Goal: Task Accomplishment & Management: Manage account settings

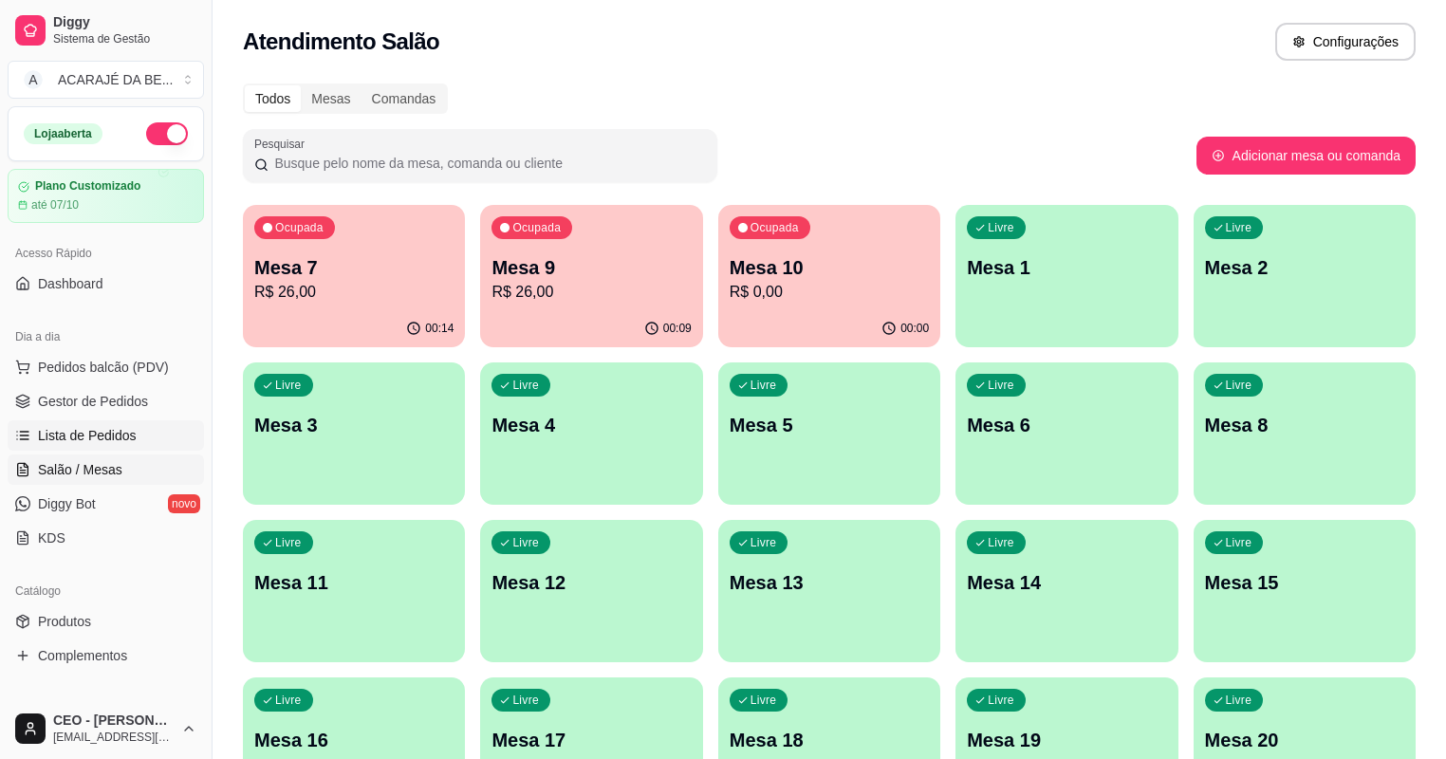
click at [103, 429] on span "Lista de Pedidos" at bounding box center [87, 435] width 99 height 19
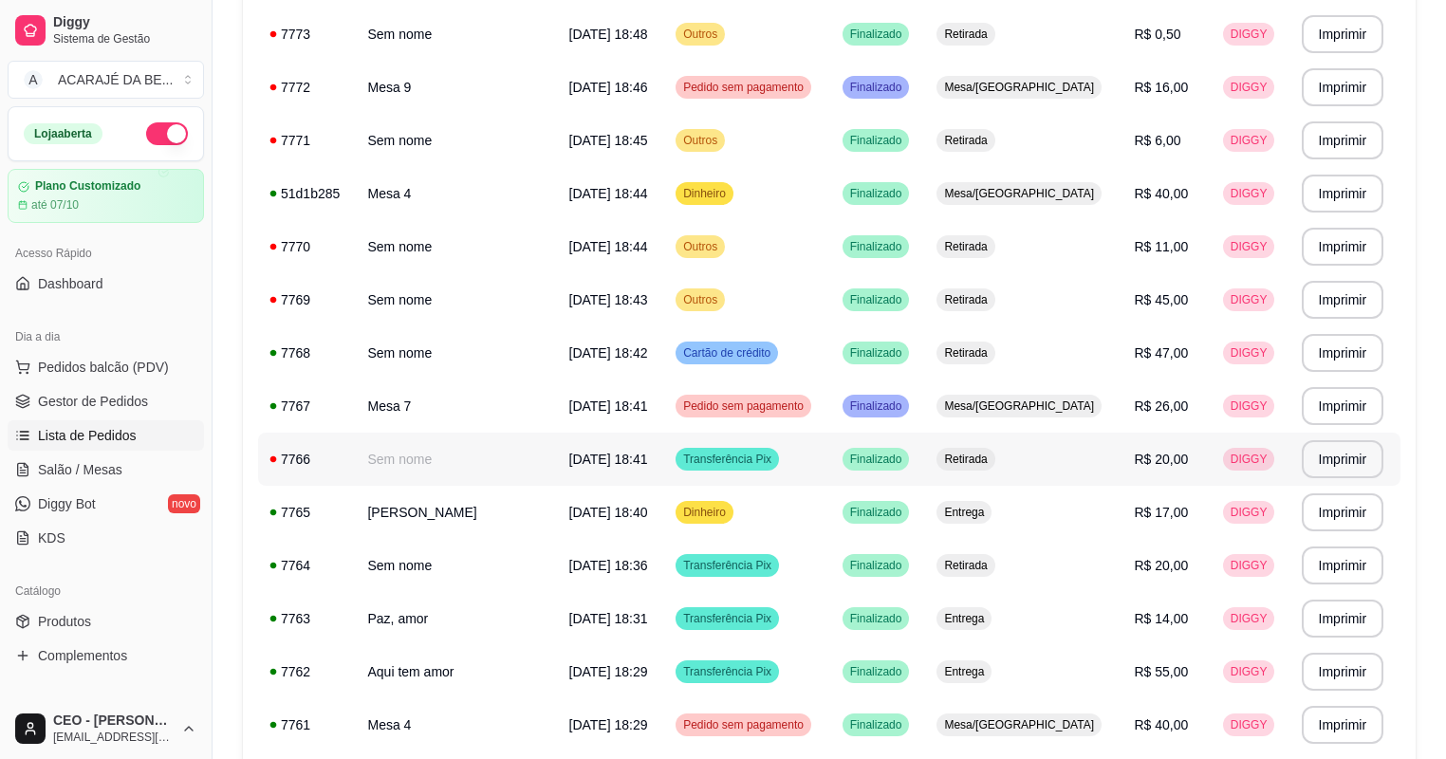
scroll to position [379, 0]
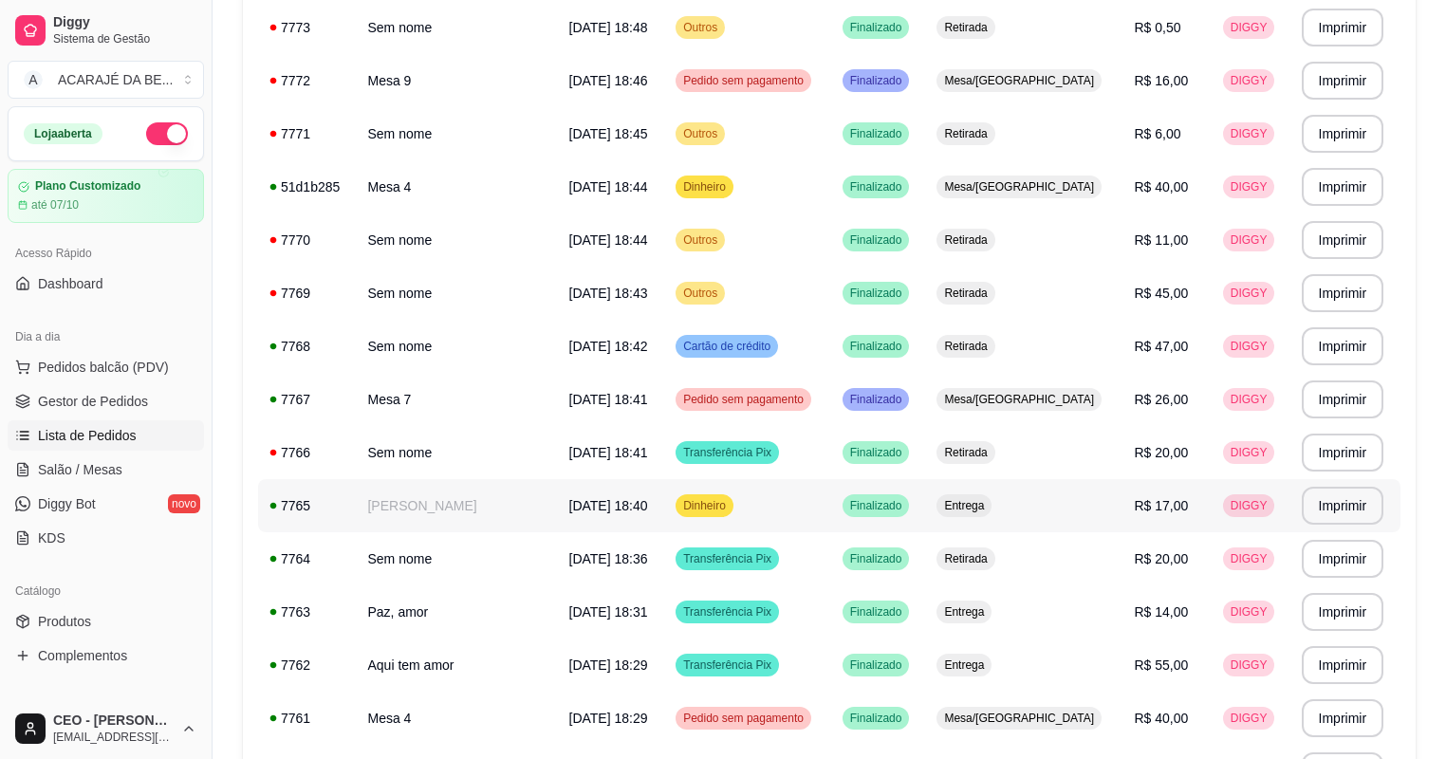
click at [488, 516] on td "[PERSON_NAME]" at bounding box center [456, 505] width 201 height 53
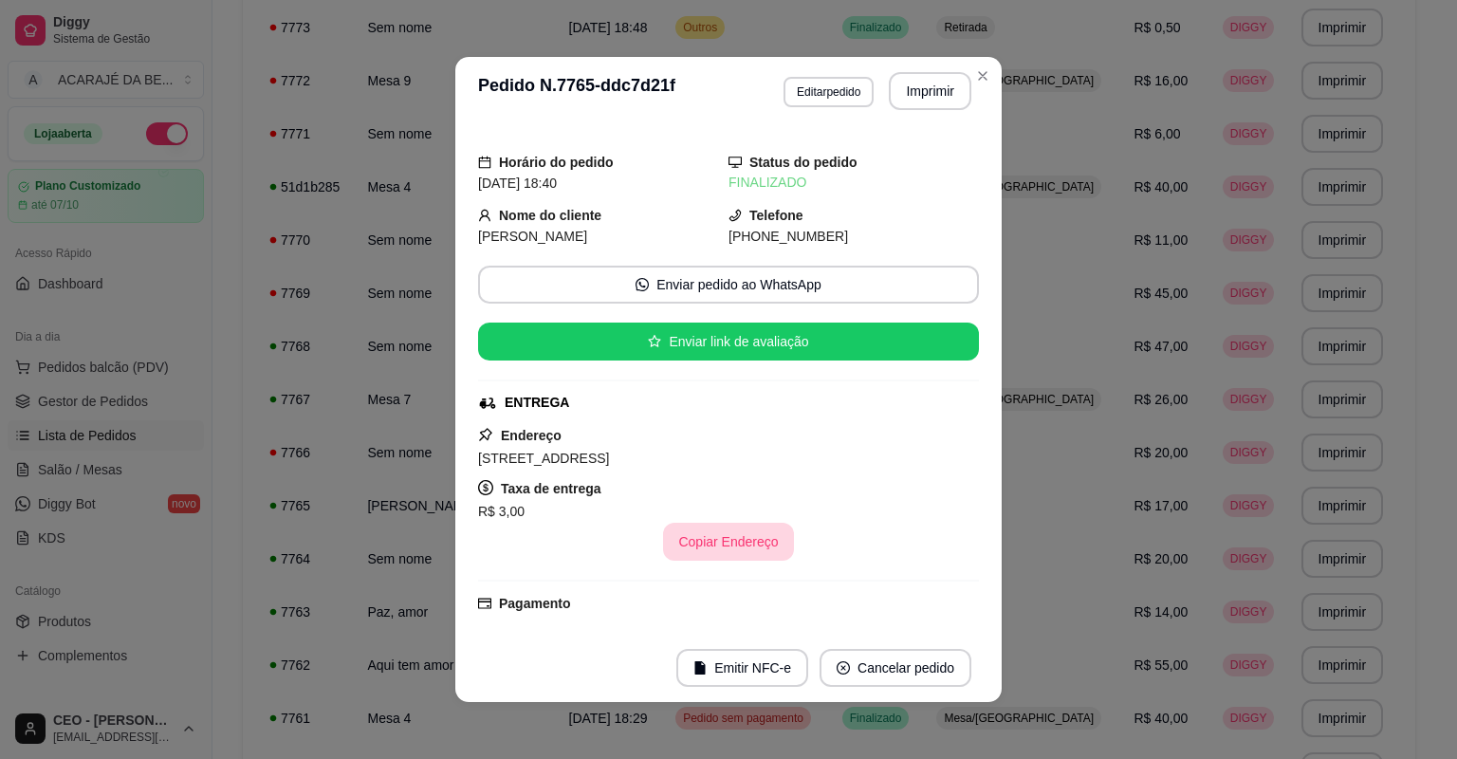
click at [686, 546] on button "Copiar Endereço" at bounding box center [728, 542] width 130 height 38
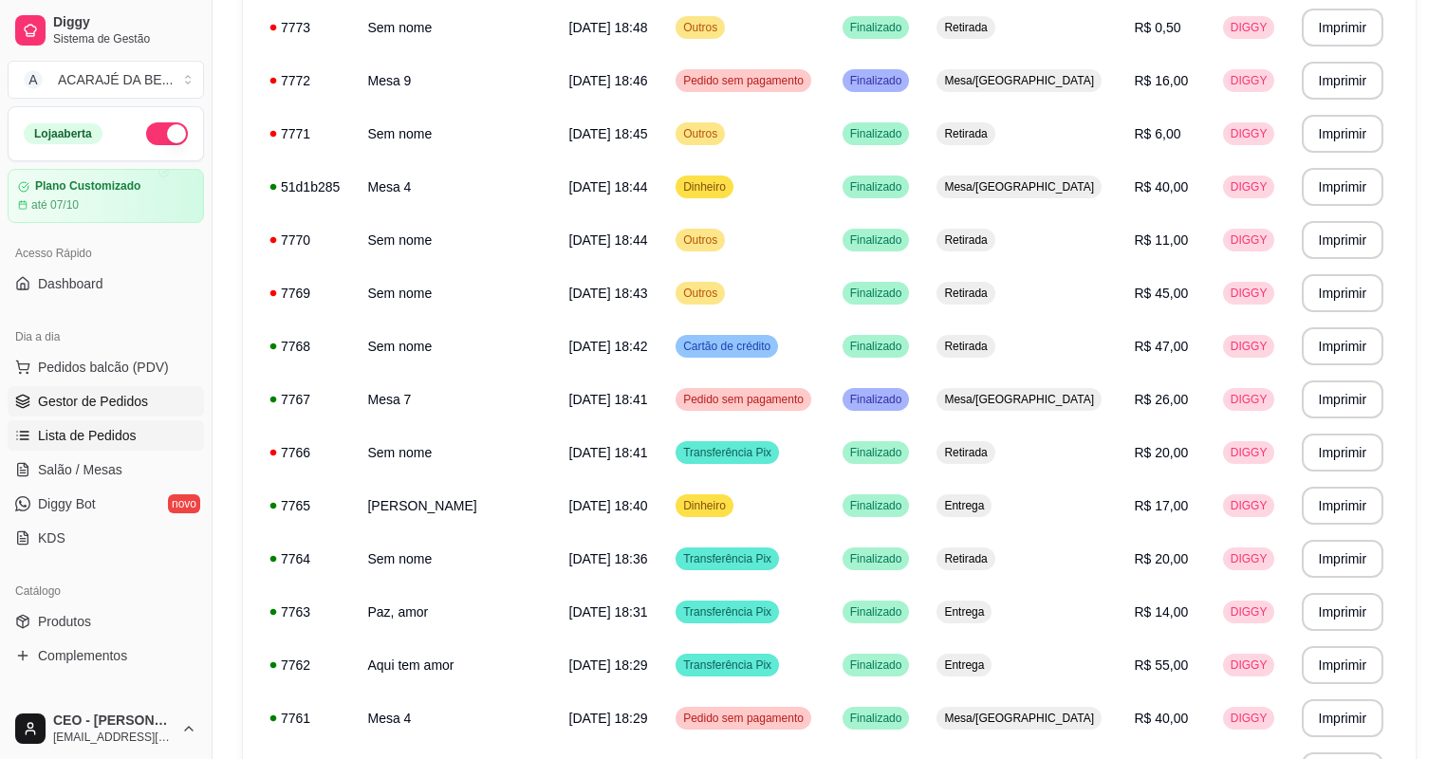
click at [108, 398] on span "Gestor de Pedidos" at bounding box center [93, 401] width 110 height 19
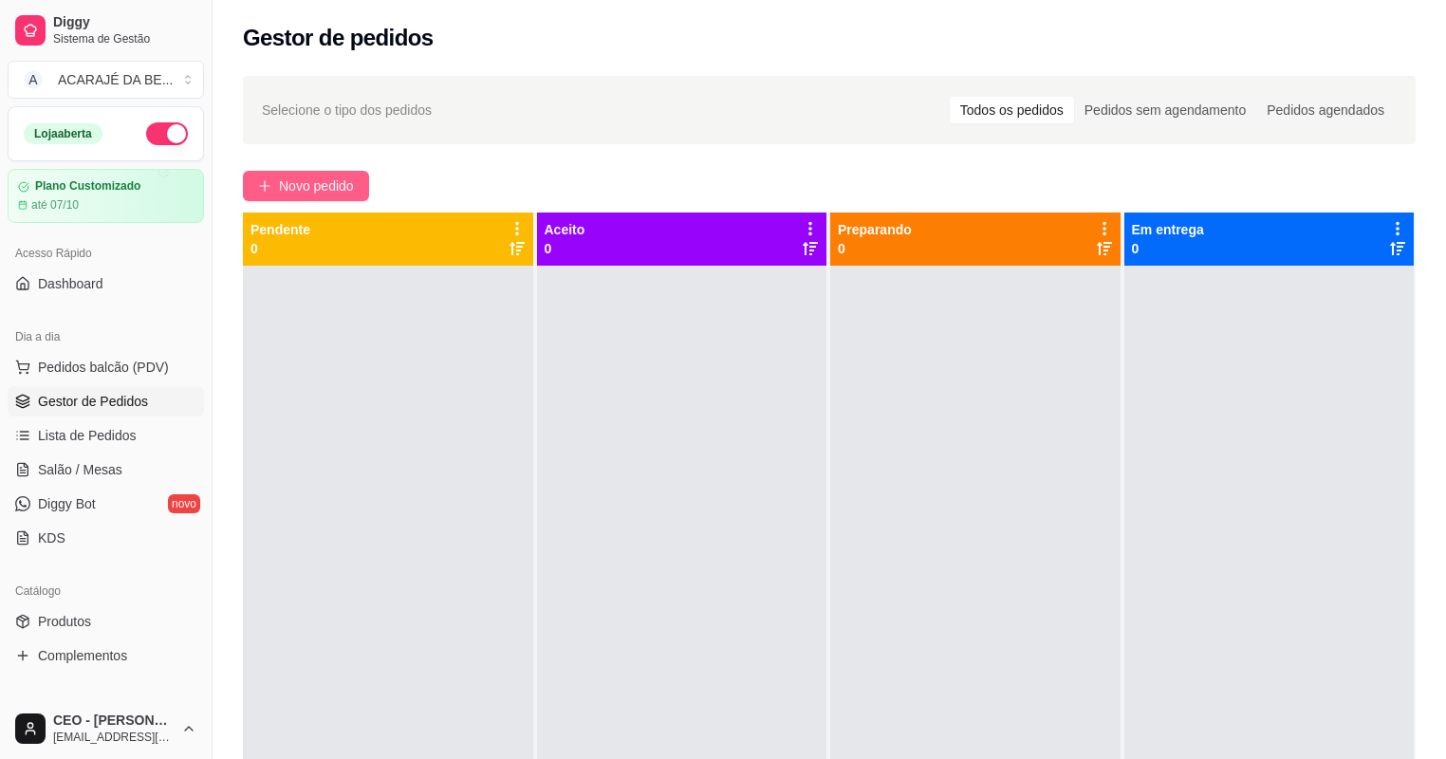
click at [259, 182] on icon "plus" at bounding box center [264, 185] width 13 height 13
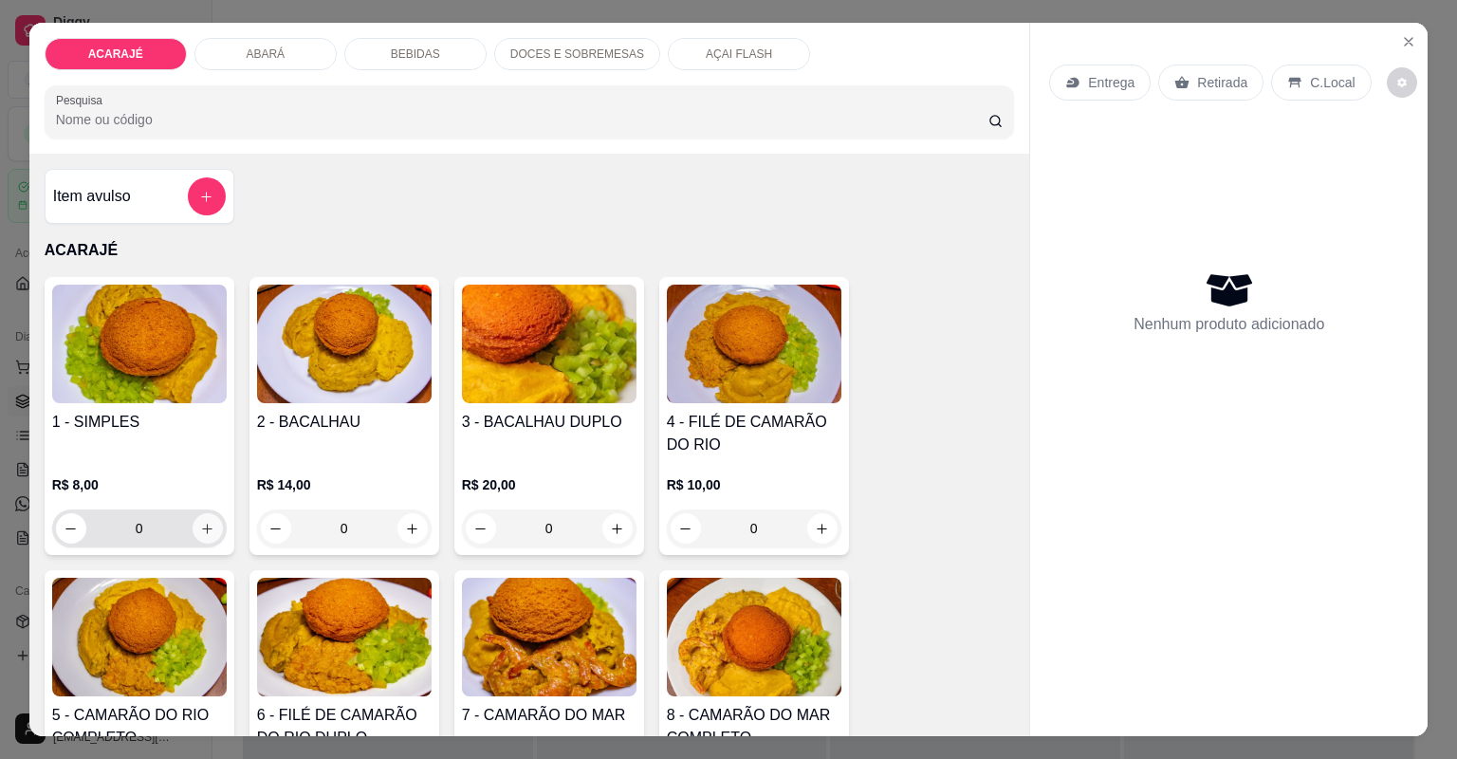
click at [201, 522] on icon "increase-product-quantity" at bounding box center [207, 529] width 14 height 14
type input "1"
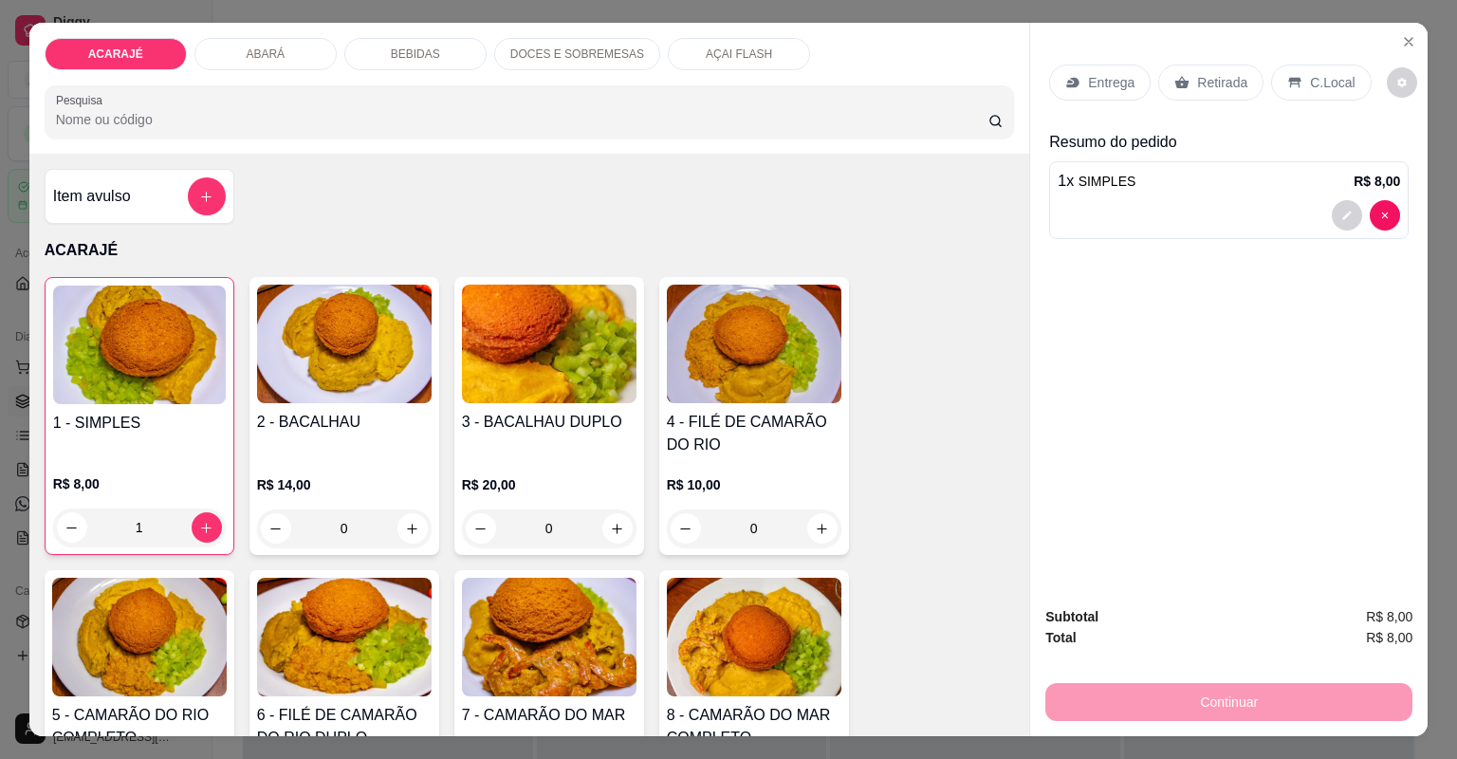
click at [1131, 85] on div "Entrega" at bounding box center [1099, 83] width 101 height 36
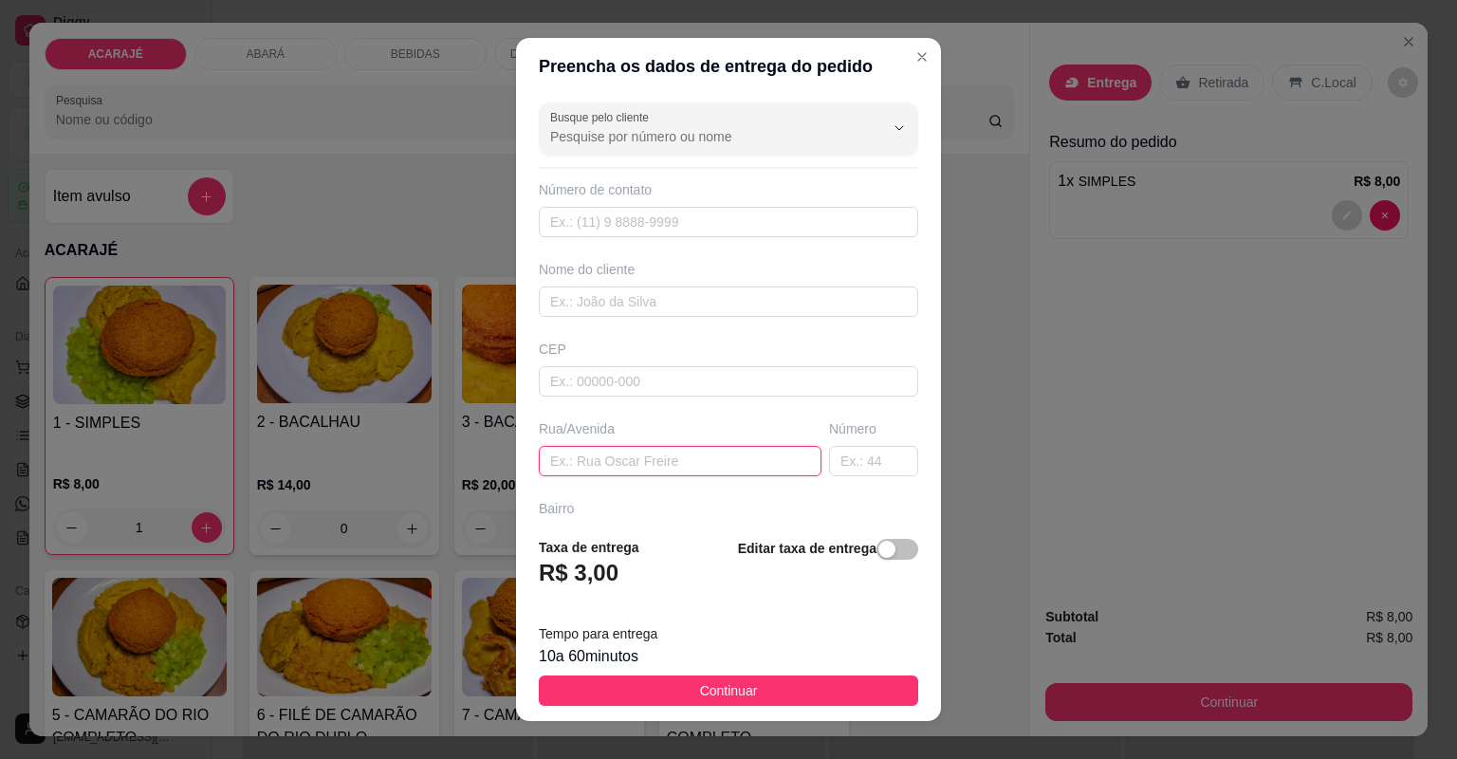
drag, startPoint x: 660, startPoint y: 467, endPoint x: 639, endPoint y: 417, distance: 53.6
click at [657, 461] on input "text" at bounding box center [680, 461] width 283 height 30
paste input "Avenida Presidente medici ,centro , 62 - Casa"
type input "Avenida Presidente medici ,centro , 62 - Casa"
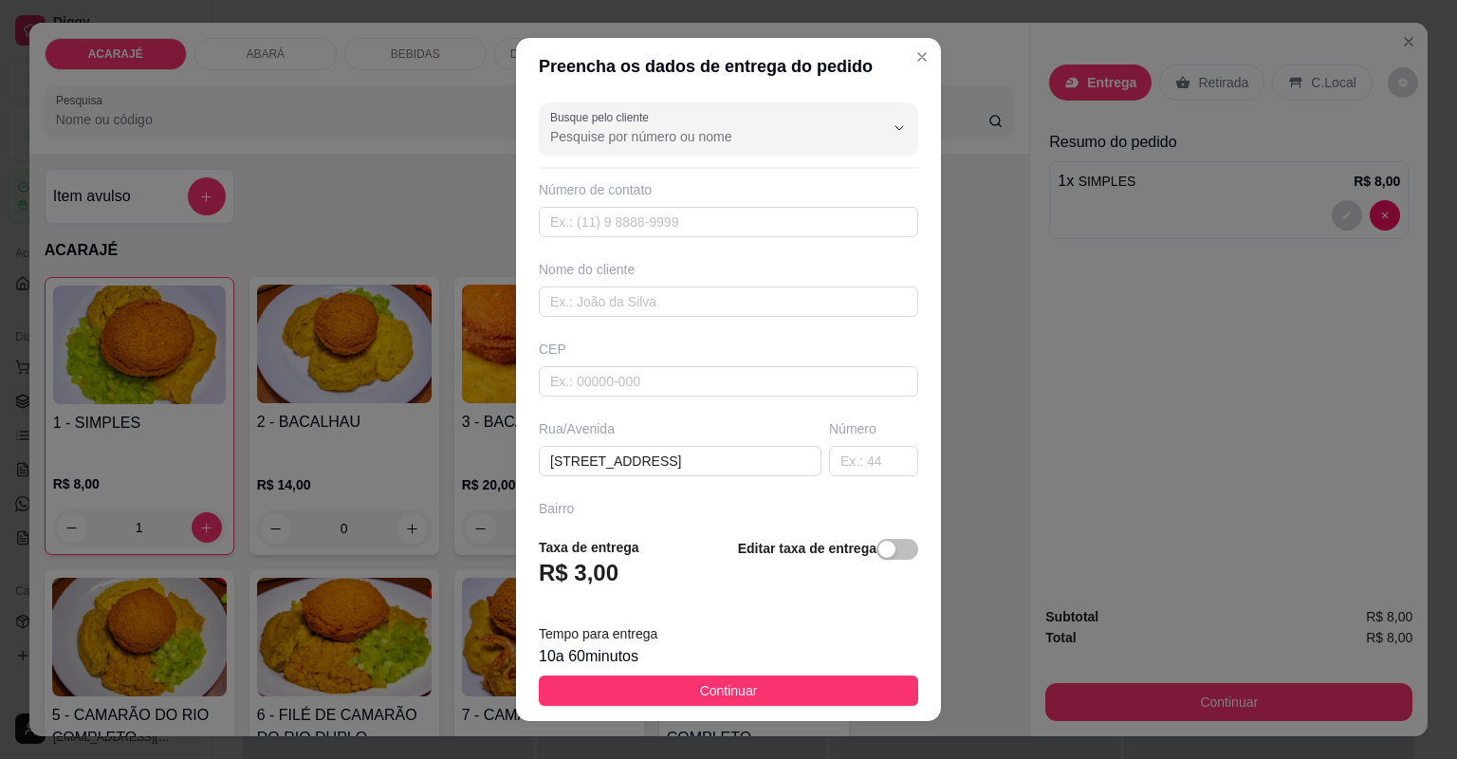
click at [758, 316] on div "Busque pelo cliente Número de contato Nome do cliente CEP Rua/Avenida Avenida P…" at bounding box center [728, 308] width 425 height 427
click at [763, 310] on input "text" at bounding box center [728, 301] width 379 height 30
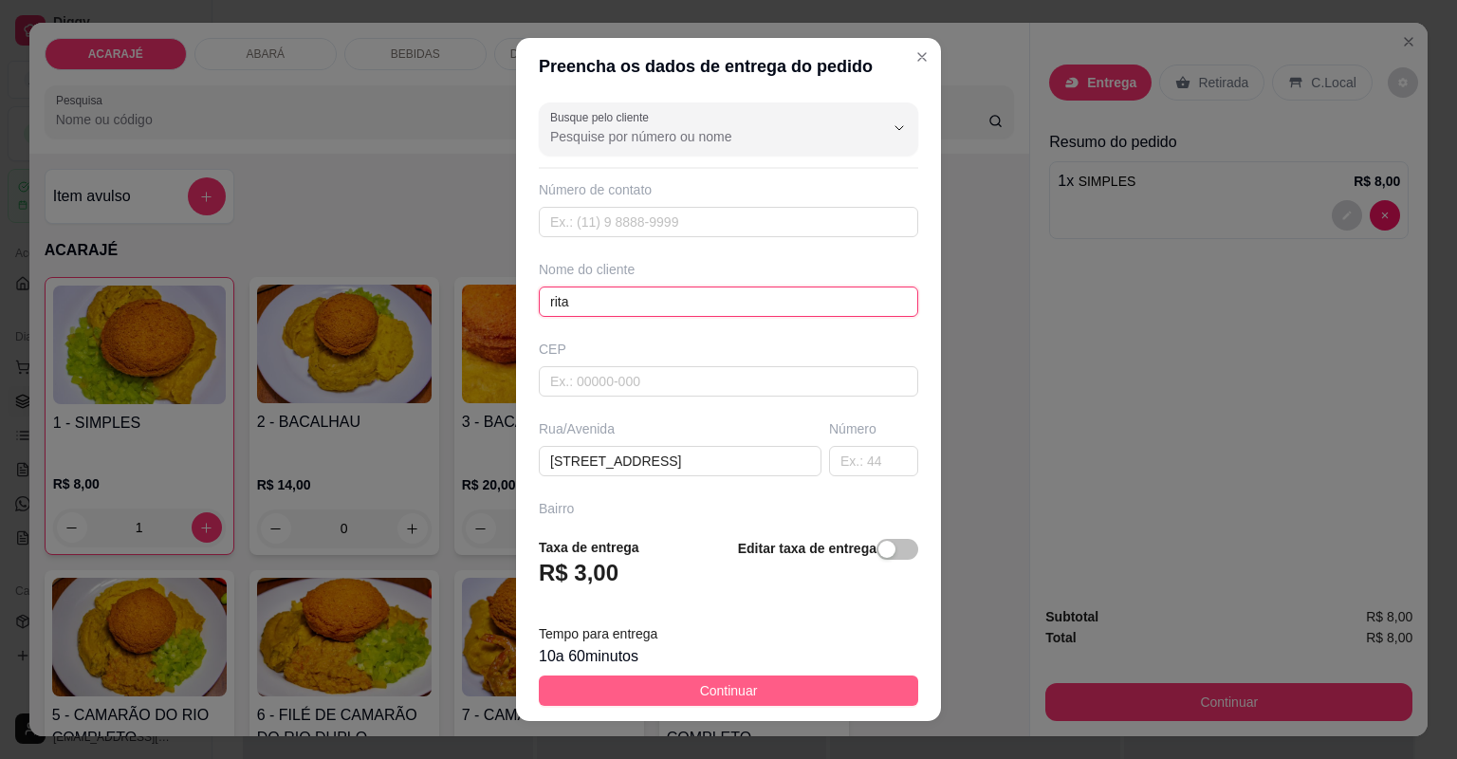
type input "rita"
click at [686, 700] on button "Continuar" at bounding box center [728, 690] width 379 height 30
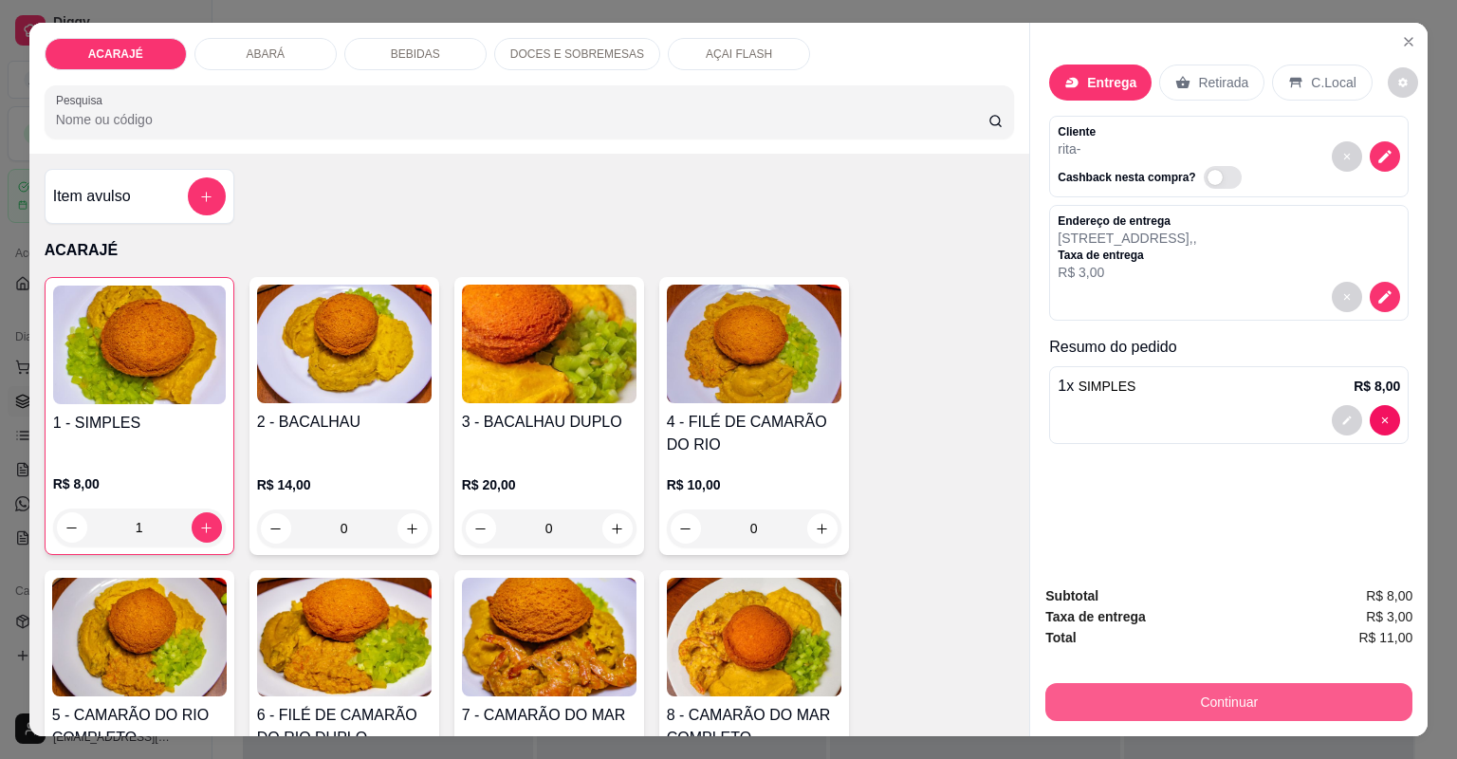
click at [1199, 694] on button "Continuar" at bounding box center [1228, 702] width 367 height 38
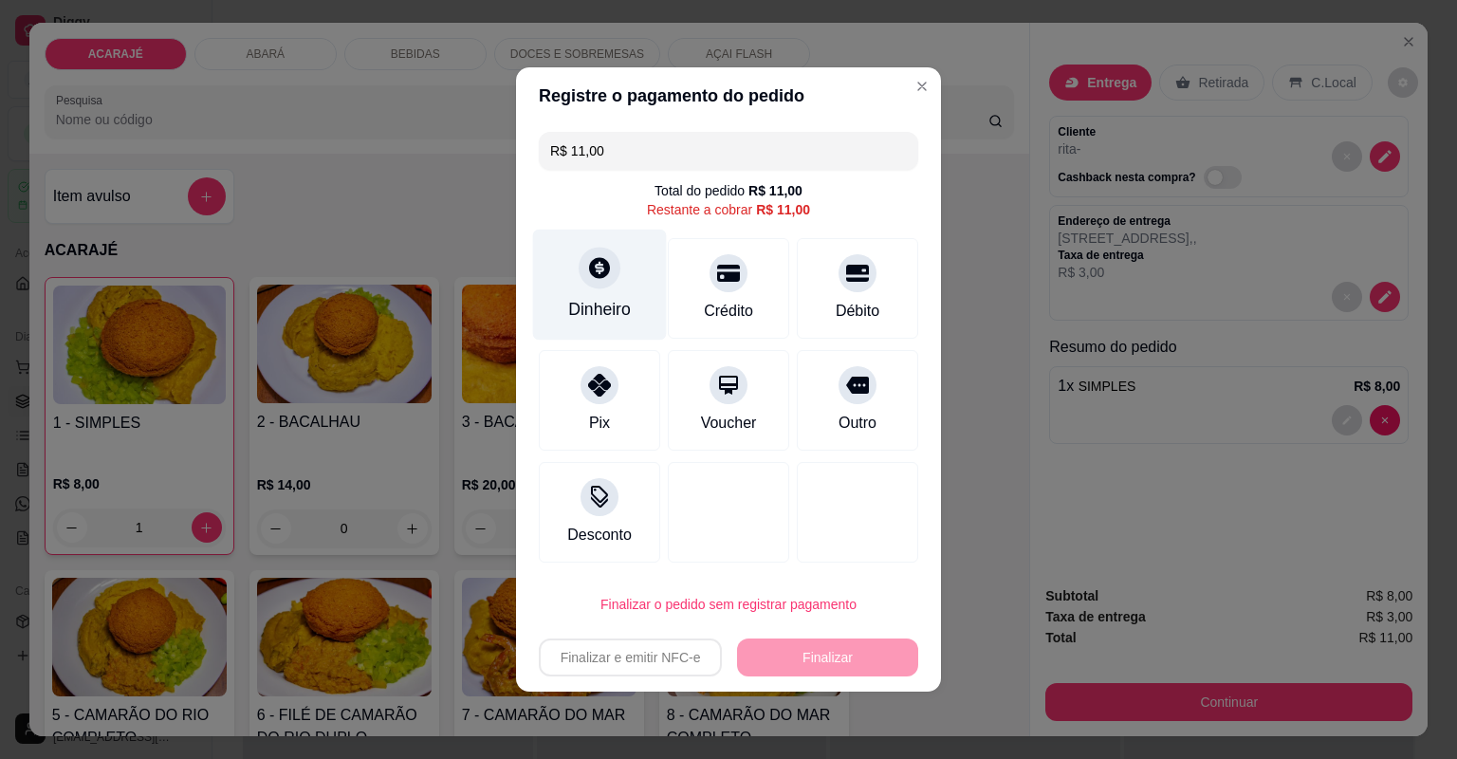
click at [615, 327] on div "Dinheiro" at bounding box center [600, 285] width 134 height 111
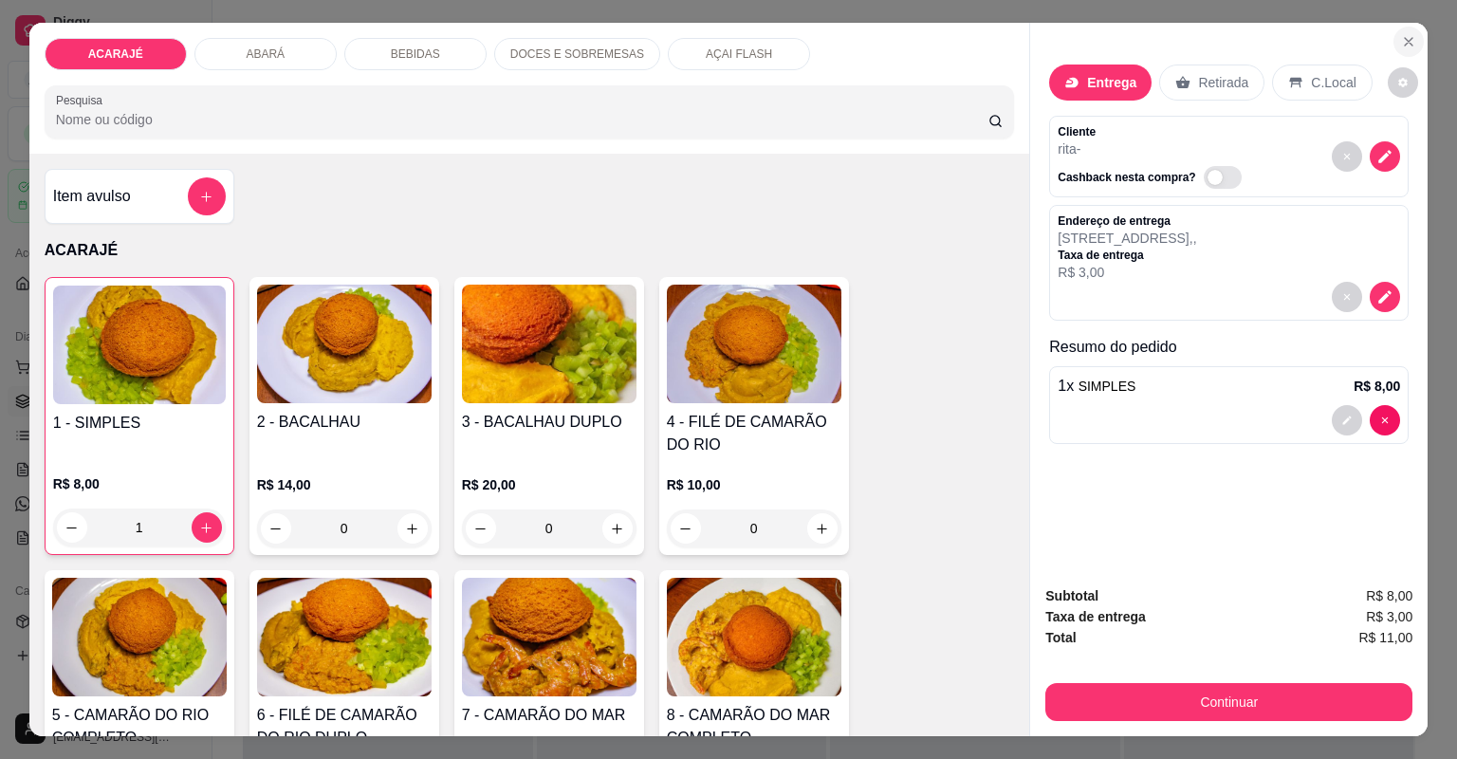
click at [1401, 40] on icon "Close" at bounding box center [1408, 41] width 15 height 15
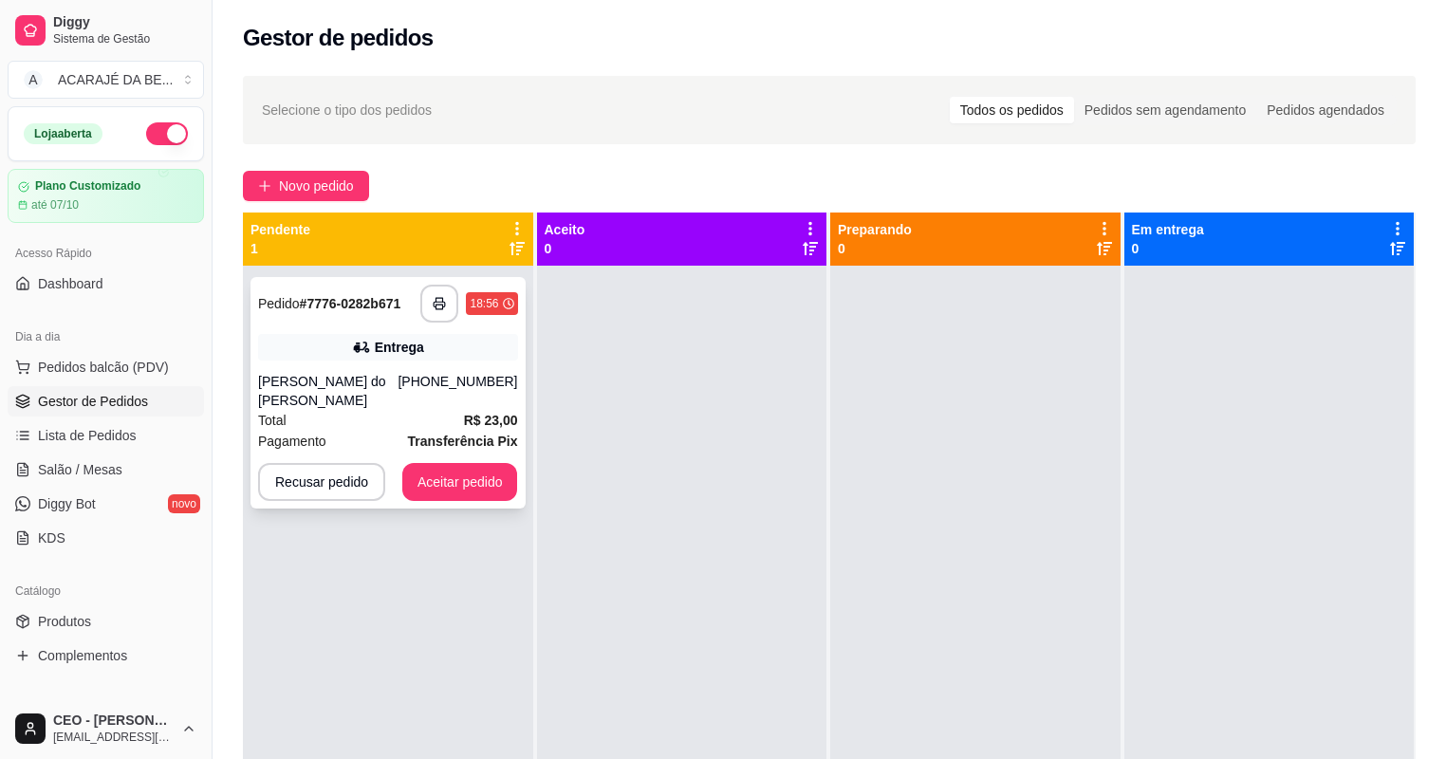
click at [462, 354] on div "Entrega" at bounding box center [388, 347] width 260 height 27
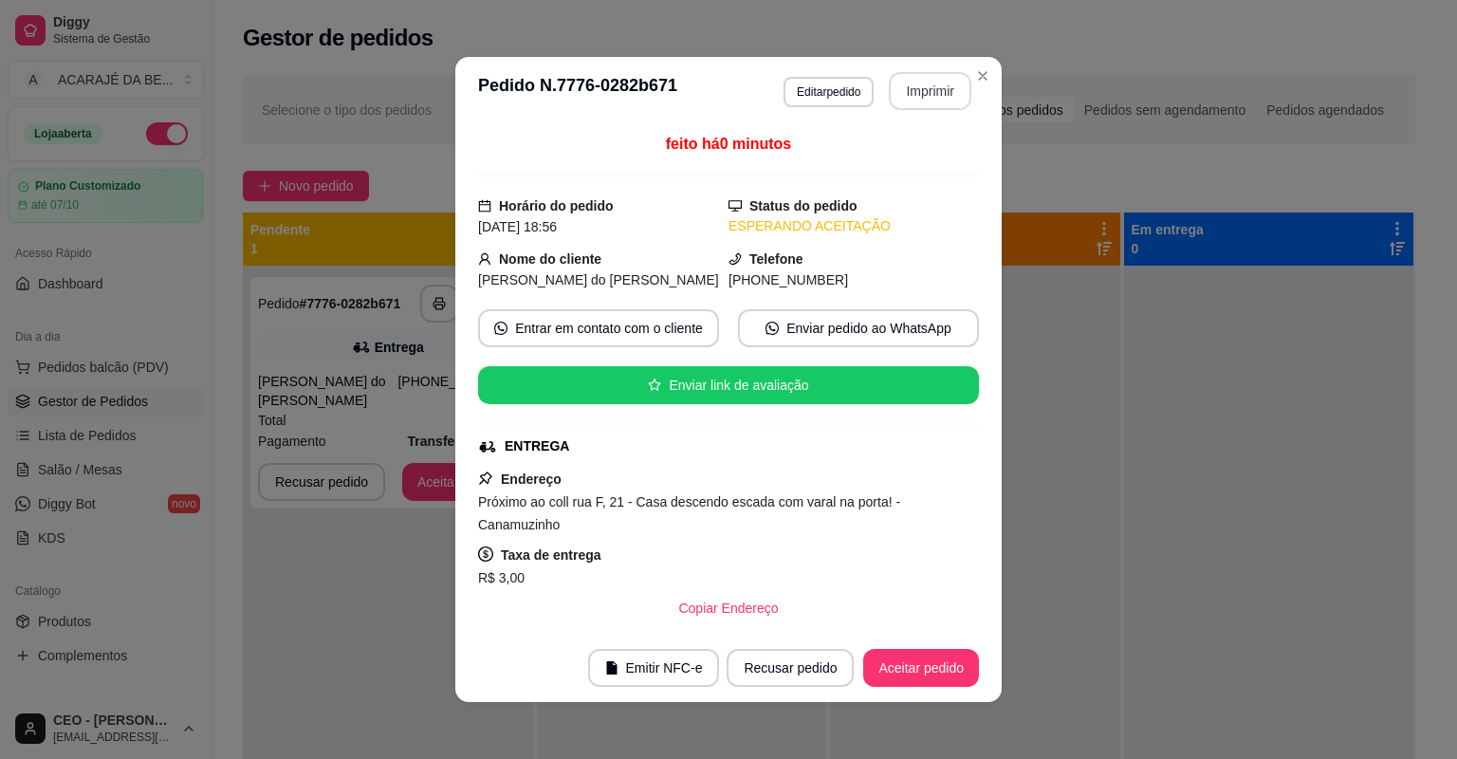
click at [933, 91] on button "Imprimir" at bounding box center [930, 91] width 83 height 38
click at [894, 670] on button "Aceitar pedido" at bounding box center [921, 668] width 116 height 38
click at [894, 670] on div "Recusar pedido Aceitar pedido" at bounding box center [825, 668] width 305 height 38
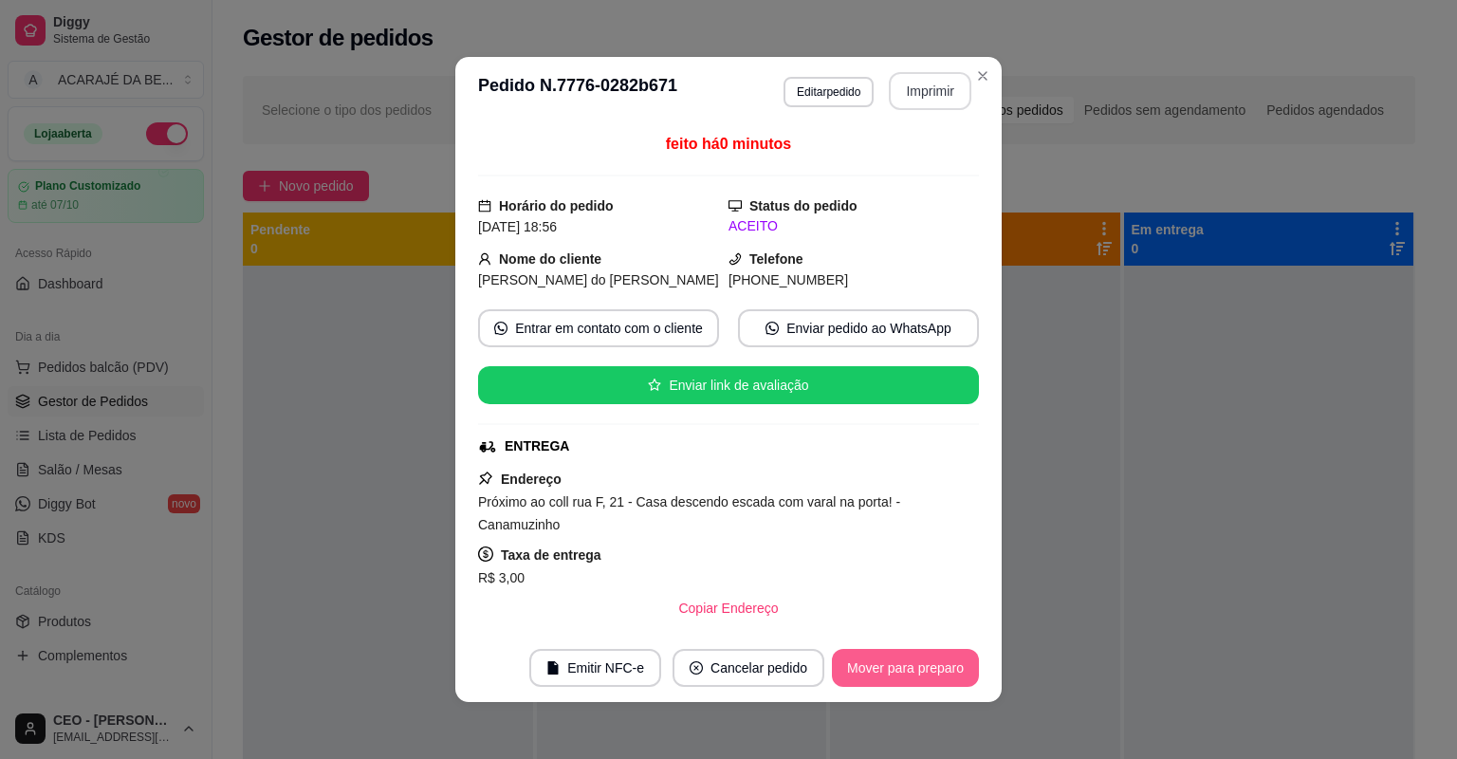
click at [894, 670] on button "Mover para preparo" at bounding box center [905, 668] width 147 height 38
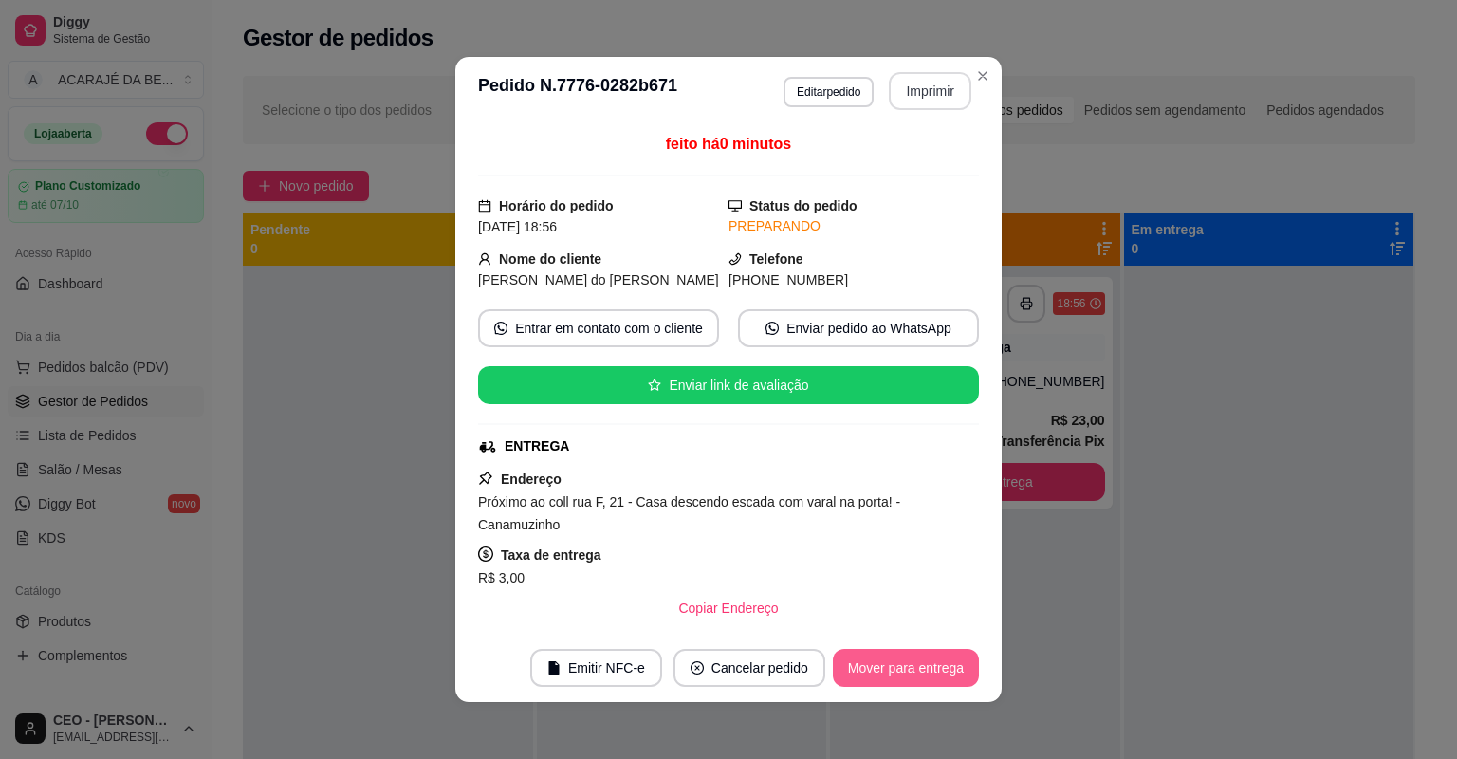
click at [894, 668] on button "Mover para entrega" at bounding box center [906, 668] width 146 height 38
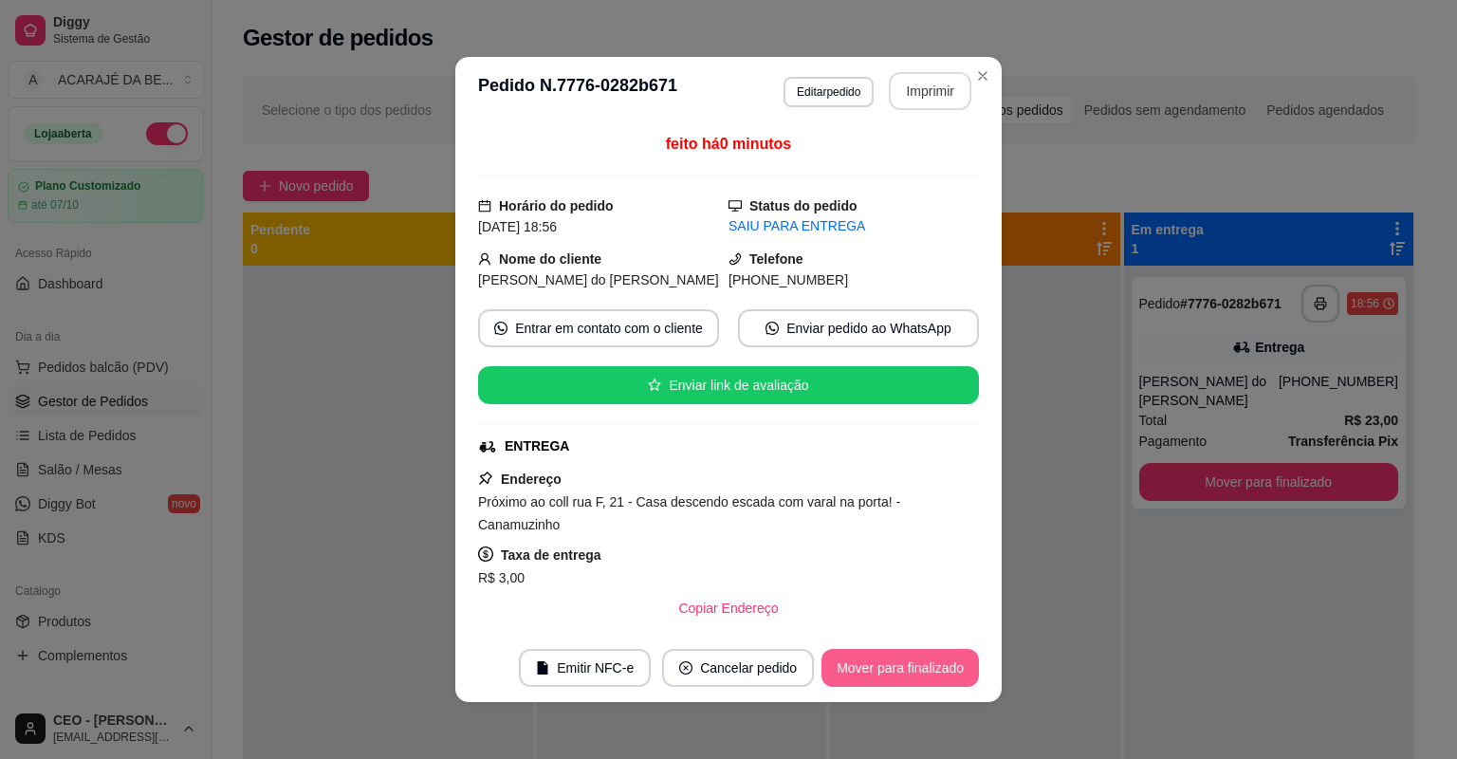
click at [894, 668] on button "Mover para finalizado" at bounding box center [899, 668] width 157 height 38
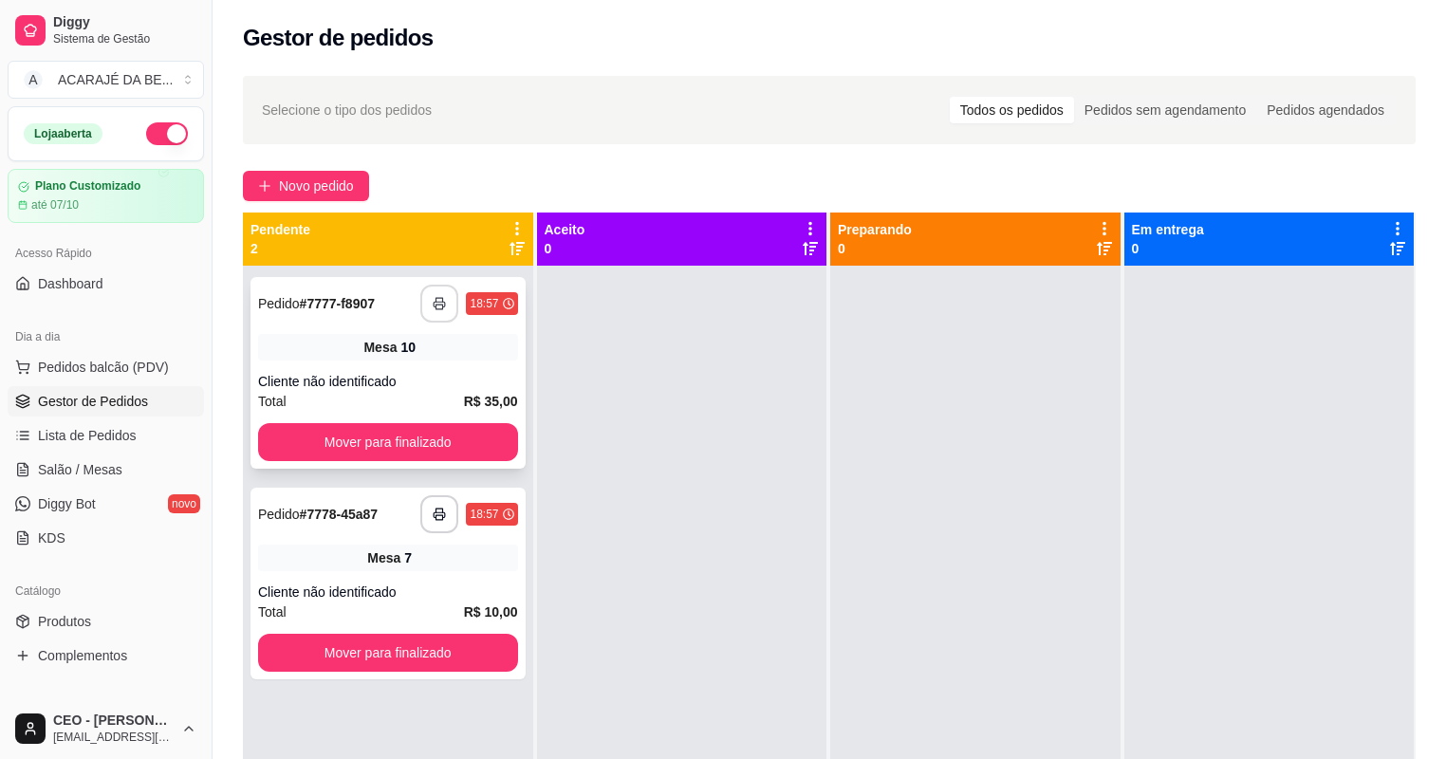
click at [424, 305] on button "button" at bounding box center [439, 304] width 38 height 38
click at [502, 450] on button "Mover para finalizado" at bounding box center [388, 442] width 260 height 38
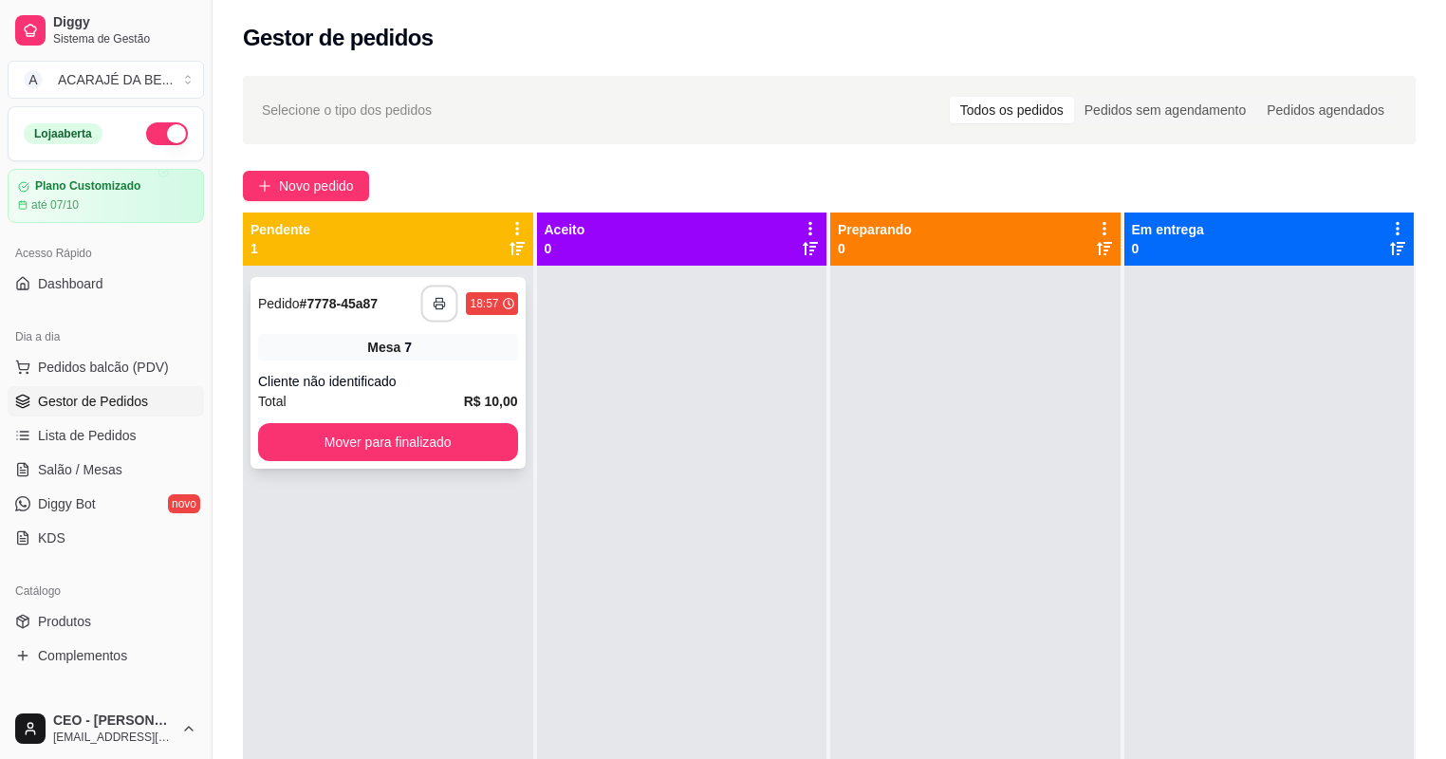
click at [440, 298] on polyline "button" at bounding box center [439, 300] width 7 height 4
click at [361, 444] on button "Mover para finalizado" at bounding box center [388, 442] width 260 height 38
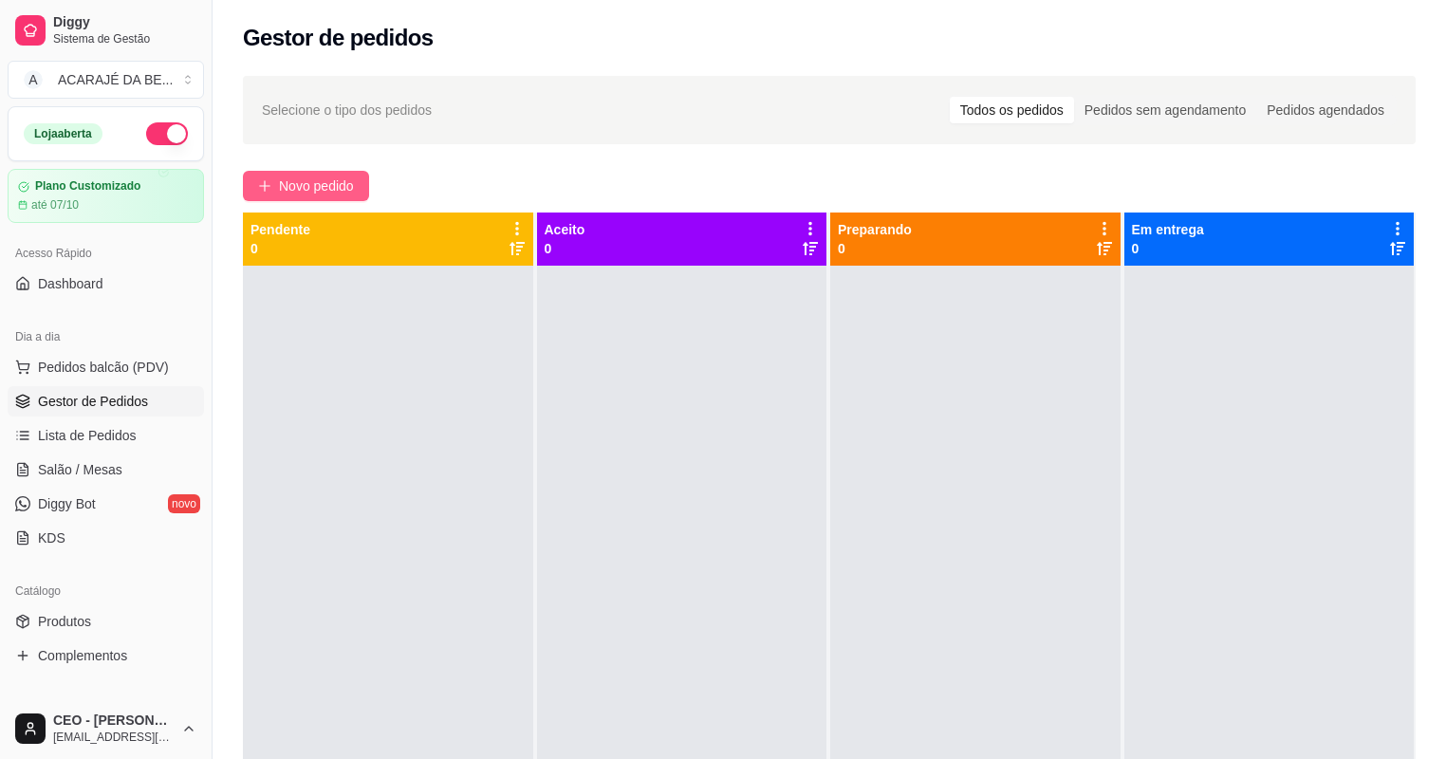
click at [297, 178] on span "Novo pedido" at bounding box center [316, 185] width 75 height 21
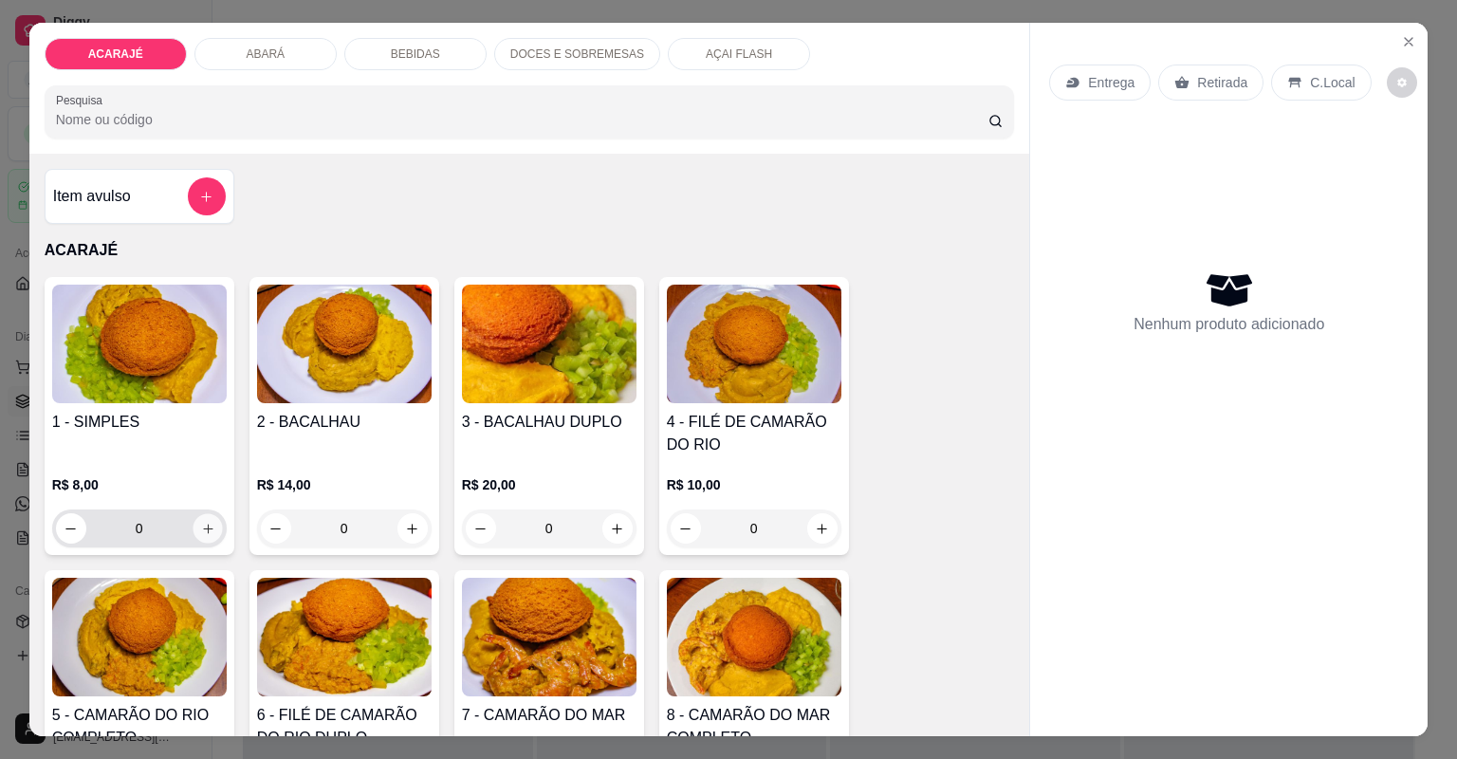
click at [205, 522] on icon "increase-product-quantity" at bounding box center [207, 529] width 14 height 14
type input "1"
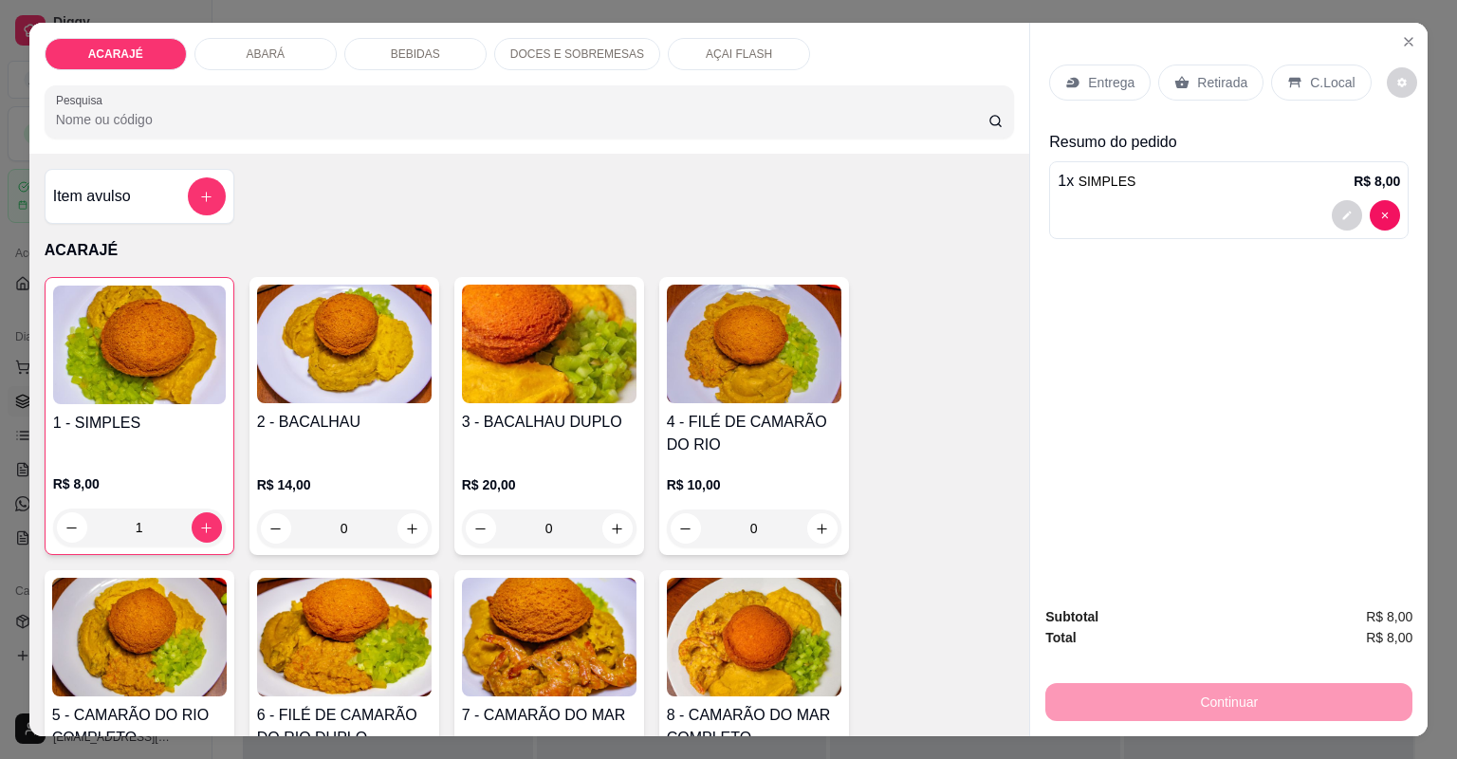
click at [1098, 69] on div "Entrega" at bounding box center [1099, 83] width 101 height 36
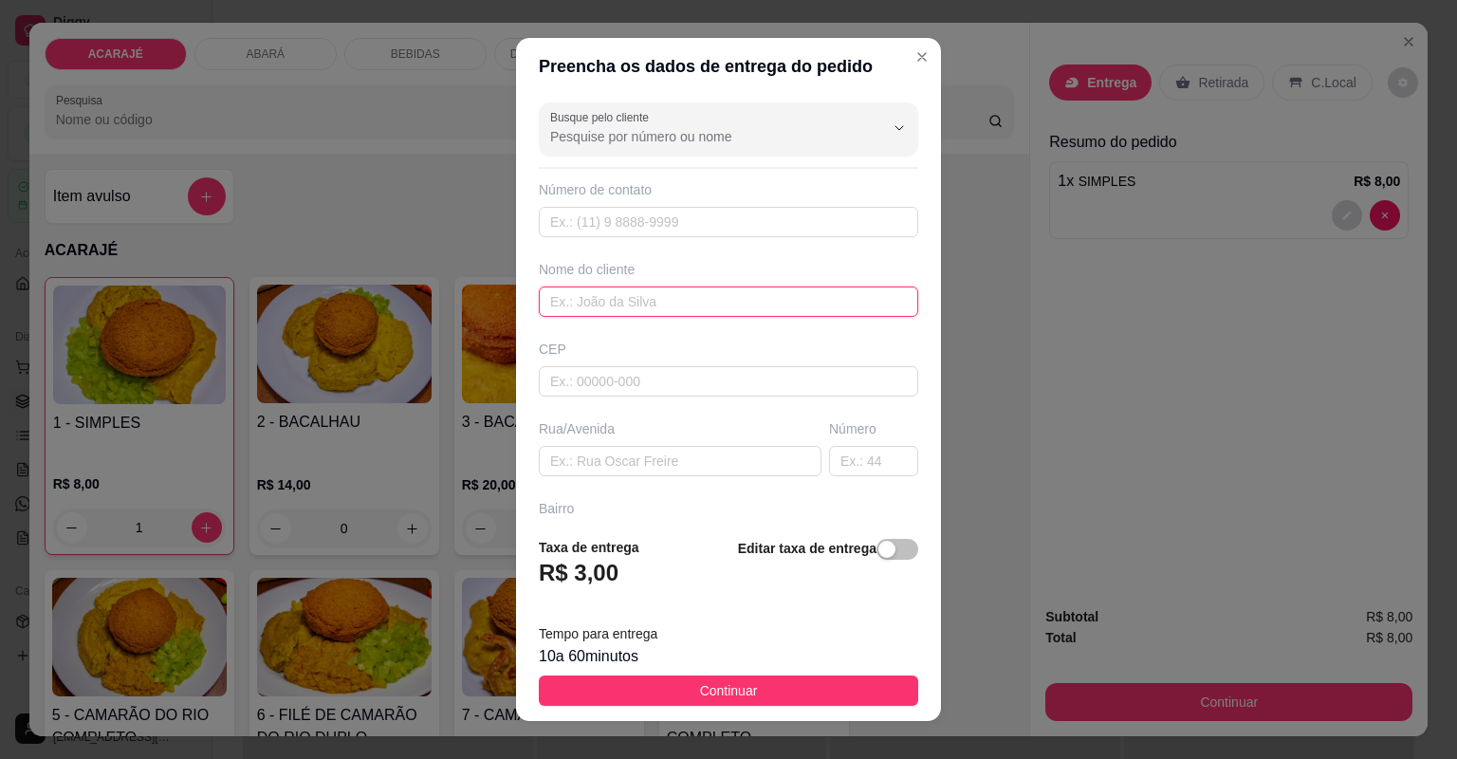
click at [696, 310] on input "text" at bounding box center [728, 301] width 379 height 30
type input "rita"
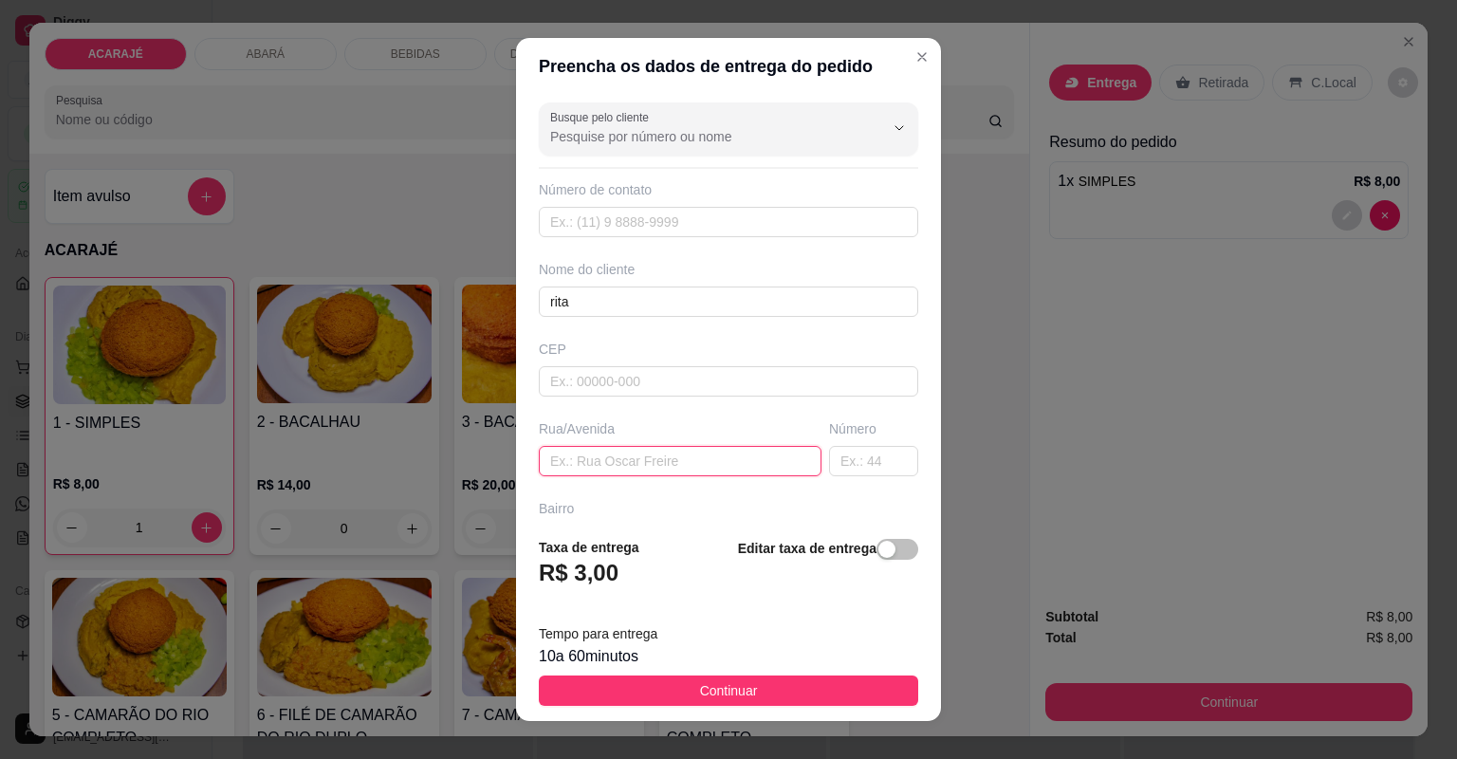
click at [775, 471] on input "text" at bounding box center [680, 461] width 283 height 30
paste input "Avenida Presidente medici ,centro , 62 - Casa"
type input "Avenida Presidente medici ,centro , 62 - Casa"
click at [788, 706] on footer "Taxa de entrega R$ 3,00 Editar taxa de entrega Tempo para entrega 10 a 60 minut…" at bounding box center [728, 621] width 425 height 199
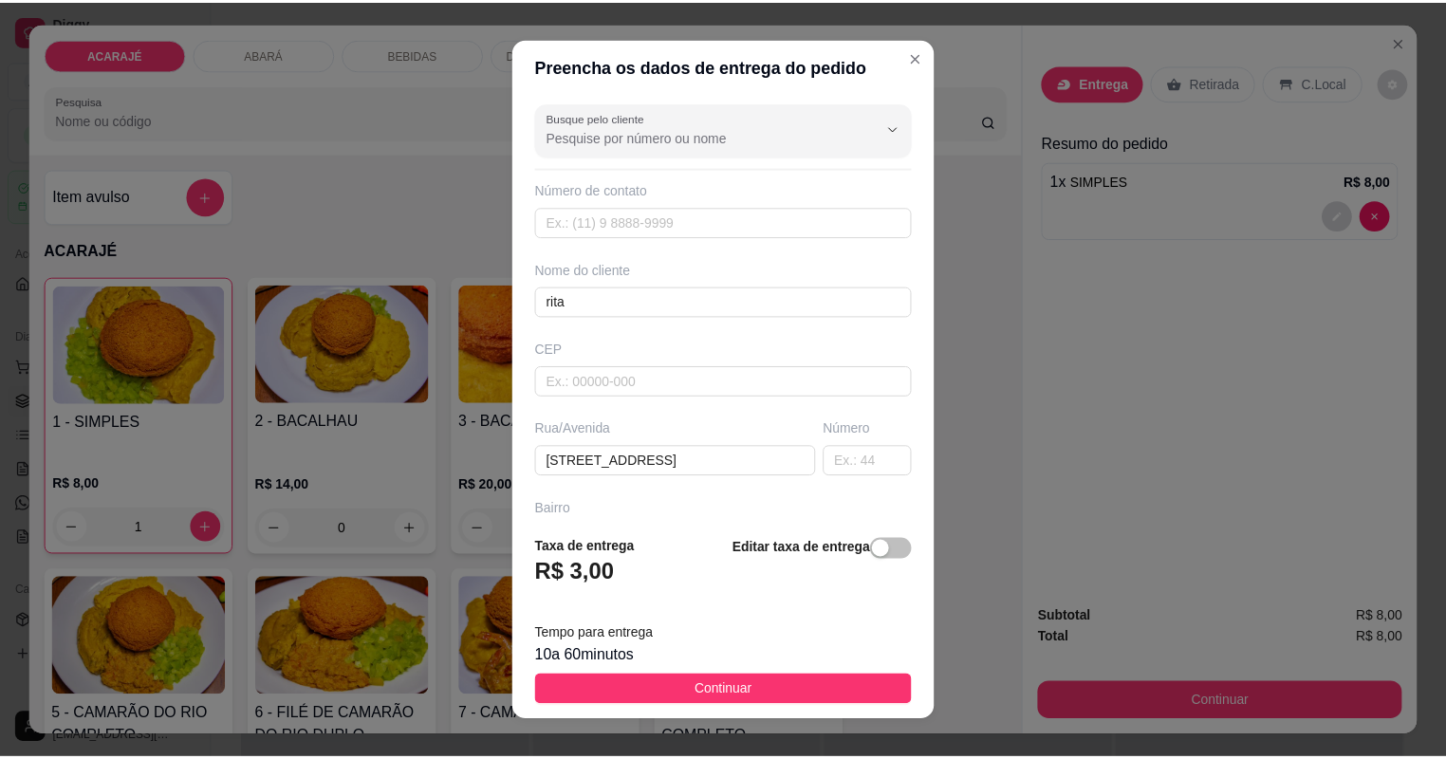
scroll to position [0, 0]
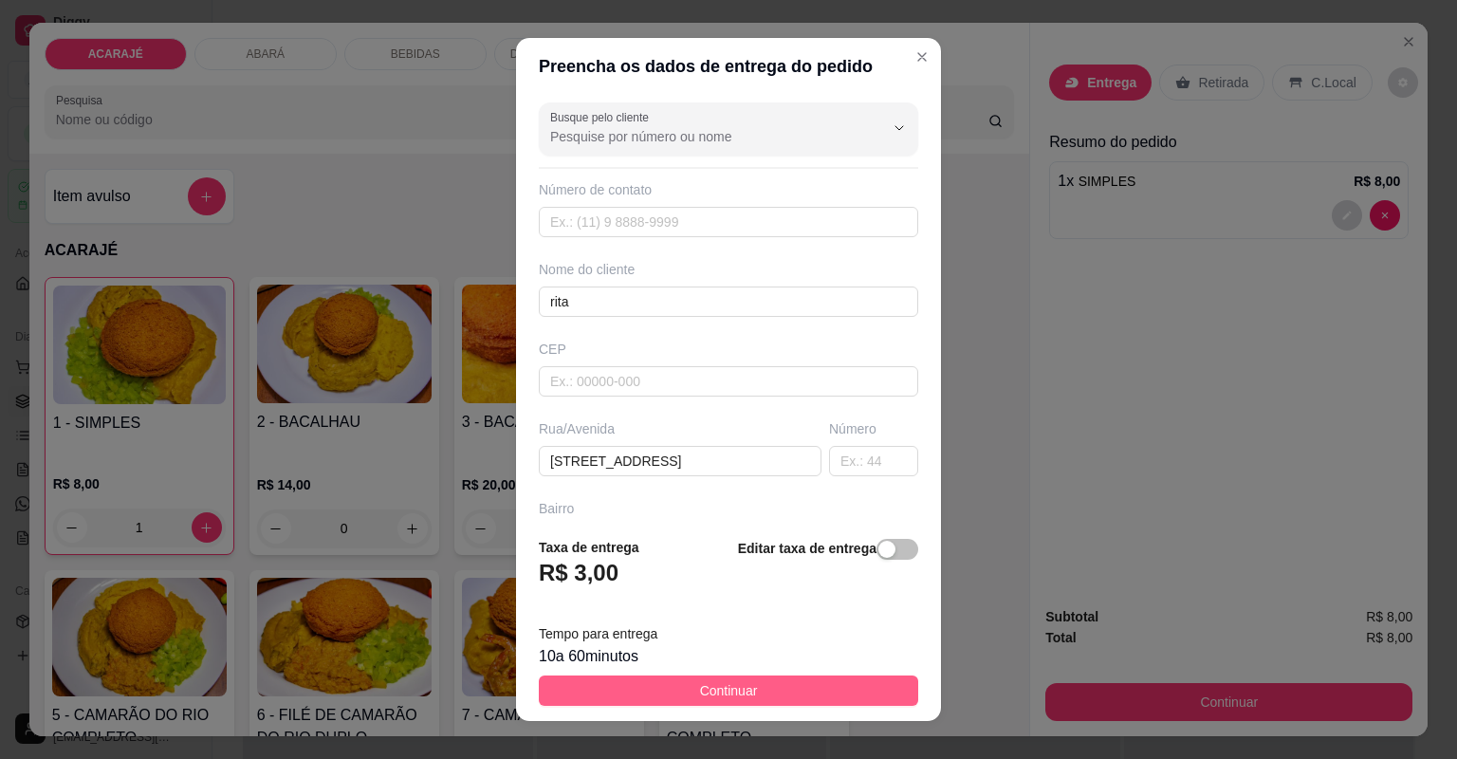
click at [801, 692] on button "Continuar" at bounding box center [728, 690] width 379 height 30
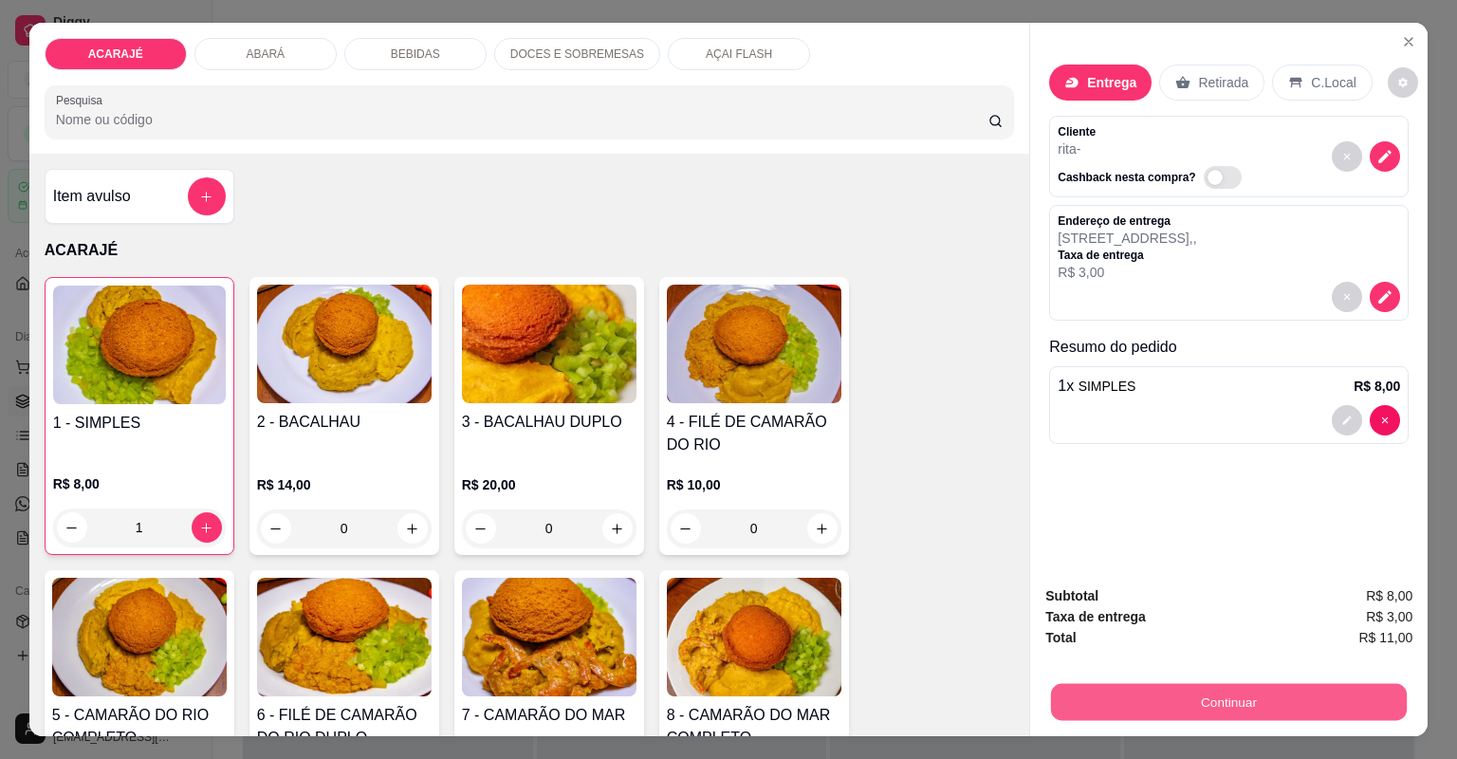
click at [1073, 691] on button "Continuar" at bounding box center [1229, 702] width 356 height 37
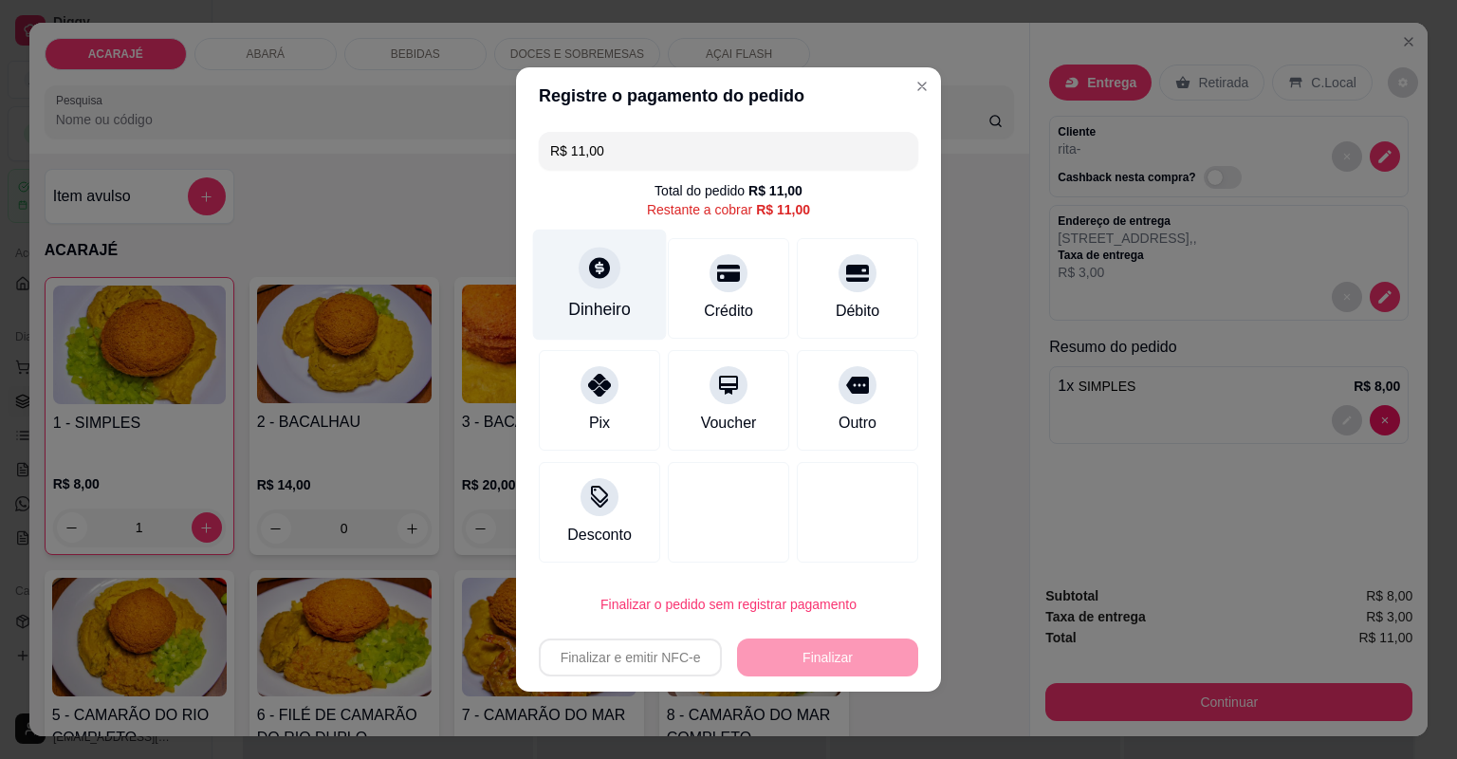
click at [627, 272] on div "Dinheiro" at bounding box center [600, 285] width 134 height 111
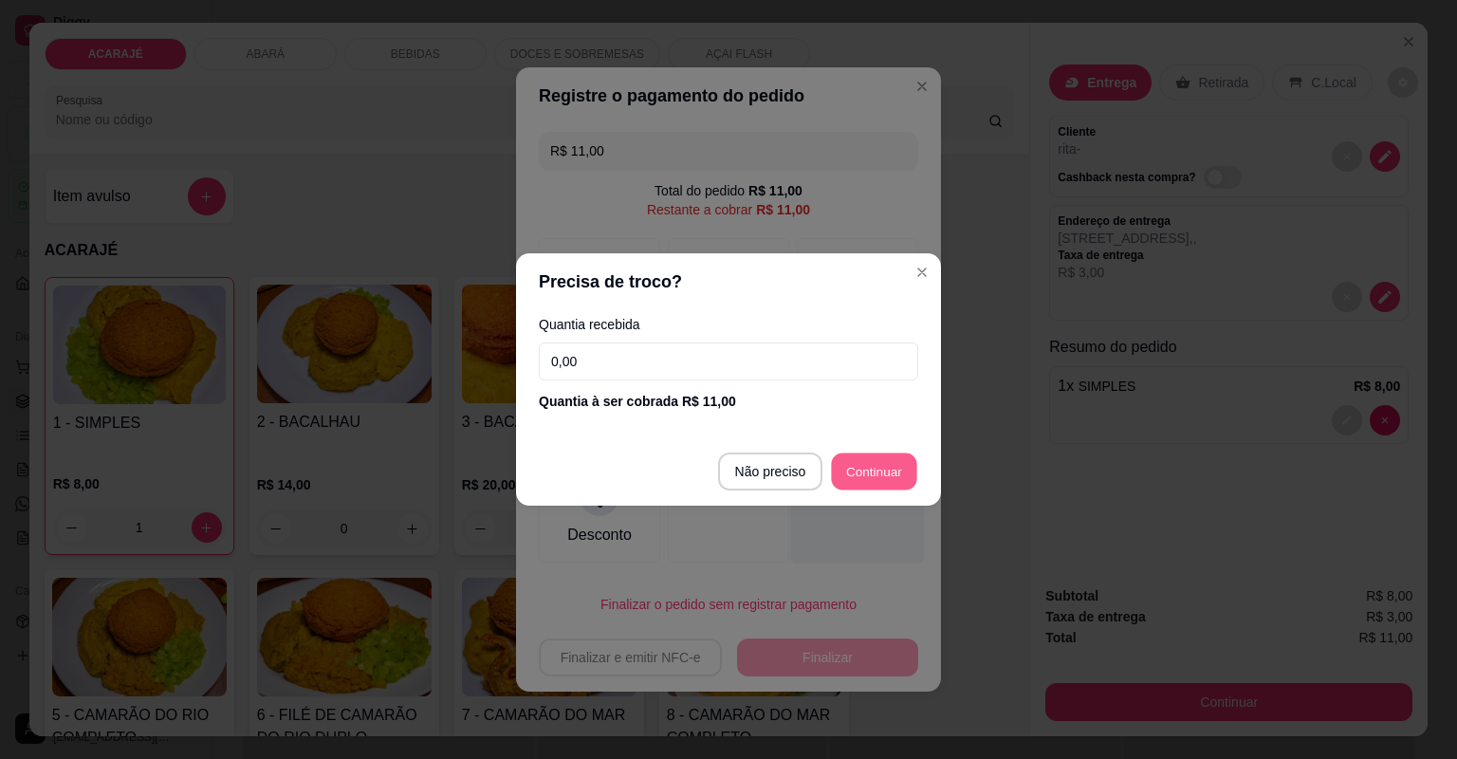
type input "R$ 0,00"
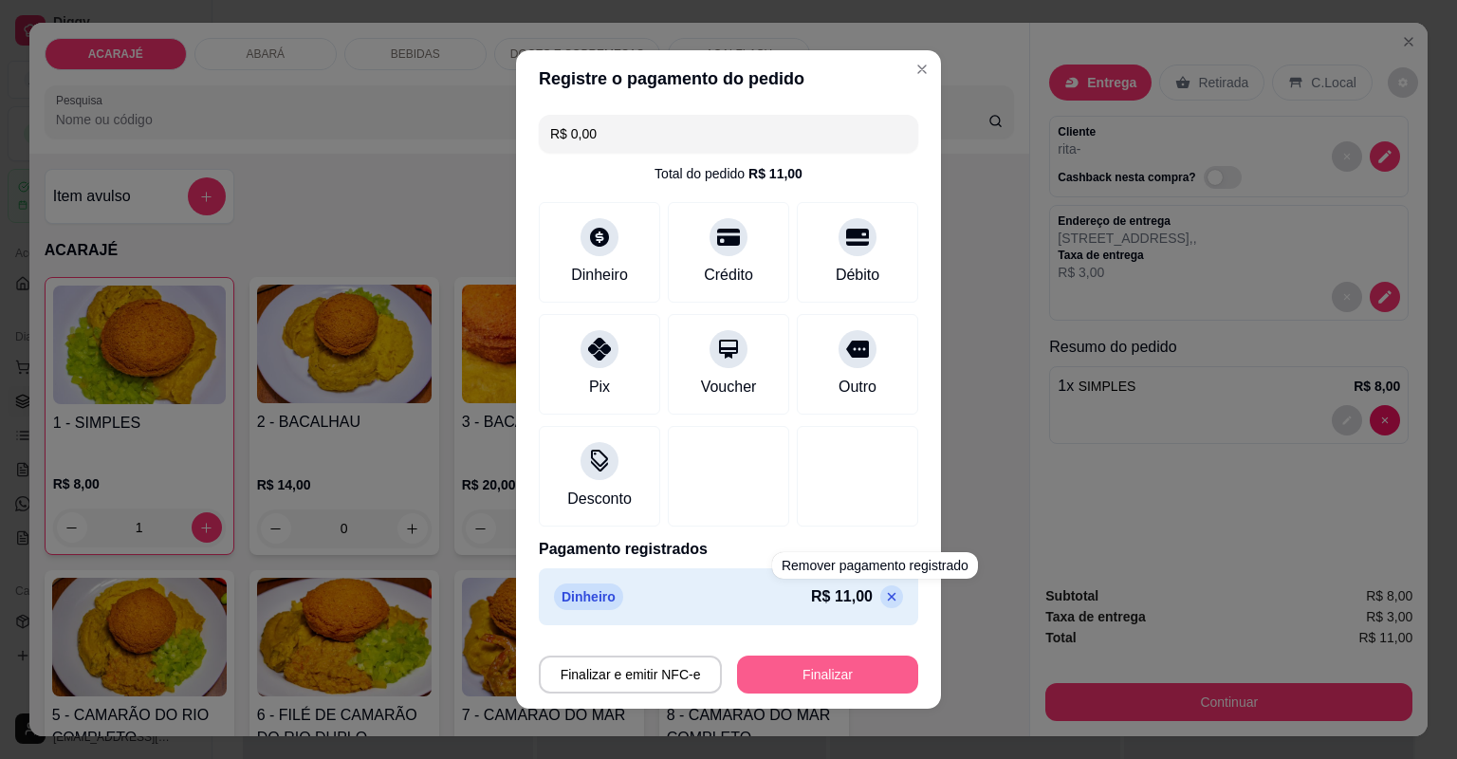
click at [850, 655] on button "Finalizar" at bounding box center [827, 674] width 181 height 38
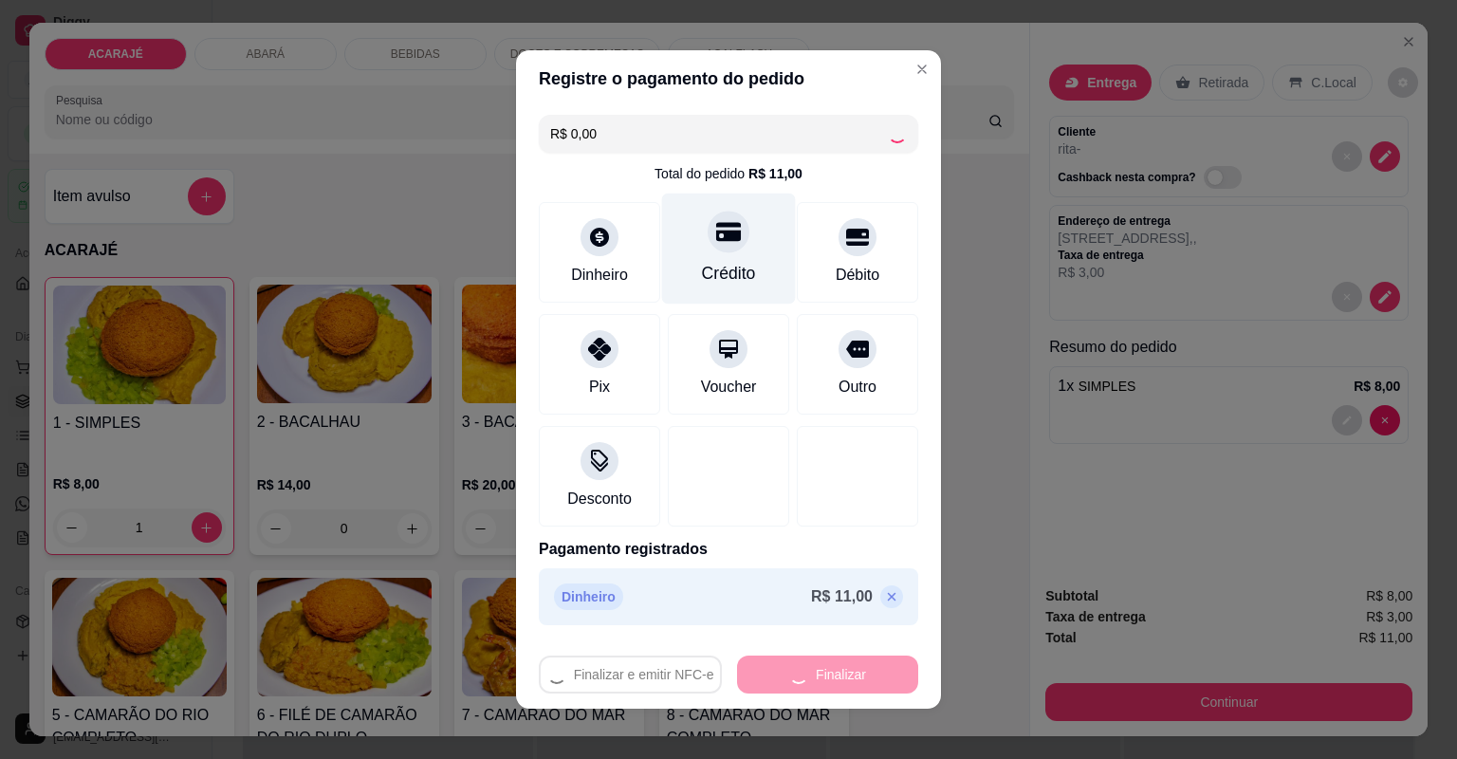
type input "0"
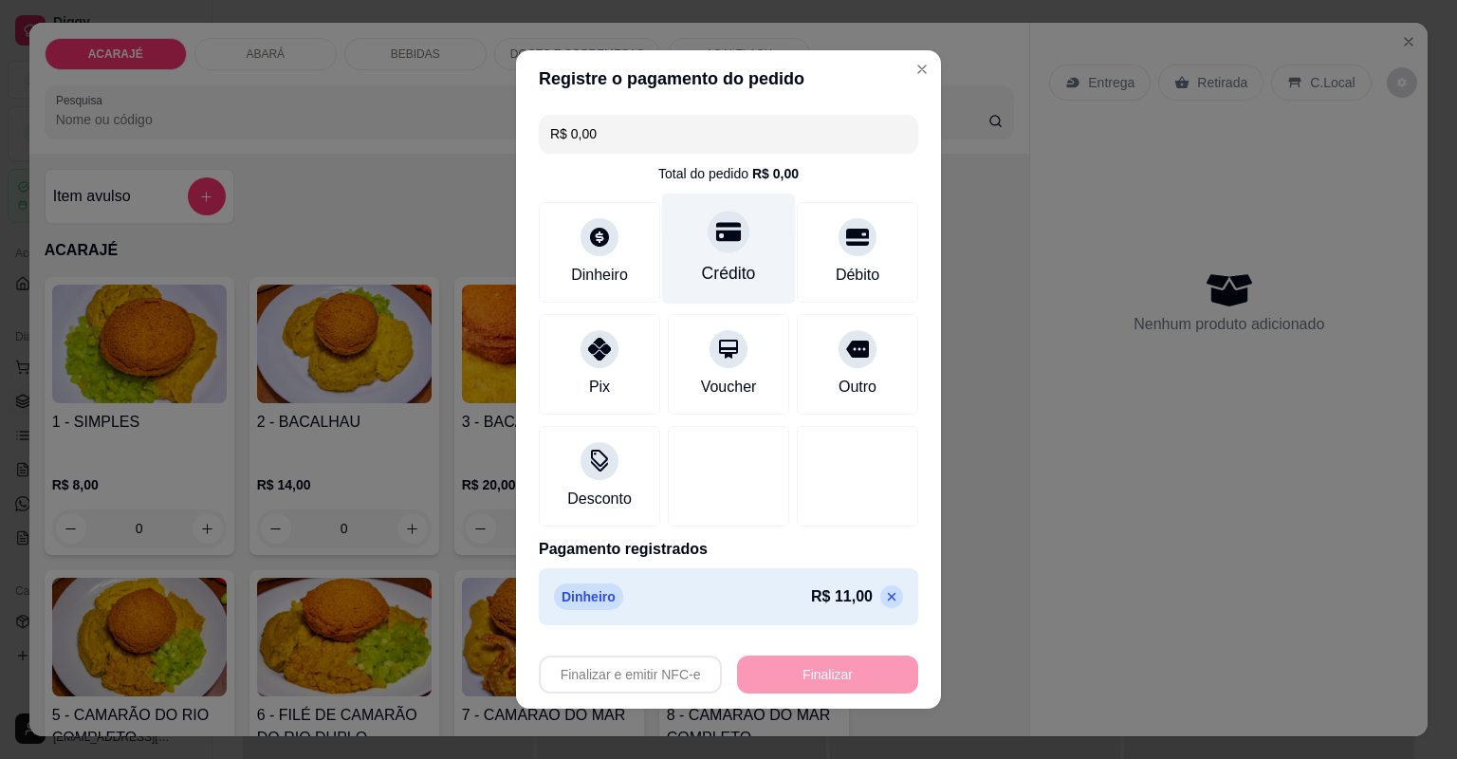
type input "-R$ 11,00"
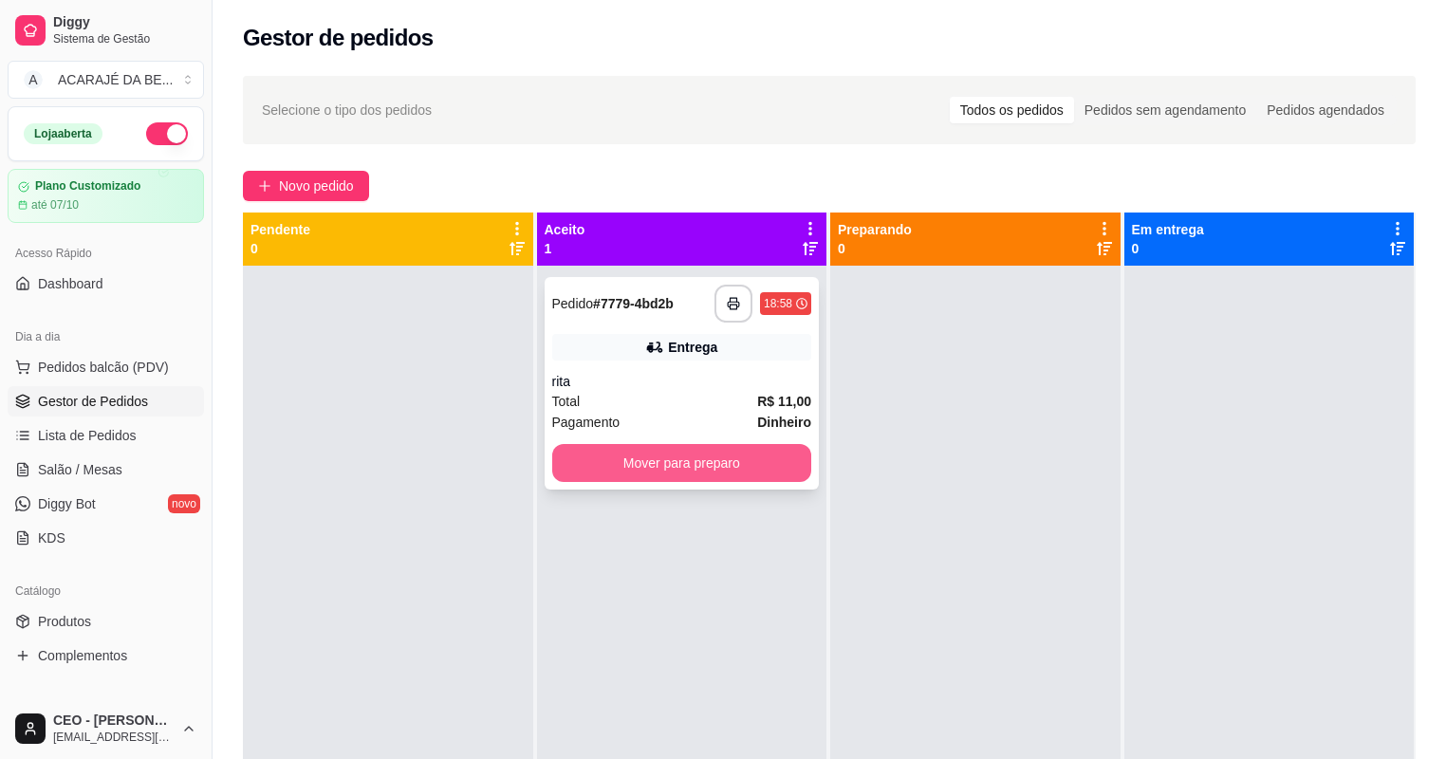
click at [721, 455] on button "Mover para preparo" at bounding box center [682, 463] width 260 height 38
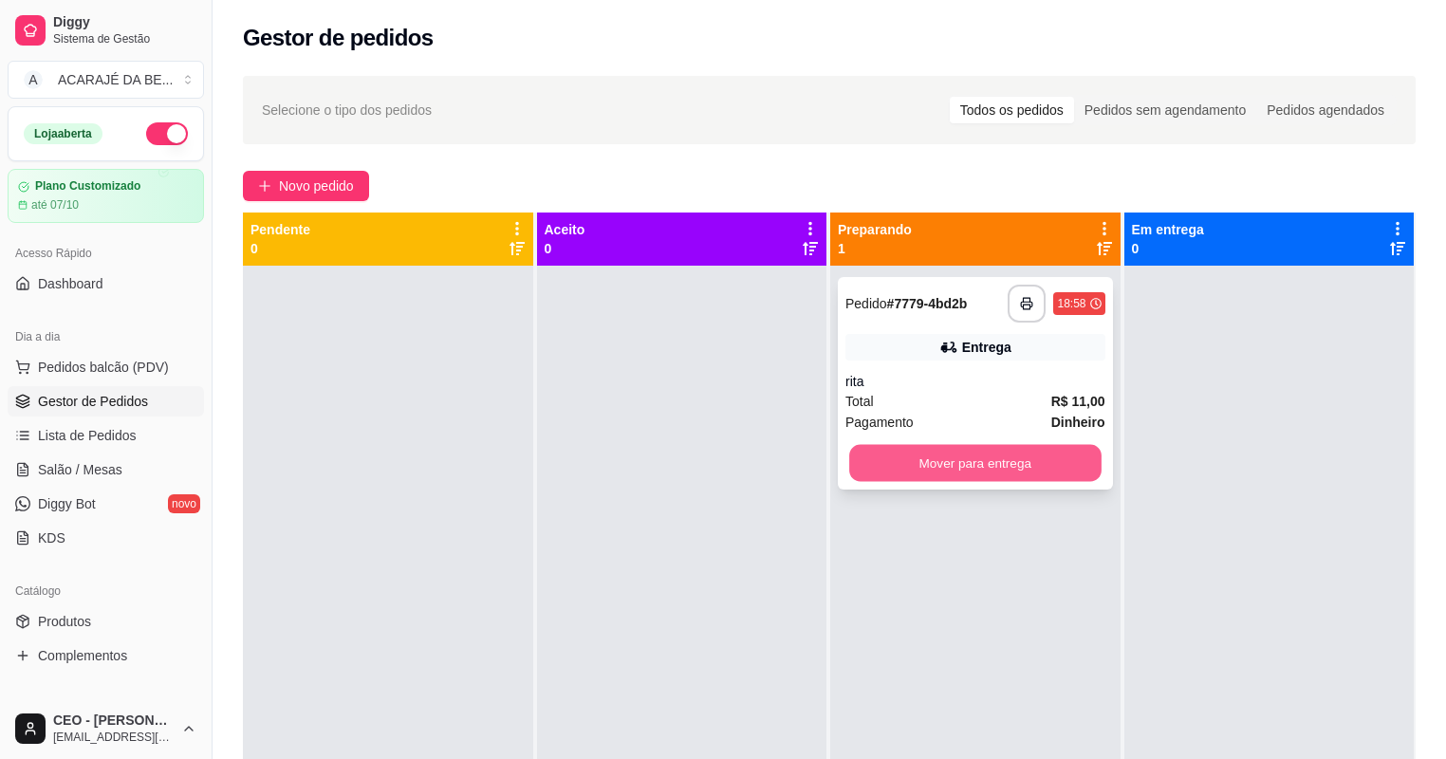
click at [873, 474] on button "Mover para entrega" at bounding box center [974, 463] width 251 height 37
click at [1024, 308] on rect "button" at bounding box center [1027, 306] width 7 height 5
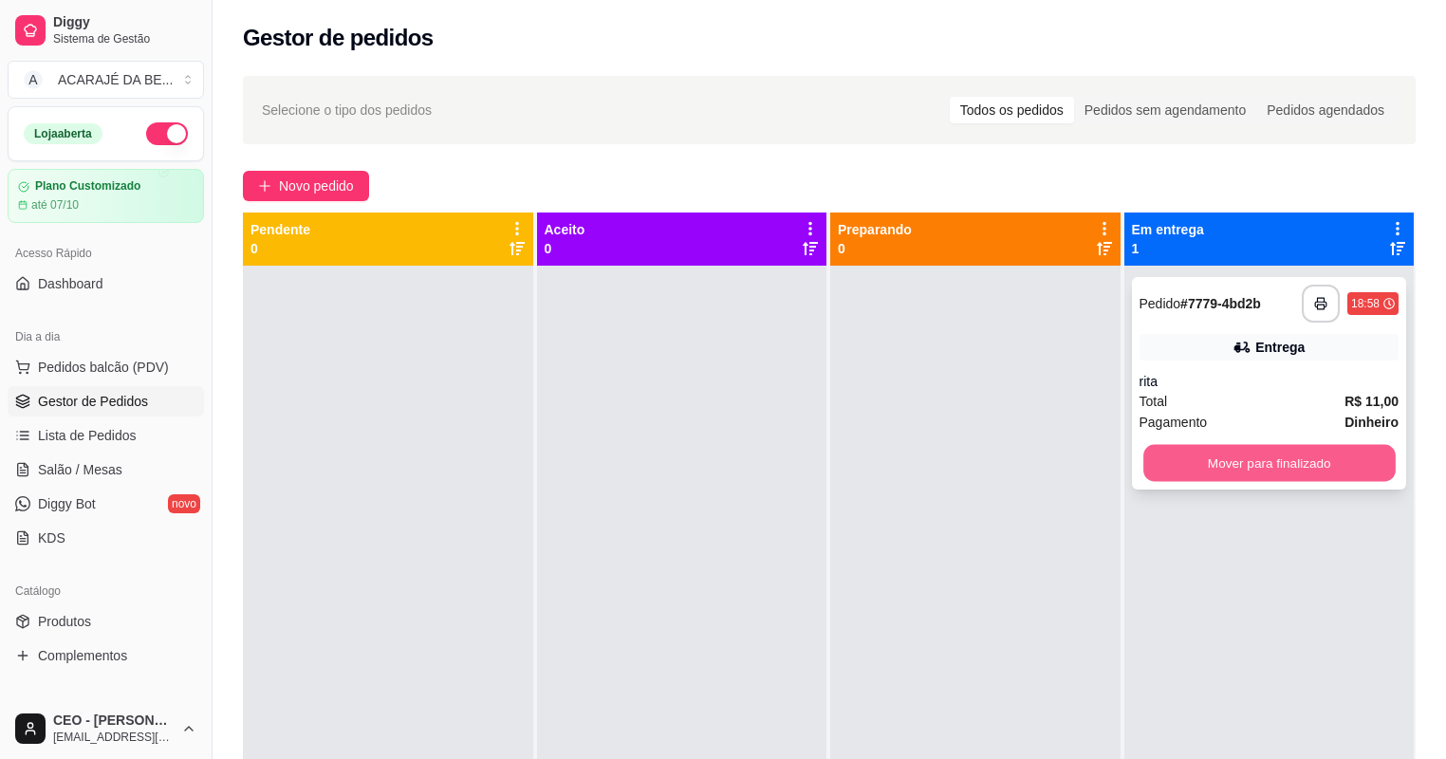
click at [1305, 467] on button "Mover para finalizado" at bounding box center [1268, 463] width 251 height 37
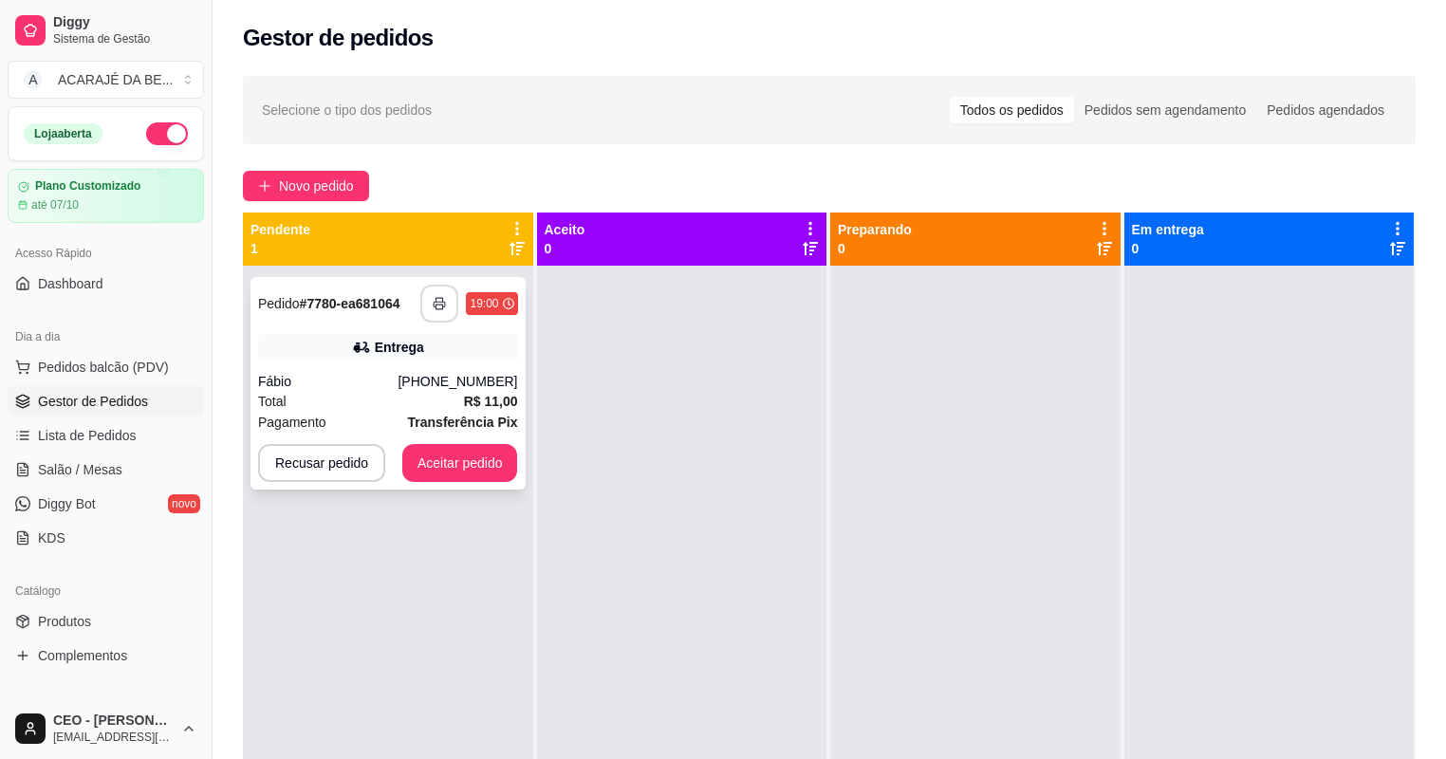
click at [435, 312] on button "button" at bounding box center [439, 304] width 38 height 38
click at [456, 440] on div "**********" at bounding box center [387, 383] width 275 height 212
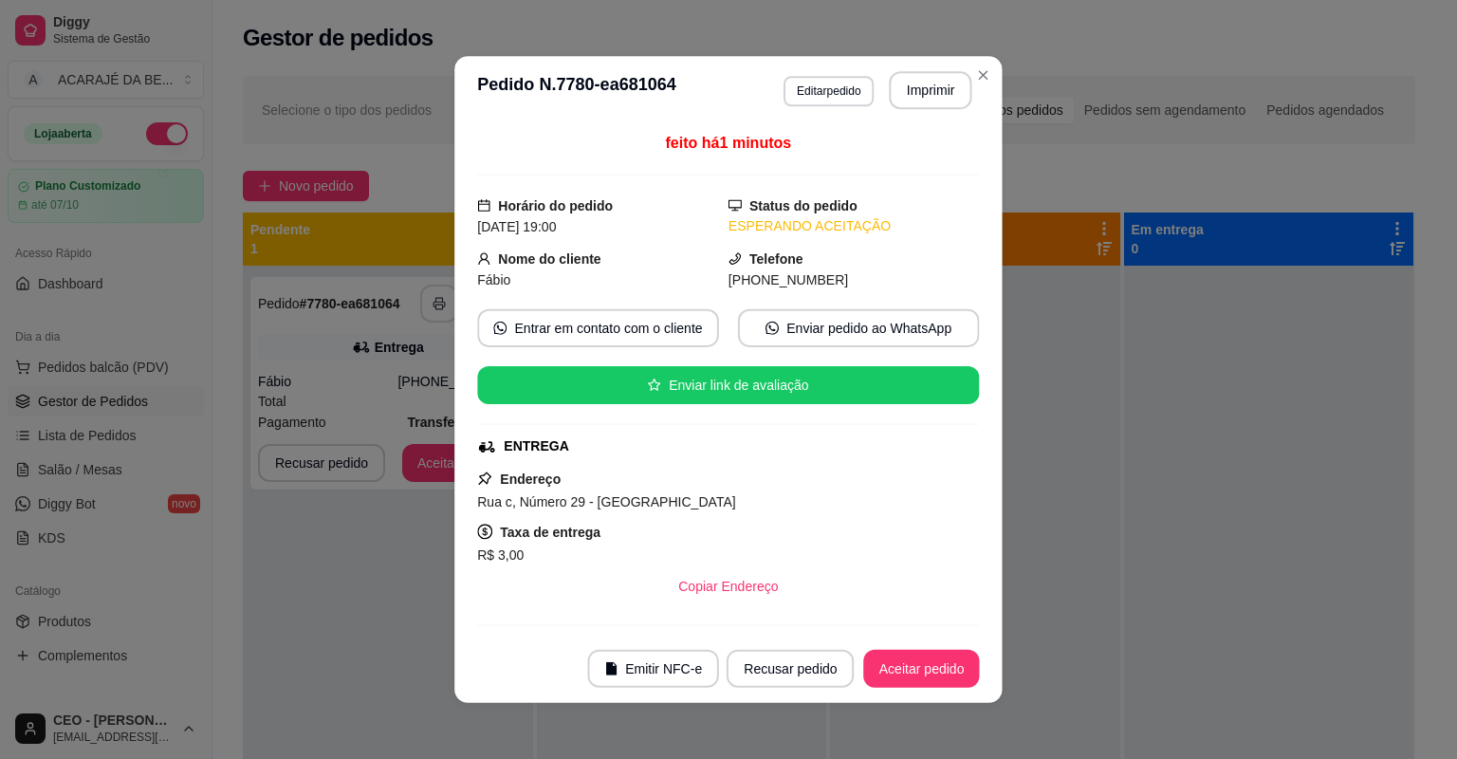
click at [462, 459] on div "feito há 1 minutos Horário do pedido 15/09/2025 19:00 Status do pedido ESPERAND…" at bounding box center [727, 378] width 547 height 509
click at [928, 679] on button "Aceitar pedido" at bounding box center [921, 668] width 112 height 37
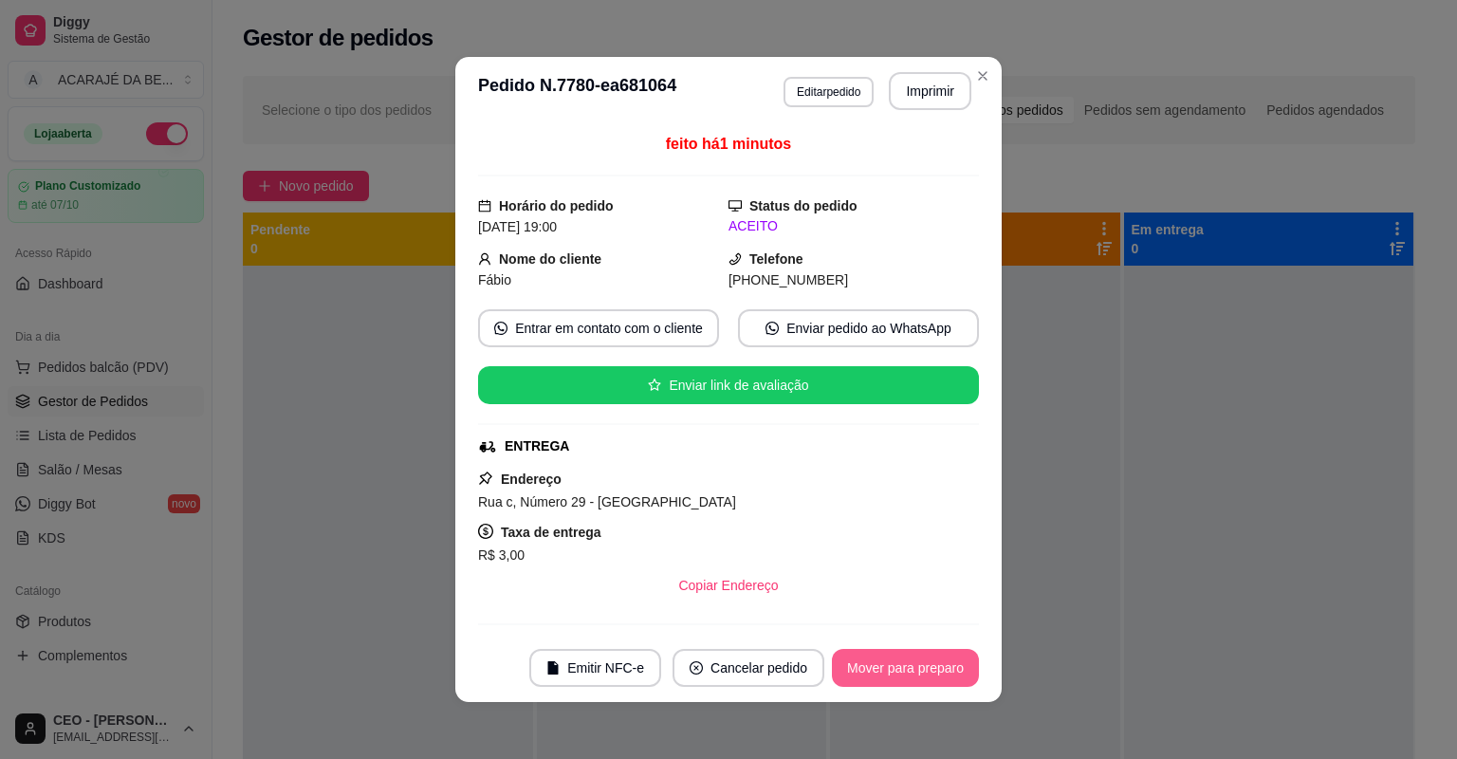
click at [965, 668] on button "Mover para preparo" at bounding box center [905, 668] width 147 height 38
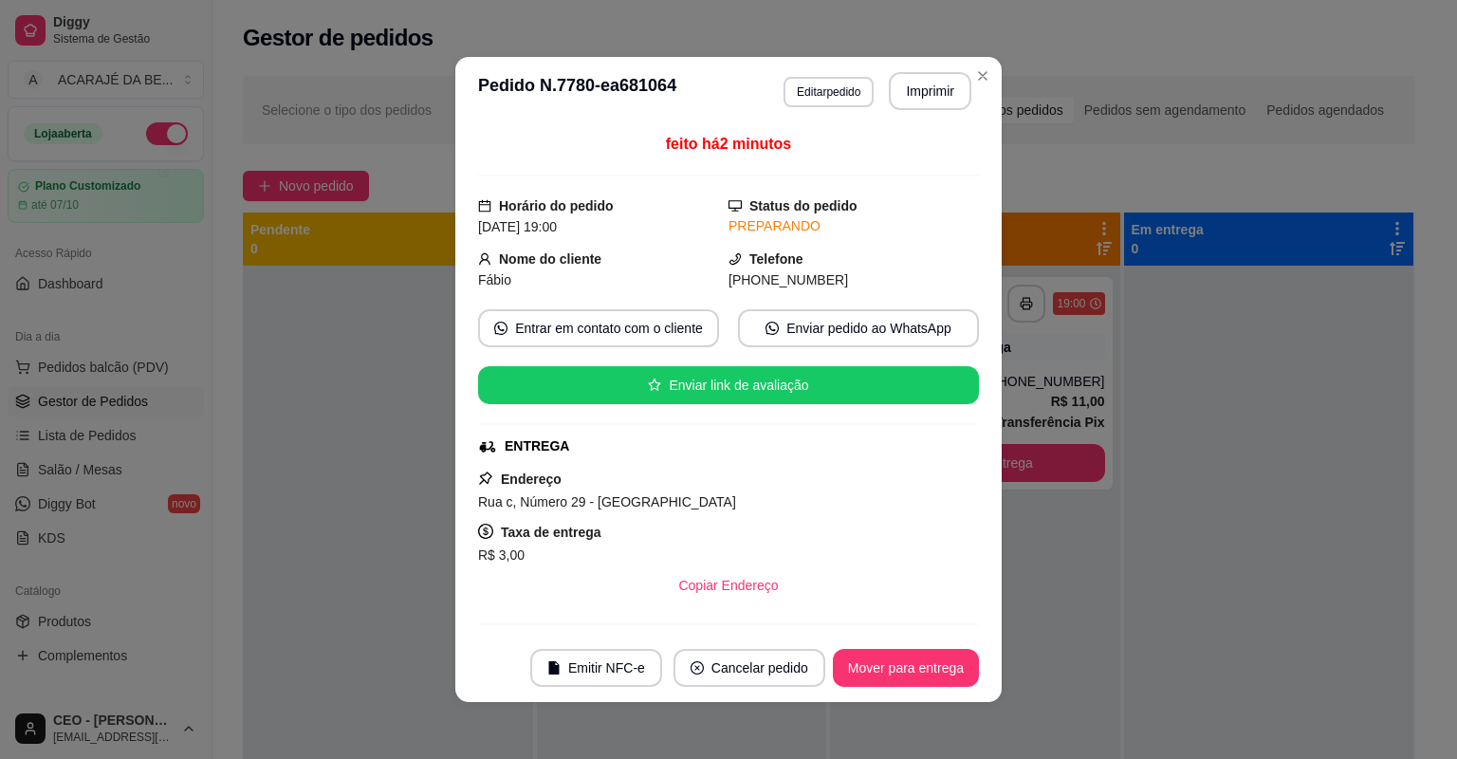
click at [949, 668] on button "Mover para entrega" at bounding box center [906, 668] width 146 height 38
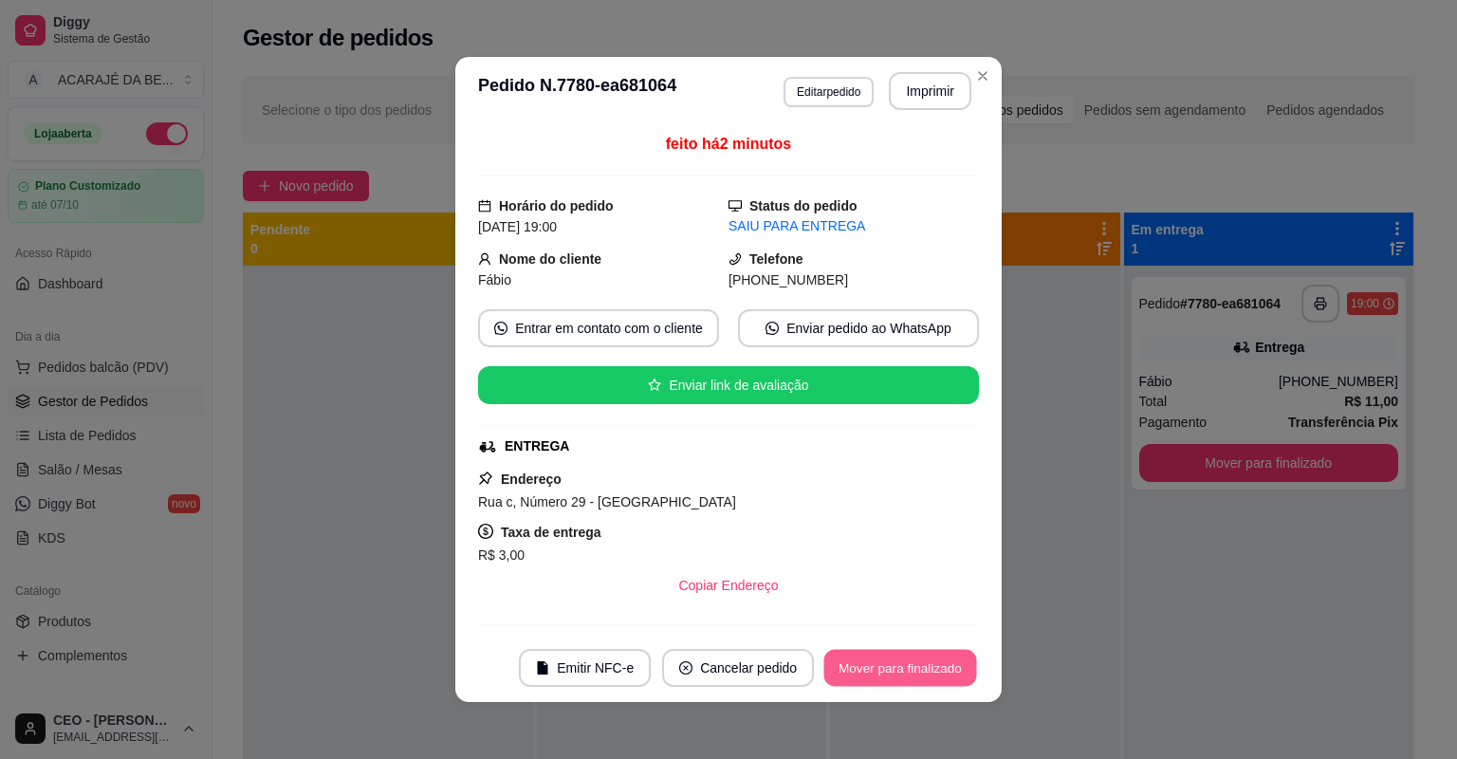
click at [947, 667] on button "Mover para finalizado" at bounding box center [900, 668] width 153 height 37
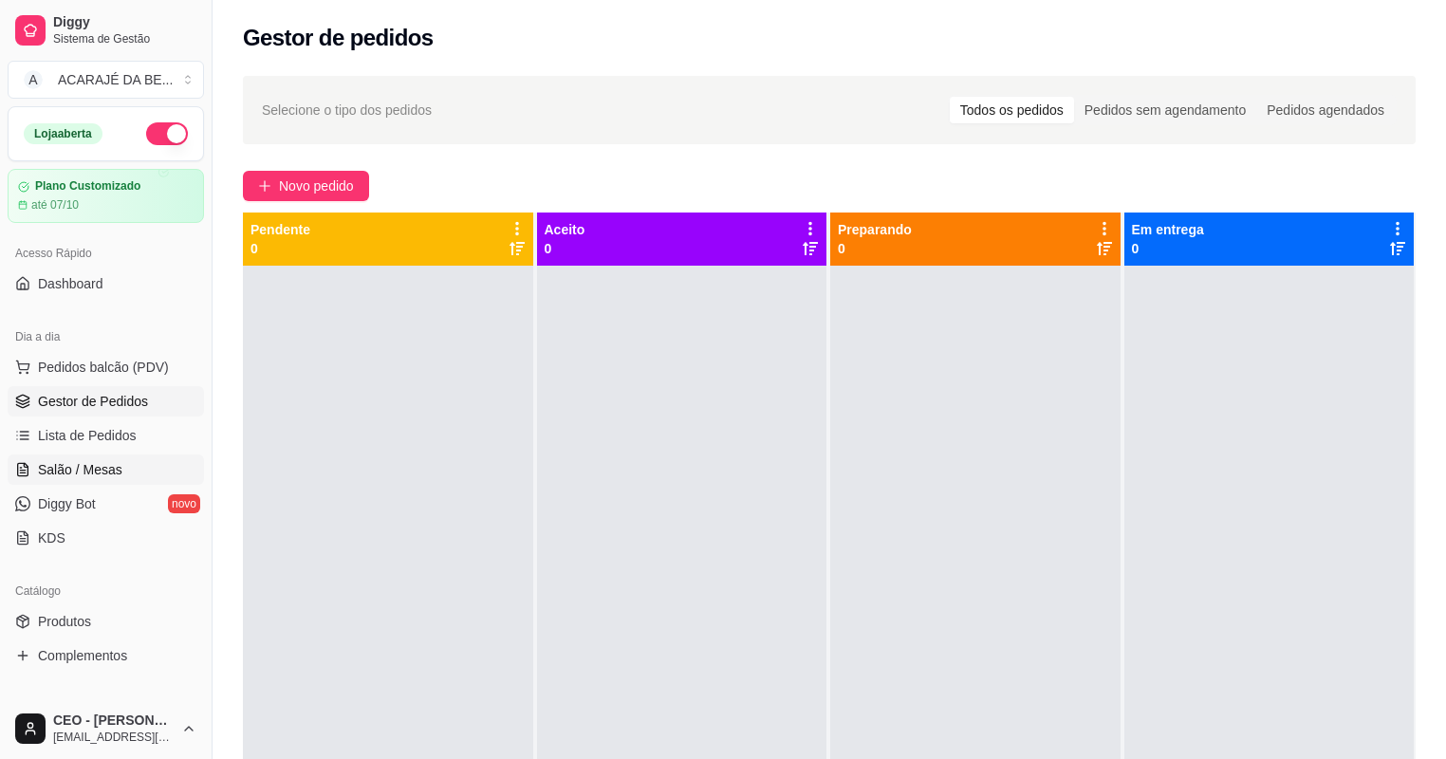
click at [45, 470] on span "Salão / Mesas" at bounding box center [80, 469] width 84 height 19
click at [134, 467] on link "Salão / Mesas" at bounding box center [106, 469] width 196 height 30
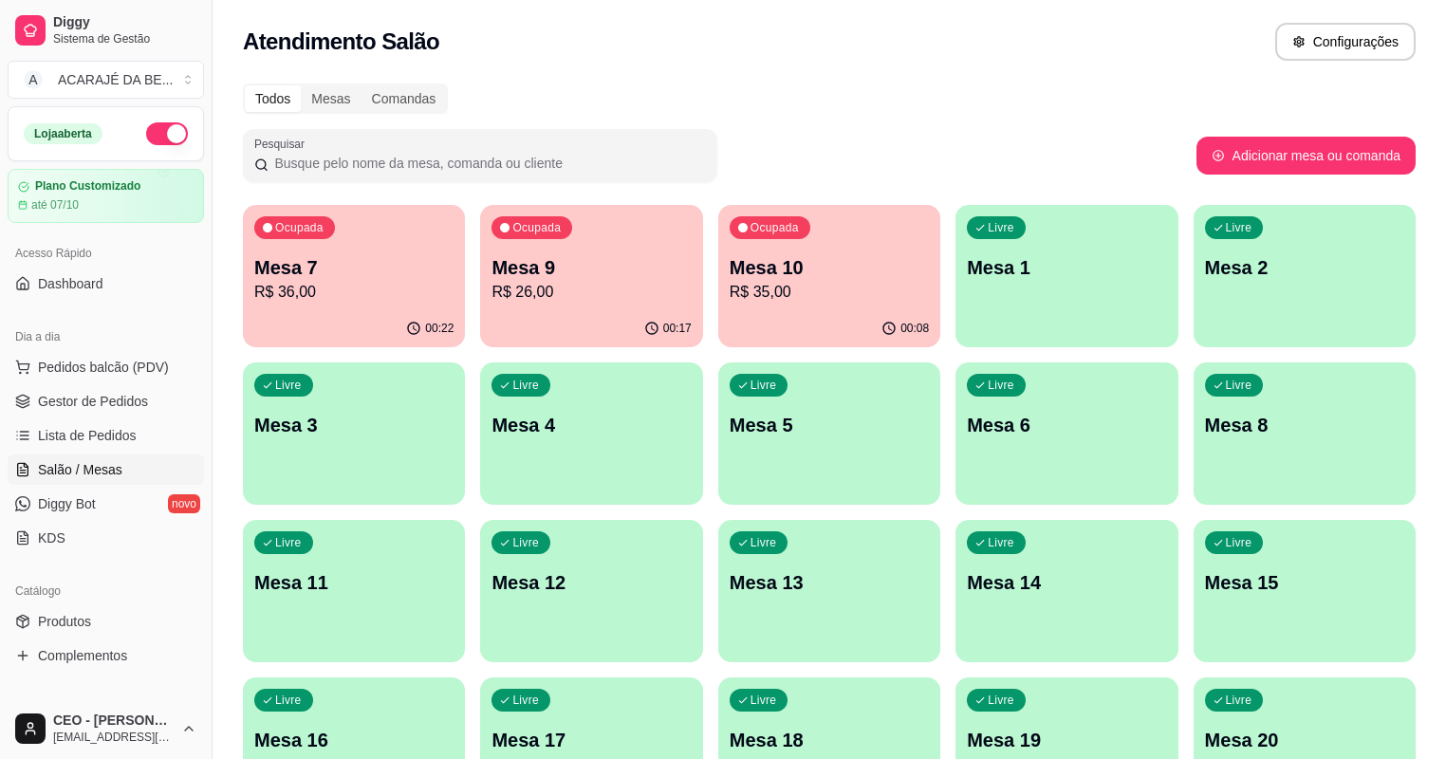
click at [491, 271] on p "Mesa 9" at bounding box center [590, 267] width 199 height 27
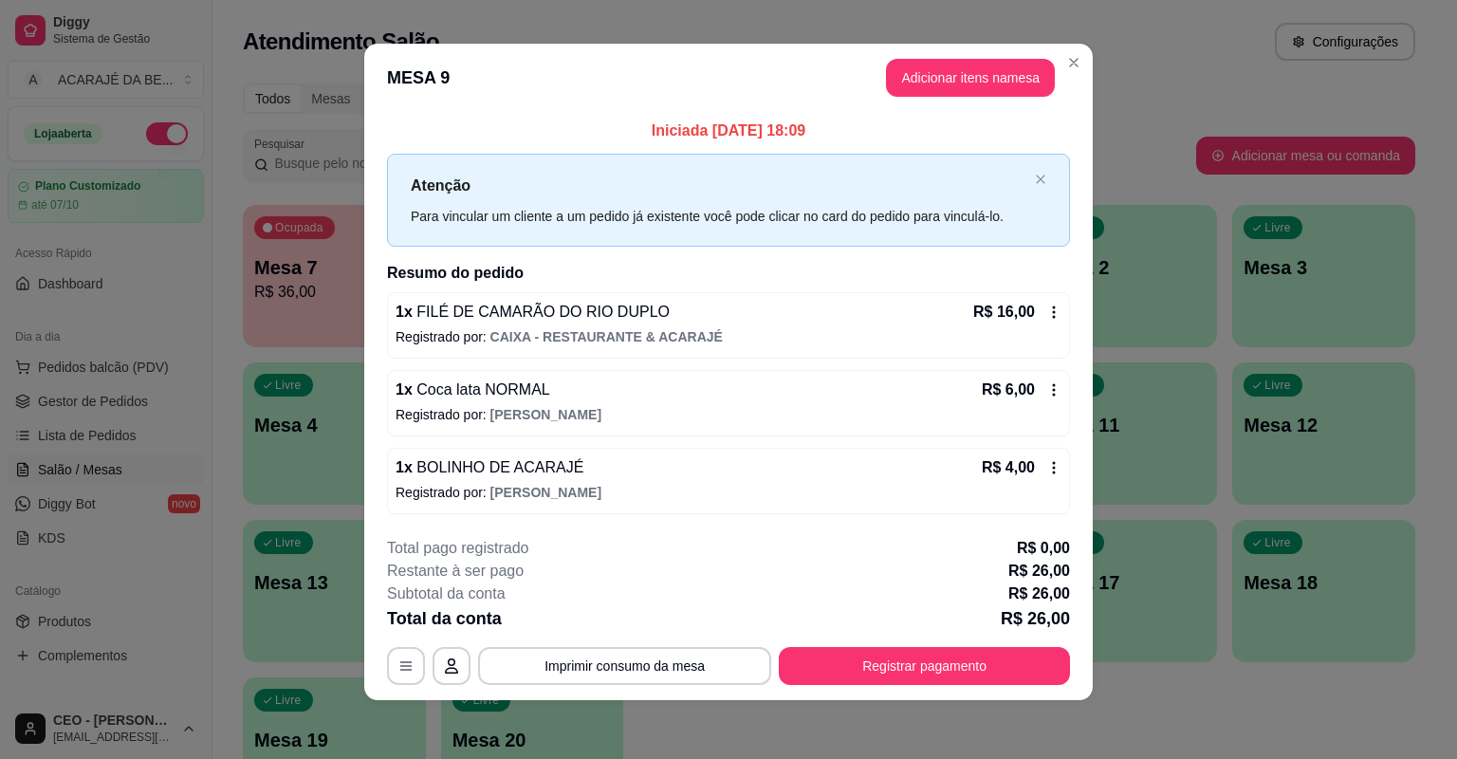
scroll to position [8, 0]
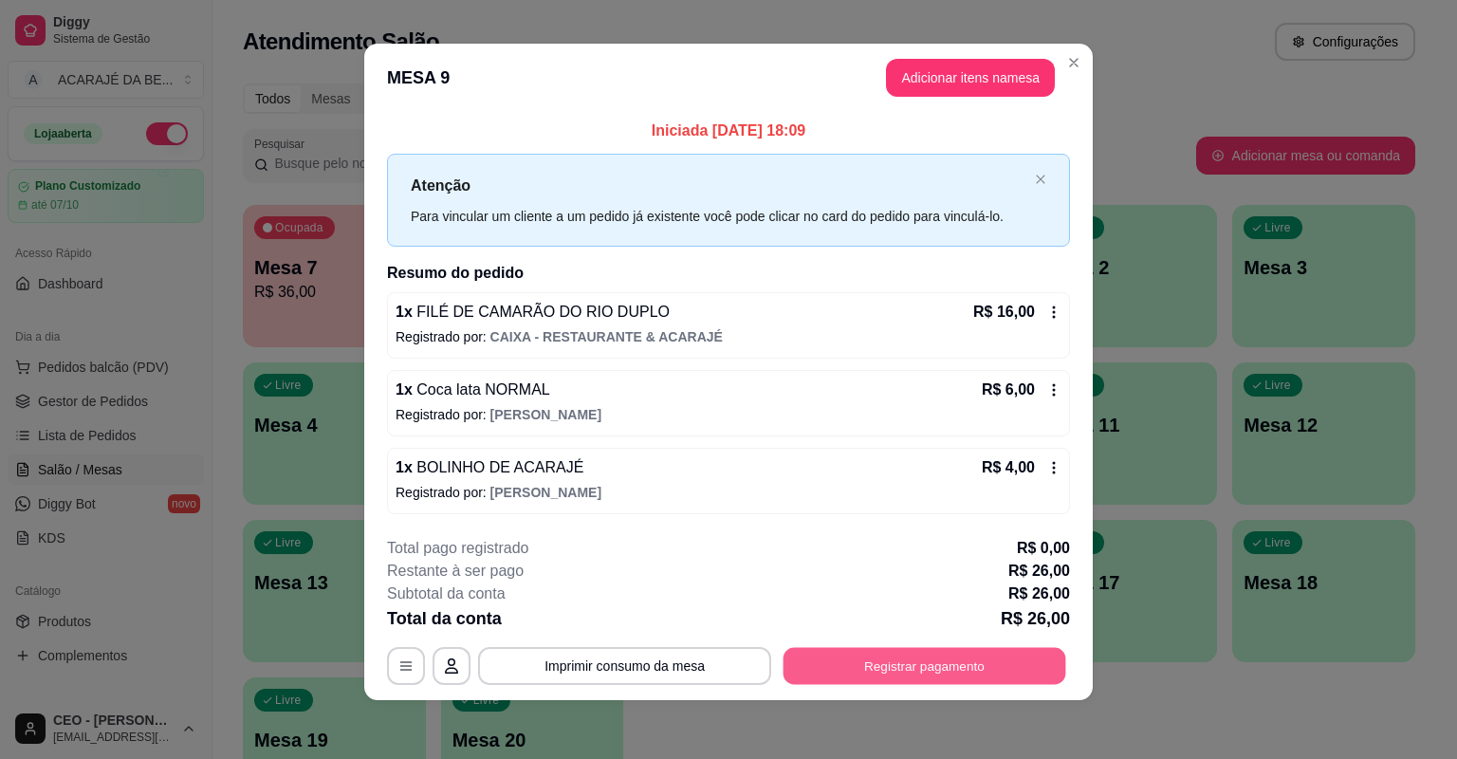
click at [803, 672] on button "Registrar pagamento" at bounding box center [925, 665] width 283 height 37
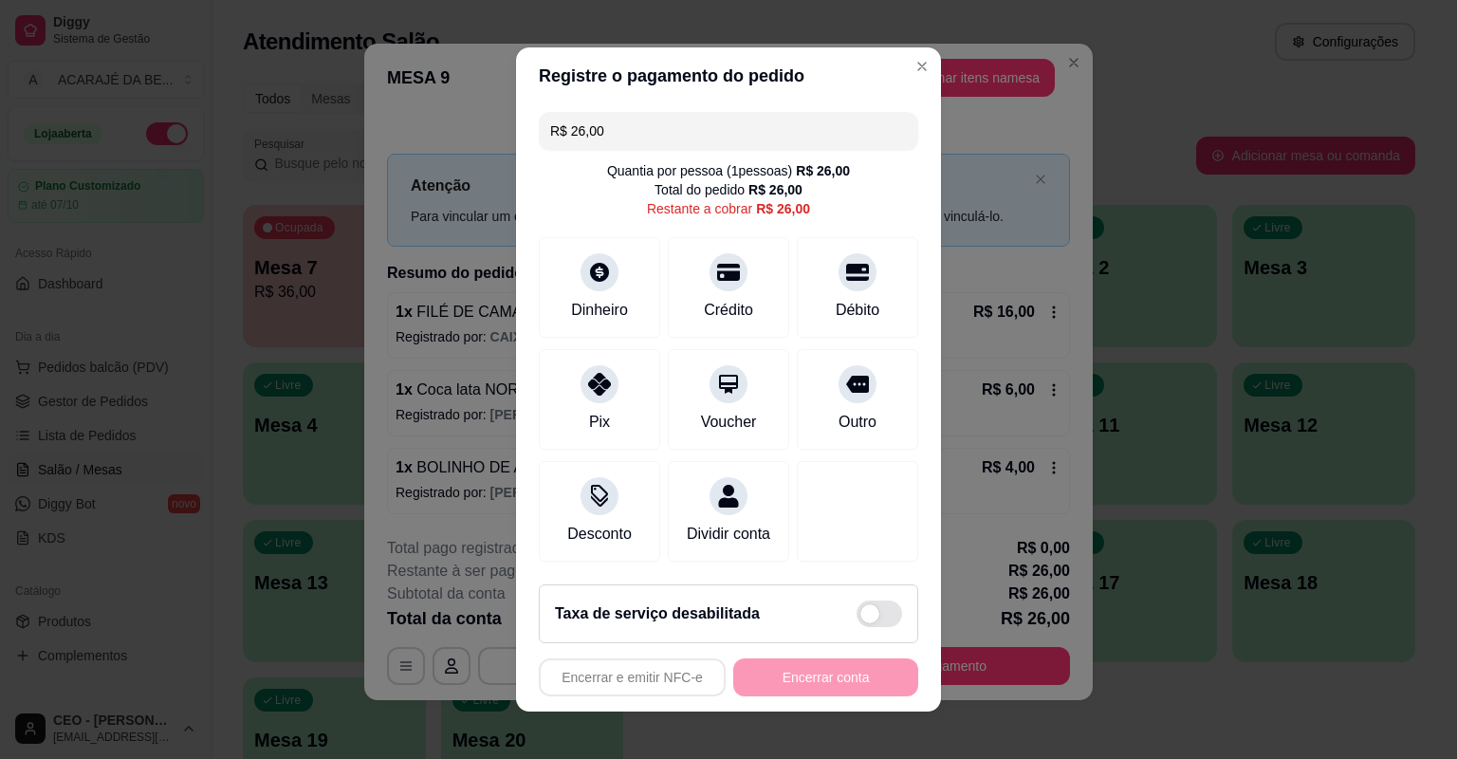
drag, startPoint x: 704, startPoint y: 266, endPoint x: 771, endPoint y: 575, distance: 316.5
click at [710, 266] on div at bounding box center [729, 272] width 38 height 38
click at [811, 681] on div "Encerrar e emitir NFC-e Encerrar conta" at bounding box center [728, 677] width 379 height 38
click at [810, 683] on div "Encerrar e emitir NFC-e Encerrar conta" at bounding box center [728, 677] width 379 height 38
click at [808, 686] on div "Encerrar e emitir NFC-e Encerrar conta" at bounding box center [728, 677] width 379 height 38
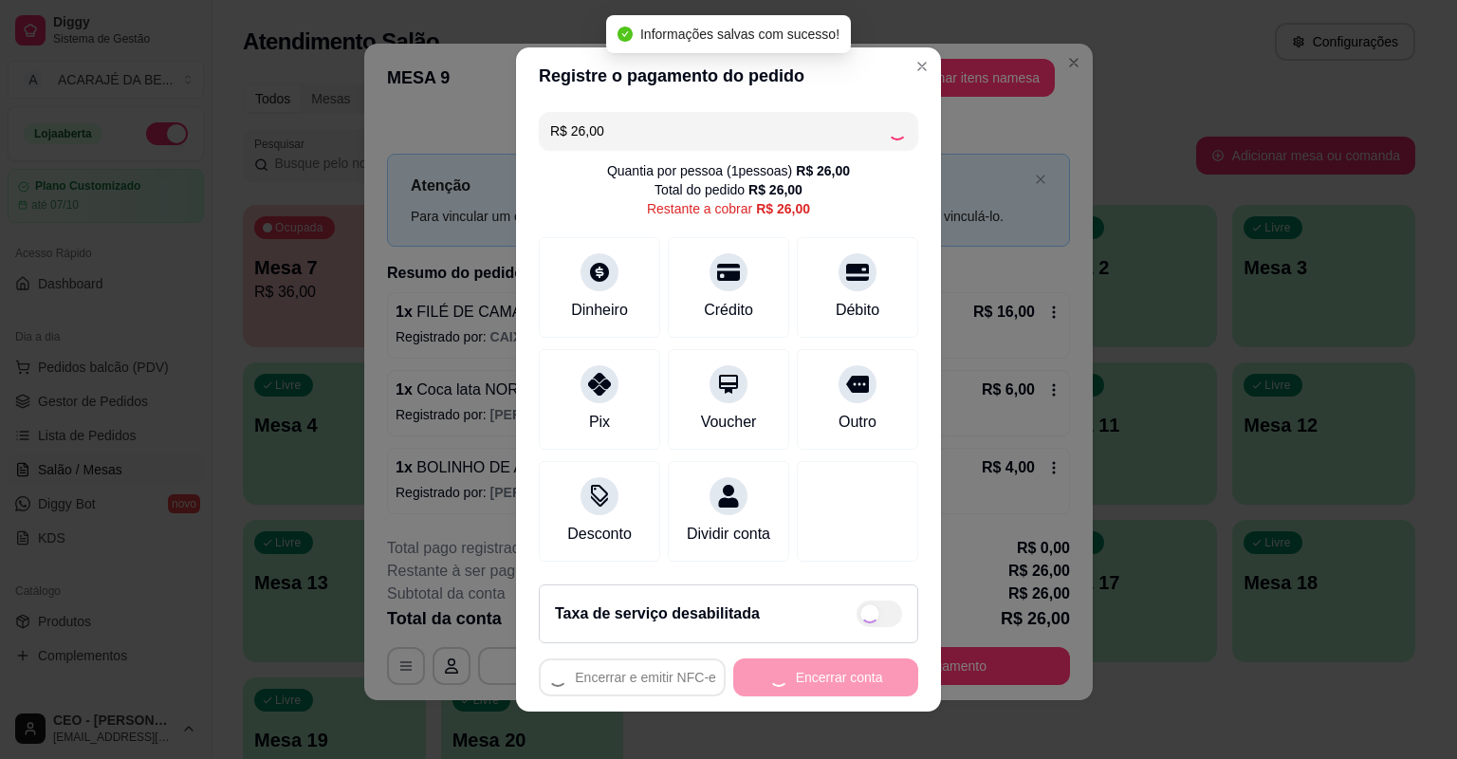
type input "R$ 0,00"
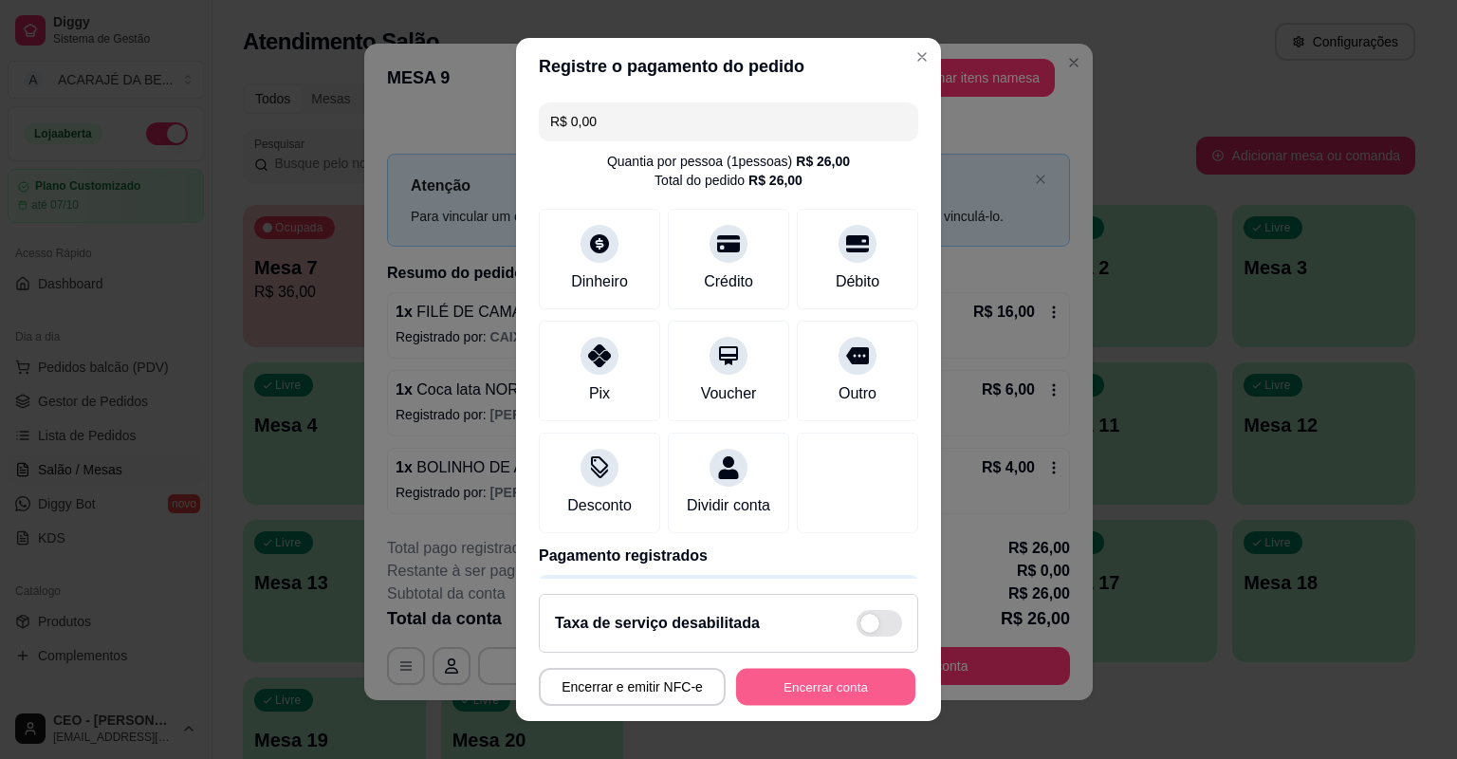
click at [785, 680] on button "Encerrar conta" at bounding box center [825, 687] width 179 height 37
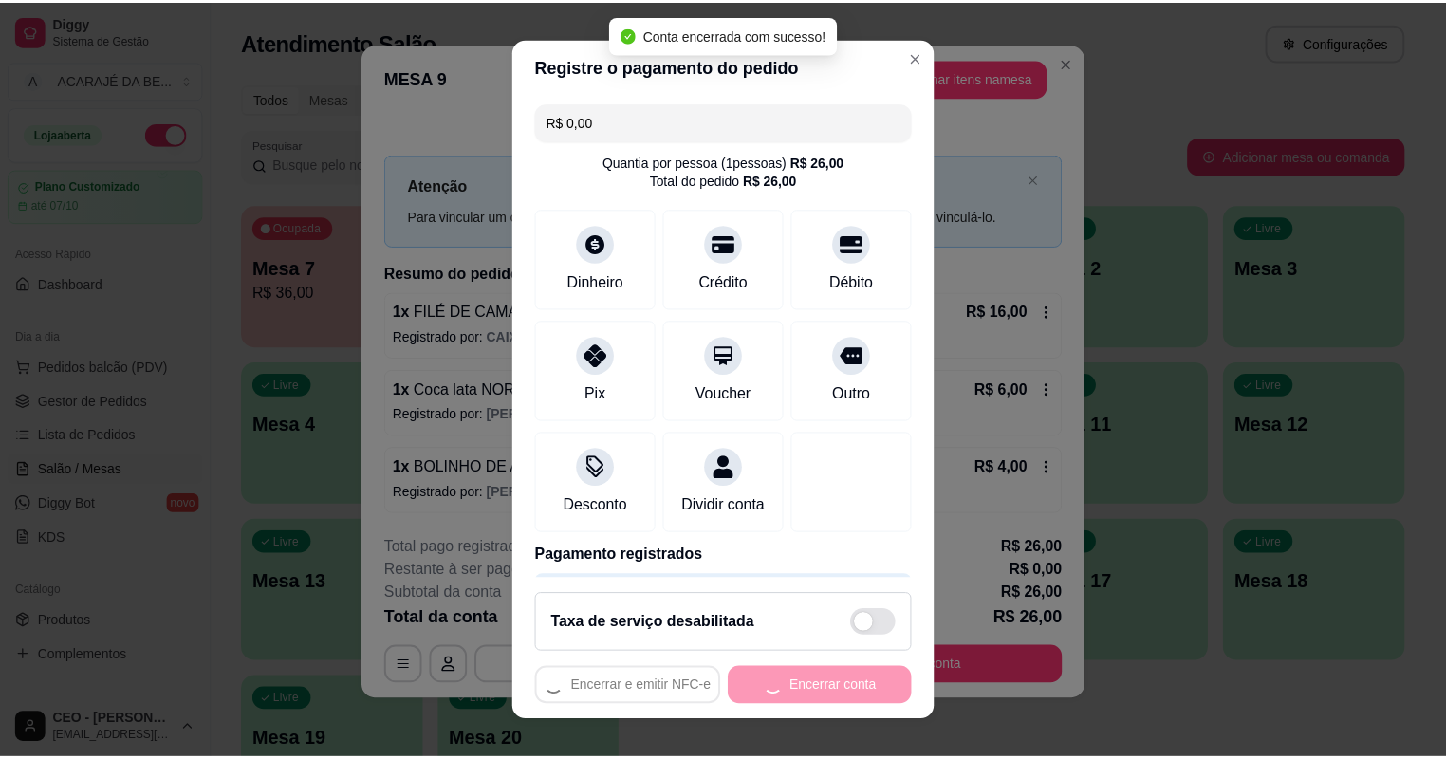
scroll to position [0, 0]
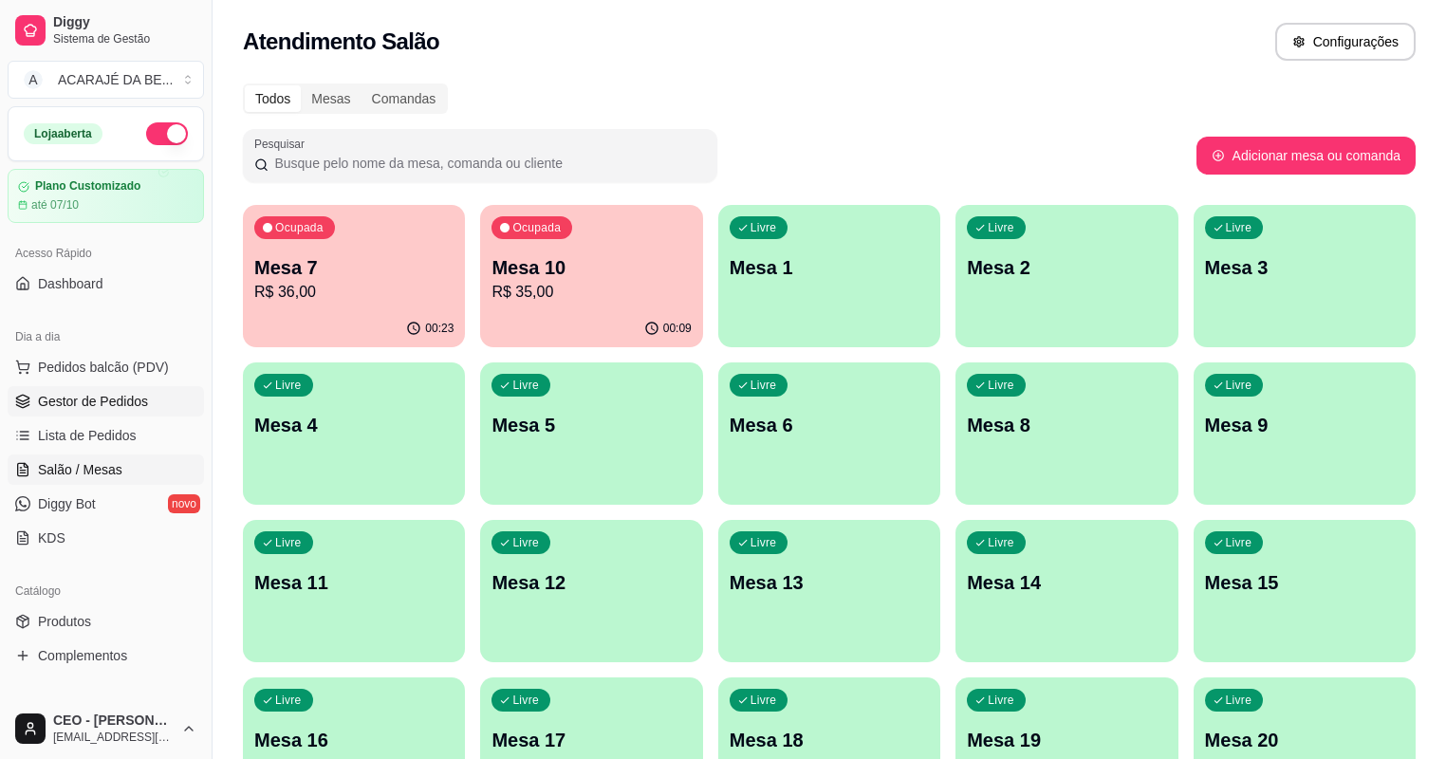
click at [104, 392] on span "Gestor de Pedidos" at bounding box center [93, 401] width 110 height 19
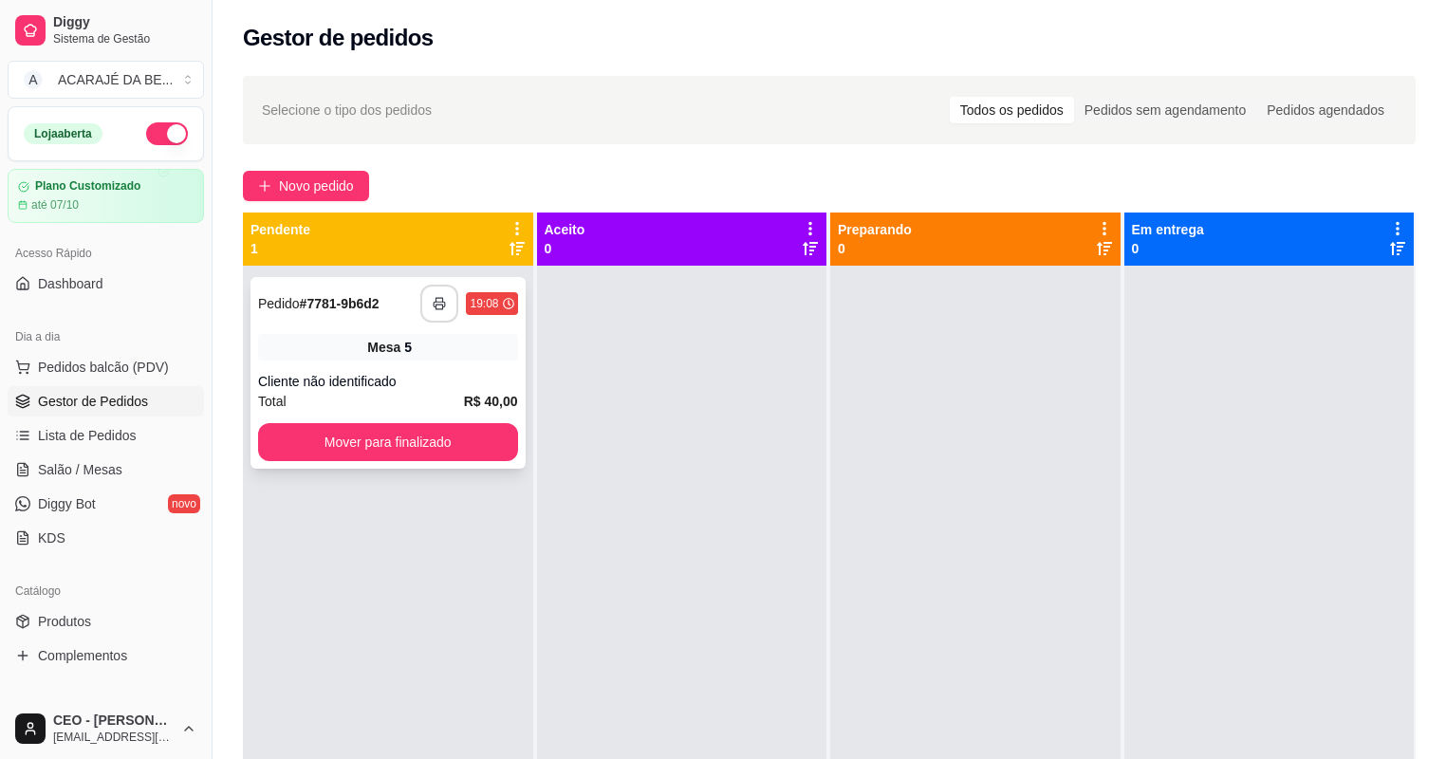
click at [438, 301] on icon "button" at bounding box center [439, 303] width 13 height 13
click at [460, 445] on button "Mover para finalizado" at bounding box center [388, 442] width 260 height 38
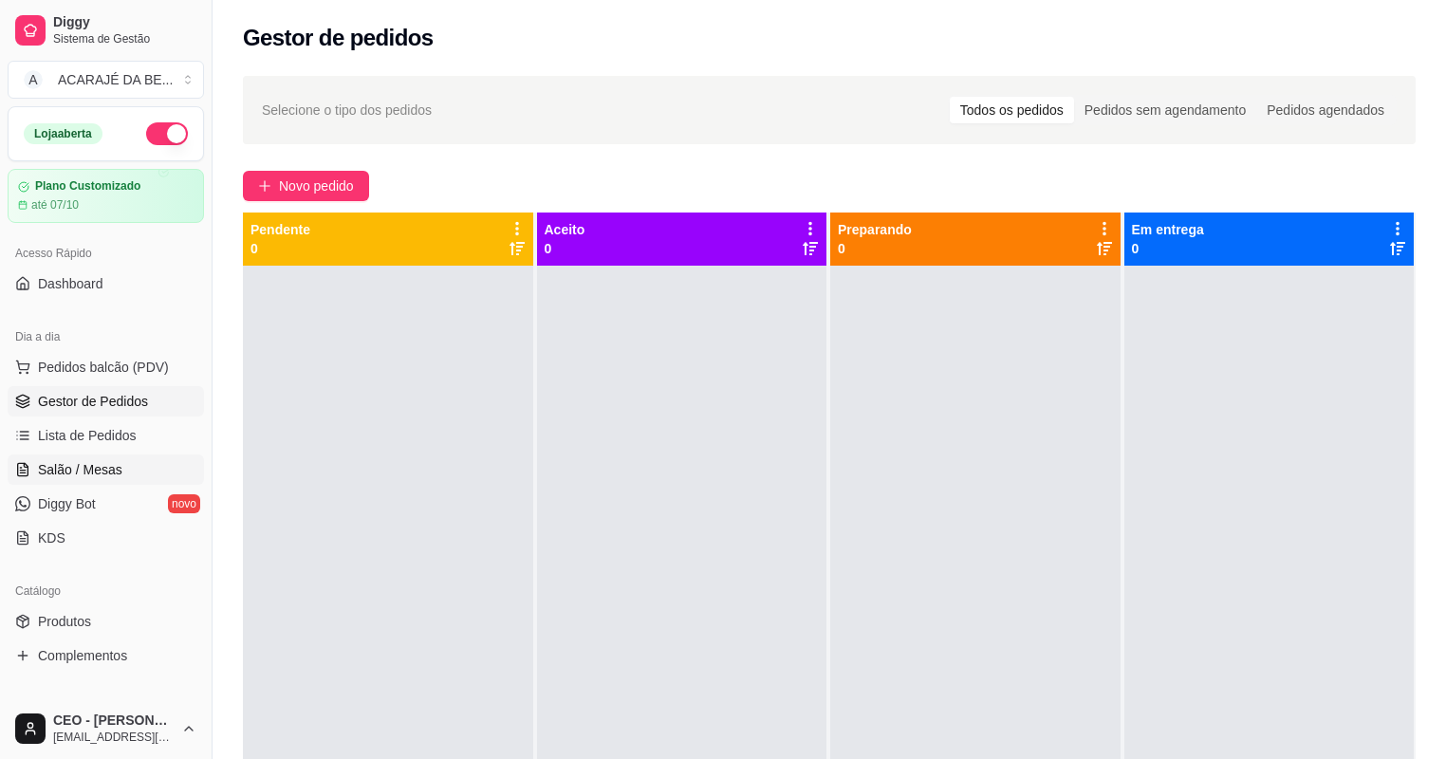
click at [109, 470] on span "Salão / Mesas" at bounding box center [80, 469] width 84 height 19
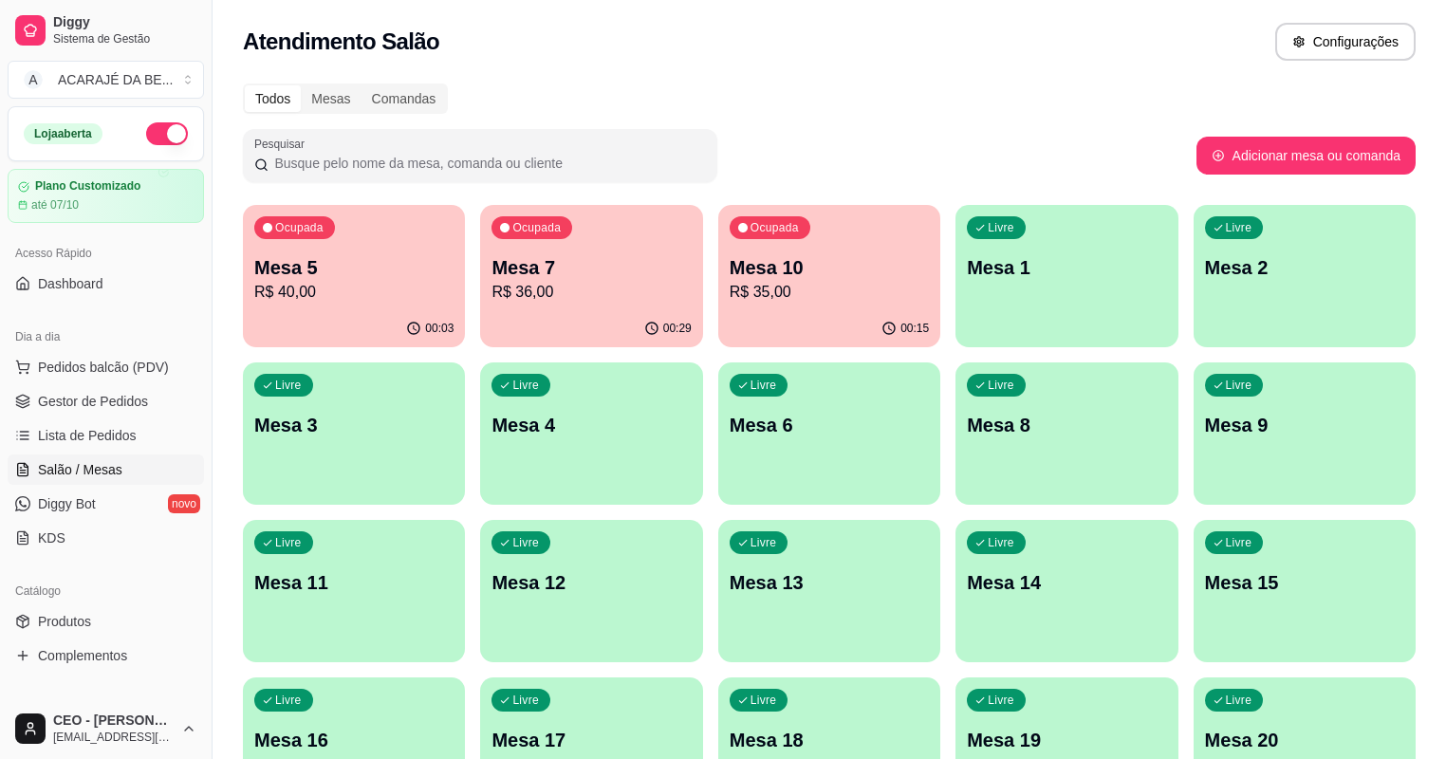
click at [507, 292] on p "R$ 36,00" at bounding box center [590, 292] width 199 height 23
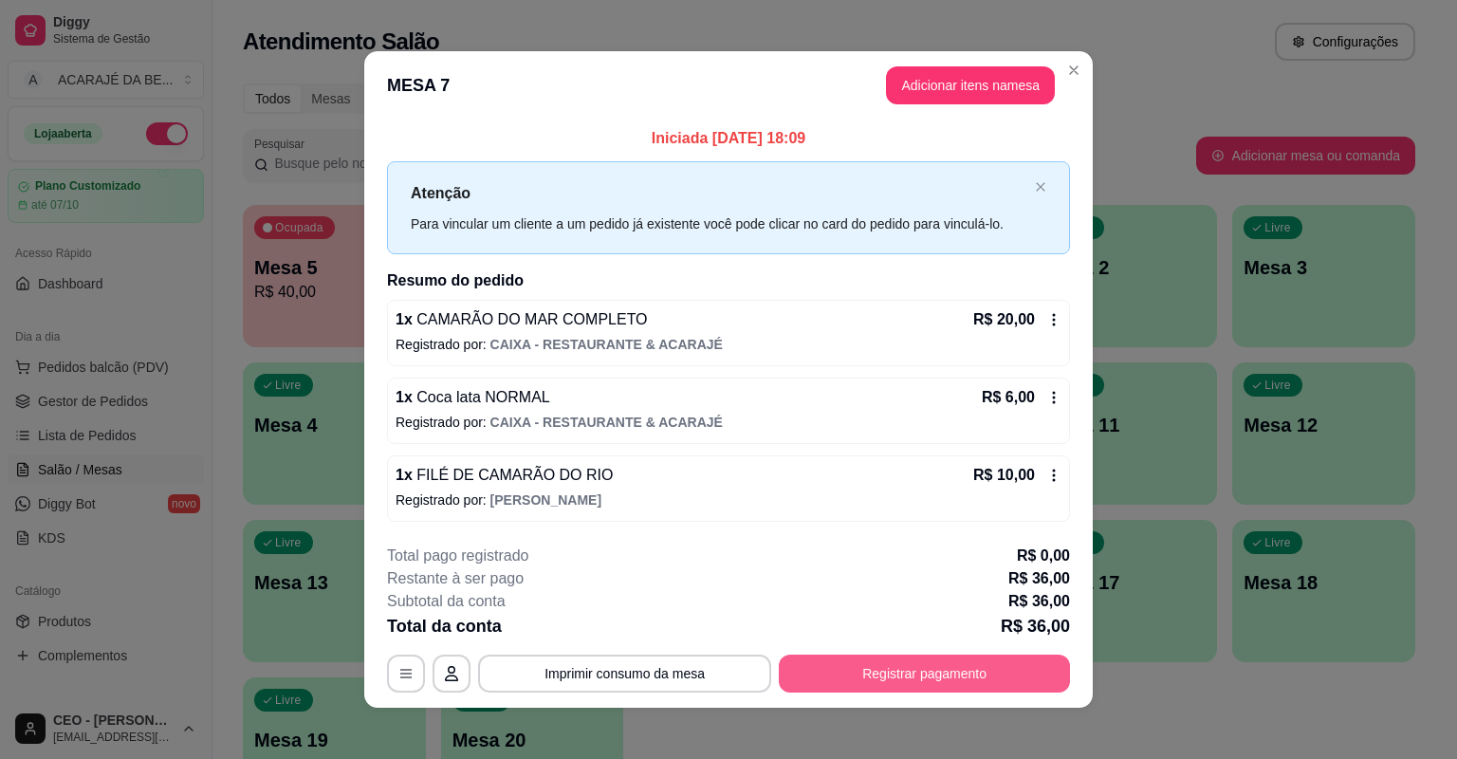
click at [966, 658] on button "Registrar pagamento" at bounding box center [924, 674] width 291 height 38
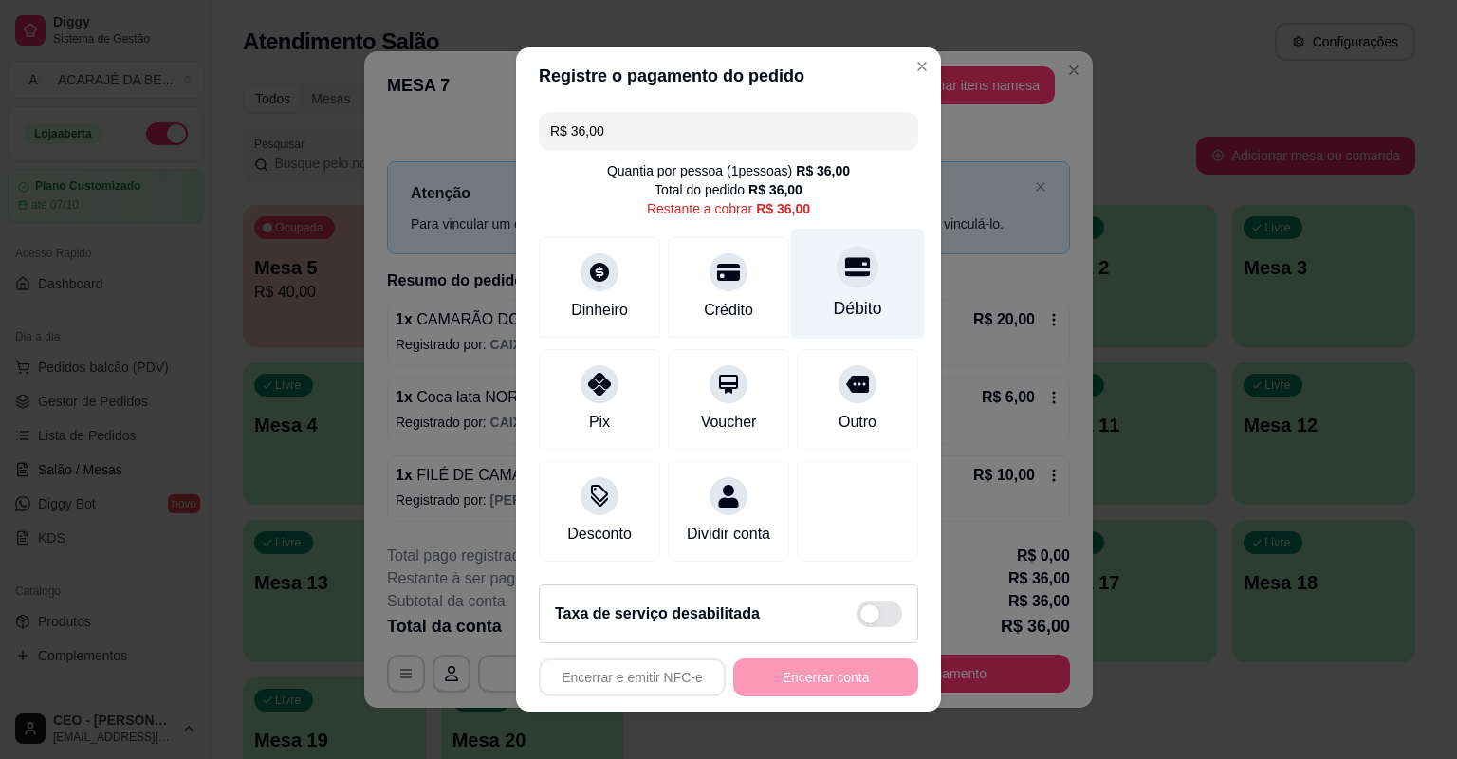
drag, startPoint x: 834, startPoint y: 286, endPoint x: 815, endPoint y: 323, distance: 41.6
click at [837, 285] on div at bounding box center [858, 267] width 42 height 42
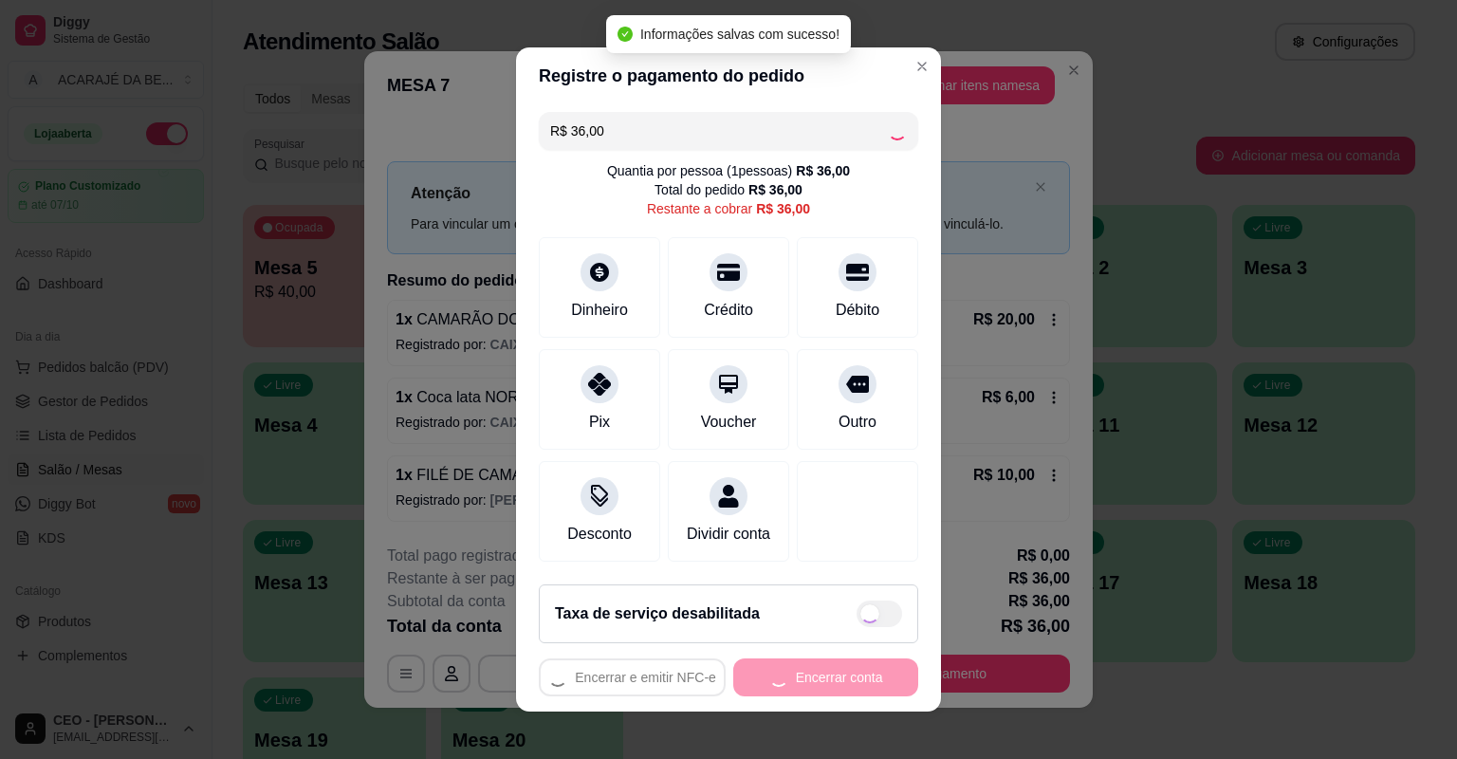
type input "R$ 0,00"
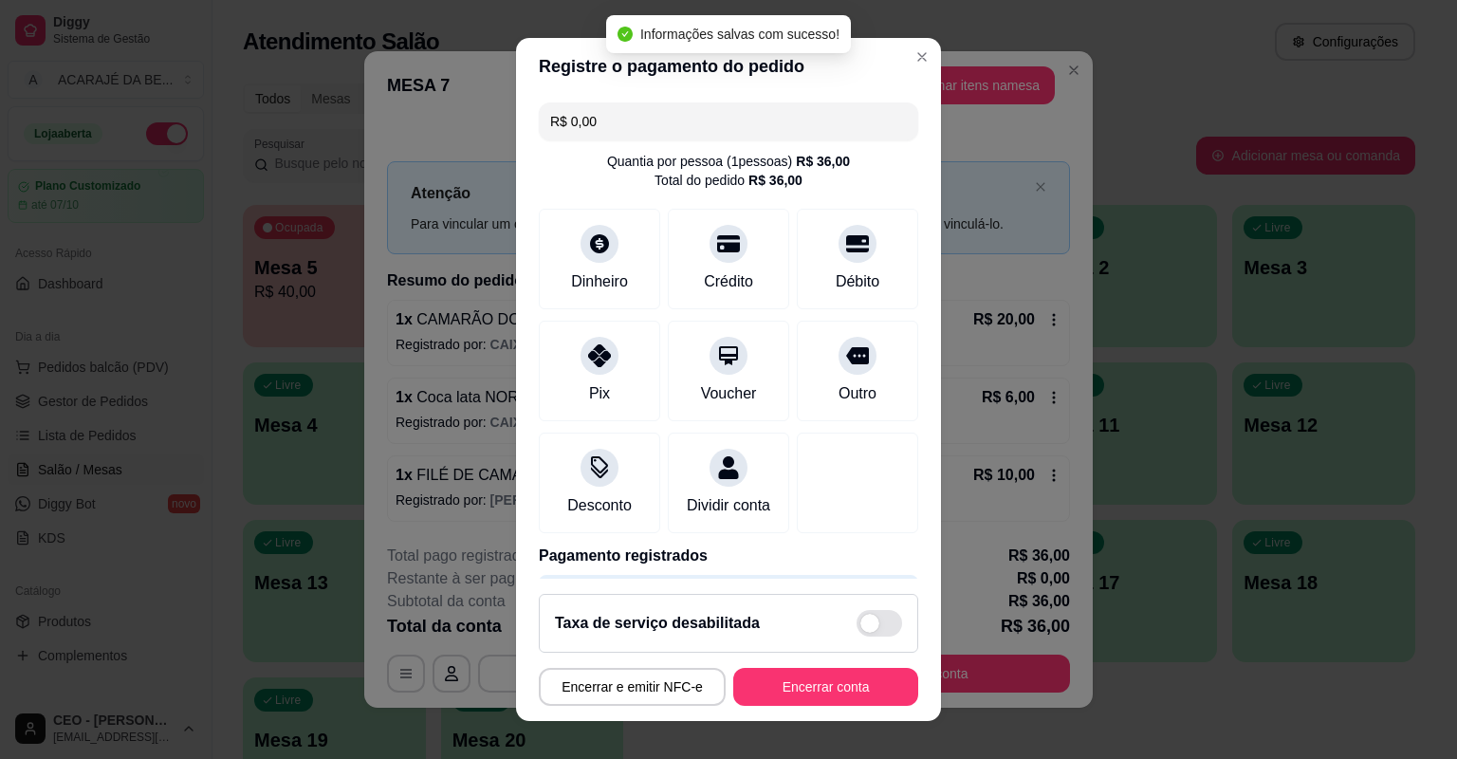
click at [822, 671] on button "Encerrar conta" at bounding box center [825, 687] width 185 height 38
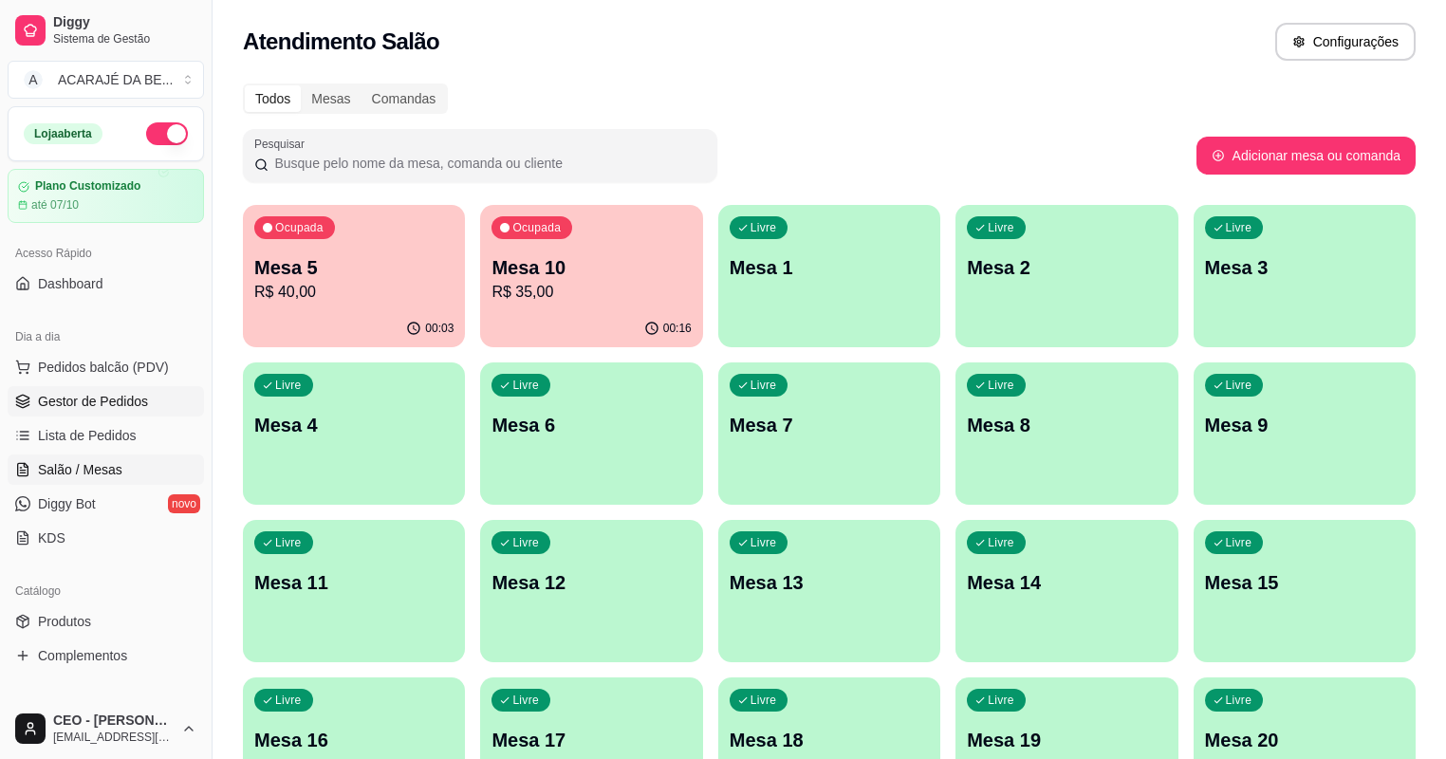
click at [36, 410] on link "Gestor de Pedidos" at bounding box center [106, 401] width 196 height 30
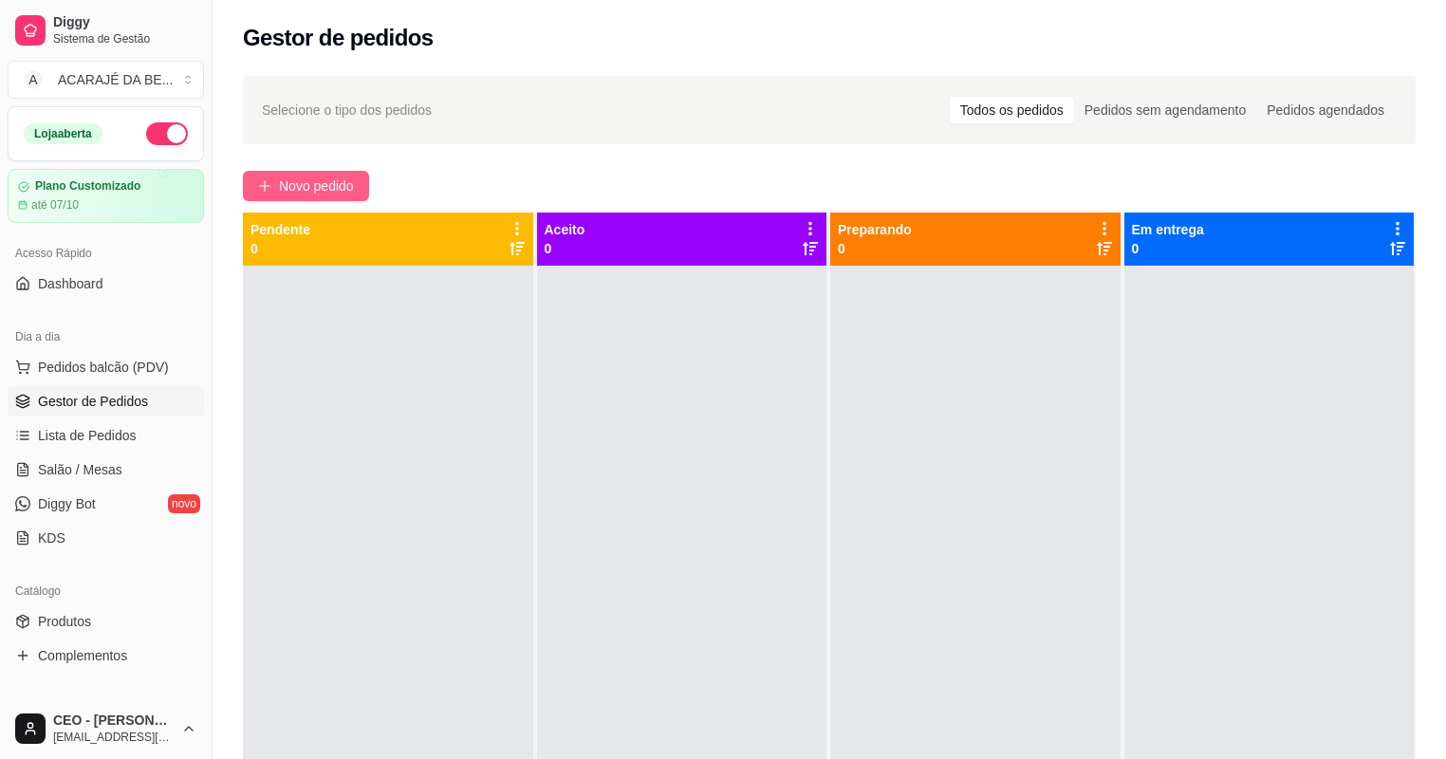
click at [315, 179] on span "Novo pedido" at bounding box center [316, 185] width 75 height 21
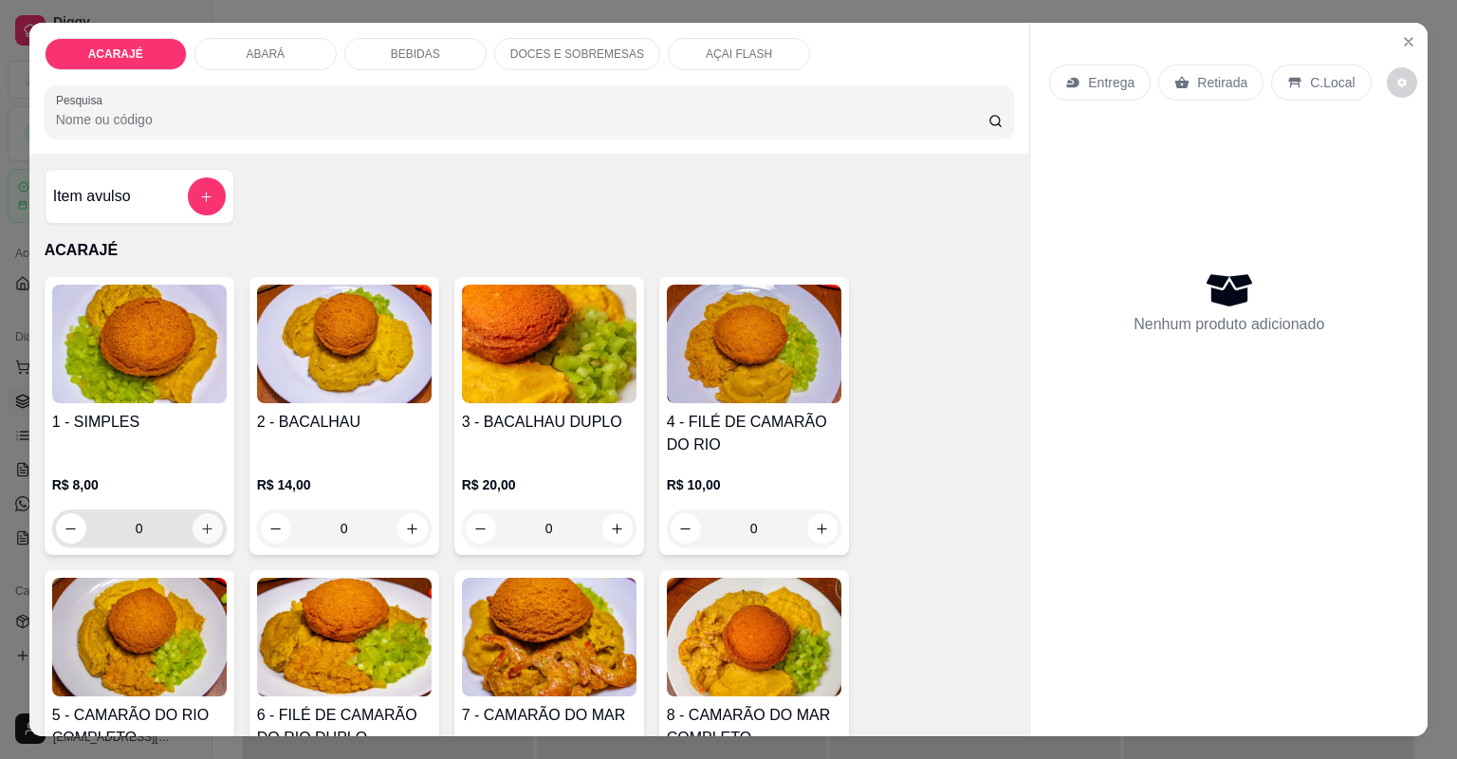
click at [200, 531] on icon "increase-product-quantity" at bounding box center [207, 529] width 14 height 14
type input "1"
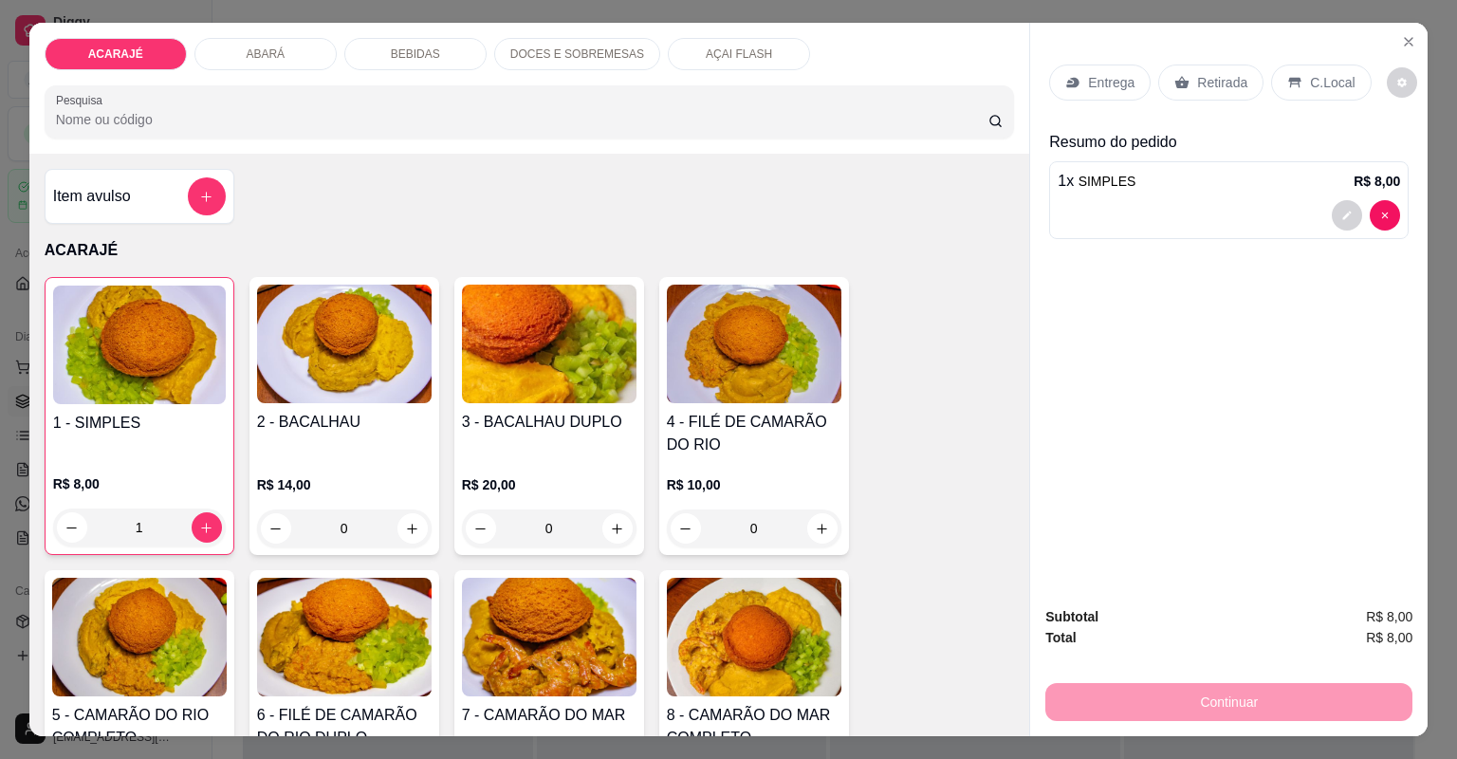
click at [1197, 77] on p "Retirada" at bounding box center [1222, 82] width 50 height 19
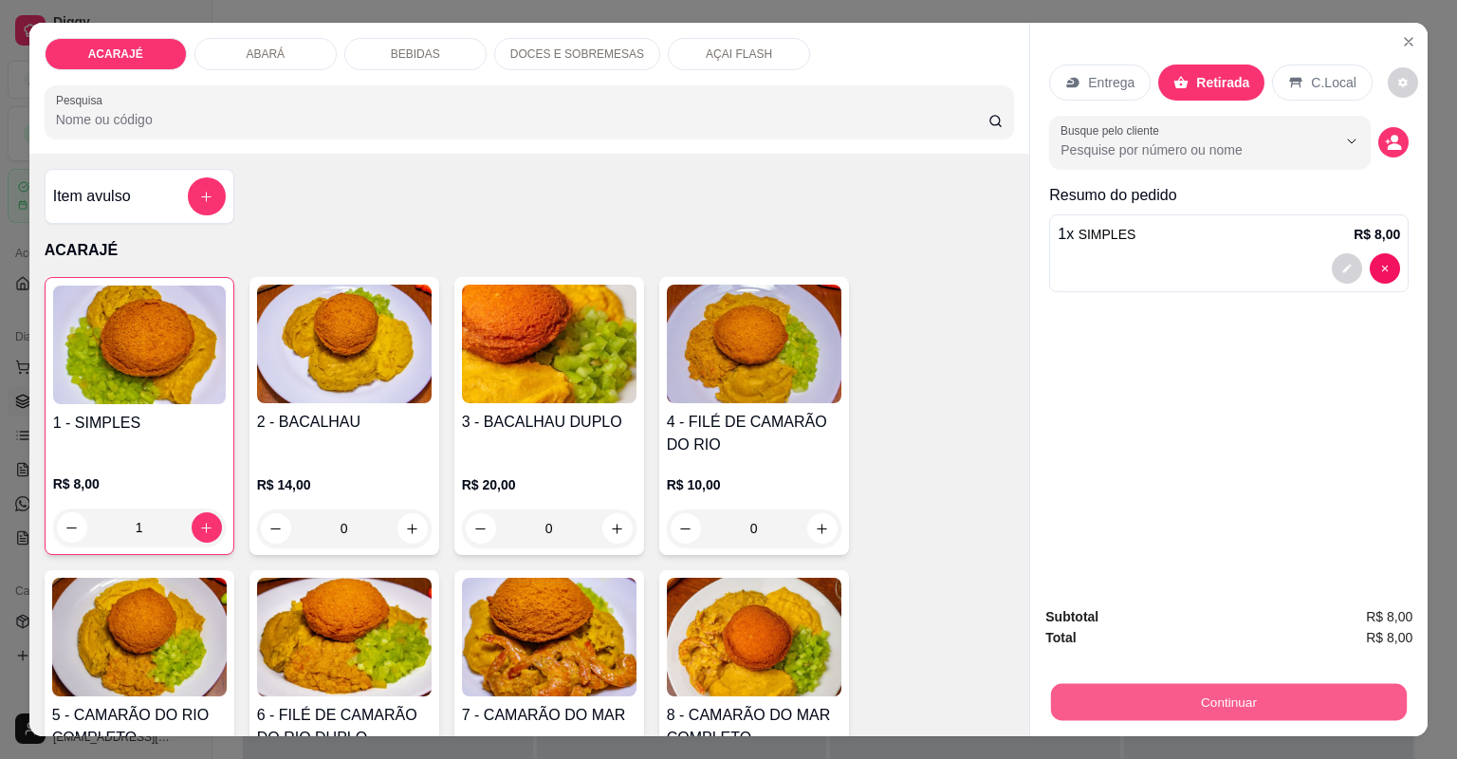
click at [1300, 698] on button "Continuar" at bounding box center [1229, 702] width 356 height 37
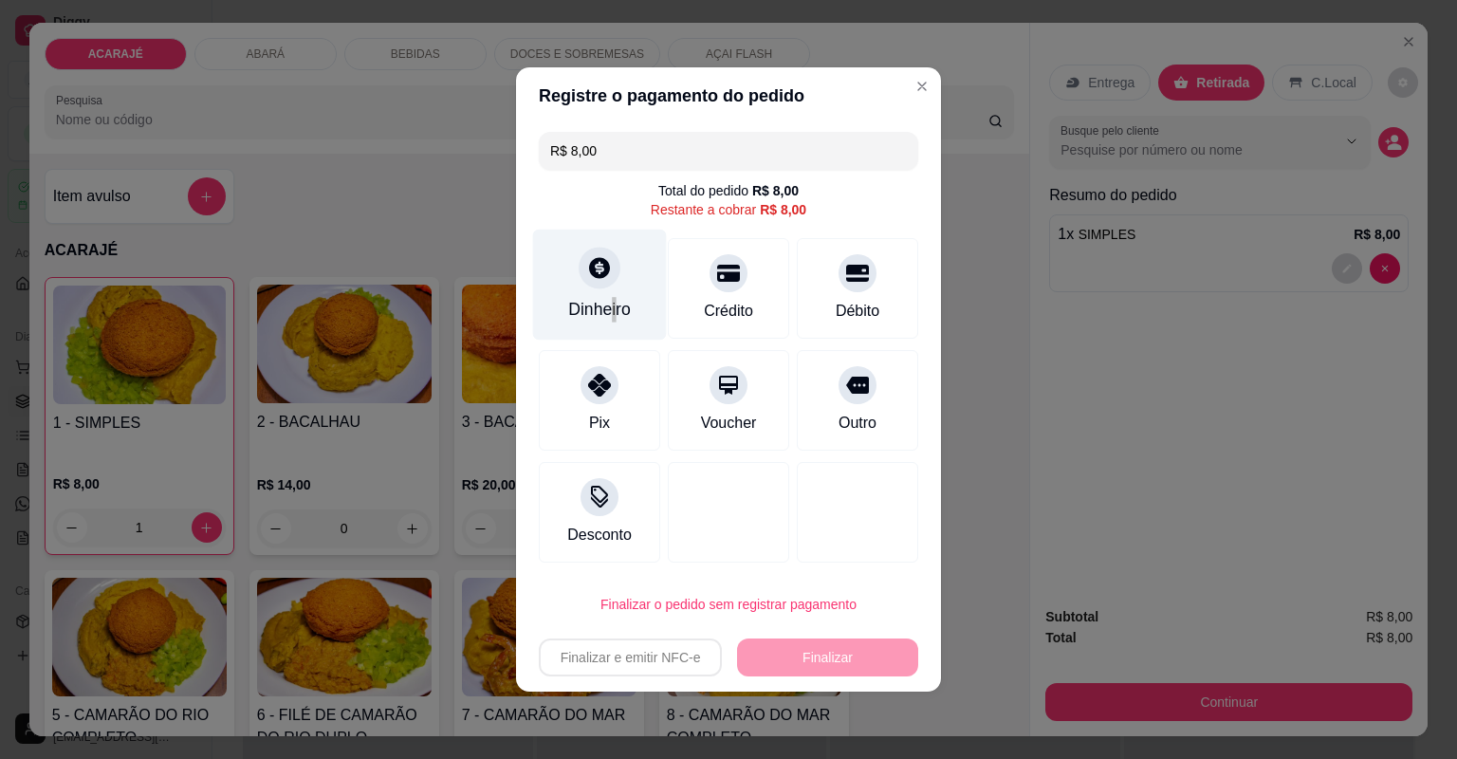
click at [612, 314] on div "Dinheiro" at bounding box center [599, 309] width 63 height 25
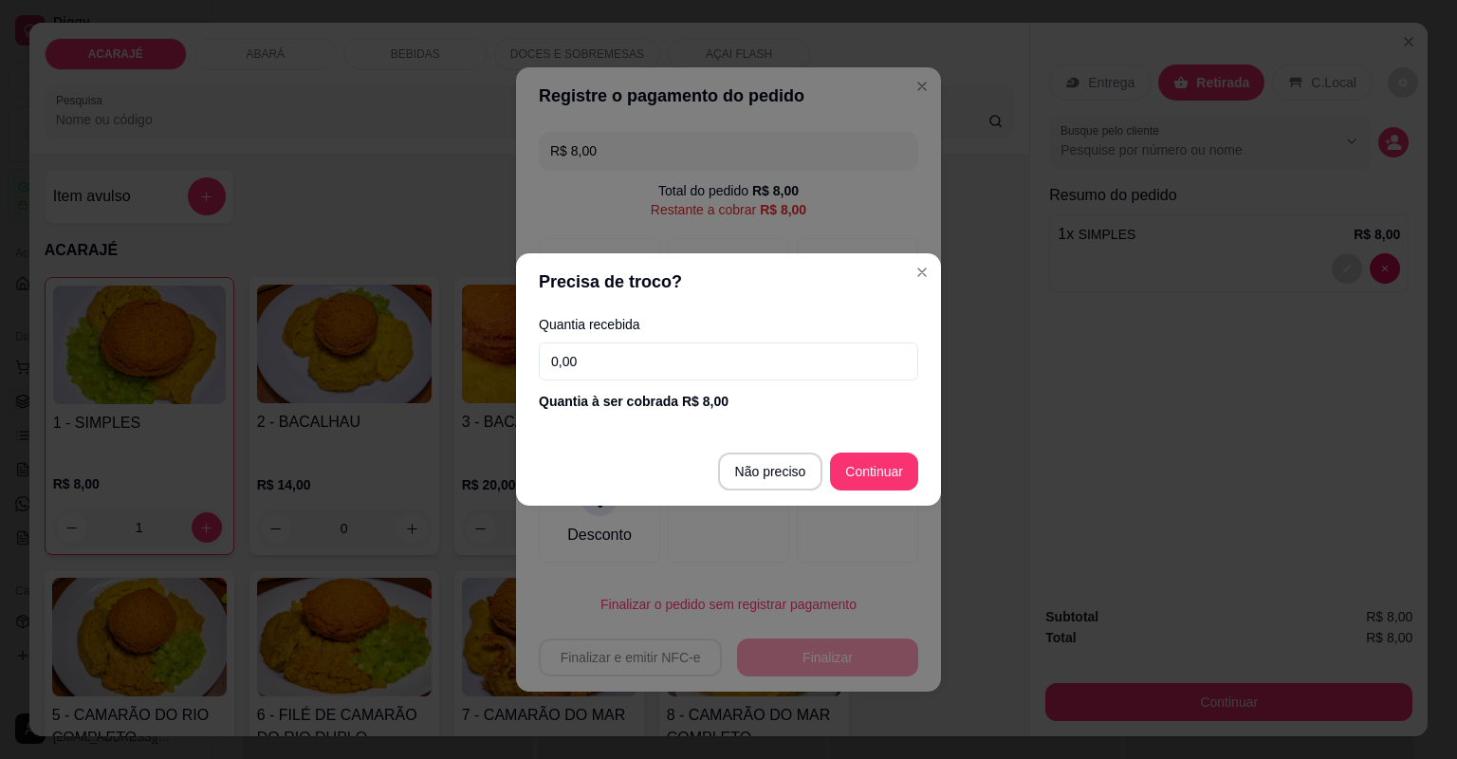
click at [772, 350] on input "0,00" at bounding box center [728, 361] width 379 height 38
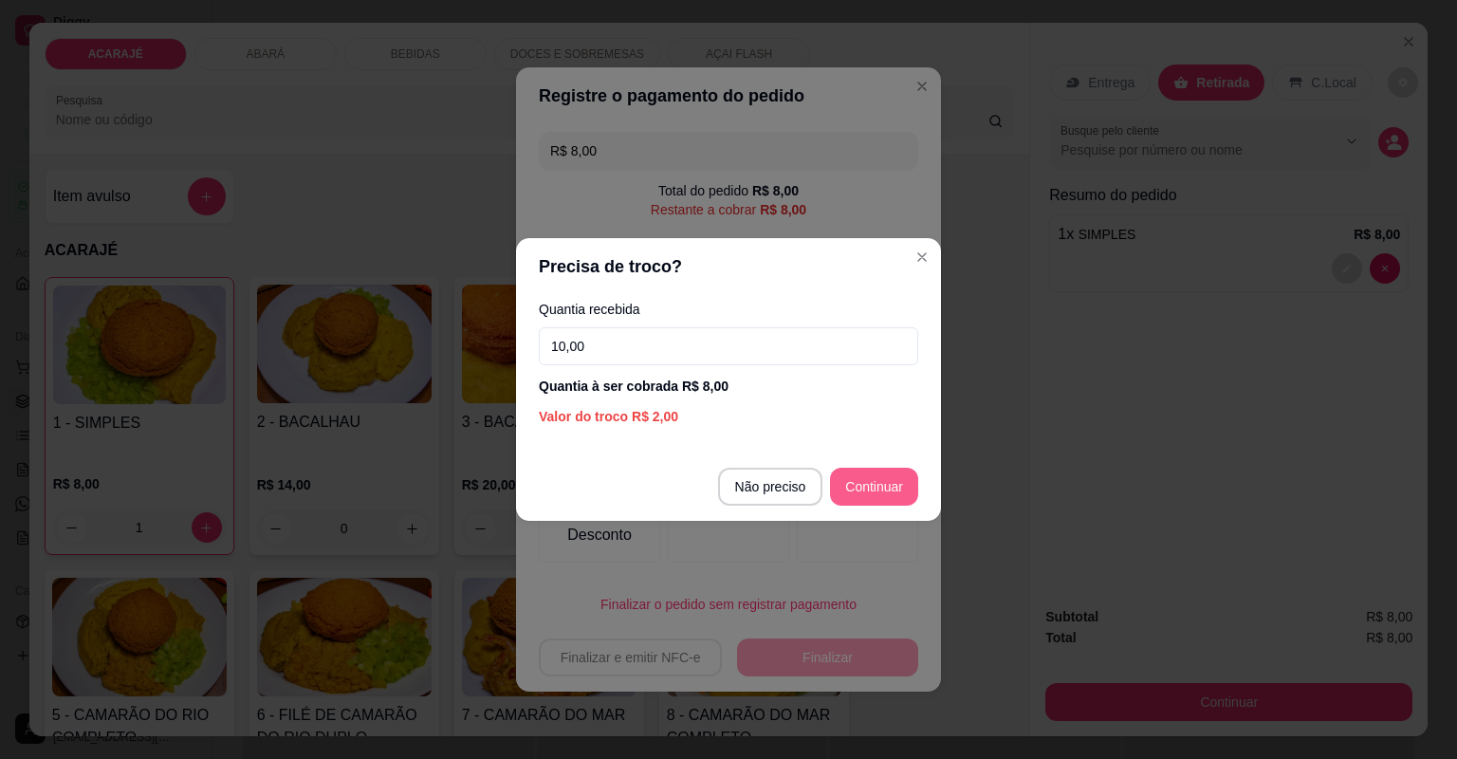
type input "10,00"
type input "R$ 0,00"
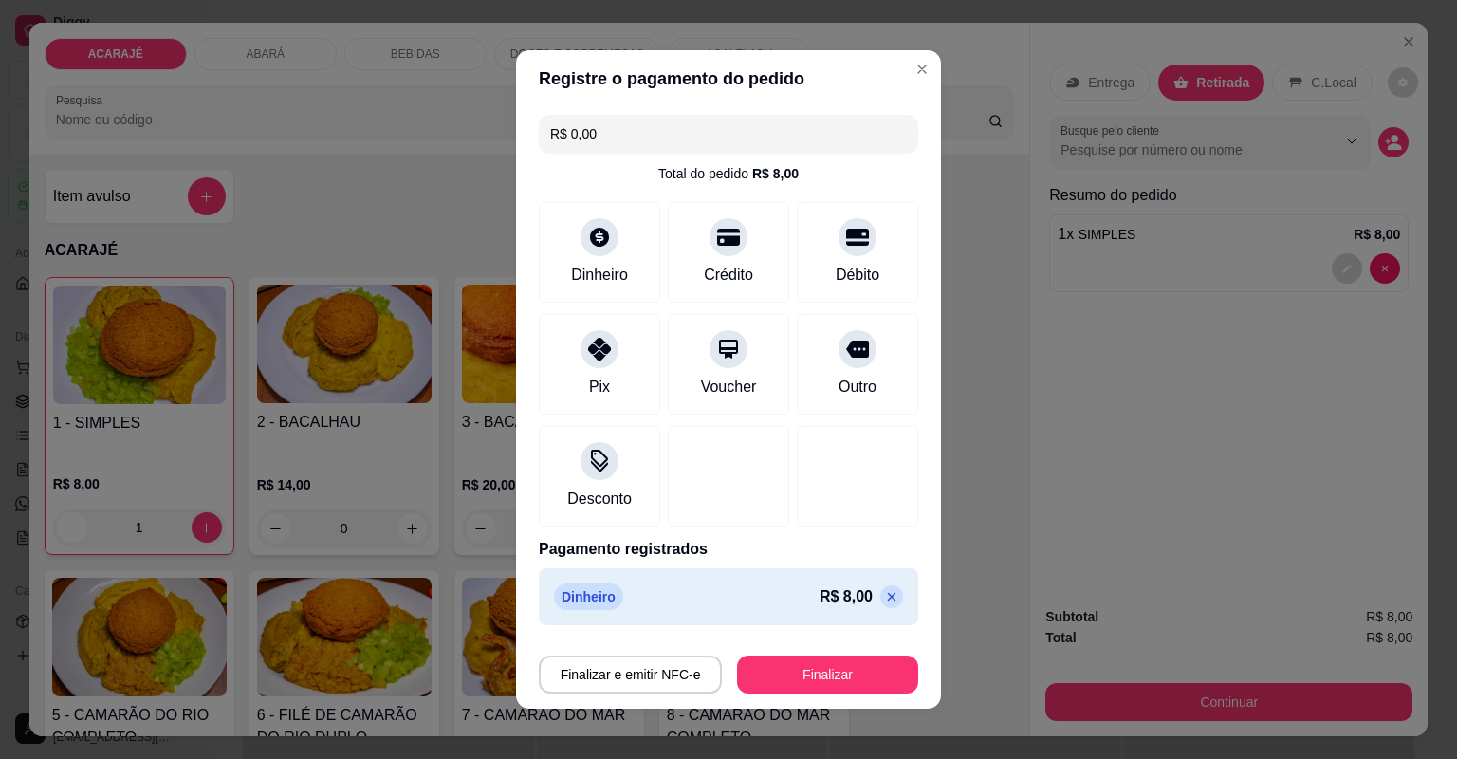
click at [871, 653] on div "Finalizar e emitir NFC-e Finalizar" at bounding box center [728, 671] width 379 height 46
click at [868, 659] on button "Finalizar" at bounding box center [827, 674] width 175 height 37
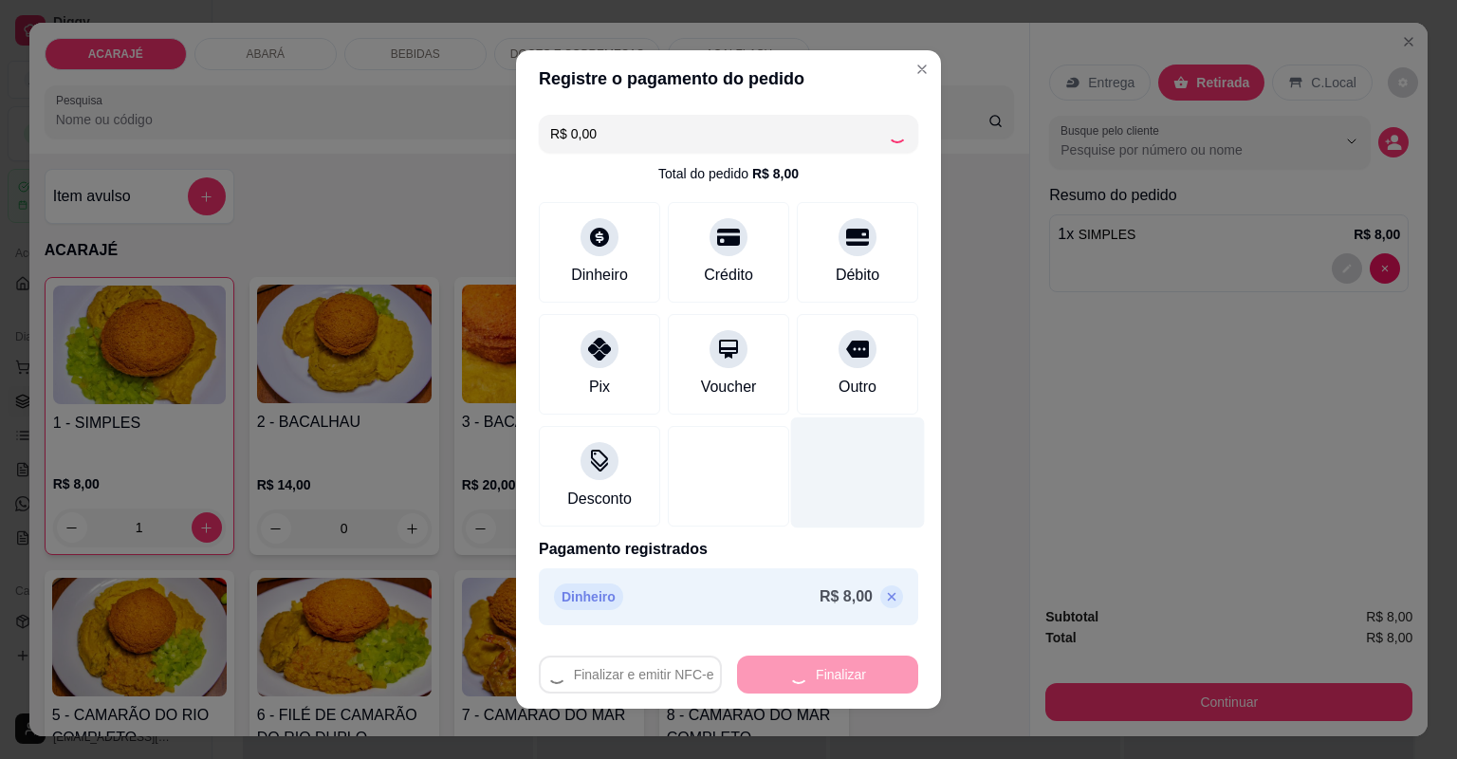
type input "0"
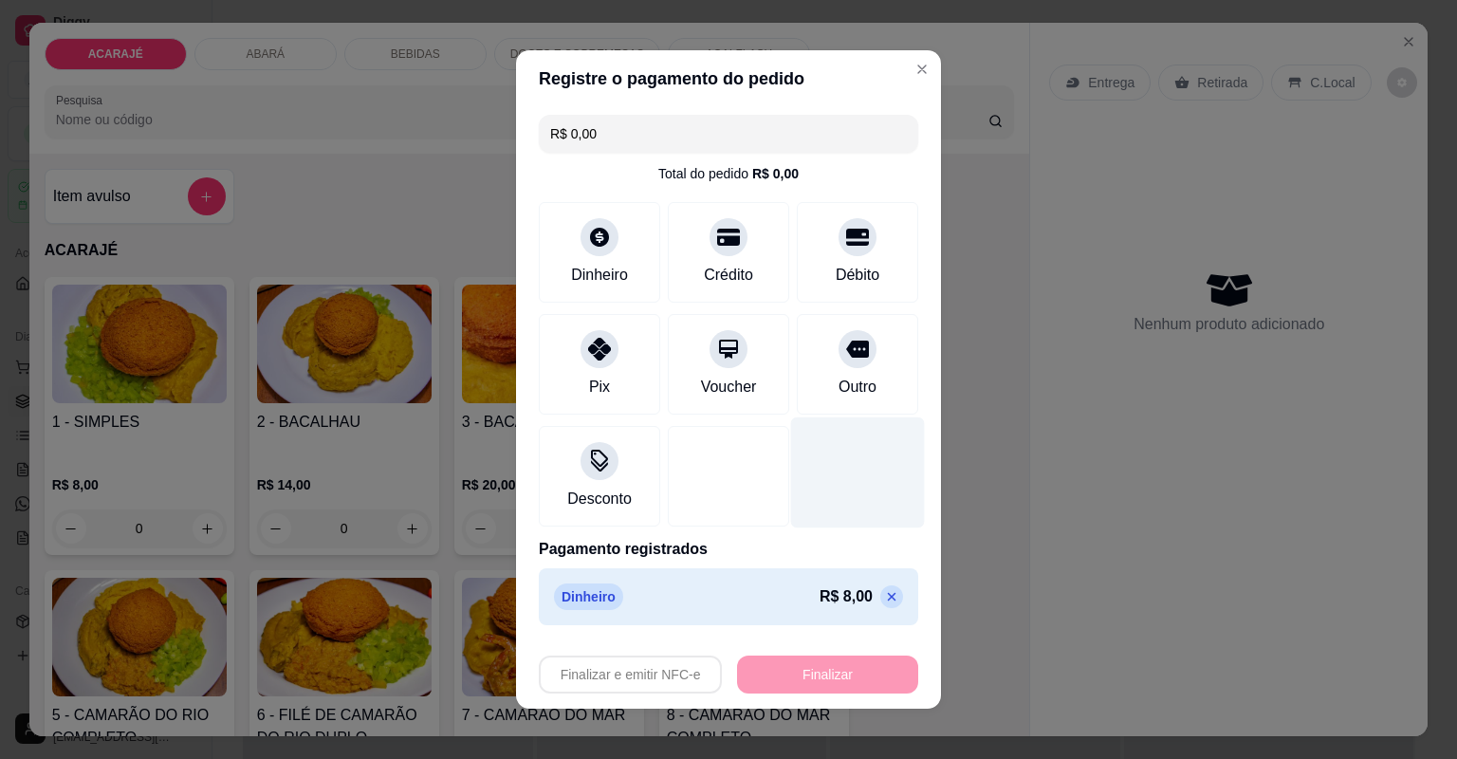
type input "-R$ 8,00"
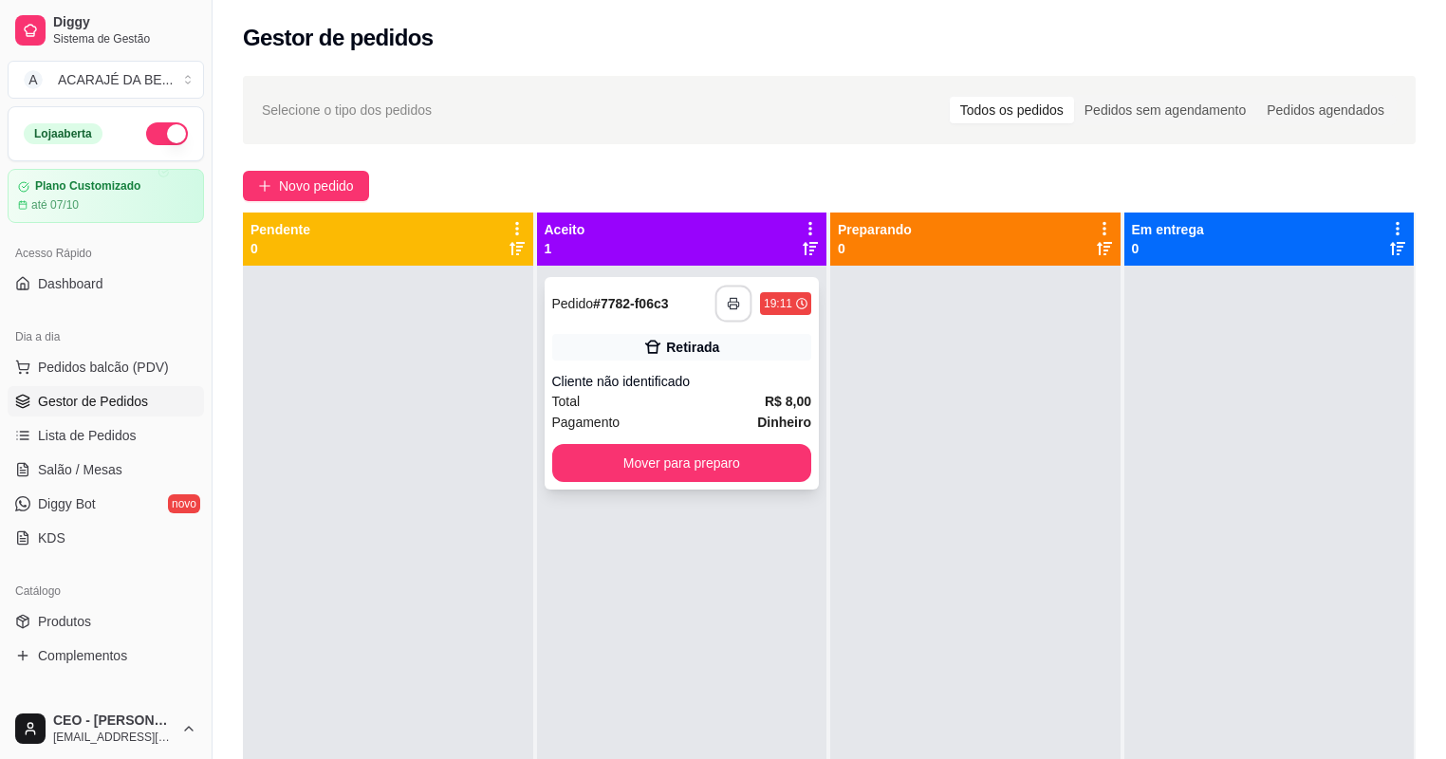
click at [730, 304] on rect "button" at bounding box center [733, 306] width 7 height 5
click at [674, 460] on button "Mover para preparo" at bounding box center [682, 463] width 260 height 38
click at [674, 460] on button "Mover para preparo" at bounding box center [681, 463] width 251 height 37
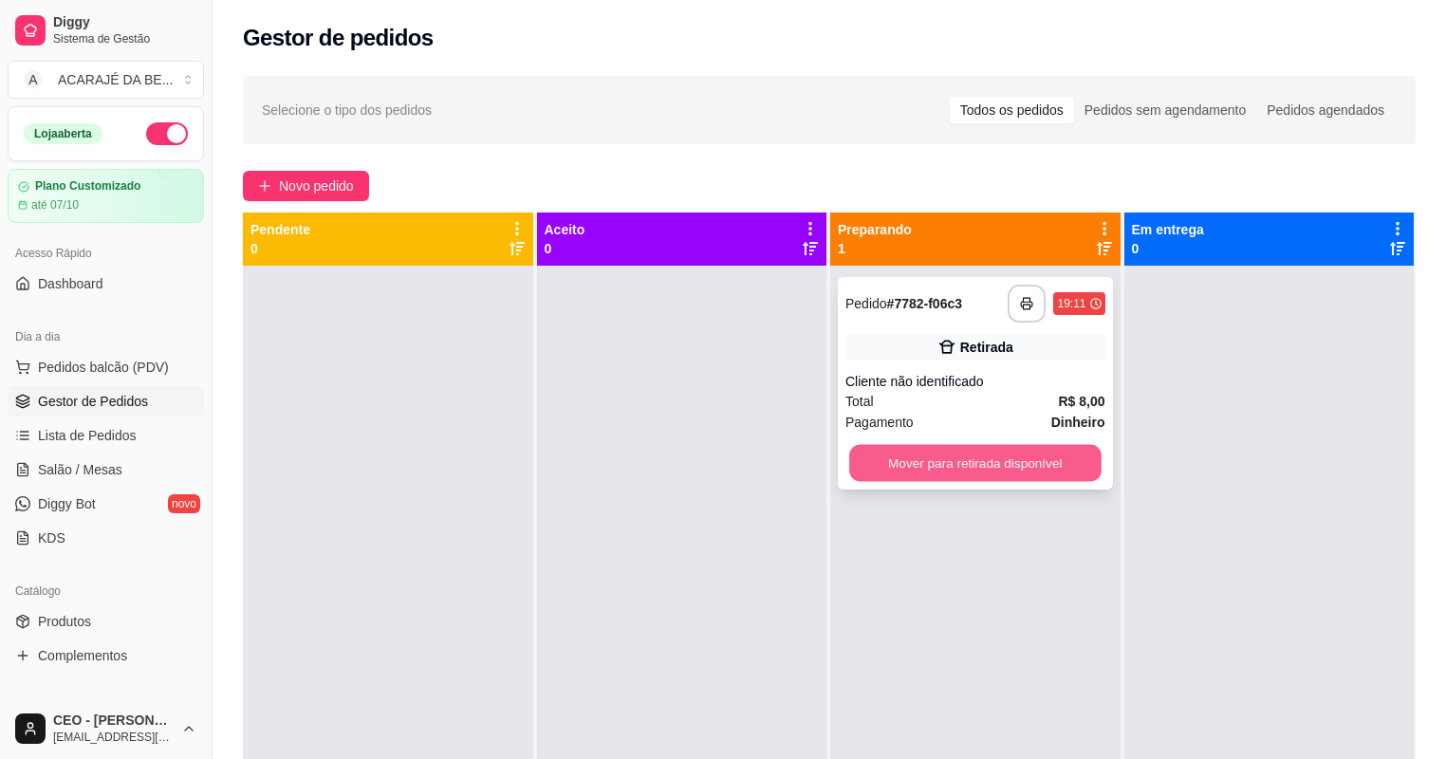
click at [891, 472] on button "Mover para retirada disponível" at bounding box center [974, 463] width 251 height 37
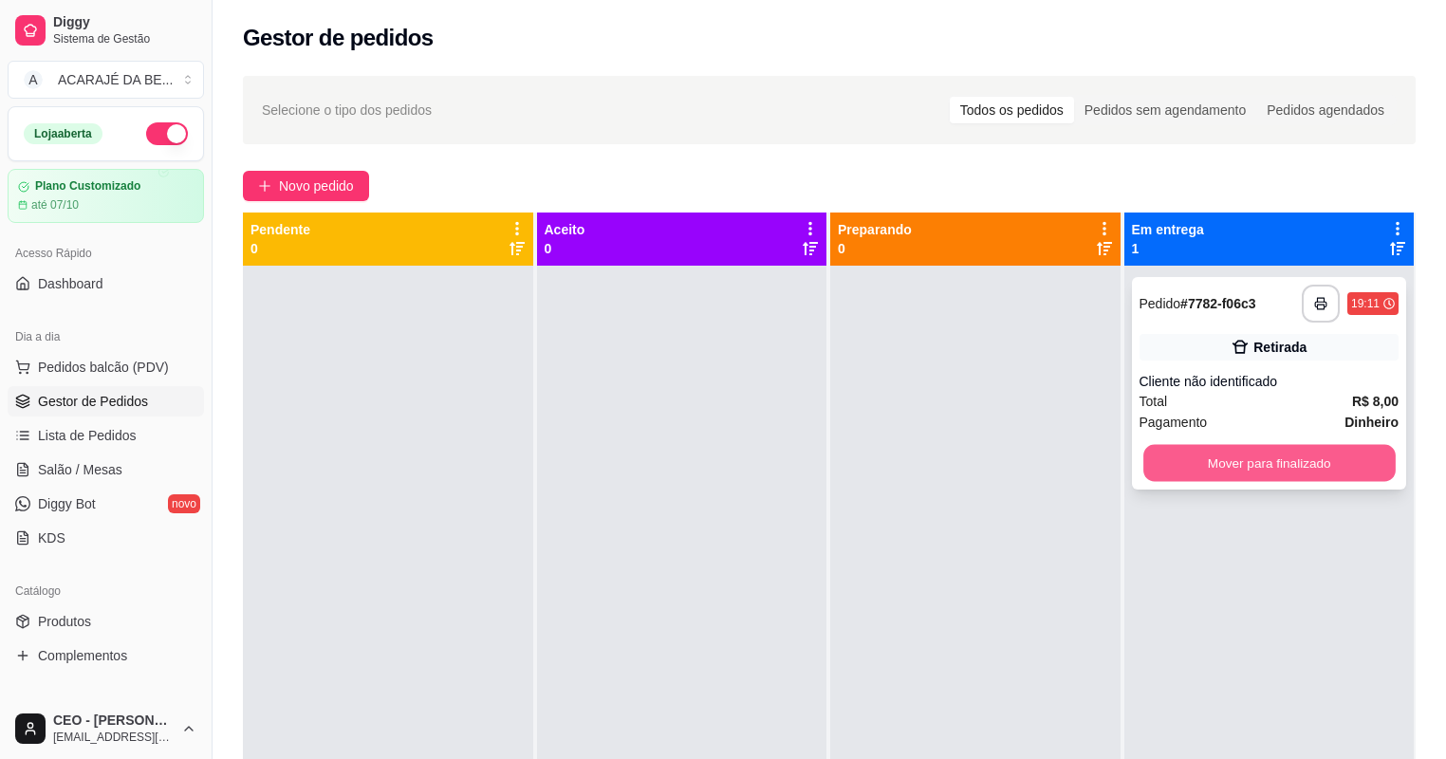
click at [1176, 459] on button "Mover para finalizado" at bounding box center [1268, 463] width 251 height 37
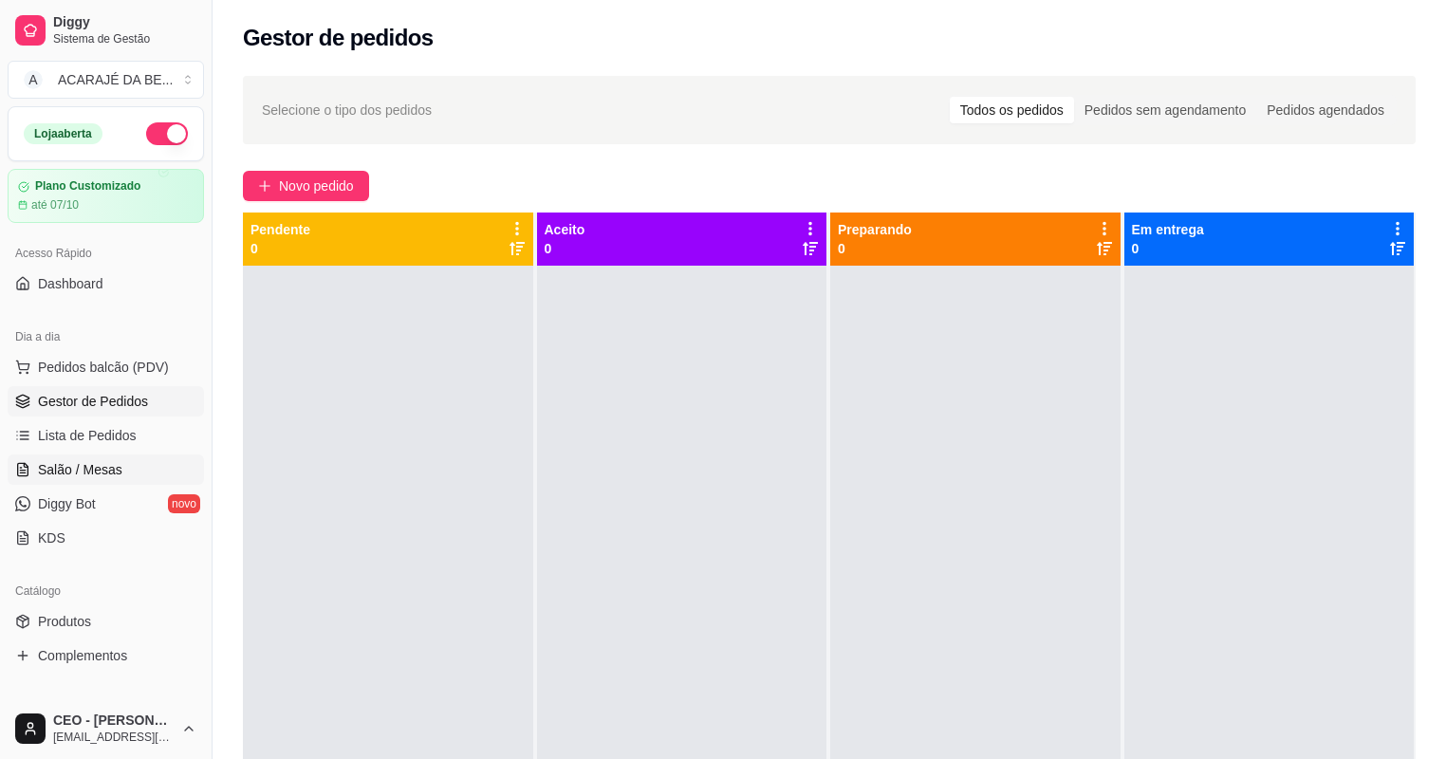
click at [152, 464] on link "Salão / Mesas" at bounding box center [106, 469] width 196 height 30
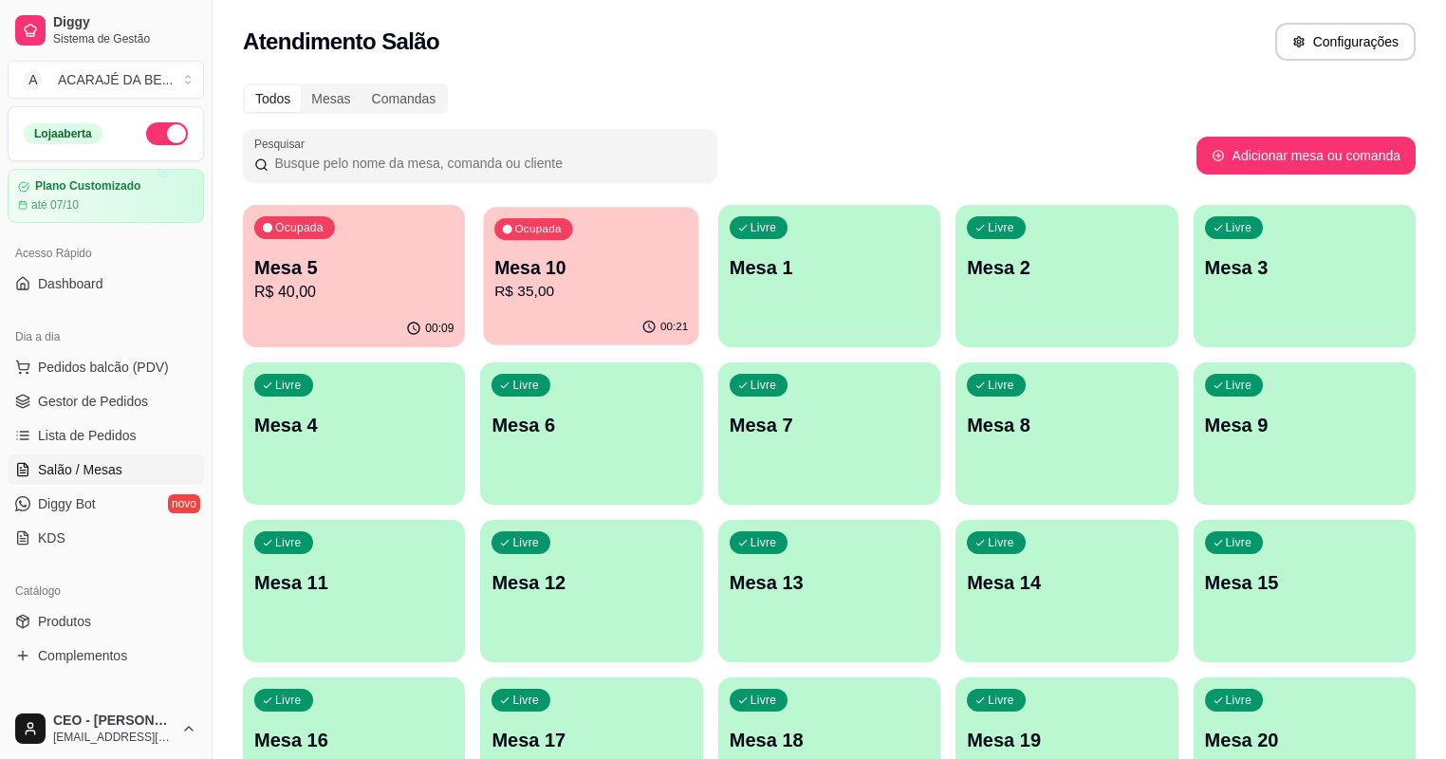
click at [549, 278] on p "Mesa 10" at bounding box center [592, 268] width 194 height 26
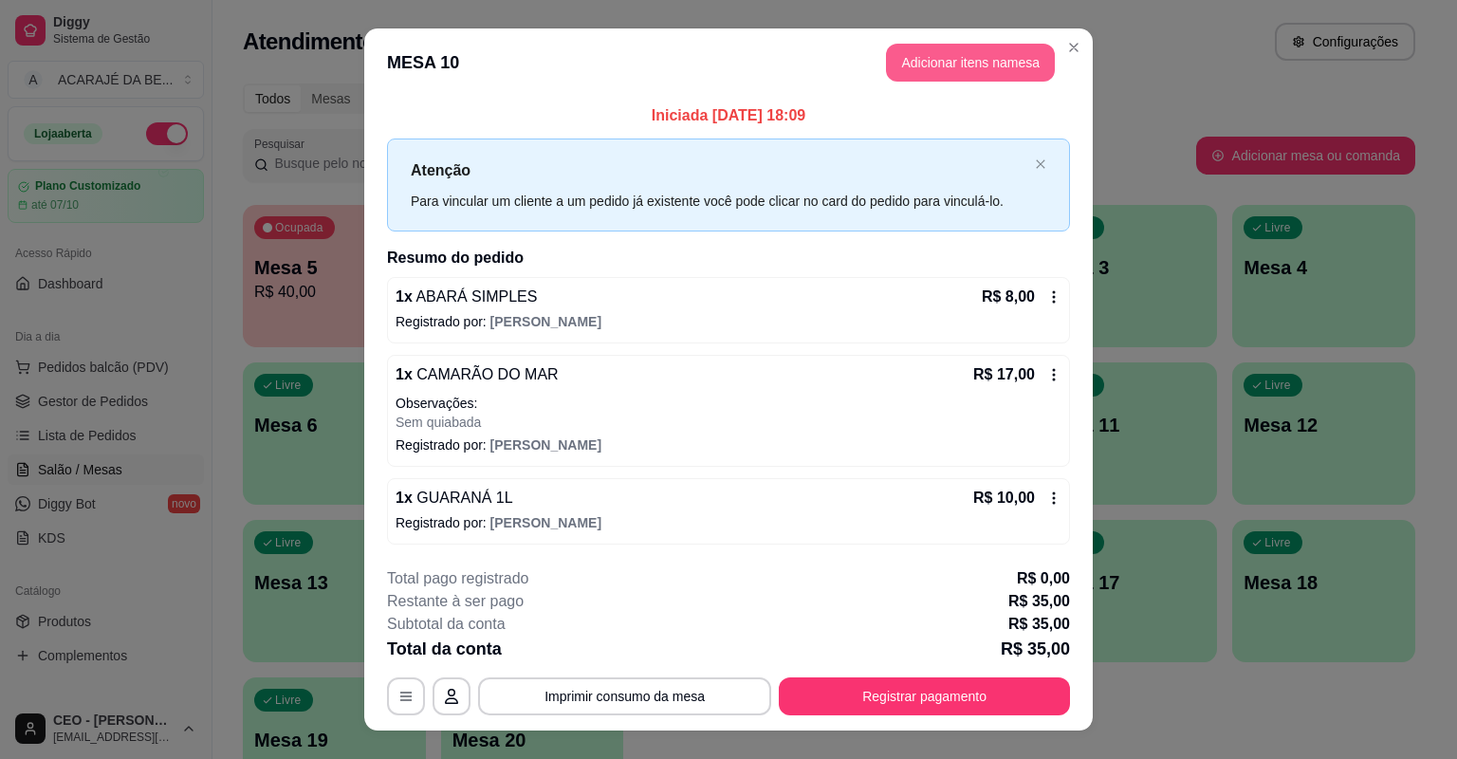
click at [954, 69] on button "Adicionar itens na mesa" at bounding box center [970, 63] width 169 height 38
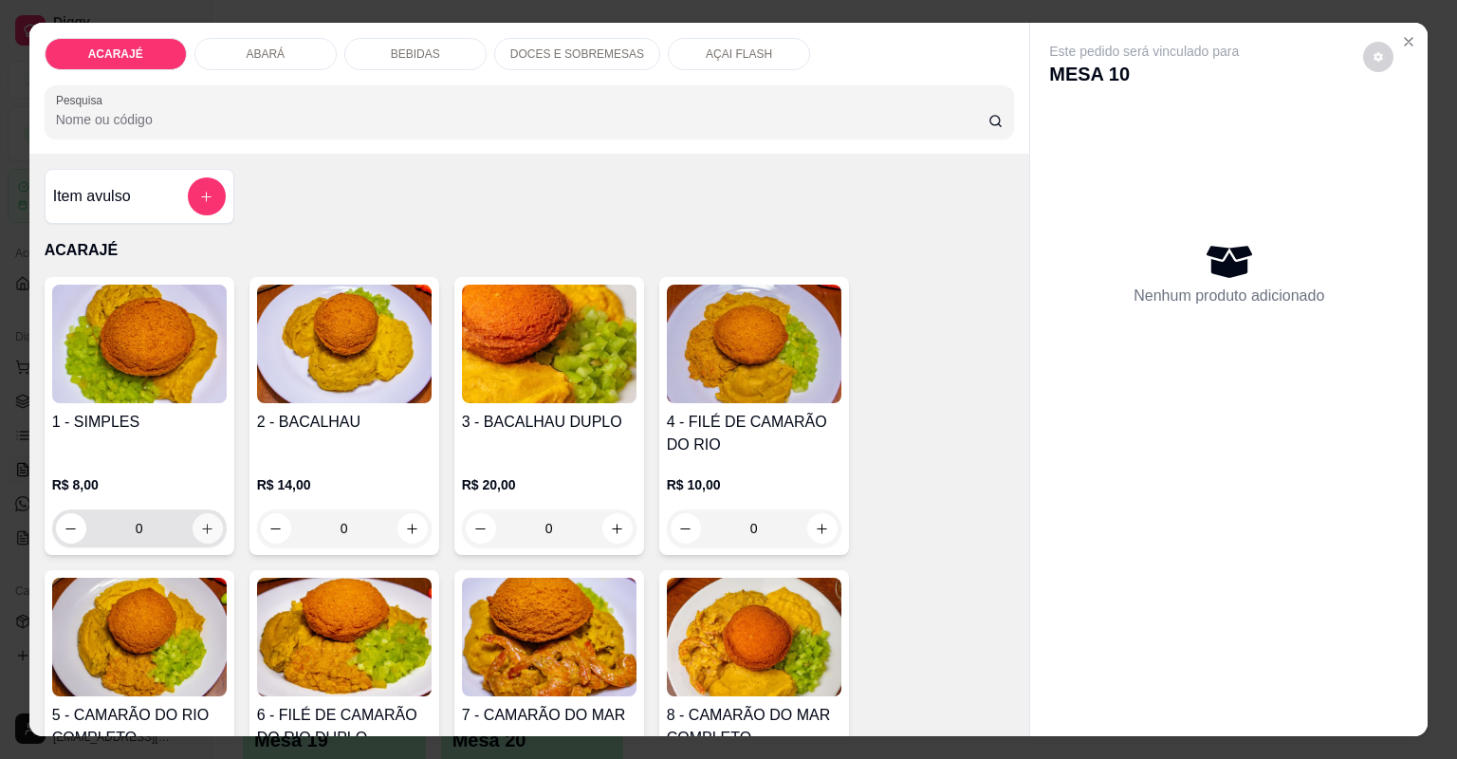
click at [196, 516] on button "increase-product-quantity" at bounding box center [208, 528] width 30 height 30
type input "2"
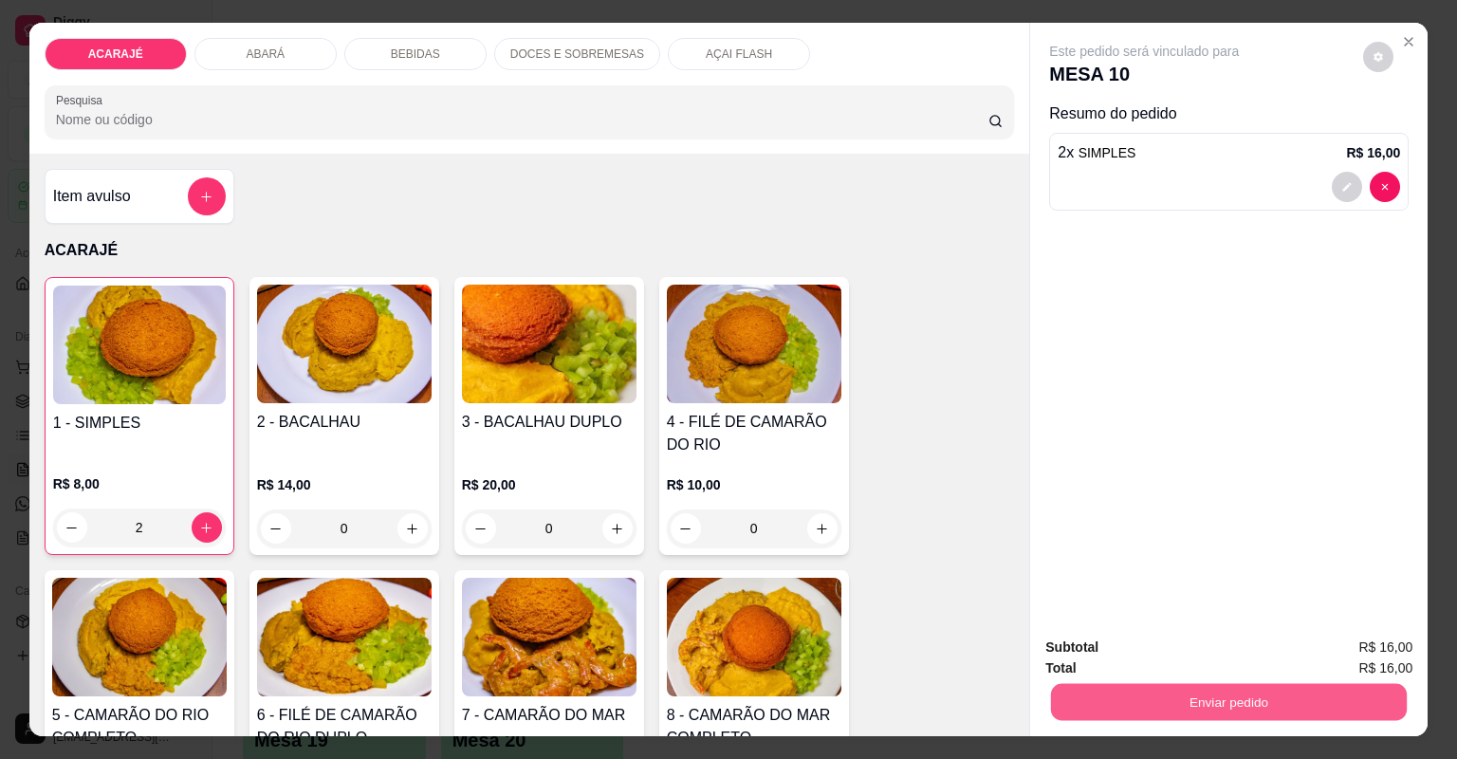
click at [1186, 702] on button "Enviar pedido" at bounding box center [1229, 702] width 356 height 37
click at [1159, 658] on button "Não registrar e enviar pedido" at bounding box center [1168, 654] width 192 height 35
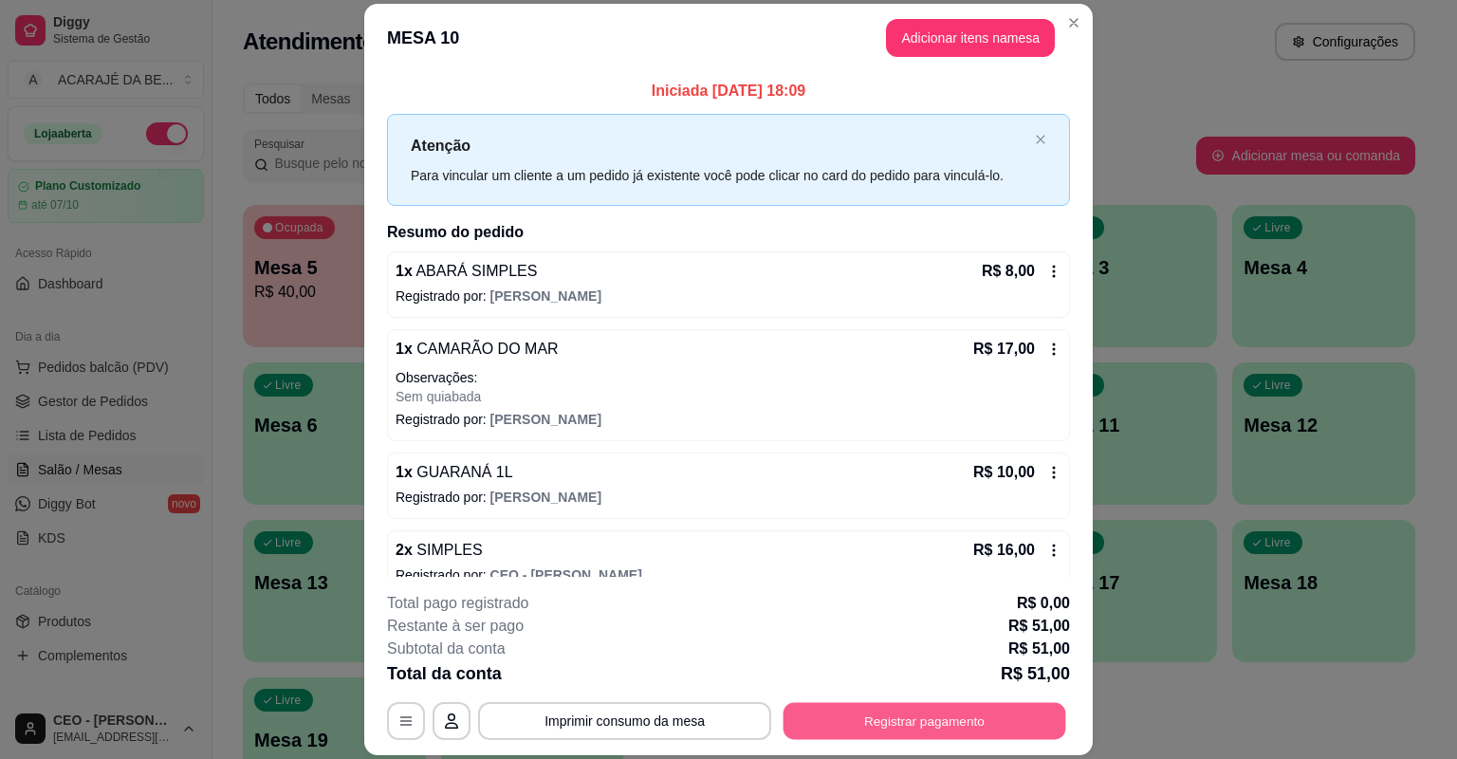
click at [941, 717] on button "Registrar pagamento" at bounding box center [925, 721] width 283 height 37
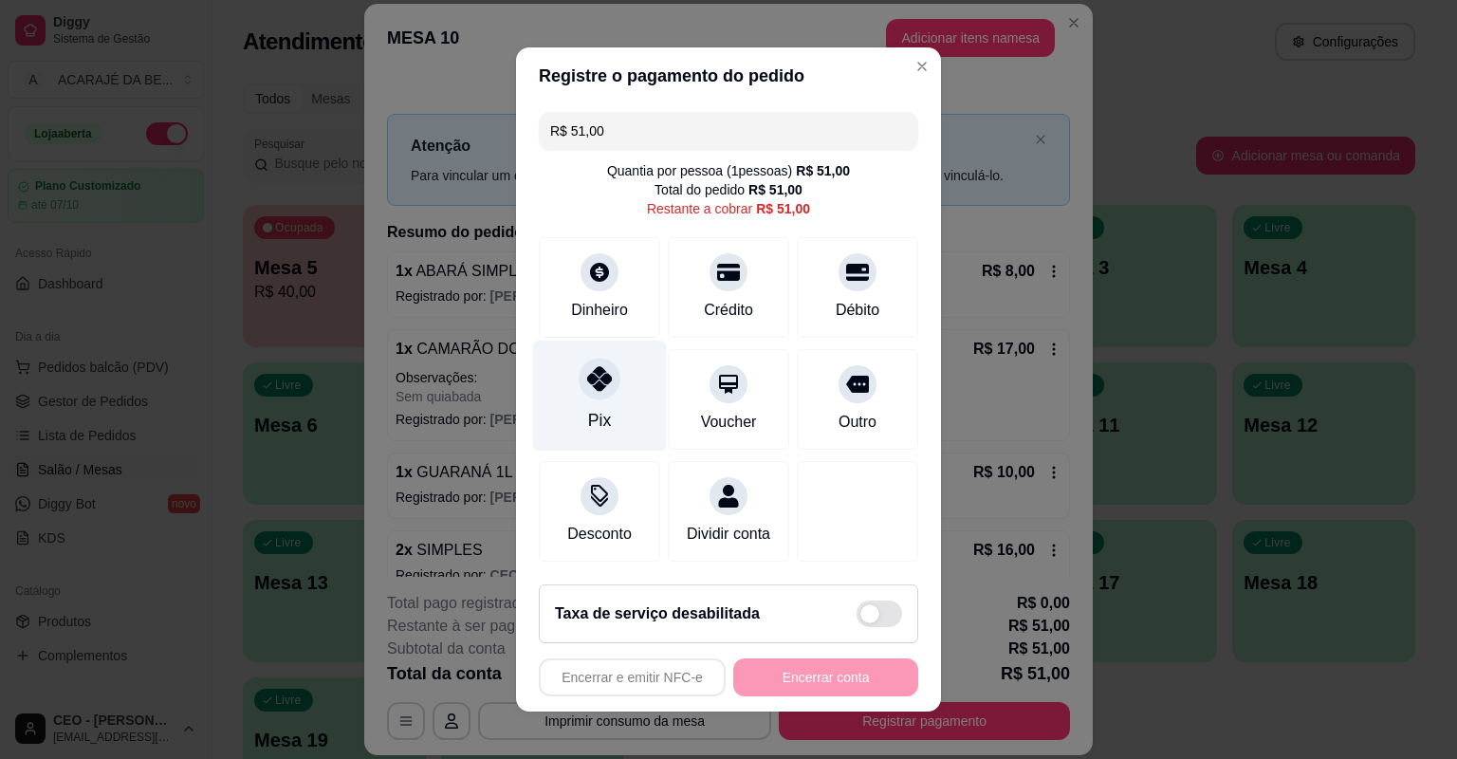
click at [565, 398] on div "Pix" at bounding box center [600, 396] width 134 height 111
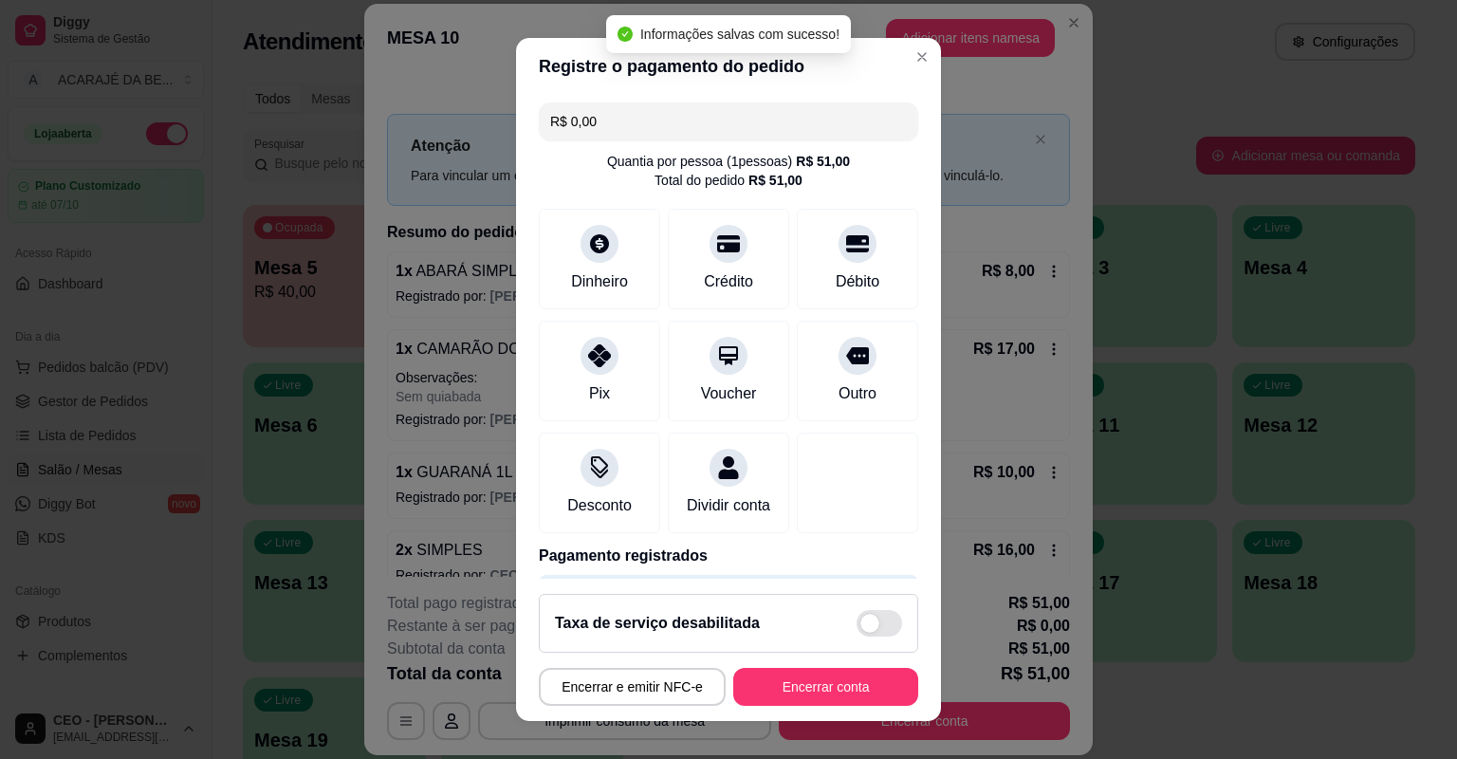
type input "R$ 0,00"
click at [742, 675] on button "Encerrar conta" at bounding box center [825, 687] width 185 height 38
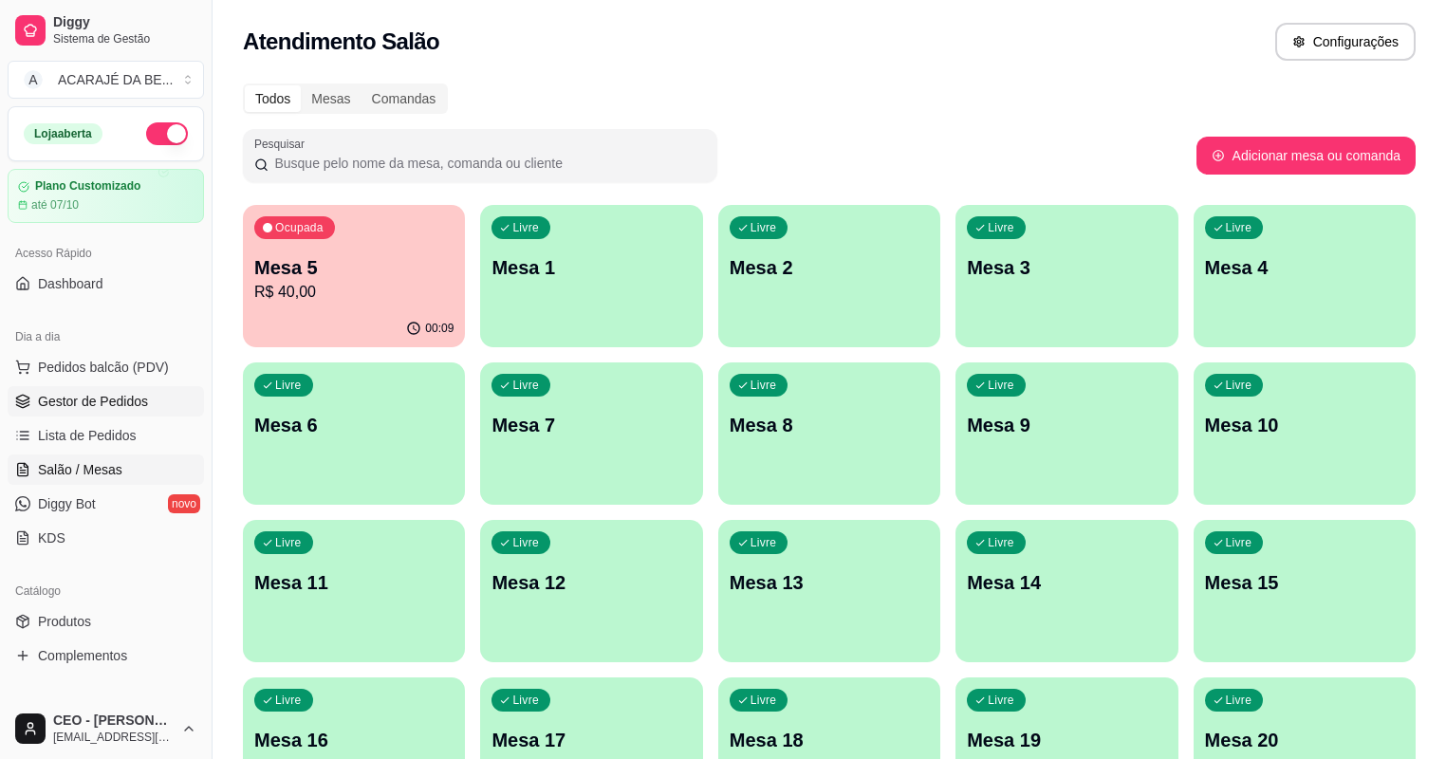
click at [152, 405] on link "Gestor de Pedidos" at bounding box center [106, 401] width 196 height 30
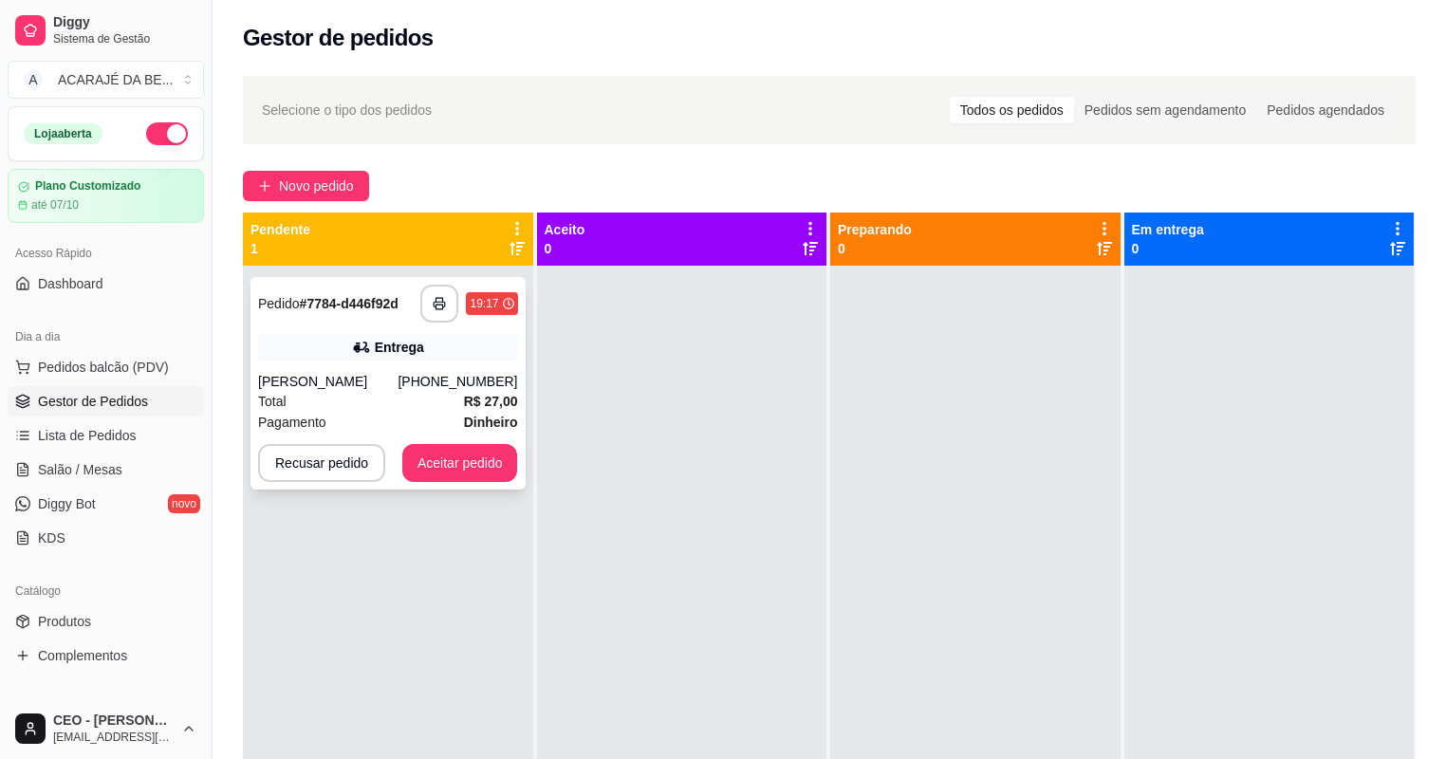
click at [372, 355] on div "Entrega" at bounding box center [388, 347] width 260 height 27
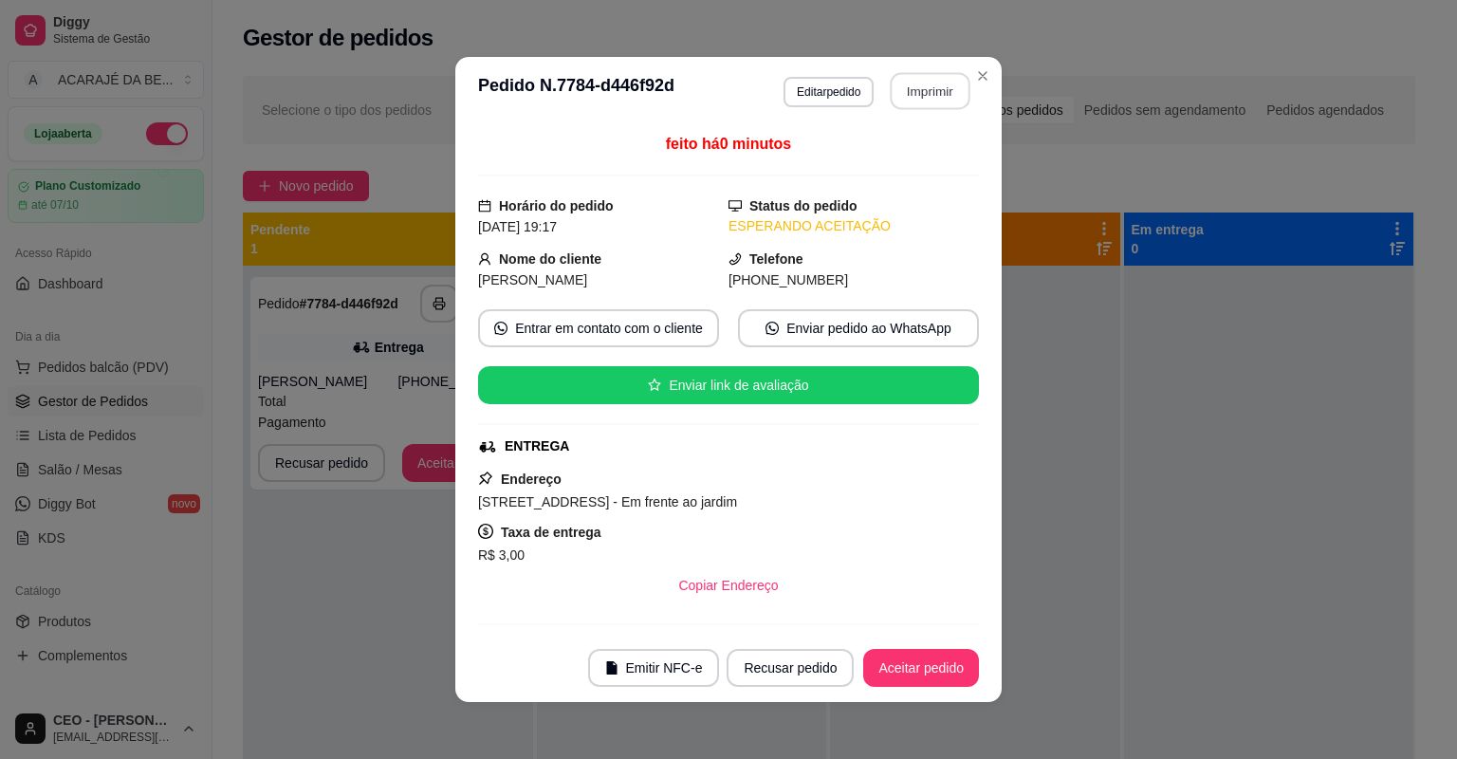
click at [914, 97] on button "Imprimir" at bounding box center [931, 91] width 80 height 37
click at [918, 658] on button "Aceitar pedido" at bounding box center [921, 668] width 116 height 38
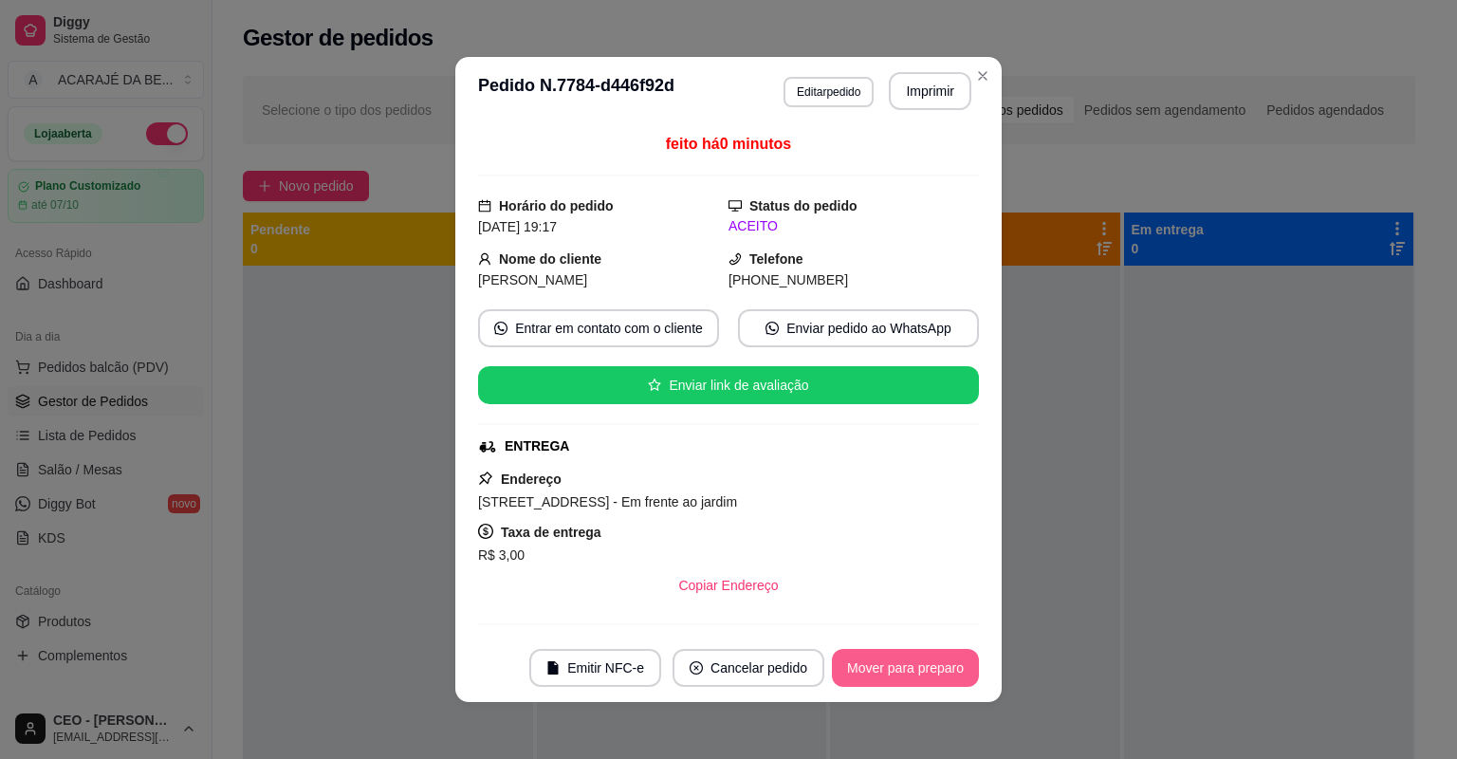
click at [920, 657] on button "Mover para preparo" at bounding box center [905, 668] width 147 height 38
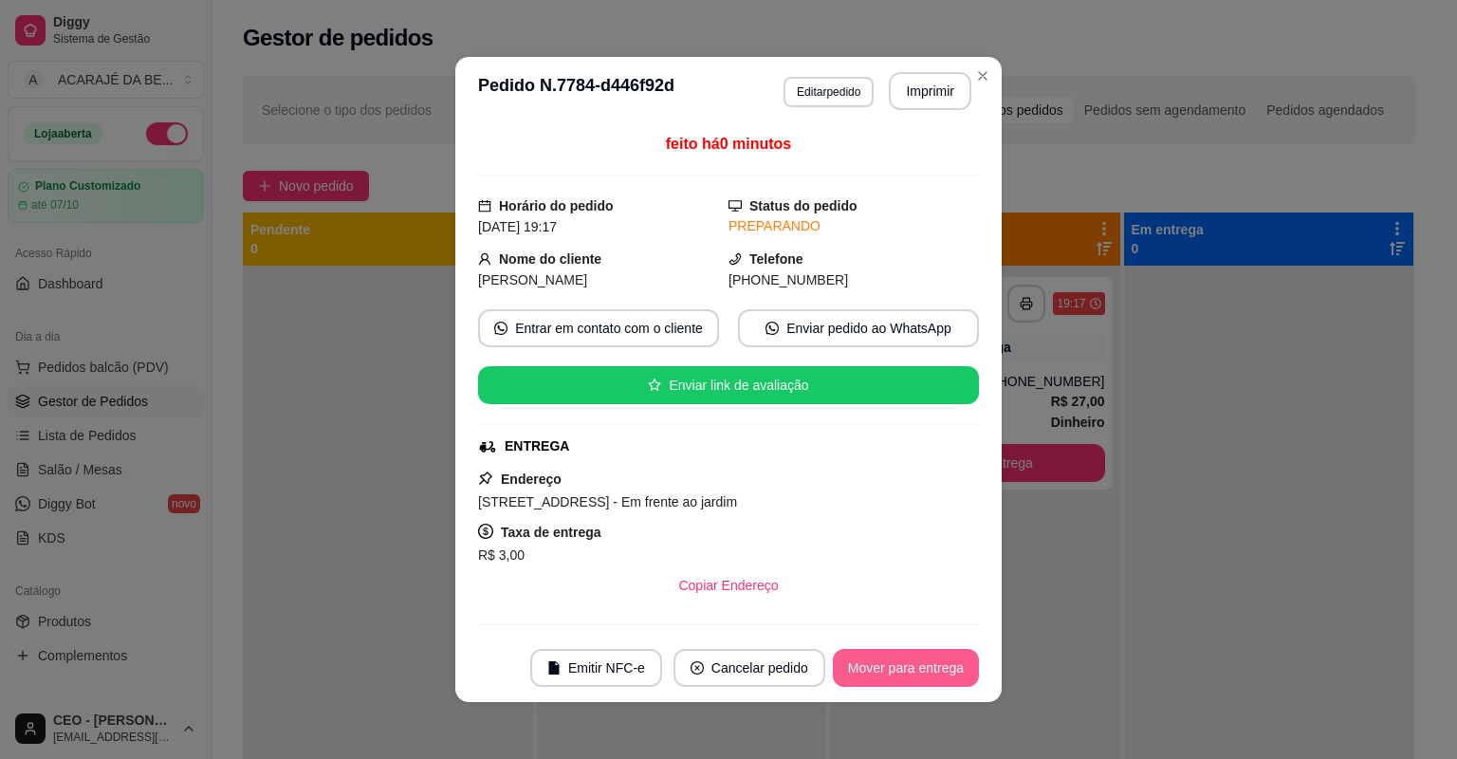
click at [920, 657] on button "Mover para entrega" at bounding box center [906, 668] width 146 height 38
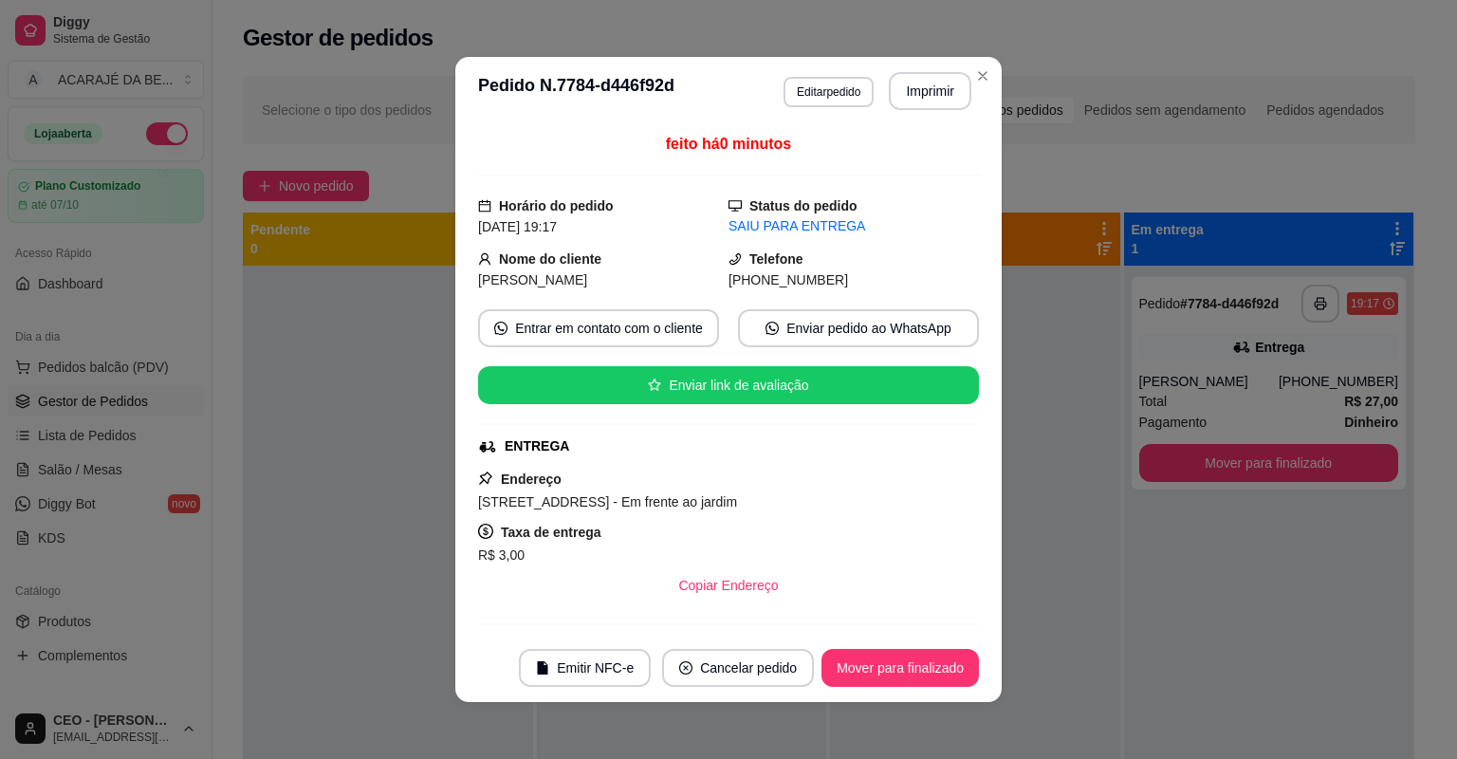
click at [920, 657] on button "Mover para finalizado" at bounding box center [899, 668] width 157 height 38
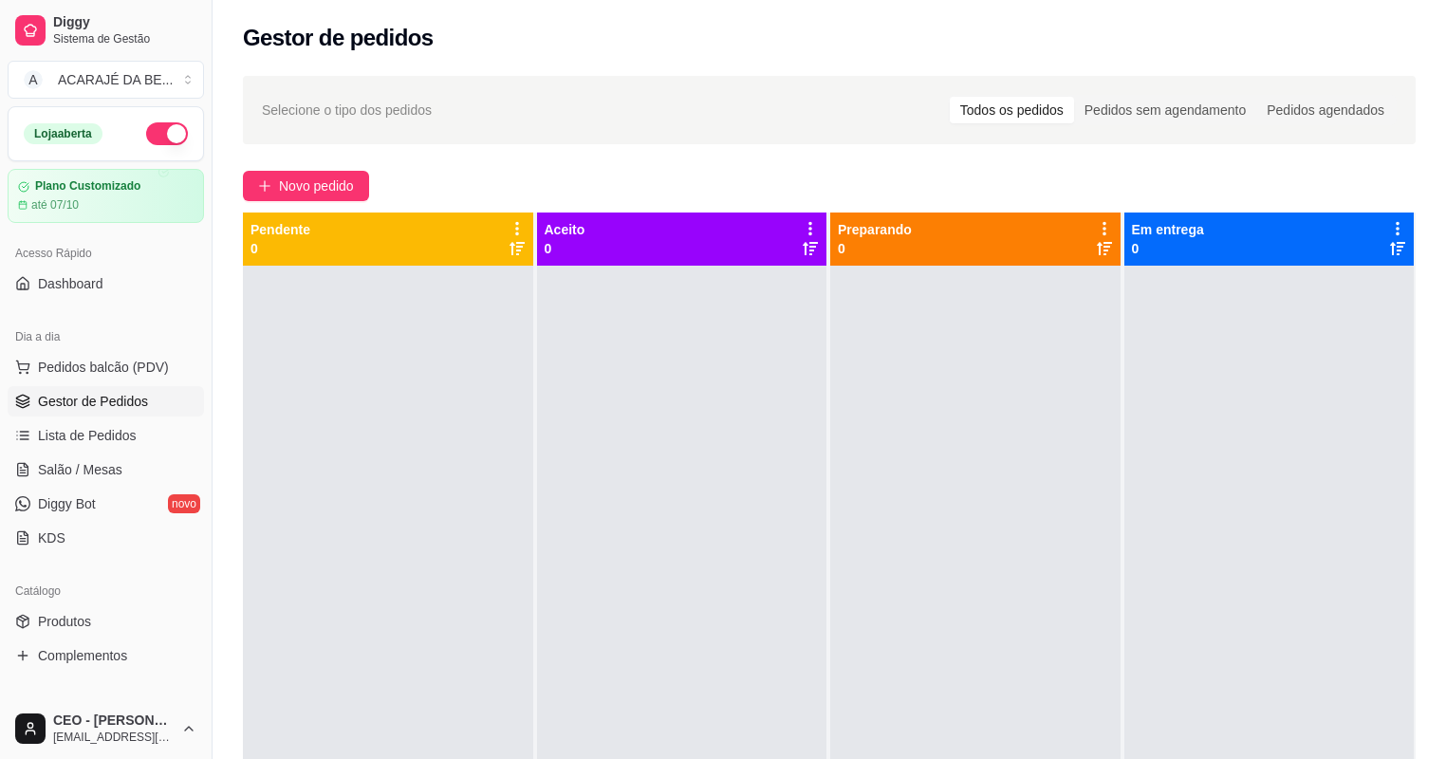
click at [925, 751] on div at bounding box center [975, 645] width 290 height 759
click at [128, 463] on link "Salão / Mesas" at bounding box center [106, 469] width 196 height 30
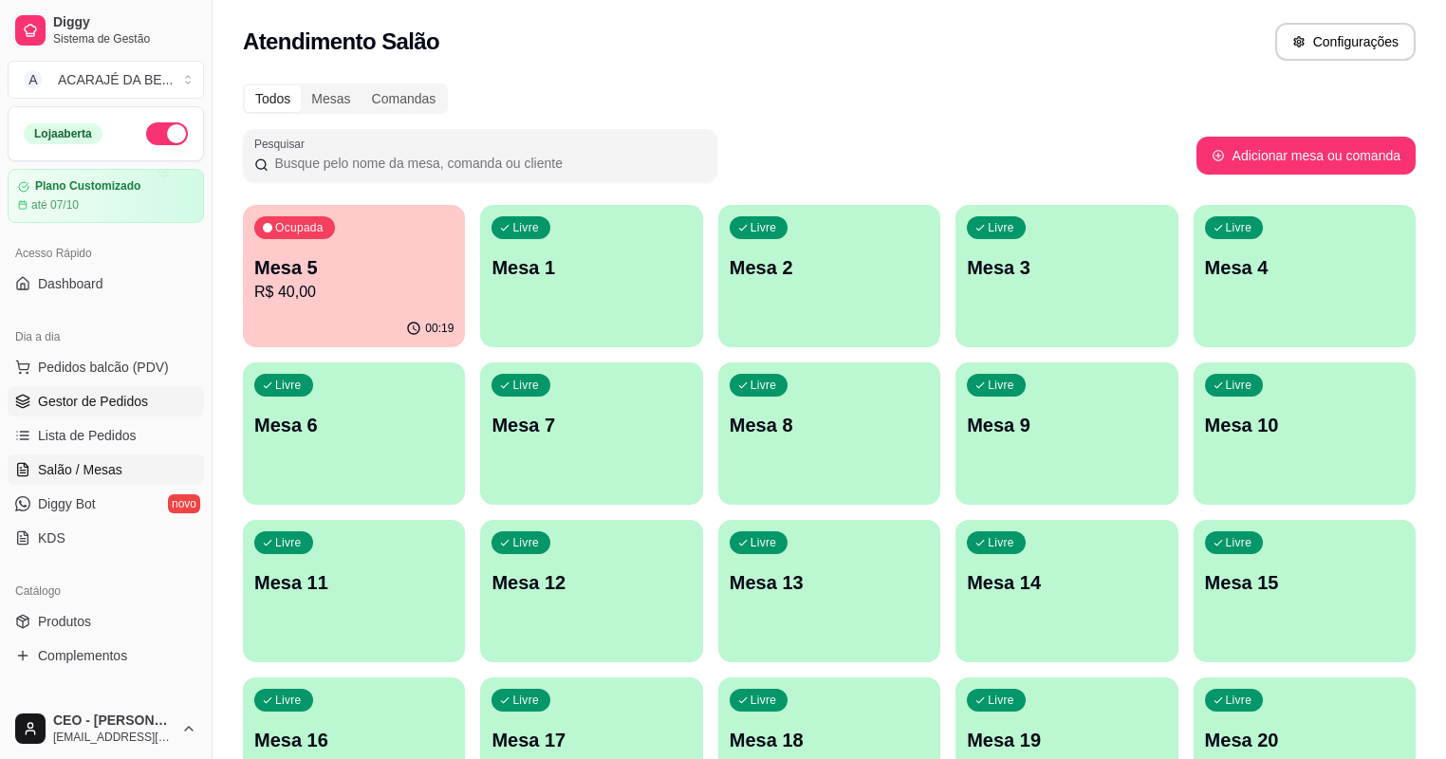
click at [137, 409] on span "Gestor de Pedidos" at bounding box center [93, 401] width 110 height 19
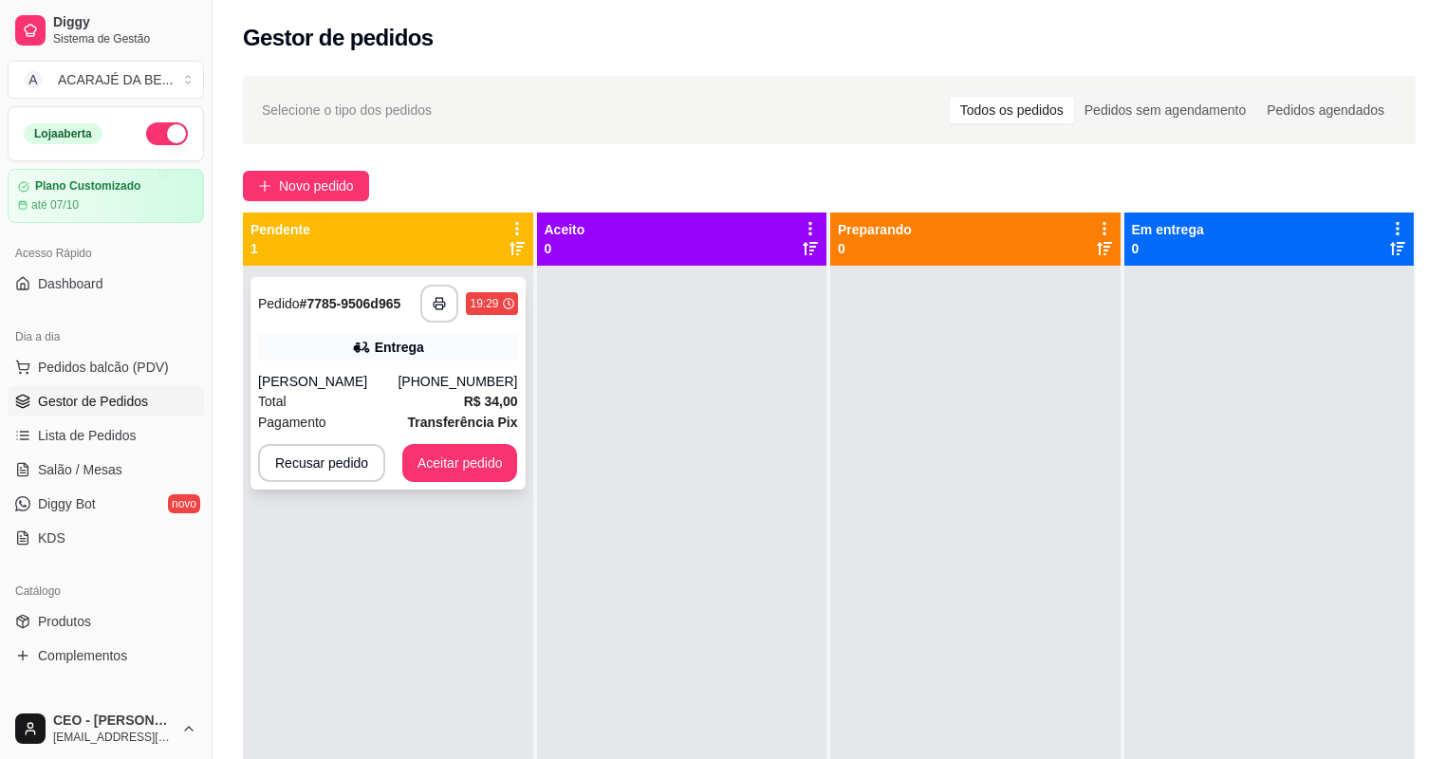
click at [344, 372] on div "[PERSON_NAME]" at bounding box center [327, 381] width 139 height 19
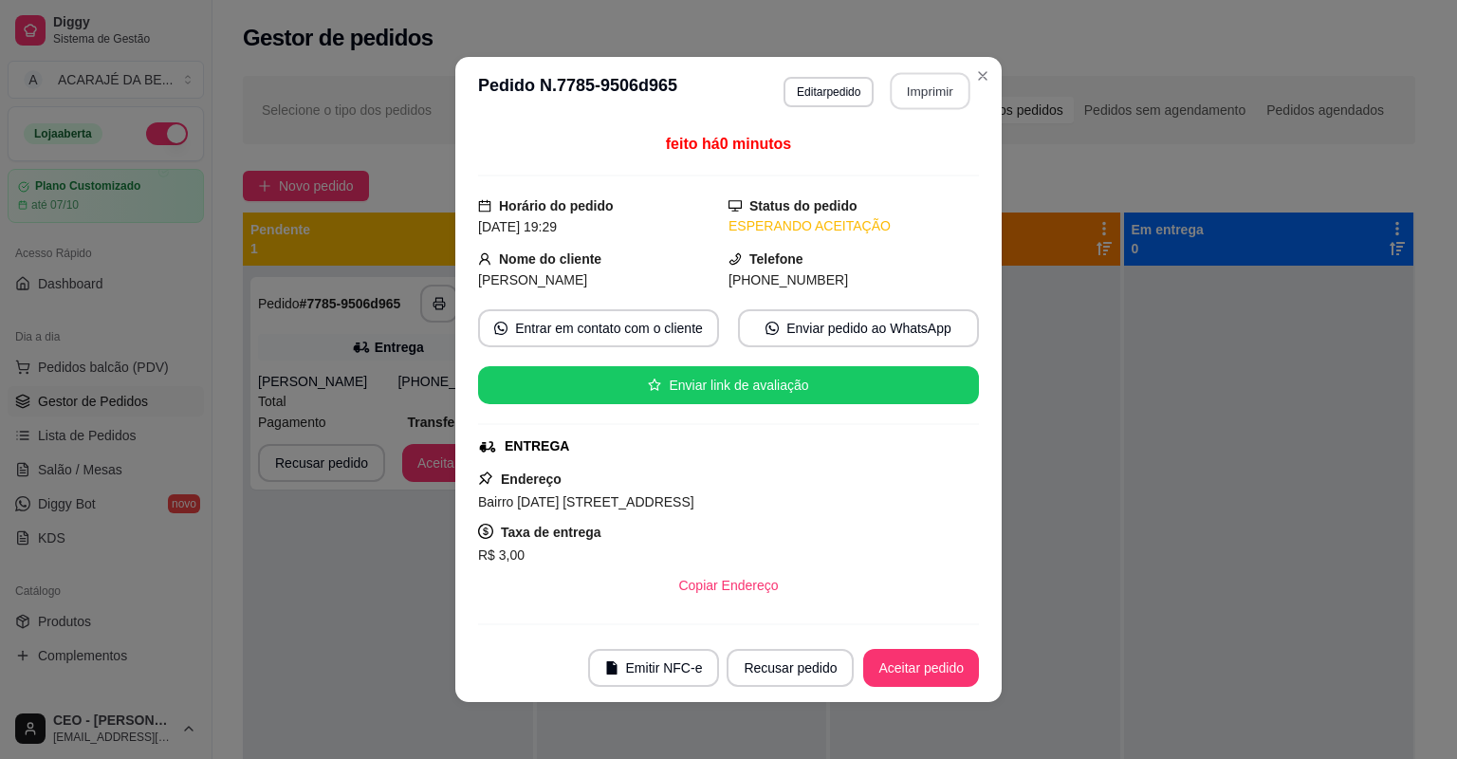
click at [940, 78] on button "Imprimir" at bounding box center [931, 91] width 80 height 37
click at [913, 653] on button "Aceitar pedido" at bounding box center [921, 668] width 116 height 38
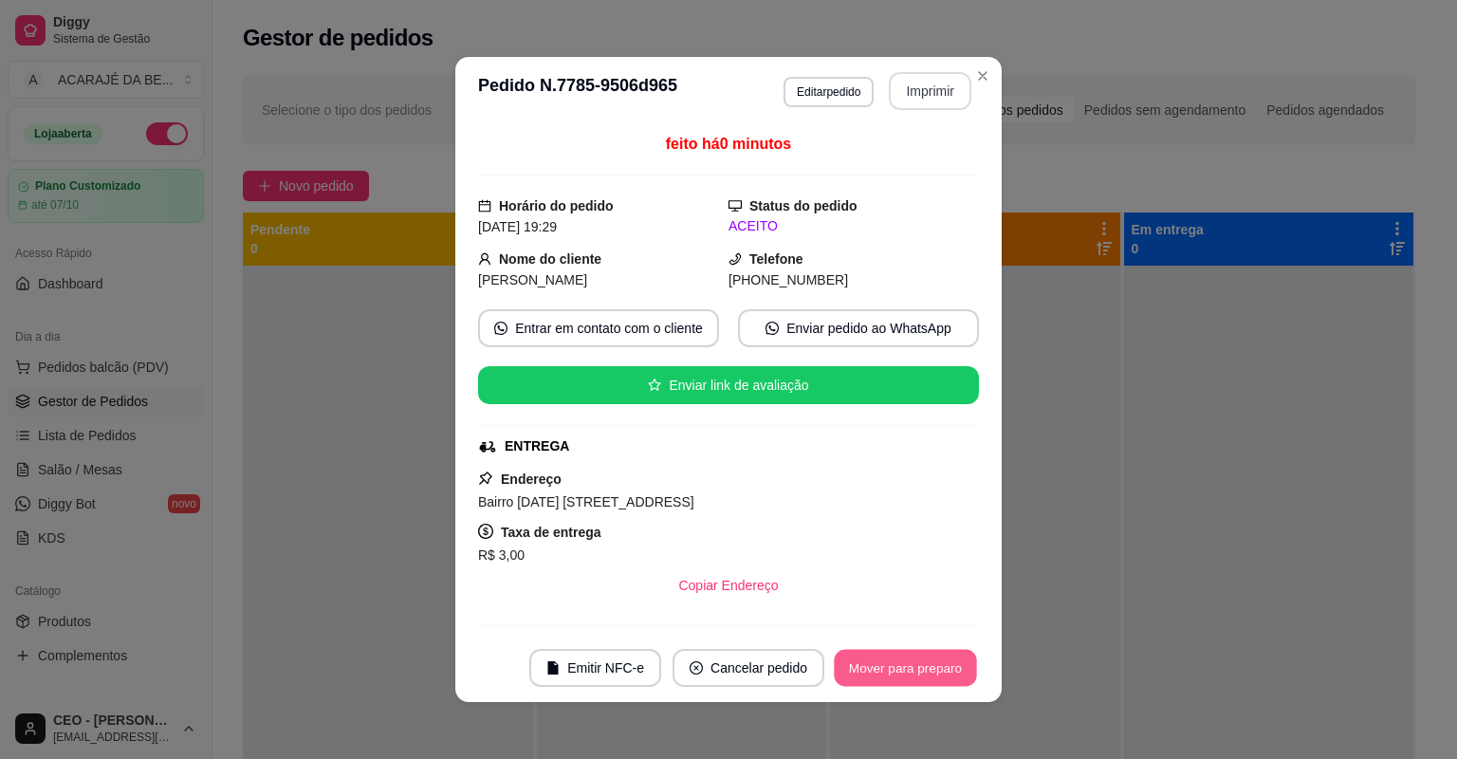
click at [912, 653] on button "Mover para preparo" at bounding box center [905, 668] width 142 height 37
click at [912, 653] on div "Mover para preparo" at bounding box center [905, 668] width 147 height 38
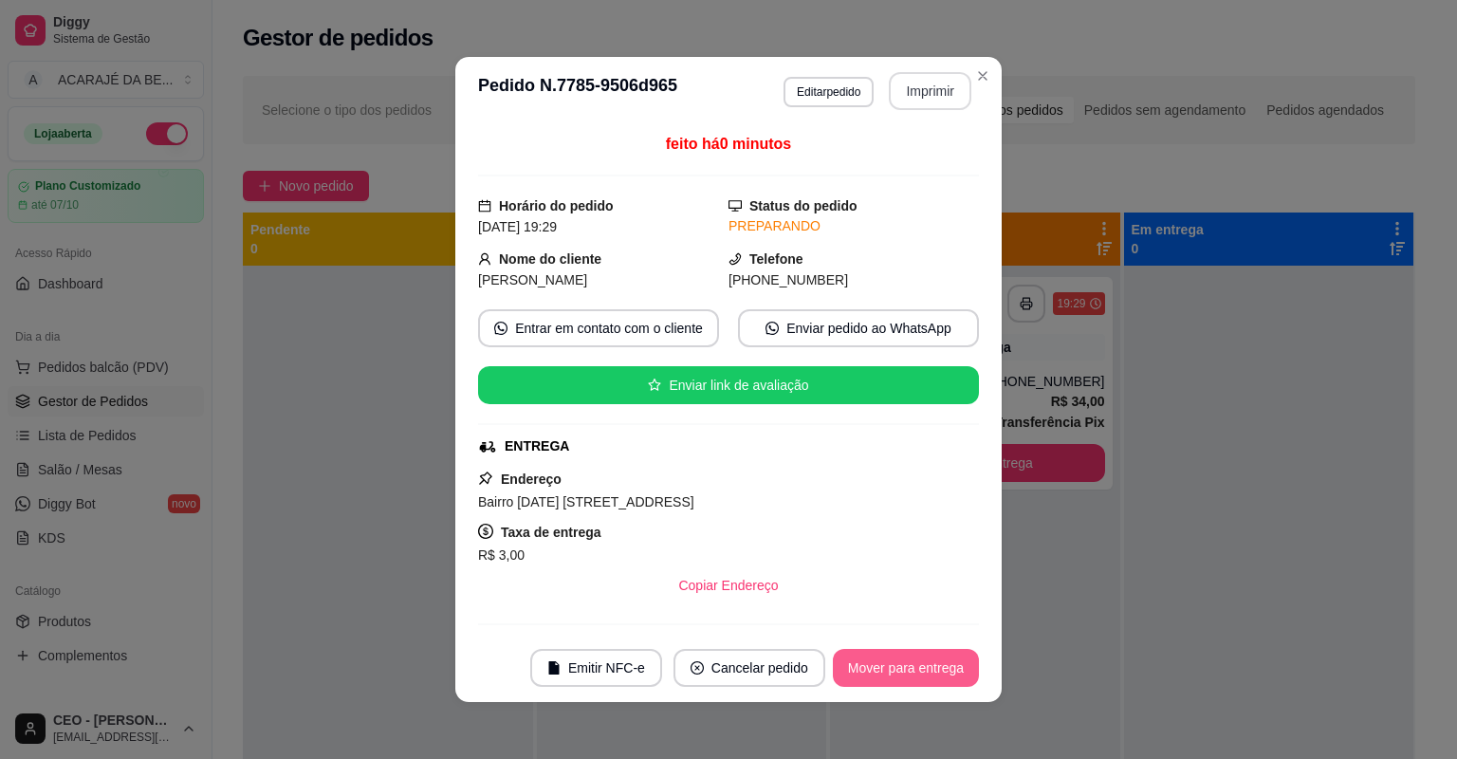
click at [912, 653] on button "Mover para entrega" at bounding box center [906, 668] width 146 height 38
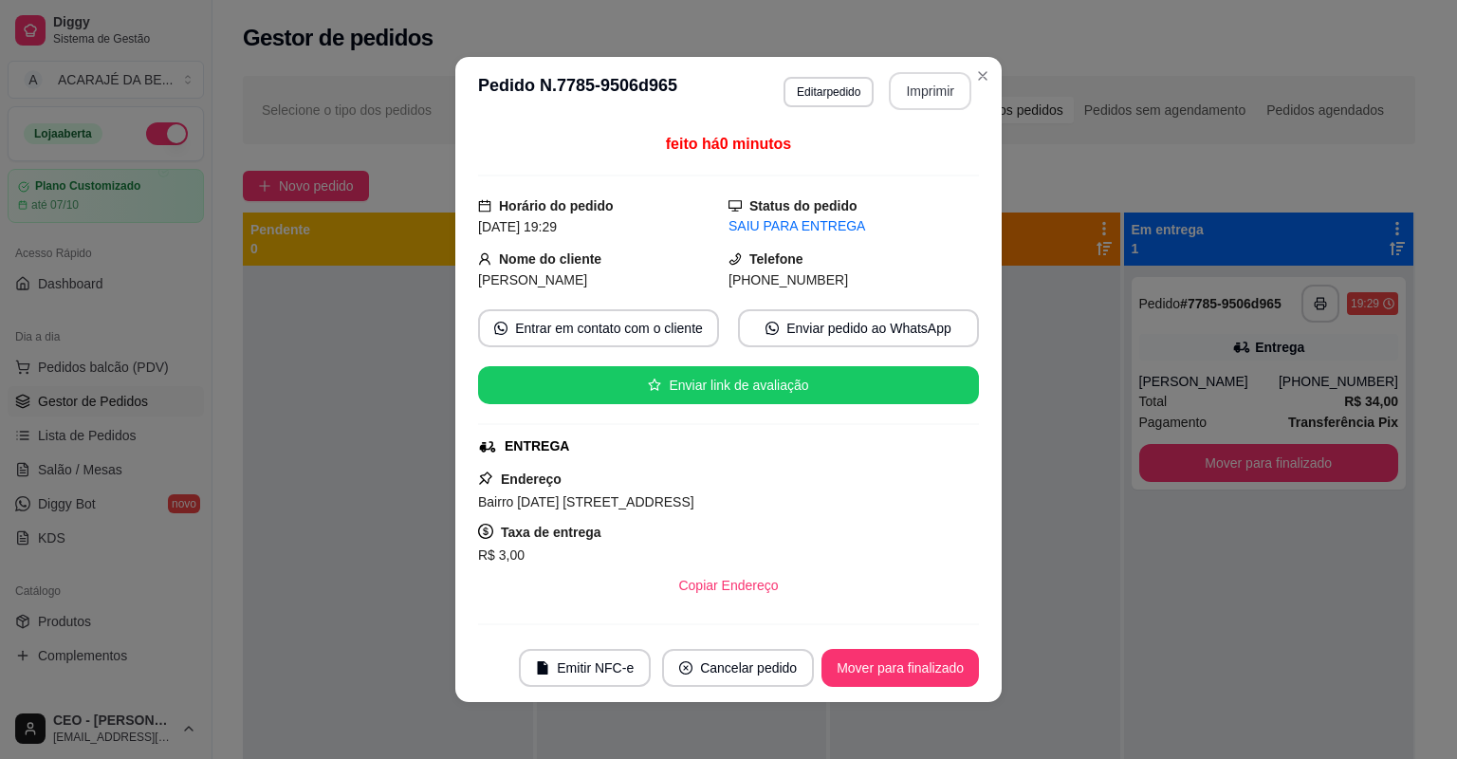
click at [913, 653] on button "Mover para finalizado" at bounding box center [899, 668] width 157 height 38
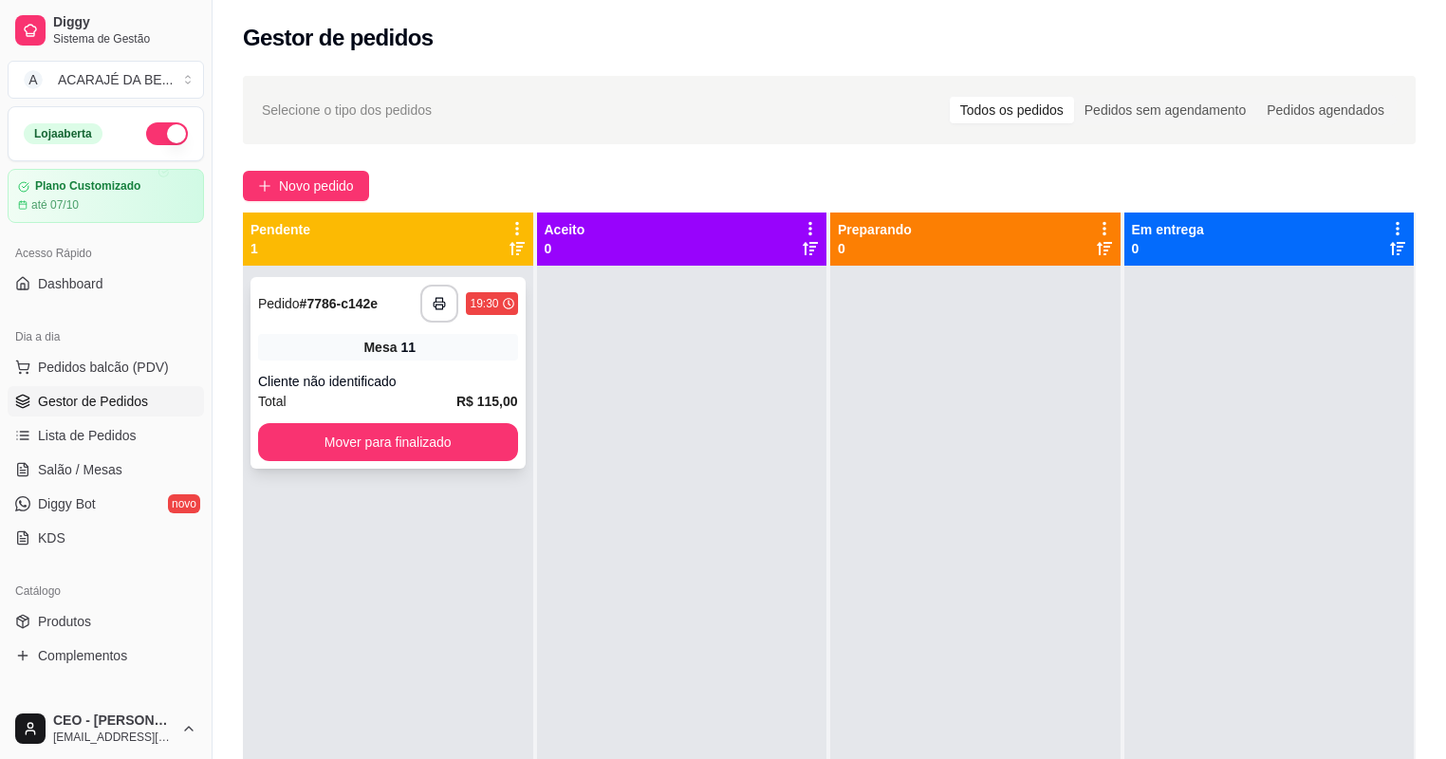
click at [518, 379] on div "**********" at bounding box center [387, 373] width 275 height 192
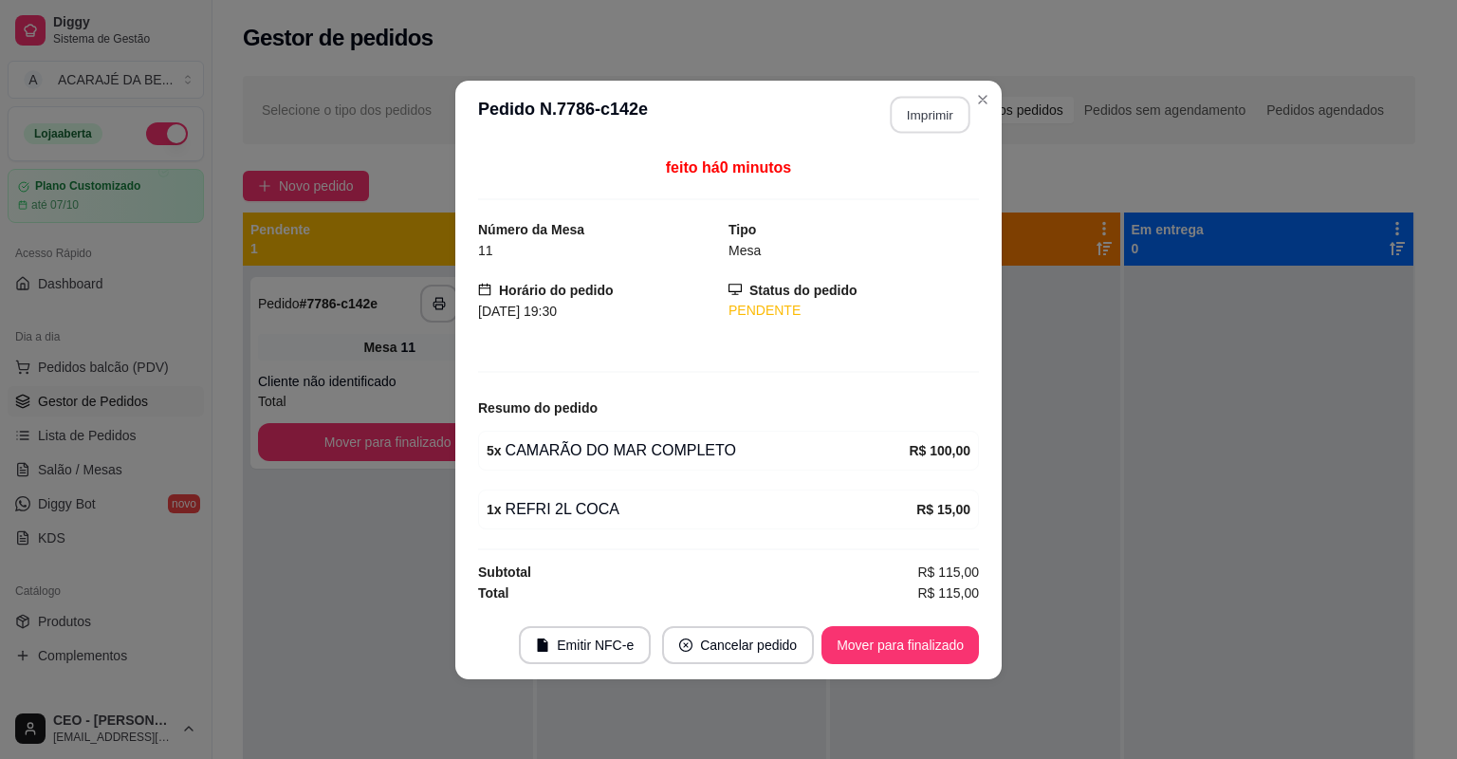
click at [932, 118] on button "Imprimir" at bounding box center [931, 114] width 80 height 37
click at [967, 664] on footer "Emitir NFC-e Cancelar pedido Mover para finalizado" at bounding box center [728, 645] width 546 height 68
click at [919, 634] on button "Mover para finalizado" at bounding box center [899, 645] width 157 height 38
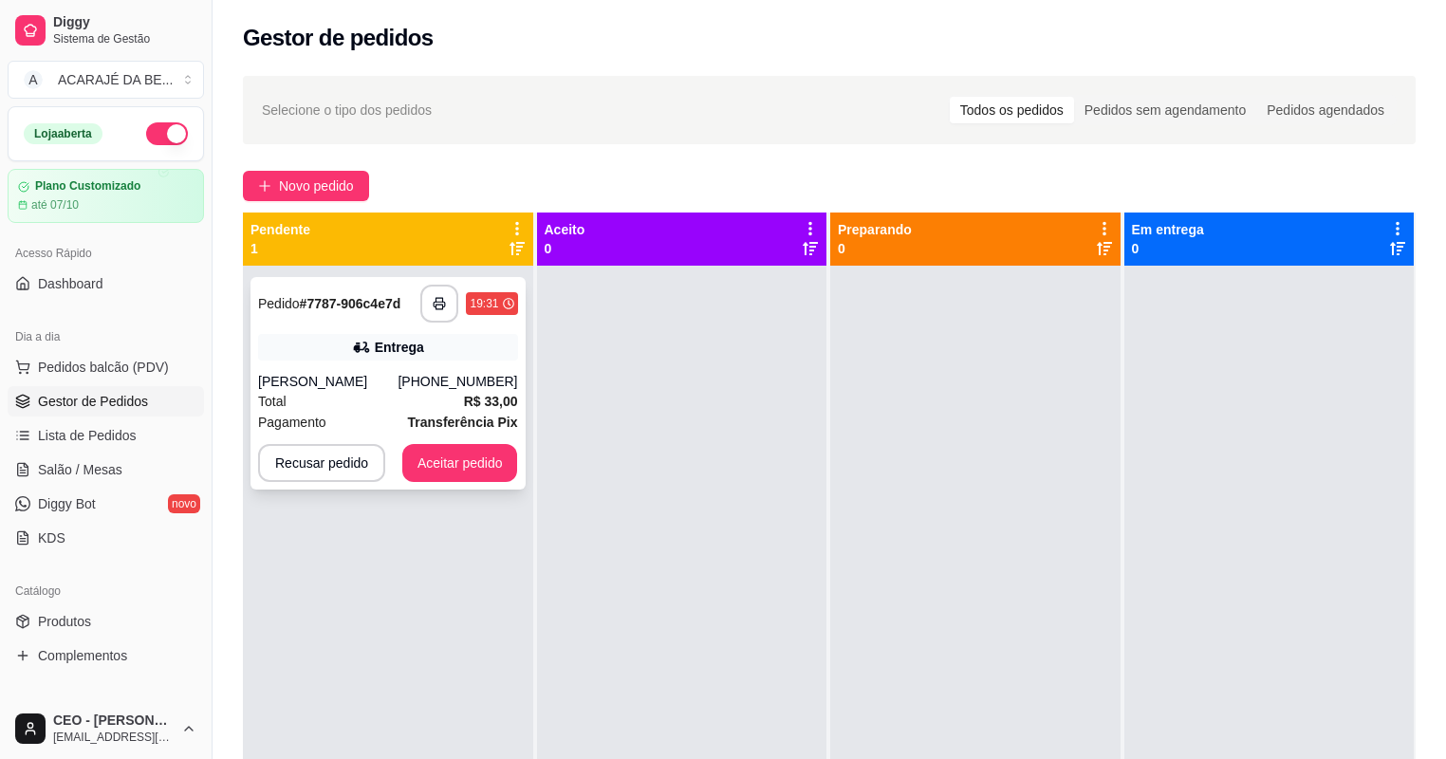
click at [416, 400] on div "Total R$ 33,00" at bounding box center [388, 401] width 260 height 21
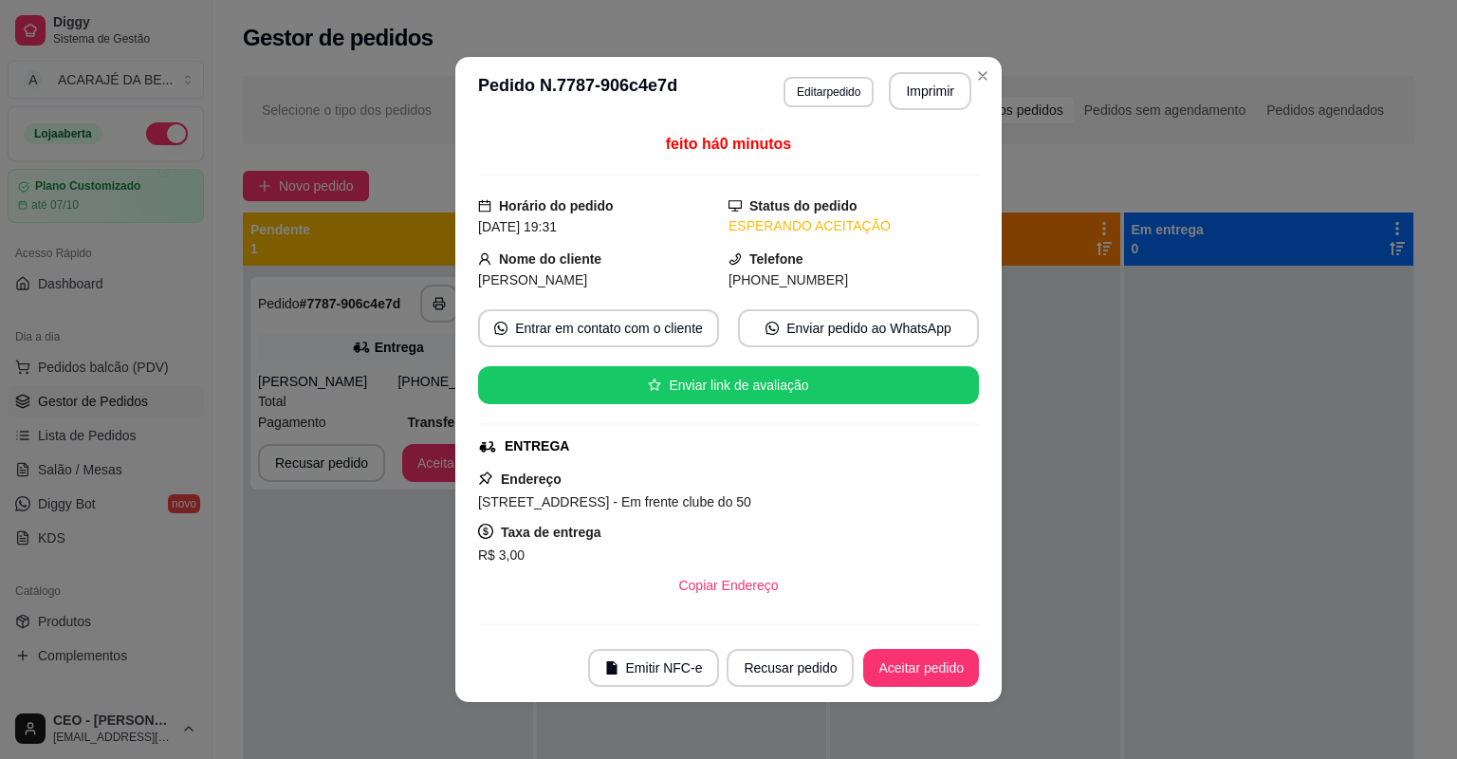
click at [916, 112] on header "**********" at bounding box center [728, 91] width 546 height 68
click at [913, 108] on button "Imprimir" at bounding box center [931, 91] width 80 height 37
click at [906, 676] on button "Aceitar pedido" at bounding box center [921, 668] width 116 height 38
click at [906, 676] on div "Recusar pedido Aceitar pedido" at bounding box center [825, 668] width 305 height 38
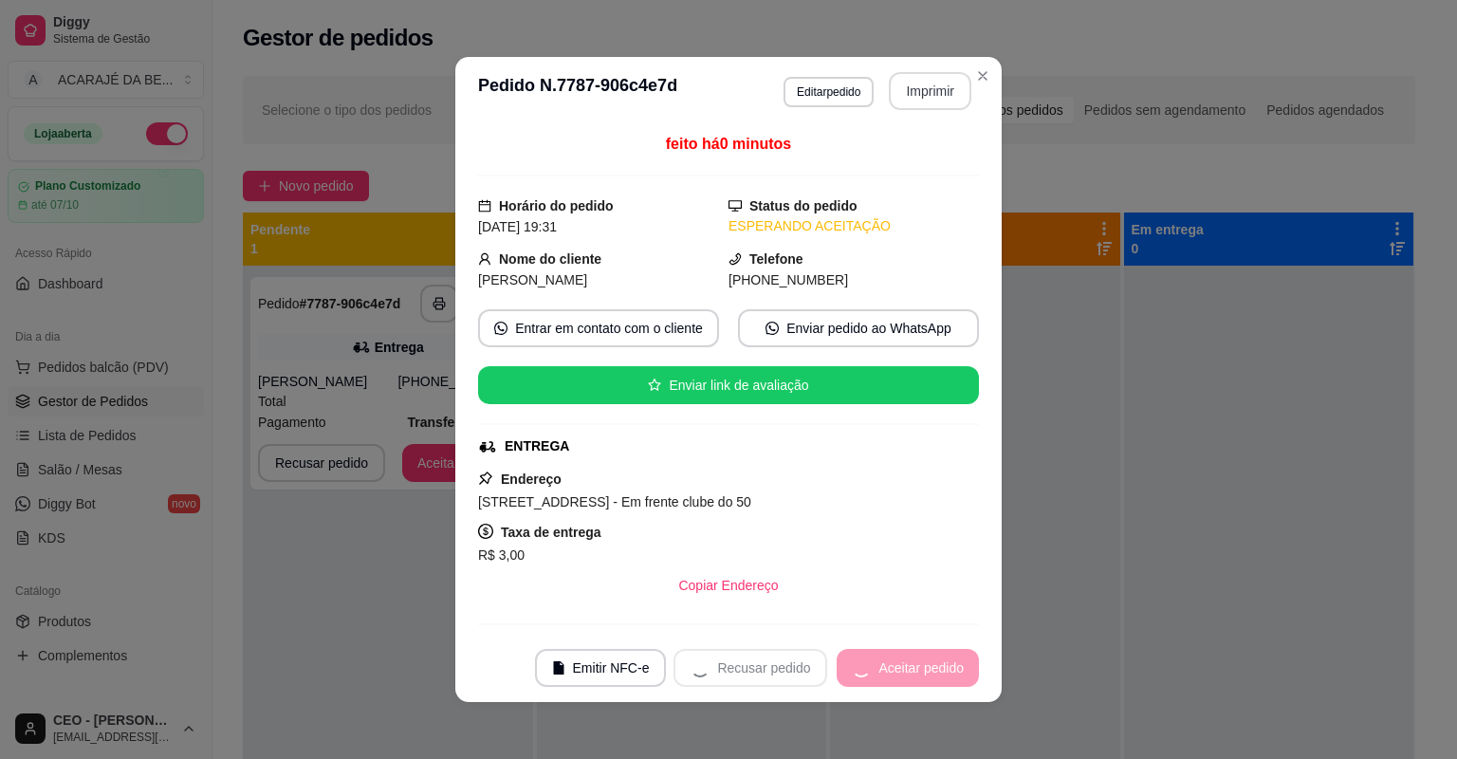
drag, startPoint x: 912, startPoint y: 108, endPoint x: 906, endPoint y: 676, distance: 568.2
click at [906, 676] on div "Recusar pedido Aceitar pedido" at bounding box center [825, 668] width 305 height 38
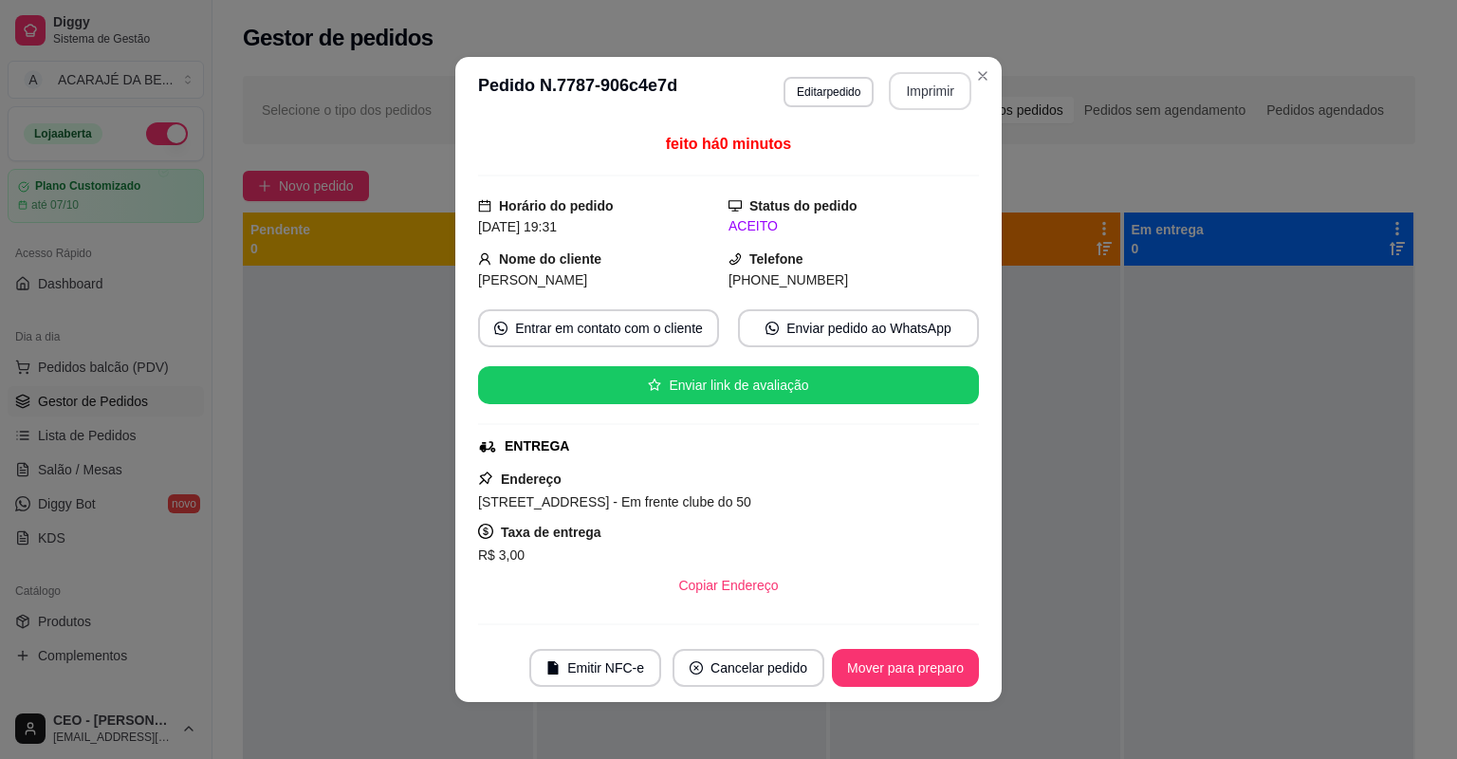
click at [906, 676] on button "Mover para preparo" at bounding box center [905, 668] width 147 height 38
click at [906, 676] on div "Mover para preparo" at bounding box center [892, 668] width 174 height 38
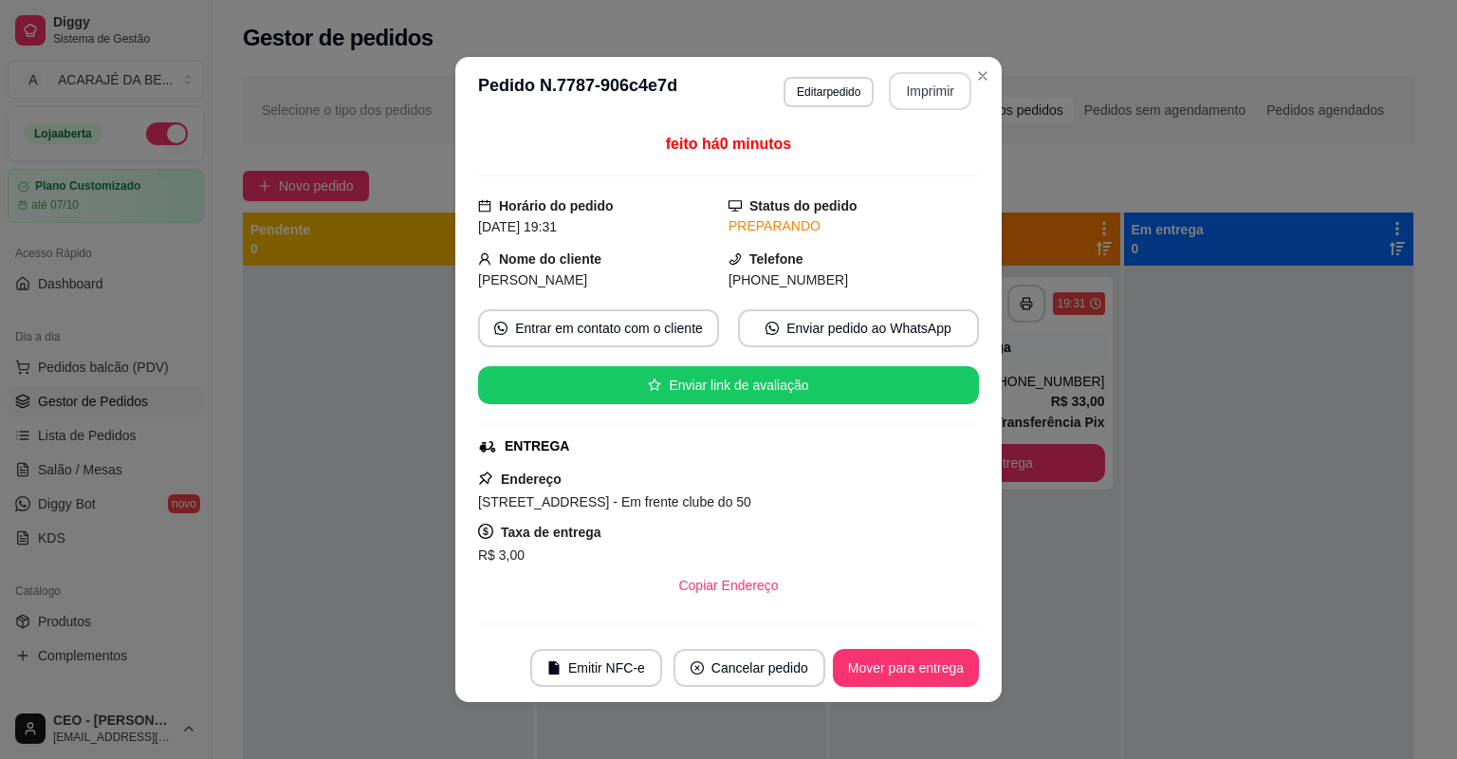
click at [906, 676] on button "Mover para entrega" at bounding box center [906, 668] width 146 height 38
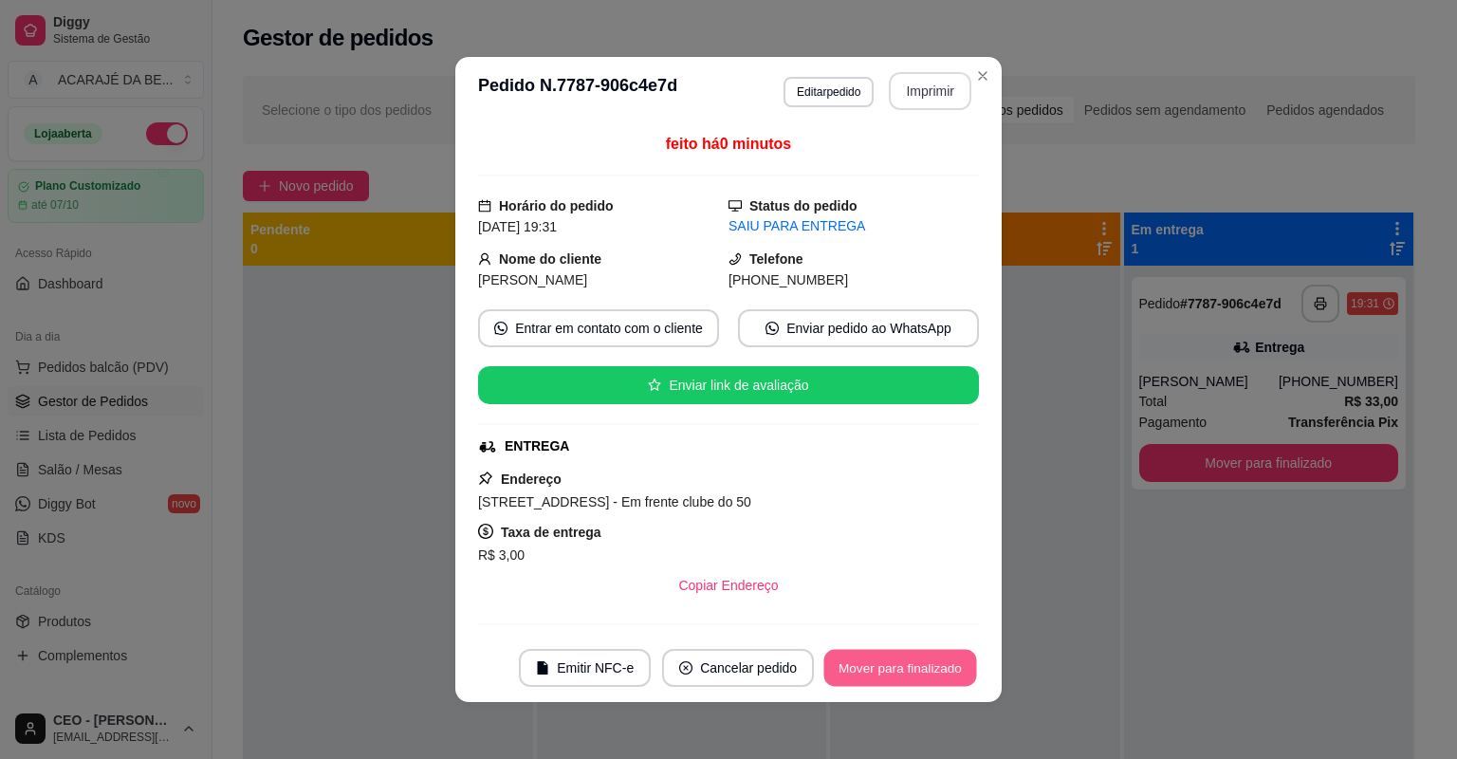
click at [906, 676] on button "Mover para finalizado" at bounding box center [900, 668] width 153 height 37
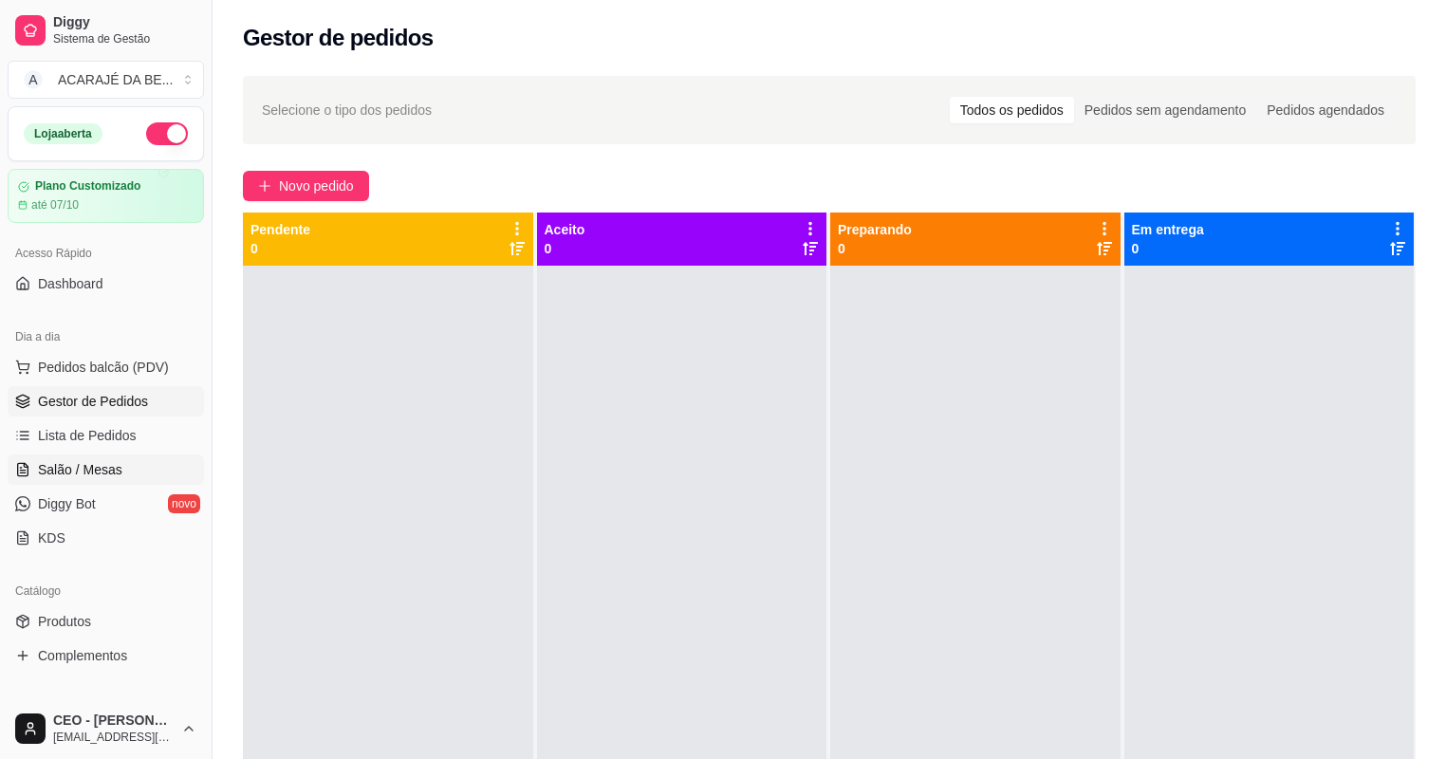
click at [100, 460] on span "Salão / Mesas" at bounding box center [80, 469] width 84 height 19
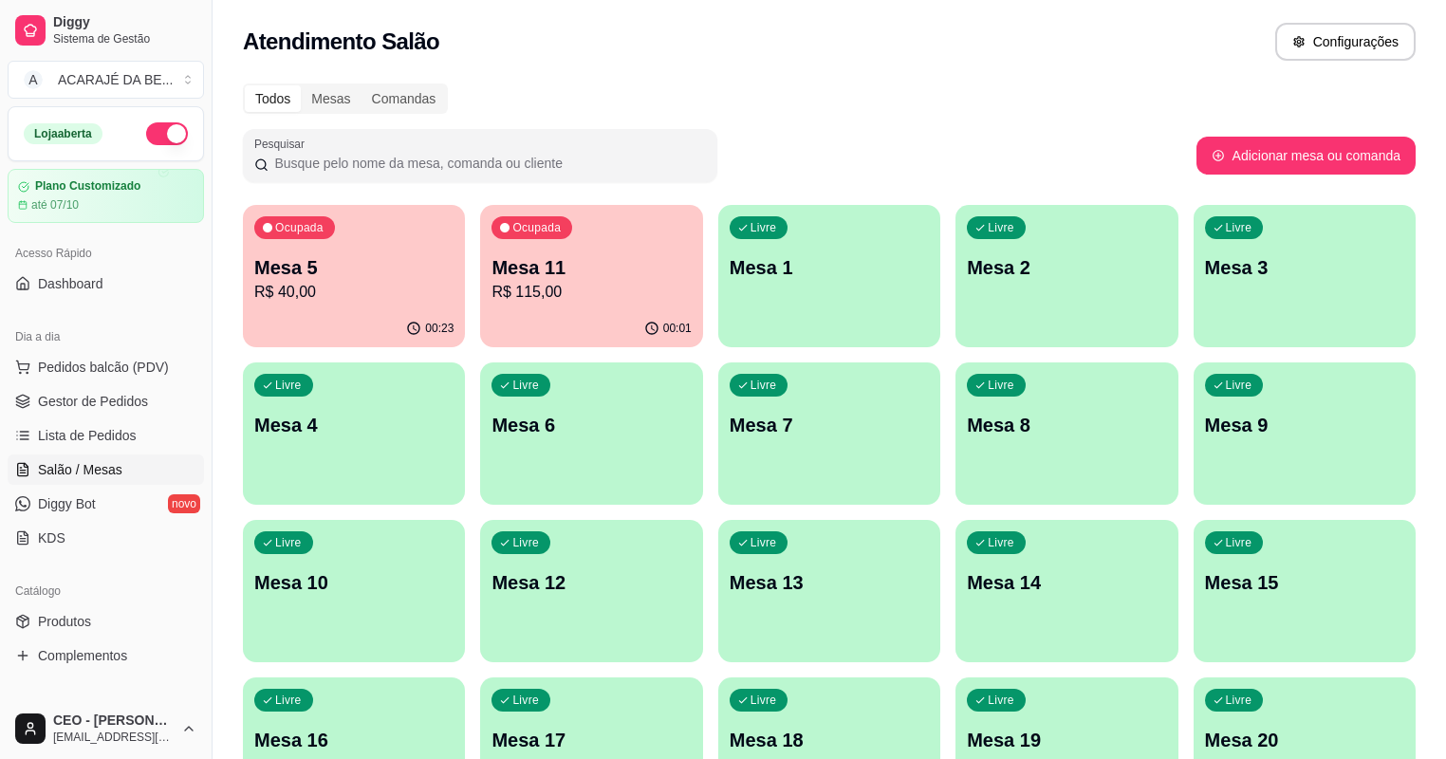
click at [334, 278] on p "Mesa 5" at bounding box center [353, 267] width 199 height 27
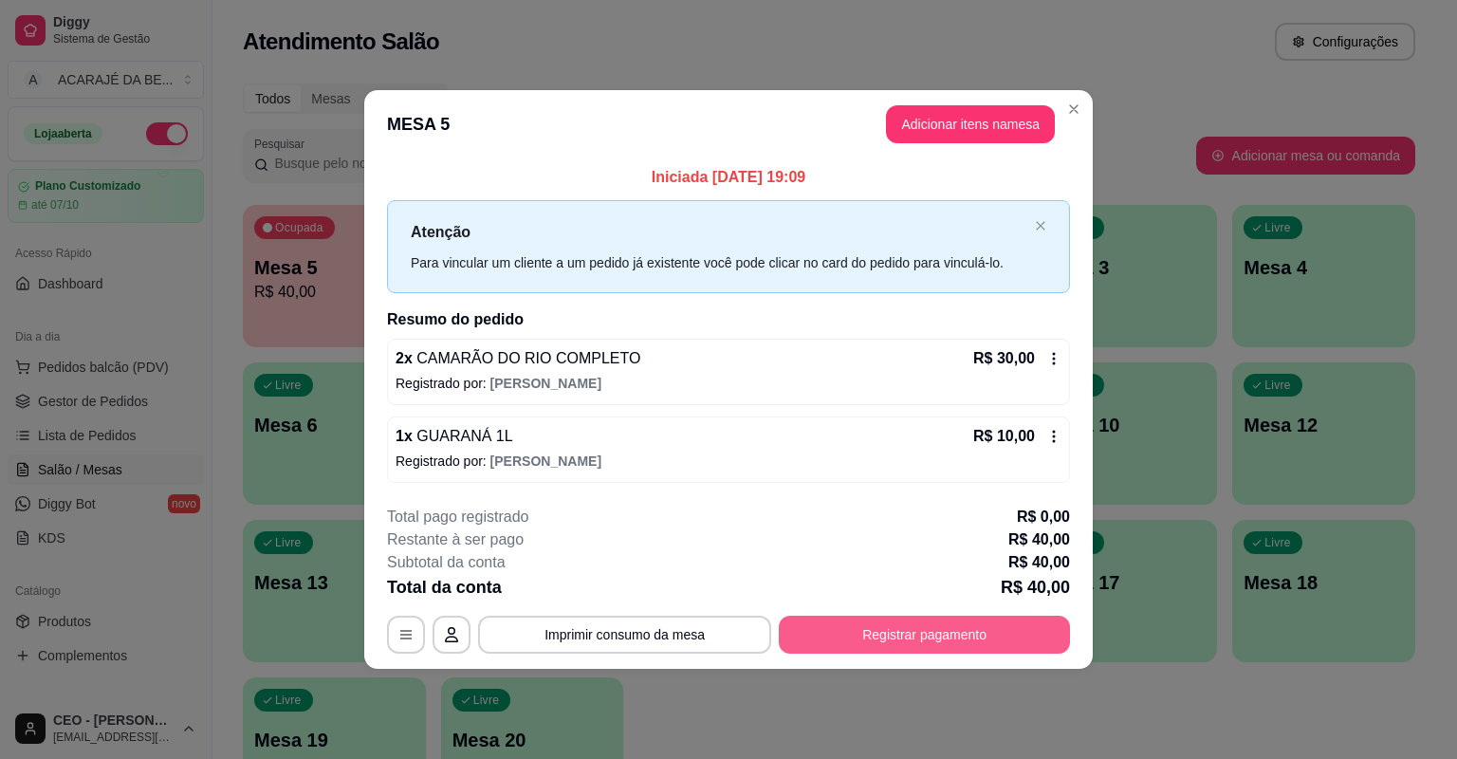
click at [871, 616] on button "Registrar pagamento" at bounding box center [924, 635] width 291 height 38
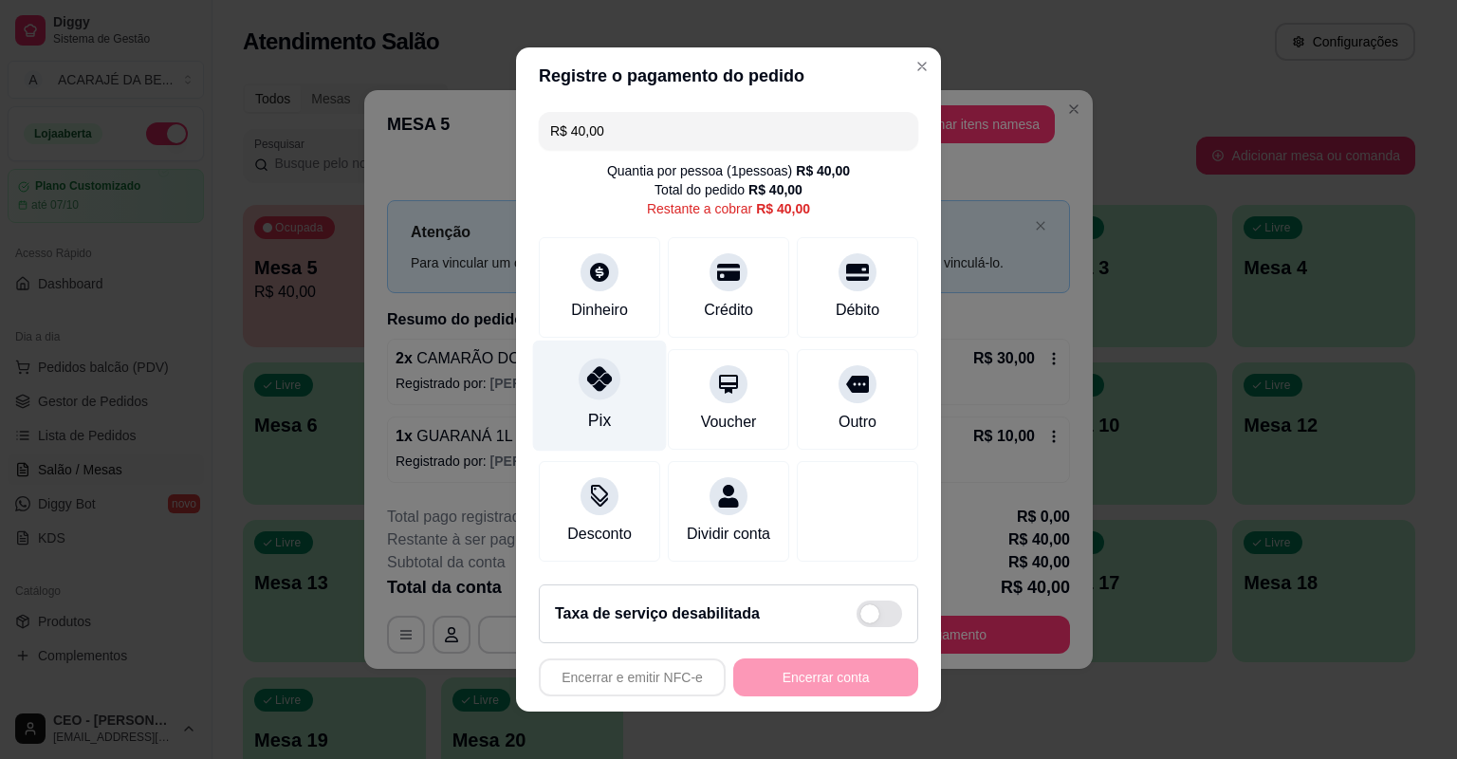
click at [595, 391] on icon at bounding box center [599, 378] width 25 height 25
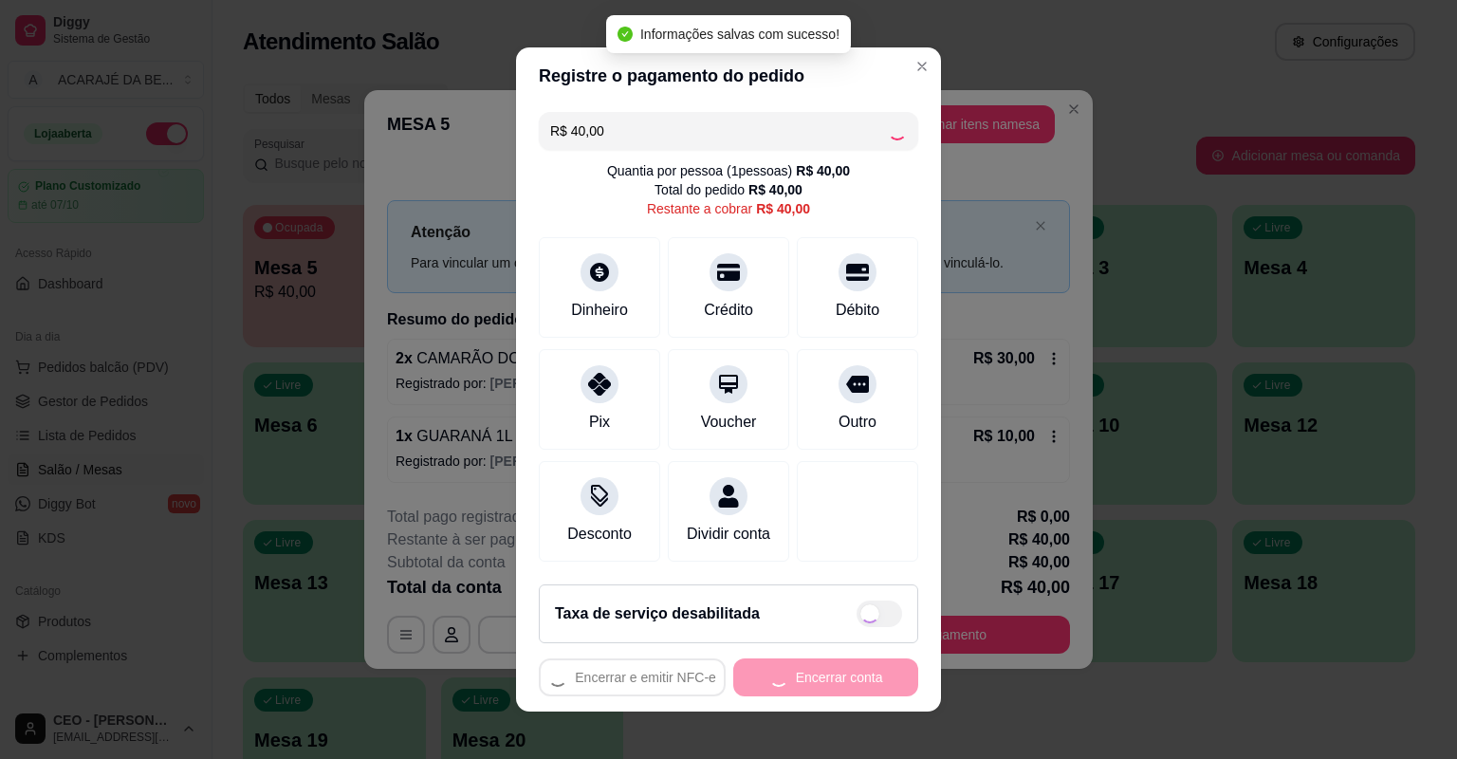
type input "R$ 0,00"
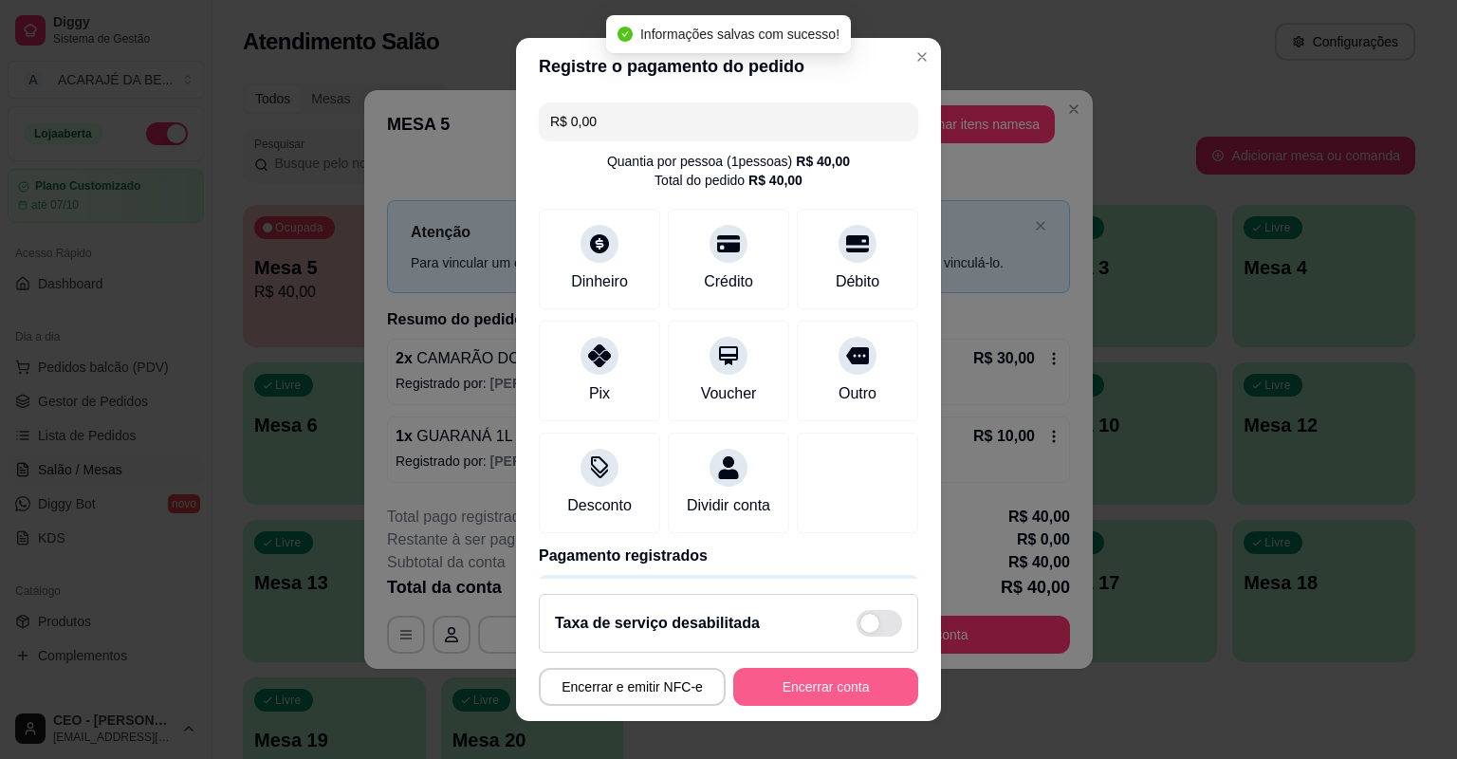
click at [800, 668] on button "Encerrar conta" at bounding box center [825, 687] width 185 height 38
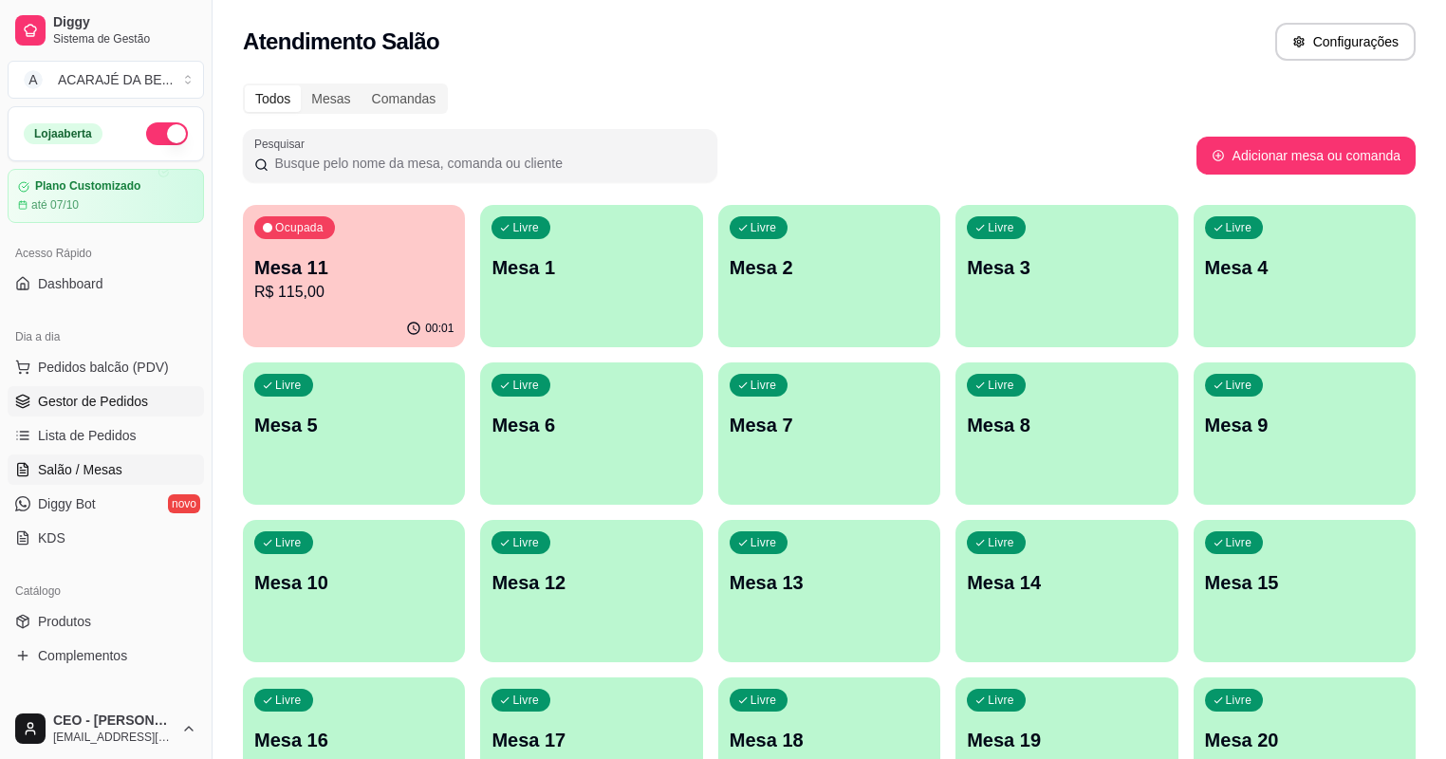
click at [102, 392] on span "Gestor de Pedidos" at bounding box center [93, 401] width 110 height 19
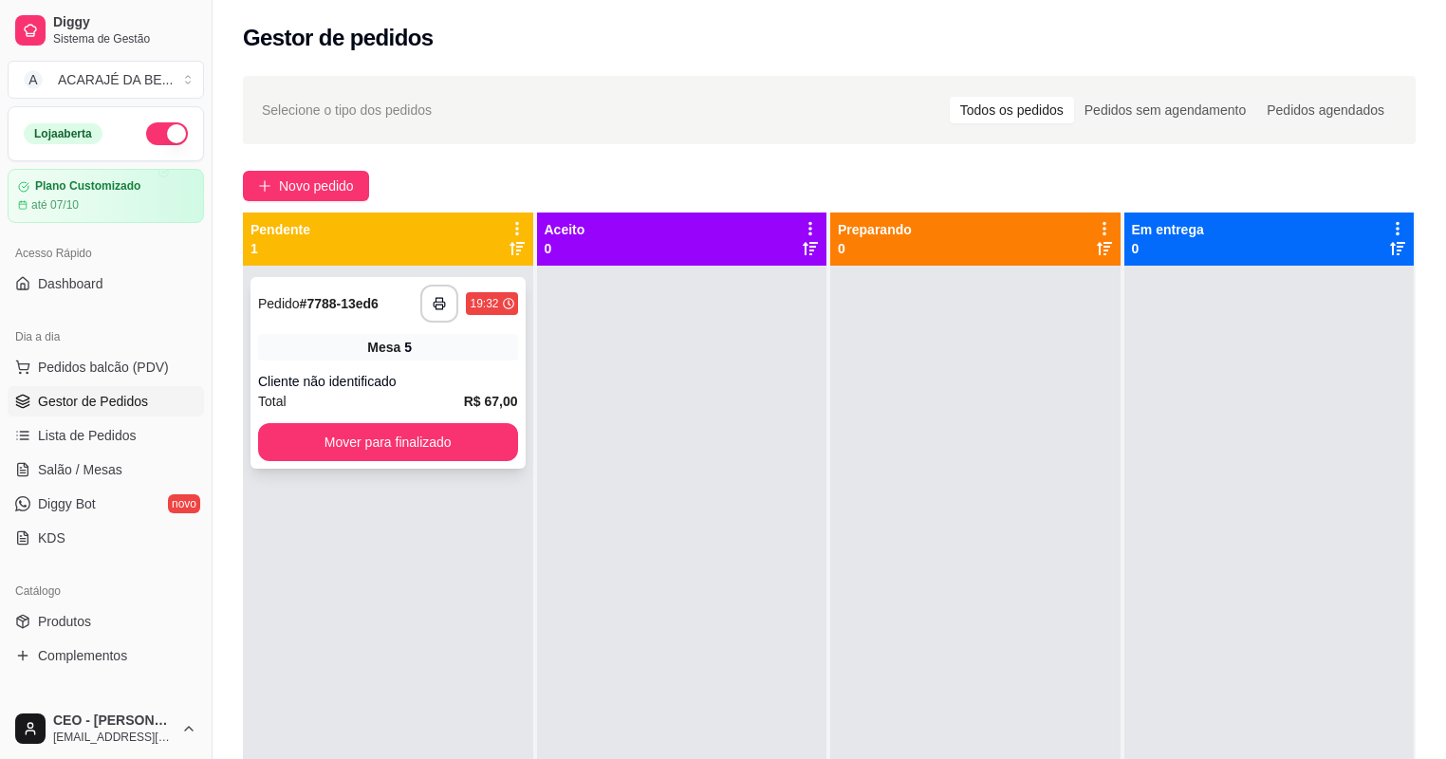
click at [388, 383] on div "Cliente não identificado" at bounding box center [388, 381] width 260 height 19
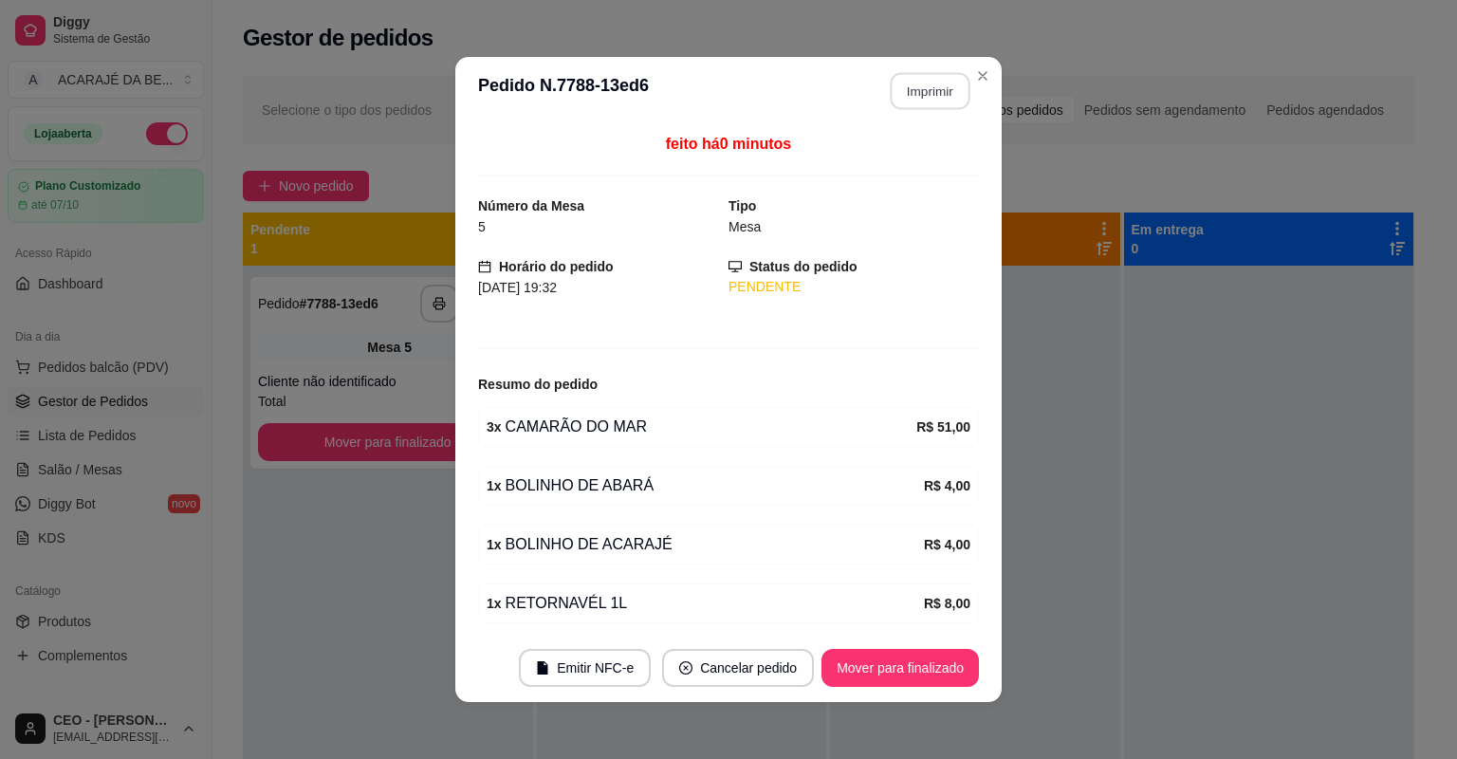
click at [925, 99] on button "Imprimir" at bounding box center [931, 91] width 80 height 37
click at [918, 658] on button "Mover para finalizado" at bounding box center [900, 668] width 153 height 37
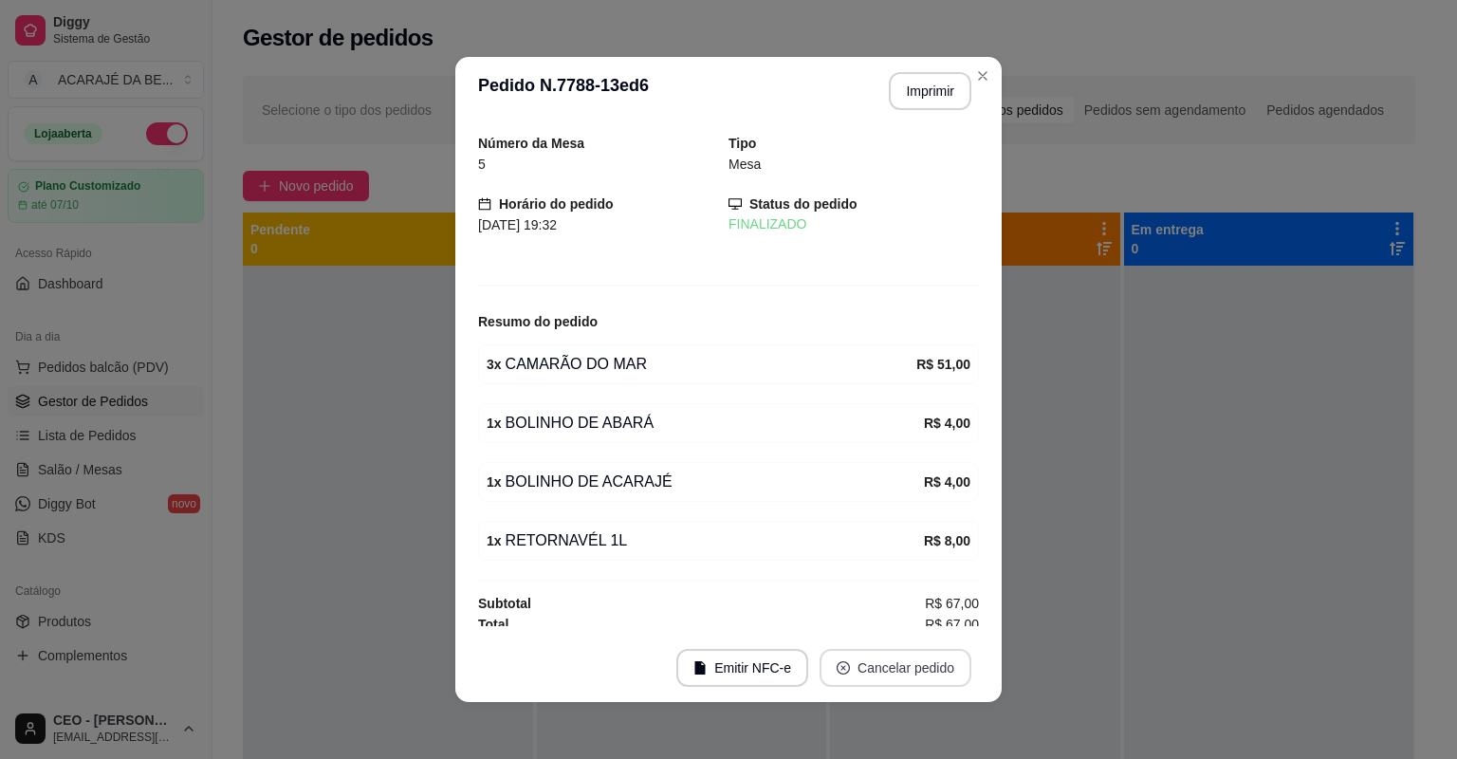
click at [915, 656] on button "Cancelar pedido" at bounding box center [896, 668] width 152 height 38
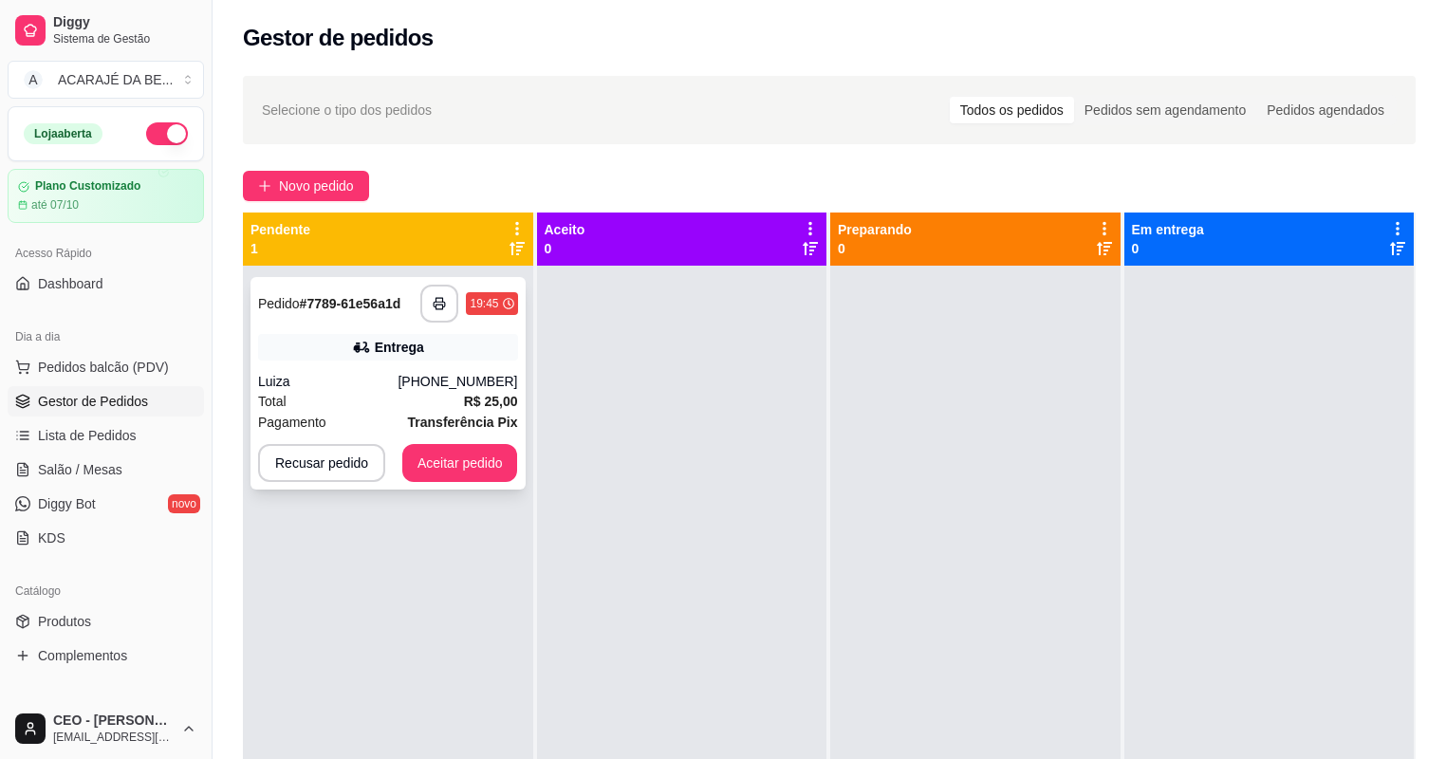
click at [492, 349] on div "Entrega" at bounding box center [388, 347] width 260 height 27
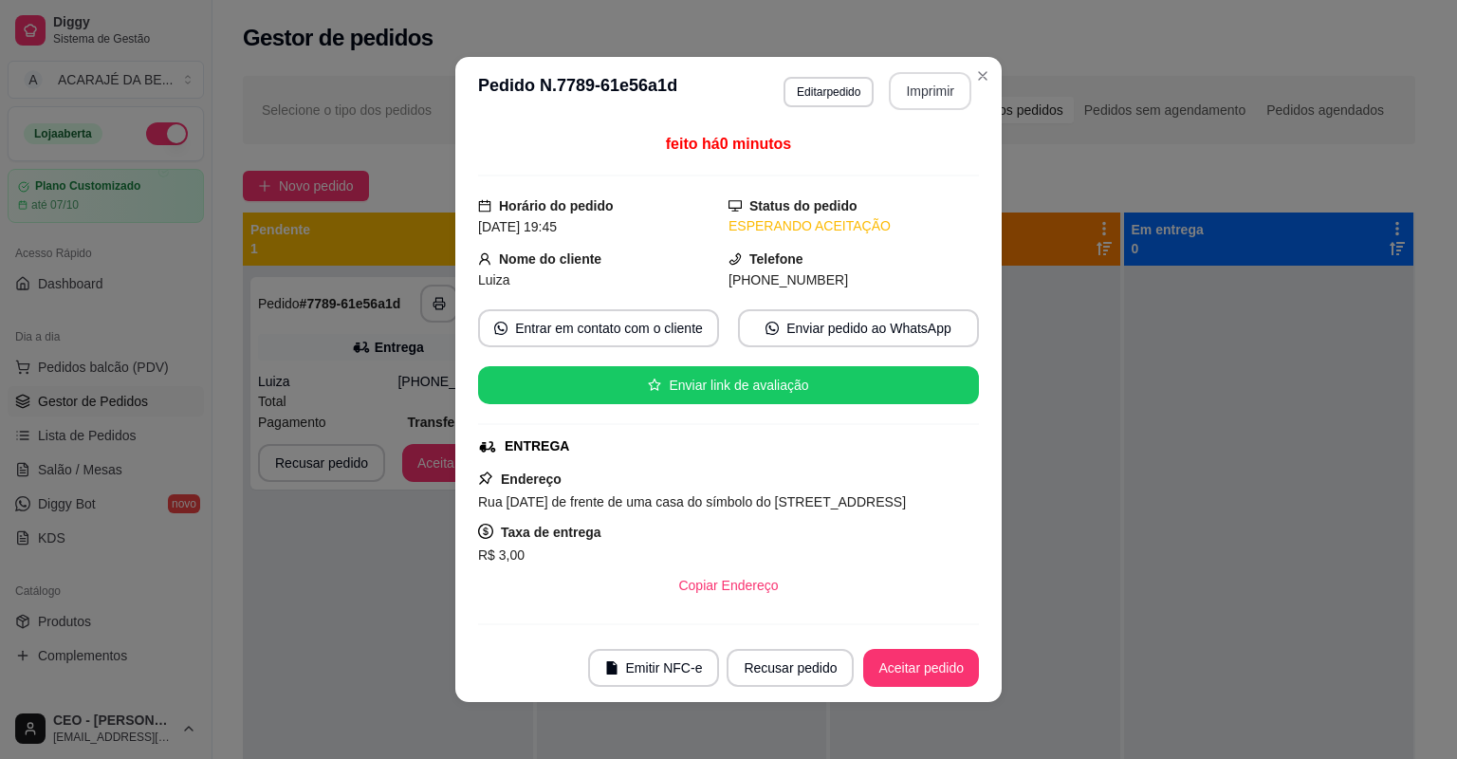
click at [932, 101] on button "Imprimir" at bounding box center [930, 91] width 83 height 38
click at [907, 668] on button "Aceitar pedido" at bounding box center [921, 668] width 116 height 38
click at [907, 668] on div "Recusar pedido Aceitar pedido" at bounding box center [853, 668] width 252 height 38
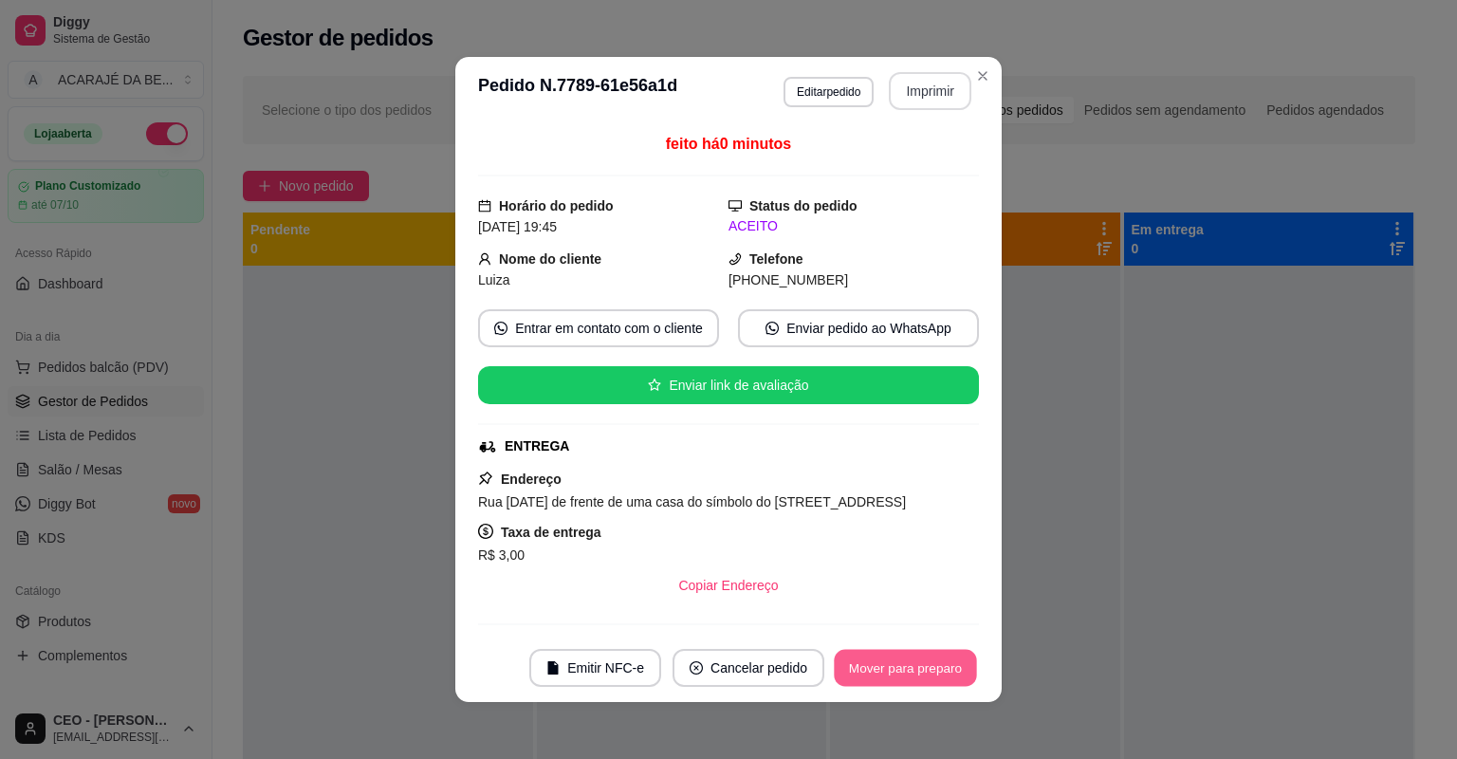
click at [905, 665] on button "Mover para preparo" at bounding box center [905, 668] width 142 height 37
click at [903, 663] on button "Mover para preparo" at bounding box center [905, 668] width 142 height 37
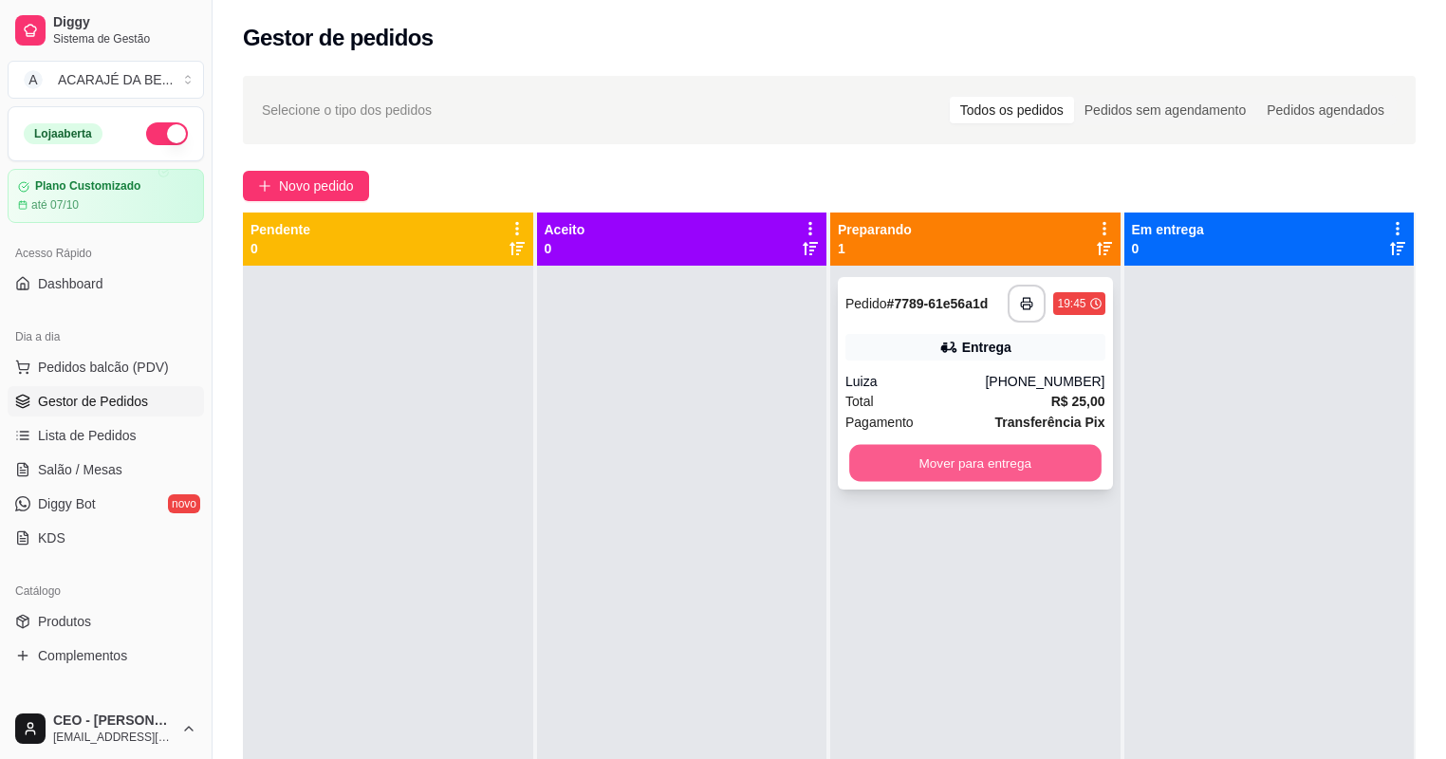
click at [985, 469] on button "Mover para entrega" at bounding box center [974, 463] width 251 height 37
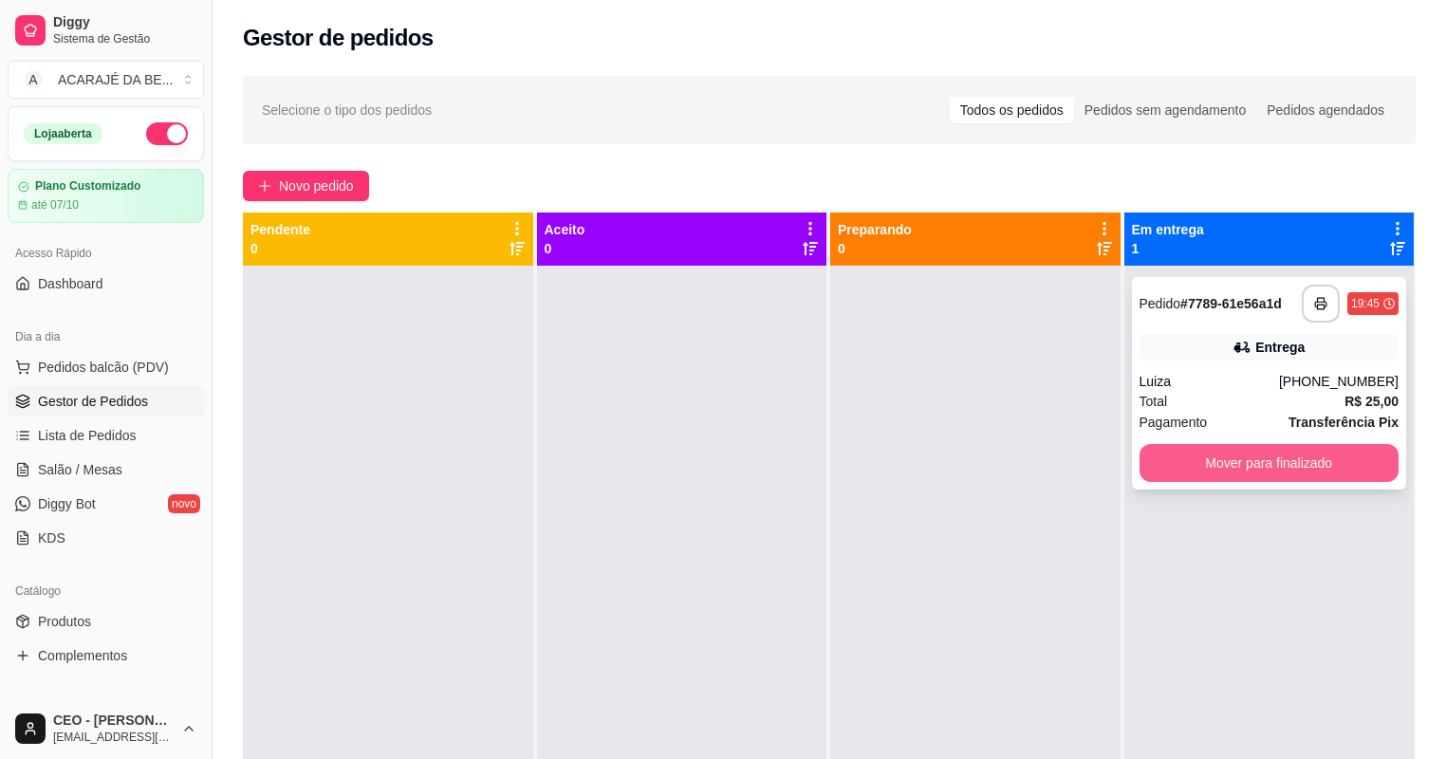
click at [1301, 462] on button "Mover para finalizado" at bounding box center [1269, 463] width 260 height 38
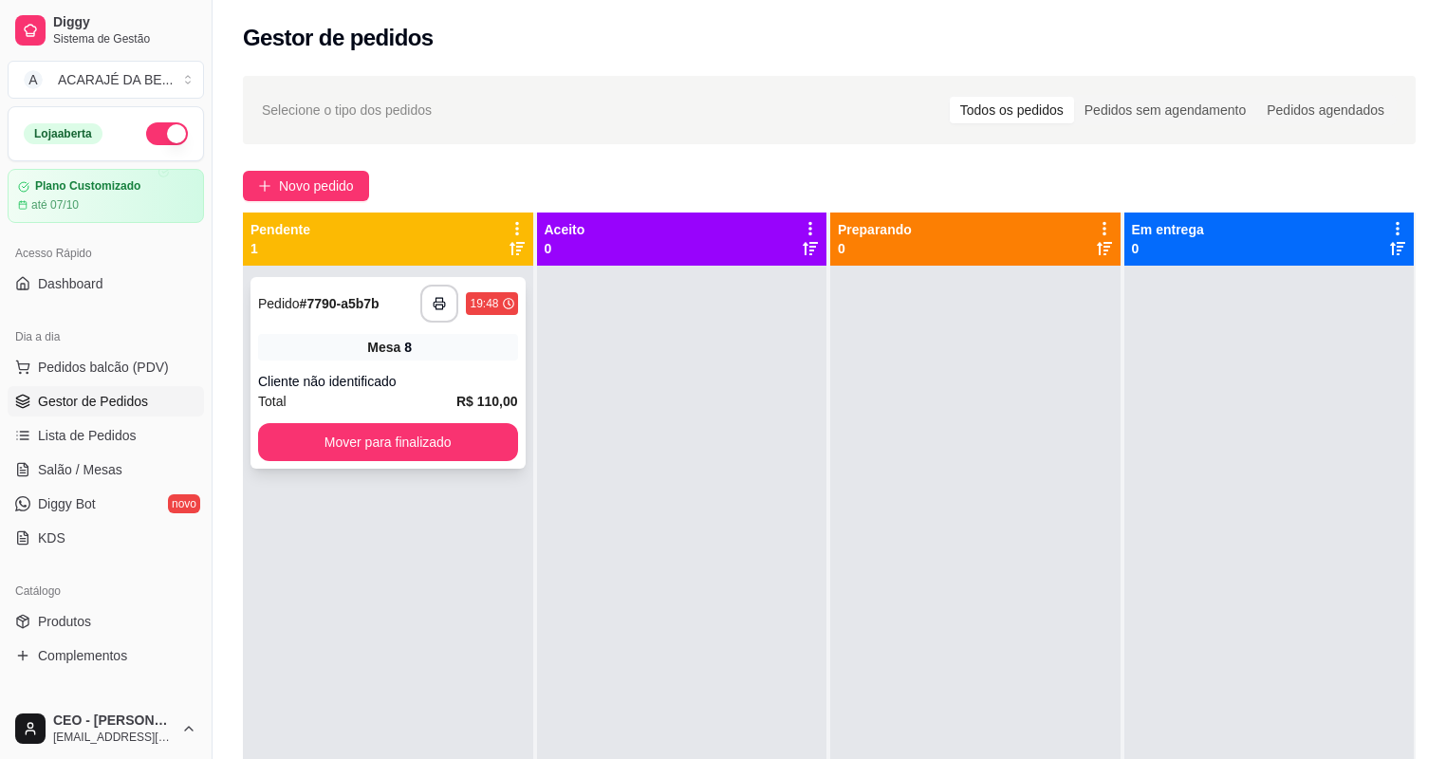
click at [478, 394] on strong "R$ 110,00" at bounding box center [487, 401] width 62 height 15
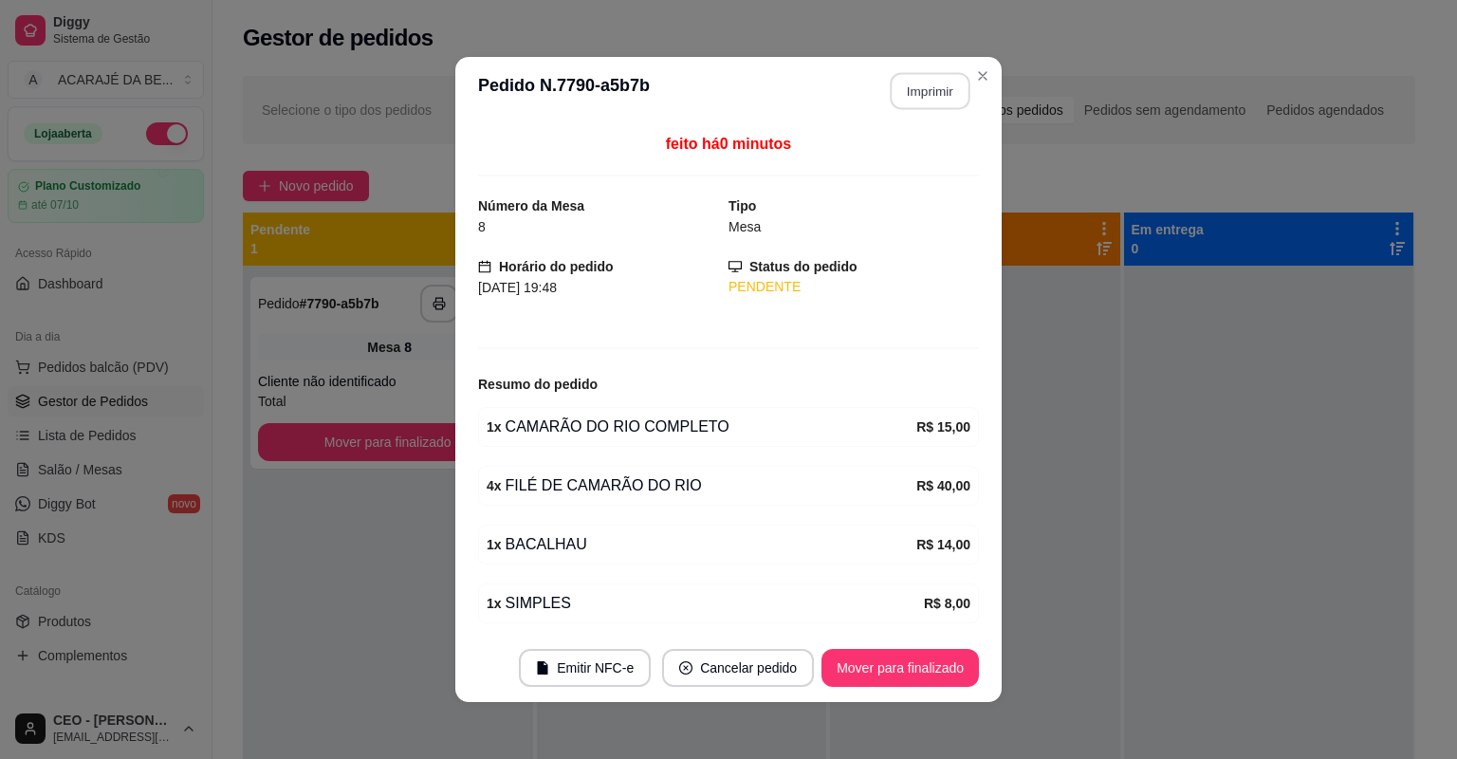
click at [949, 82] on button "Imprimir" at bounding box center [931, 91] width 80 height 37
click at [873, 663] on button "Mover para finalizado" at bounding box center [899, 668] width 157 height 38
click at [873, 663] on div "Mover para finalizado" at bounding box center [887, 668] width 184 height 38
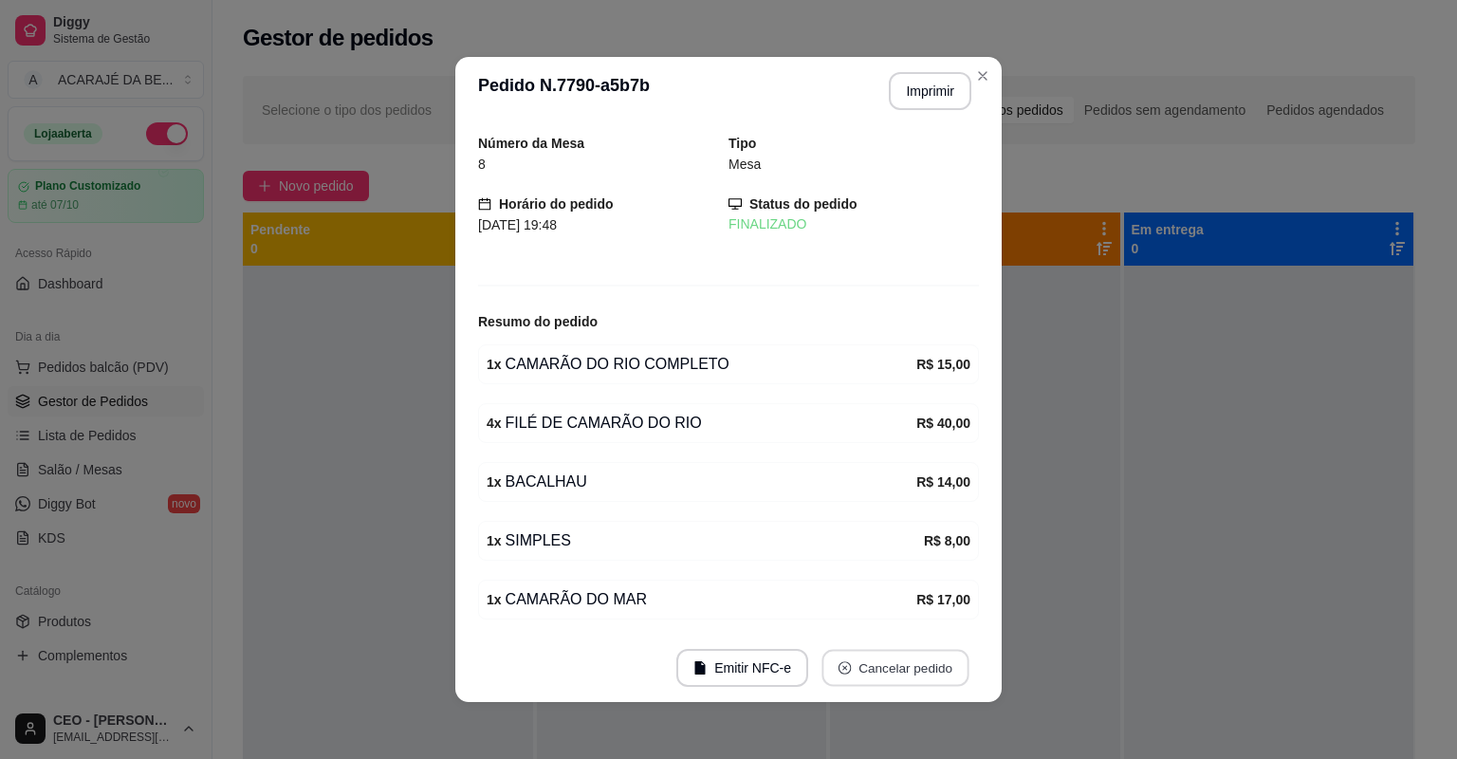
click at [873, 663] on button "Cancelar pedido" at bounding box center [894, 668] width 147 height 37
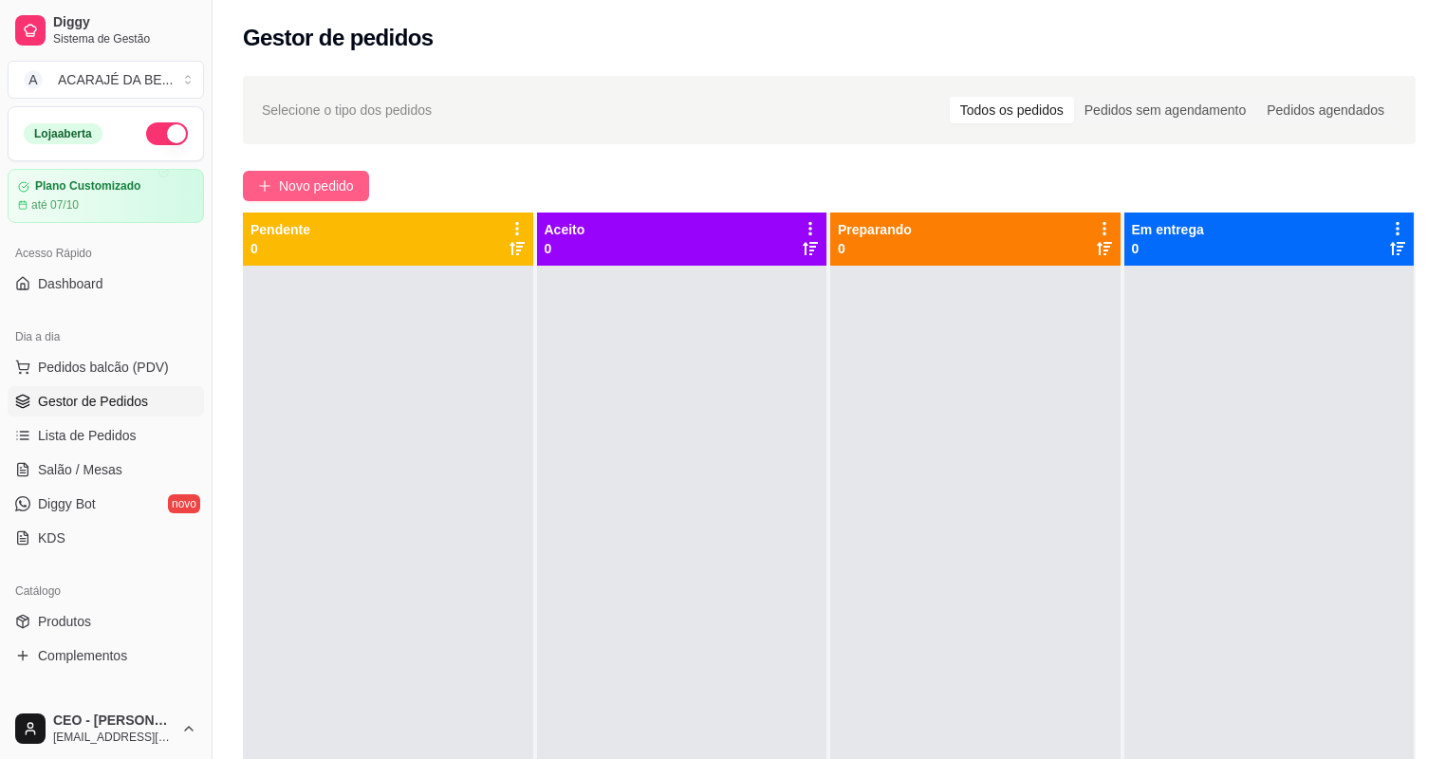
click at [283, 194] on span "Novo pedido" at bounding box center [316, 185] width 75 height 21
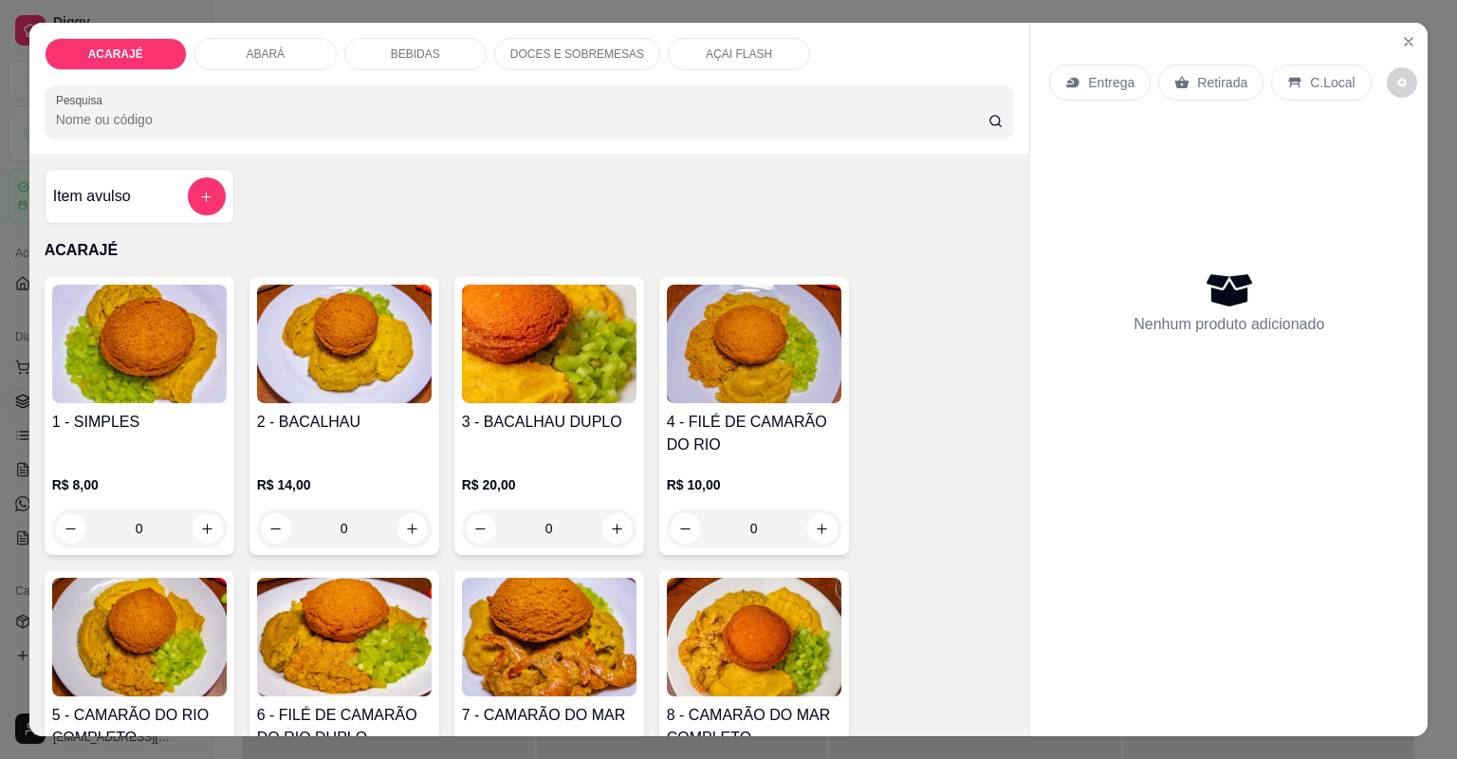
click at [222, 404] on div "1 - SIMPLES R$ 8,00 0" at bounding box center [140, 416] width 190 height 278
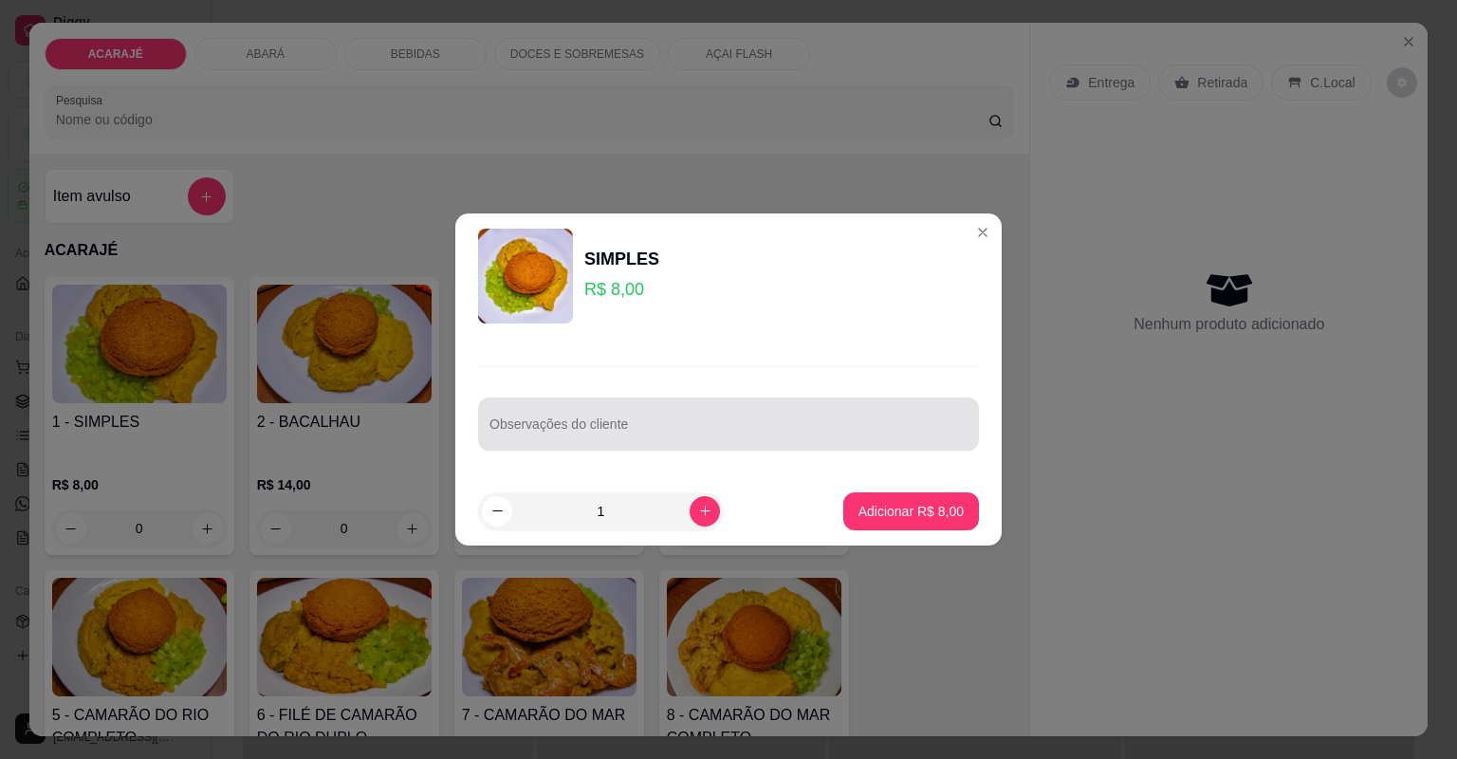
click at [545, 433] on input "Observações do cliente" at bounding box center [728, 431] width 478 height 19
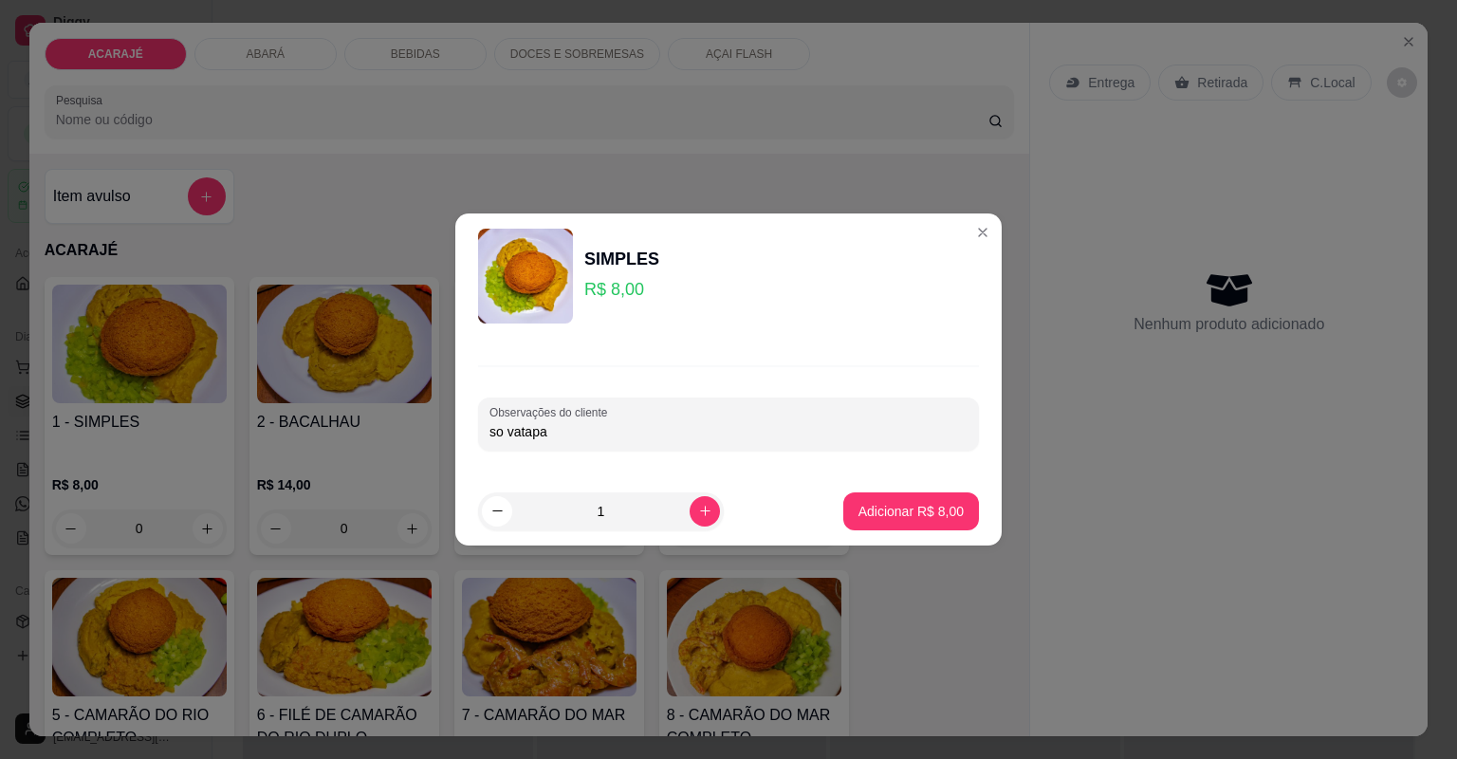
type input "so vatapa"
click at [918, 502] on p "Adicionar R$ 8,00" at bounding box center [910, 511] width 102 height 18
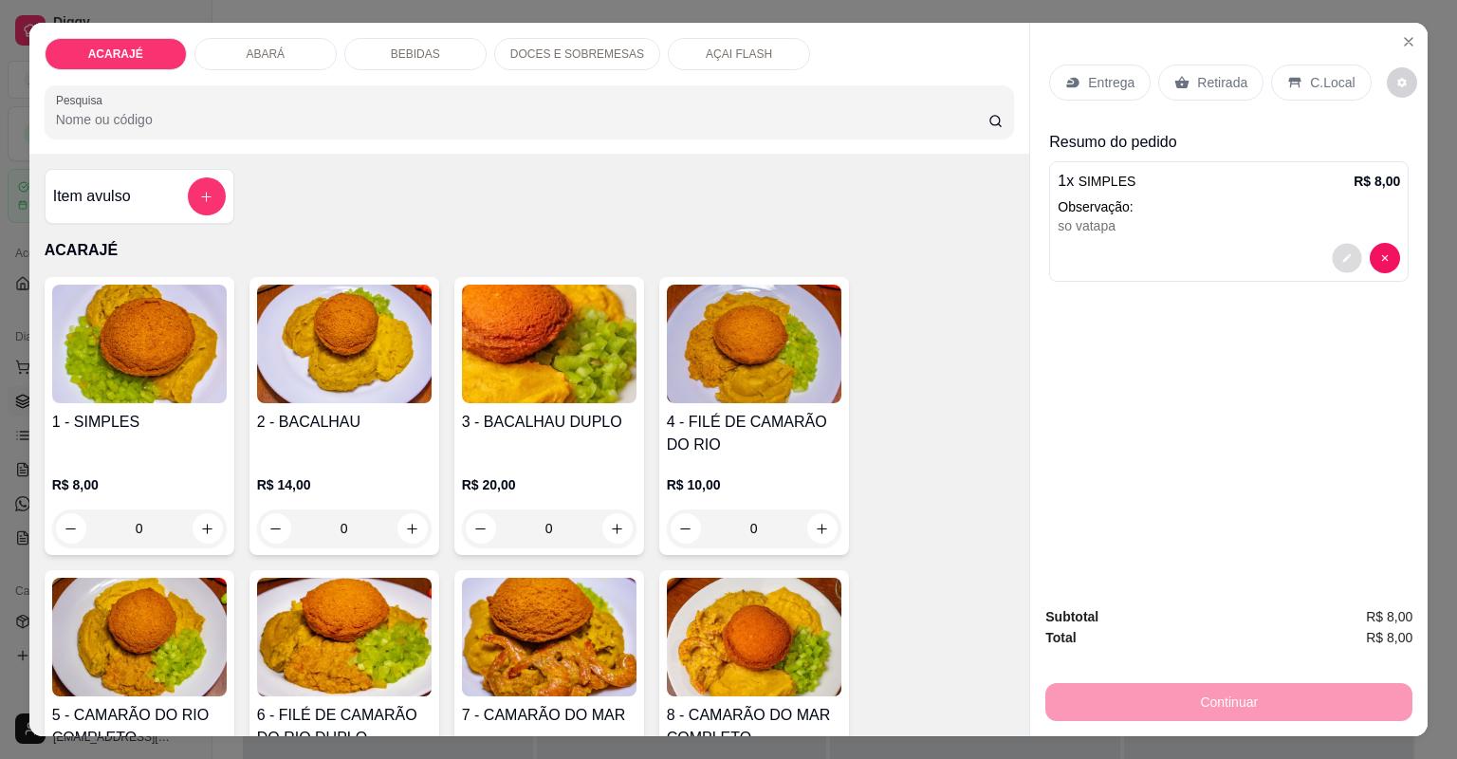
click at [1333, 257] on button "decrease-product-quantity" at bounding box center [1347, 257] width 29 height 29
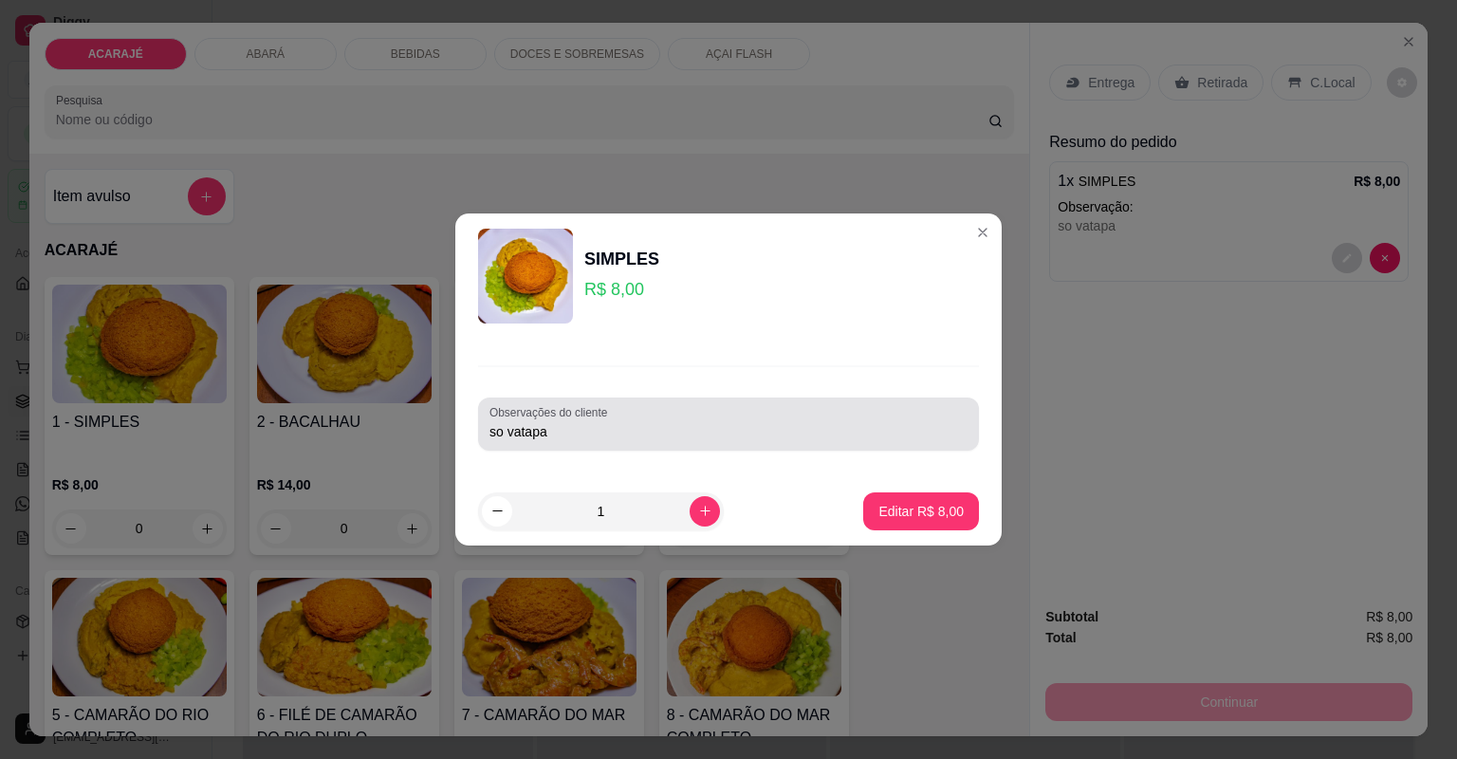
click at [688, 448] on div "Observações do cliente so vatapa" at bounding box center [728, 423] width 501 height 53
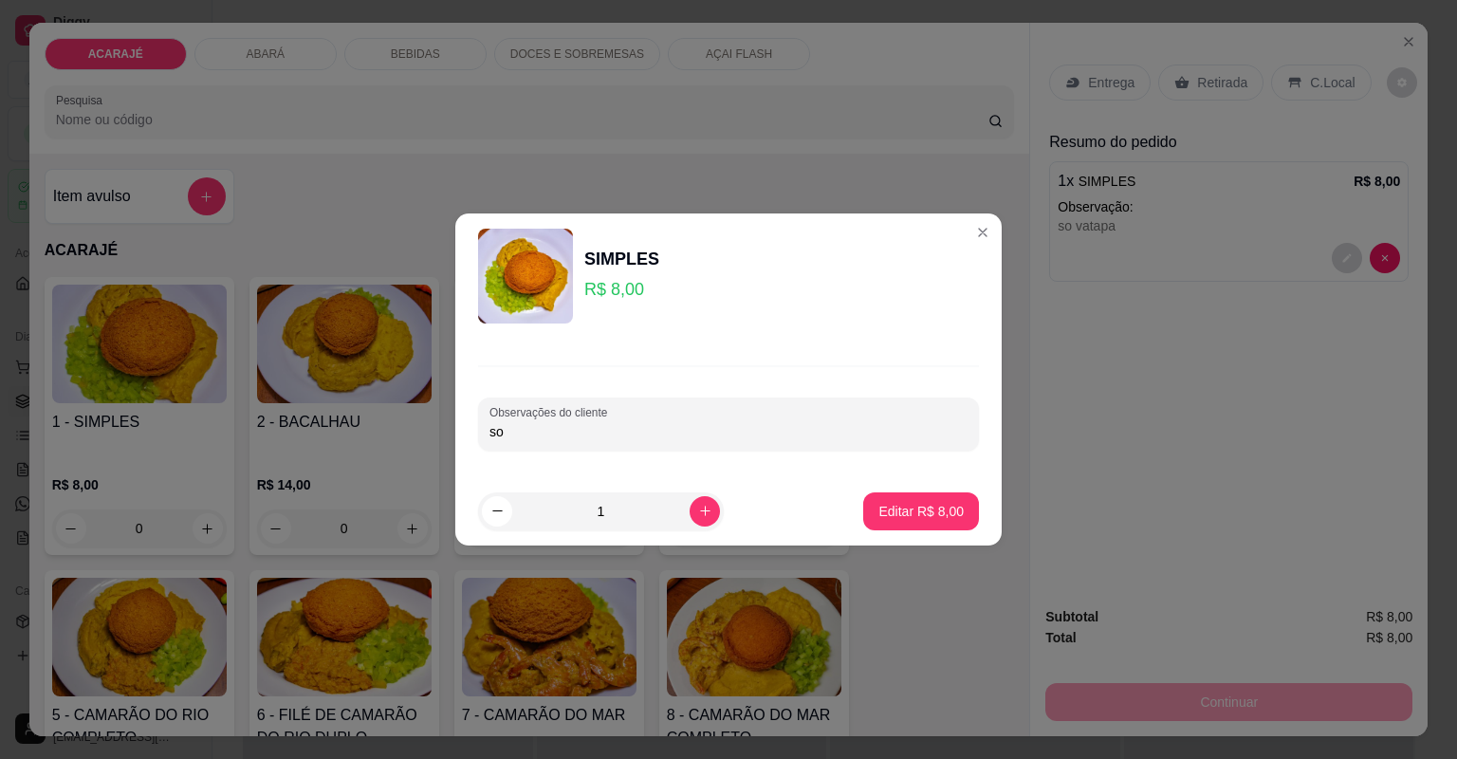
type input "s"
type input "s quiabo"
click at [878, 512] on p "Editar R$ 8,00" at bounding box center [920, 511] width 85 height 19
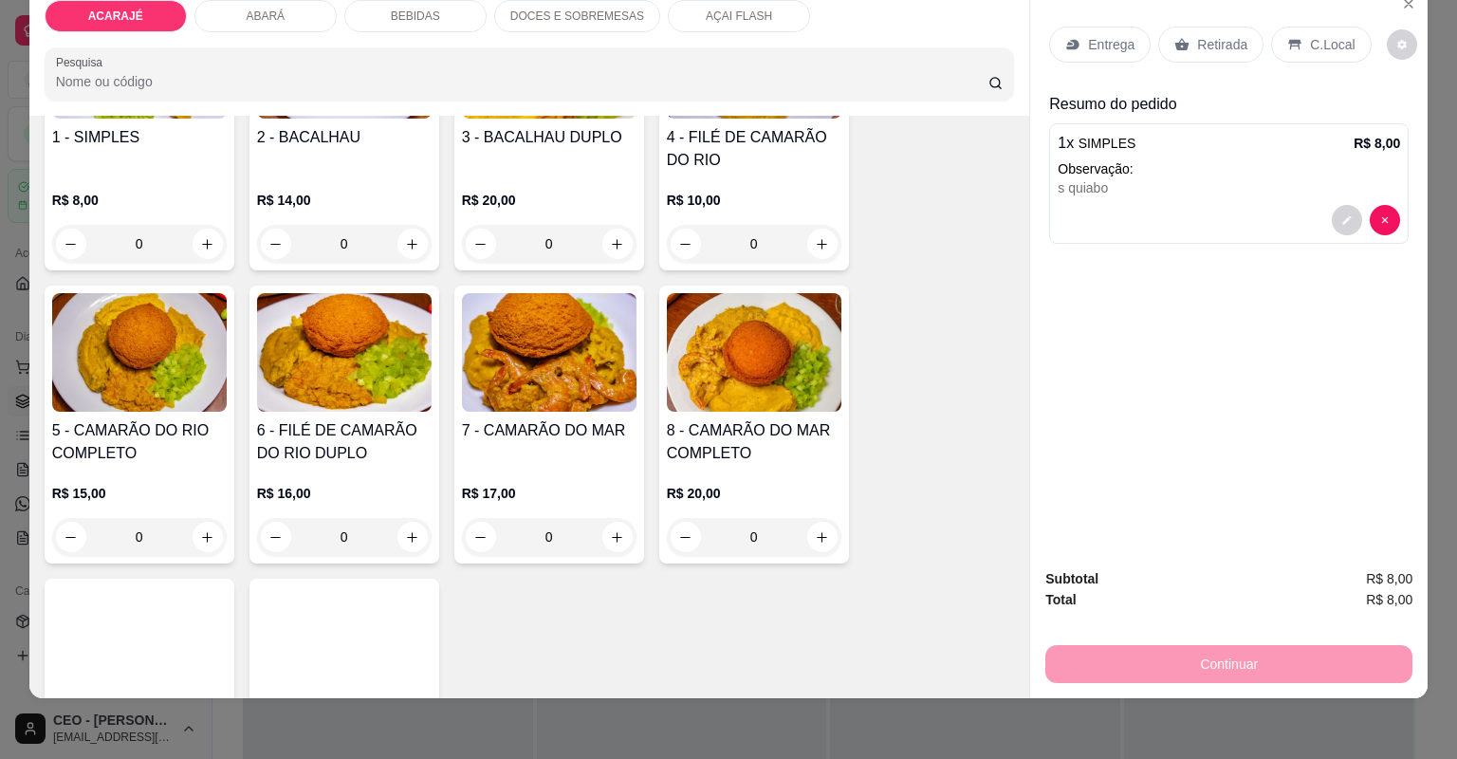
scroll to position [304, 0]
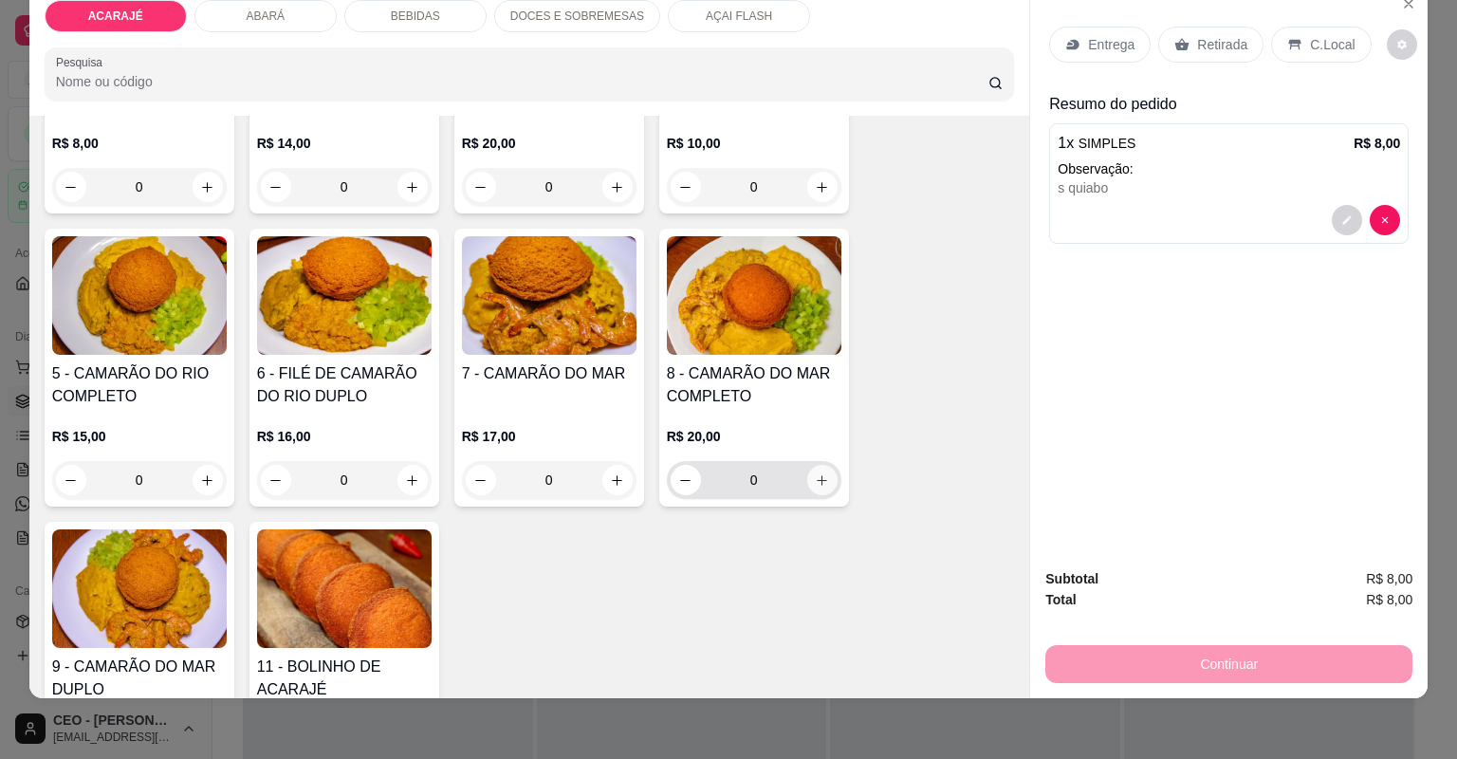
click at [813, 484] on button "increase-product-quantity" at bounding box center [822, 480] width 30 height 30
type input "1"
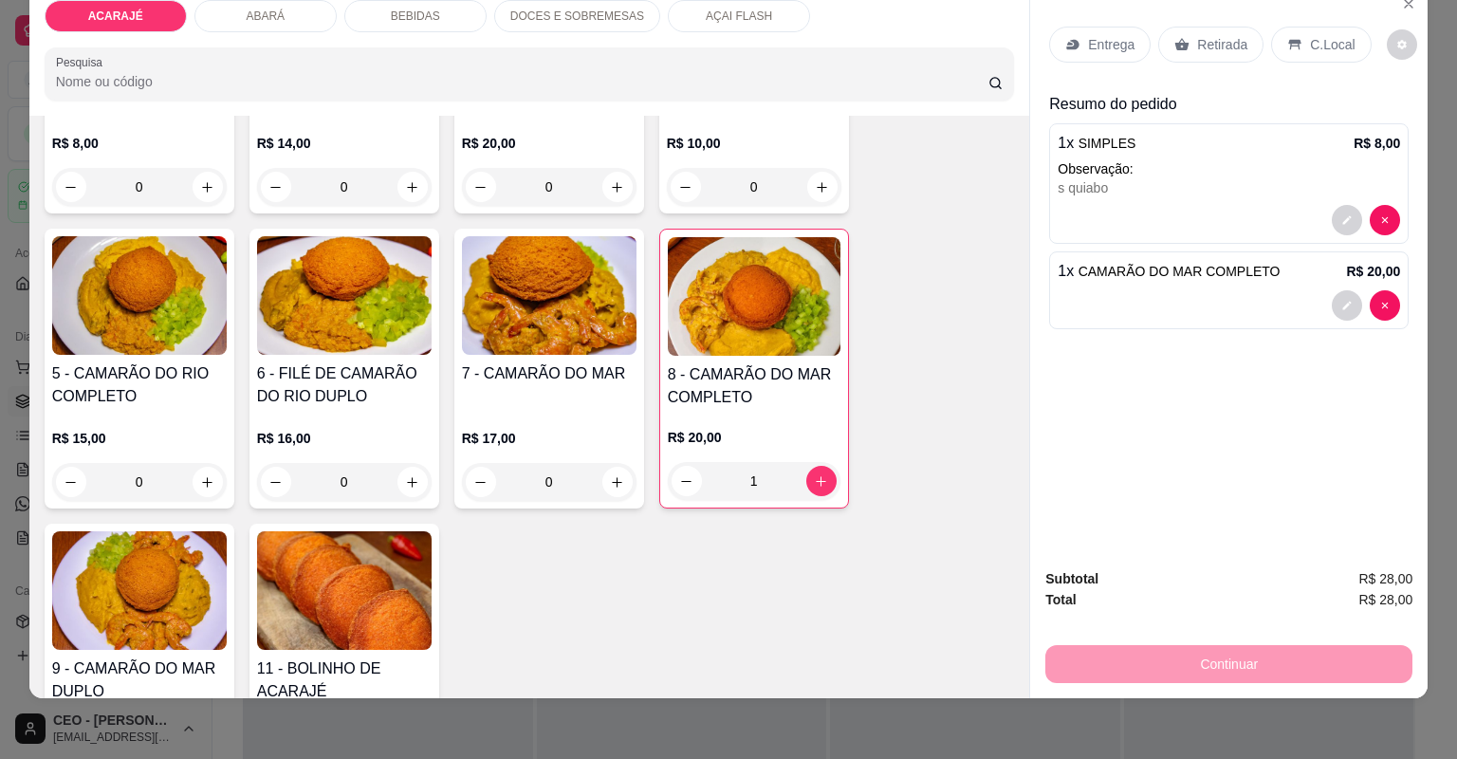
click at [1234, 30] on div "Retirada" at bounding box center [1210, 45] width 105 height 36
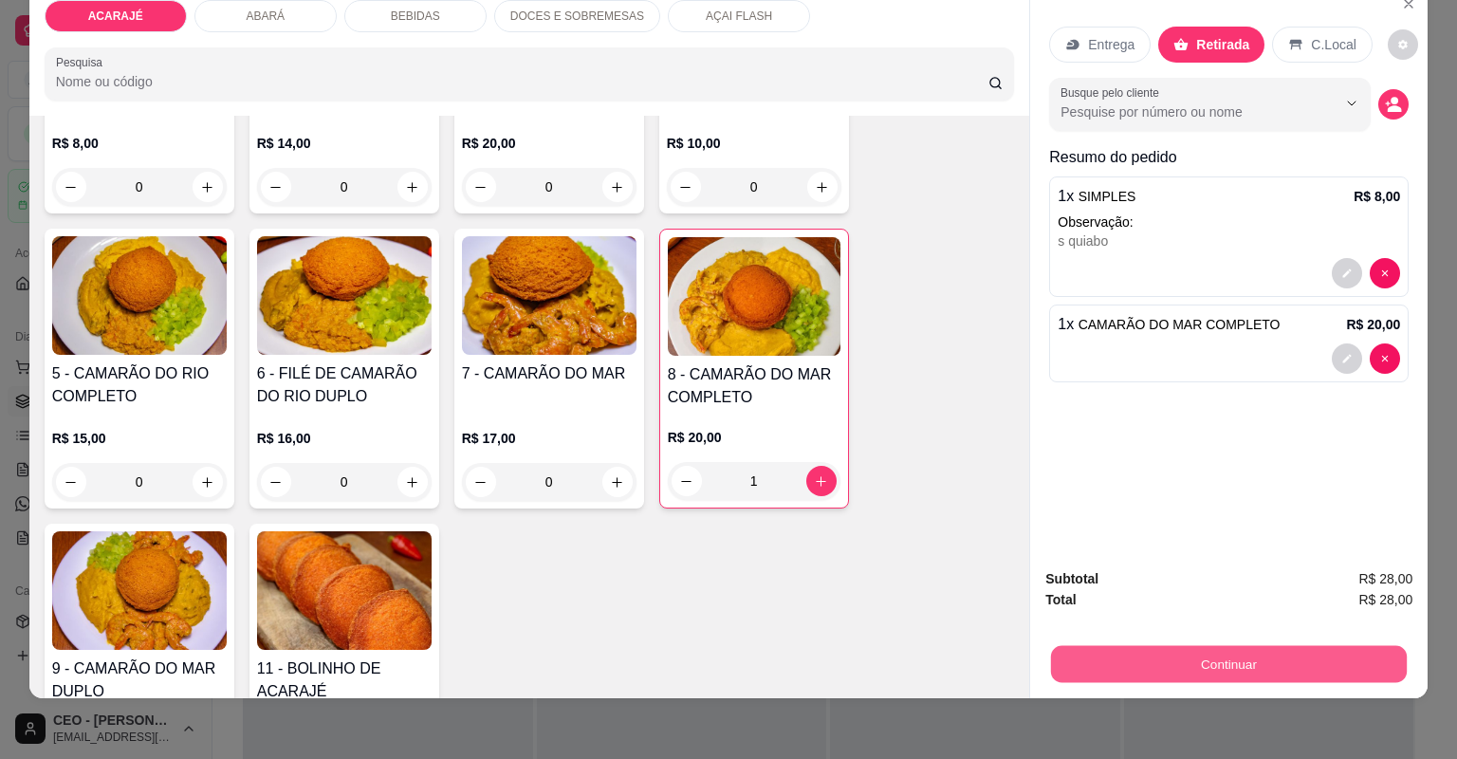
click at [1247, 671] on button "Continuar" at bounding box center [1229, 664] width 356 height 37
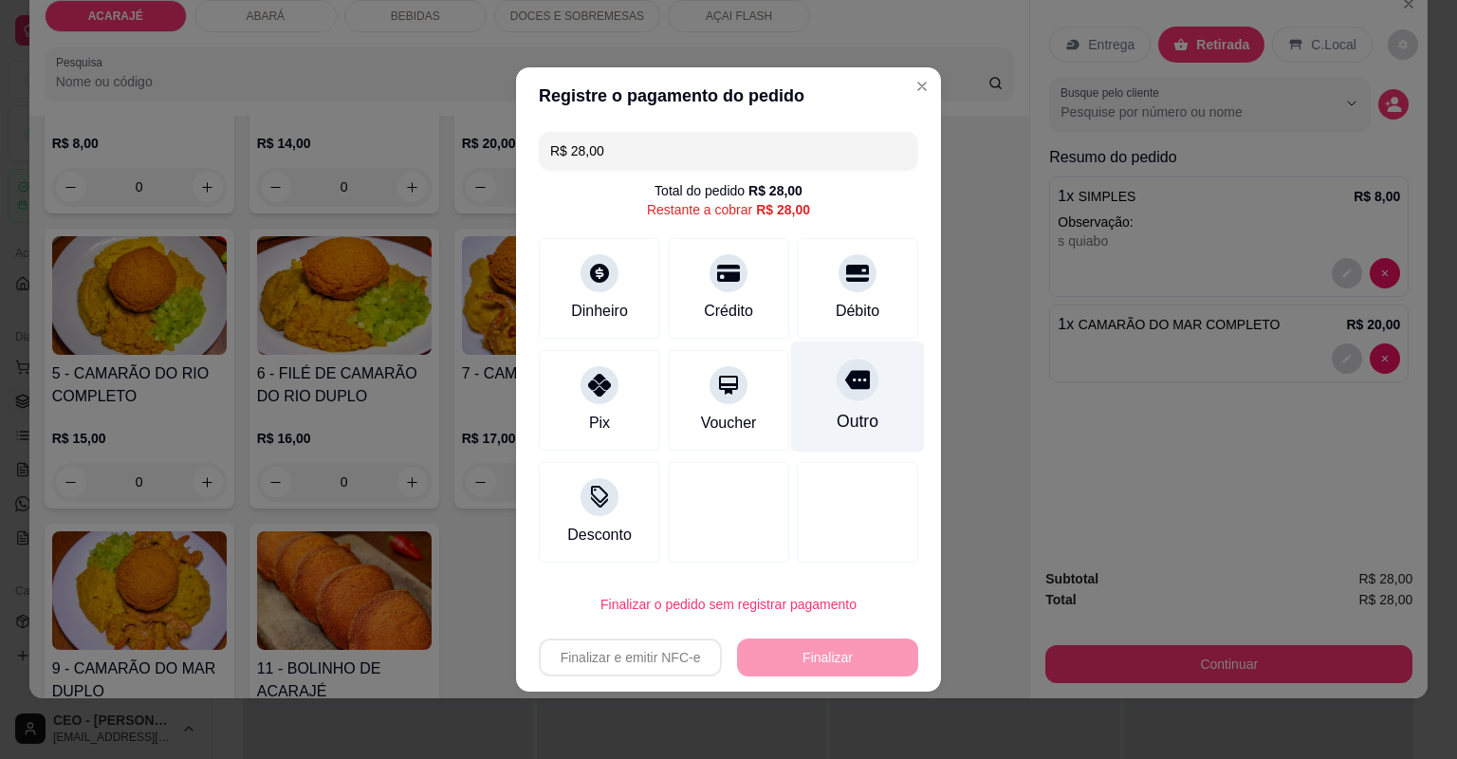
click at [837, 387] on div at bounding box center [858, 380] width 42 height 42
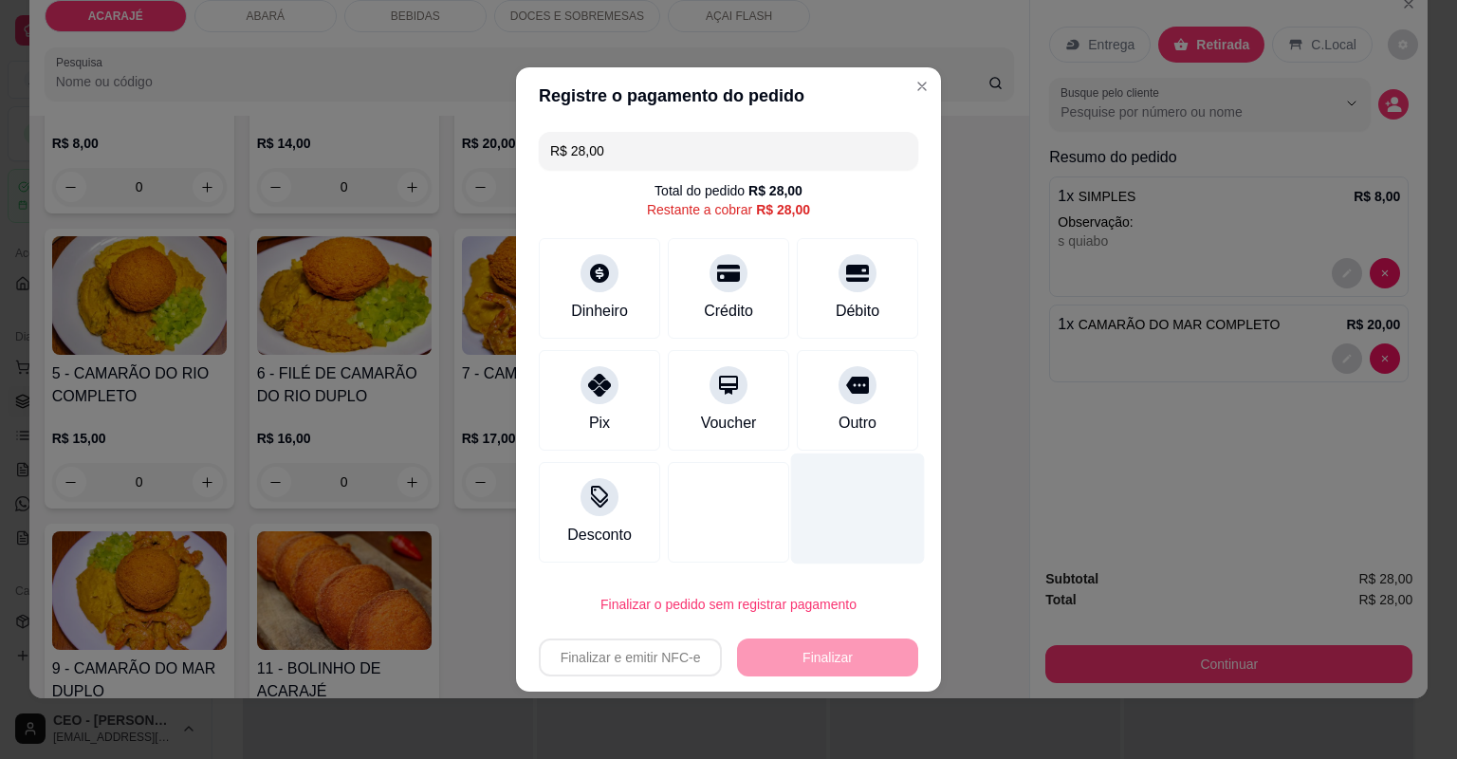
type input "R$ 0,00"
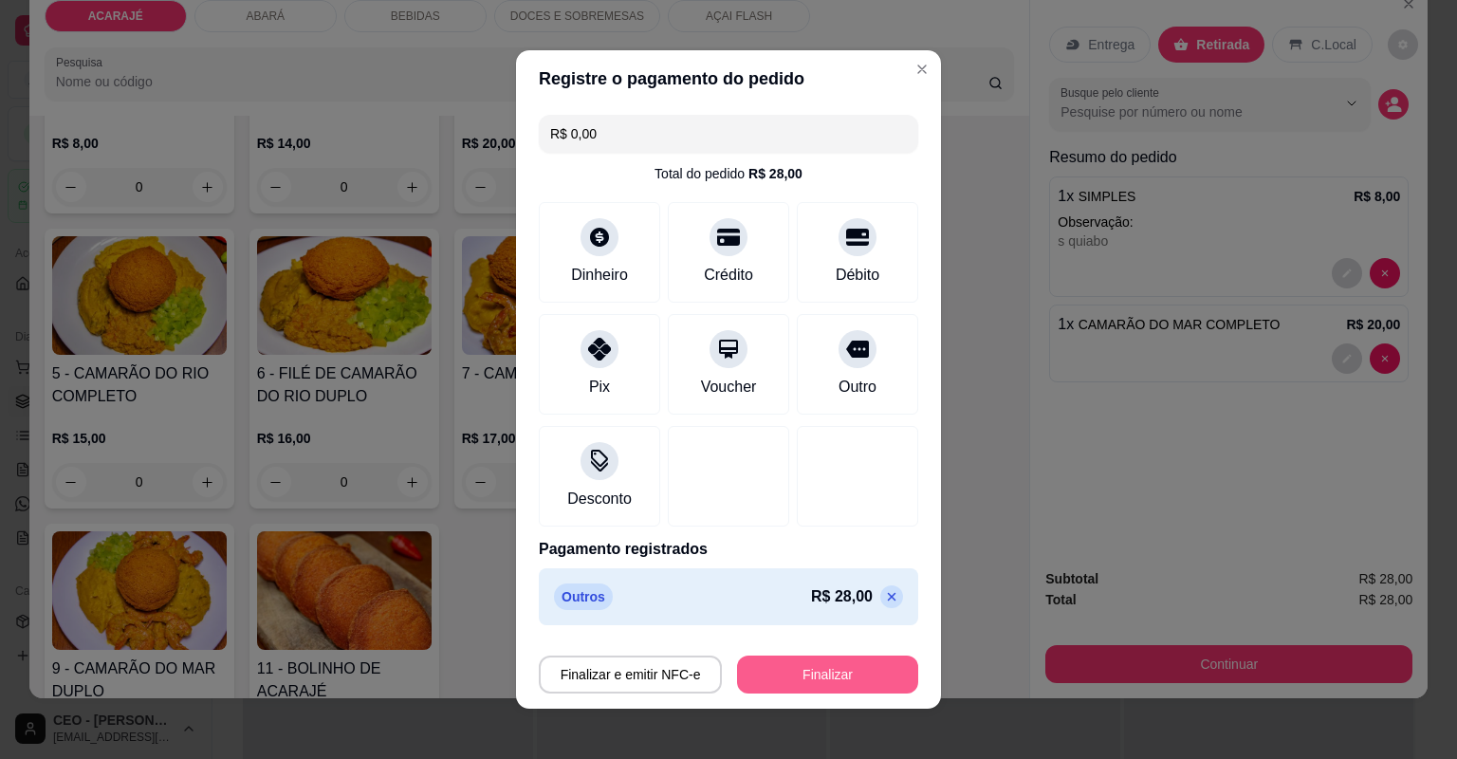
click at [807, 691] on button "Finalizar" at bounding box center [827, 674] width 181 height 38
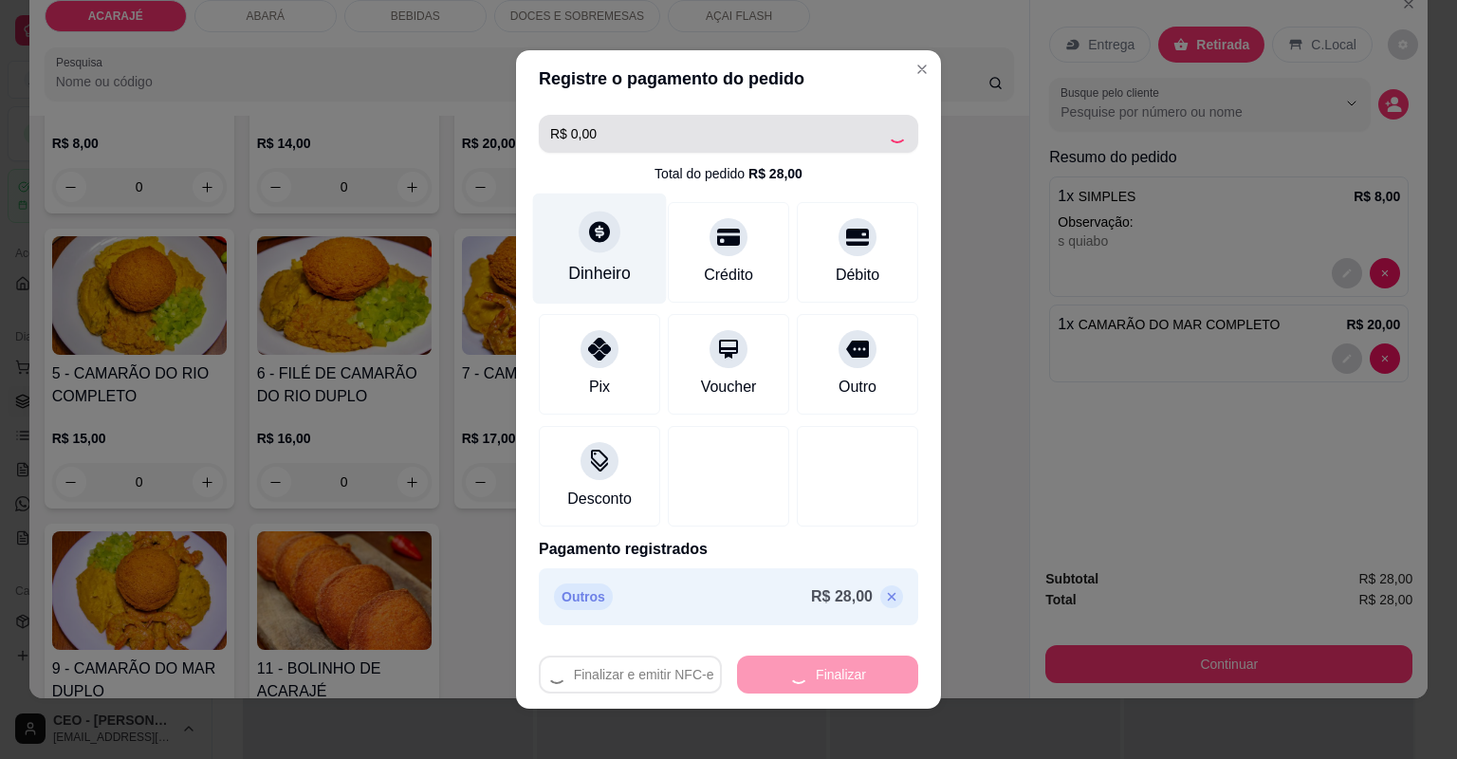
type input "0"
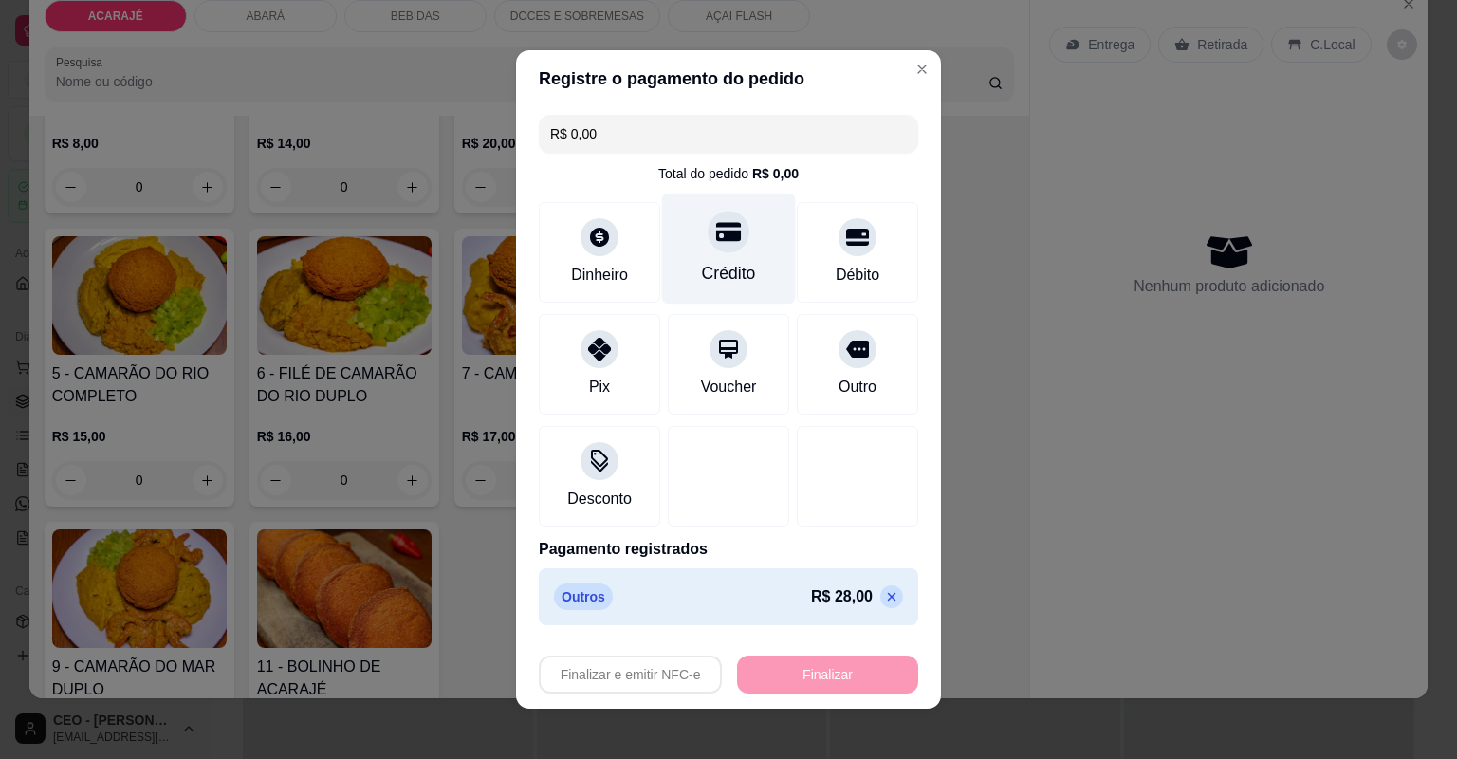
type input "-R$ 28,00"
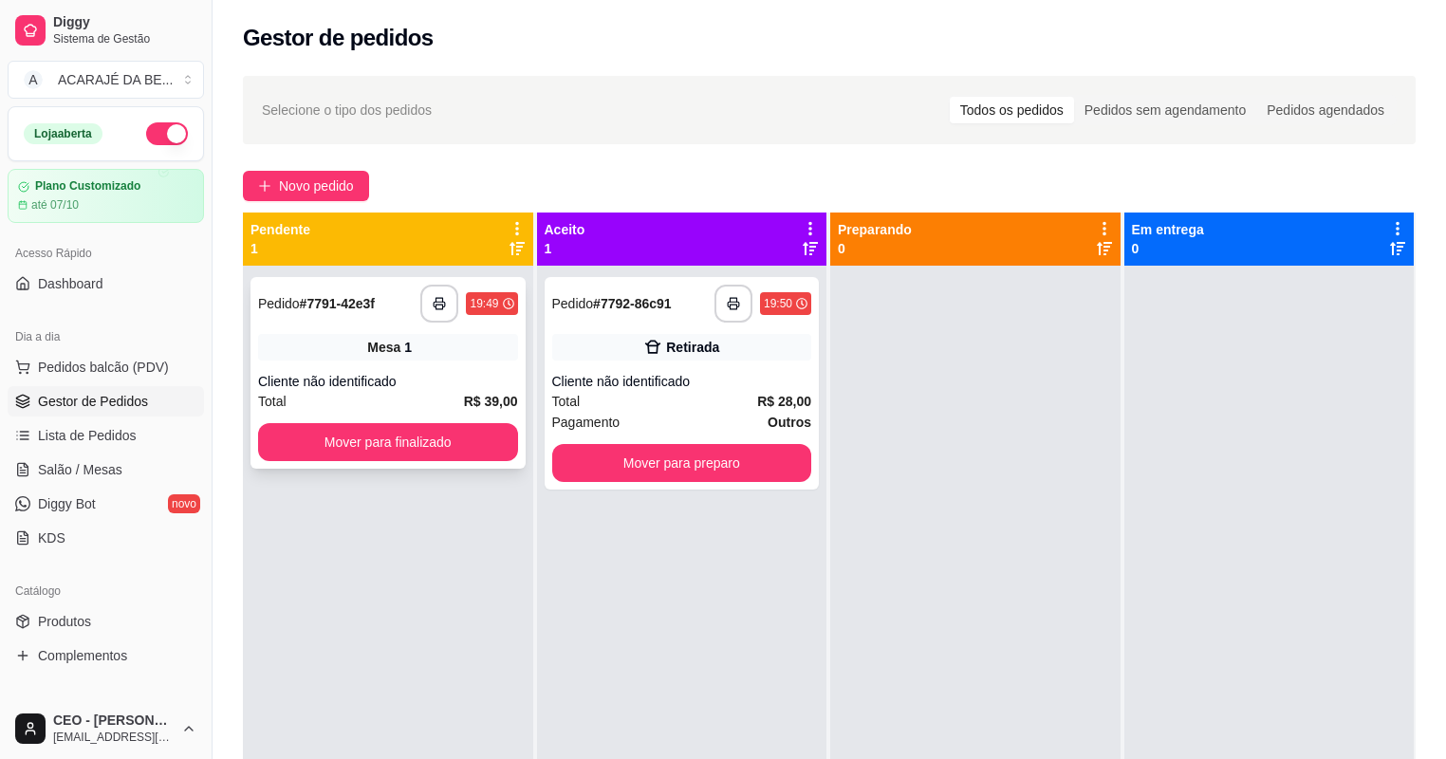
click at [463, 354] on div "Mesa 1" at bounding box center [388, 347] width 260 height 27
click at [763, 378] on div "Cliente não identificado" at bounding box center [682, 381] width 260 height 19
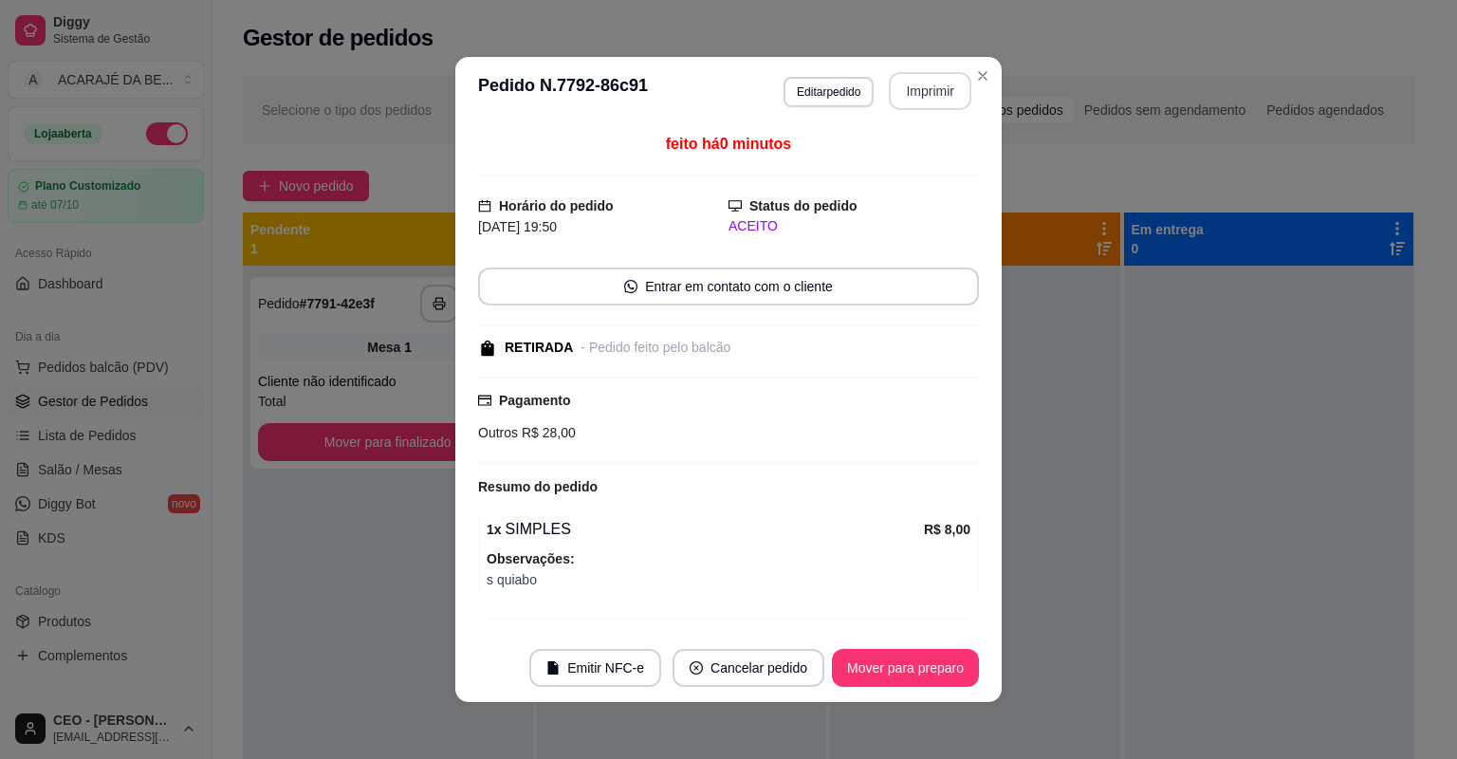
click at [926, 92] on button "Imprimir" at bounding box center [930, 91] width 83 height 38
click at [853, 670] on button "Mover para preparo" at bounding box center [905, 668] width 147 height 38
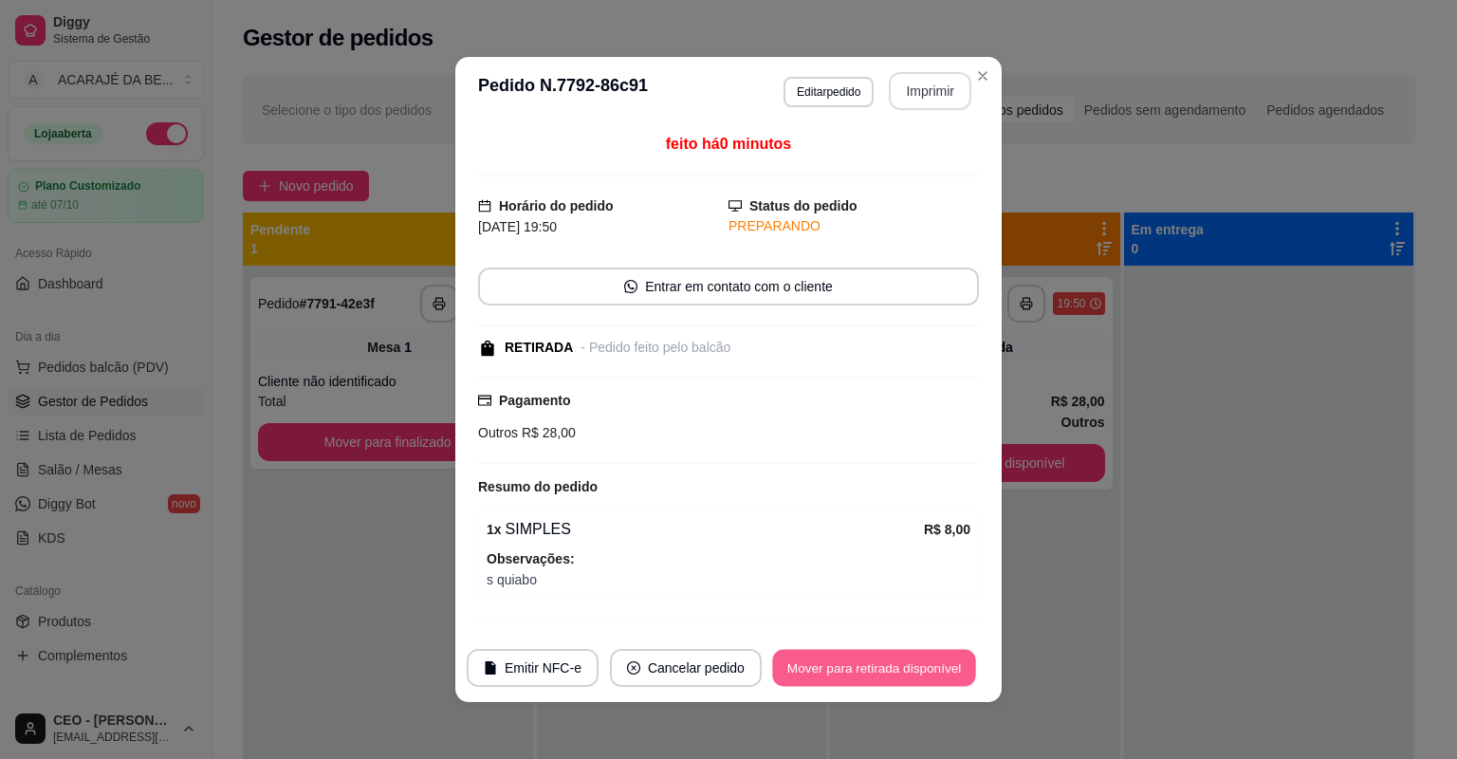
click at [853, 670] on button "Mover para retirada disponível" at bounding box center [873, 668] width 203 height 37
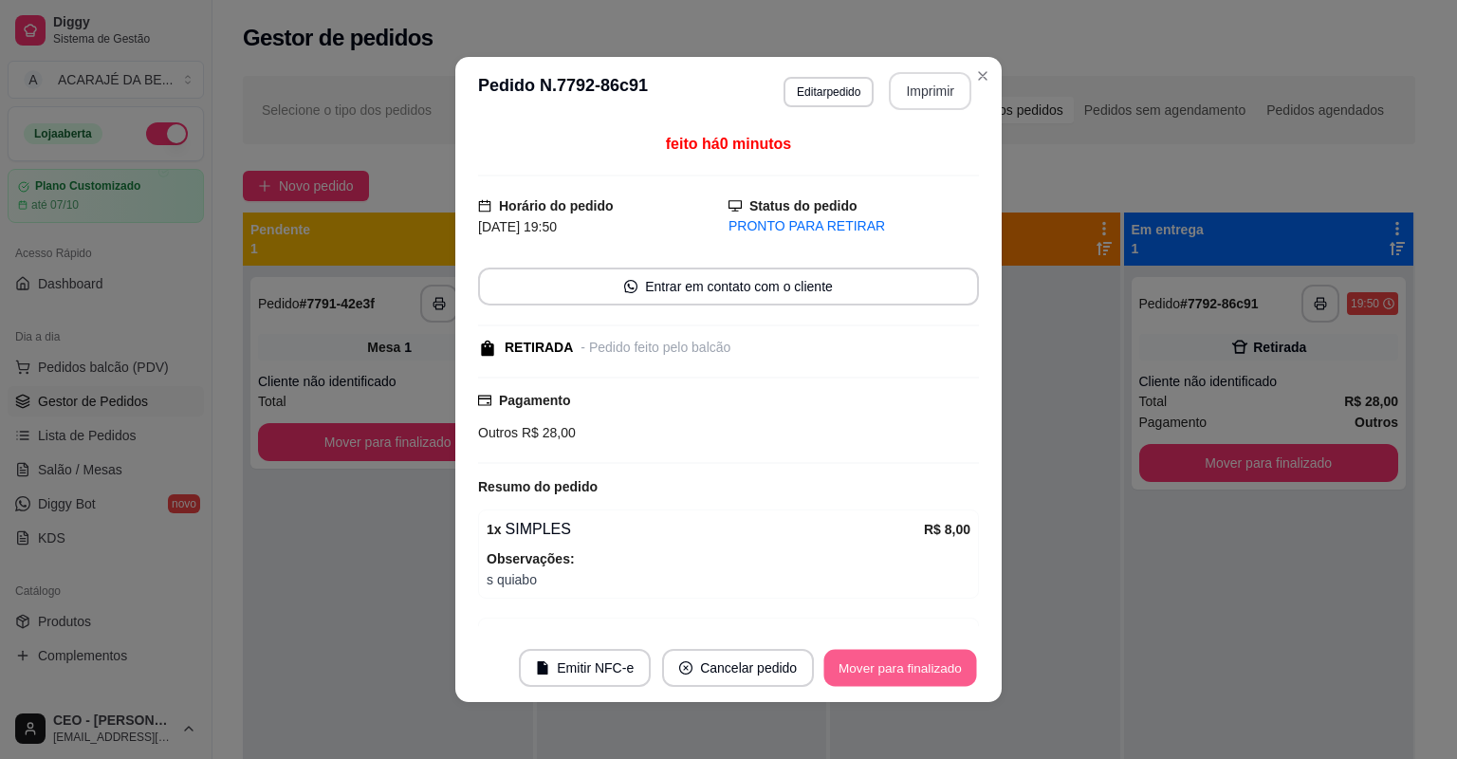
click at [846, 660] on button "Mover para finalizado" at bounding box center [900, 668] width 153 height 37
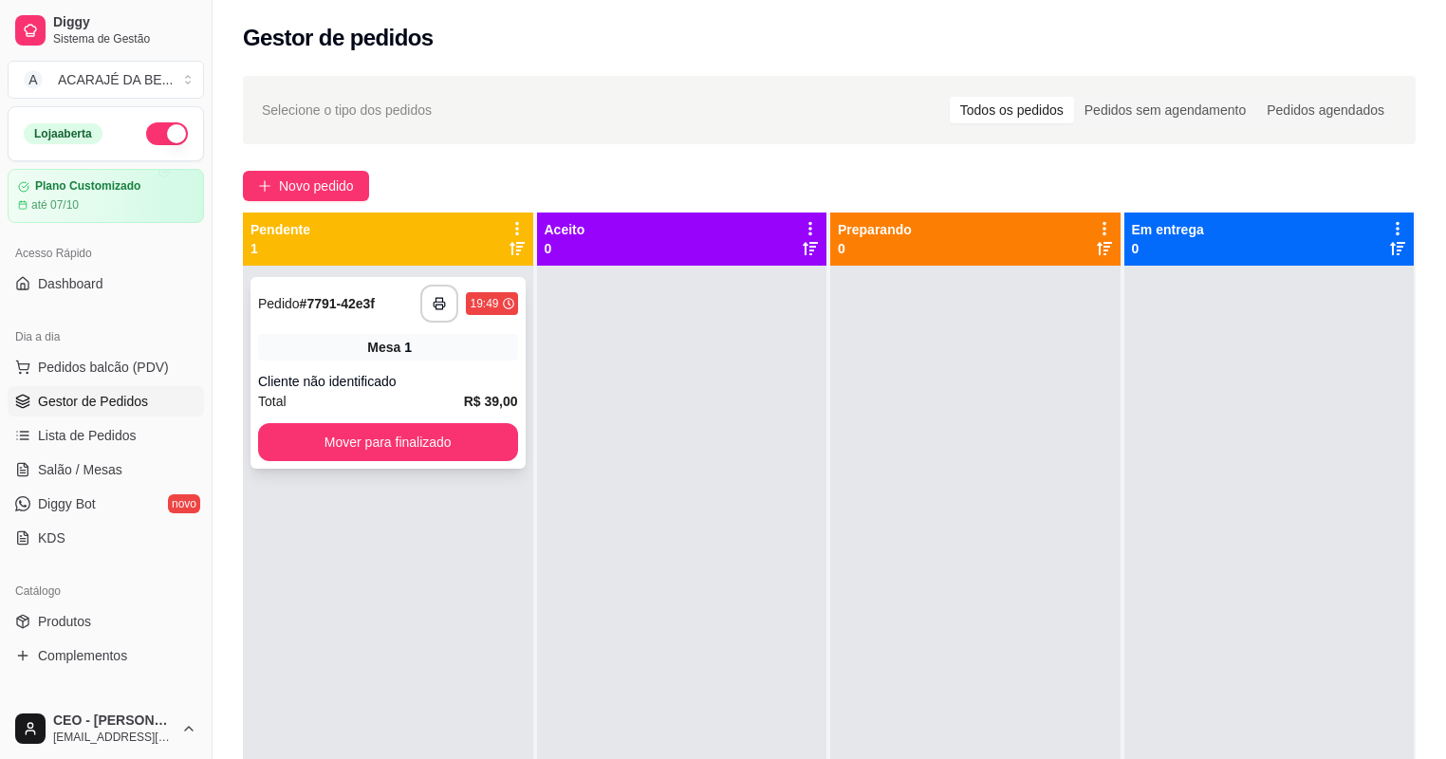
click at [422, 353] on div "Mesa 1" at bounding box center [388, 347] width 260 height 27
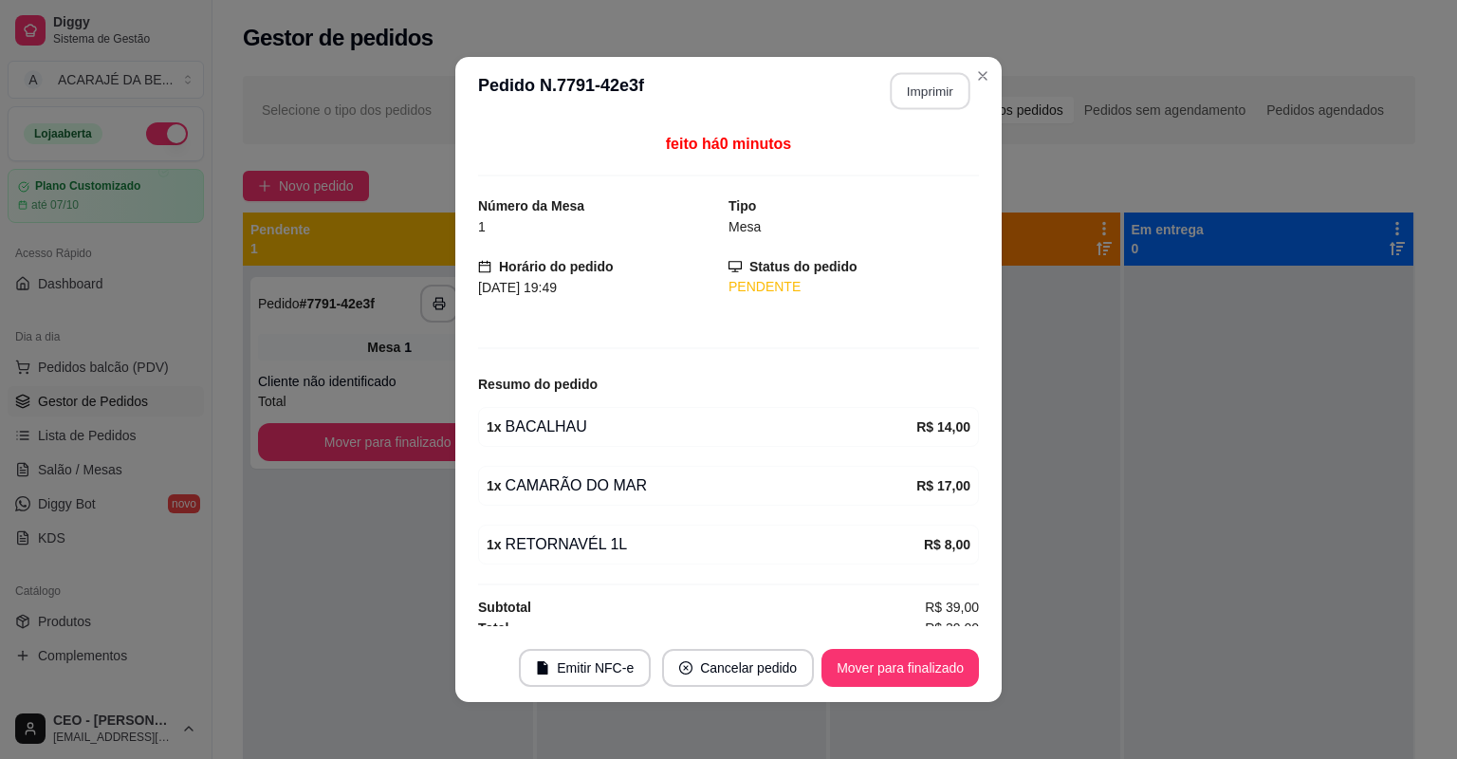
click at [936, 76] on button "Imprimir" at bounding box center [931, 91] width 80 height 37
click at [895, 687] on footer "Emitir NFC-e Cancelar pedido Mover para finalizado" at bounding box center [728, 668] width 546 height 68
click at [894, 687] on footer "Emitir NFC-e Cancelar pedido Mover para finalizado" at bounding box center [728, 668] width 546 height 68
click at [886, 683] on button "Mover para finalizado" at bounding box center [900, 668] width 153 height 37
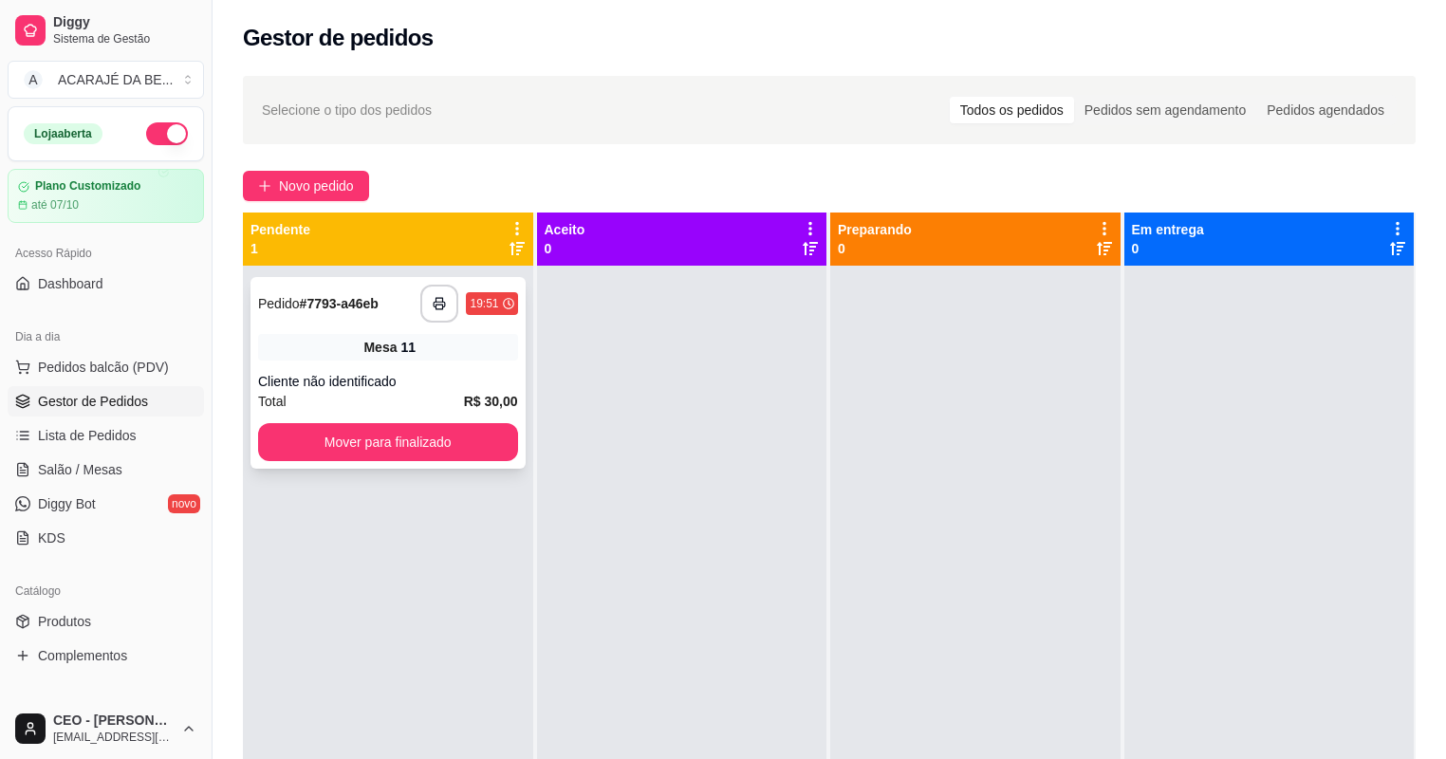
click at [304, 301] on strong "# 7793-a46eb" at bounding box center [339, 303] width 79 height 15
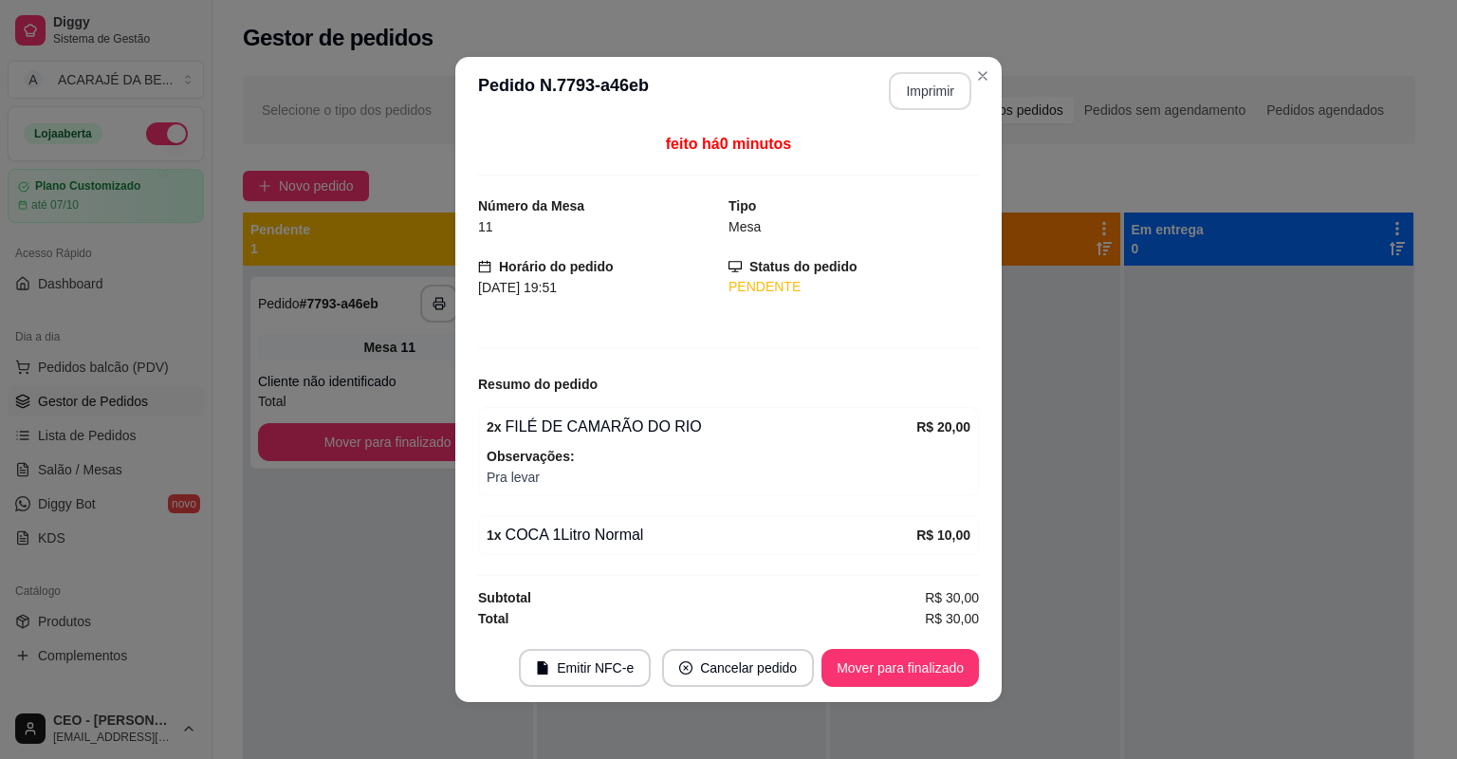
click at [926, 91] on button "Imprimir" at bounding box center [930, 91] width 83 height 38
click at [952, 663] on button "Mover para finalizado" at bounding box center [899, 668] width 157 height 38
click at [952, 663] on button "Mover para finalizado" at bounding box center [900, 668] width 153 height 37
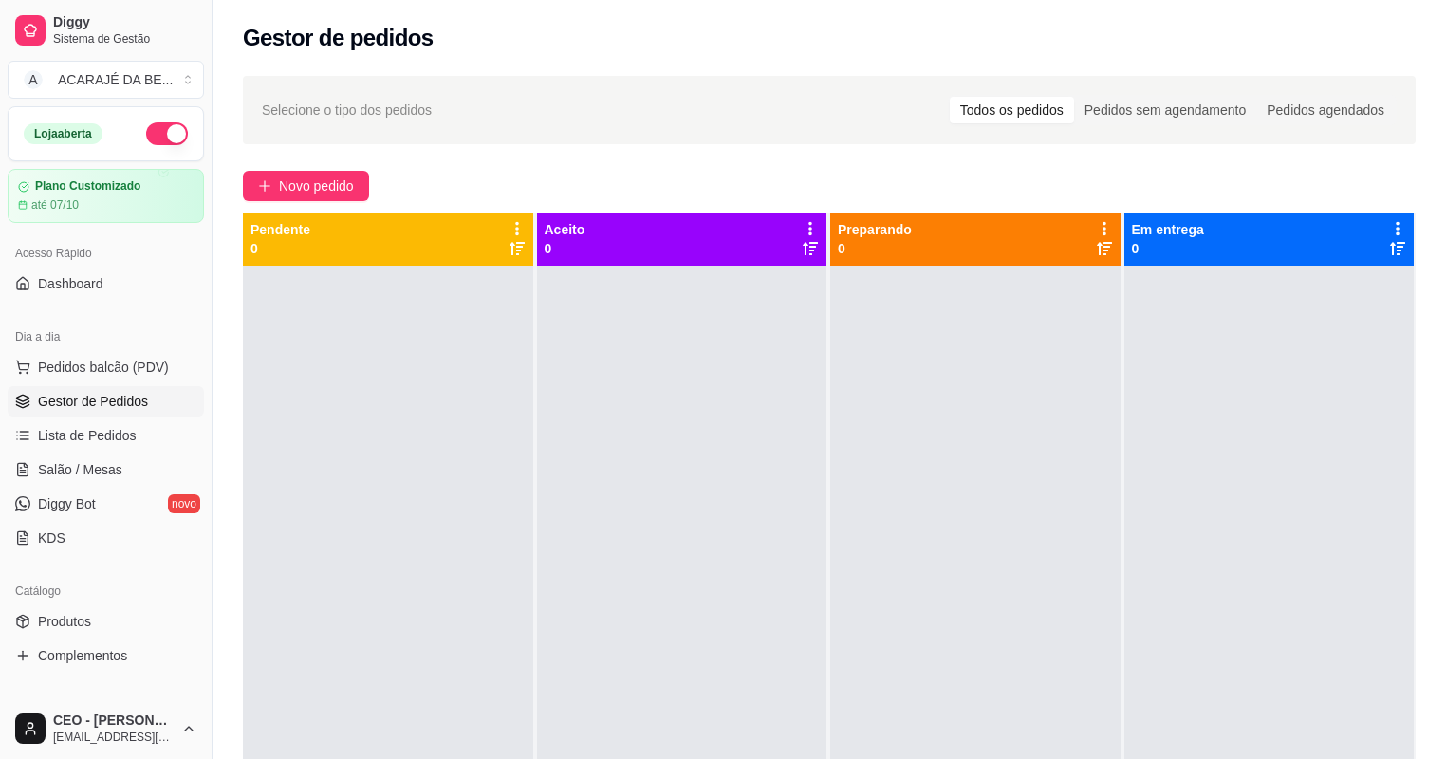
click at [329, 201] on div "Selecione o tipo dos pedidos Todos os pedidos Pedidos sem agendamento Pedidos a…" at bounding box center [828, 530] width 1233 height 930
click at [322, 186] on span "Novo pedido" at bounding box center [316, 185] width 75 height 21
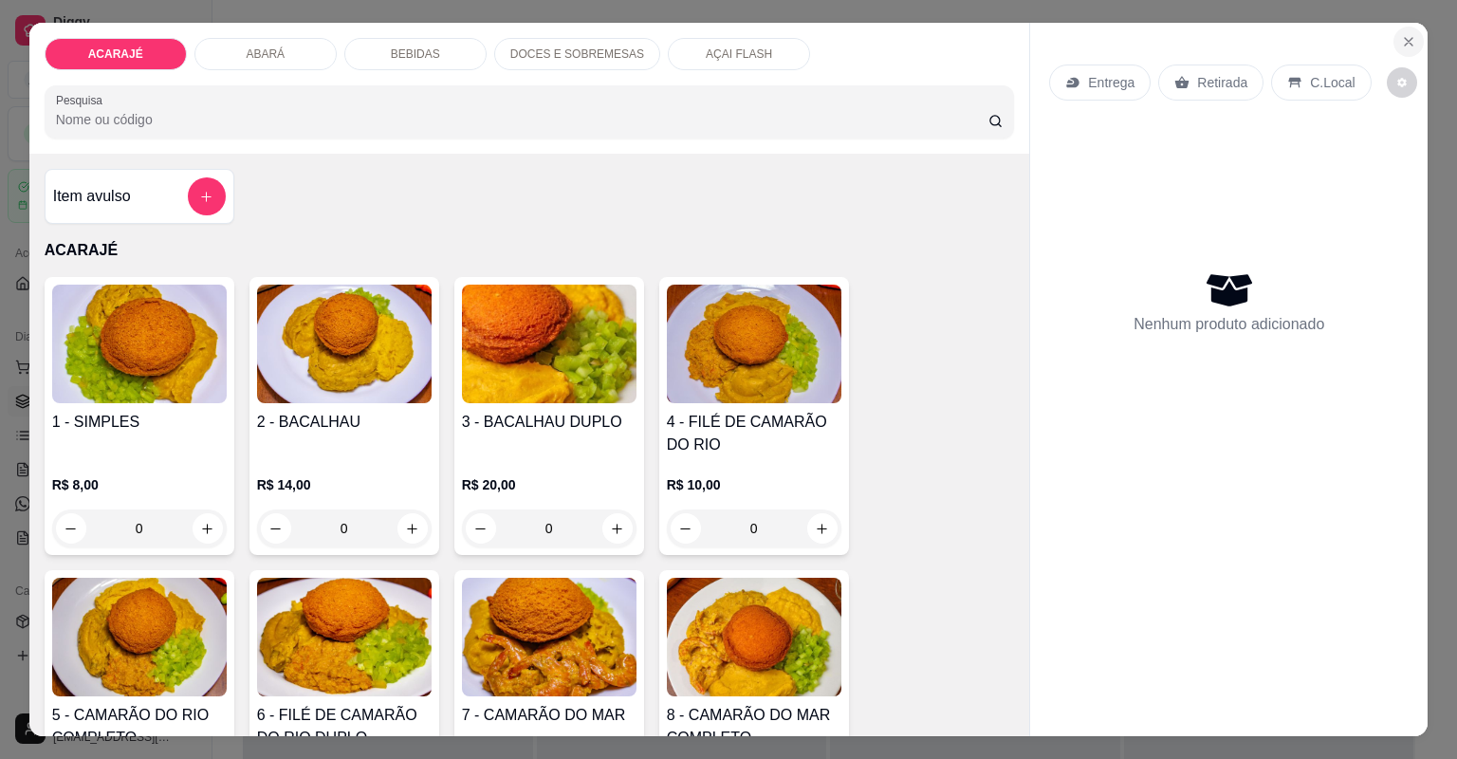
click at [1393, 38] on button "Close" at bounding box center [1408, 42] width 30 height 30
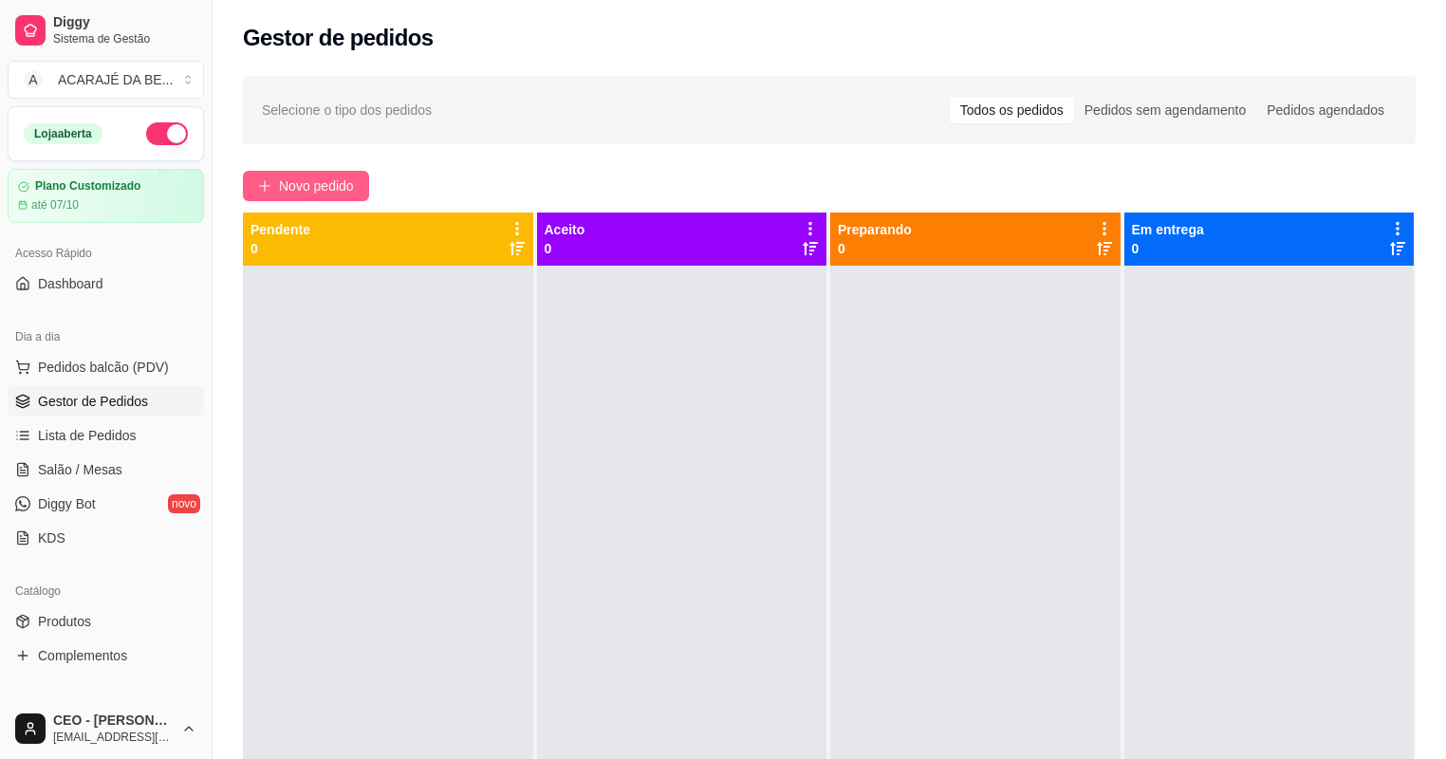
click at [296, 176] on span "Novo pedido" at bounding box center [316, 185] width 75 height 21
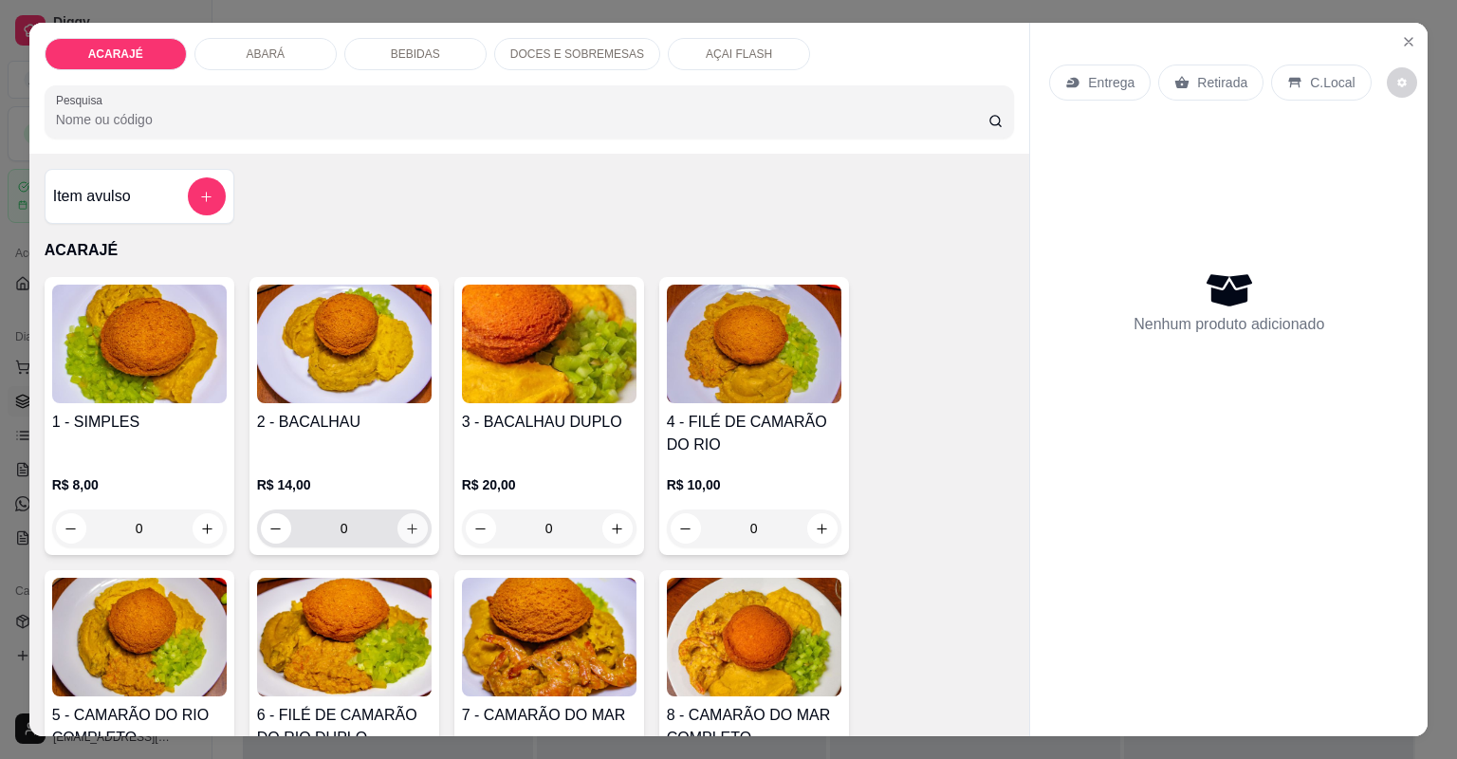
click at [404, 519] on button "increase-product-quantity" at bounding box center [412, 528] width 30 height 30
type input "1"
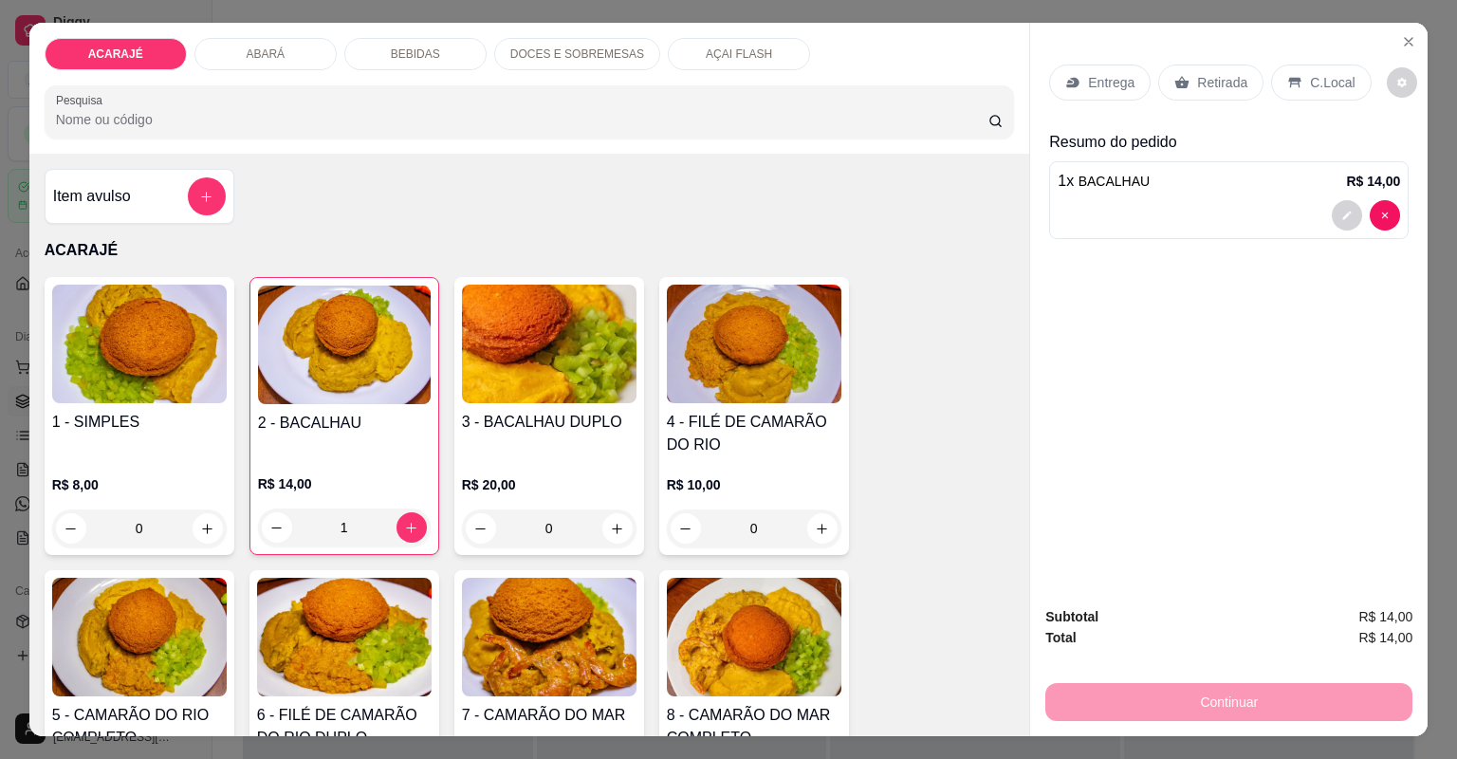
click at [1160, 87] on div "Retirada" at bounding box center [1210, 83] width 105 height 36
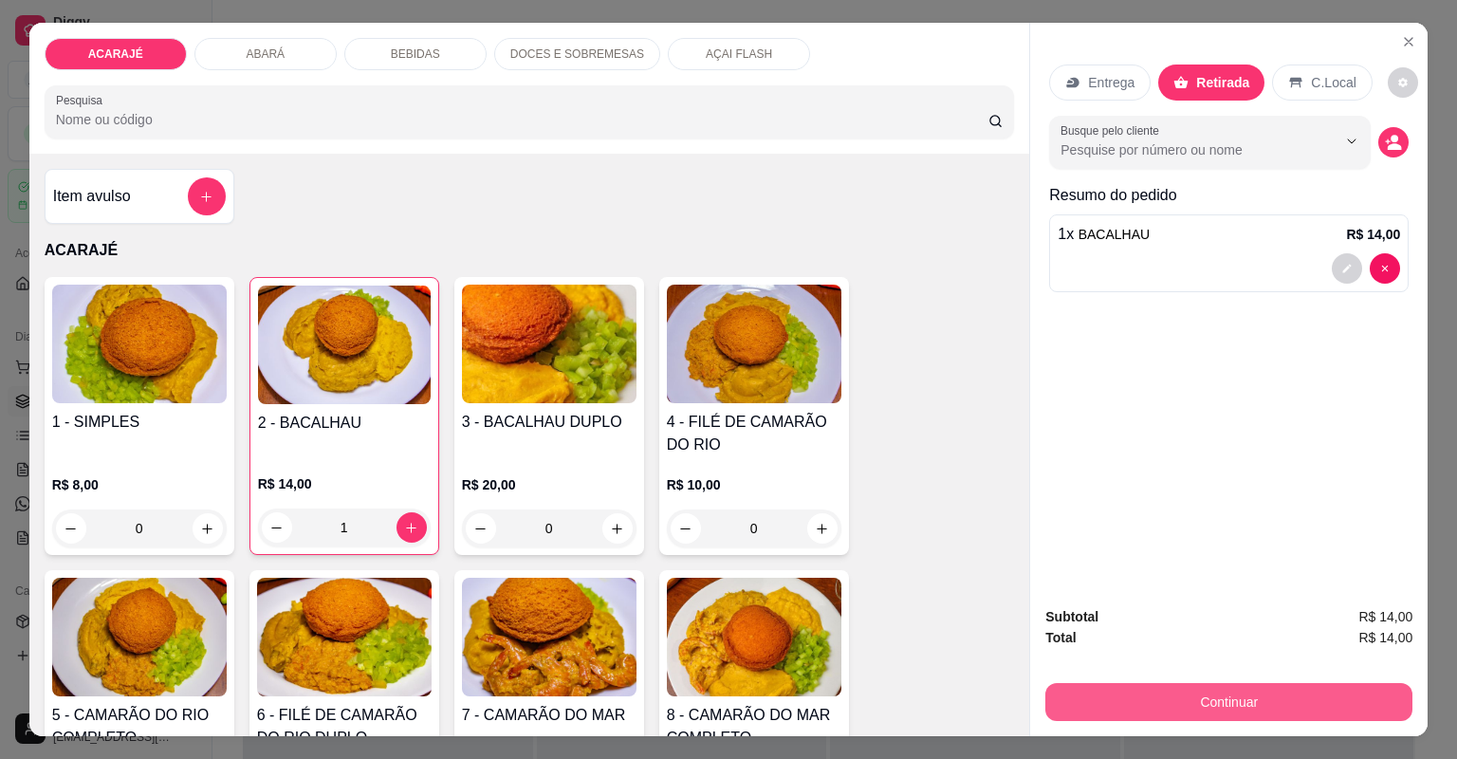
click at [1271, 715] on button "Continuar" at bounding box center [1228, 702] width 367 height 38
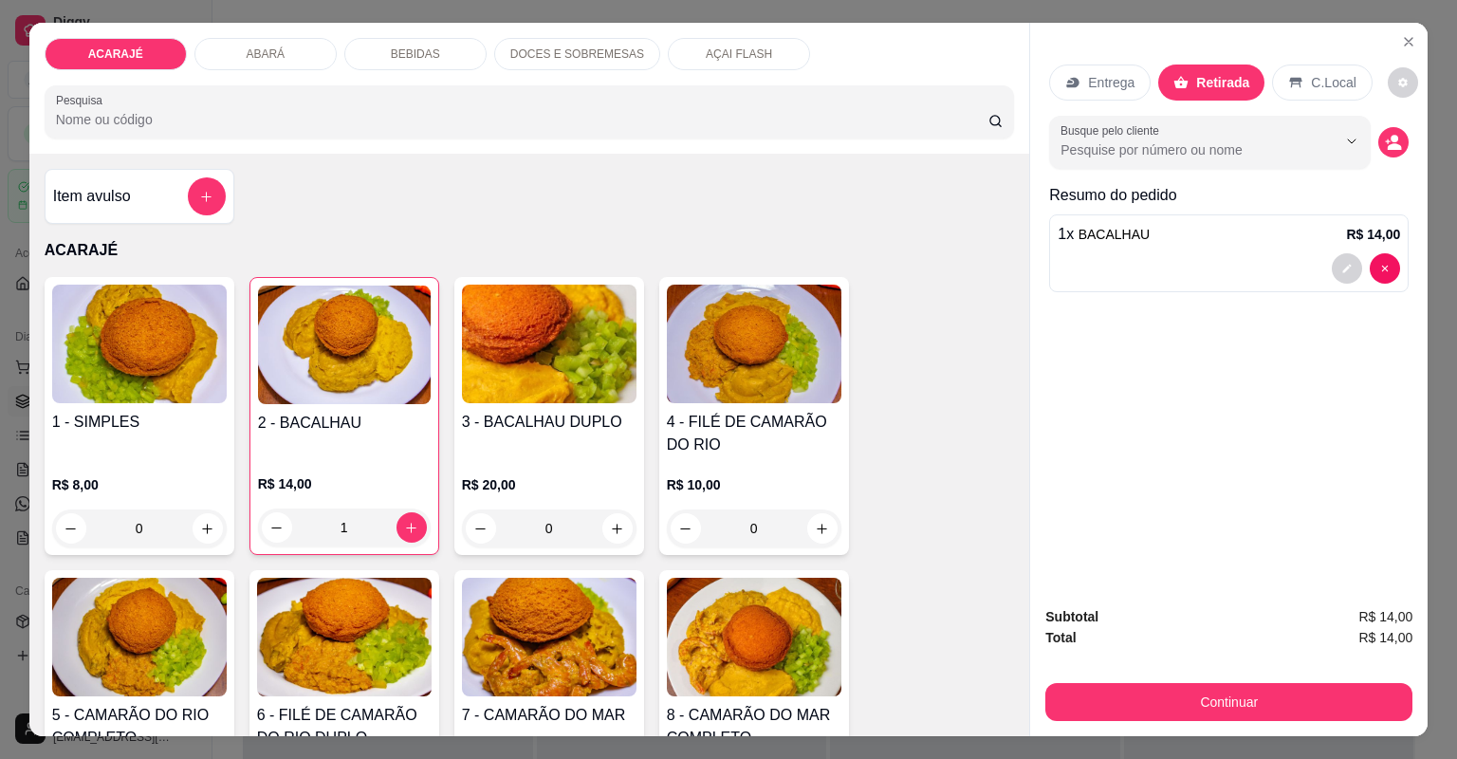
click at [839, 433] on div "Outro" at bounding box center [858, 421] width 42 height 25
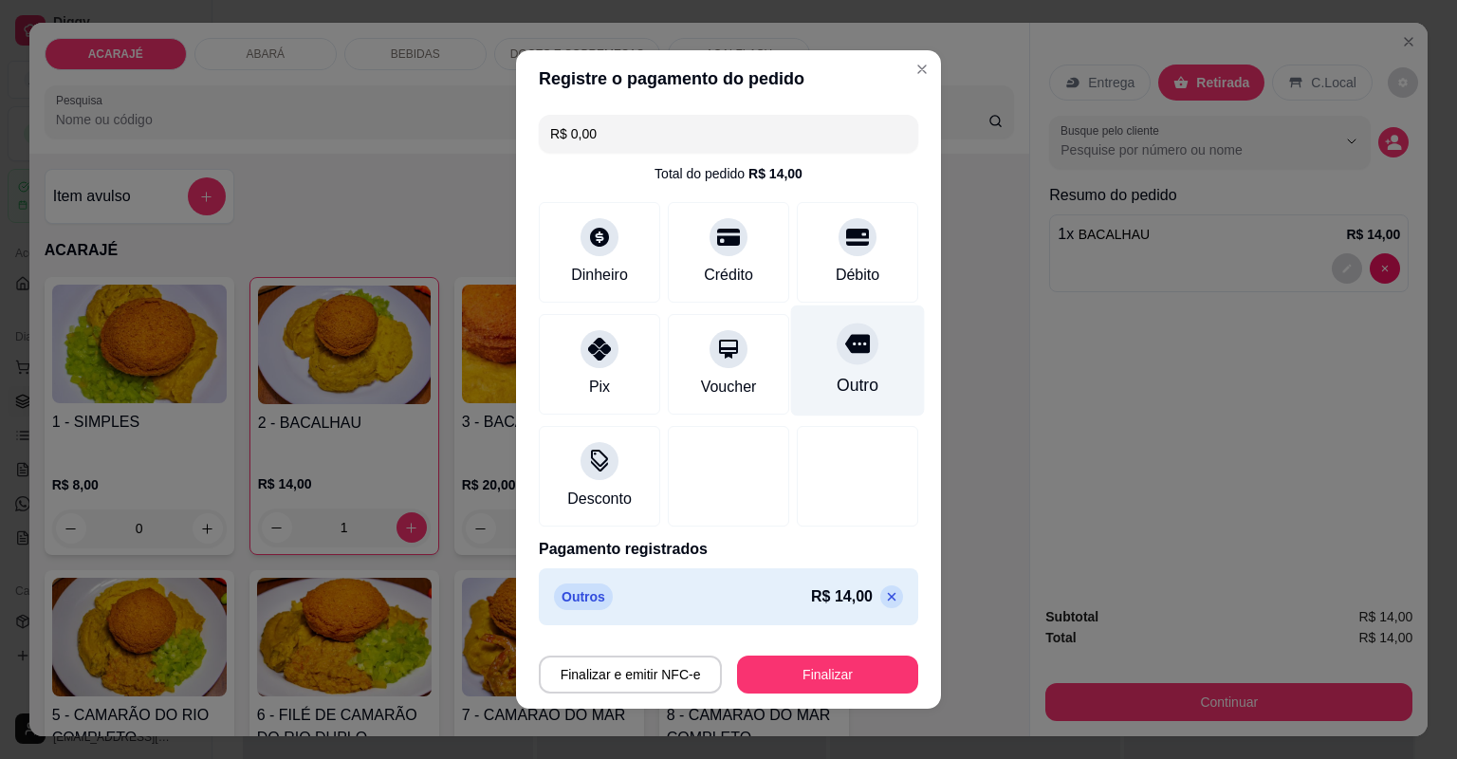
type input "R$ 0,00"
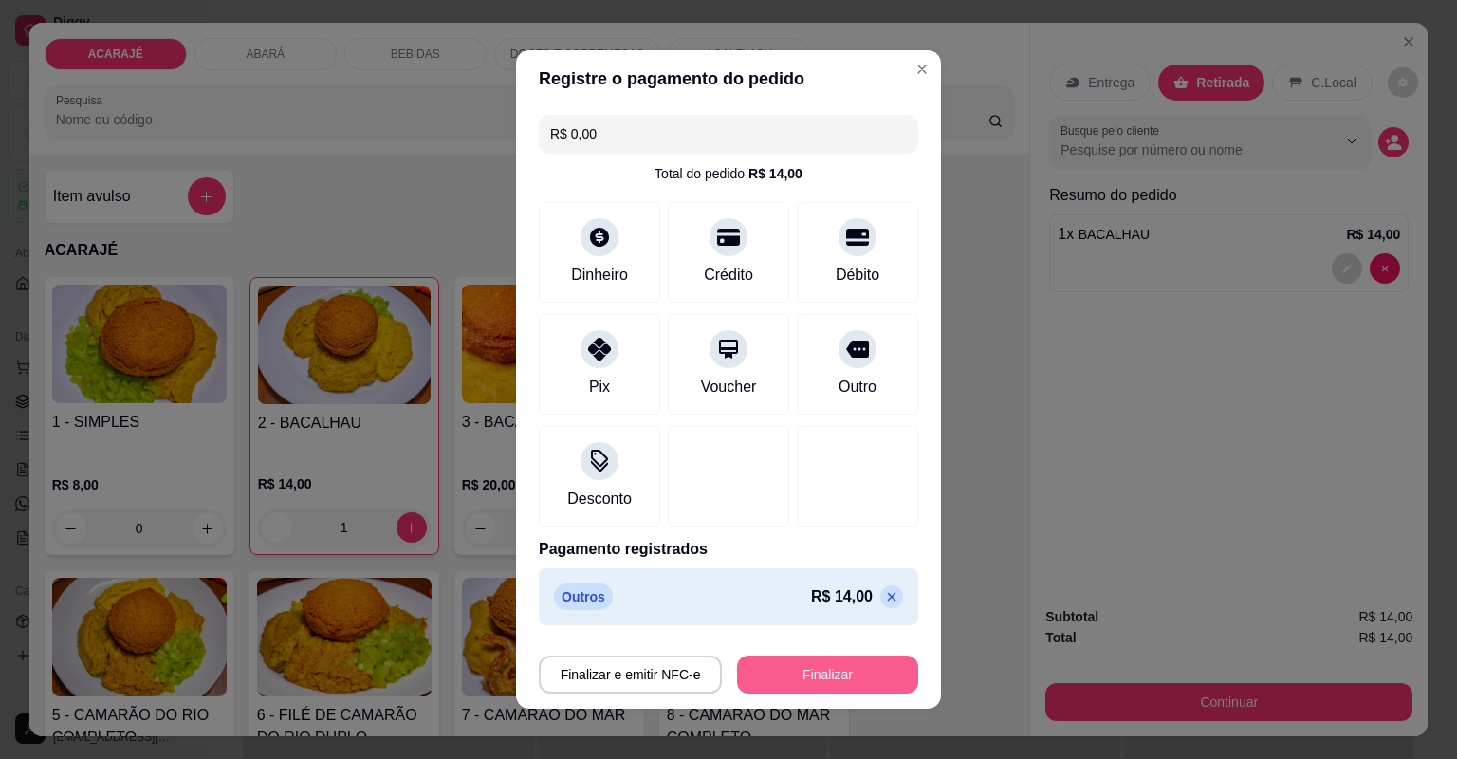
click at [816, 667] on button "Finalizar" at bounding box center [827, 674] width 181 height 38
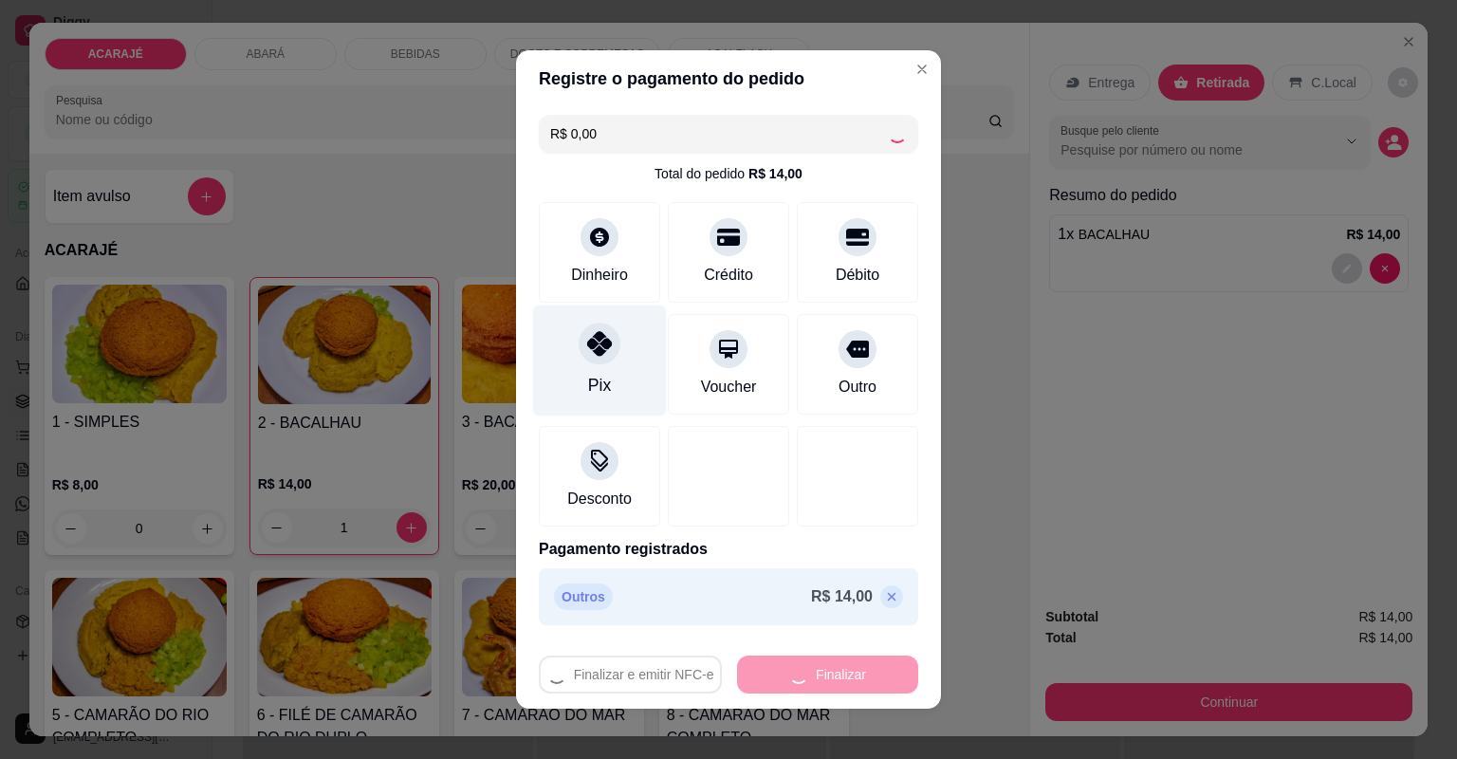
type input "0"
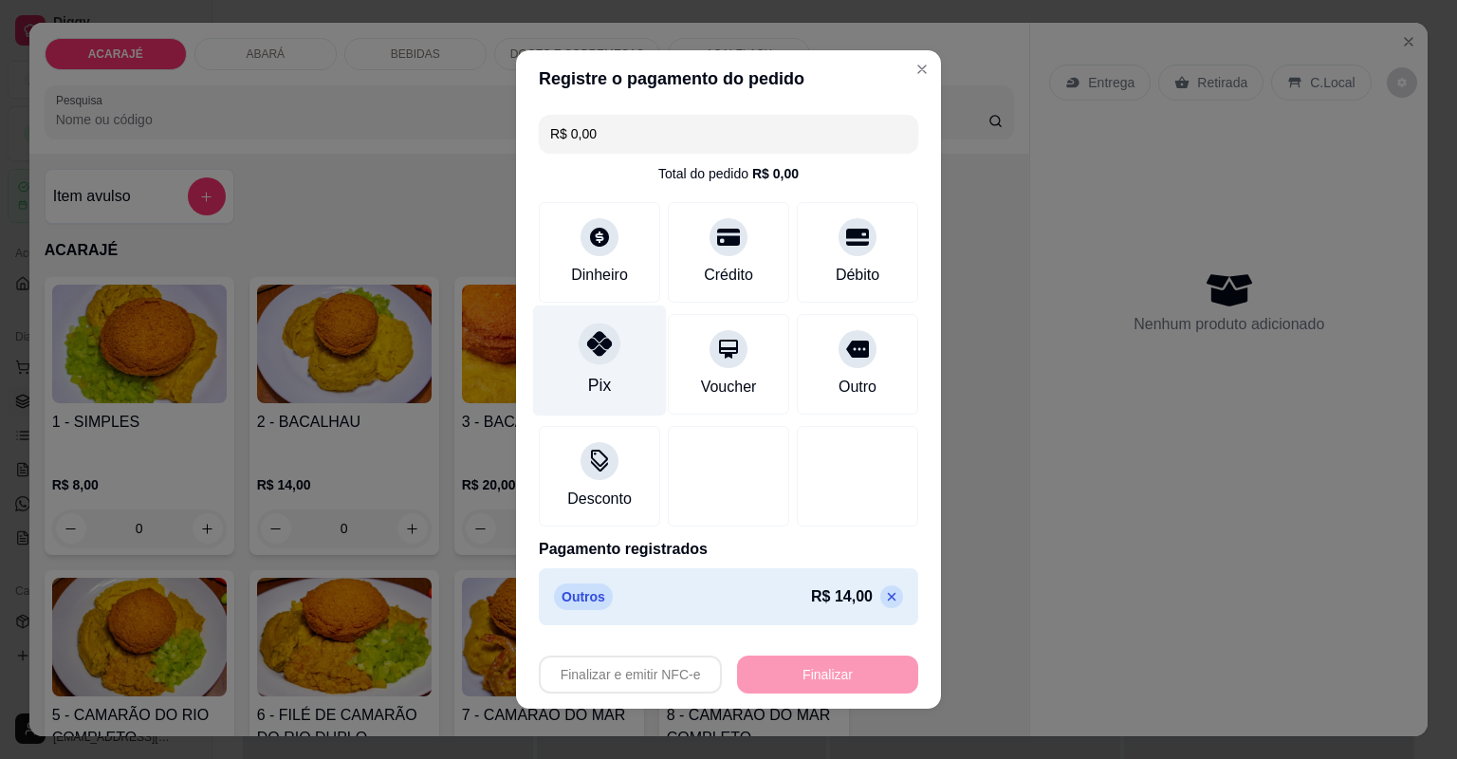
type input "-R$ 14,00"
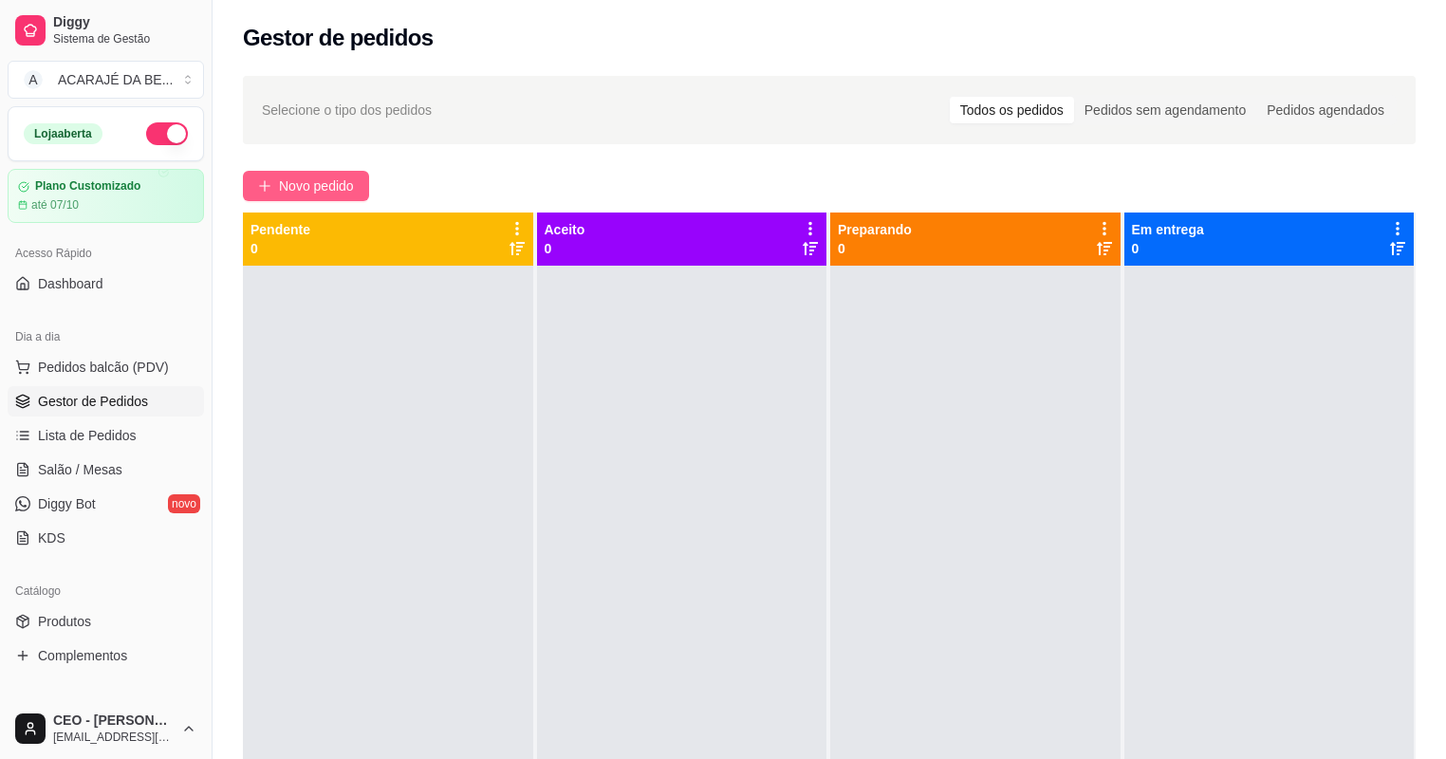
click at [304, 182] on span "Novo pedido" at bounding box center [316, 185] width 75 height 21
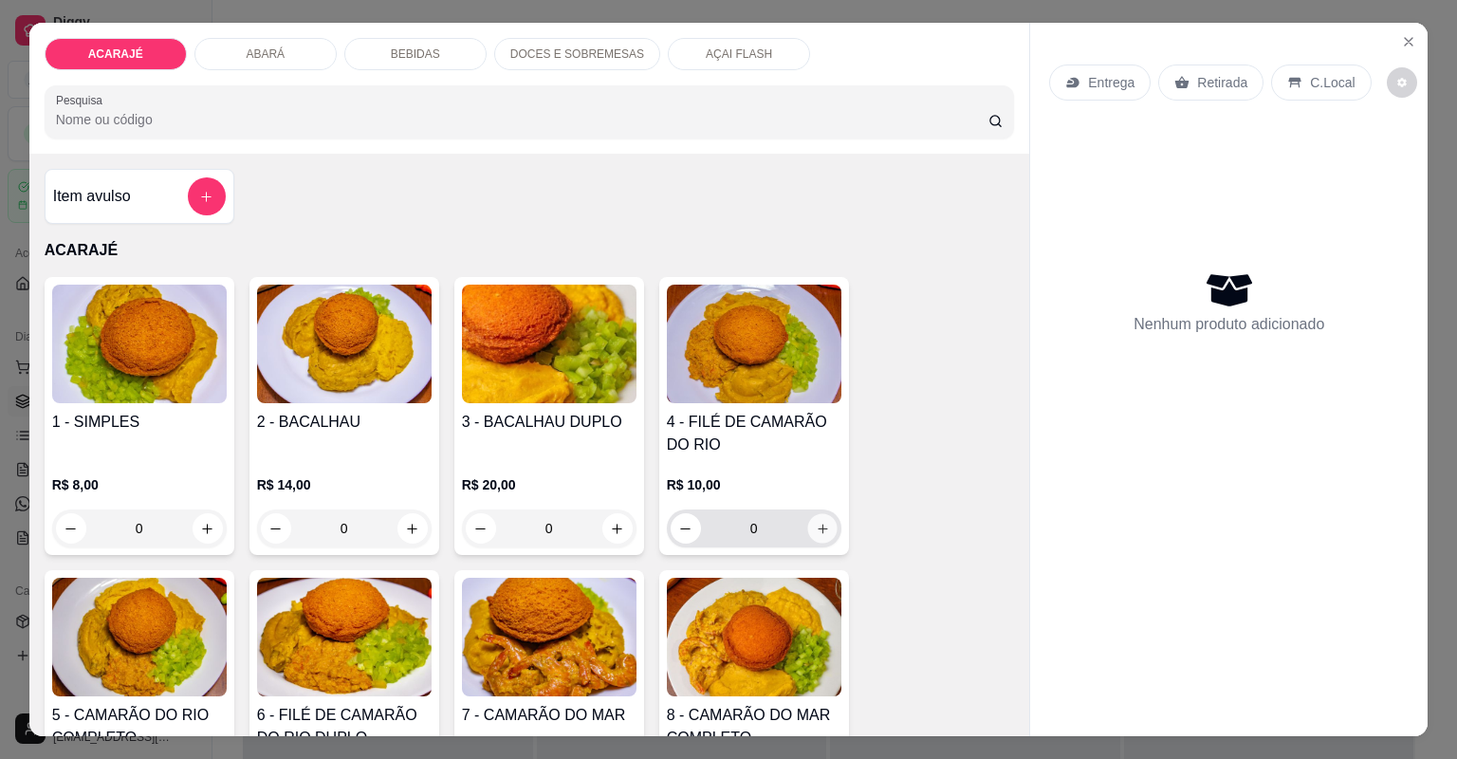
click at [807, 527] on button "increase-product-quantity" at bounding box center [821, 527] width 29 height 29
type input "1"
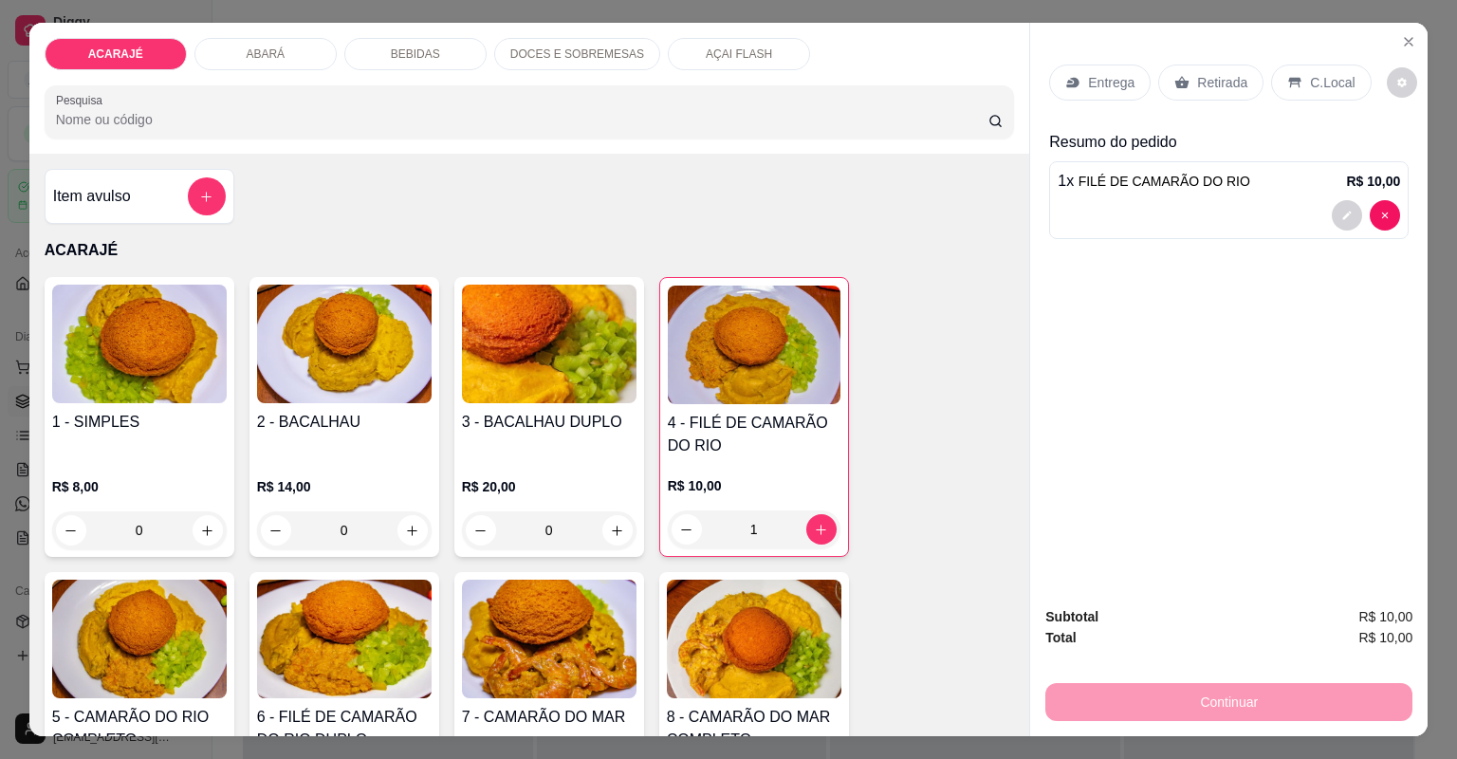
click at [1188, 63] on div "Entrega Retirada C.Local" at bounding box center [1229, 82] width 360 height 66
click at [1188, 69] on div "Retirada" at bounding box center [1210, 83] width 105 height 36
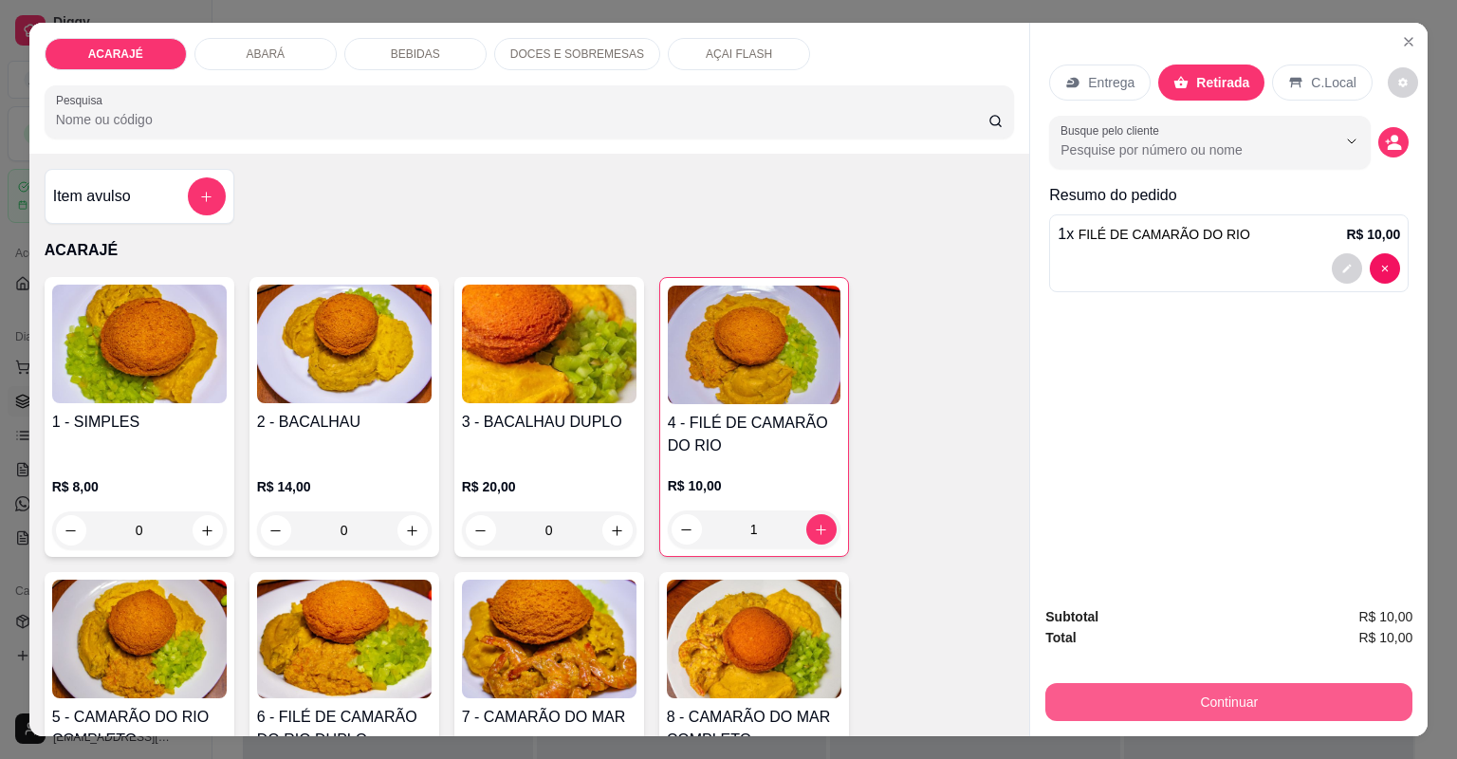
click at [1324, 698] on button "Continuar" at bounding box center [1228, 702] width 367 height 38
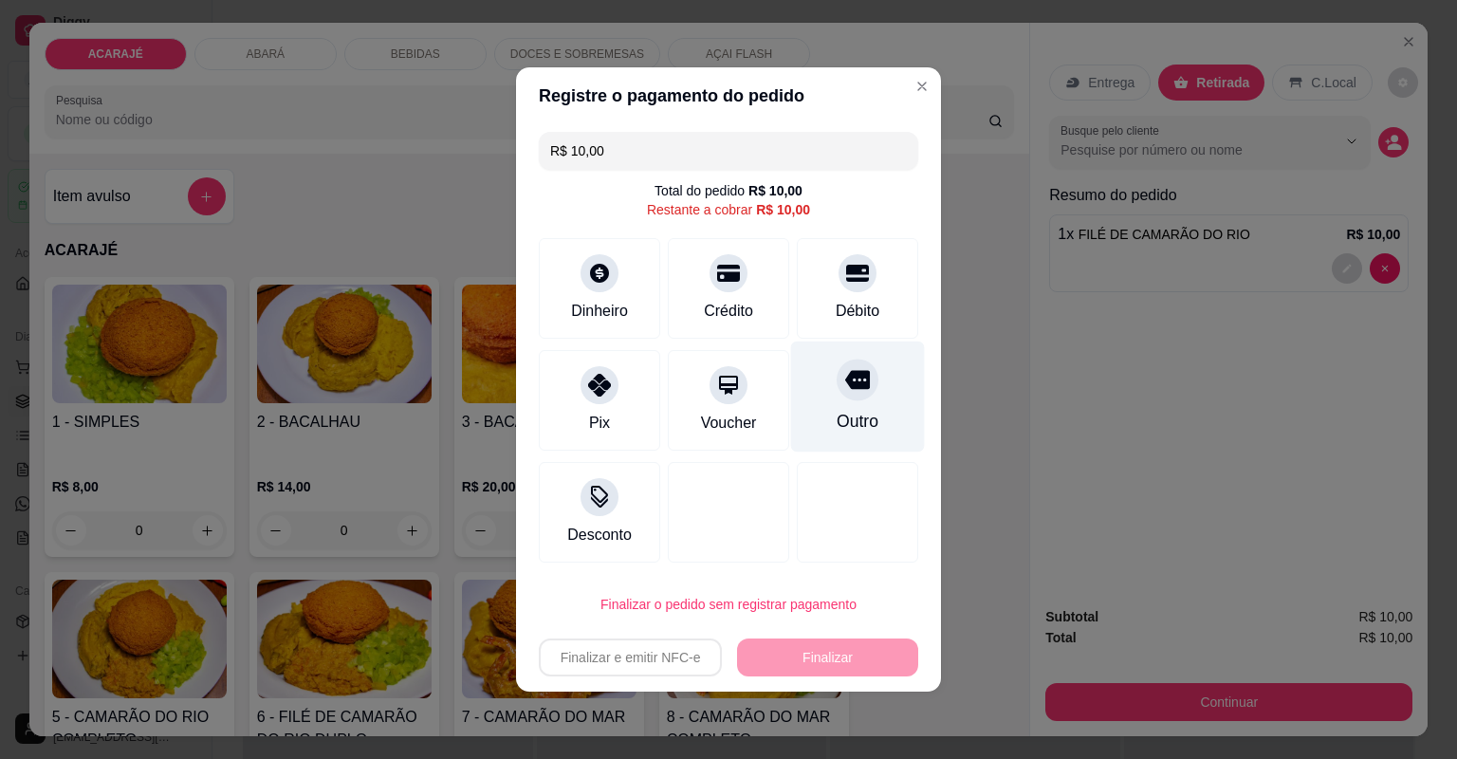
click at [814, 387] on div "Outro" at bounding box center [858, 396] width 134 height 111
type input "R$ 0,00"
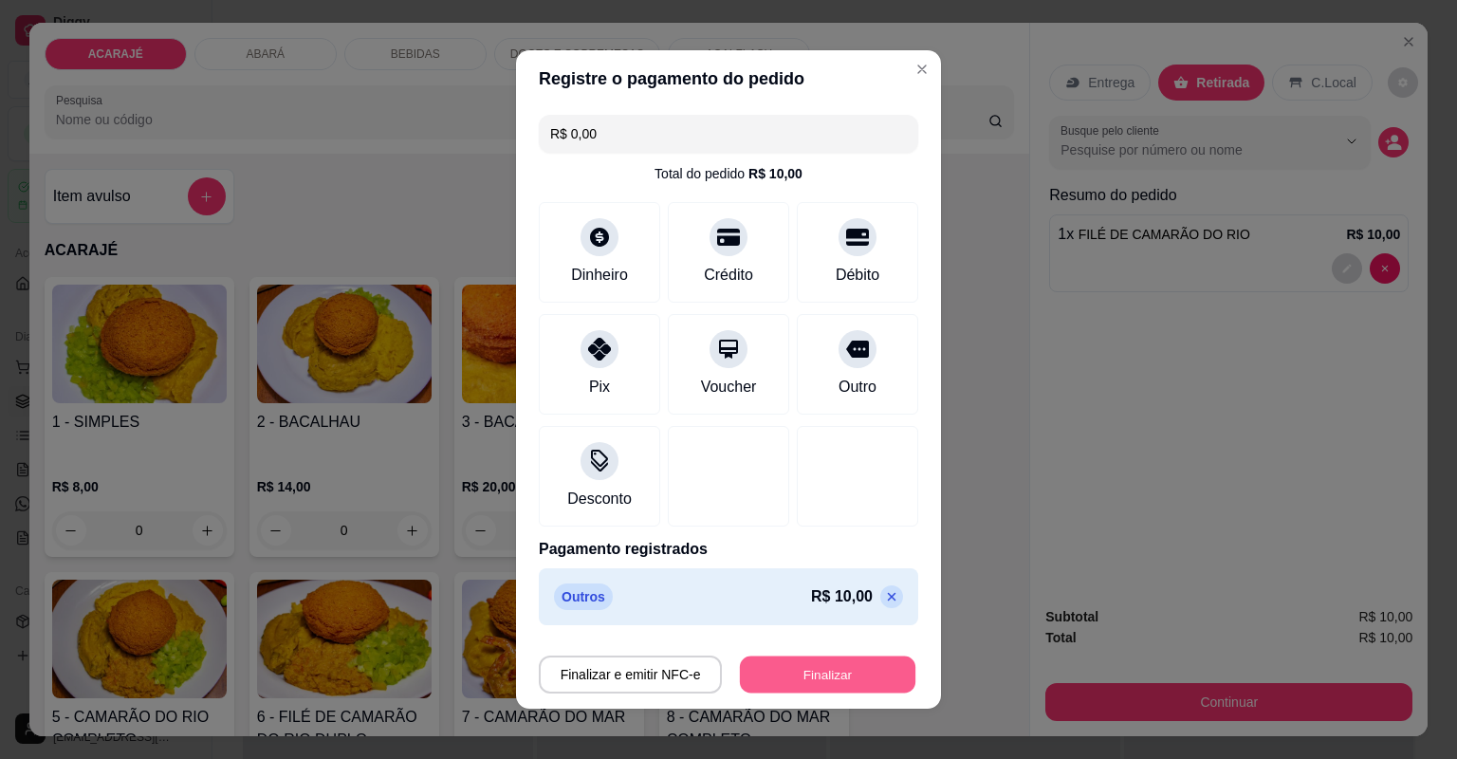
click at [831, 666] on button "Finalizar" at bounding box center [827, 674] width 175 height 37
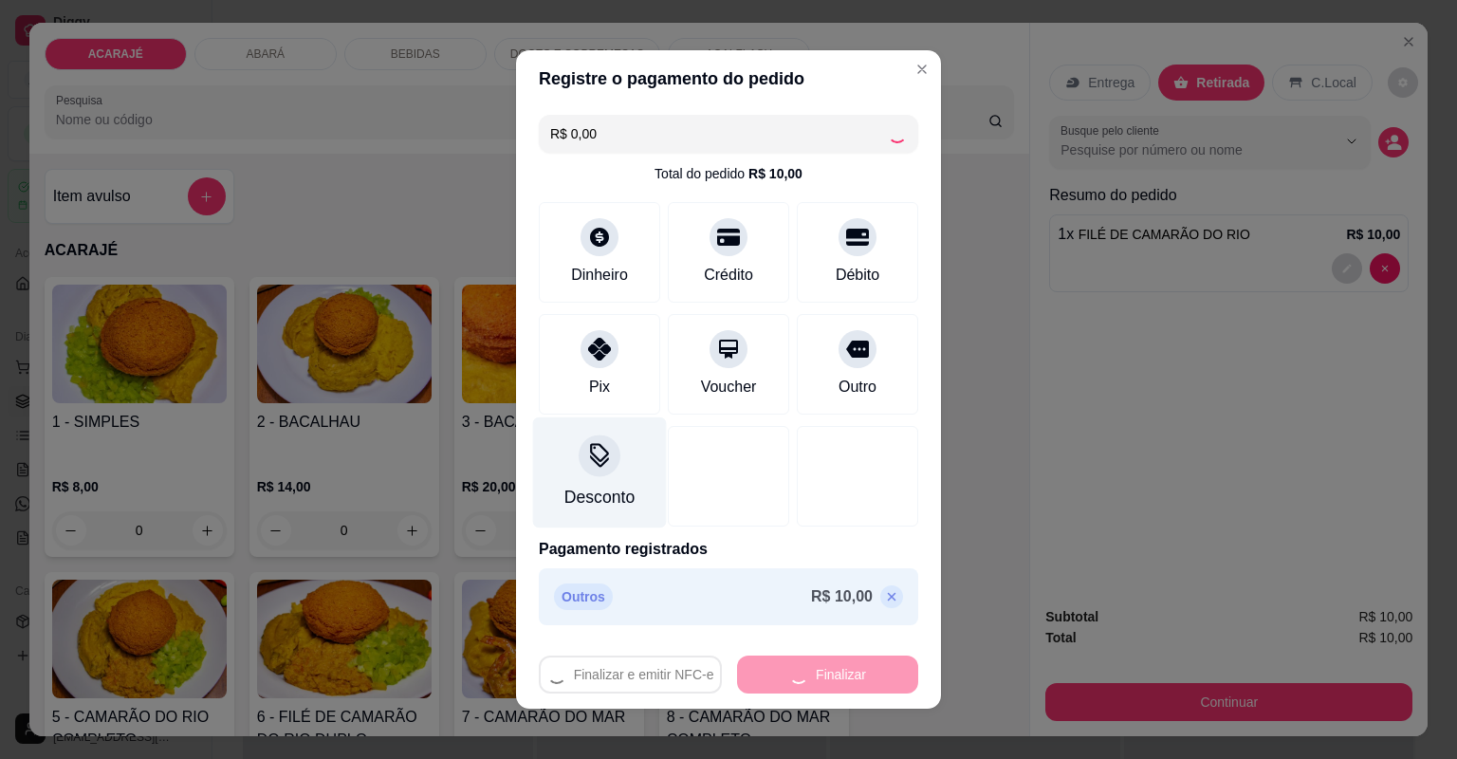
type input "0"
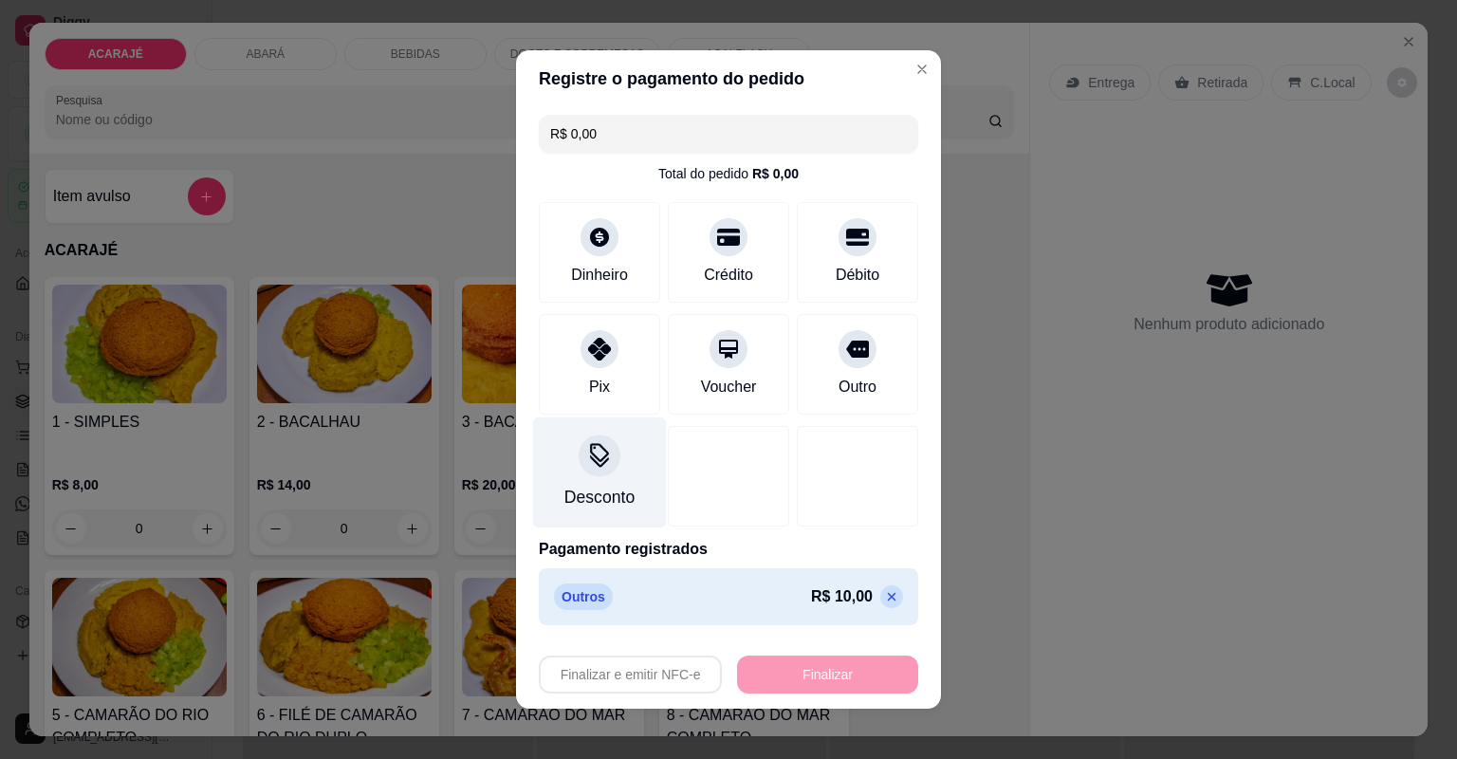
type input "-R$ 10,00"
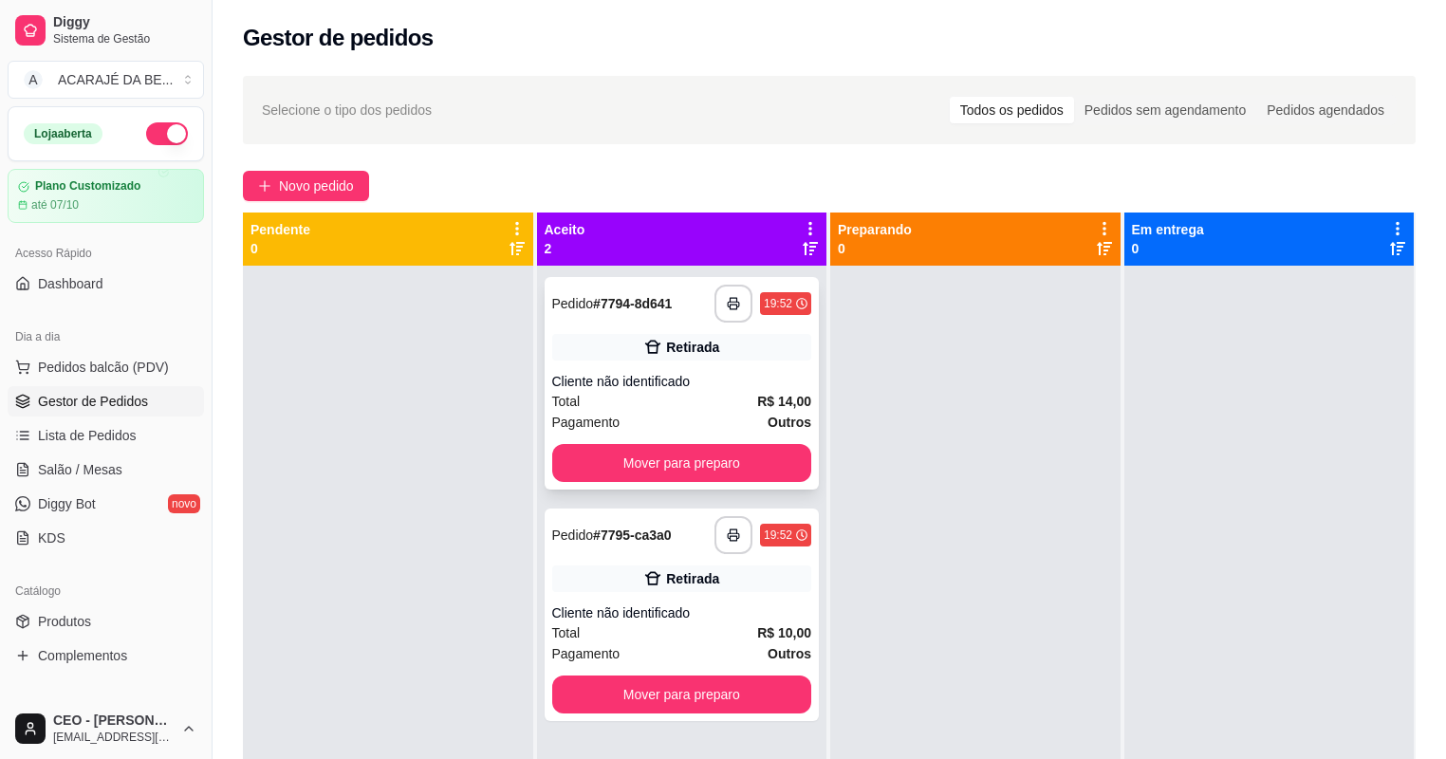
click at [675, 380] on div "Cliente não identificado" at bounding box center [682, 381] width 260 height 19
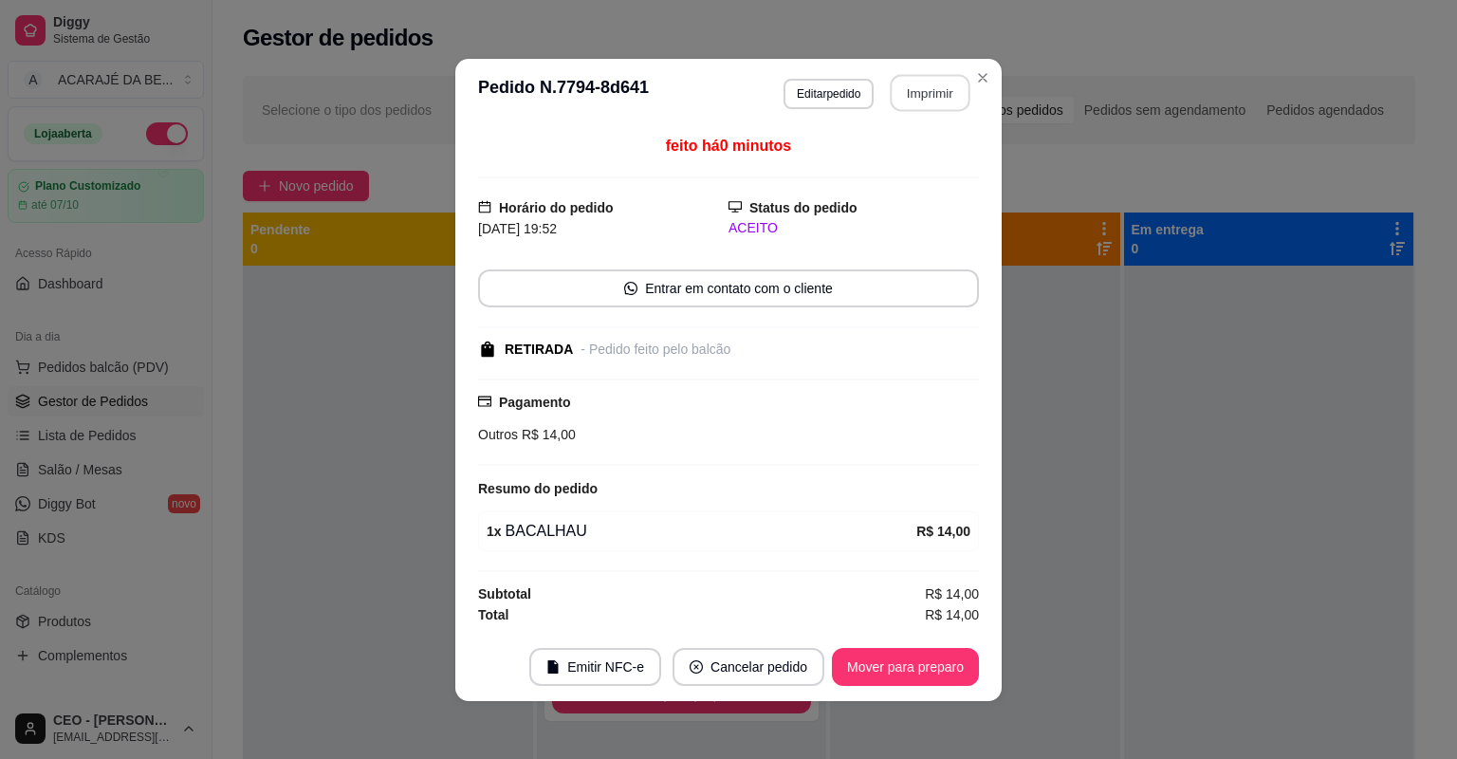
click at [939, 95] on button "Imprimir" at bounding box center [931, 92] width 80 height 37
click at [895, 661] on button "Mover para preparo" at bounding box center [905, 667] width 147 height 38
click at [897, 661] on div "Mover para preparo" at bounding box center [892, 667] width 174 height 38
click at [899, 662] on div "Mover para preparo" at bounding box center [892, 667] width 174 height 38
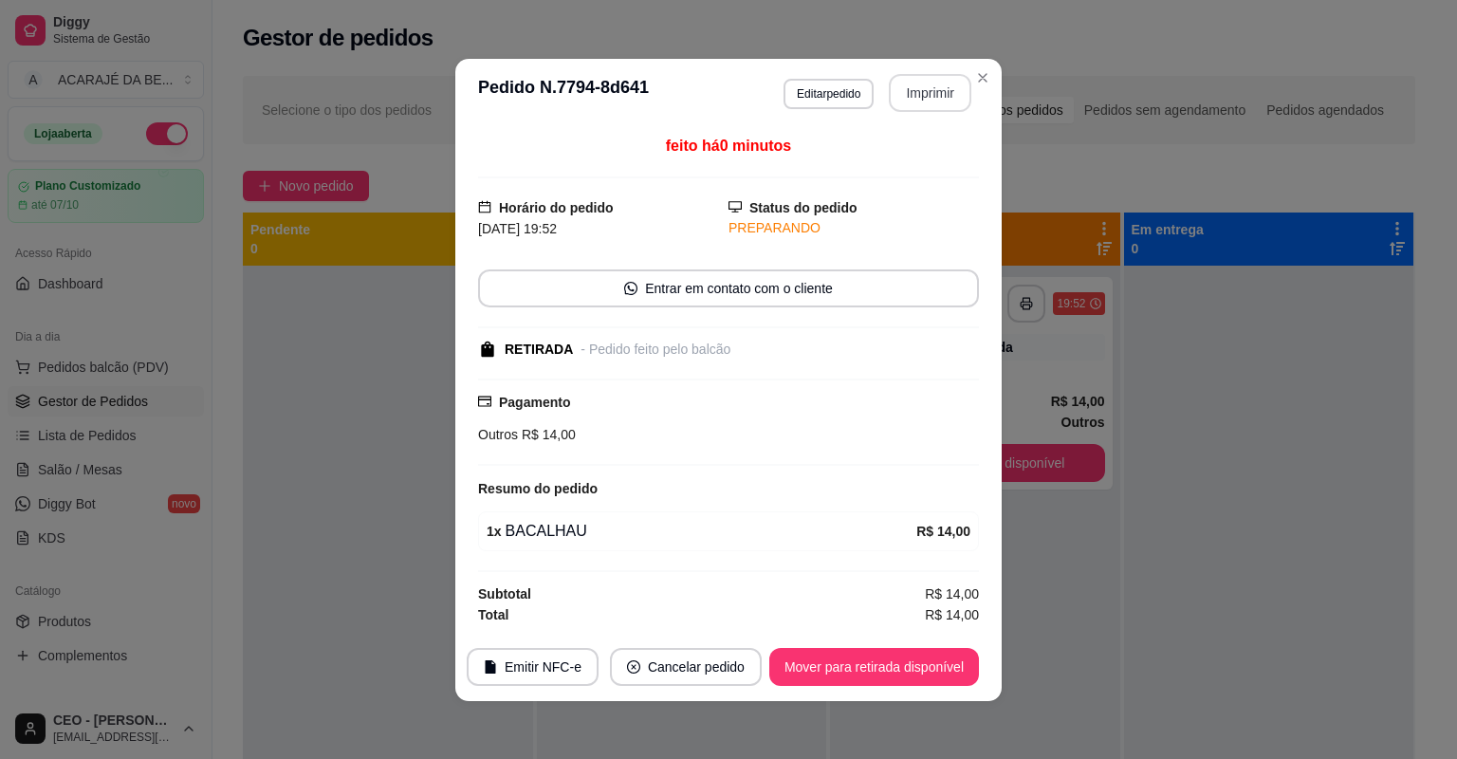
click at [903, 661] on button "Mover para retirada disponível" at bounding box center [874, 667] width 210 height 38
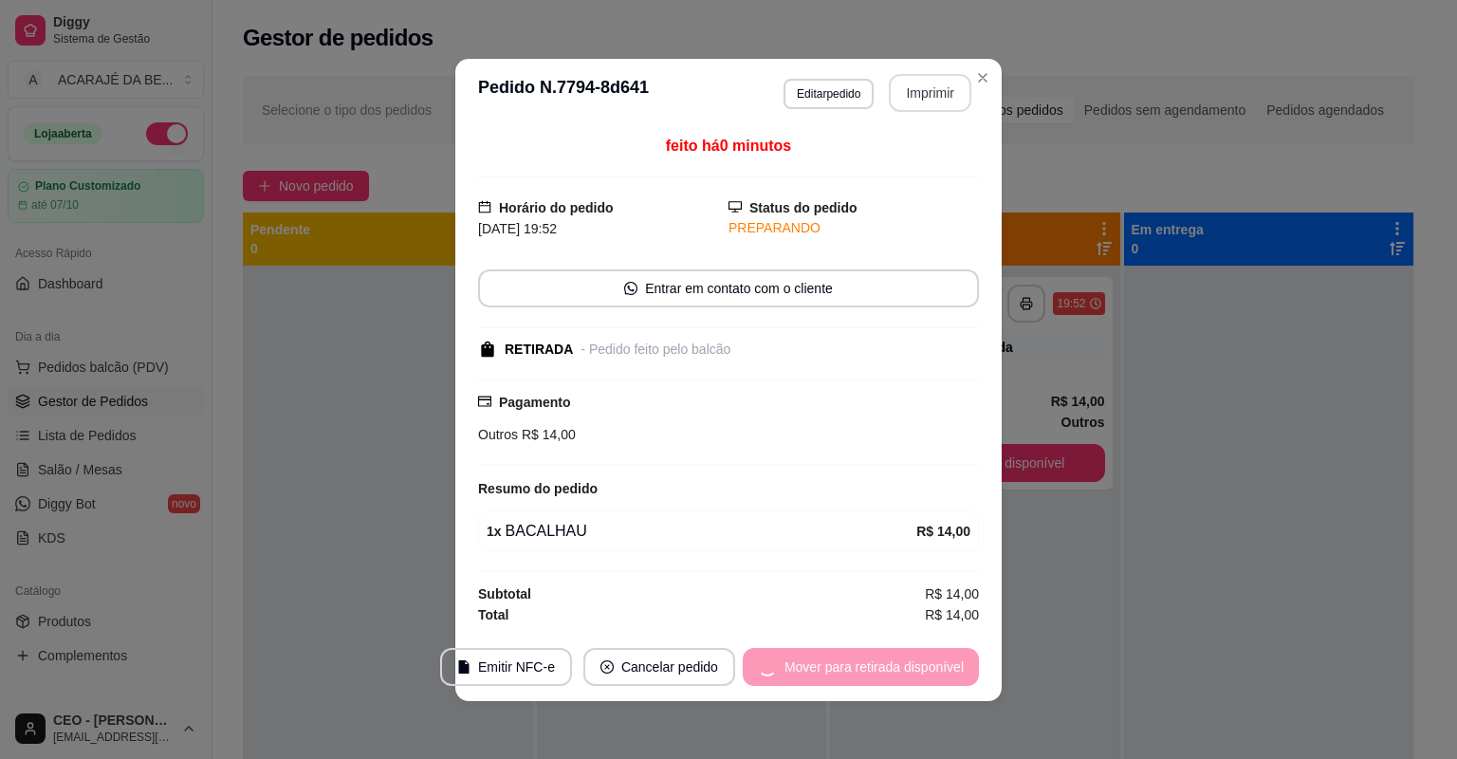
click at [903, 661] on div "Mover para retirada disponível" at bounding box center [861, 667] width 236 height 38
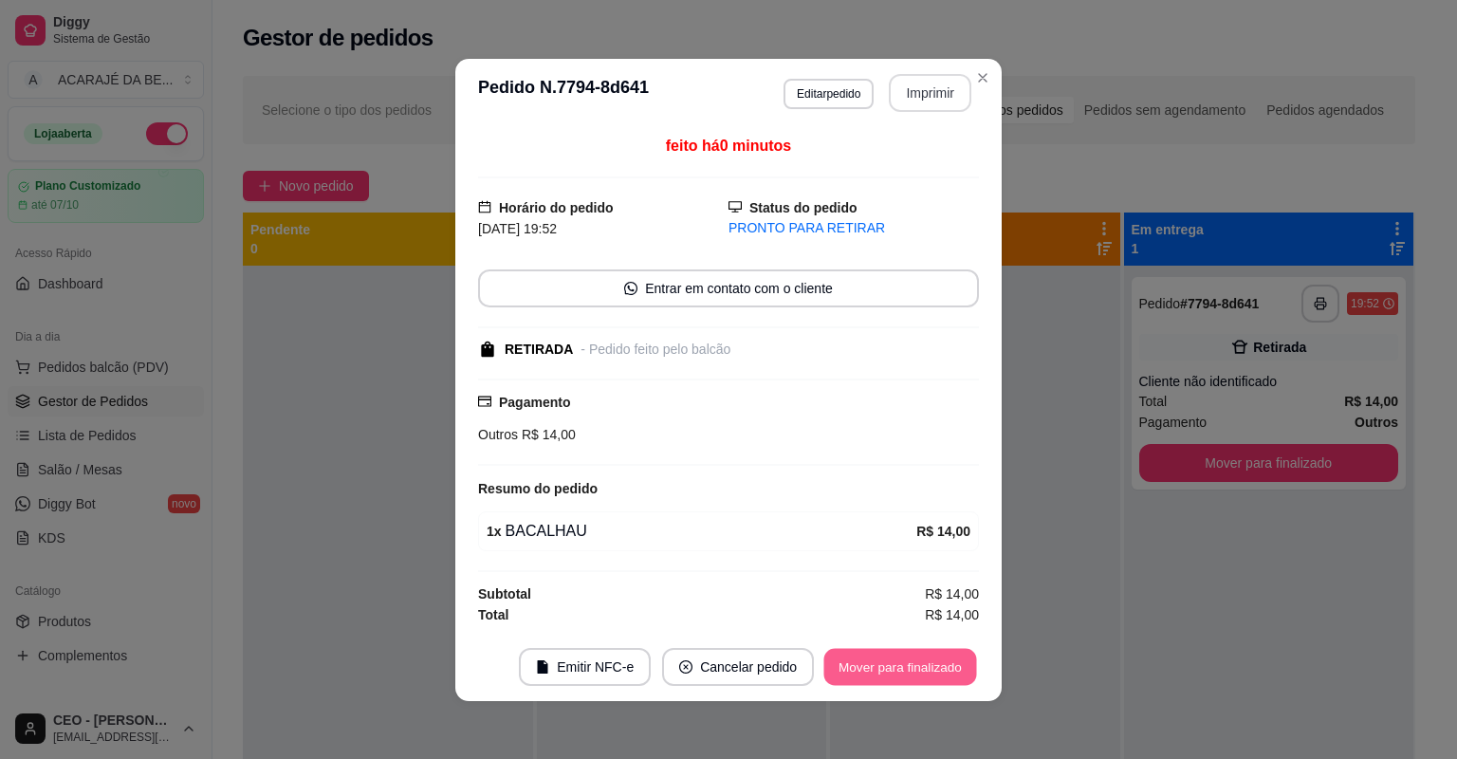
click at [903, 661] on button "Mover para finalizado" at bounding box center [900, 666] width 153 height 37
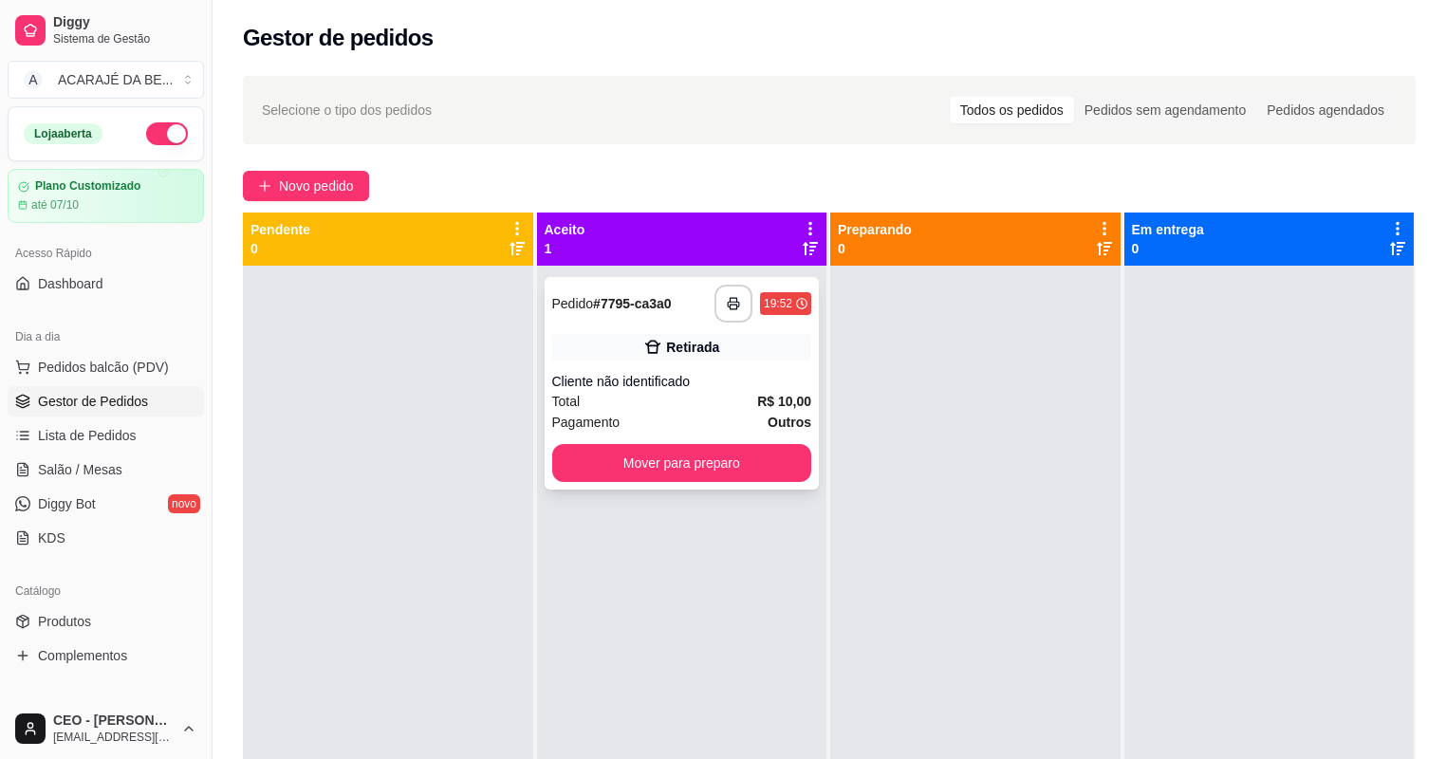
click at [731, 391] on div "Total R$ 10,00" at bounding box center [682, 401] width 260 height 21
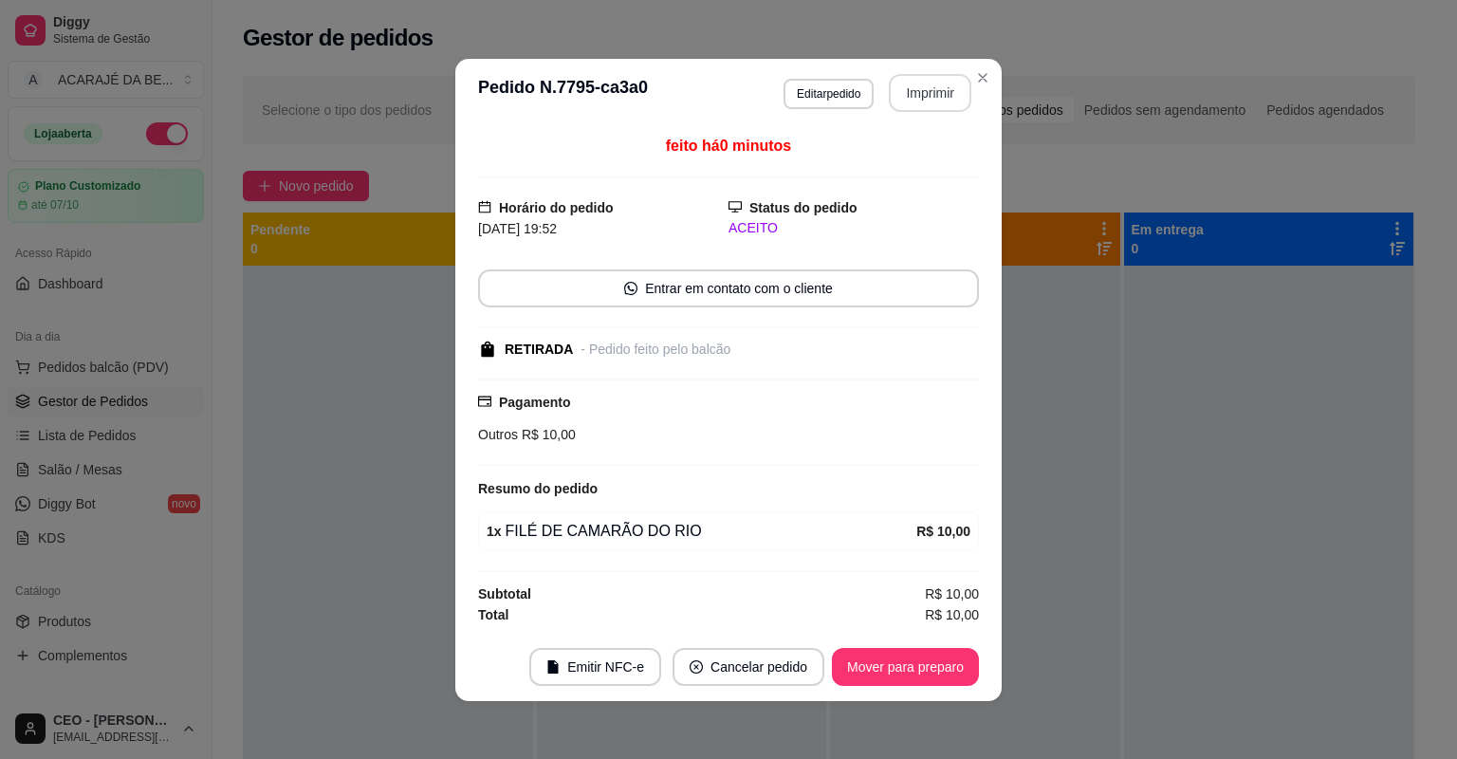
click at [917, 96] on button "Imprimir" at bounding box center [930, 93] width 83 height 38
click at [854, 648] on button "Mover para preparo" at bounding box center [905, 666] width 142 height 37
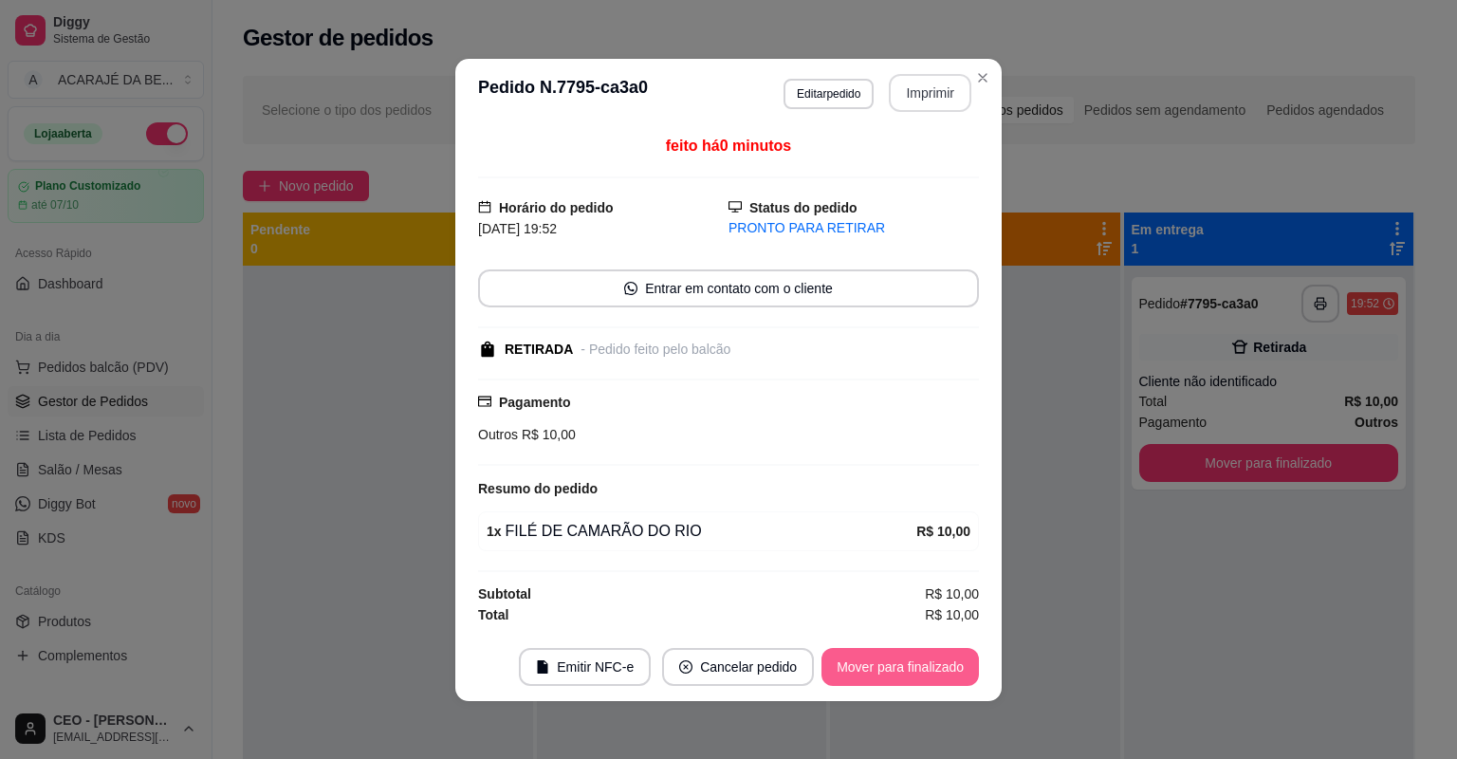
click at [854, 648] on button "Mover para finalizado" at bounding box center [899, 667] width 157 height 38
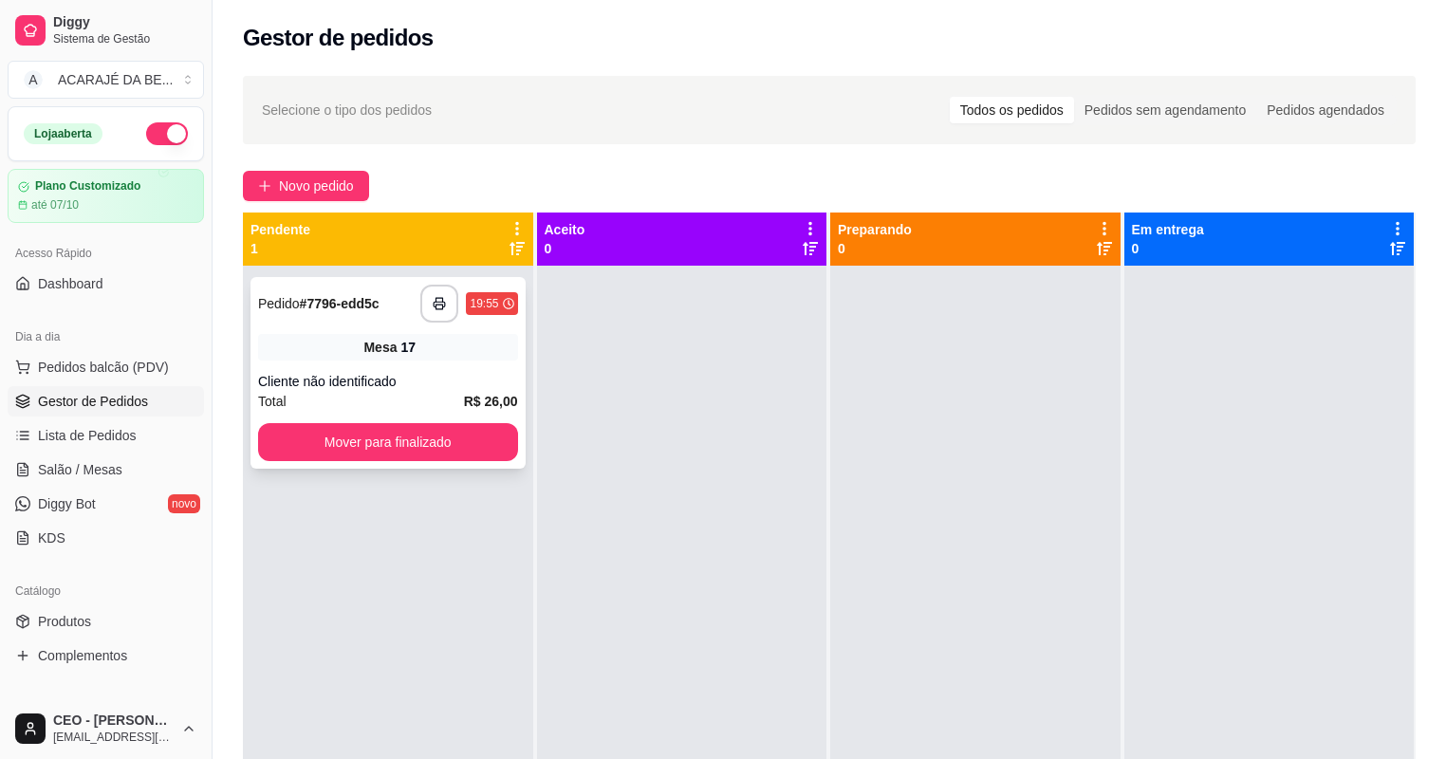
click at [444, 344] on div "Mesa 17" at bounding box center [388, 347] width 260 height 27
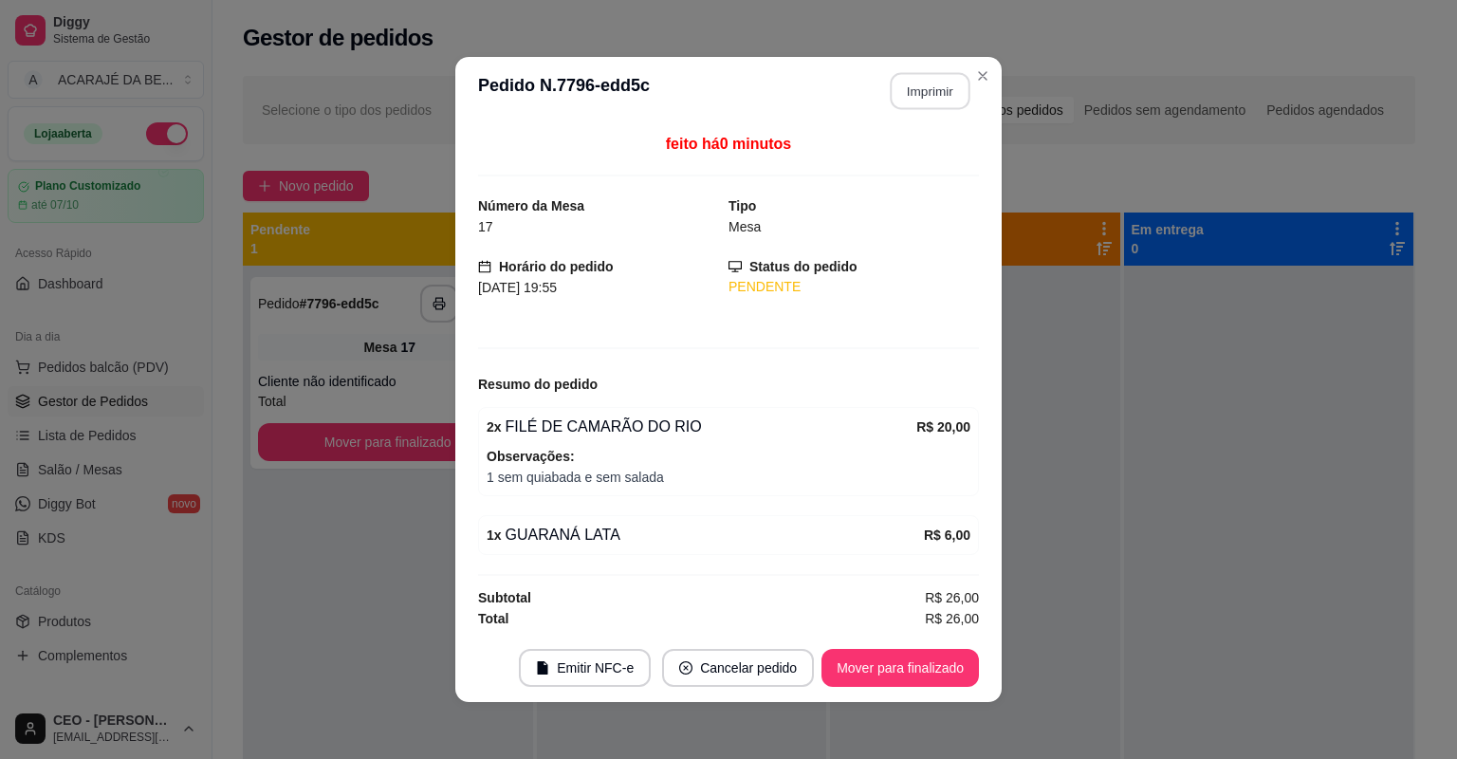
click at [924, 83] on button "Imprimir" at bounding box center [931, 91] width 80 height 37
click at [930, 665] on button "Mover para finalizado" at bounding box center [900, 668] width 153 height 37
click at [930, 665] on div "Mover para finalizado" at bounding box center [887, 668] width 184 height 38
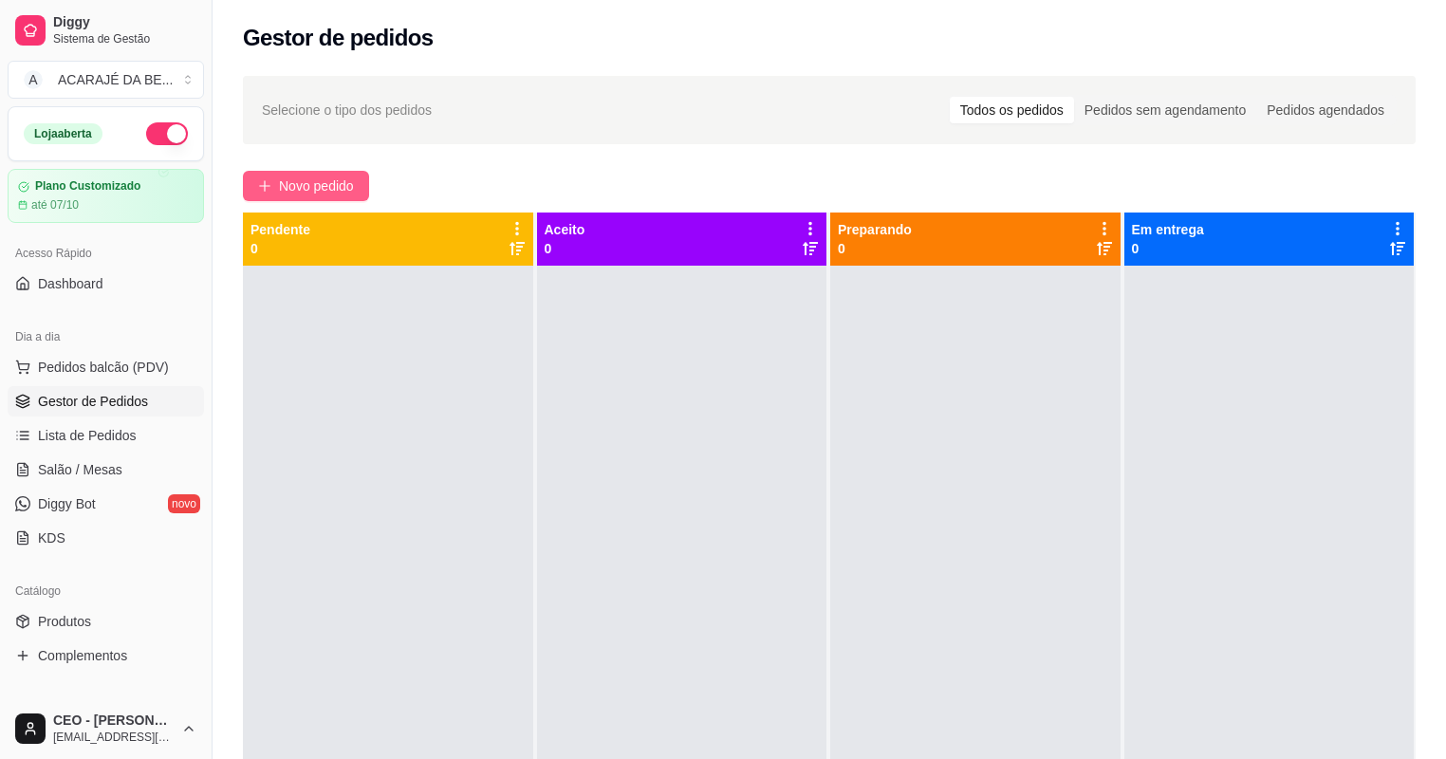
click at [280, 181] on span "Novo pedido" at bounding box center [316, 185] width 75 height 21
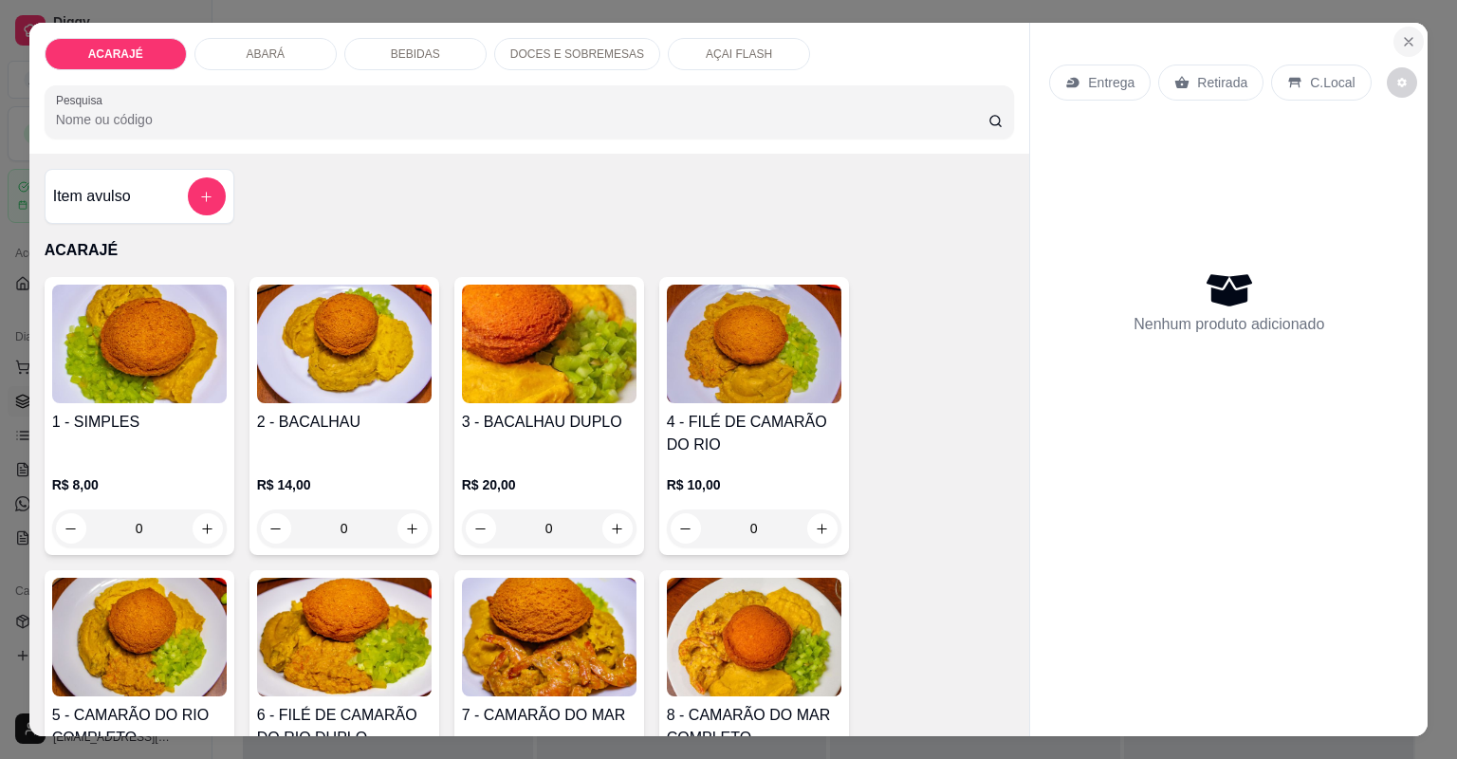
click at [1400, 30] on button "Close" at bounding box center [1408, 42] width 30 height 30
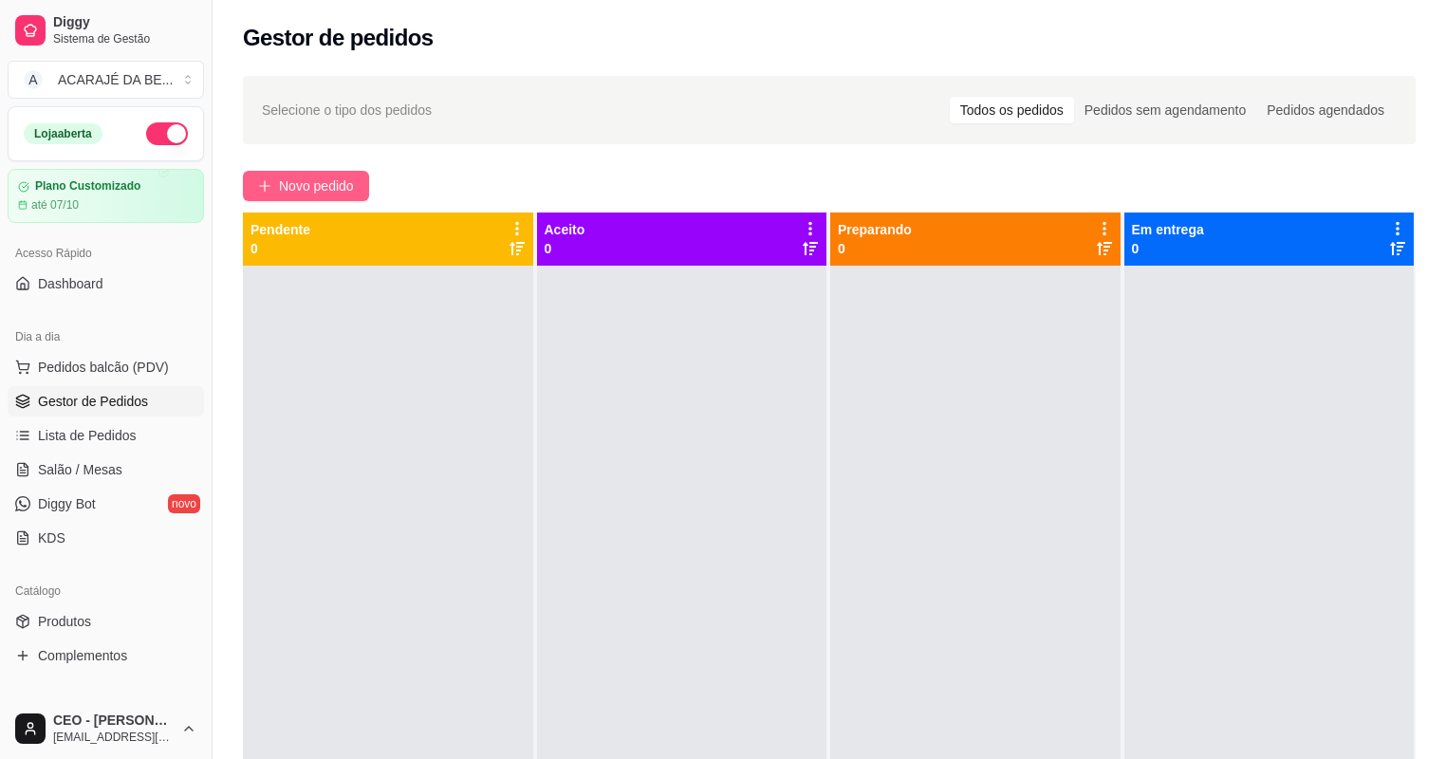
click at [322, 188] on span "Novo pedido" at bounding box center [316, 185] width 75 height 21
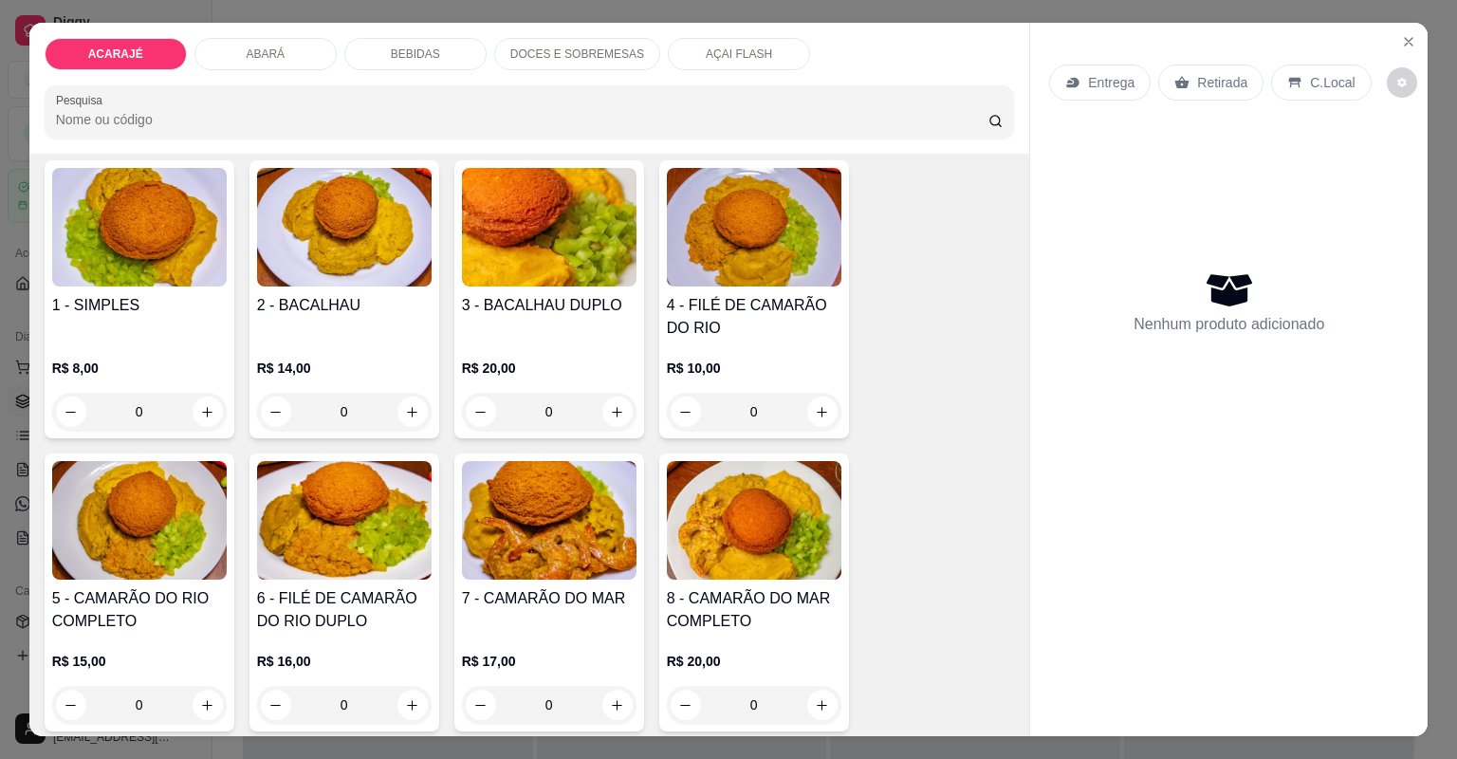
scroll to position [152, 0]
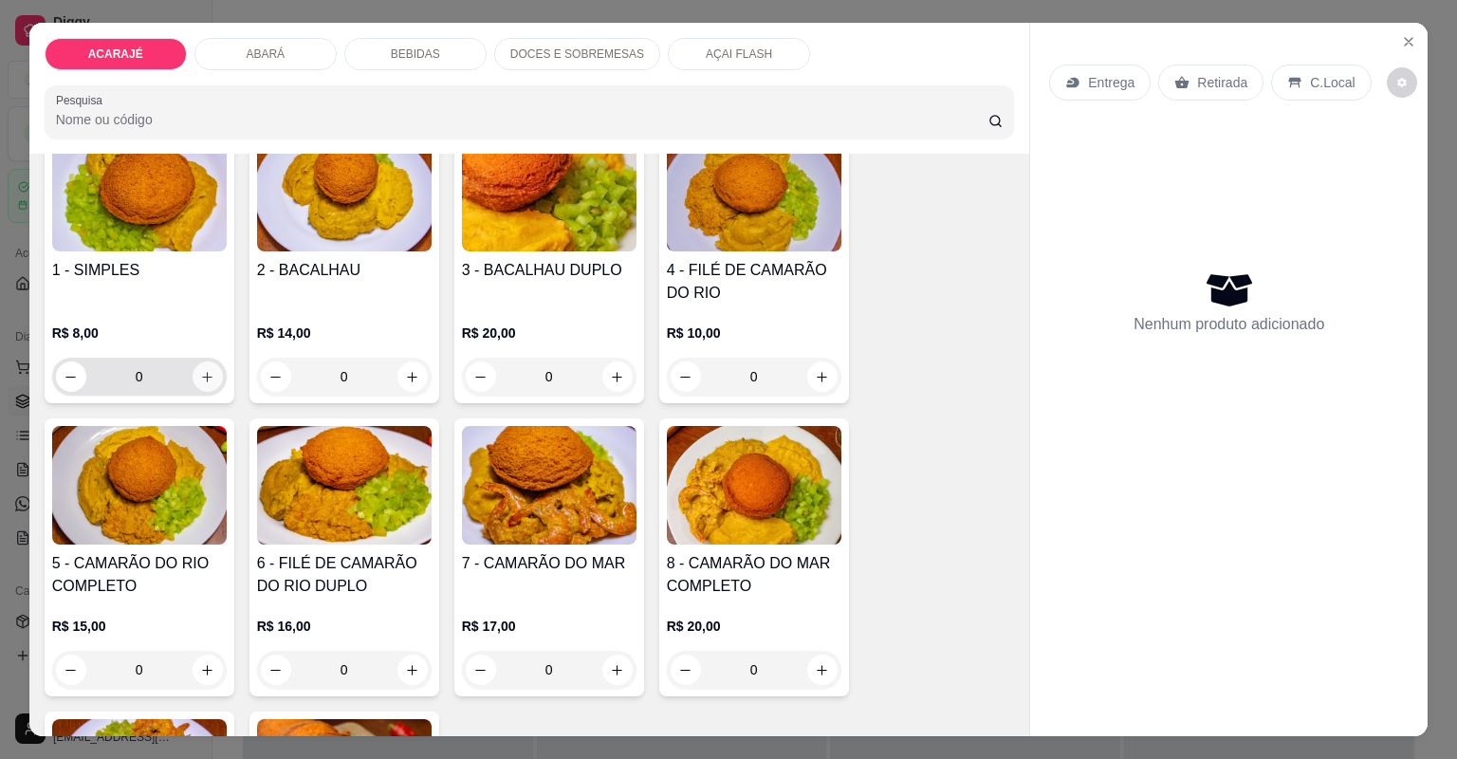
click at [200, 373] on icon "increase-product-quantity" at bounding box center [207, 377] width 14 height 14
type input "1"
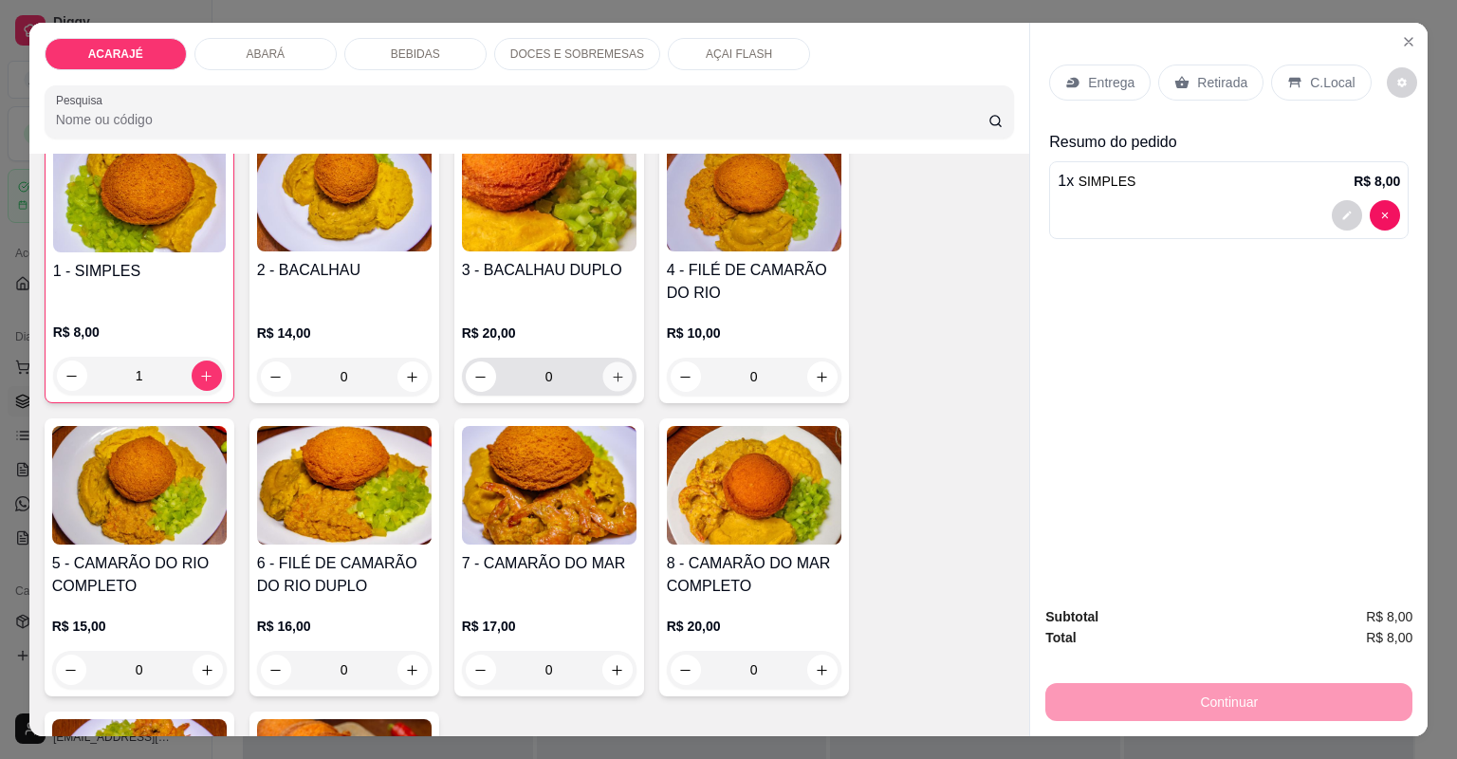
click at [618, 378] on icon "increase-product-quantity" at bounding box center [617, 377] width 14 height 14
type input "1"
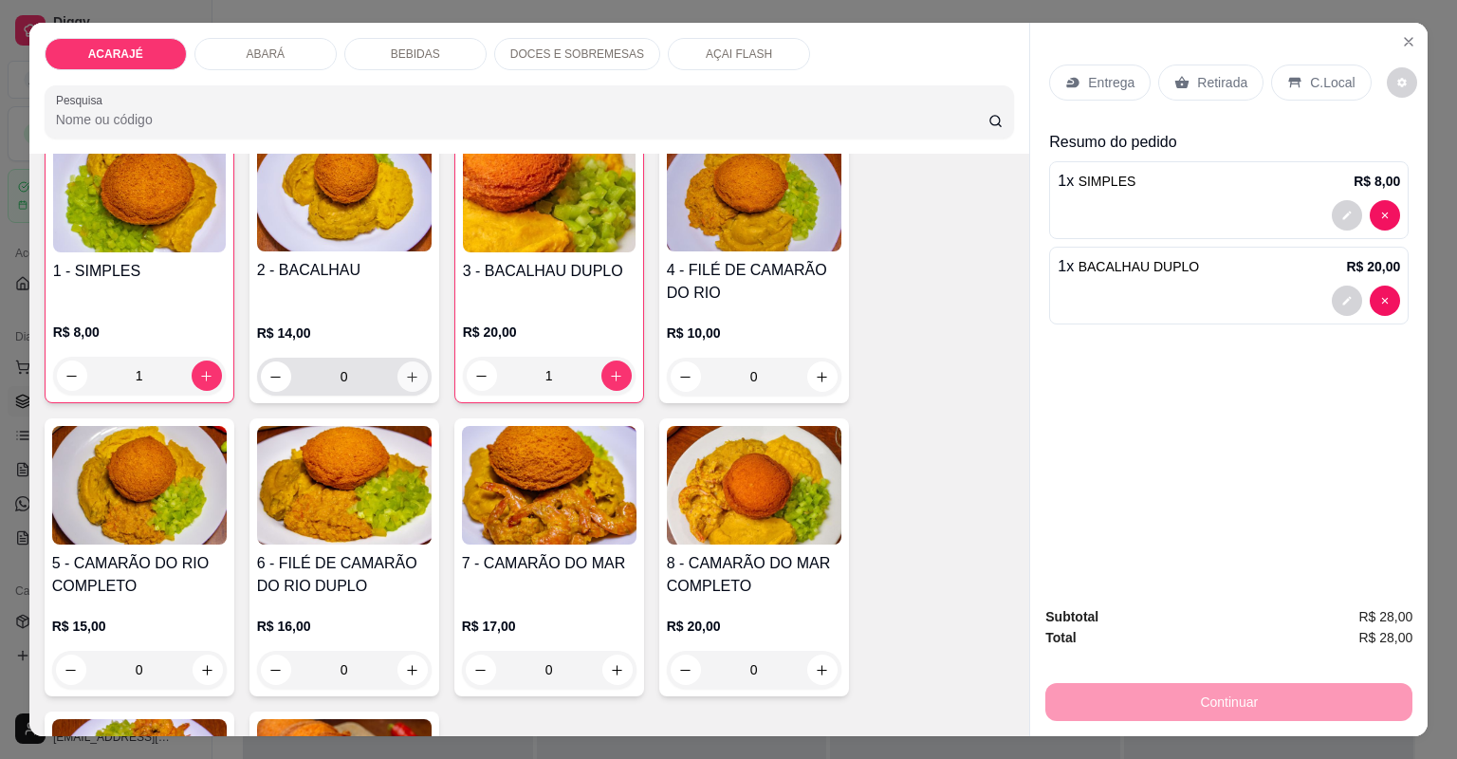
click at [418, 377] on button "increase-product-quantity" at bounding box center [412, 376] width 30 height 30
type input "1"
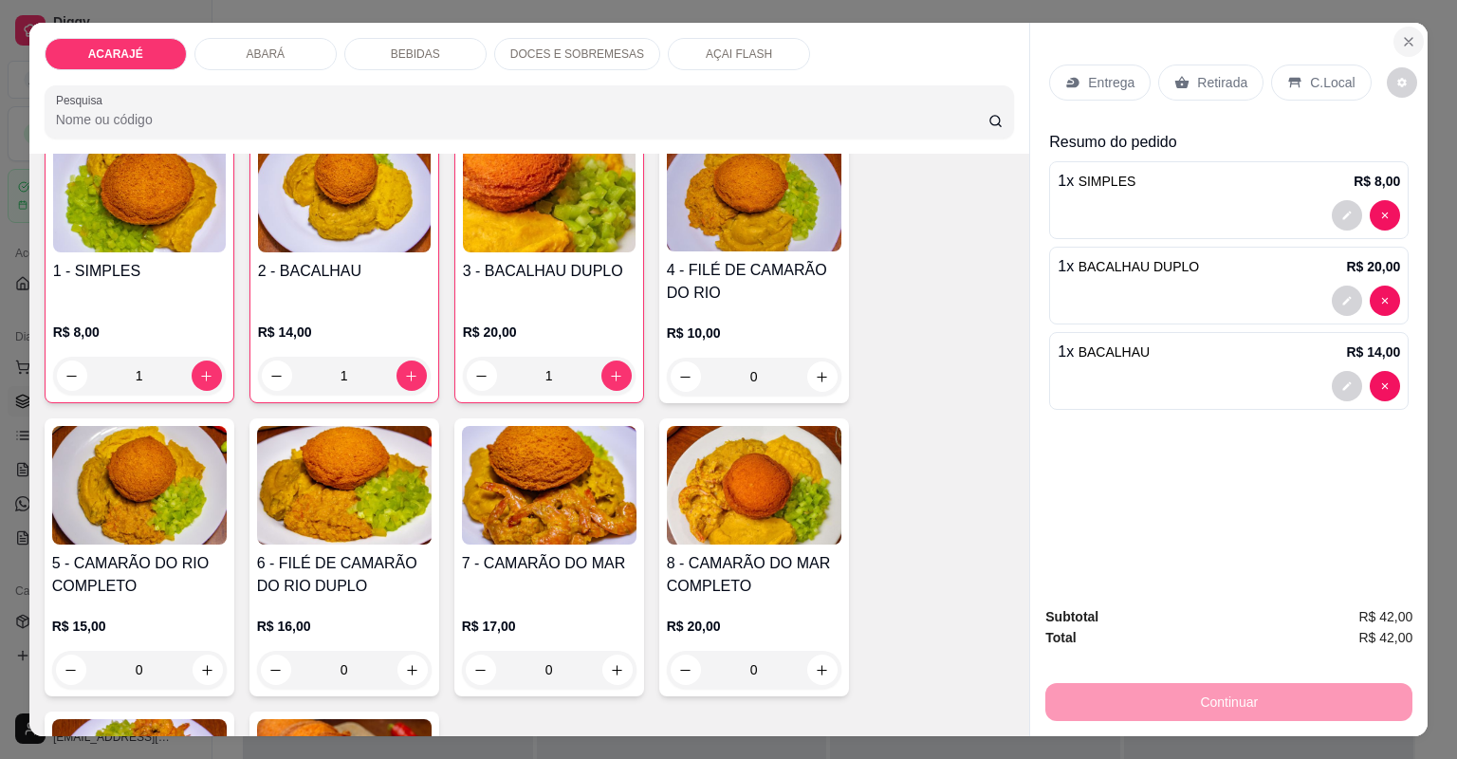
click at [1401, 43] on icon "Close" at bounding box center [1408, 41] width 15 height 15
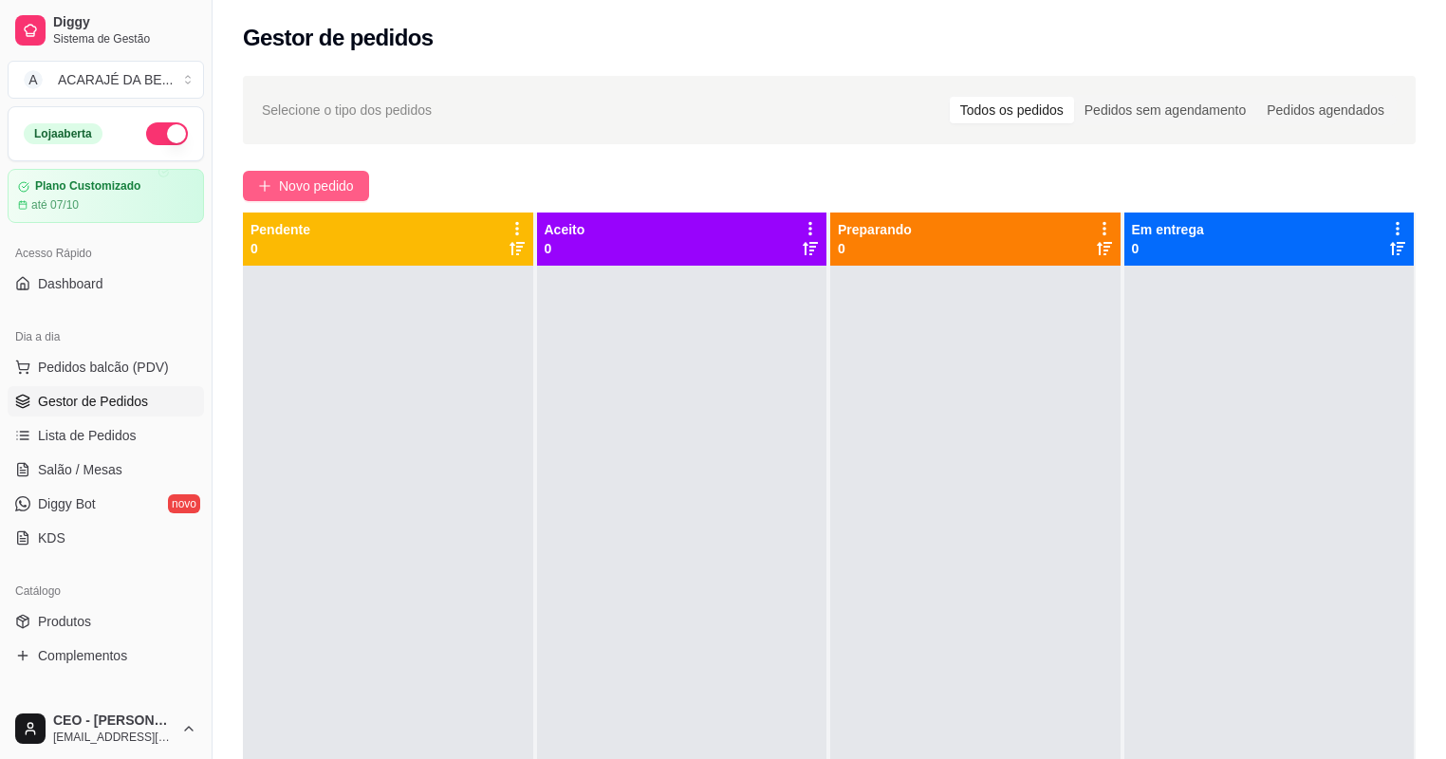
click at [305, 178] on span "Novo pedido" at bounding box center [316, 185] width 75 height 21
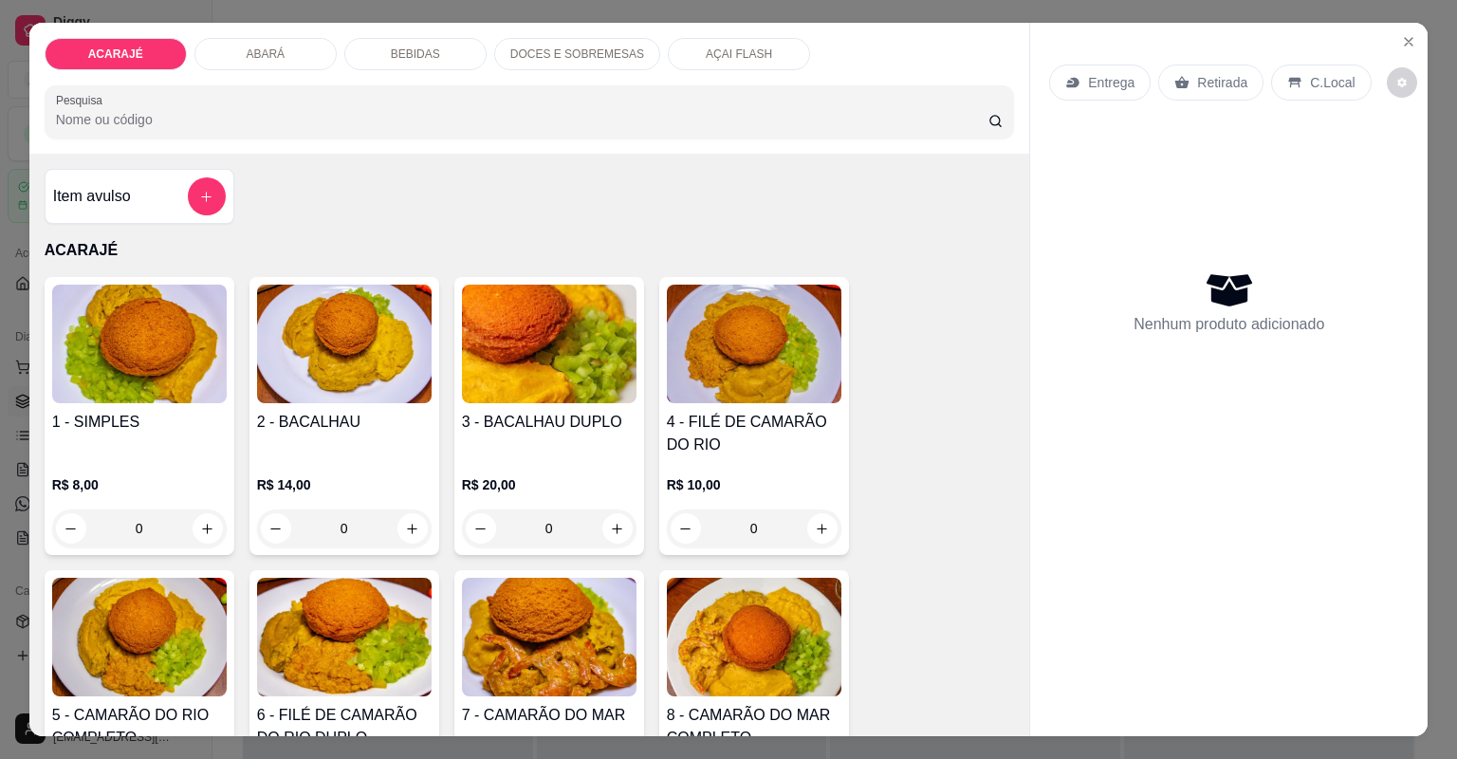
click at [401, 59] on p "BEBIDAS" at bounding box center [415, 53] width 49 height 15
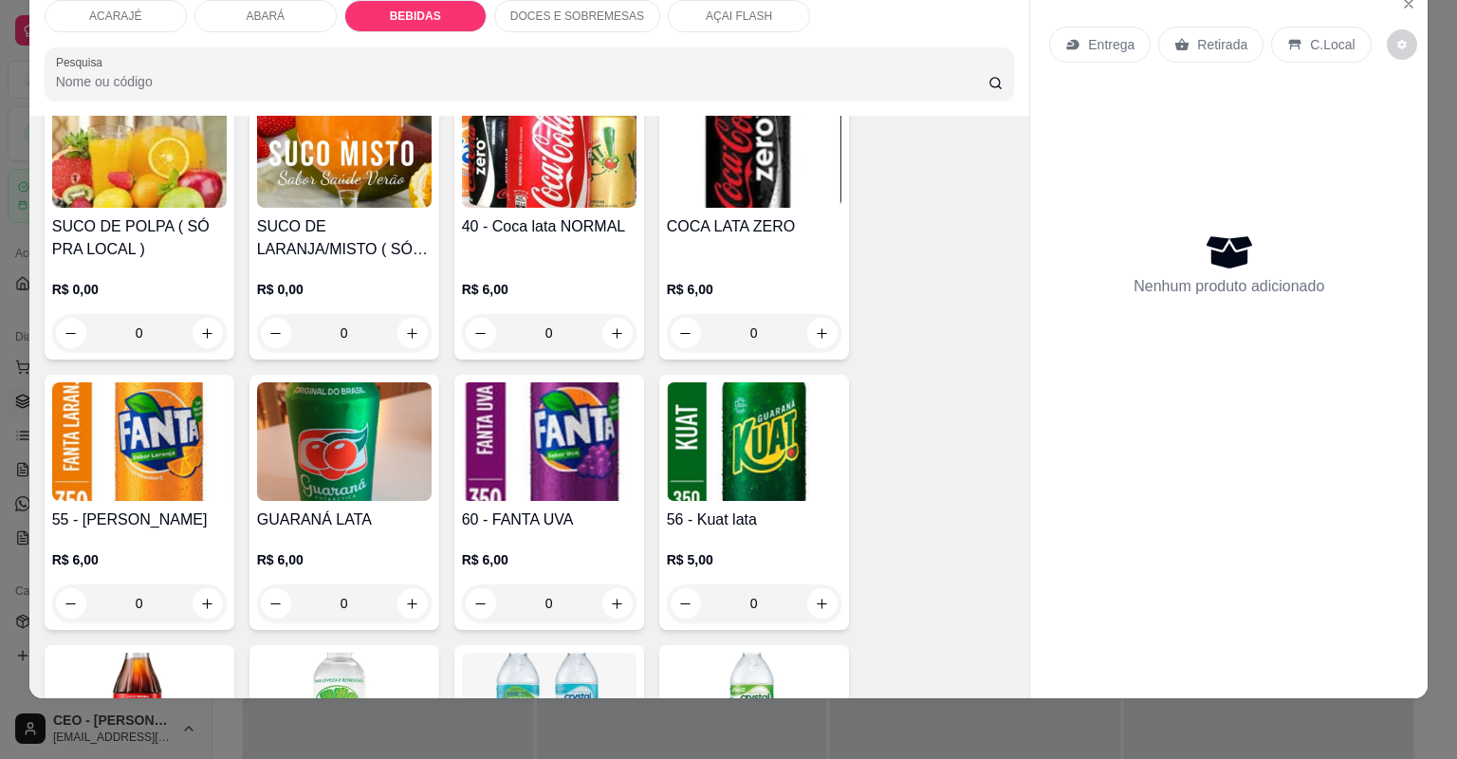
scroll to position [1996, 0]
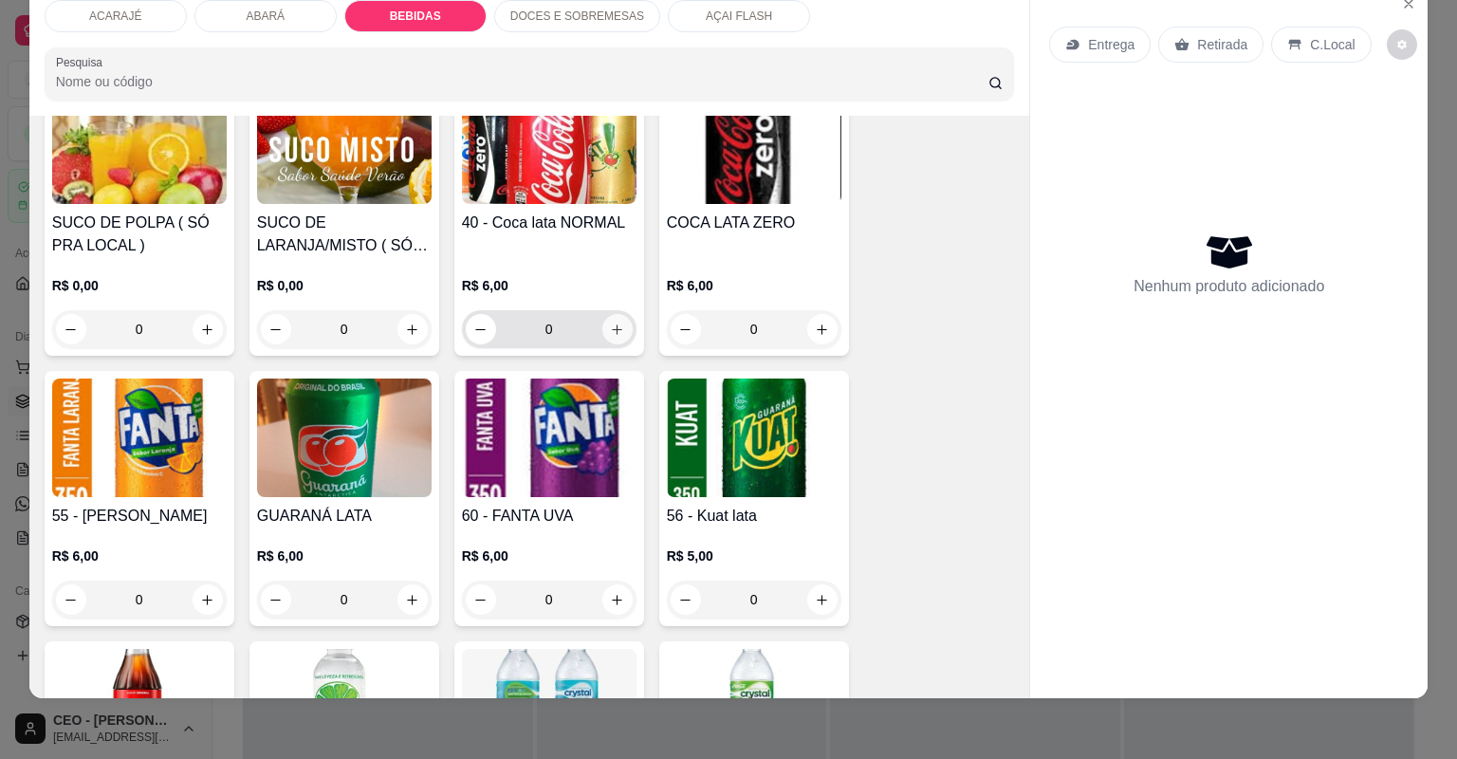
click at [618, 333] on icon "increase-product-quantity" at bounding box center [617, 330] width 14 height 14
type input "1"
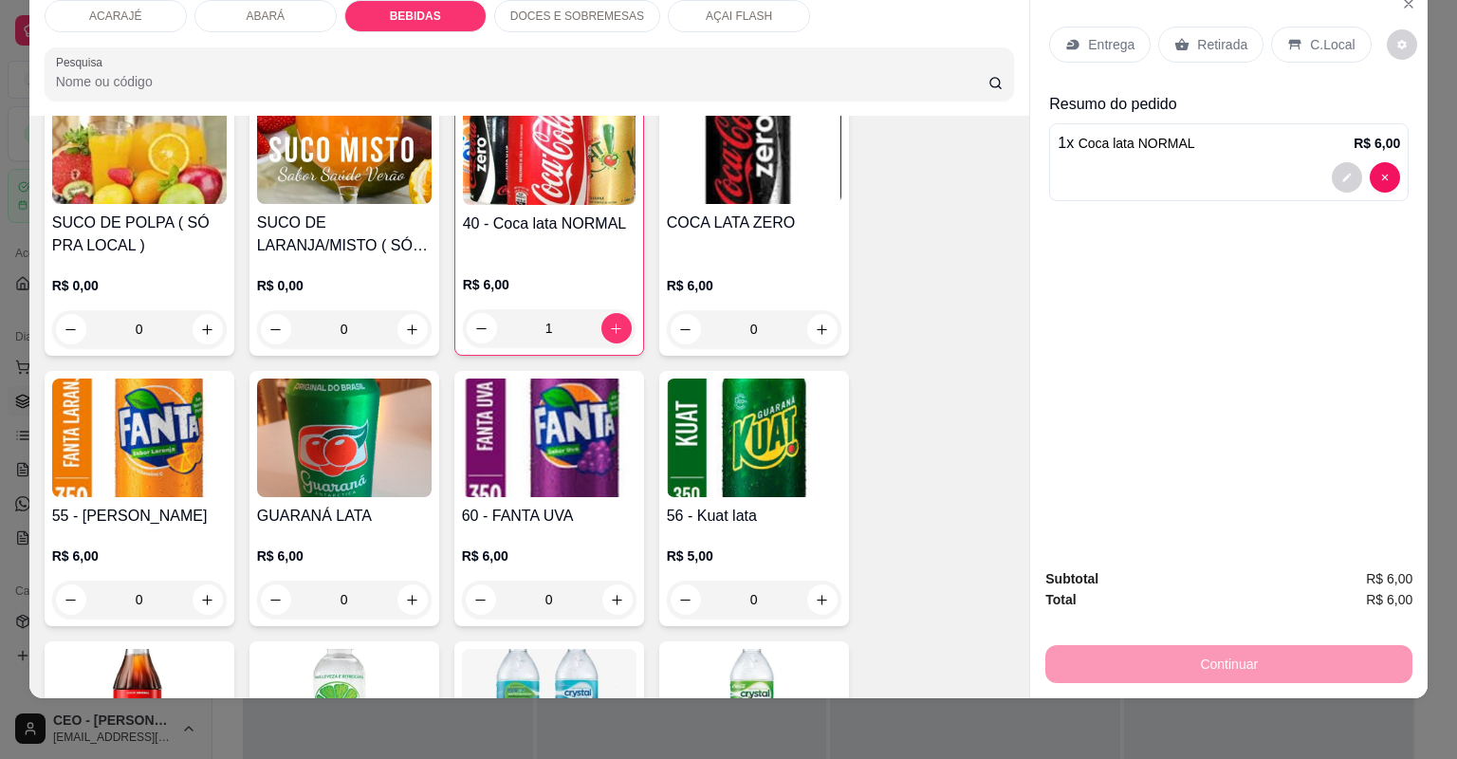
drag, startPoint x: 1190, startPoint y: 38, endPoint x: 1314, endPoint y: 648, distance: 622.5
click at [1197, 37] on p "Retirada" at bounding box center [1222, 44] width 50 height 19
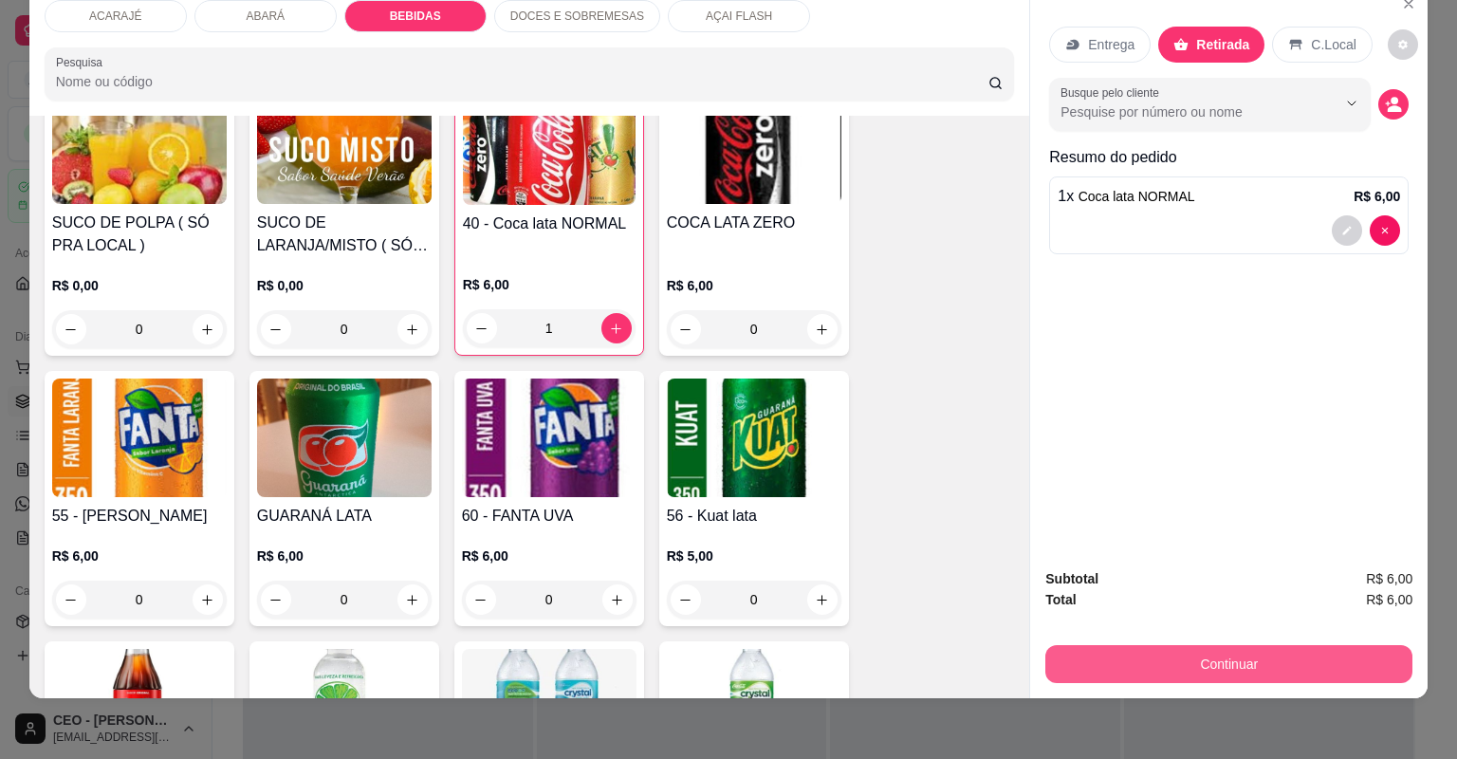
click at [1337, 679] on button "Continuar" at bounding box center [1228, 664] width 367 height 38
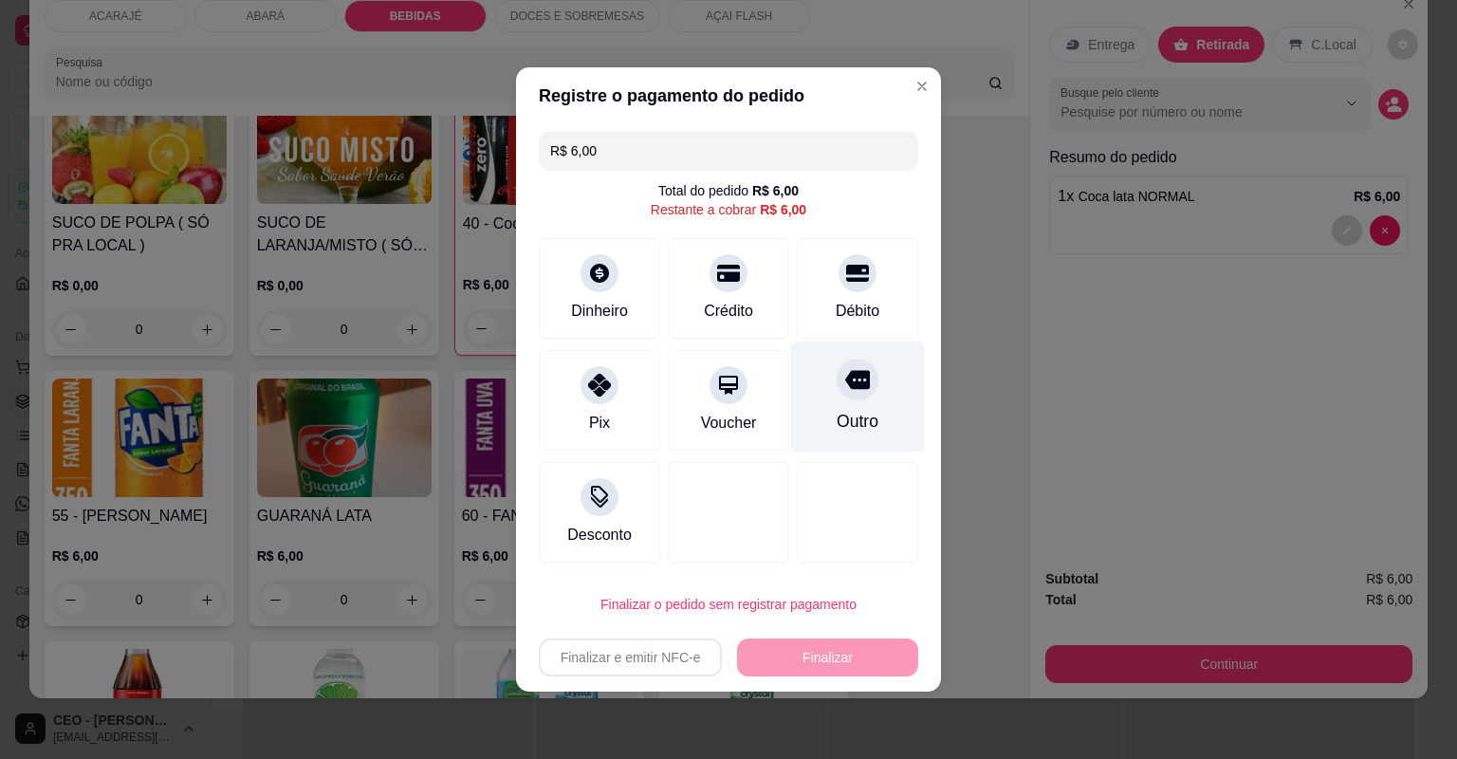
click at [827, 380] on div "Outro" at bounding box center [858, 396] width 134 height 111
type input "R$ 0,00"
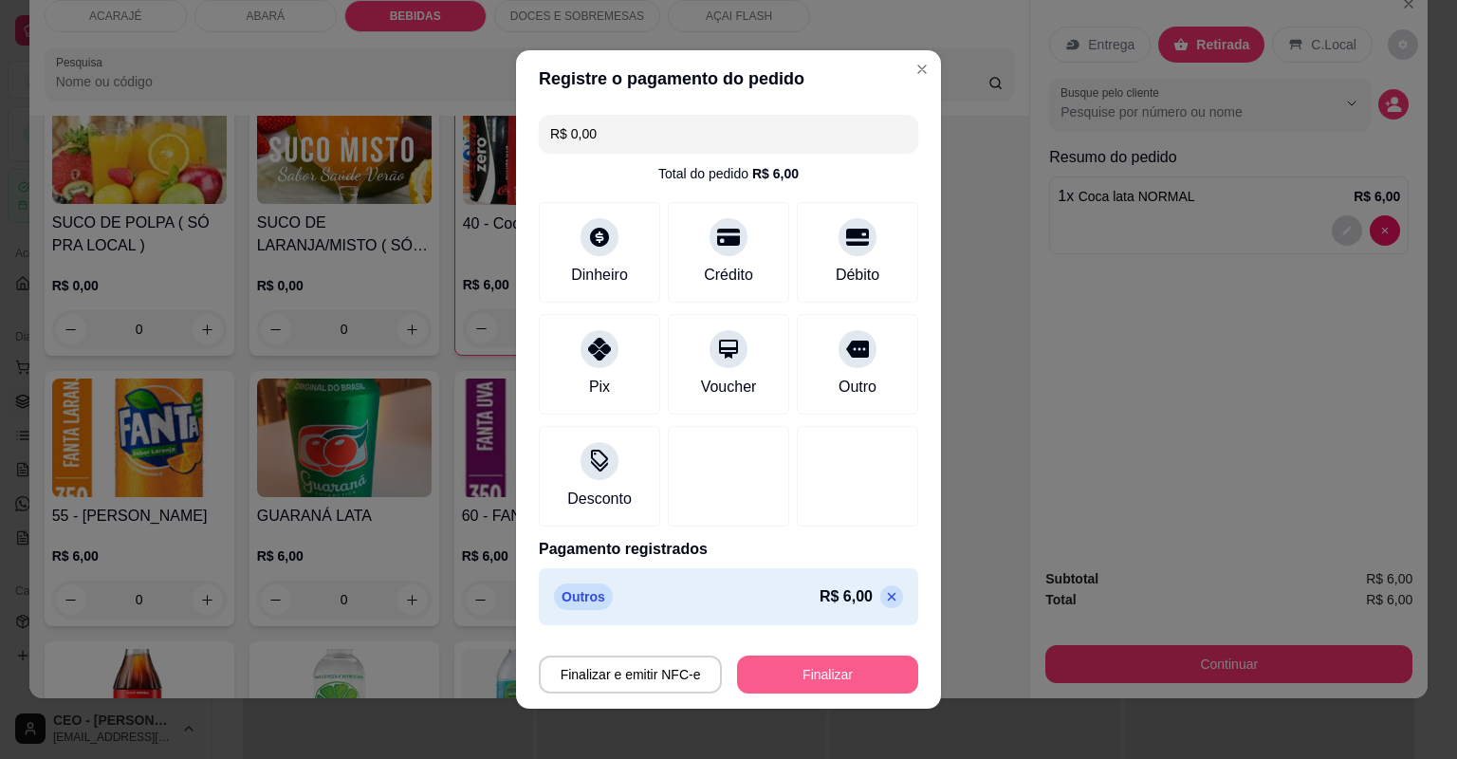
click at [802, 665] on button "Finalizar" at bounding box center [827, 674] width 181 height 38
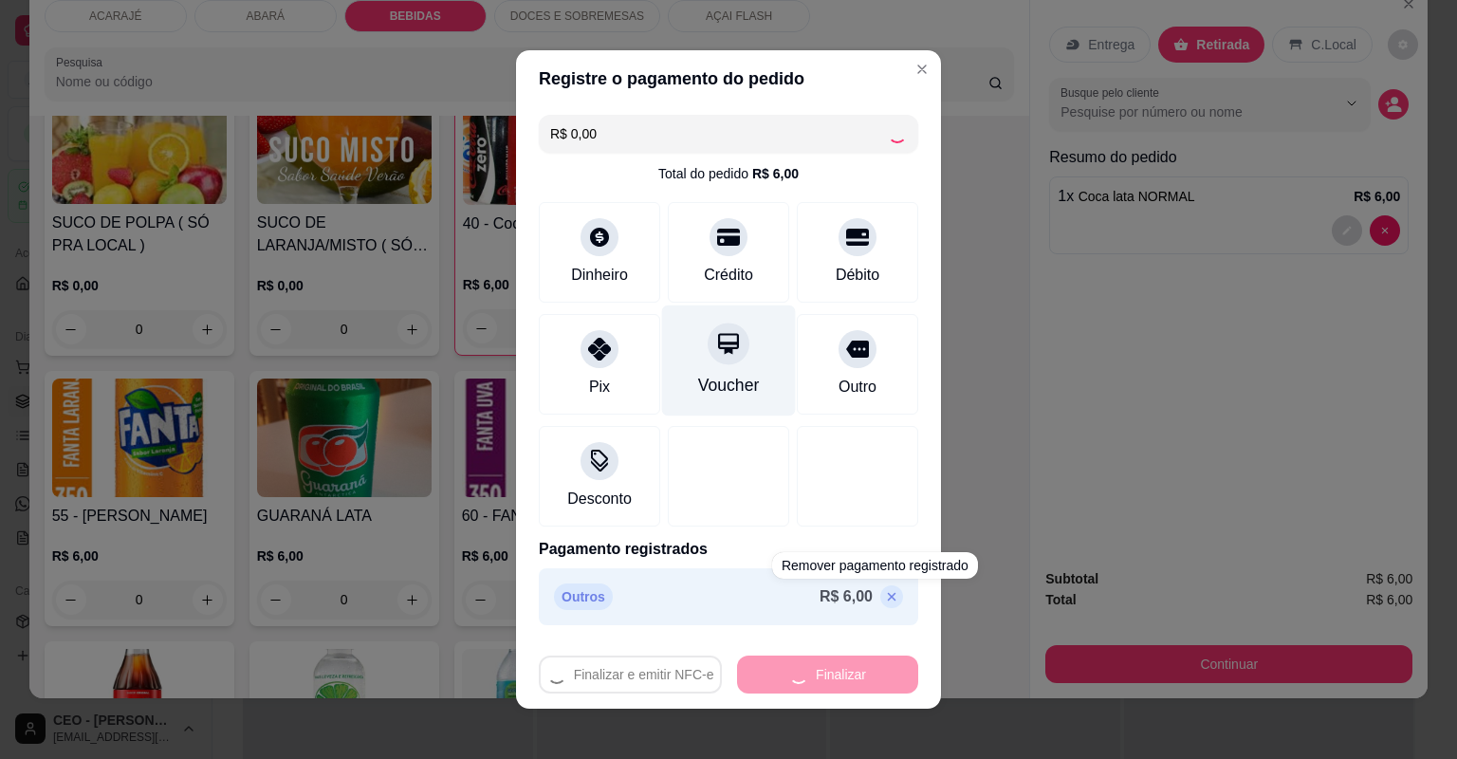
type input "0"
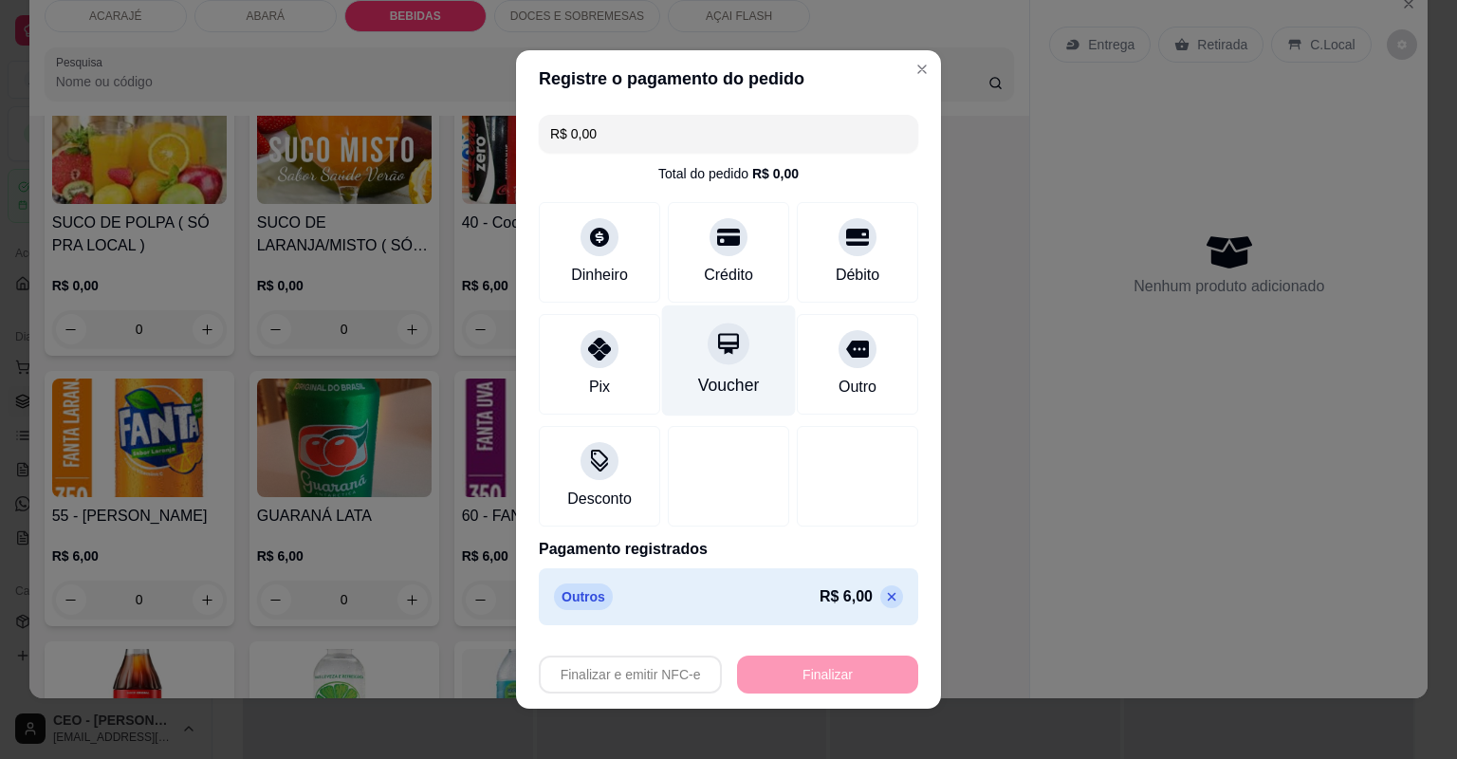
type input "-R$ 6,00"
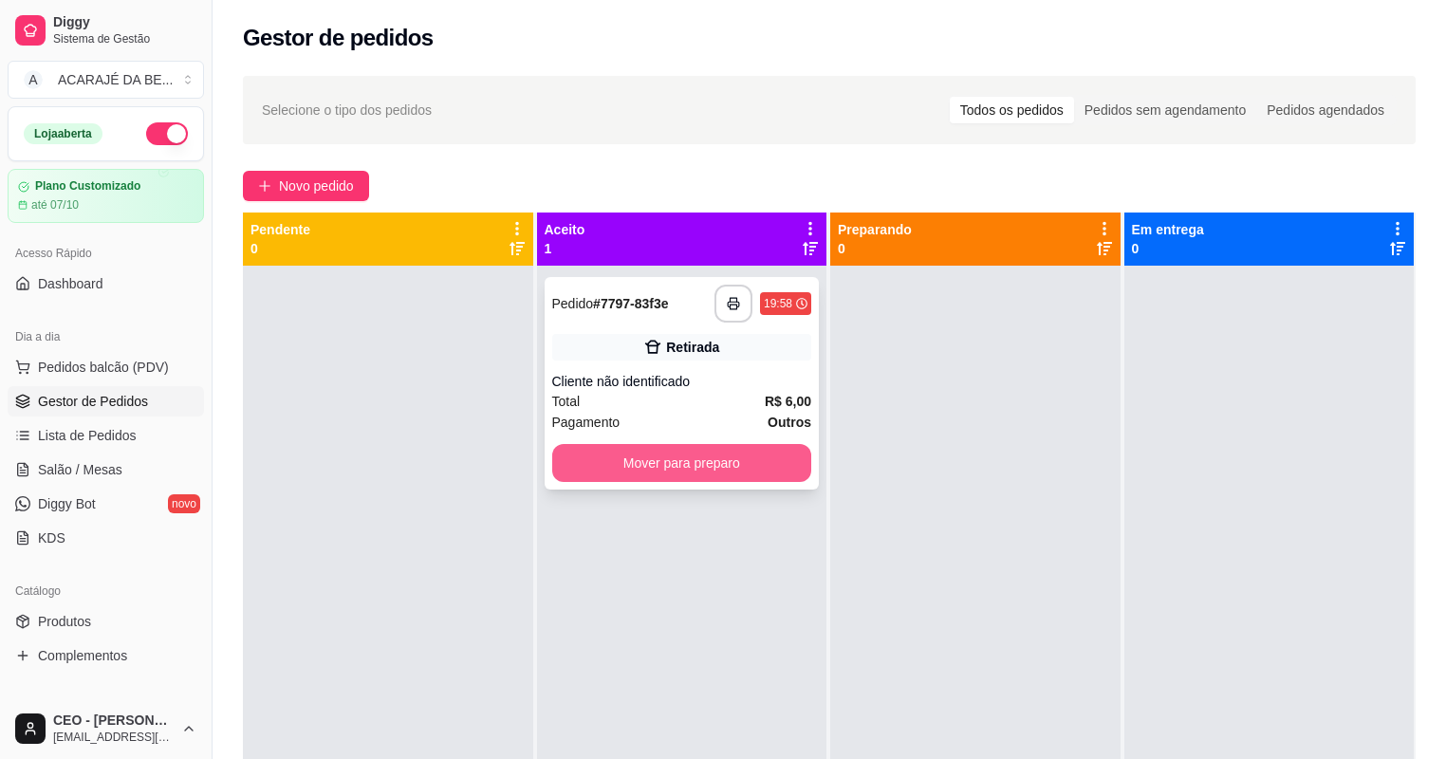
click at [670, 452] on button "Mover para preparo" at bounding box center [682, 463] width 260 height 38
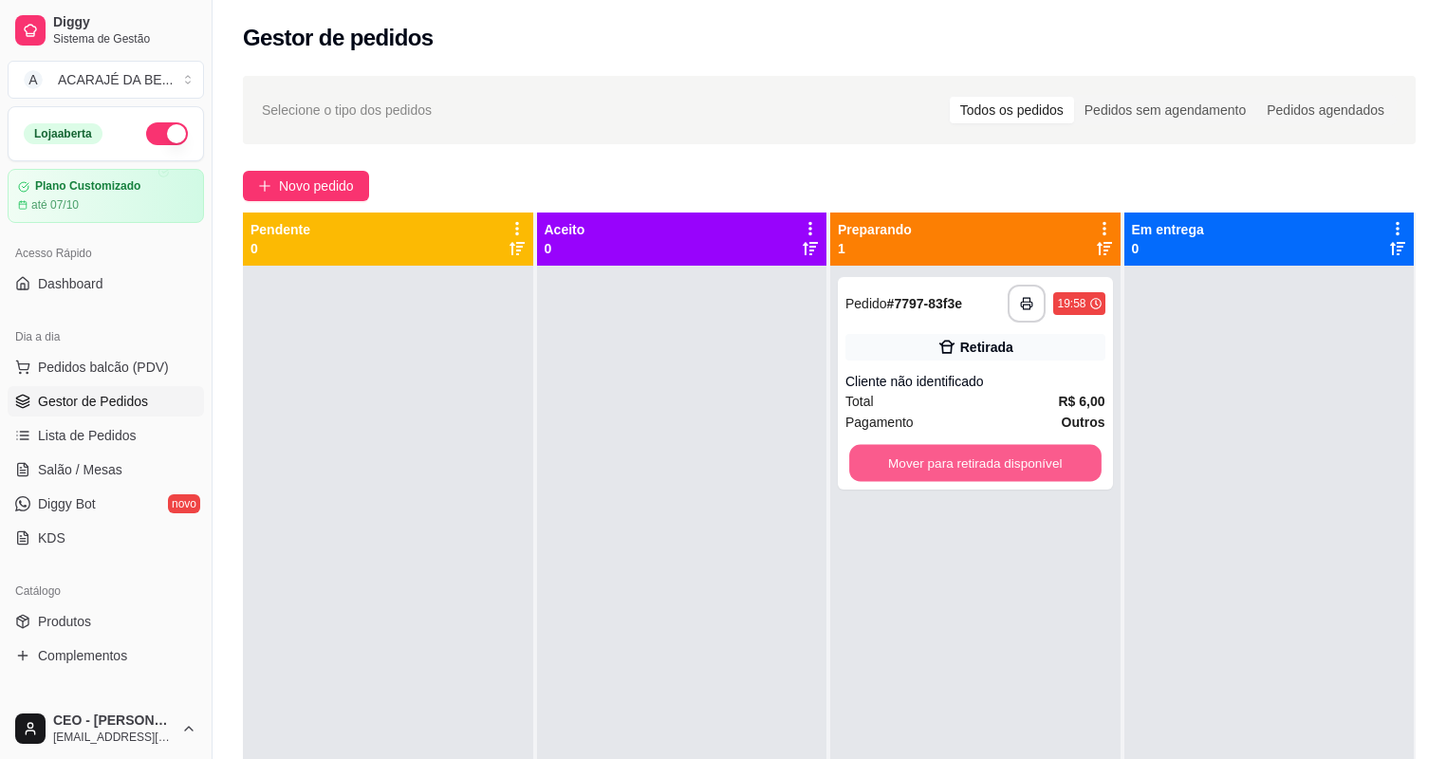
click at [952, 474] on button "Mover para retirada disponível" at bounding box center [974, 463] width 251 height 37
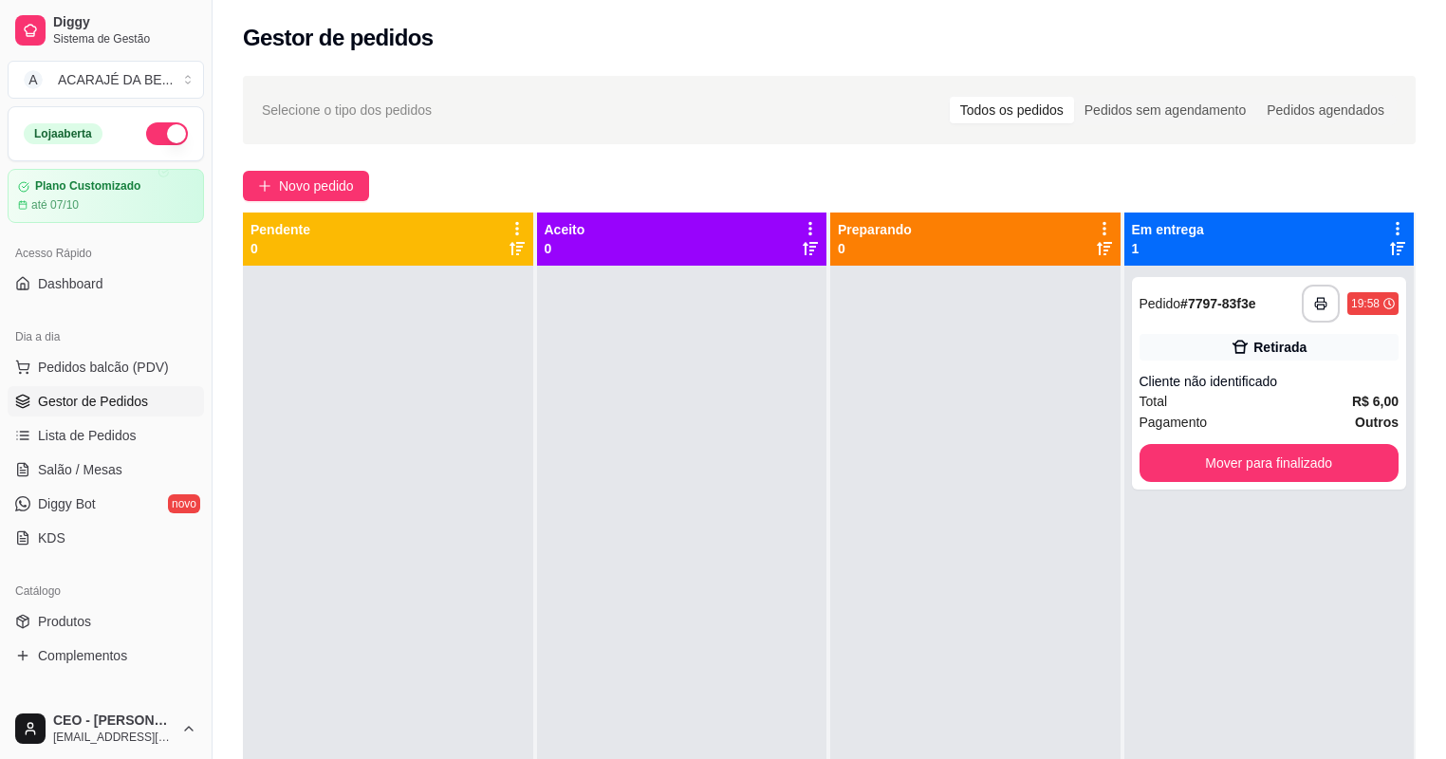
click at [1351, 520] on div "**********" at bounding box center [1269, 645] width 290 height 759
click at [1327, 472] on button "Mover para finalizado" at bounding box center [1269, 463] width 260 height 38
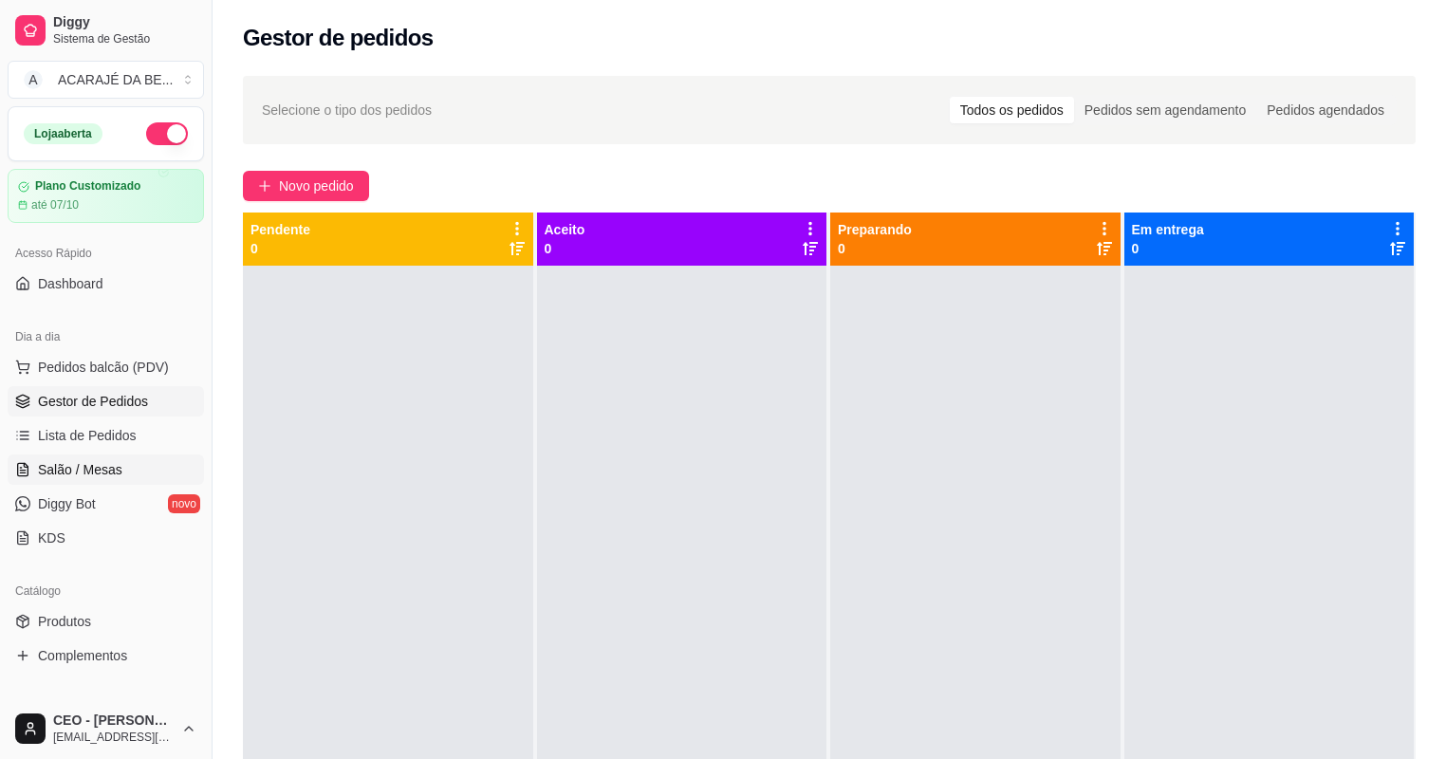
click at [111, 469] on span "Salão / Mesas" at bounding box center [80, 469] width 84 height 19
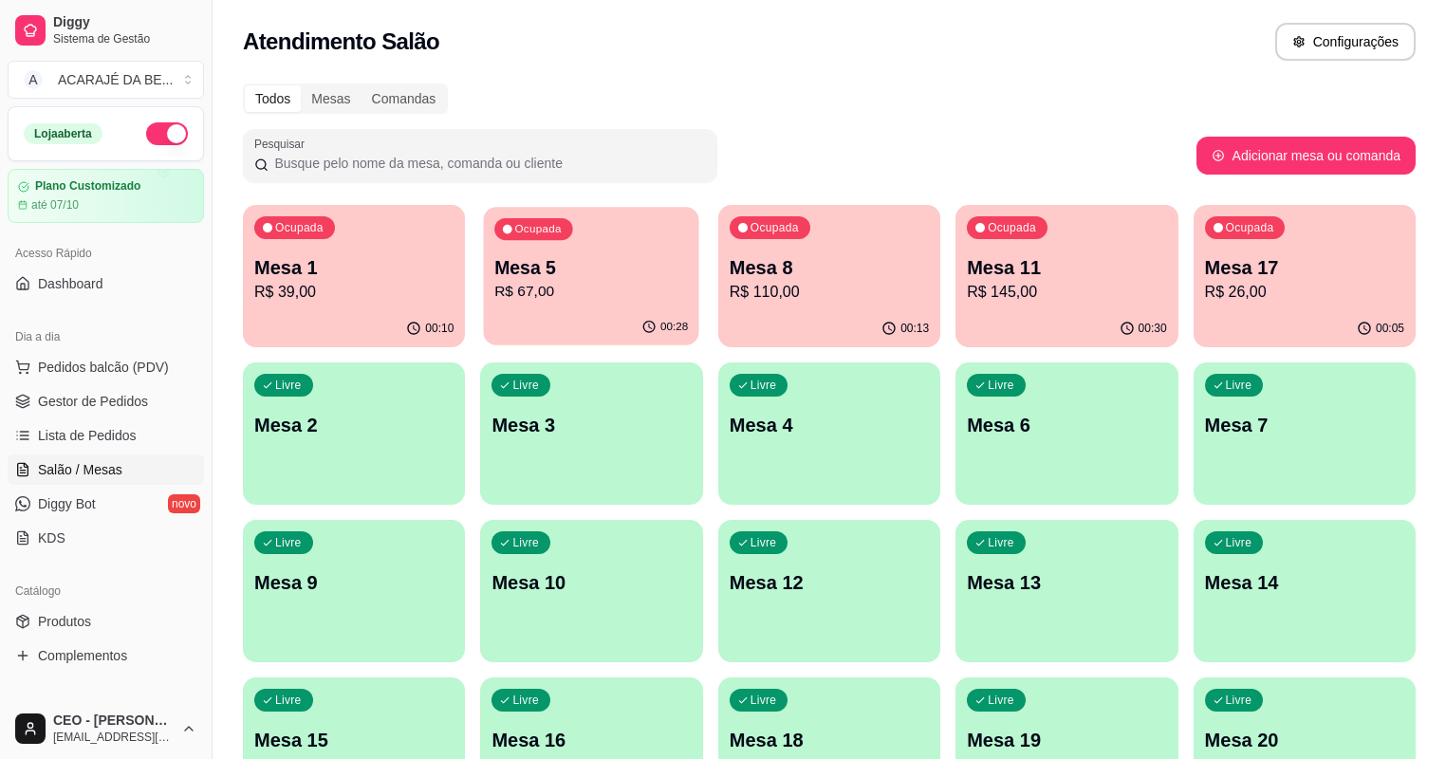
click at [515, 269] on p "Mesa 5" at bounding box center [592, 268] width 194 height 26
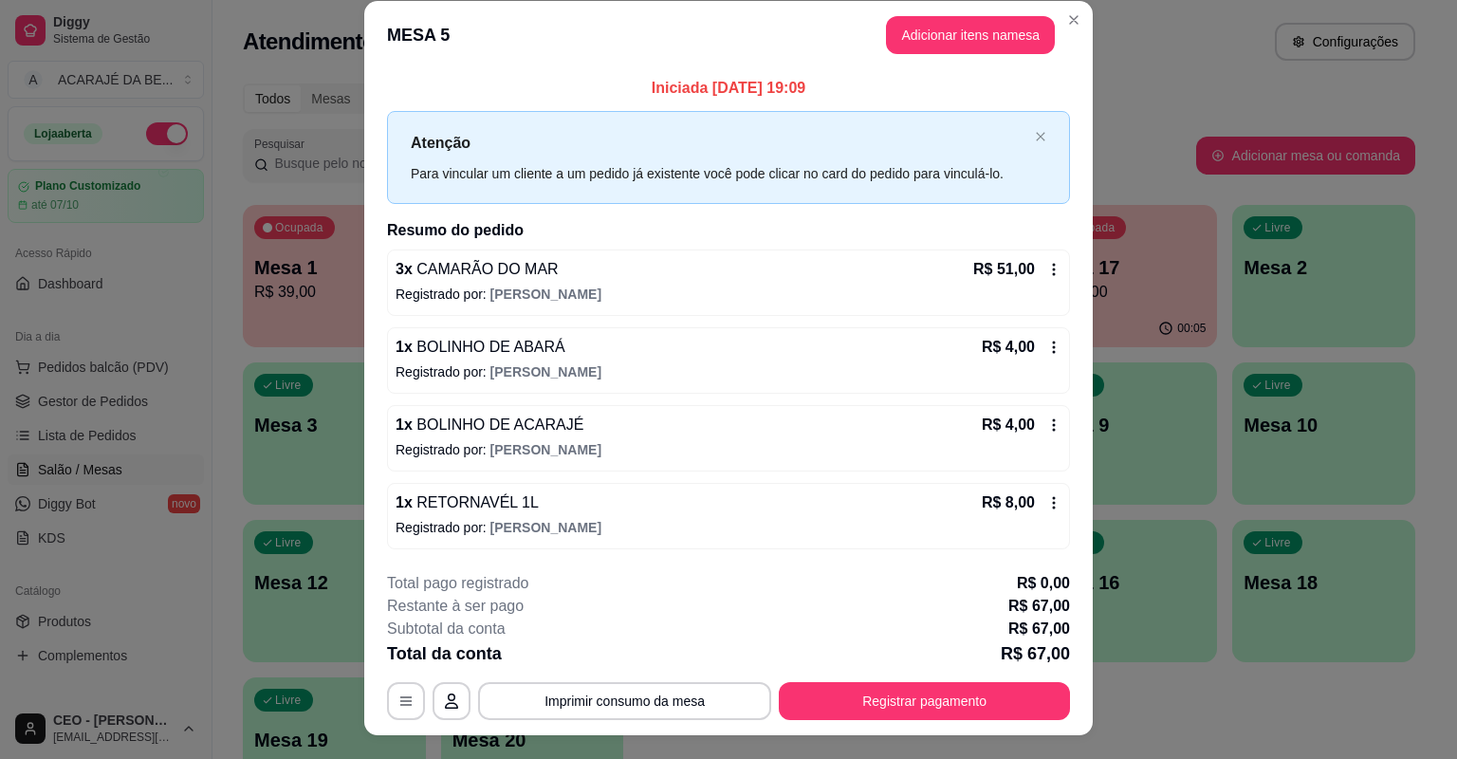
scroll to position [46, 0]
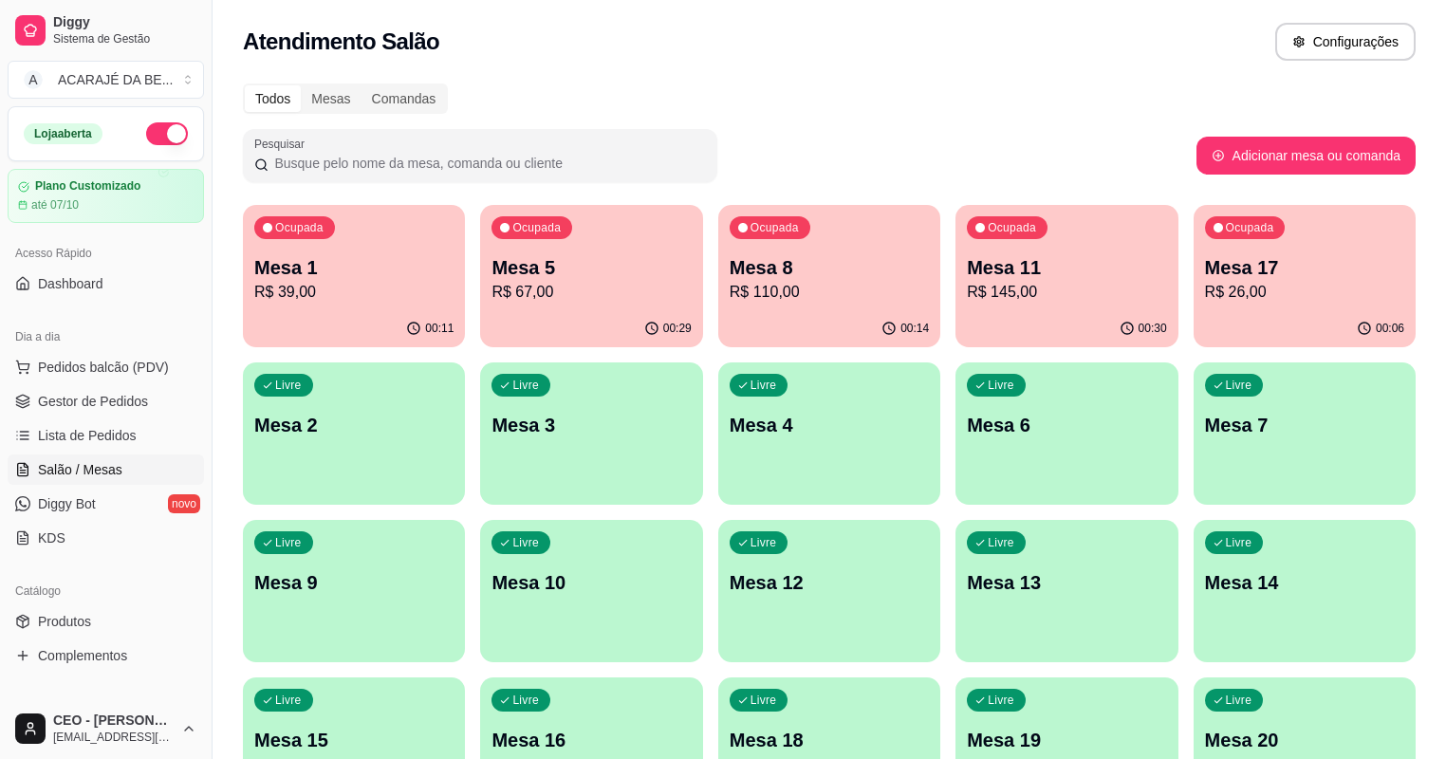
click at [544, 298] on p "R$ 67,00" at bounding box center [590, 292] width 199 height 23
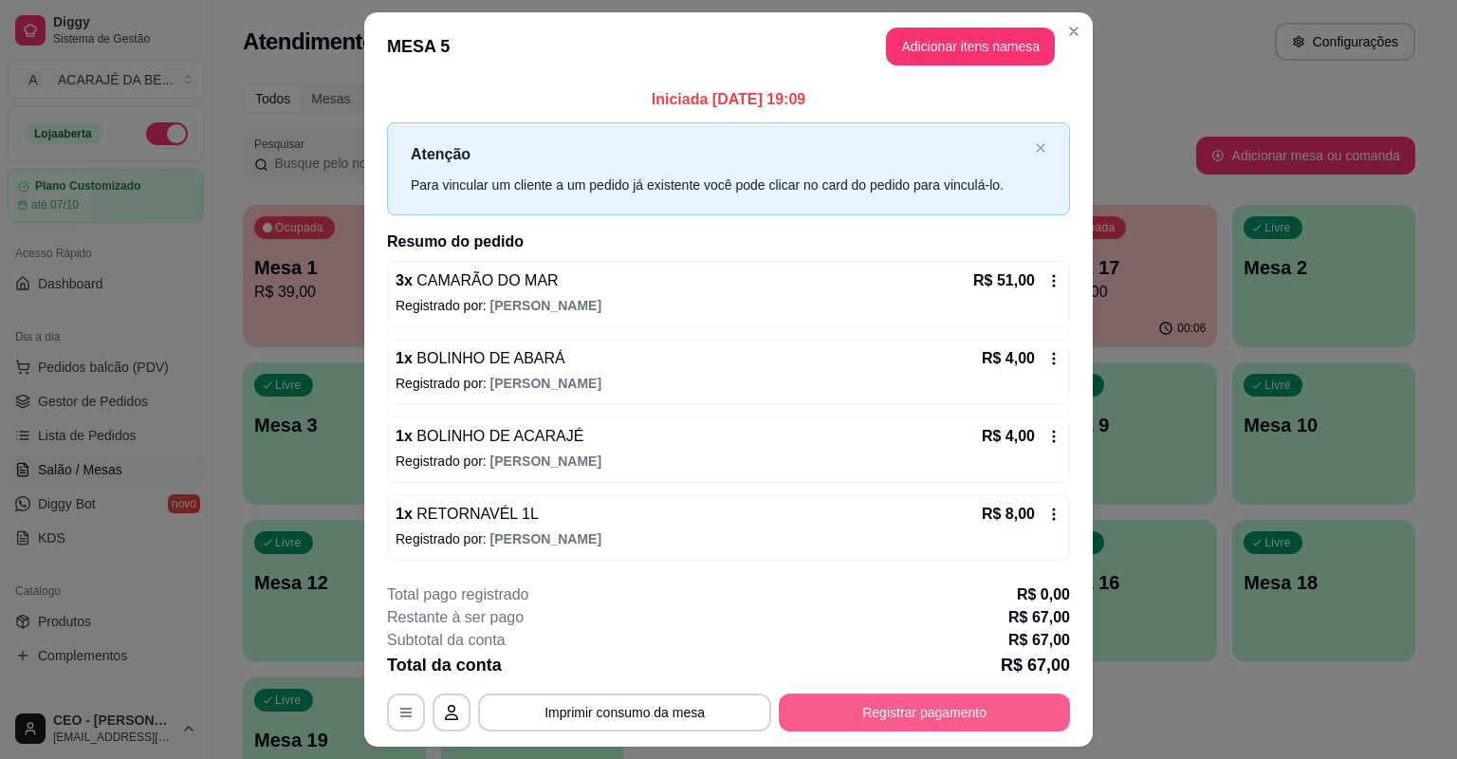
click at [999, 703] on button "Registrar pagamento" at bounding box center [924, 712] width 291 height 38
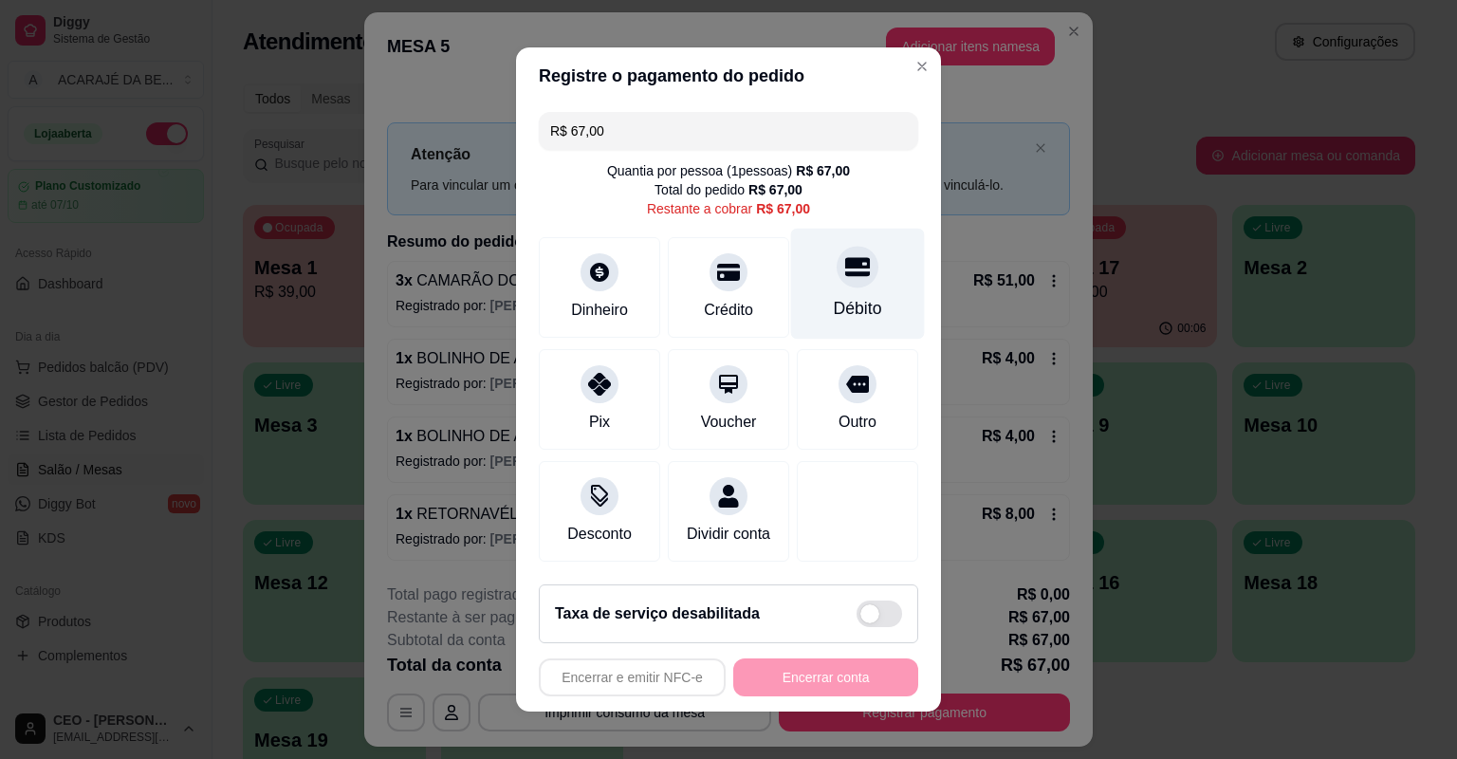
click at [854, 281] on div at bounding box center [858, 267] width 42 height 42
type input "R$ 0,00"
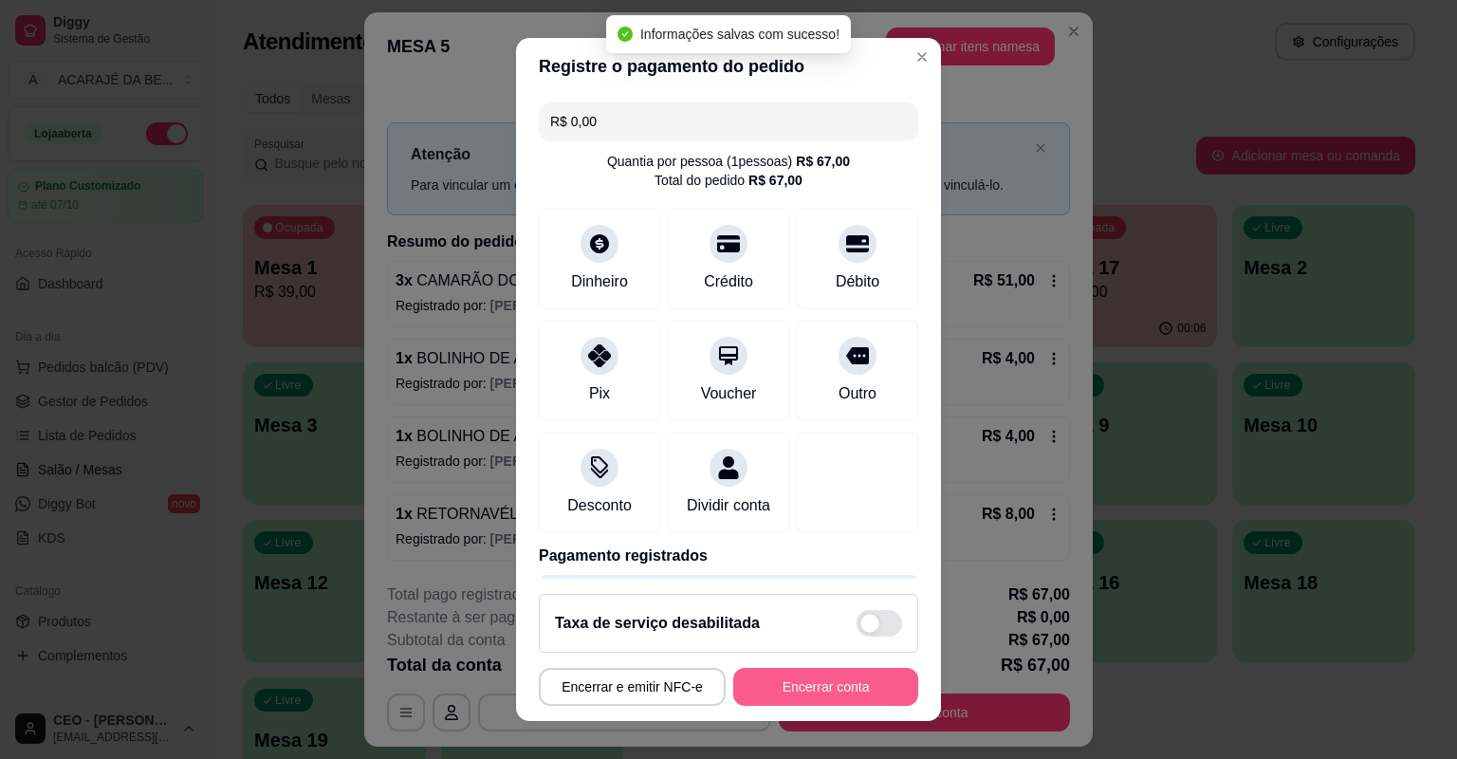
click at [817, 676] on button "Encerrar conta" at bounding box center [825, 687] width 185 height 38
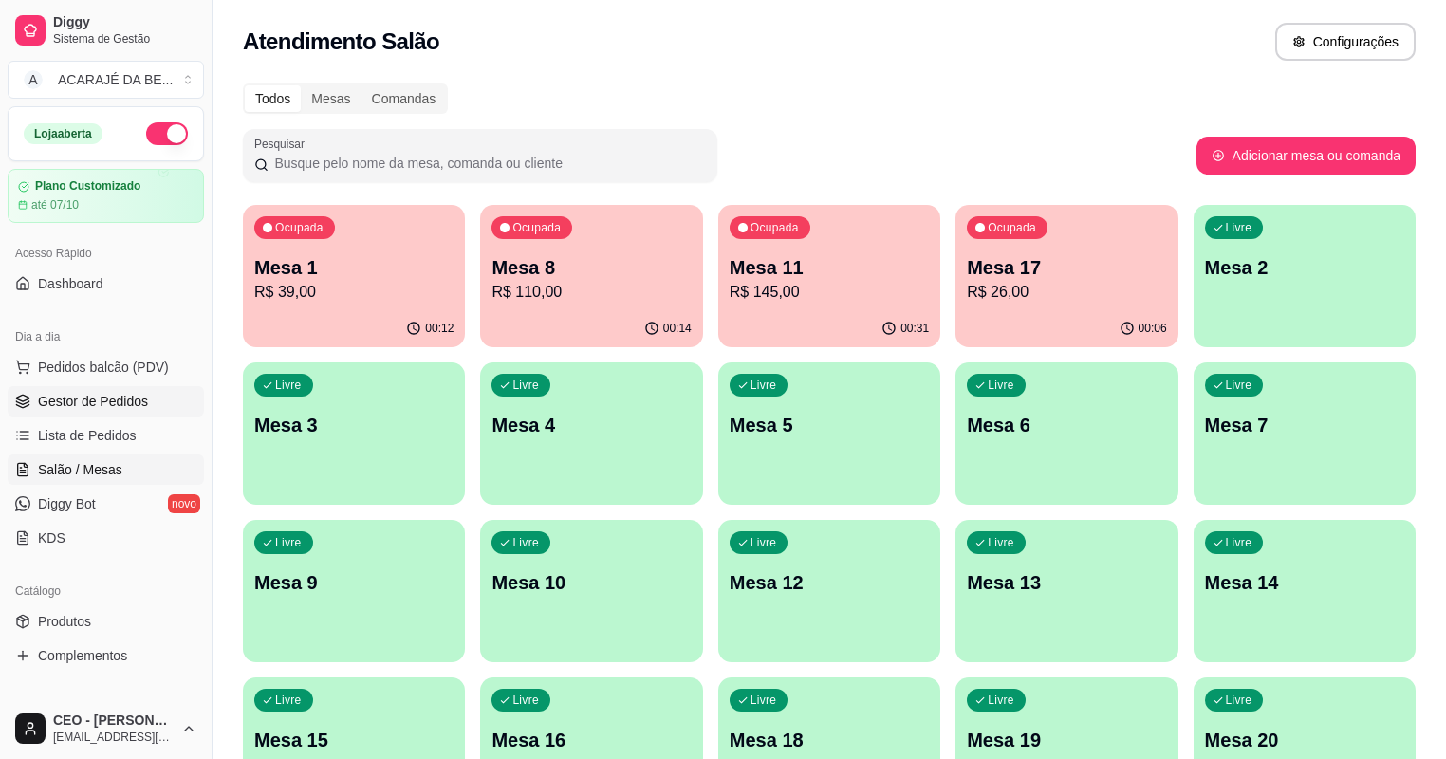
click at [83, 403] on span "Gestor de Pedidos" at bounding box center [93, 401] width 110 height 19
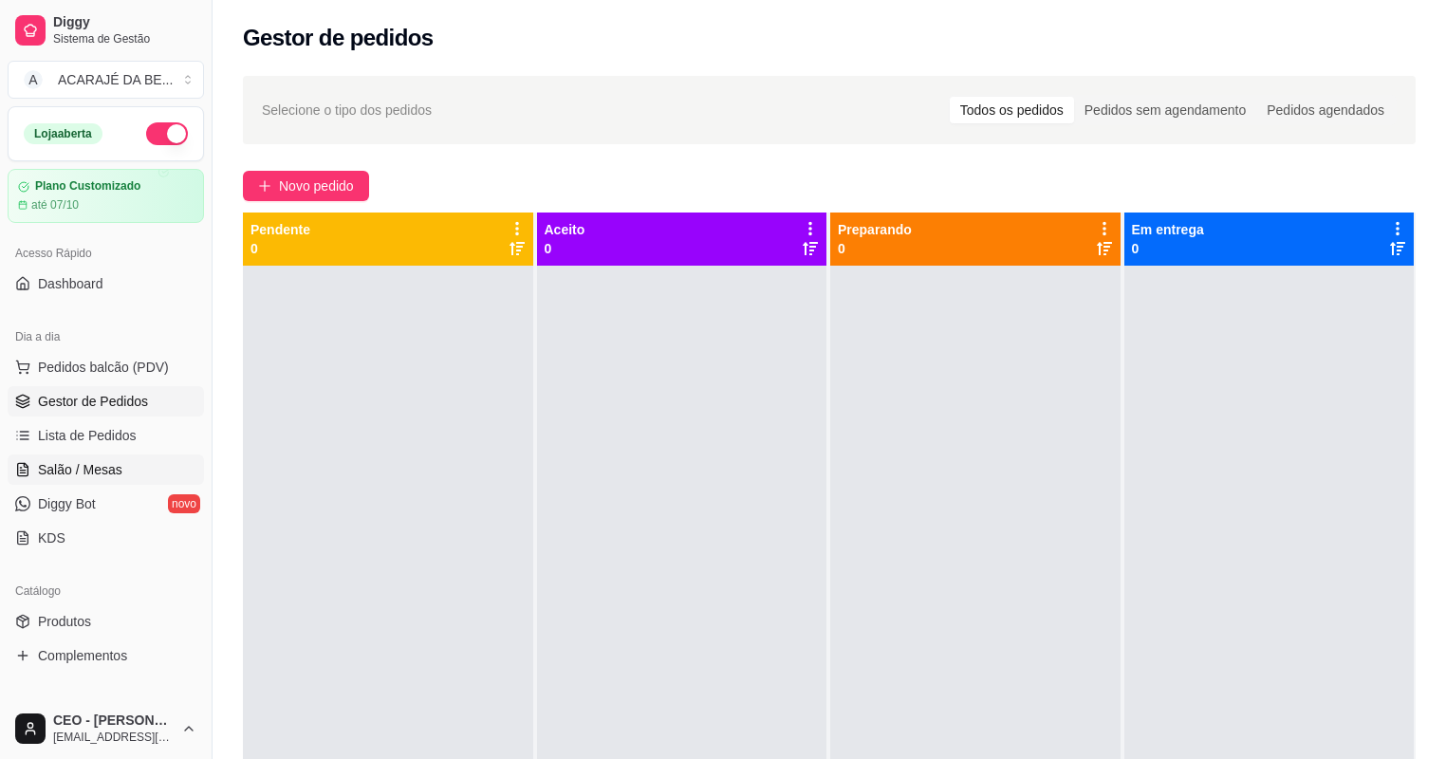
click at [144, 466] on link "Salão / Mesas" at bounding box center [106, 469] width 196 height 30
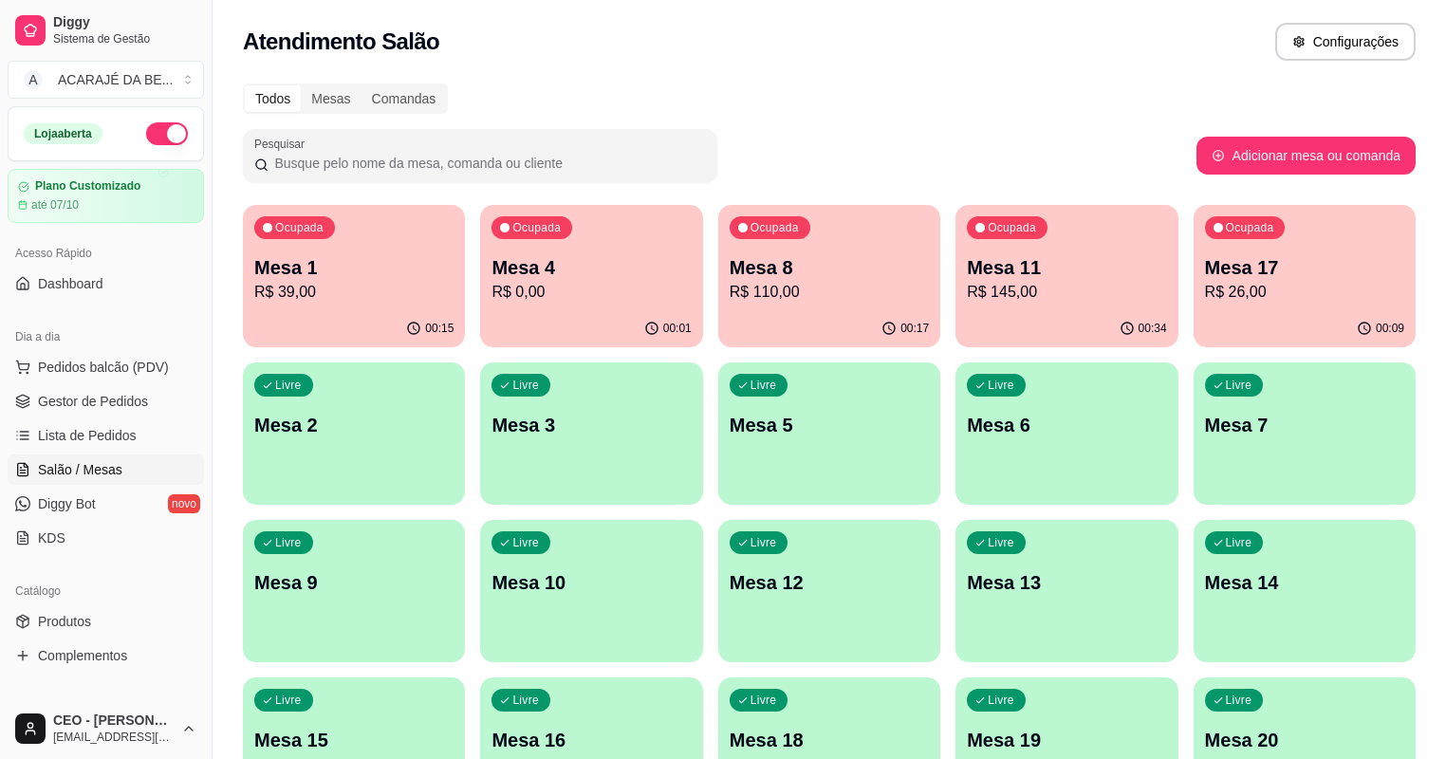
click at [967, 284] on p "R$ 145,00" at bounding box center [1066, 292] width 199 height 23
click at [1208, 267] on p "Mesa 17" at bounding box center [1305, 268] width 194 height 26
click at [967, 300] on p "R$ 145,00" at bounding box center [1066, 292] width 199 height 23
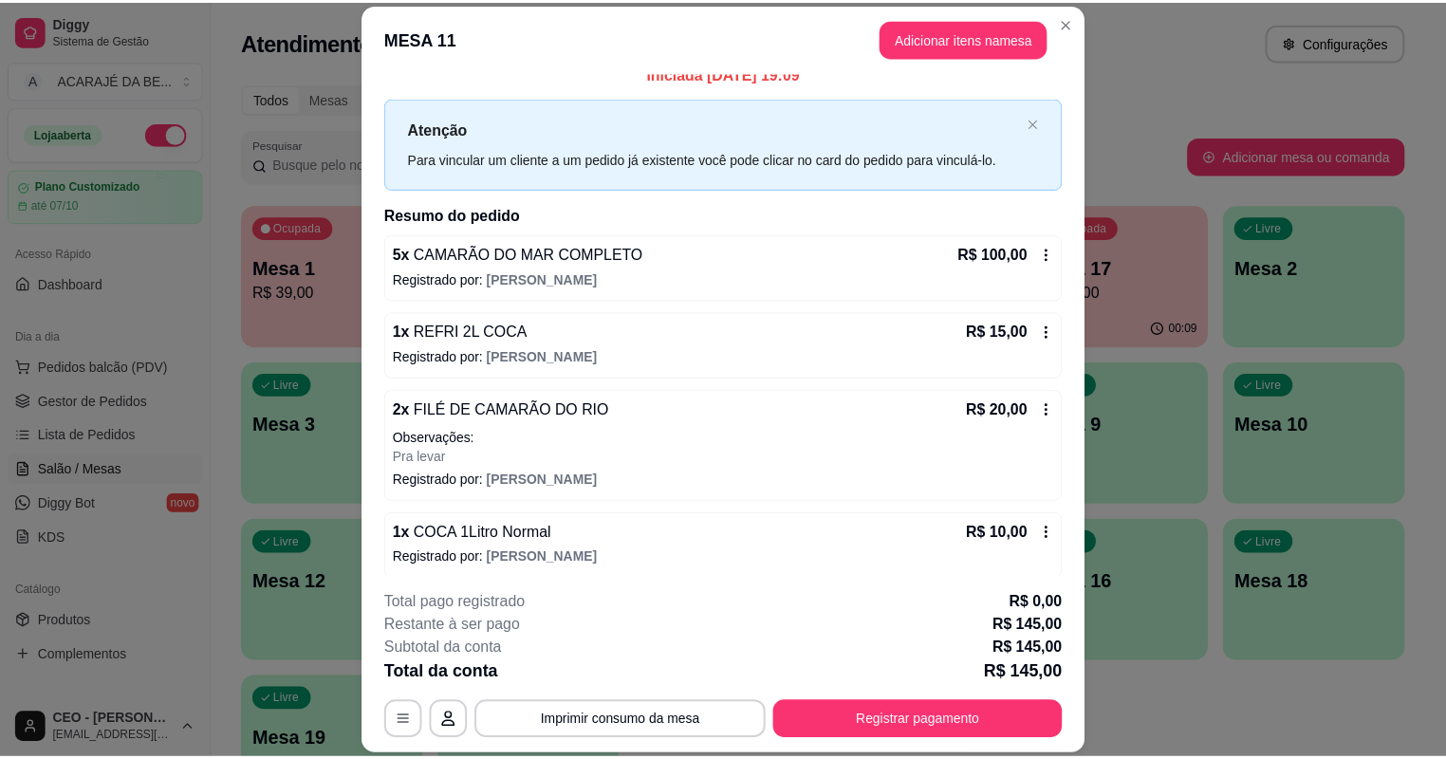
scroll to position [26, 0]
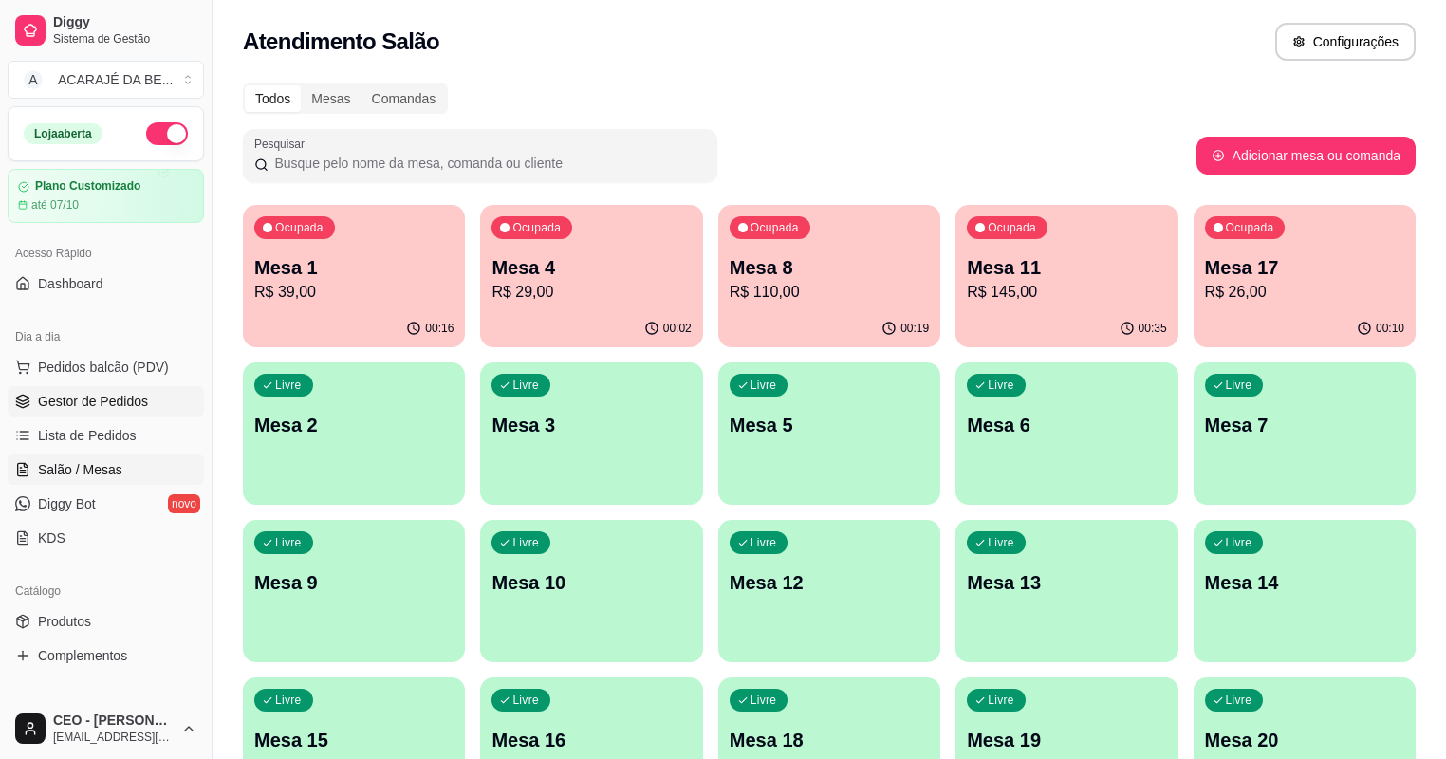
click at [151, 391] on link "Gestor de Pedidos" at bounding box center [106, 401] width 196 height 30
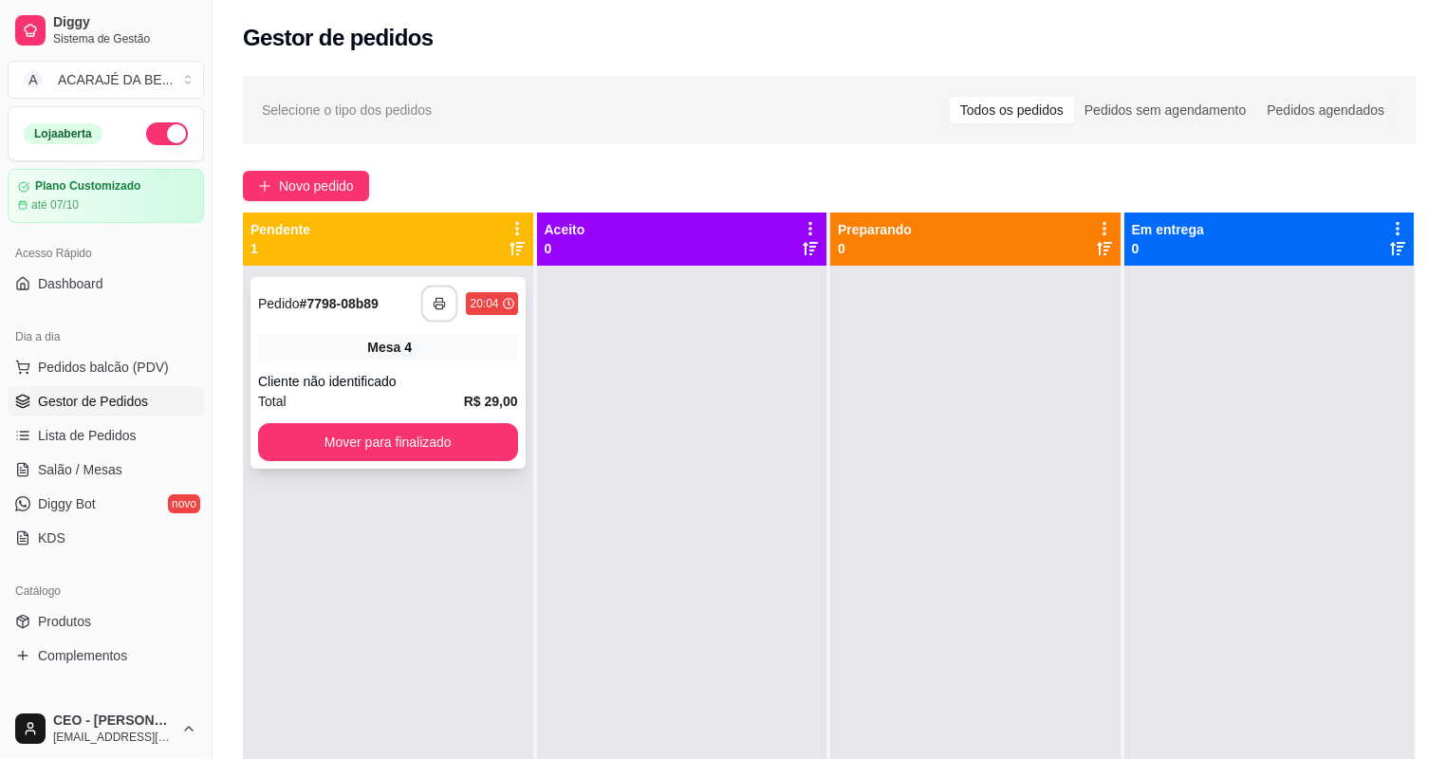
click at [424, 304] on button "button" at bounding box center [439, 304] width 37 height 37
click at [440, 448] on button "Mover para finalizado" at bounding box center [387, 442] width 251 height 37
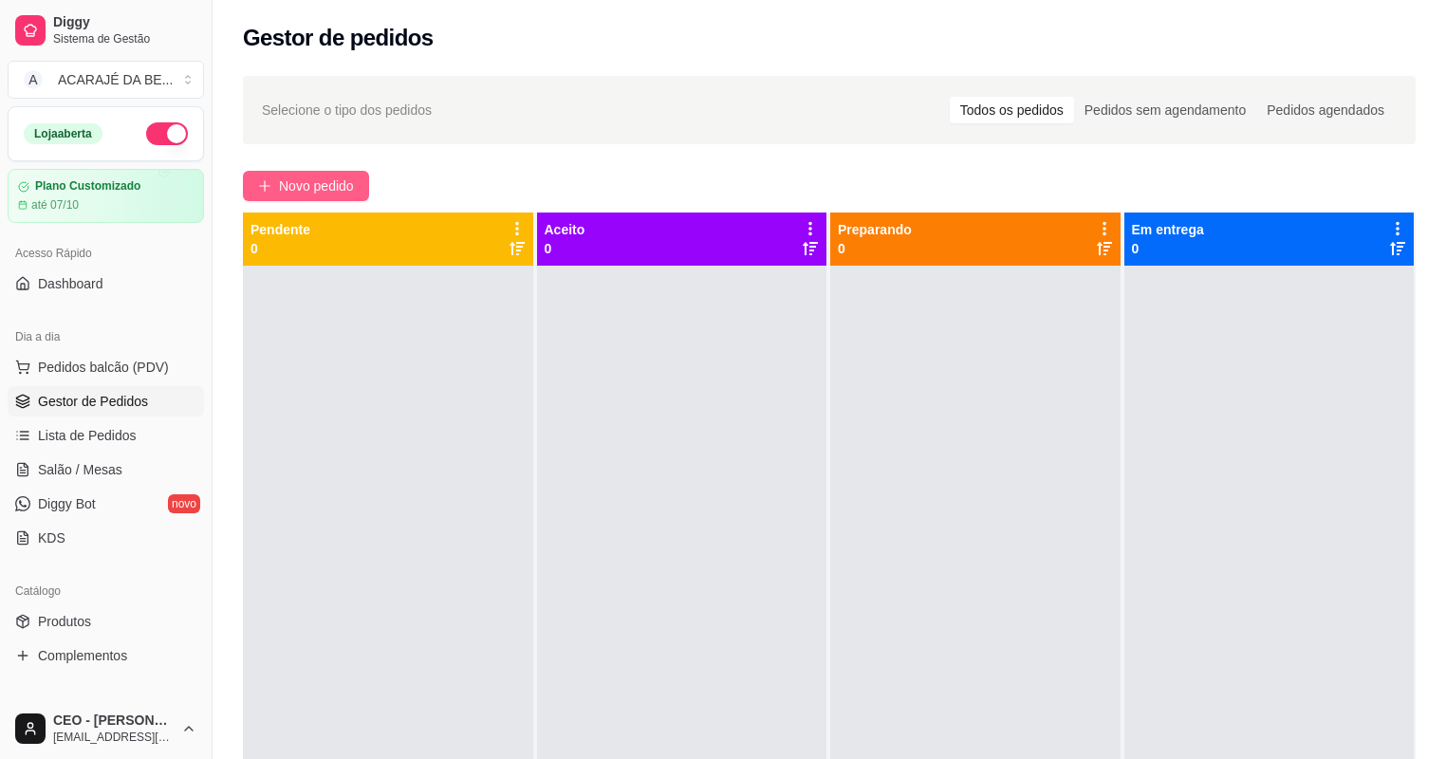
click at [311, 187] on span "Novo pedido" at bounding box center [316, 185] width 75 height 21
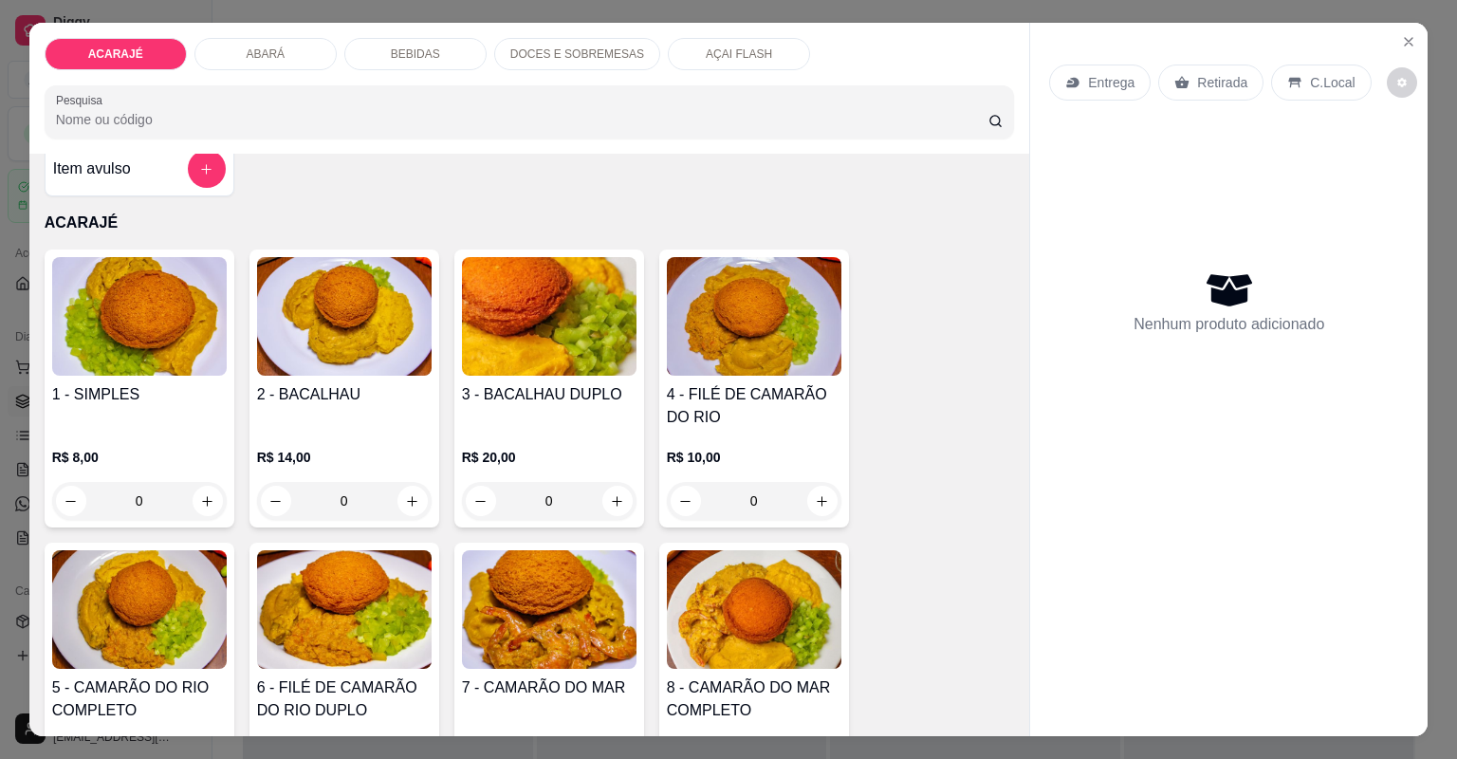
scroll to position [76, 0]
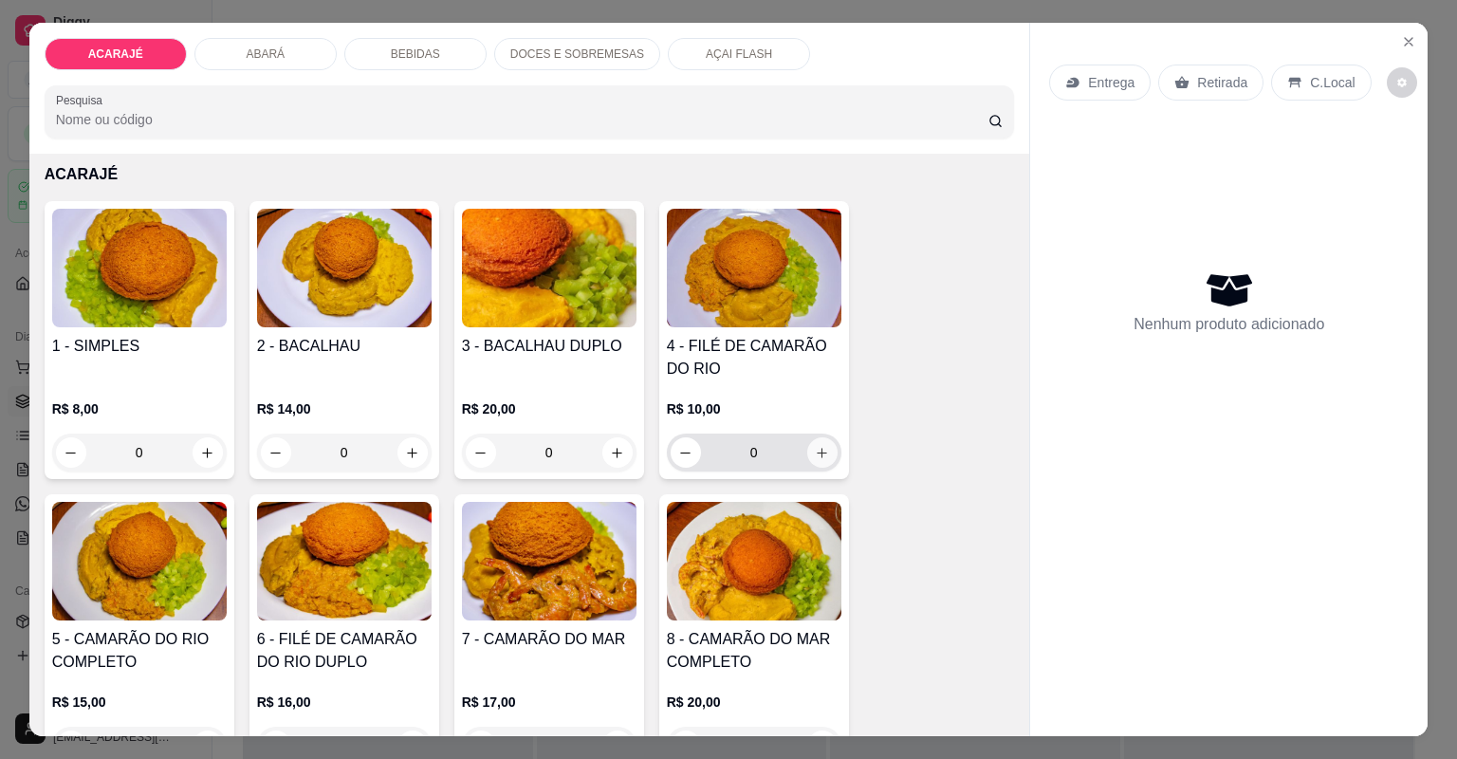
click at [817, 452] on icon "increase-product-quantity" at bounding box center [822, 453] width 10 height 10
type input "1"
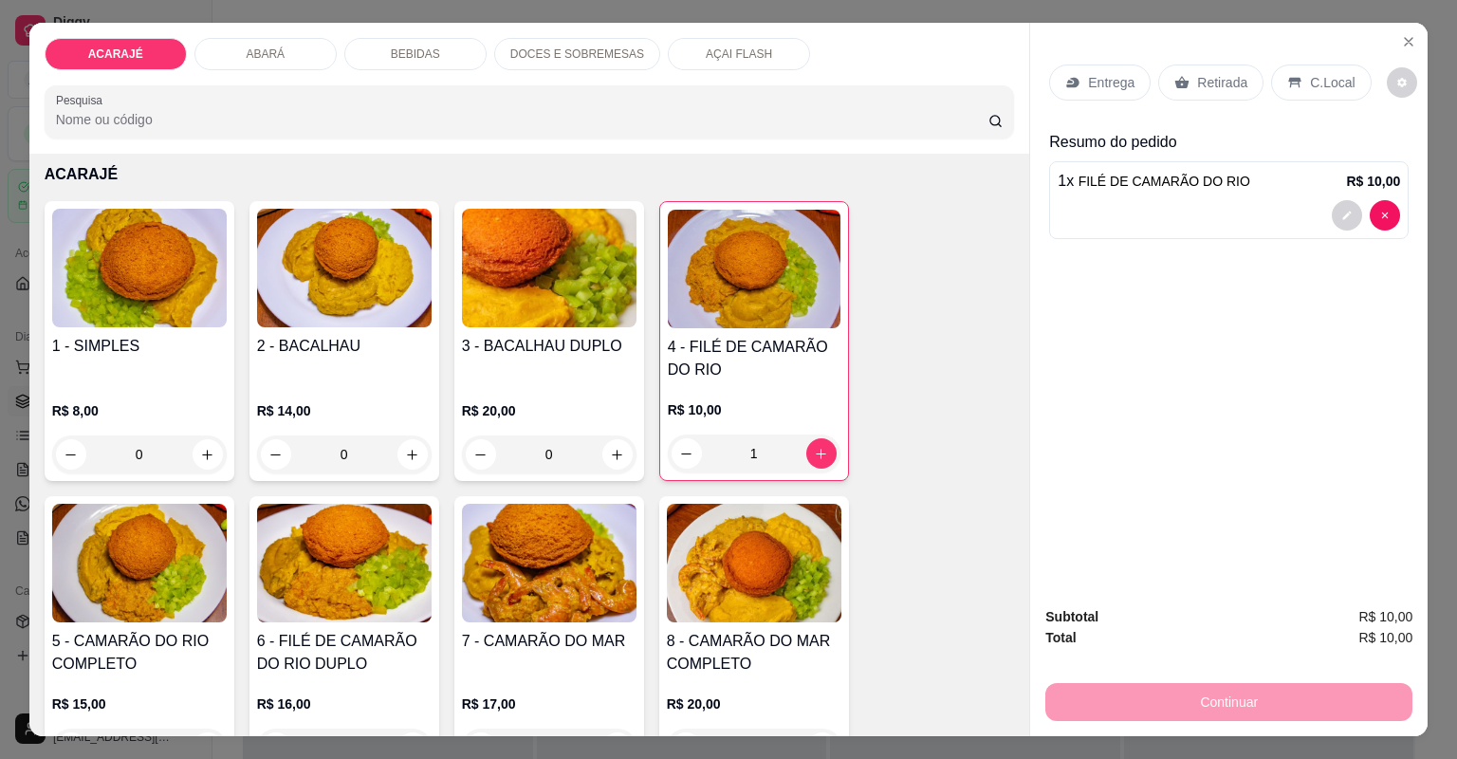
click at [1204, 90] on p "Retirada" at bounding box center [1222, 82] width 50 height 19
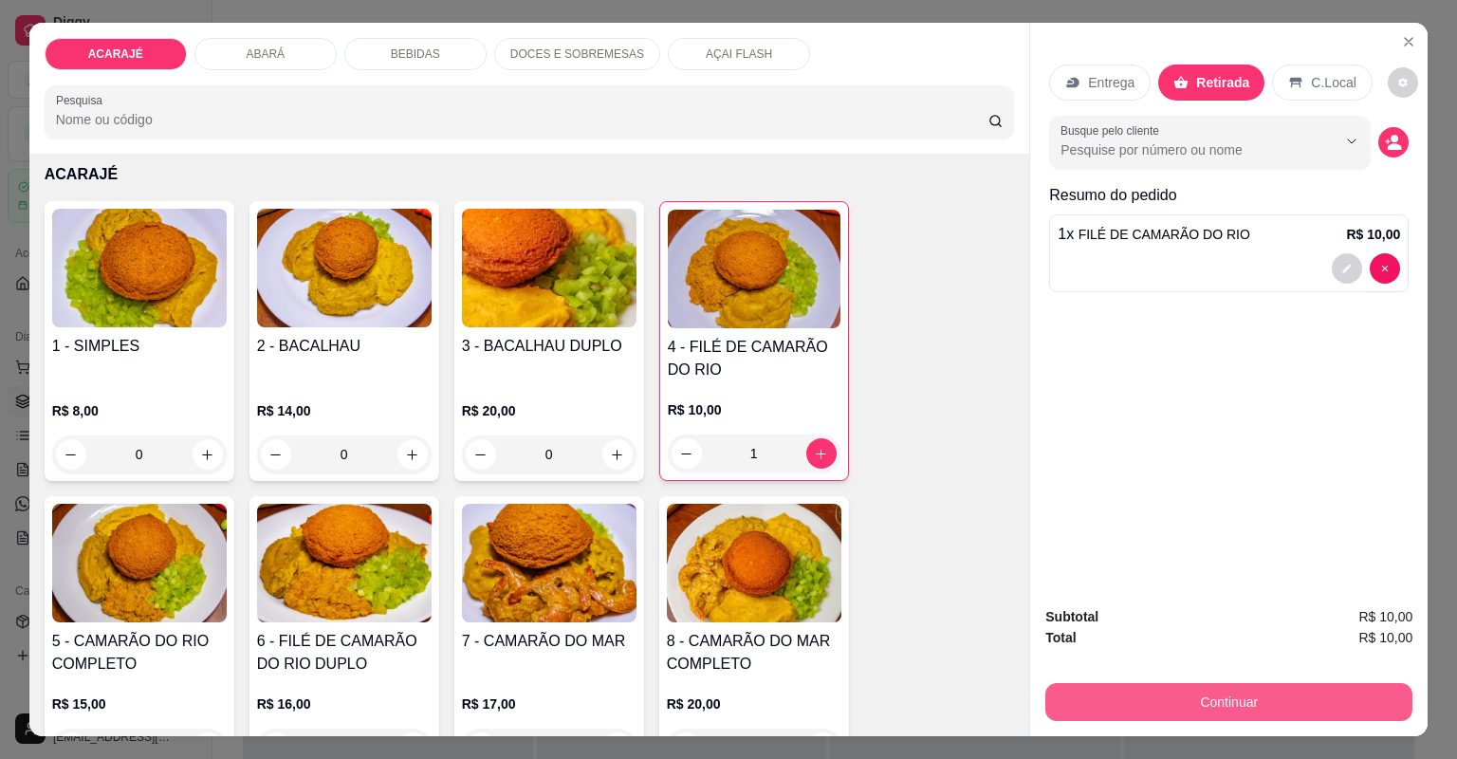
click at [1222, 709] on button "Continuar" at bounding box center [1228, 702] width 367 height 38
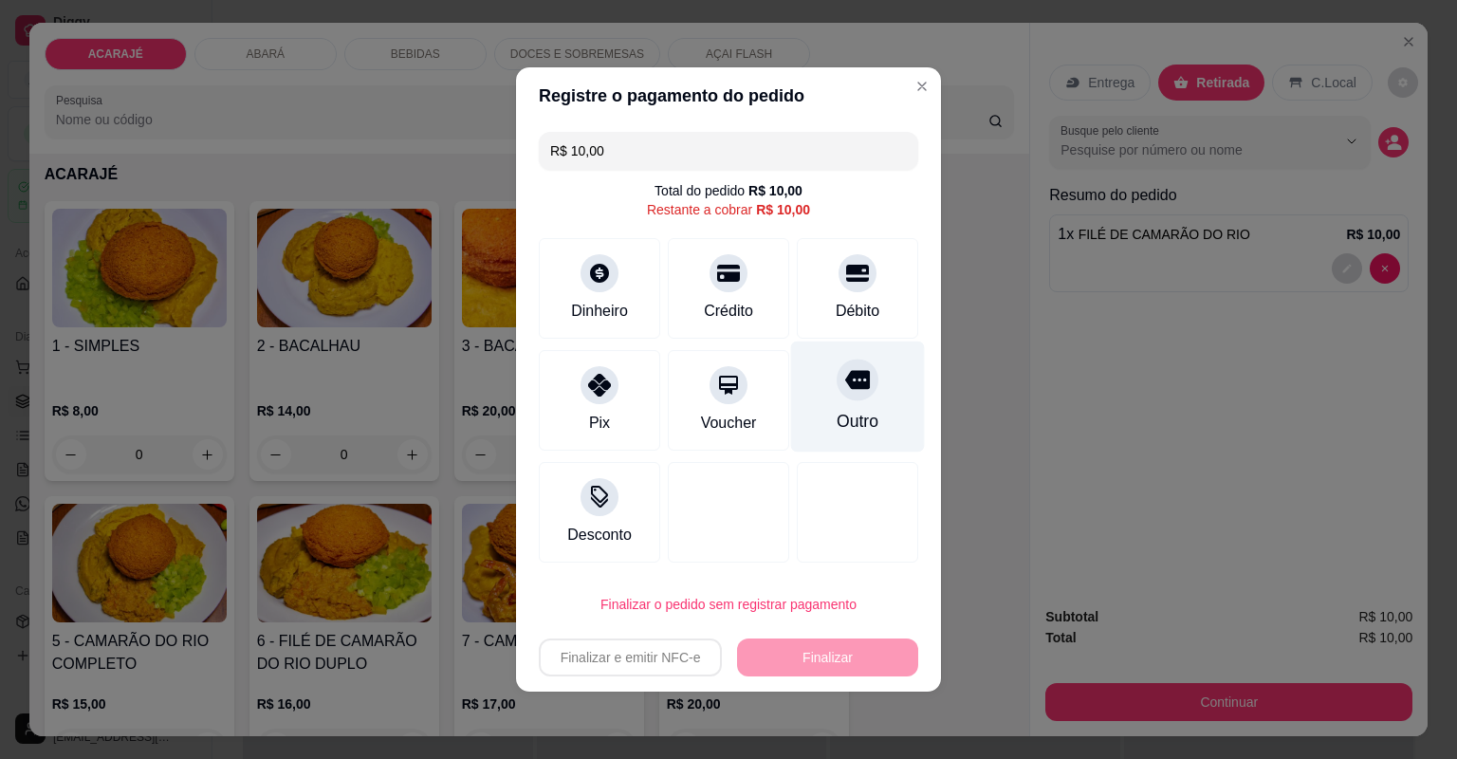
click at [853, 410] on div "Outro" at bounding box center [858, 396] width 134 height 111
type input "R$ 0,00"
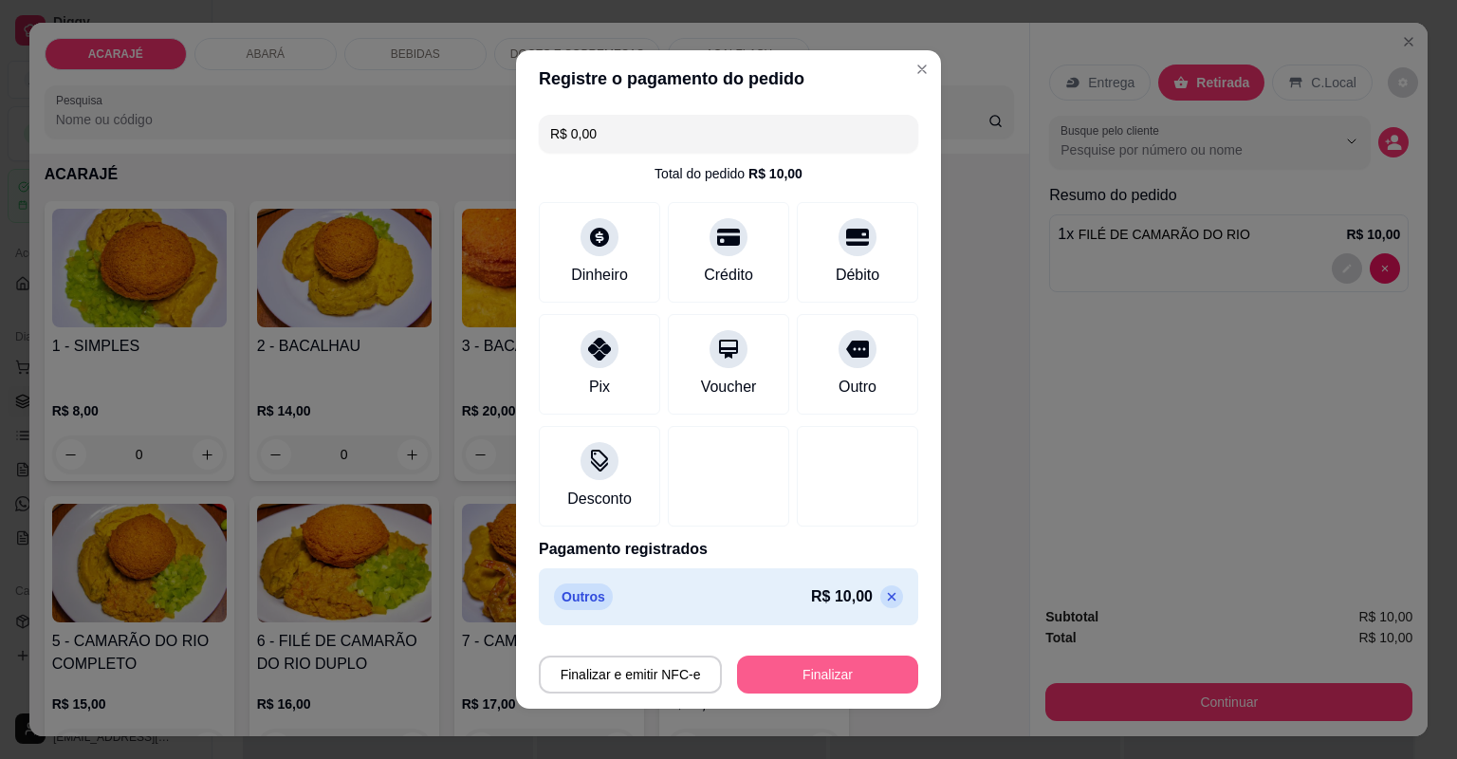
click at [799, 682] on button "Finalizar" at bounding box center [827, 674] width 181 height 38
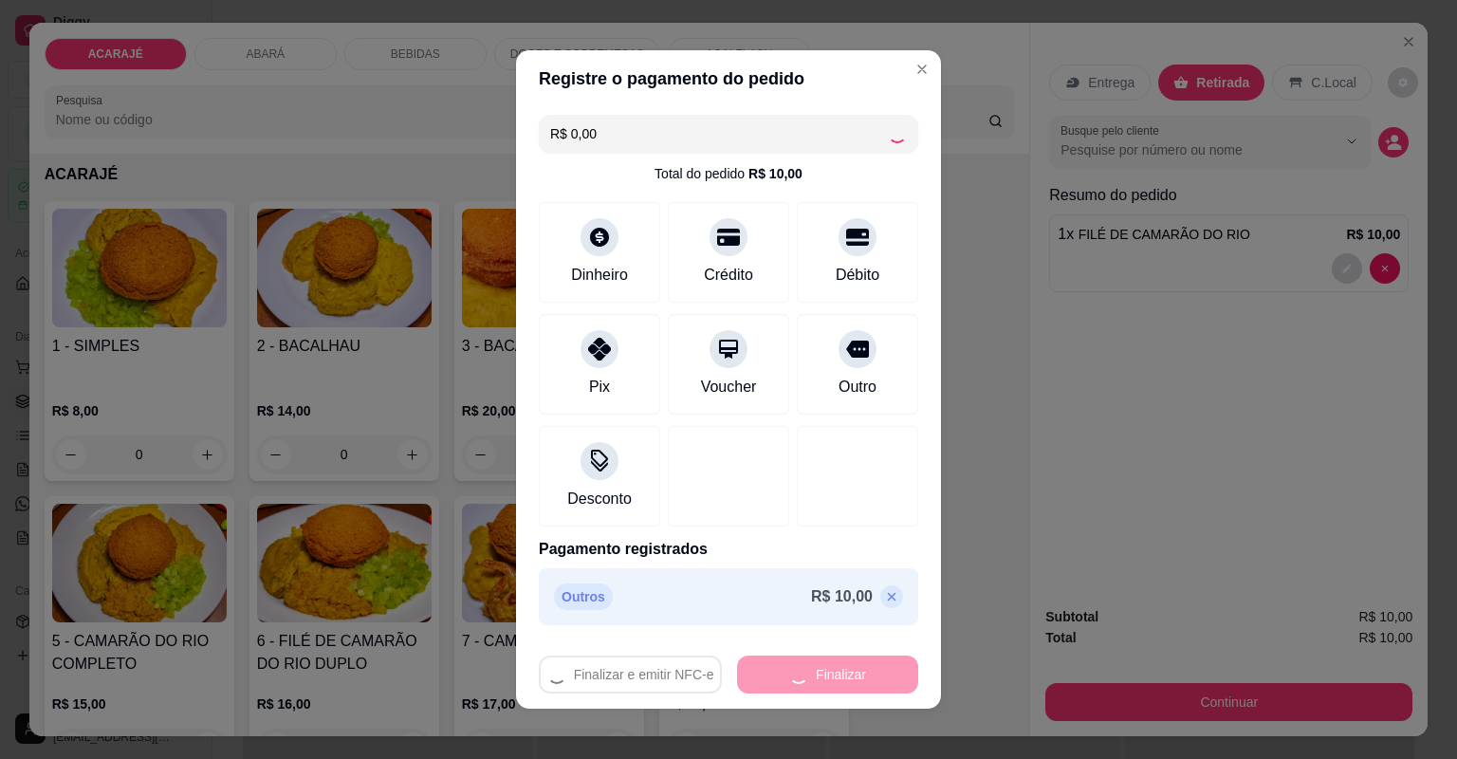
type input "0"
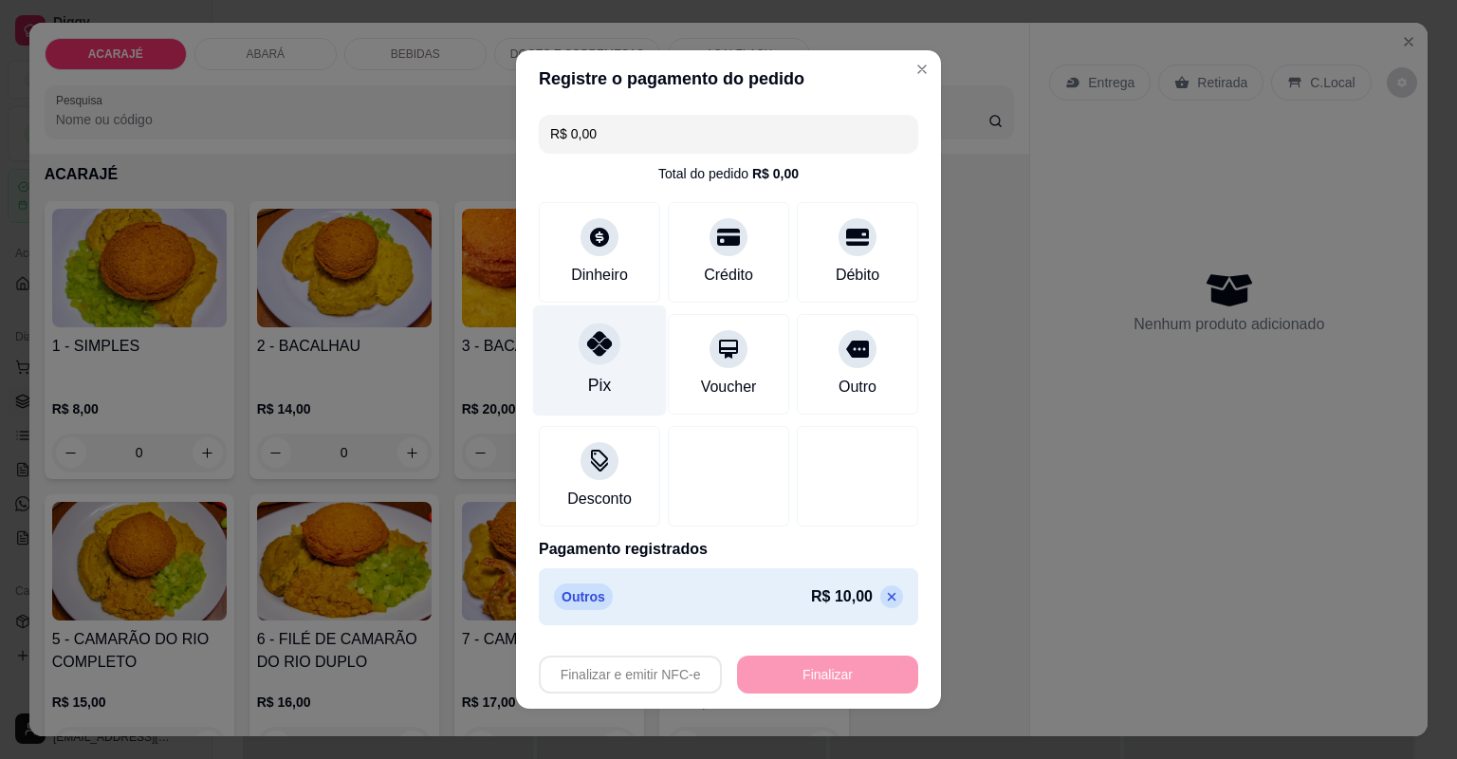
type input "-R$ 10,00"
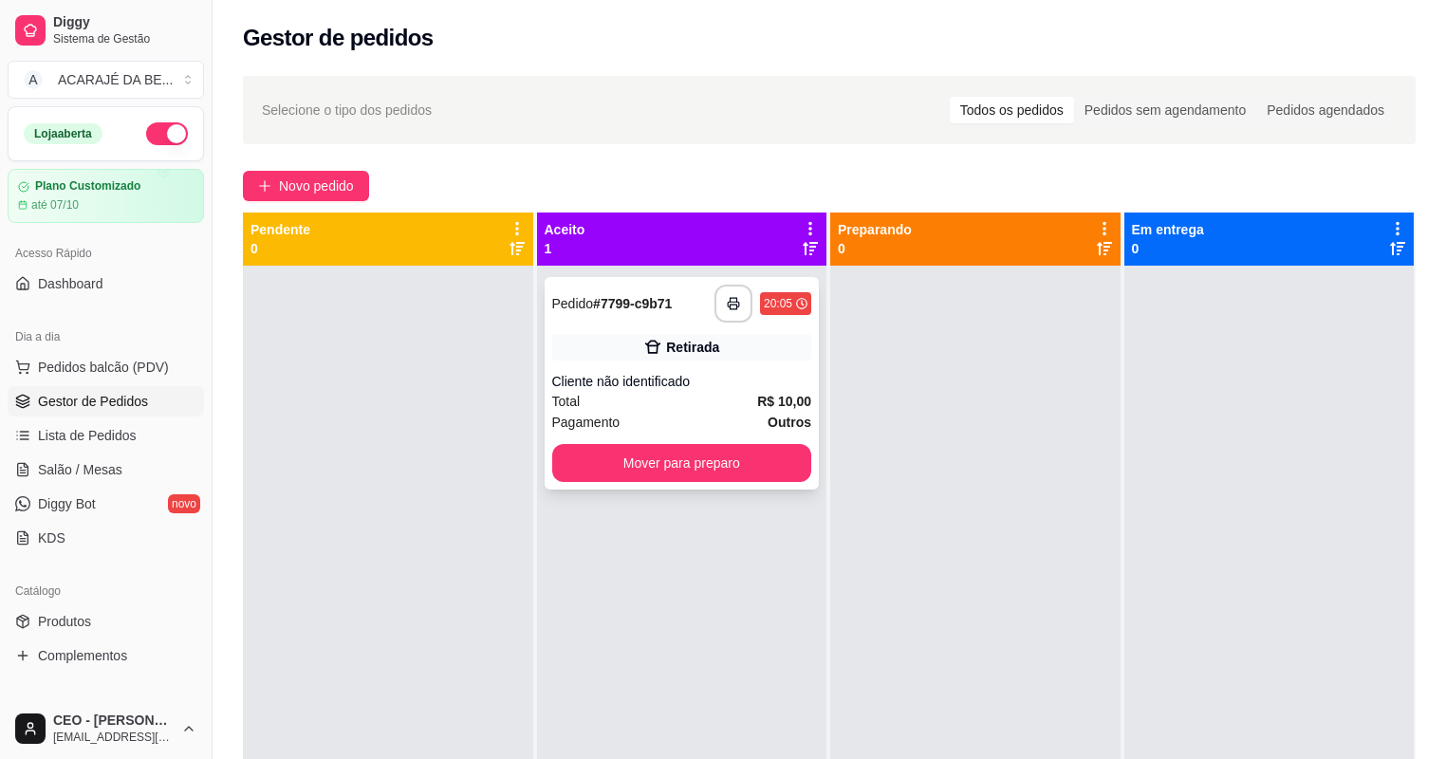
click at [740, 328] on div "**********" at bounding box center [681, 383] width 275 height 212
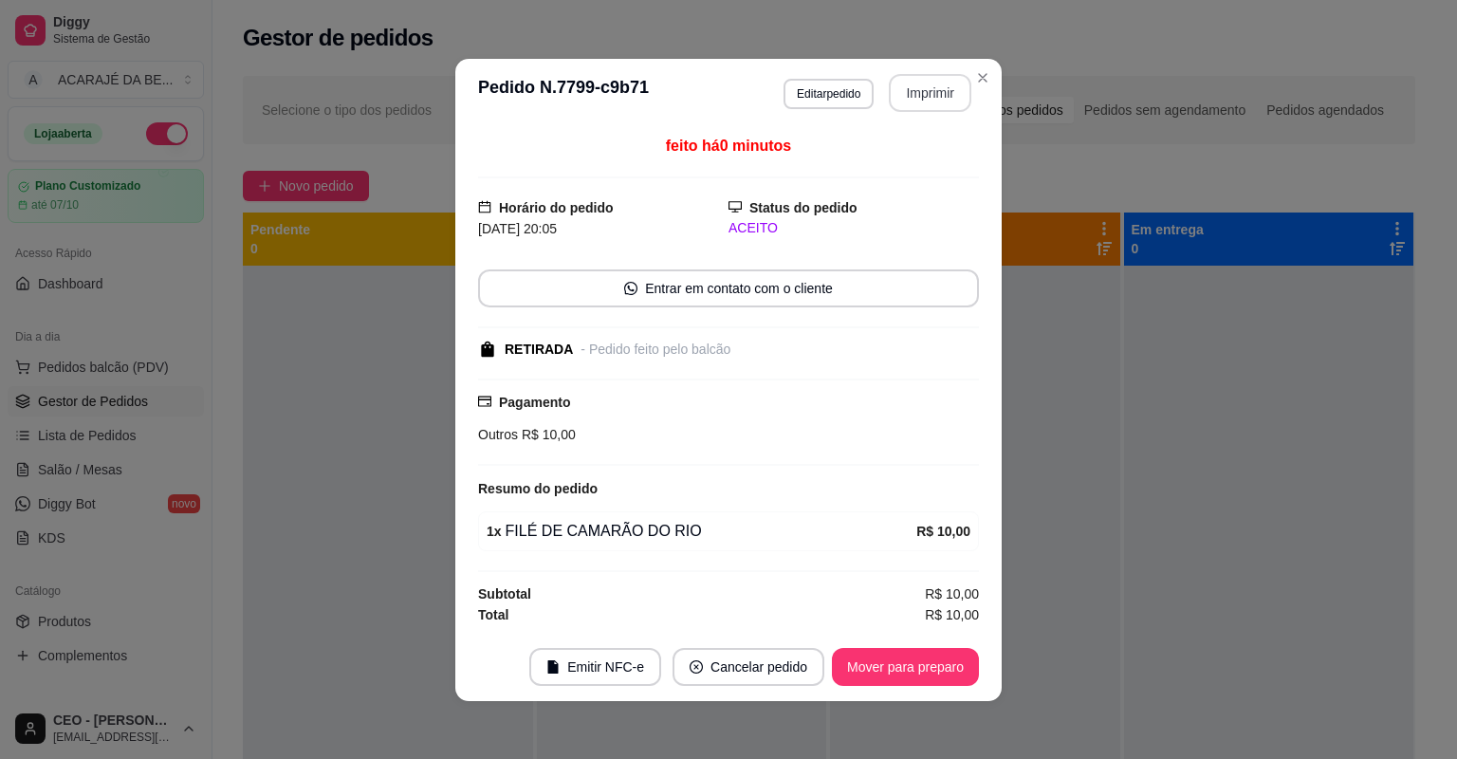
click at [949, 76] on button "Imprimir" at bounding box center [930, 93] width 83 height 38
click at [942, 93] on button "Imprimir" at bounding box center [931, 92] width 80 height 37
click at [898, 655] on button "Mover para preparo" at bounding box center [905, 667] width 147 height 38
click at [898, 655] on button "Mover para preparo" at bounding box center [905, 666] width 142 height 37
drag, startPoint x: 930, startPoint y: 93, endPoint x: 898, endPoint y: 655, distance: 563.4
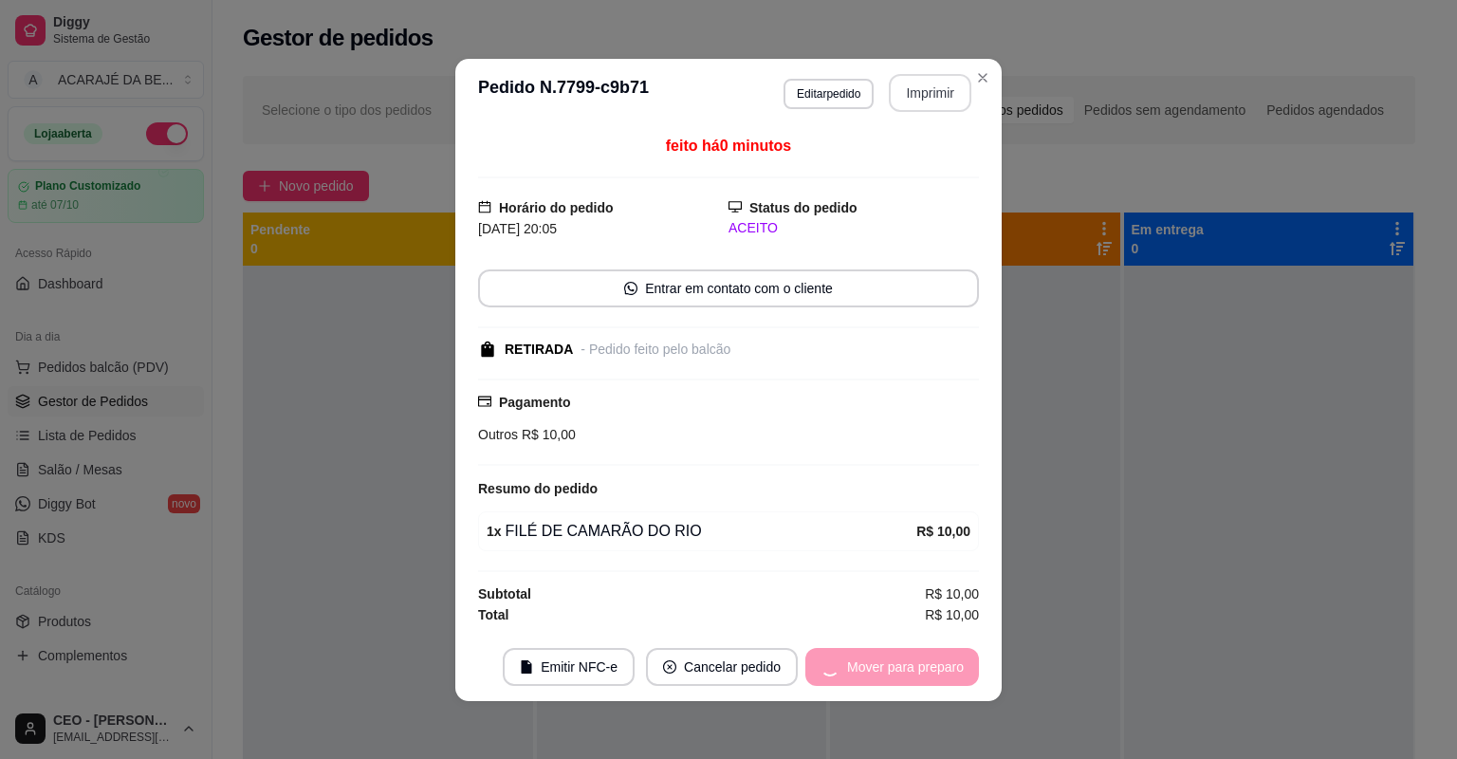
click at [898, 655] on div "Mover para preparo" at bounding box center [892, 667] width 174 height 38
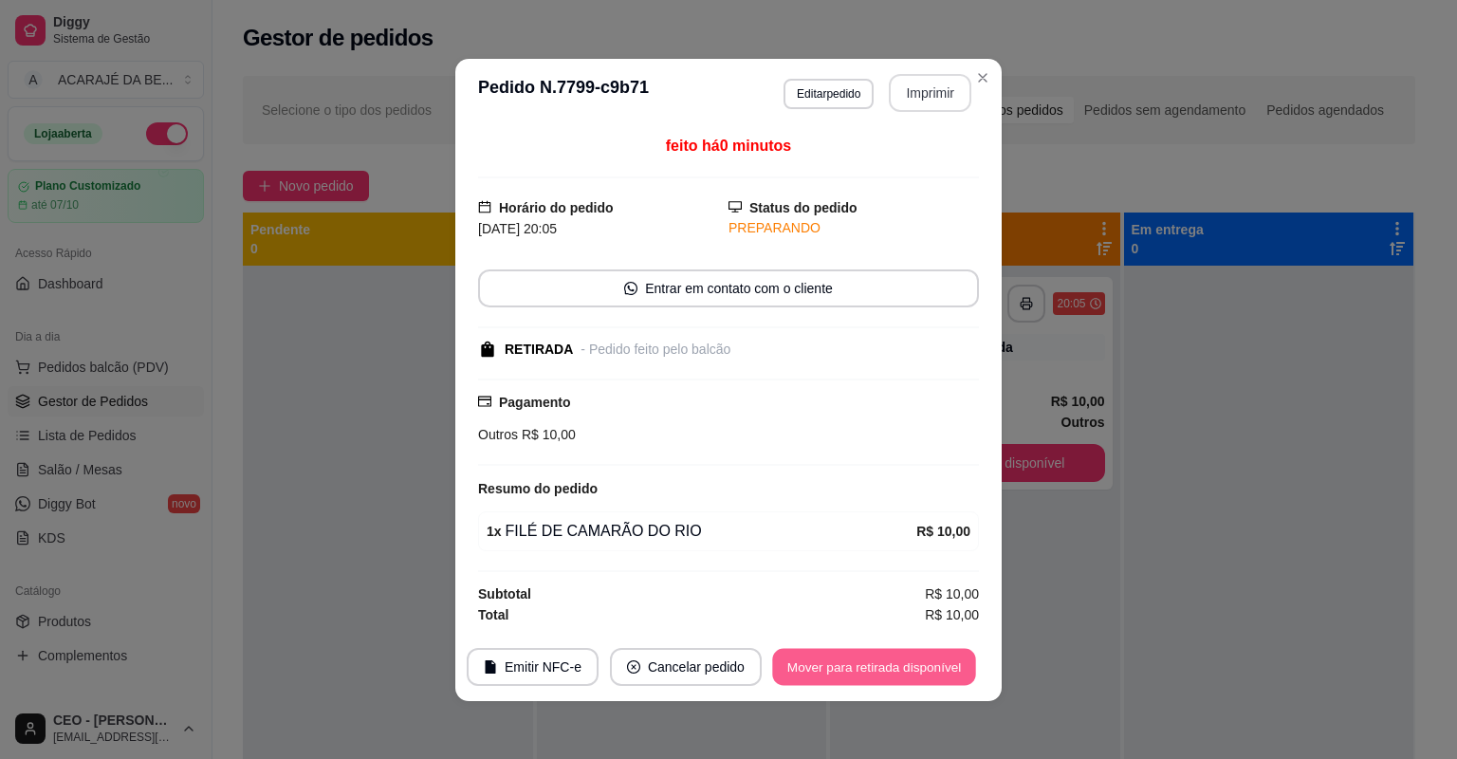
click at [898, 660] on button "Mover para retirada disponível" at bounding box center [873, 666] width 203 height 37
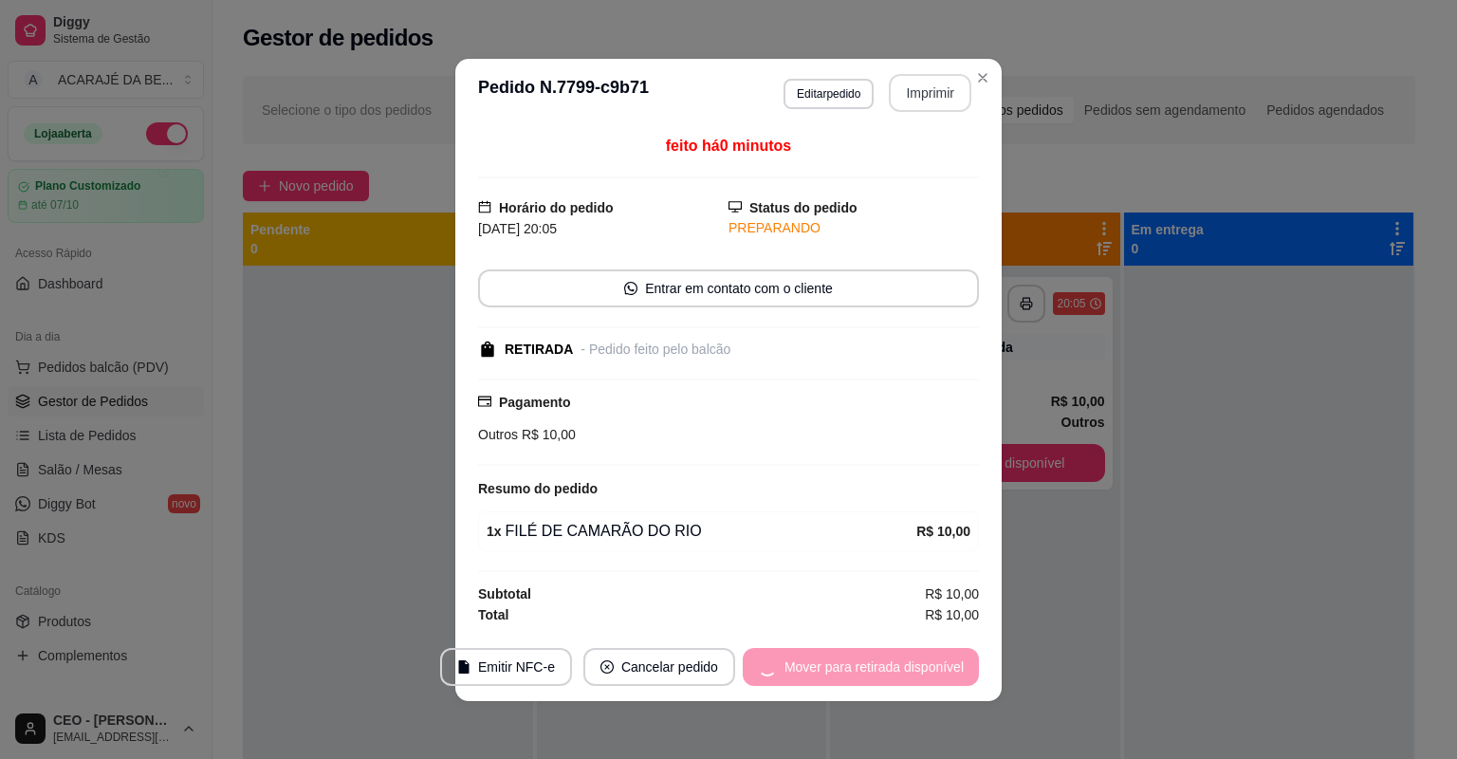
click at [898, 660] on div "Mover para retirada disponível" at bounding box center [861, 667] width 236 height 38
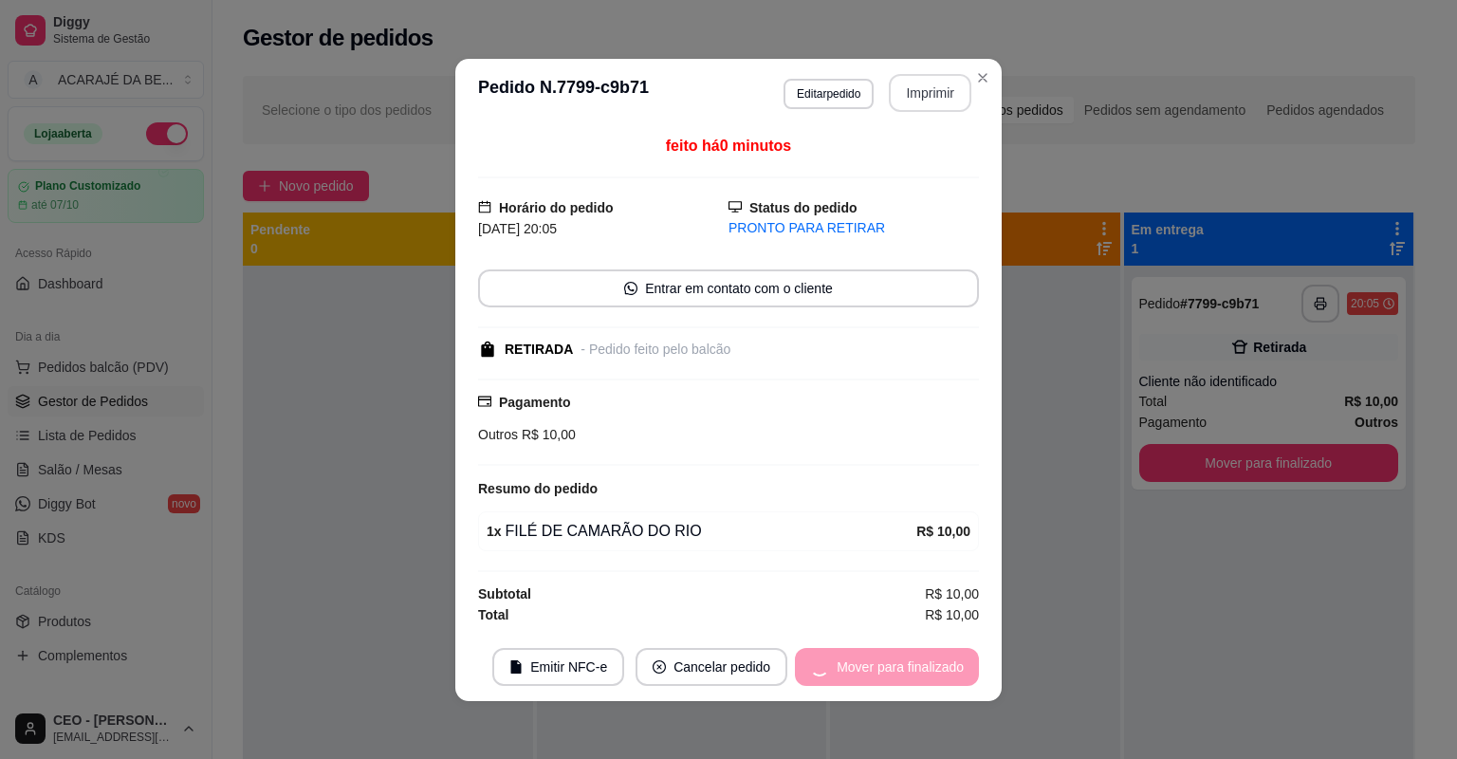
click at [898, 660] on div "Mover para finalizado" at bounding box center [887, 667] width 184 height 38
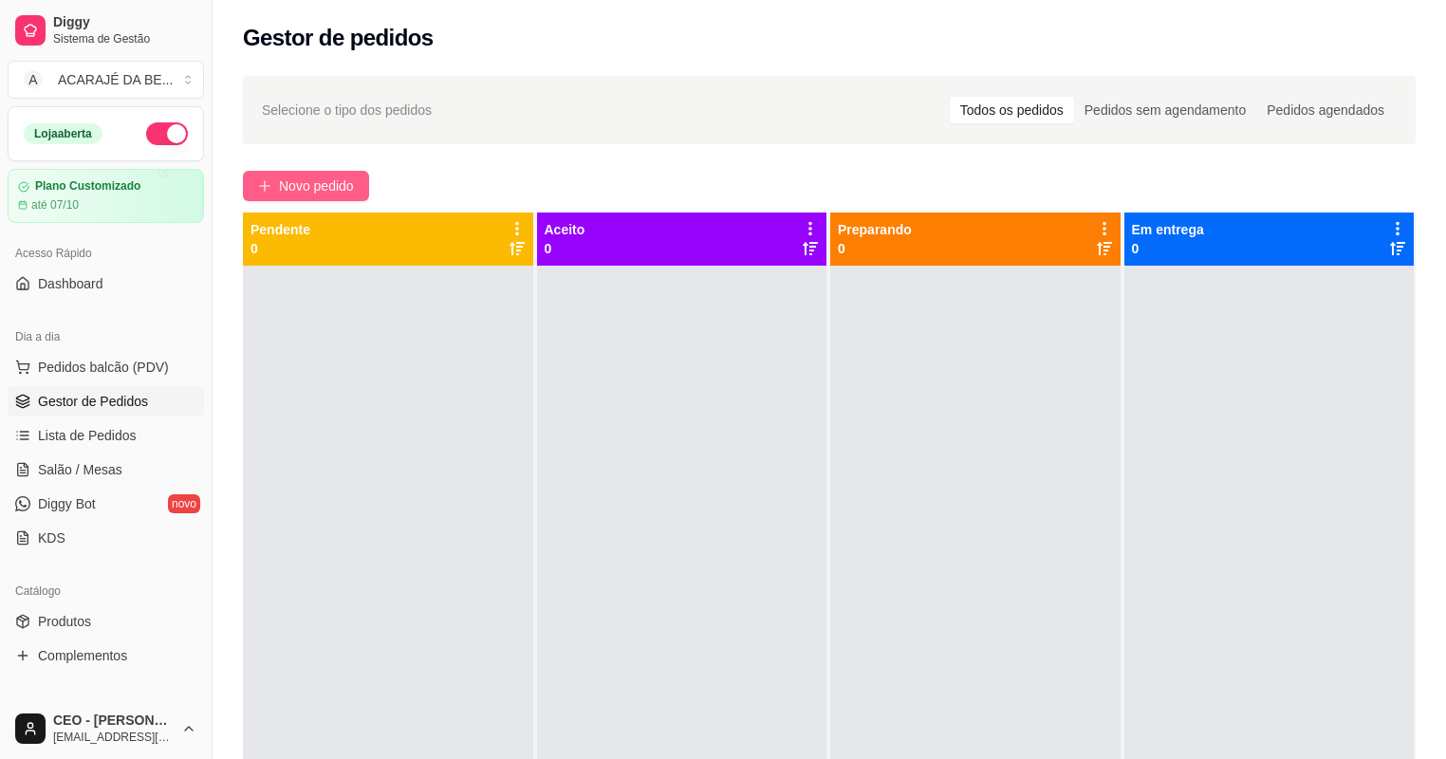
click at [261, 187] on icon "plus" at bounding box center [264, 185] width 13 height 13
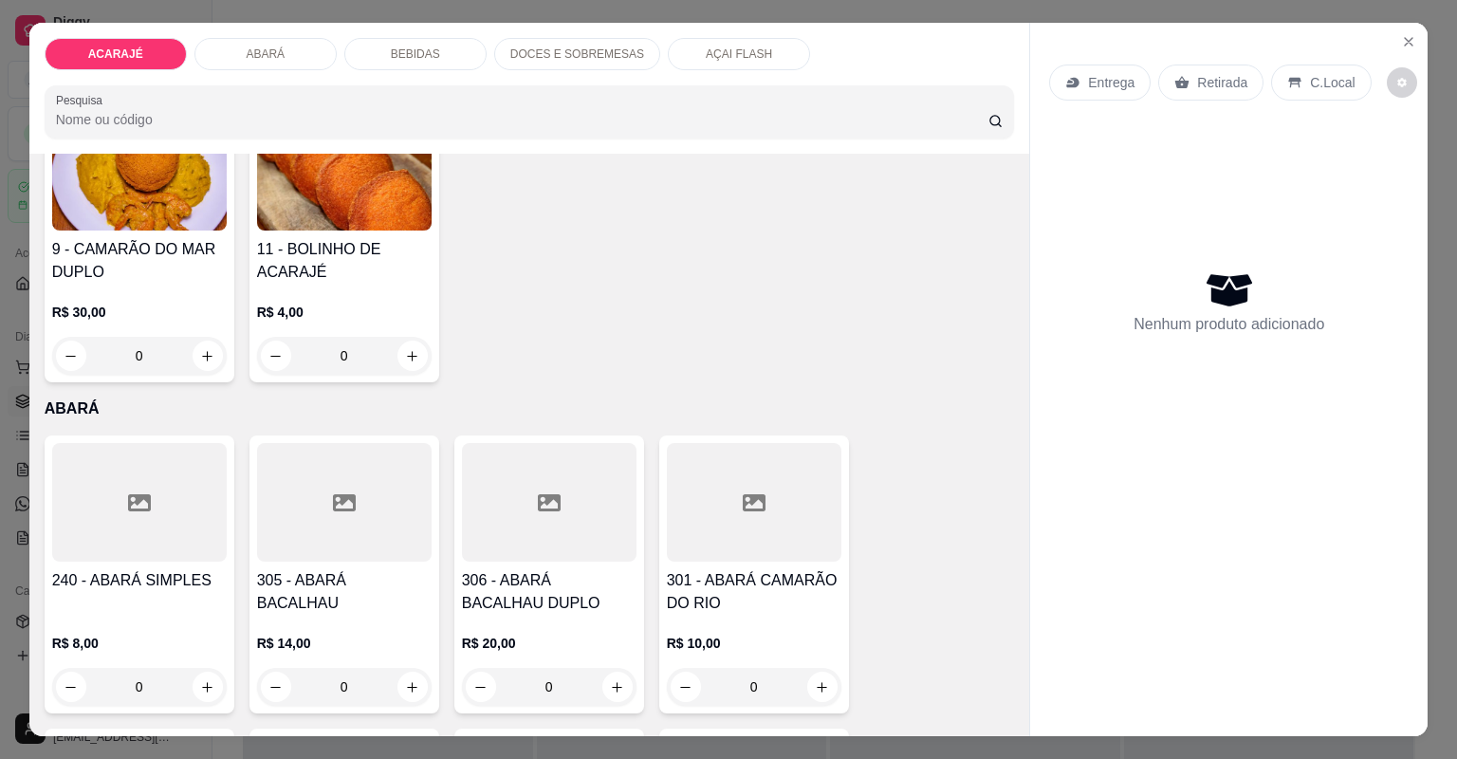
scroll to position [379, 0]
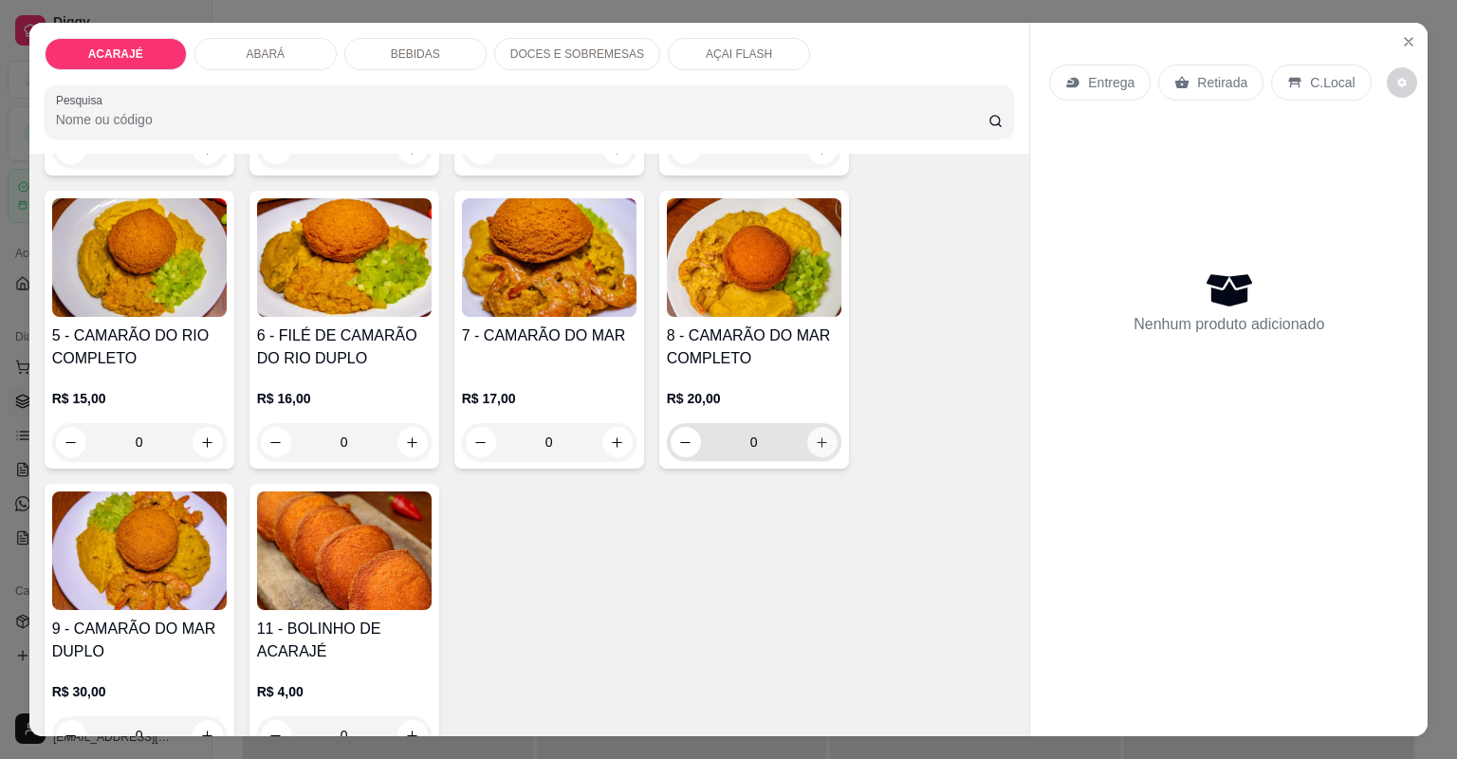
click at [815, 447] on icon "increase-product-quantity" at bounding box center [822, 442] width 14 height 14
type input "2"
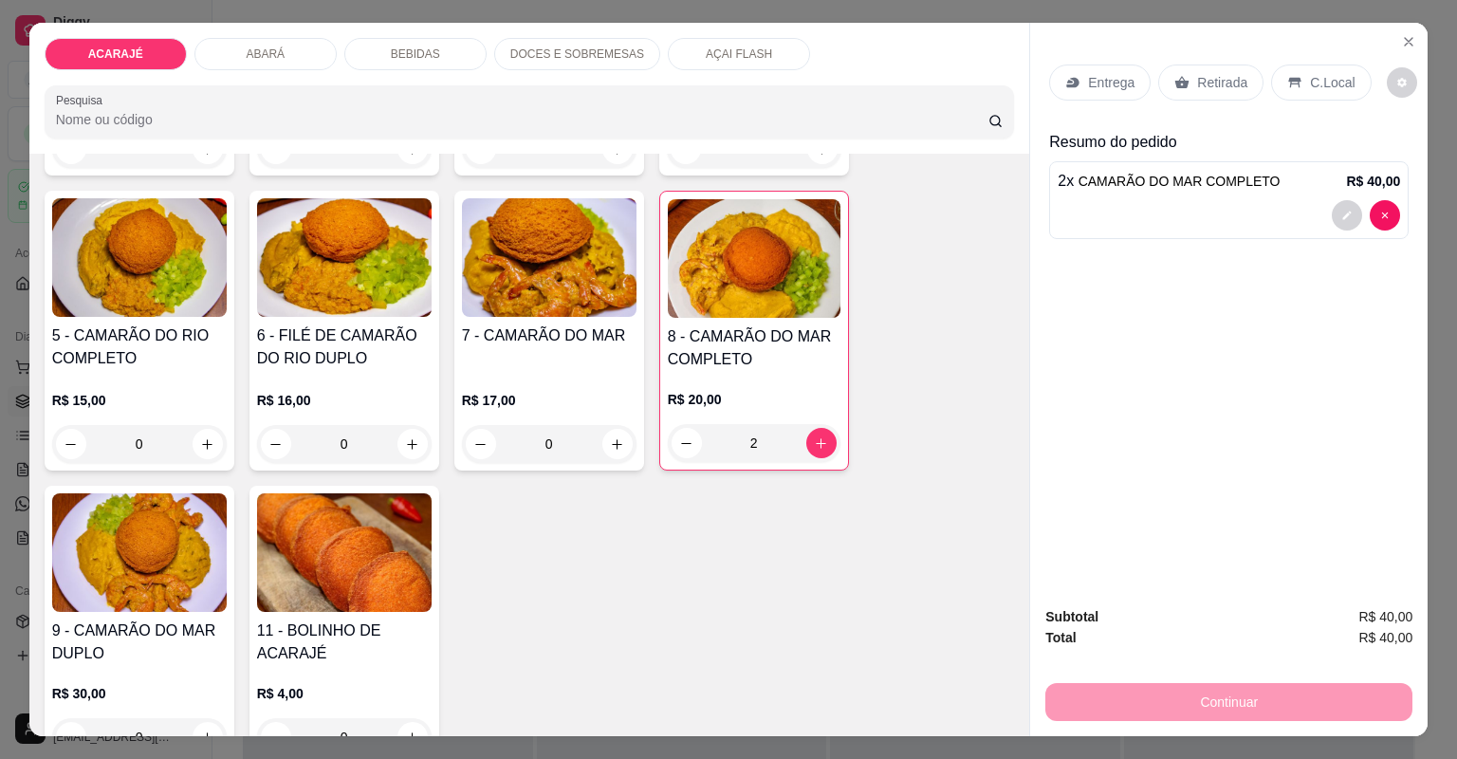
click at [1198, 92] on div "Retirada" at bounding box center [1210, 83] width 105 height 36
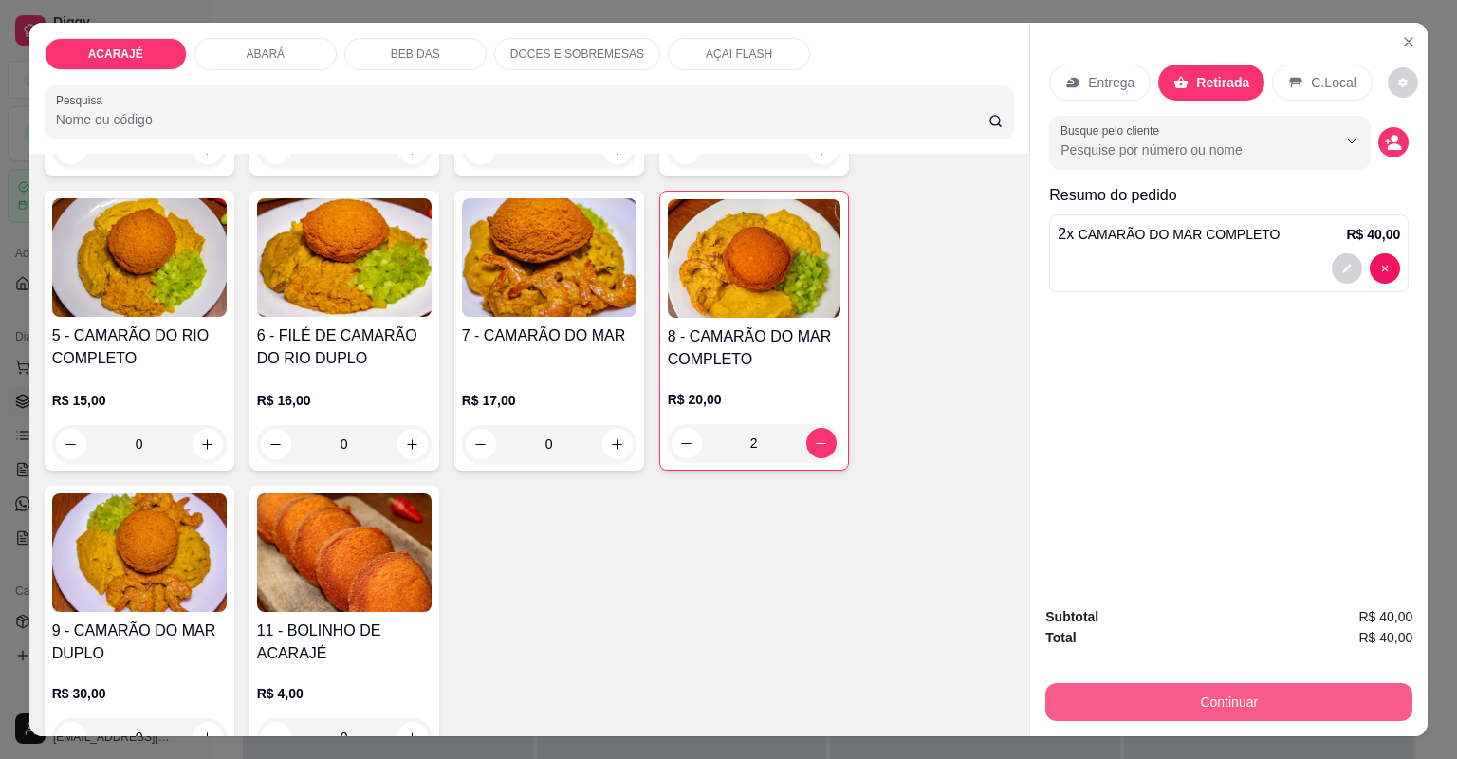
click at [1181, 688] on button "Continuar" at bounding box center [1228, 702] width 367 height 38
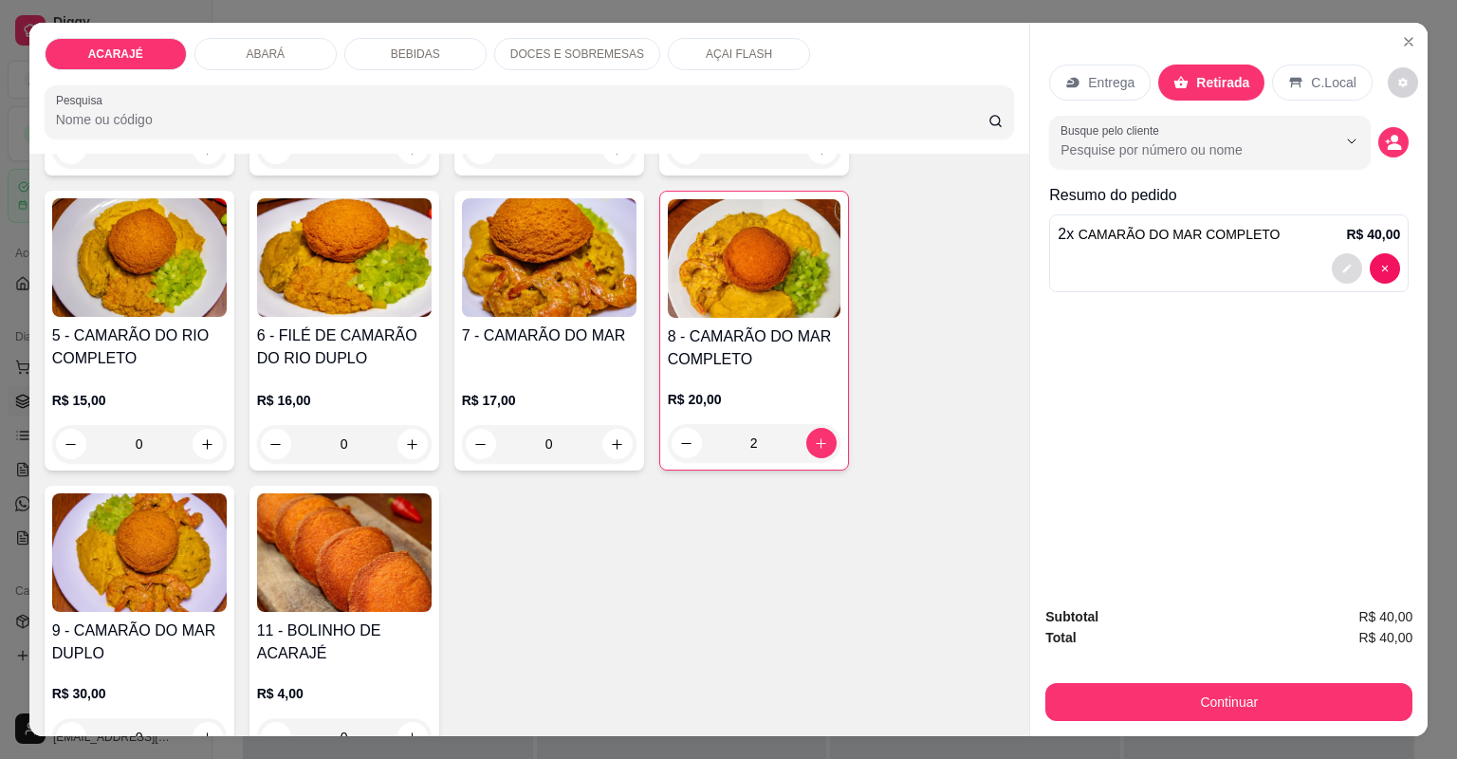
click at [1341, 277] on button "decrease-product-quantity" at bounding box center [1347, 268] width 30 height 30
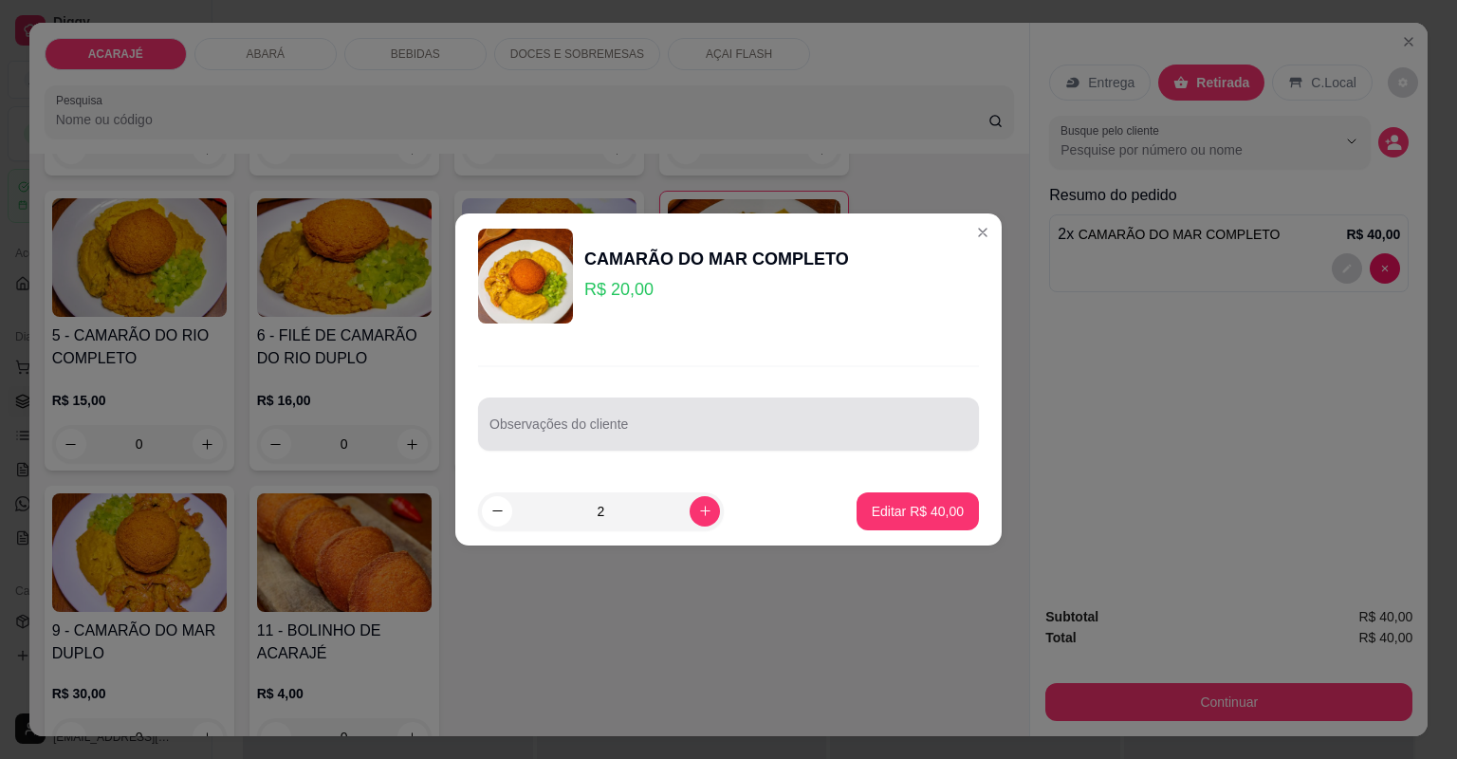
click at [688, 419] on div at bounding box center [728, 424] width 478 height 38
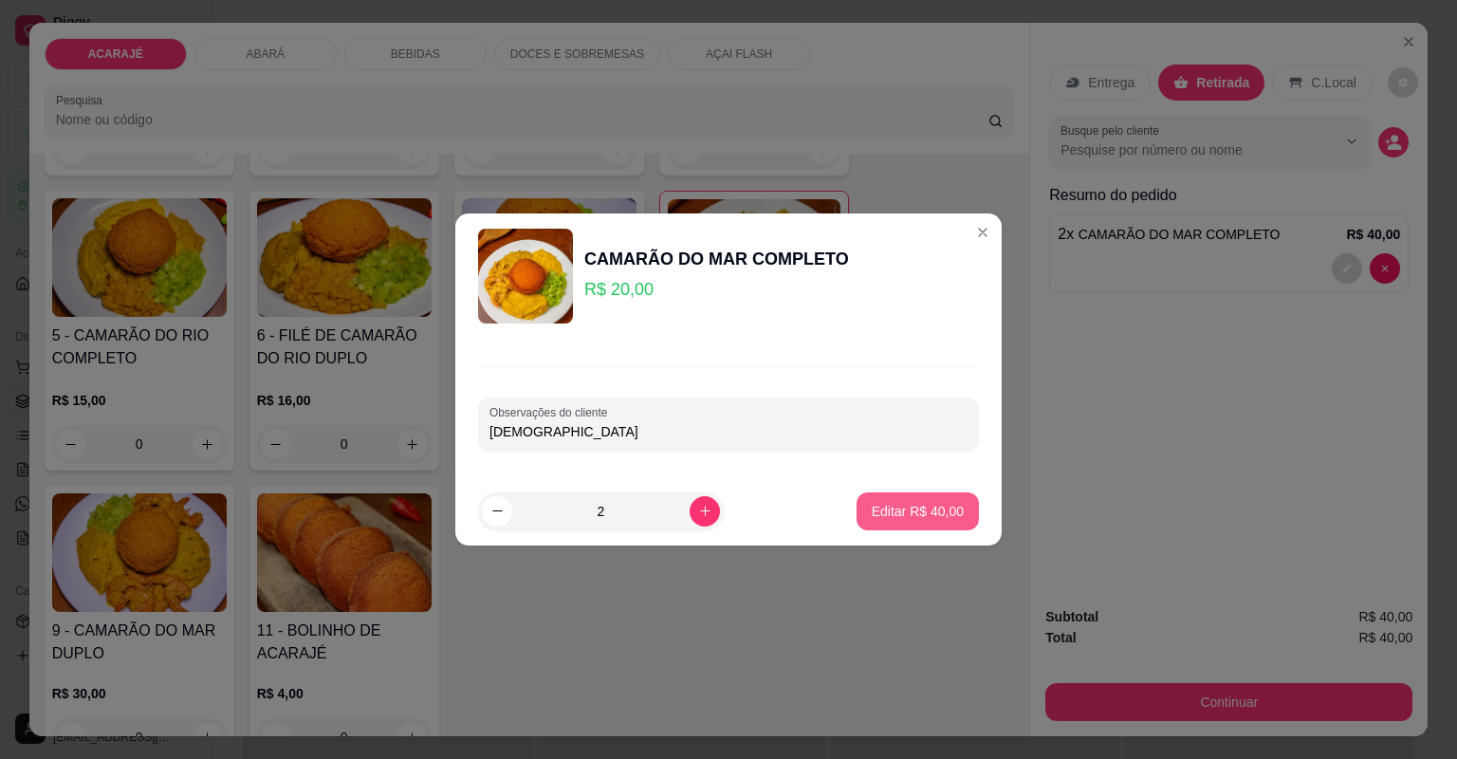
type input "[DEMOGRAPHIC_DATA]"
click at [945, 519] on p "Editar R$ 40,00" at bounding box center [918, 511] width 92 height 19
type input "0"
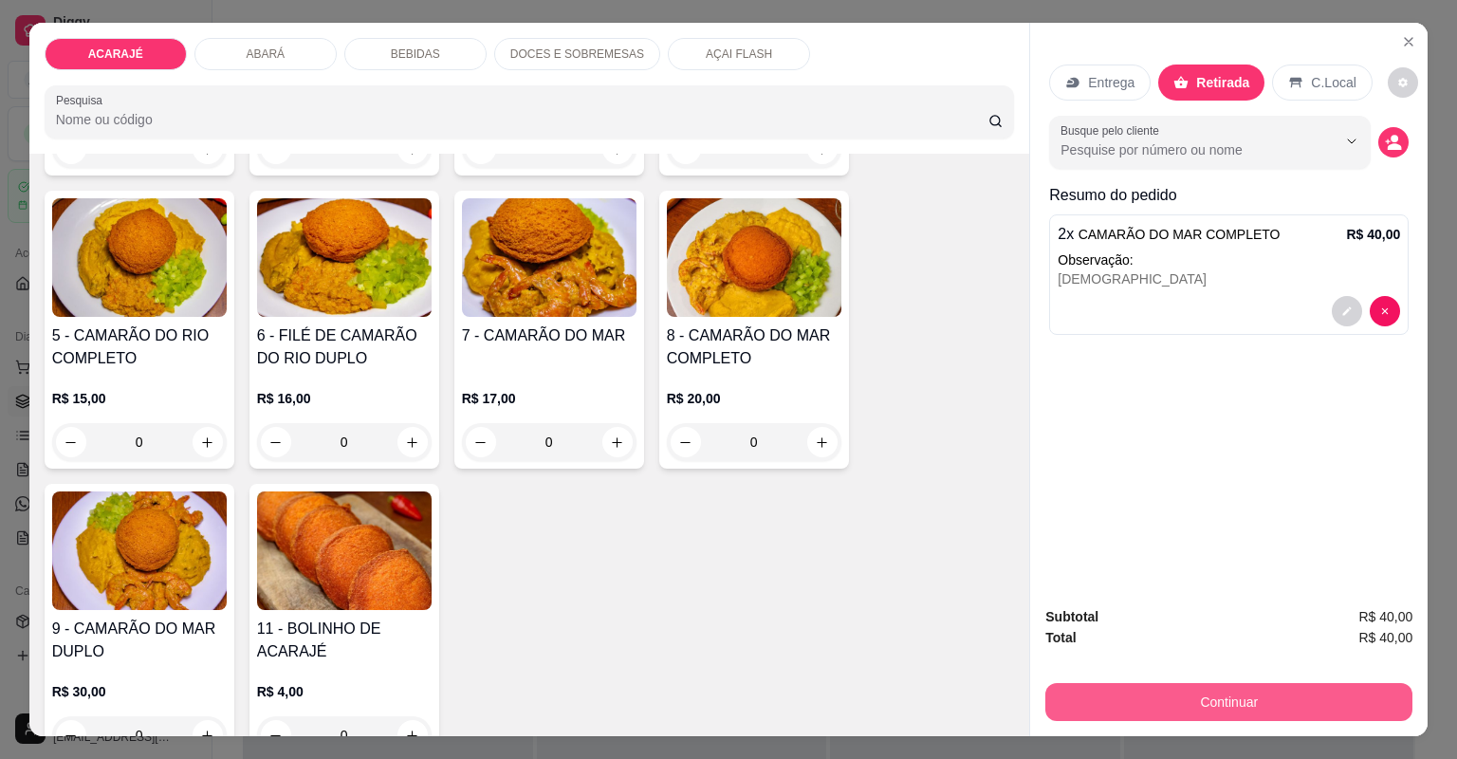
click at [1163, 712] on button "Continuar" at bounding box center [1228, 702] width 367 height 38
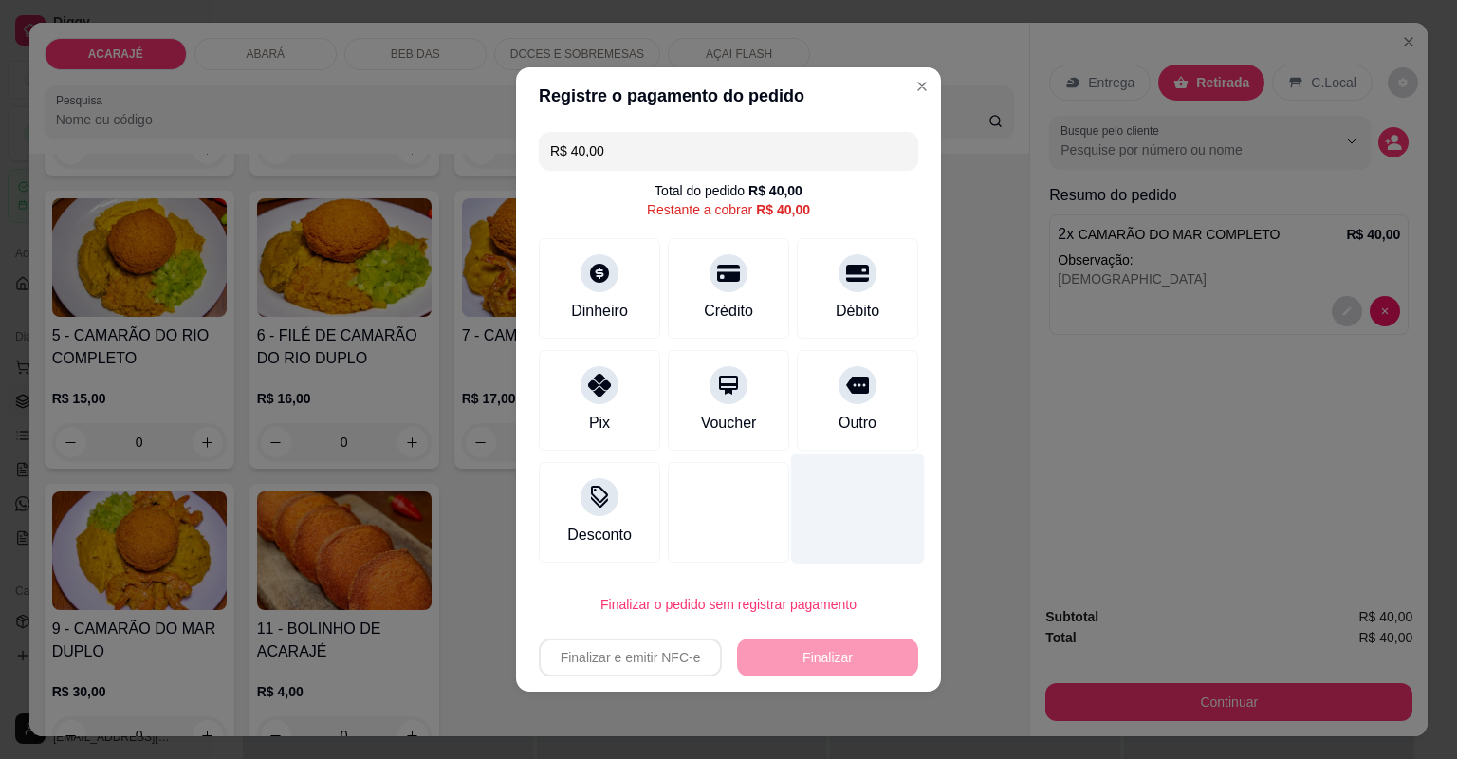
drag, startPoint x: 831, startPoint y: 396, endPoint x: 839, endPoint y: 439, distance: 44.3
click at [831, 396] on div "Outro" at bounding box center [857, 400] width 121 height 101
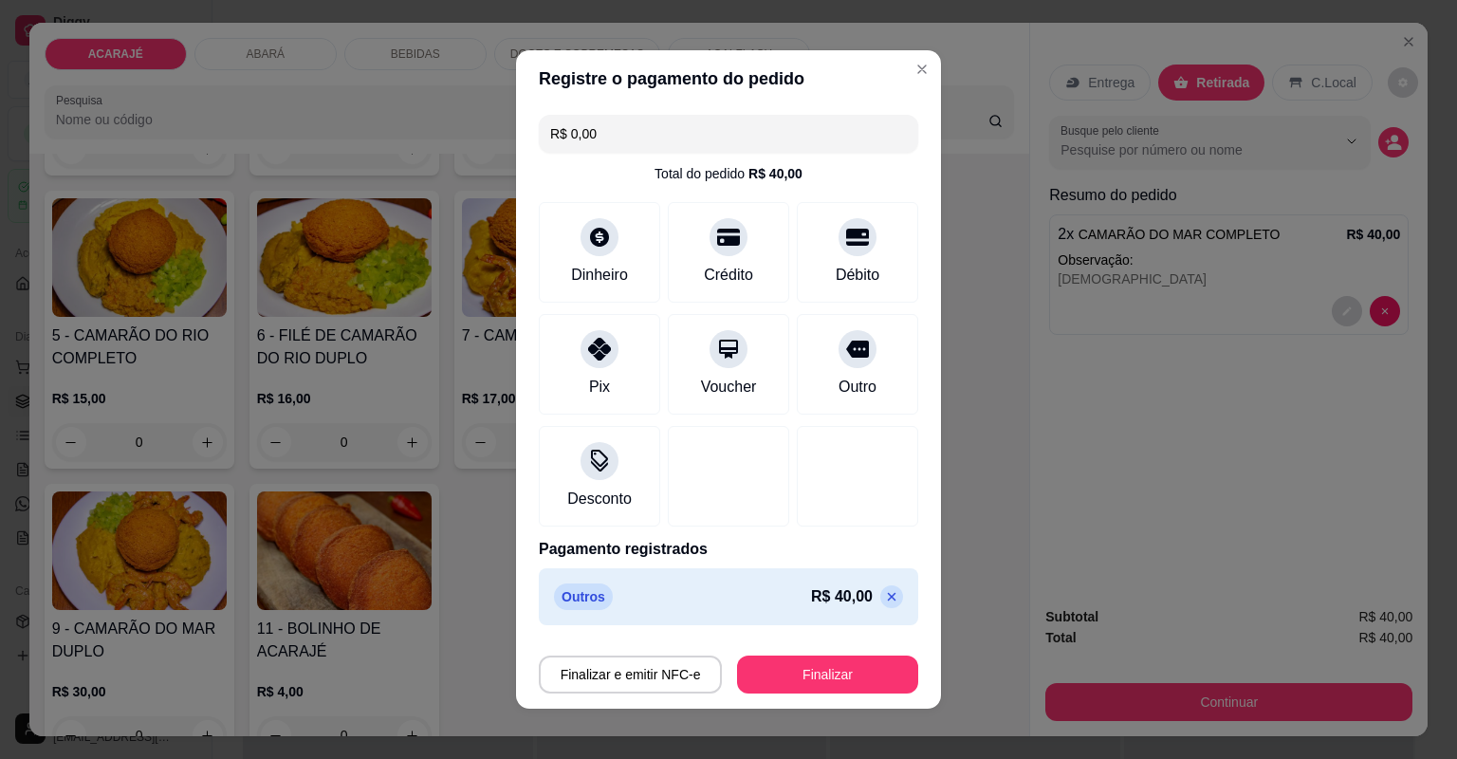
click at [863, 649] on div "Finalizar e emitir NFC-e Finalizar" at bounding box center [728, 671] width 379 height 46
click at [863, 659] on button "Finalizar" at bounding box center [827, 674] width 175 height 37
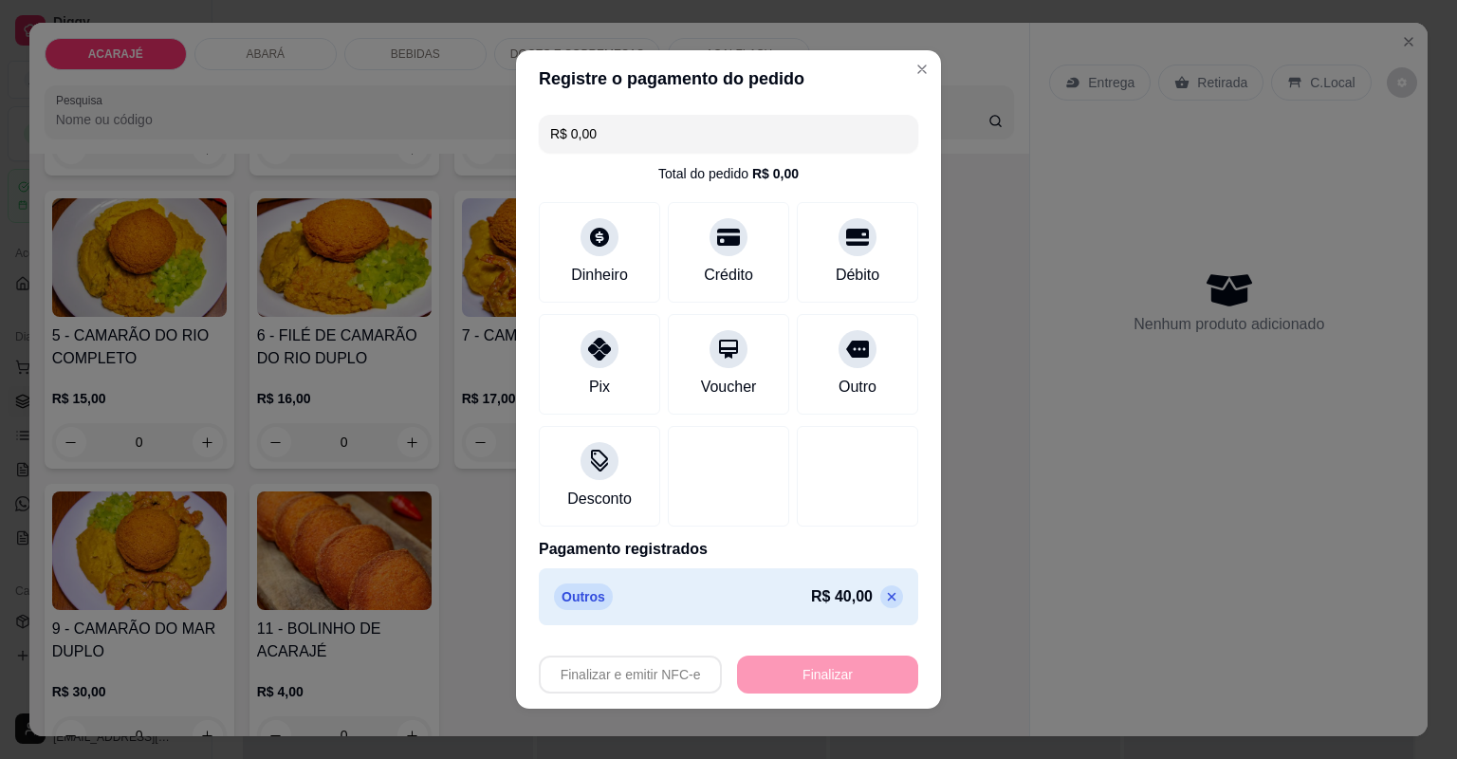
type input "-R$ 40,00"
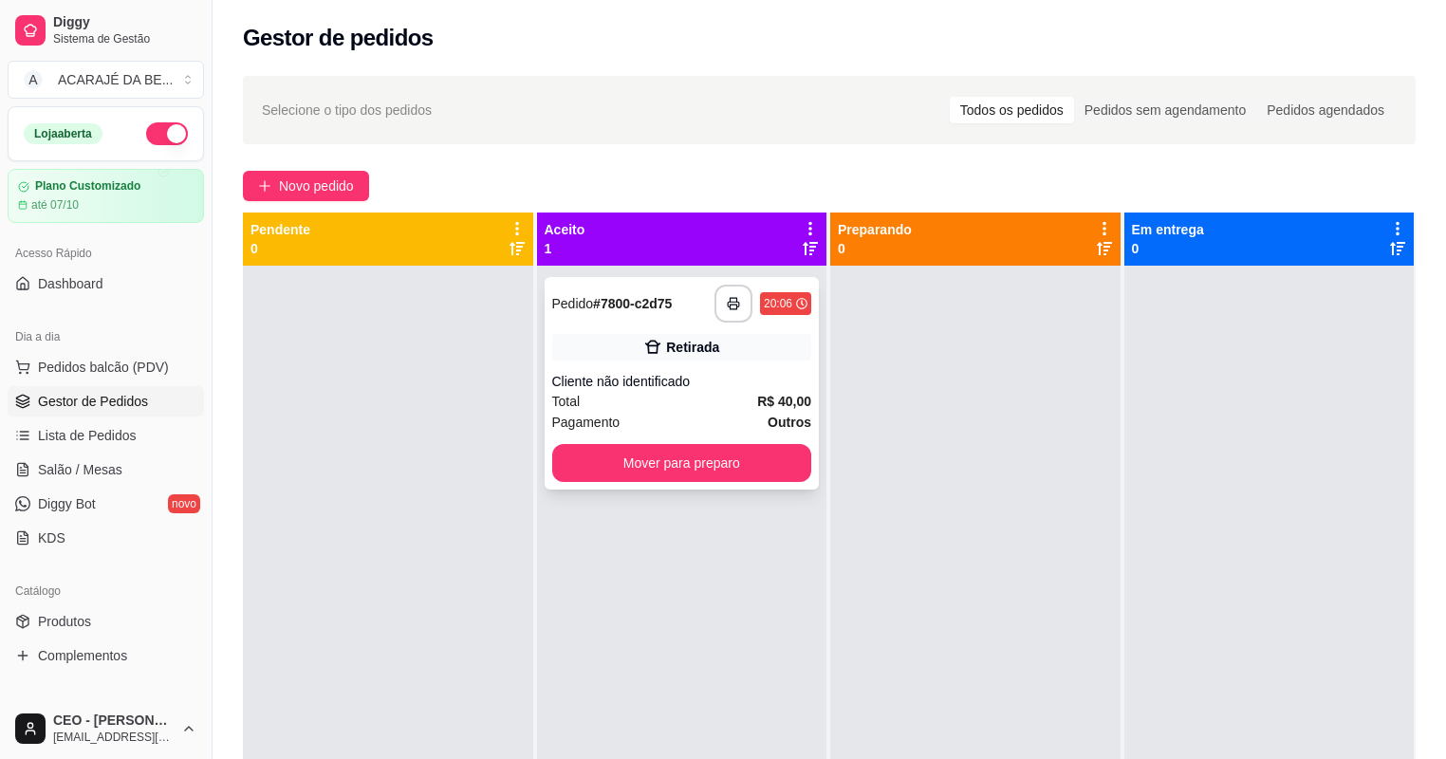
click at [689, 375] on div "Cliente não identificado" at bounding box center [682, 381] width 260 height 19
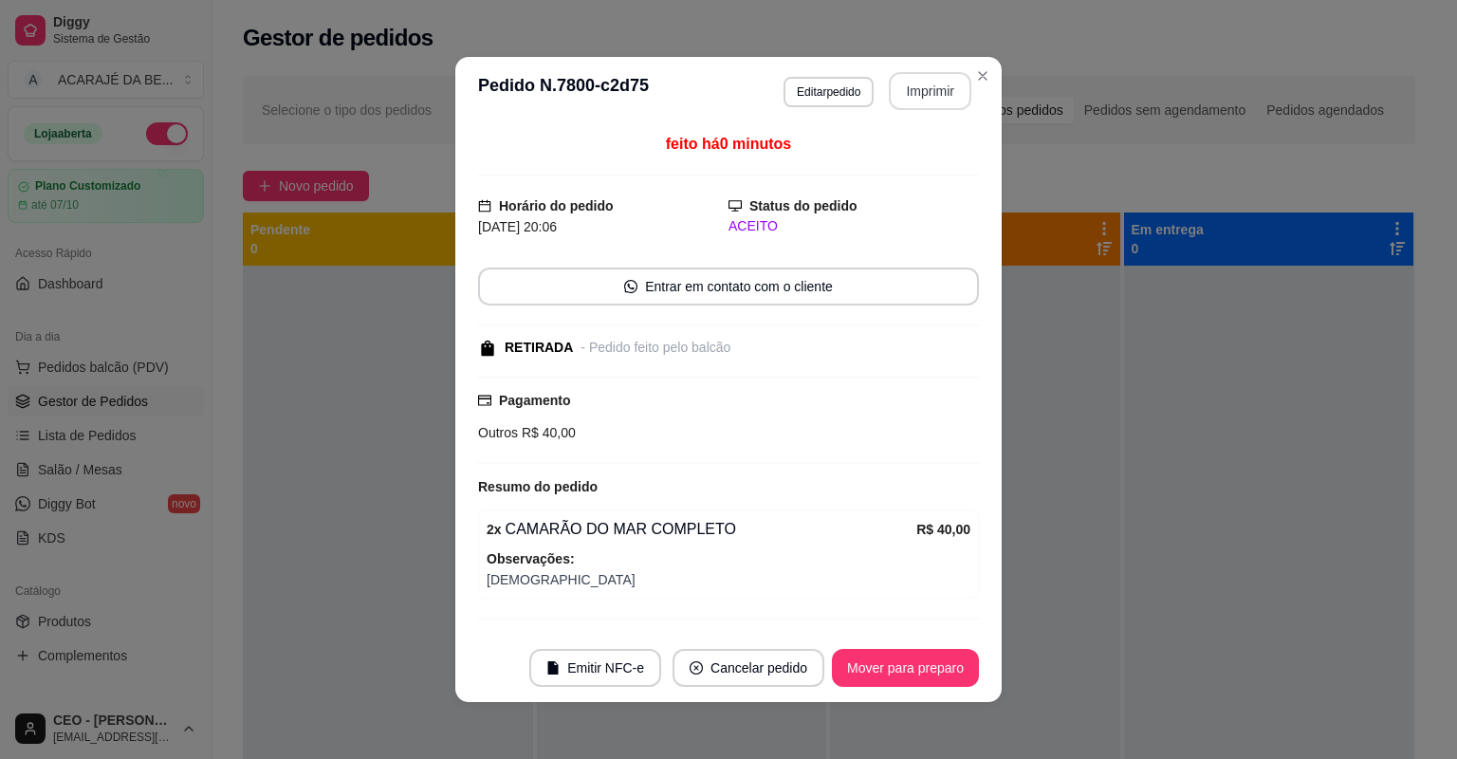
click at [912, 80] on button "Imprimir" at bounding box center [930, 91] width 83 height 38
click at [863, 658] on button "Mover para preparo" at bounding box center [905, 668] width 147 height 38
click at [863, 658] on div "Mover para preparo" at bounding box center [892, 668] width 174 height 38
click at [862, 658] on div "Mover para preparo" at bounding box center [892, 668] width 174 height 38
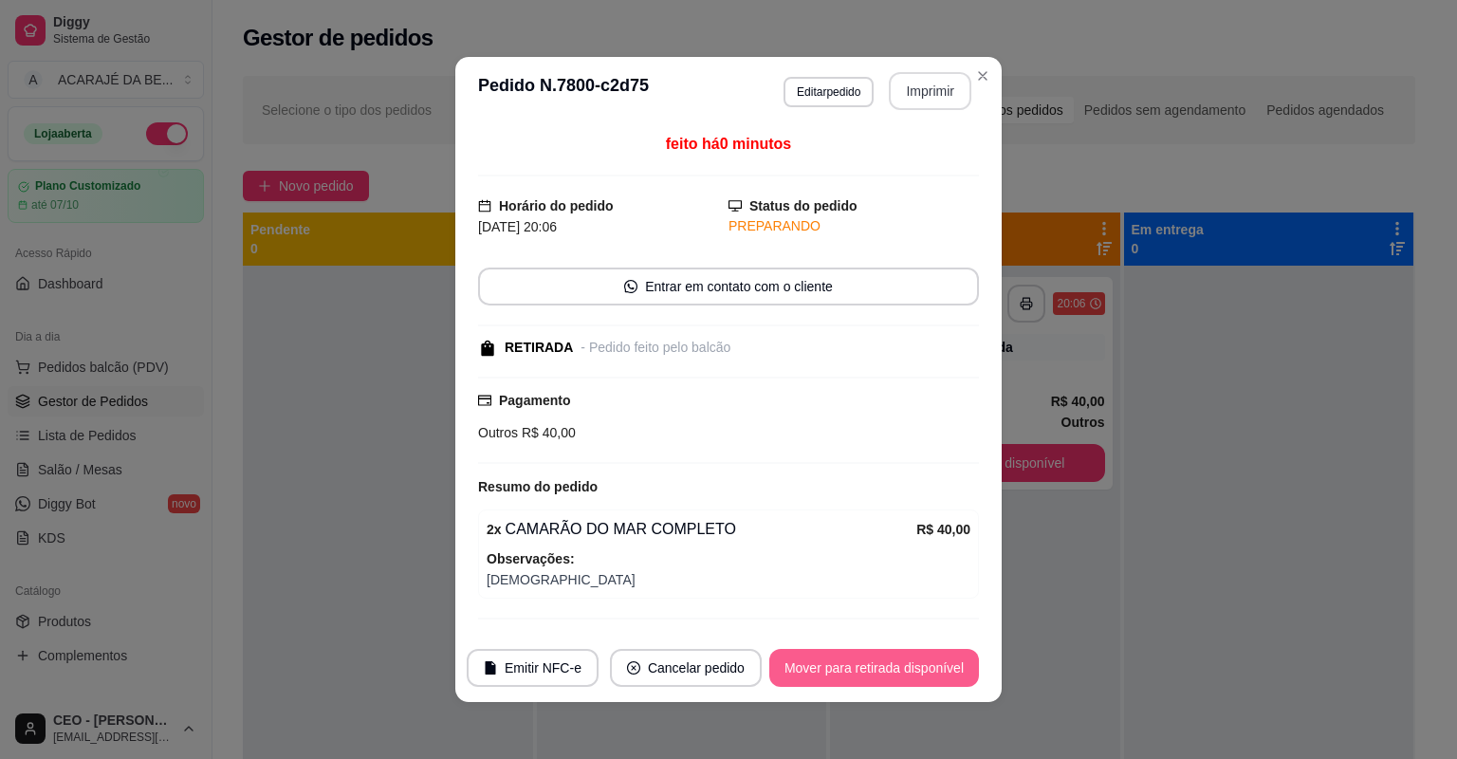
click at [862, 658] on button "Mover para retirada disponível" at bounding box center [874, 668] width 210 height 38
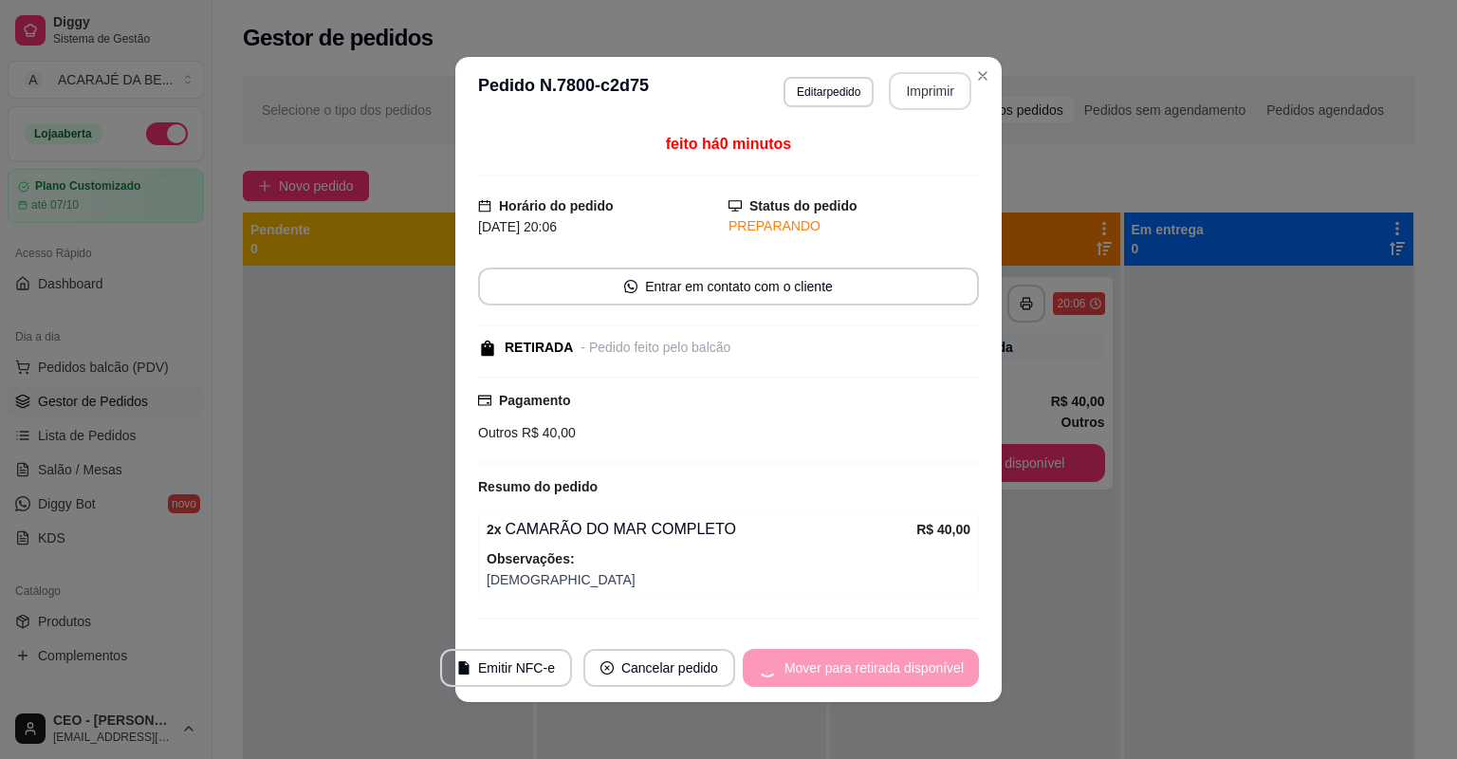
click at [862, 658] on div "Mover para retirada disponível" at bounding box center [861, 668] width 236 height 38
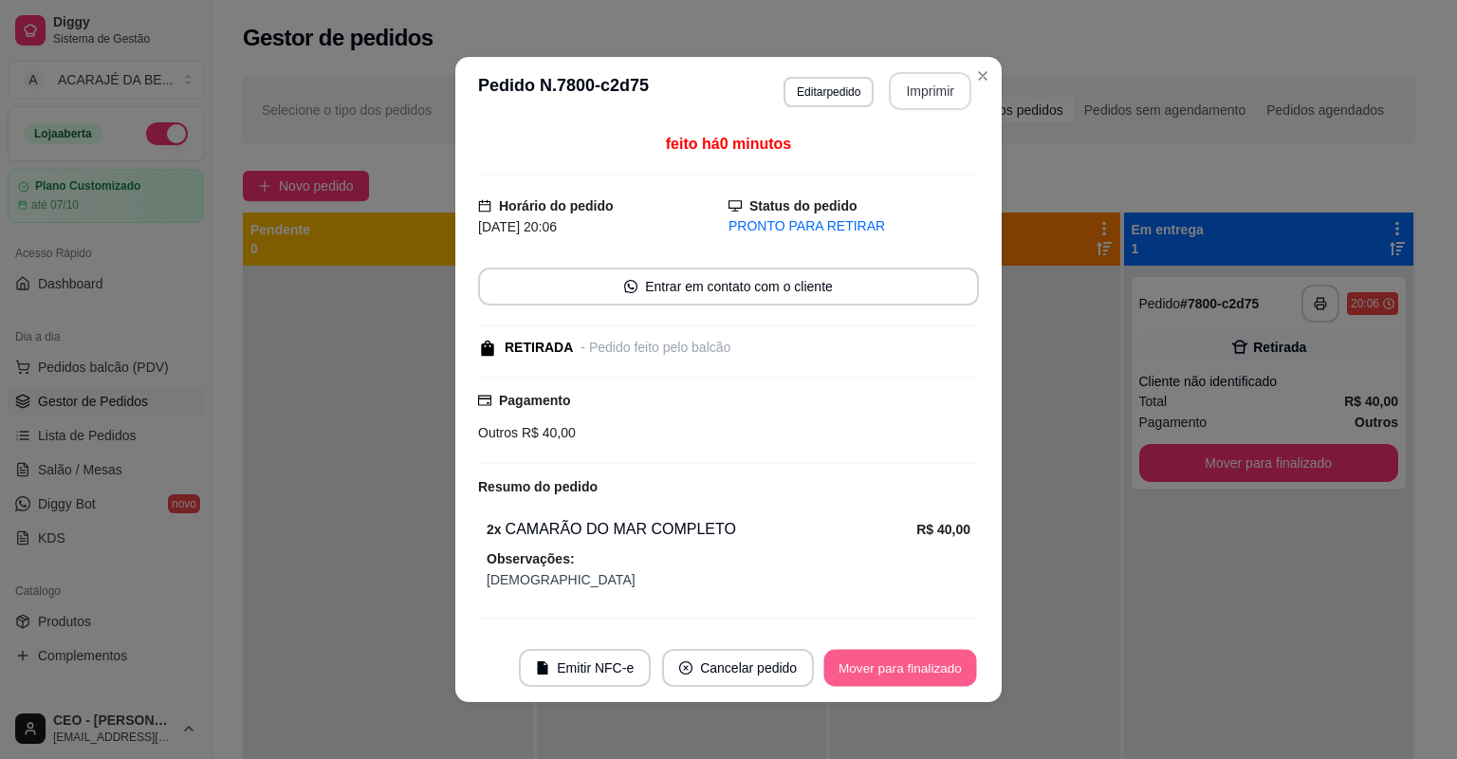
click at [862, 658] on button "Mover para finalizado" at bounding box center [900, 668] width 153 height 37
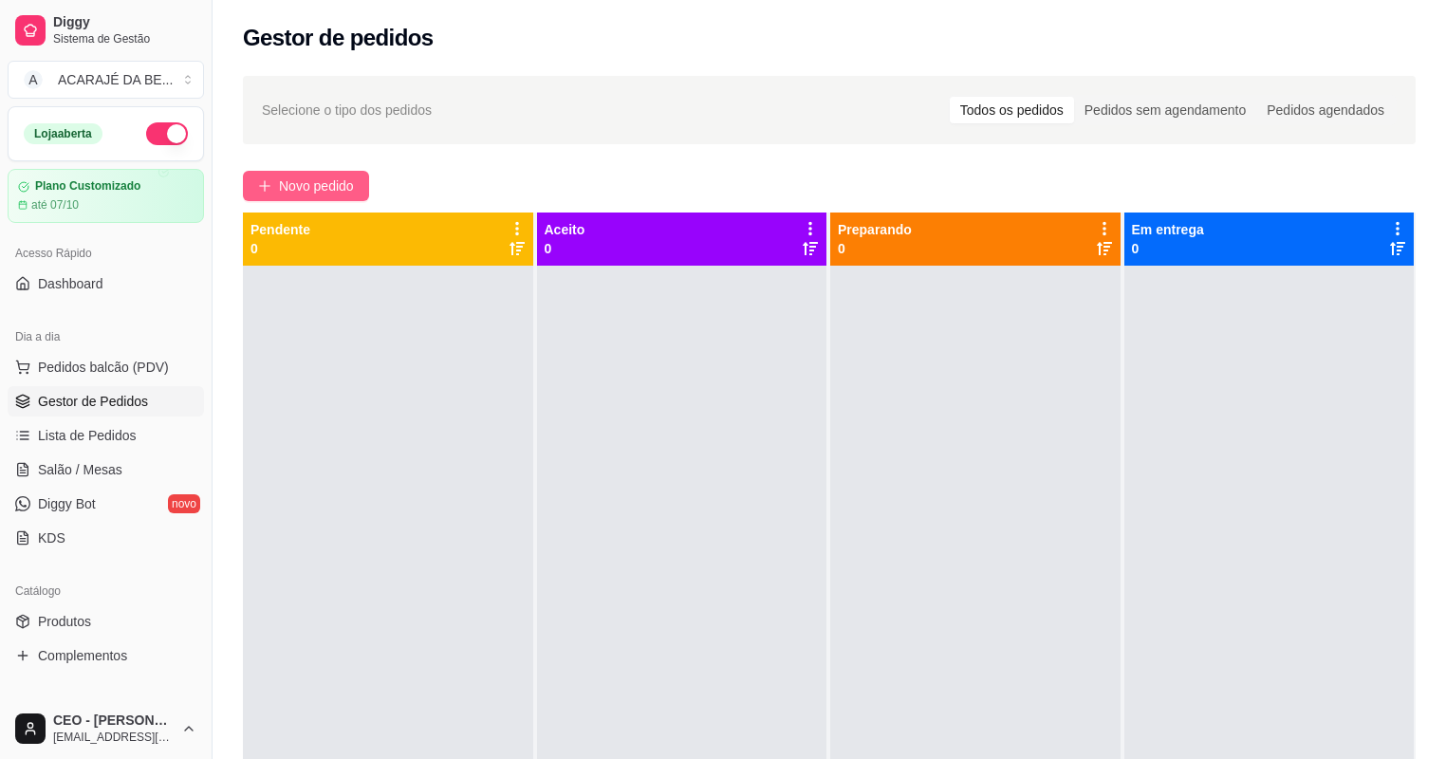
click at [318, 187] on span "Novo pedido" at bounding box center [316, 185] width 75 height 21
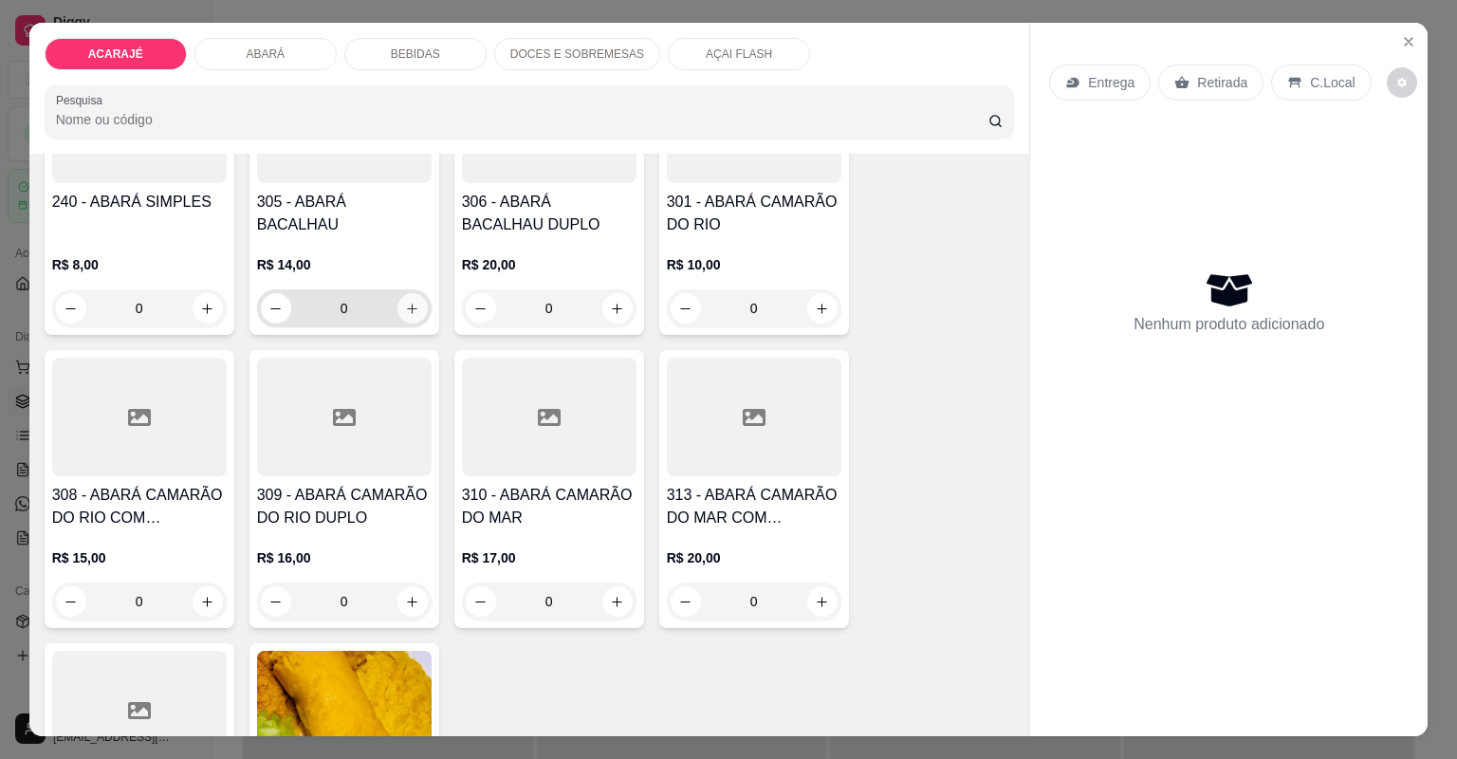
scroll to position [1138, 0]
click at [821, 307] on icon "increase-product-quantity" at bounding box center [822, 308] width 14 height 14
type input "1"
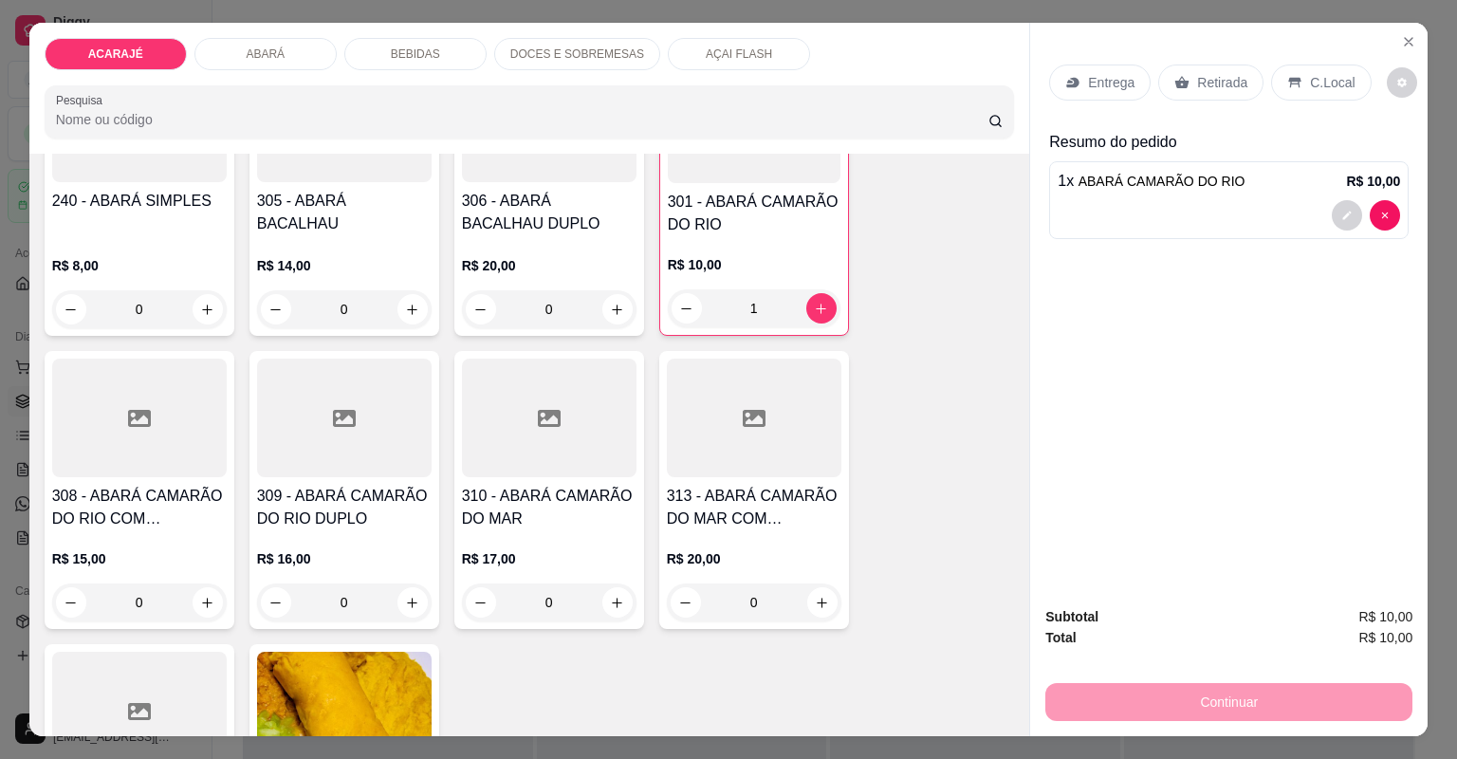
click at [1343, 216] on icon "decrease-product-quantity" at bounding box center [1347, 215] width 9 height 9
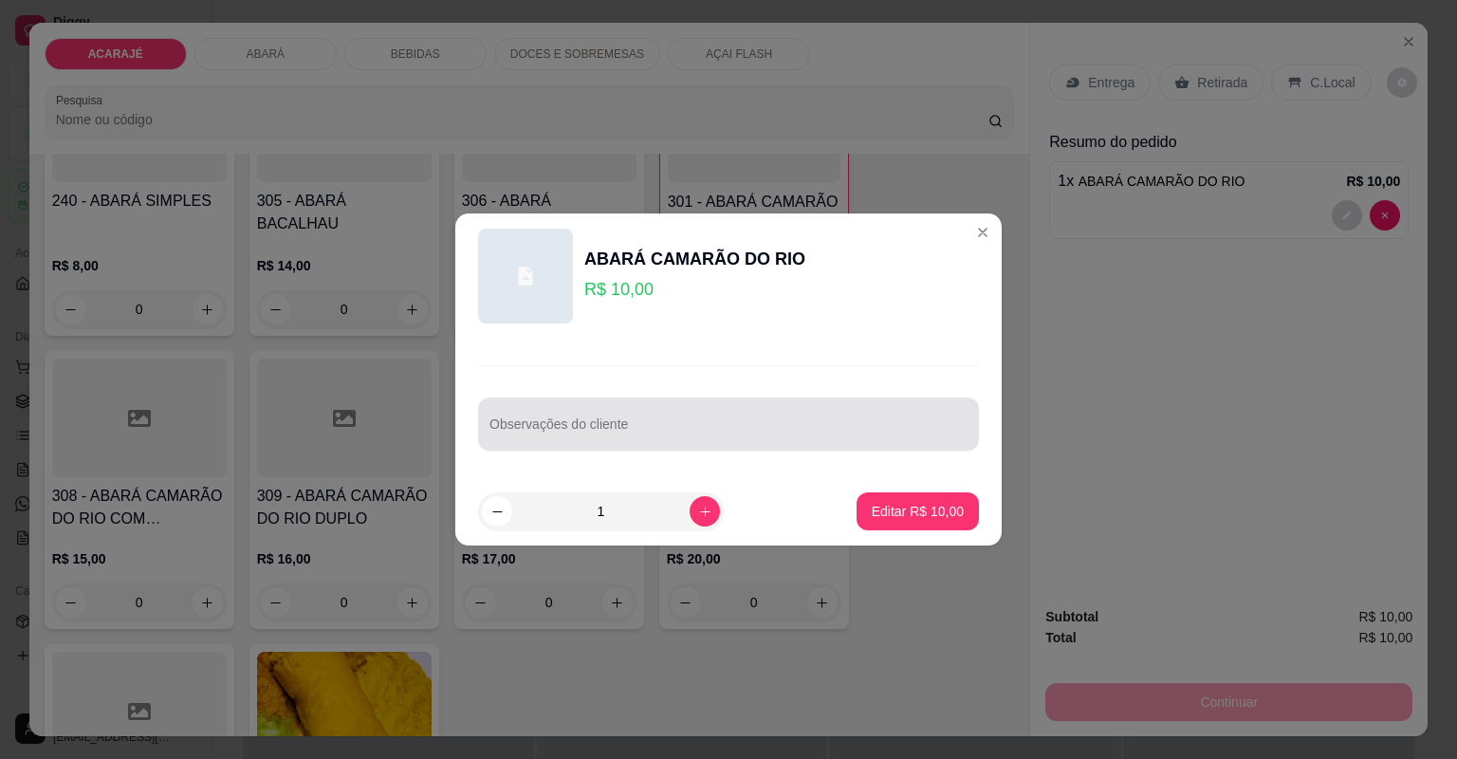
click at [801, 416] on div at bounding box center [728, 424] width 478 height 38
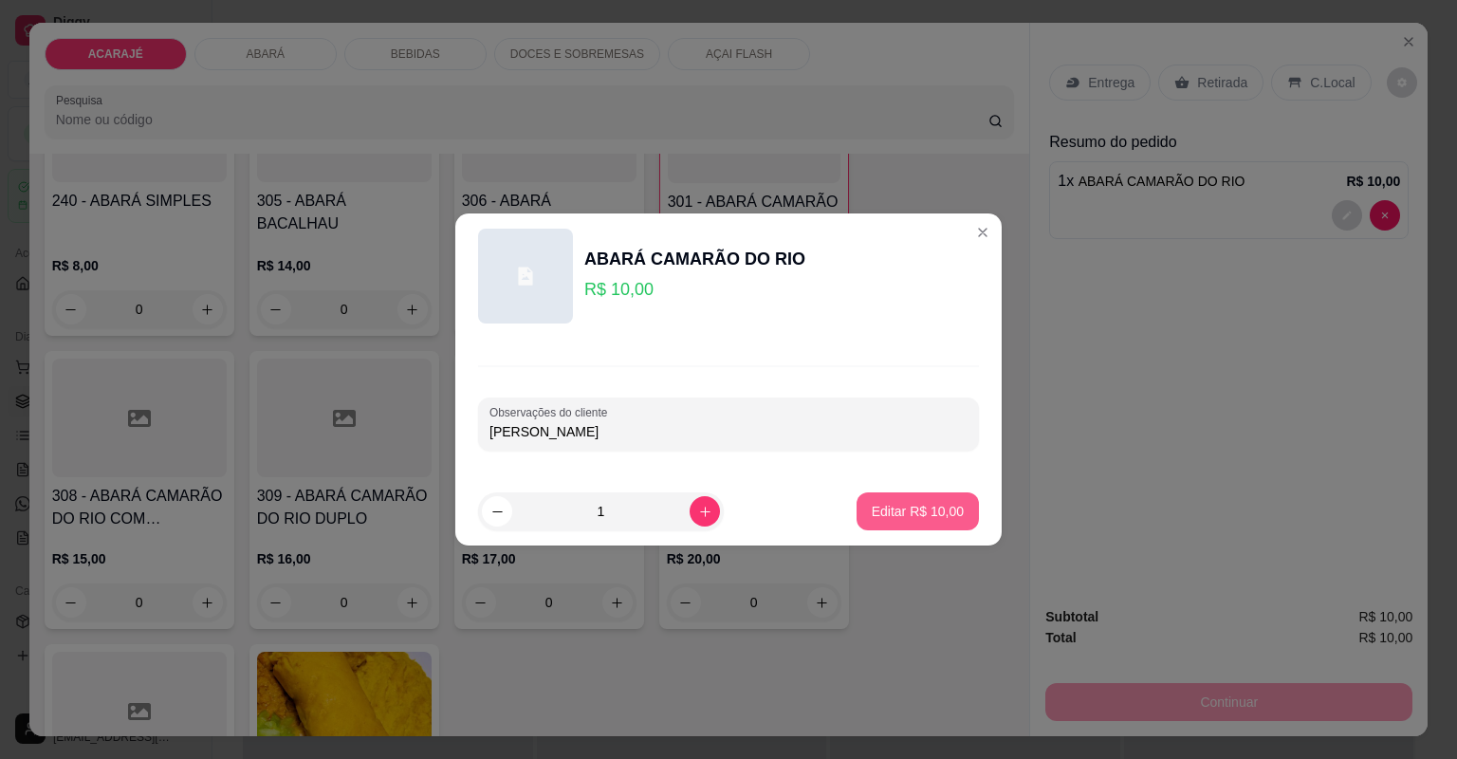
type input "[PERSON_NAME]"
click at [939, 508] on p "Editar R$ 10,00" at bounding box center [918, 511] width 92 height 19
type input "0"
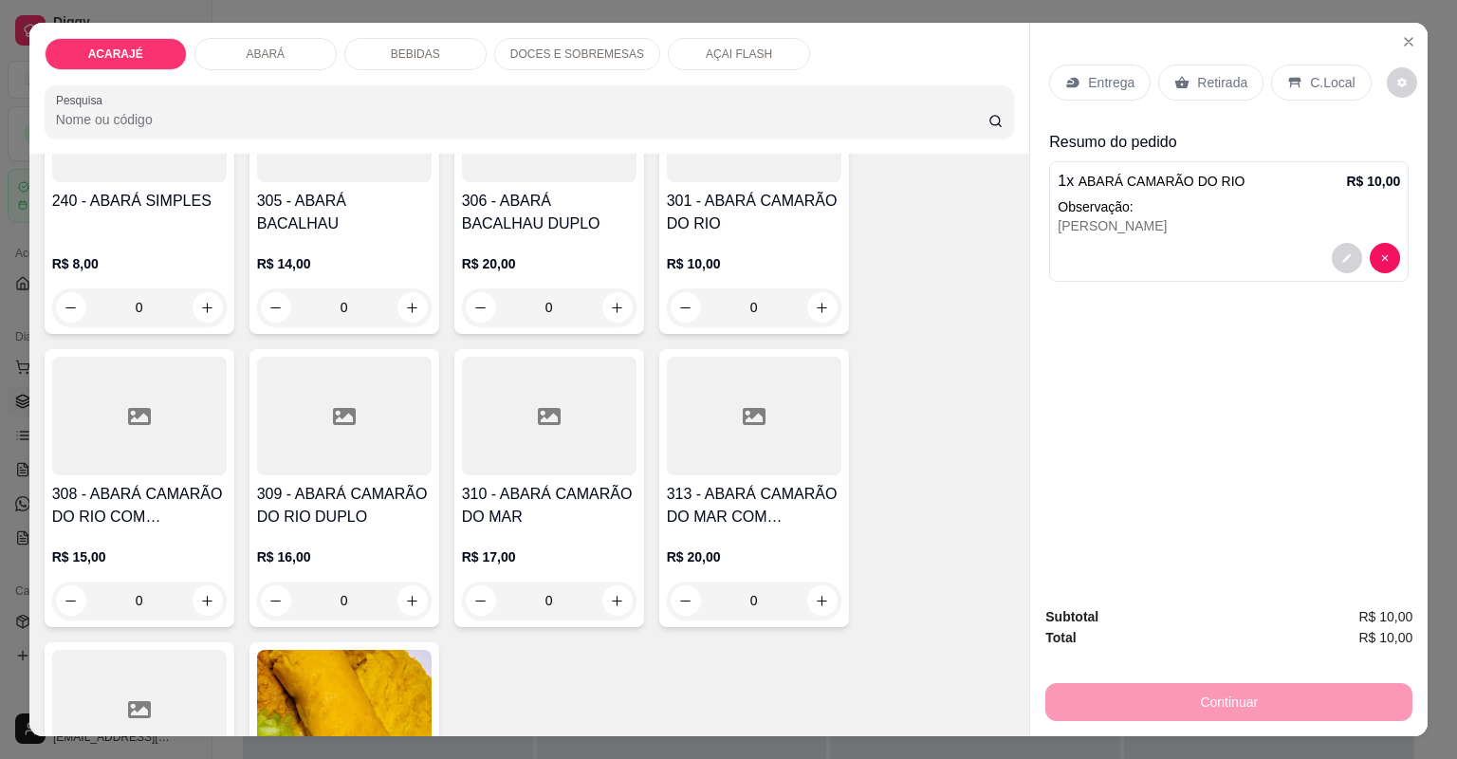
click at [1165, 691] on div "Continuar" at bounding box center [1228, 699] width 367 height 43
click at [1175, 86] on icon at bounding box center [1182, 82] width 14 height 12
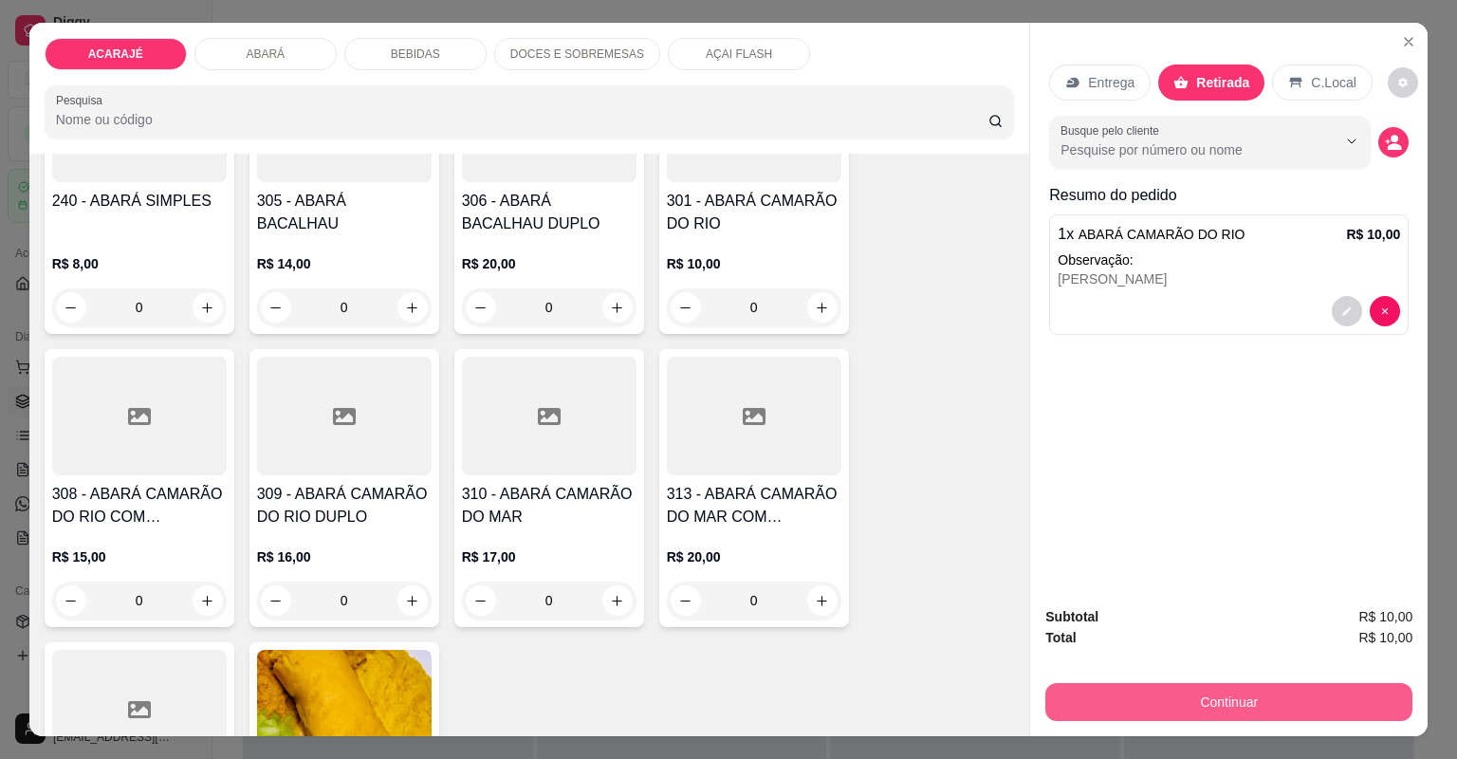
click at [1191, 693] on button "Continuar" at bounding box center [1228, 702] width 367 height 38
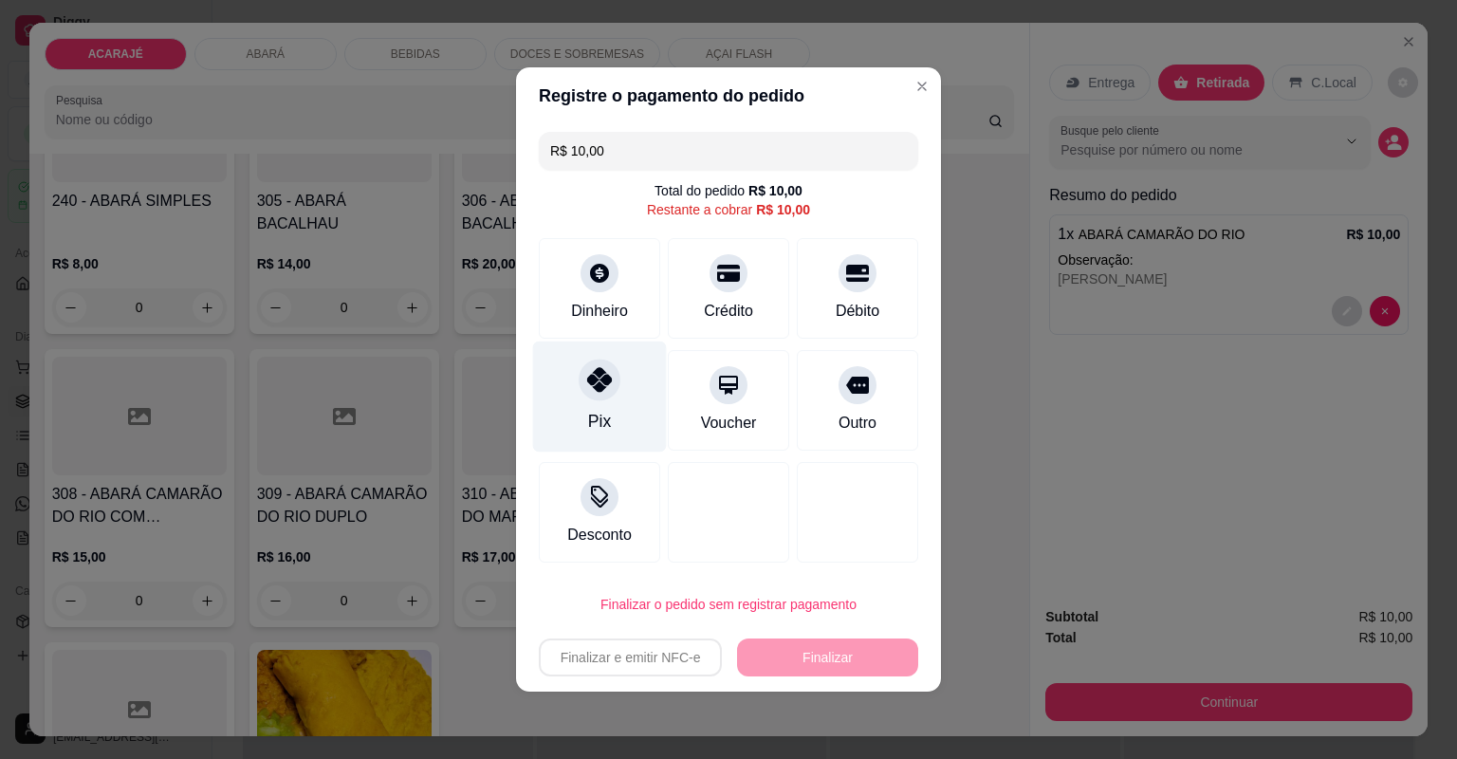
click at [603, 387] on icon at bounding box center [599, 379] width 25 height 25
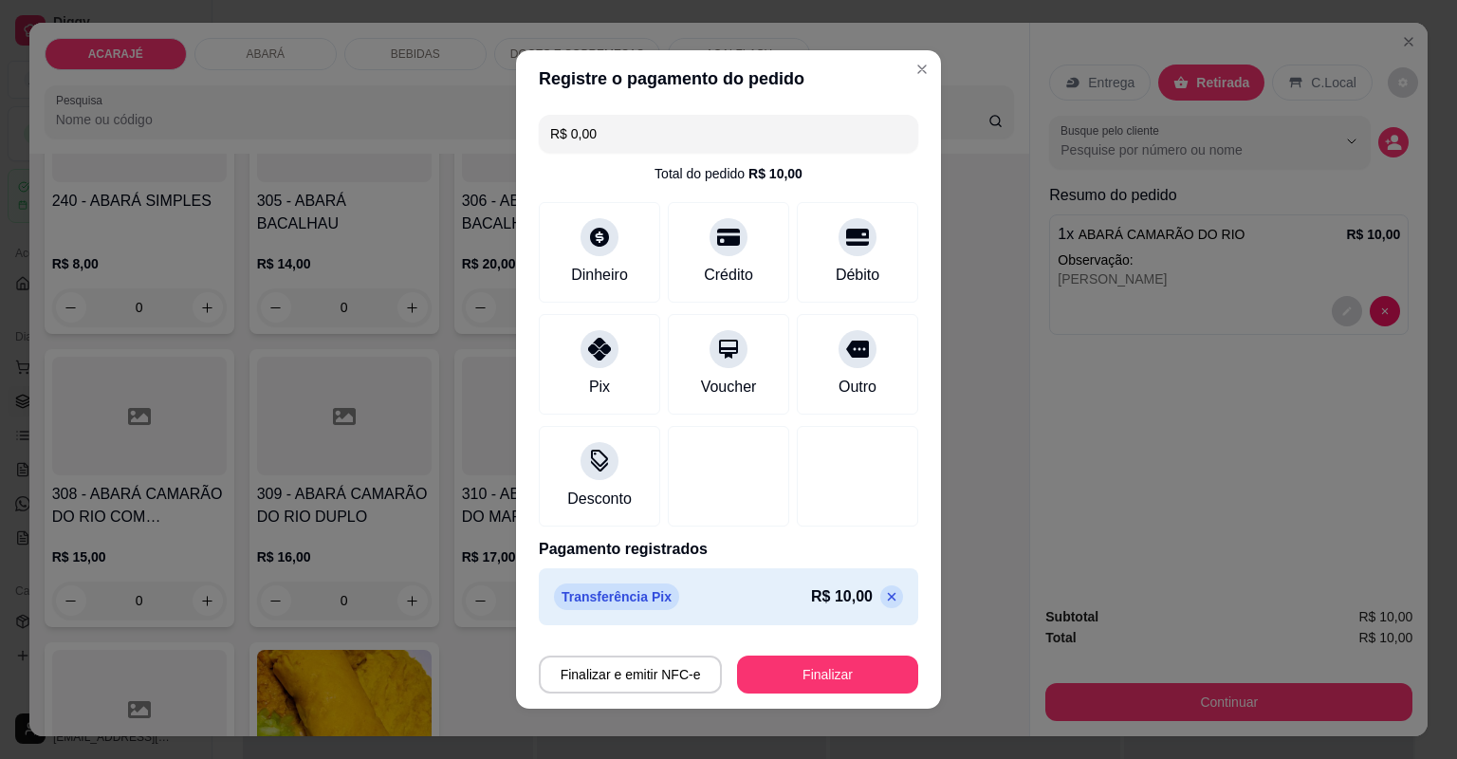
click at [843, 644] on footer "Finalizar e emitir NFC-e Finalizar" at bounding box center [728, 671] width 425 height 76
click at [840, 659] on button "Finalizar" at bounding box center [827, 674] width 181 height 38
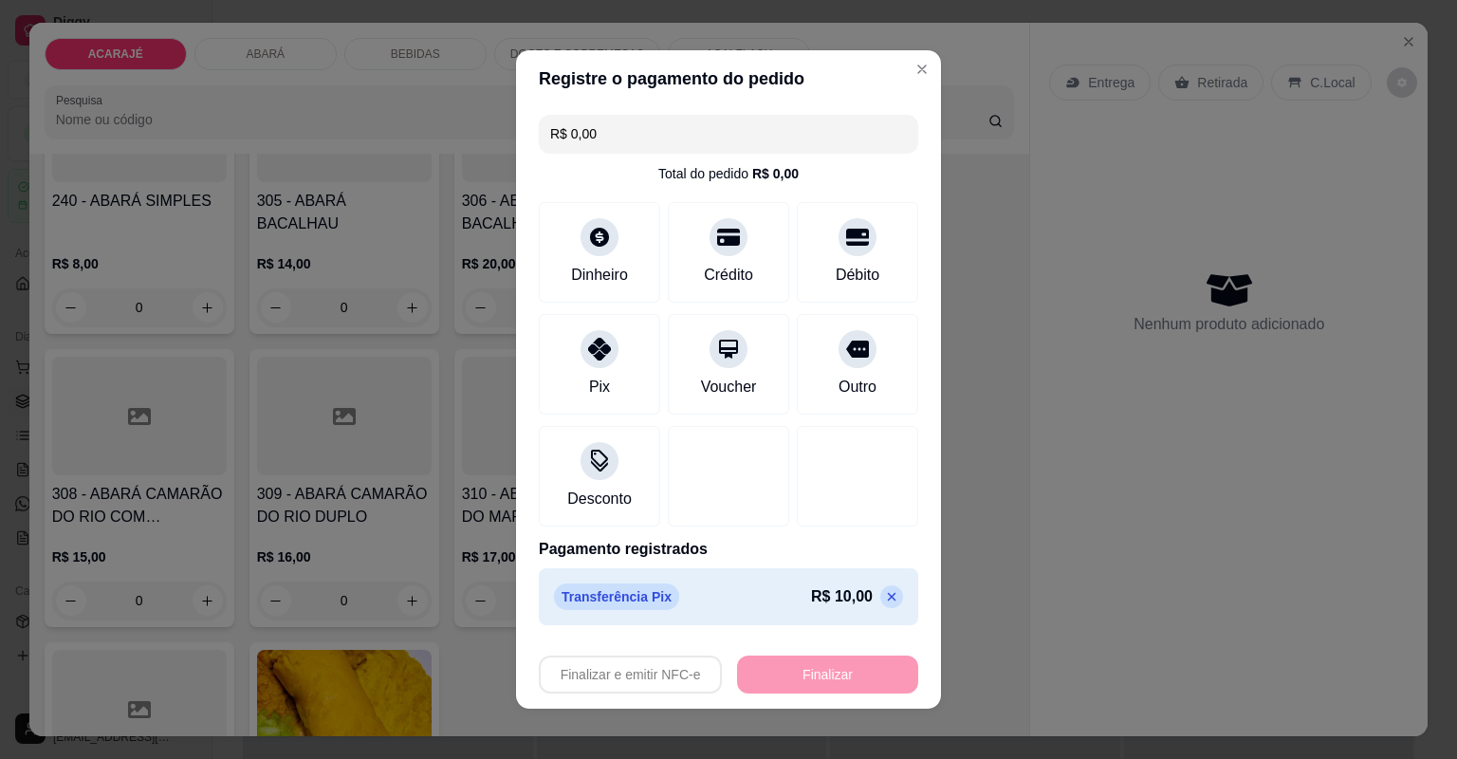
type input "-R$ 10,00"
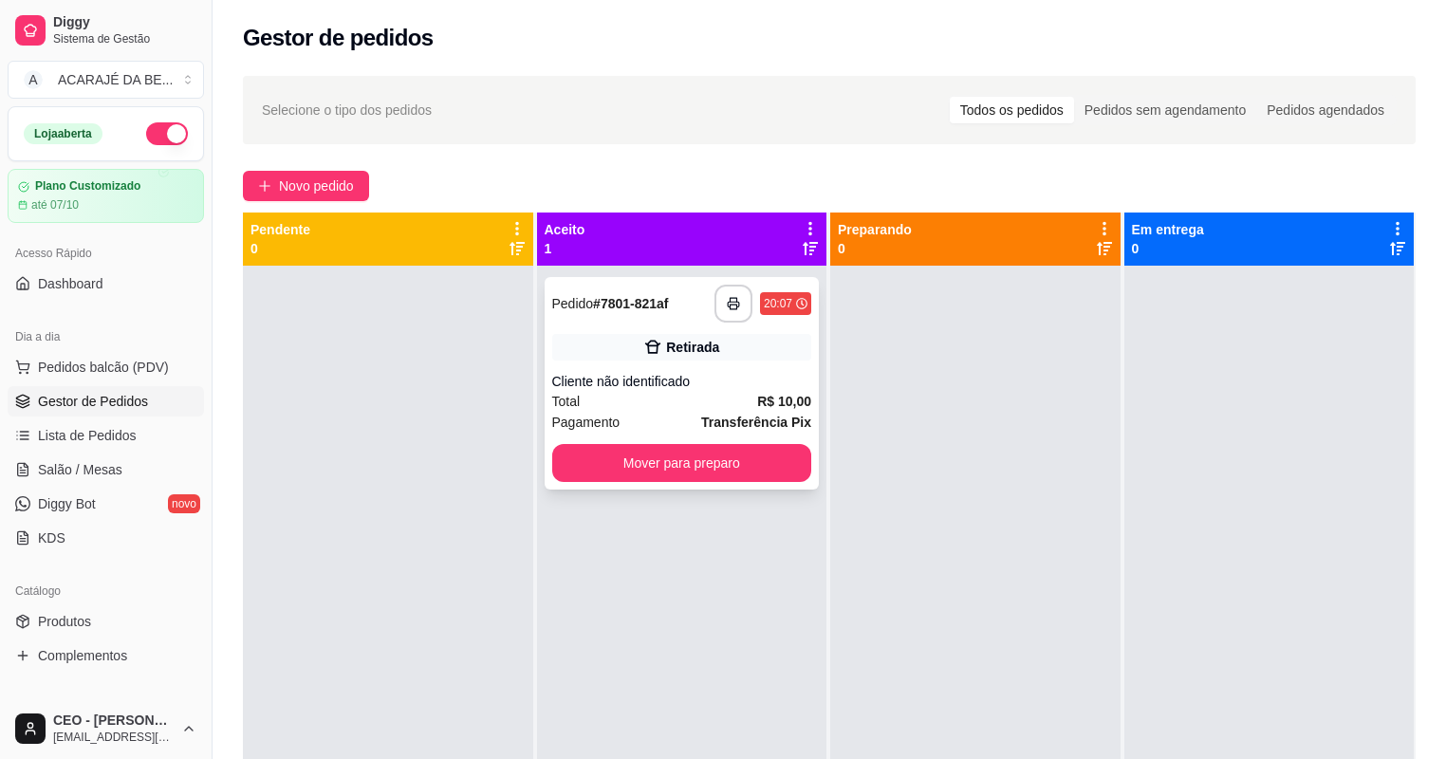
click at [703, 364] on div "**********" at bounding box center [681, 383] width 275 height 212
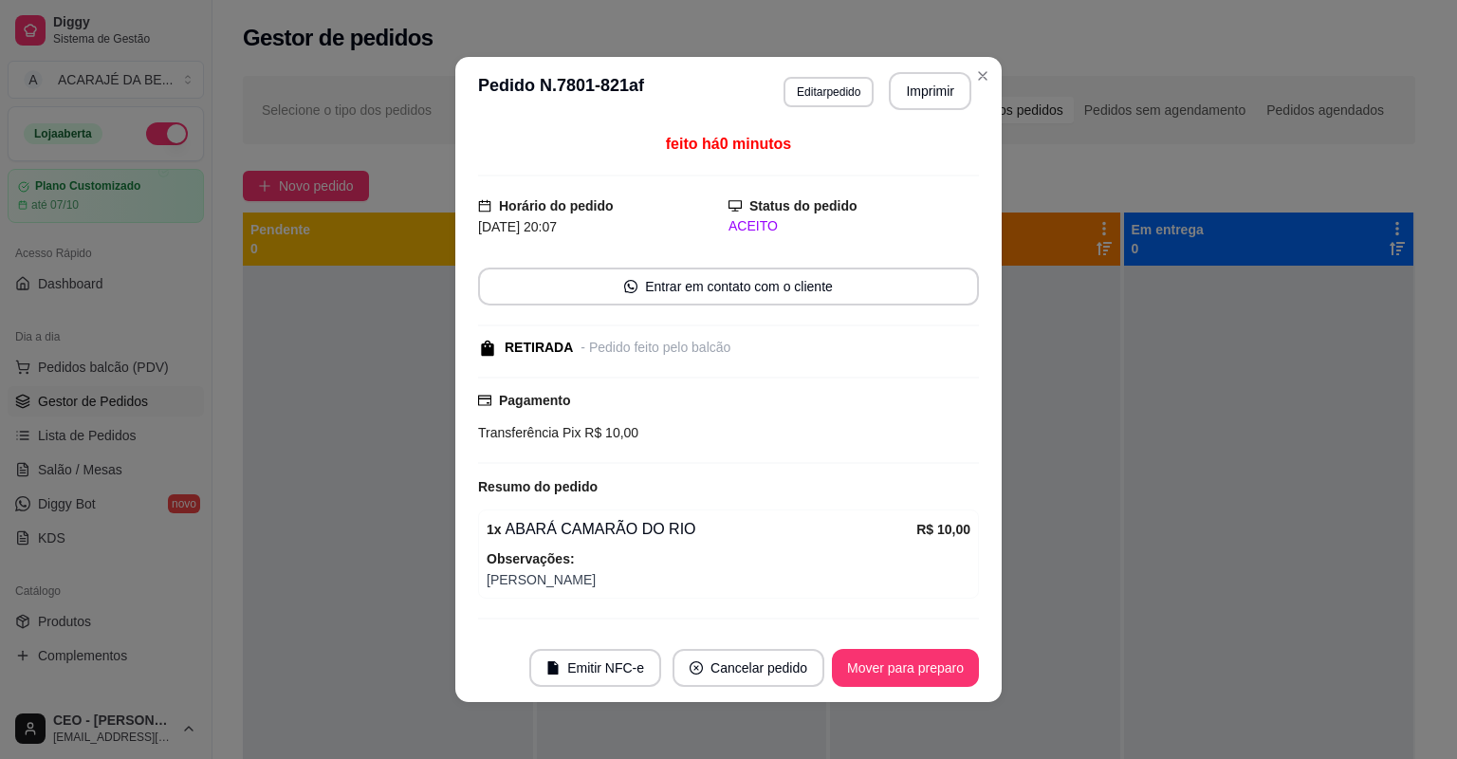
click at [913, 116] on header "**********" at bounding box center [728, 91] width 546 height 68
click at [936, 87] on button "Imprimir" at bounding box center [930, 91] width 83 height 38
click at [895, 668] on button "Mover para preparo" at bounding box center [905, 668] width 147 height 38
click at [895, 668] on div "Mover para preparo" at bounding box center [892, 668] width 174 height 38
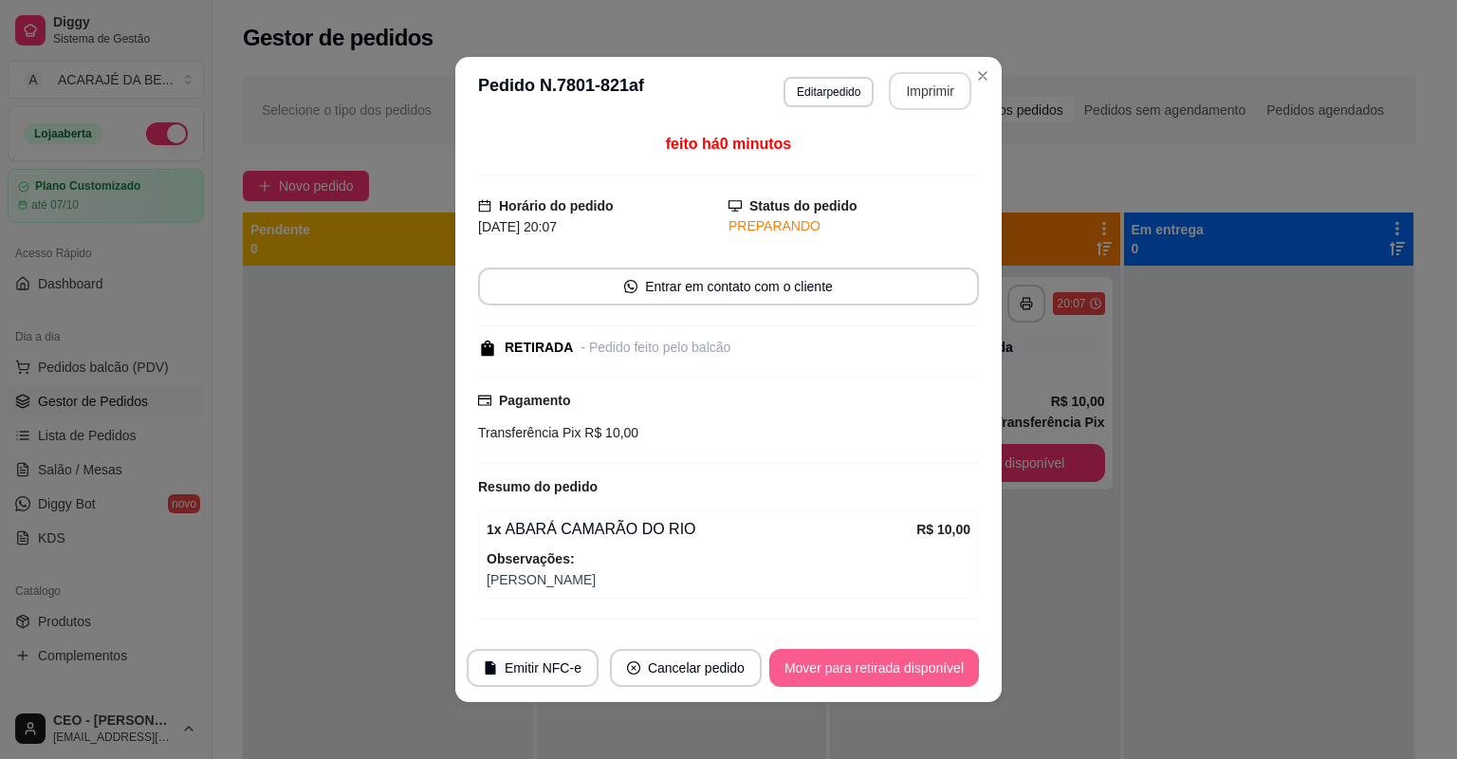
click at [845, 654] on button "Mover para retirada disponível" at bounding box center [874, 668] width 210 height 38
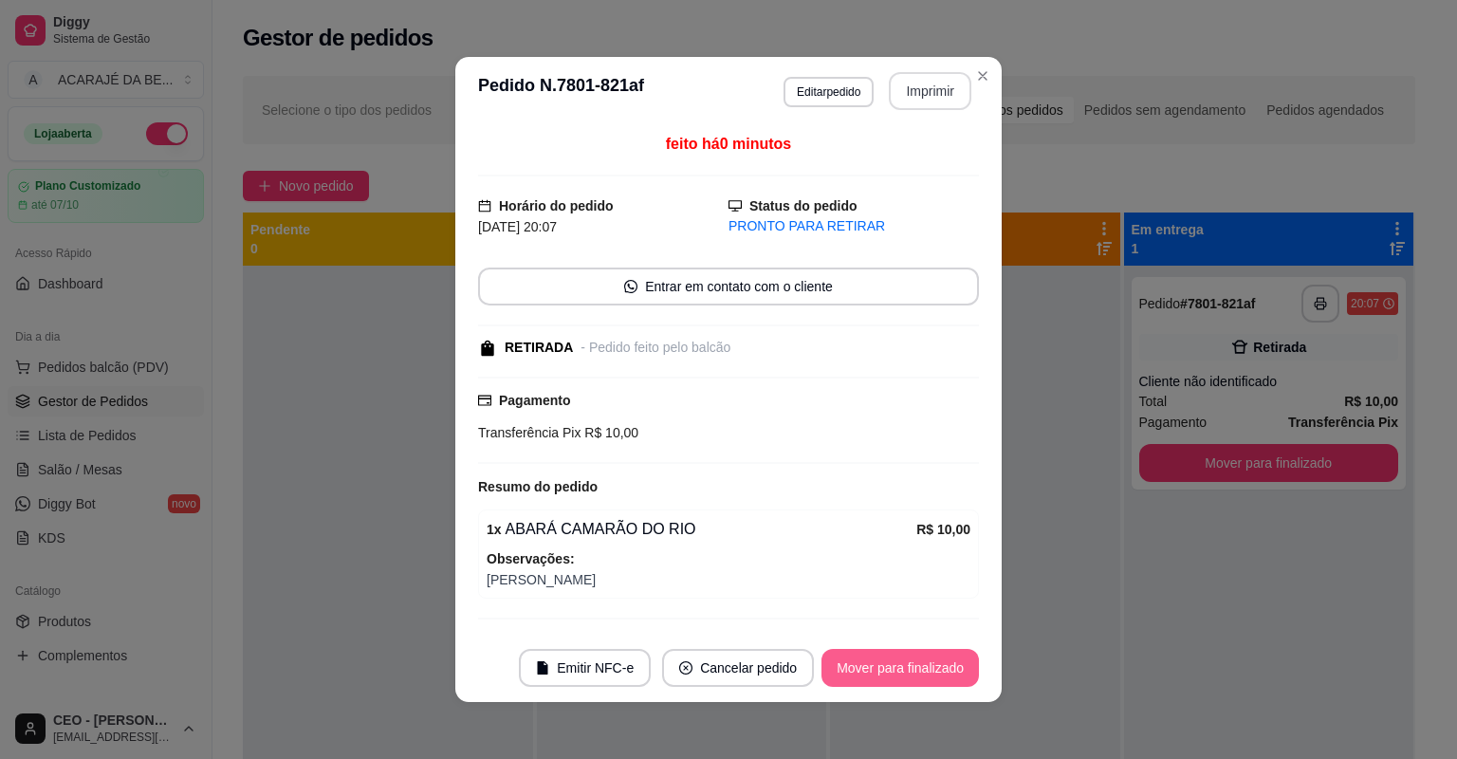
click at [872, 686] on button "Mover para finalizado" at bounding box center [899, 668] width 157 height 38
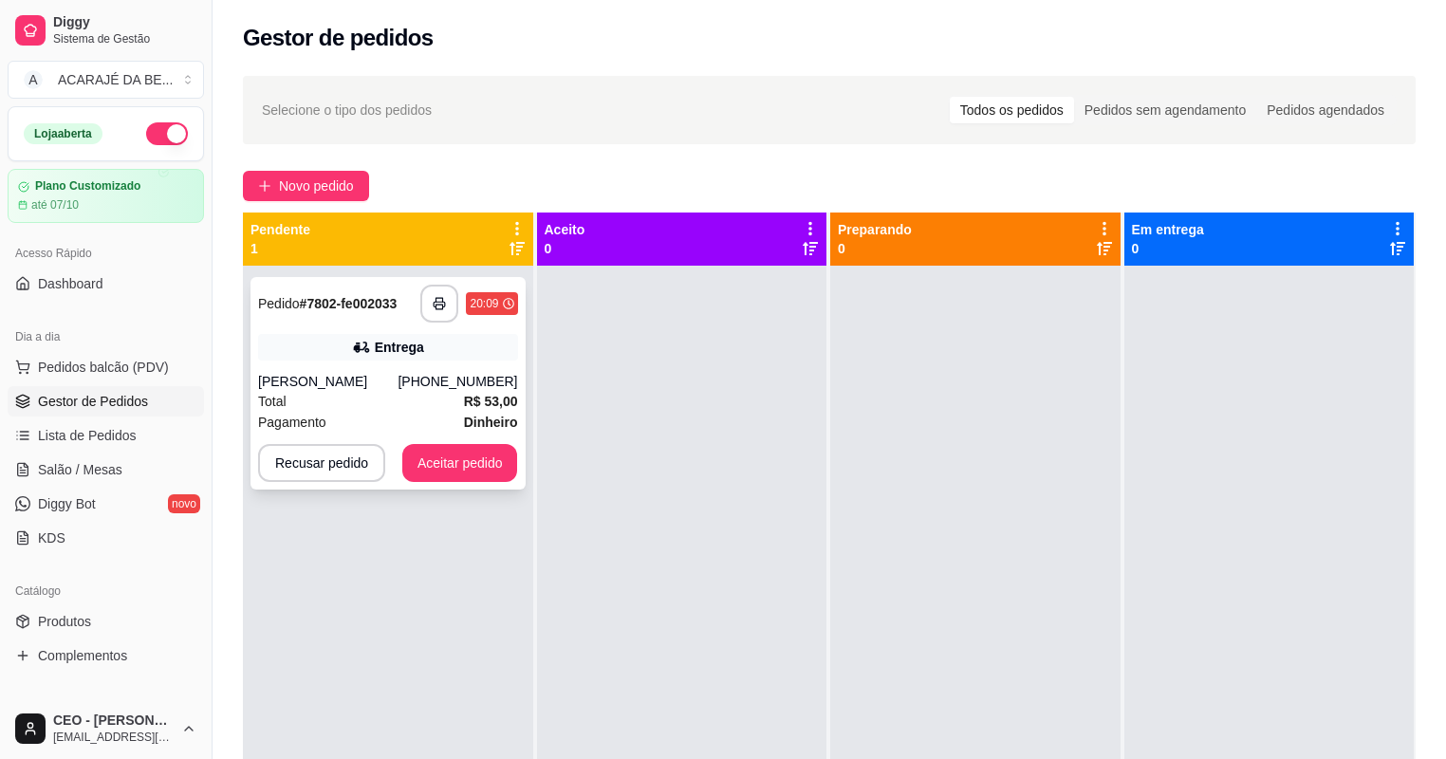
click at [370, 334] on div "Entrega" at bounding box center [388, 347] width 260 height 27
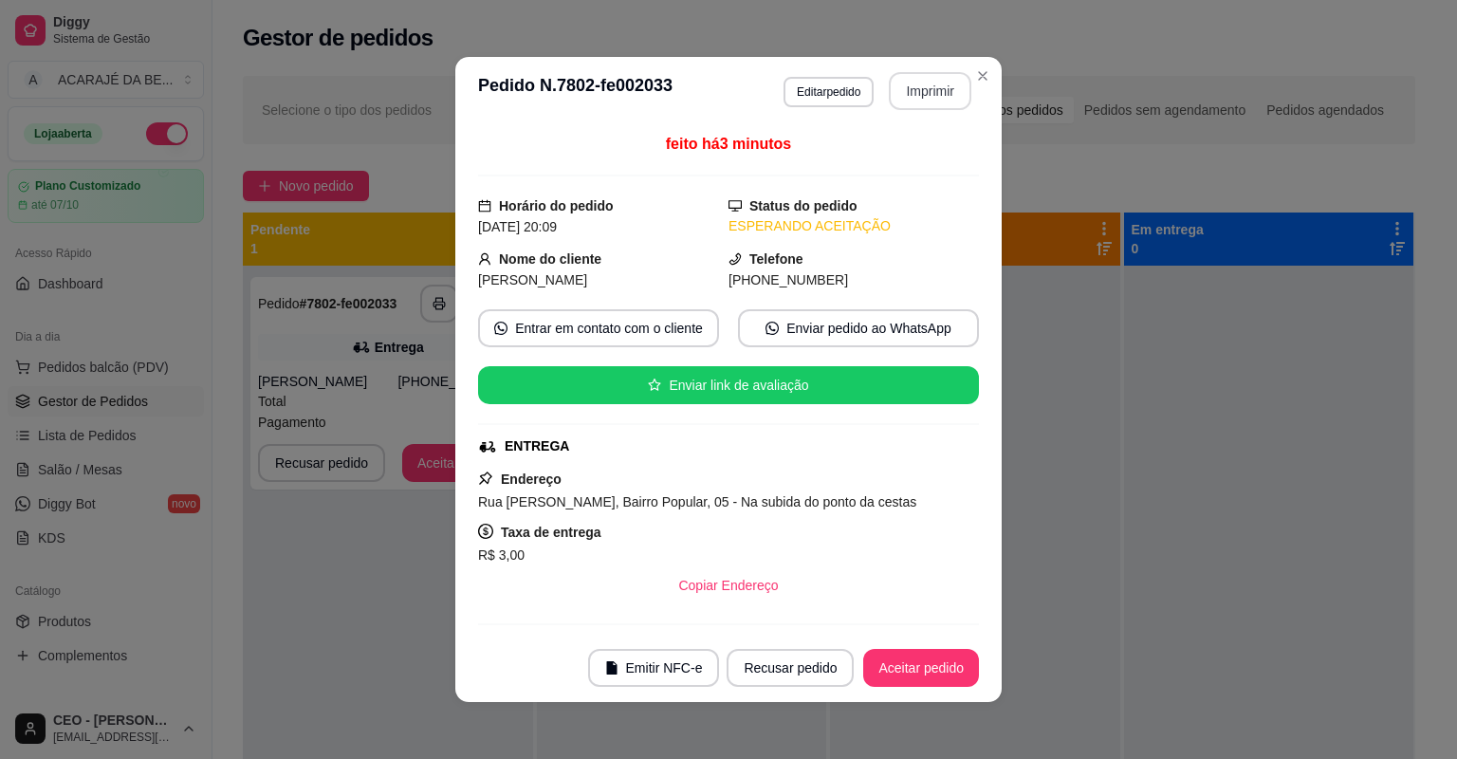
click at [913, 105] on button "Imprimir" at bounding box center [930, 91] width 83 height 38
click at [920, 669] on button "Aceitar pedido" at bounding box center [921, 668] width 116 height 38
click at [920, 669] on div "Recusar pedido Aceitar pedido" at bounding box center [825, 668] width 305 height 38
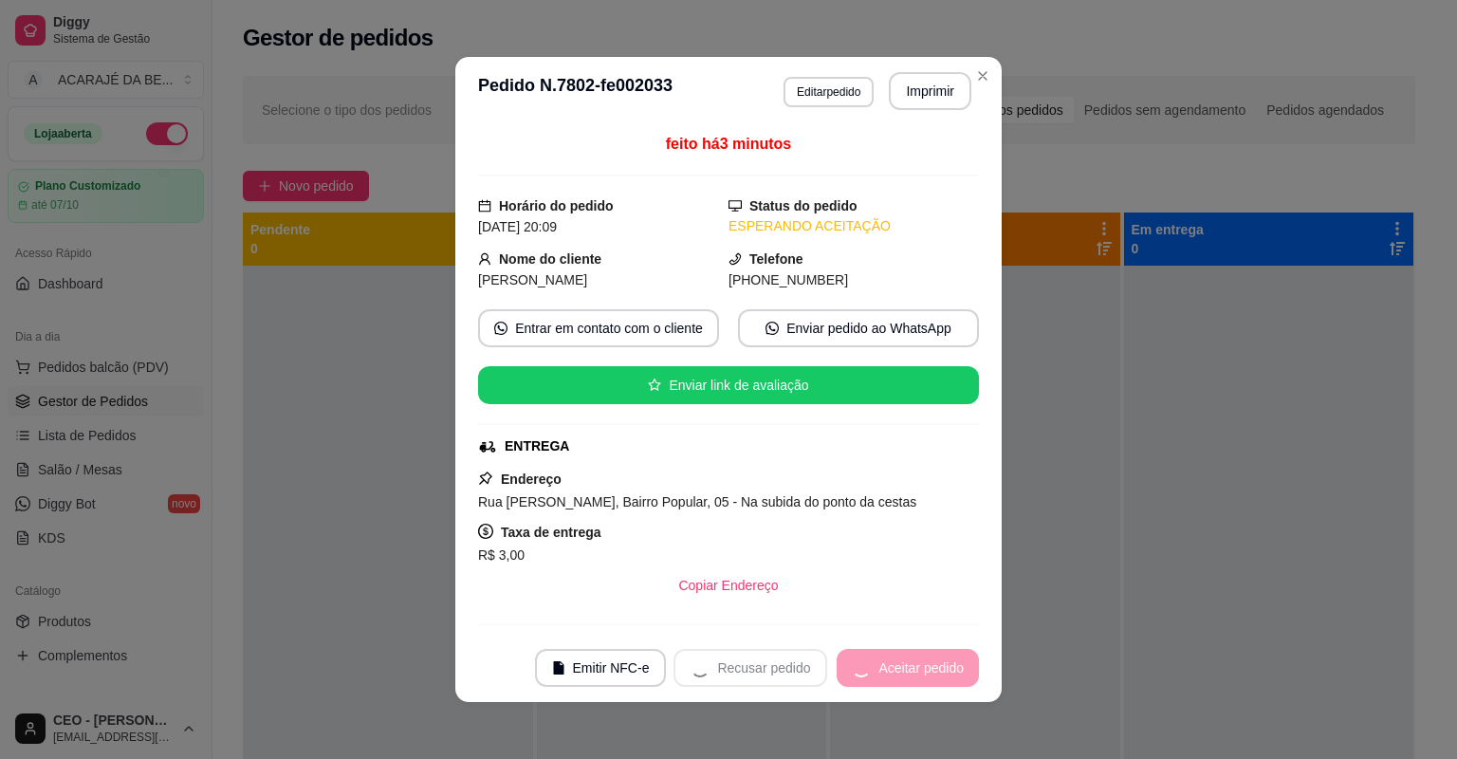
drag, startPoint x: 911, startPoint y: 110, endPoint x: 920, endPoint y: 669, distance: 558.8
click at [920, 669] on div "Recusar pedido Aceitar pedido" at bounding box center [825, 668] width 305 height 38
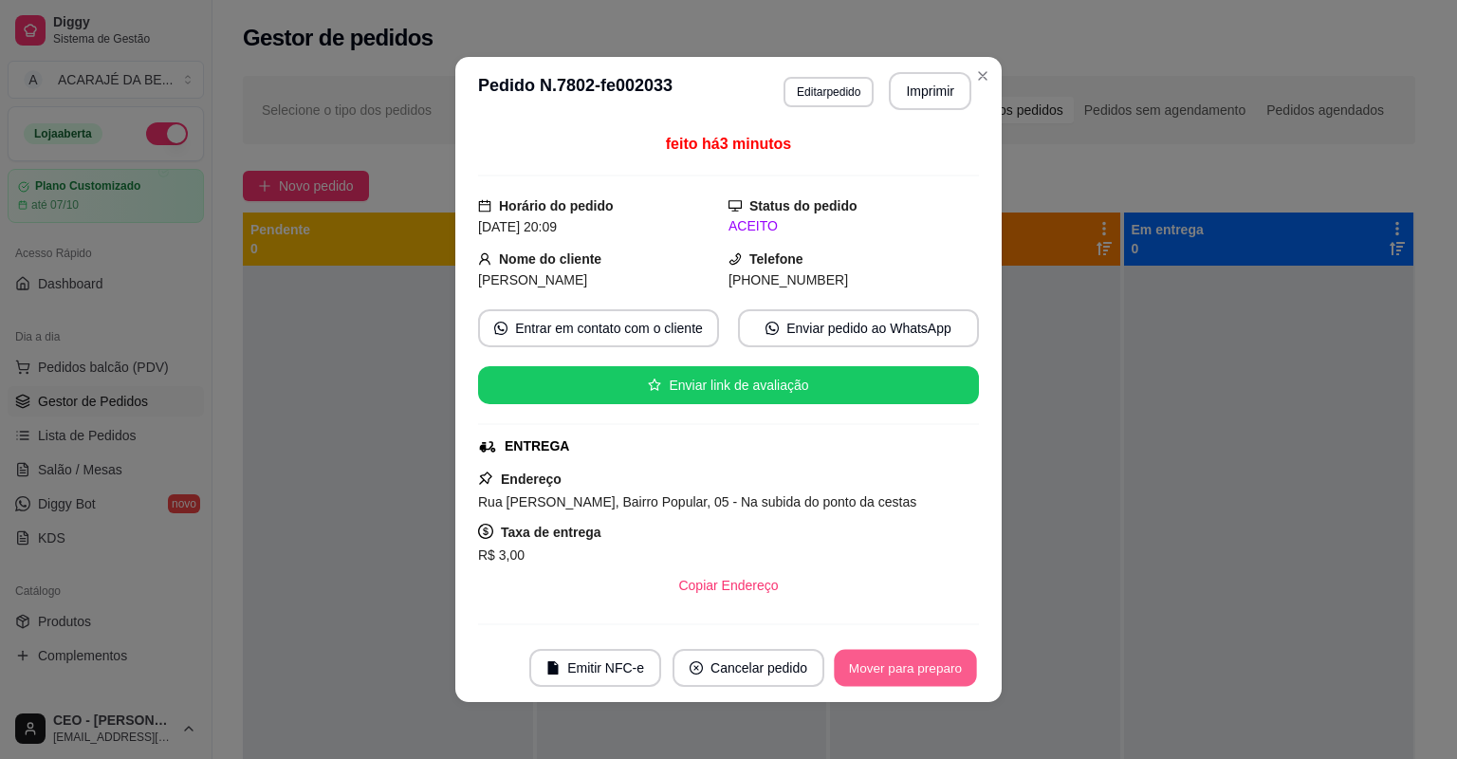
click at [921, 669] on button "Mover para preparo" at bounding box center [905, 668] width 142 height 37
click at [922, 670] on div "Mover para preparo" at bounding box center [905, 668] width 147 height 38
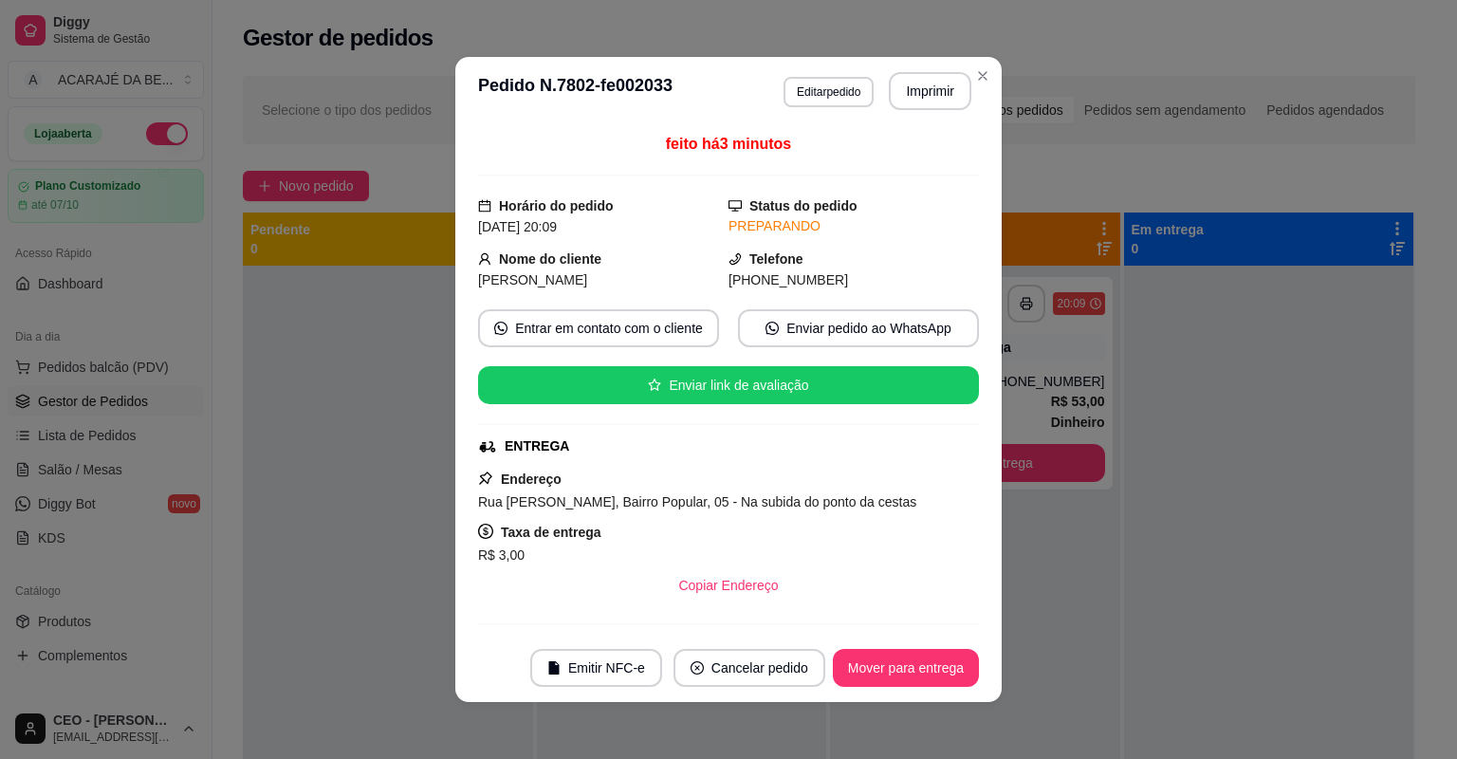
click at [925, 673] on button "Mover para entrega" at bounding box center [906, 668] width 146 height 38
click at [926, 675] on div "Mover para entrega" at bounding box center [892, 668] width 173 height 38
click at [928, 676] on div "Mover para entrega" at bounding box center [892, 668] width 173 height 38
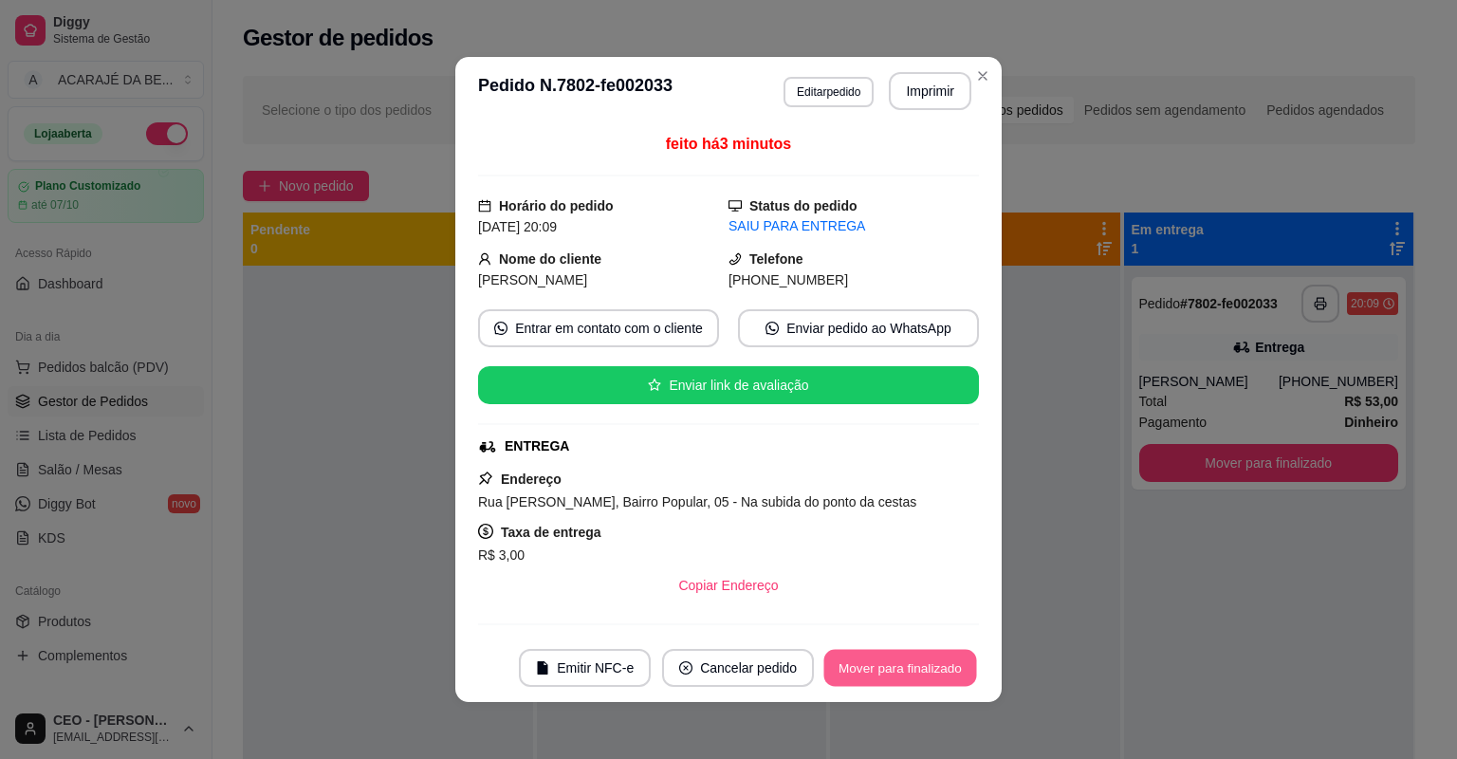
click at [928, 677] on button "Mover para finalizado" at bounding box center [900, 668] width 153 height 37
click at [928, 678] on div "Mover para finalizado" at bounding box center [899, 668] width 157 height 38
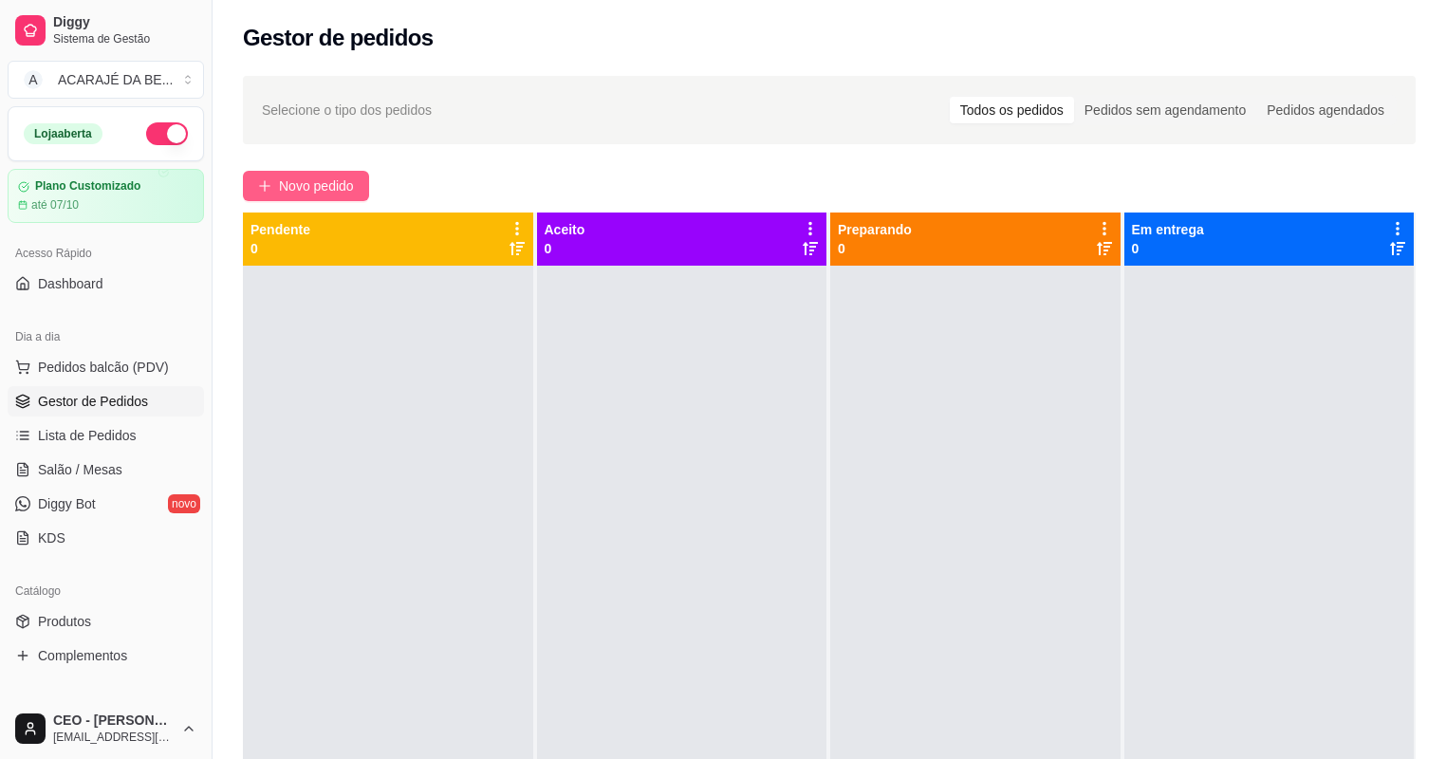
click at [278, 171] on button "Novo pedido" at bounding box center [306, 186] width 126 height 30
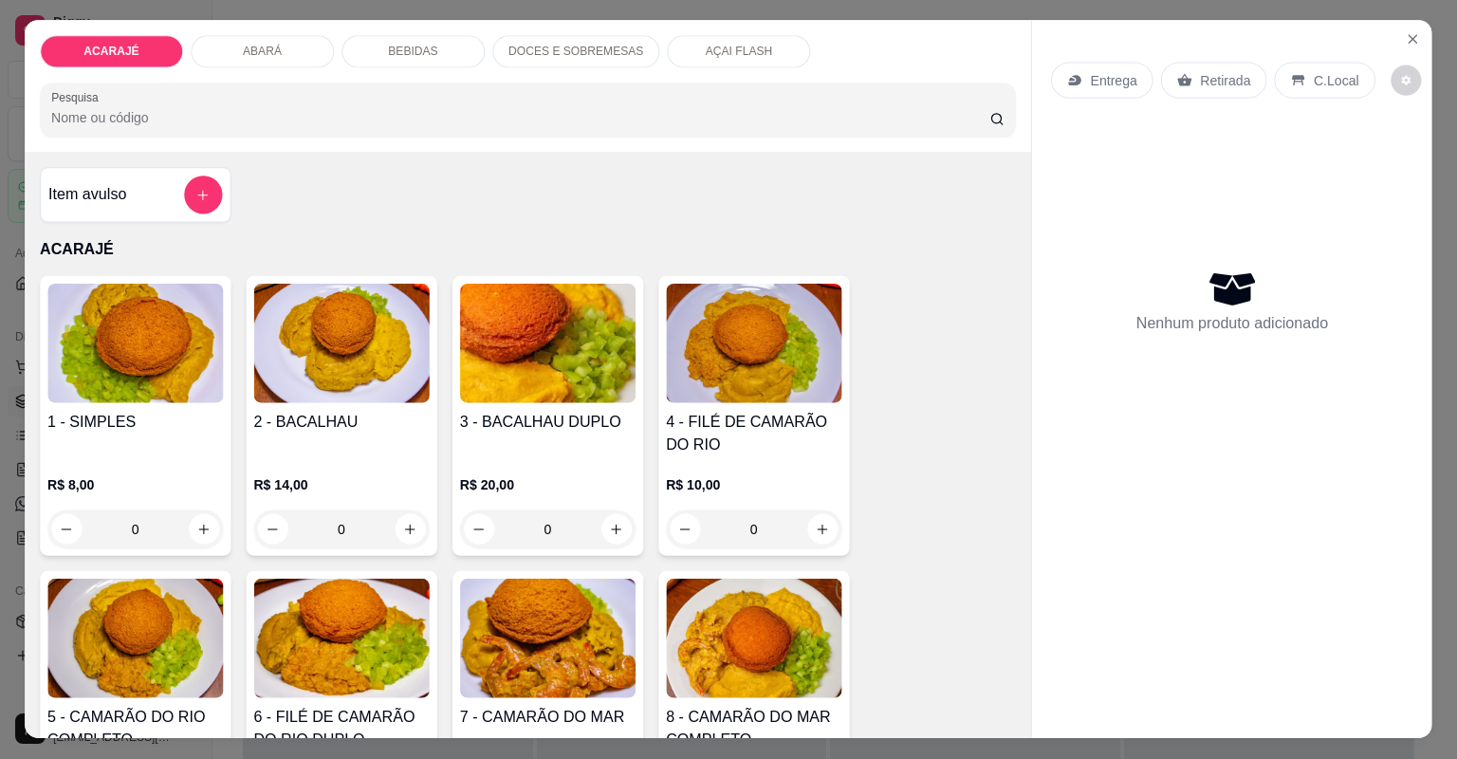
click at [275, 196] on div "Item avulso ACARAJÉ 1 - SIMPLES R$ 8,00 0 2 - BACALHAU R$ 14,00 0 3 - BACALHAU …" at bounding box center [528, 445] width 1006 height 586
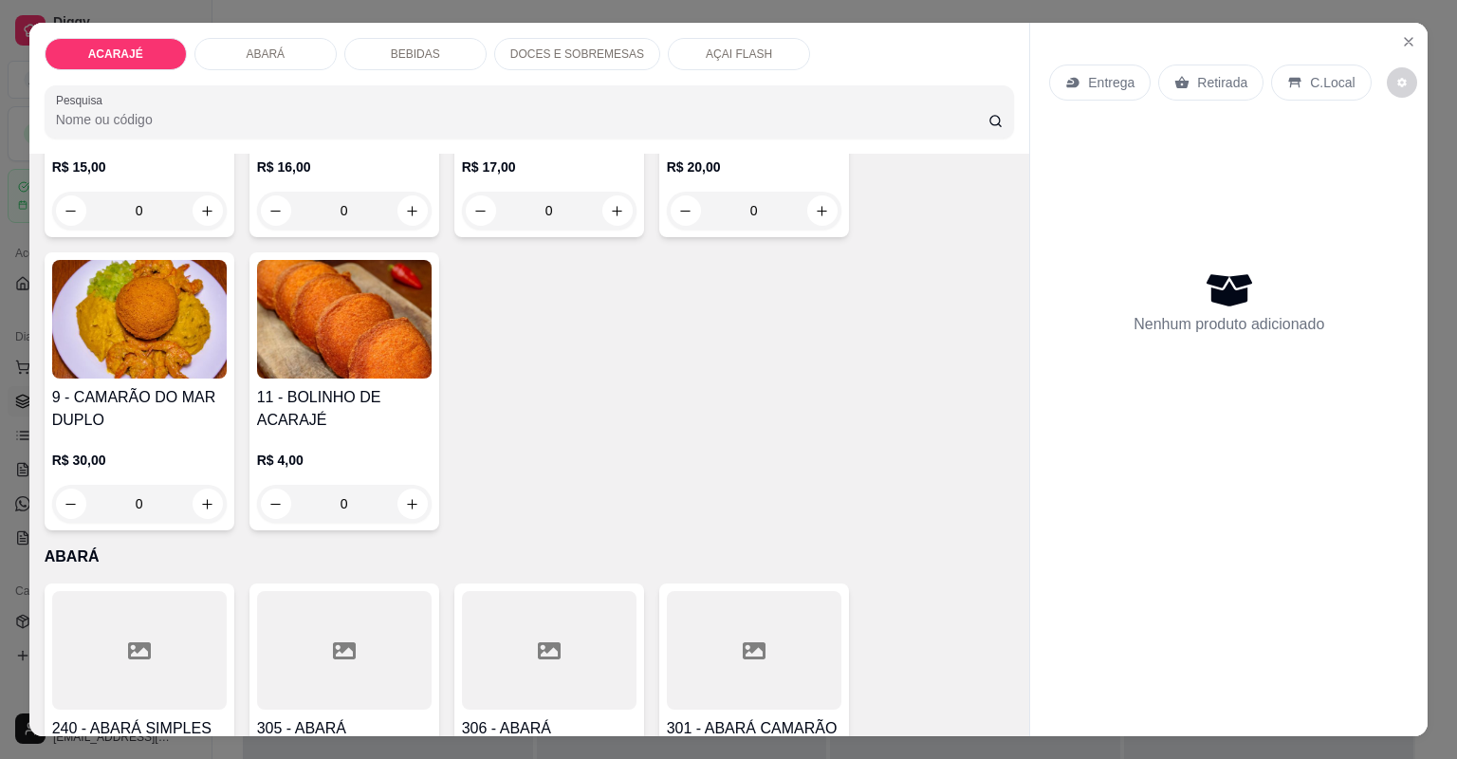
scroll to position [683, 0]
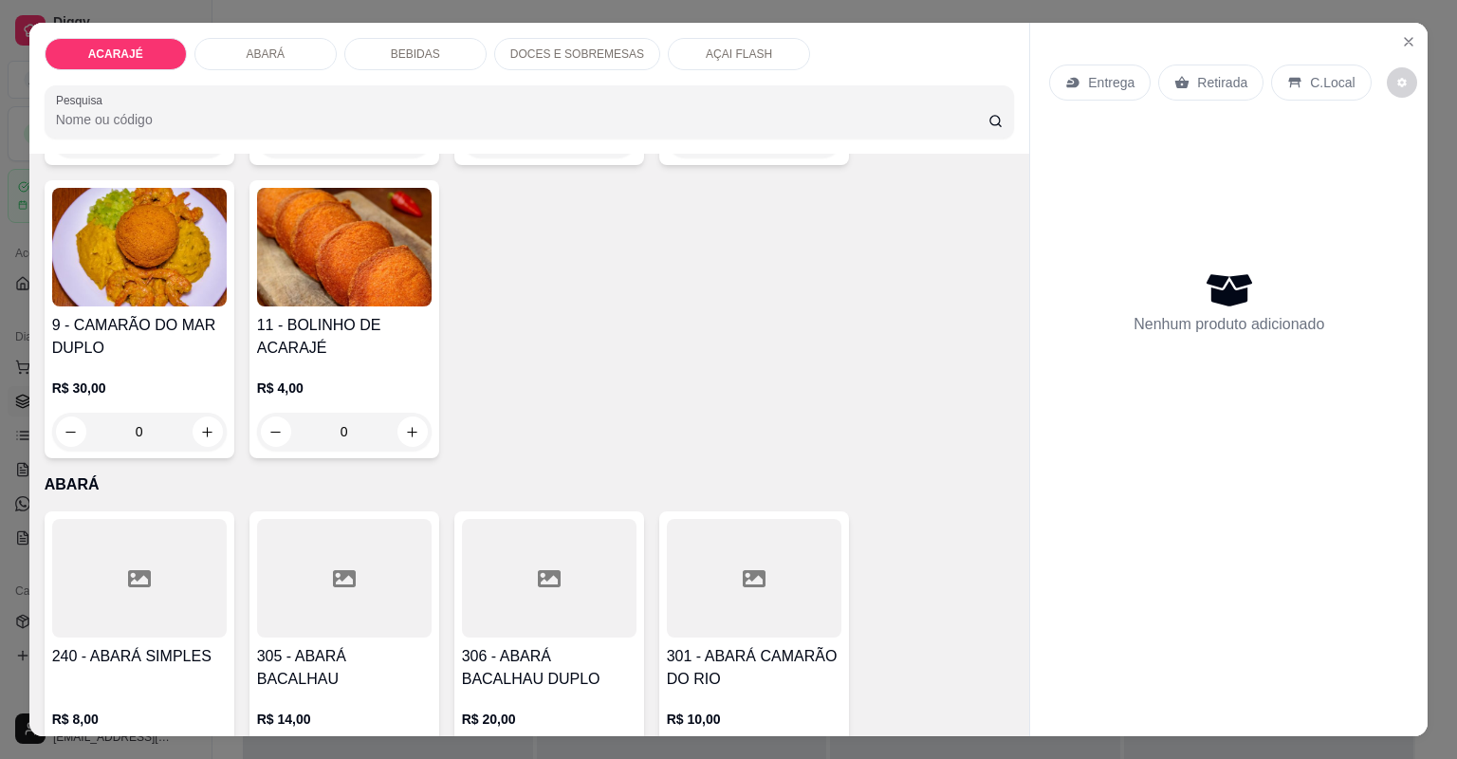
click at [271, 76] on div "ACARAJÉ ABARÁ BEBIDAS DOCES E SOBREMESAS AÇAI FLASH Pesquisa" at bounding box center [529, 88] width 1001 height 131
click at [281, 44] on div "ABARÁ" at bounding box center [265, 54] width 142 height 32
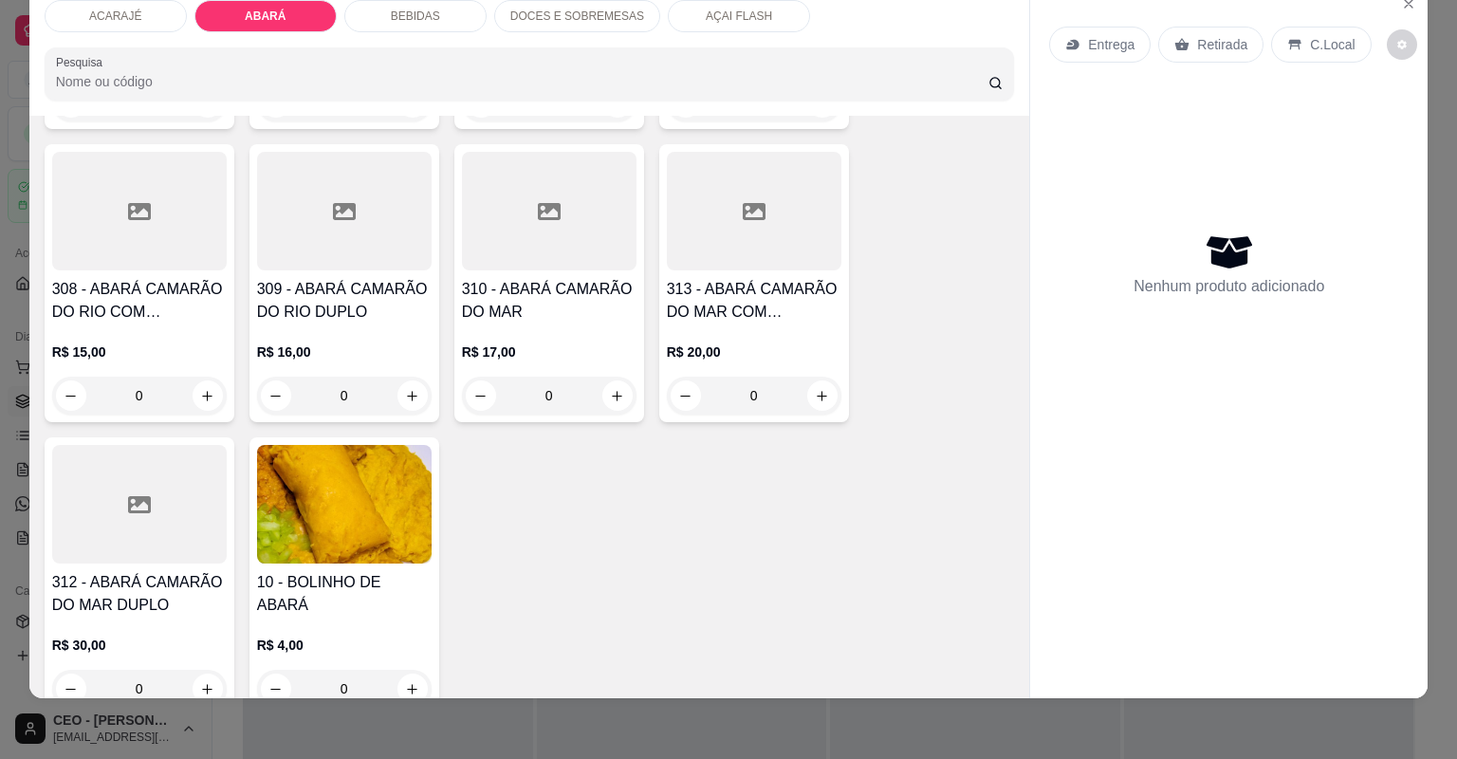
scroll to position [1609, 0]
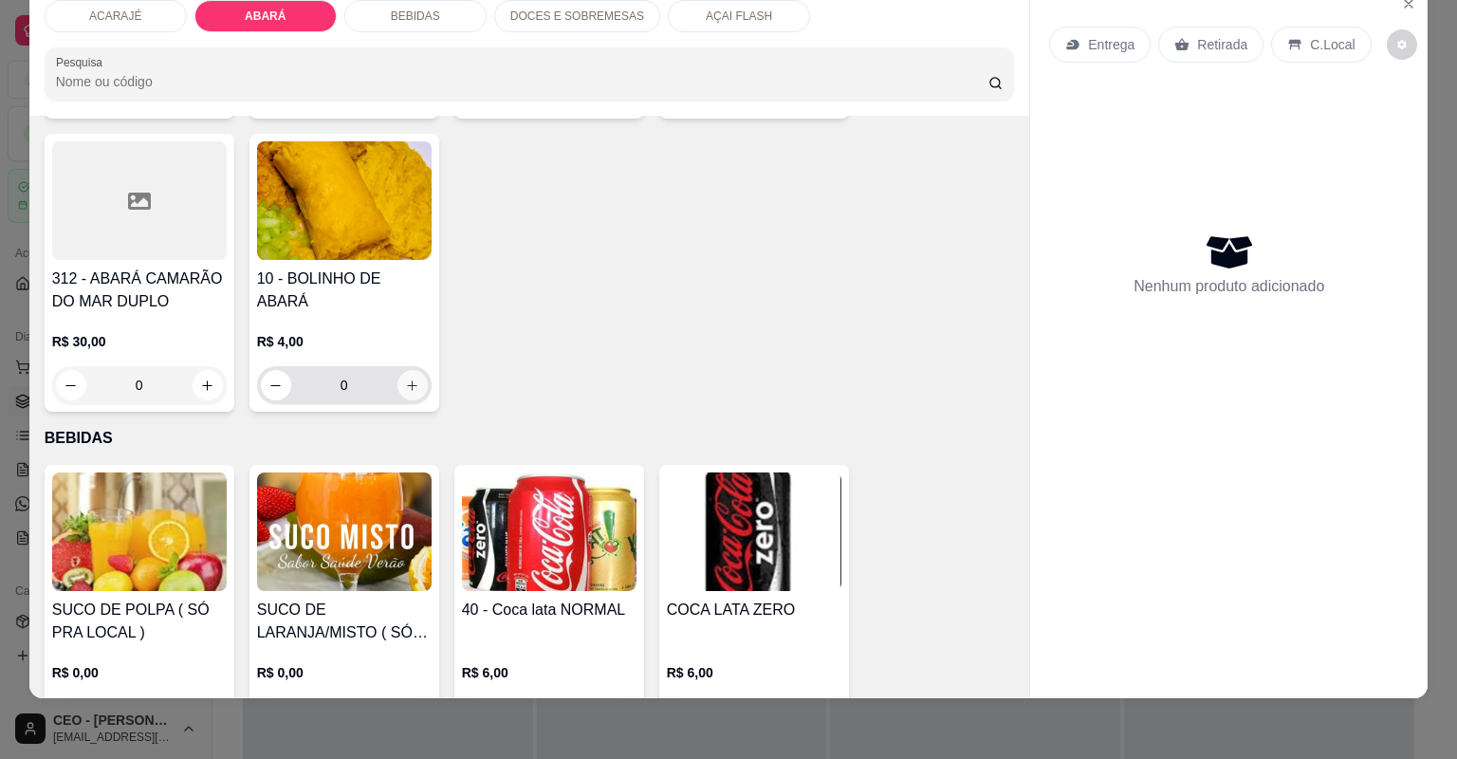
click at [406, 383] on icon "increase-product-quantity" at bounding box center [412, 385] width 14 height 14
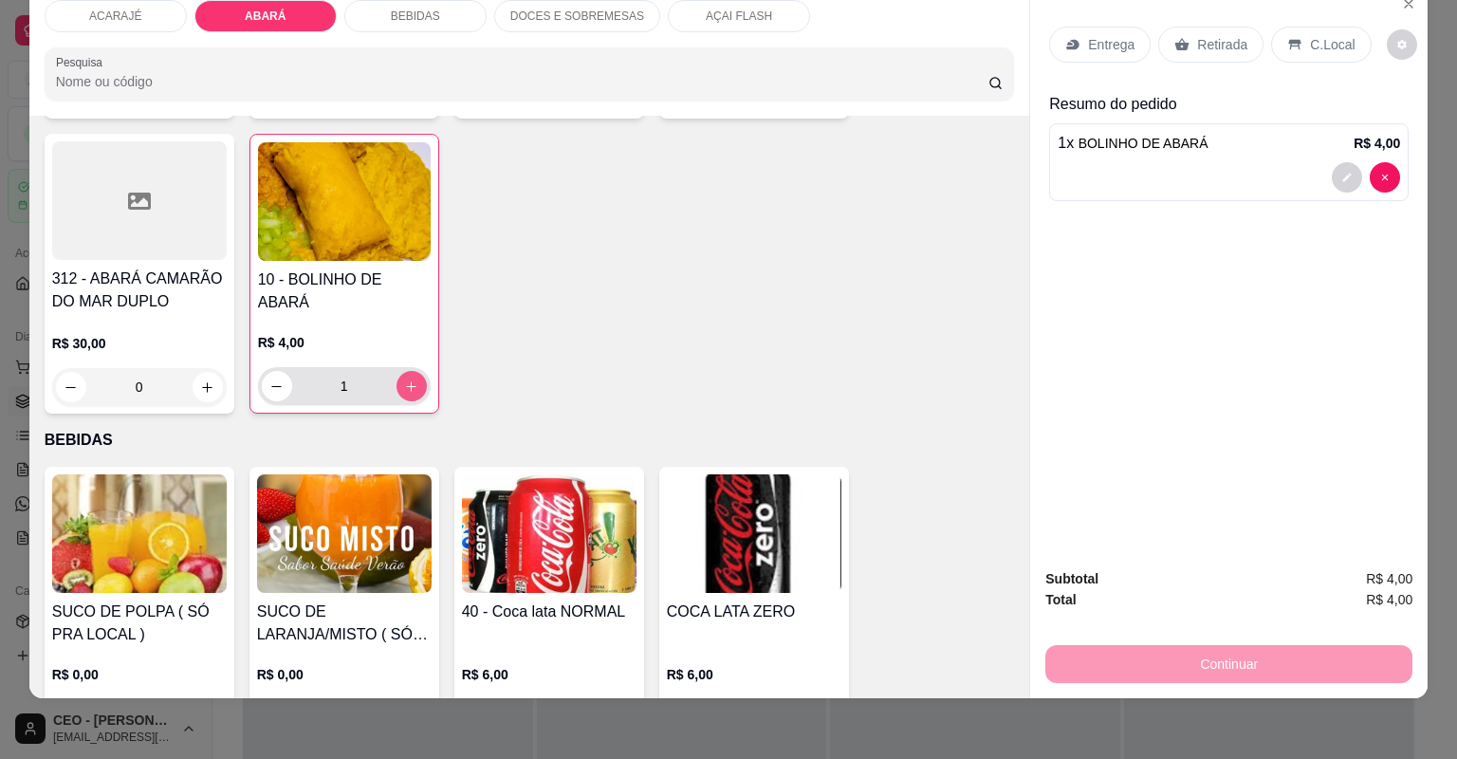
click at [406, 383] on icon "increase-product-quantity" at bounding box center [411, 386] width 14 height 14
type input "2"
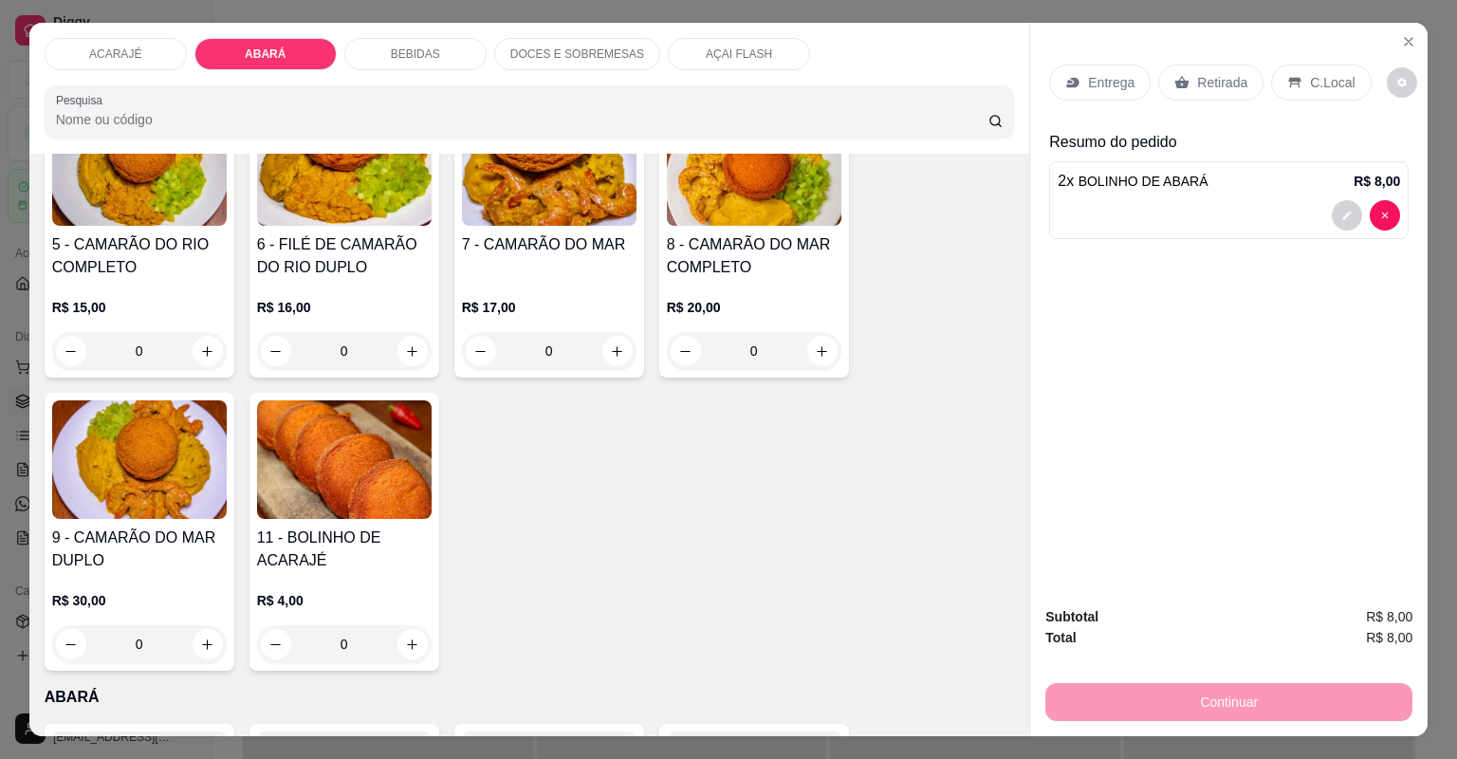
scroll to position [395, 0]
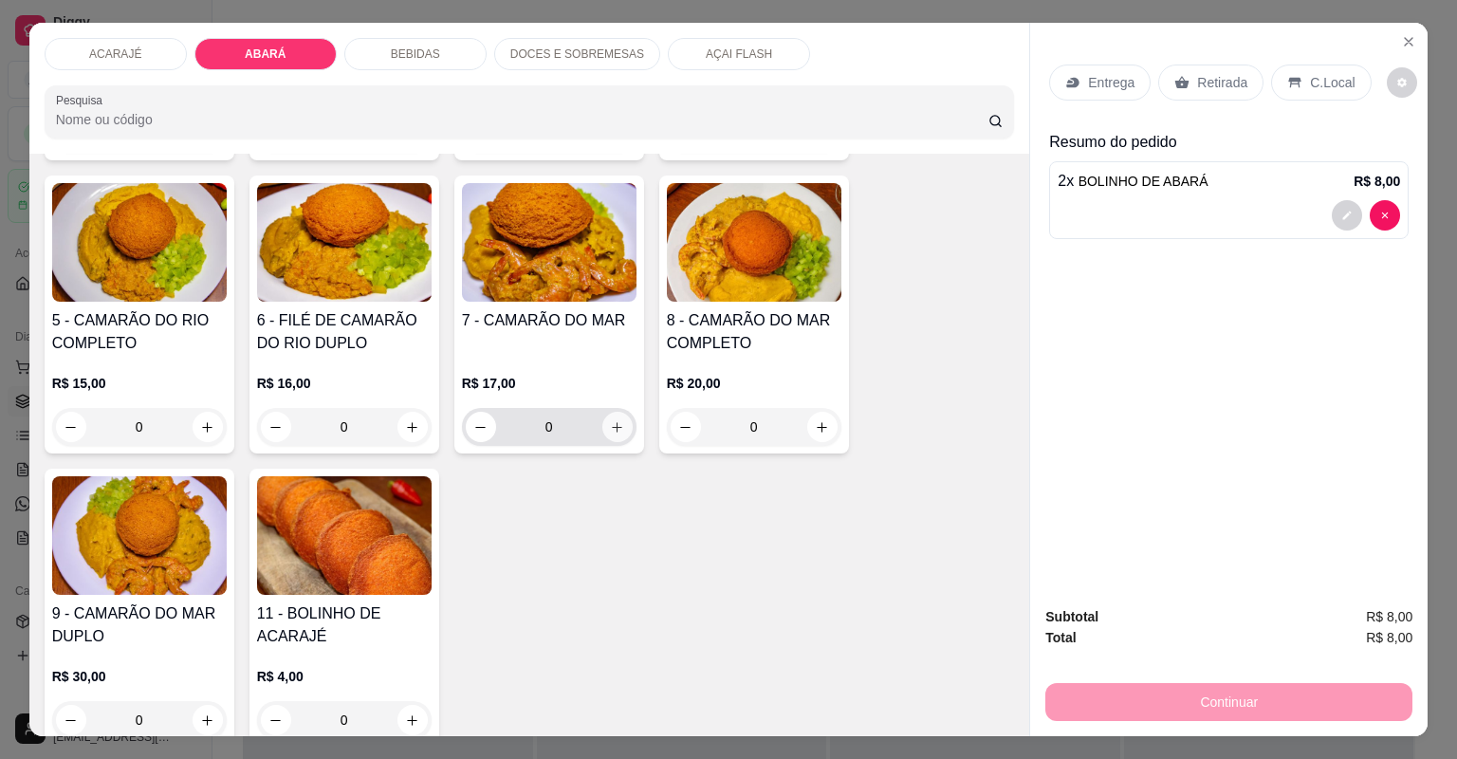
click at [613, 423] on icon "increase-product-quantity" at bounding box center [617, 427] width 14 height 14
type input "1"
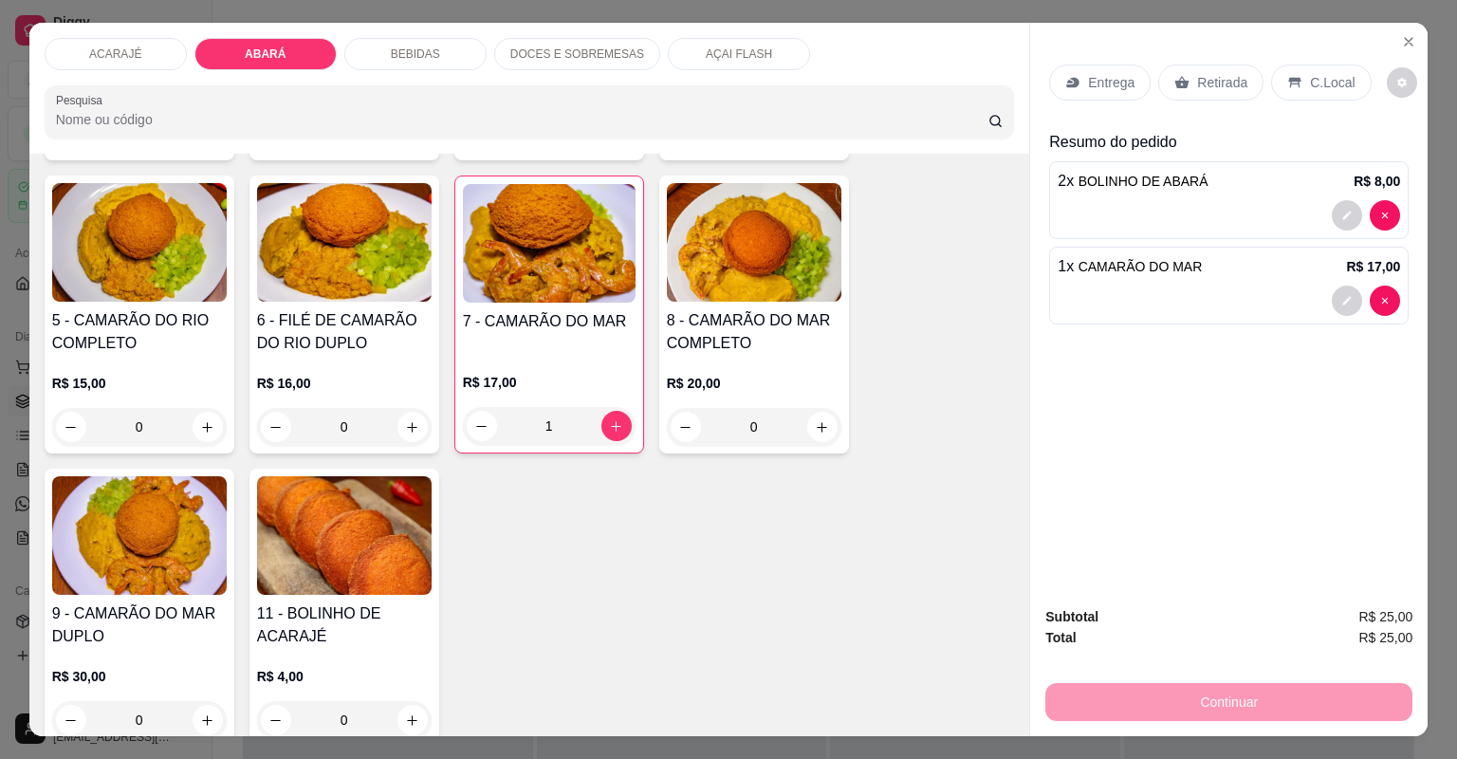
click at [1131, 80] on div "Entrega" at bounding box center [1099, 83] width 101 height 36
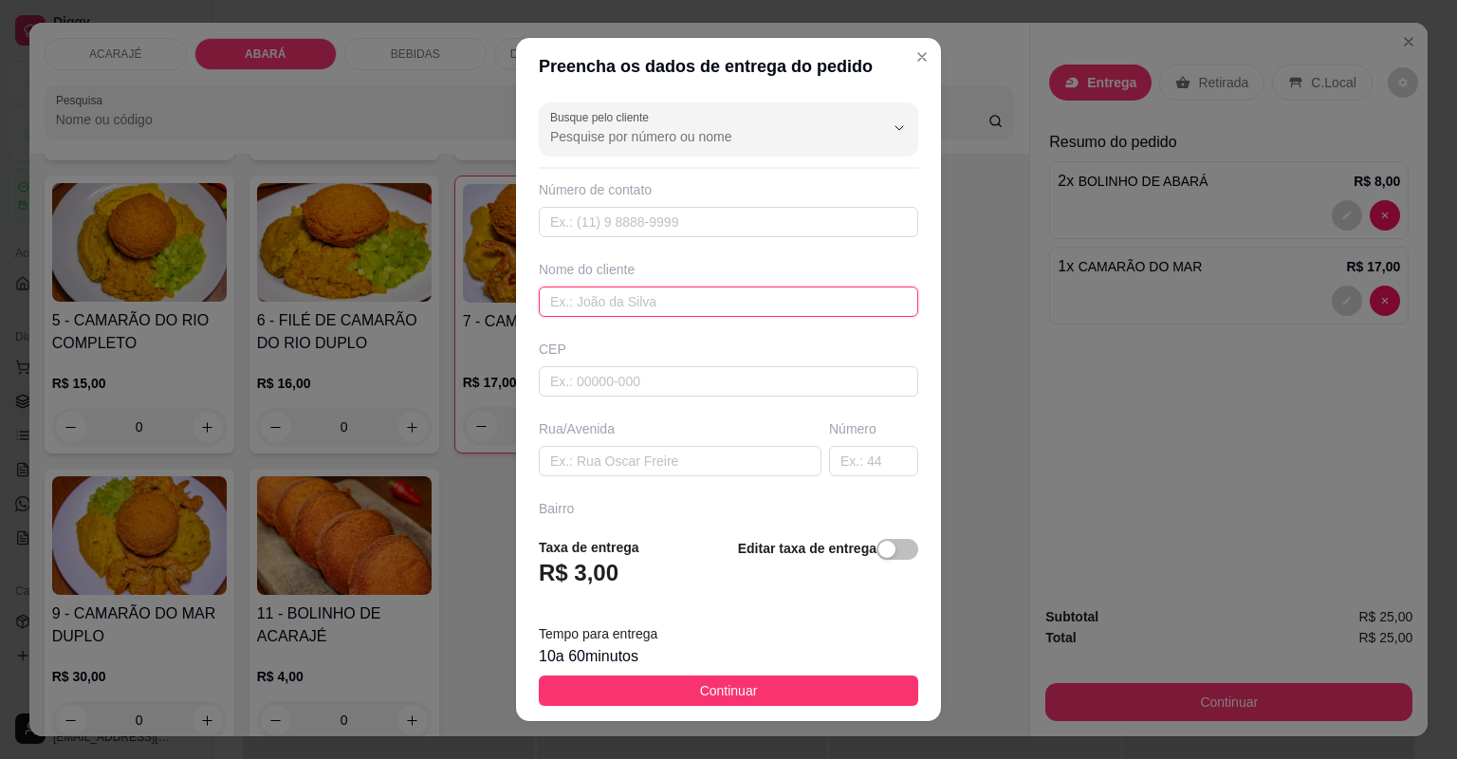
click at [687, 310] on input "text" at bounding box center [728, 301] width 379 height 30
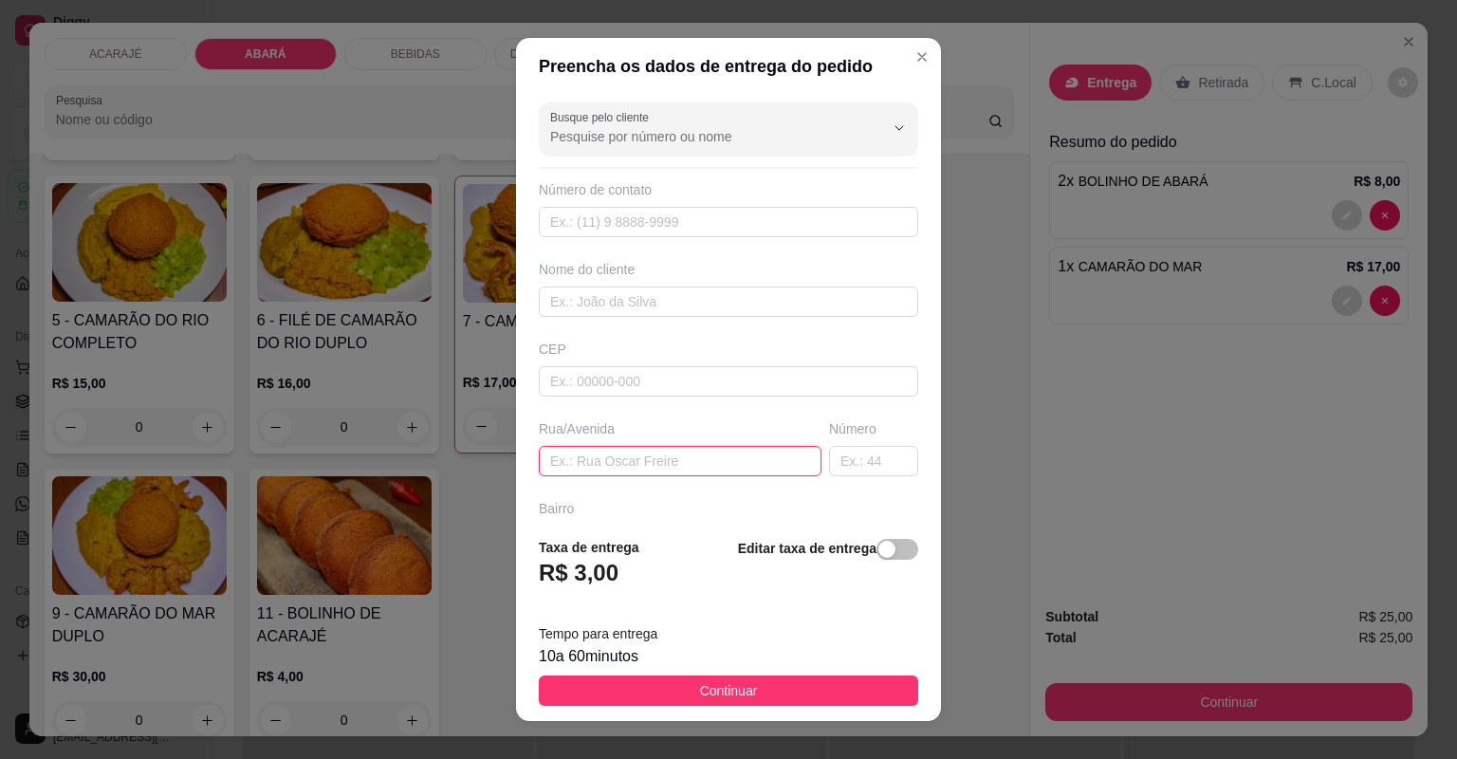
drag, startPoint x: 644, startPoint y: 457, endPoint x: 606, endPoint y: 434, distance: 44.2
click at [644, 456] on input "text" at bounding box center [680, 461] width 283 height 30
type input "casa de [PERSON_NAME]"
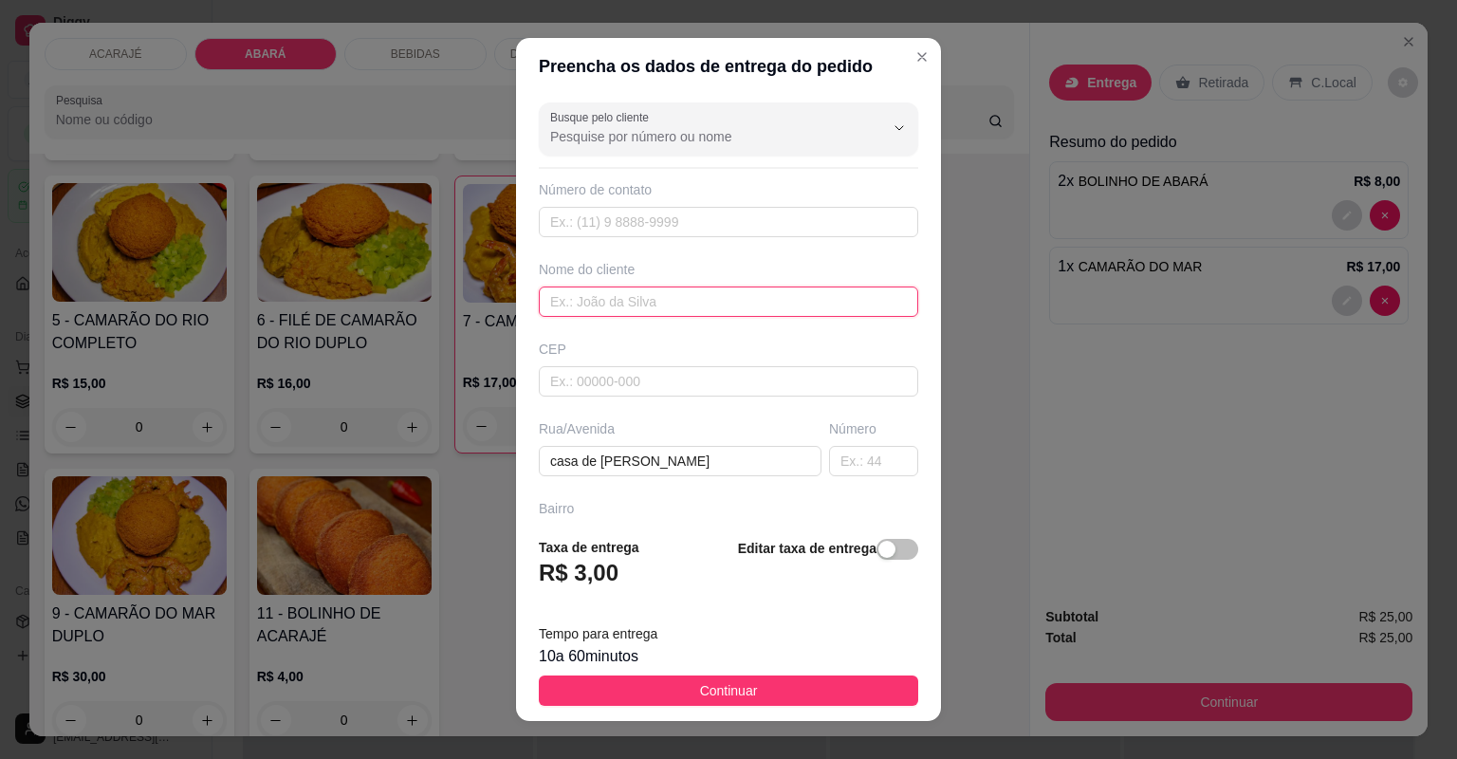
click at [808, 300] on input "text" at bounding box center [728, 301] width 379 height 30
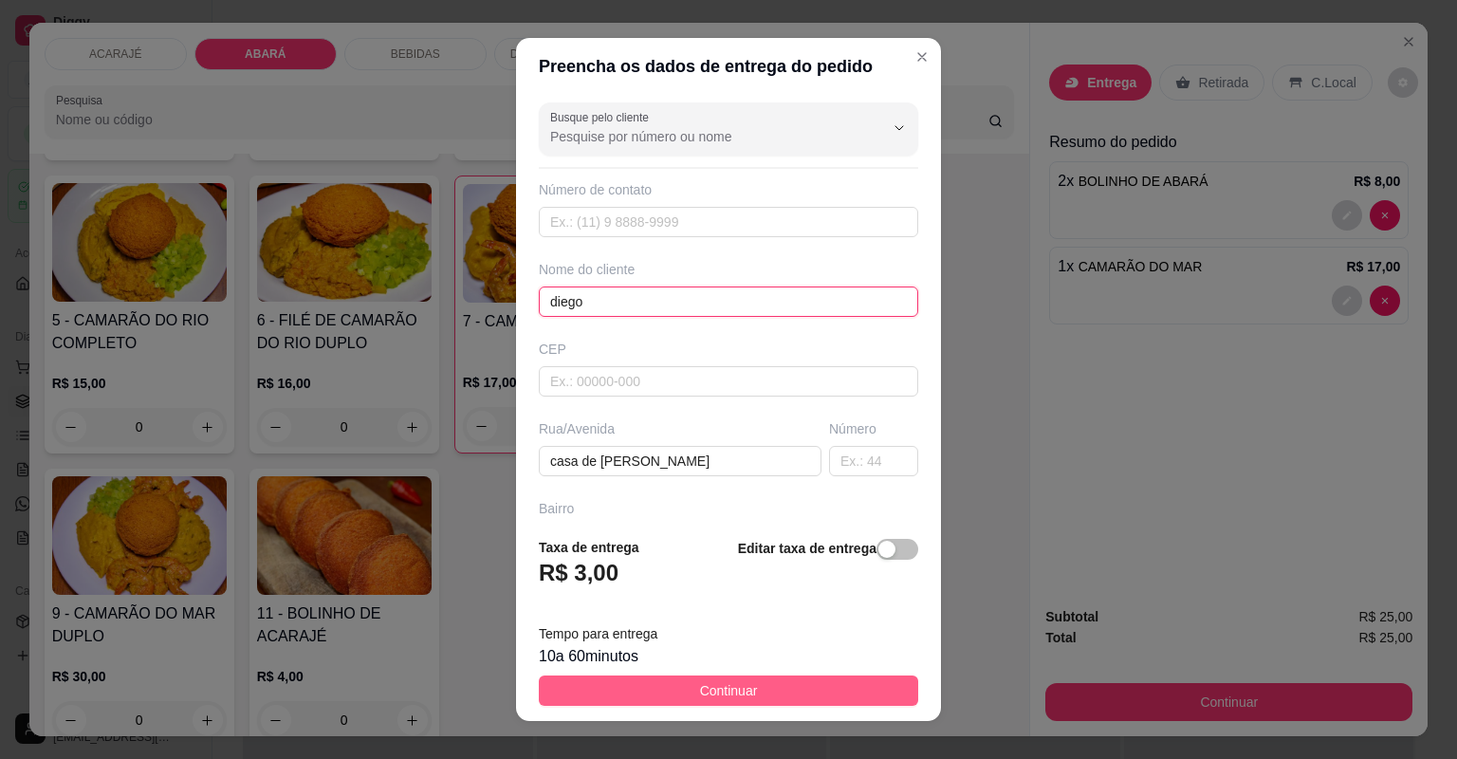
type input "diego"
click at [771, 688] on button "Continuar" at bounding box center [728, 690] width 379 height 30
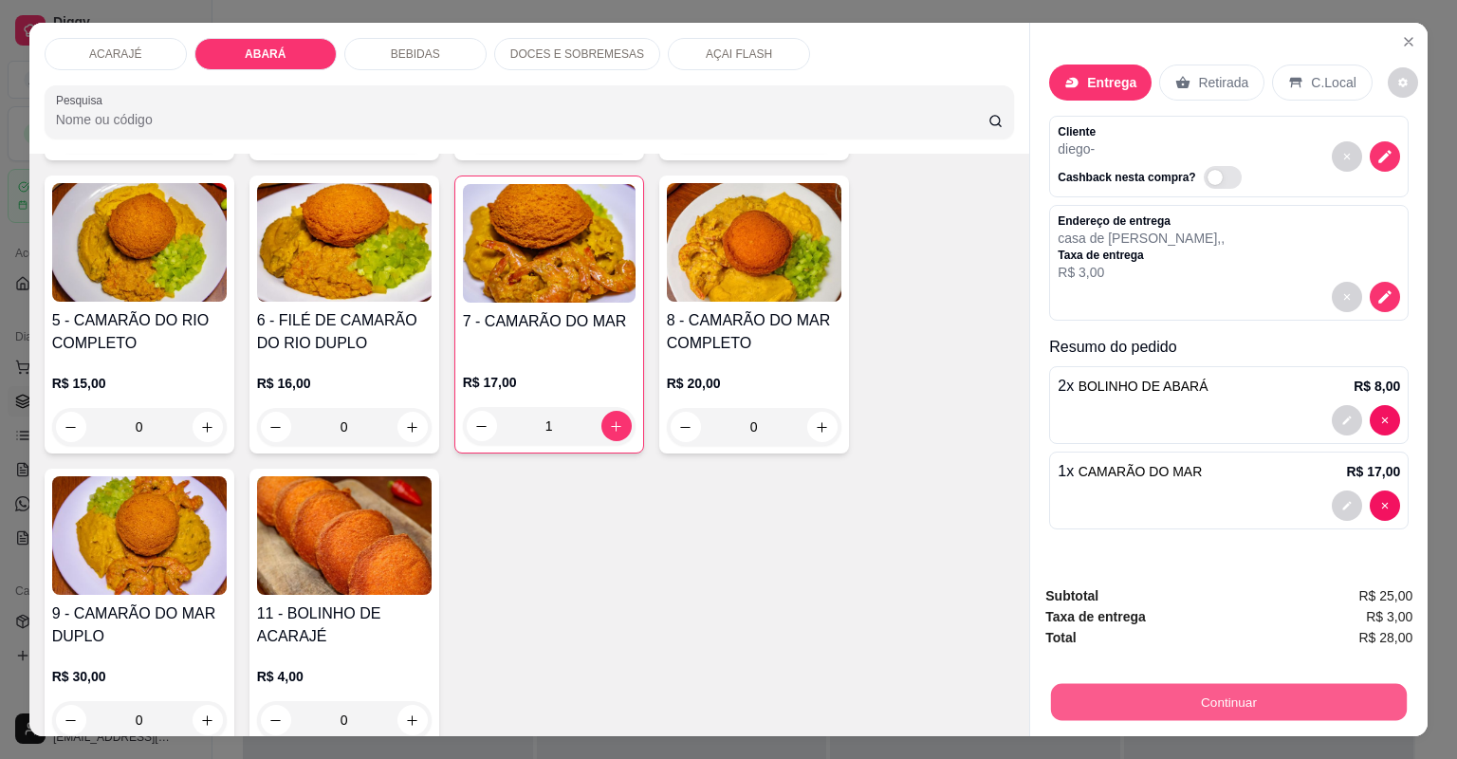
click at [1253, 701] on button "Continuar" at bounding box center [1229, 702] width 356 height 37
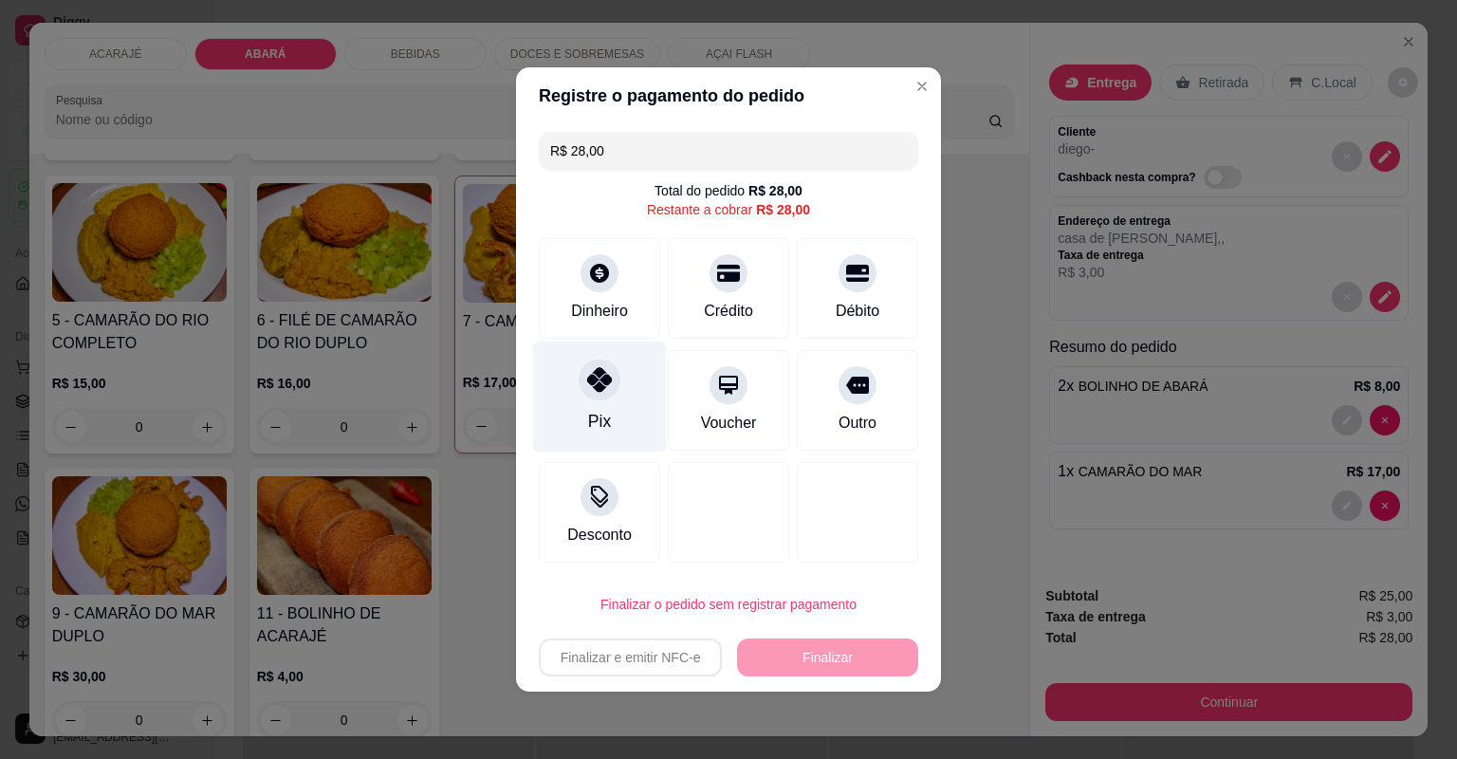
click at [593, 387] on icon at bounding box center [599, 379] width 25 height 25
type input "R$ 0,00"
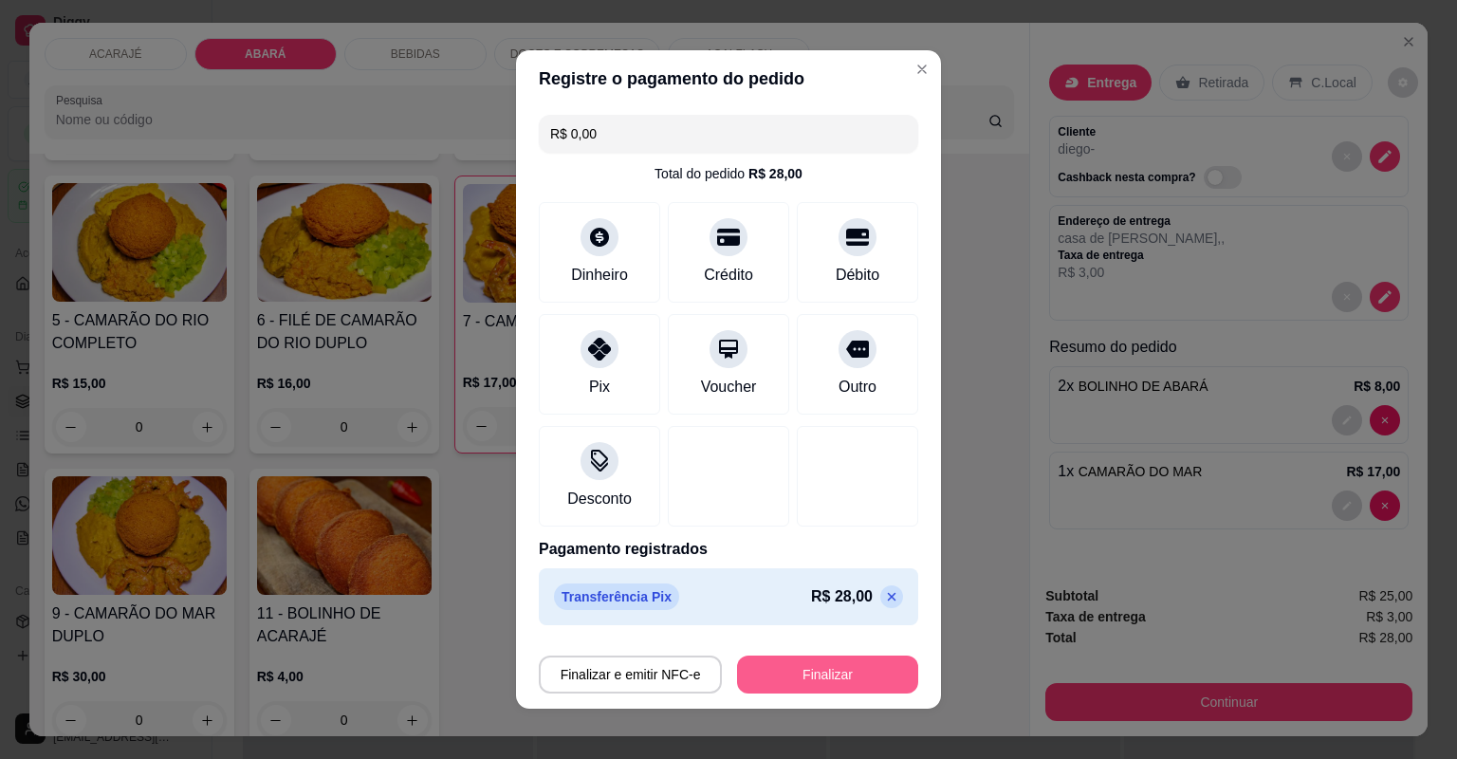
click at [876, 675] on button "Finalizar" at bounding box center [827, 674] width 181 height 38
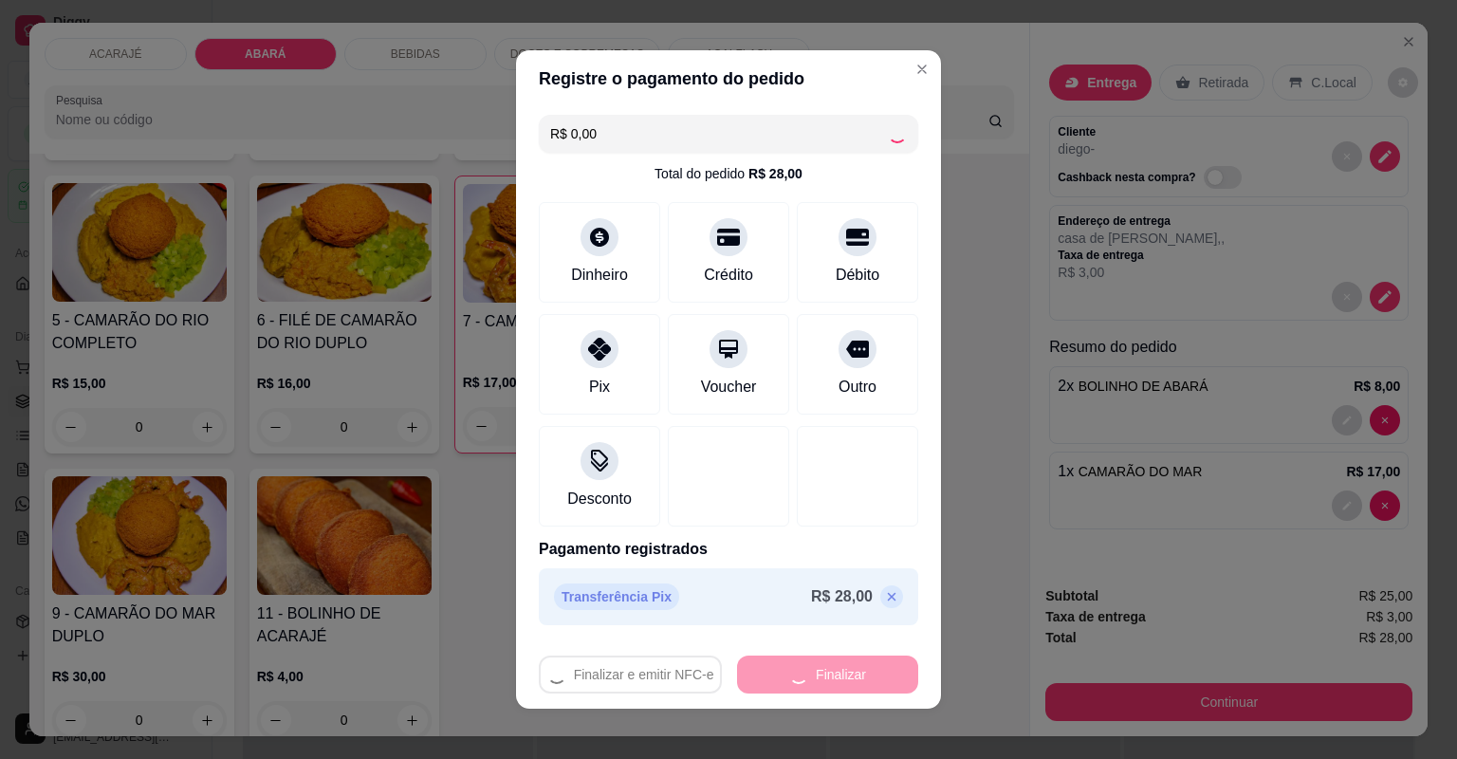
type input "0"
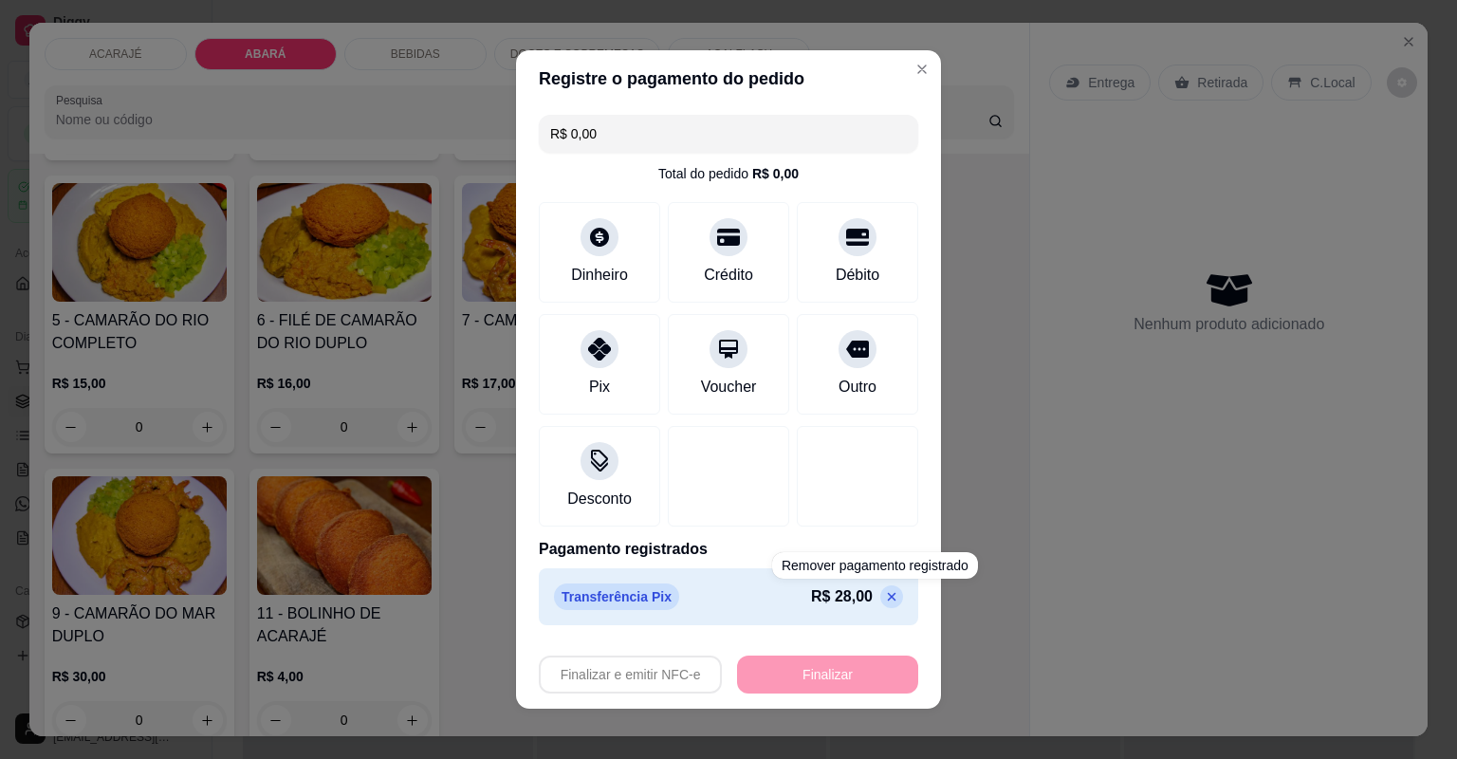
type input "-R$ 28,00"
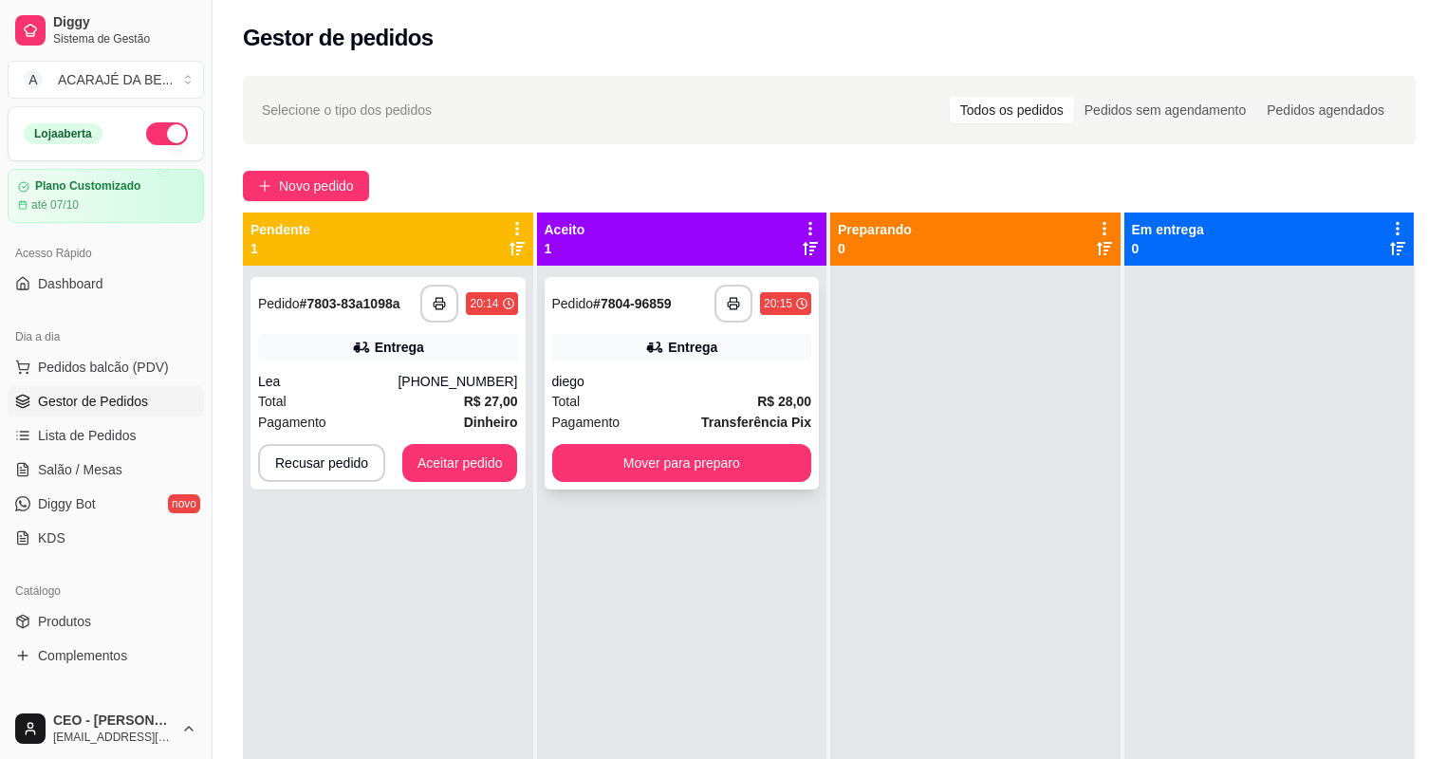
click at [727, 393] on div "**********" at bounding box center [681, 383] width 275 height 212
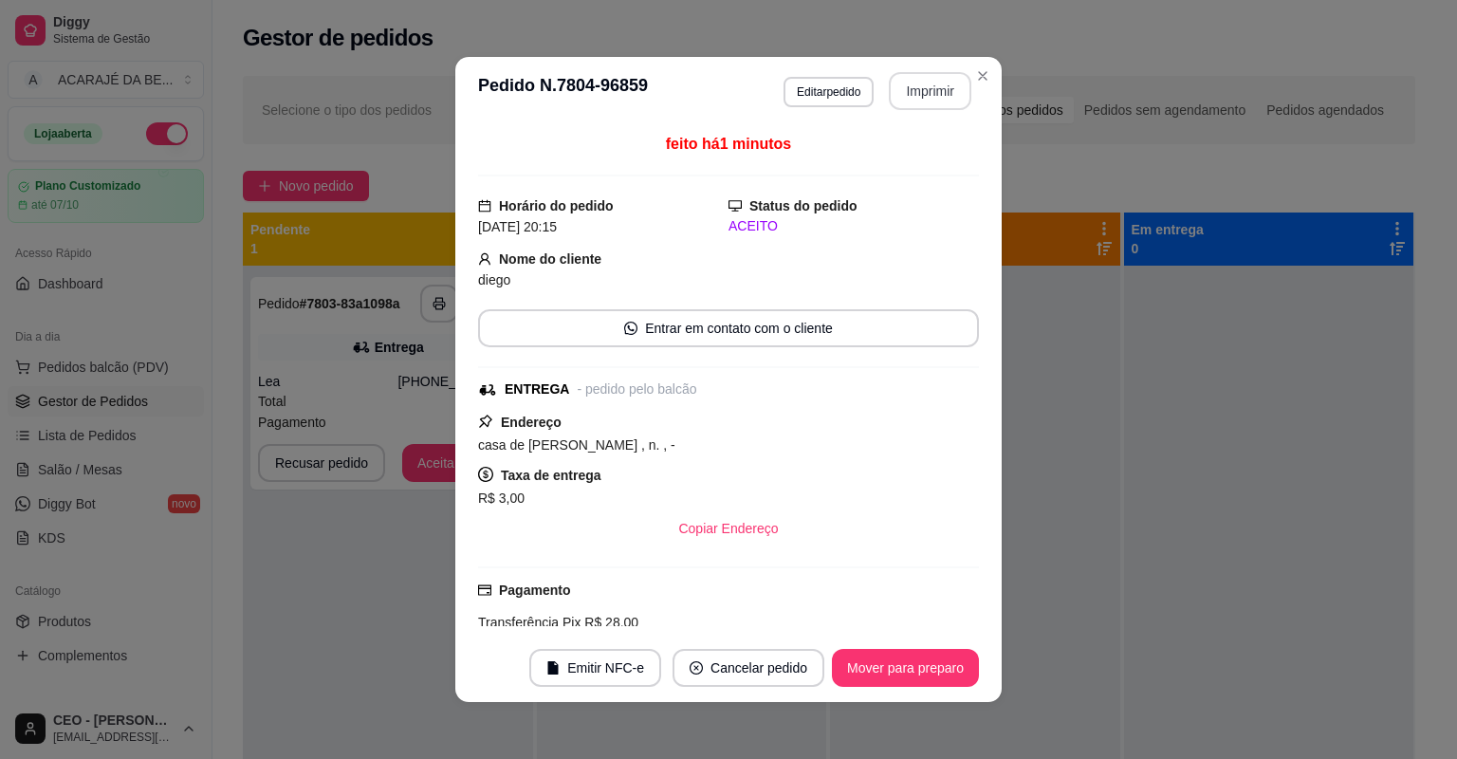
click at [889, 96] on button "Imprimir" at bounding box center [930, 91] width 83 height 38
click at [890, 653] on button "Mover para preparo" at bounding box center [905, 668] width 147 height 38
click at [893, 662] on div "Mover para preparo" at bounding box center [892, 668] width 174 height 38
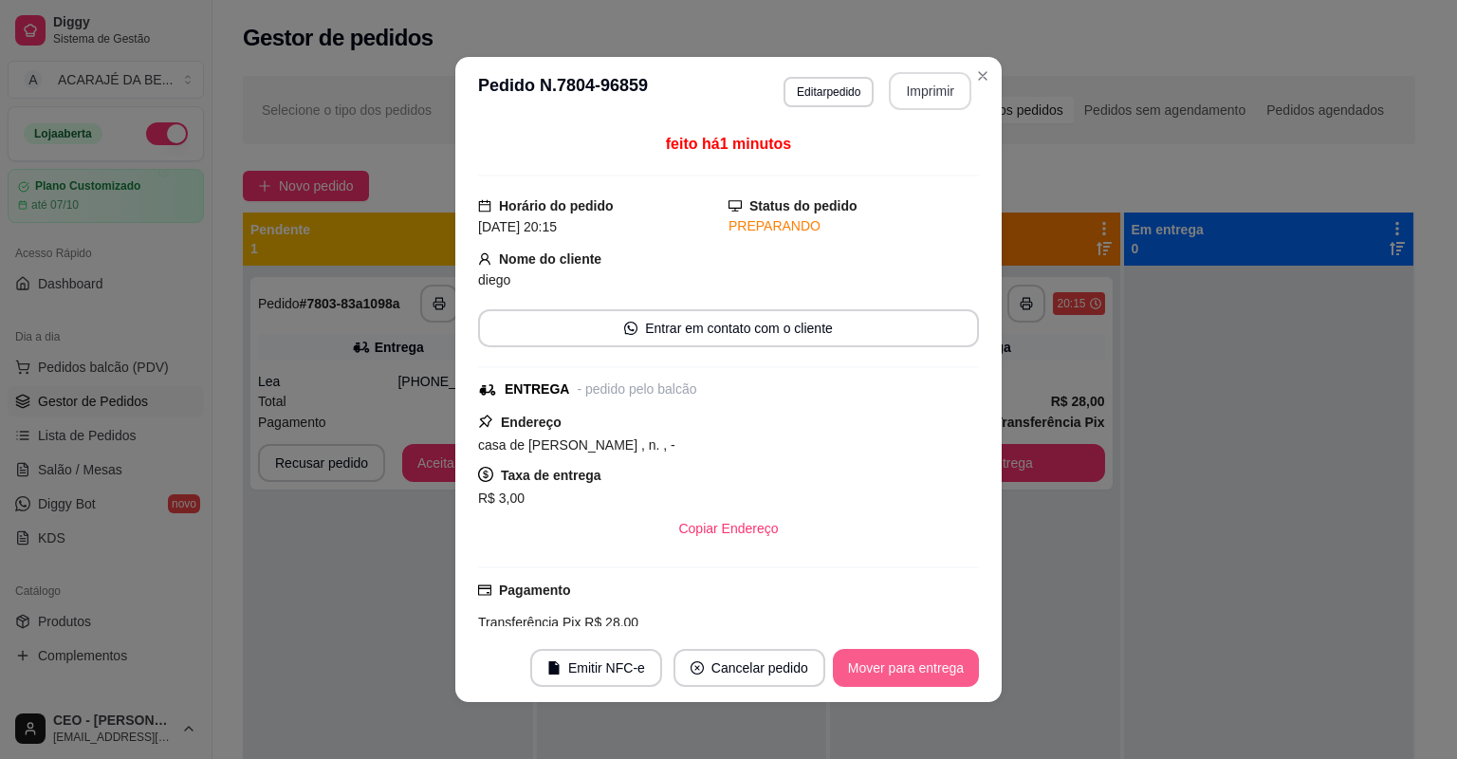
click at [893, 663] on button "Mover para entrega" at bounding box center [906, 668] width 146 height 38
click at [893, 663] on div "Mover para entrega" at bounding box center [892, 668] width 173 height 38
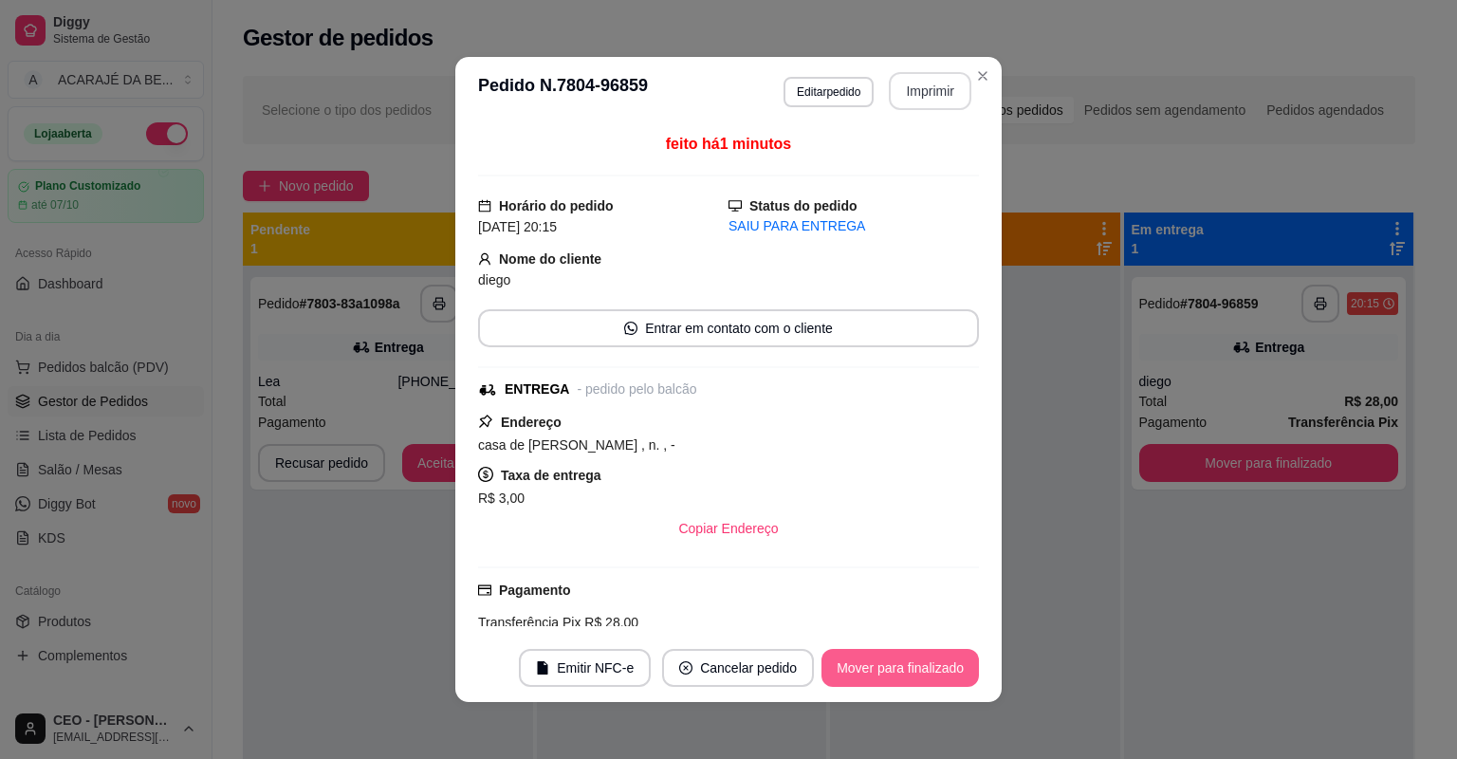
click at [892, 664] on button "Mover para finalizado" at bounding box center [899, 668] width 157 height 38
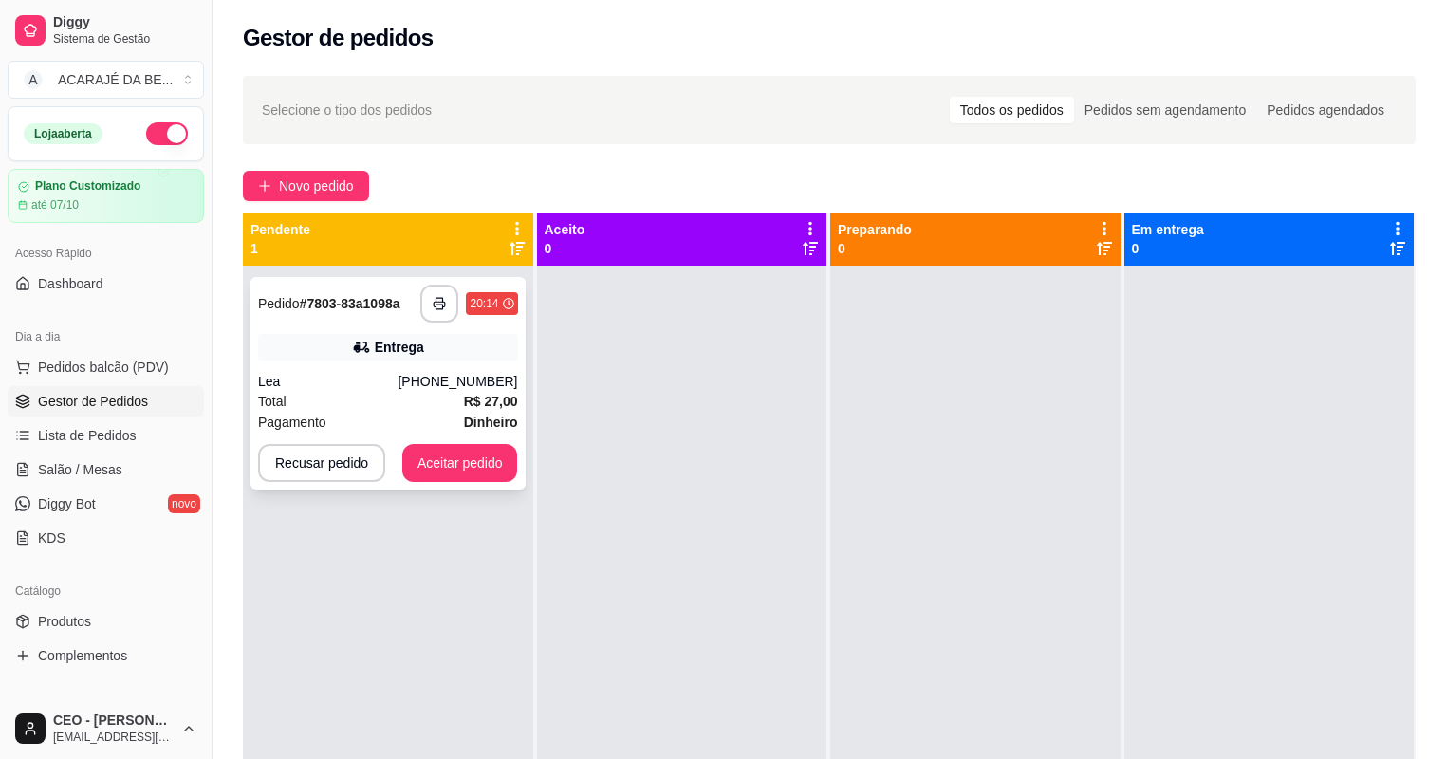
click at [481, 387] on div "(73) 98888-9425" at bounding box center [457, 381] width 120 height 19
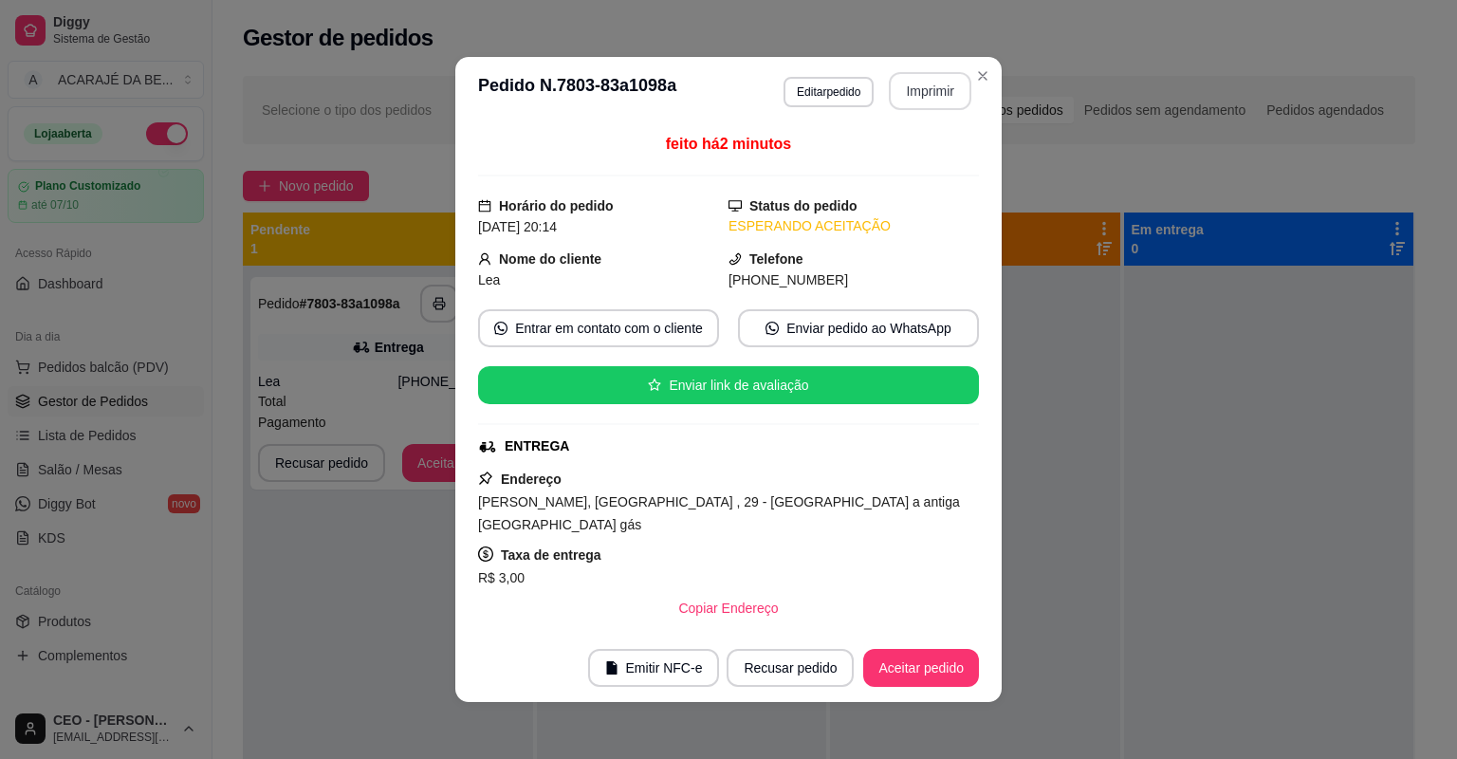
click at [918, 90] on button "Imprimir" at bounding box center [930, 91] width 83 height 38
click at [913, 665] on button "Aceitar pedido" at bounding box center [921, 668] width 116 height 38
click at [913, 665] on button "Aceitar pedido" at bounding box center [921, 668] width 112 height 37
click at [913, 665] on div "Recusar pedido Aceitar pedido" at bounding box center [825, 668] width 305 height 38
drag, startPoint x: 917, startPoint y: 91, endPoint x: 913, endPoint y: 665, distance: 573.9
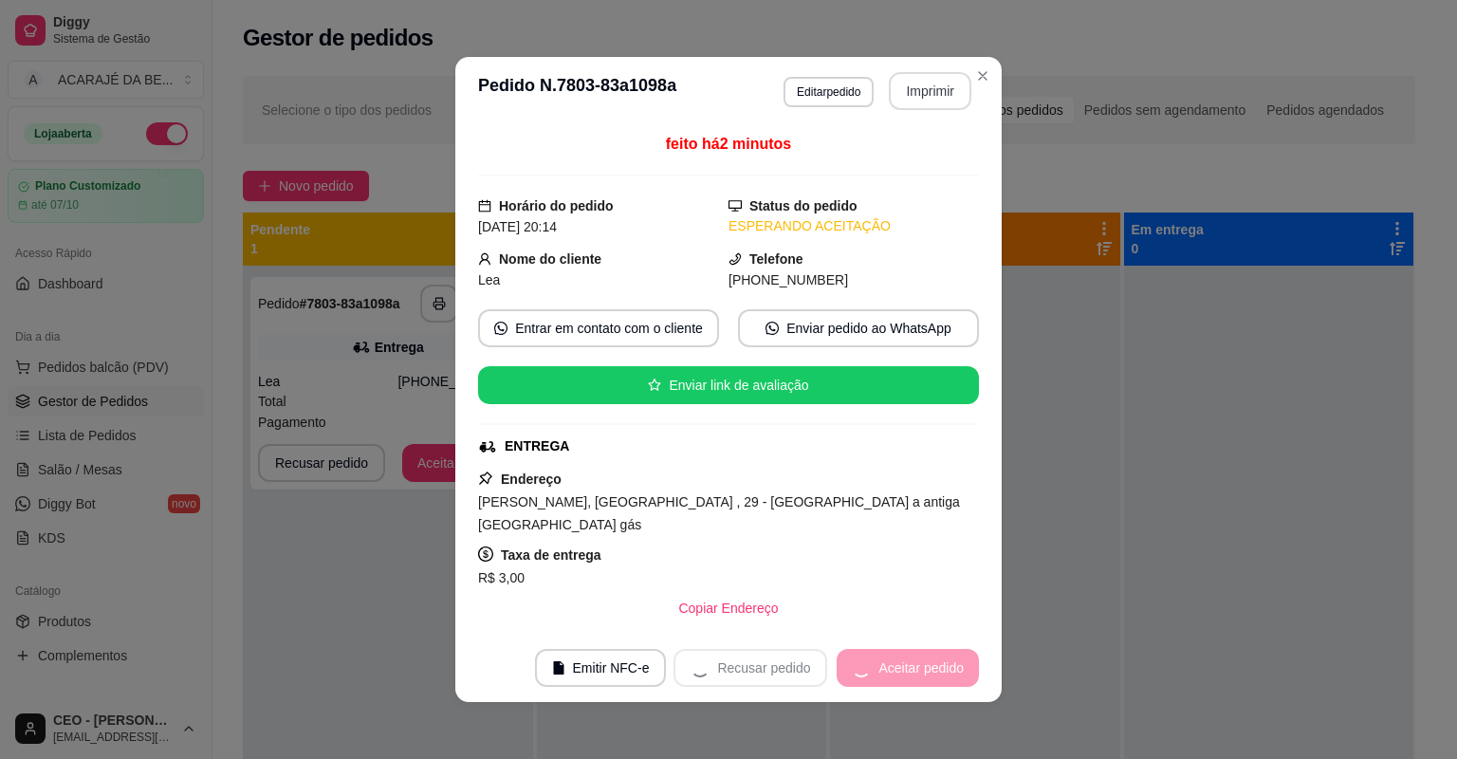
click at [913, 665] on div "Recusar pedido Aceitar pedido" at bounding box center [825, 668] width 305 height 38
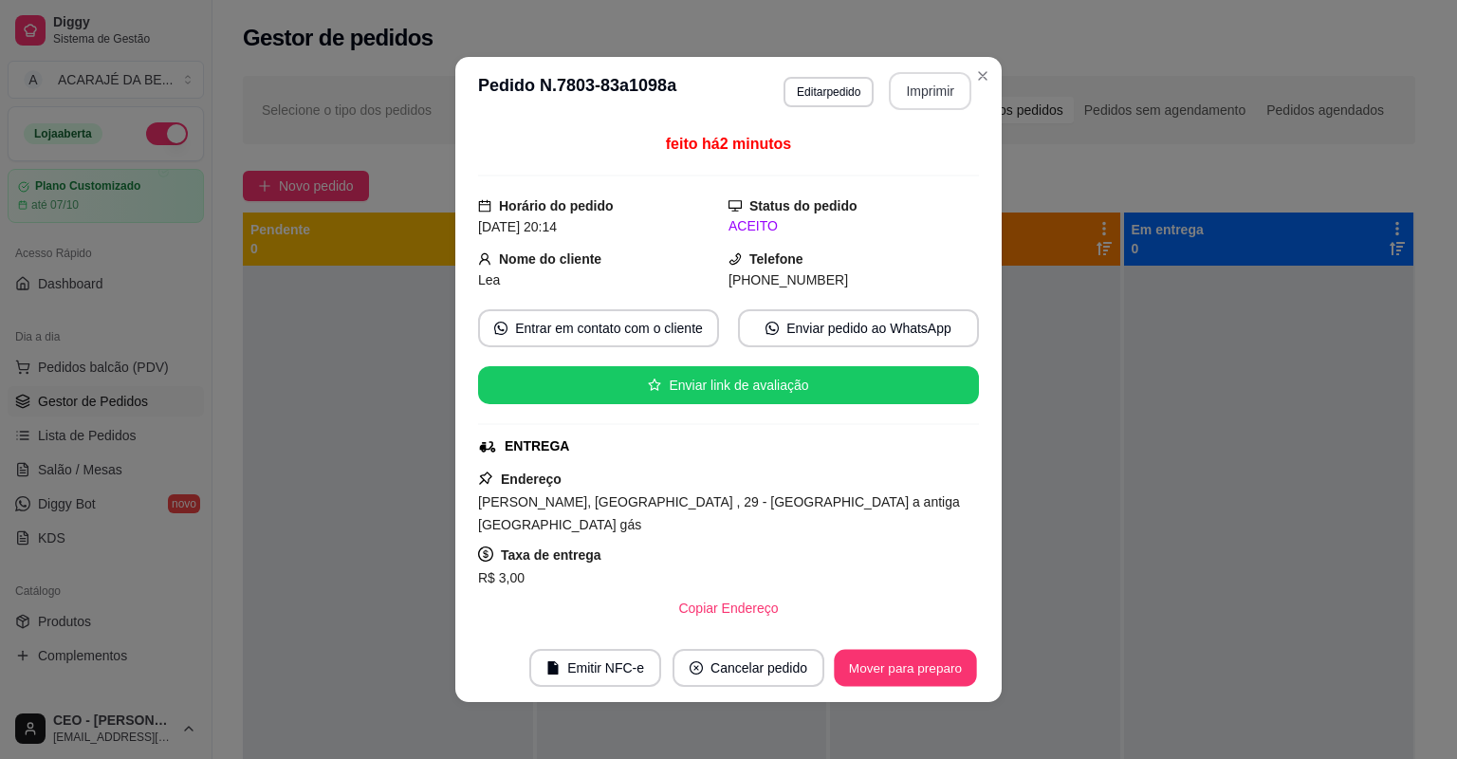
click at [913, 665] on button "Mover para preparo" at bounding box center [905, 668] width 142 height 37
click at [913, 665] on div "Mover para preparo" at bounding box center [892, 668] width 174 height 38
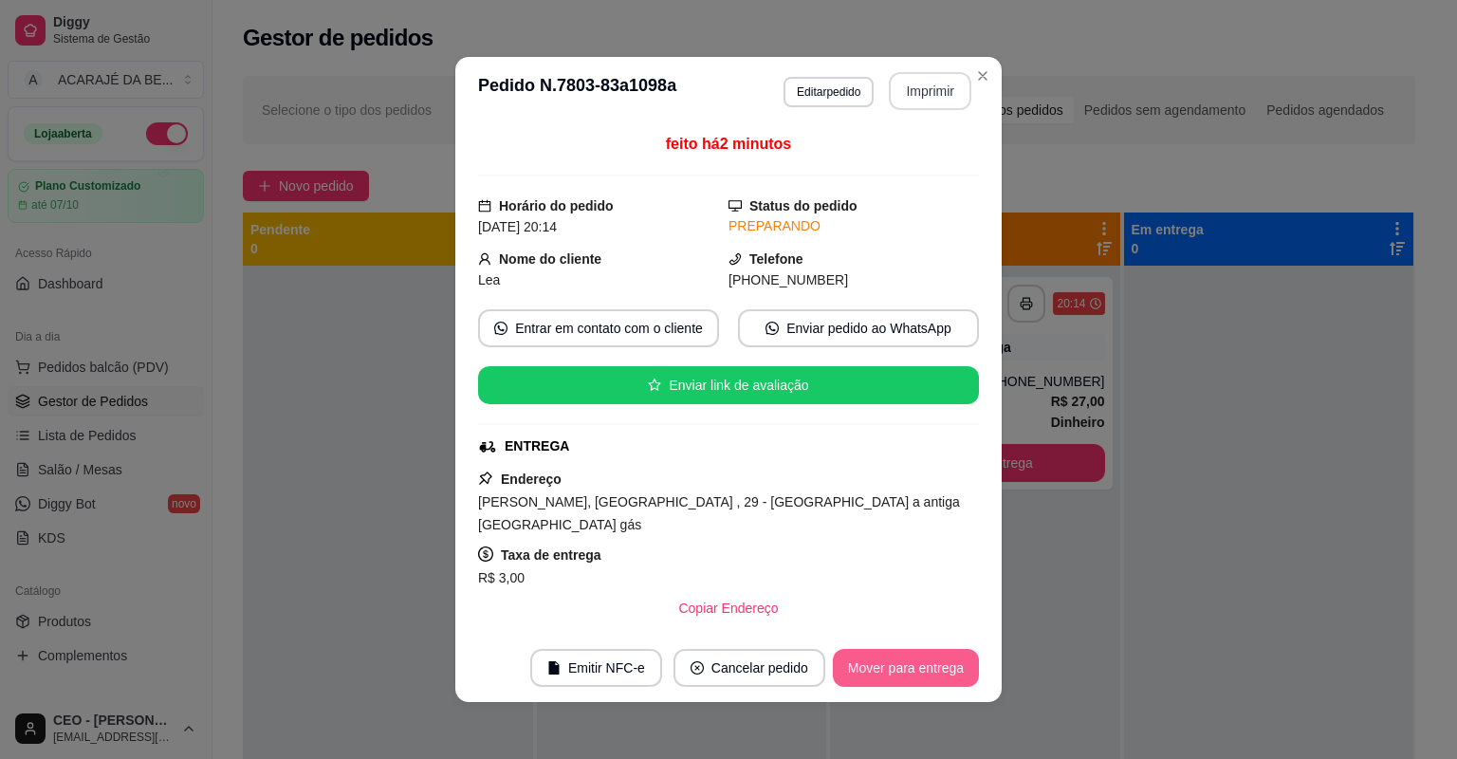
click at [913, 665] on button "Mover para entrega" at bounding box center [906, 668] width 146 height 38
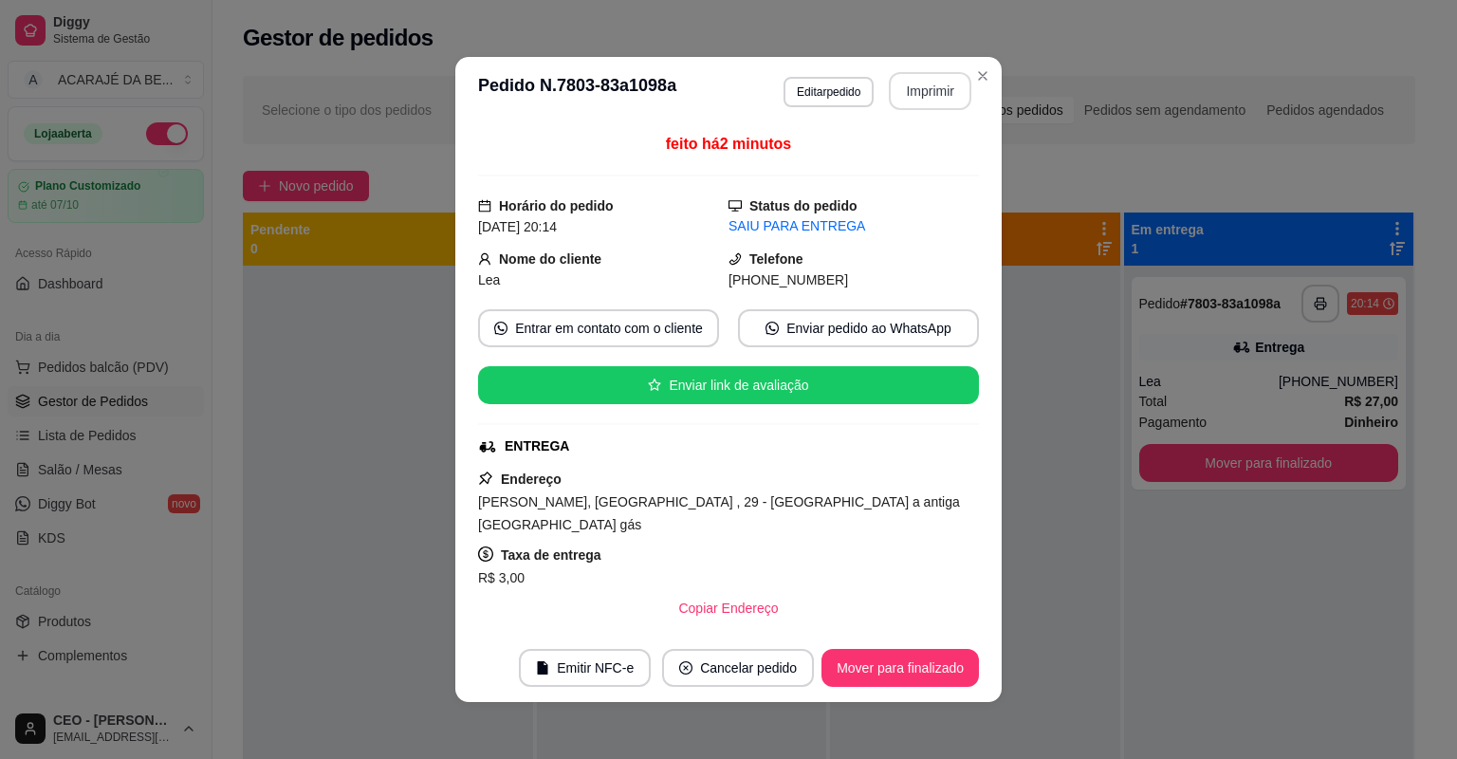
click at [913, 665] on button "Mover para finalizado" at bounding box center [899, 668] width 157 height 38
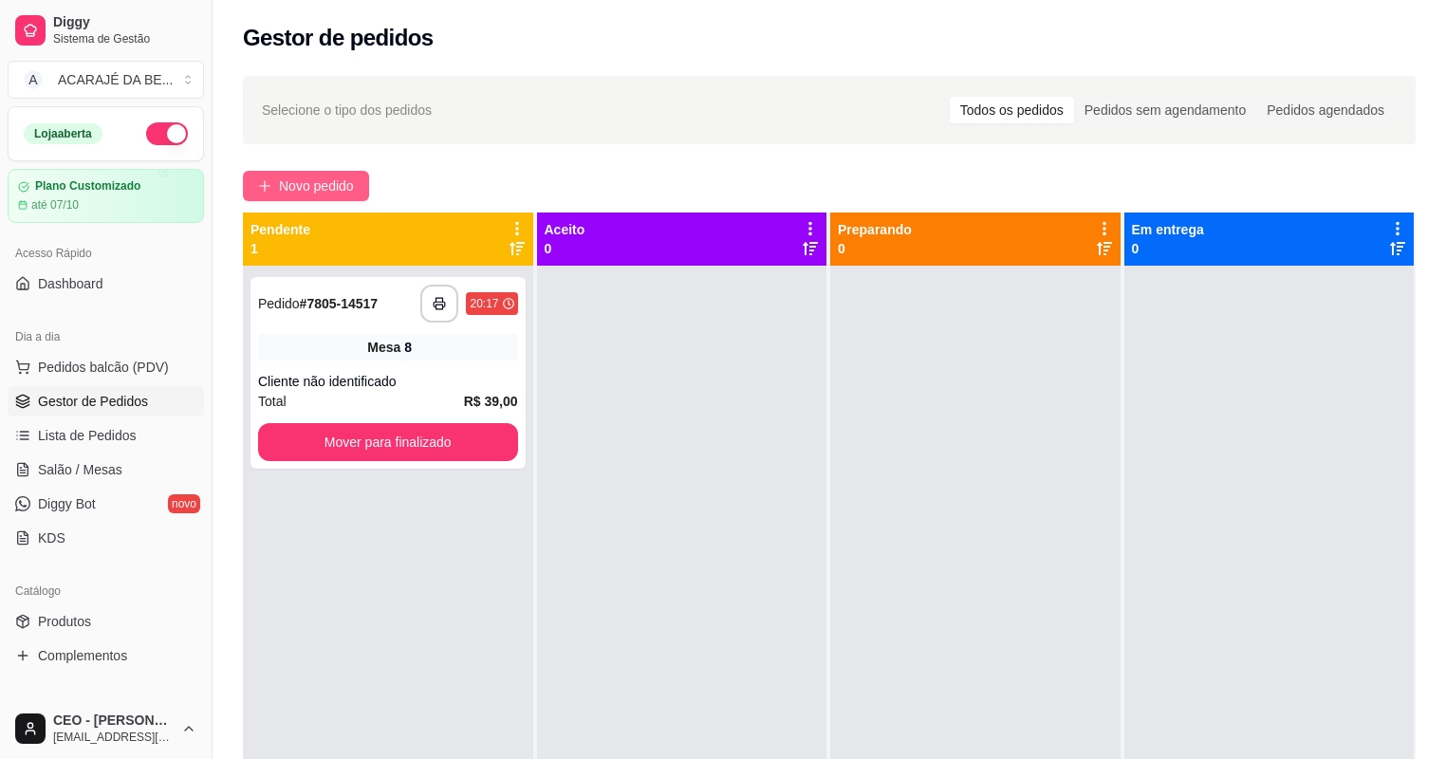
click at [292, 187] on span "Novo pedido" at bounding box center [316, 185] width 75 height 21
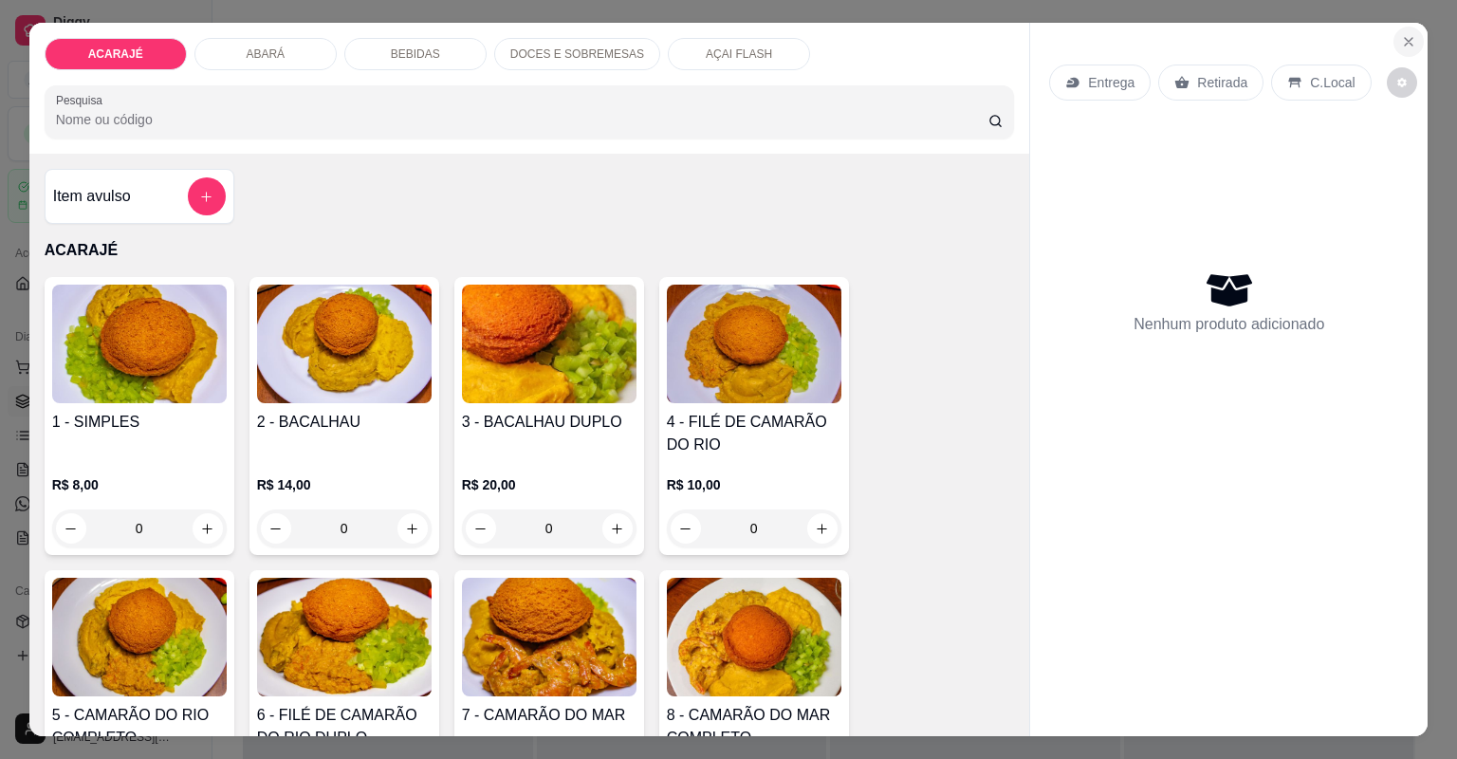
click at [1405, 41] on icon "Close" at bounding box center [1409, 42] width 8 height 8
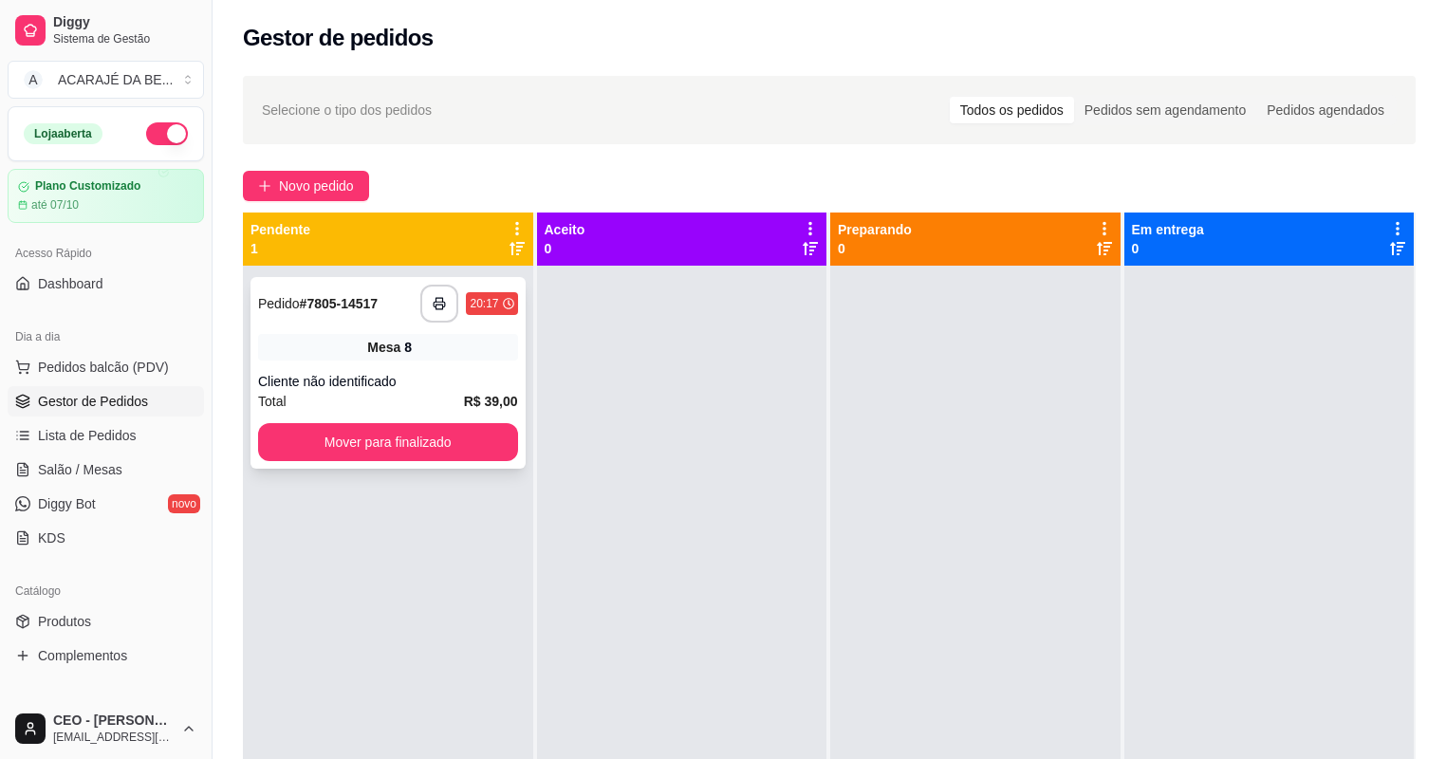
drag, startPoint x: 462, startPoint y: 335, endPoint x: 455, endPoint y: 326, distance: 10.8
click at [455, 326] on div "**********" at bounding box center [387, 373] width 275 height 192
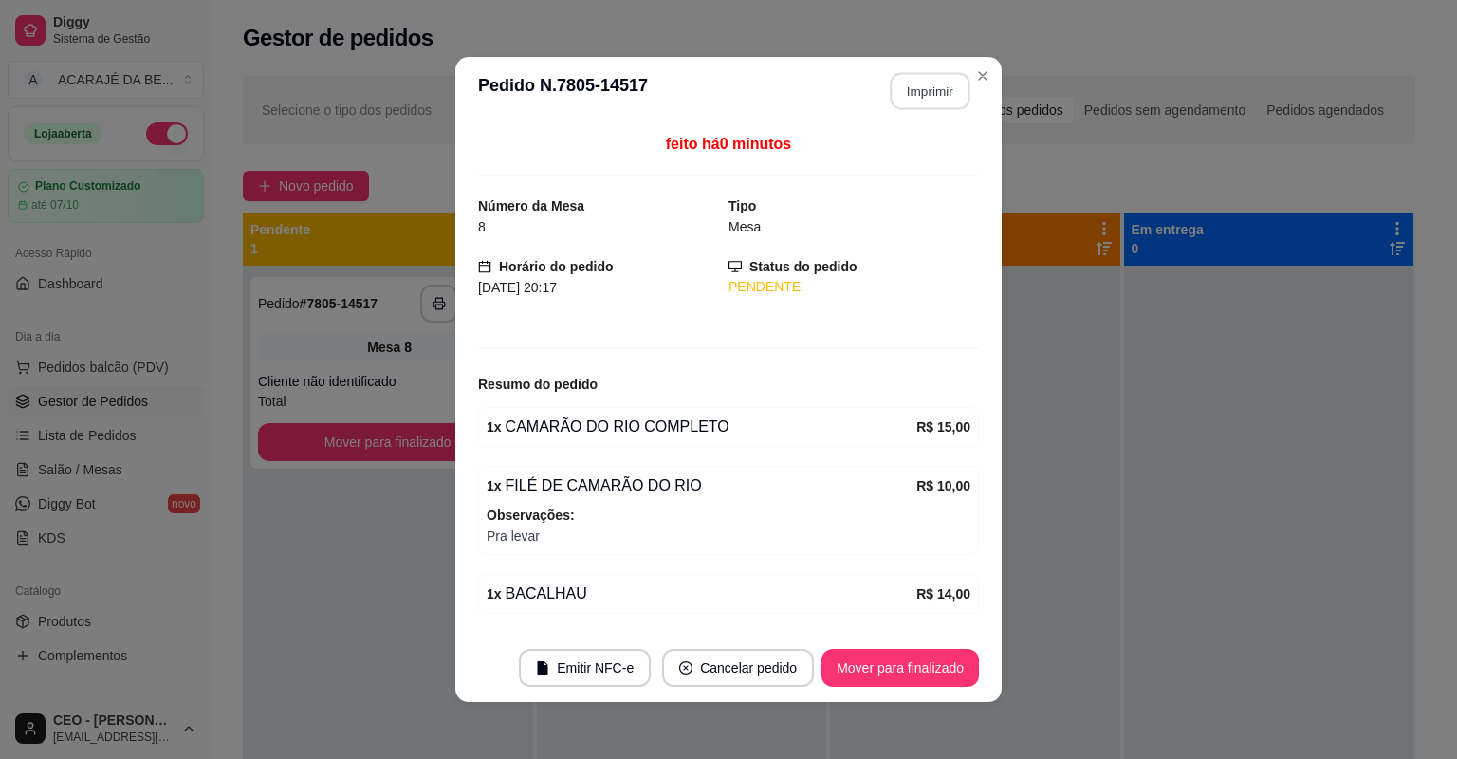
click at [906, 83] on button "Imprimir" at bounding box center [931, 91] width 80 height 37
click at [880, 661] on button "Mover para finalizado" at bounding box center [899, 668] width 157 height 38
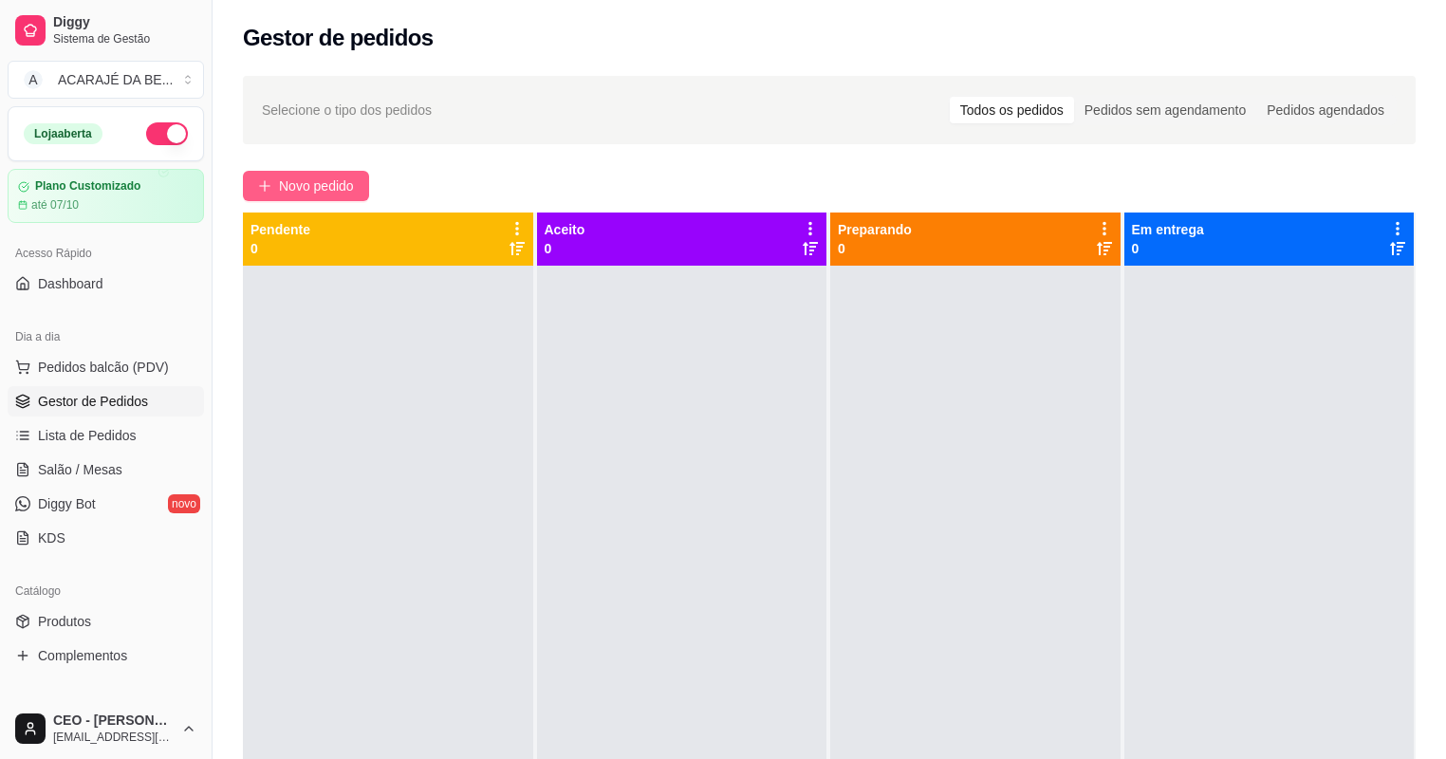
click at [312, 177] on span "Novo pedido" at bounding box center [316, 185] width 75 height 21
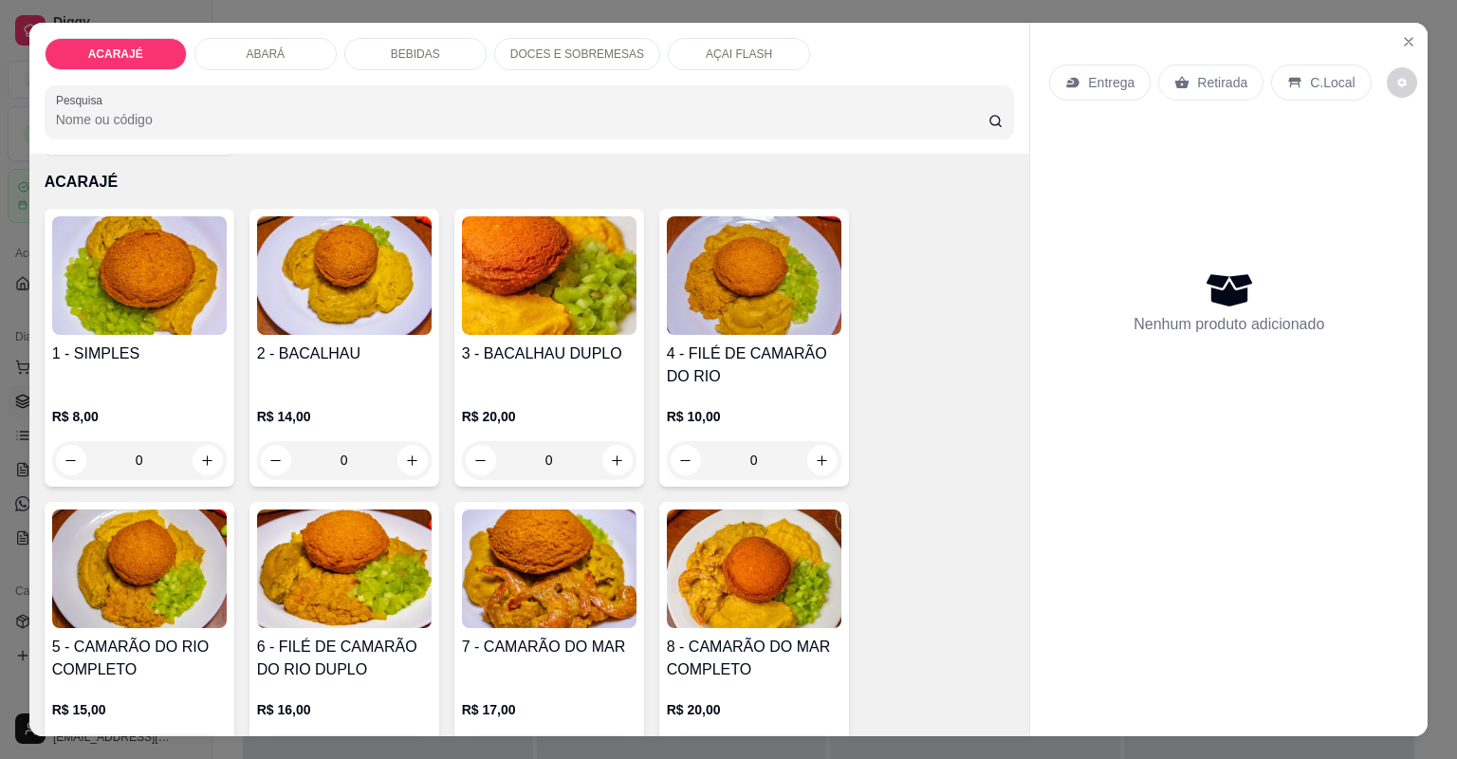
scroll to position [76, 0]
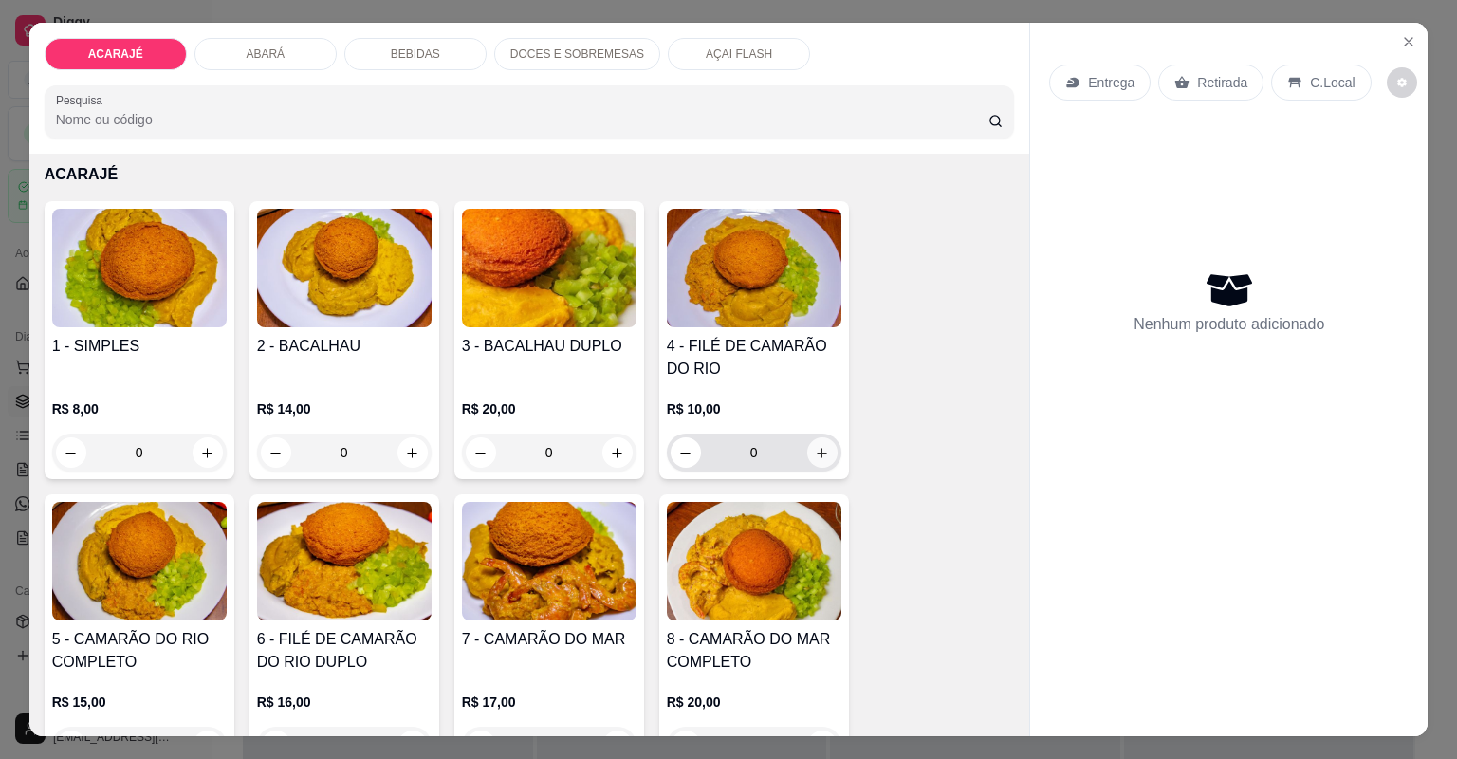
click at [820, 453] on icon "increase-product-quantity" at bounding box center [822, 453] width 14 height 14
type input "2"
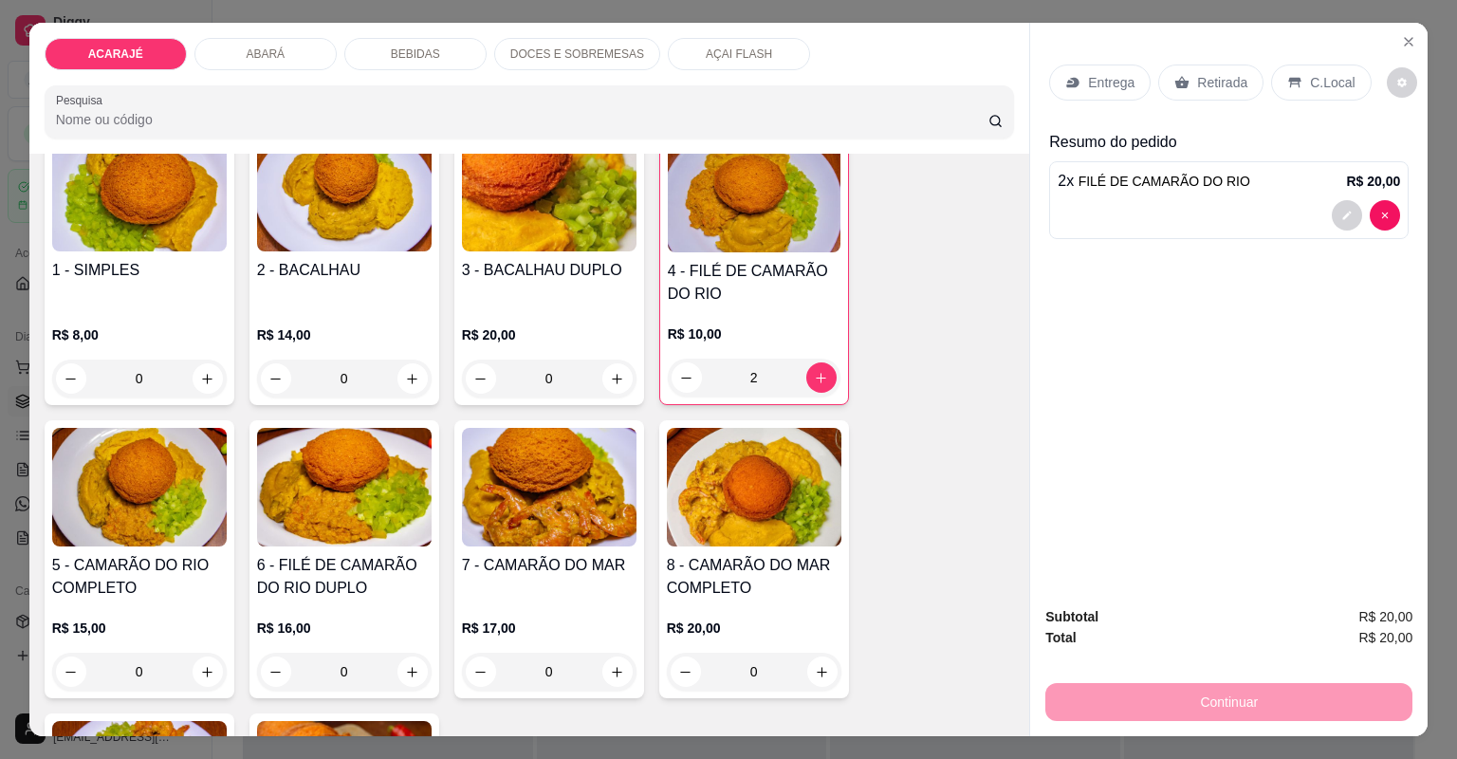
click at [302, 52] on div "ABARÁ" at bounding box center [265, 54] width 142 height 32
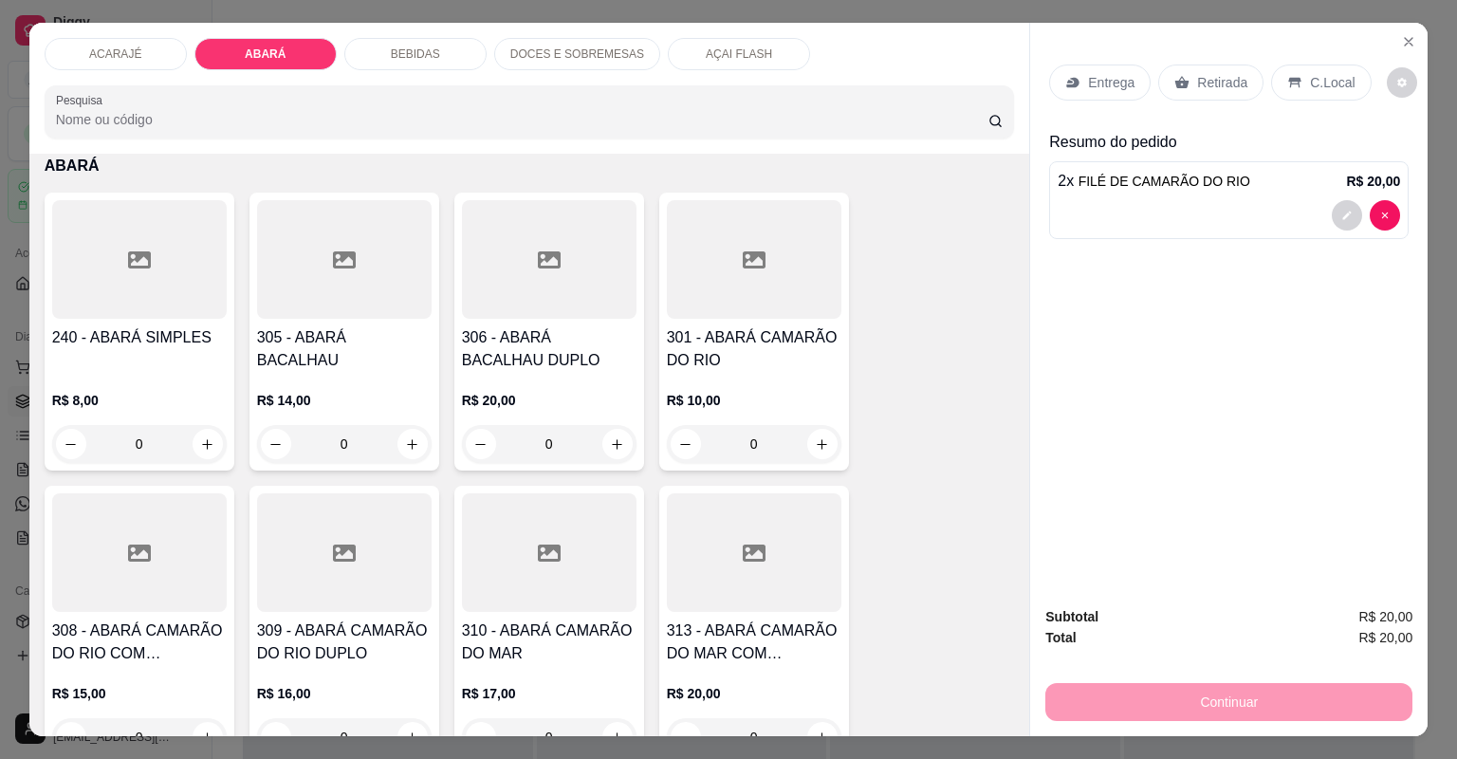
scroll to position [38, 0]
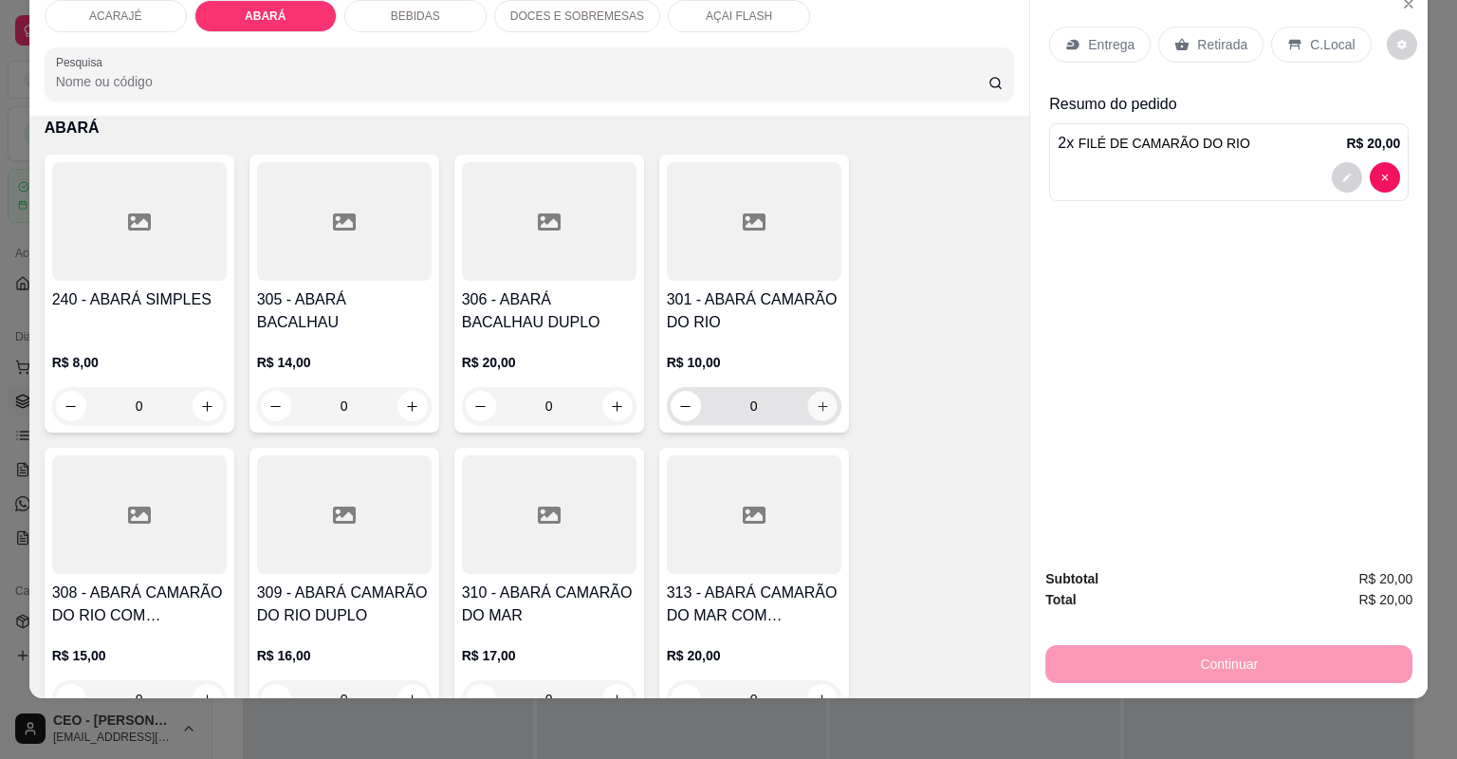
click at [817, 399] on icon "increase-product-quantity" at bounding box center [822, 406] width 14 height 14
type input "1"
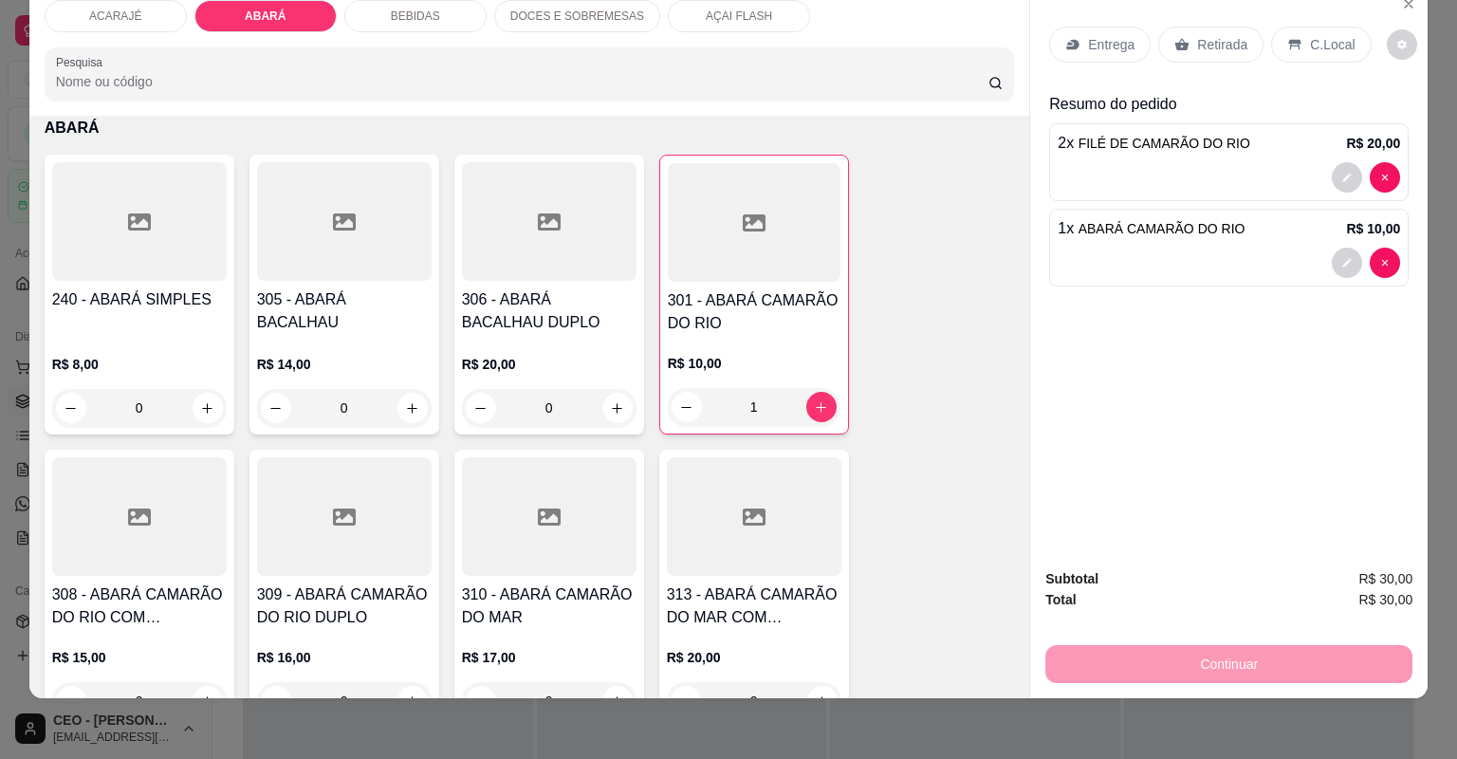
click at [59, 19] on div "ACARAJÉ" at bounding box center [116, 16] width 142 height 32
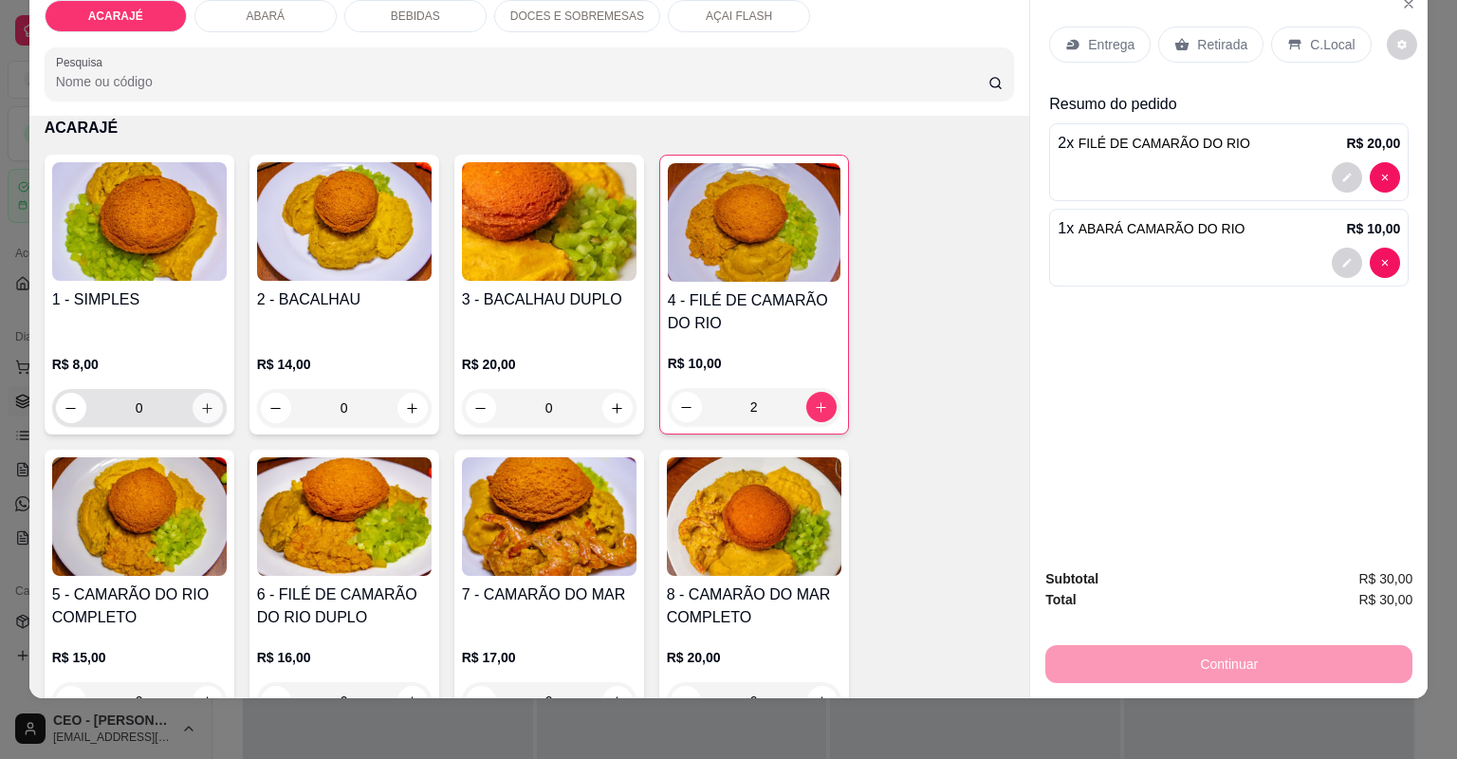
click at [200, 406] on icon "increase-product-quantity" at bounding box center [207, 408] width 14 height 14
type input "1"
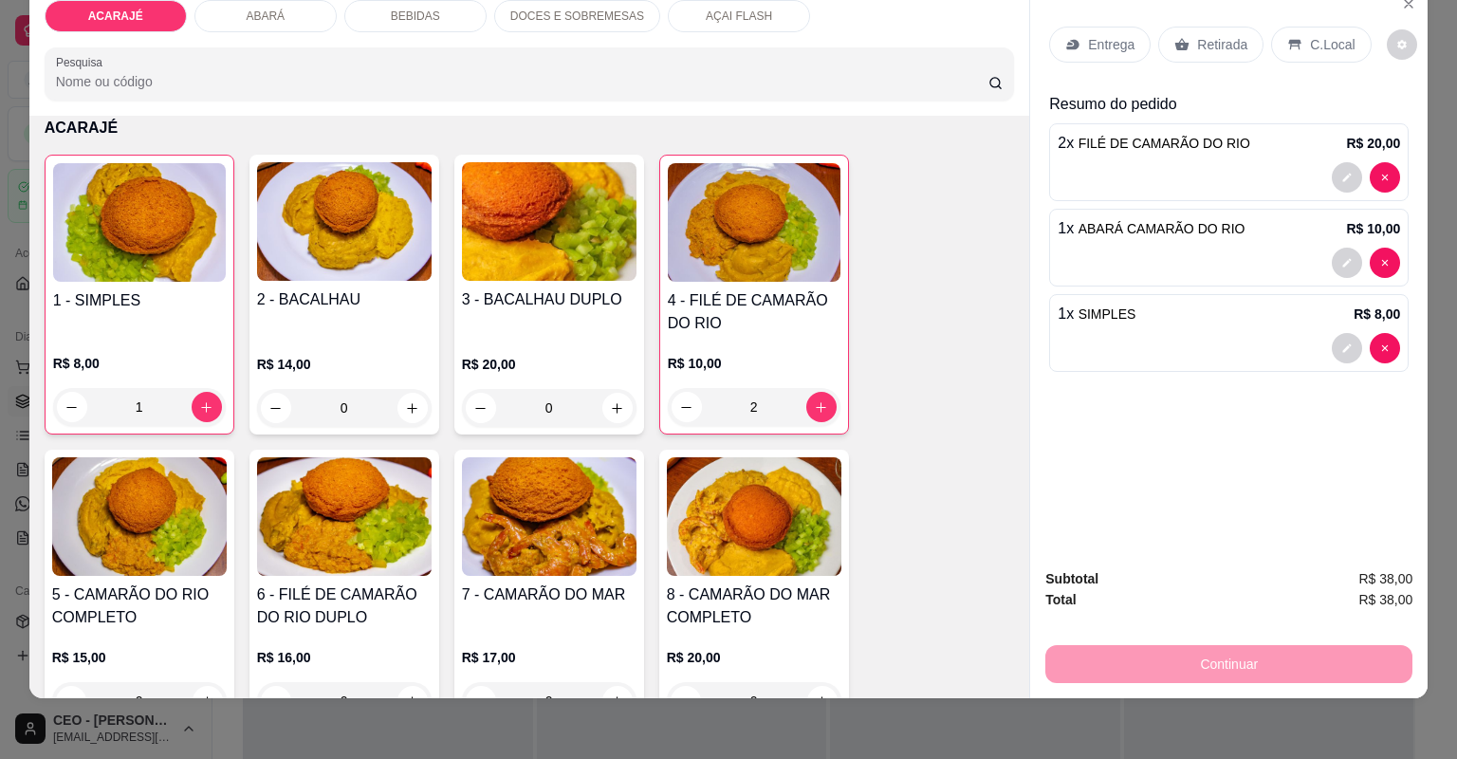
click at [1088, 49] on p "Entrega" at bounding box center [1111, 44] width 46 height 19
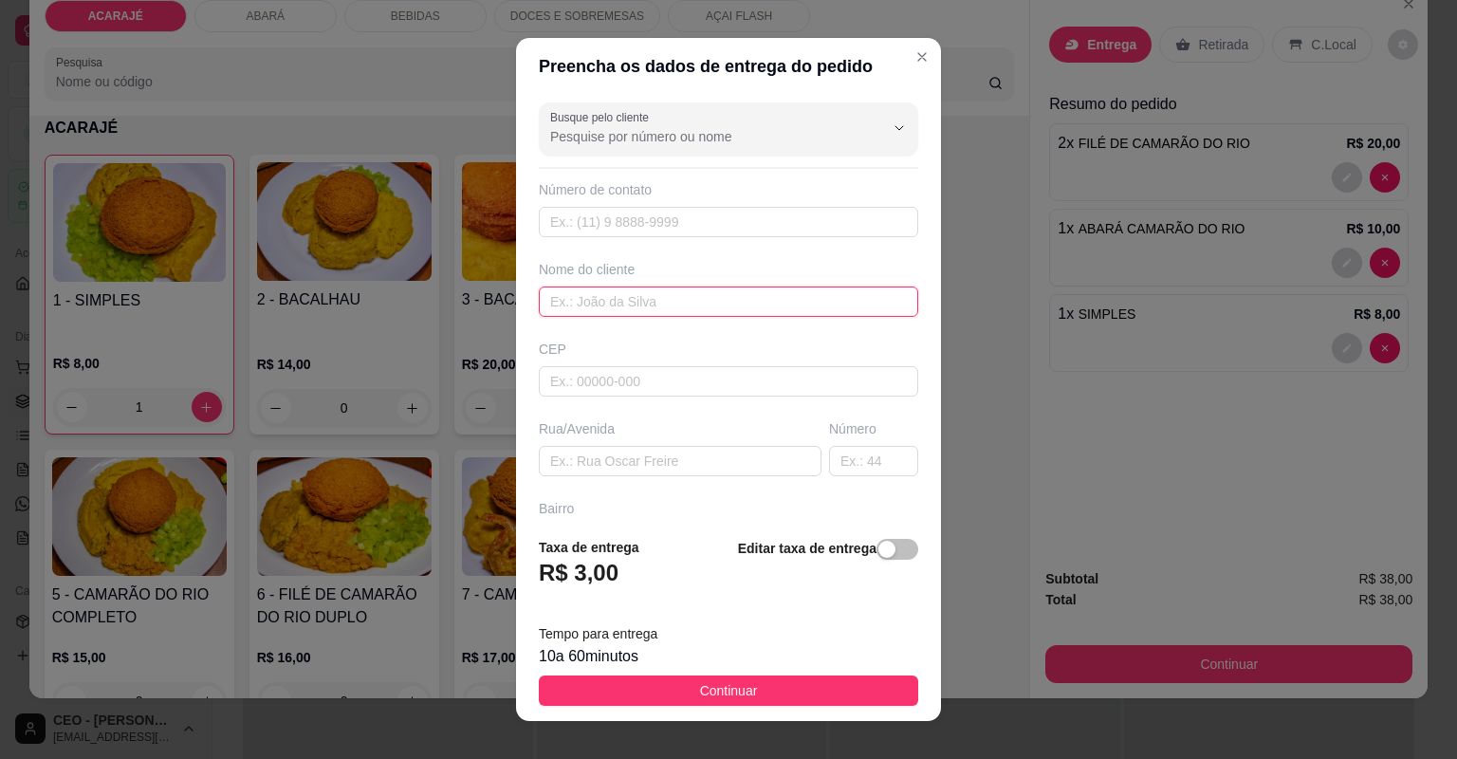
click at [584, 288] on input "text" at bounding box center [728, 301] width 379 height 30
type input "studio"
drag, startPoint x: 683, startPoint y: 425, endPoint x: 677, endPoint y: 465, distance: 40.2
click at [679, 443] on div "Rua/Avenida" at bounding box center [680, 447] width 290 height 57
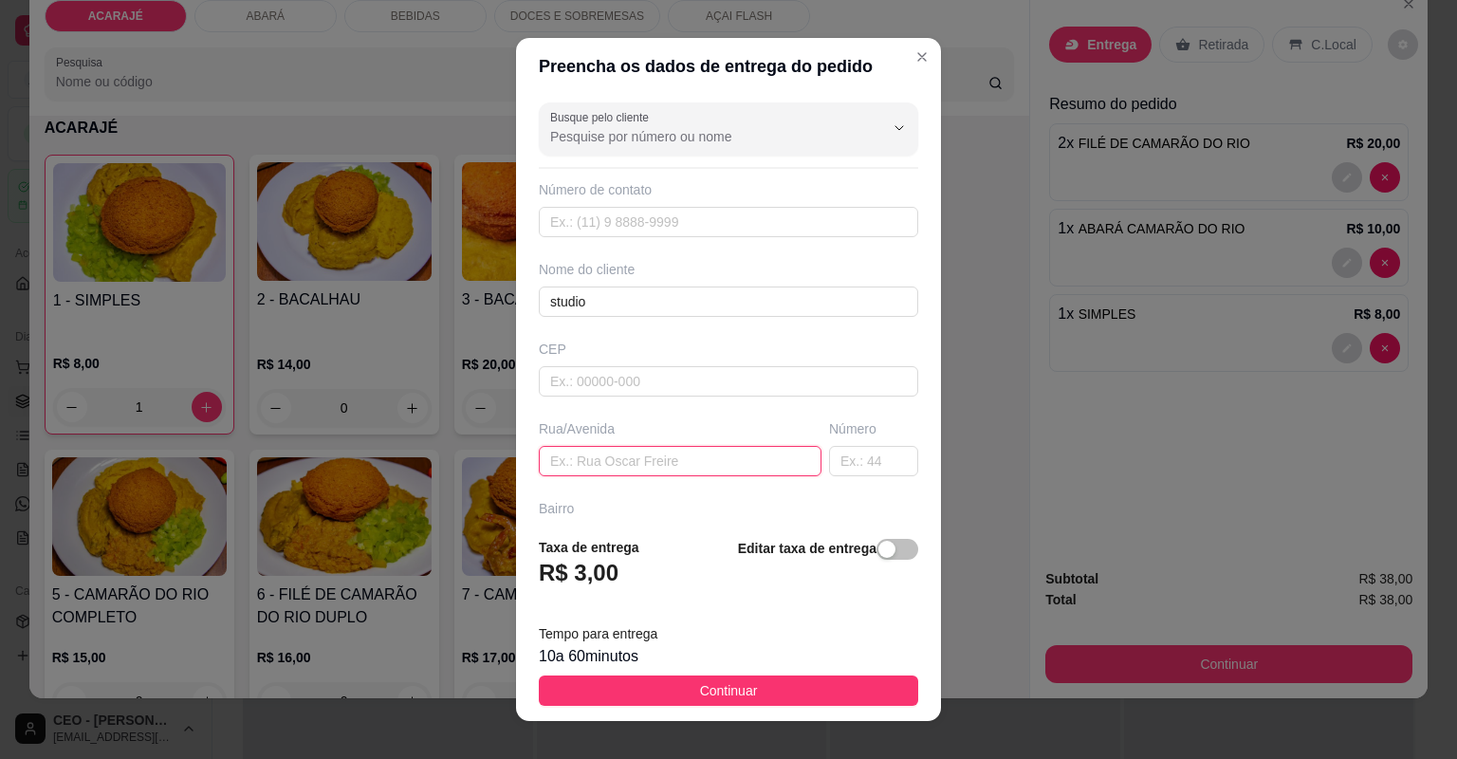
click at [676, 466] on input "text" at bounding box center [680, 461] width 283 height 30
paste input "Bairro popular Rua doze Em frente casa verde de número 140"
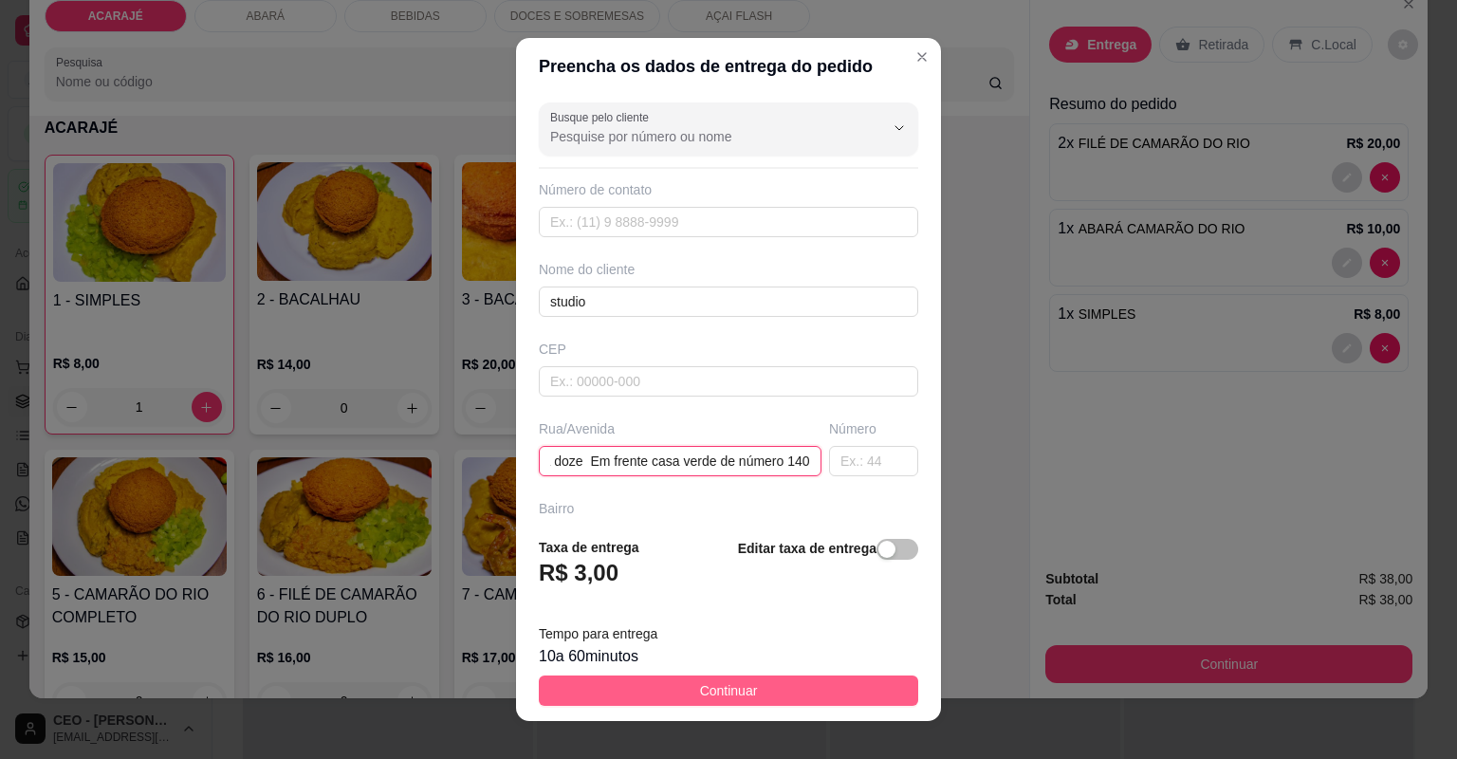
type input "Bairro popular Rua doze Em frente casa verde de número 140"
click at [767, 679] on button "Continuar" at bounding box center [728, 690] width 379 height 30
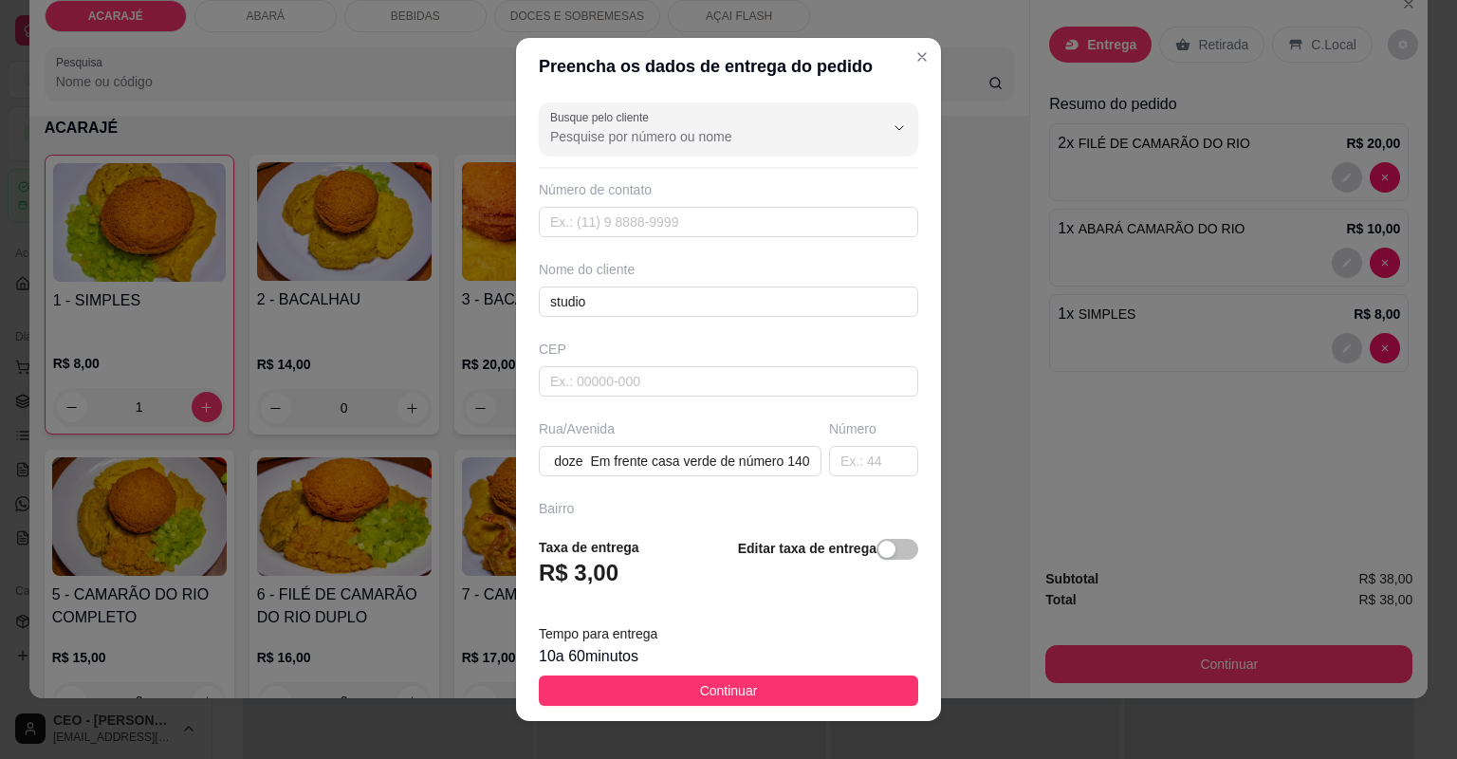
scroll to position [0, 0]
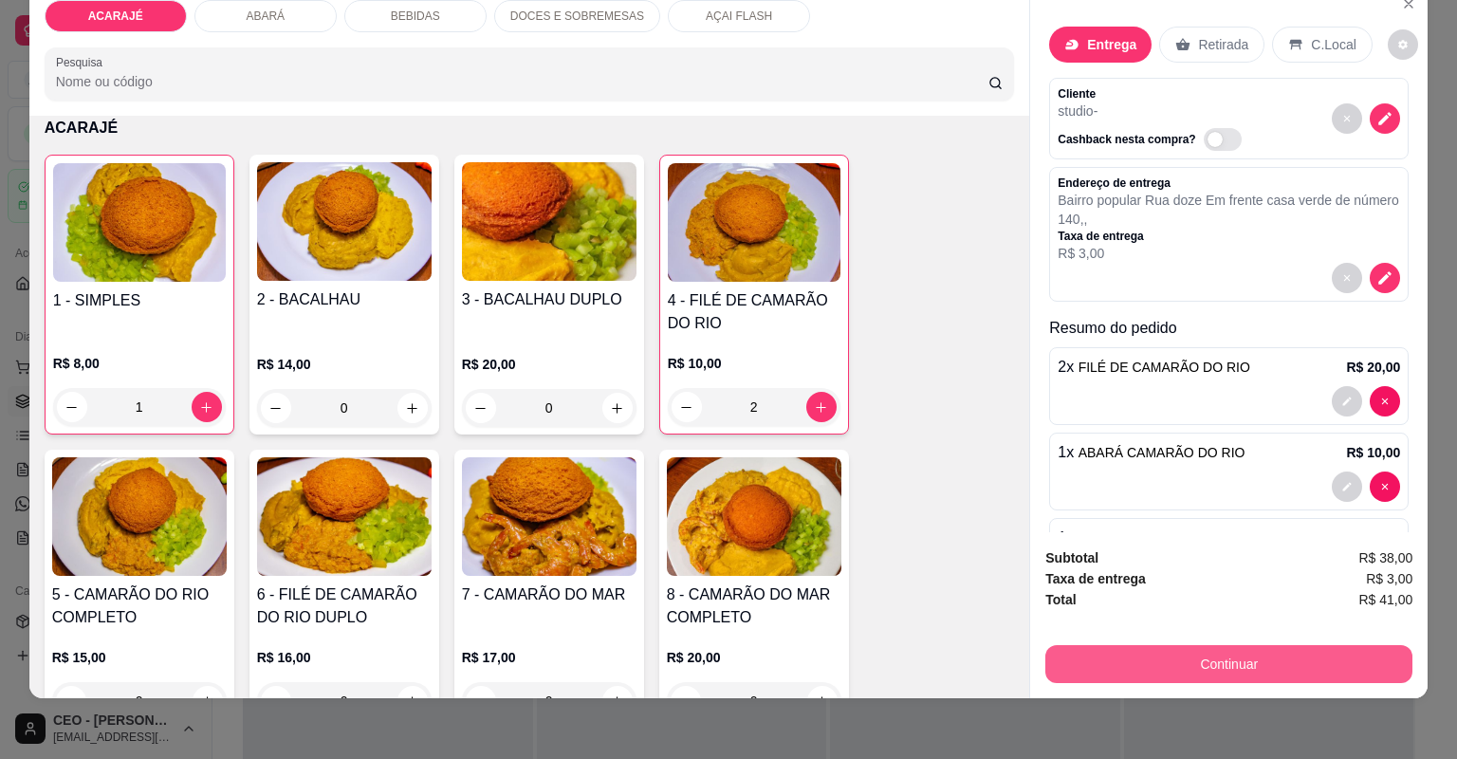
click at [1087, 646] on button "Continuar" at bounding box center [1228, 664] width 367 height 38
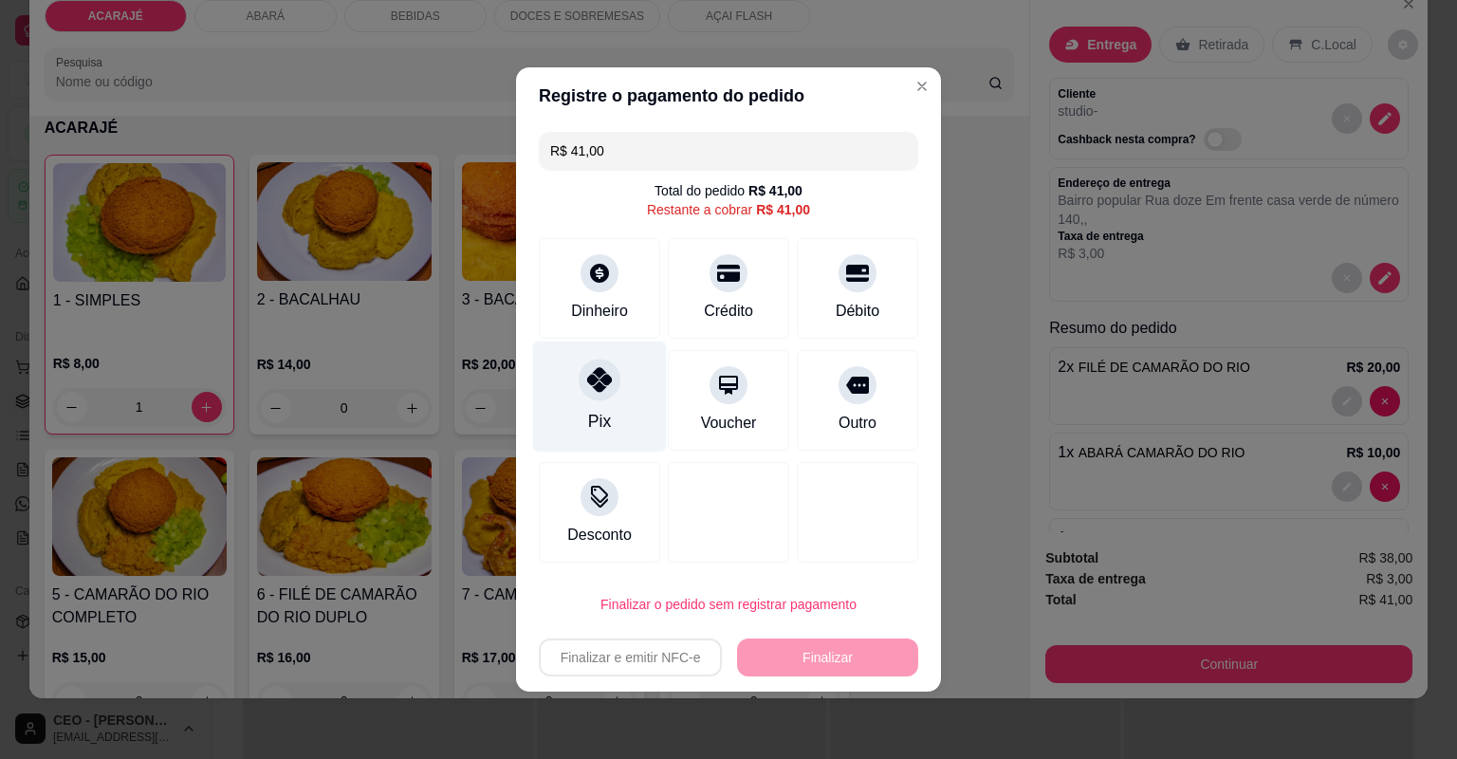
click at [554, 391] on div "Pix" at bounding box center [600, 396] width 134 height 111
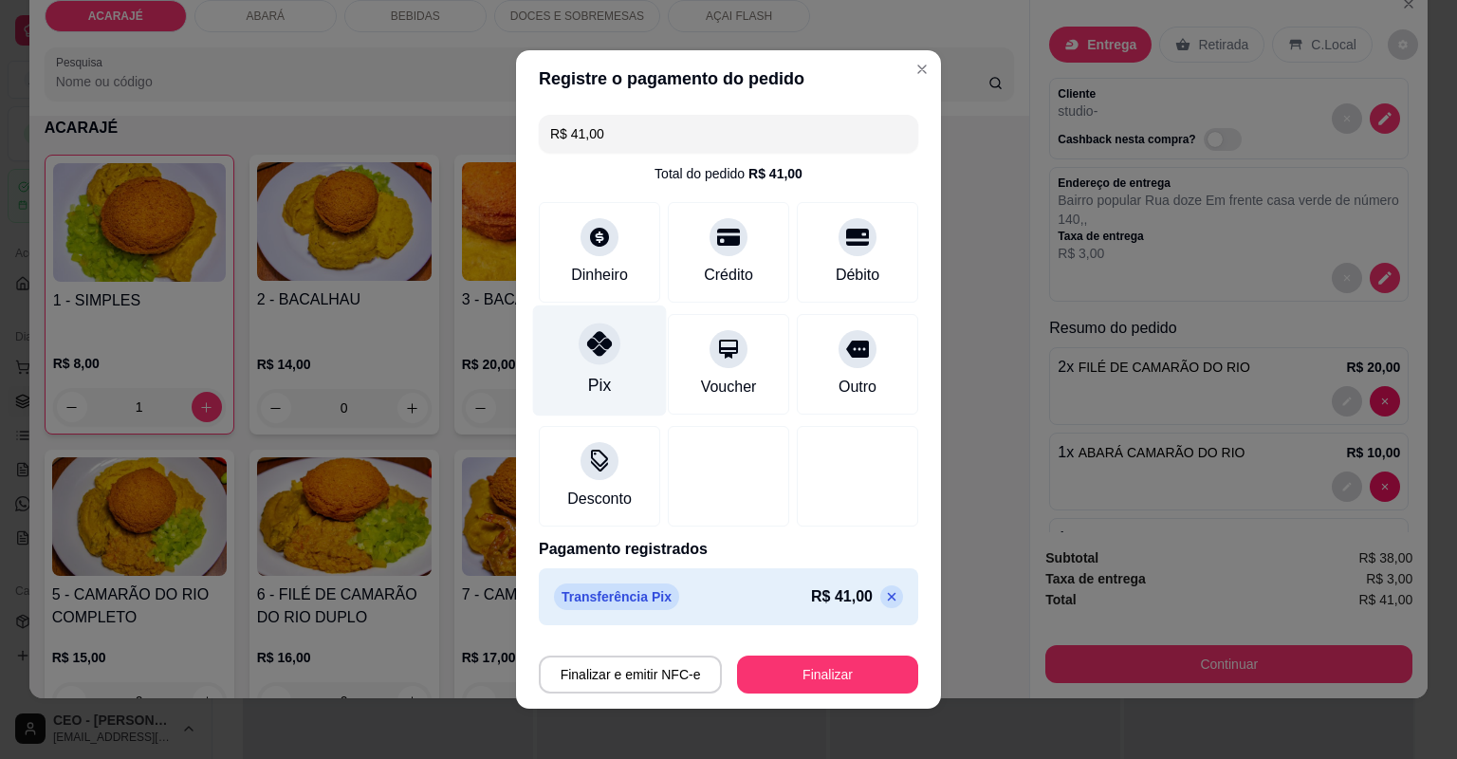
type input "R$ 0,00"
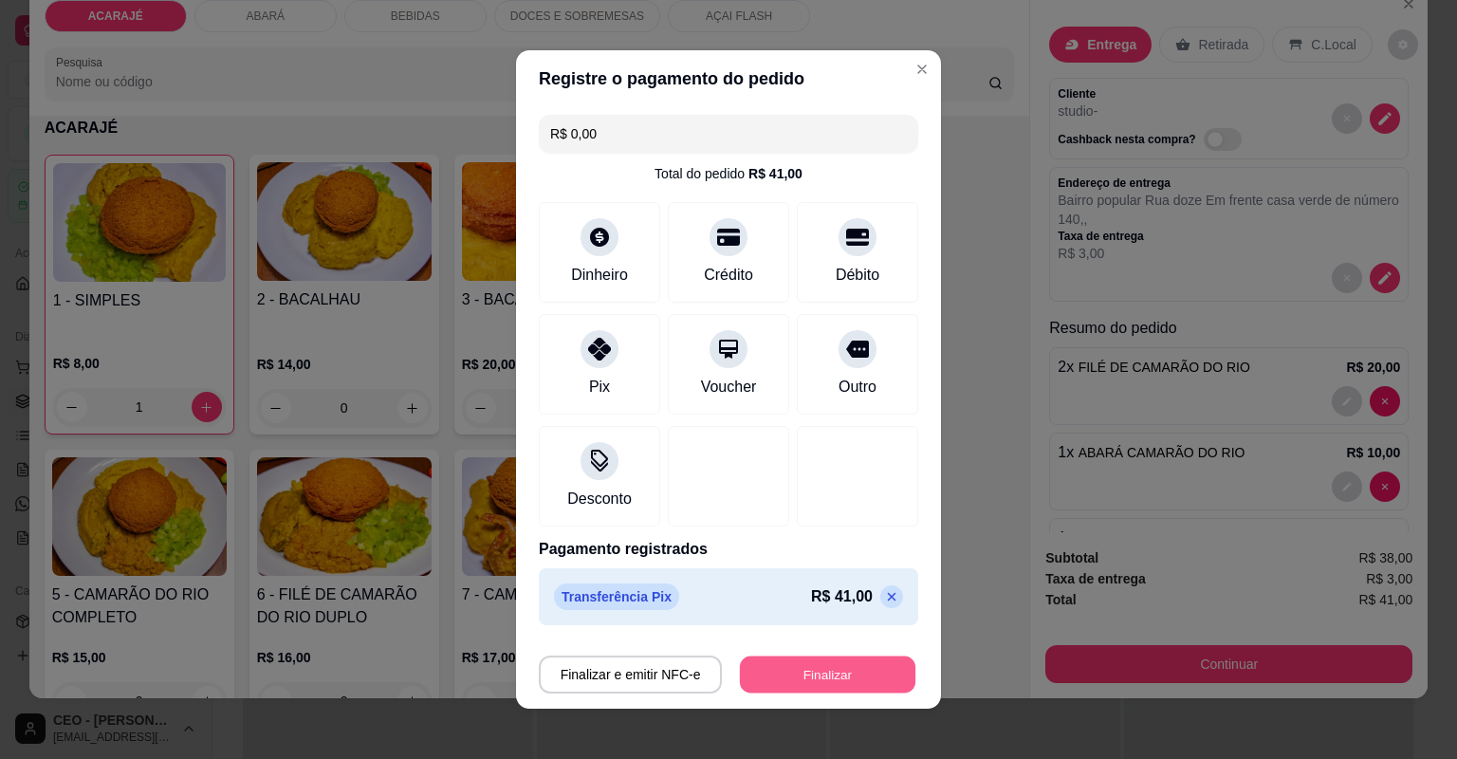
click at [752, 683] on button "Finalizar" at bounding box center [827, 674] width 175 height 37
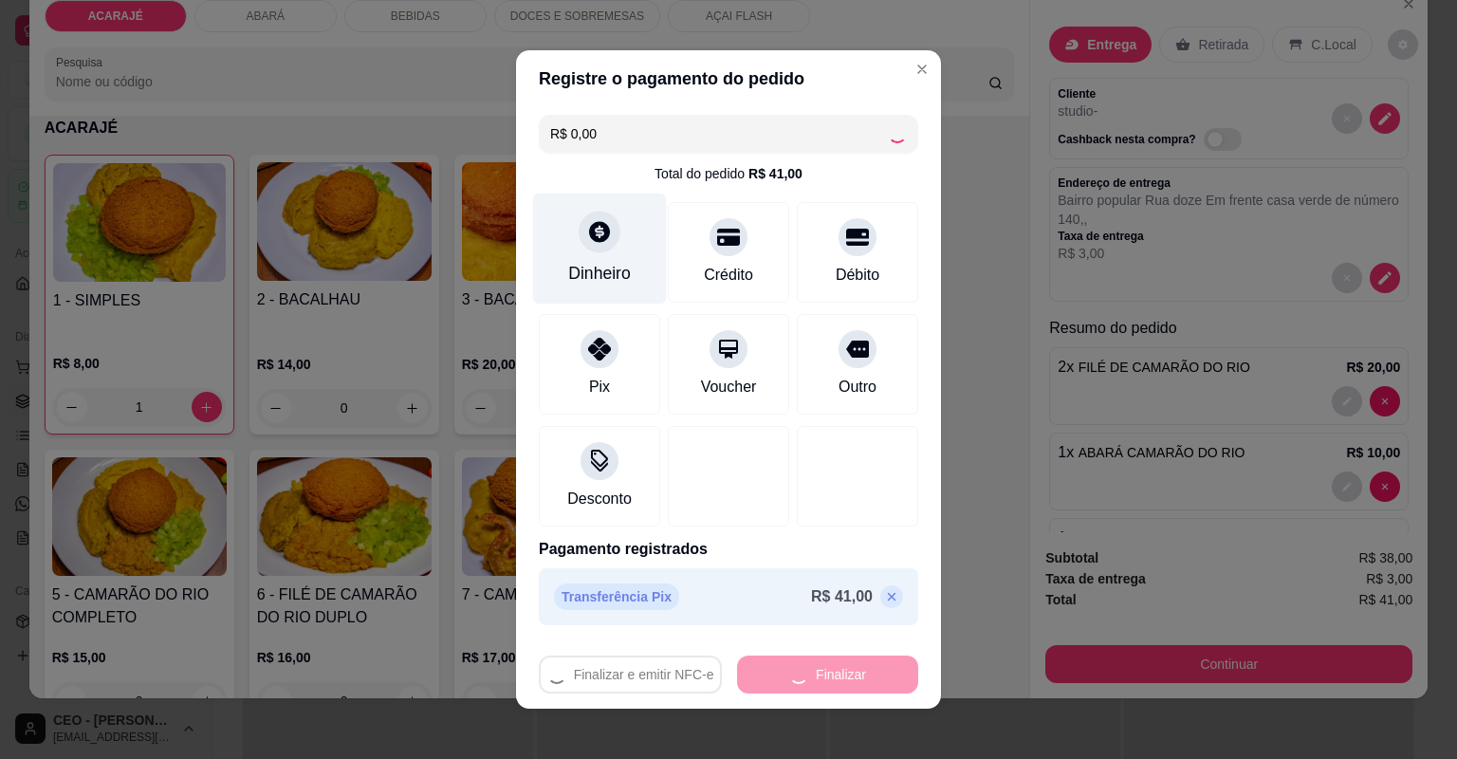
type input "0"
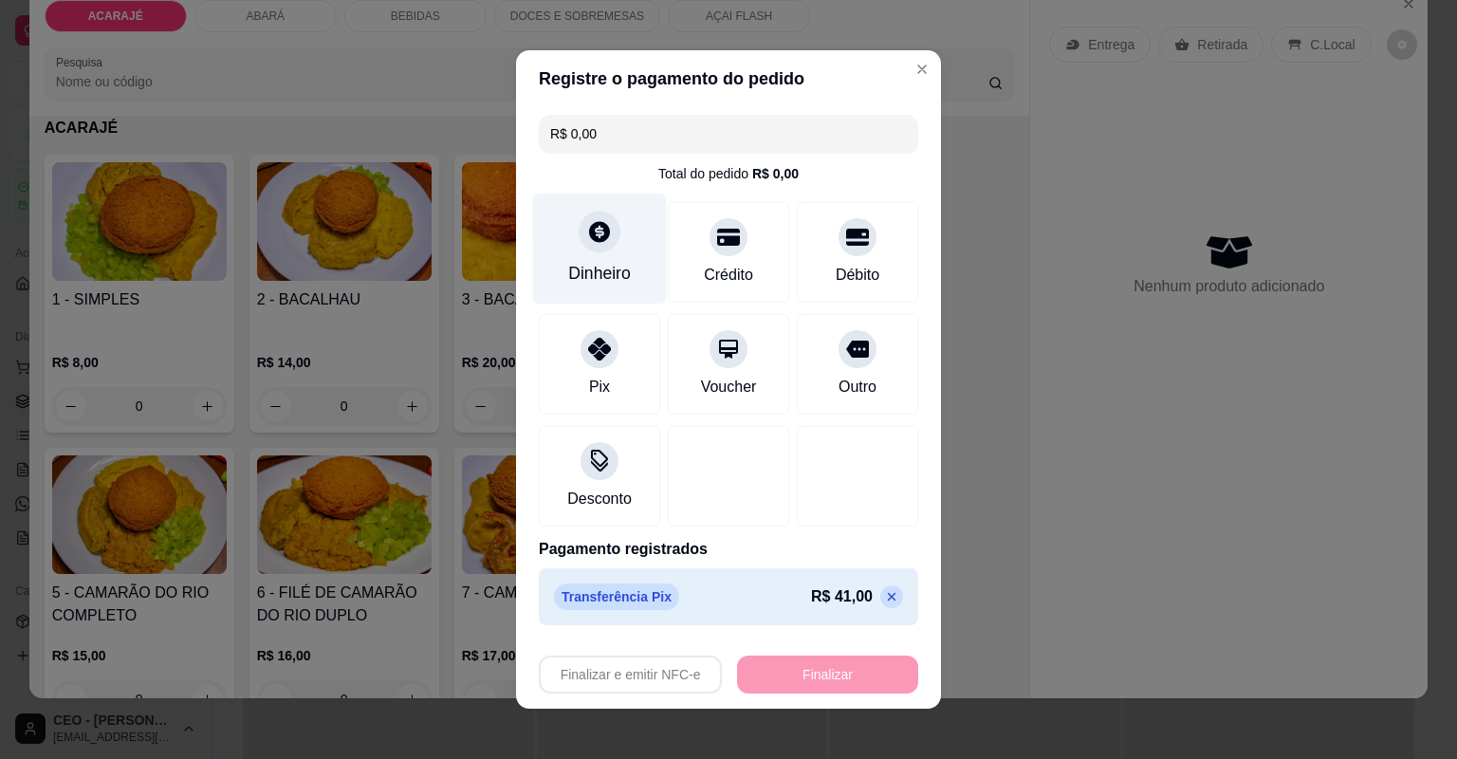
type input "-R$ 41,00"
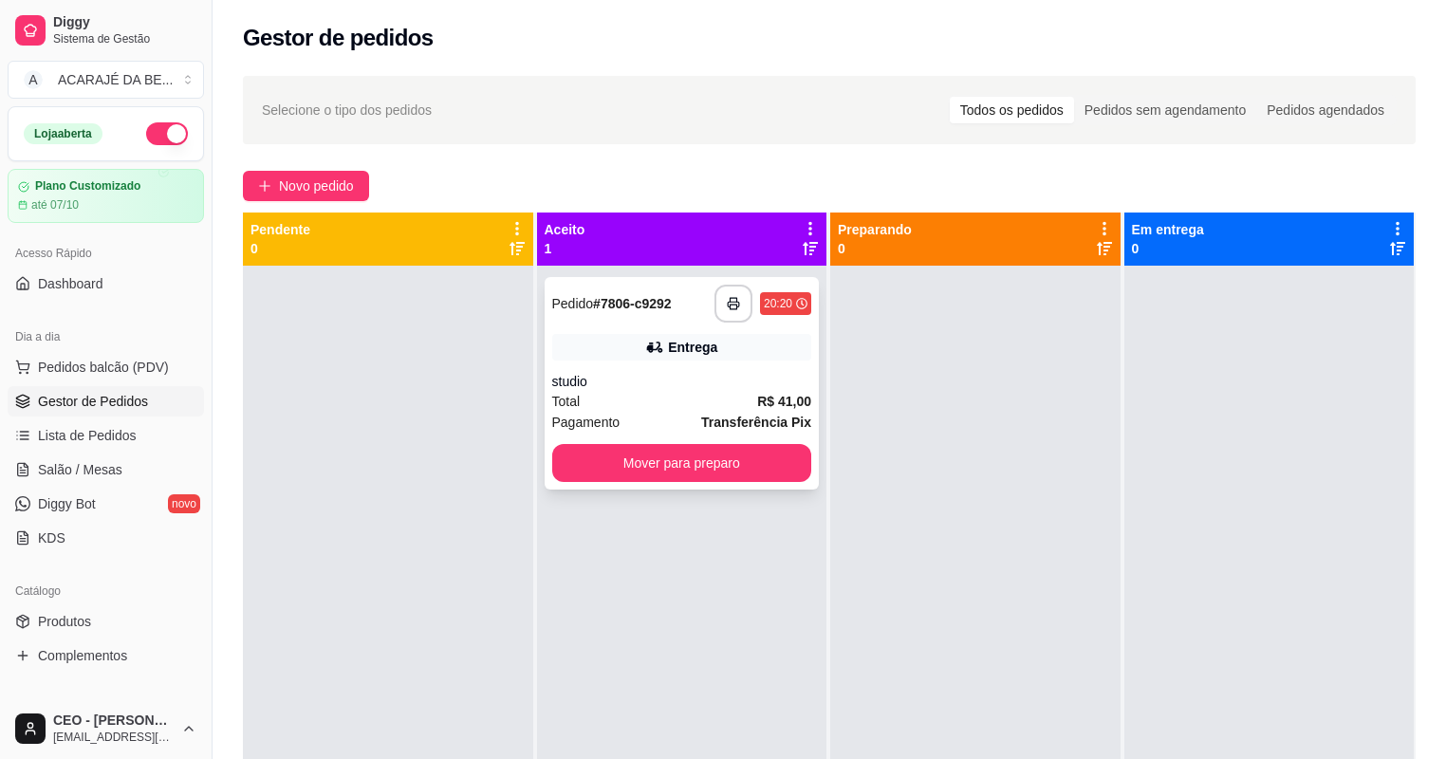
click at [704, 367] on div "**********" at bounding box center [681, 383] width 275 height 212
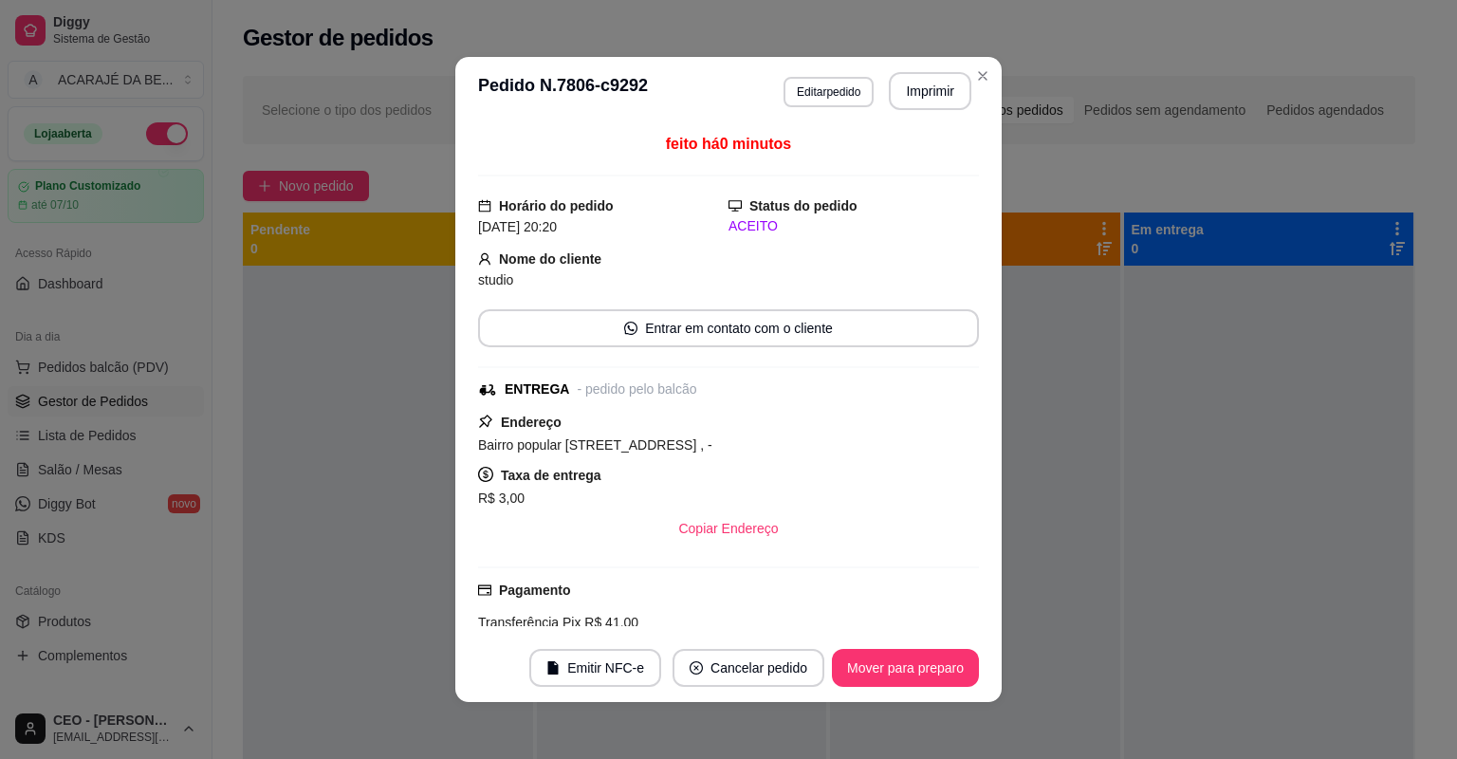
click at [907, 57] on header "**********" at bounding box center [728, 91] width 546 height 68
click at [913, 93] on button "Imprimir" at bounding box center [931, 91] width 80 height 37
click at [908, 662] on button "Mover para preparo" at bounding box center [905, 668] width 147 height 38
click at [908, 662] on div "Mover para preparo" at bounding box center [905, 668] width 147 height 38
drag, startPoint x: 913, startPoint y: 93, endPoint x: 903, endPoint y: 668, distance: 574.9
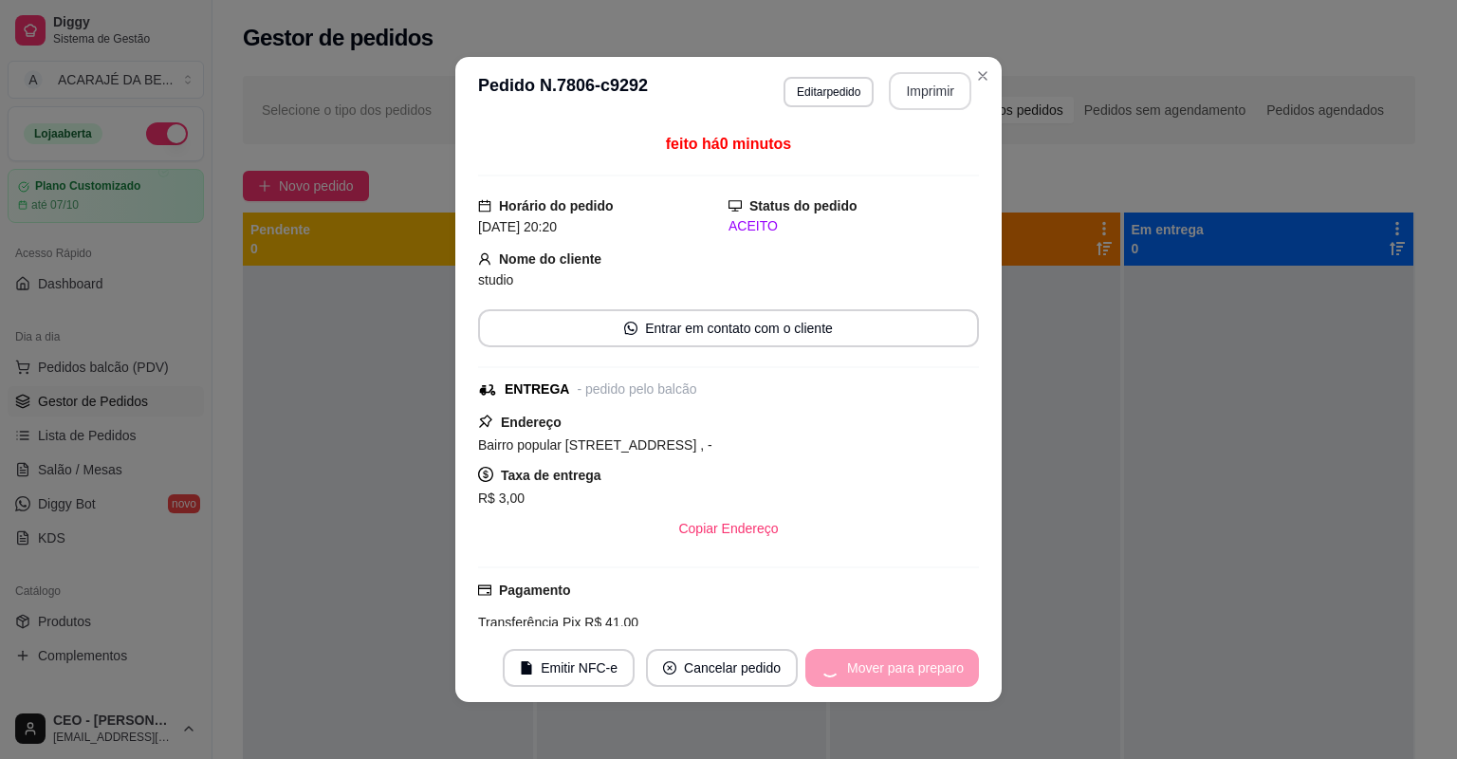
click at [903, 668] on div "Mover para preparo" at bounding box center [892, 668] width 174 height 38
click at [902, 669] on div "Mover para preparo" at bounding box center [892, 668] width 174 height 38
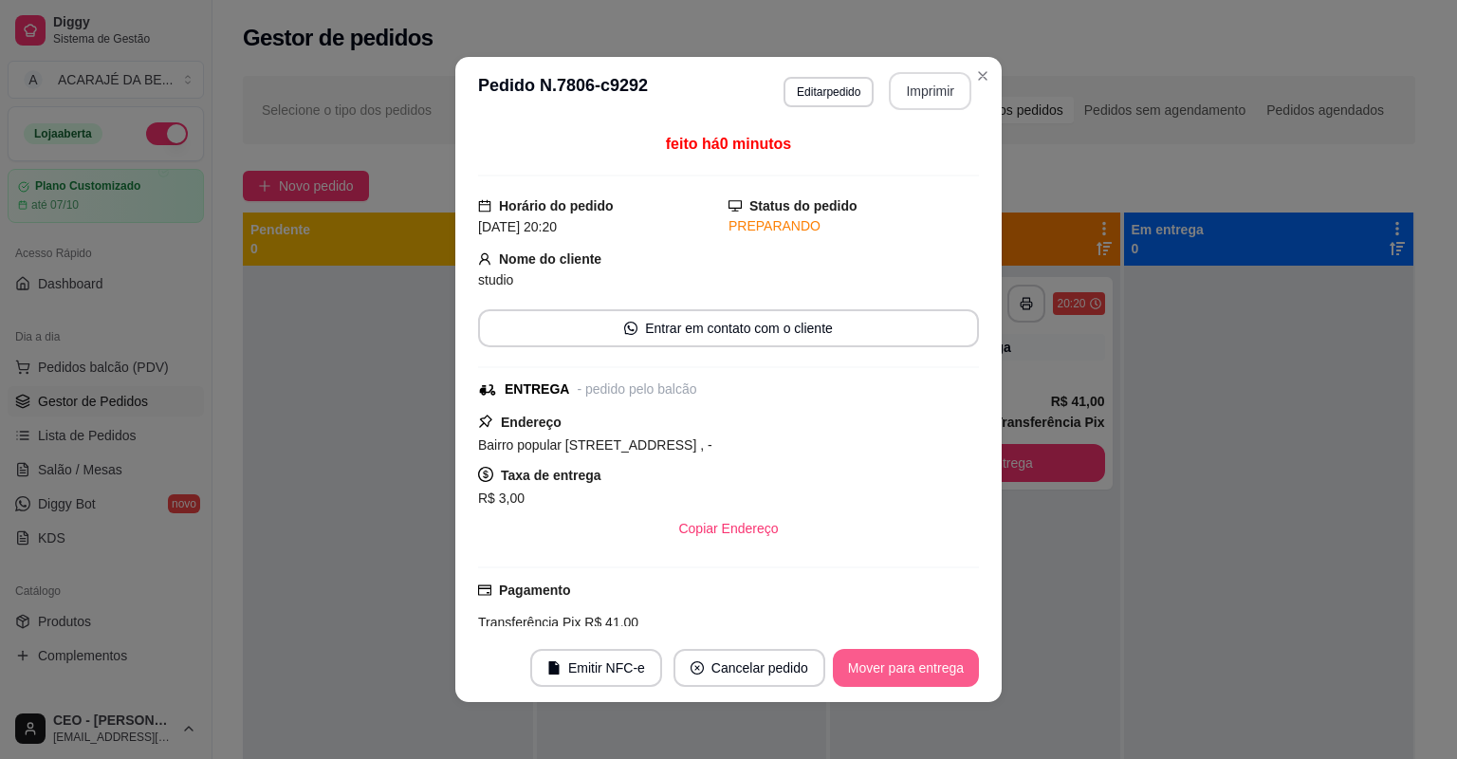
click at [897, 671] on button "Mover para entrega" at bounding box center [906, 668] width 146 height 38
click at [895, 674] on div "Mover para entrega" at bounding box center [892, 668] width 173 height 38
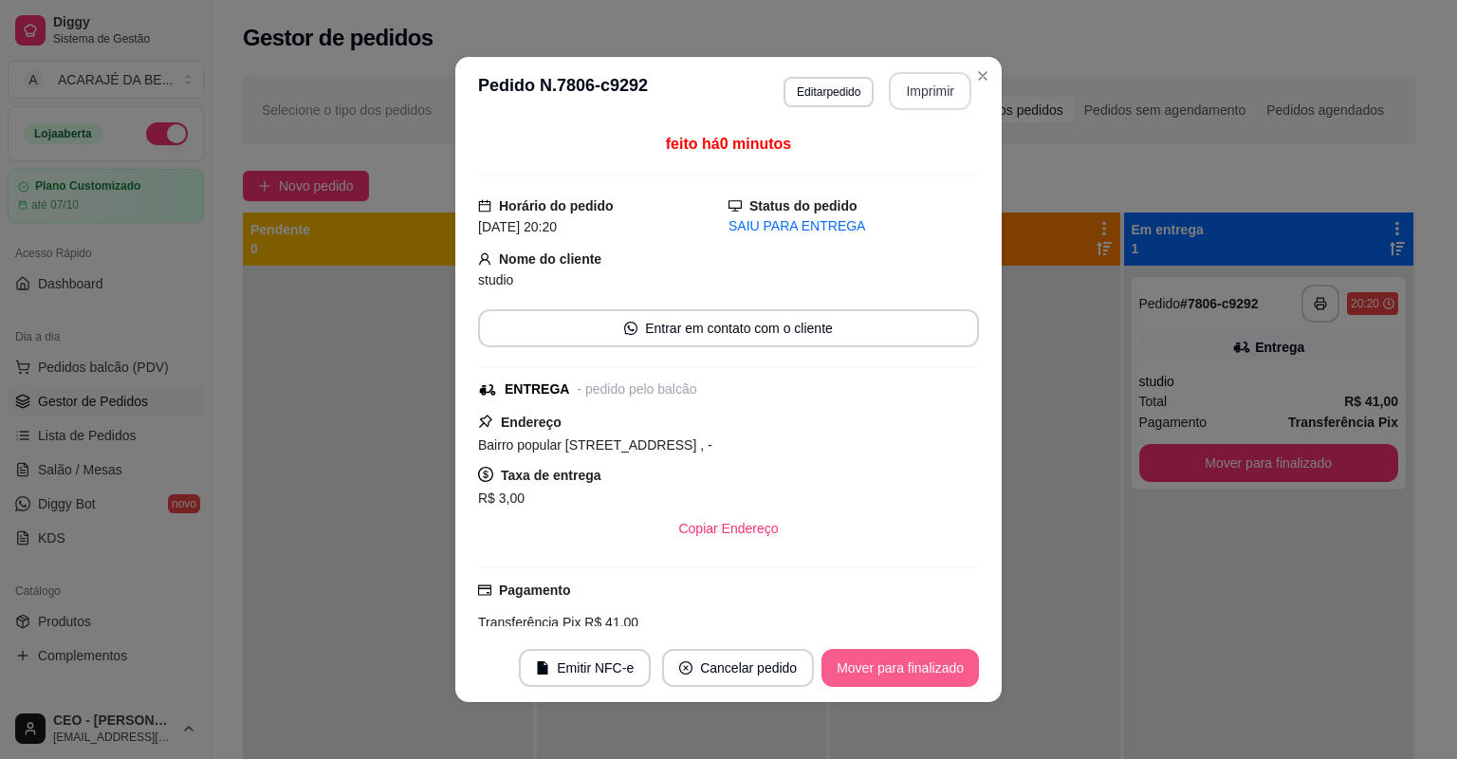
click at [895, 674] on button "Mover para finalizado" at bounding box center [899, 668] width 157 height 38
drag, startPoint x: 895, startPoint y: 674, endPoint x: 888, endPoint y: 665, distance: 12.1
click at [888, 665] on div "Mover para finalizado" at bounding box center [887, 668] width 184 height 38
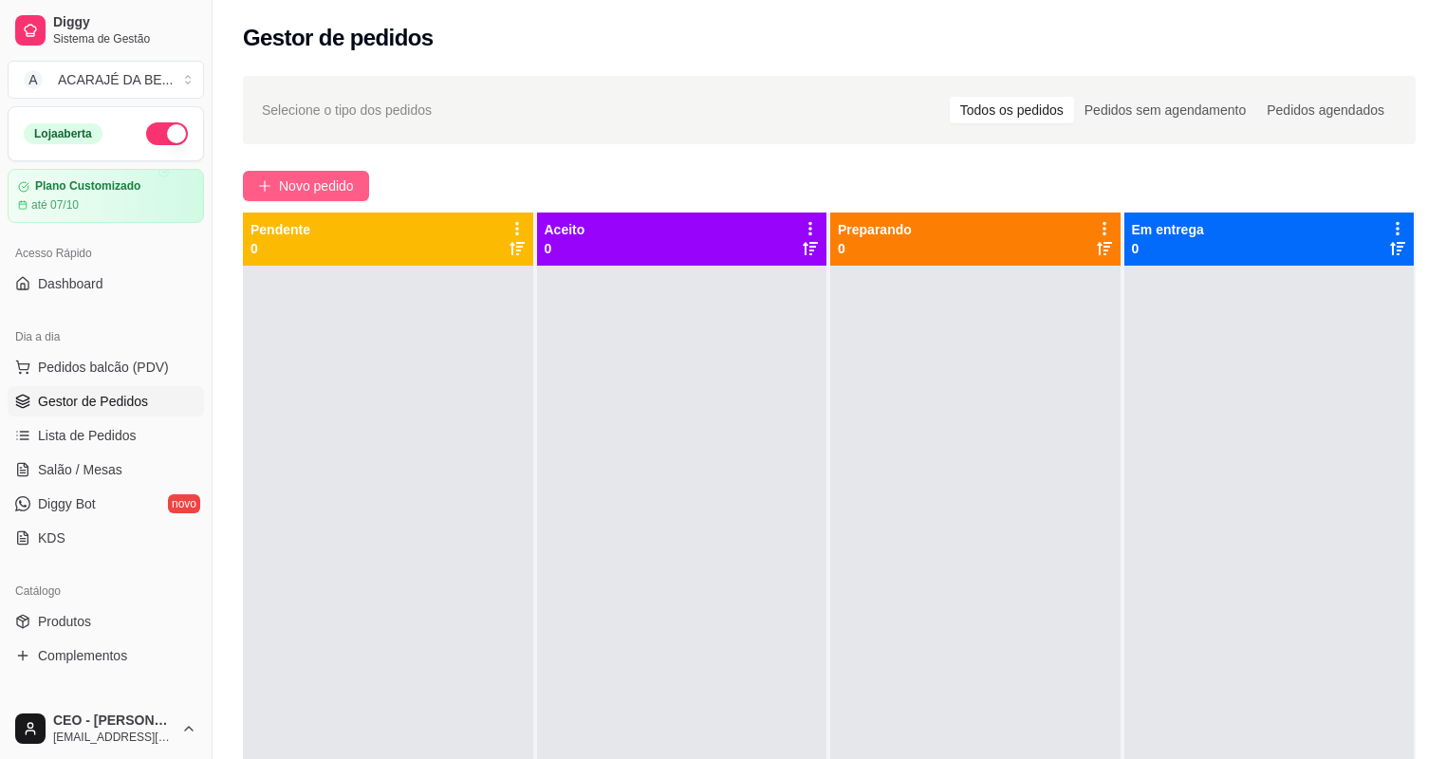
click at [312, 183] on span "Novo pedido" at bounding box center [316, 185] width 75 height 21
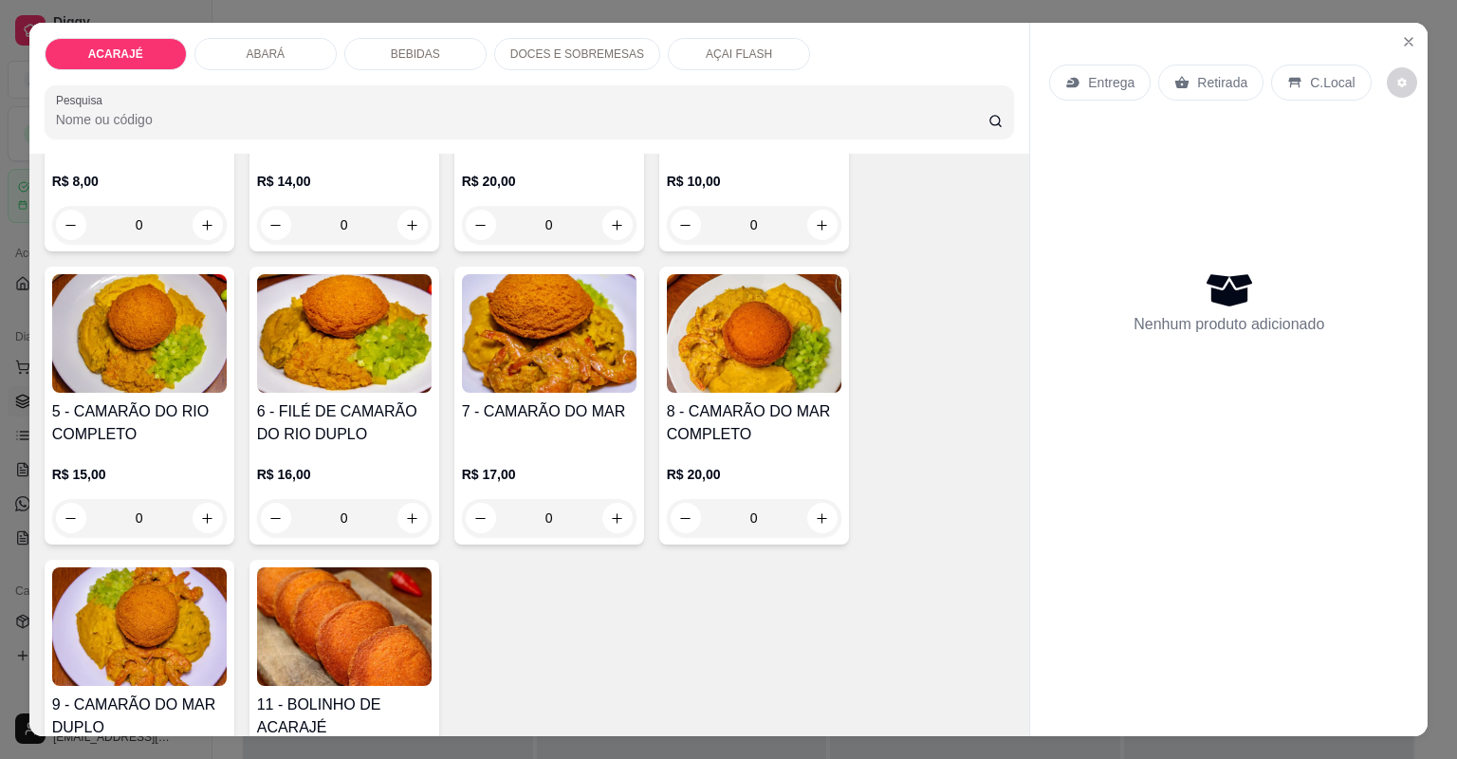
scroll to position [531, 0]
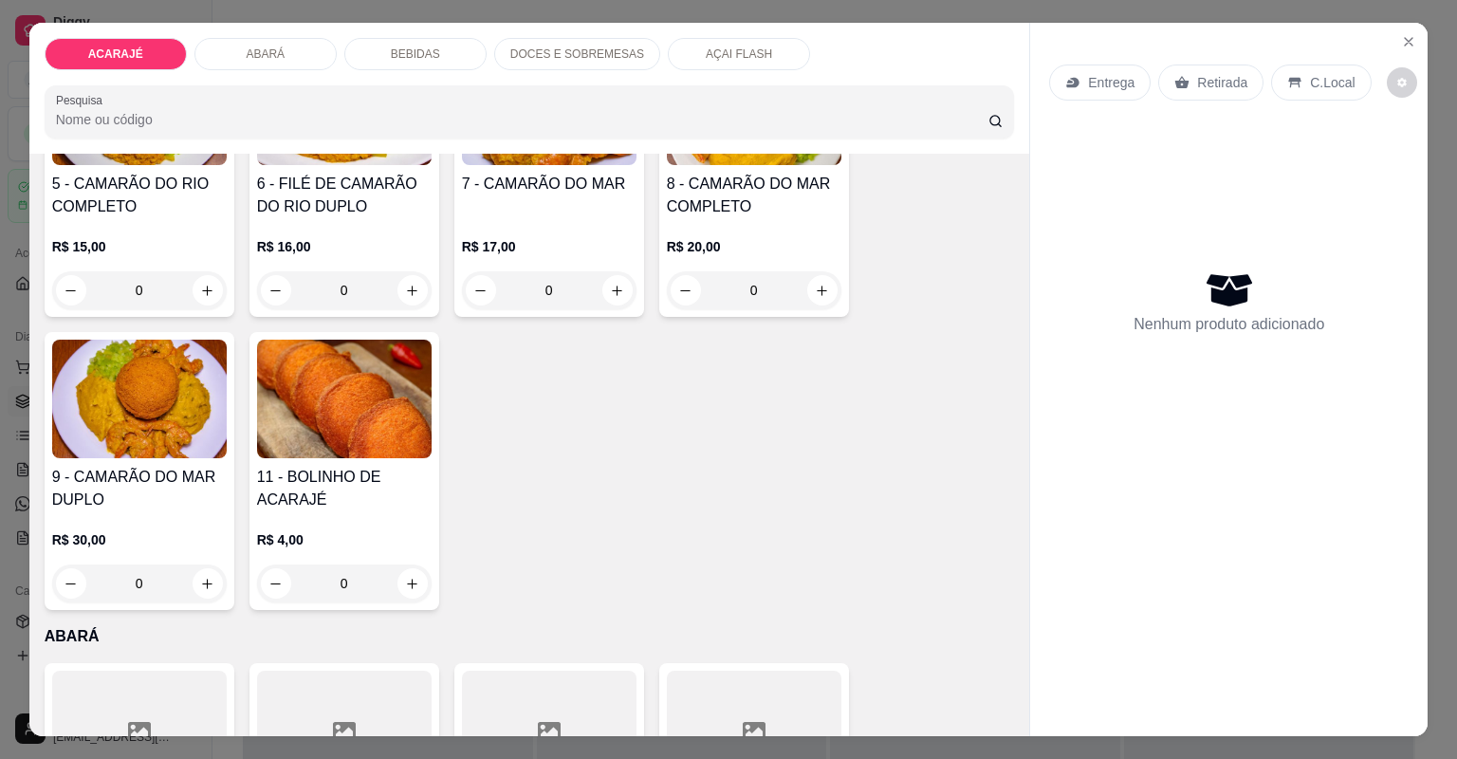
click at [66, 481] on h4 "9 - CAMARÃO DO MAR DUPLO" at bounding box center [139, 489] width 175 height 46
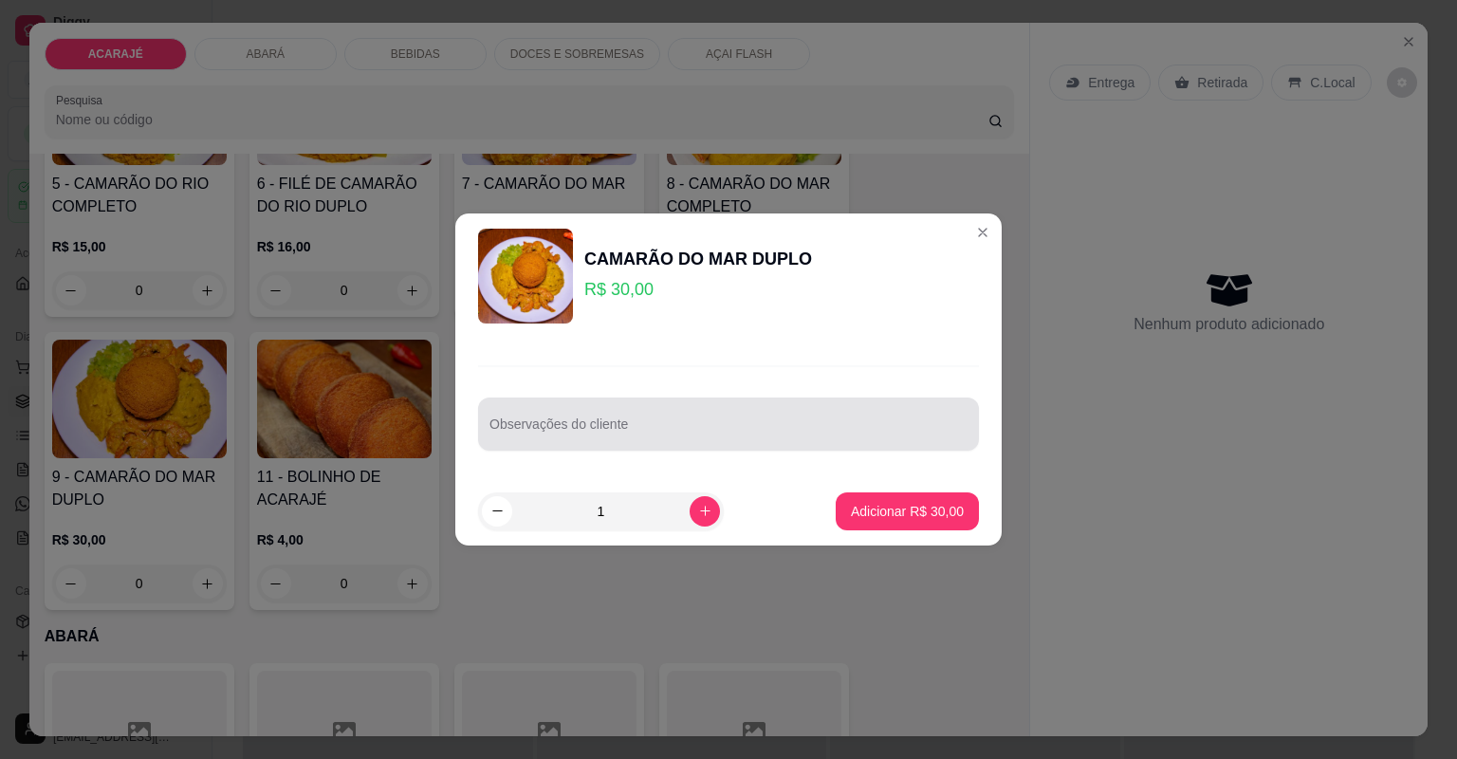
click at [670, 407] on div at bounding box center [728, 424] width 478 height 38
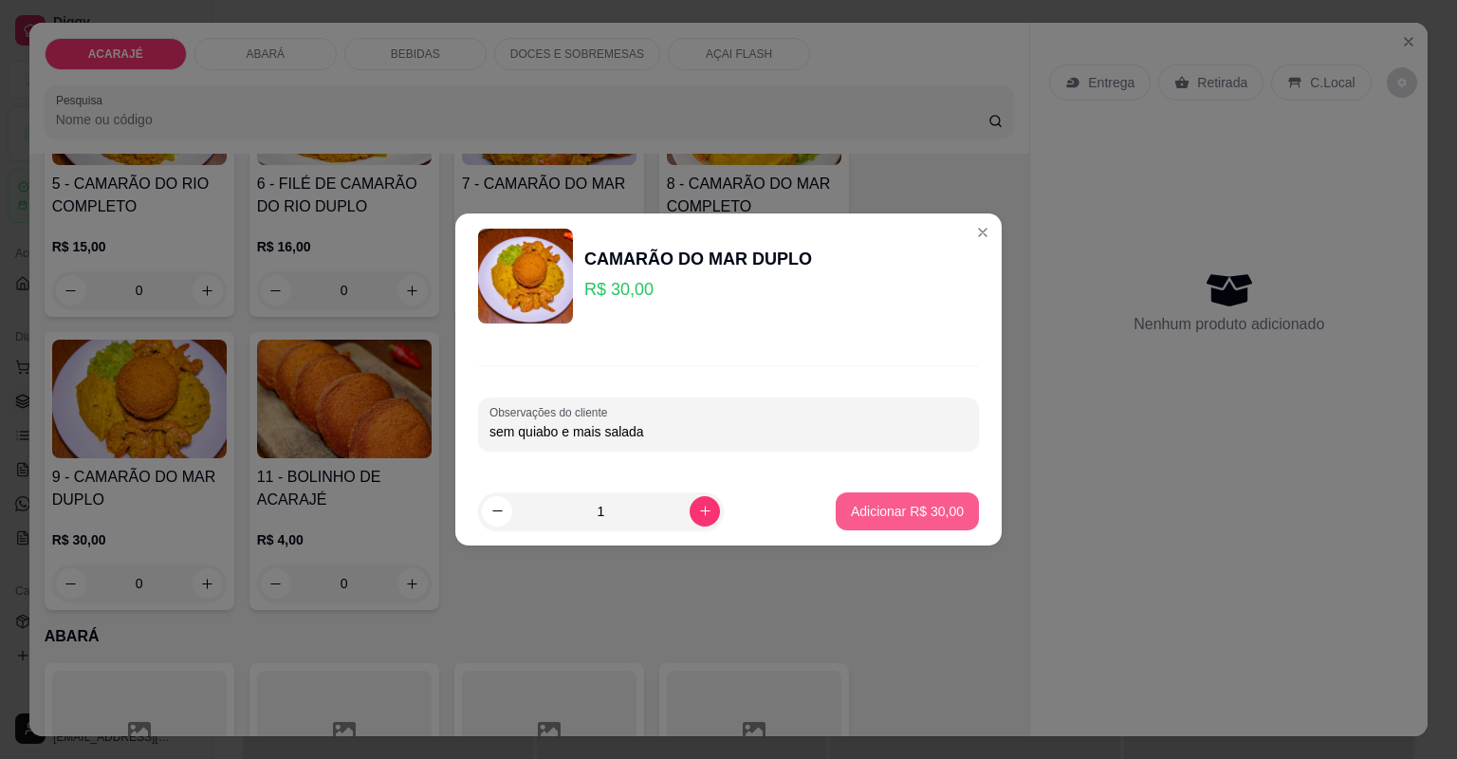
type input "sem quiabo e mais salada"
click at [892, 499] on button "Adicionar R$ 30,00" at bounding box center [907, 510] width 139 height 37
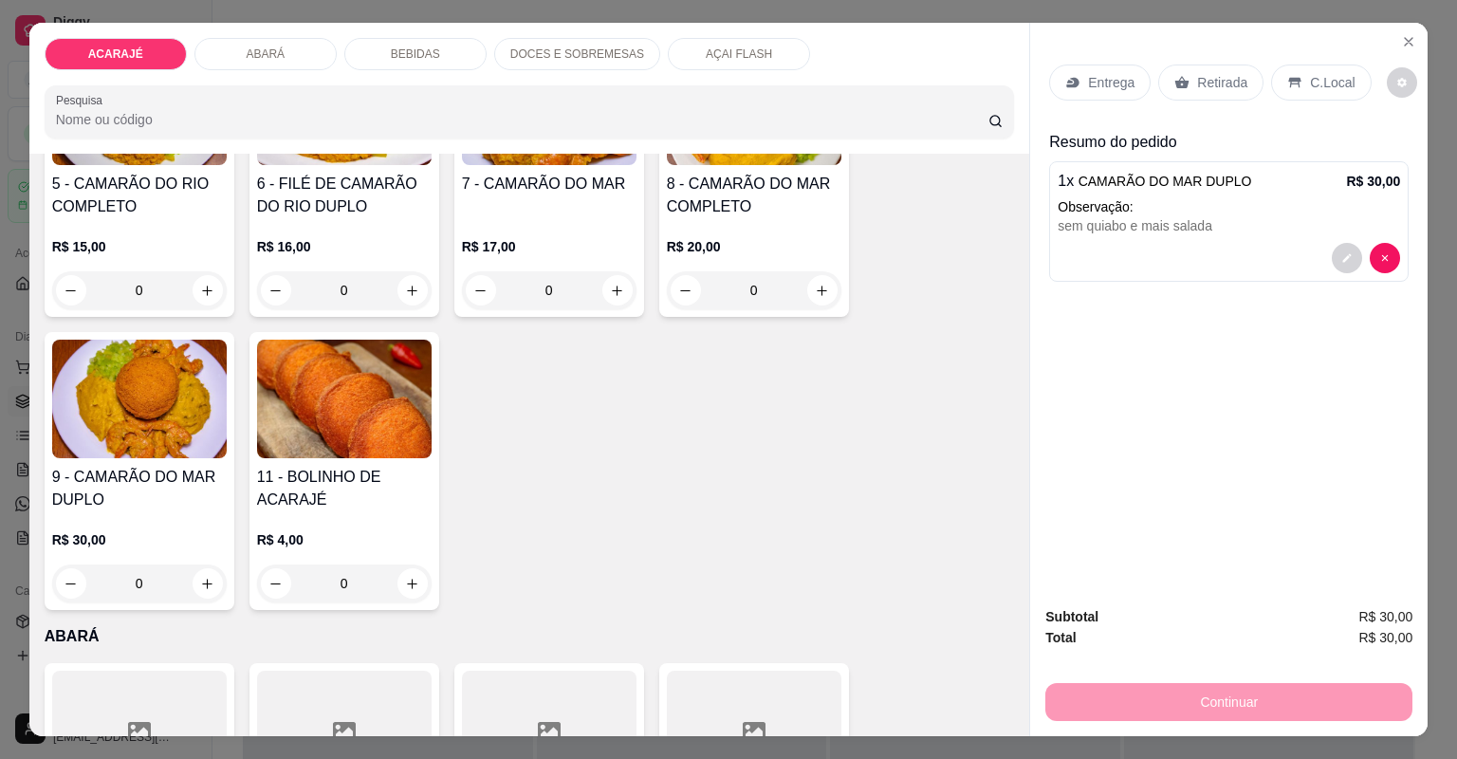
click at [1198, 85] on p "Retirada" at bounding box center [1222, 82] width 50 height 19
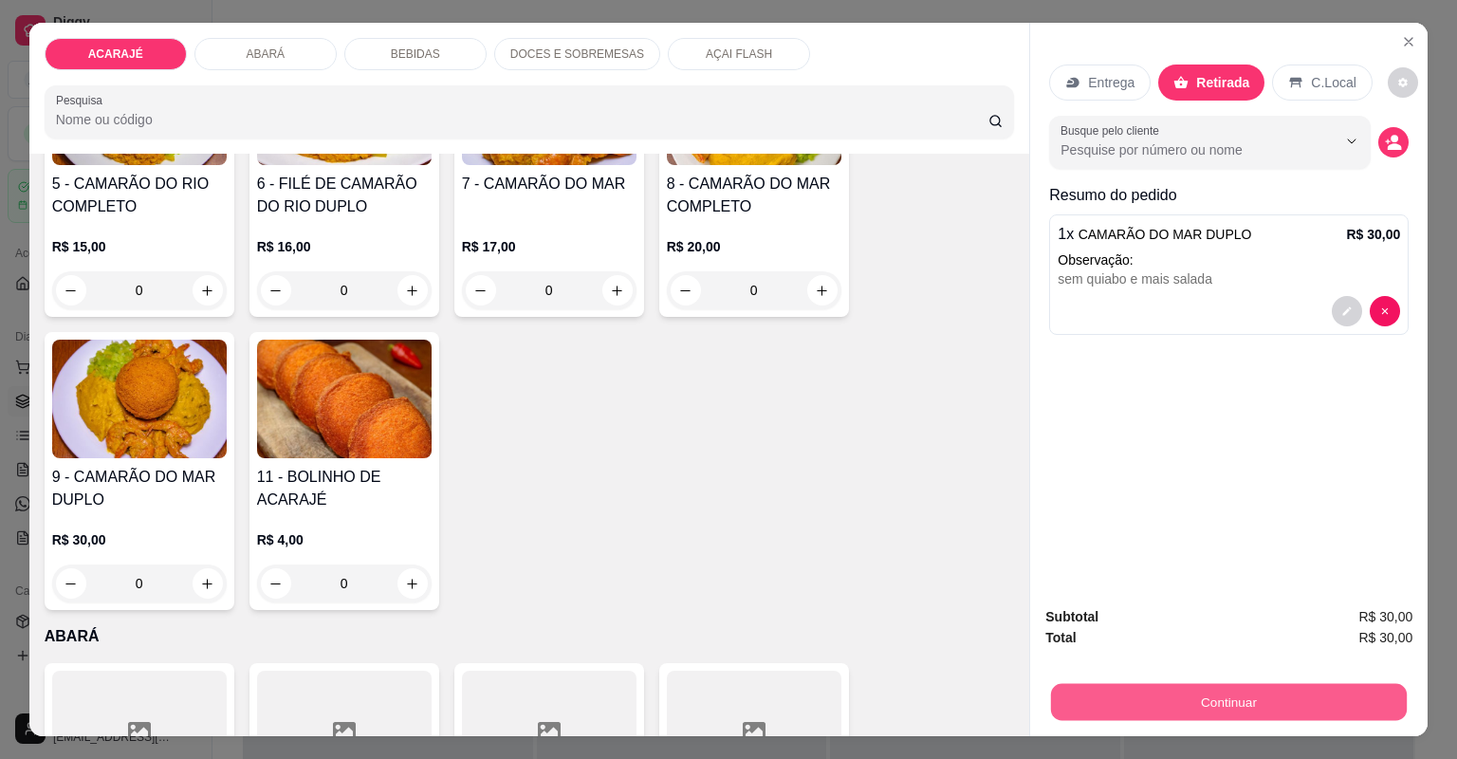
click at [1070, 698] on button "Continuar" at bounding box center [1229, 702] width 356 height 37
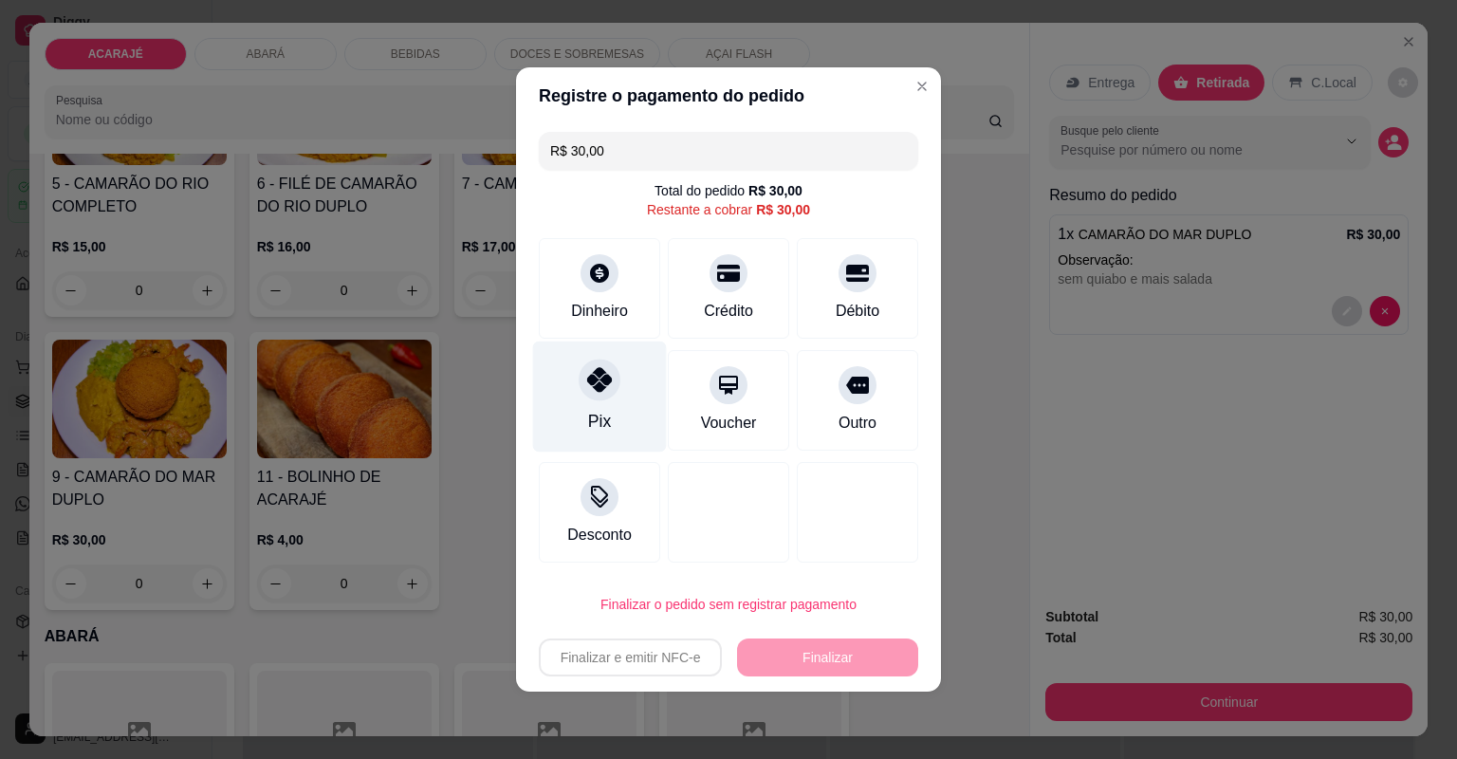
drag, startPoint x: 615, startPoint y: 400, endPoint x: 920, endPoint y: 489, distance: 318.2
click at [618, 399] on div "Pix" at bounding box center [599, 400] width 121 height 101
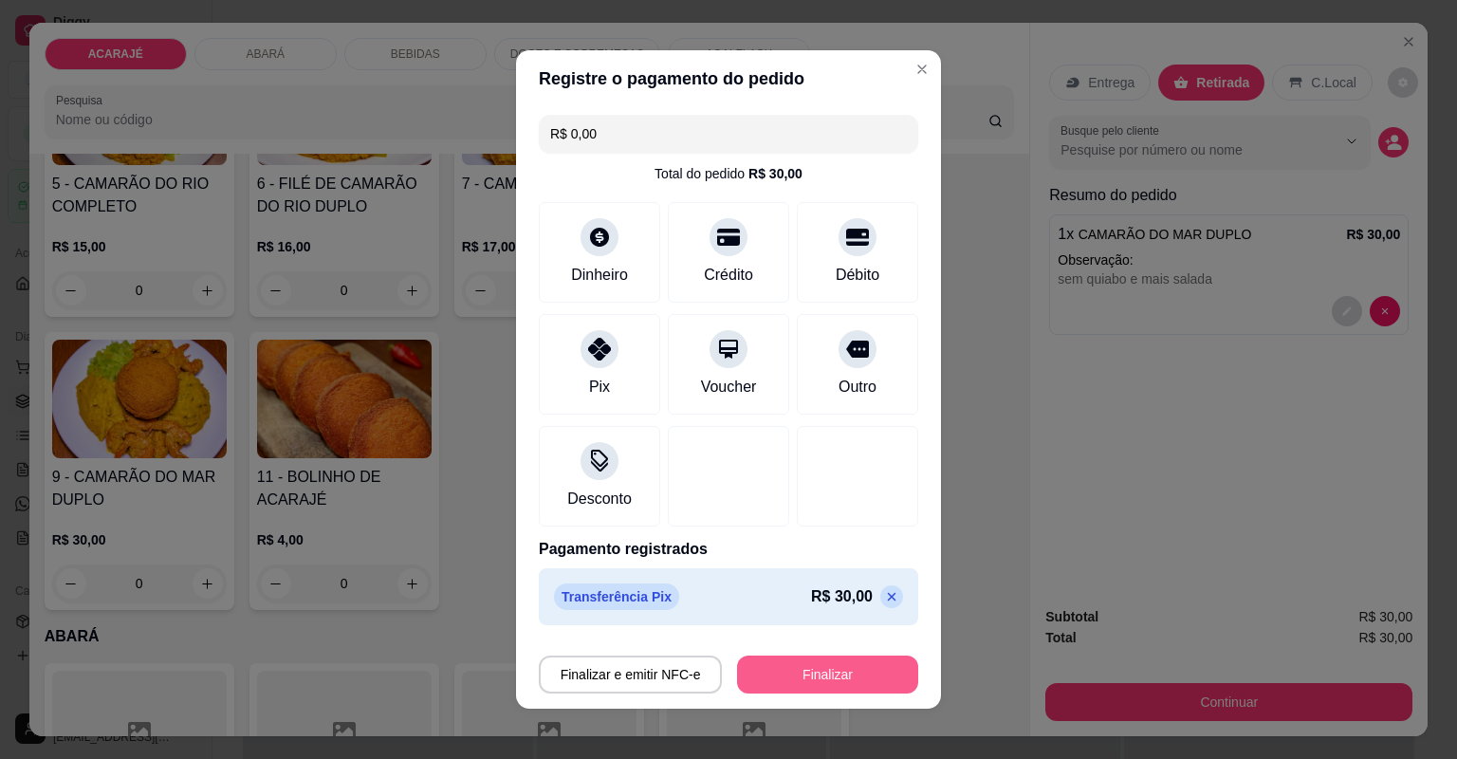
click at [802, 684] on button "Finalizar" at bounding box center [827, 674] width 181 height 38
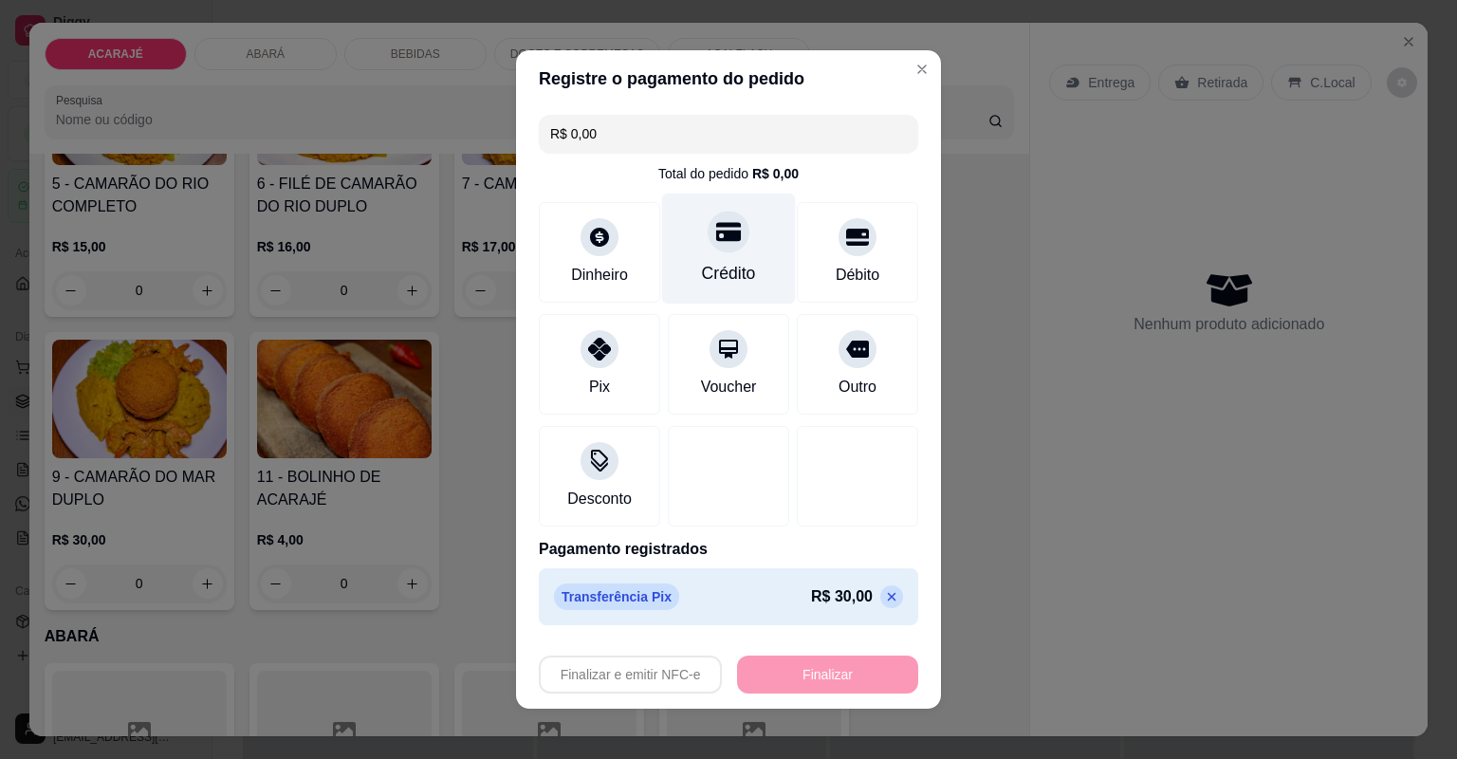
type input "-R$ 30,00"
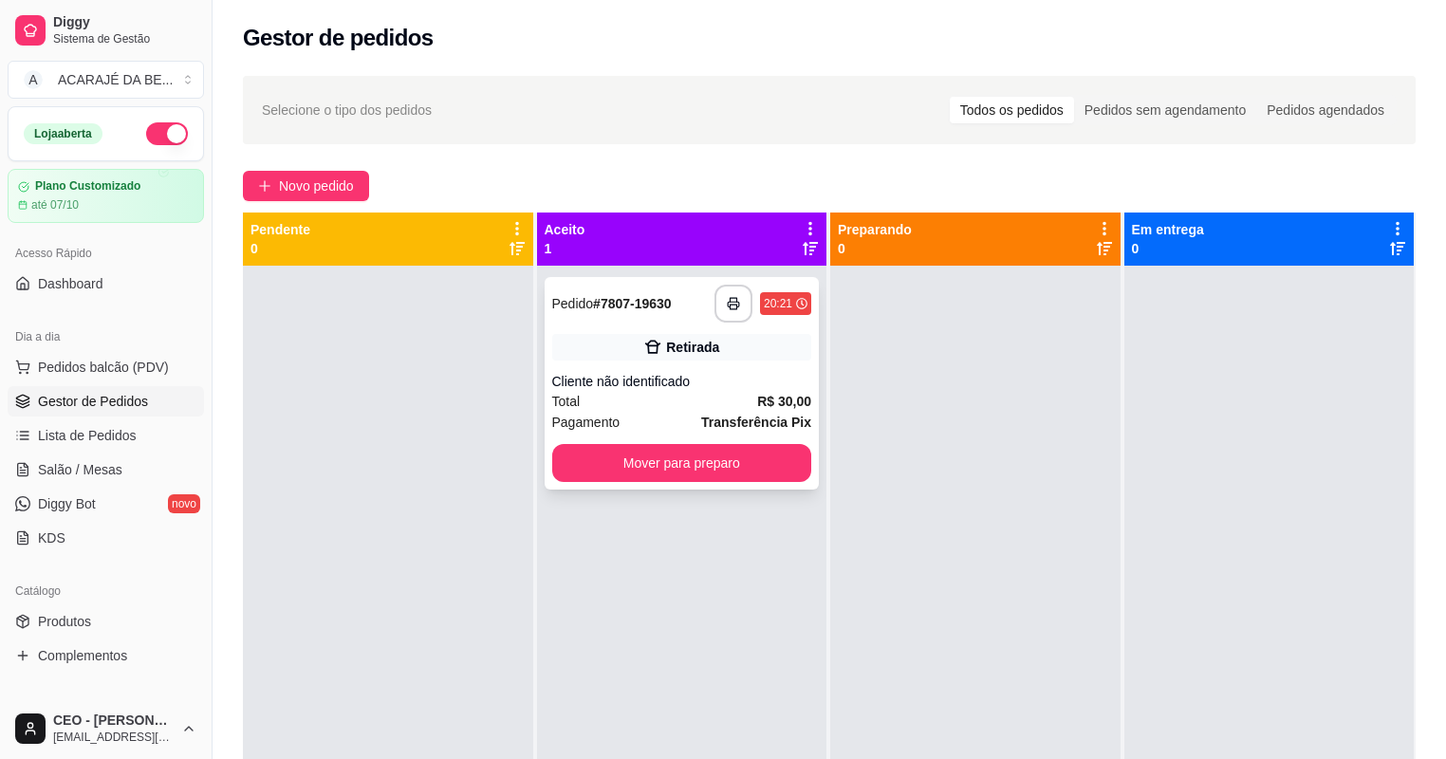
drag, startPoint x: 711, startPoint y: 387, endPoint x: 734, endPoint y: 380, distance: 23.7
click at [734, 380] on div "Cliente não identificado" at bounding box center [682, 381] width 260 height 19
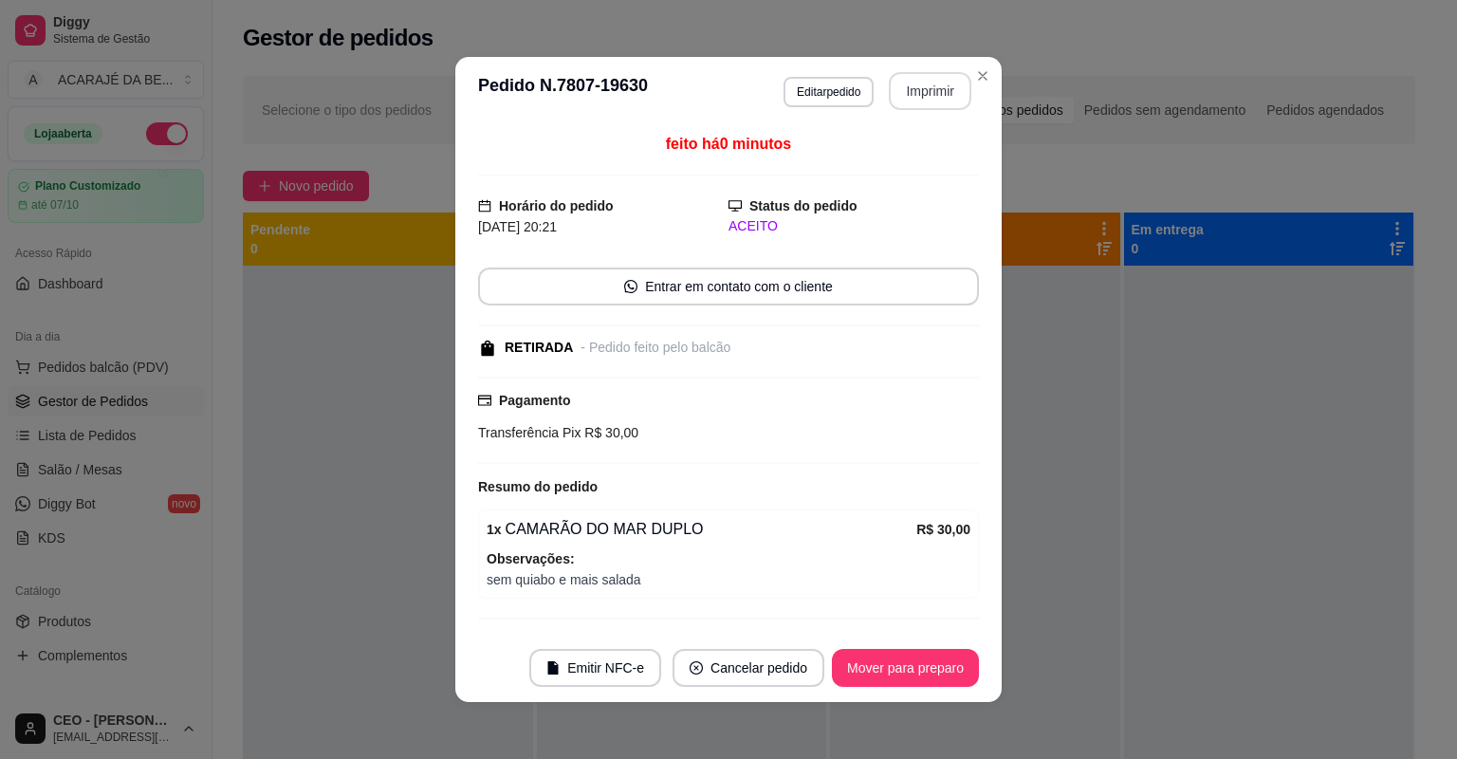
click at [936, 95] on button "Imprimir" at bounding box center [930, 91] width 83 height 38
click at [935, 670] on button "Mover para preparo" at bounding box center [905, 668] width 147 height 38
click at [926, 671] on div "Mover para preparo" at bounding box center [892, 668] width 174 height 38
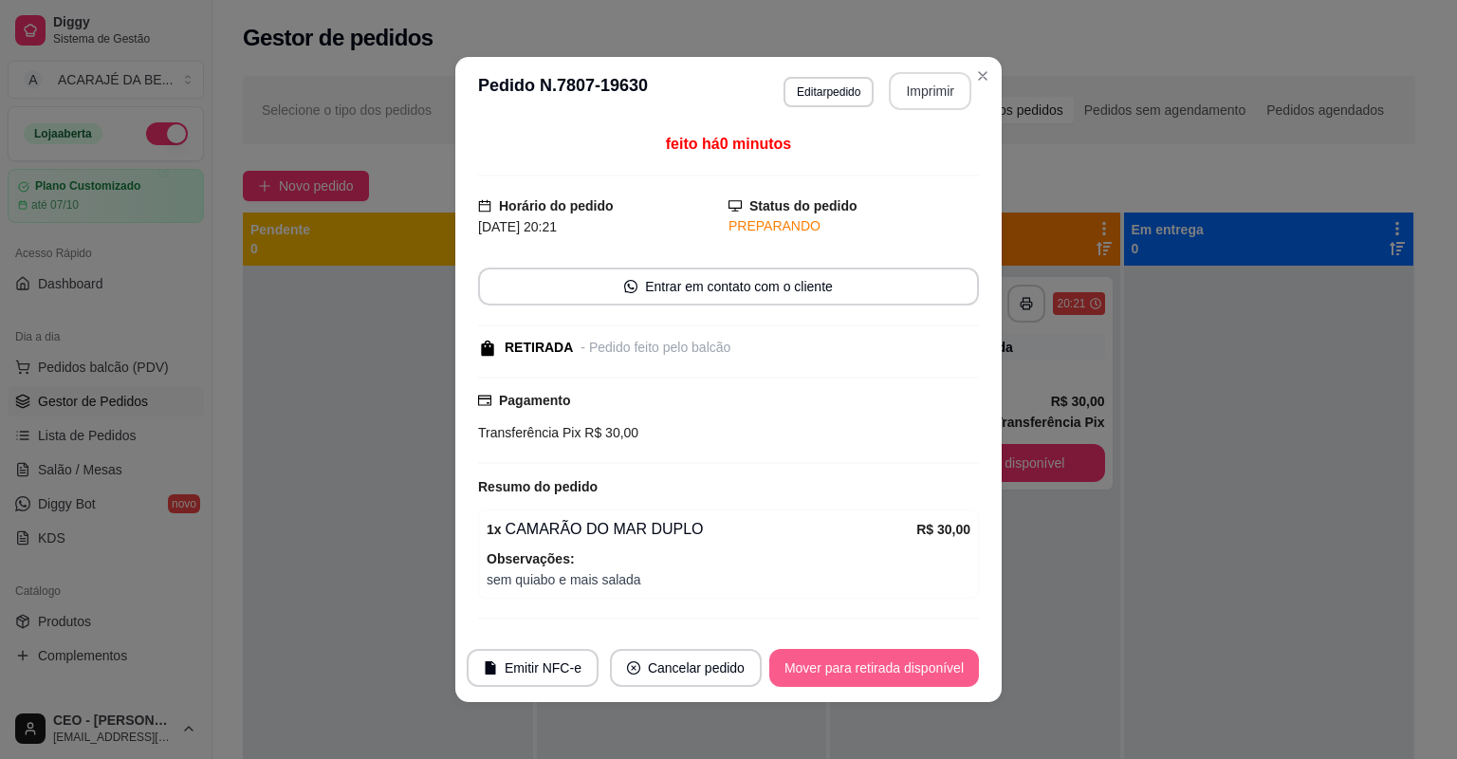
click at [918, 673] on button "Mover para retirada disponível" at bounding box center [874, 668] width 210 height 38
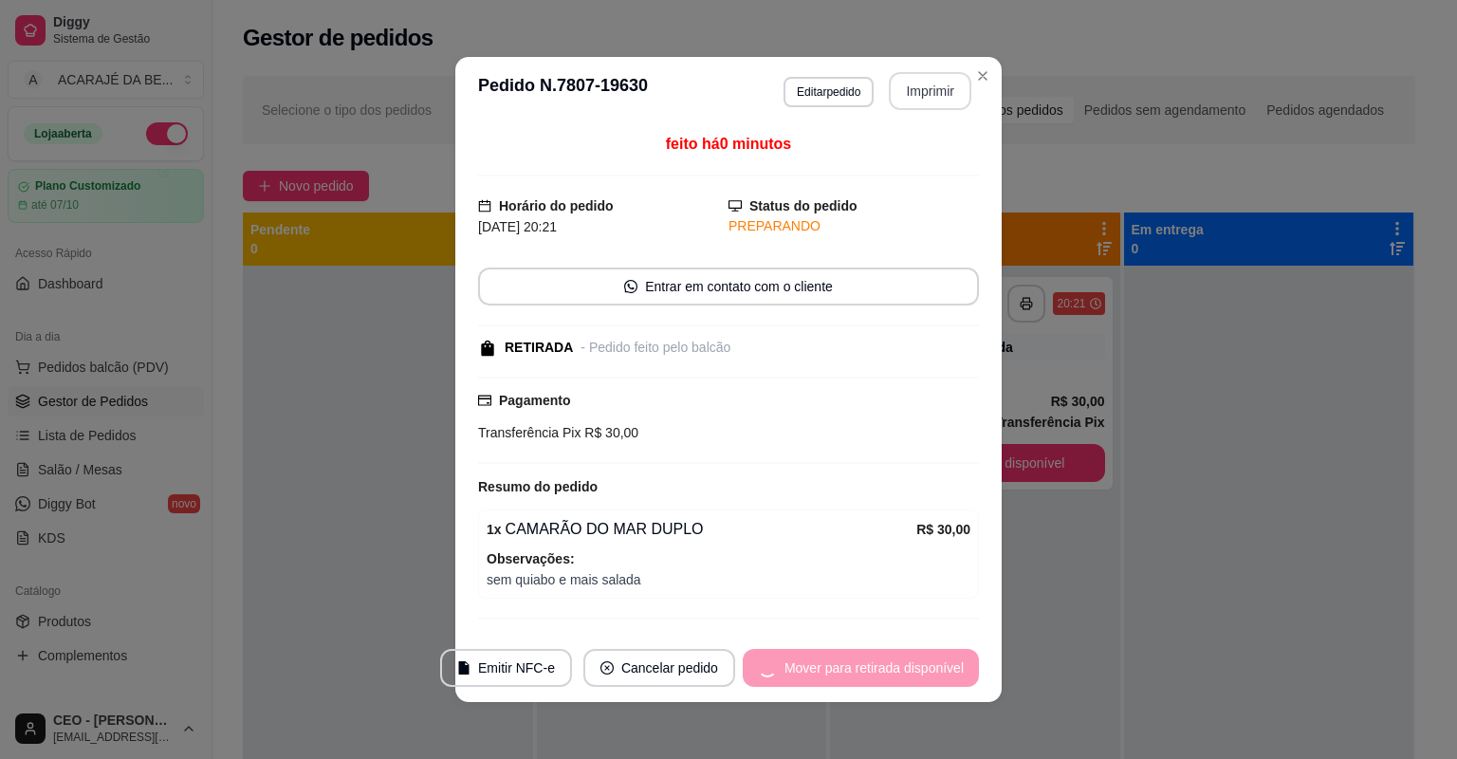
click at [916, 673] on div "Mover para retirada disponível" at bounding box center [861, 668] width 236 height 38
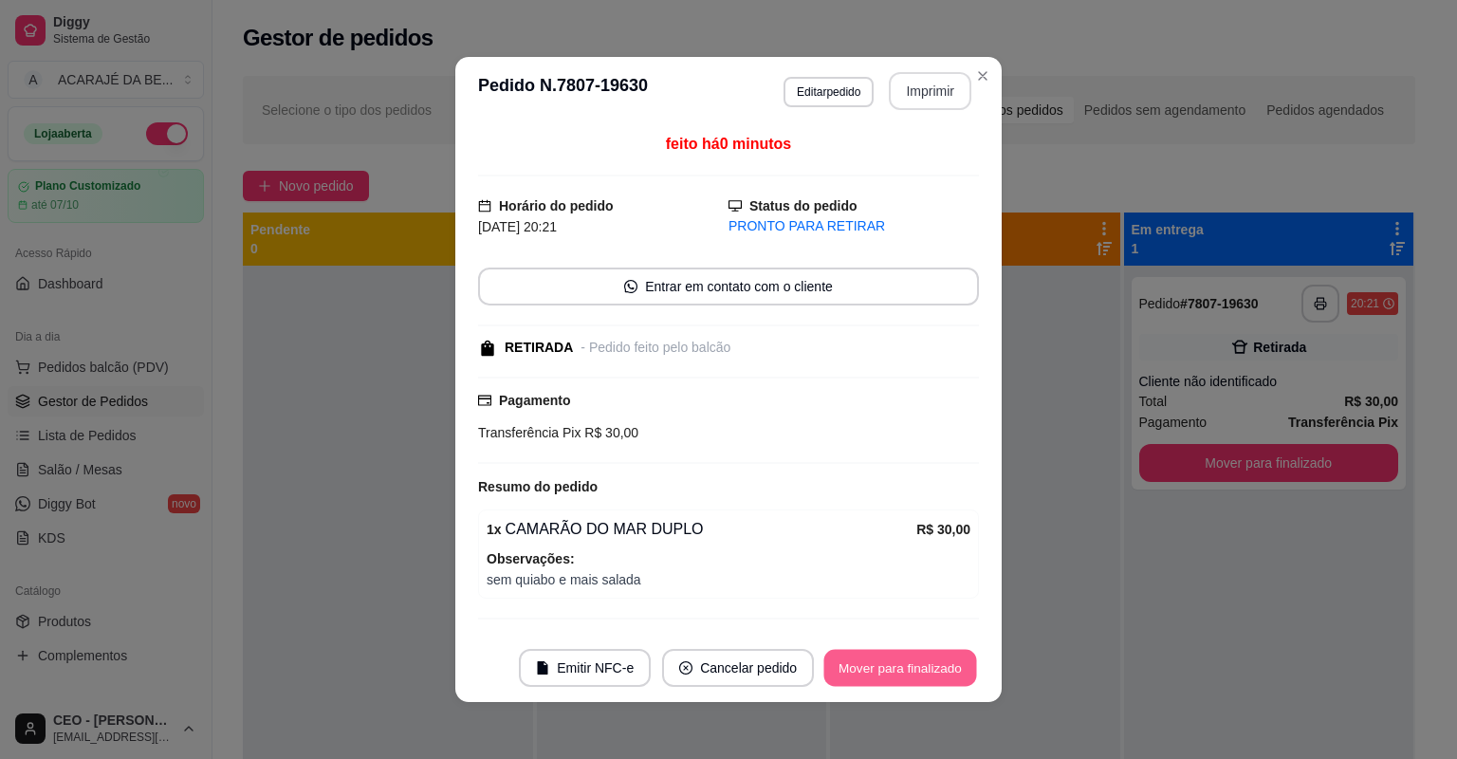
click at [916, 673] on button "Mover para finalizado" at bounding box center [900, 668] width 153 height 37
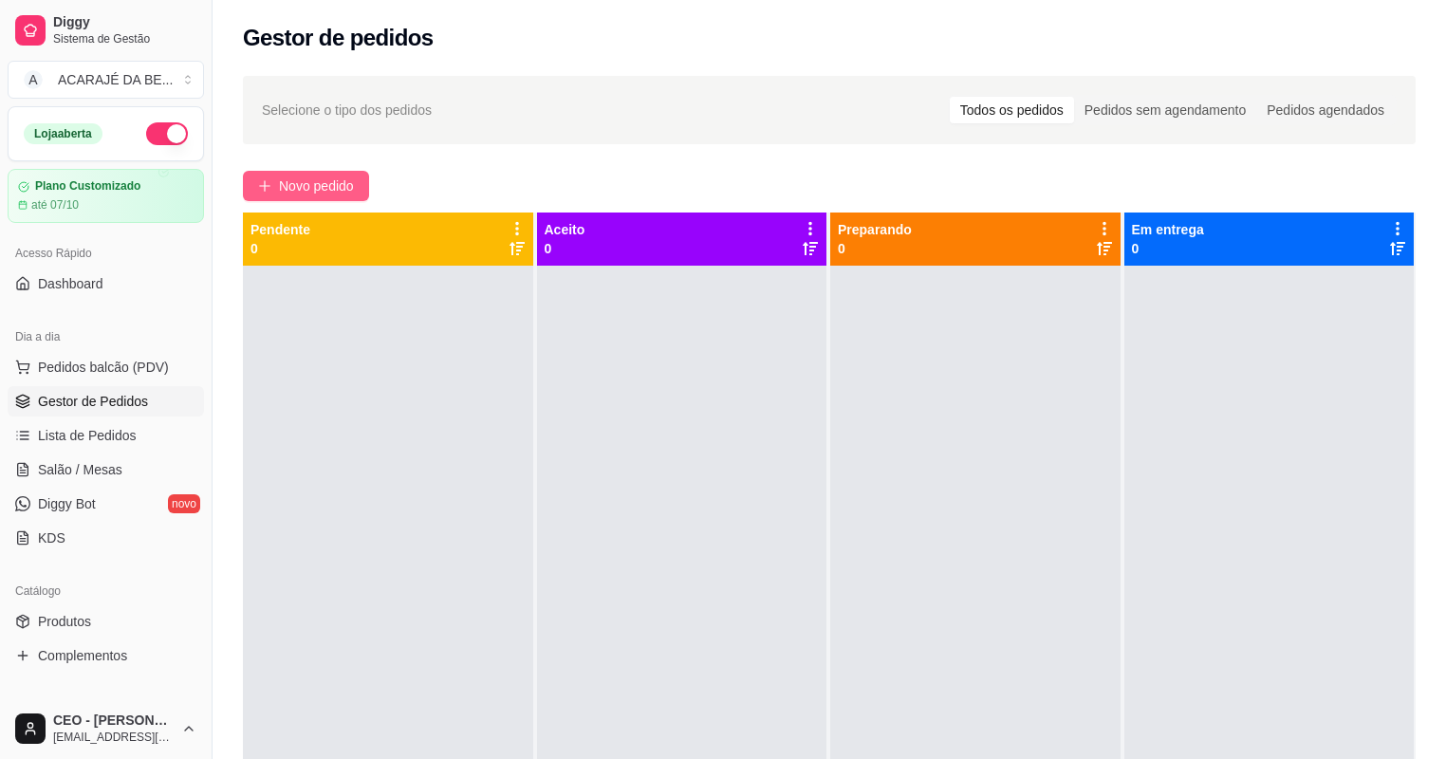
click at [320, 183] on span "Novo pedido" at bounding box center [316, 185] width 75 height 21
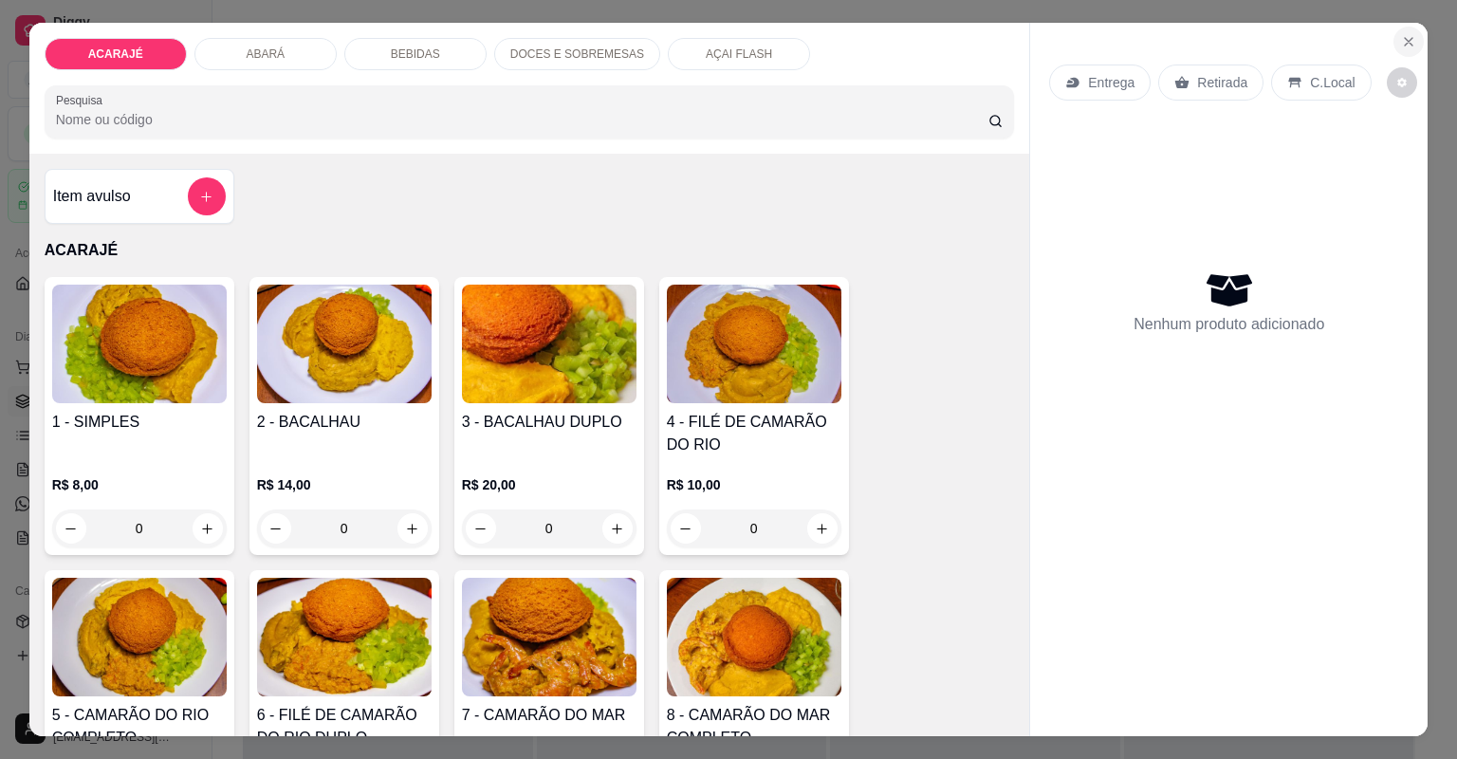
click at [1399, 31] on button "Close" at bounding box center [1408, 42] width 30 height 30
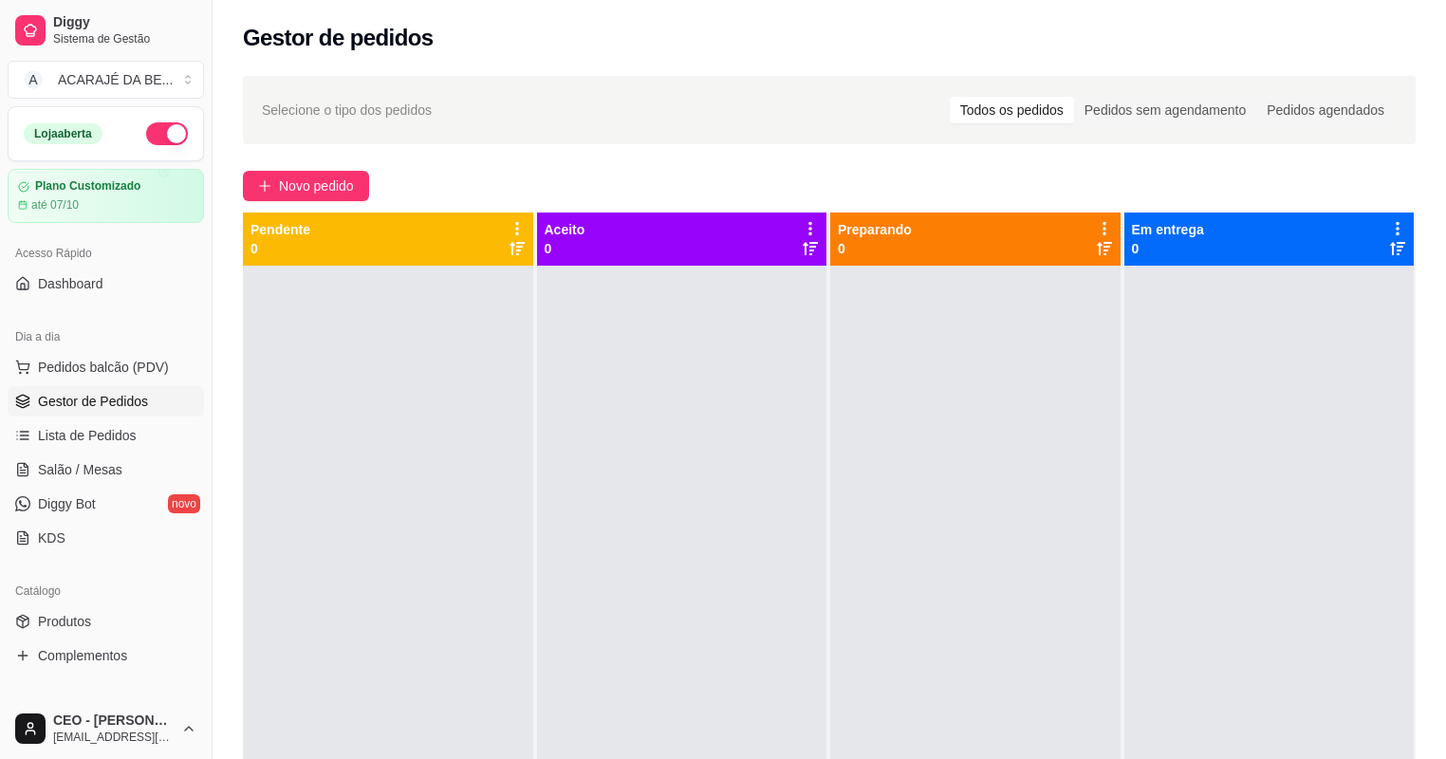
drag, startPoint x: 1028, startPoint y: 455, endPoint x: 984, endPoint y: 731, distance: 279.6
click at [1028, 456] on div at bounding box center [975, 645] width 290 height 759
click at [109, 454] on link "Salão / Mesas" at bounding box center [106, 469] width 196 height 30
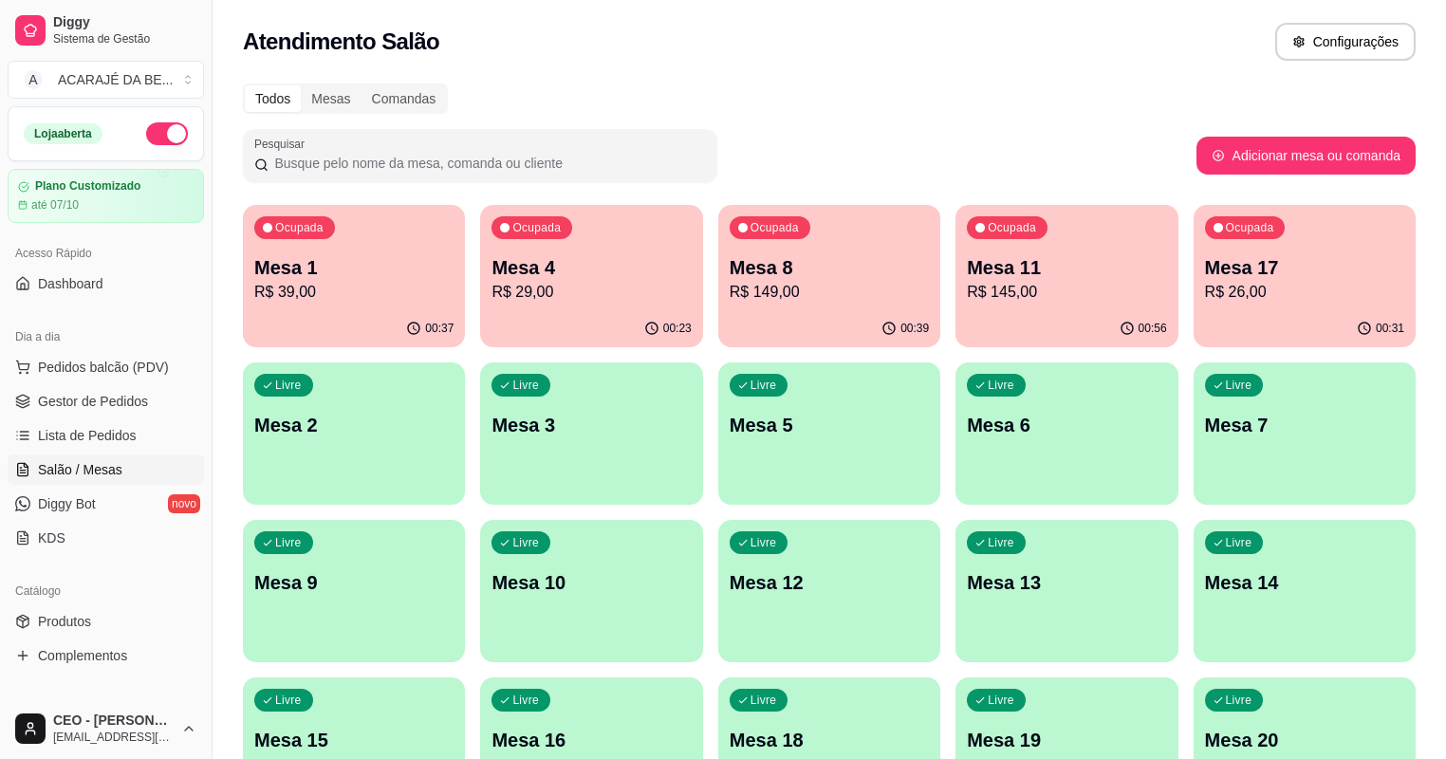
click at [355, 300] on p "R$ 39,00" at bounding box center [353, 292] width 199 height 23
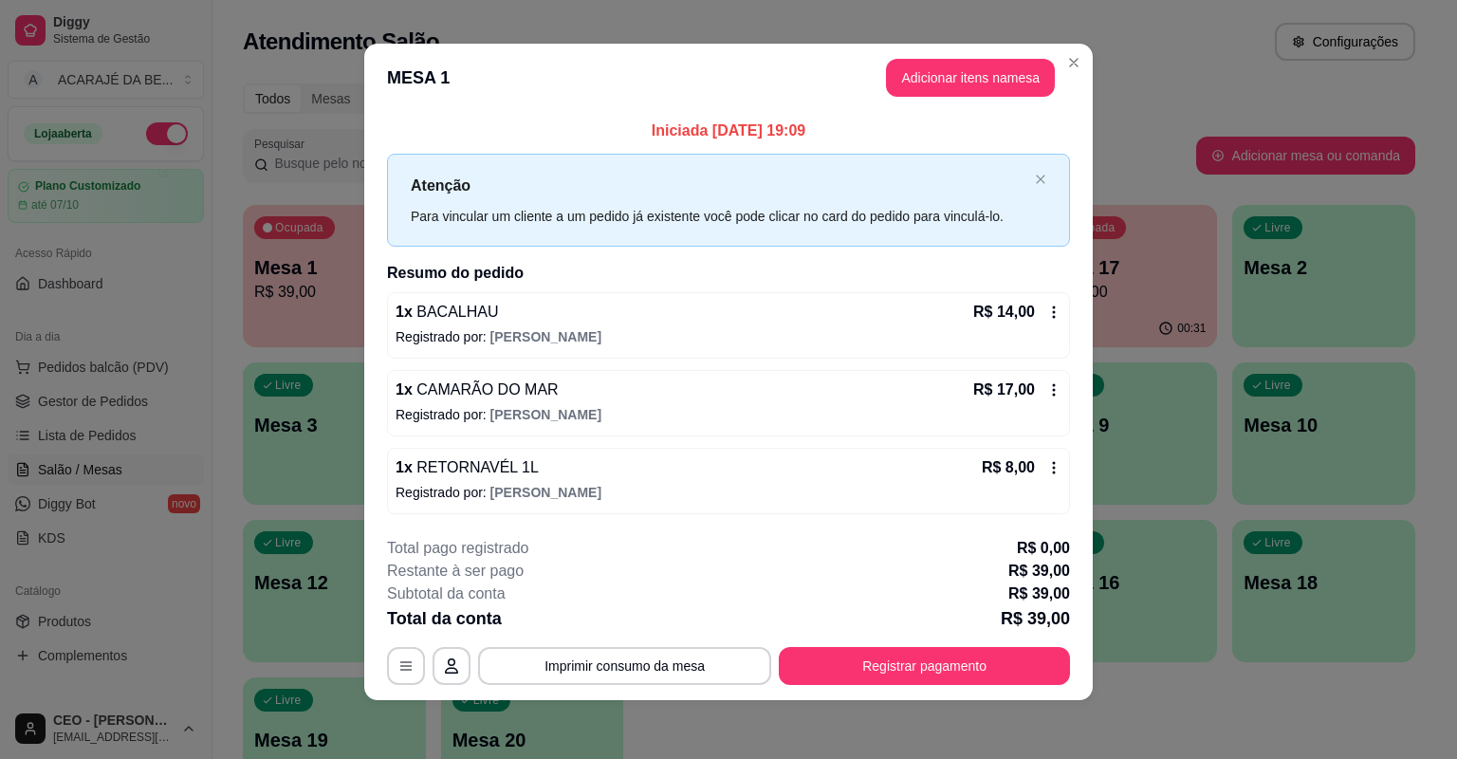
scroll to position [8, 0]
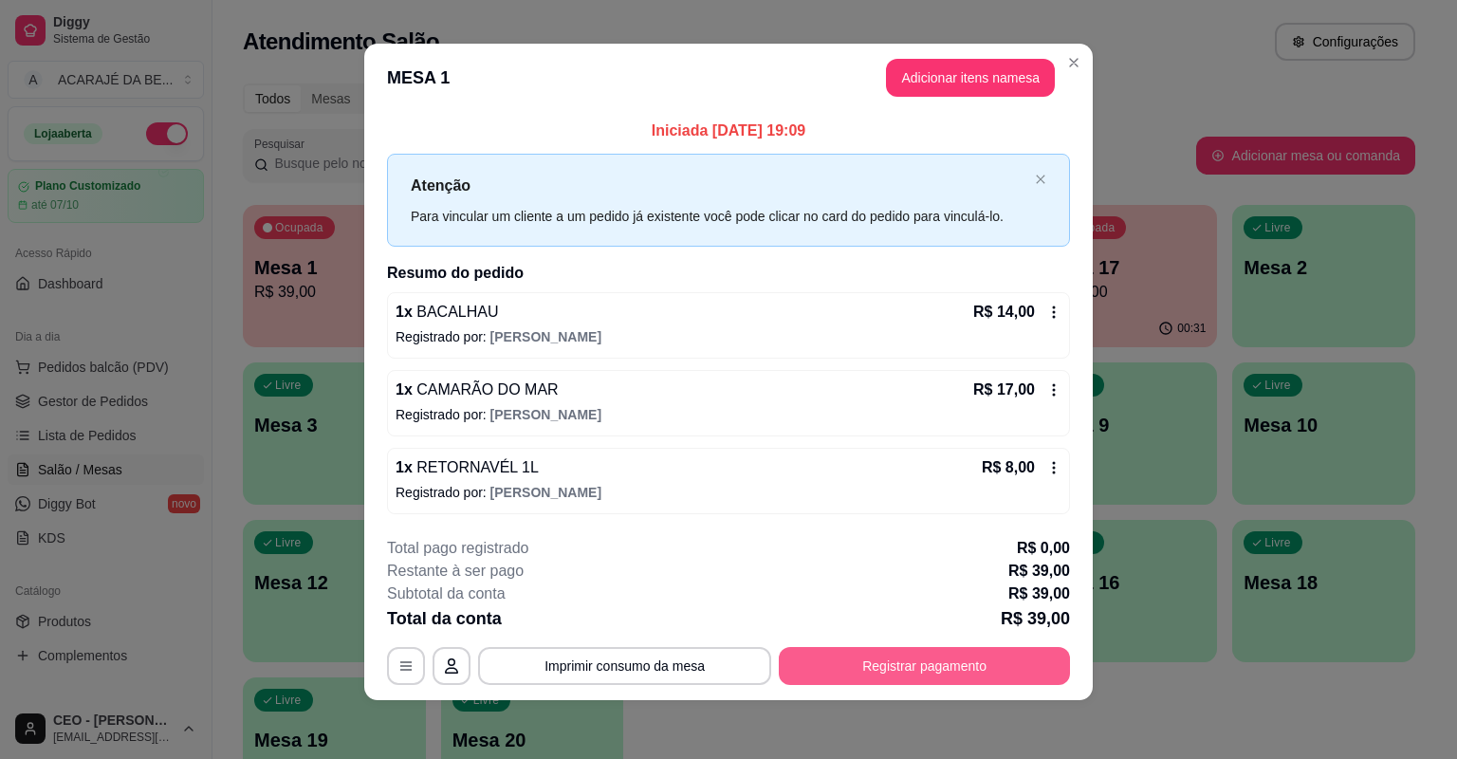
click at [925, 656] on button "Registrar pagamento" at bounding box center [924, 666] width 291 height 38
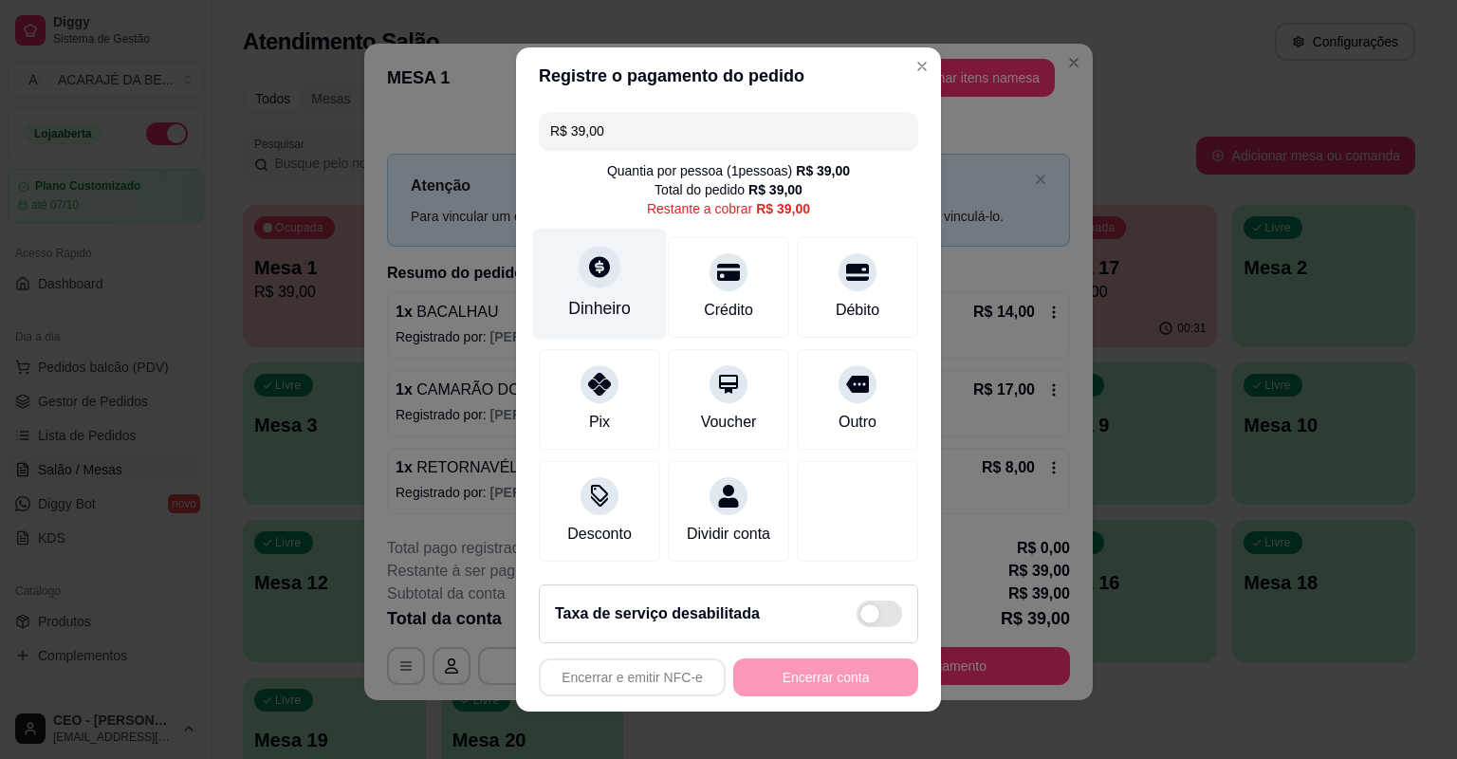
click at [592, 298] on div "Dinheiro" at bounding box center [599, 308] width 63 height 25
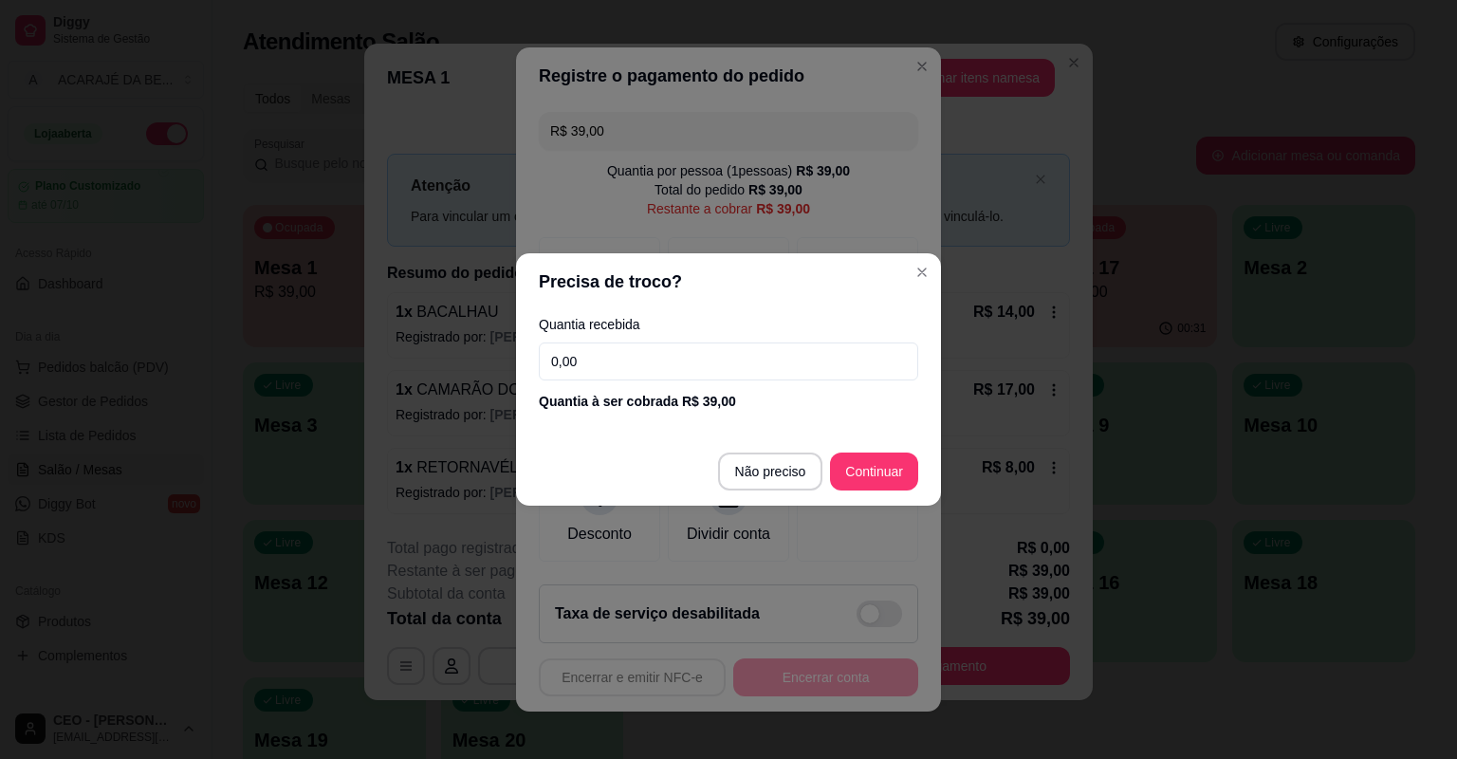
click at [610, 349] on input "0,00" at bounding box center [728, 361] width 379 height 38
type input "100,00"
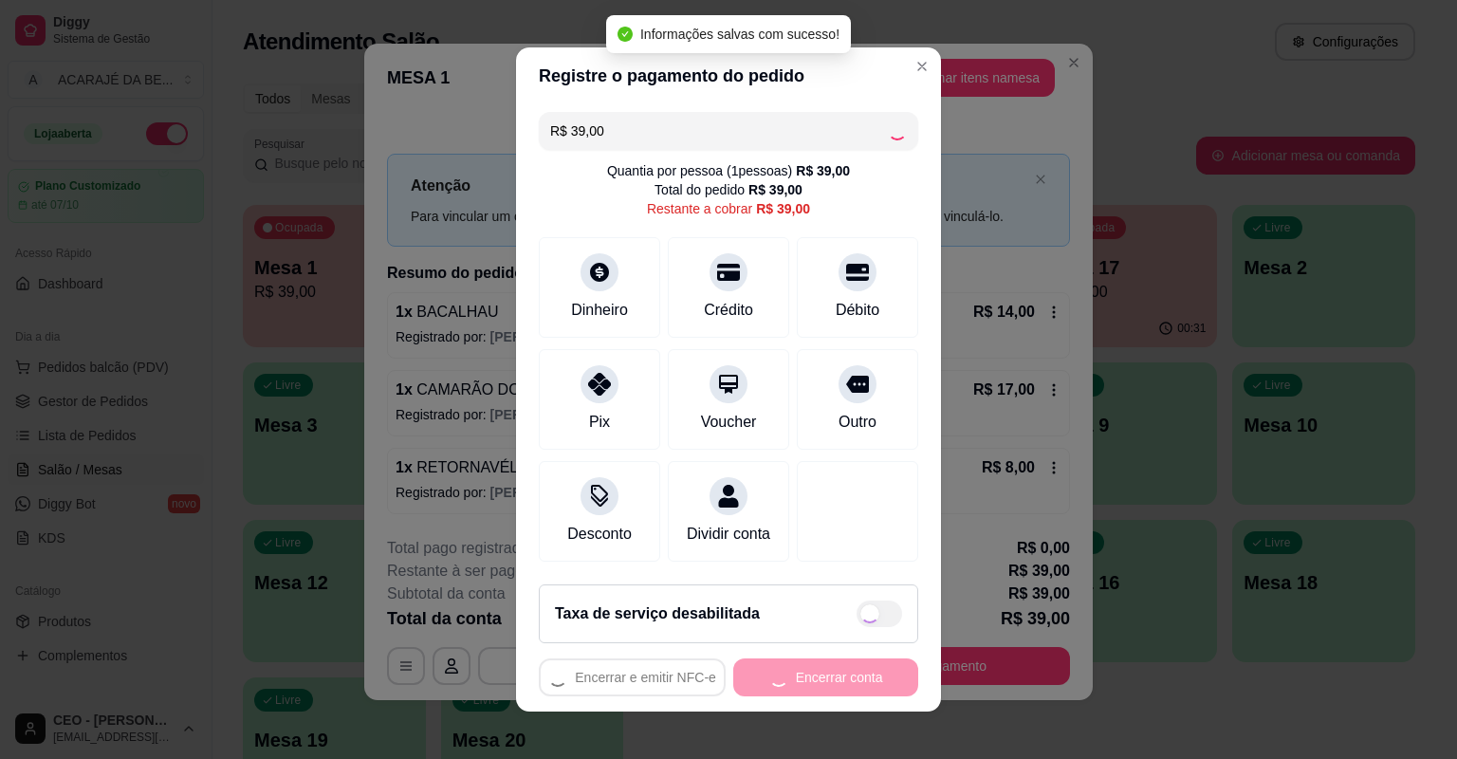
type input "R$ 0,00"
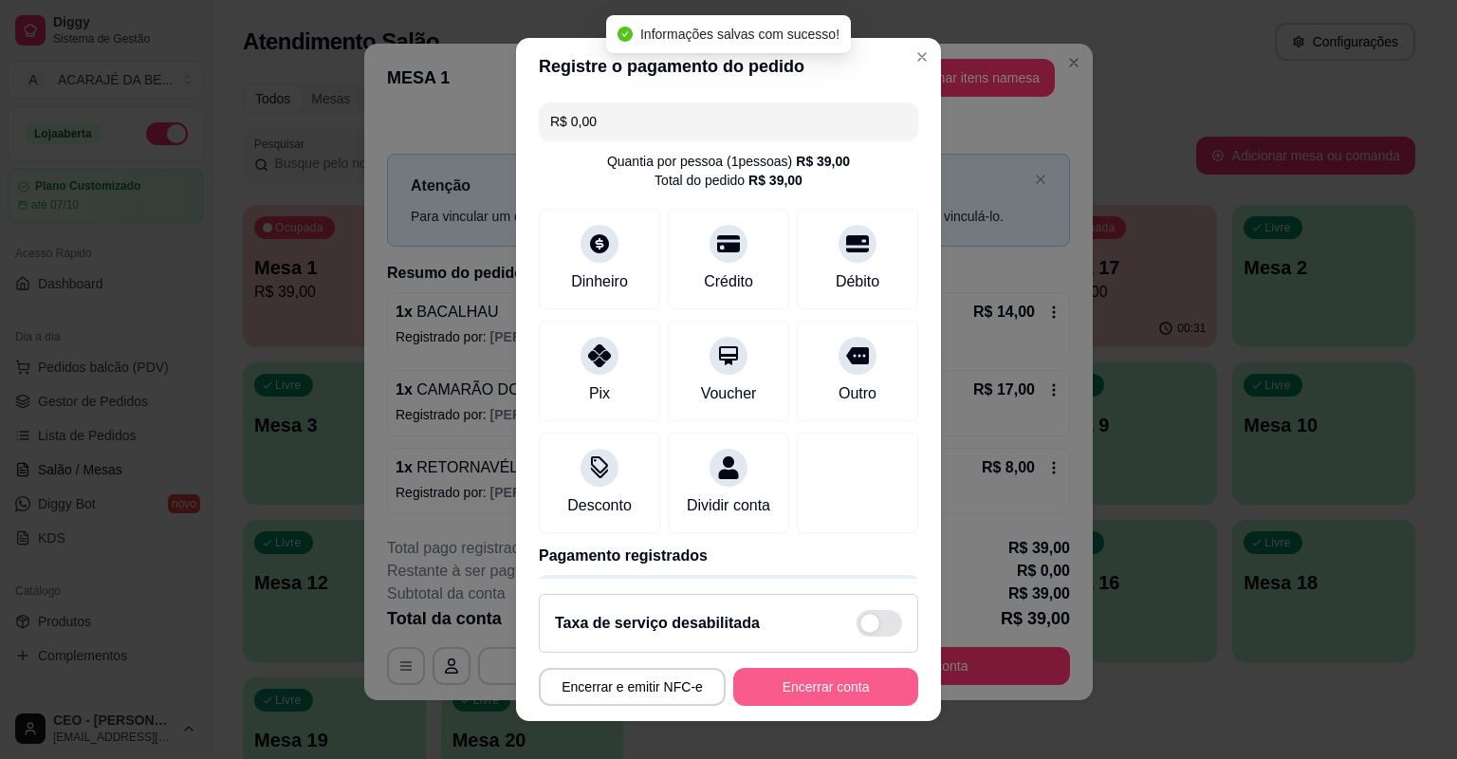
click at [821, 683] on button "Encerrar conta" at bounding box center [825, 687] width 185 height 38
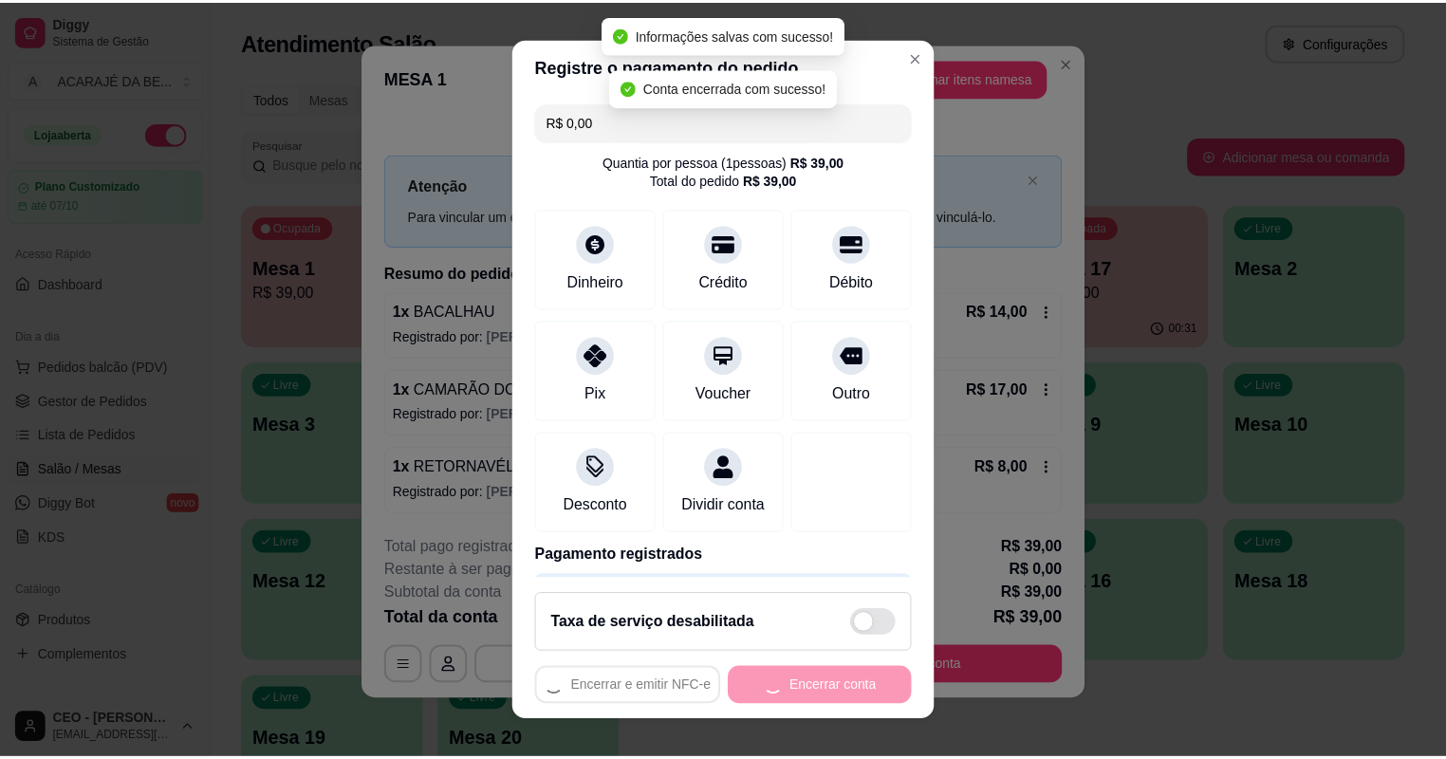
scroll to position [0, 0]
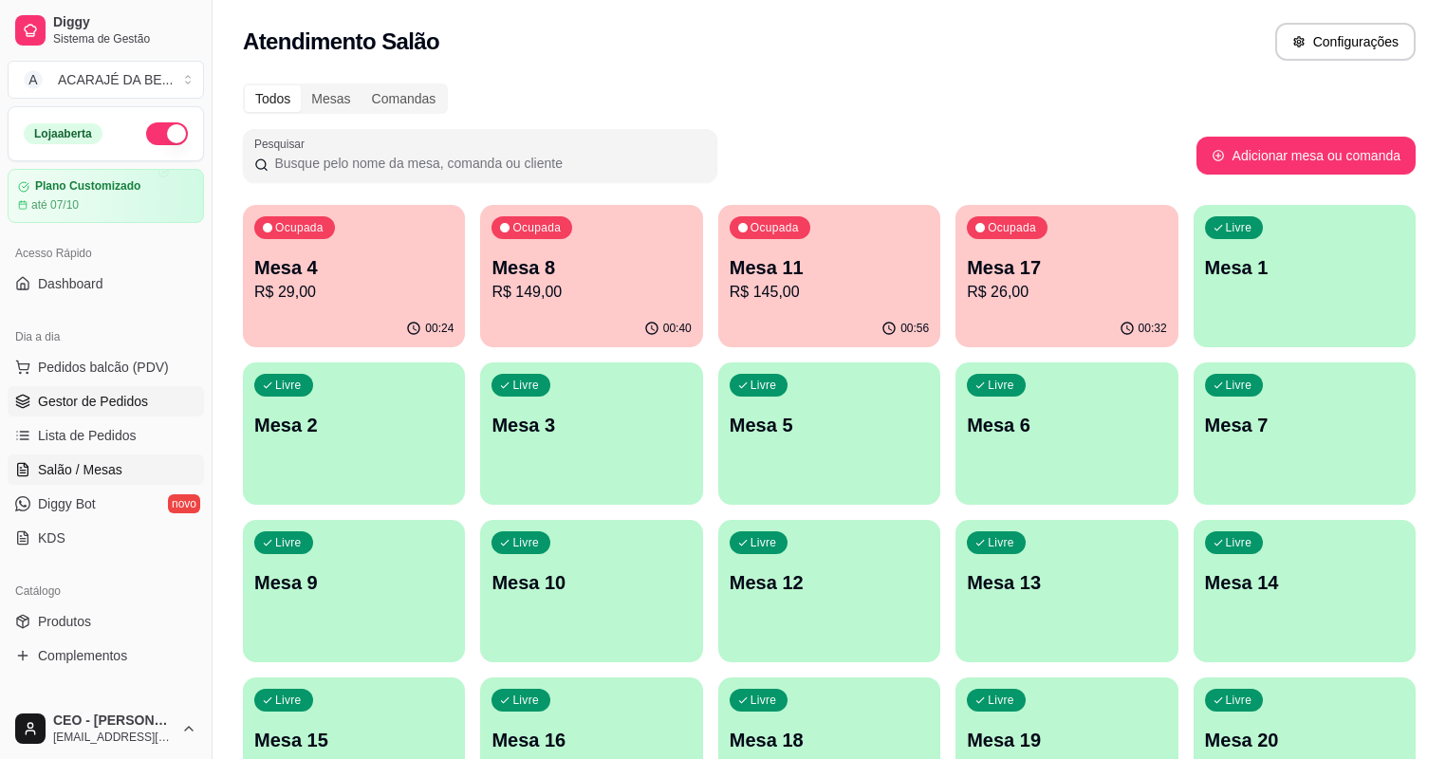
drag, startPoint x: 129, startPoint y: 404, endPoint x: 153, endPoint y: 406, distance: 23.8
click at [129, 404] on span "Gestor de Pedidos" at bounding box center [93, 401] width 110 height 19
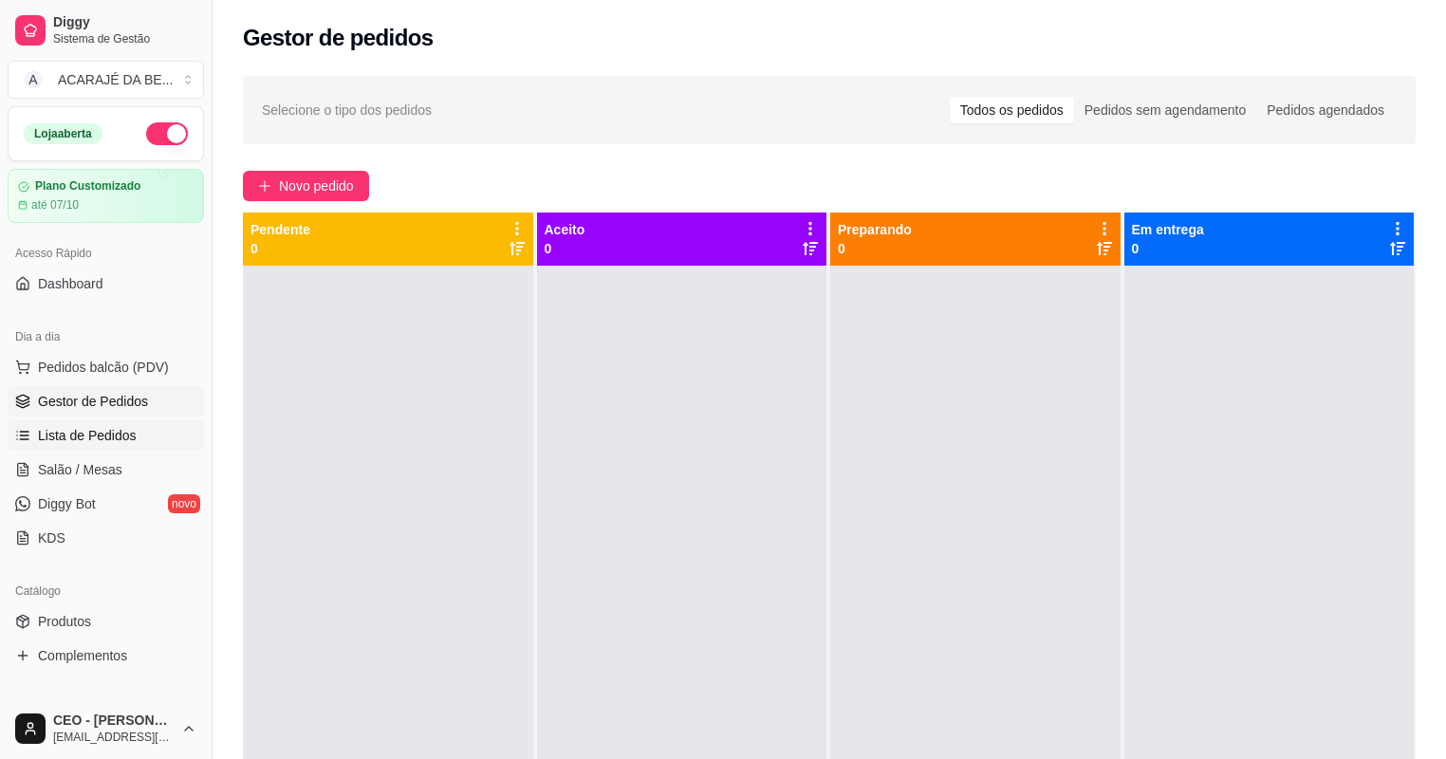
click at [49, 424] on link "Lista de Pedidos" at bounding box center [106, 435] width 196 height 30
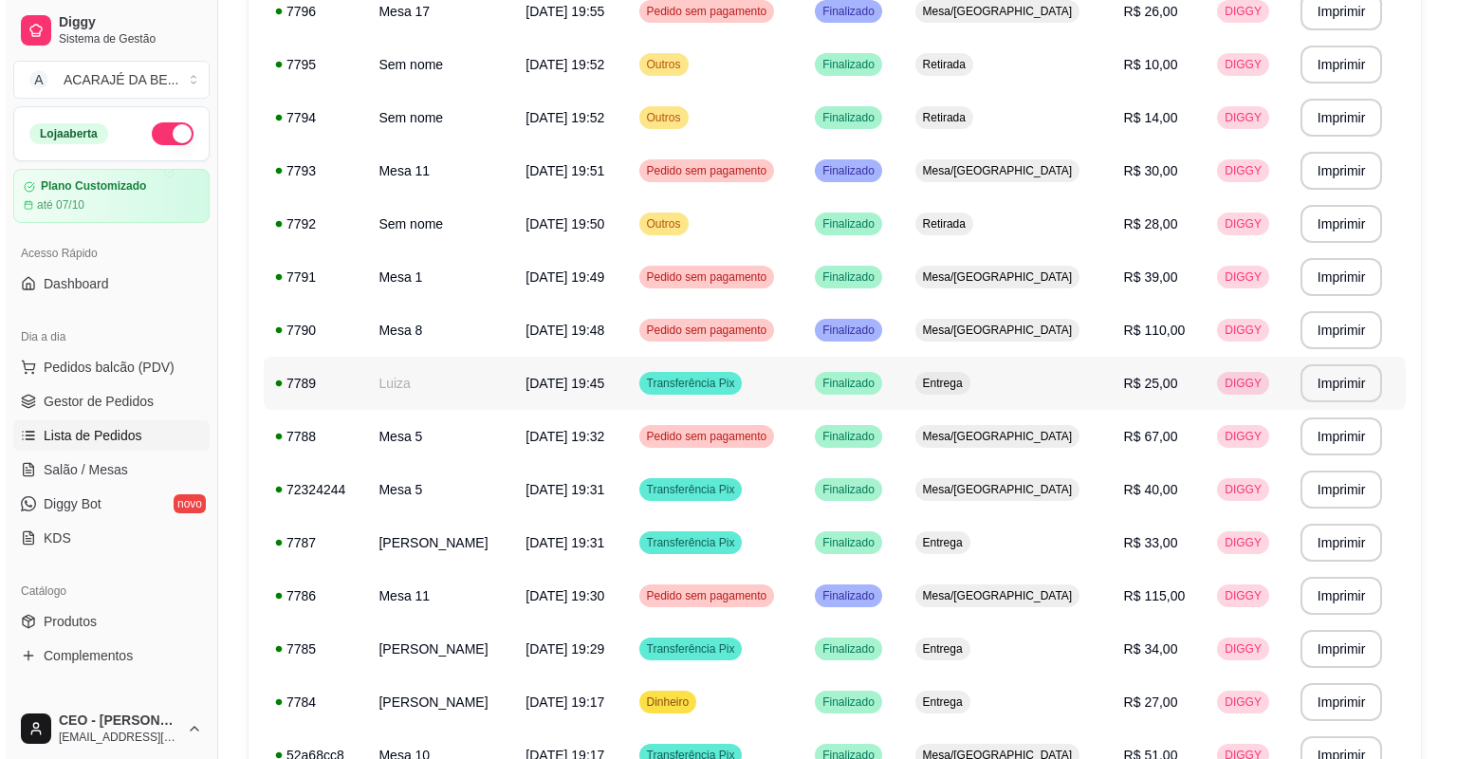
scroll to position [1062, 0]
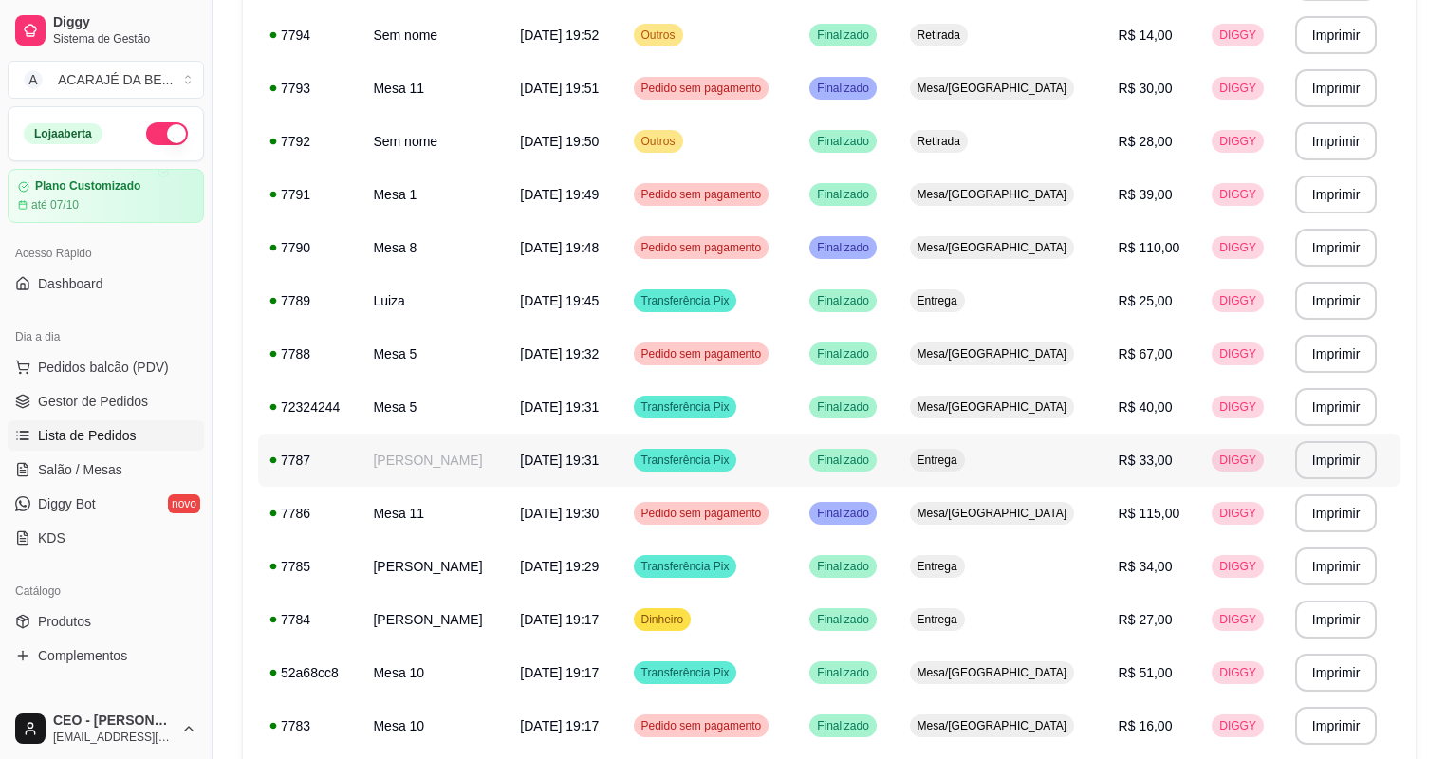
click at [454, 456] on td "[PERSON_NAME]" at bounding box center [434, 459] width 147 height 53
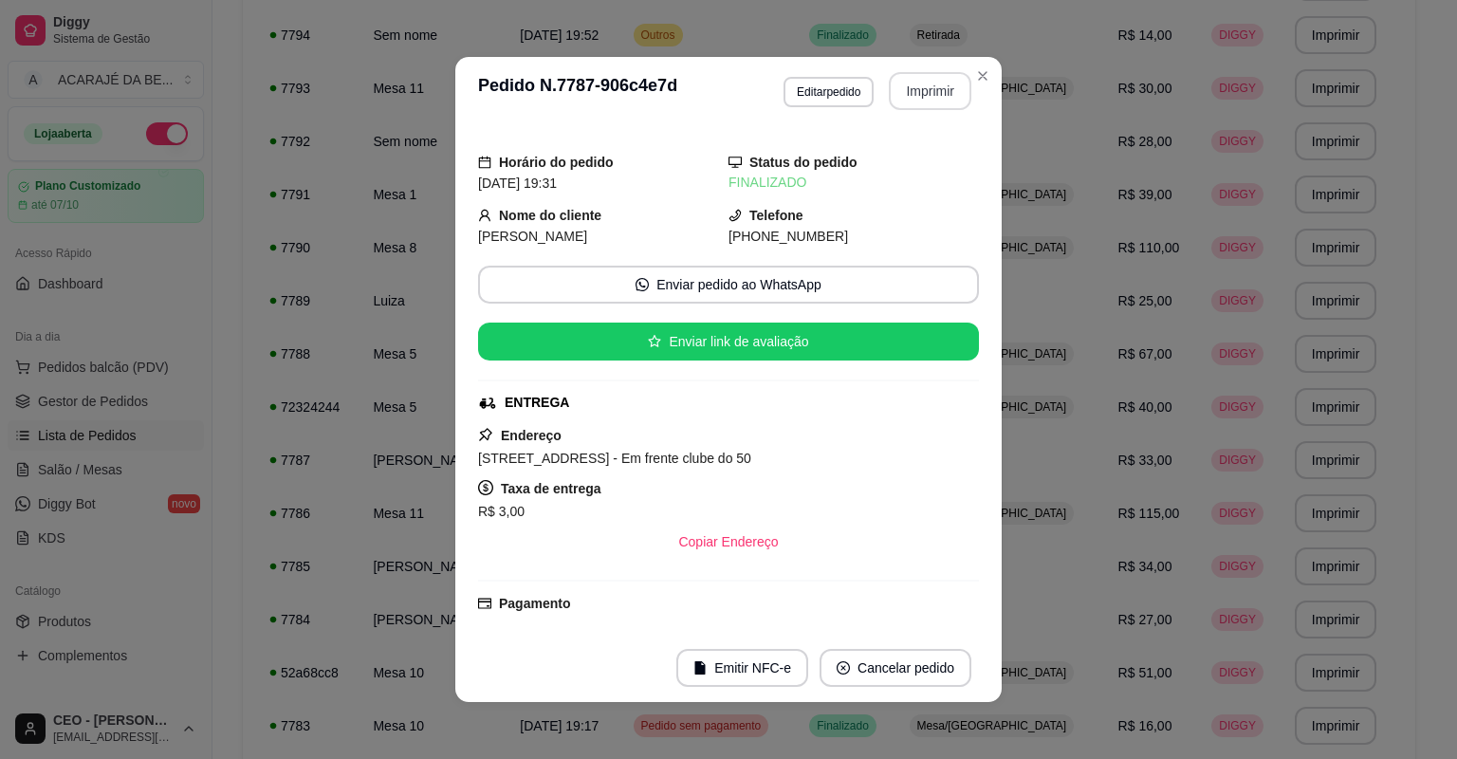
click at [930, 89] on button "Imprimir" at bounding box center [930, 91] width 83 height 38
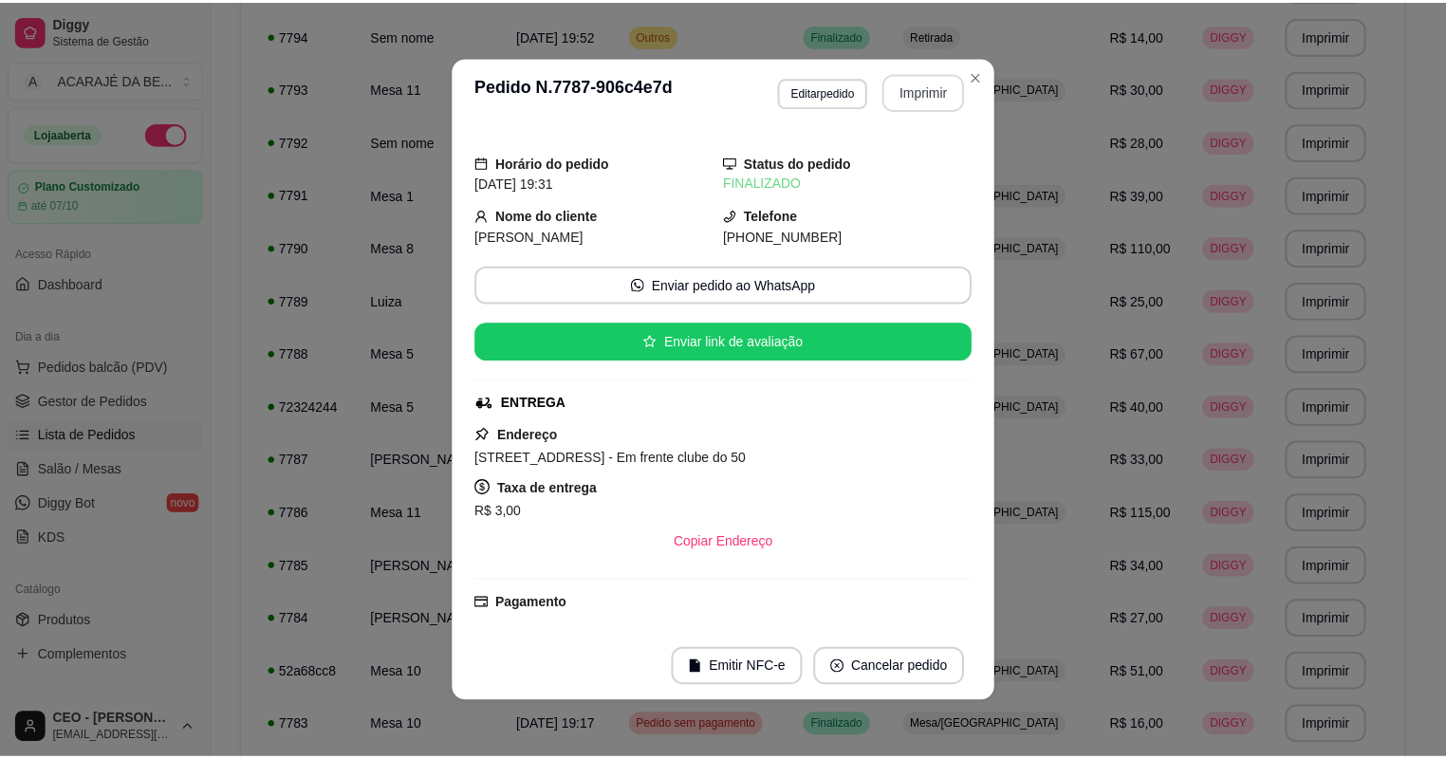
scroll to position [0, 0]
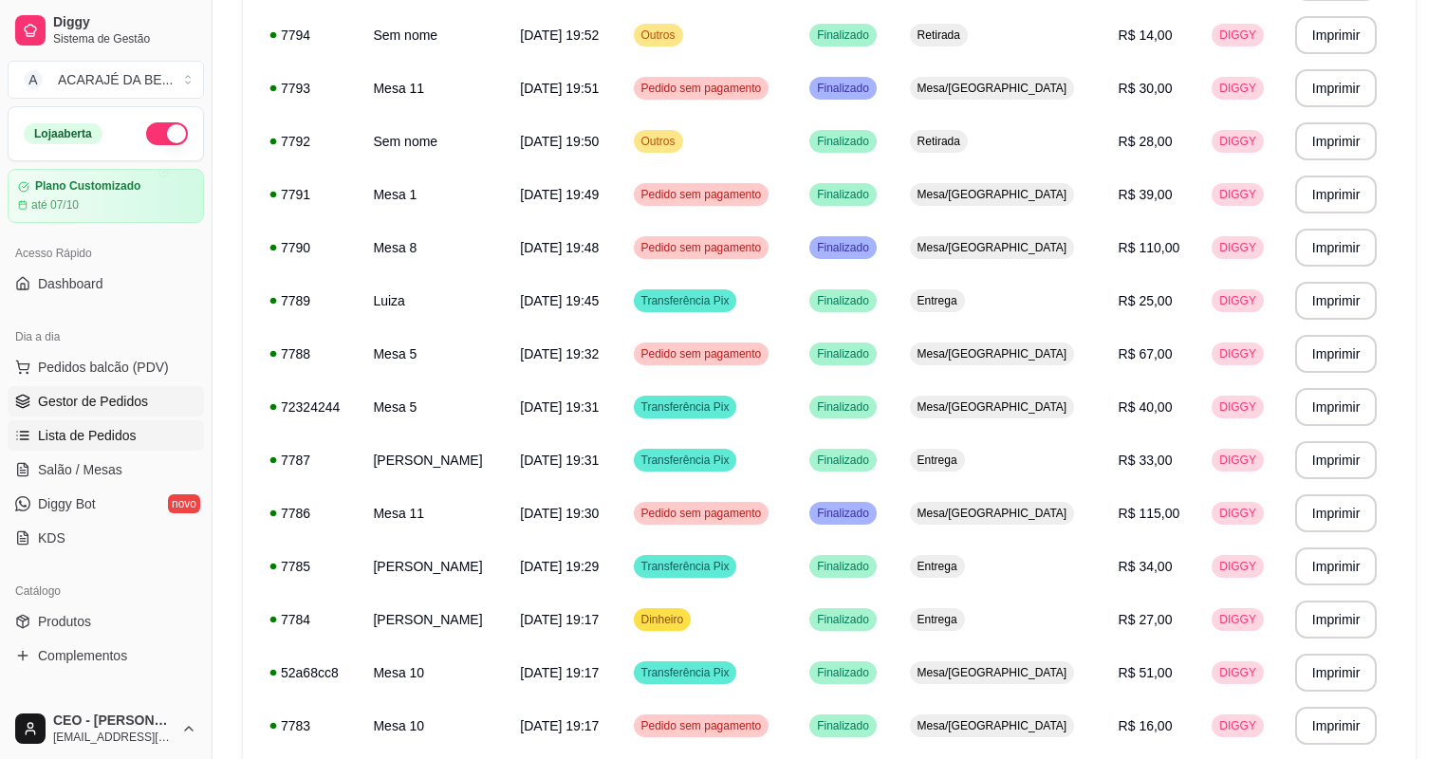
click at [150, 402] on link "Gestor de Pedidos" at bounding box center [106, 401] width 196 height 30
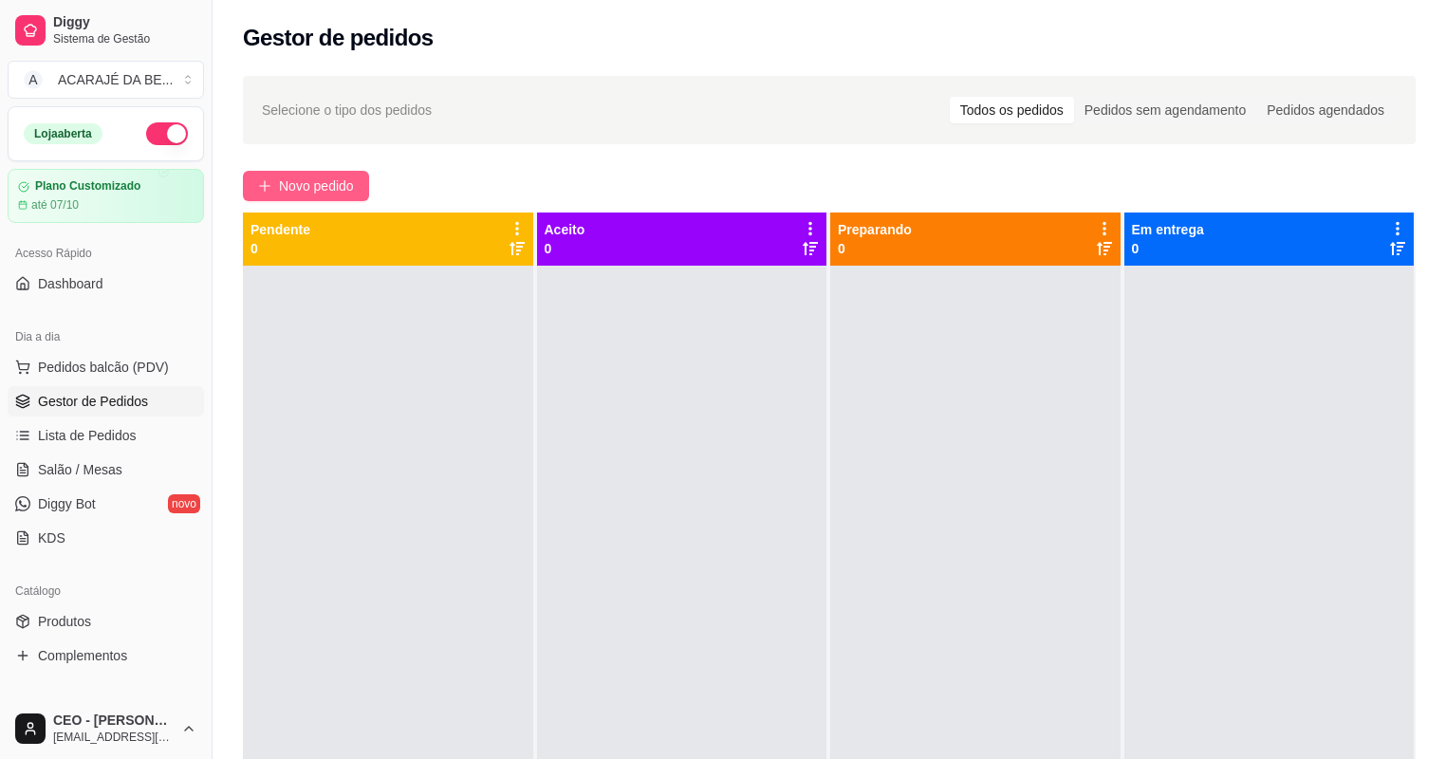
click at [288, 193] on span "Novo pedido" at bounding box center [316, 185] width 75 height 21
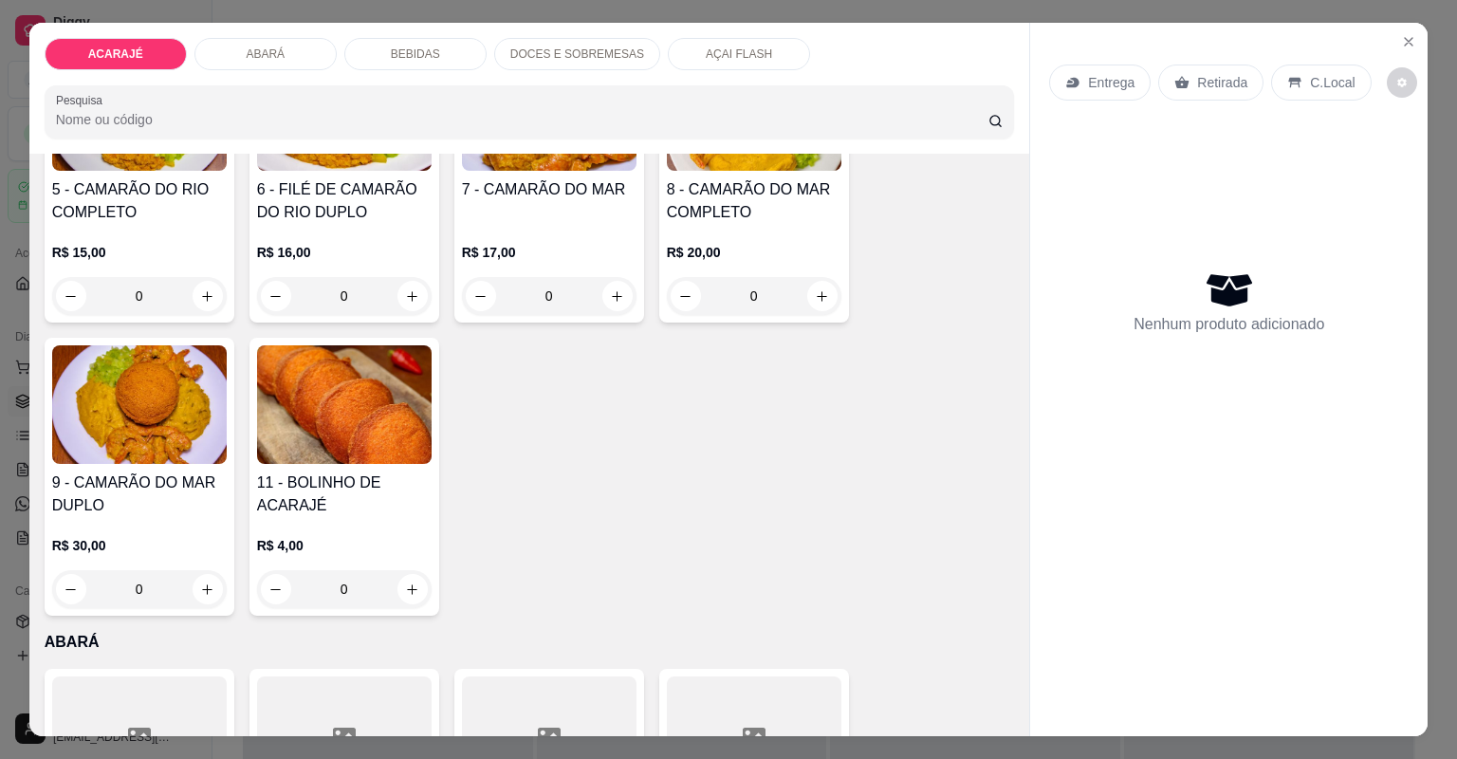
scroll to position [531, 0]
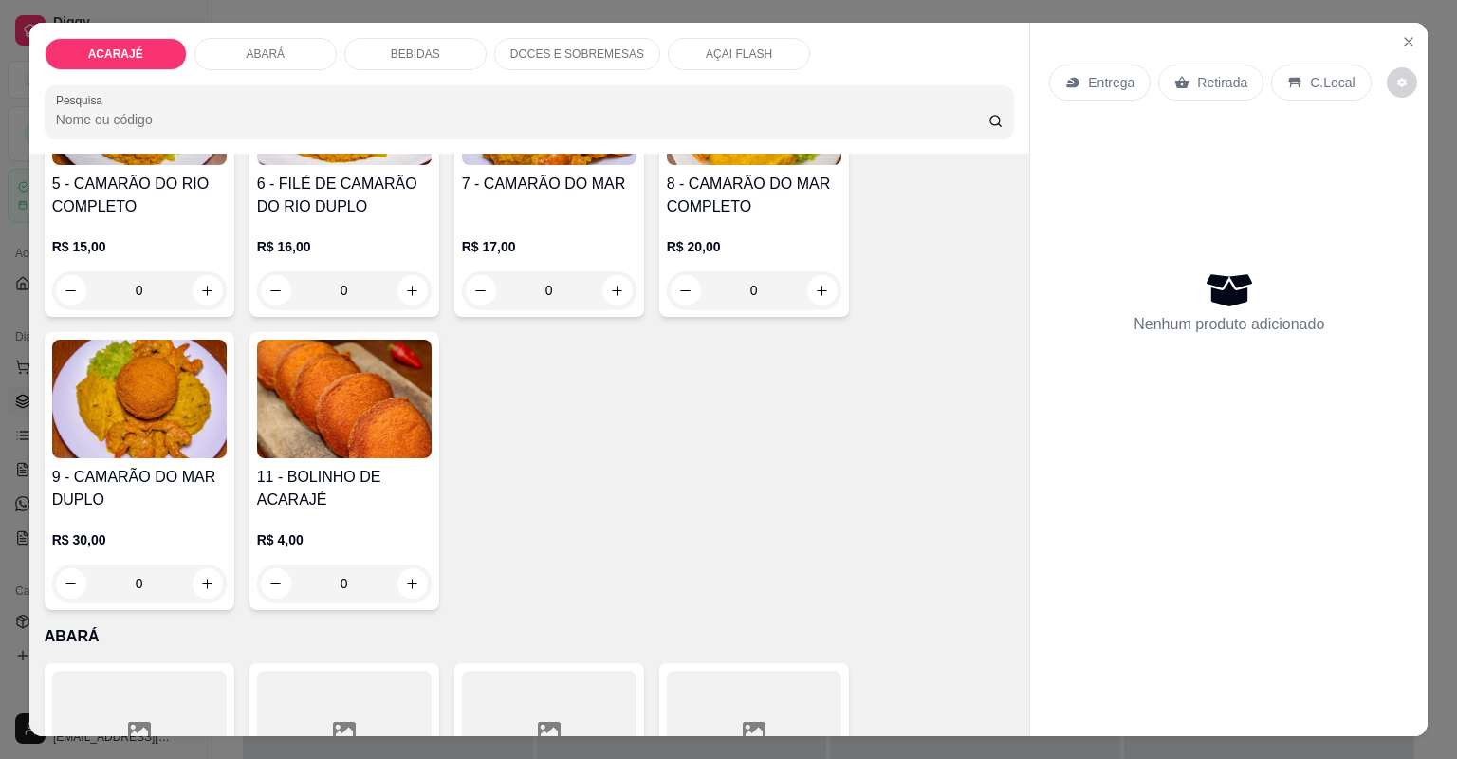
drag, startPoint x: 268, startPoint y: 53, endPoint x: 412, endPoint y: 157, distance: 176.7
click at [267, 55] on p "ABARÁ" at bounding box center [265, 53] width 39 height 15
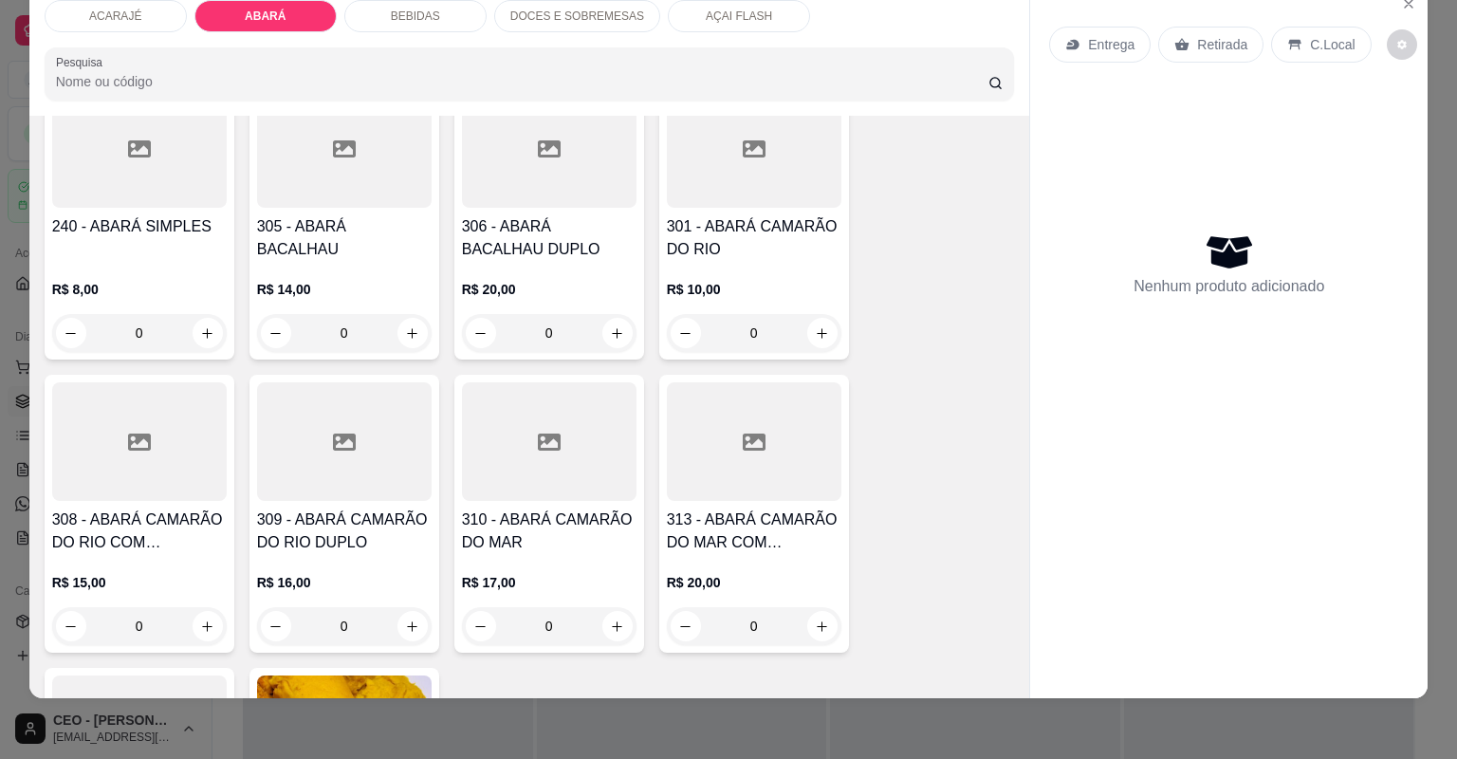
scroll to position [1078, 0]
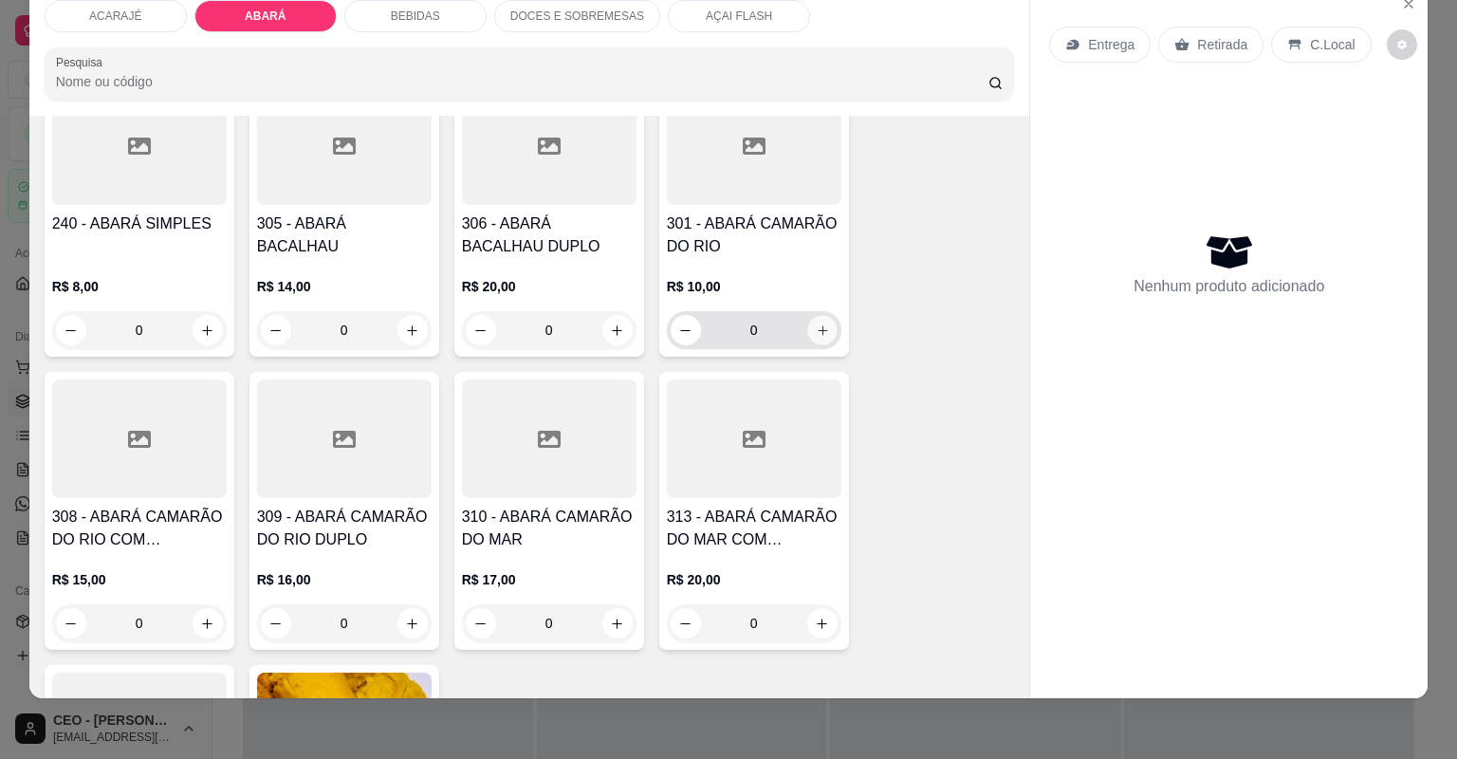
click at [827, 326] on button "increase-product-quantity" at bounding box center [821, 329] width 29 height 29
type input "1"
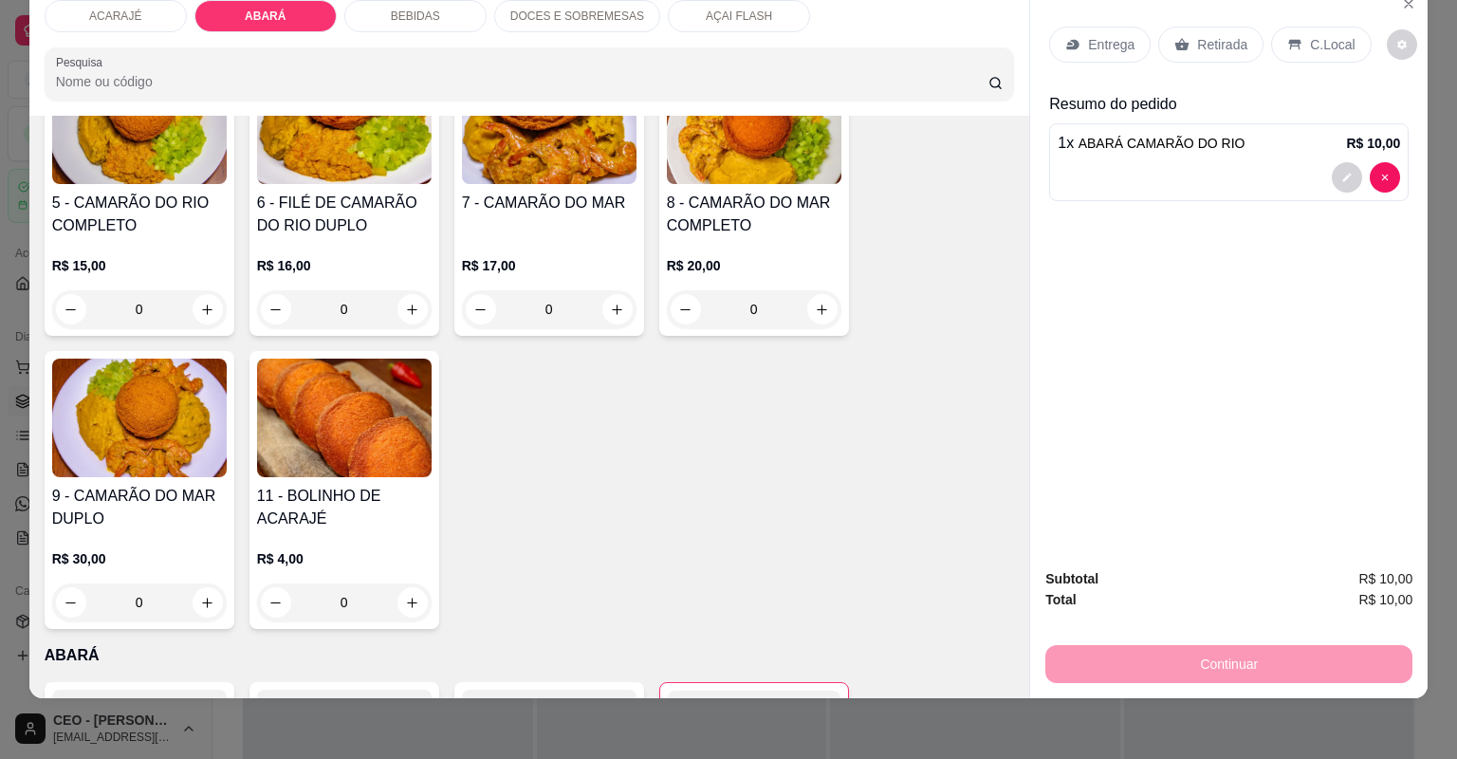
scroll to position [470, 0]
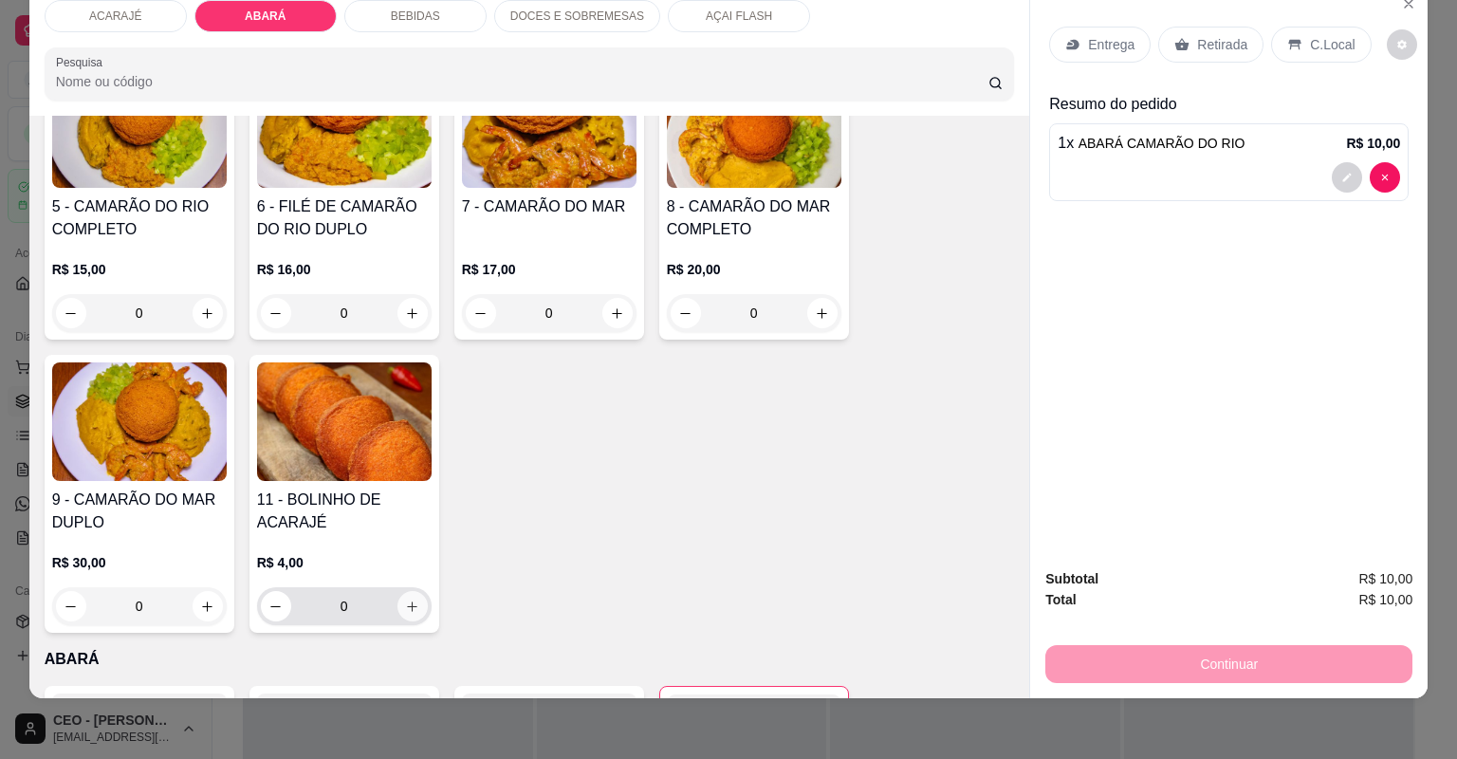
click at [405, 606] on icon "increase-product-quantity" at bounding box center [412, 606] width 14 height 14
type input "1"
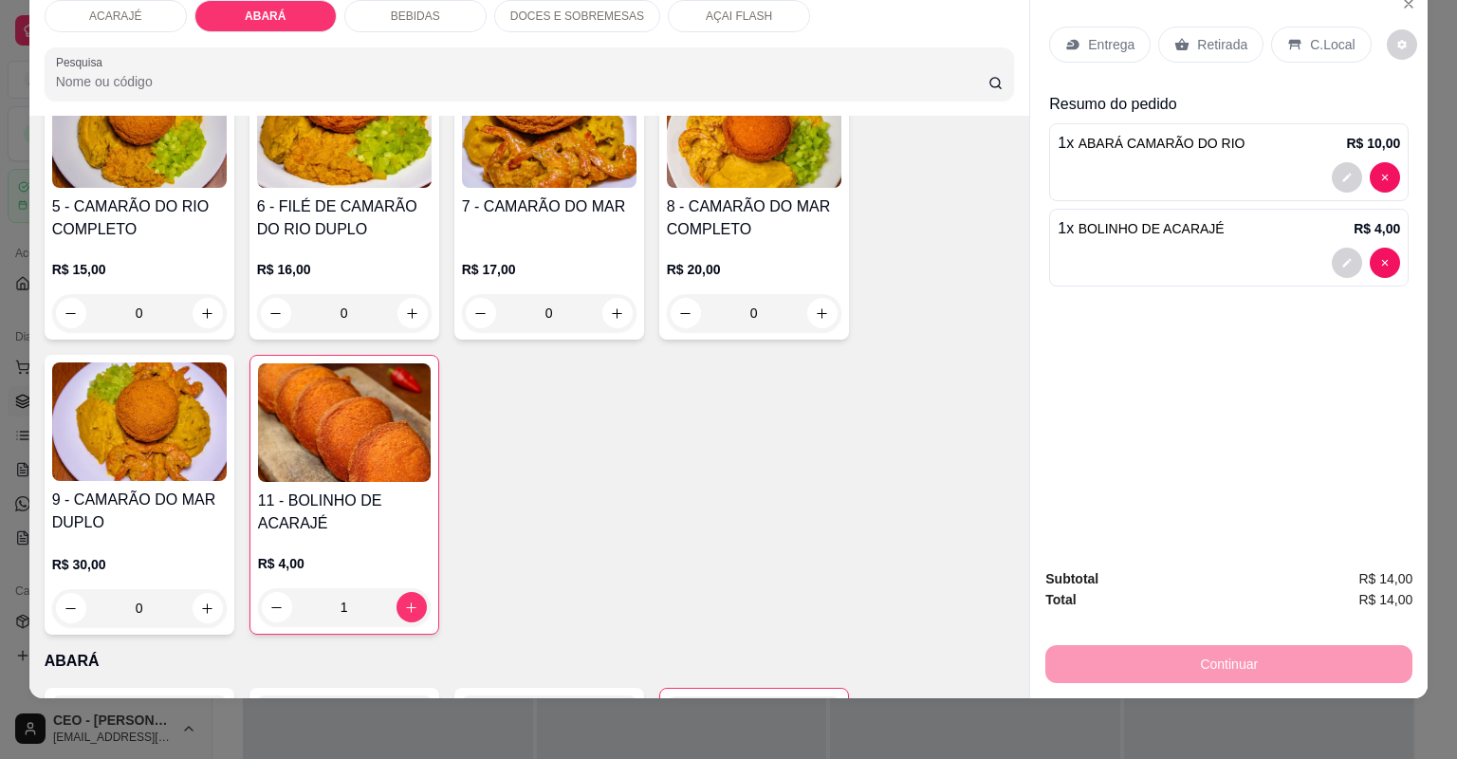
click at [1057, 35] on div "Entrega" at bounding box center [1099, 45] width 101 height 36
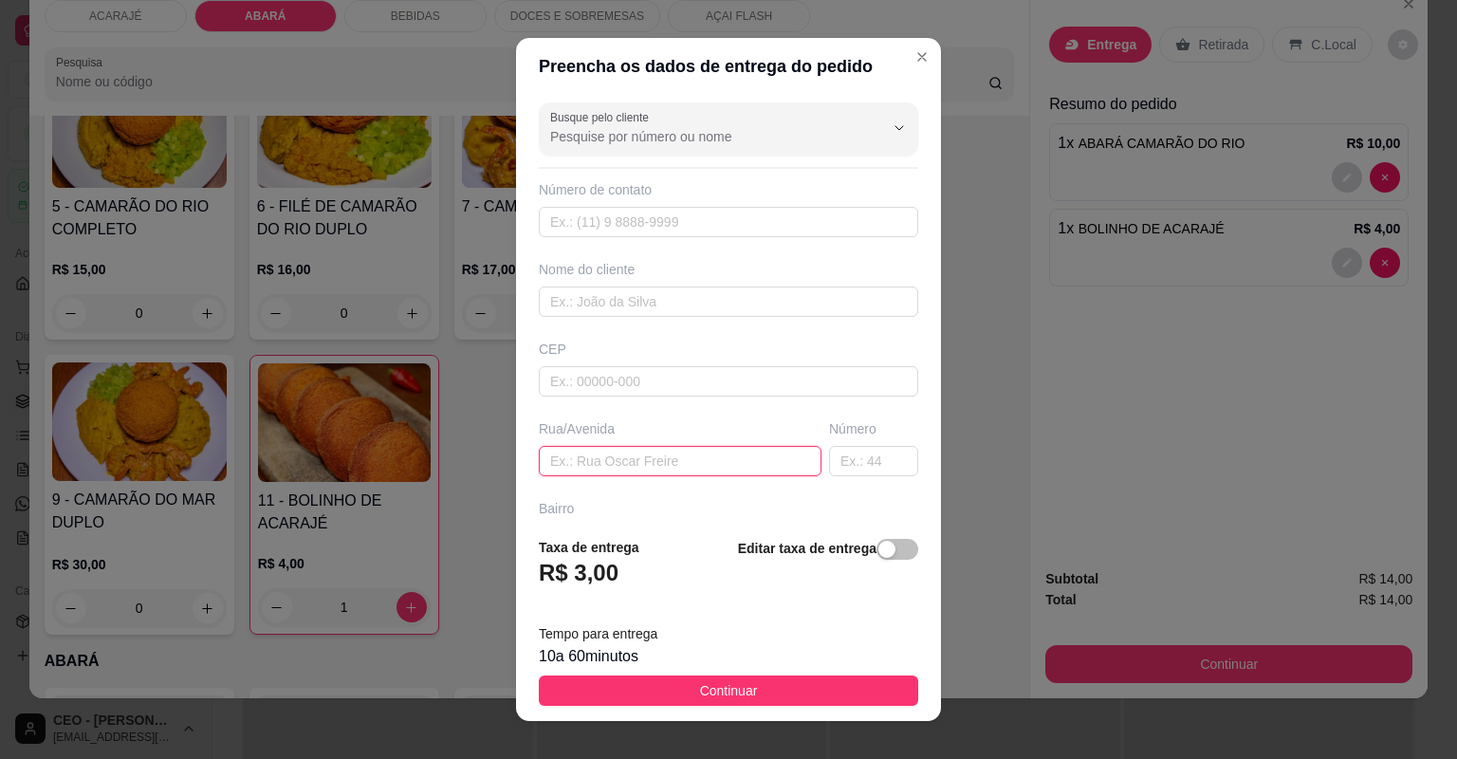
click at [623, 461] on input "text" at bounding box center [680, 461] width 283 height 30
type input "[STREET_ADDRESS]"
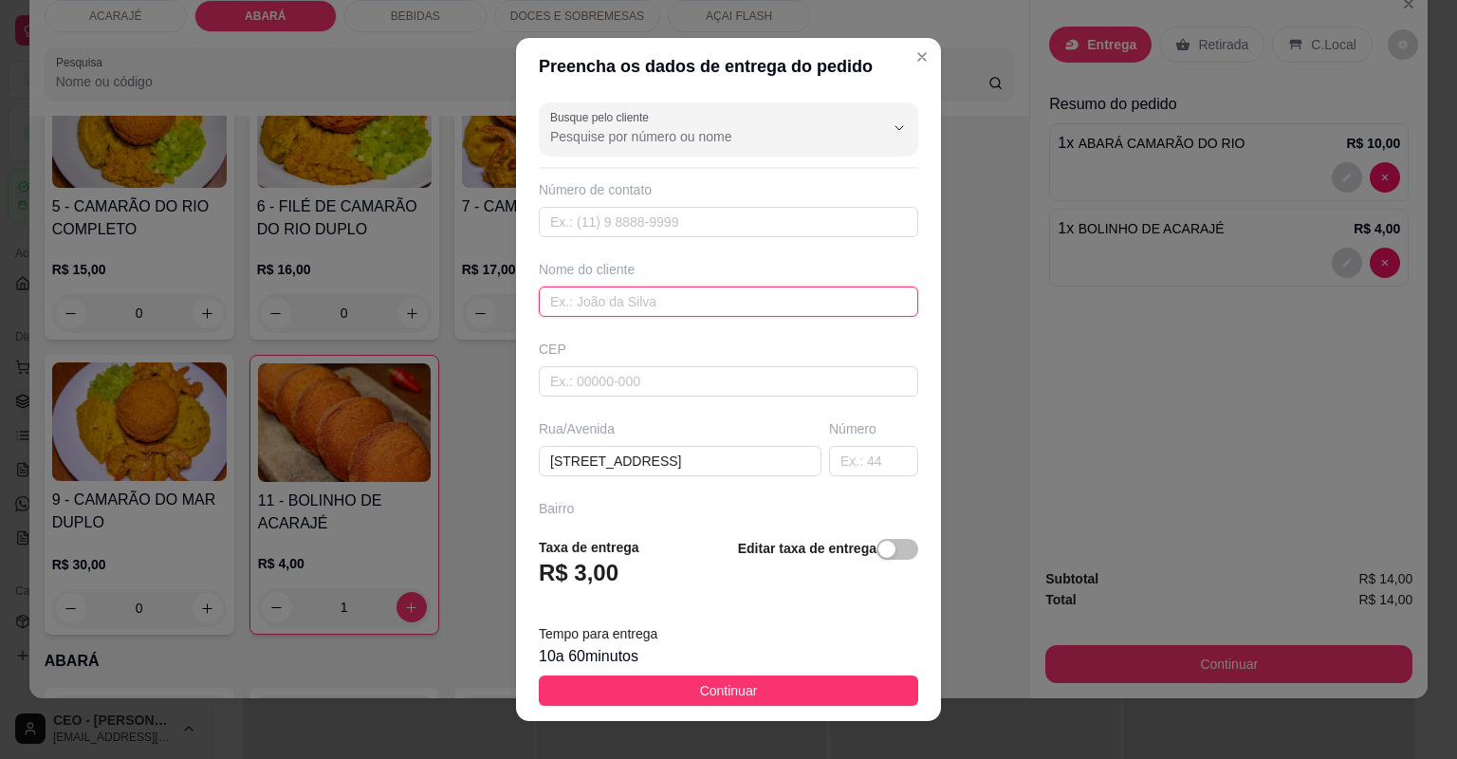
click at [691, 286] on input "text" at bounding box center [728, 301] width 379 height 30
type input "[PERSON_NAME]"
click at [733, 686] on span "Continuar" at bounding box center [729, 690] width 58 height 21
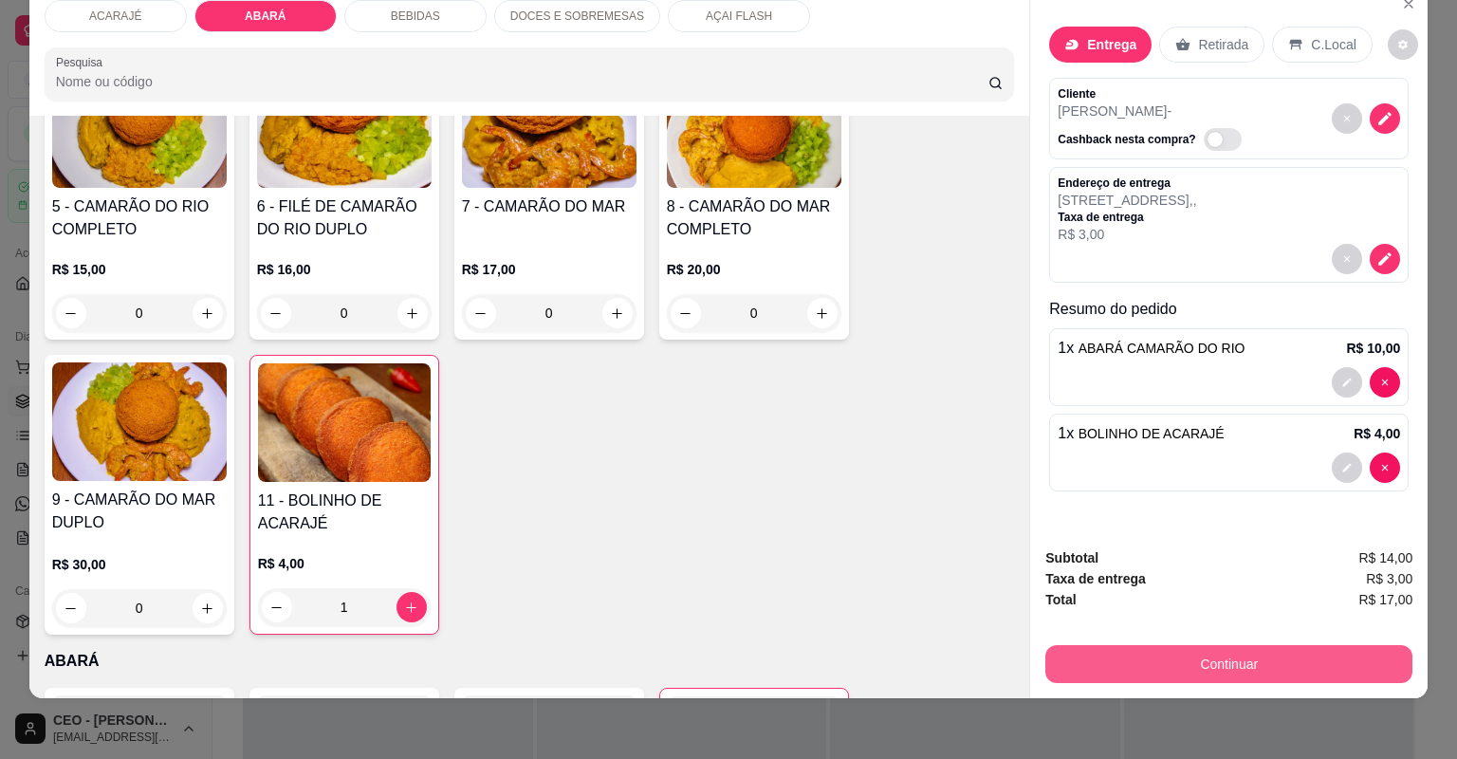
click at [1249, 655] on button "Continuar" at bounding box center [1228, 664] width 367 height 38
click at [1248, 670] on button "Continuar" at bounding box center [1228, 664] width 367 height 38
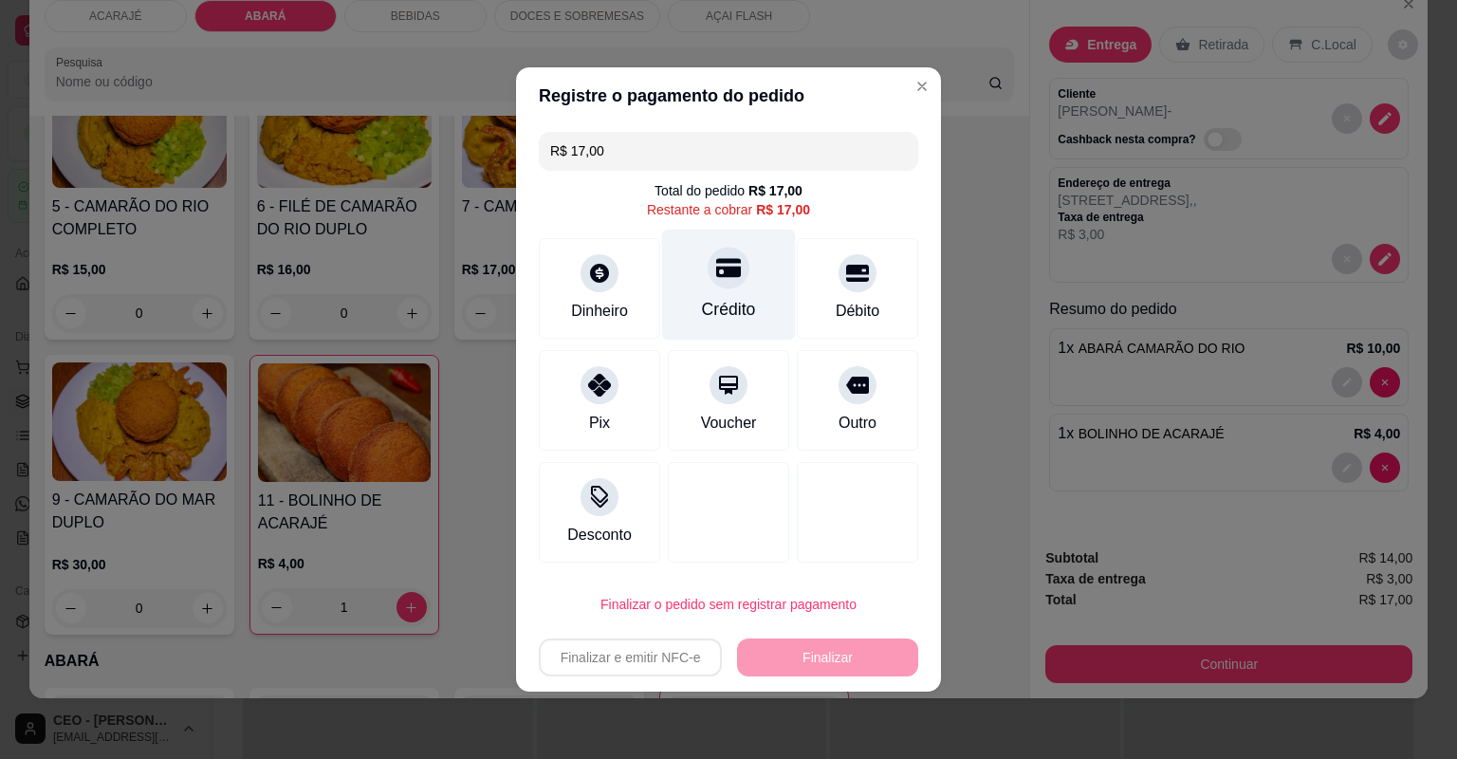
click at [739, 289] on div "Crédito" at bounding box center [729, 285] width 134 height 111
type input "R$ 0,00"
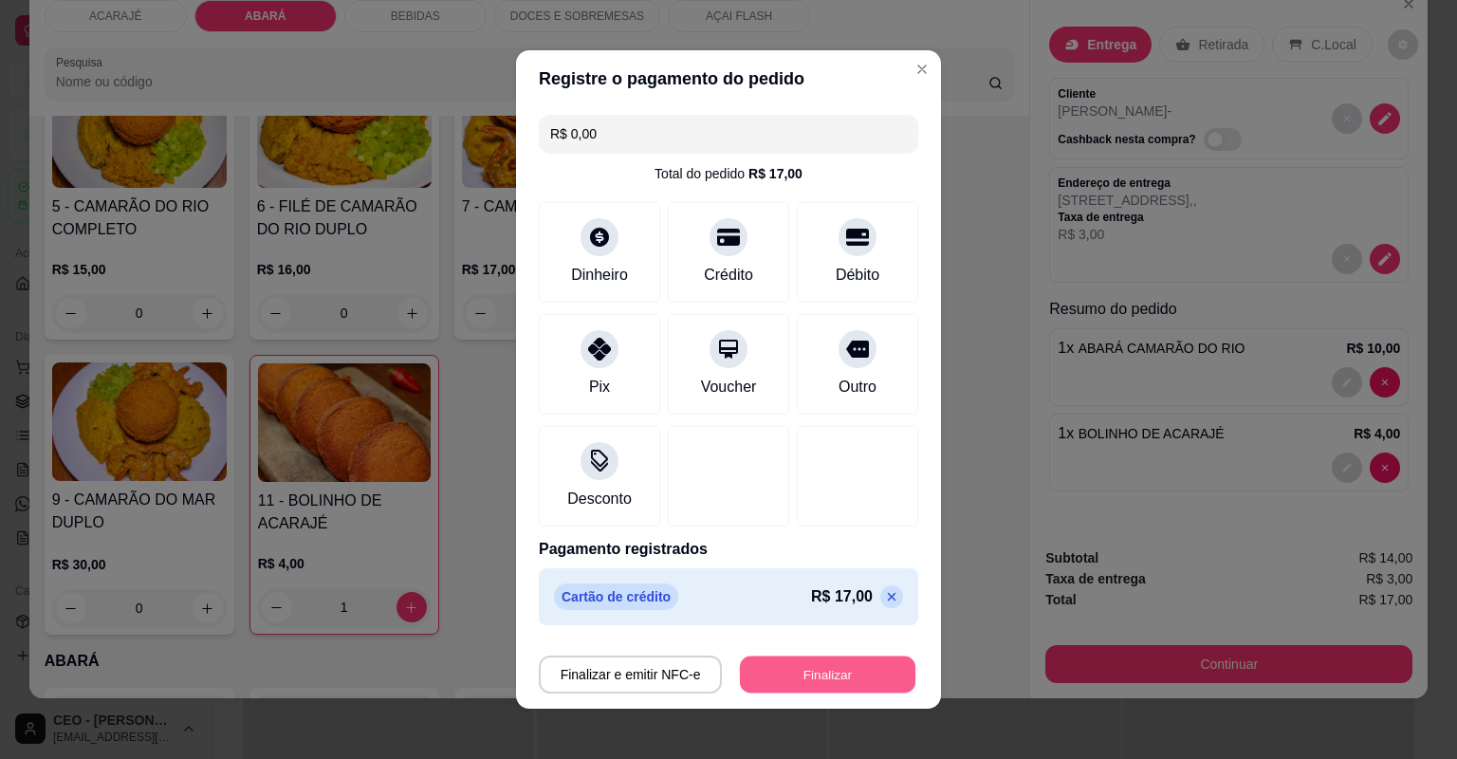
click at [818, 681] on button "Finalizar" at bounding box center [827, 674] width 175 height 37
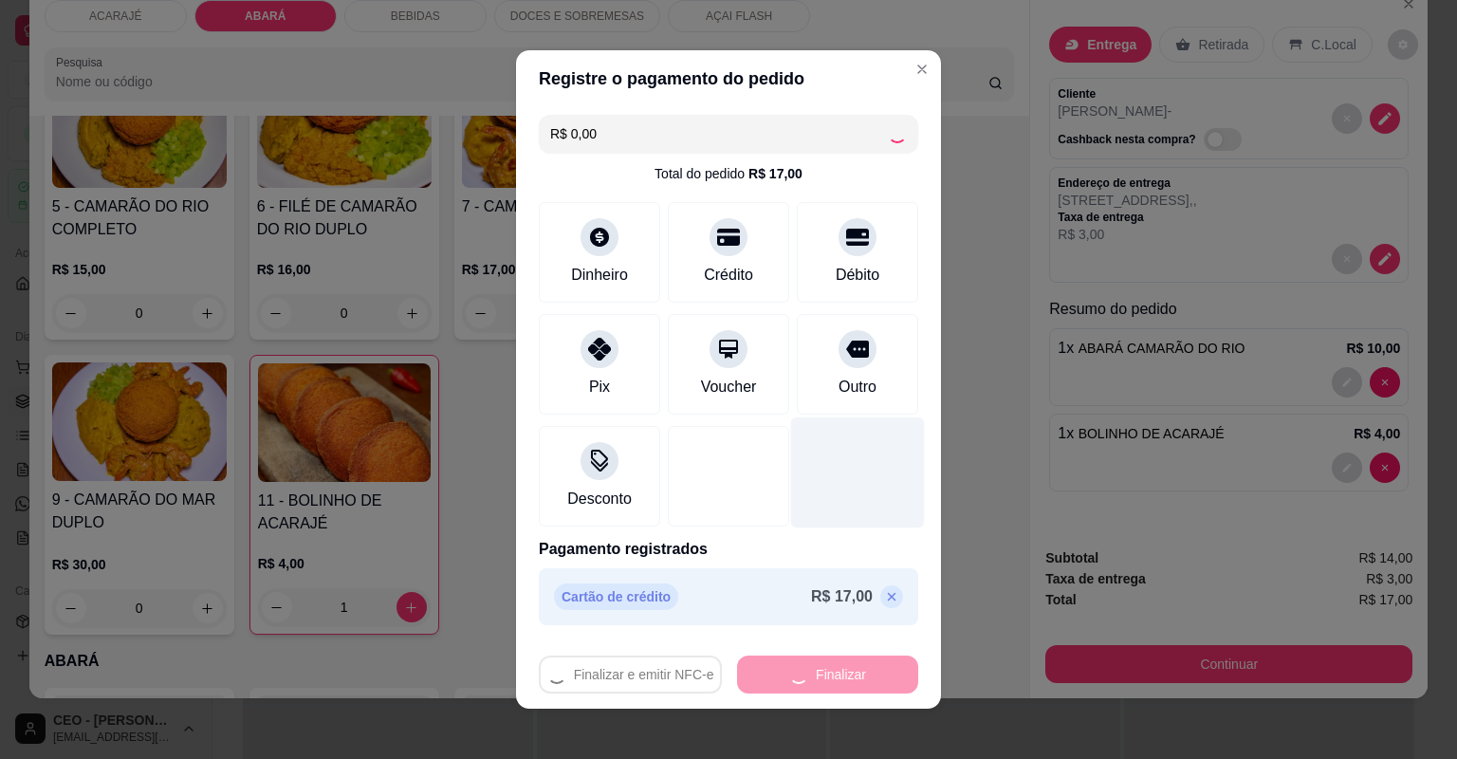
type input "0"
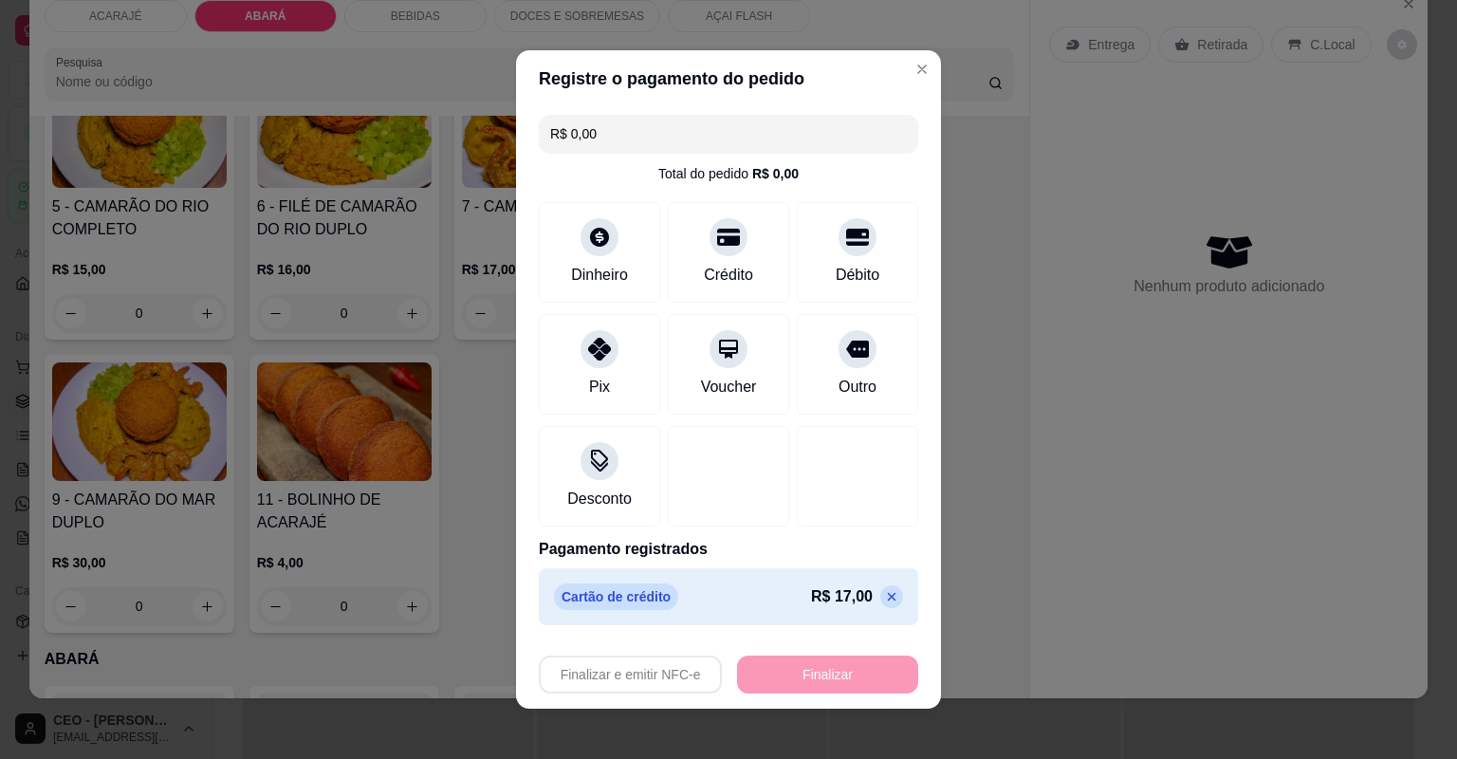
type input "-R$ 17,00"
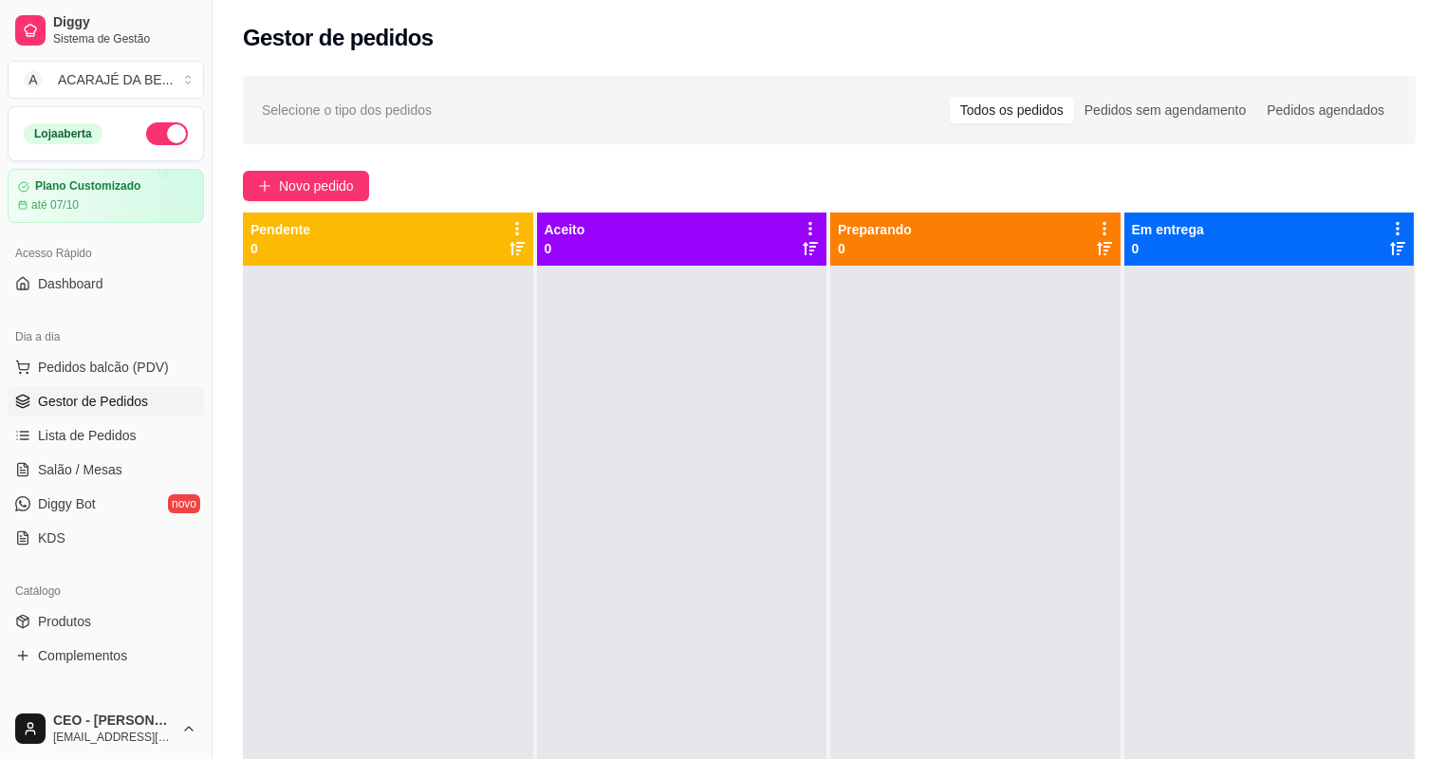
click at [715, 406] on div at bounding box center [682, 645] width 290 height 759
click at [147, 433] on link "Lista de Pedidos" at bounding box center [106, 435] width 196 height 30
click at [163, 394] on link "Gestor de Pedidos" at bounding box center [106, 401] width 196 height 30
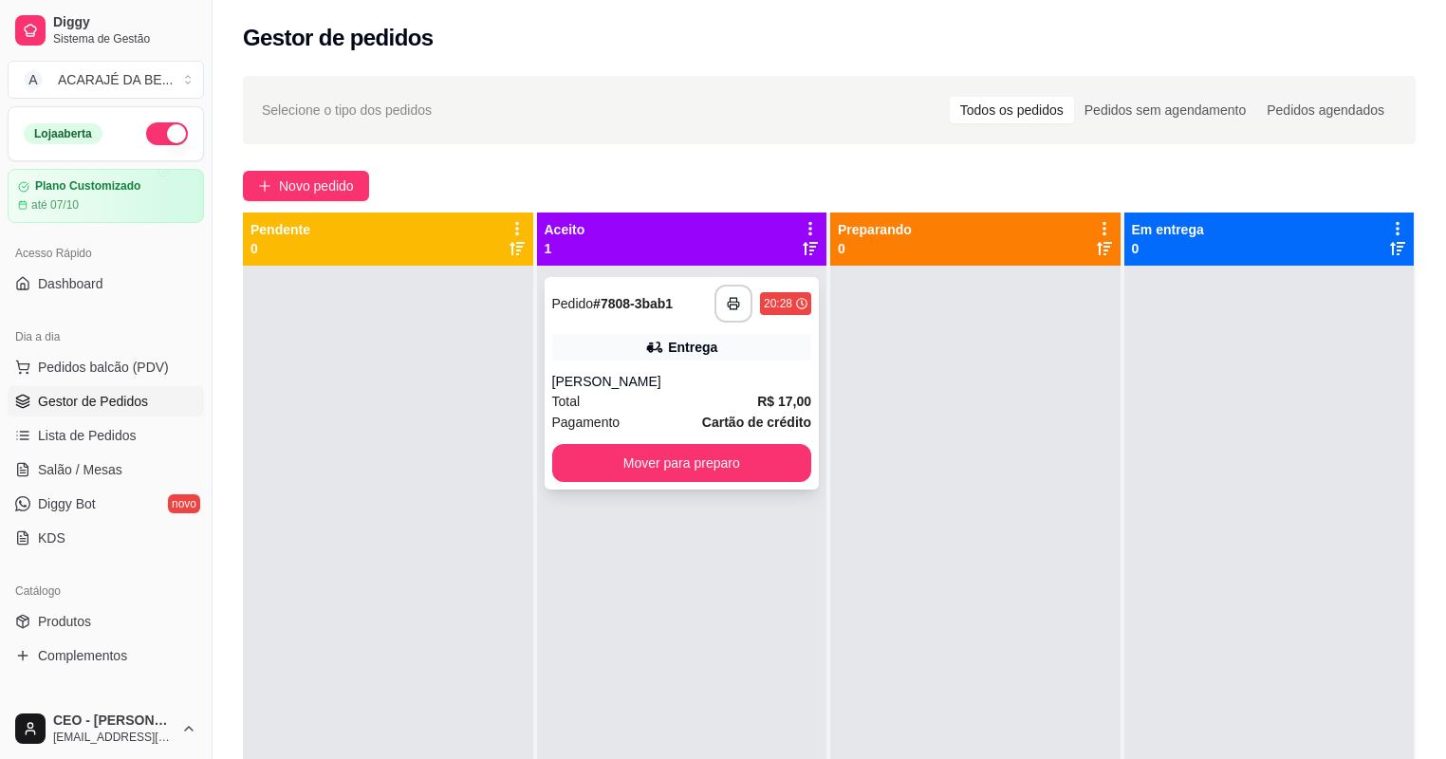
click at [645, 369] on div "**********" at bounding box center [681, 383] width 275 height 212
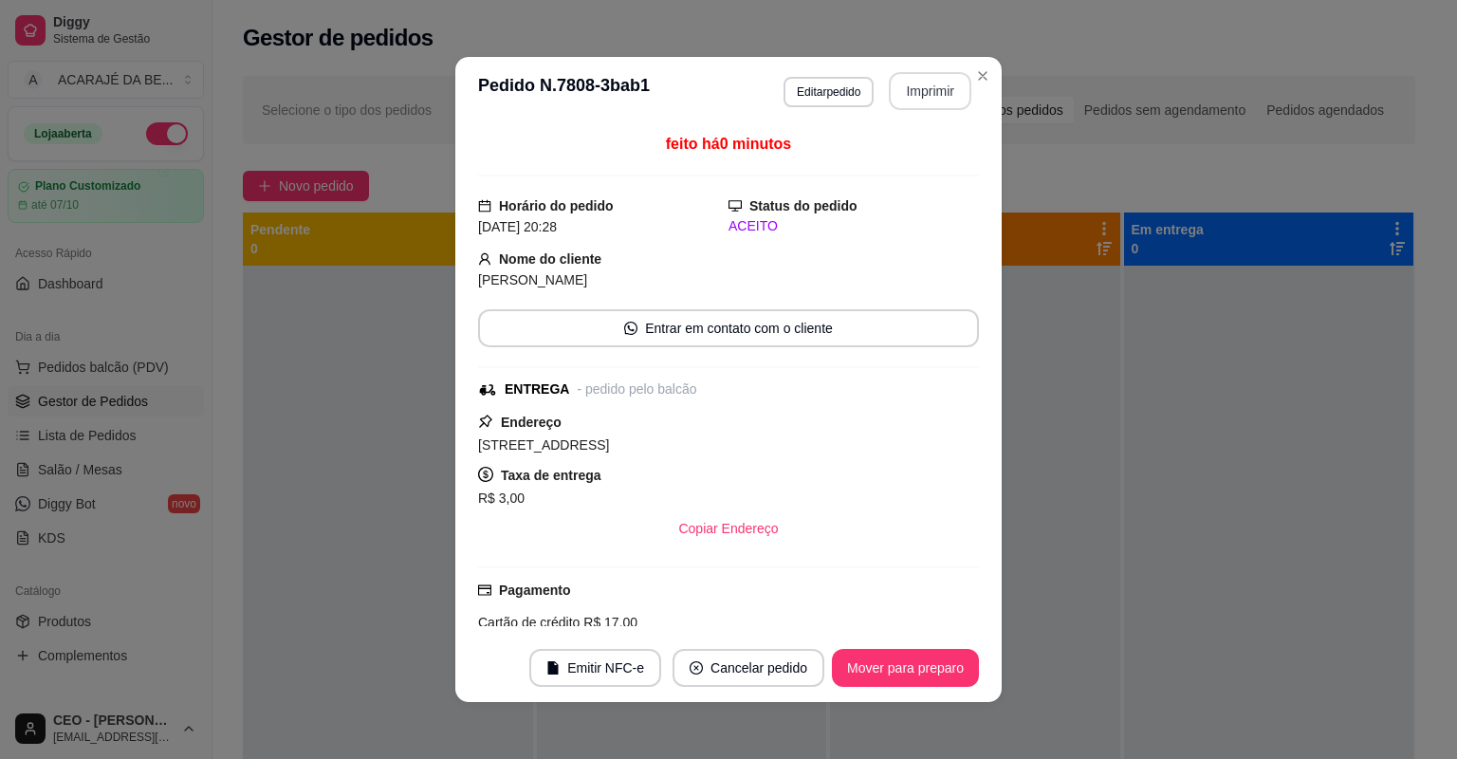
click at [899, 86] on button "Imprimir" at bounding box center [930, 91] width 83 height 38
click at [883, 679] on button "Mover para preparo" at bounding box center [905, 668] width 147 height 38
click at [883, 679] on div "Mover para preparo" at bounding box center [892, 668] width 174 height 38
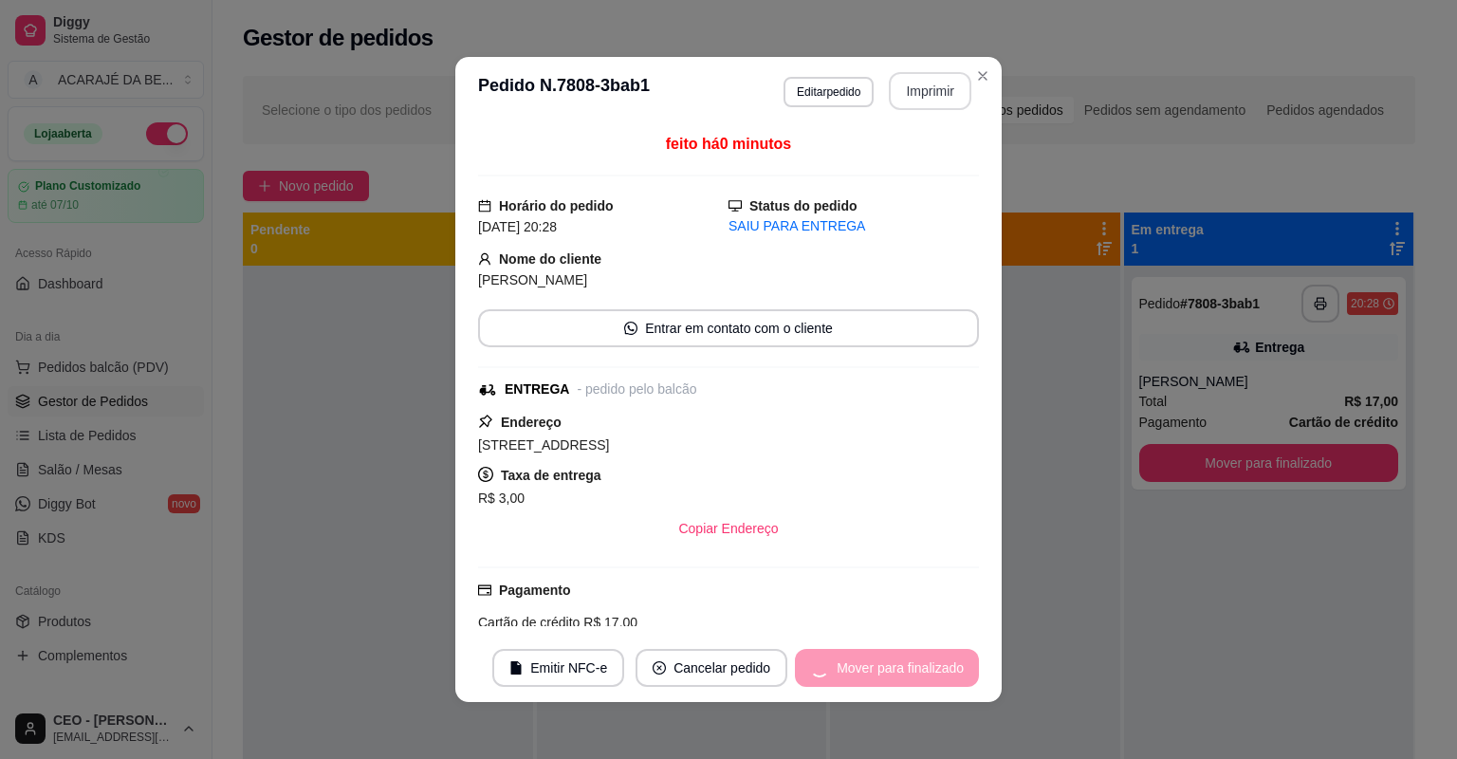
click at [876, 678] on div "Mover para finalizado" at bounding box center [887, 668] width 184 height 38
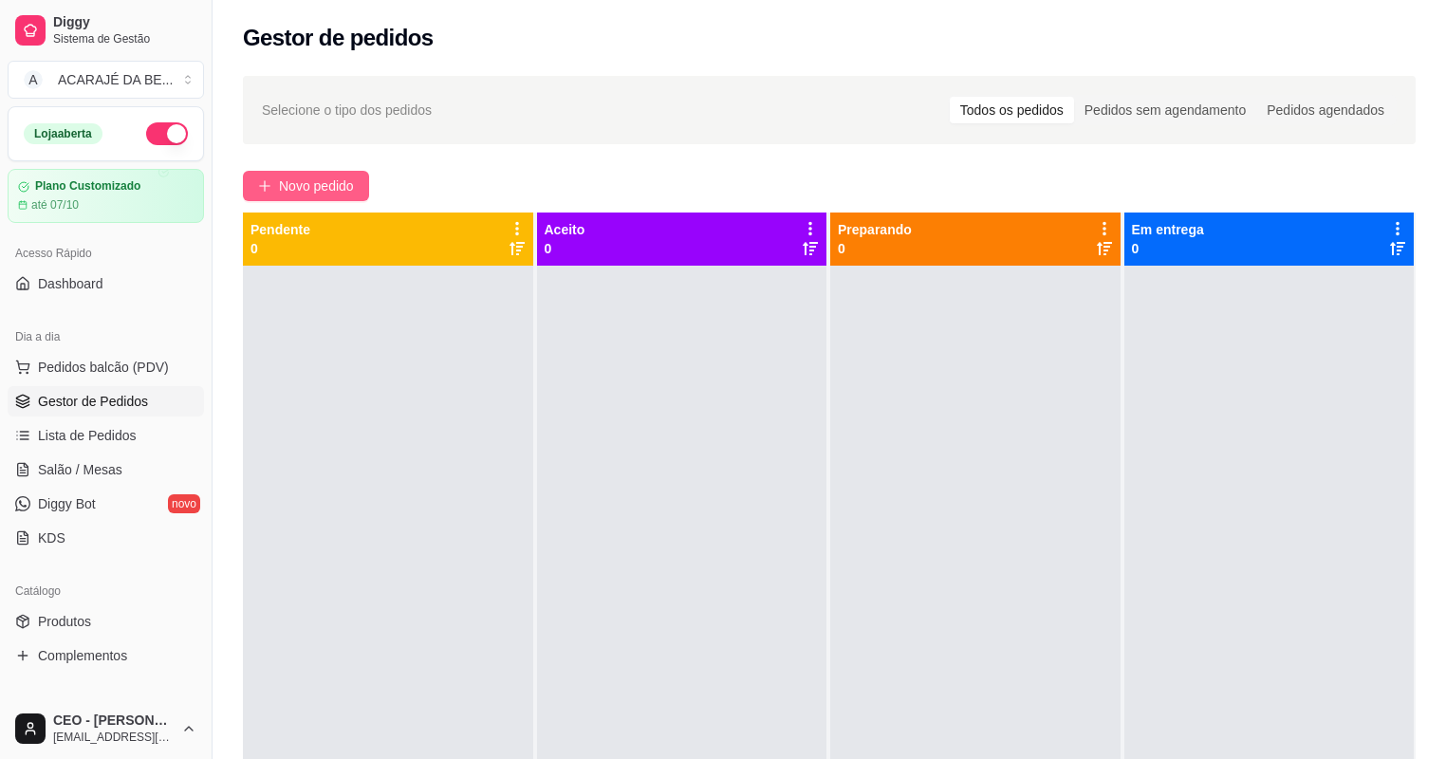
drag, startPoint x: 345, startPoint y: 197, endPoint x: 340, endPoint y: 180, distance: 18.0
click at [340, 180] on button "Novo pedido" at bounding box center [306, 186] width 126 height 30
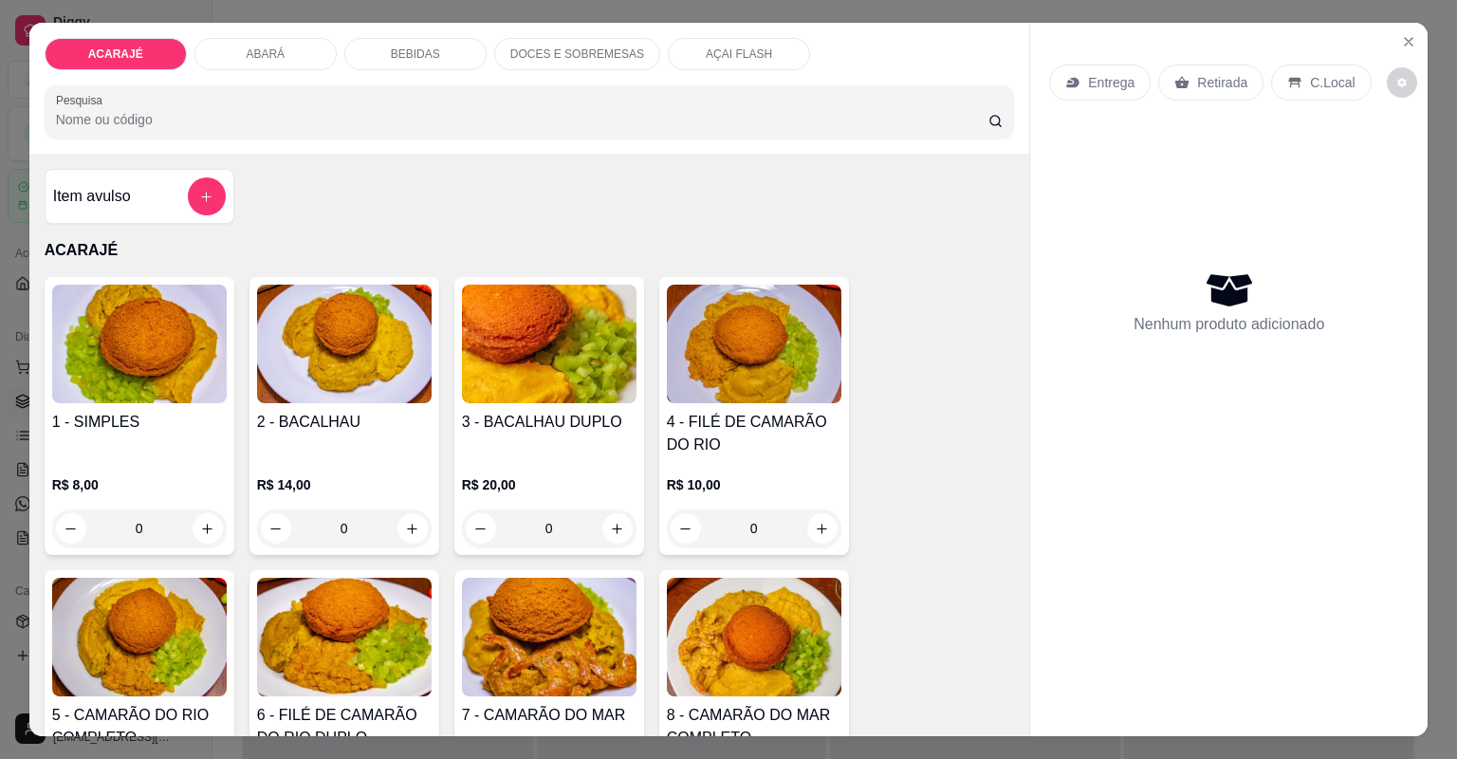
click at [404, 36] on div "ACARAJÉ ABARÁ BEBIDAS DOCES E SOBREMESAS AÇAI FLASH Pesquisa" at bounding box center [529, 88] width 1001 height 131
click at [405, 49] on p "BEBIDAS" at bounding box center [415, 53] width 49 height 15
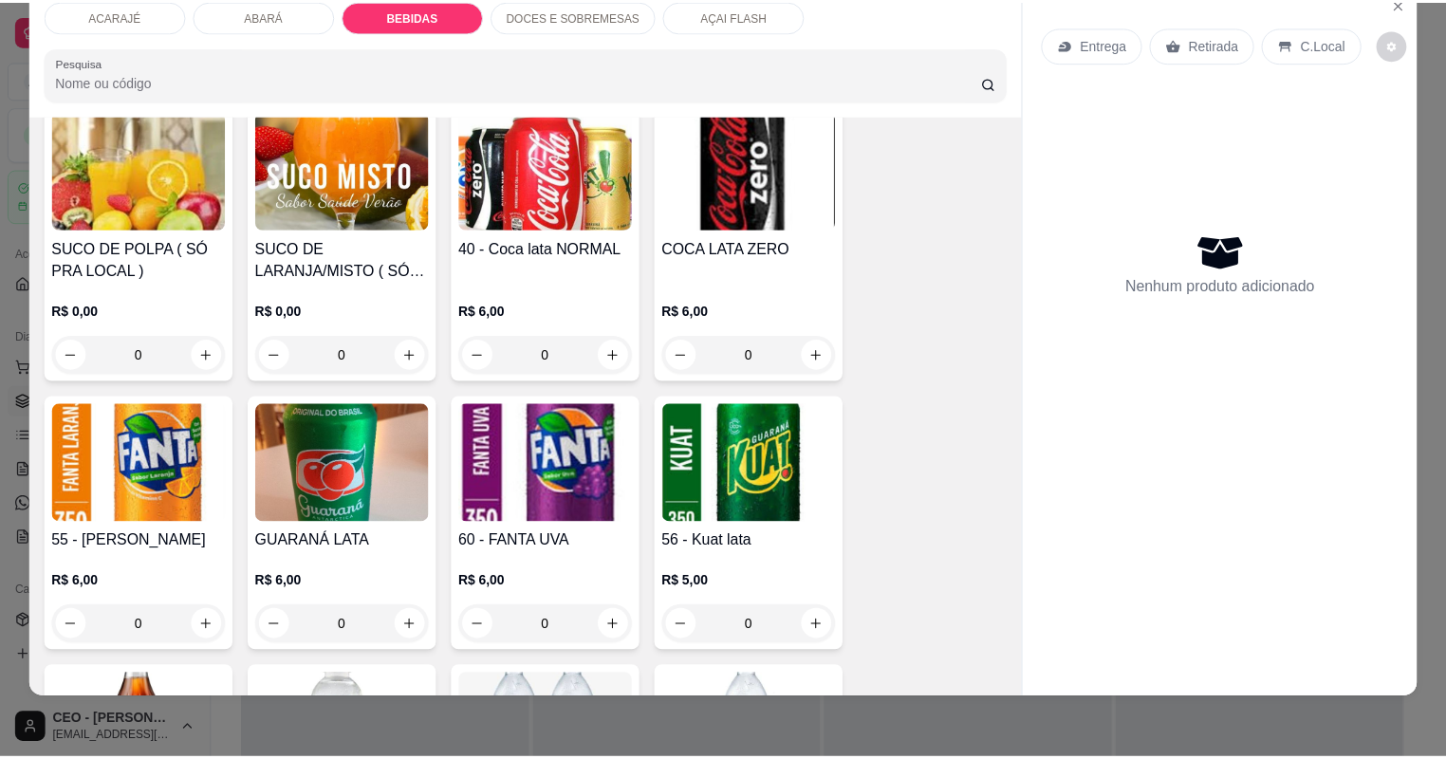
scroll to position [1996, 0]
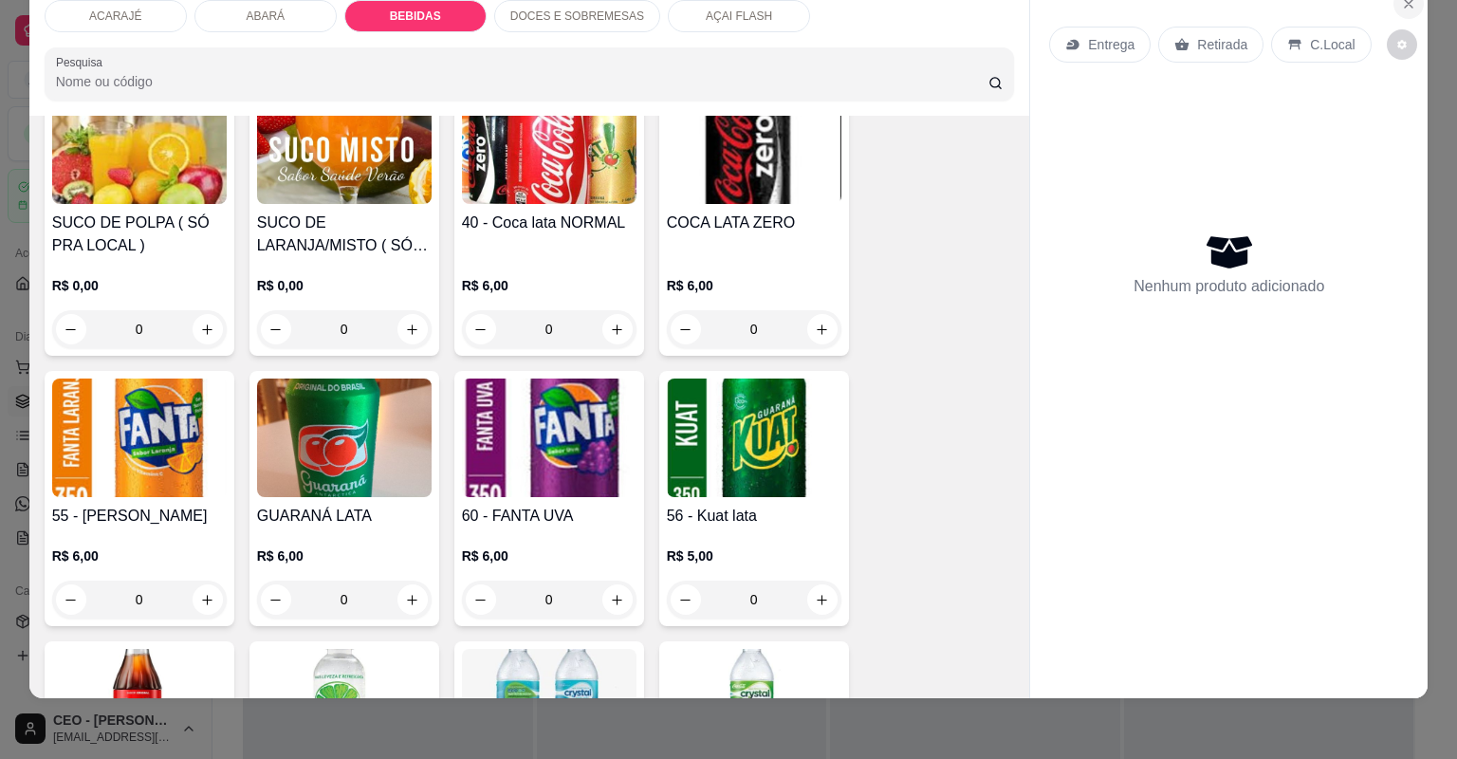
click at [1407, 4] on icon "Close" at bounding box center [1408, 3] width 15 height 15
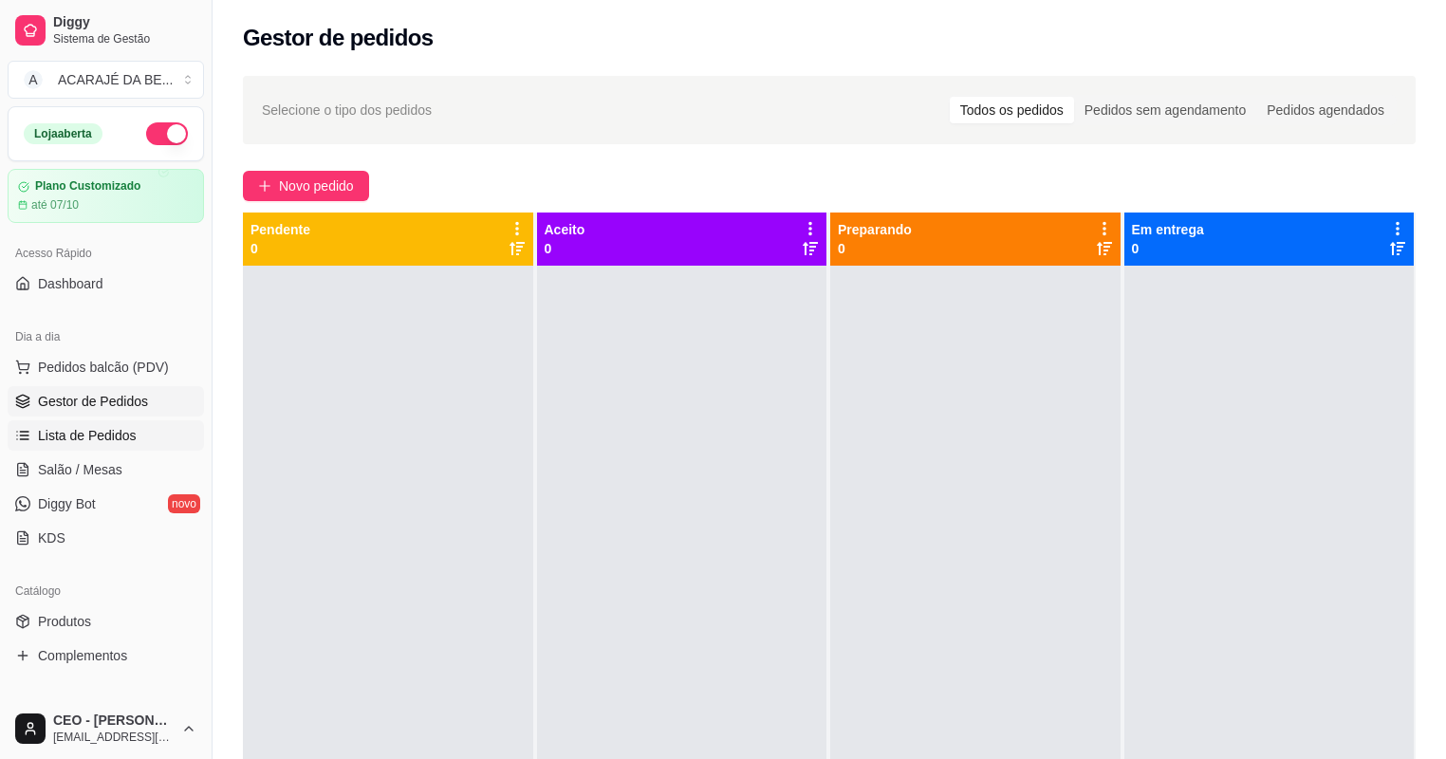
click at [133, 433] on link "Lista de Pedidos" at bounding box center [106, 435] width 196 height 30
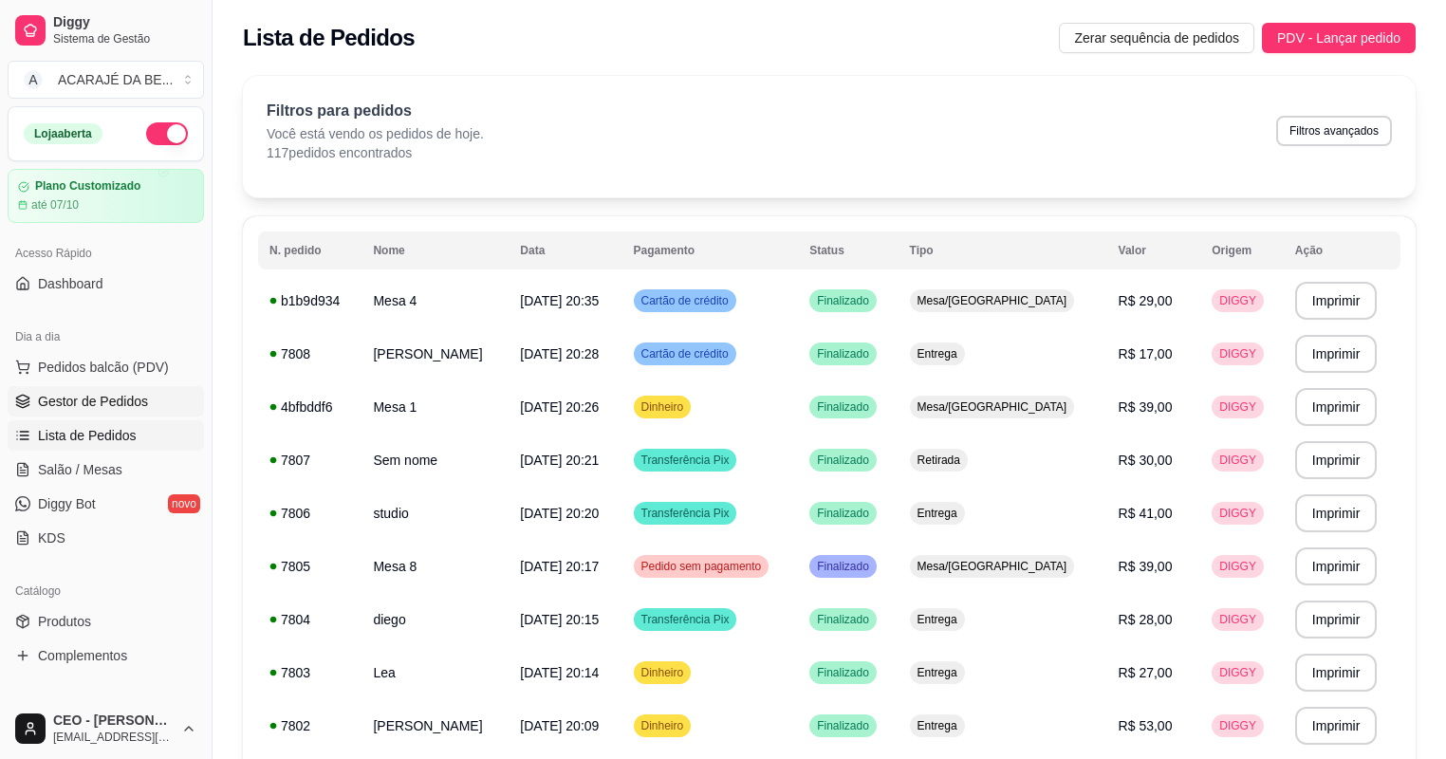
click at [74, 395] on span "Gestor de Pedidos" at bounding box center [93, 401] width 110 height 19
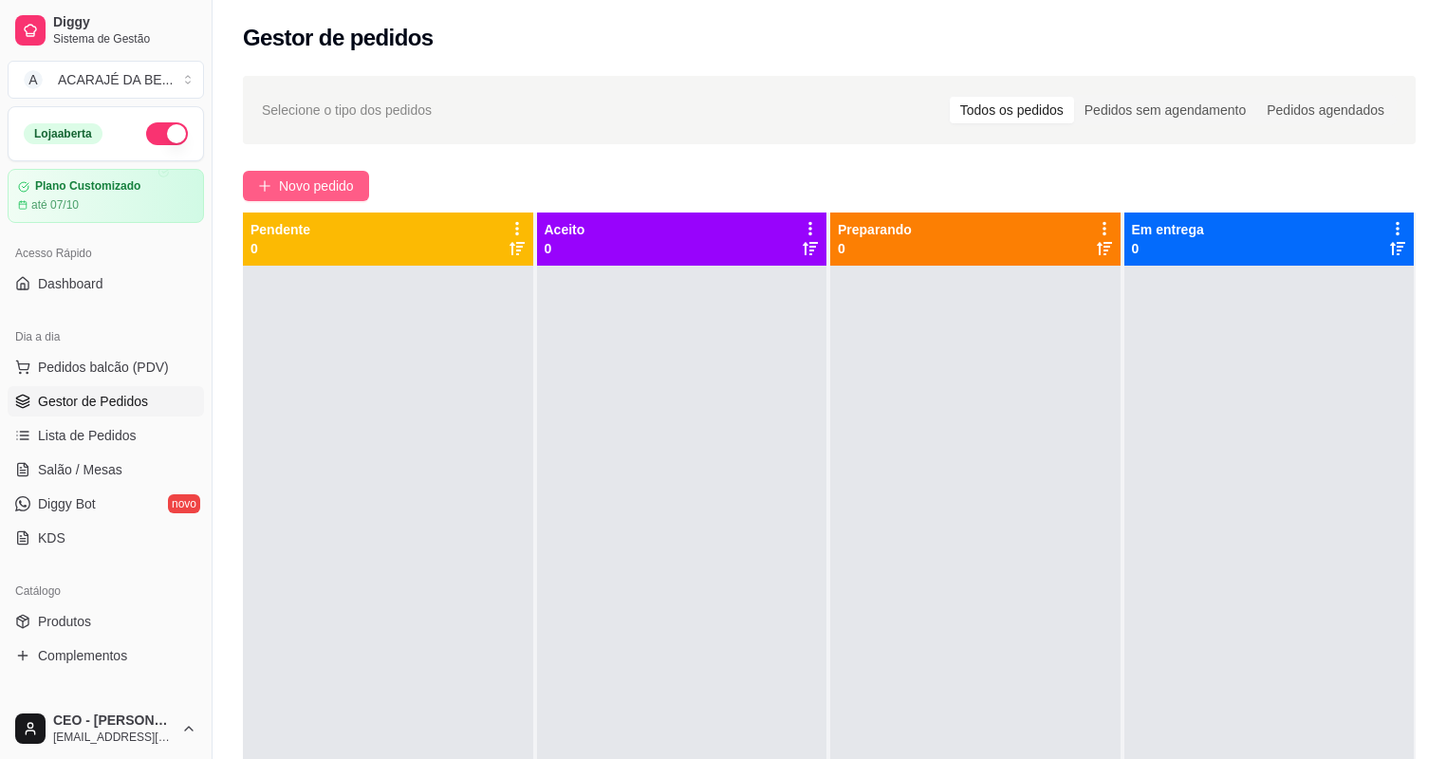
click at [319, 184] on span "Novo pedido" at bounding box center [316, 185] width 75 height 21
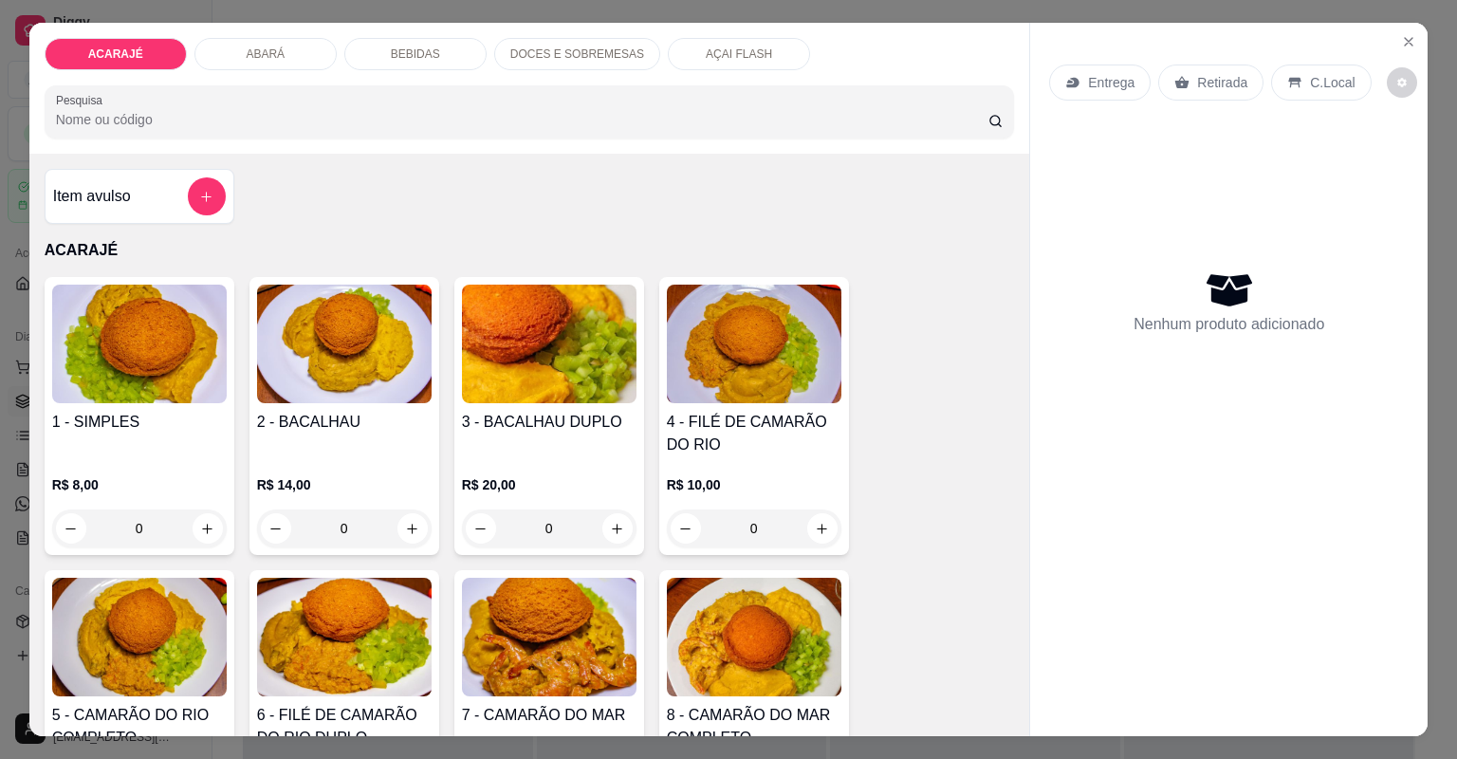
scroll to position [152, 0]
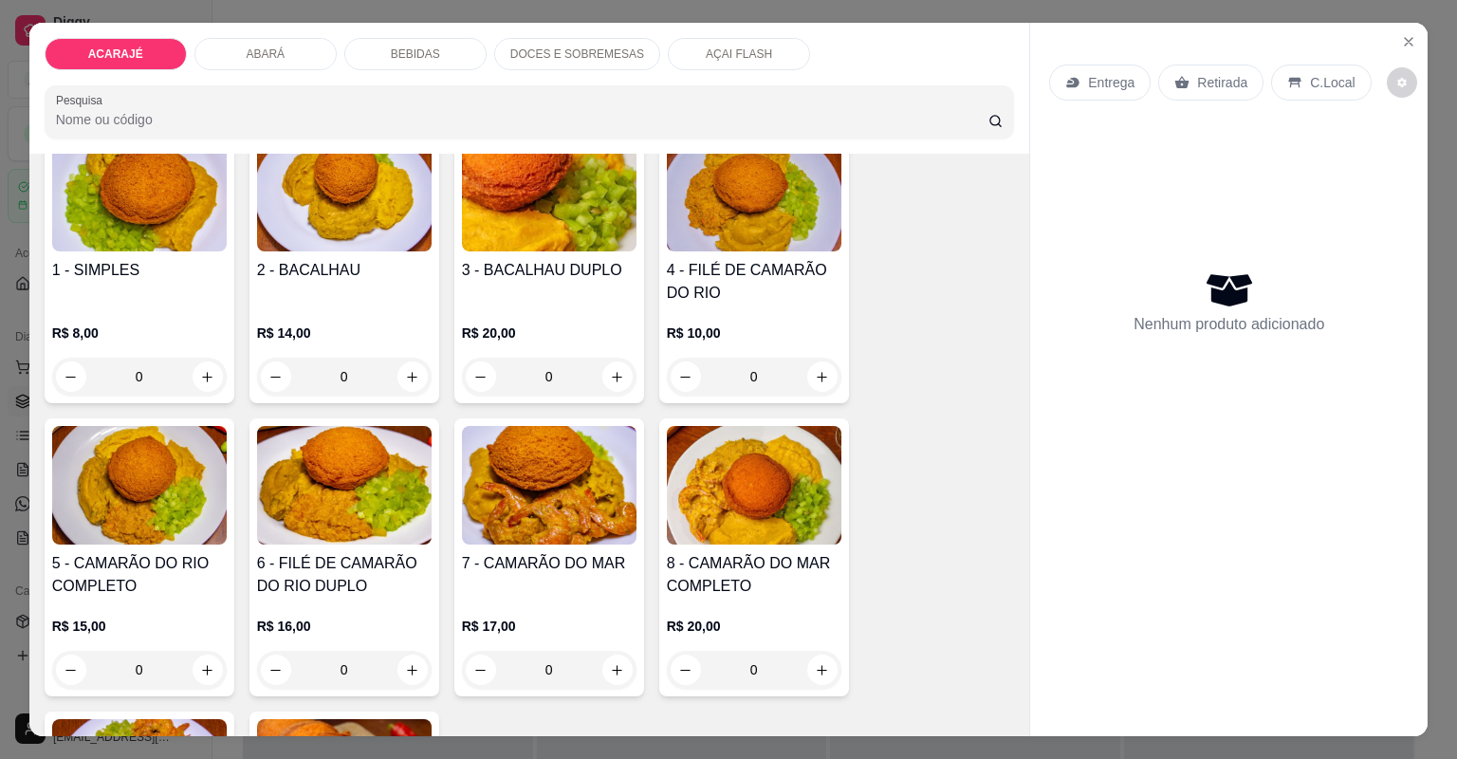
click at [440, 39] on div "BEBIDAS" at bounding box center [415, 54] width 142 height 32
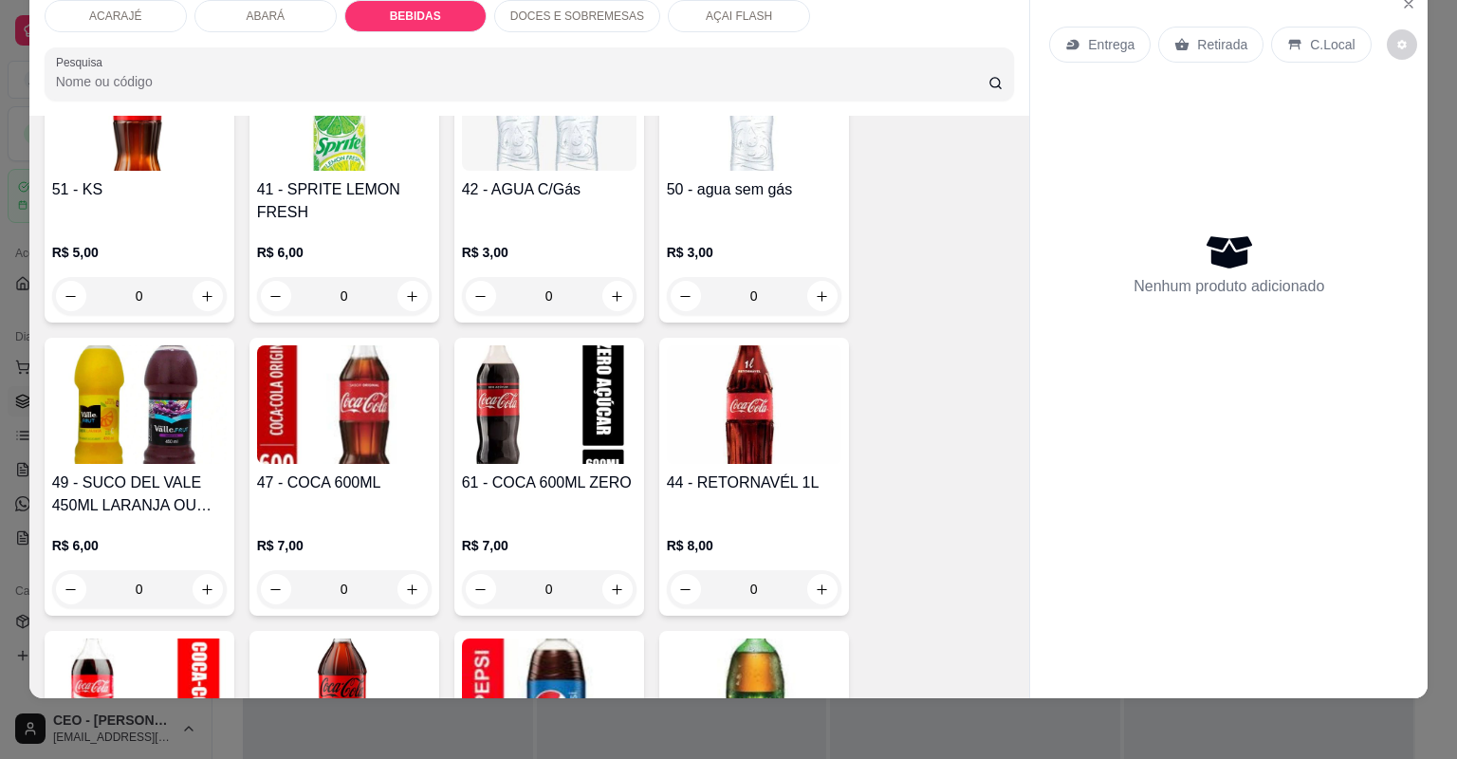
scroll to position [2679, 0]
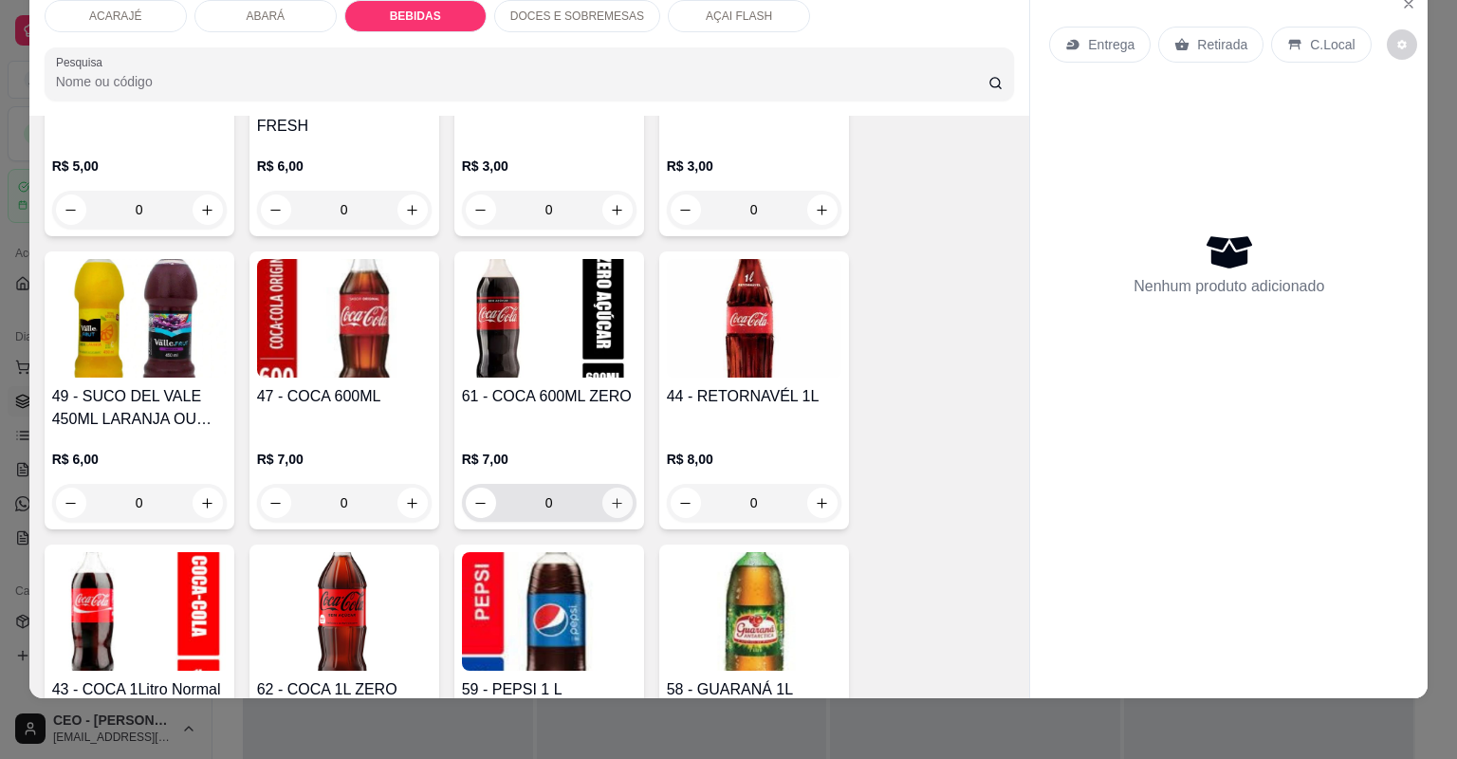
click at [610, 501] on icon "increase-product-quantity" at bounding box center [617, 503] width 14 height 14
type input "1"
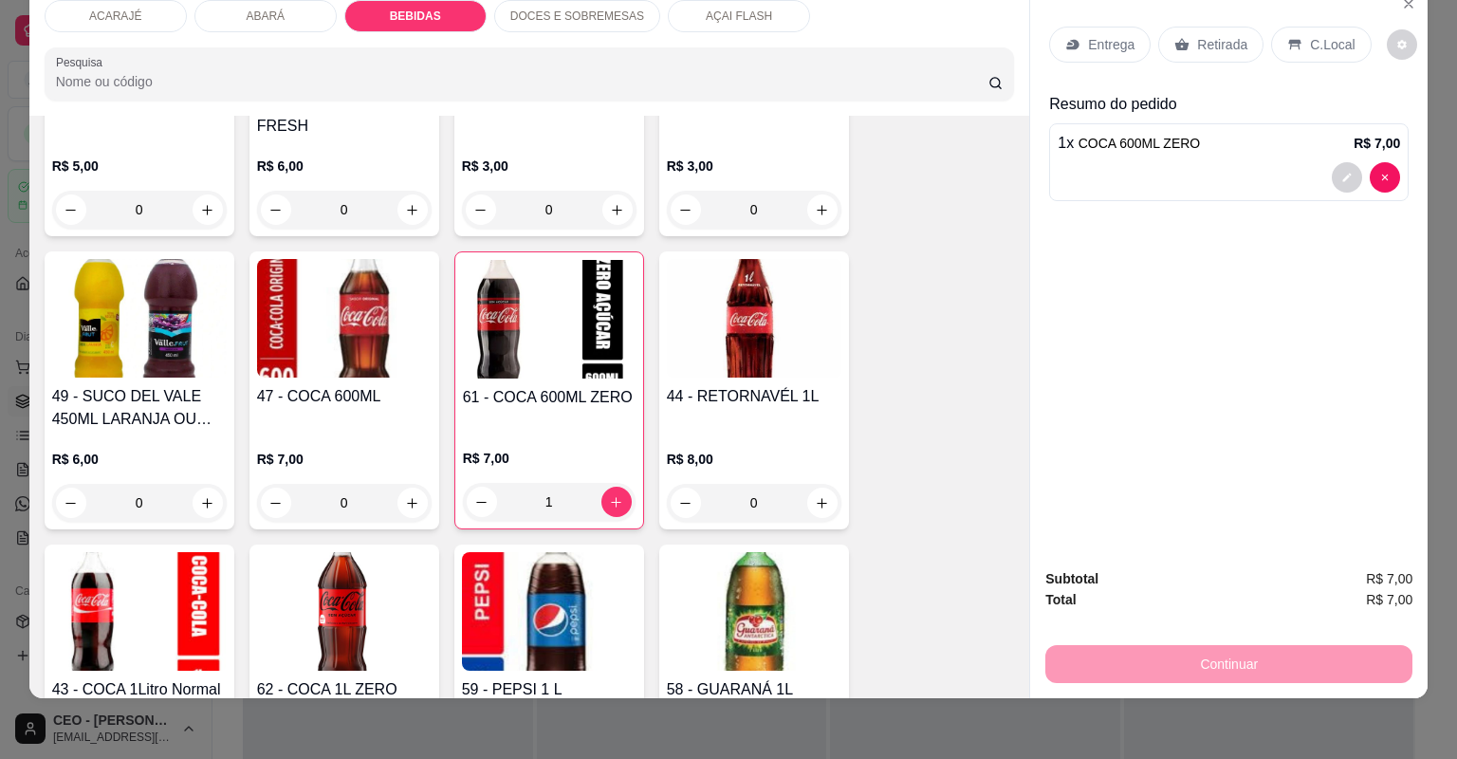
click at [139, 5] on div "ACARAJÉ" at bounding box center [116, 16] width 142 height 32
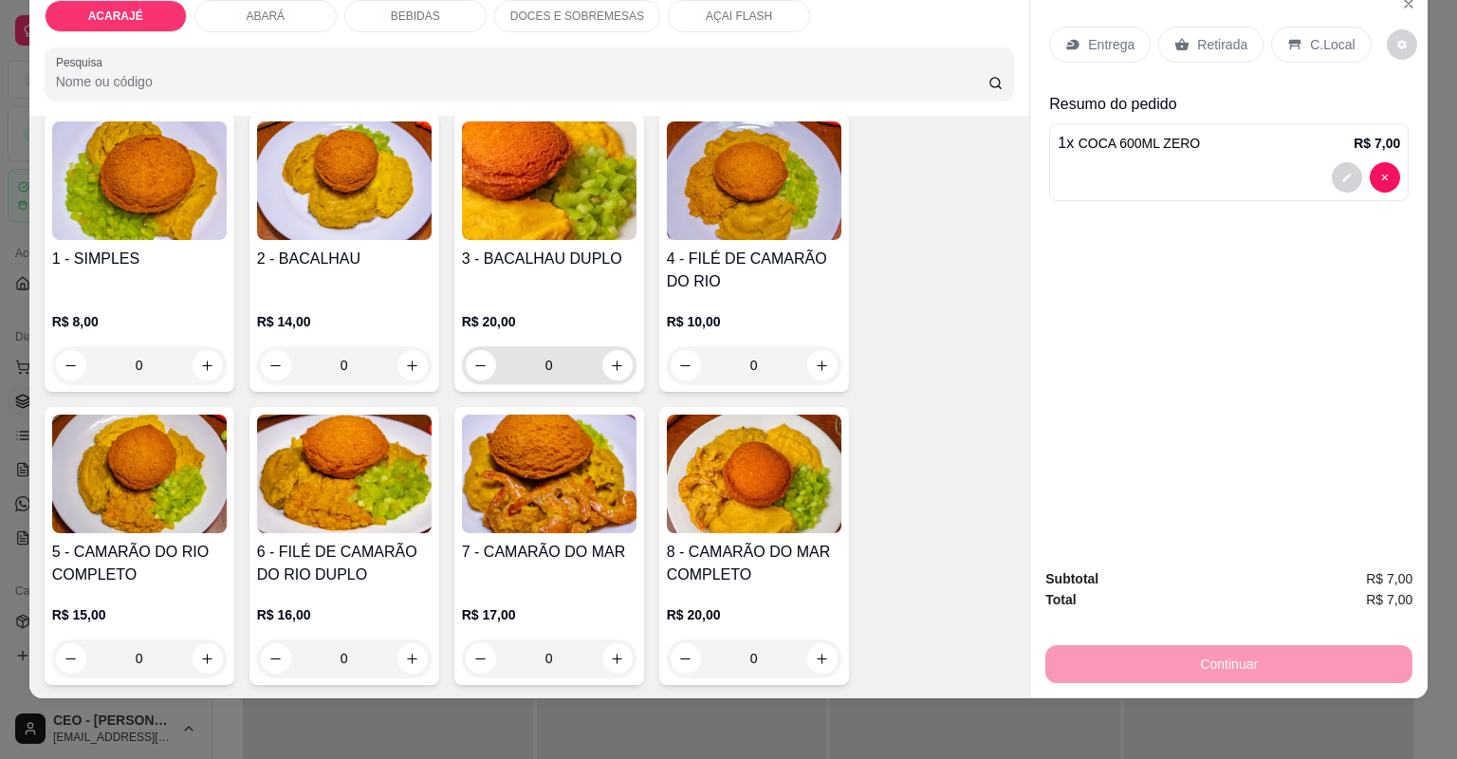
scroll to position [160, 0]
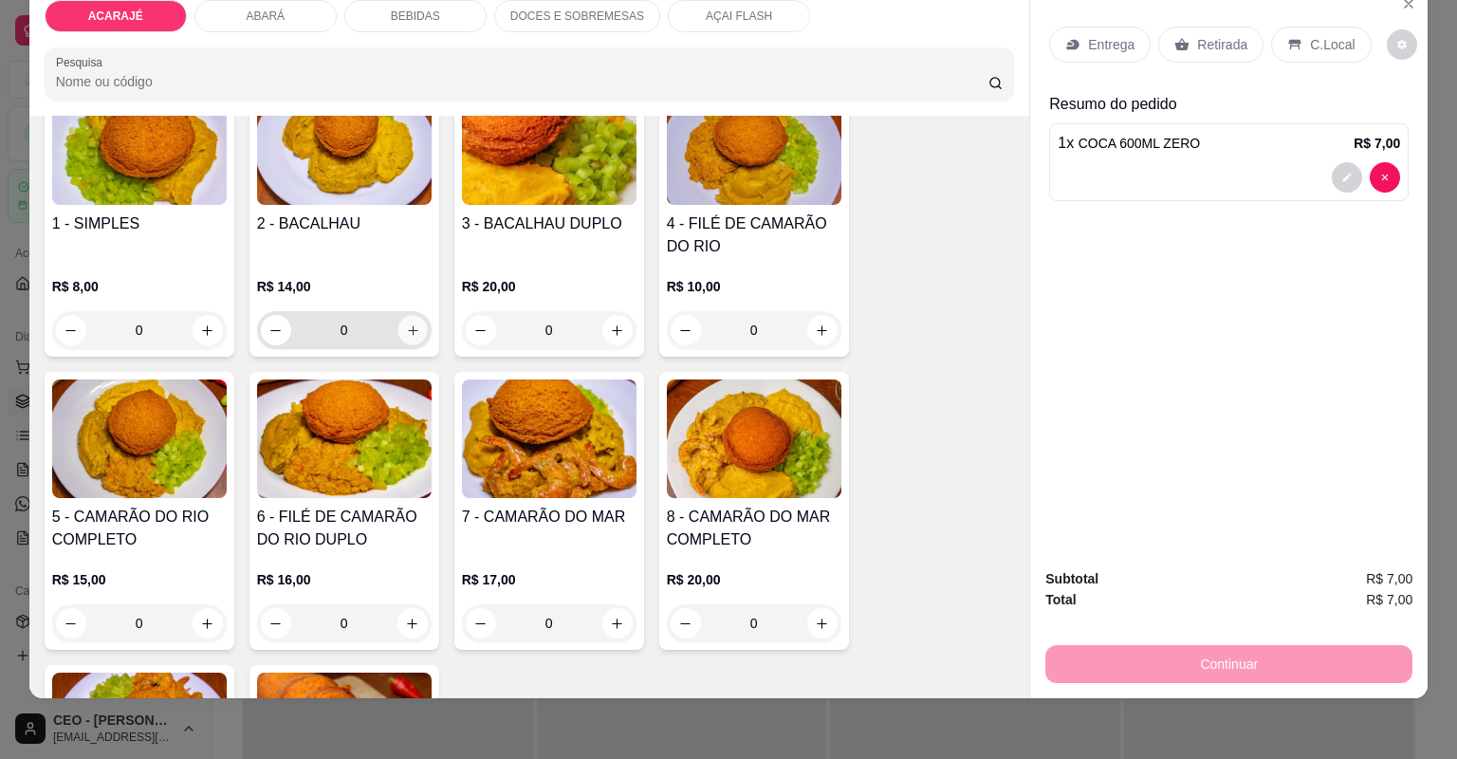
click at [398, 320] on button "increase-product-quantity" at bounding box center [411, 329] width 29 height 29
type input "1"
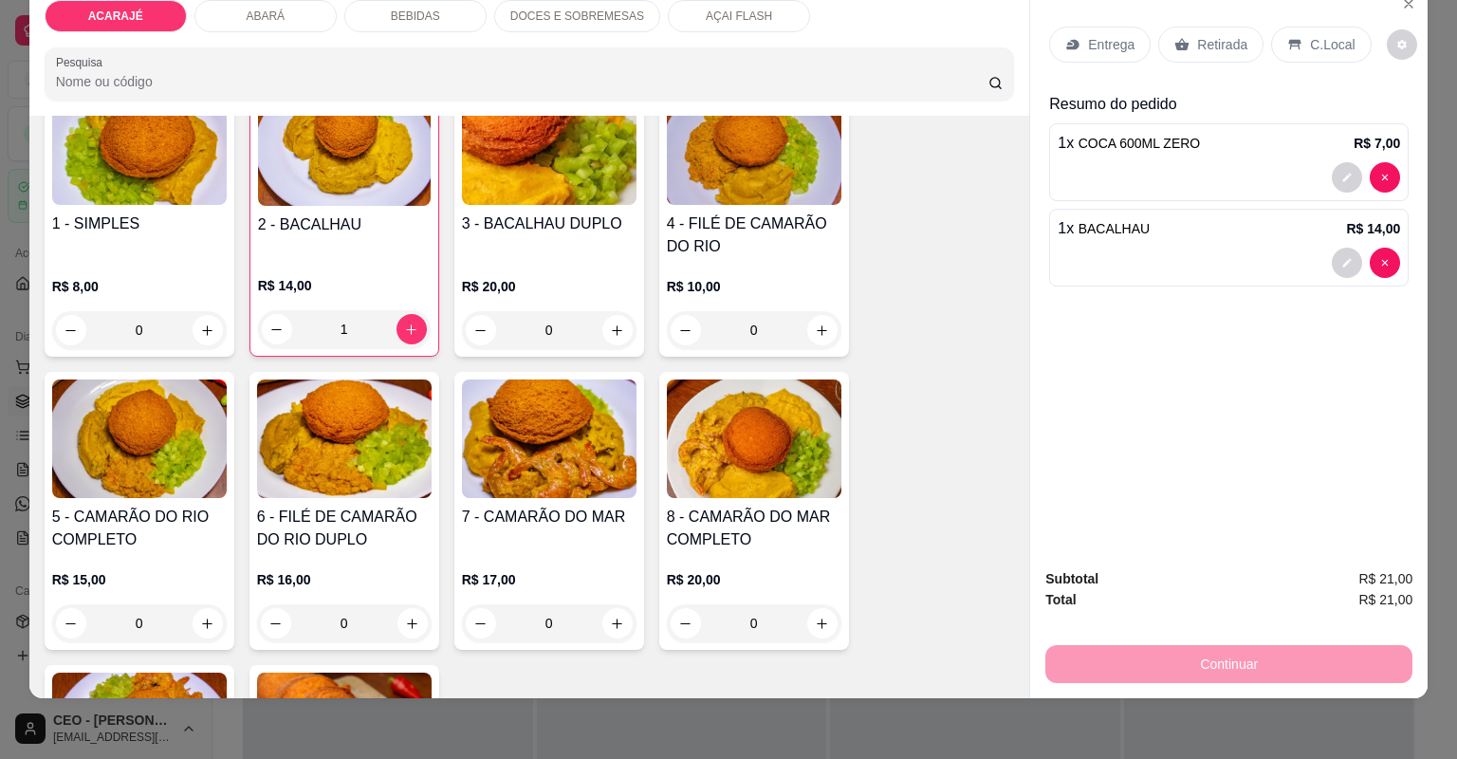
click at [1185, 52] on div "Retirada" at bounding box center [1210, 45] width 105 height 36
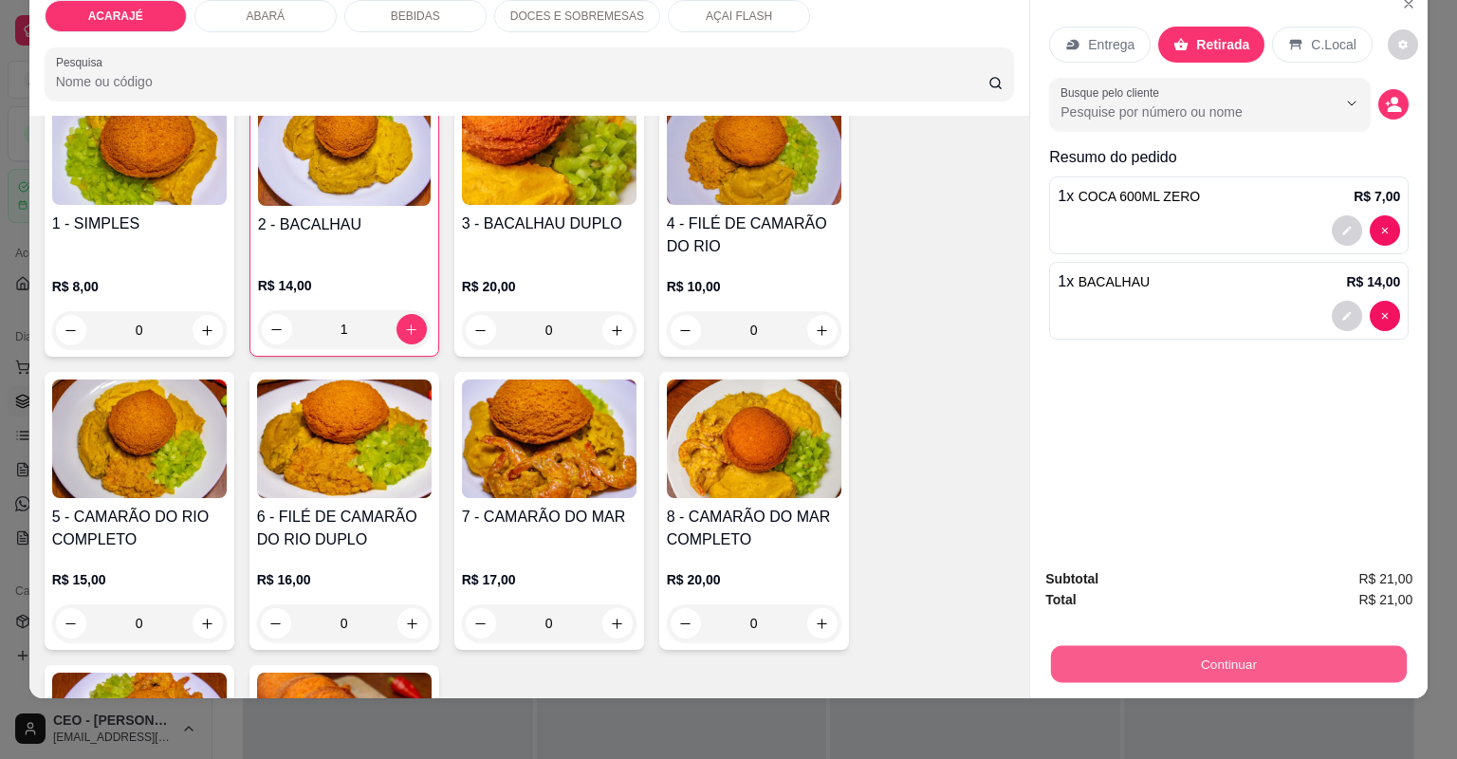
click at [1140, 660] on button "Continuar" at bounding box center [1229, 664] width 356 height 37
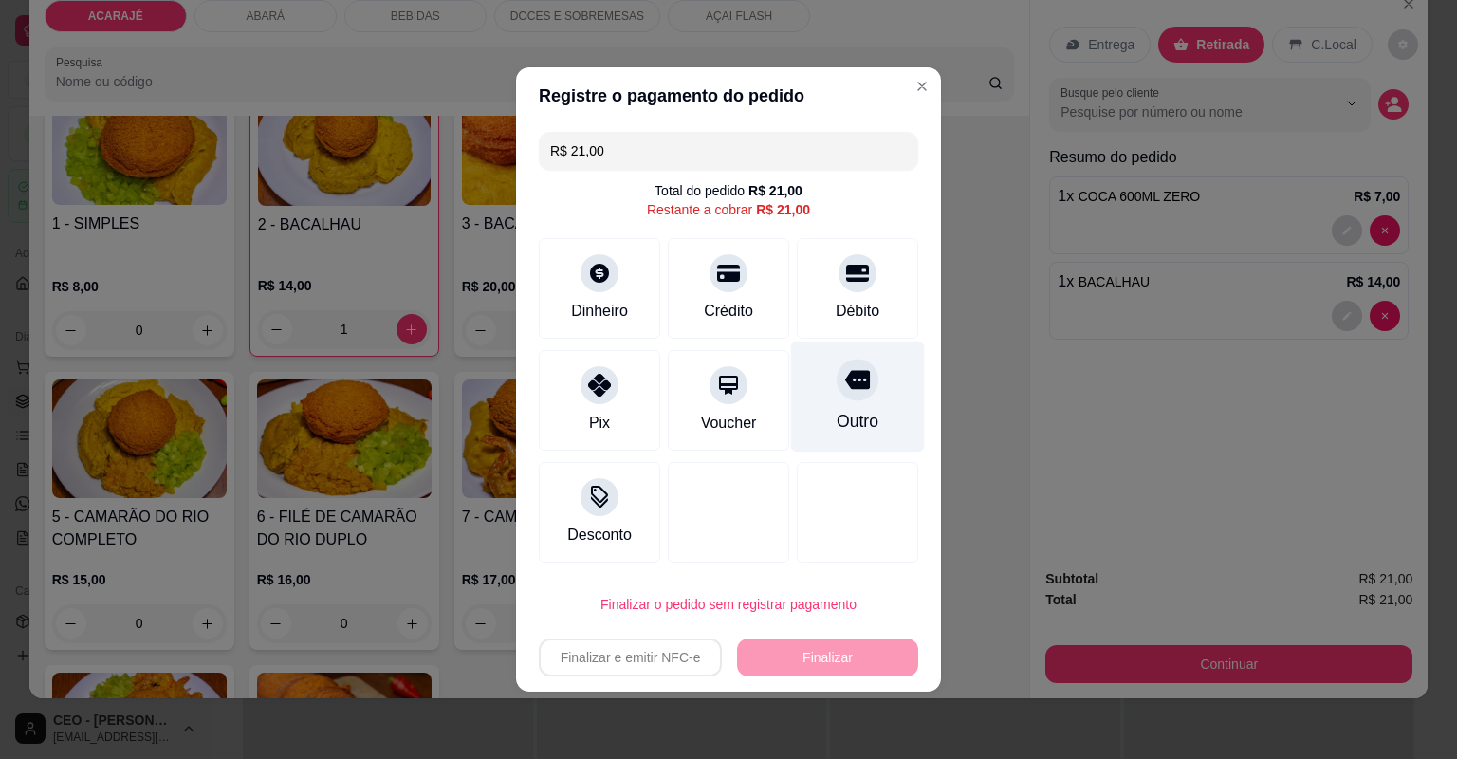
click at [864, 425] on div "Outro" at bounding box center [858, 421] width 42 height 25
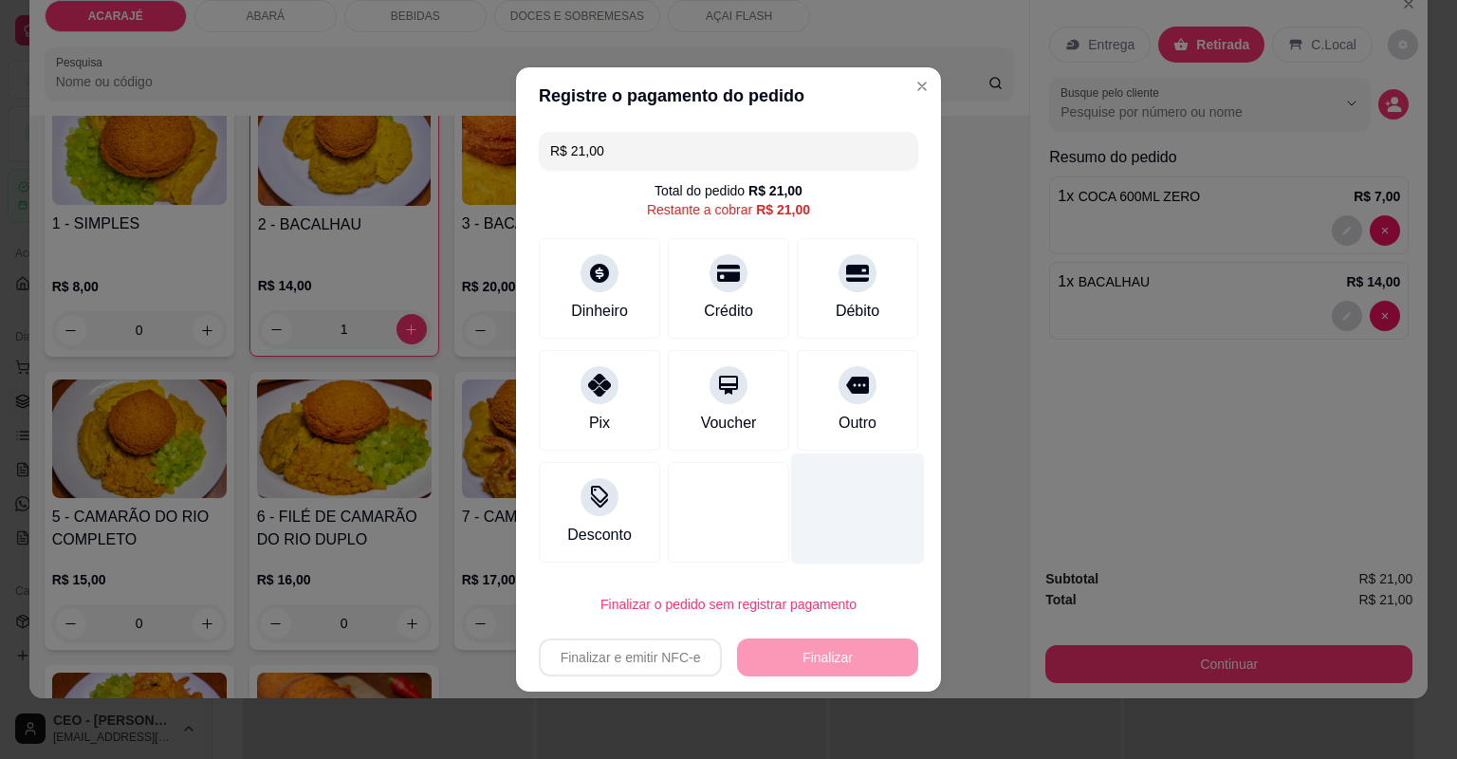
type input "R$ 0,00"
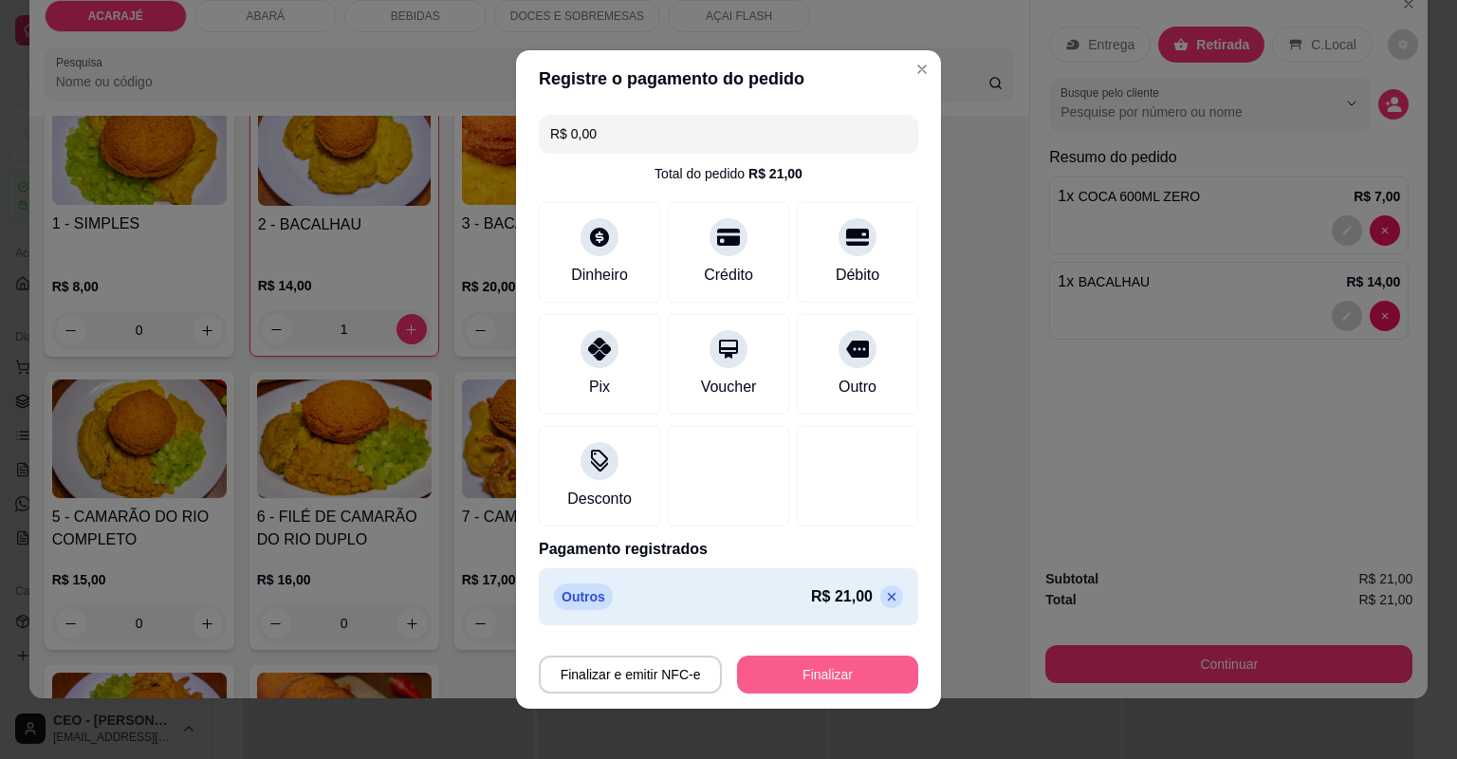
click at [843, 672] on button "Finalizar" at bounding box center [827, 674] width 181 height 38
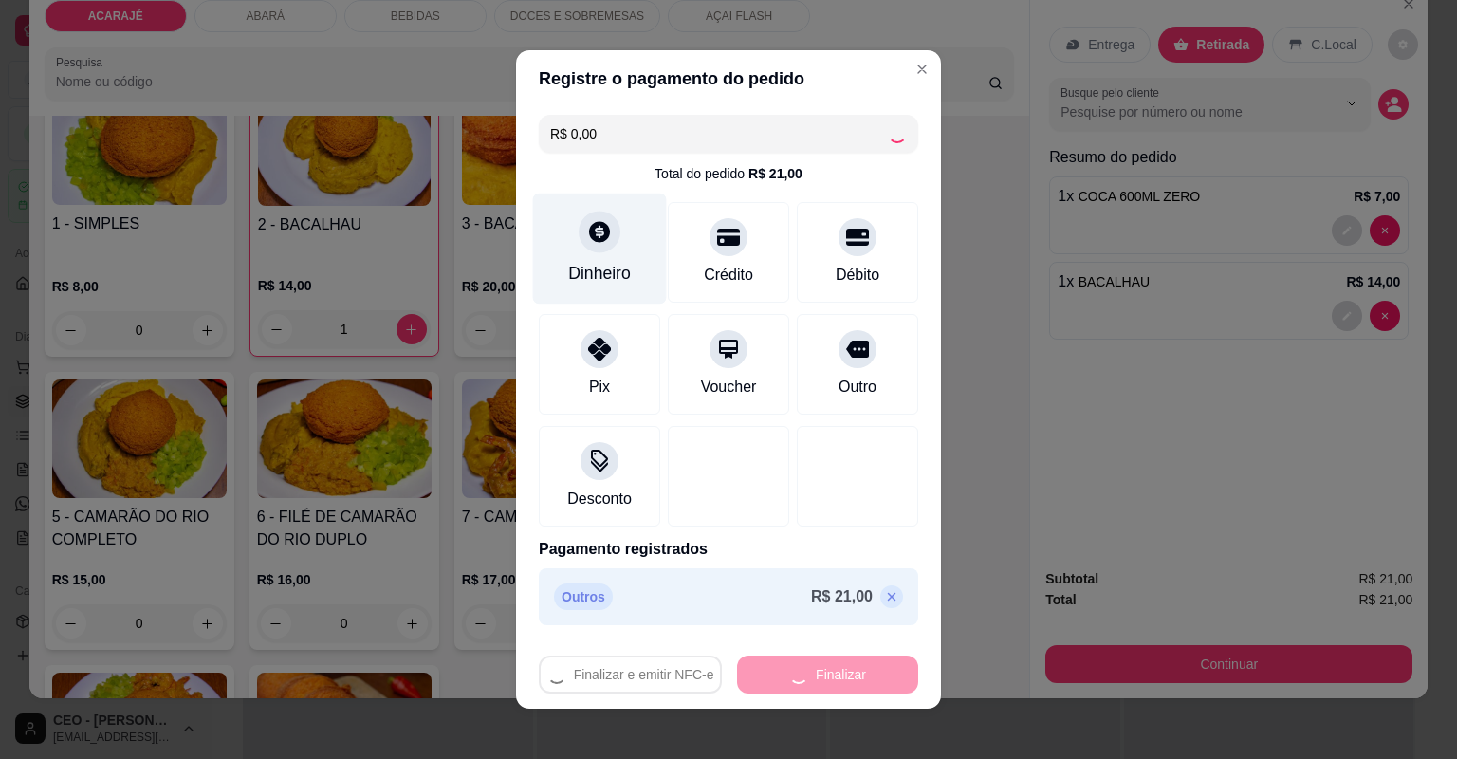
type input "0"
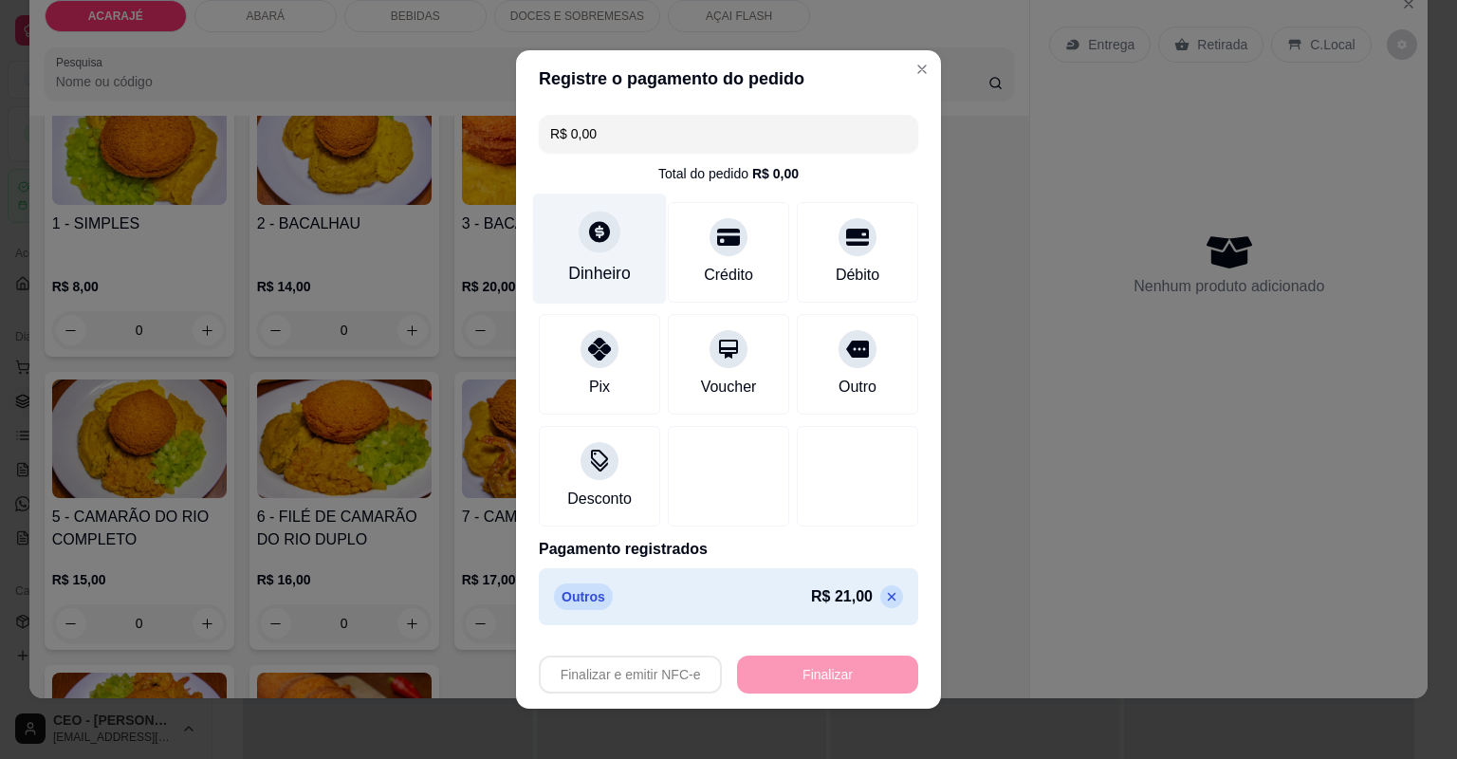
type input "-R$ 21,00"
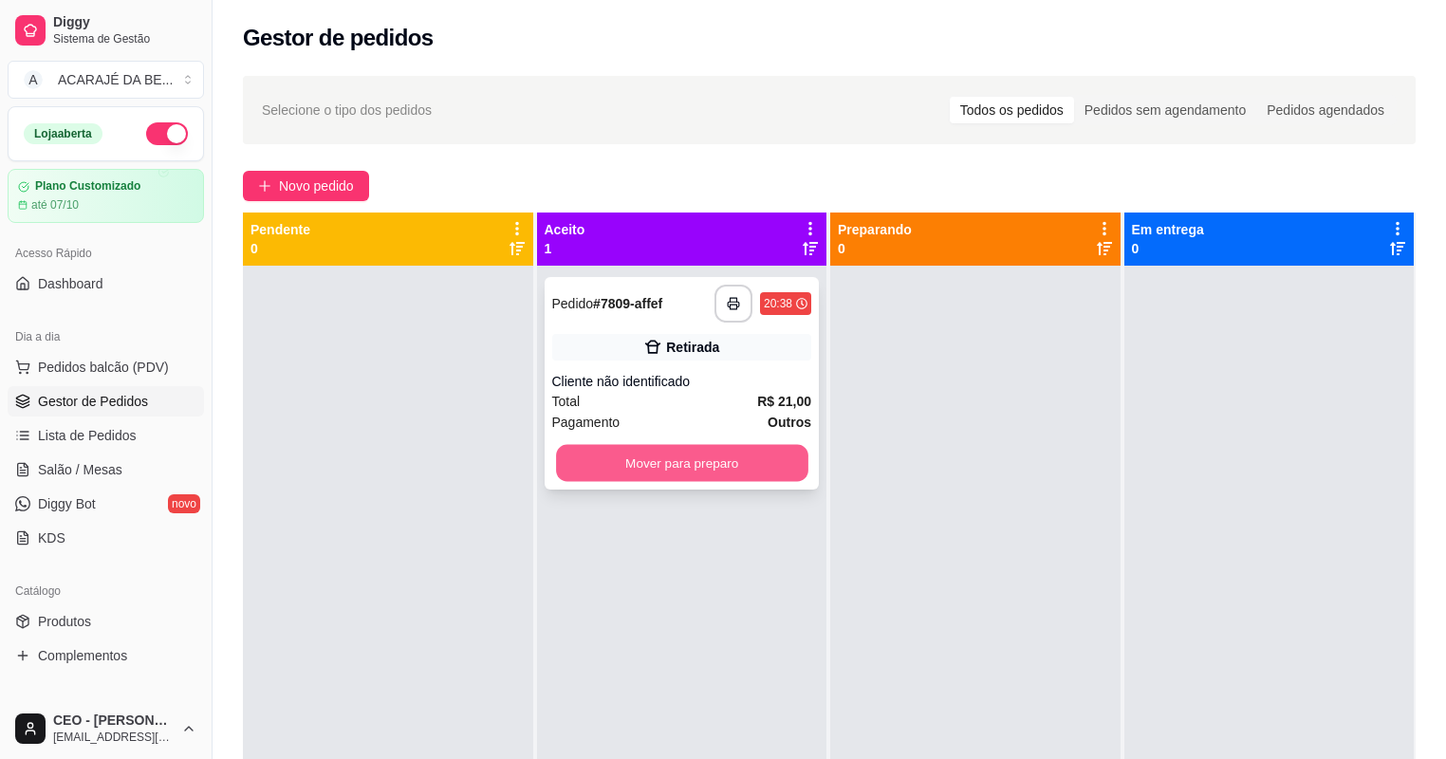
click at [745, 461] on button "Mover para preparo" at bounding box center [681, 463] width 251 height 37
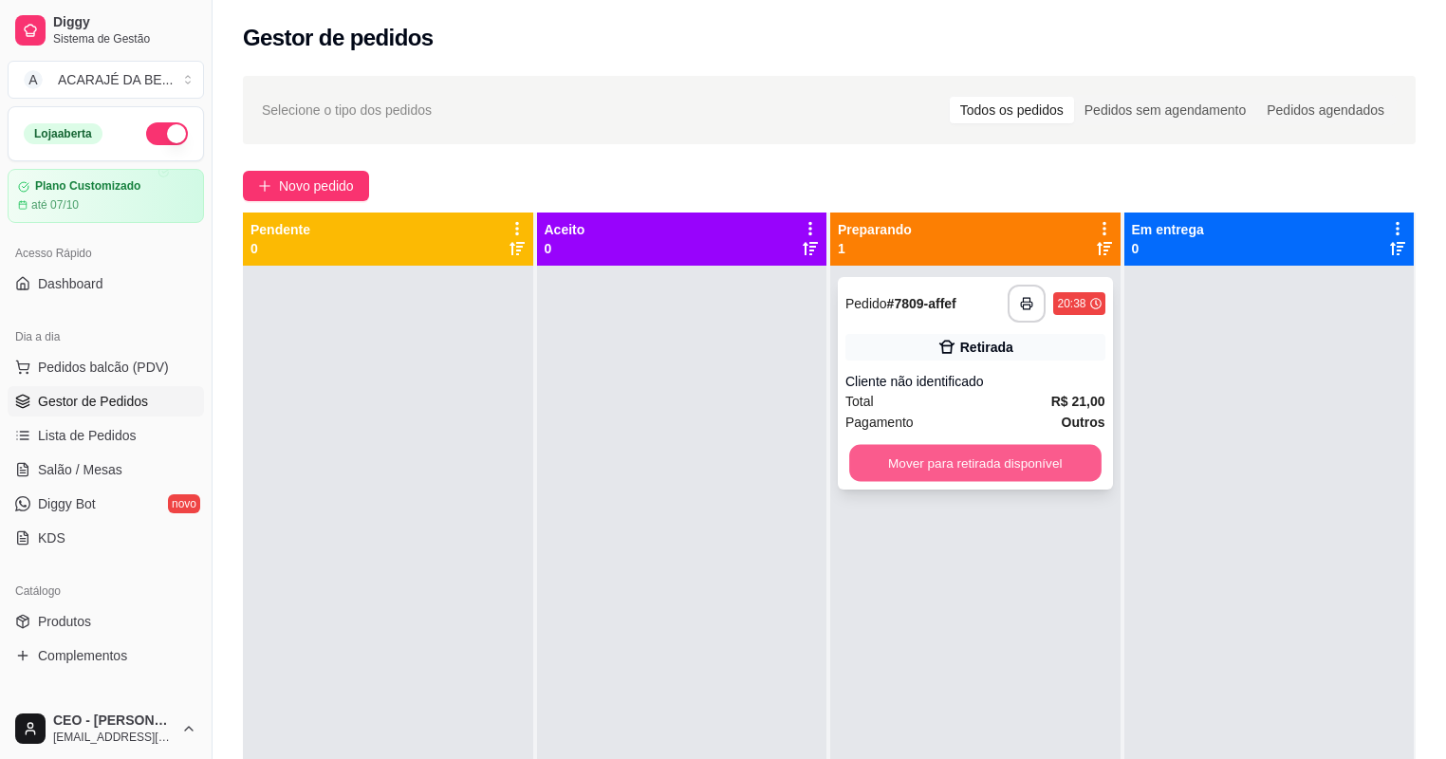
click at [968, 474] on button "Mover para retirada disponível" at bounding box center [974, 463] width 251 height 37
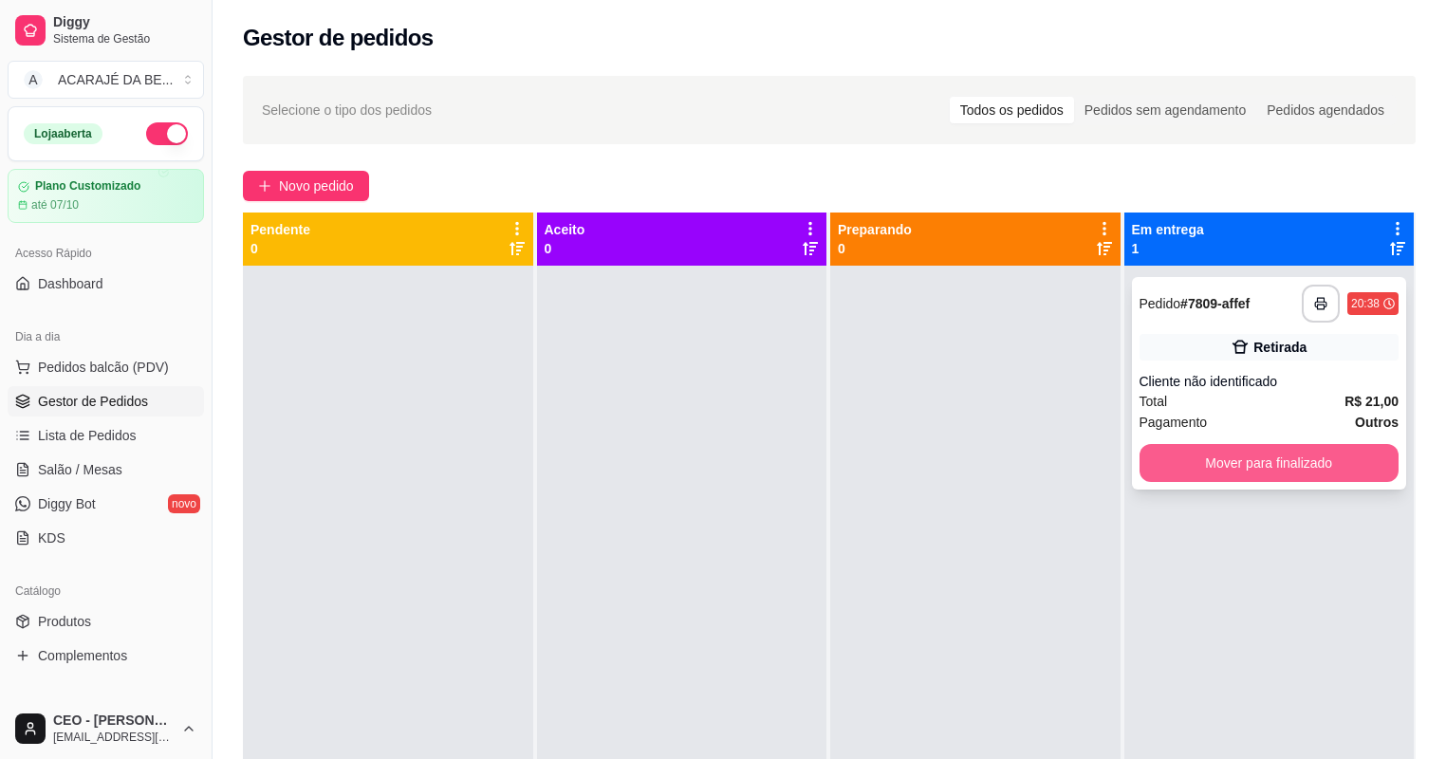
click at [1215, 474] on button "Mover para finalizado" at bounding box center [1269, 463] width 260 height 38
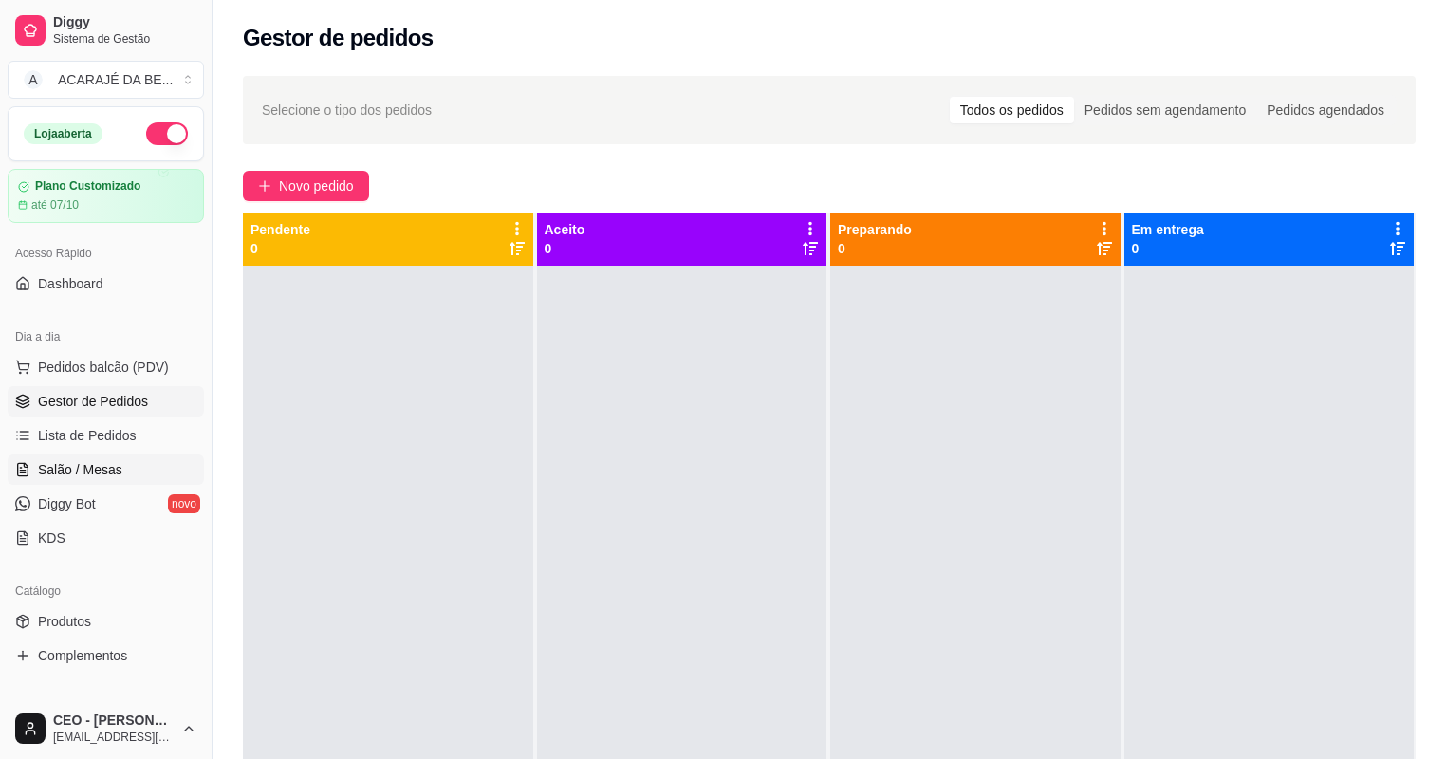
click at [106, 469] on span "Salão / Mesas" at bounding box center [80, 469] width 84 height 19
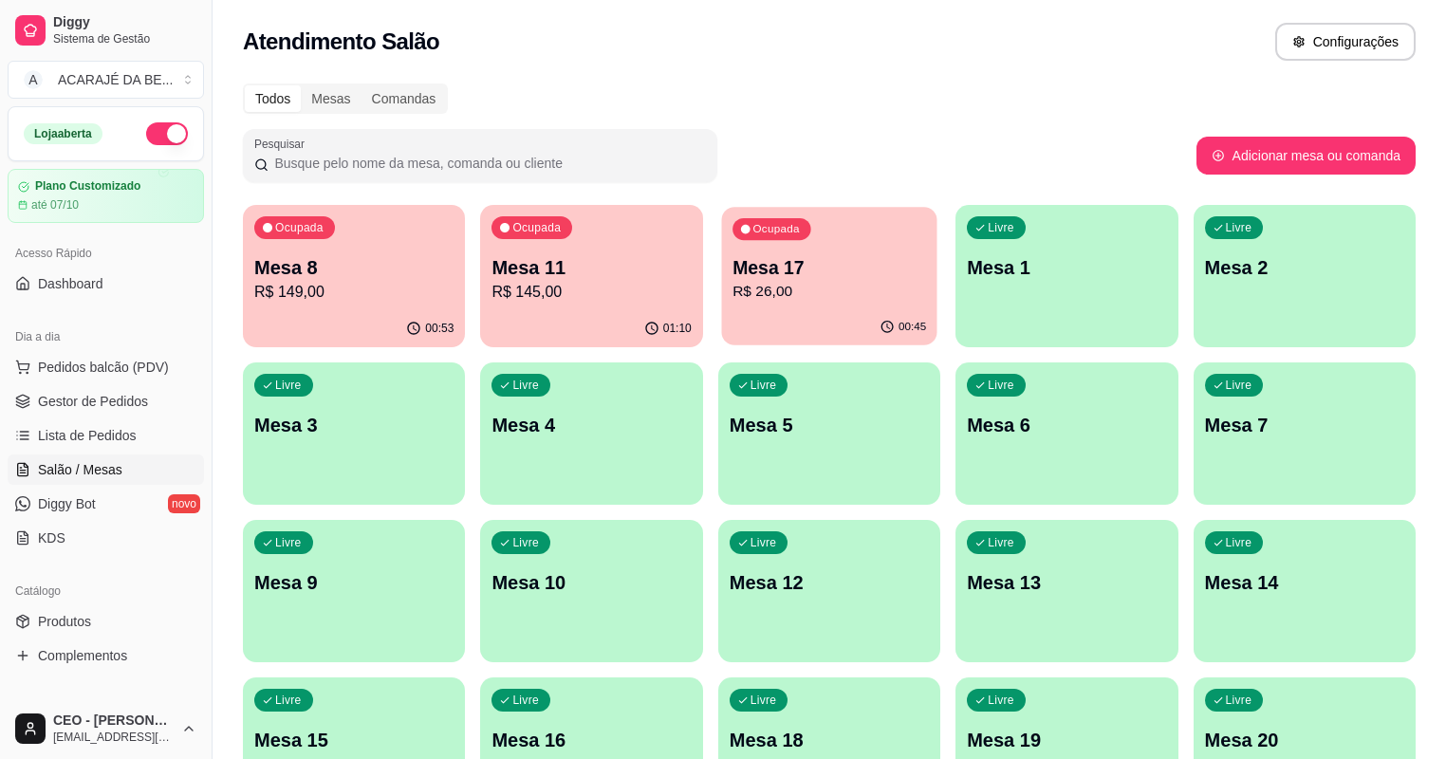
click at [732, 286] on p "R$ 26,00" at bounding box center [829, 292] width 194 height 22
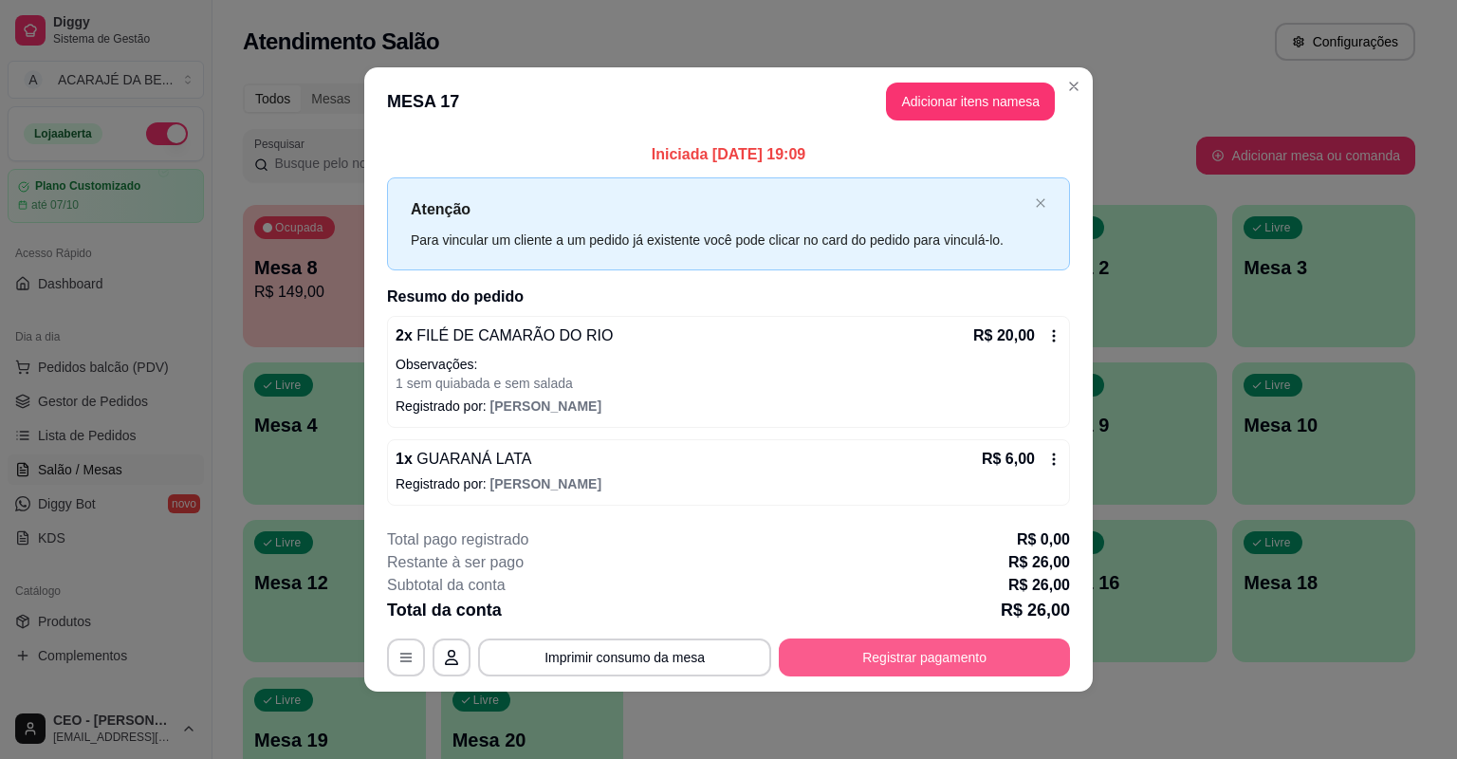
click at [866, 649] on button "Registrar pagamento" at bounding box center [924, 657] width 291 height 38
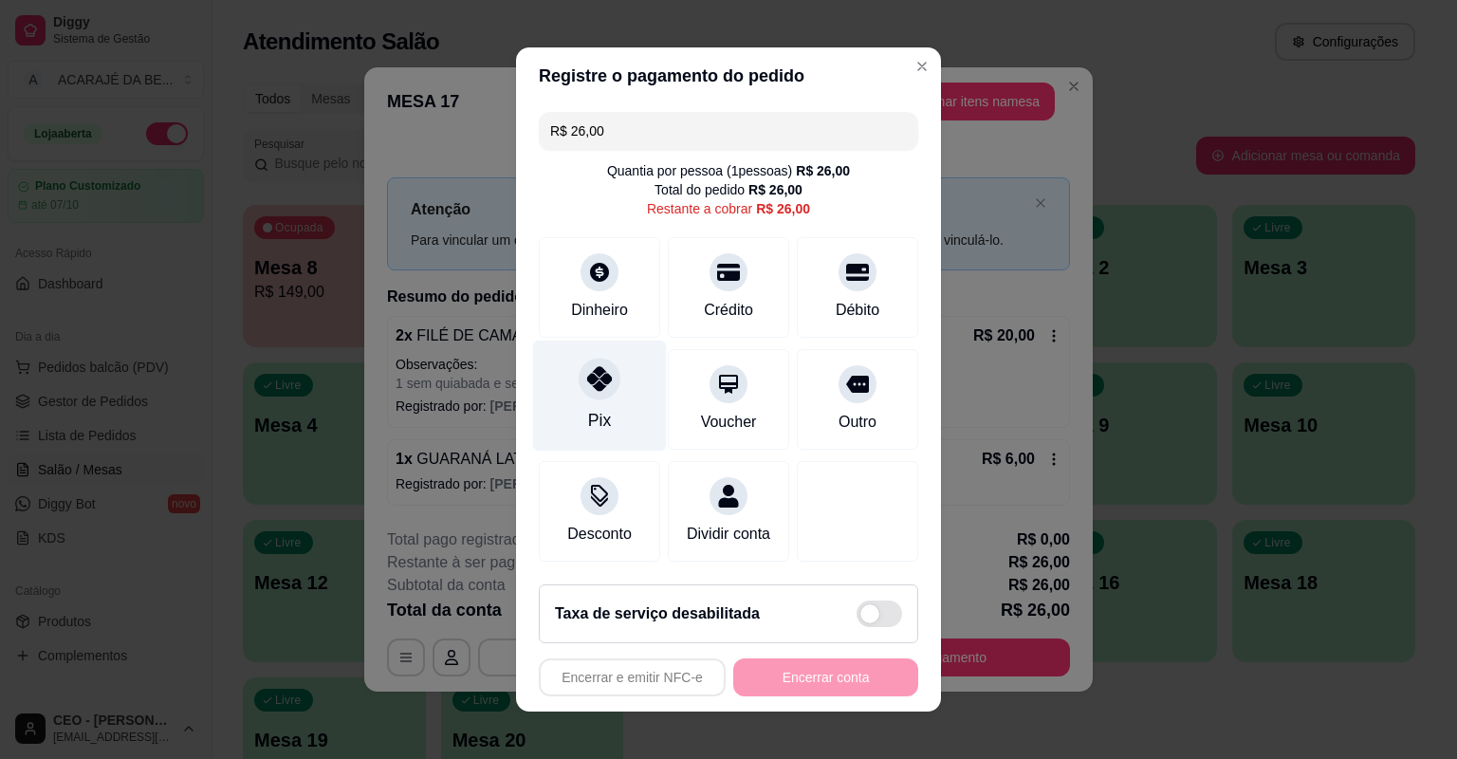
click at [588, 420] on div "Pix" at bounding box center [599, 420] width 23 height 25
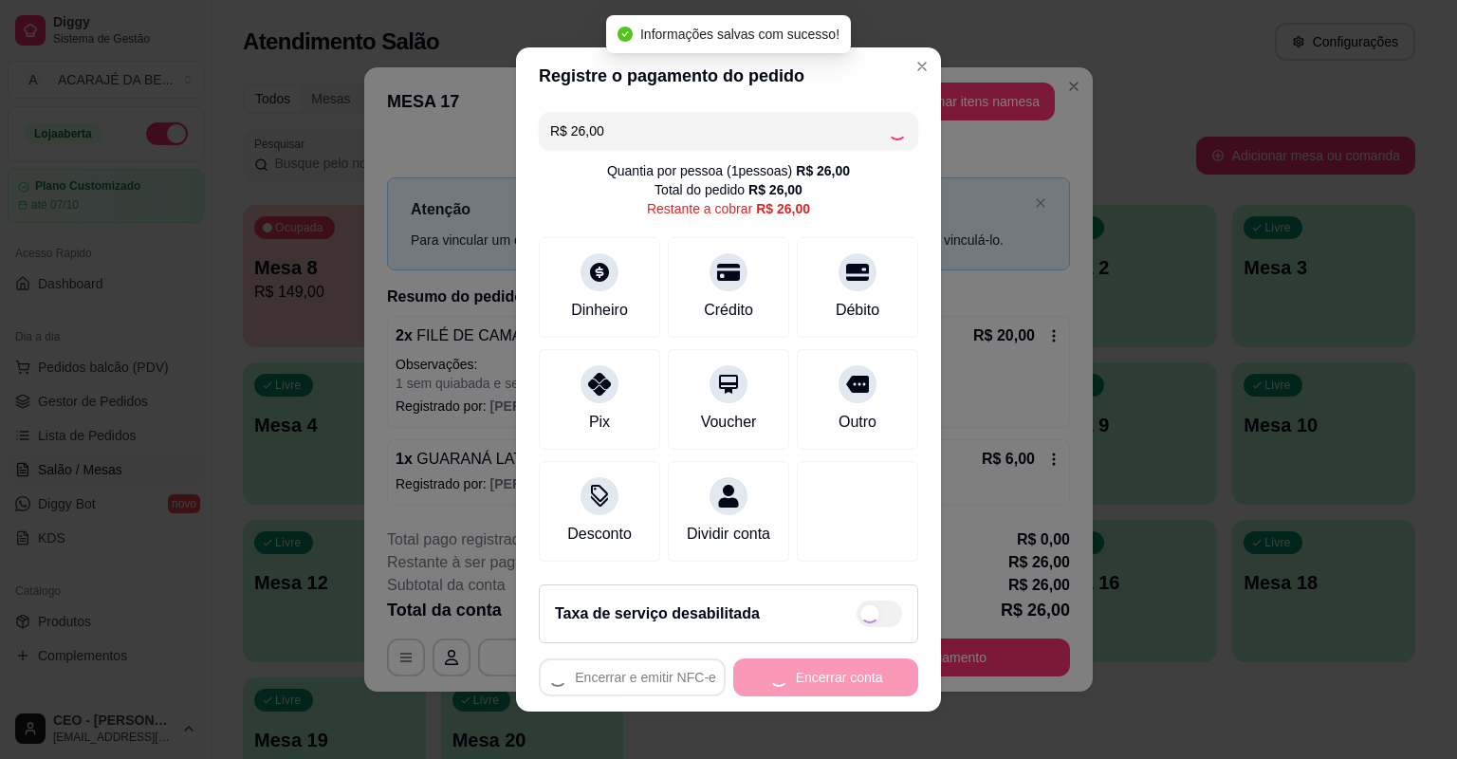
type input "R$ 0,00"
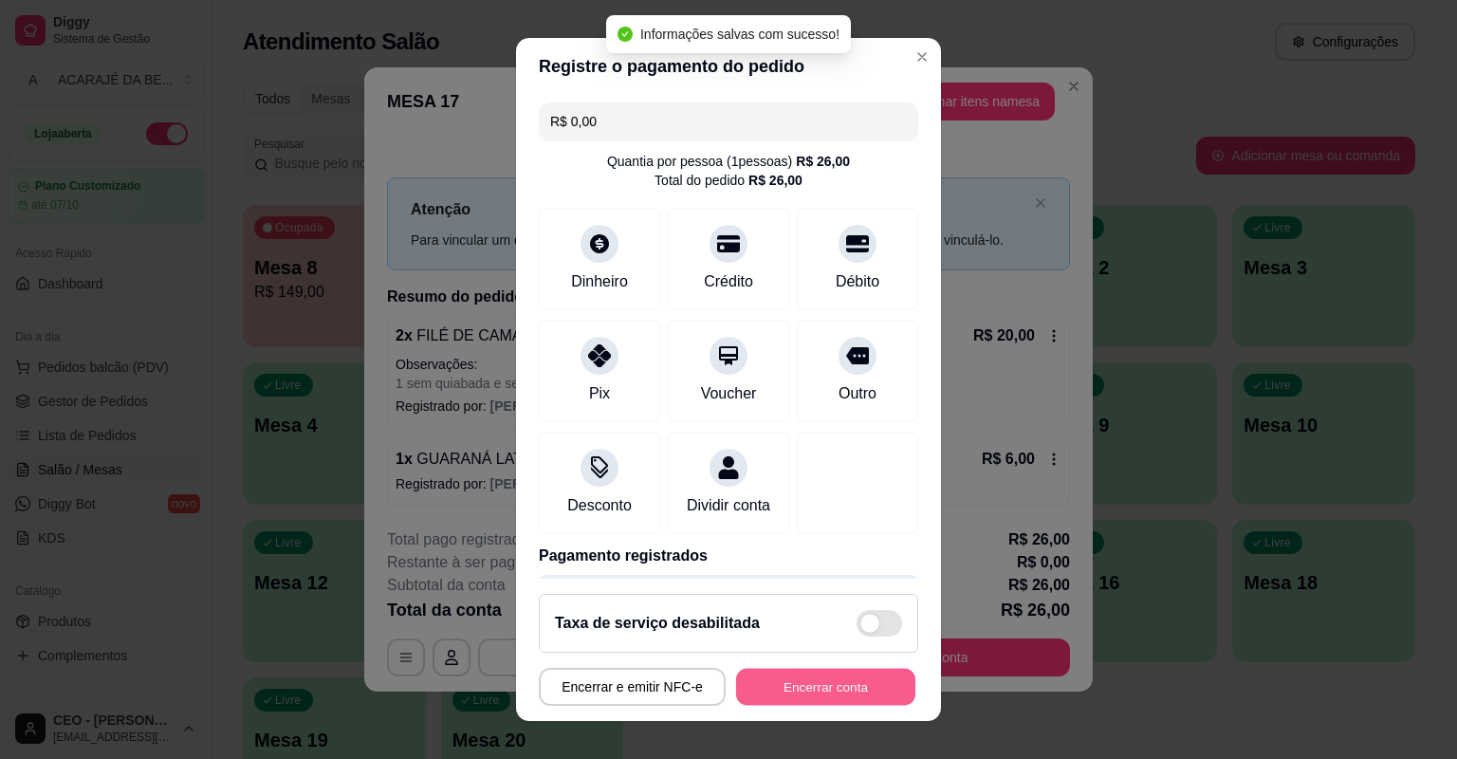
click at [813, 682] on button "Encerrar conta" at bounding box center [825, 687] width 179 height 37
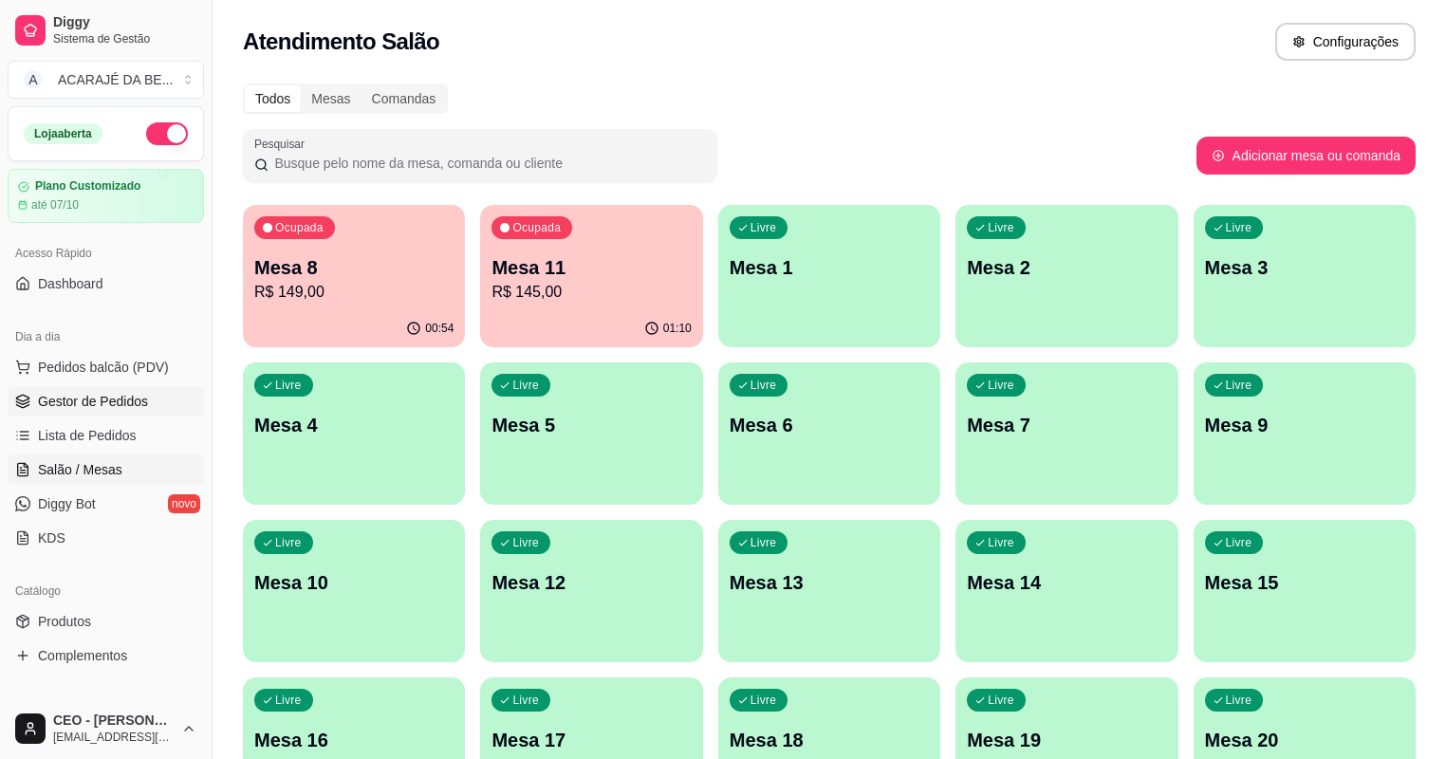
click at [144, 389] on link "Gestor de Pedidos" at bounding box center [106, 401] width 196 height 30
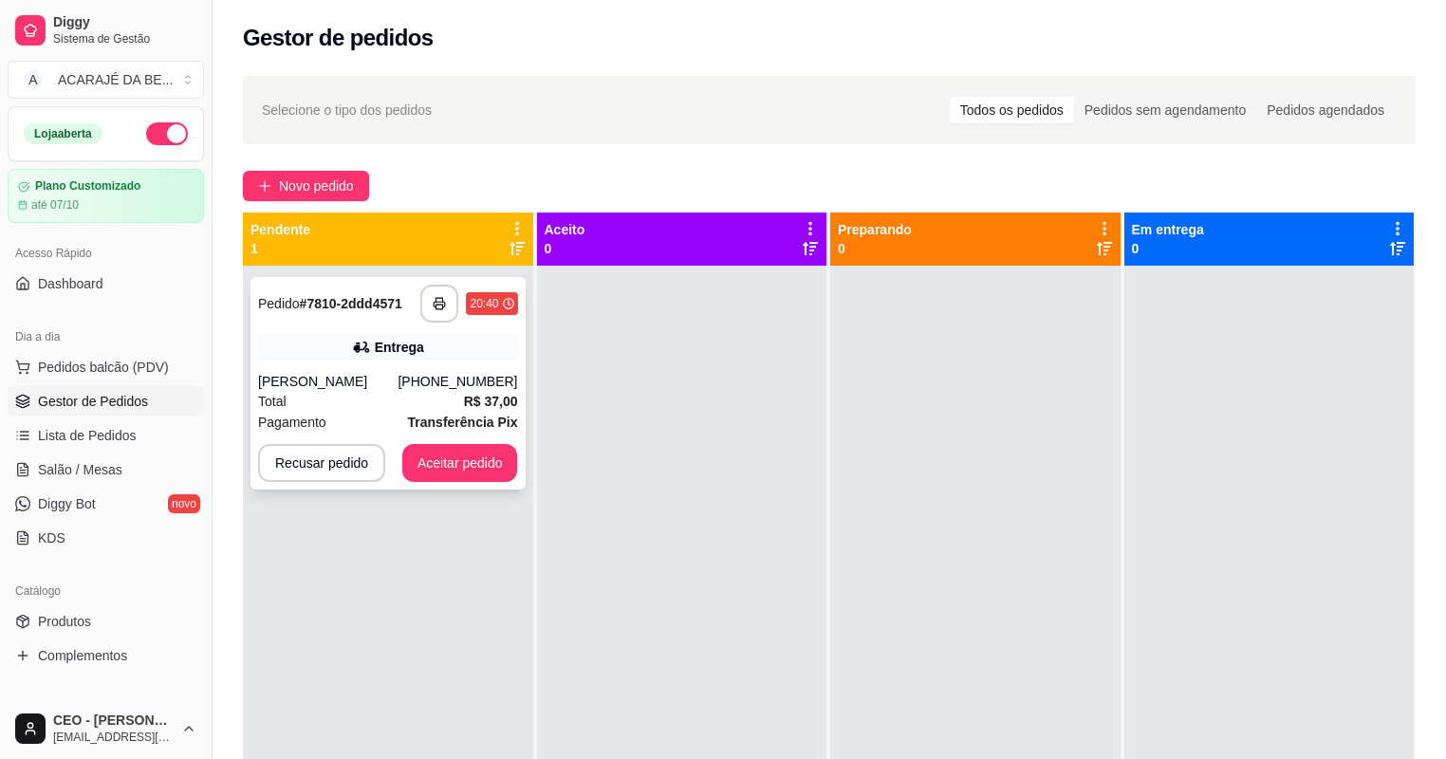
drag, startPoint x: 338, startPoint y: 309, endPoint x: 357, endPoint y: 286, distance: 30.4
click at [357, 286] on div "**********" at bounding box center [388, 304] width 260 height 38
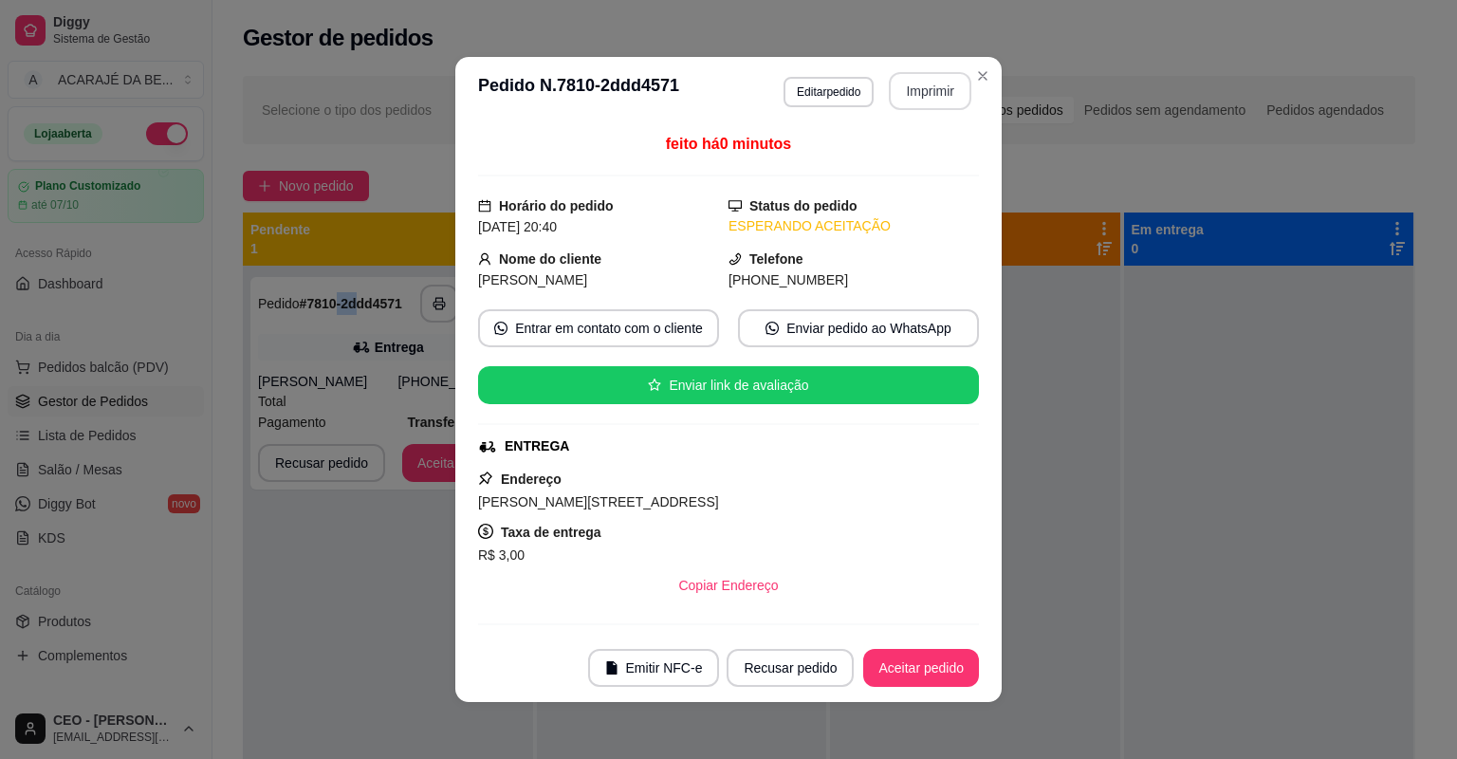
click at [900, 83] on button "Imprimir" at bounding box center [930, 91] width 83 height 38
click at [924, 675] on button "Aceitar pedido" at bounding box center [921, 668] width 116 height 38
click at [916, 671] on button "Aceitar pedido" at bounding box center [921, 668] width 112 height 37
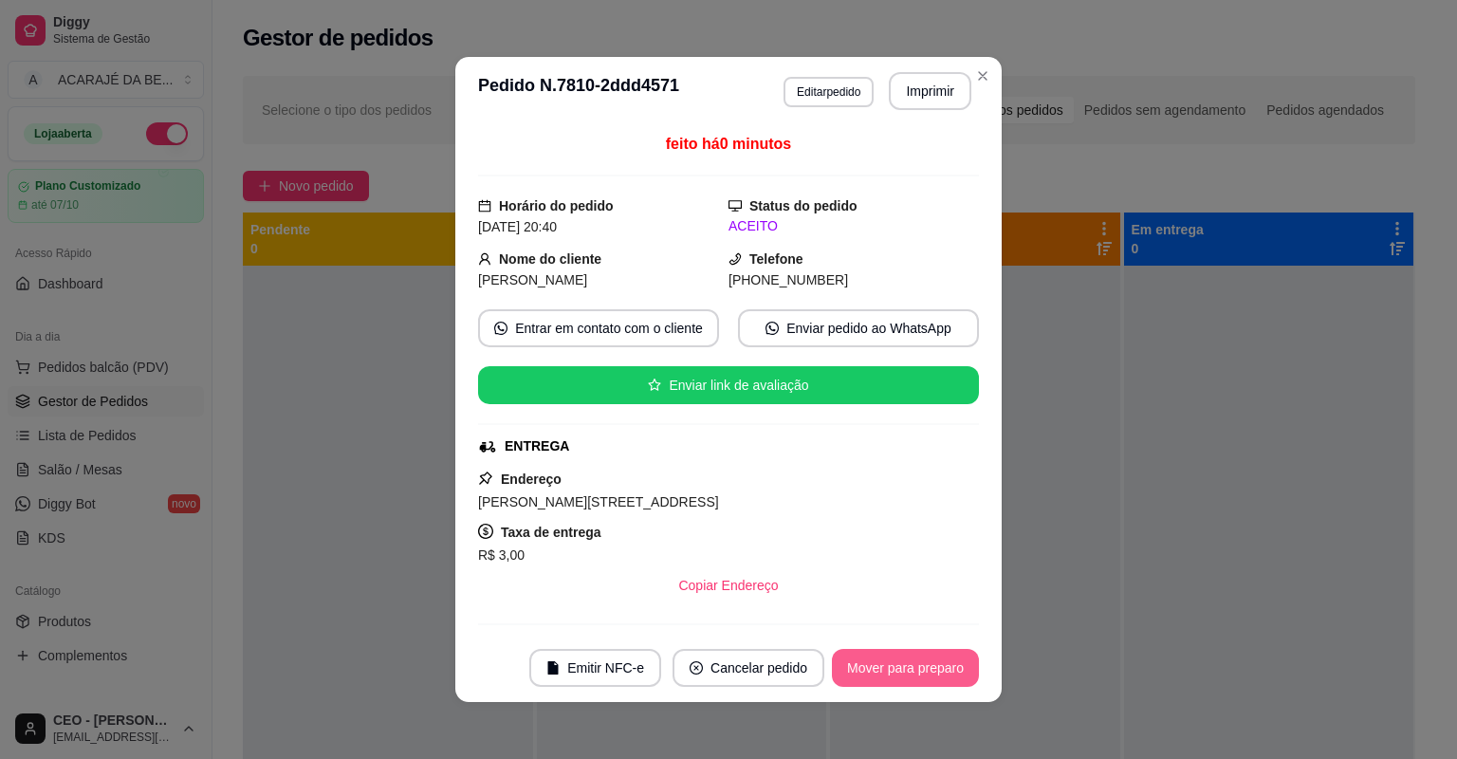
click at [916, 668] on button "Mover para preparo" at bounding box center [905, 668] width 147 height 38
click at [916, 668] on div "Mover para preparo" at bounding box center [892, 668] width 174 height 38
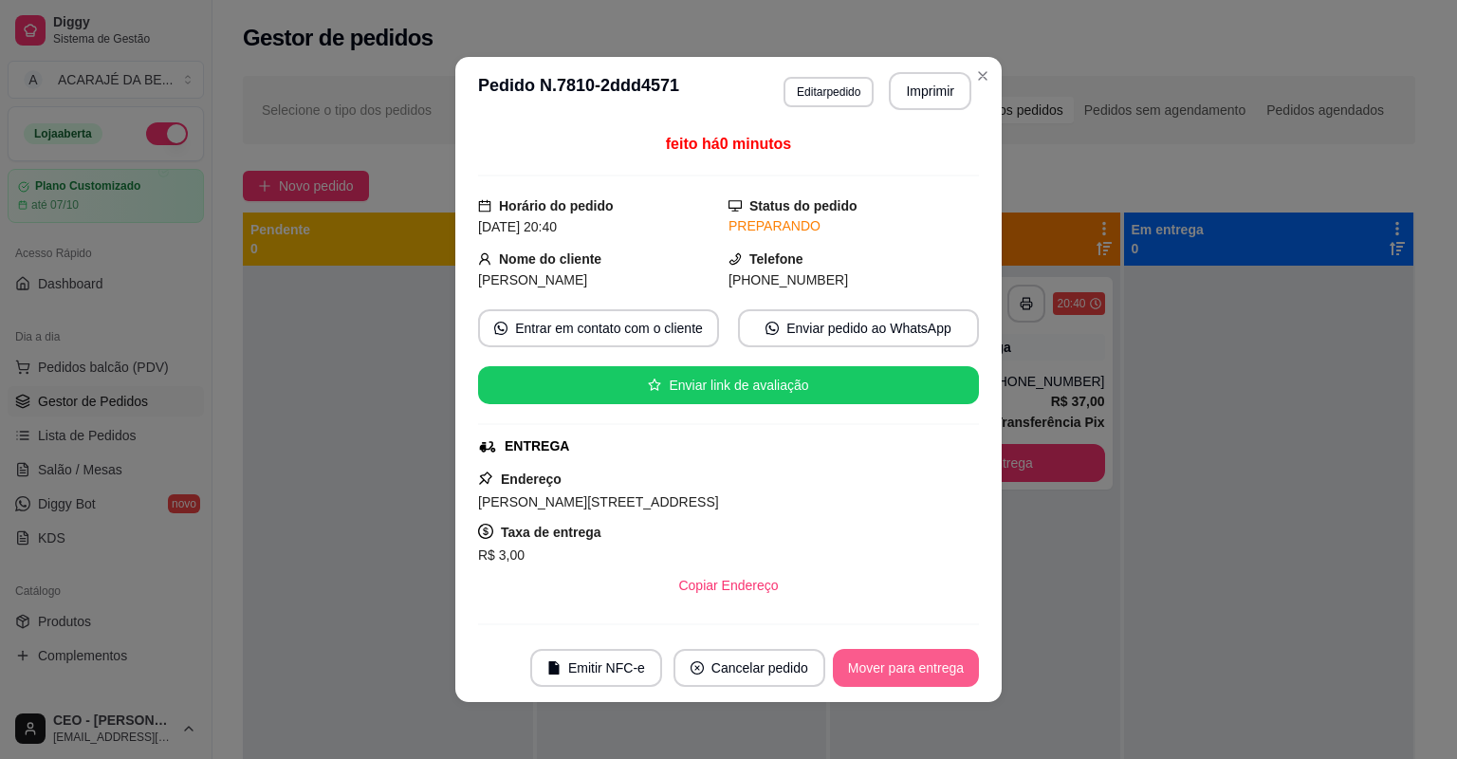
click at [916, 668] on button "Mover para entrega" at bounding box center [906, 668] width 146 height 38
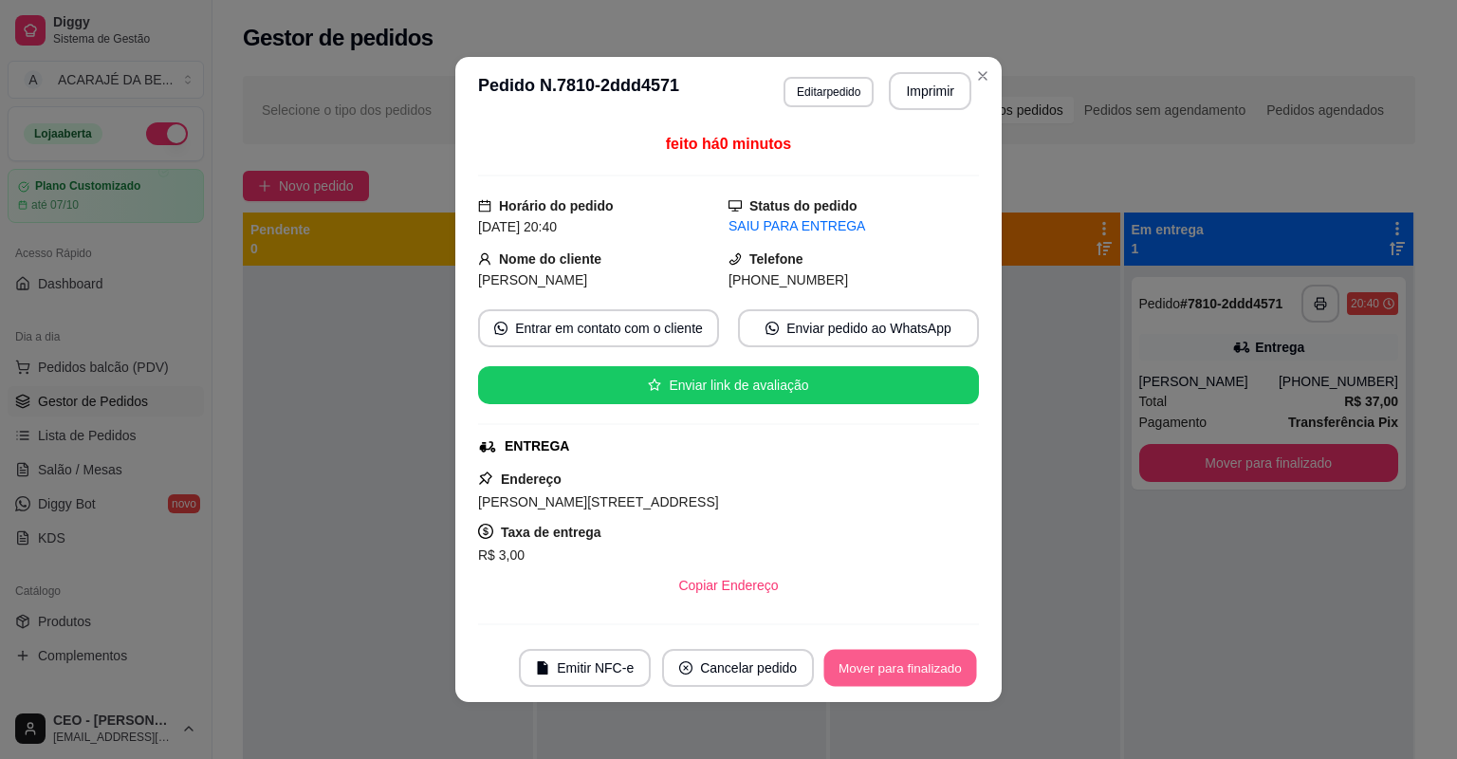
click at [916, 668] on button "Mover para finalizado" at bounding box center [900, 668] width 153 height 37
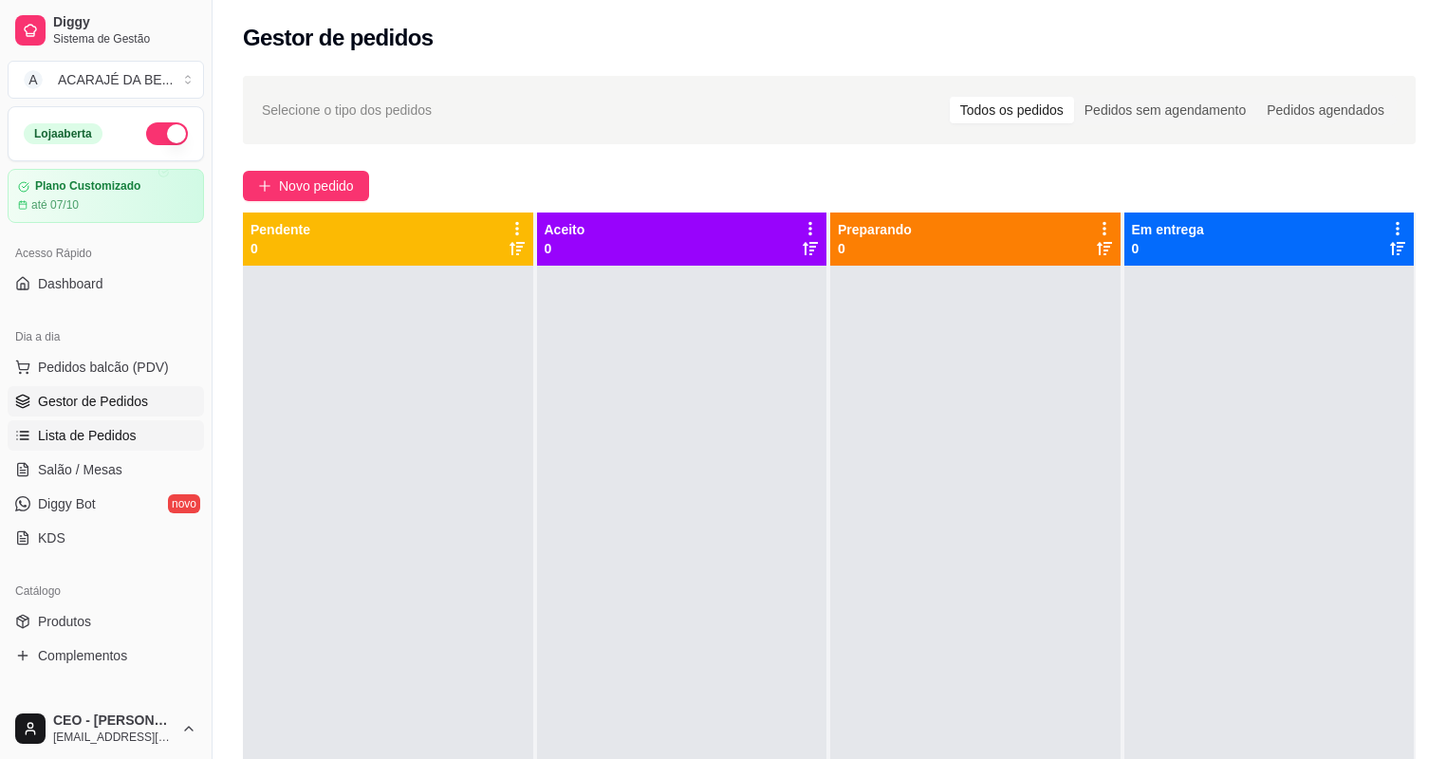
click at [85, 444] on span "Lista de Pedidos" at bounding box center [87, 435] width 99 height 19
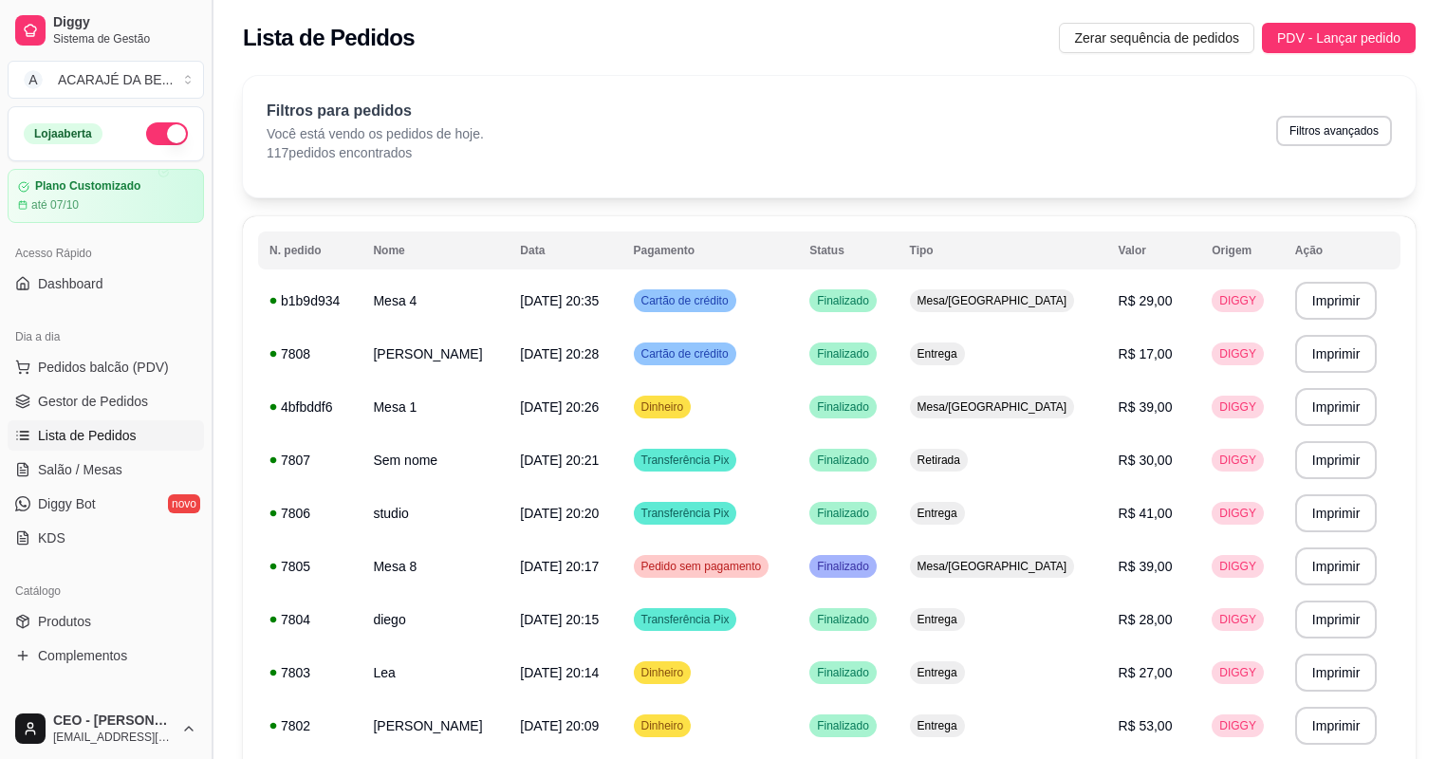
click at [80, 476] on span "Salão / Mesas" at bounding box center [80, 469] width 84 height 19
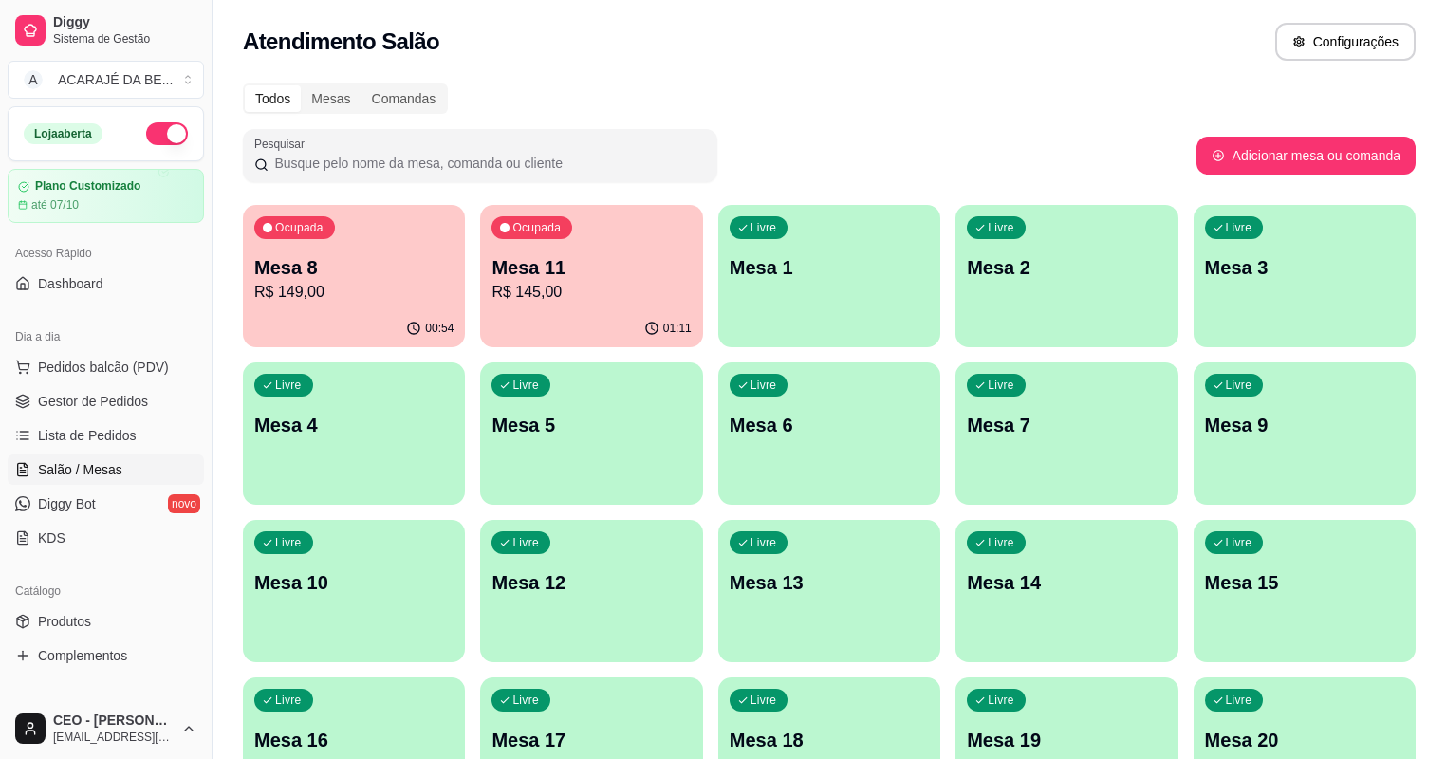
click at [415, 257] on div "Ocupada Mesa 8 R$ 149,00" at bounding box center [354, 257] width 222 height 105
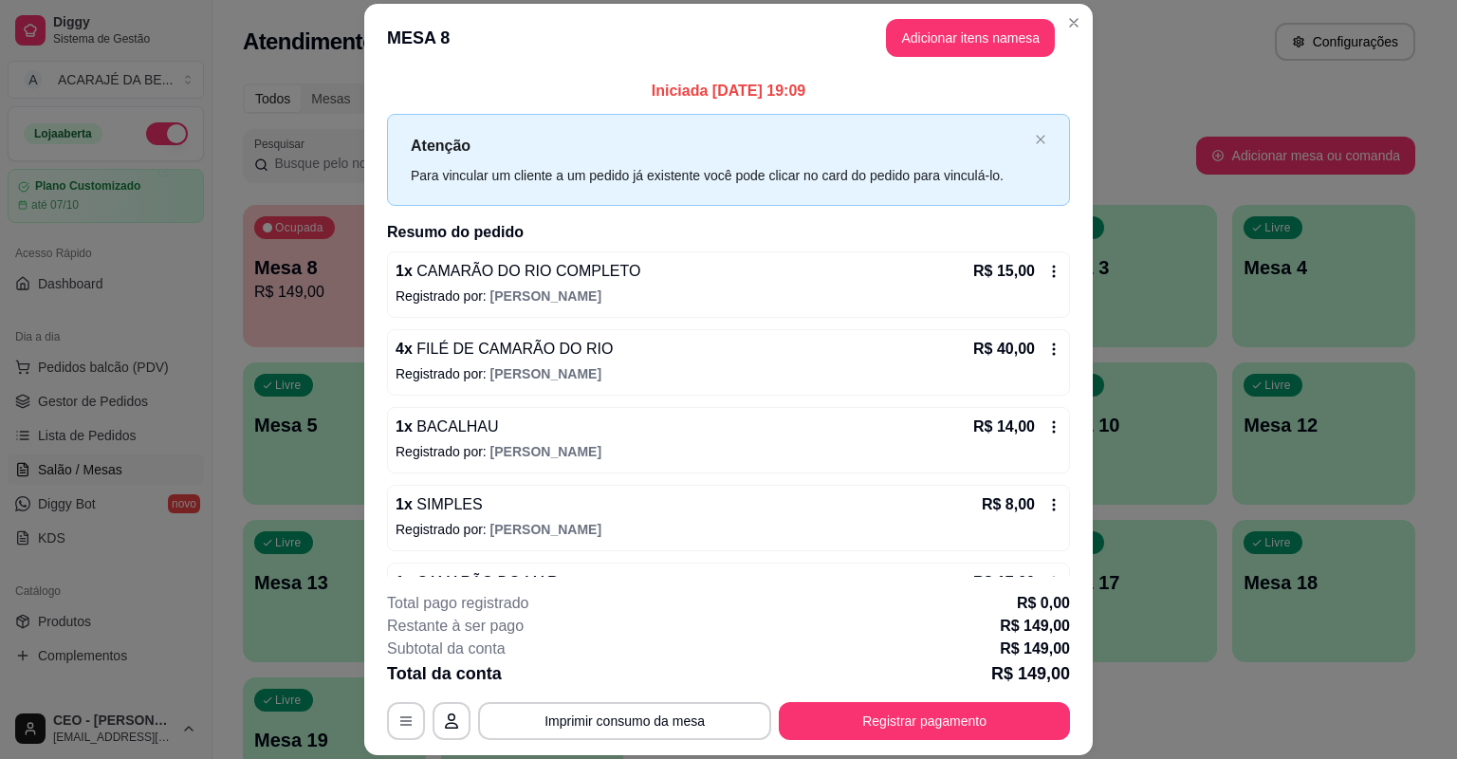
click at [848, 699] on div "**********" at bounding box center [728, 666] width 683 height 148
click at [858, 725] on button "Registrar pagamento" at bounding box center [925, 721] width 283 height 37
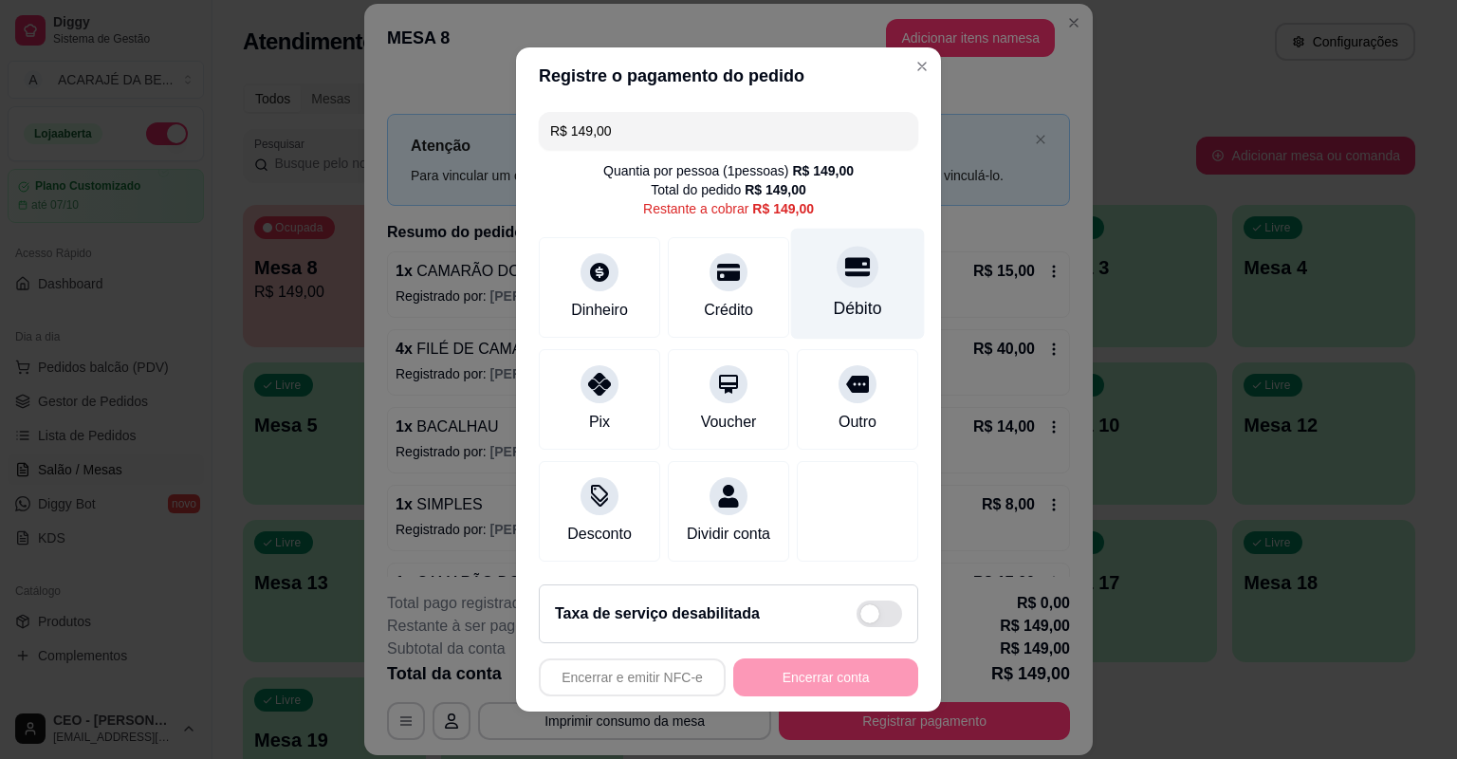
click at [819, 292] on div "Débito" at bounding box center [858, 284] width 134 height 111
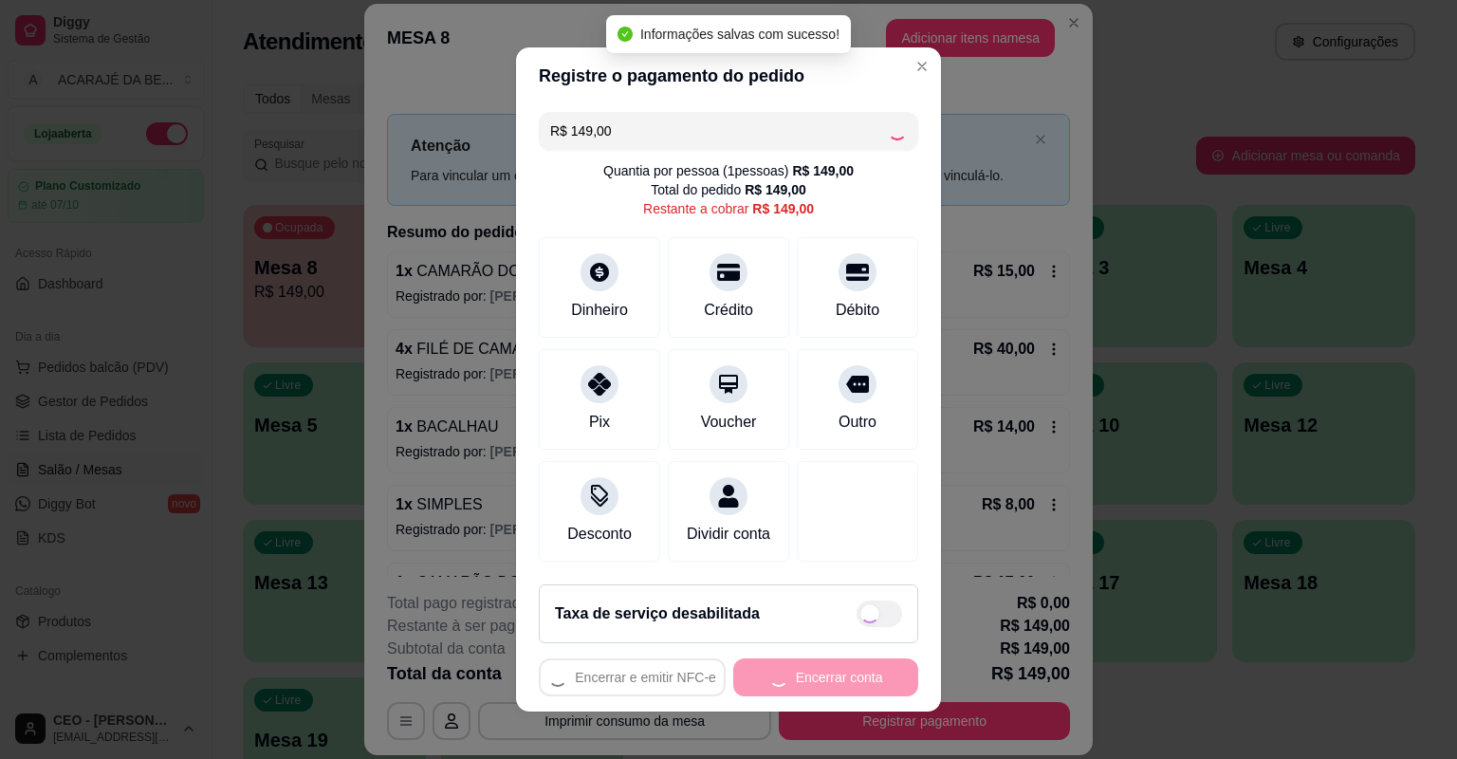
type input "R$ 0,00"
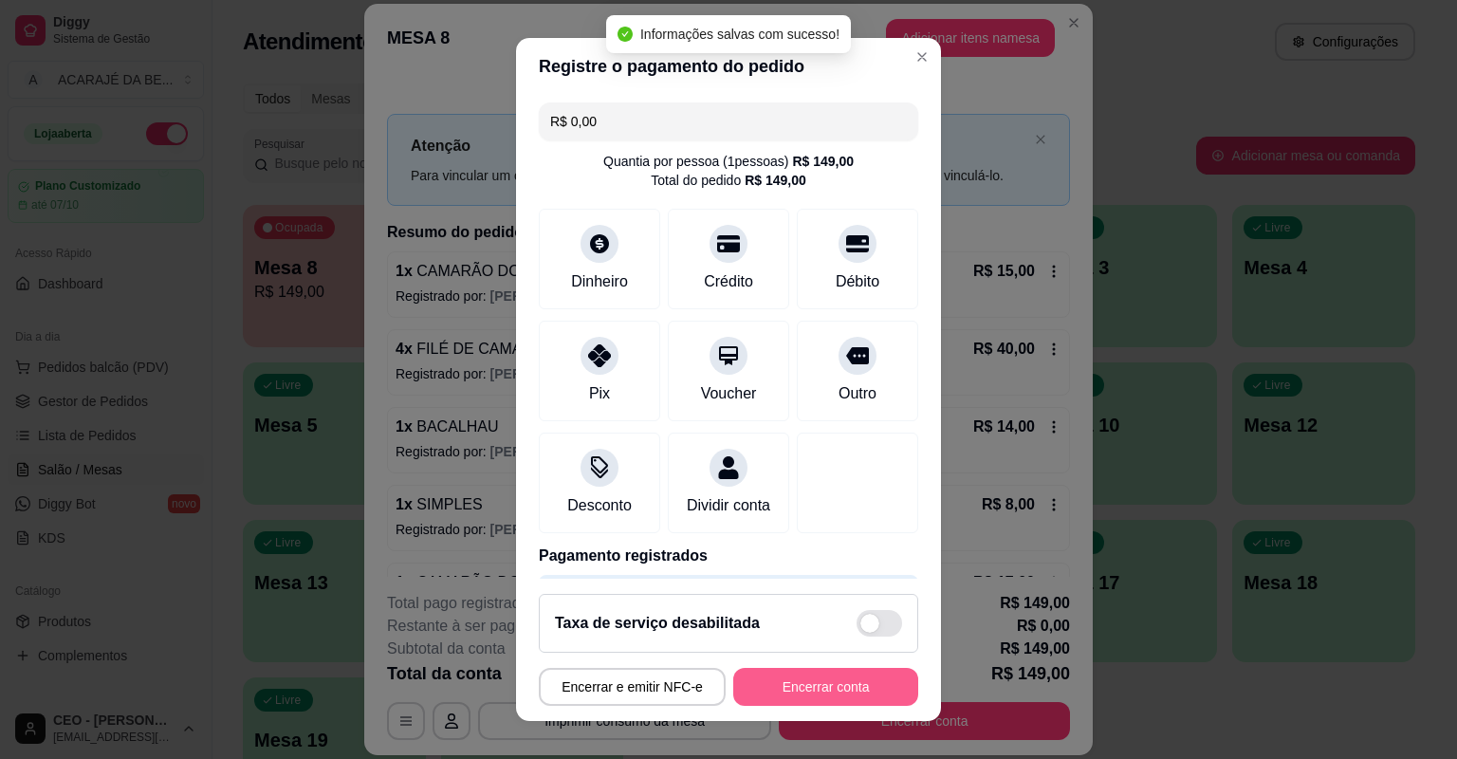
click at [804, 677] on button "Encerrar conta" at bounding box center [825, 687] width 185 height 38
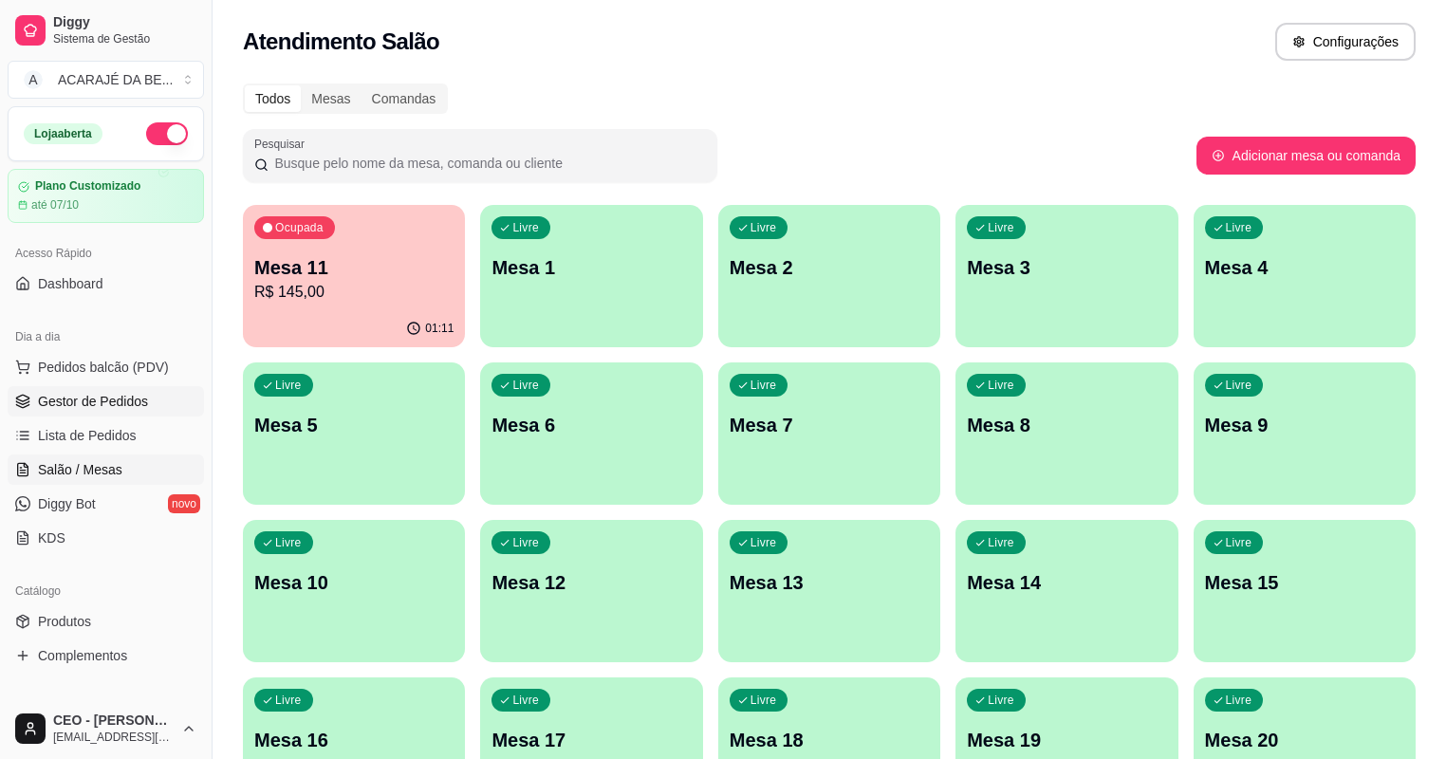
click at [75, 403] on span "Gestor de Pedidos" at bounding box center [93, 401] width 110 height 19
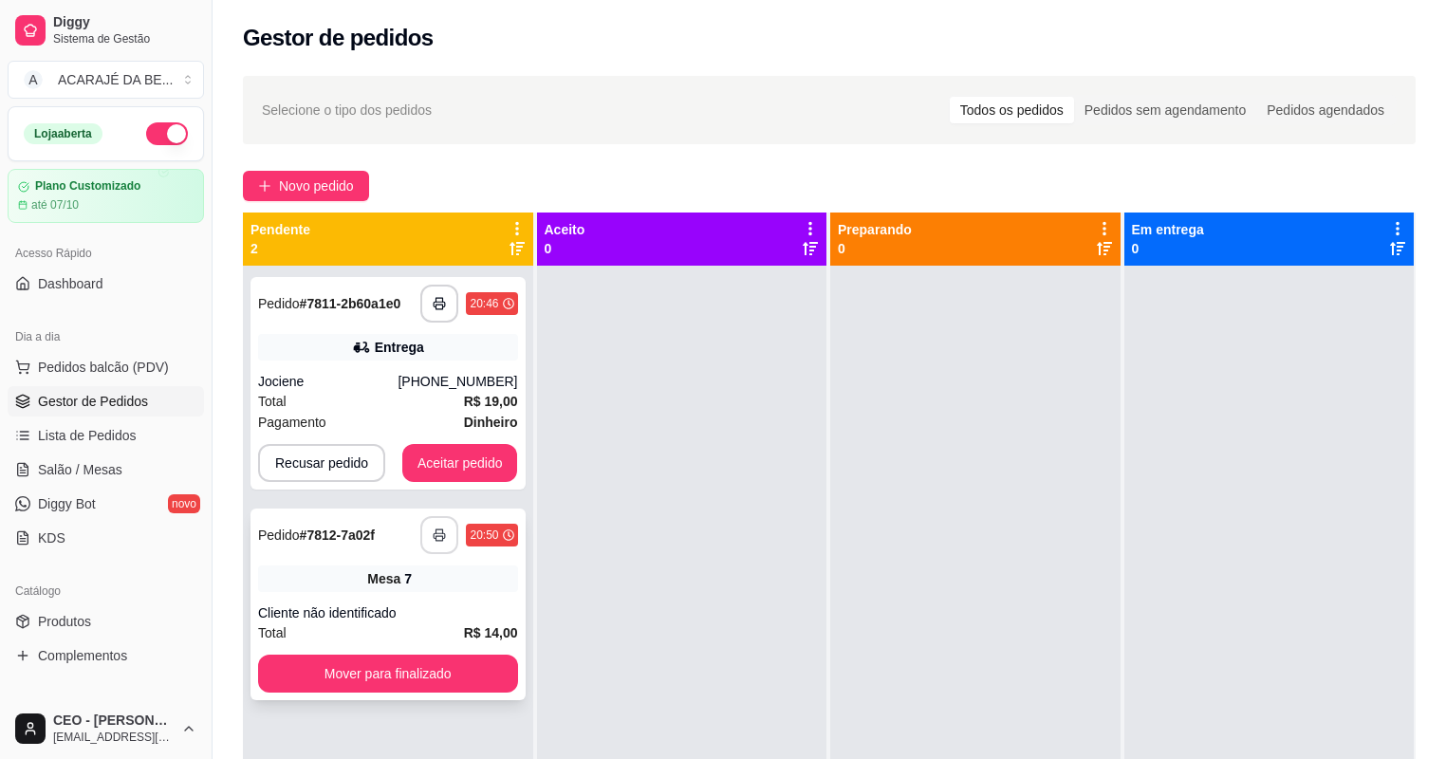
click at [438, 538] on icon "button" at bounding box center [439, 534] width 13 height 13
click at [304, 663] on button "Mover para finalizado" at bounding box center [387, 673] width 251 height 37
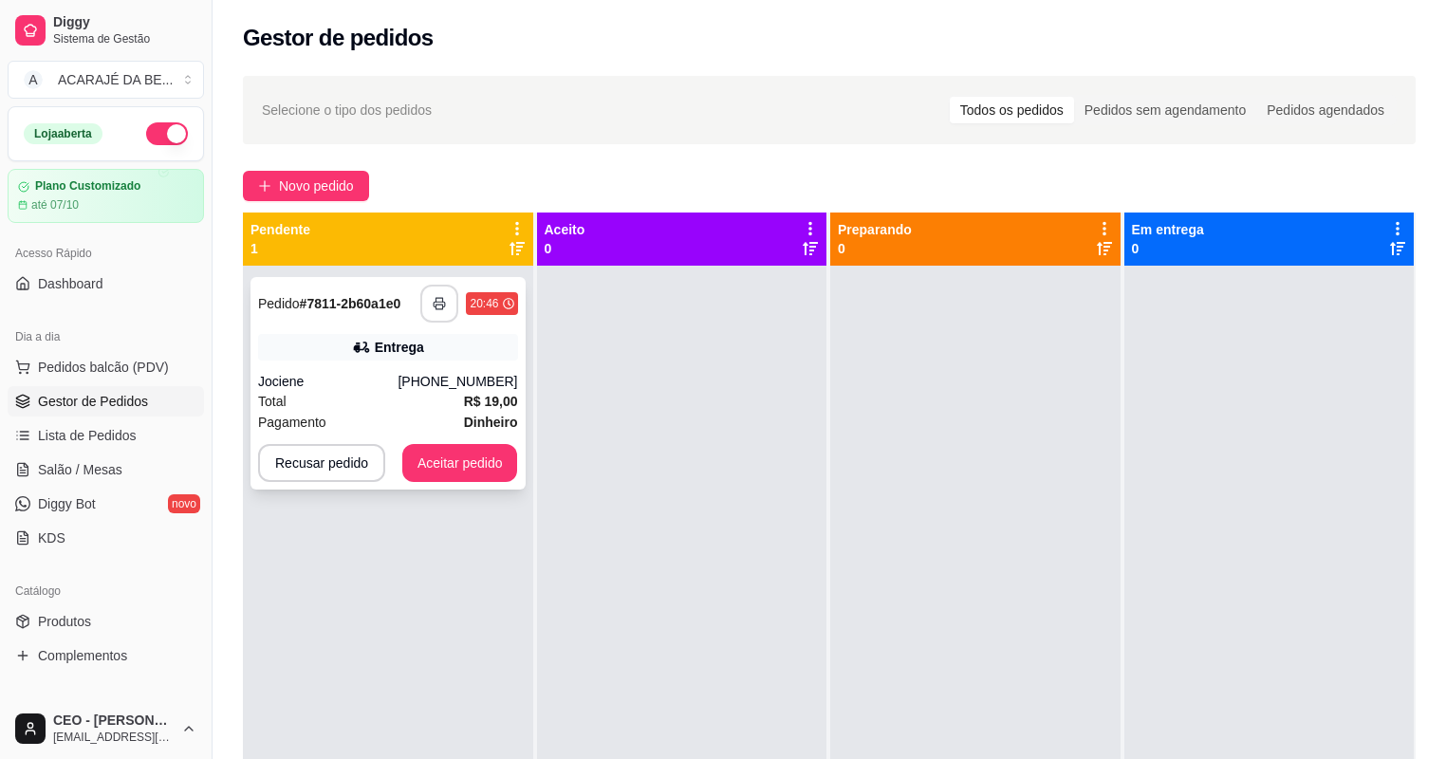
click at [429, 297] on button "button" at bounding box center [439, 304] width 38 height 38
click at [469, 461] on button "Aceitar pedido" at bounding box center [460, 463] width 112 height 37
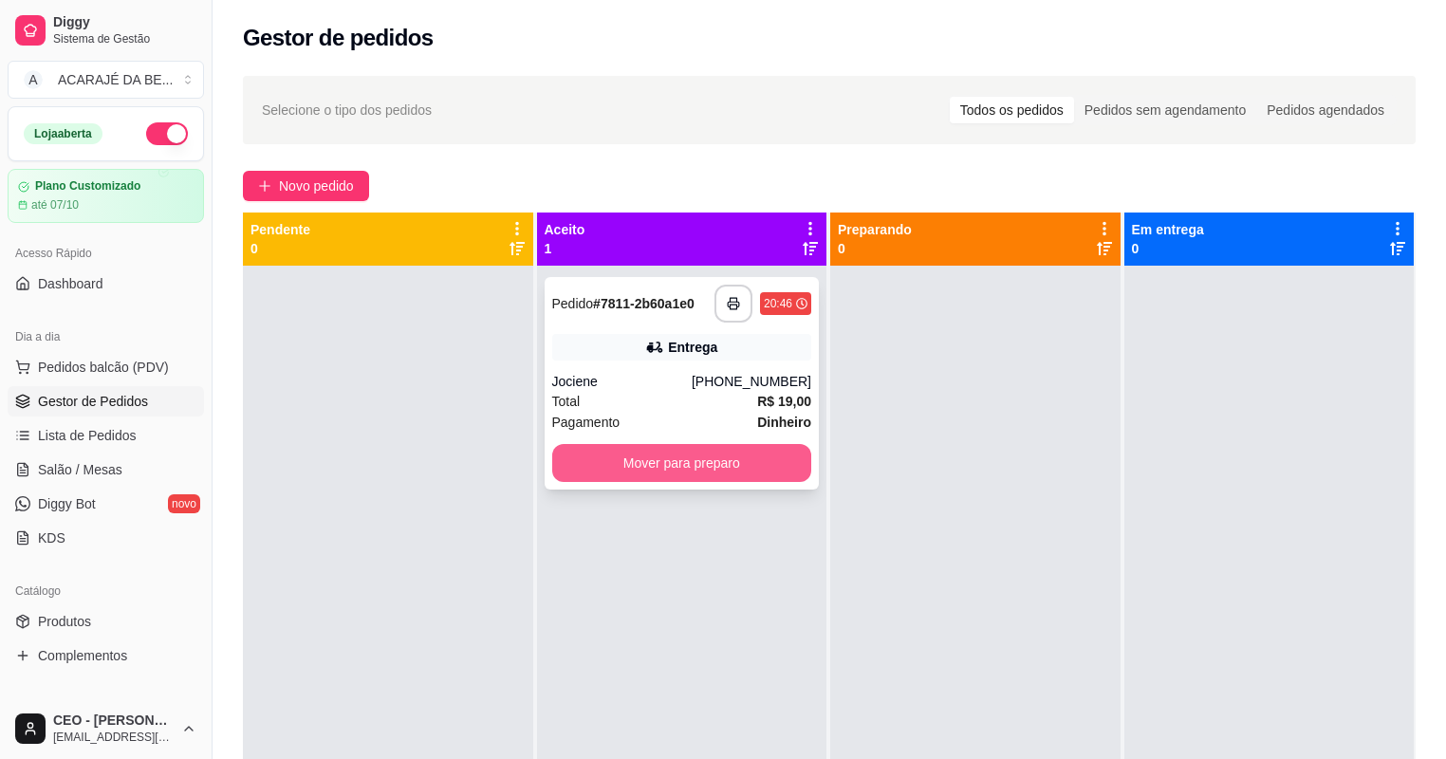
click at [607, 455] on button "Mover para preparo" at bounding box center [682, 463] width 260 height 38
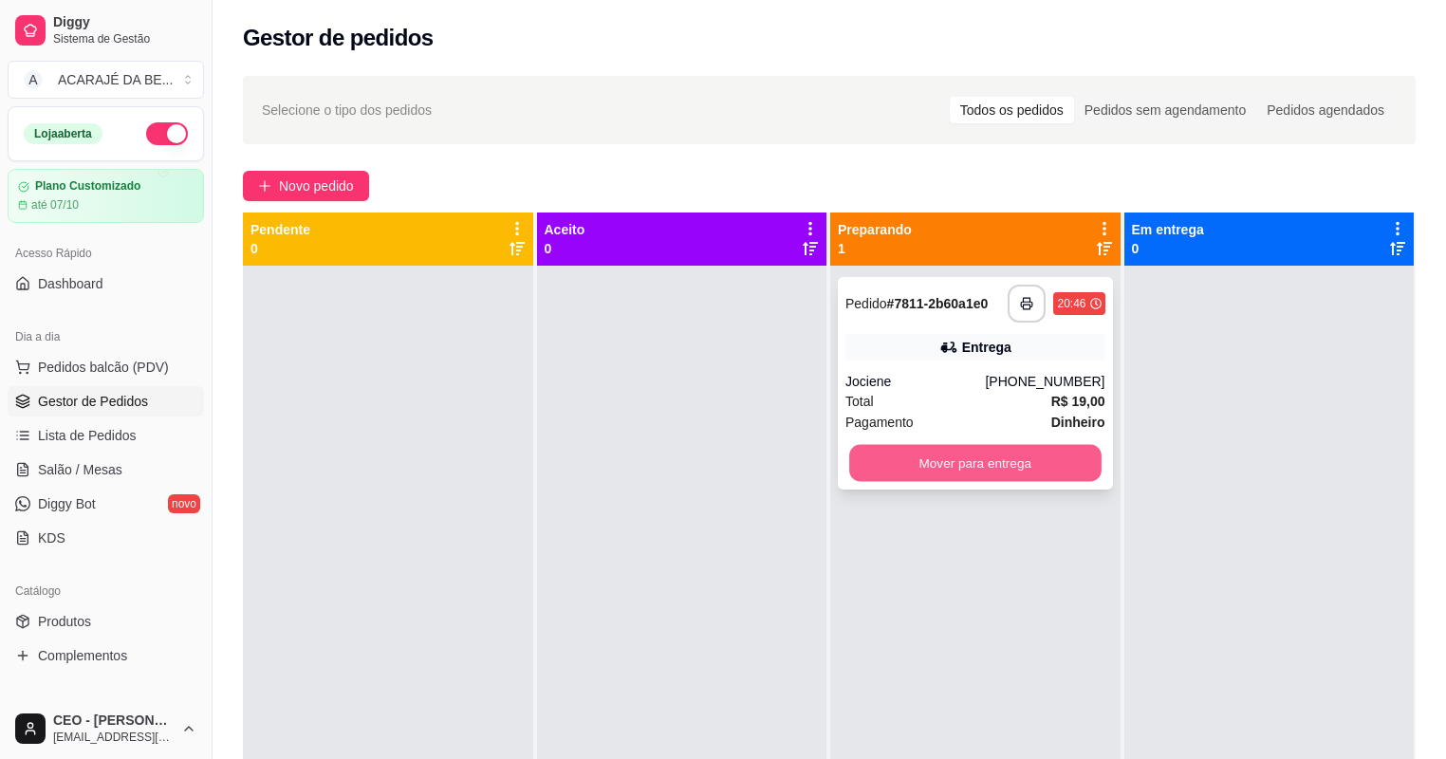
click at [1087, 458] on button "Mover para entrega" at bounding box center [974, 463] width 251 height 37
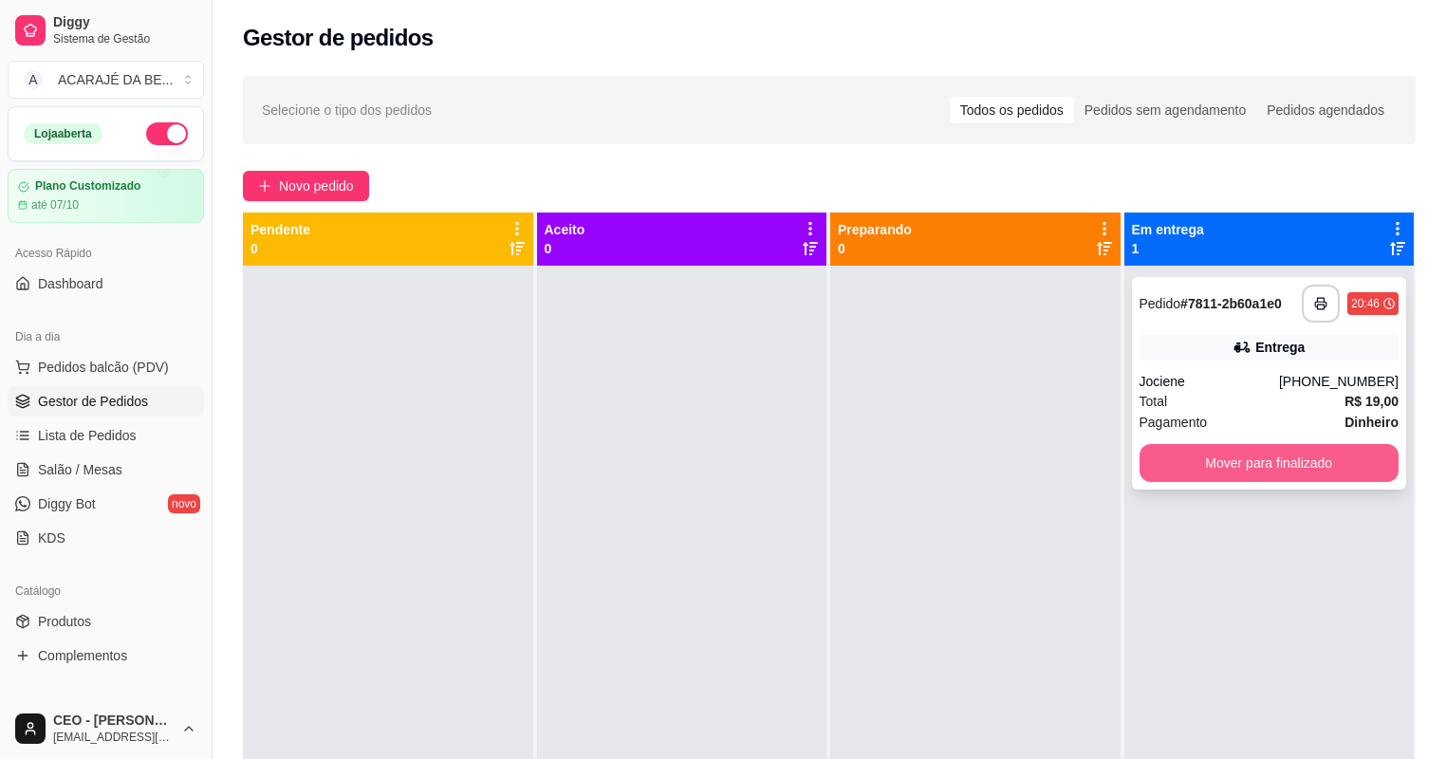
click at [1157, 459] on button "Mover para finalizado" at bounding box center [1269, 463] width 260 height 38
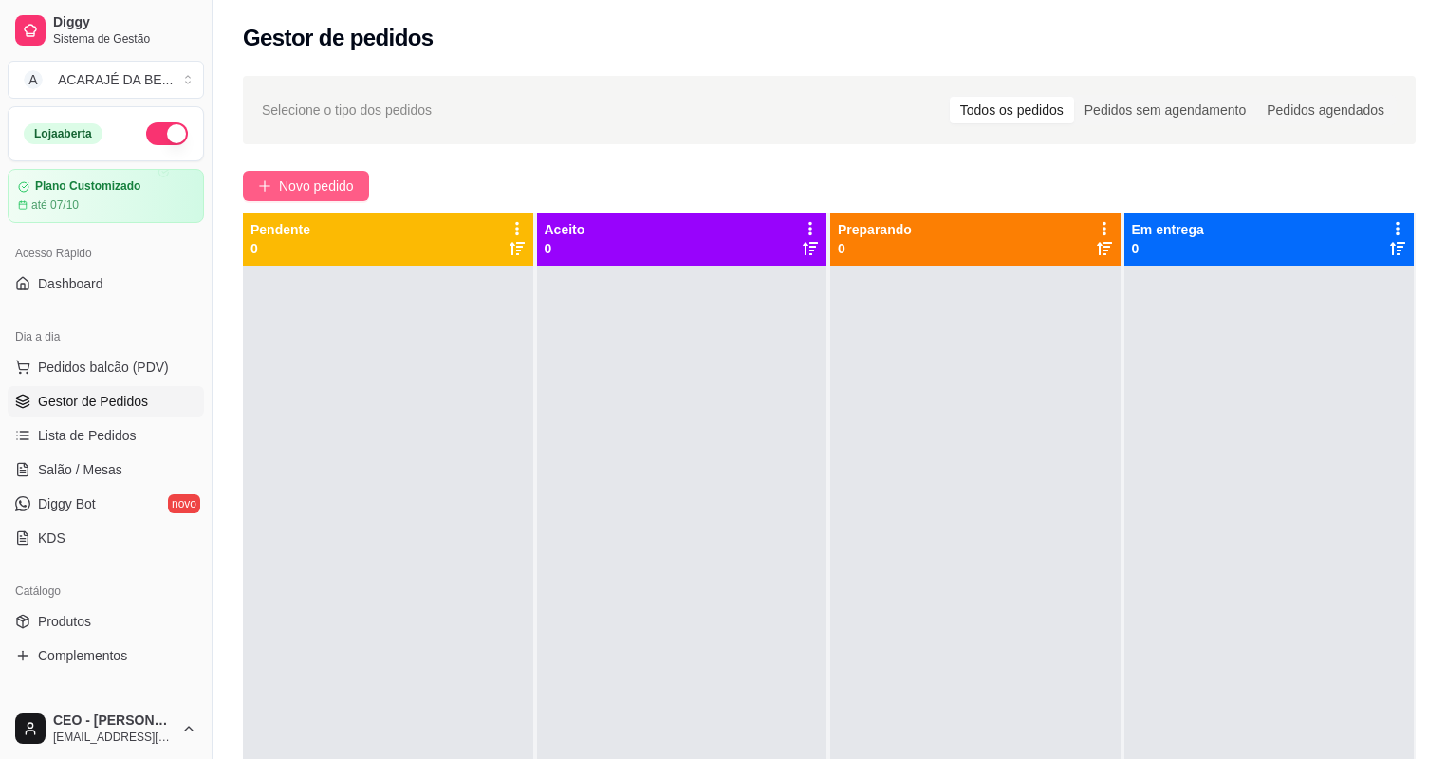
click at [295, 188] on span "Novo pedido" at bounding box center [316, 185] width 75 height 21
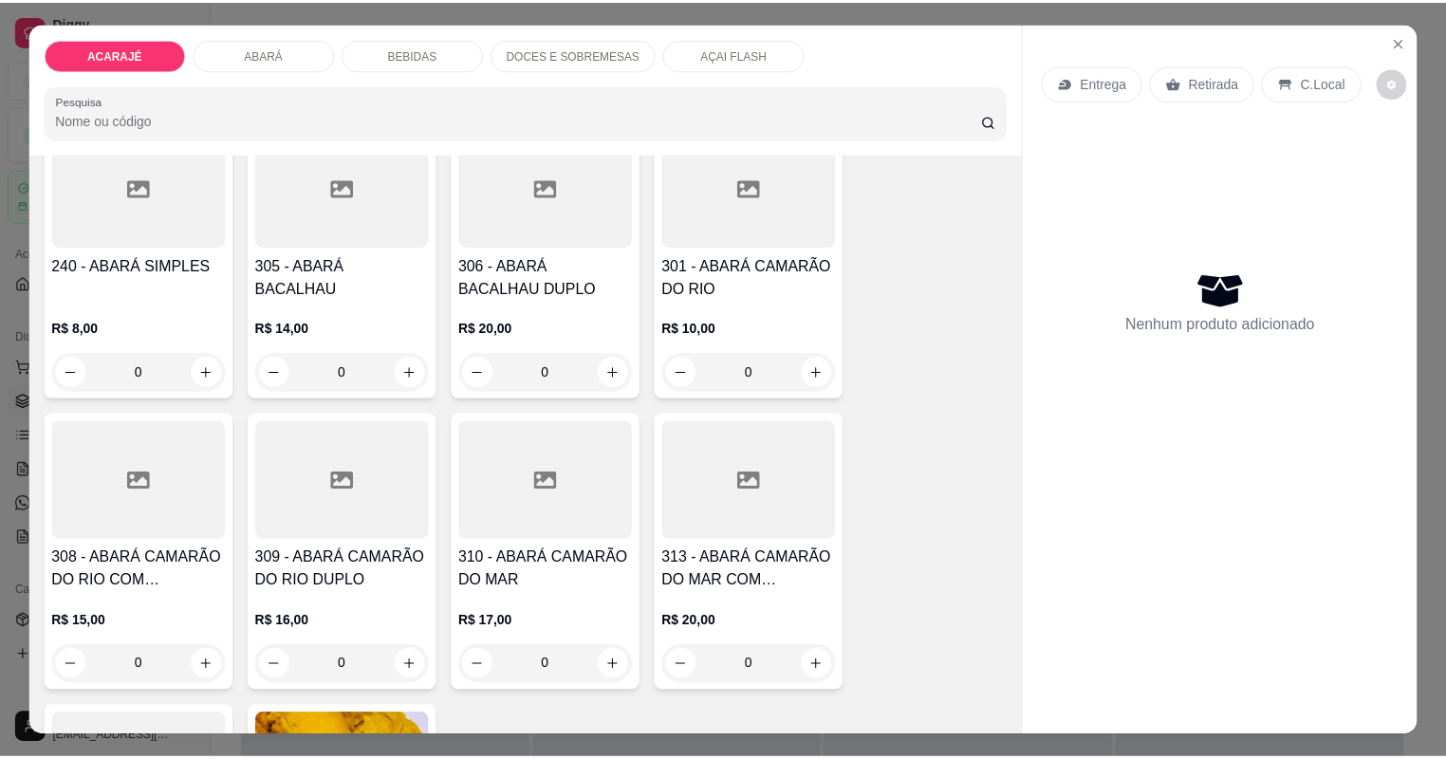
scroll to position [911, 0]
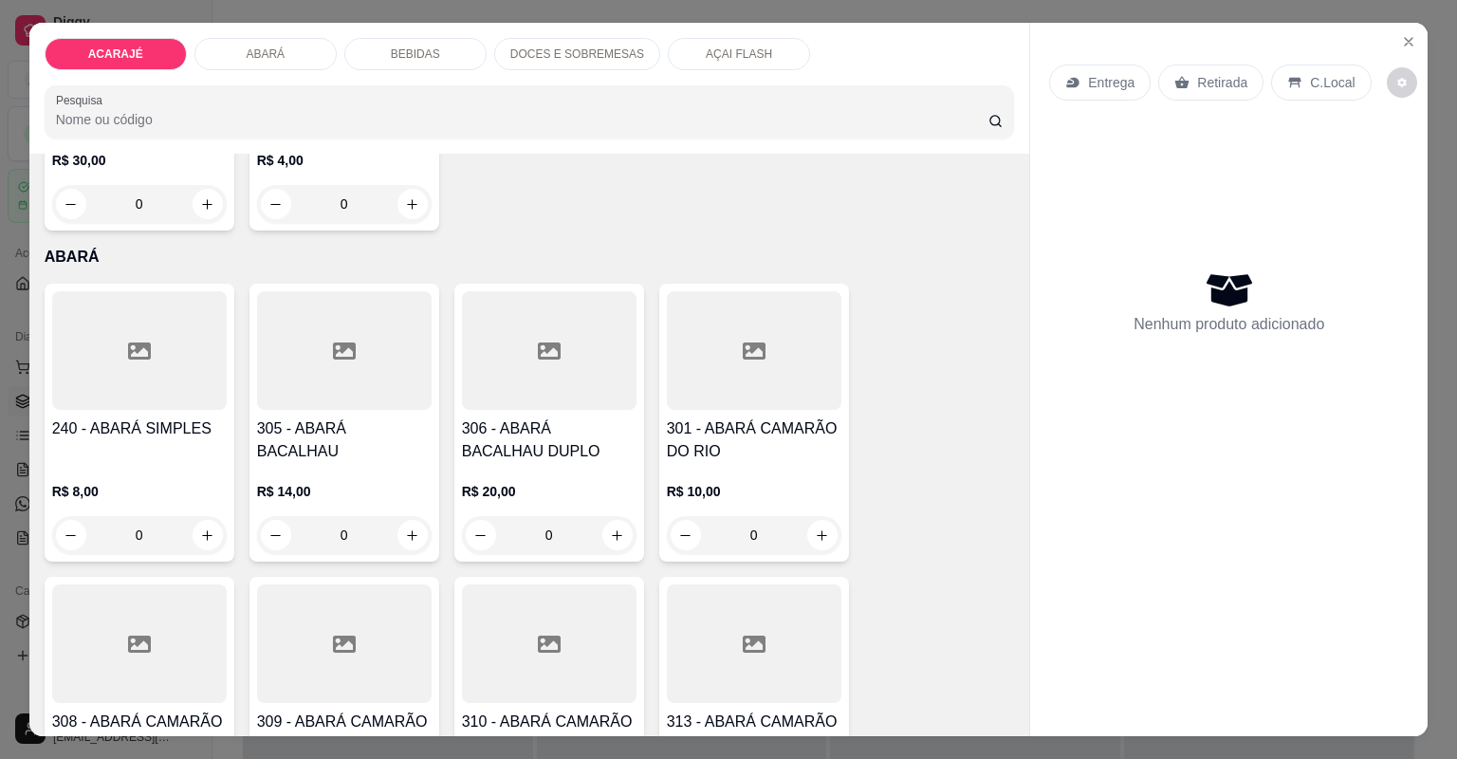
click at [763, 393] on div at bounding box center [754, 350] width 175 height 119
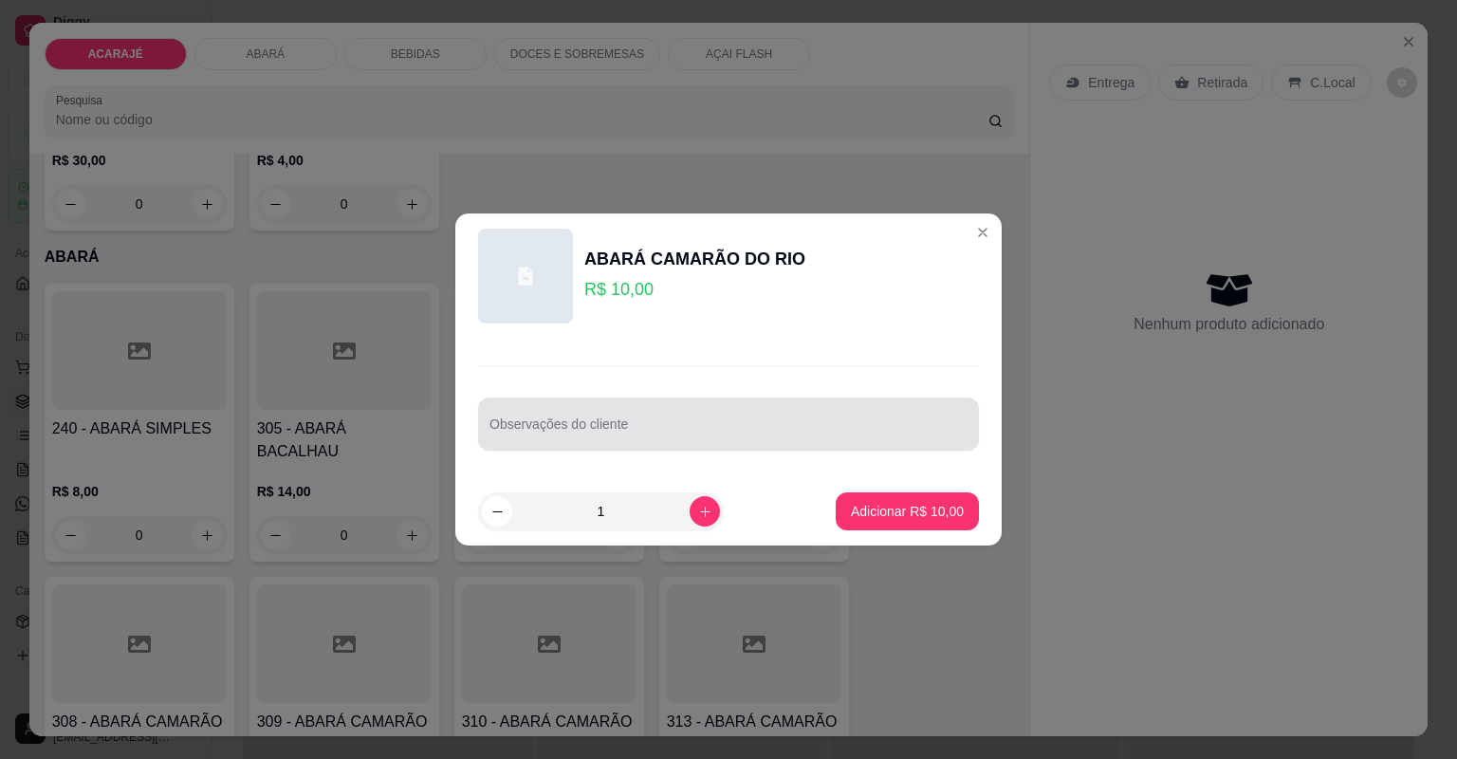
click at [637, 437] on input "Observações do cliente" at bounding box center [728, 431] width 478 height 19
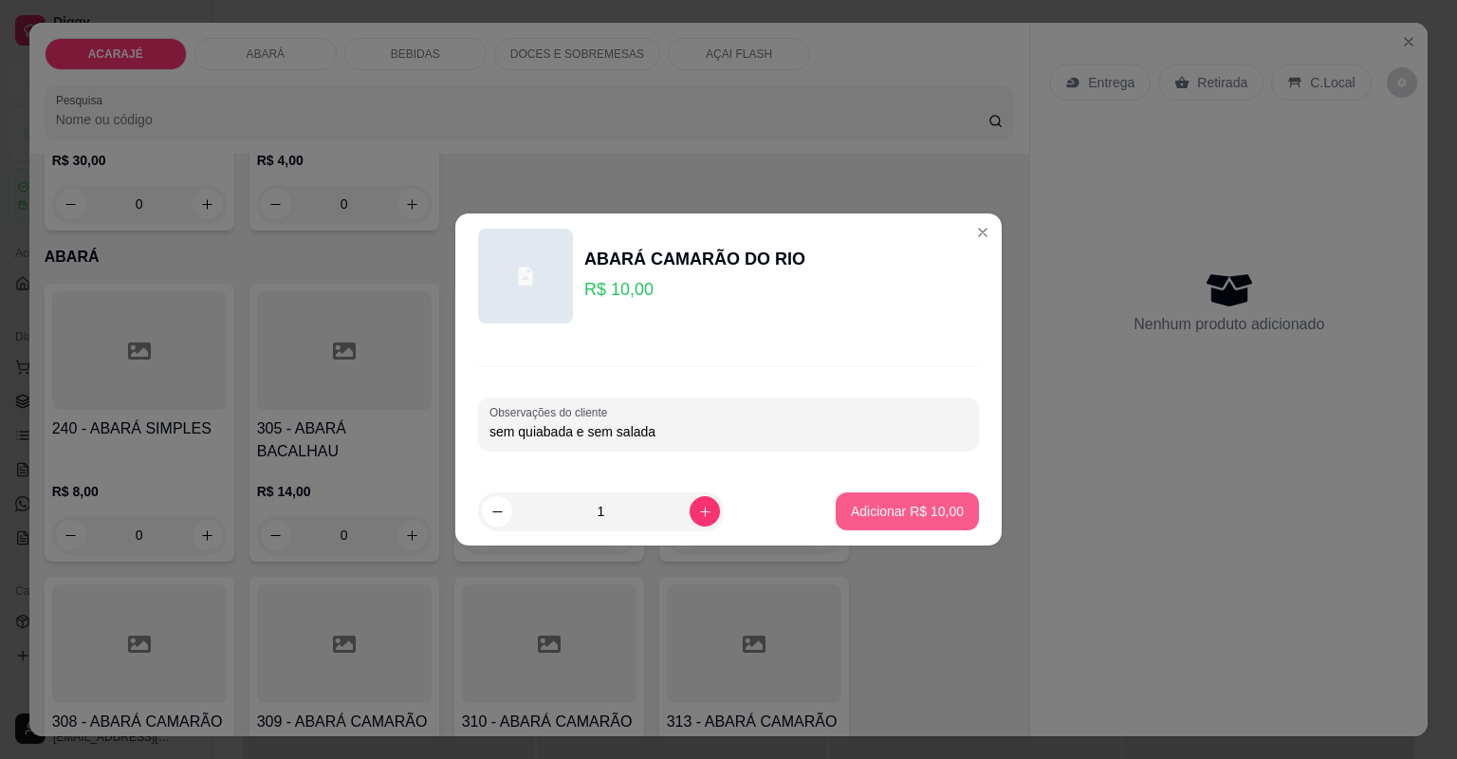
type input "sem quiabada e sem salada"
click at [894, 506] on p "Adicionar R$ 10,00" at bounding box center [908, 511] width 110 height 18
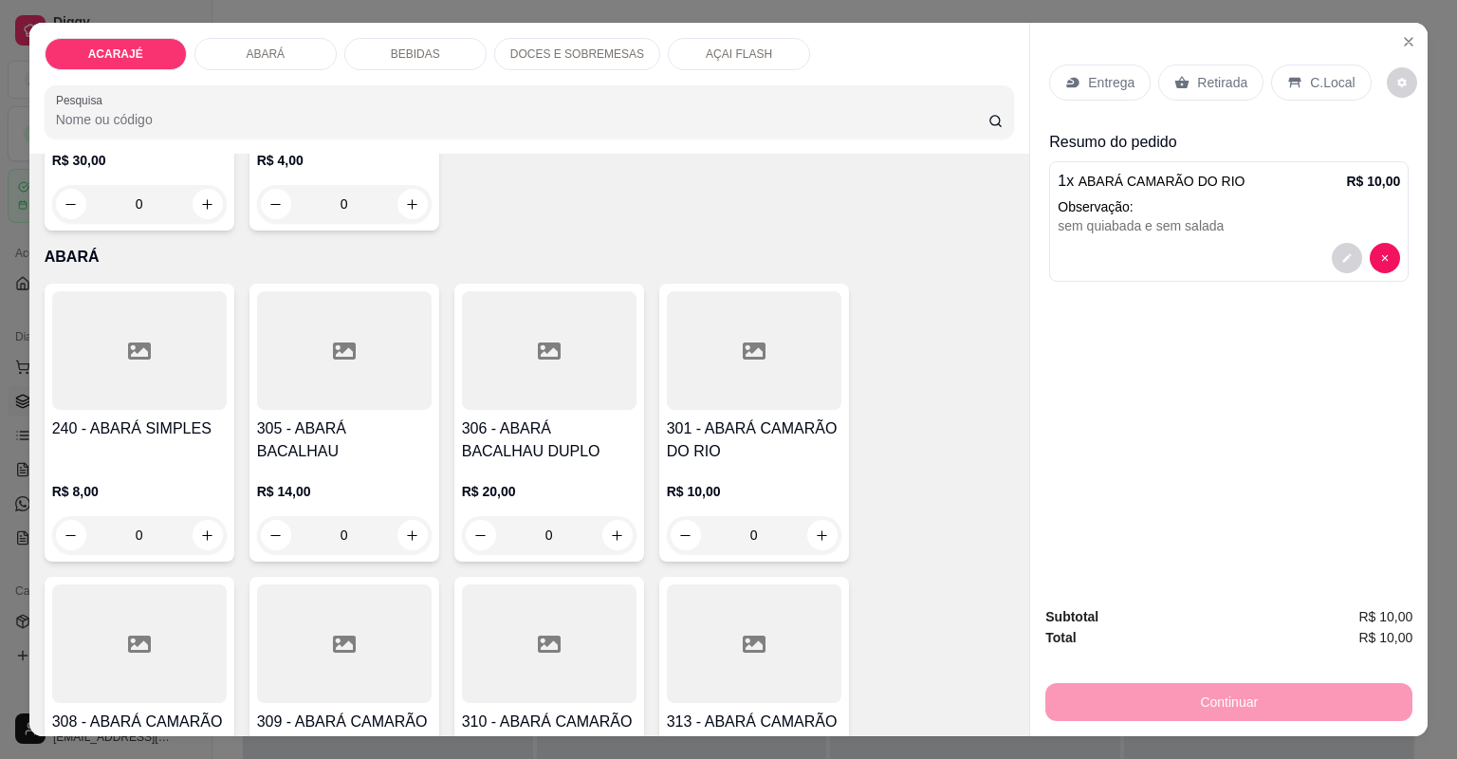
click at [1214, 86] on p "Retirada" at bounding box center [1222, 82] width 50 height 19
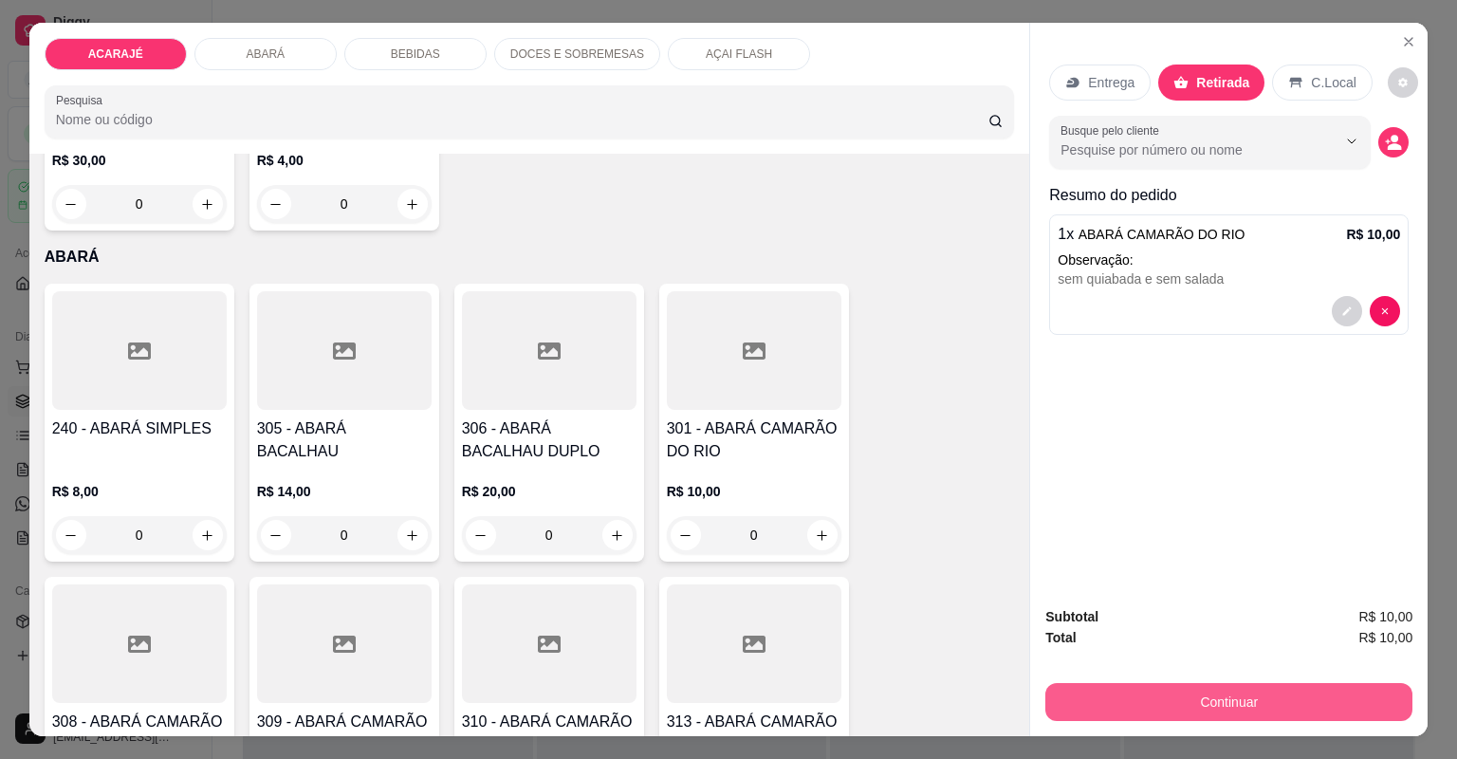
click at [1263, 697] on button "Continuar" at bounding box center [1228, 702] width 367 height 38
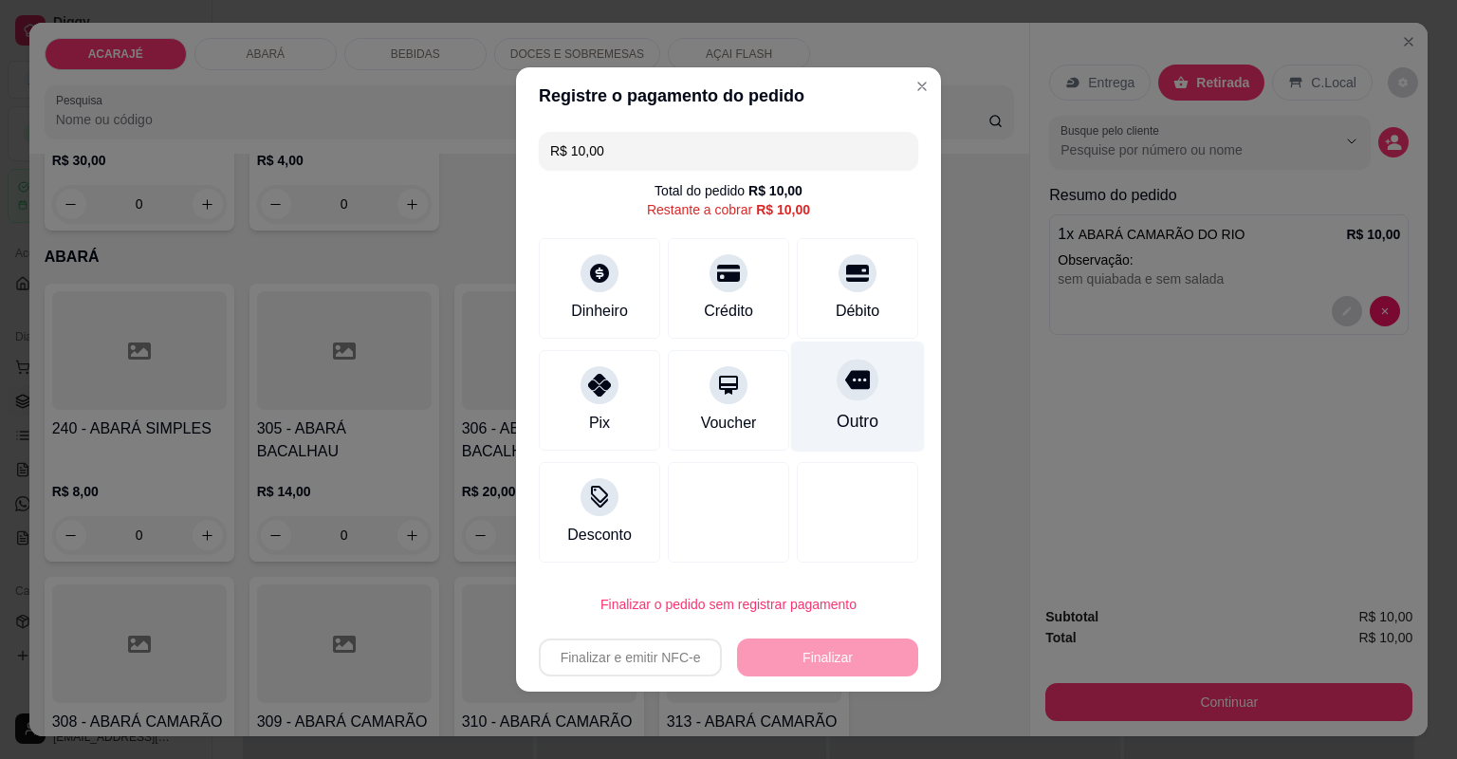
click at [873, 404] on div "Outro" at bounding box center [858, 396] width 134 height 111
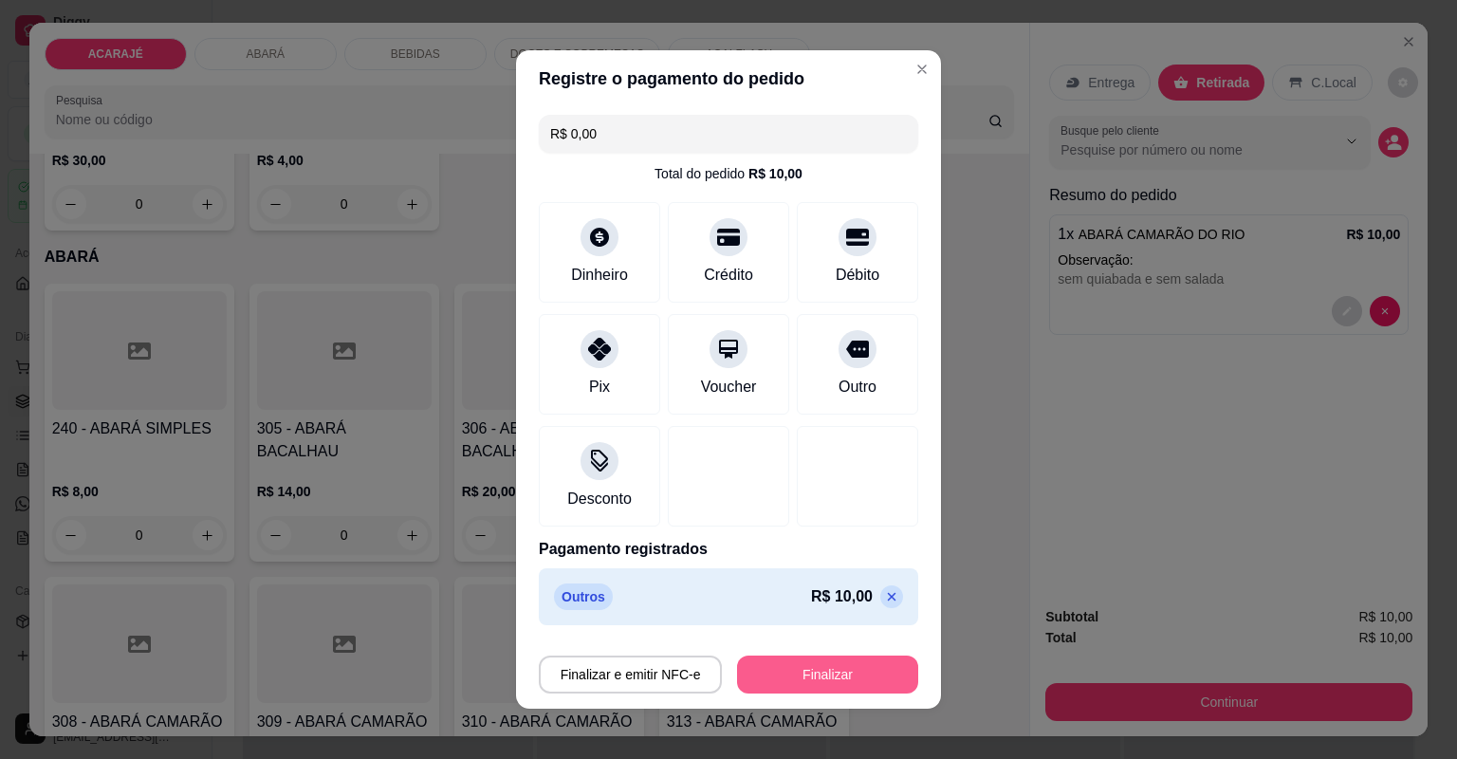
click at [844, 672] on button "Finalizar" at bounding box center [827, 674] width 181 height 38
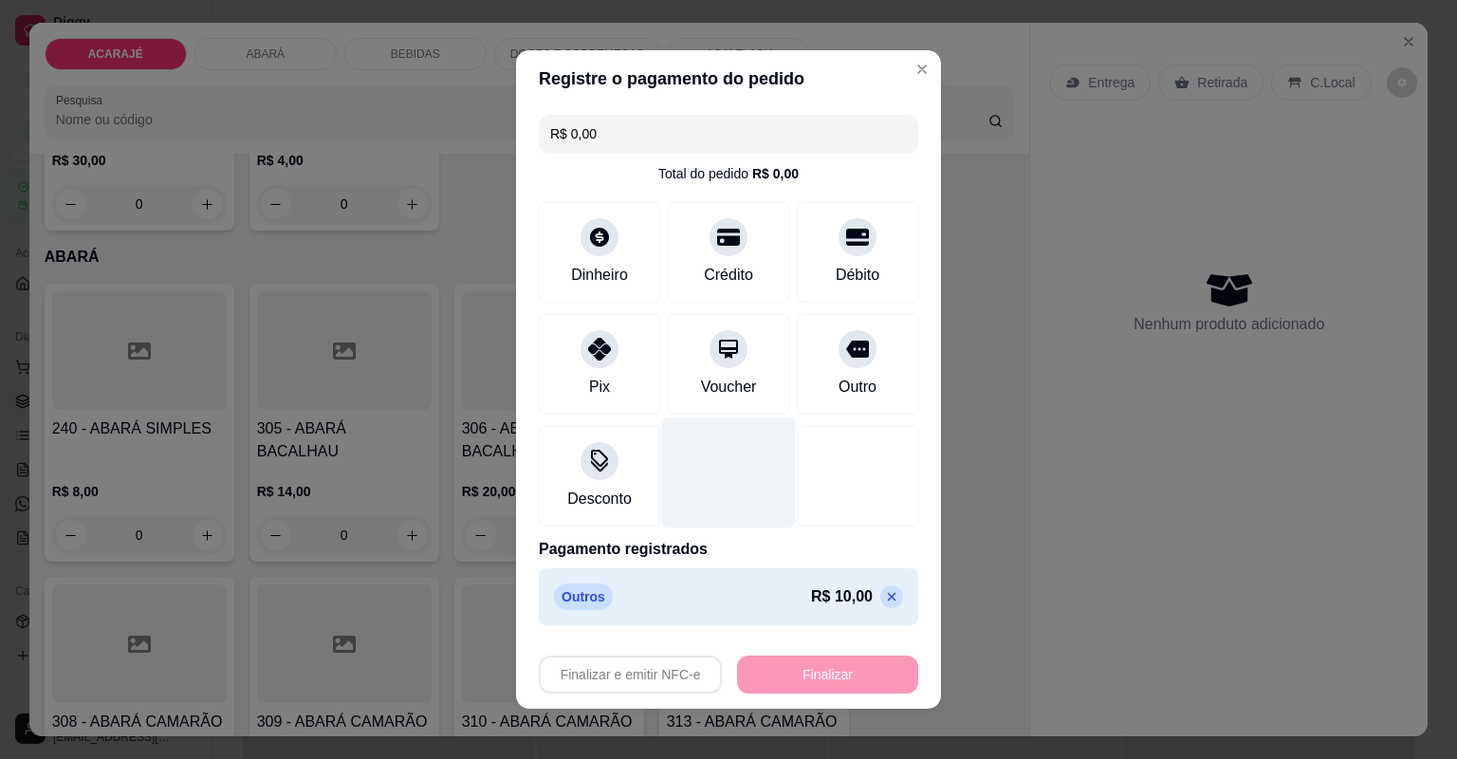
type input "-R$ 10,00"
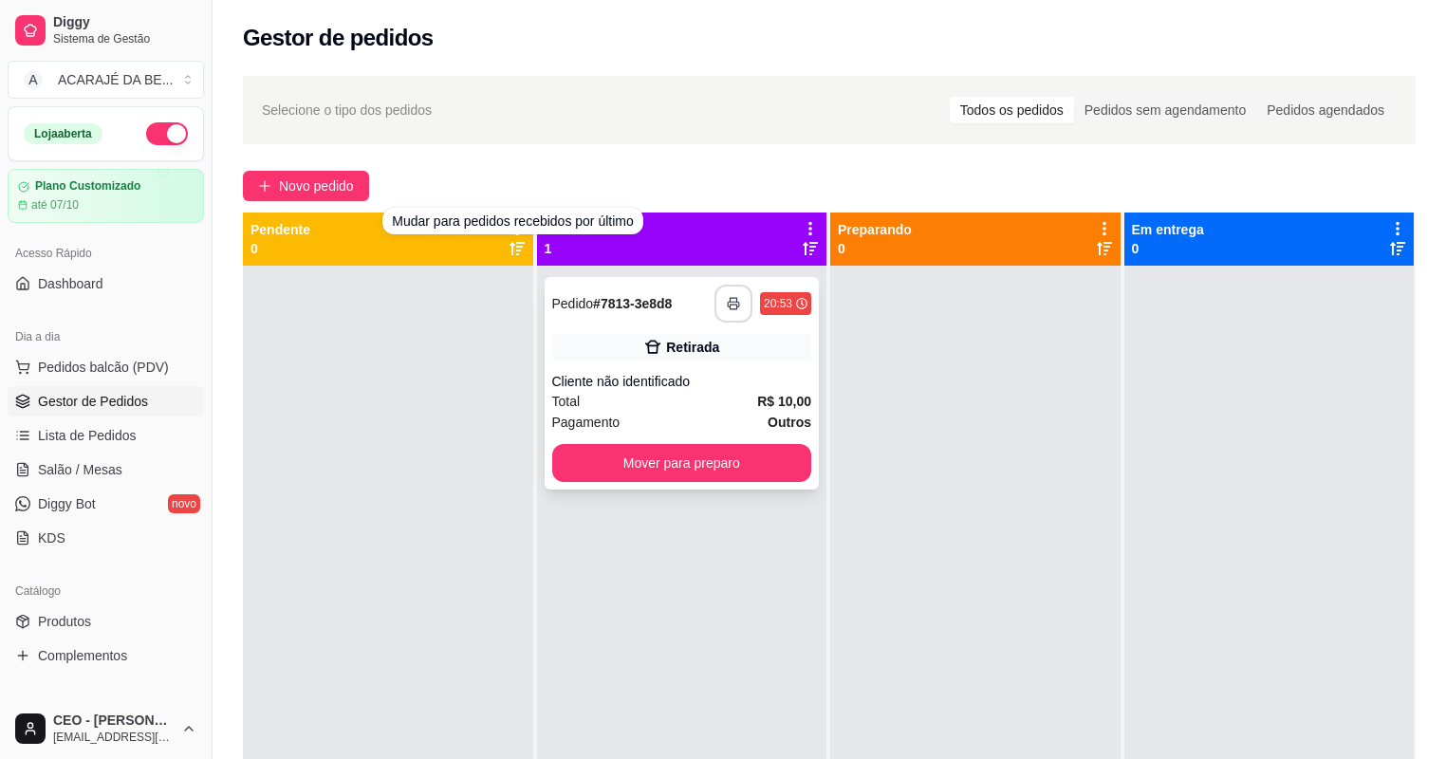
click at [736, 304] on button "button" at bounding box center [733, 304] width 38 height 38
click at [725, 459] on button "Mover para preparo" at bounding box center [682, 463] width 260 height 38
click at [731, 460] on button "Mover para preparo" at bounding box center [682, 463] width 260 height 38
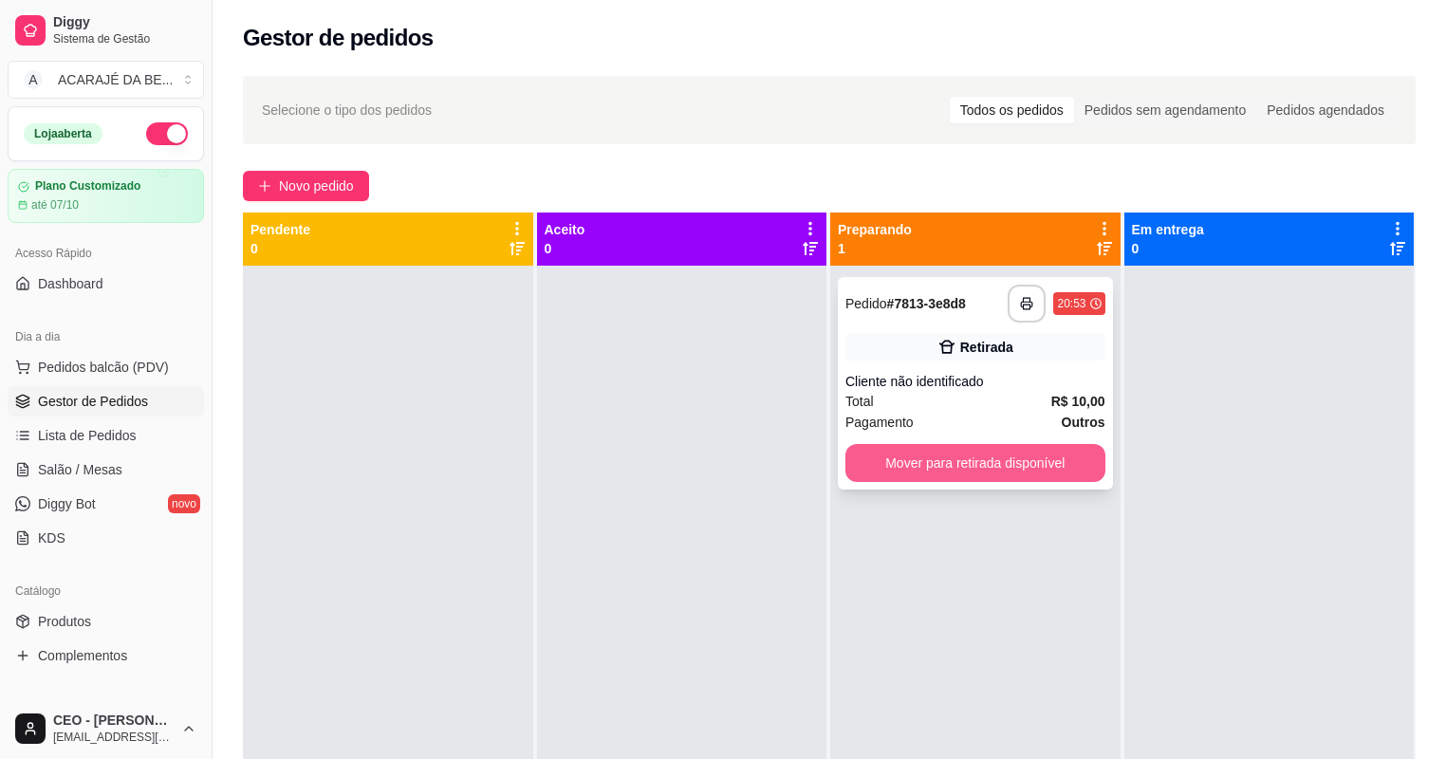
click at [890, 458] on button "Mover para retirada disponível" at bounding box center [975, 463] width 260 height 38
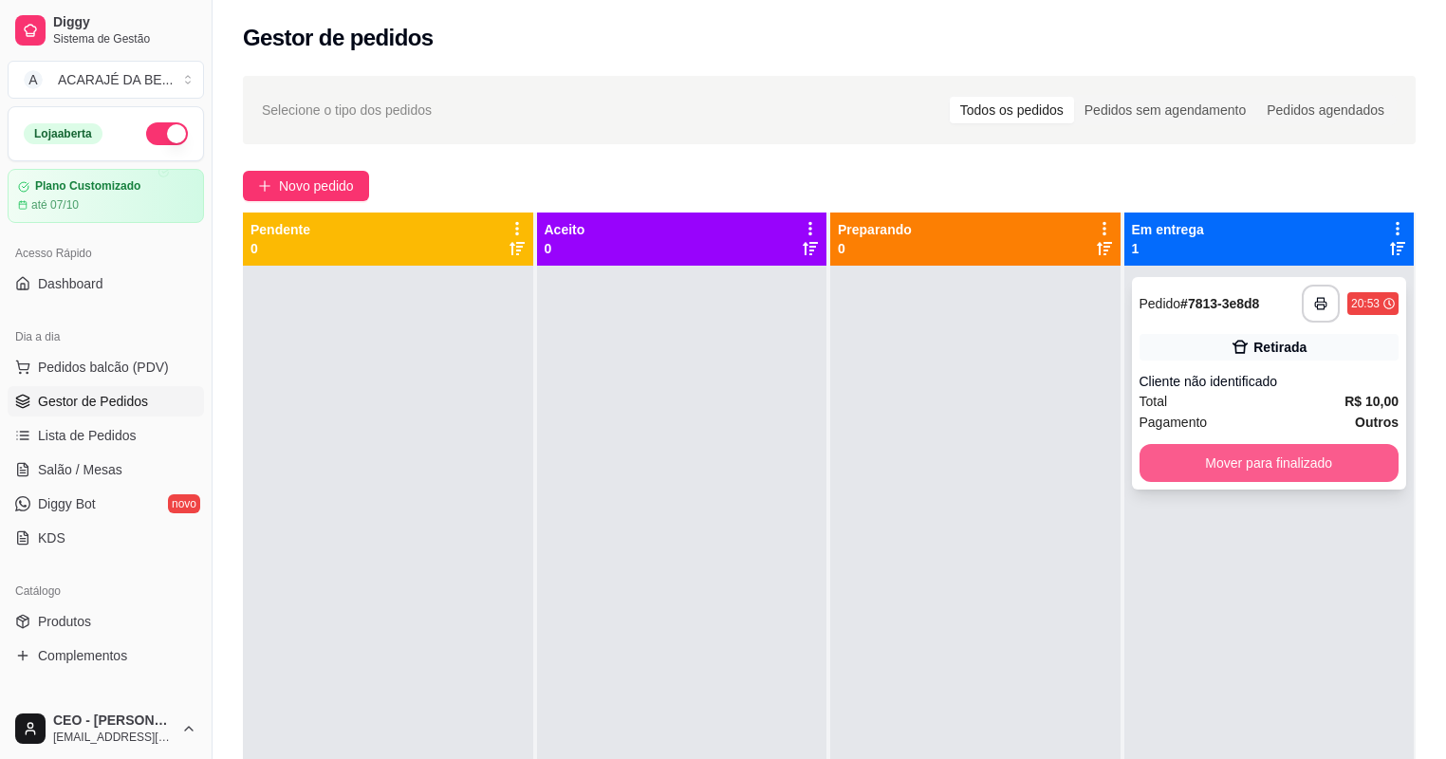
click at [1289, 459] on button "Mover para finalizado" at bounding box center [1269, 463] width 260 height 38
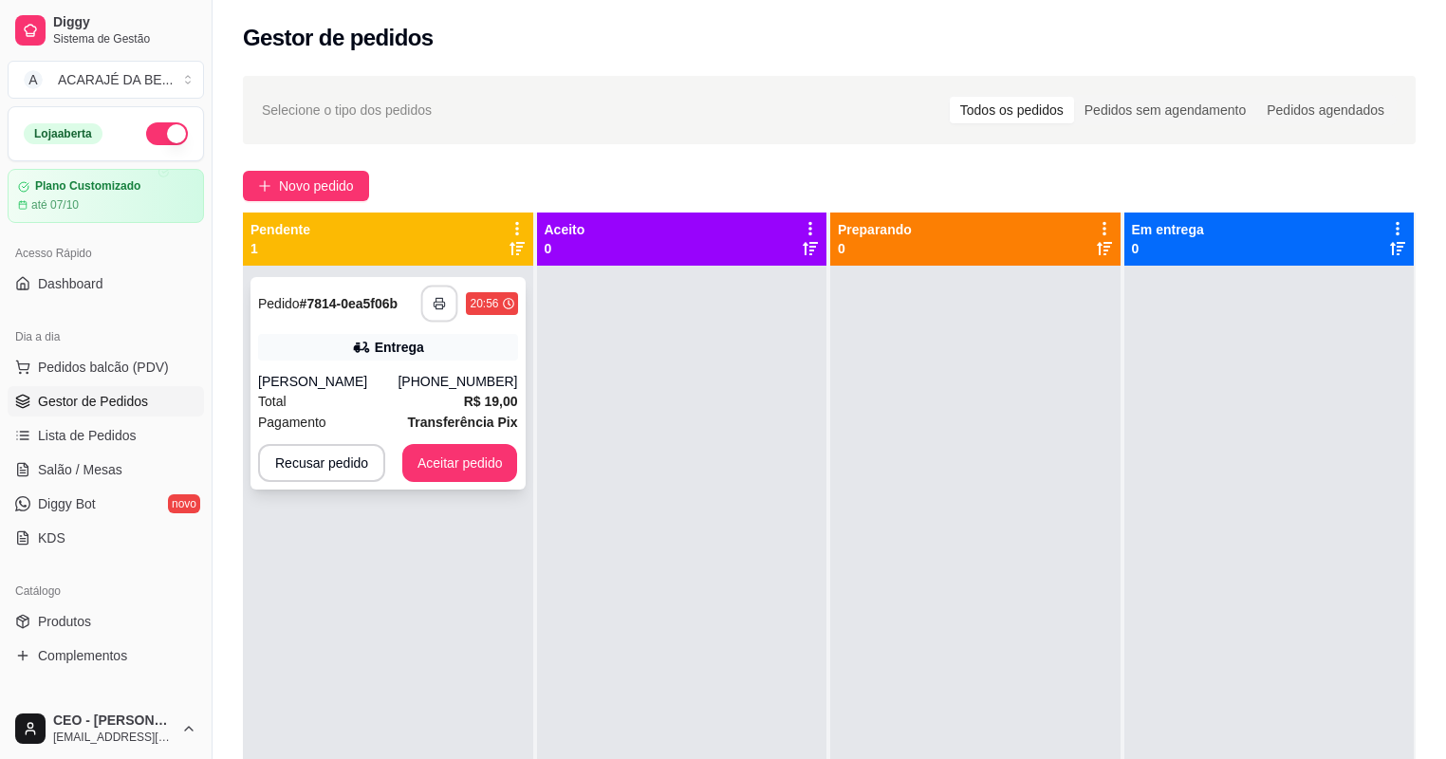
click at [453, 289] on button "button" at bounding box center [439, 304] width 37 height 37
click at [472, 461] on button "Aceitar pedido" at bounding box center [460, 463] width 116 height 38
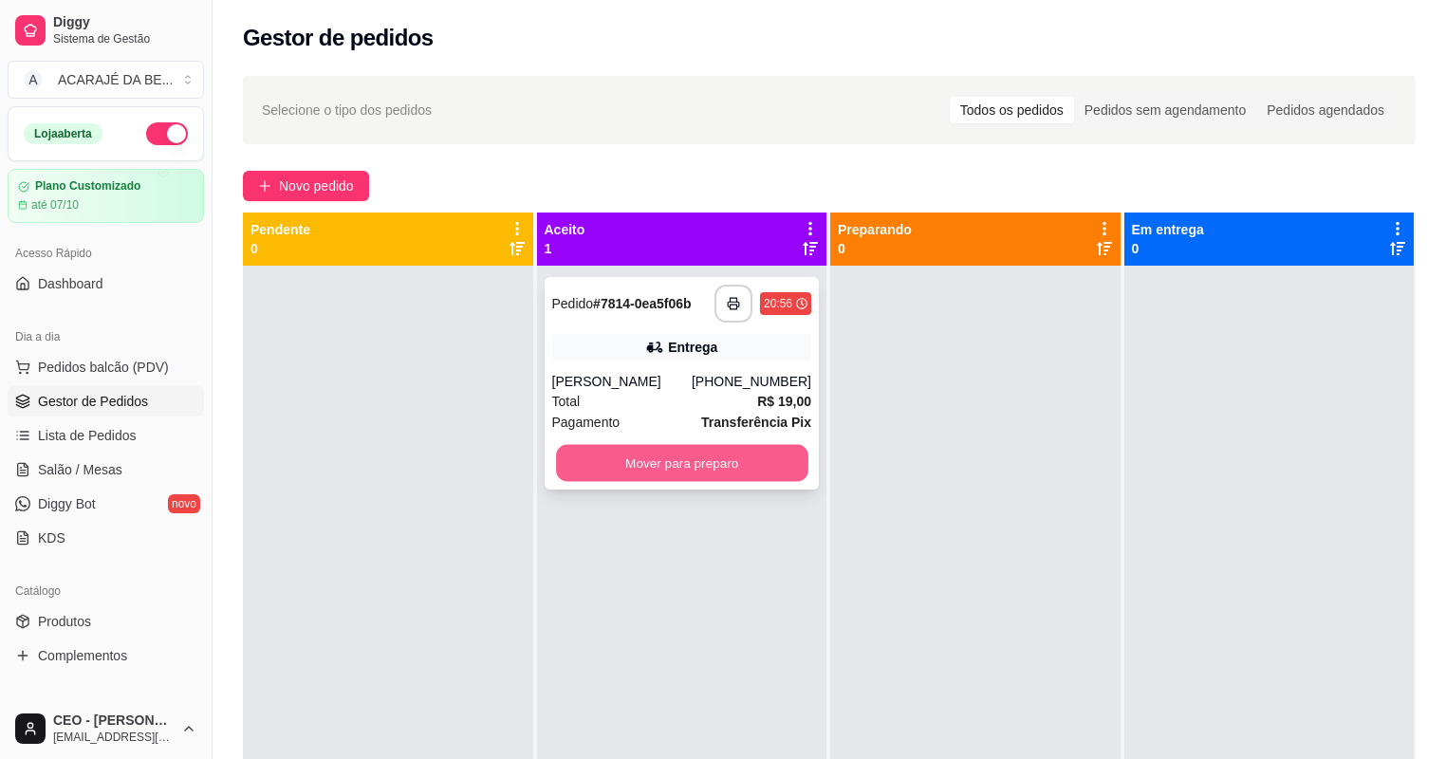
click at [579, 452] on button "Mover para preparo" at bounding box center [681, 463] width 251 height 37
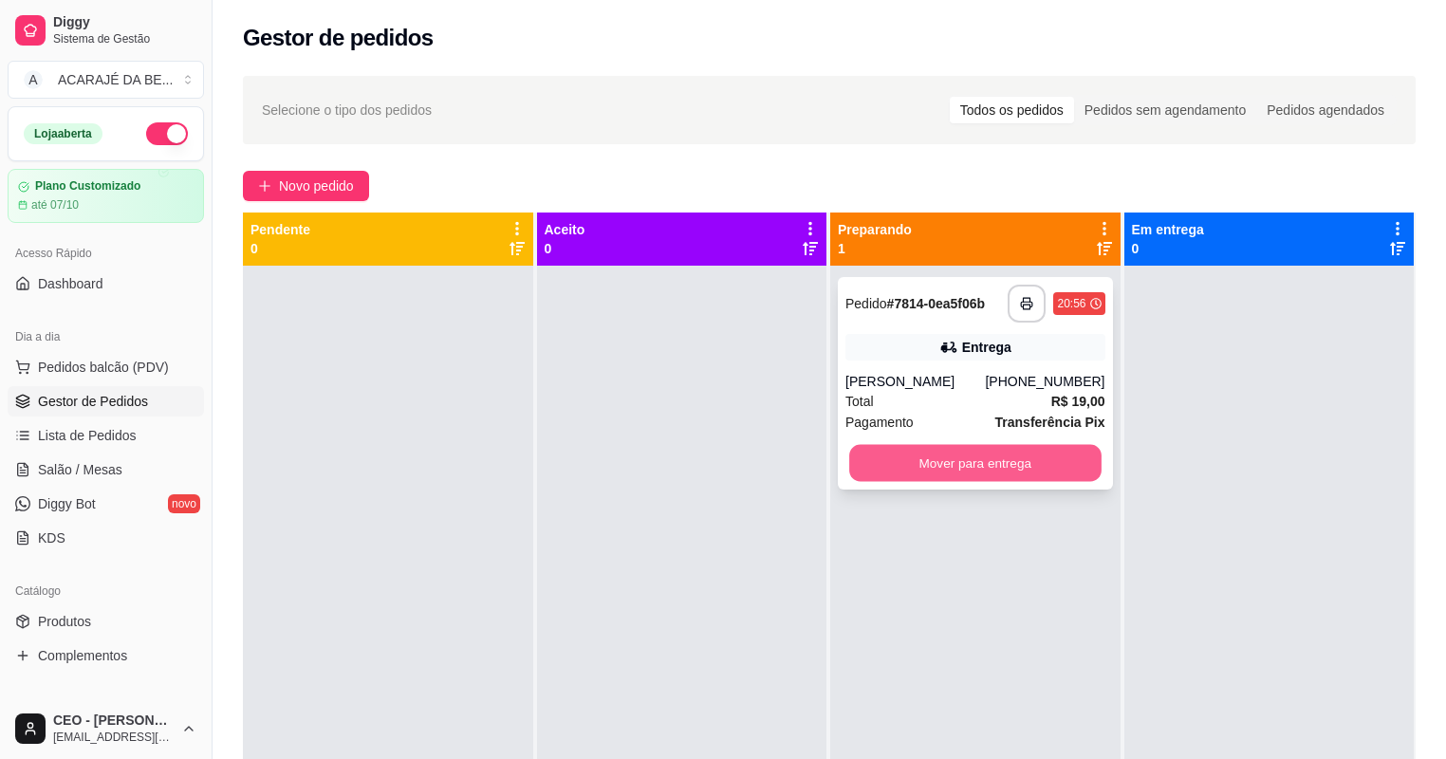
click at [896, 459] on button "Mover para entrega" at bounding box center [974, 463] width 251 height 37
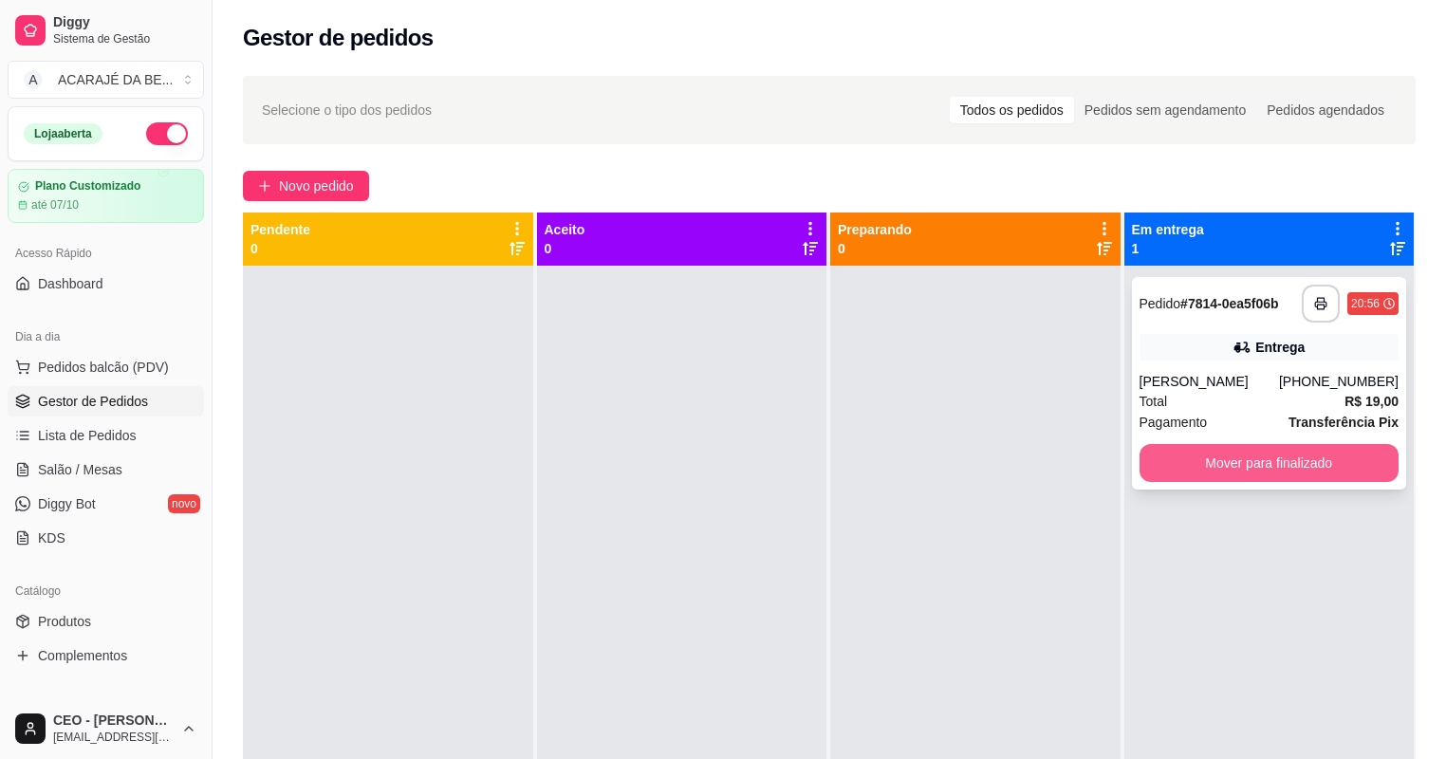
click at [1163, 449] on button "Mover para finalizado" at bounding box center [1269, 463] width 260 height 38
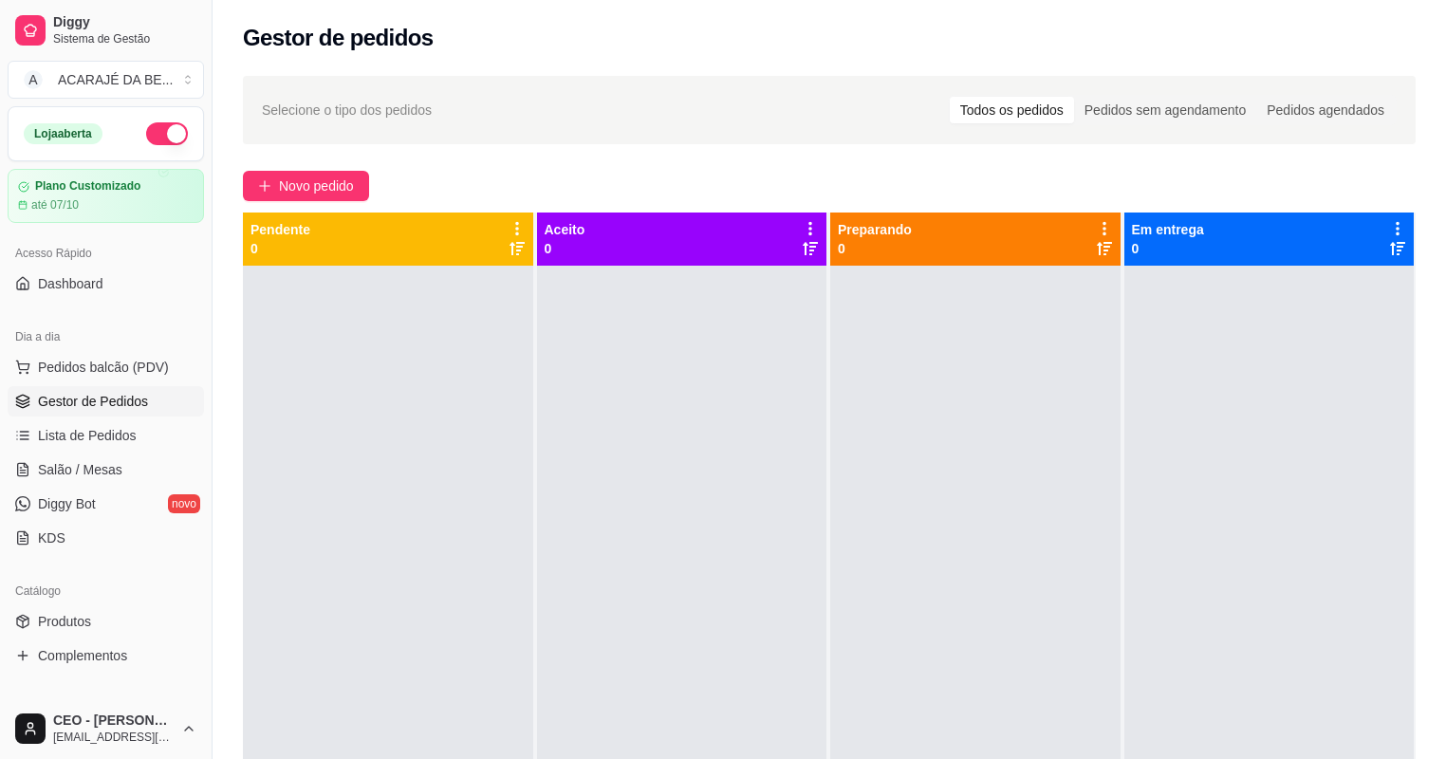
click at [1096, 247] on icon at bounding box center [1103, 248] width 15 height 13
click at [1097, 247] on icon at bounding box center [1104, 248] width 15 height 13
click at [296, 192] on span "Novo pedido" at bounding box center [316, 185] width 75 height 21
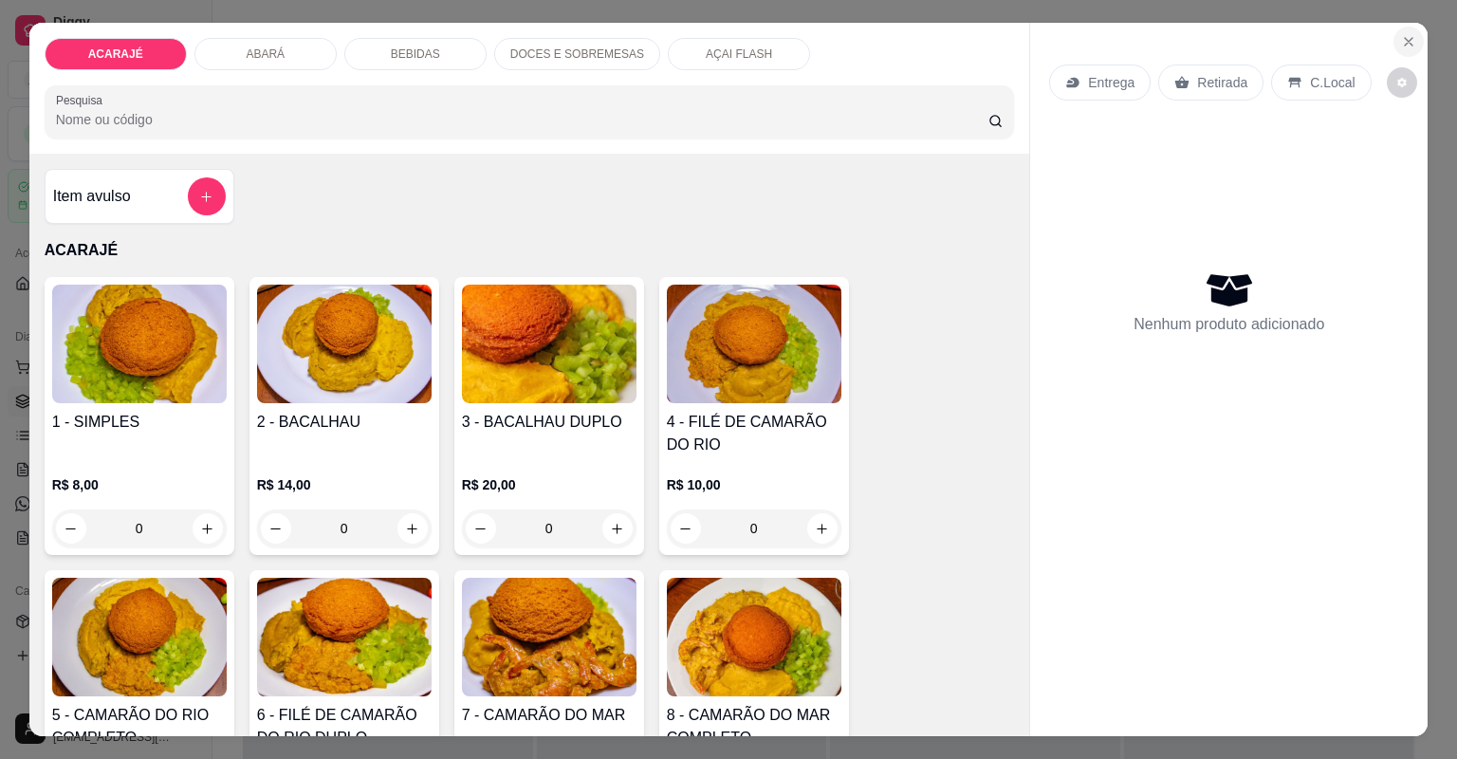
click at [1400, 27] on button "Close" at bounding box center [1408, 42] width 30 height 30
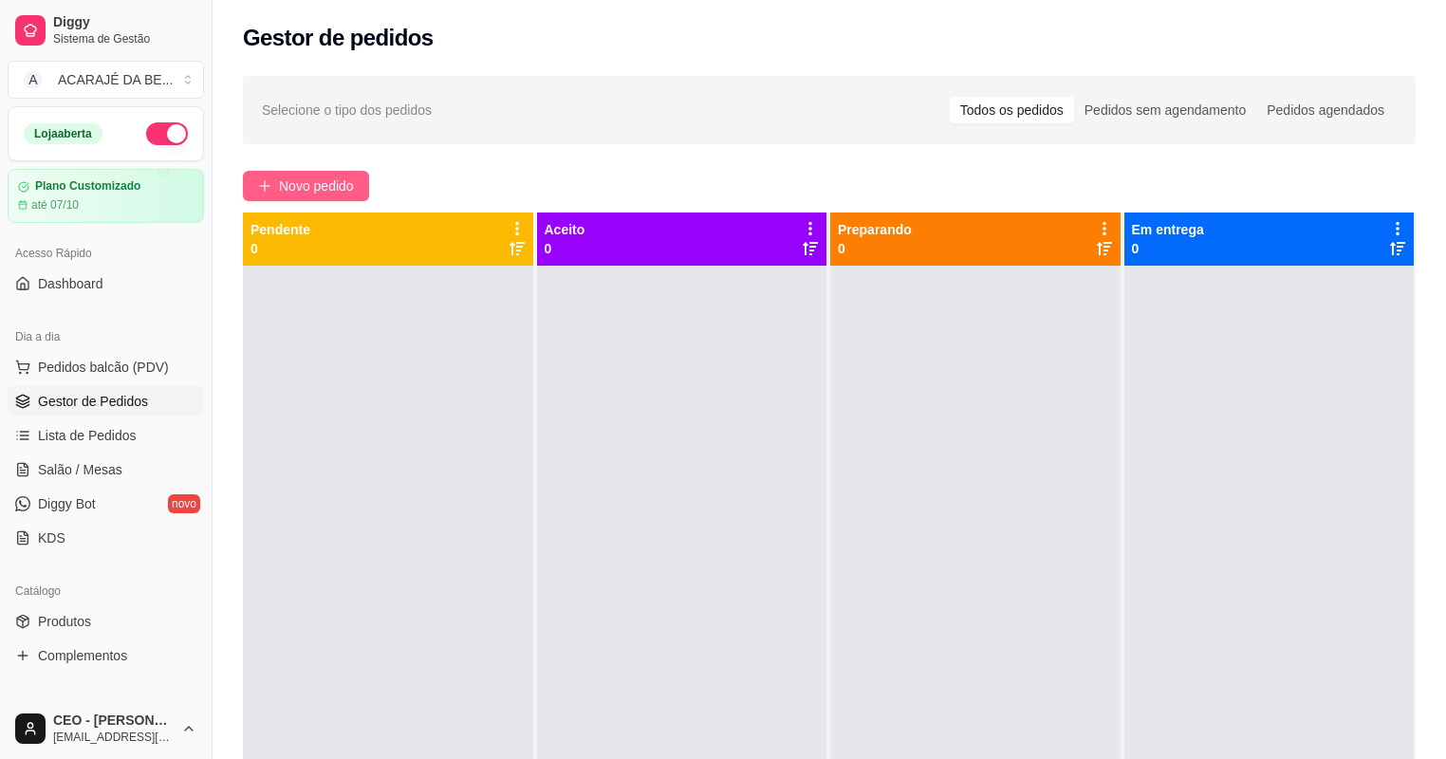
click at [341, 181] on span "Novo pedido" at bounding box center [316, 185] width 75 height 21
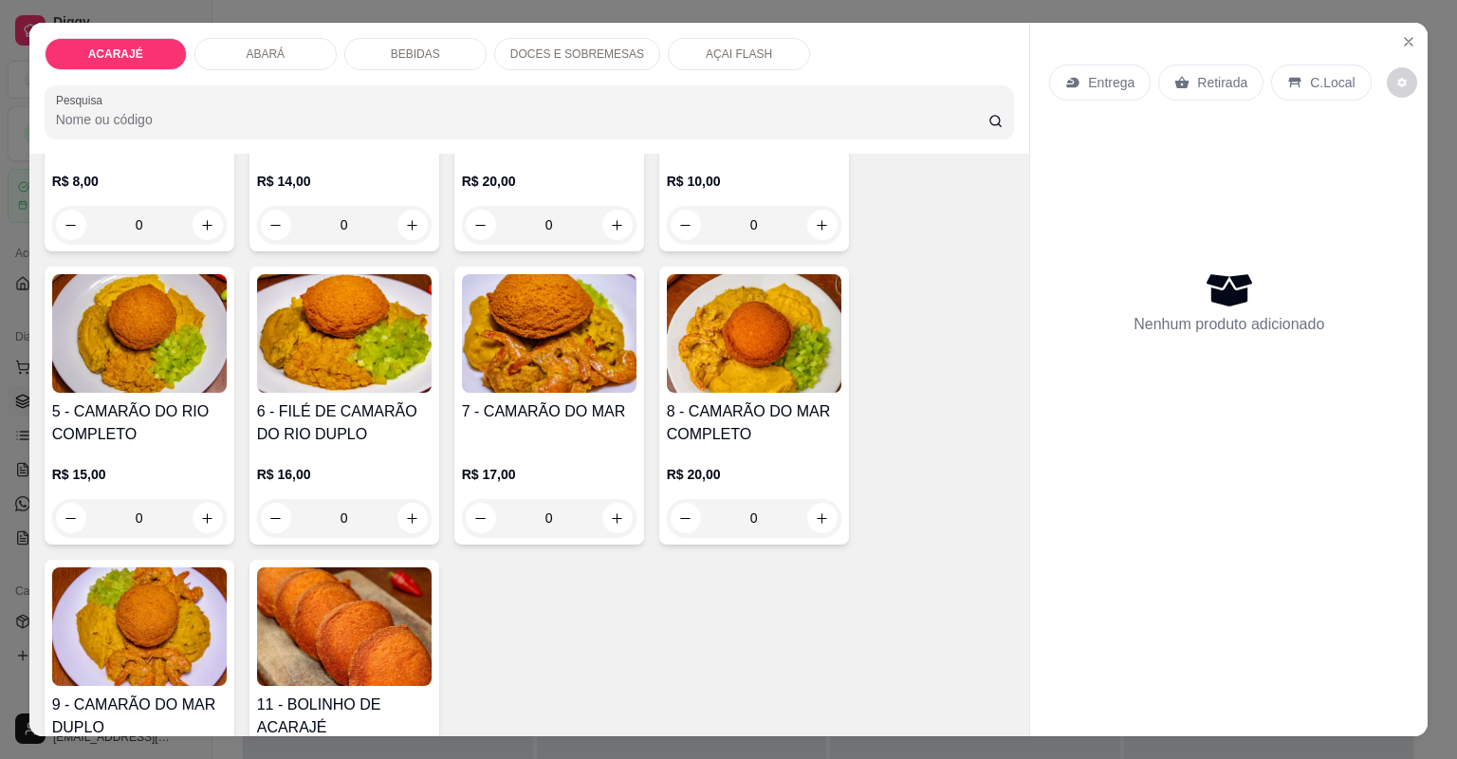
scroll to position [379, 0]
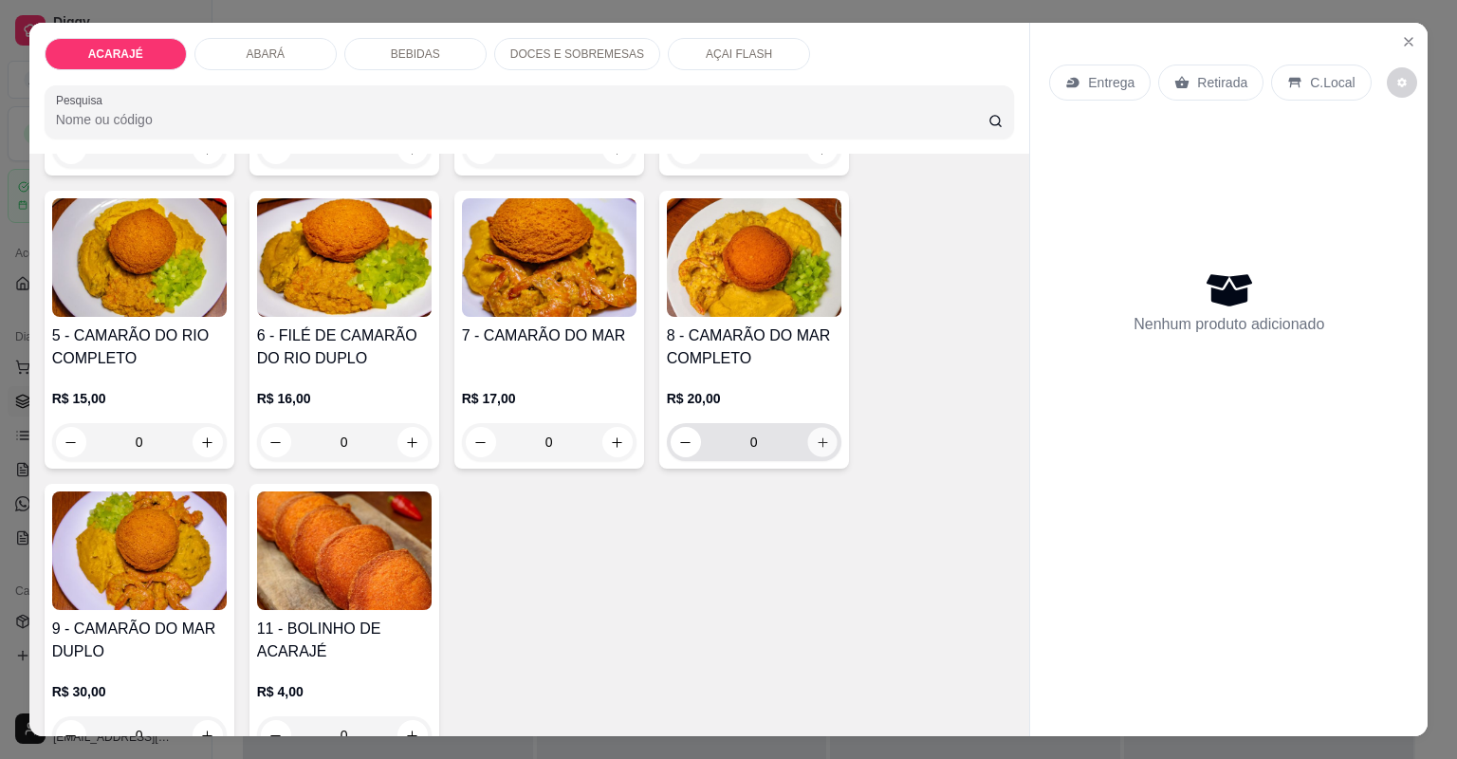
click at [823, 439] on button "increase-product-quantity" at bounding box center [821, 441] width 29 height 29
type input "1"
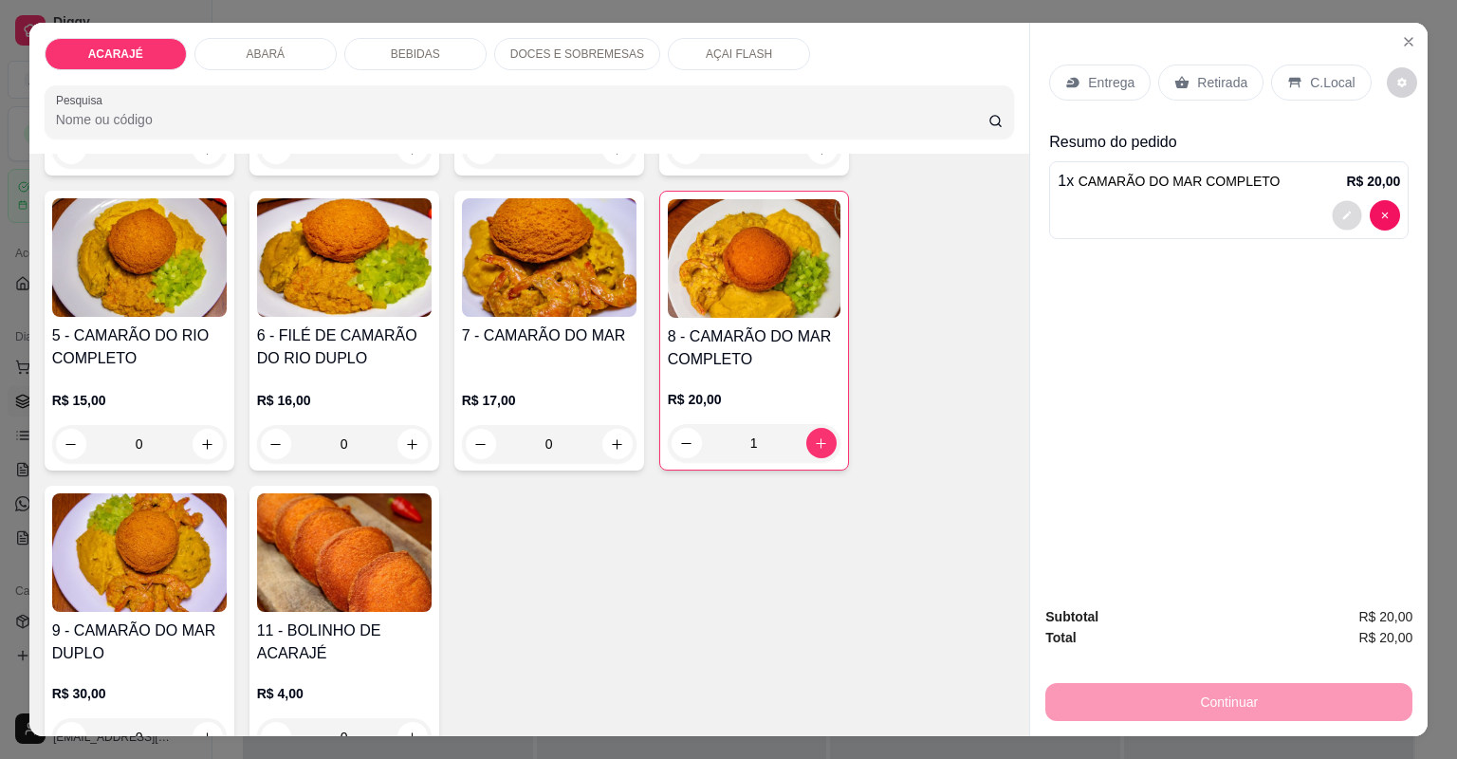
click at [1334, 205] on button "decrease-product-quantity" at bounding box center [1347, 214] width 29 height 29
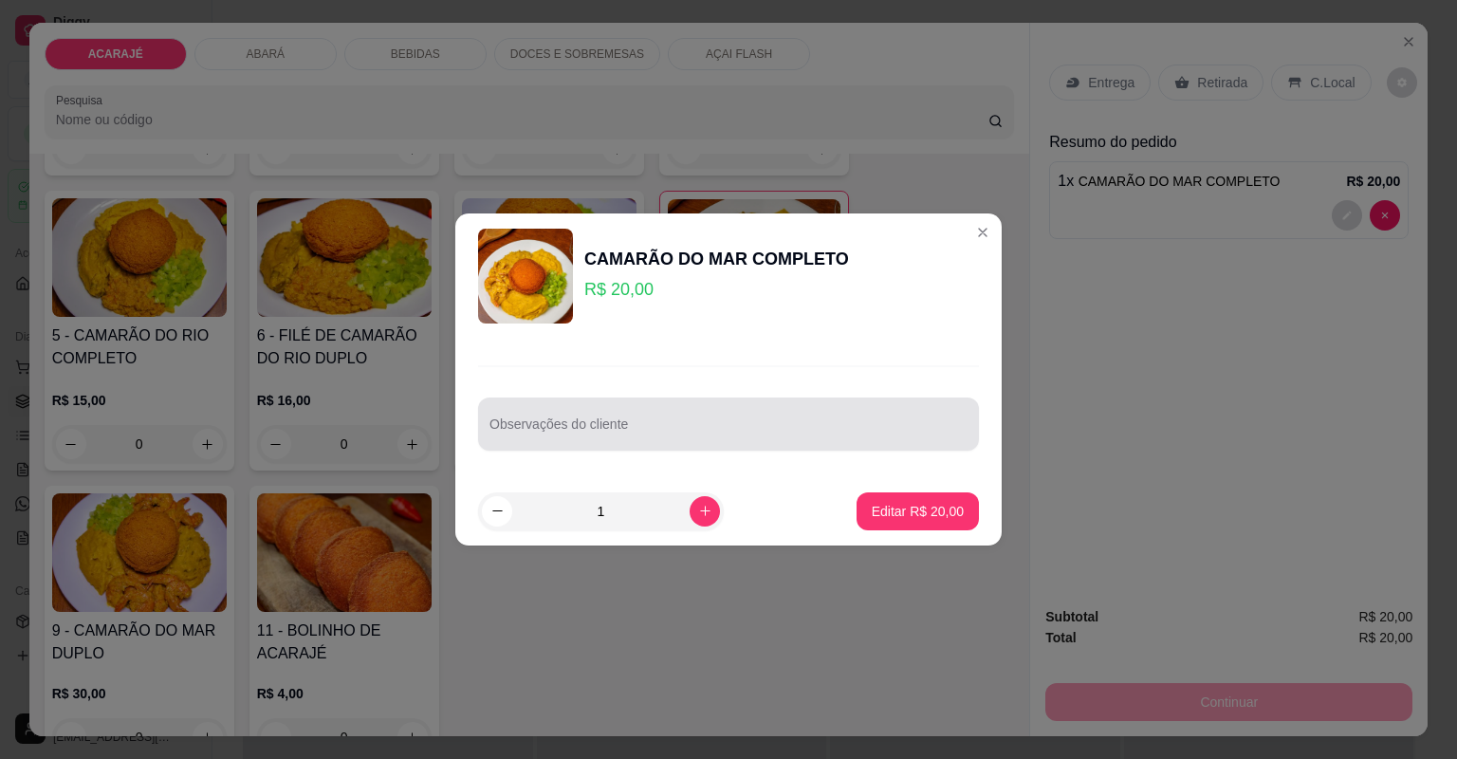
drag, startPoint x: 720, startPoint y: 425, endPoint x: 742, endPoint y: 430, distance: 22.3
click at [723, 427] on input "Observações do cliente" at bounding box center [728, 431] width 478 height 19
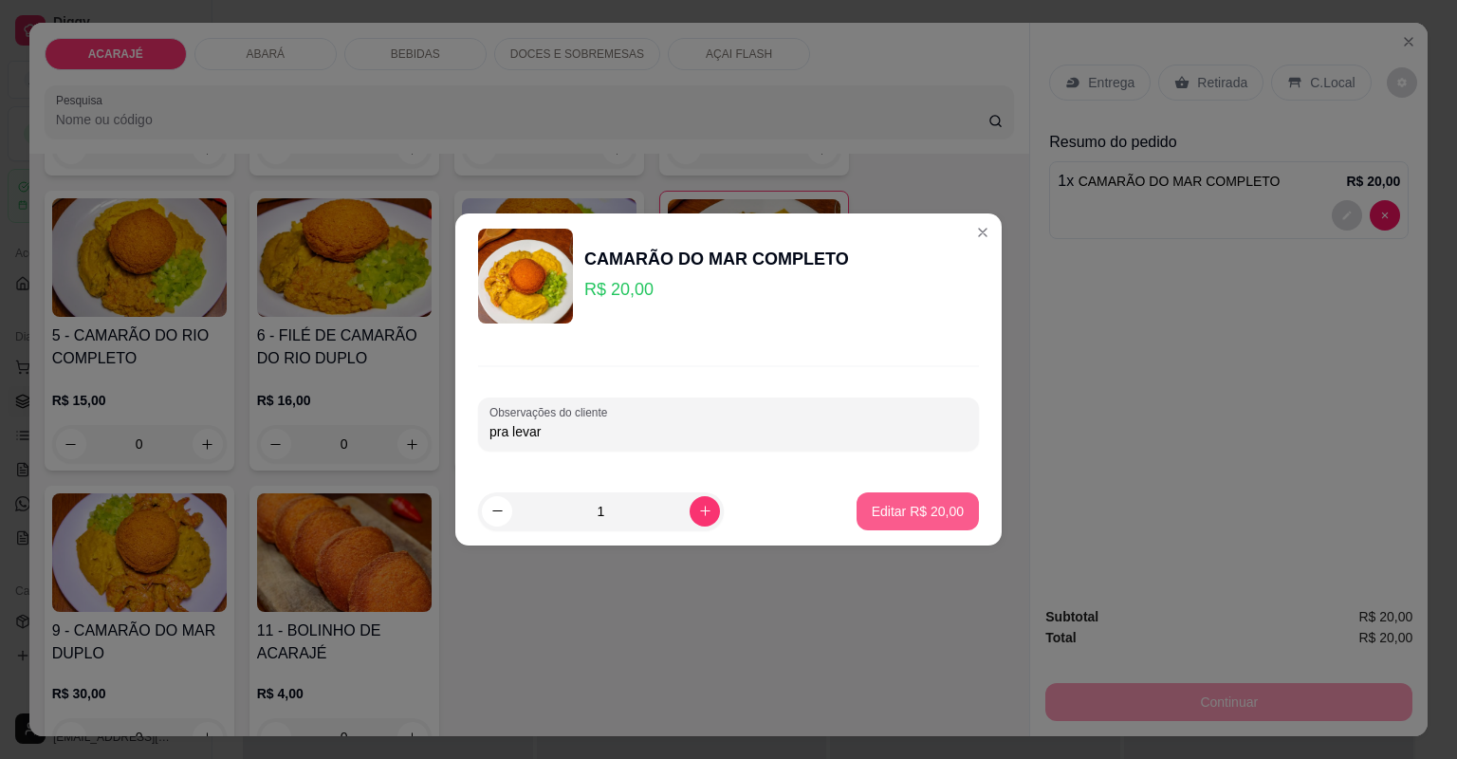
type input "pra levar"
click at [926, 505] on p "Editar R$ 20,00" at bounding box center [918, 511] width 92 height 19
type input "0"
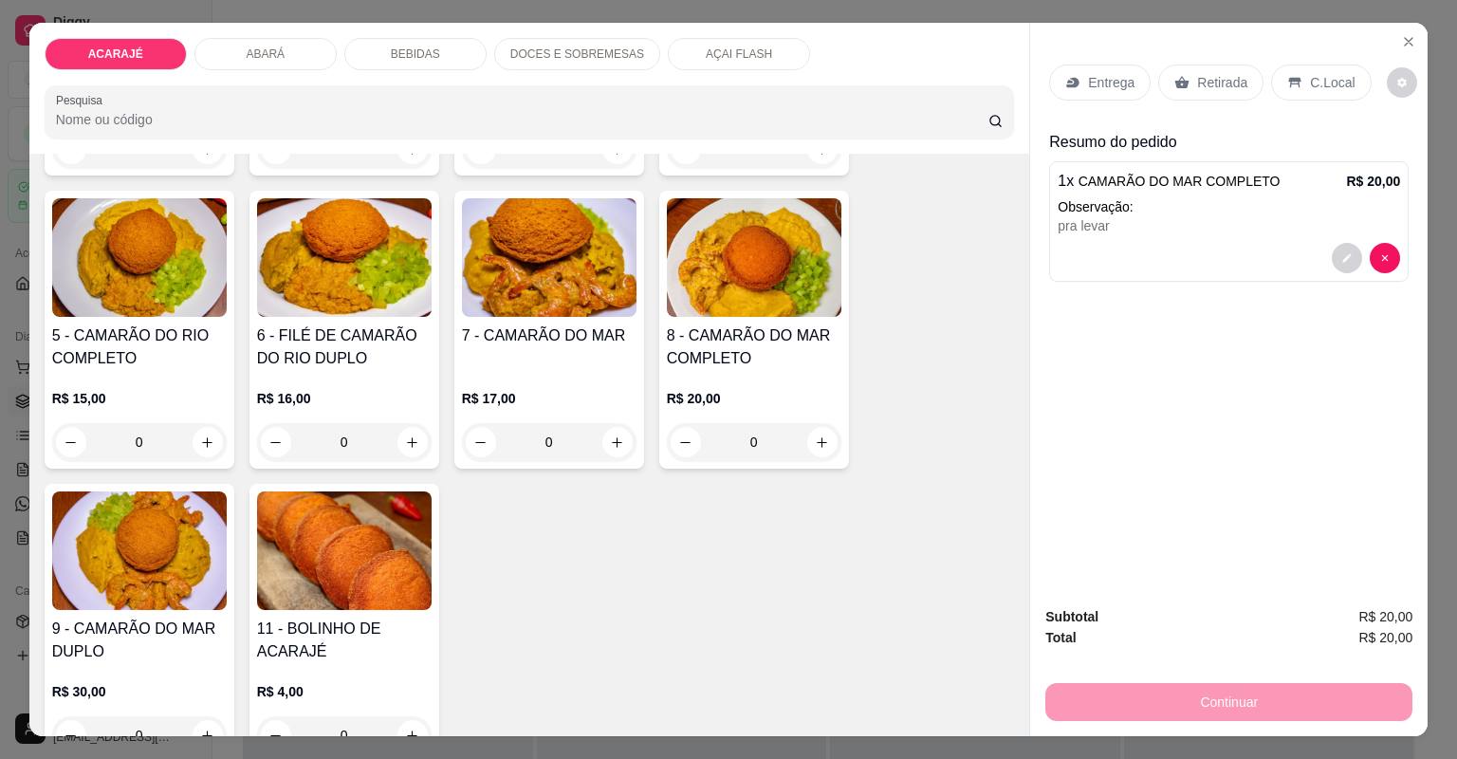
click at [1197, 75] on p "Retirada" at bounding box center [1222, 82] width 50 height 19
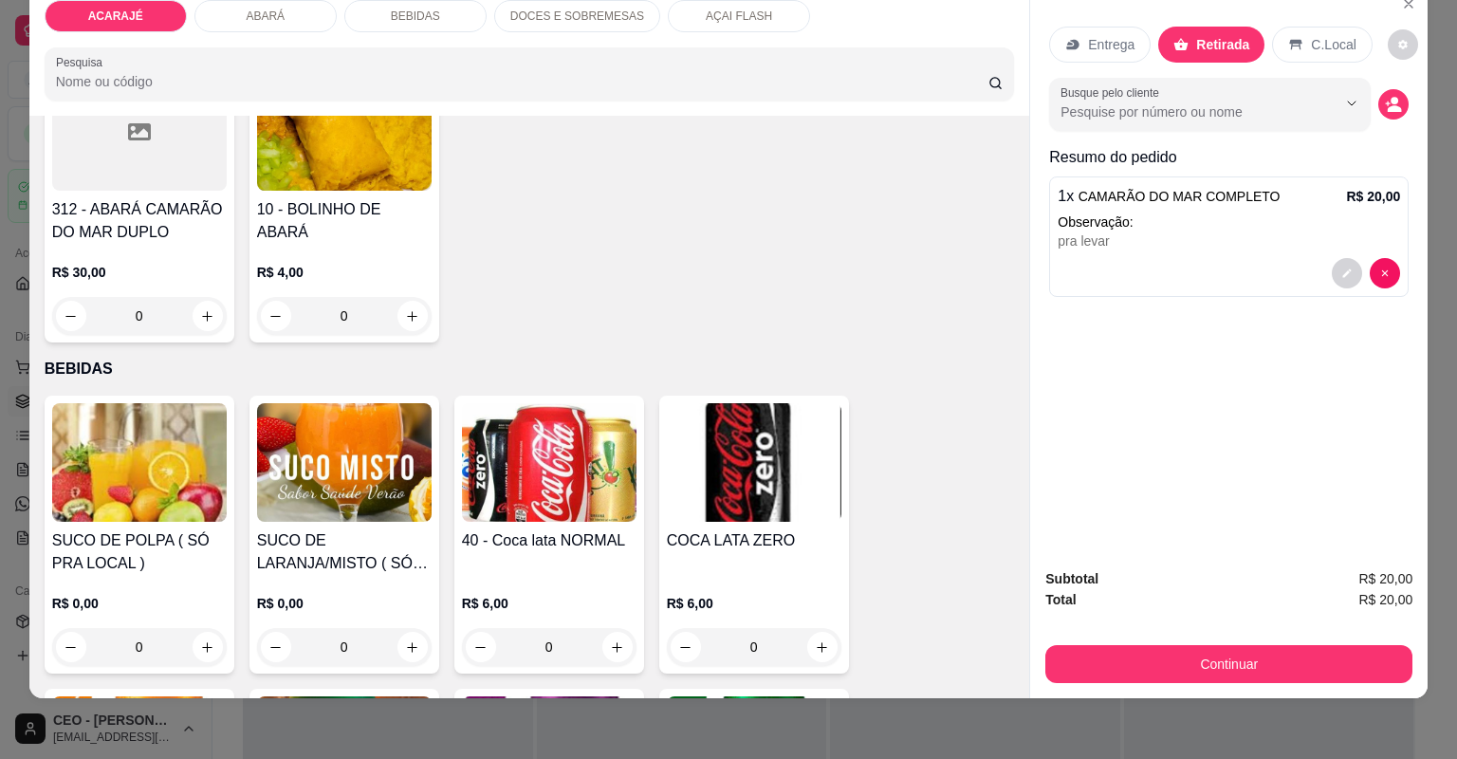
scroll to position [1745, 0]
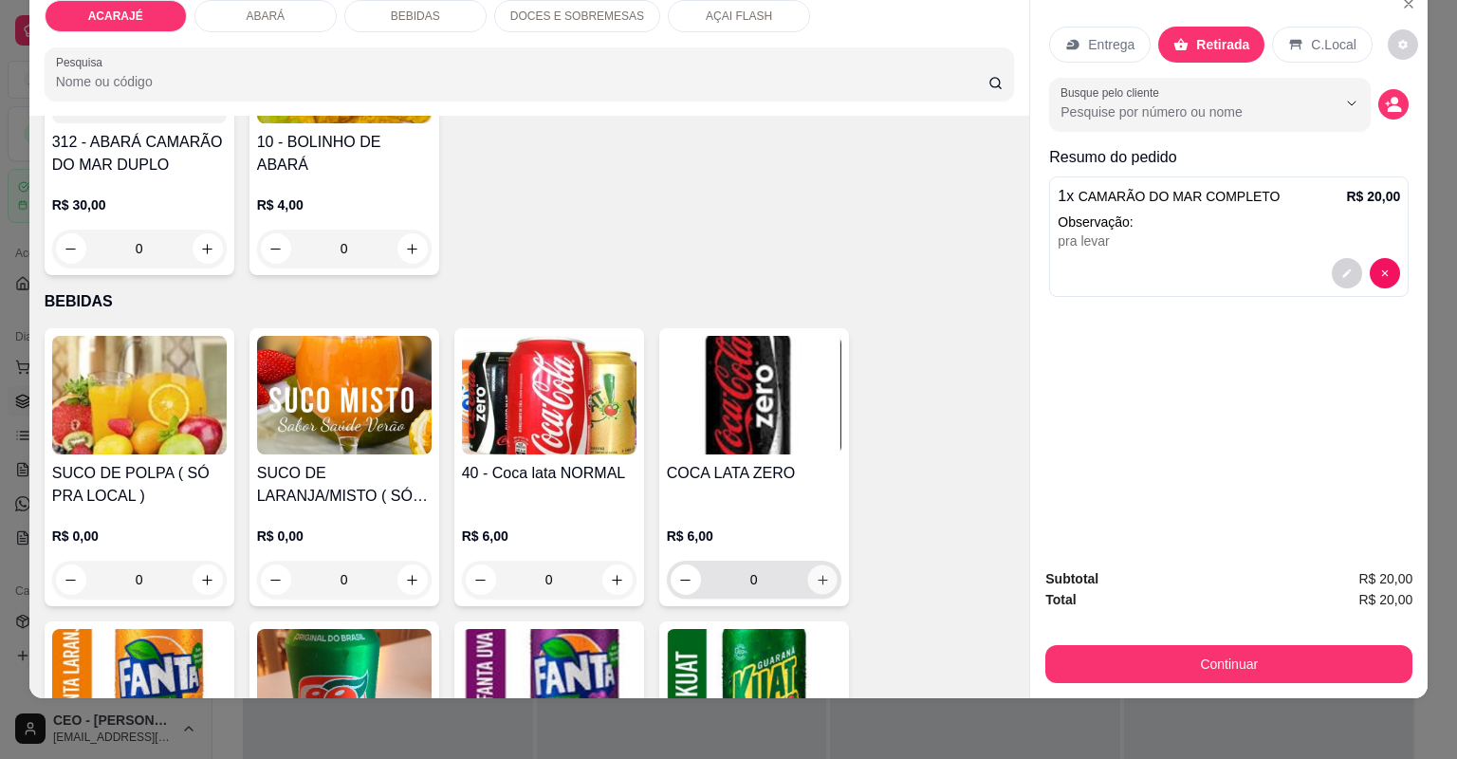
click at [815, 581] on icon "increase-product-quantity" at bounding box center [822, 580] width 14 height 14
type input "1"
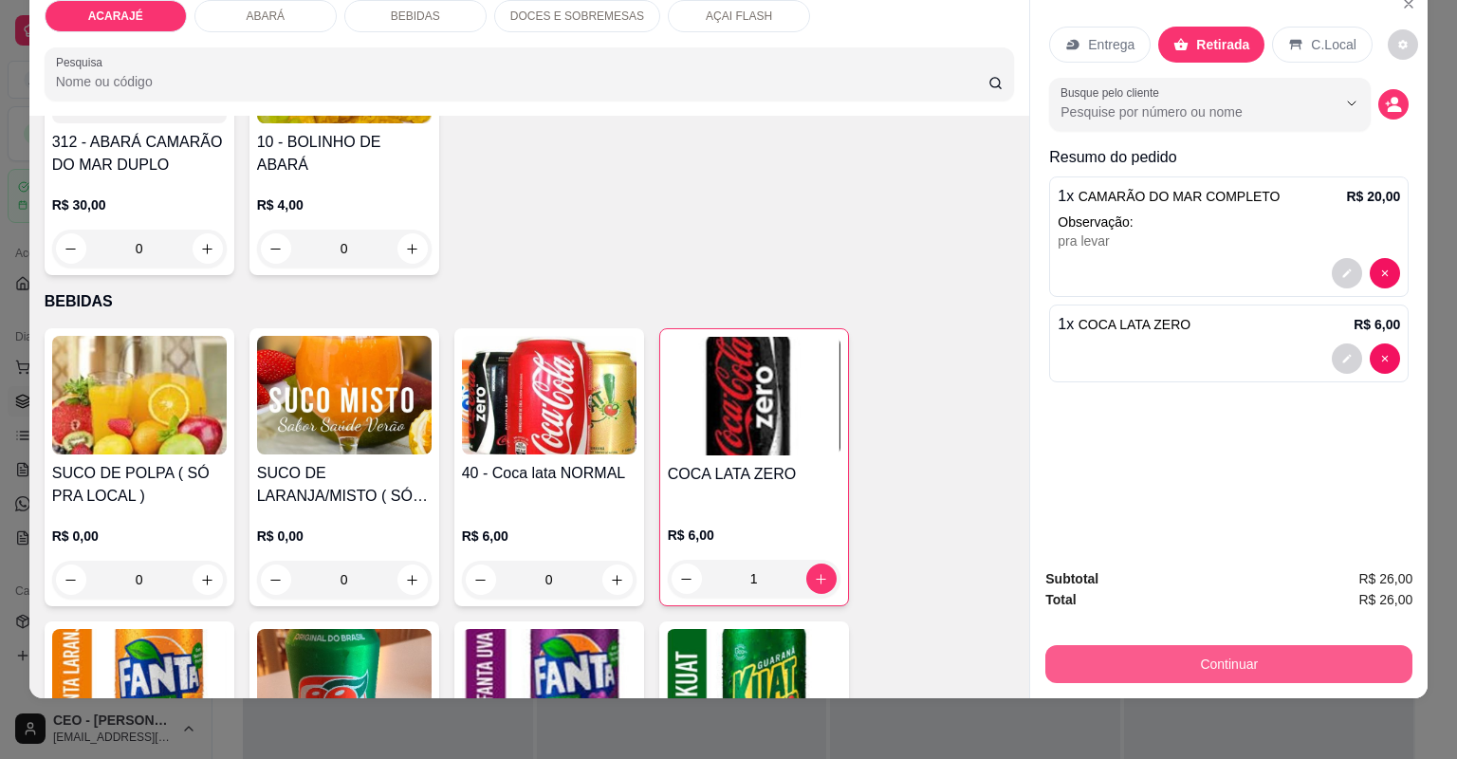
click at [1134, 668] on button "Continuar" at bounding box center [1228, 664] width 367 height 38
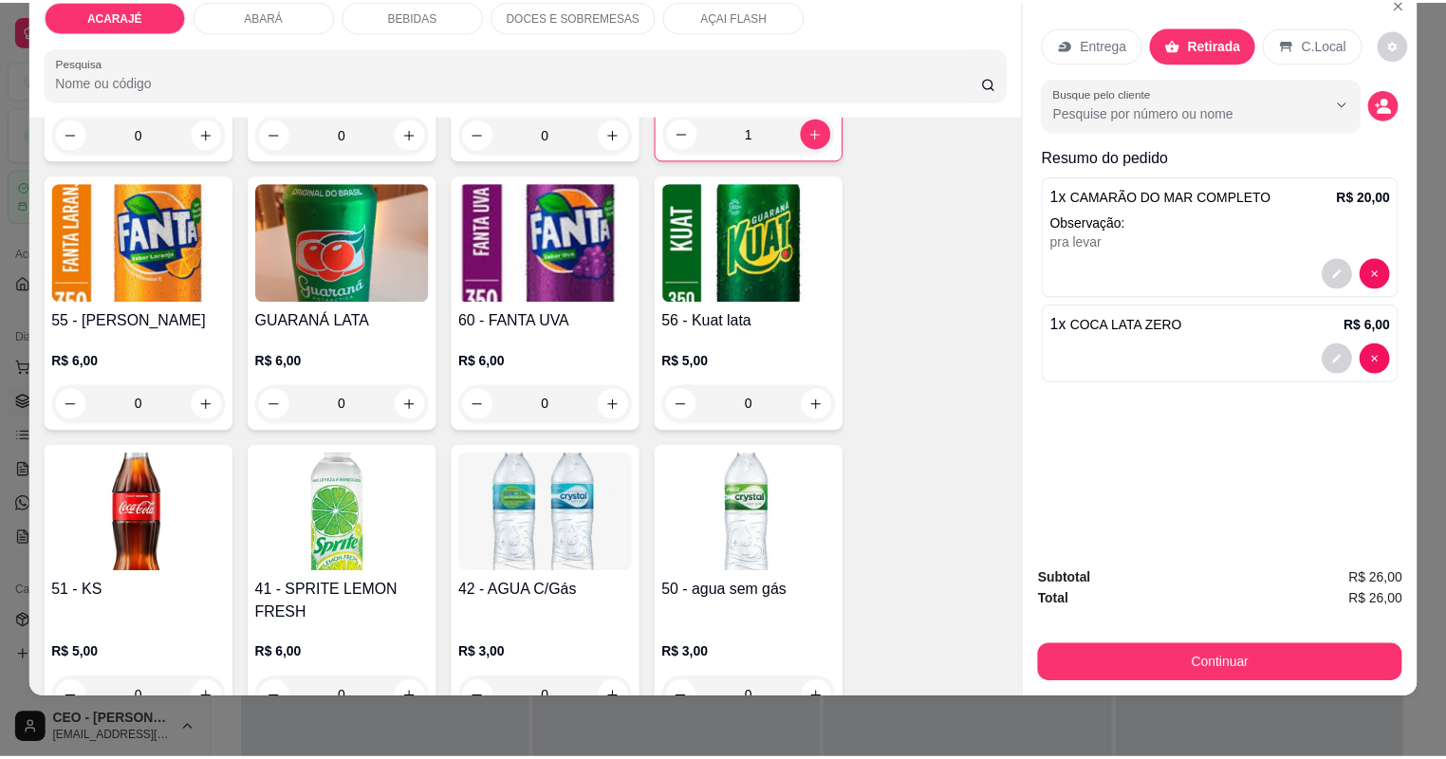
scroll to position [2277, 0]
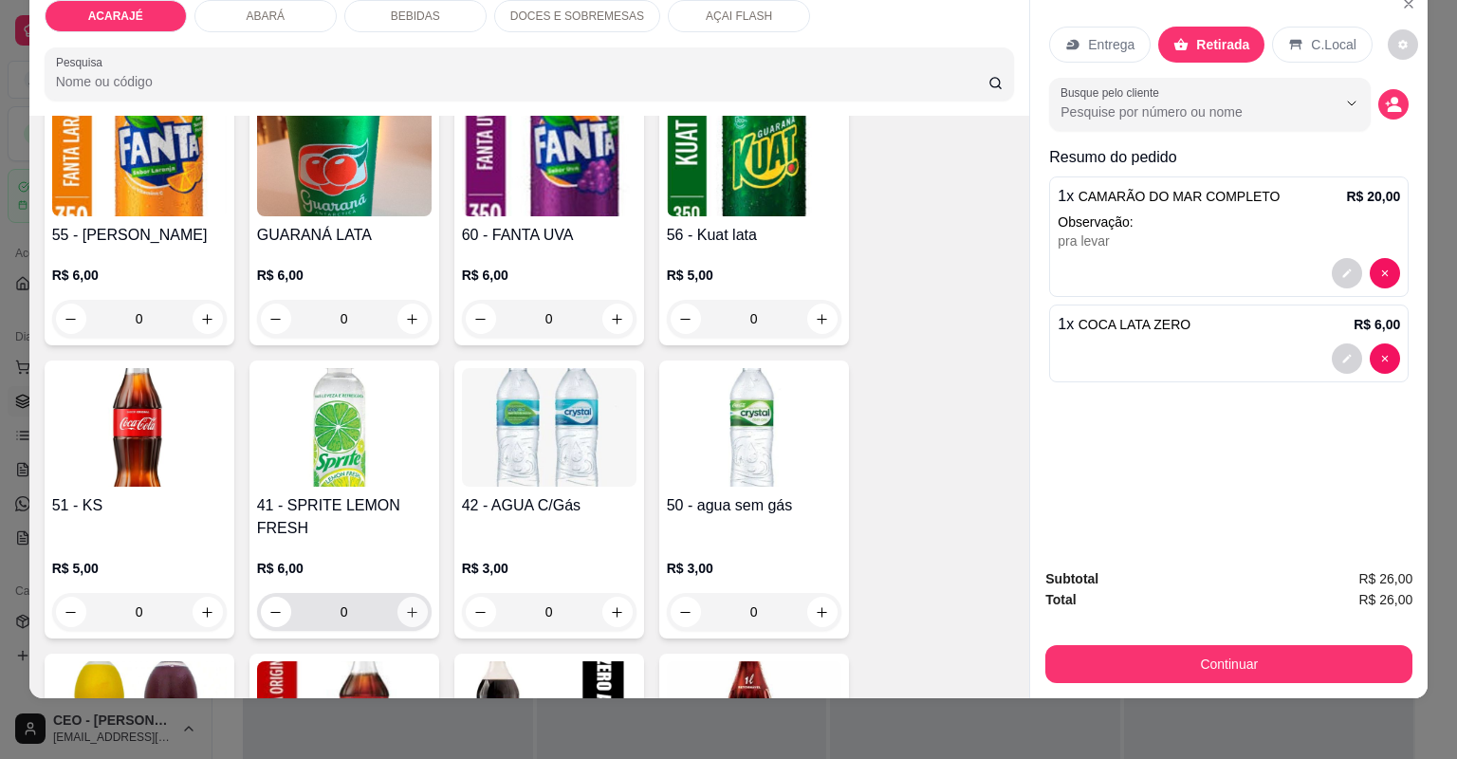
click at [407, 611] on icon "increase-product-quantity" at bounding box center [412, 612] width 10 height 10
type input "1"
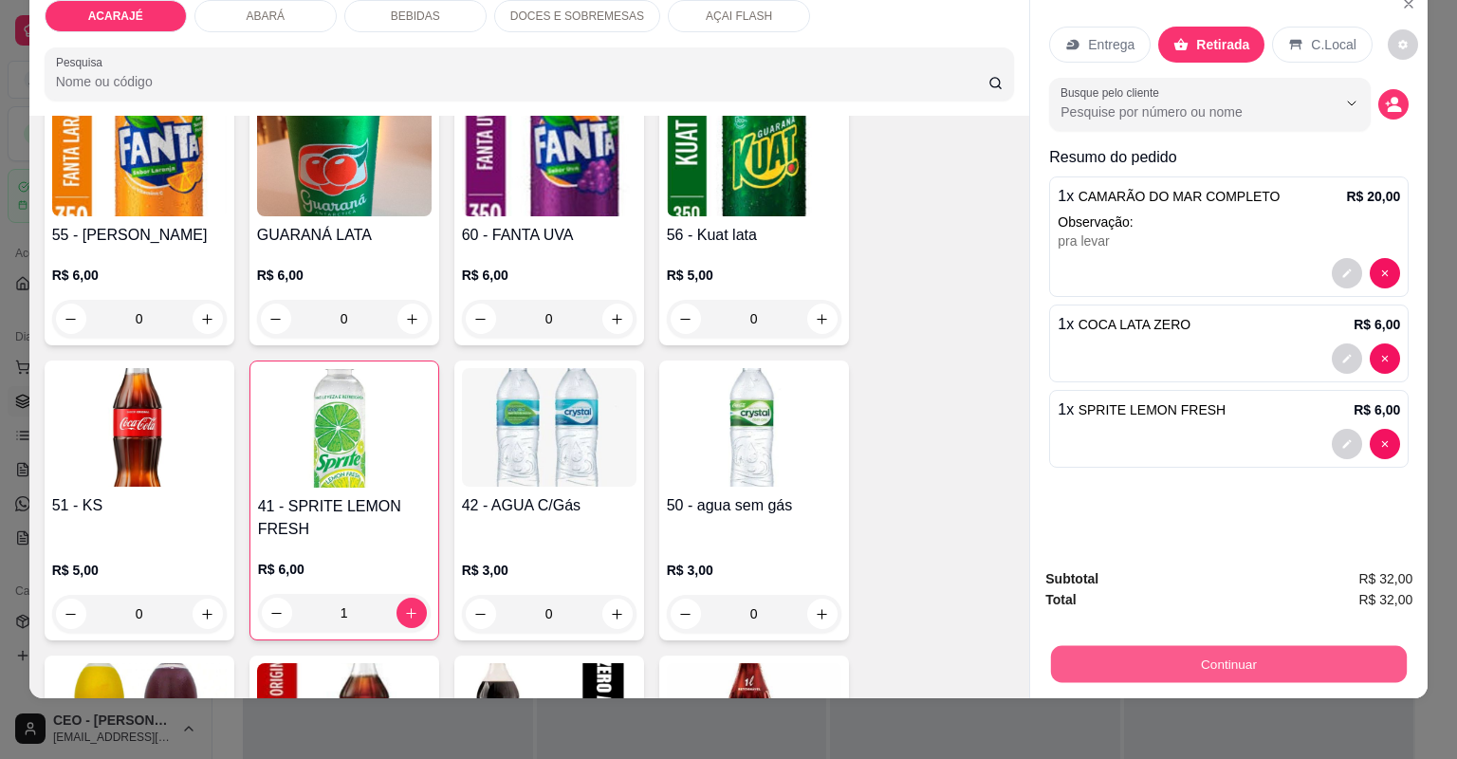
click at [1309, 666] on button "Continuar" at bounding box center [1229, 664] width 356 height 37
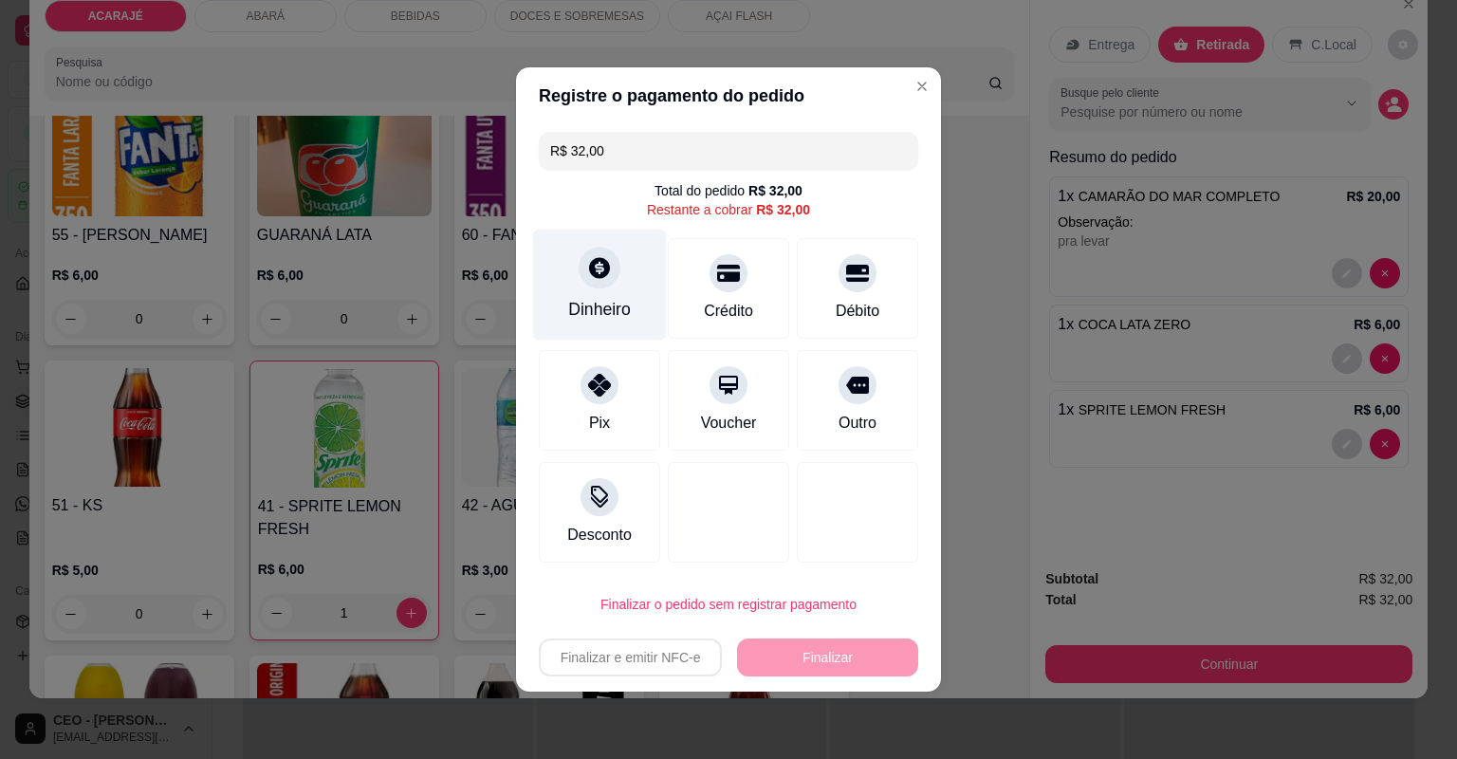
click at [609, 276] on icon at bounding box center [599, 267] width 25 height 25
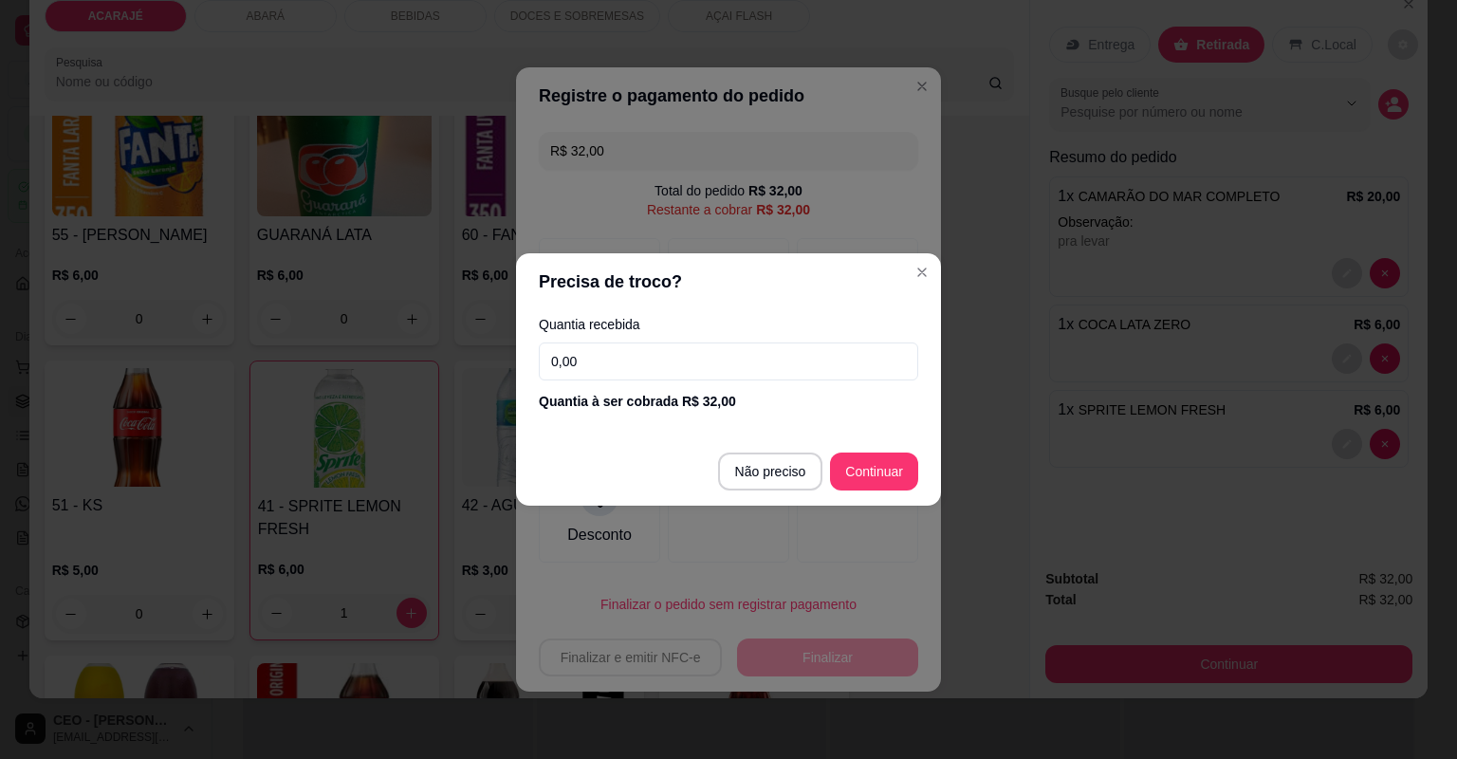
click at [673, 377] on input "0,00" at bounding box center [728, 361] width 379 height 38
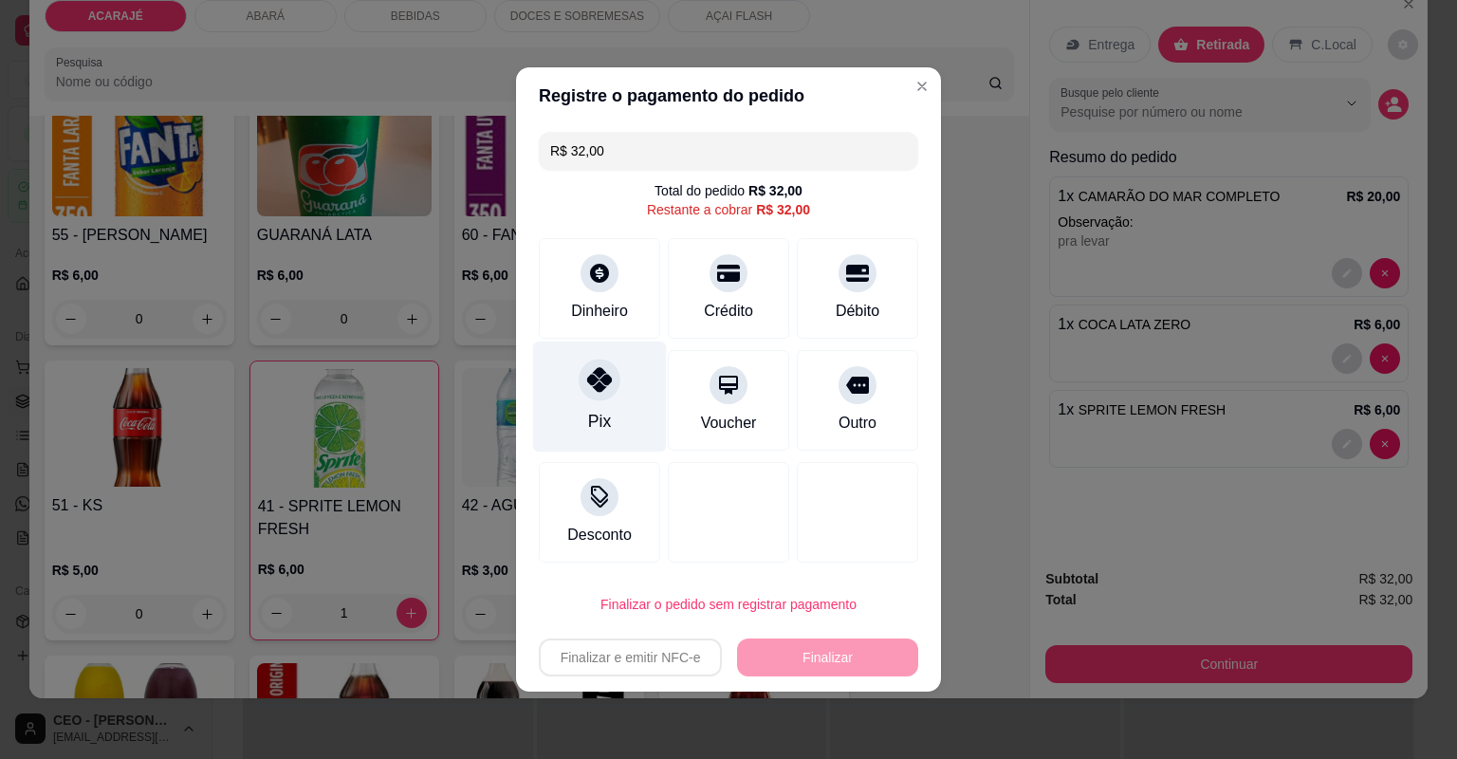
click at [595, 420] on div "Pix" at bounding box center [599, 421] width 23 height 25
type input "R$ 0,00"
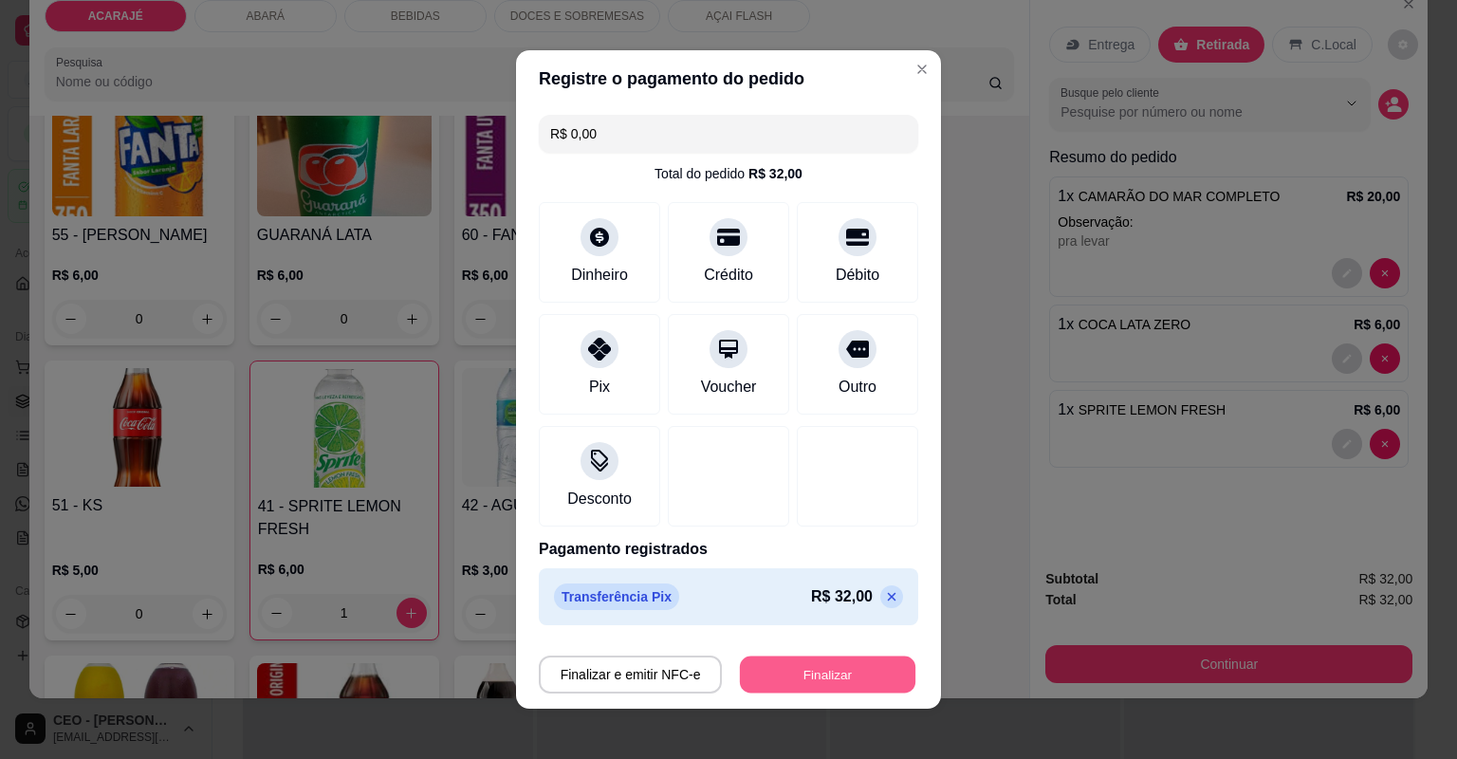
click at [815, 671] on button "Finalizar" at bounding box center [827, 674] width 175 height 37
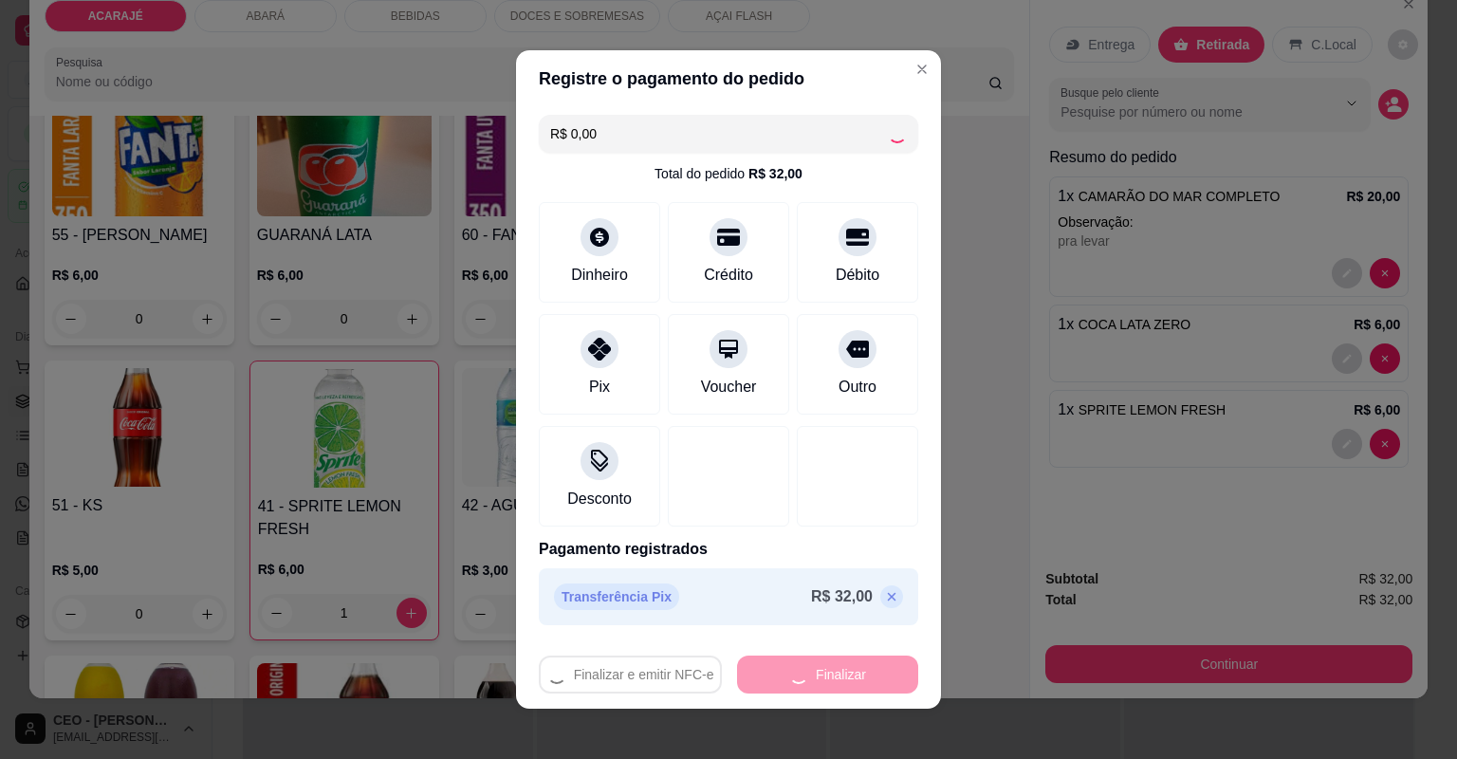
type input "0"
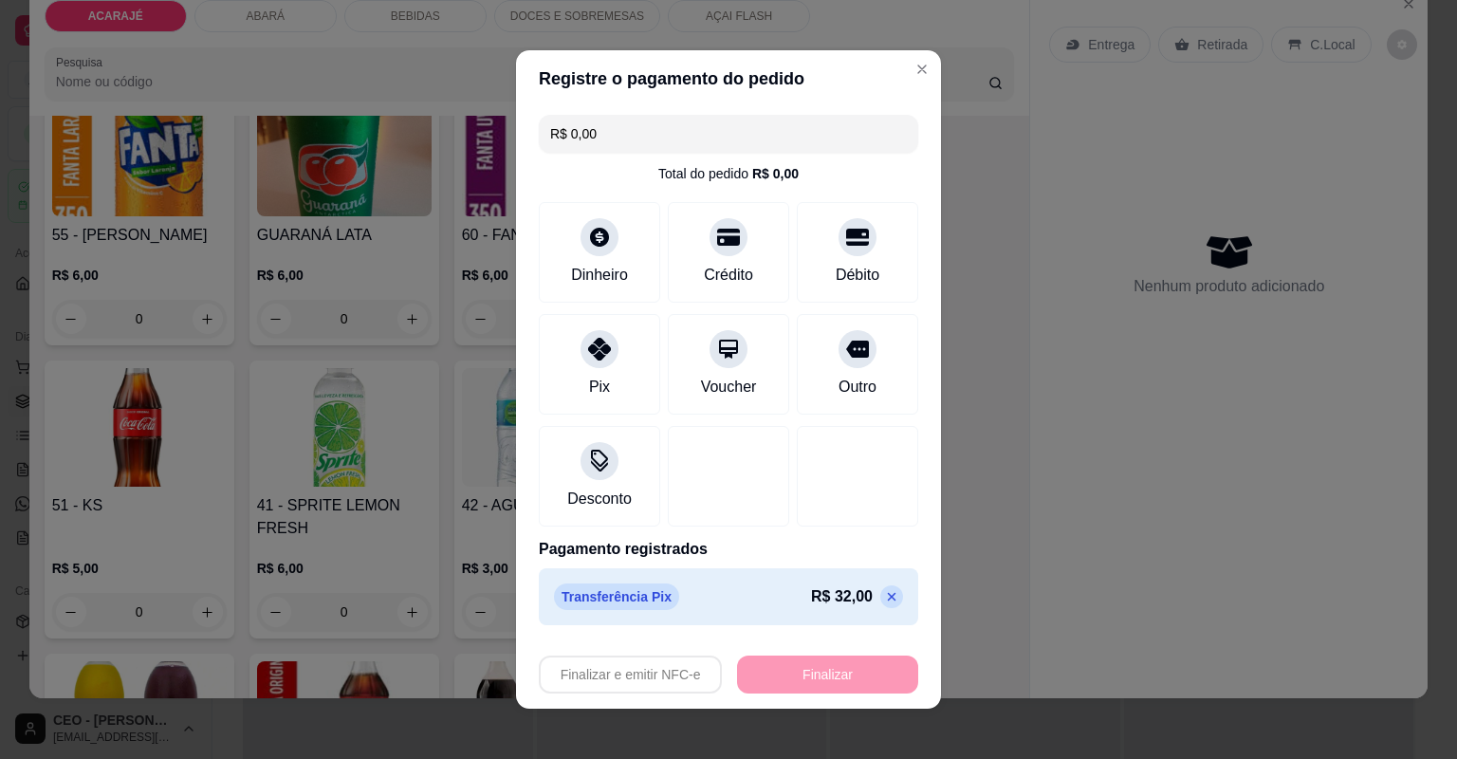
type input "-R$ 32,00"
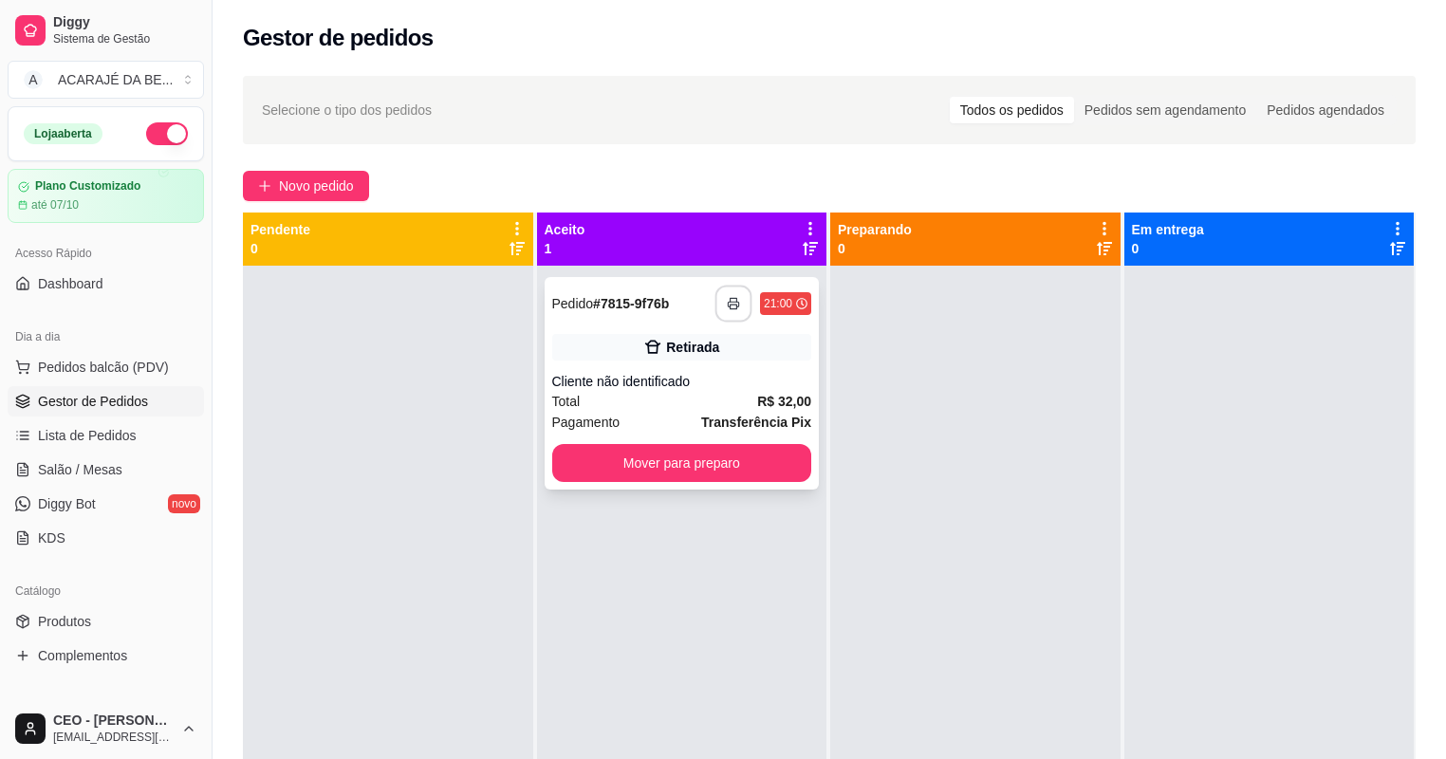
click at [723, 288] on button "button" at bounding box center [733, 304] width 37 height 37
click at [647, 458] on button "Mover para preparo" at bounding box center [682, 463] width 260 height 38
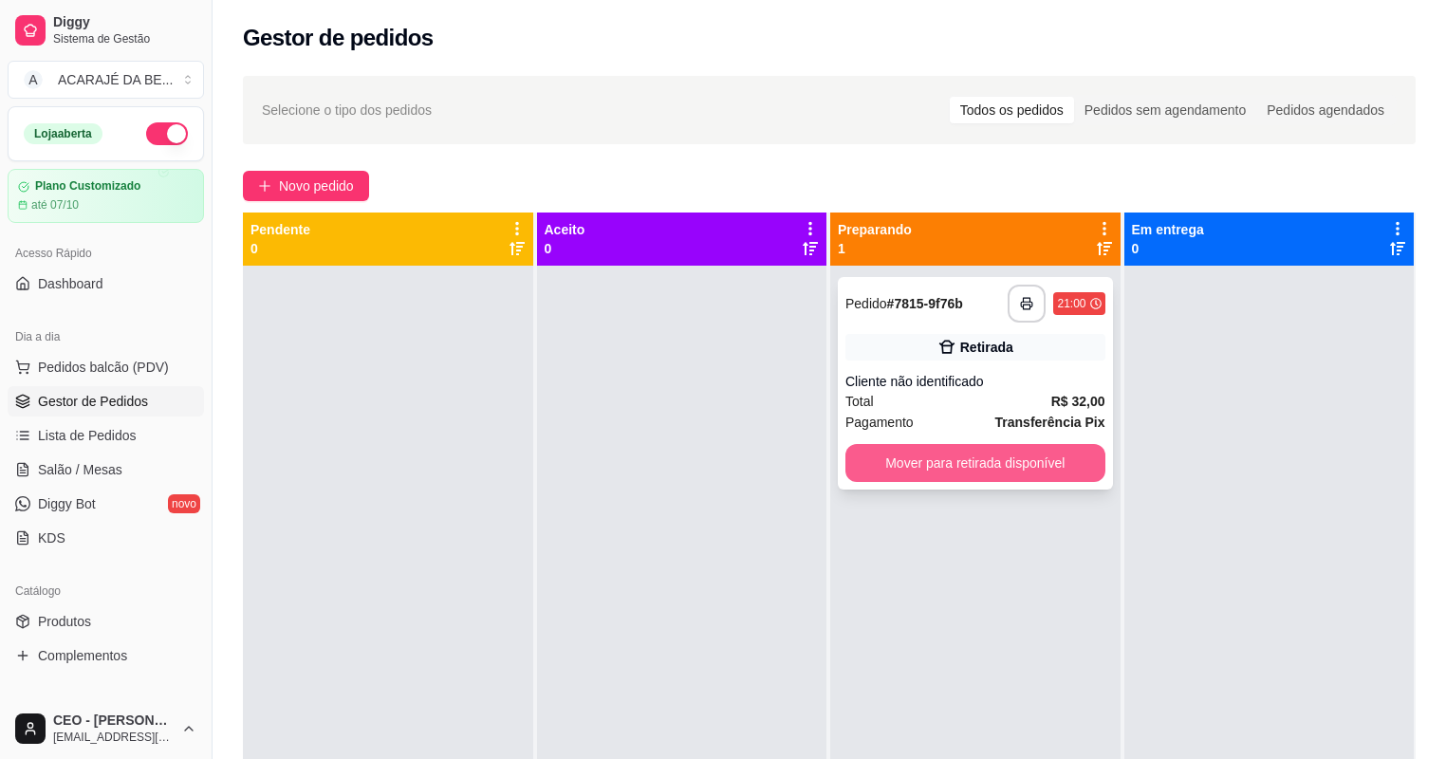
click at [1036, 468] on button "Mover para retirada disponível" at bounding box center [975, 463] width 260 height 38
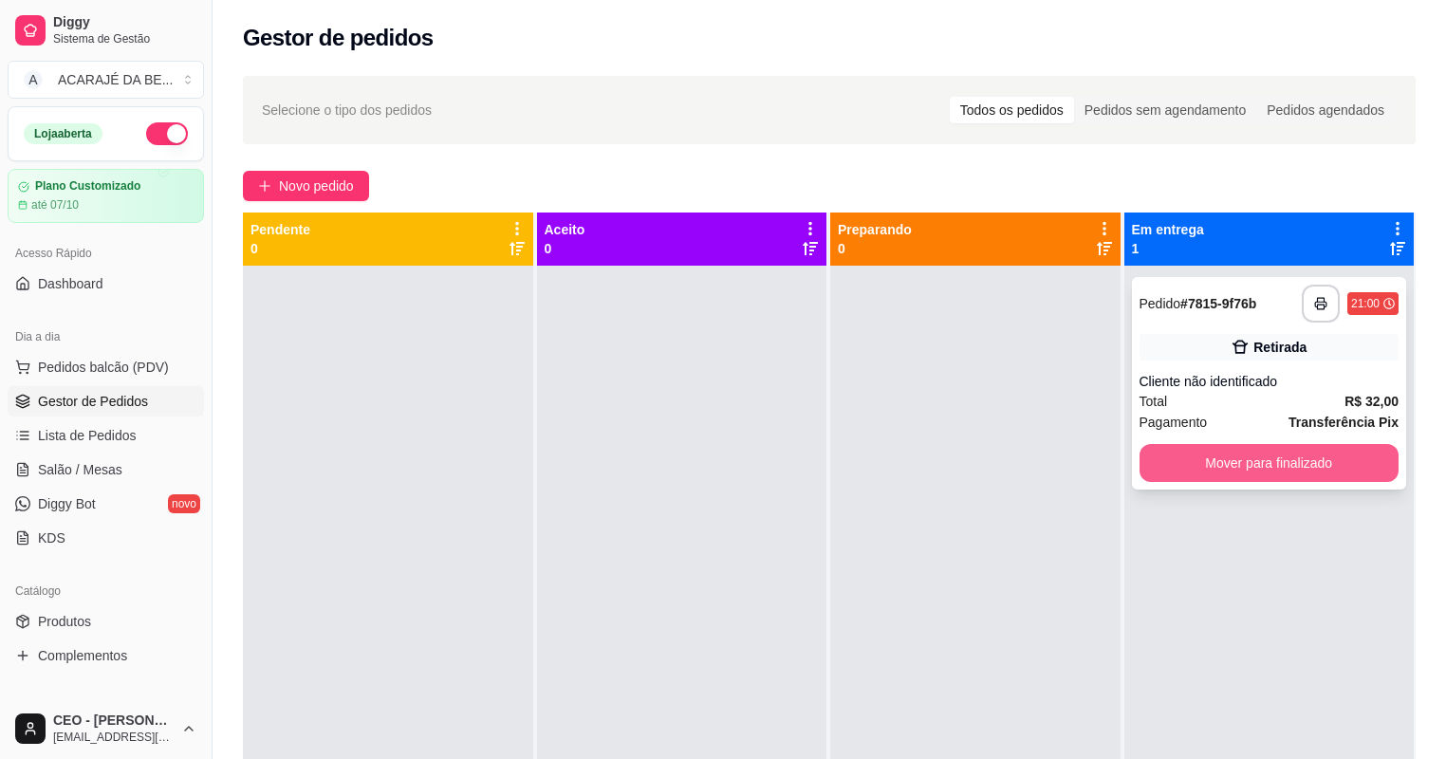
click at [1179, 451] on button "Mover para finalizado" at bounding box center [1269, 463] width 260 height 38
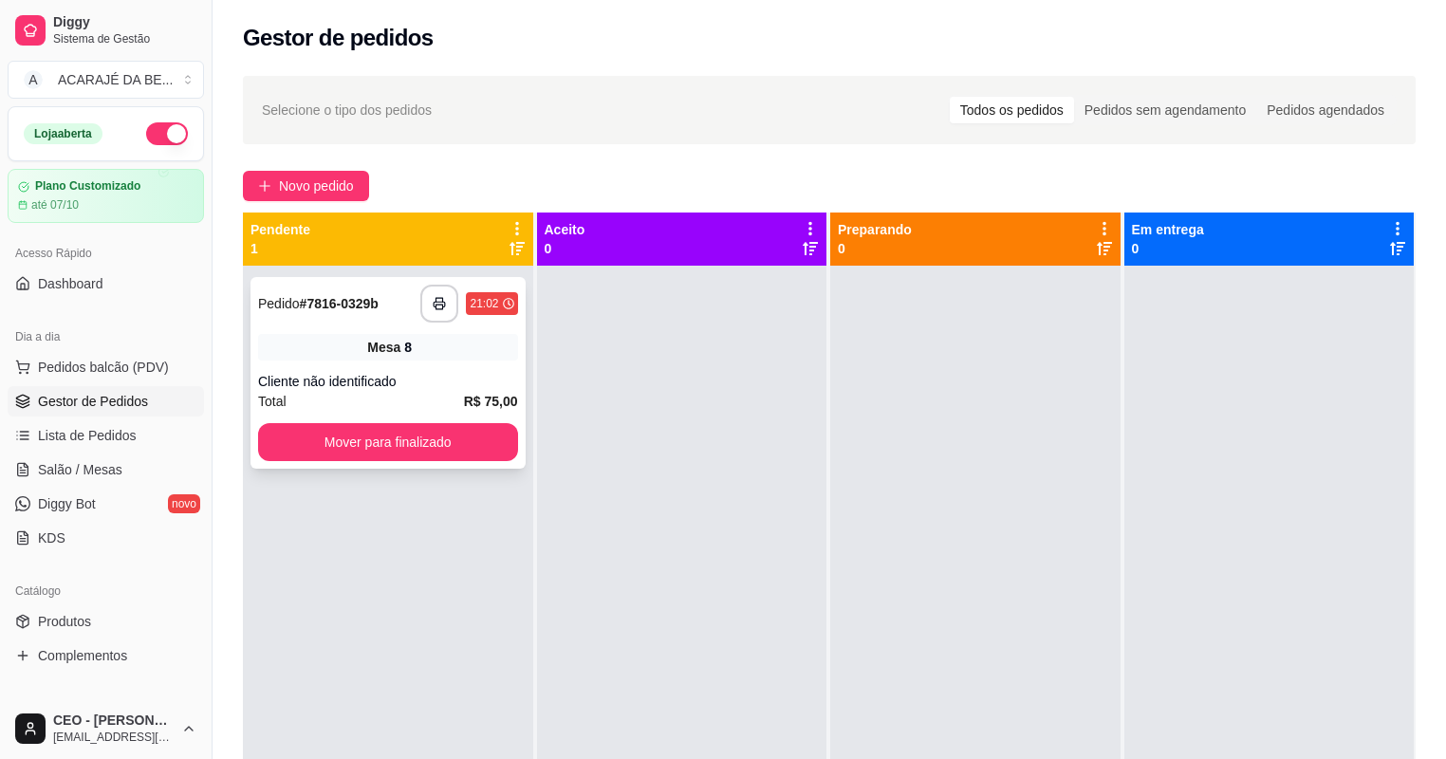
click at [279, 353] on div "Mesa 8" at bounding box center [388, 347] width 260 height 27
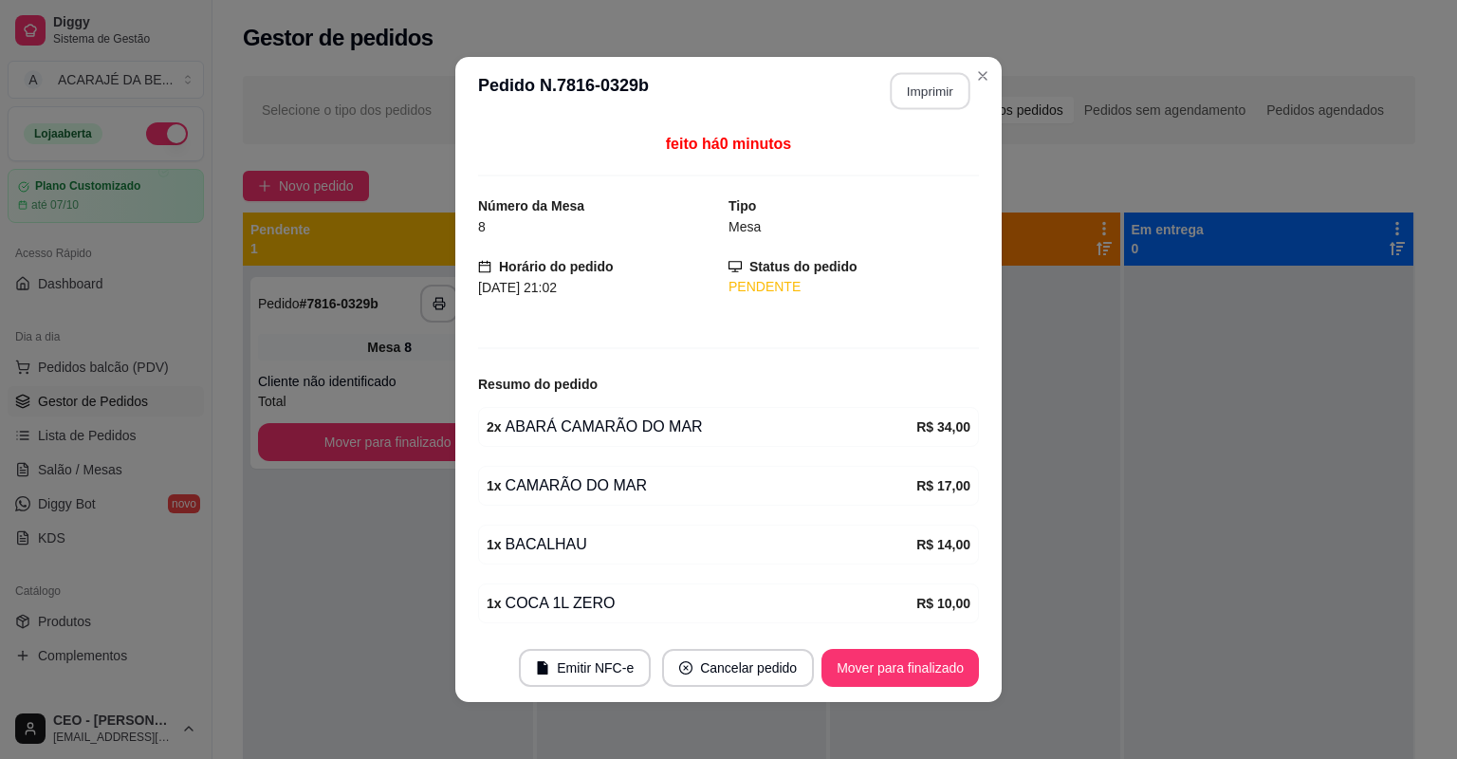
click at [933, 80] on button "Imprimir" at bounding box center [931, 91] width 80 height 37
click at [907, 657] on button "Mover para finalizado" at bounding box center [900, 668] width 153 height 37
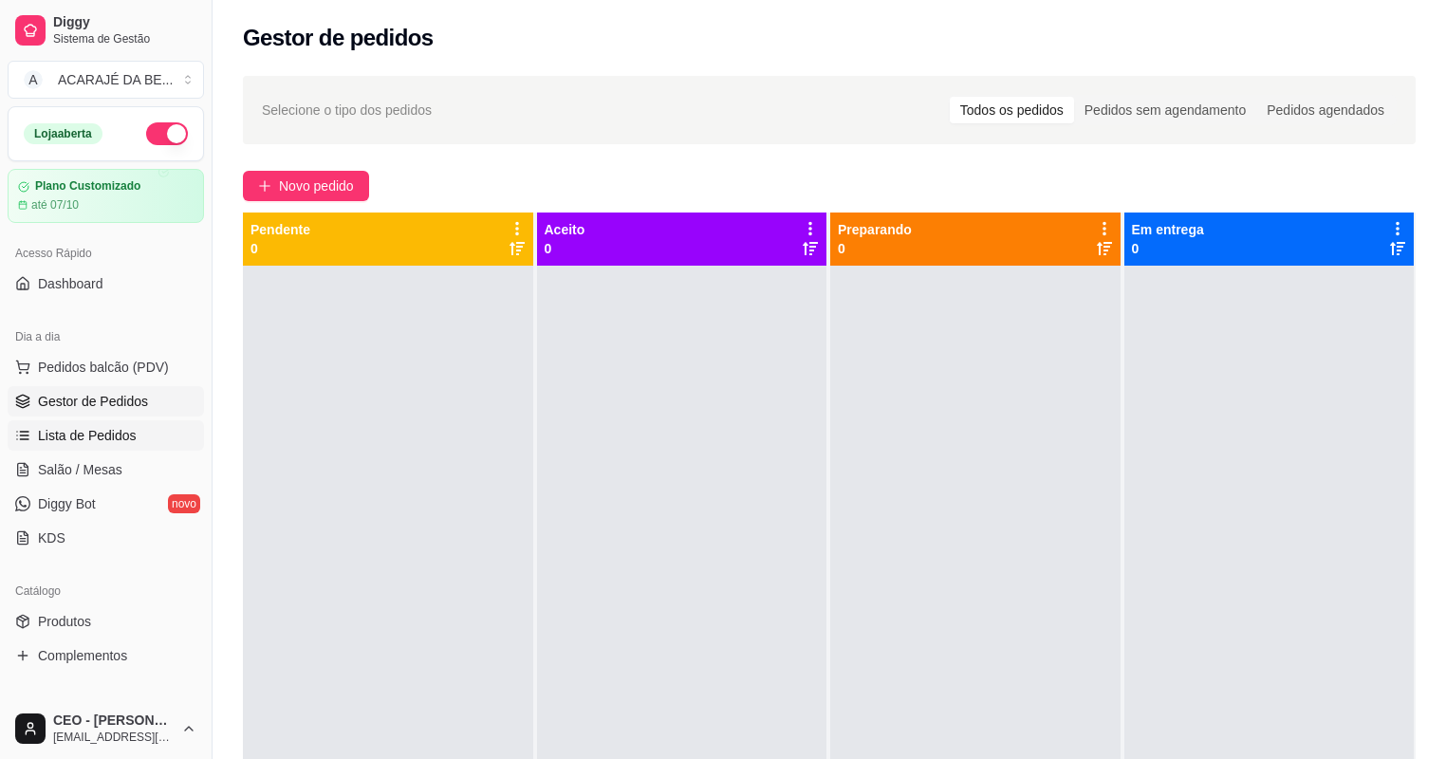
click at [99, 439] on span "Lista de Pedidos" at bounding box center [87, 435] width 99 height 19
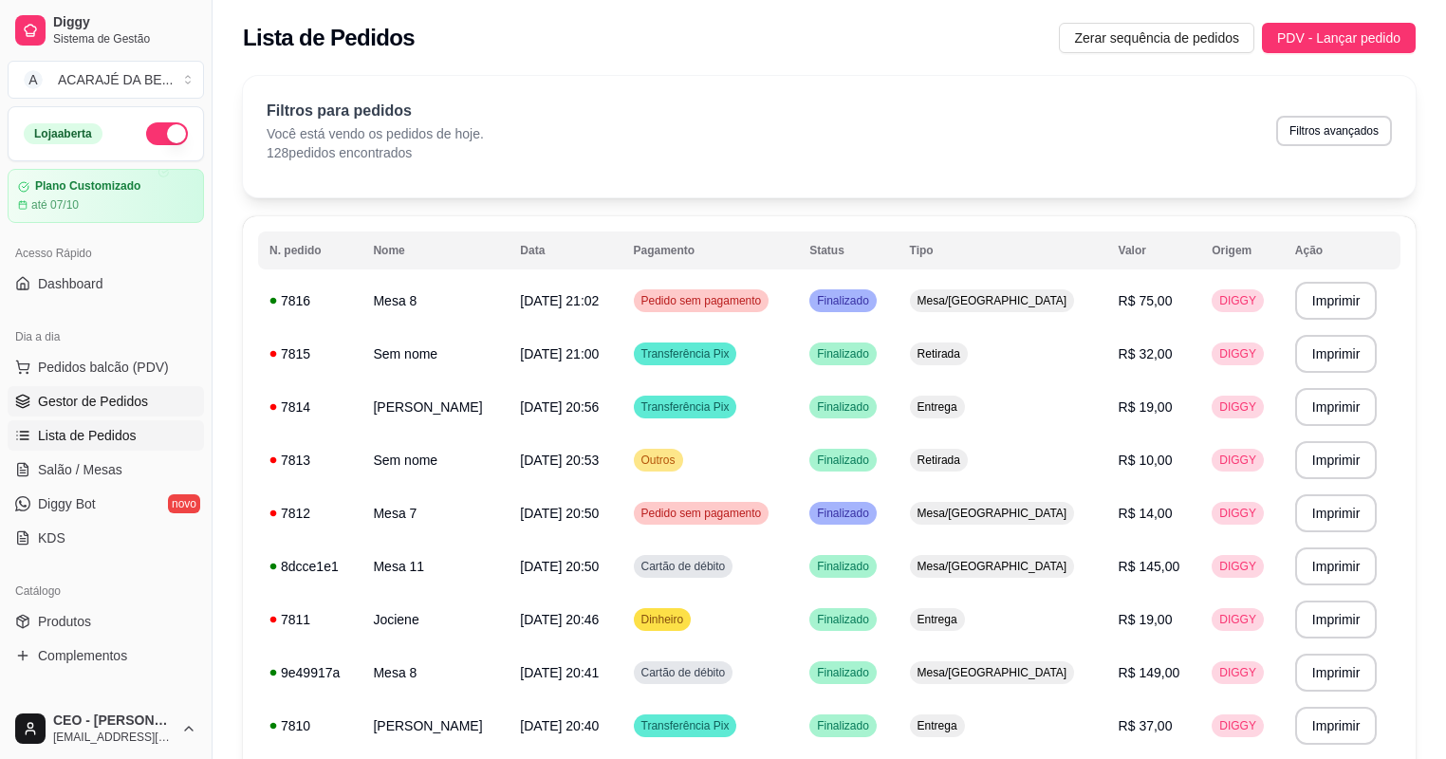
click at [40, 398] on span "Gestor de Pedidos" at bounding box center [93, 401] width 110 height 19
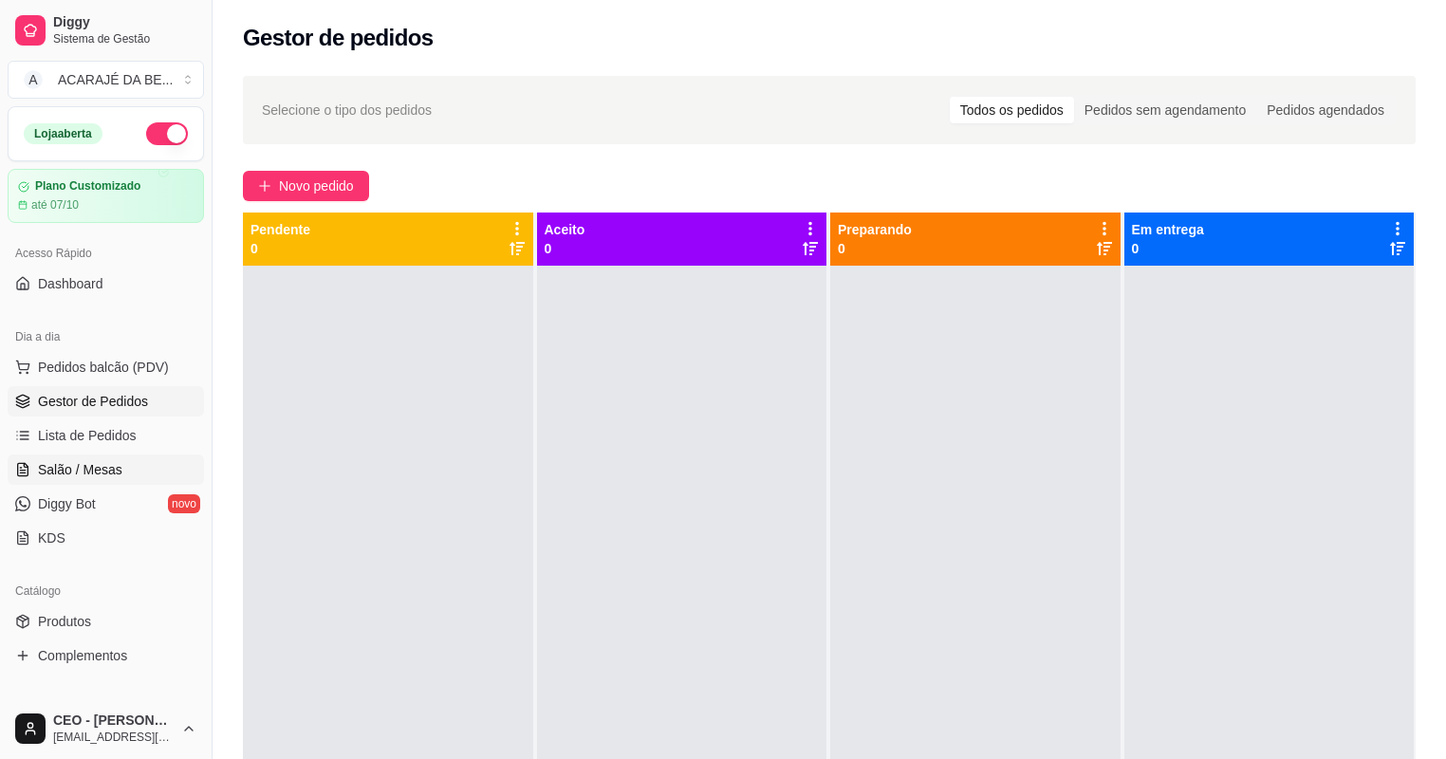
click at [107, 463] on span "Salão / Mesas" at bounding box center [80, 469] width 84 height 19
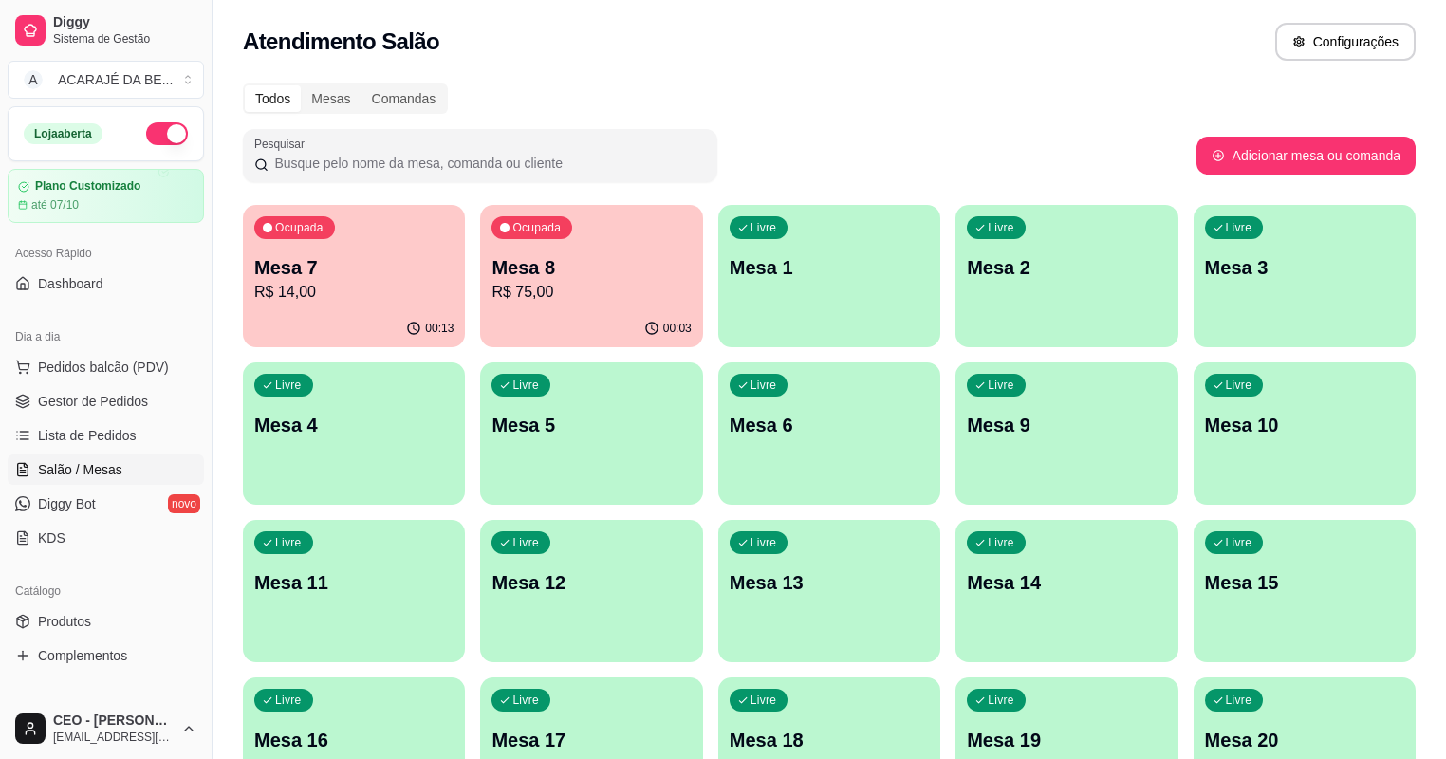
click at [341, 264] on p "Mesa 7" at bounding box center [353, 267] width 199 height 27
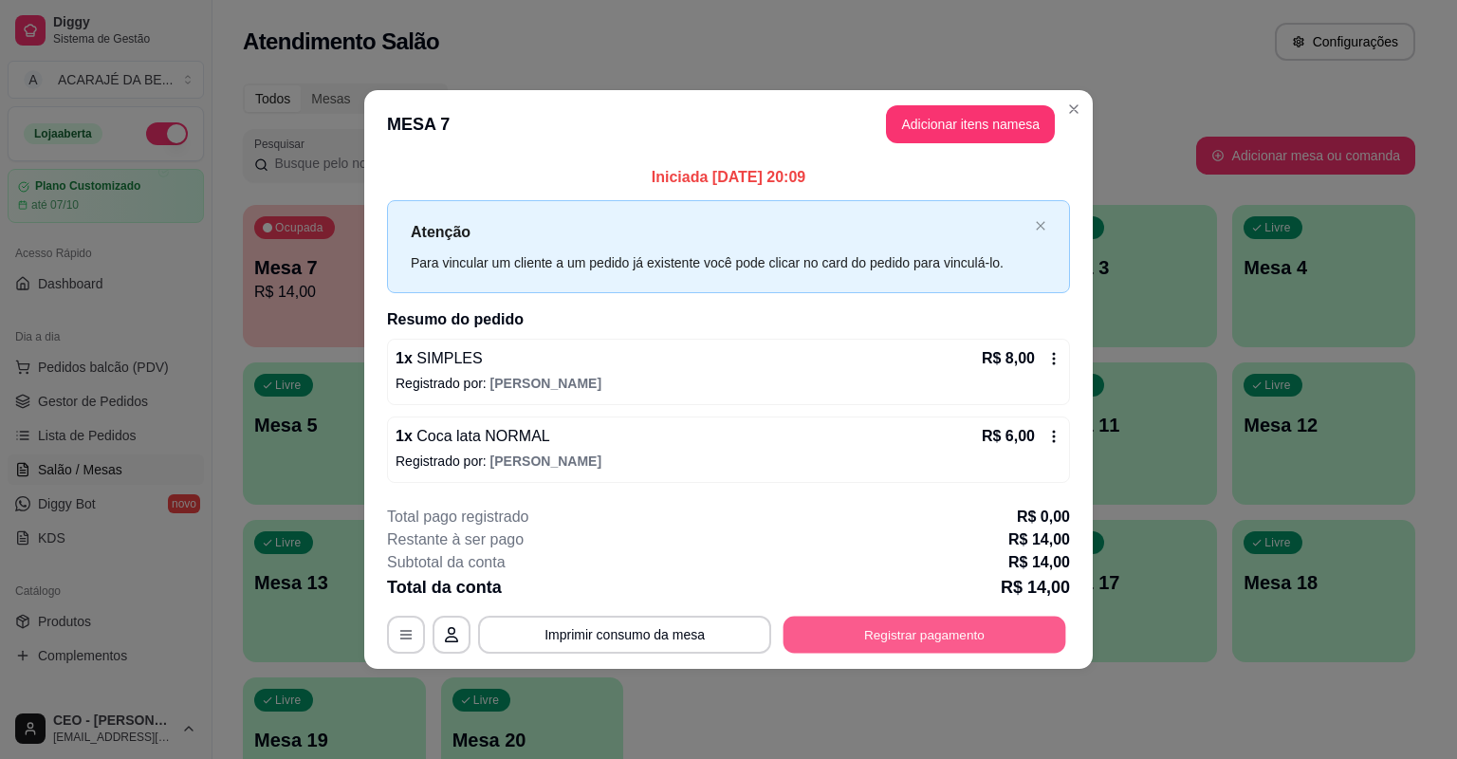
click at [885, 619] on button "Registrar pagamento" at bounding box center [925, 634] width 283 height 37
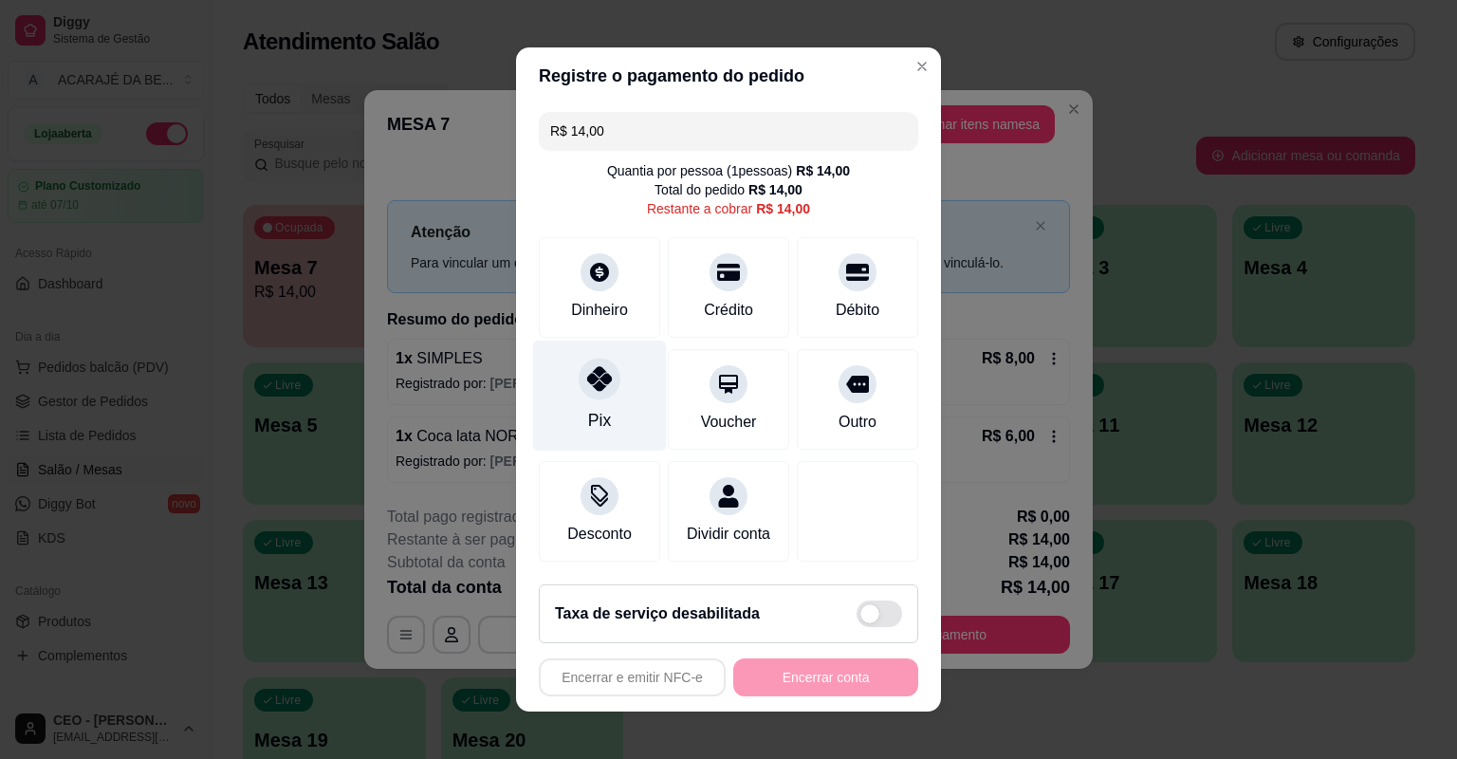
click at [599, 385] on icon at bounding box center [599, 378] width 25 height 25
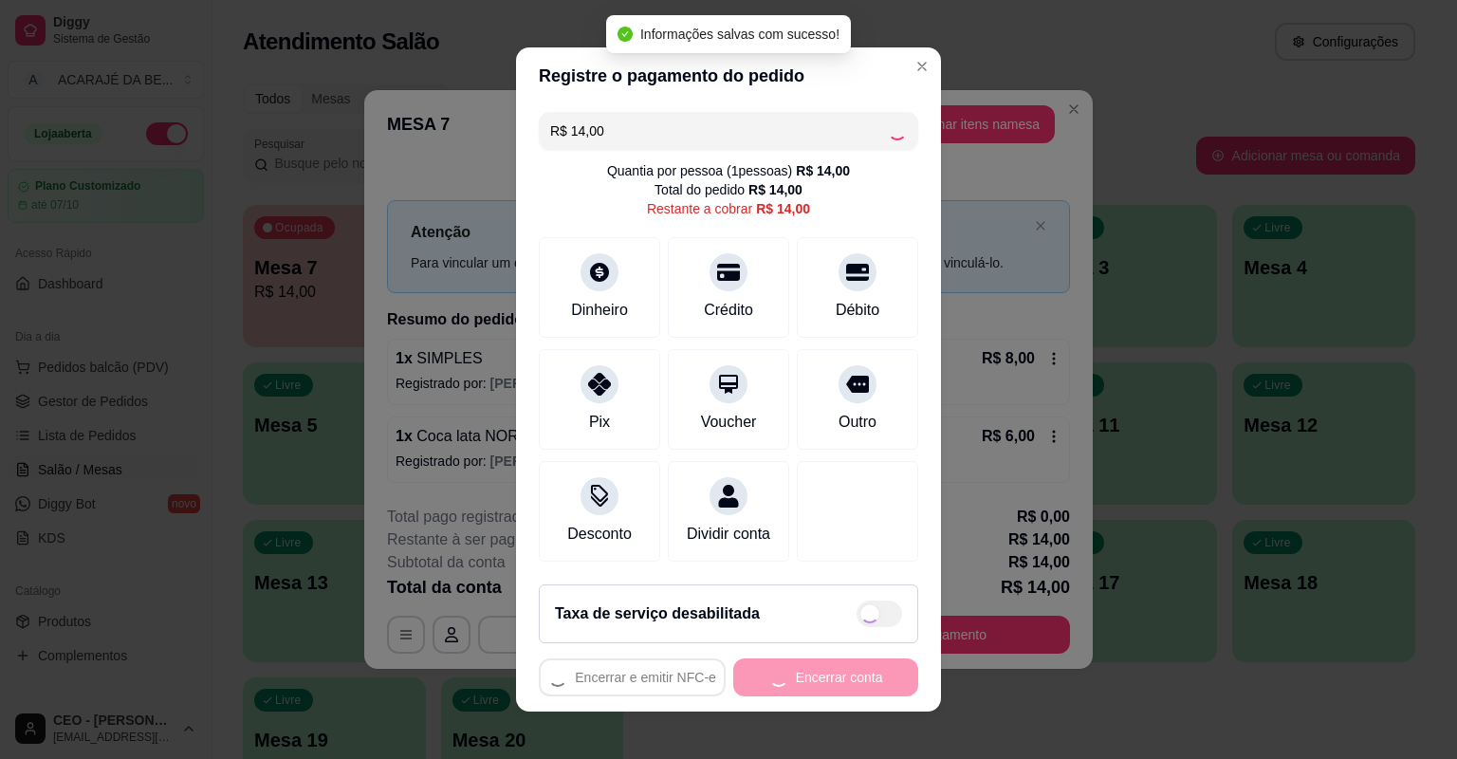
type input "R$ 0,00"
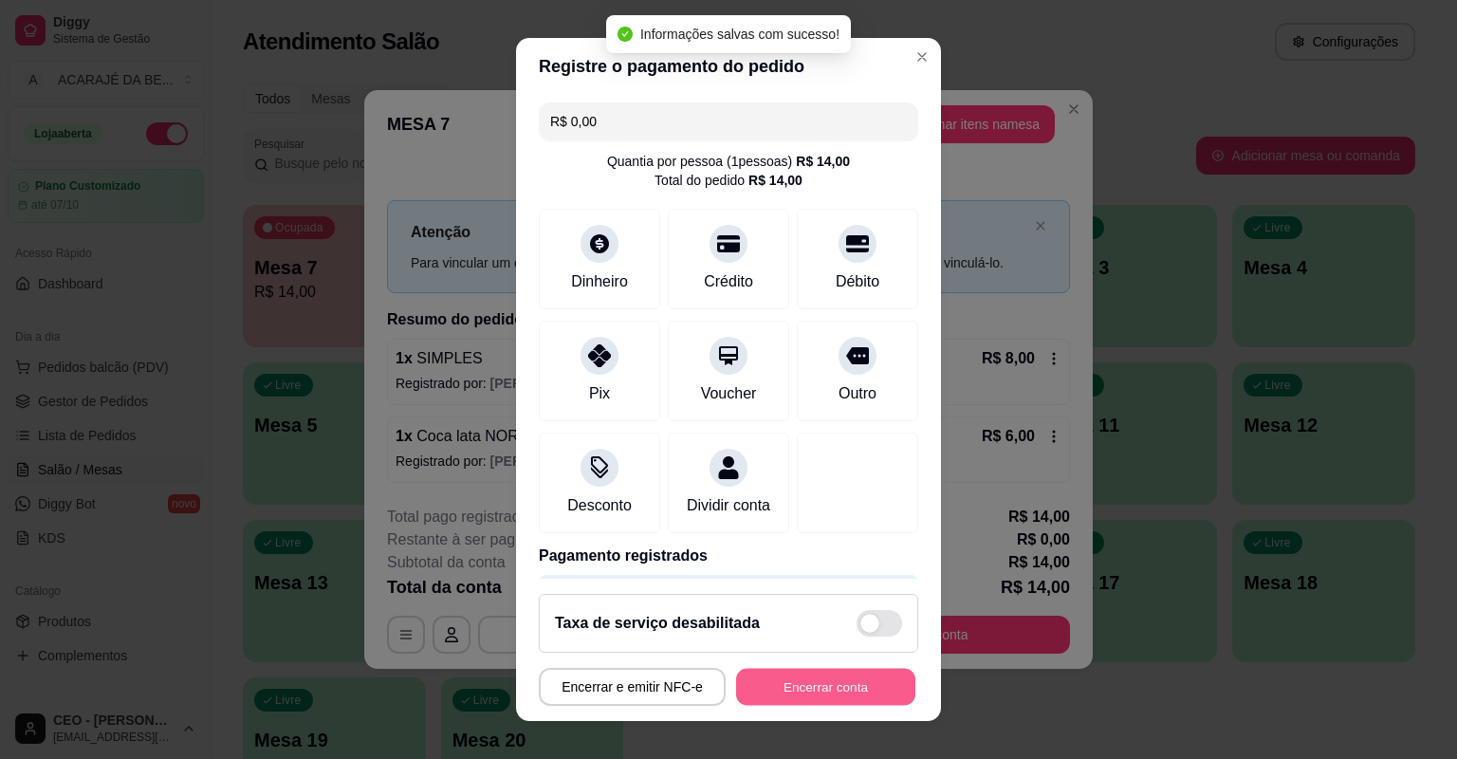
click at [807, 691] on button "Encerrar conta" at bounding box center [825, 687] width 179 height 37
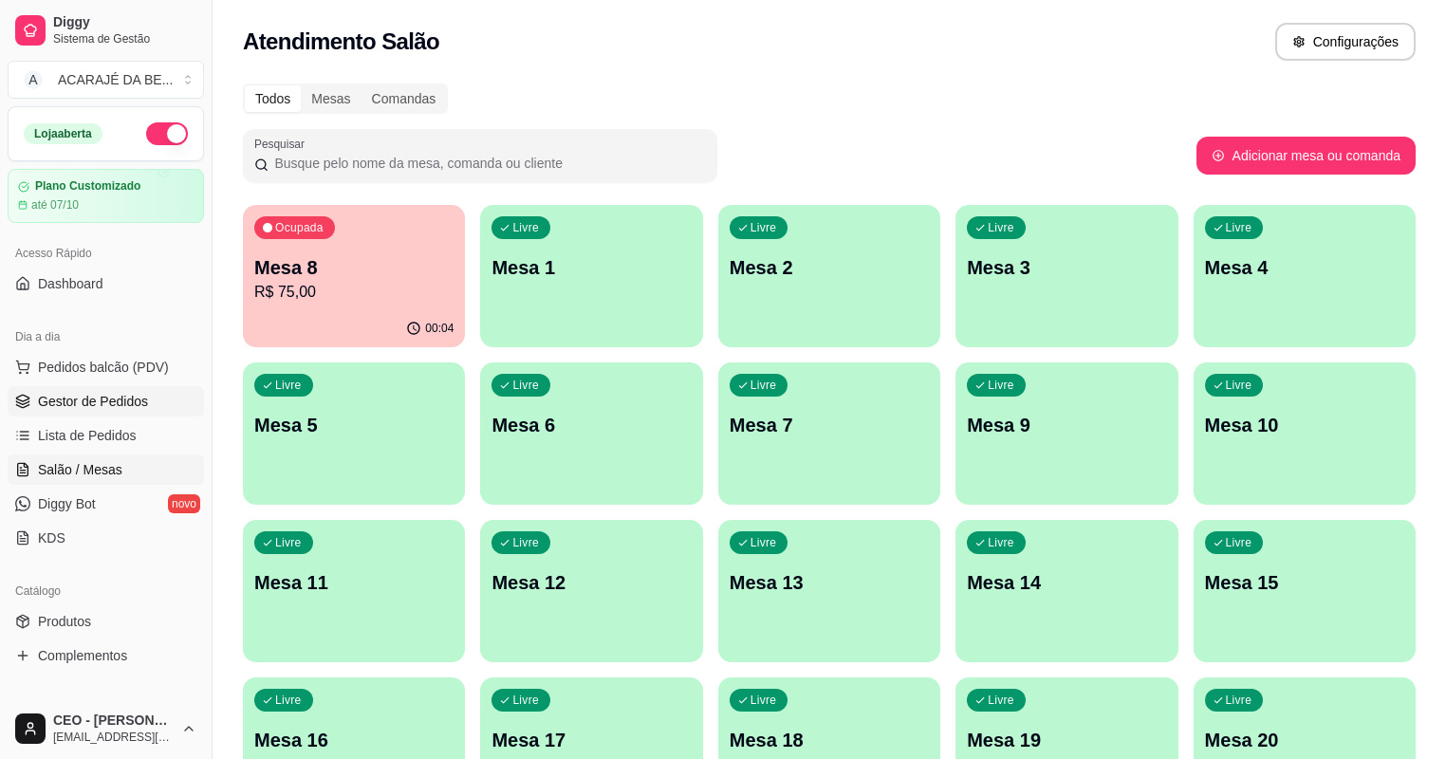
click at [42, 415] on ul "Pedidos balcão (PDV) Gestor de Pedidos Lista de Pedidos Salão / Mesas Diggy Bot…" at bounding box center [106, 452] width 196 height 201
click at [48, 413] on link "Gestor de Pedidos" at bounding box center [106, 401] width 196 height 30
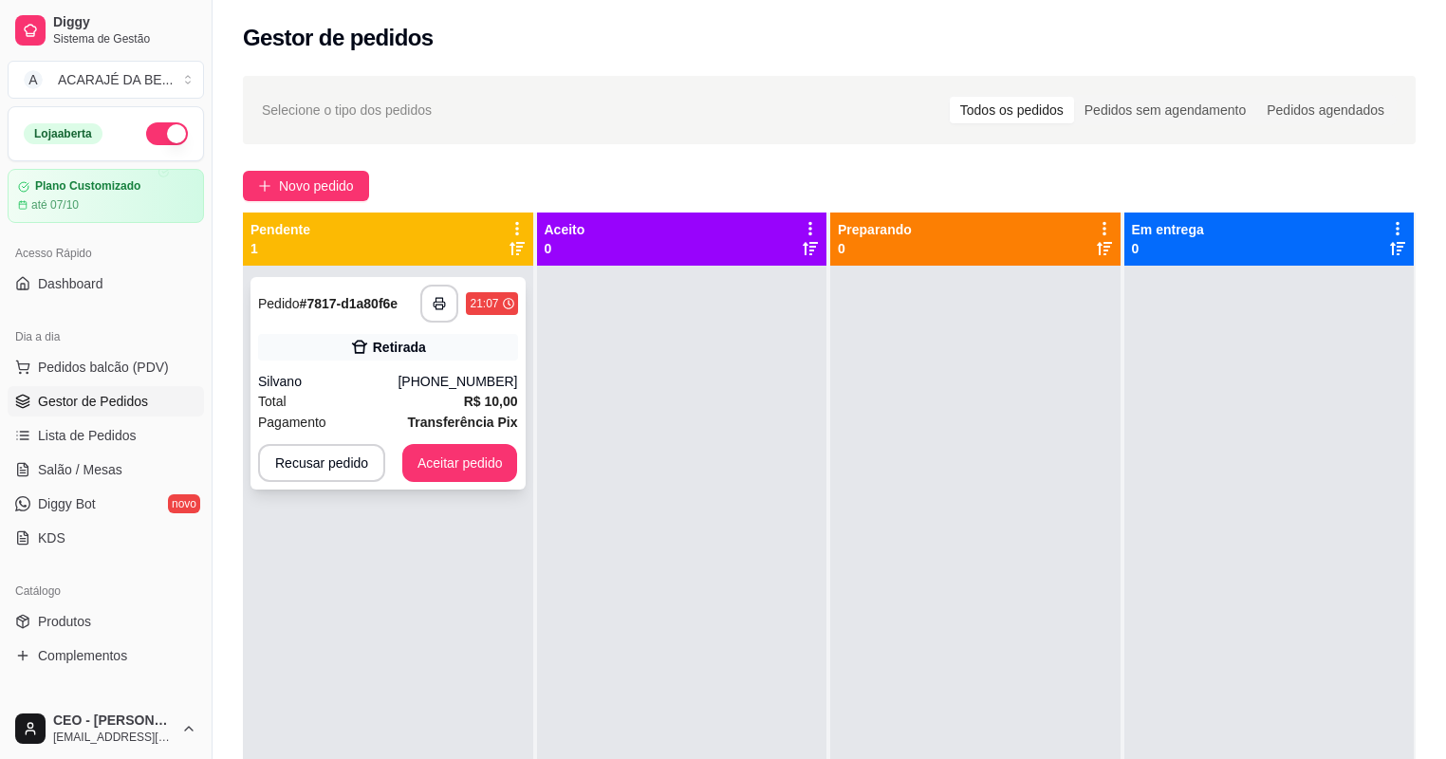
click at [438, 349] on div "Retirada" at bounding box center [388, 347] width 260 height 27
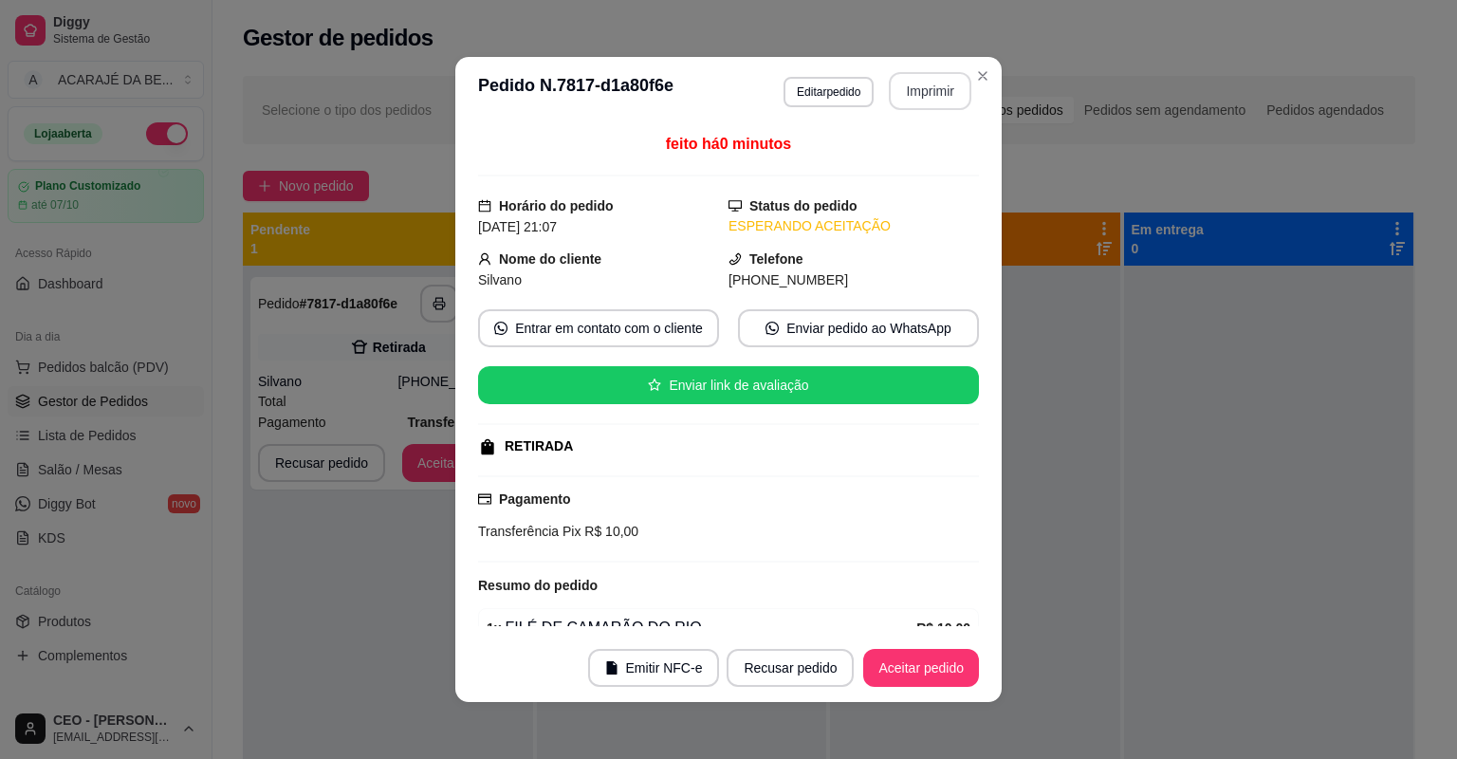
click at [900, 88] on button "Imprimir" at bounding box center [930, 91] width 83 height 38
click at [931, 665] on button "Aceitar pedido" at bounding box center [921, 668] width 116 height 38
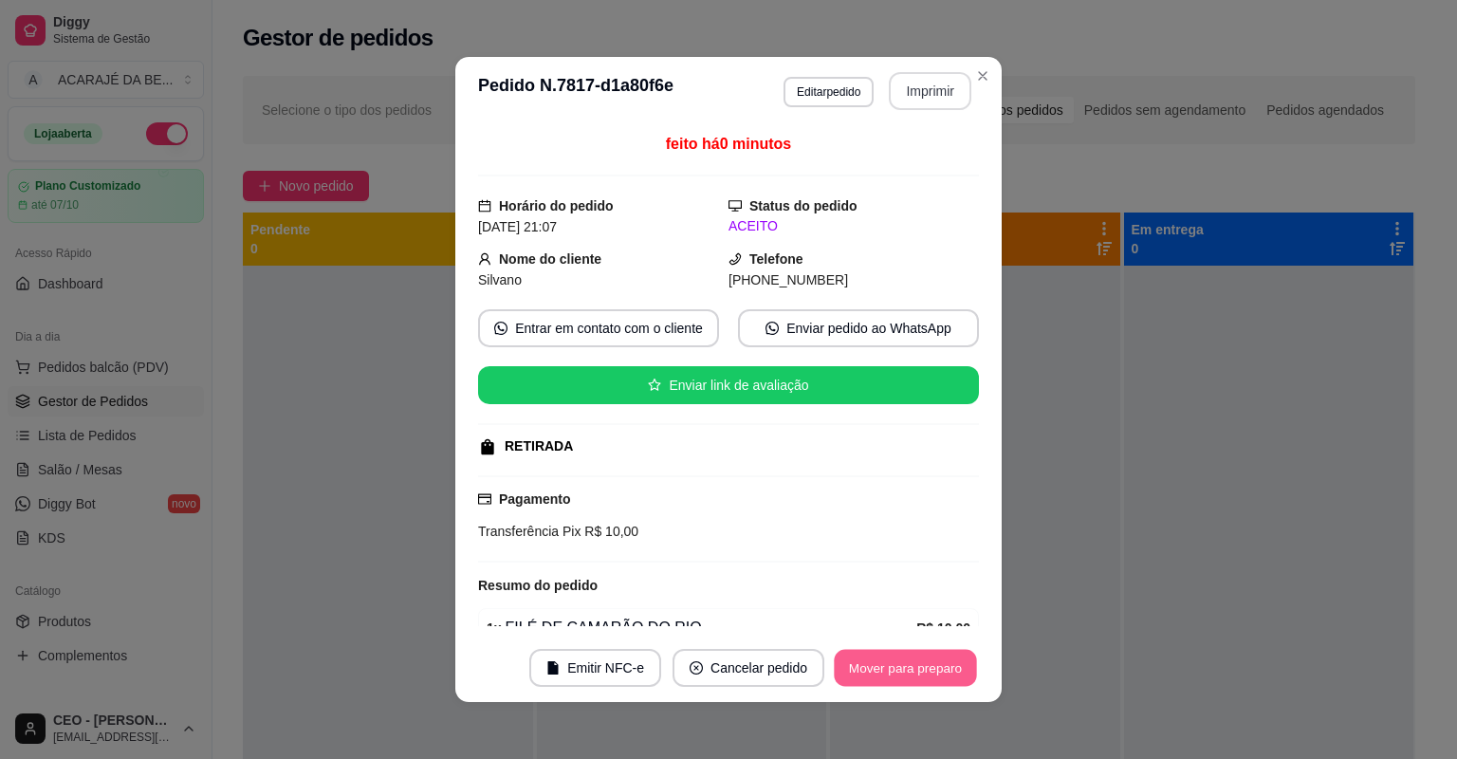
click at [889, 647] on footer "Emitir NFC-e Cancelar pedido Mover para preparo" at bounding box center [728, 668] width 546 height 68
click at [895, 673] on button "Mover para preparo" at bounding box center [905, 668] width 147 height 38
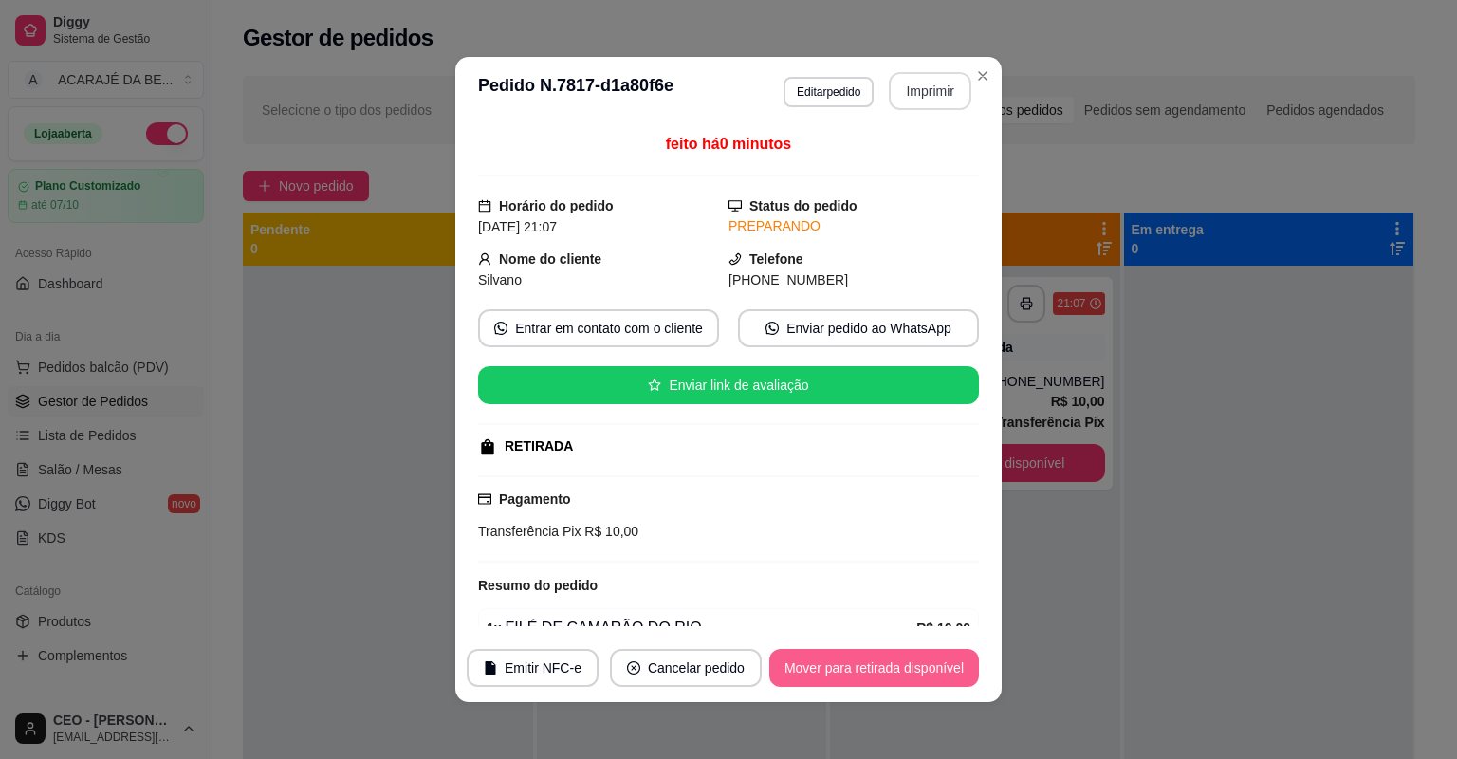
click at [904, 668] on button "Mover para retirada disponível" at bounding box center [874, 668] width 210 height 38
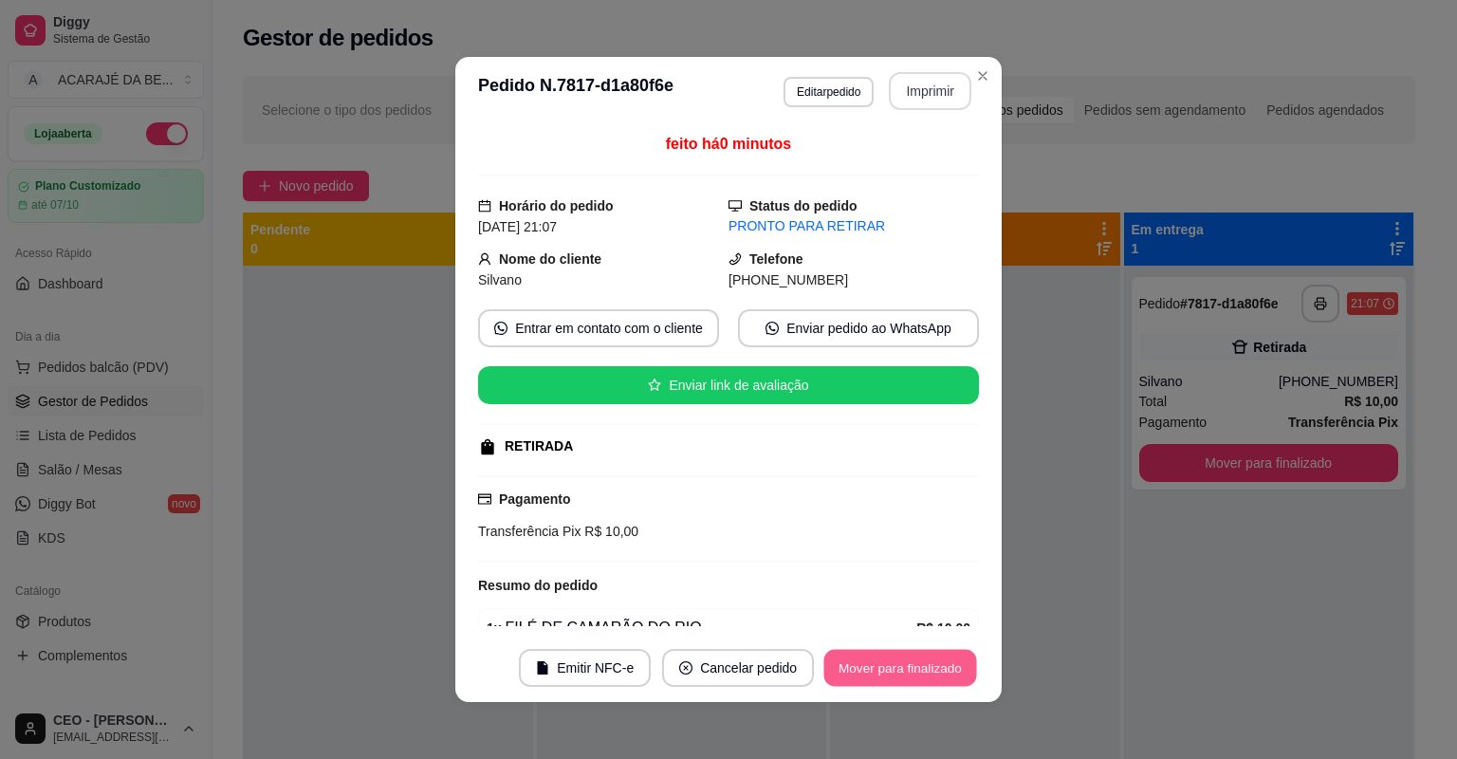
click at [902, 665] on button "Mover para finalizado" at bounding box center [900, 668] width 153 height 37
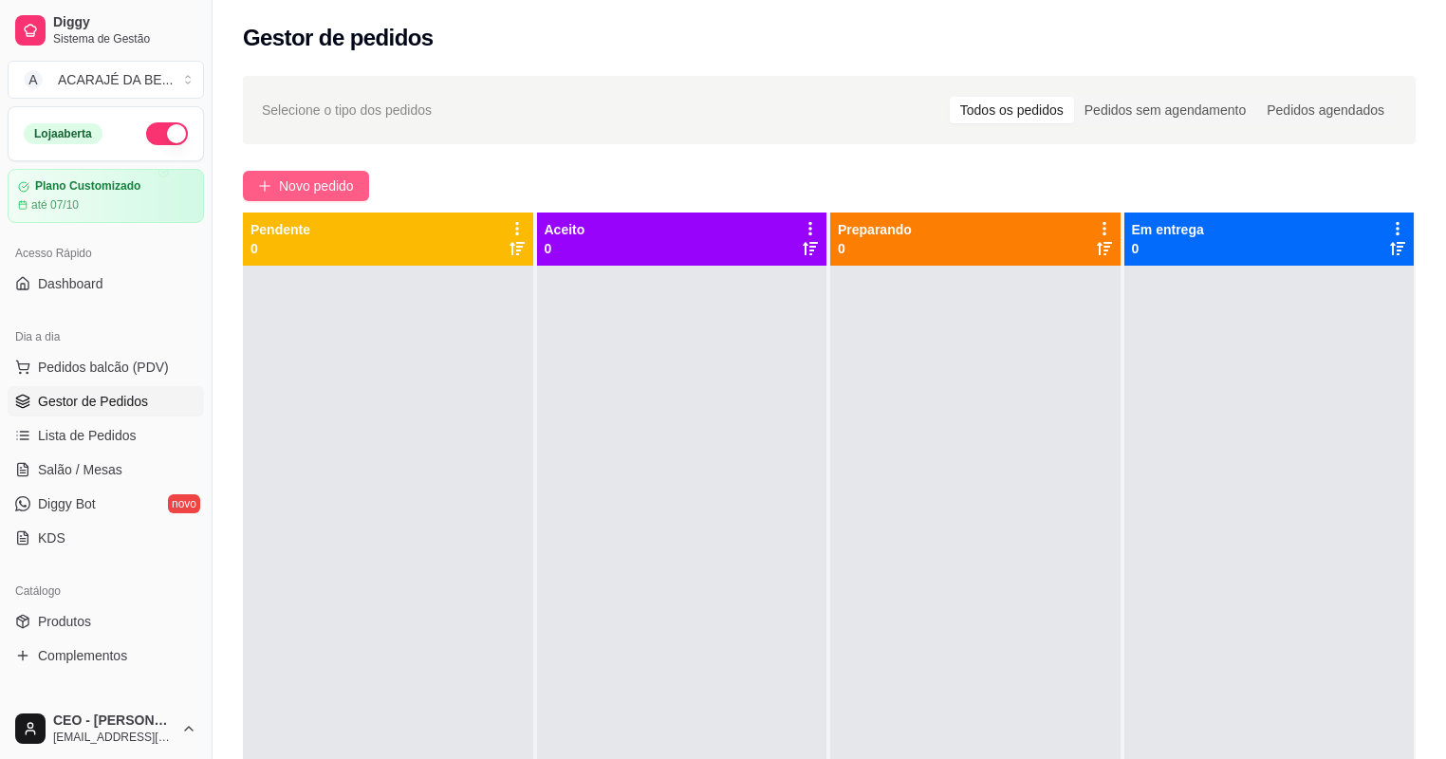
click at [287, 179] on span "Novo pedido" at bounding box center [316, 185] width 75 height 21
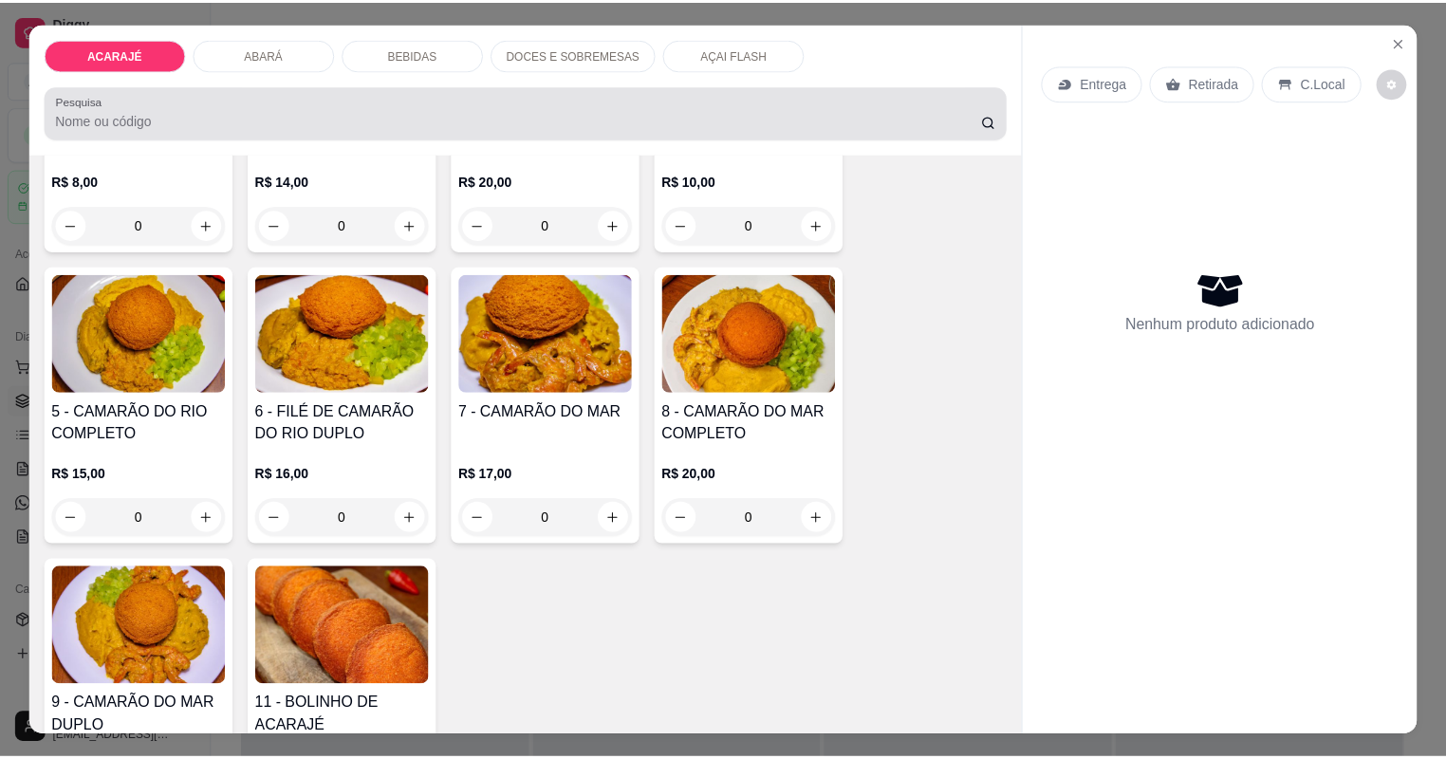
scroll to position [38, 0]
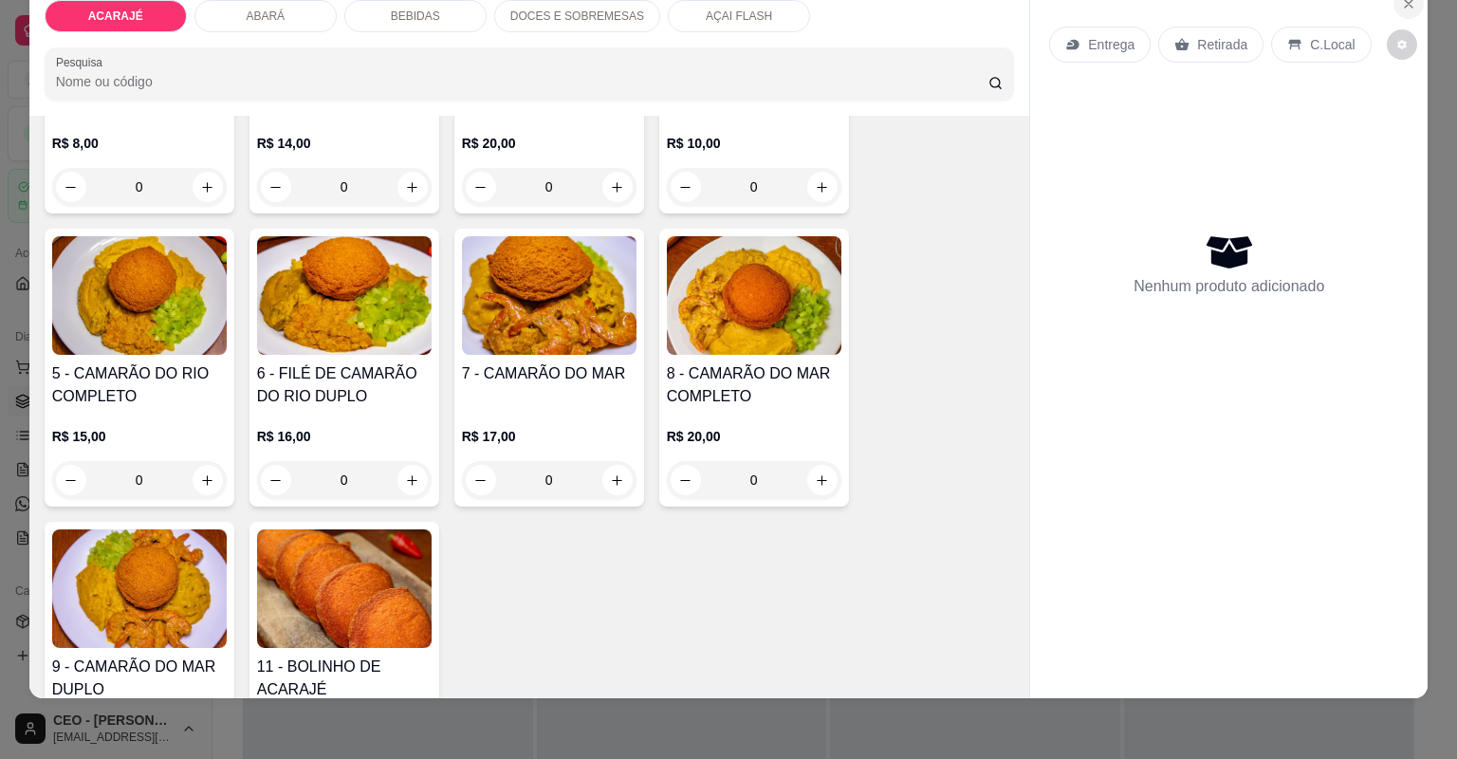
click at [1393, 8] on button "Close" at bounding box center [1408, 4] width 30 height 30
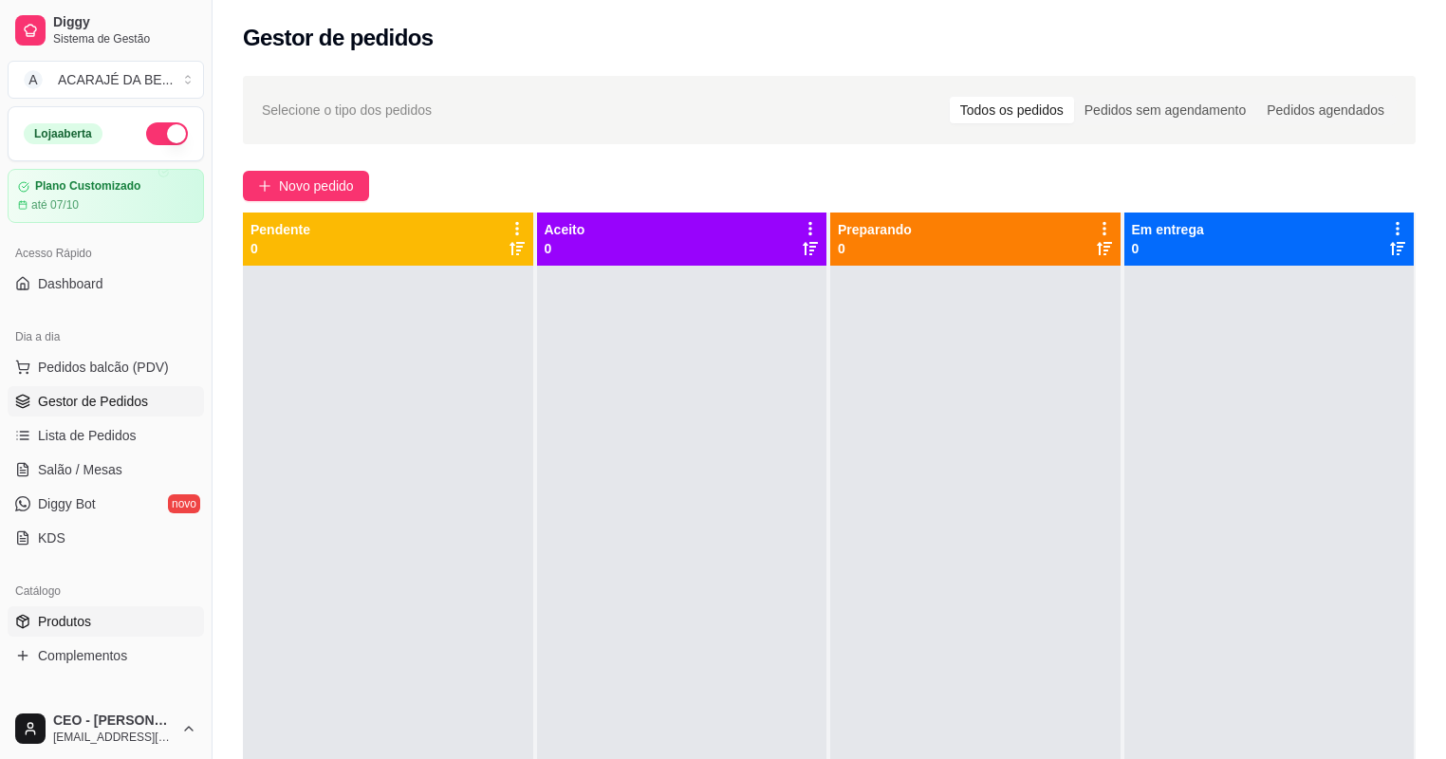
click at [76, 628] on span "Produtos" at bounding box center [64, 621] width 53 height 19
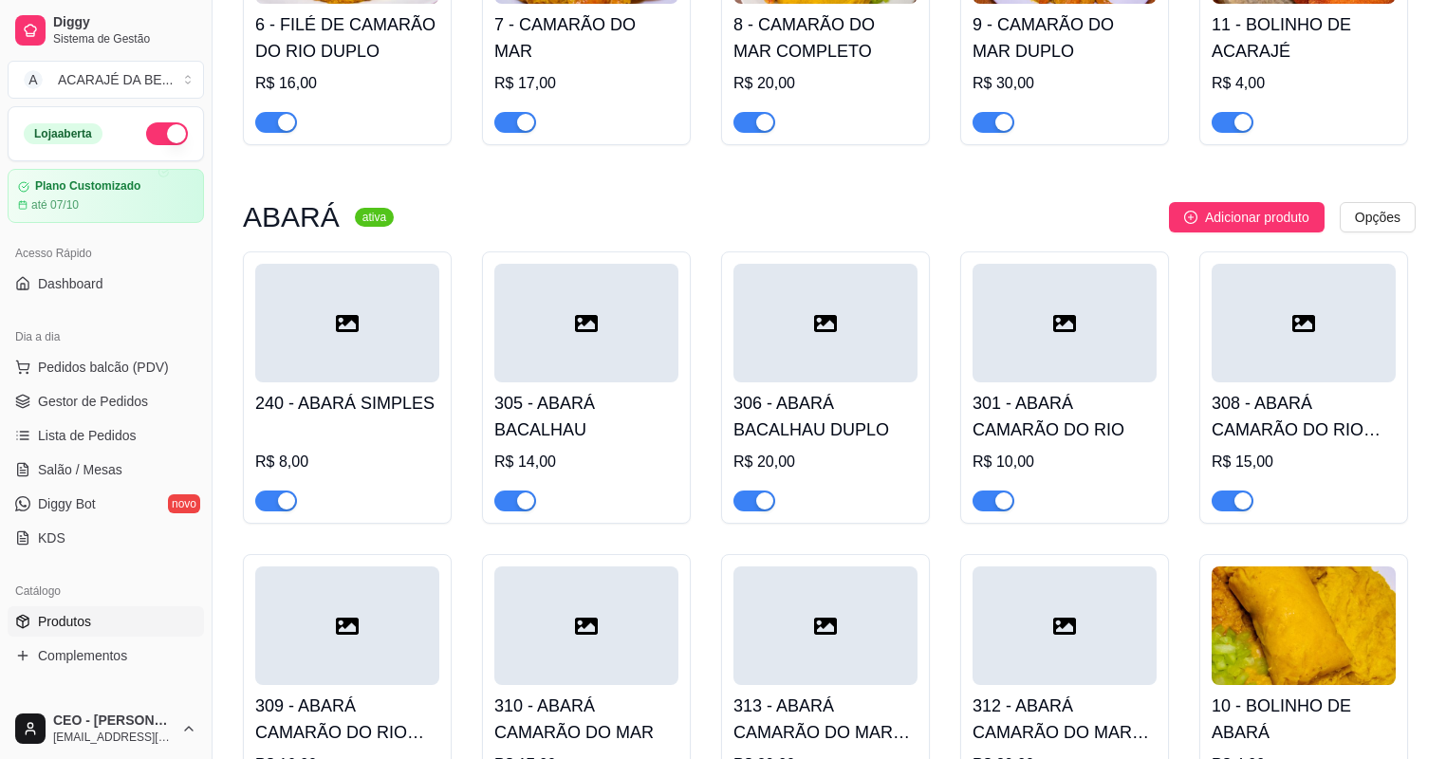
scroll to position [911, 0]
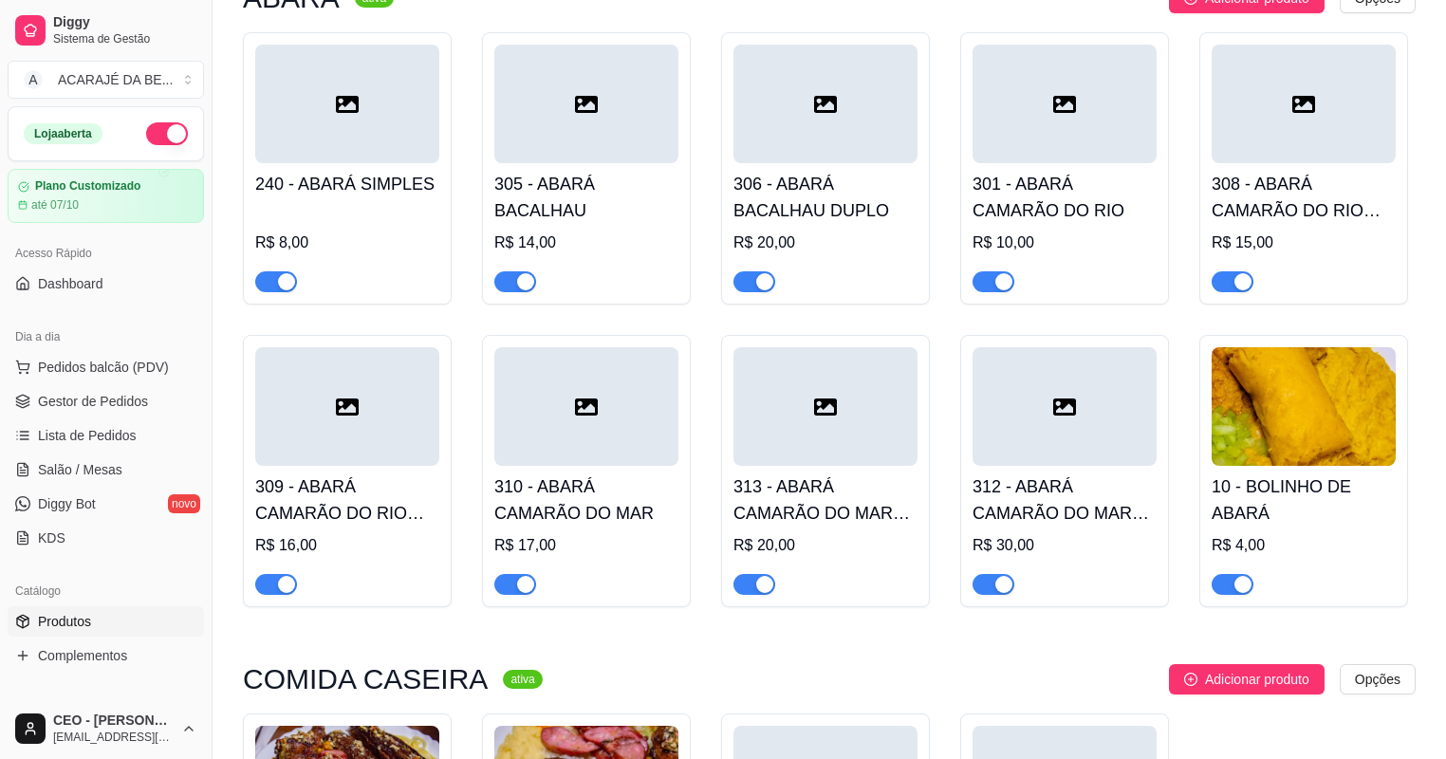
click at [281, 275] on span "button" at bounding box center [276, 281] width 42 height 21
click at [278, 588] on div "button" at bounding box center [286, 584] width 17 height 17
click at [507, 588] on span "button" at bounding box center [515, 584] width 42 height 21
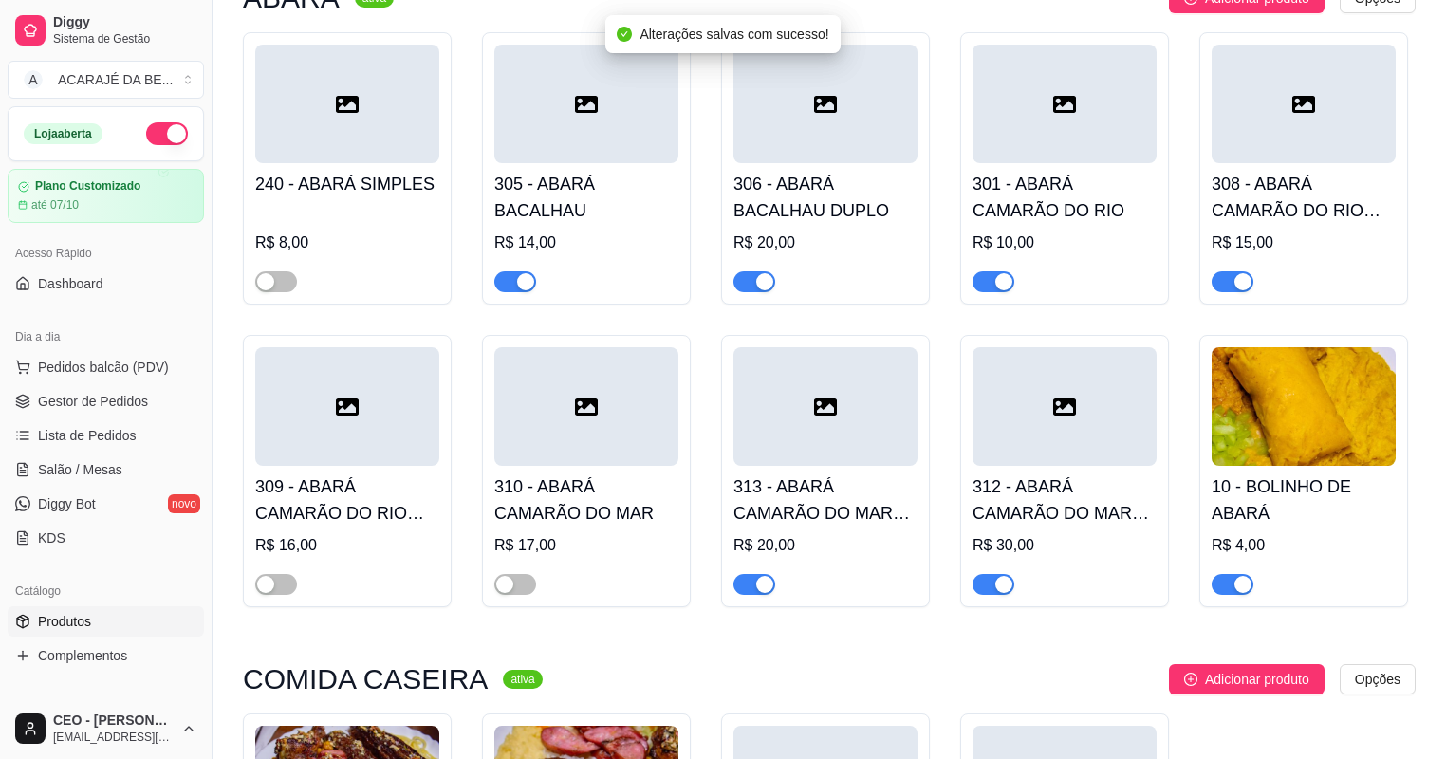
click at [503, 288] on span "button" at bounding box center [515, 281] width 42 height 21
click at [759, 290] on div "button" at bounding box center [764, 281] width 17 height 17
click at [756, 593] on div "button" at bounding box center [764, 584] width 17 height 17
drag, startPoint x: 980, startPoint y: 584, endPoint x: 905, endPoint y: 304, distance: 290.6
click at [980, 584] on span "button" at bounding box center [993, 584] width 42 height 21
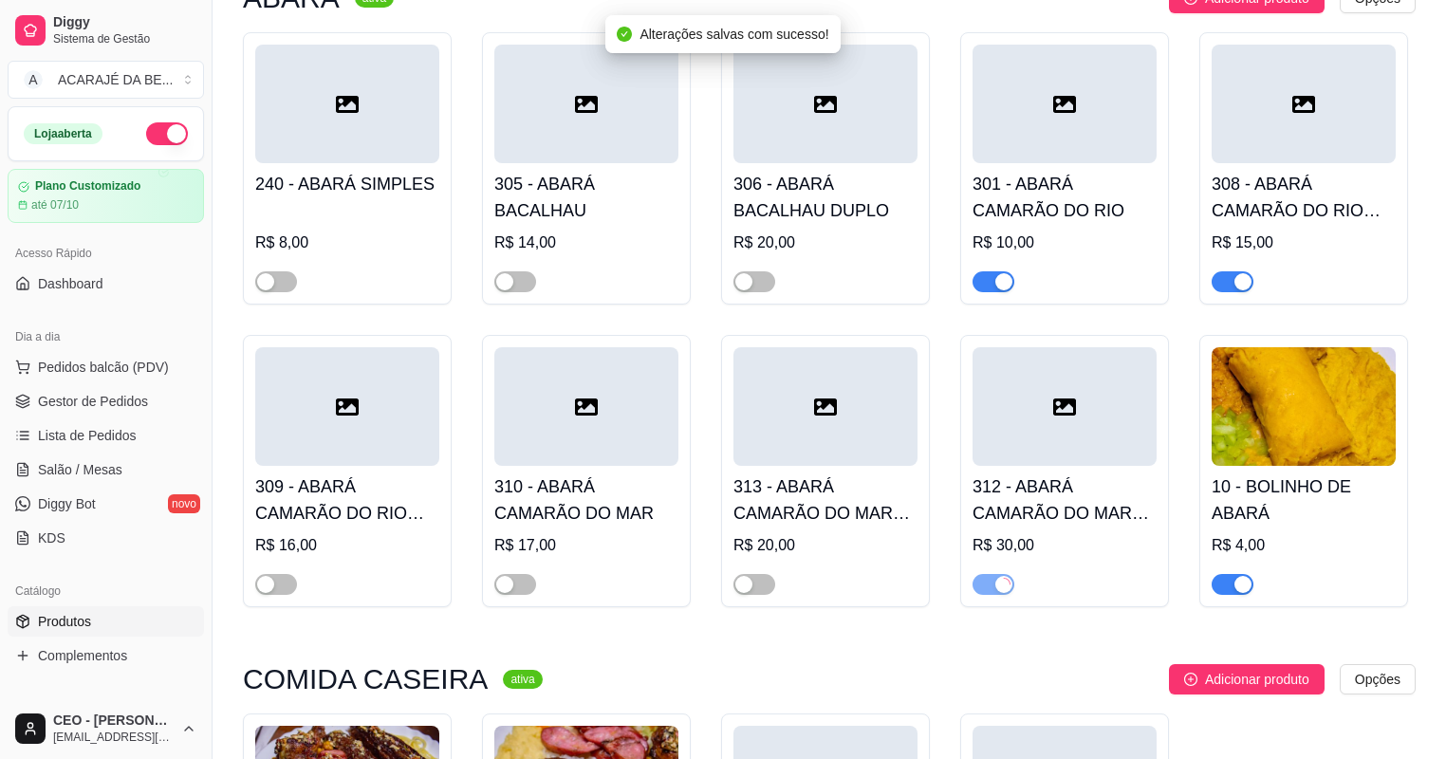
click at [987, 288] on span "button" at bounding box center [993, 281] width 42 height 21
click at [1237, 281] on div "button" at bounding box center [1242, 281] width 17 height 17
click at [1221, 592] on span "button" at bounding box center [1232, 584] width 42 height 21
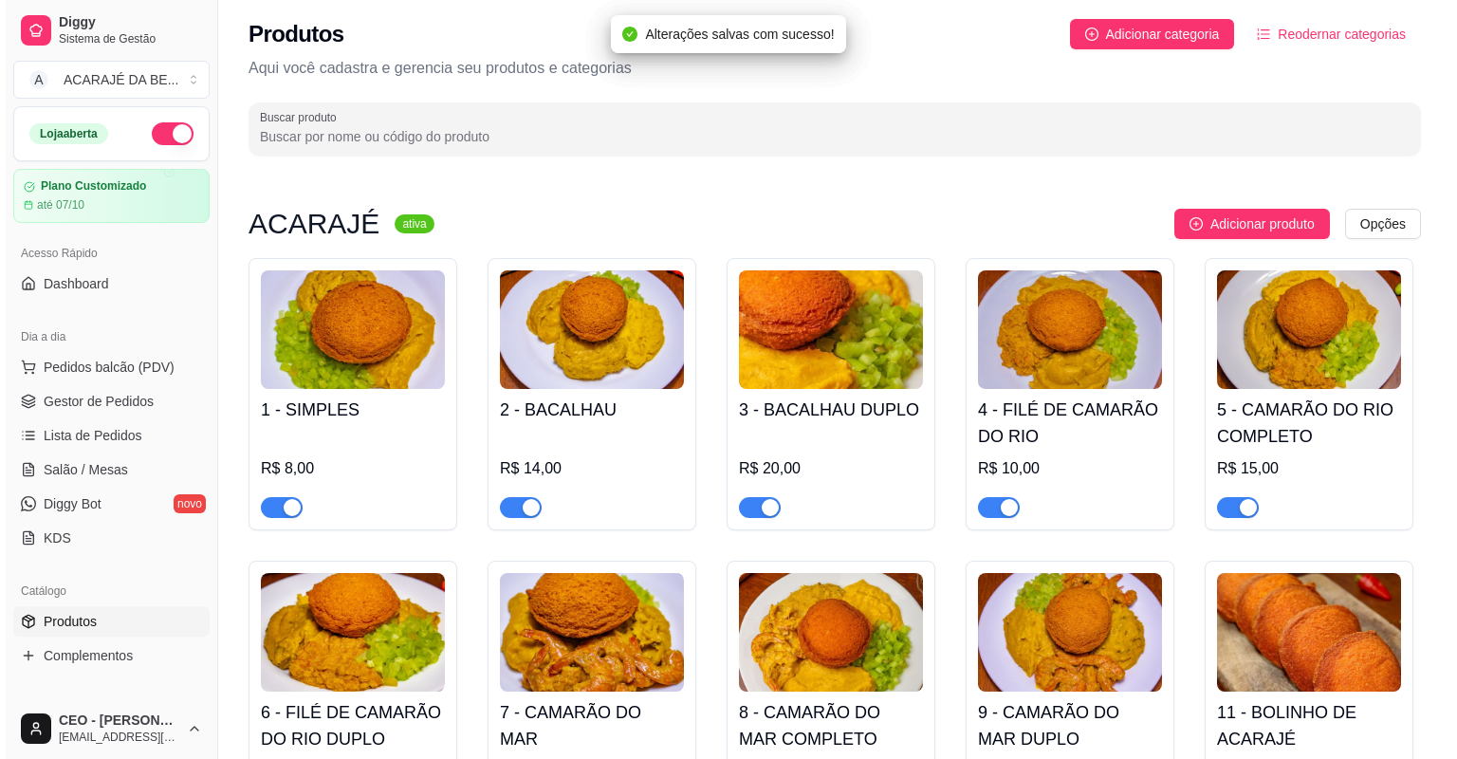
scroll to position [0, 0]
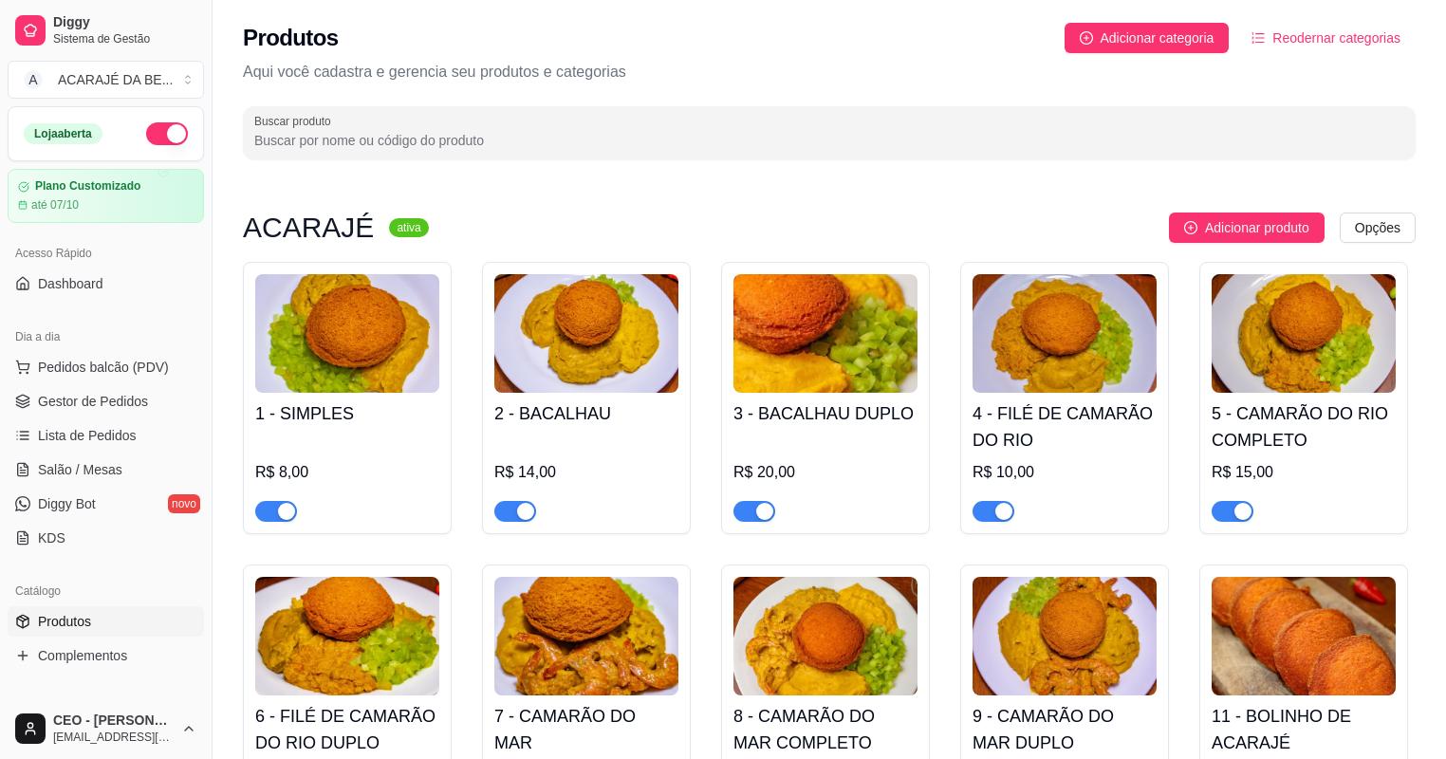
click at [341, 225] on h3 "ACARAJÉ" at bounding box center [308, 227] width 131 height 23
click at [129, 369] on span "Pedidos balcão (PDV)" at bounding box center [103, 367] width 131 height 19
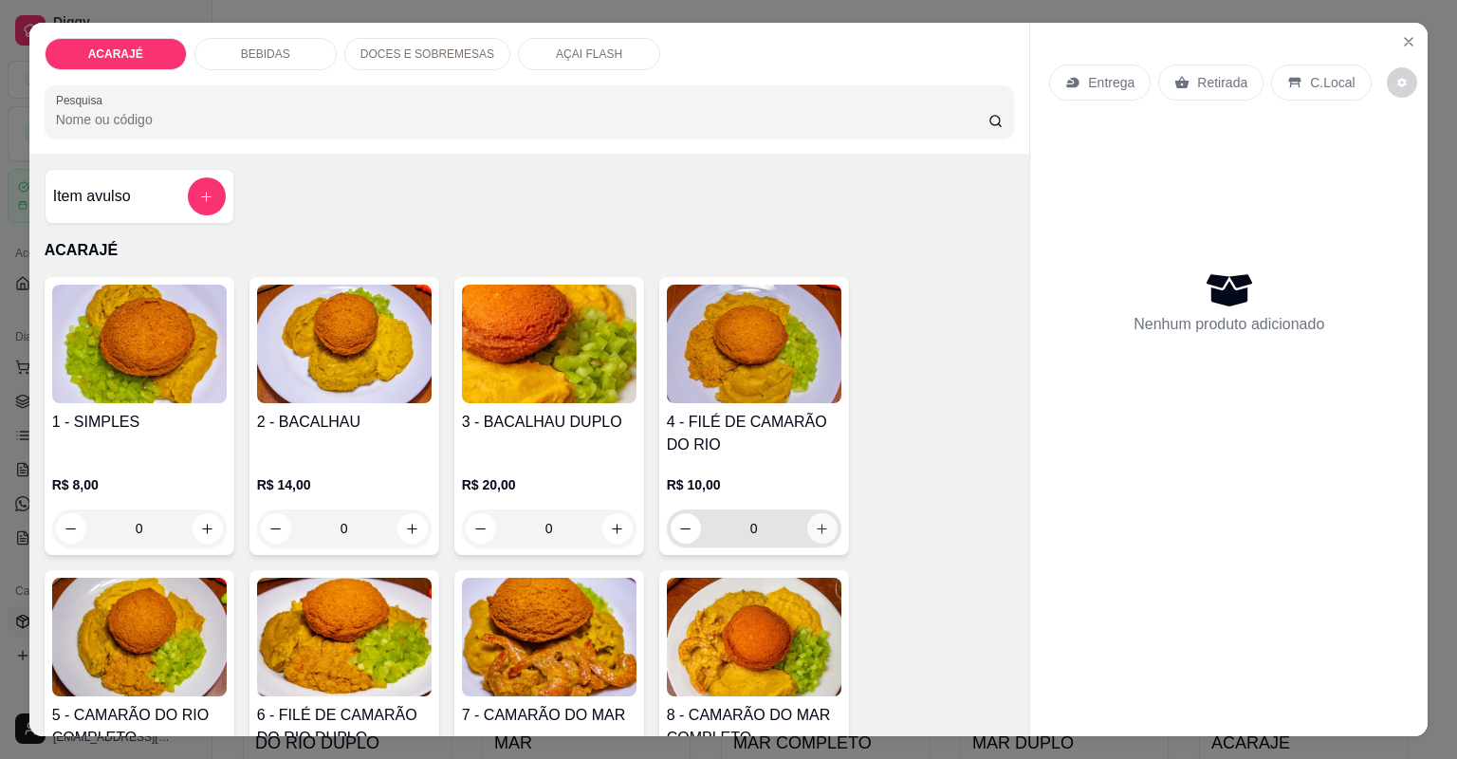
click at [813, 516] on button "increase-product-quantity" at bounding box center [822, 528] width 30 height 30
type input "1"
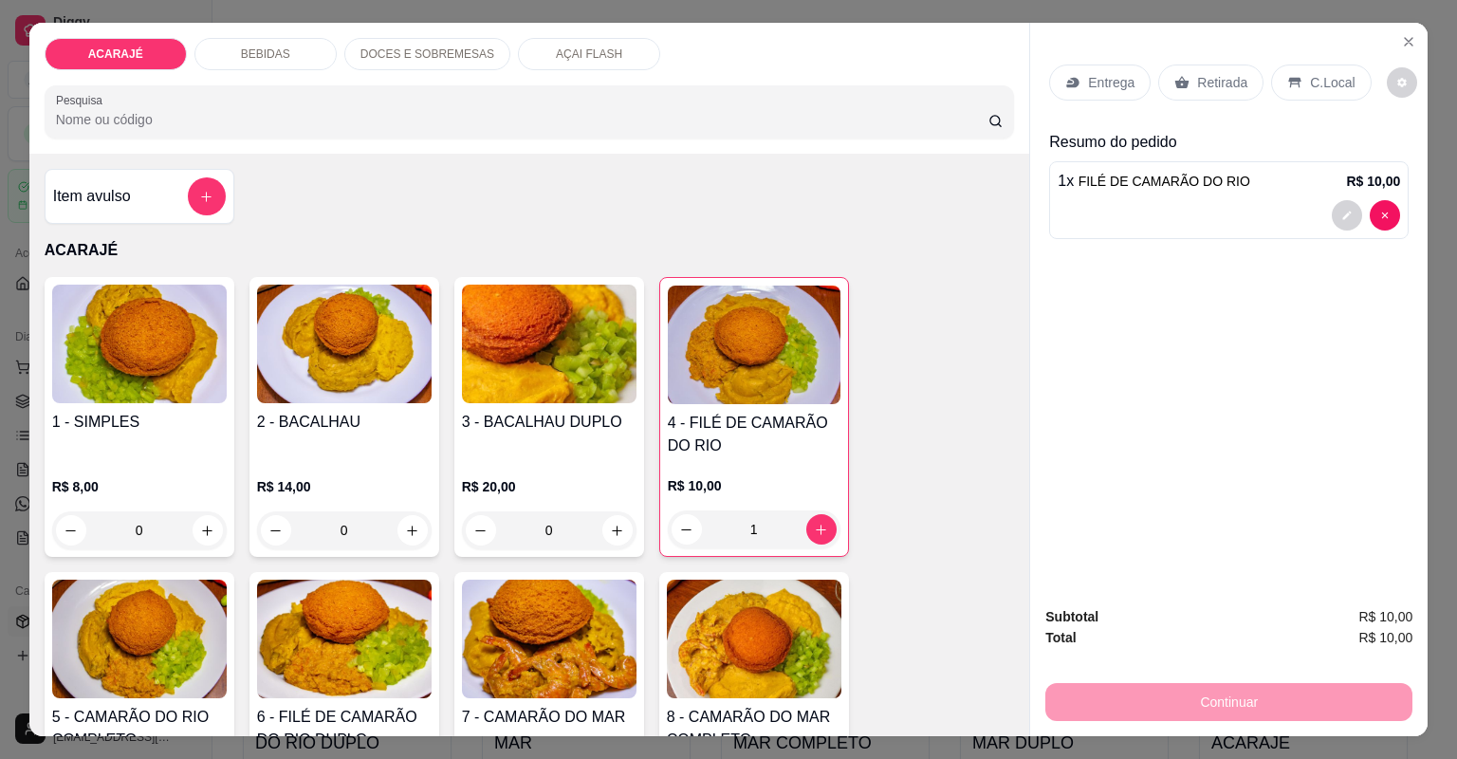
click at [1088, 80] on p "Entrega" at bounding box center [1111, 82] width 46 height 19
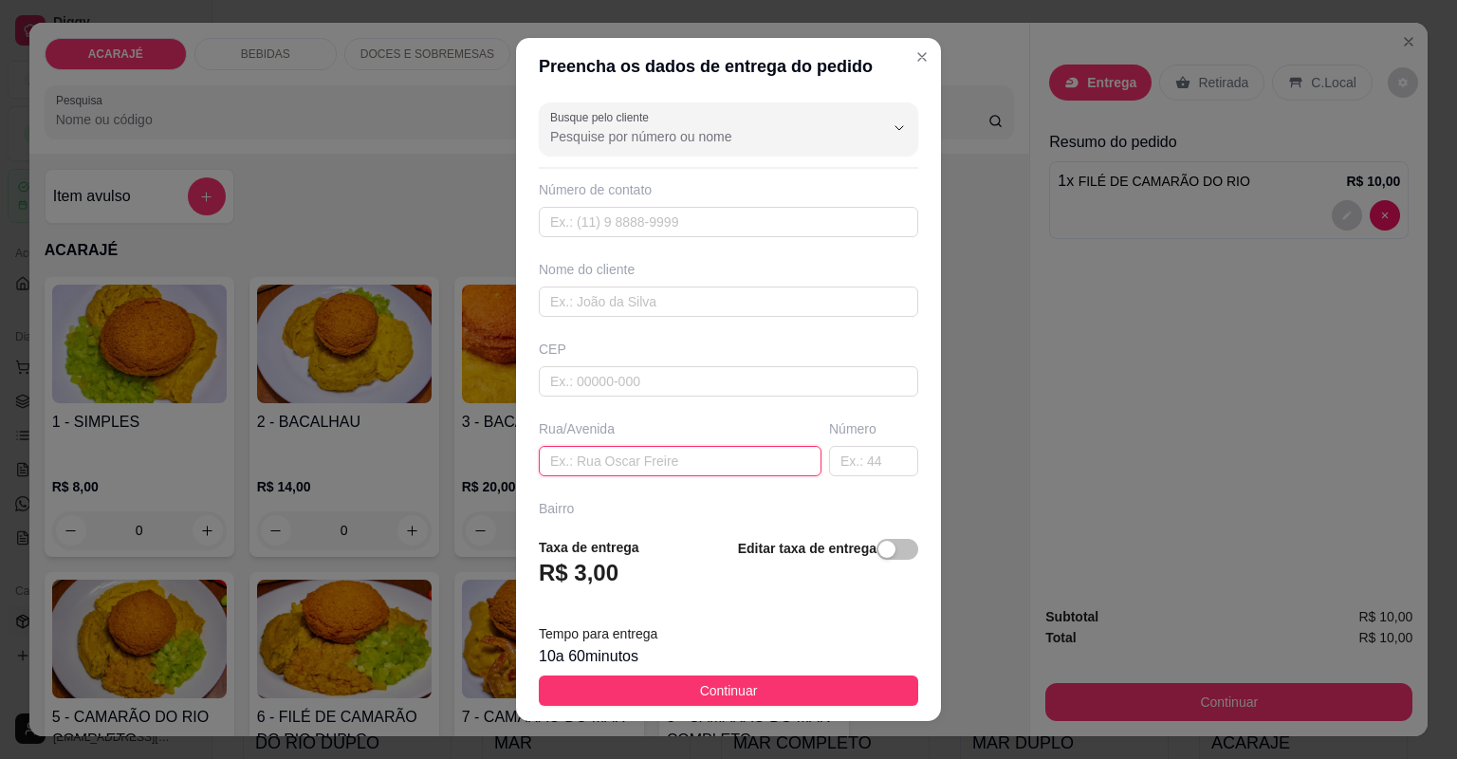
click at [733, 462] on input "text" at bounding box center [680, 461] width 283 height 30
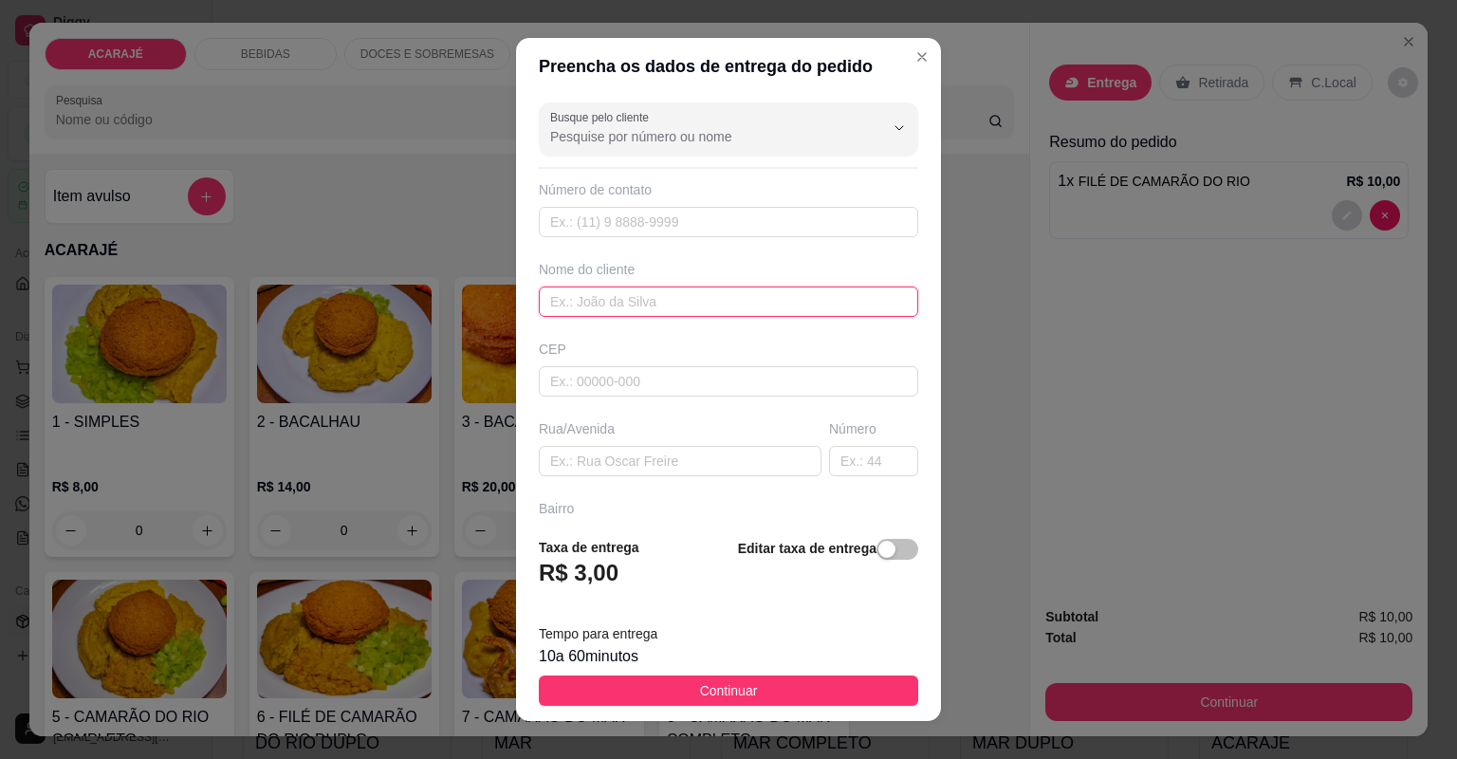
click at [681, 301] on input "text" at bounding box center [728, 301] width 379 height 30
type input "andreia"
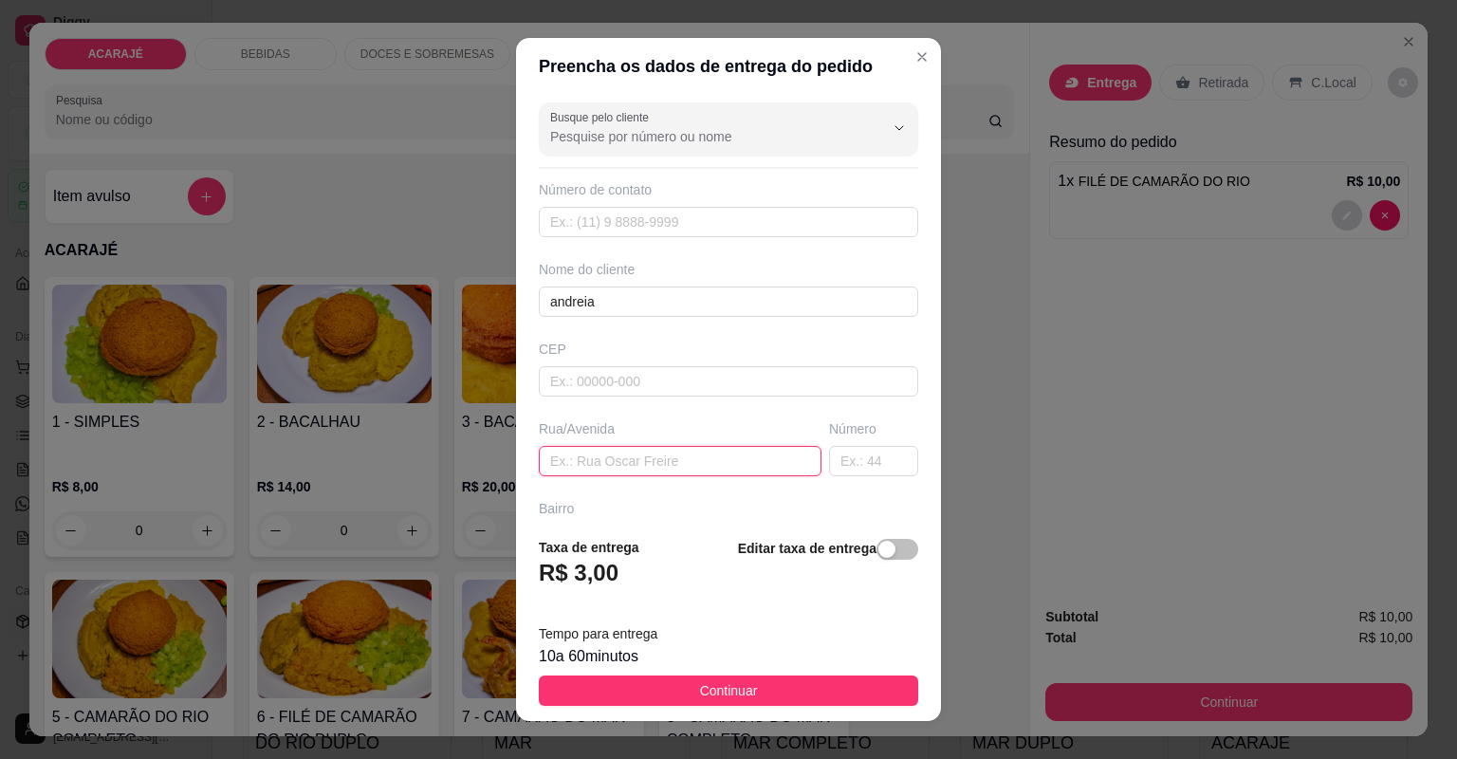
click at [671, 460] on input "text" at bounding box center [680, 461] width 283 height 30
type input "rua 3 bairro reliquia"
click at [842, 454] on input "text" at bounding box center [873, 461] width 89 height 30
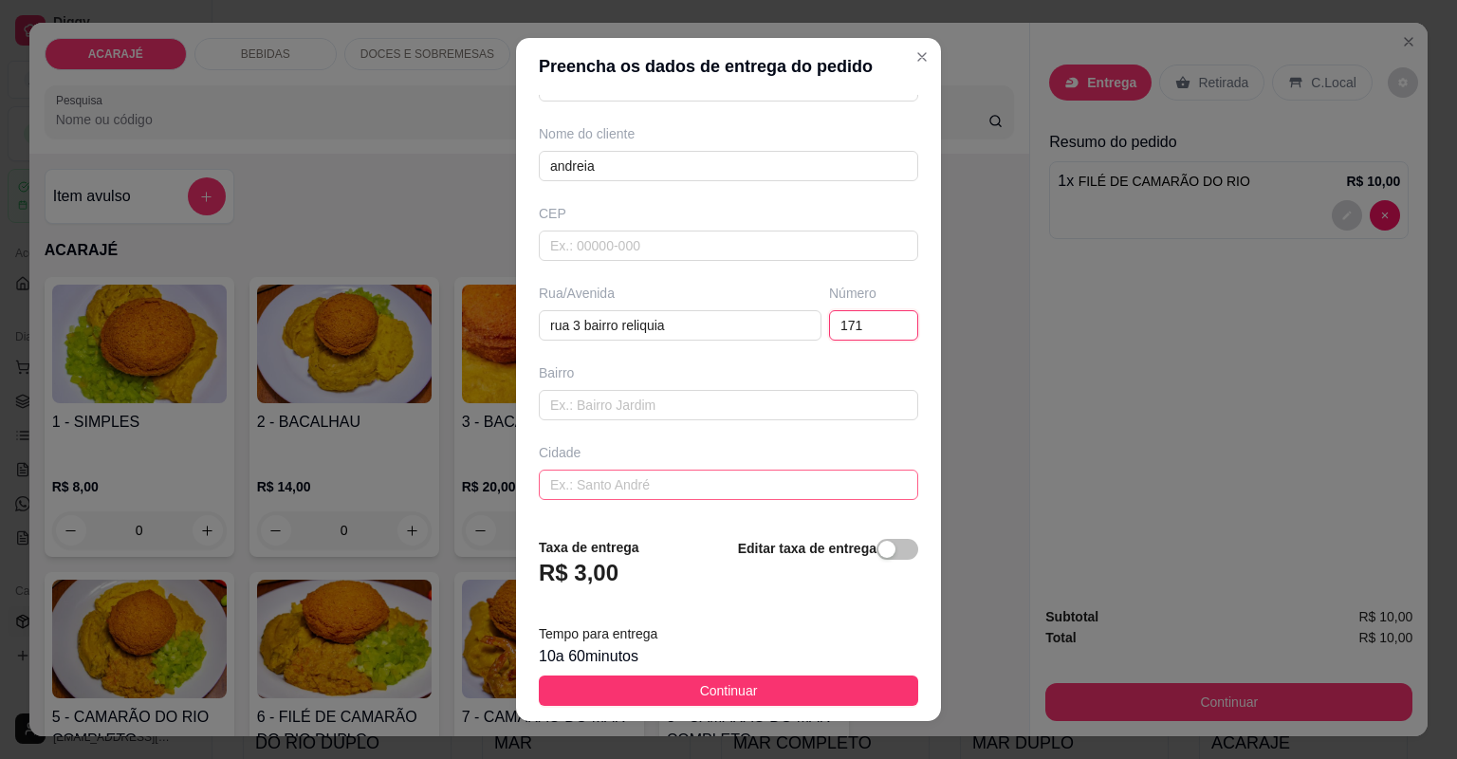
scroll to position [152, 0]
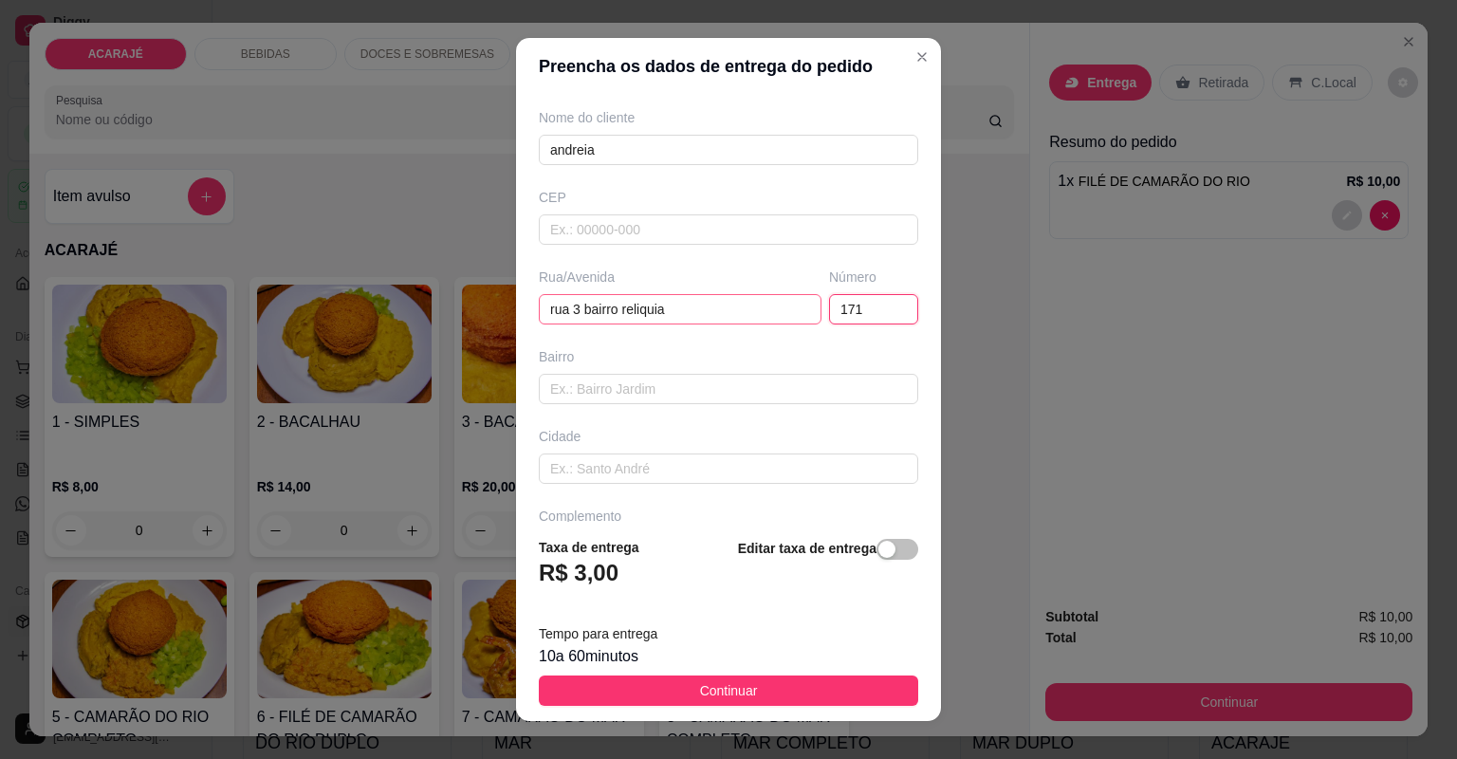
type input "171"
click at [685, 320] on input "rua 3 bairro reliquia" at bounding box center [680, 309] width 283 height 30
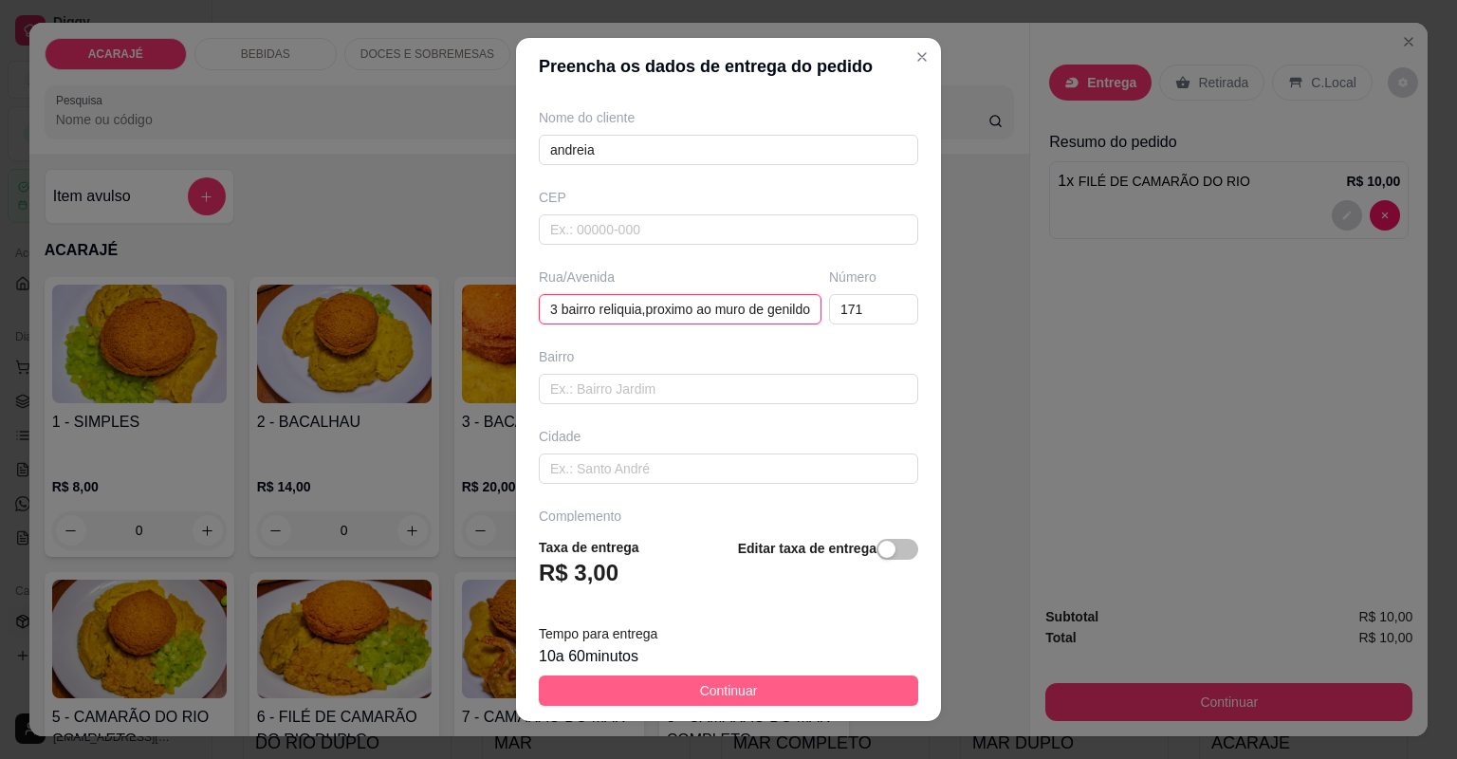
type input "rua 3 bairro reliquia,proximo ao muro de genildo"
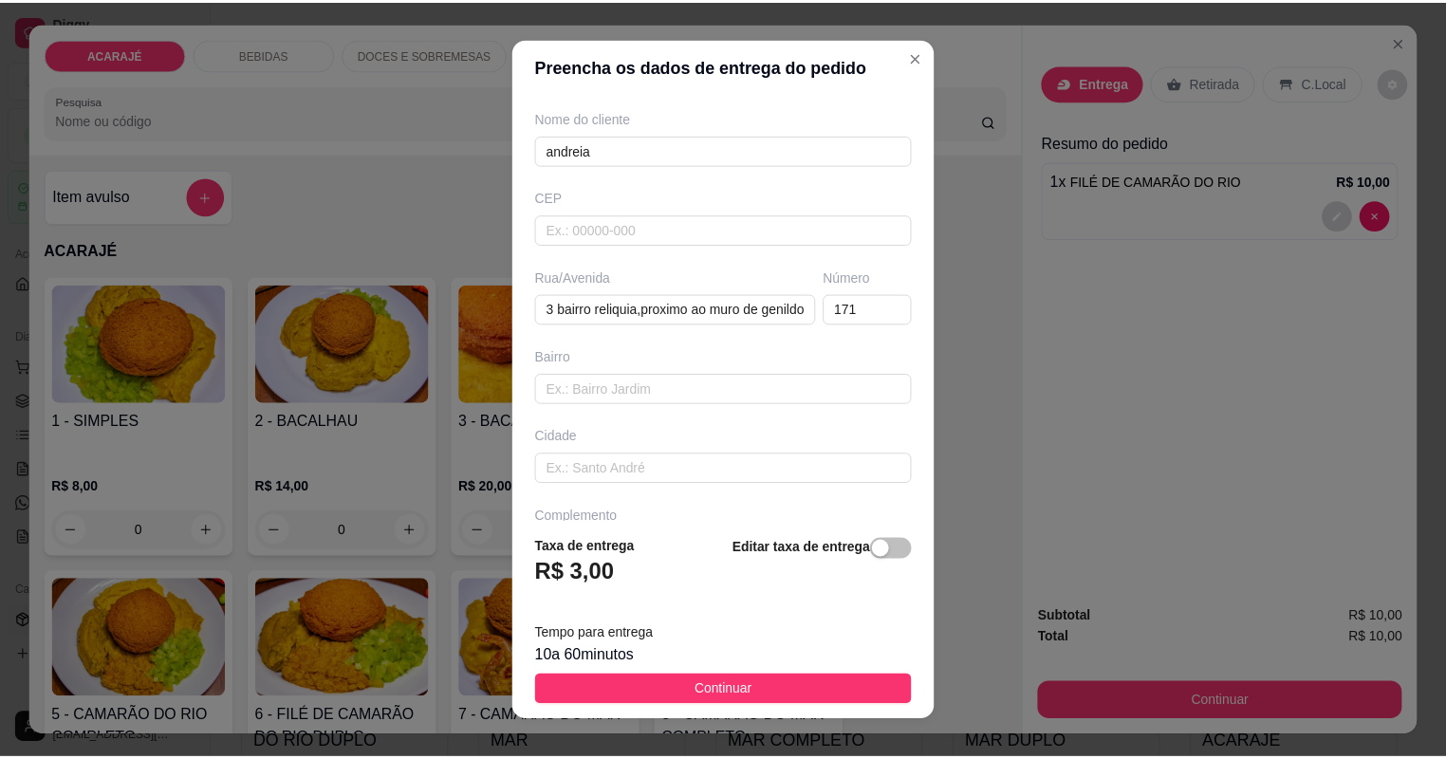
scroll to position [0, 0]
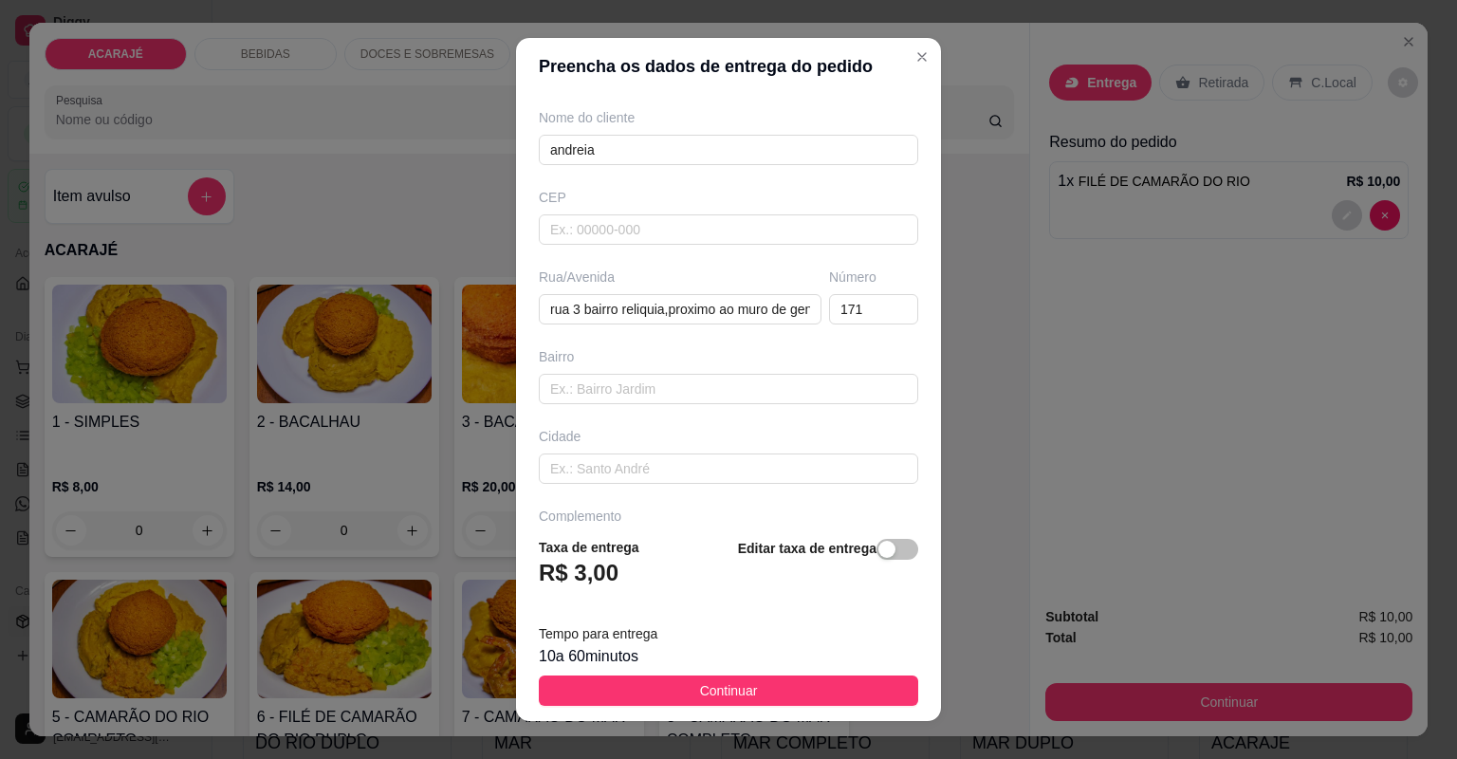
click at [766, 694] on button "Continuar" at bounding box center [728, 690] width 379 height 30
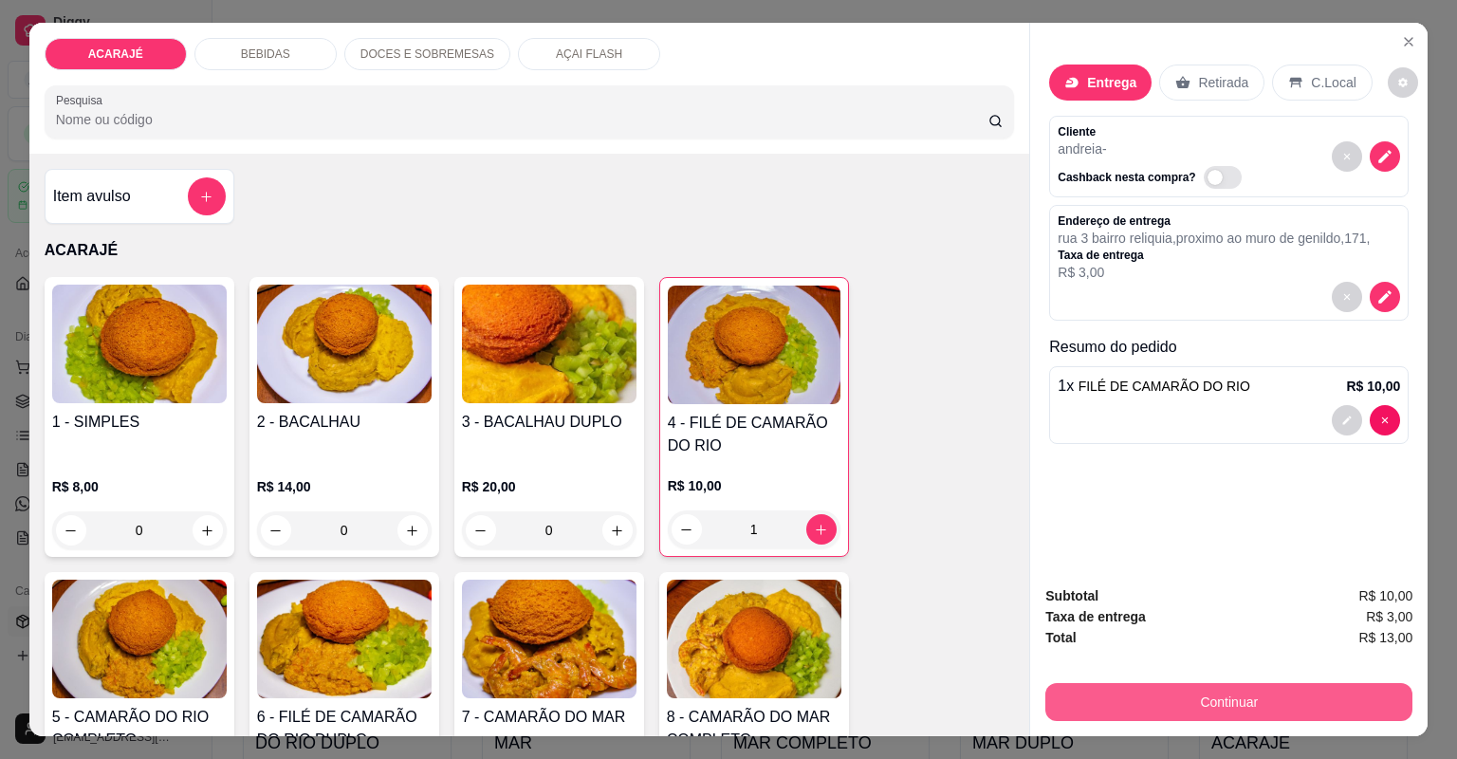
click at [1339, 704] on button "Continuar" at bounding box center [1228, 702] width 367 height 38
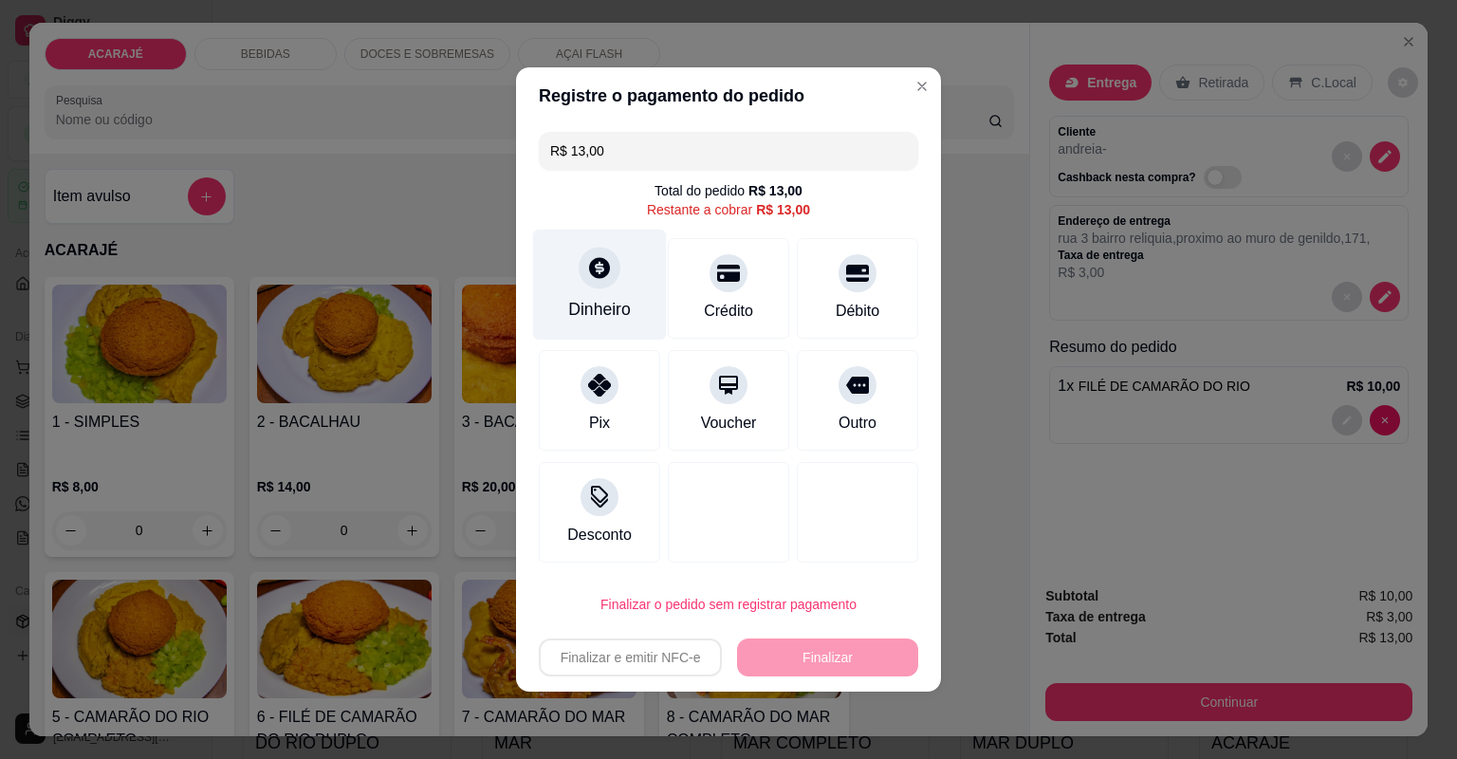
click at [592, 304] on div "Dinheiro" at bounding box center [599, 309] width 63 height 25
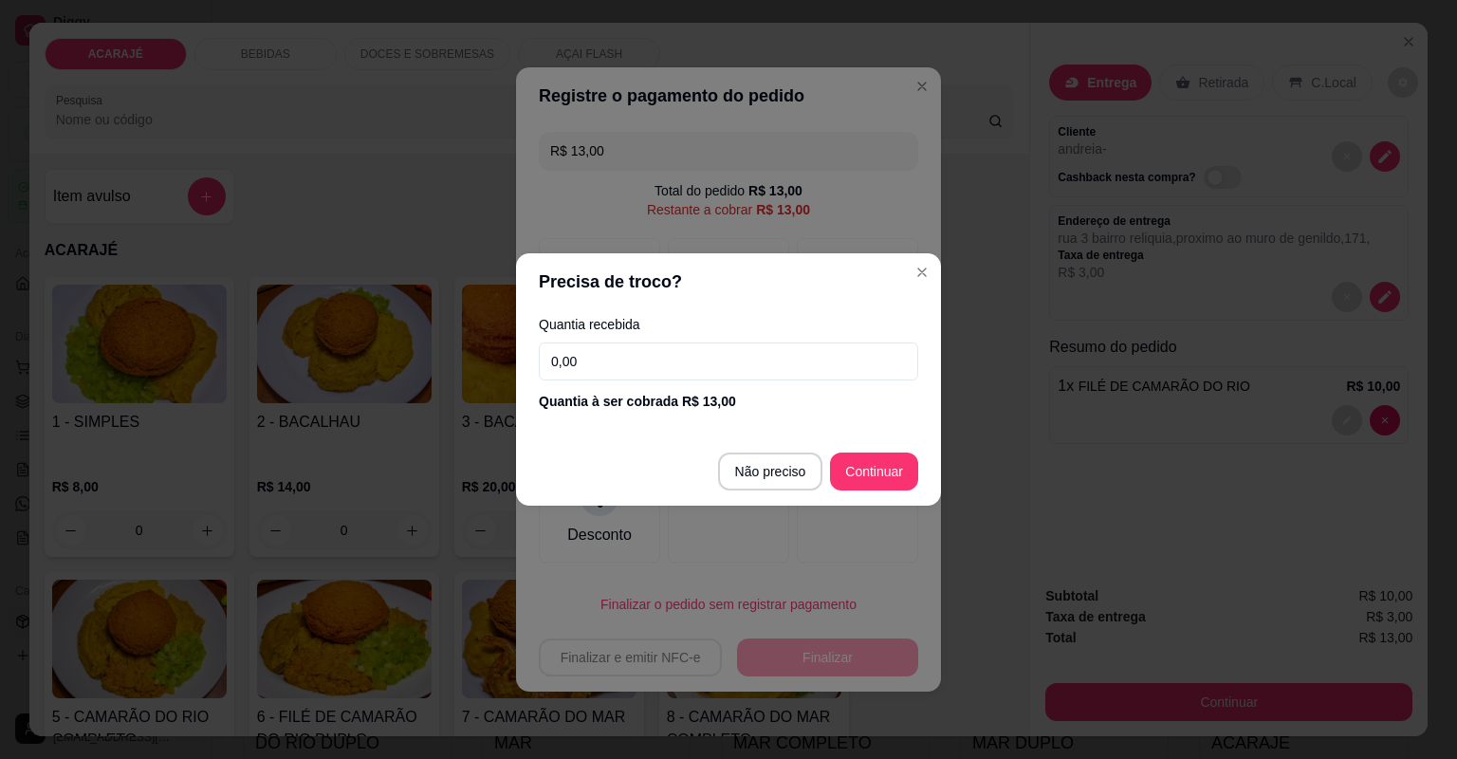
click at [766, 339] on div "Quantia recebida 0,00 Quantia à ser cobrada R$ 13,00" at bounding box center [728, 364] width 425 height 108
click at [766, 348] on input "0,00" at bounding box center [728, 361] width 379 height 38
click at [771, 376] on input "0,00" at bounding box center [728, 361] width 379 height 38
click at [778, 379] on input "0,00" at bounding box center [728, 361] width 379 height 38
click at [779, 381] on div "Quantia recebida 0,00 Quantia à ser cobrada R$ 13,00" at bounding box center [728, 364] width 425 height 108
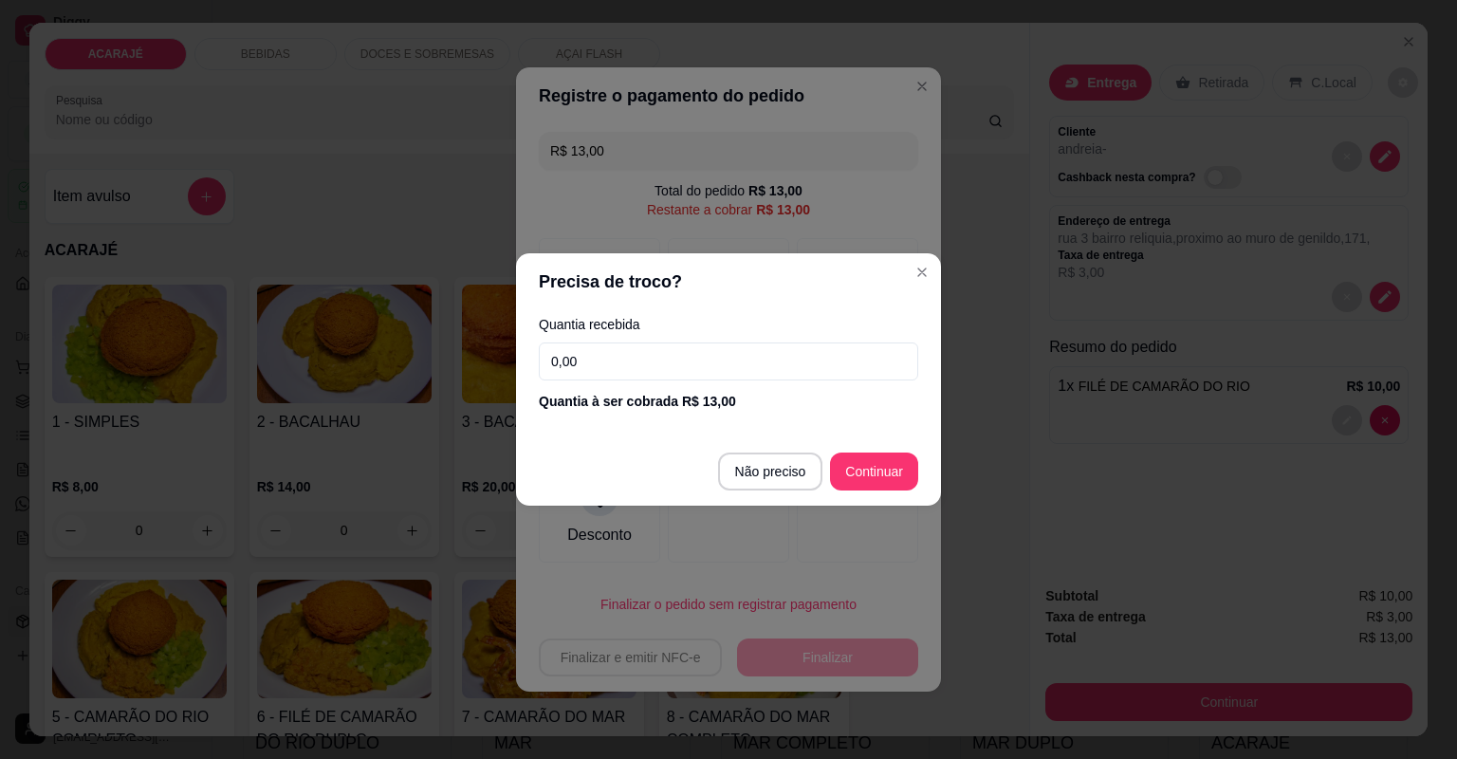
click at [780, 376] on input "0,00" at bounding box center [728, 361] width 379 height 38
click at [779, 374] on input "0,00" at bounding box center [728, 361] width 379 height 38
click at [781, 372] on input "0,00" at bounding box center [728, 361] width 379 height 38
type input "R$ 0,00"
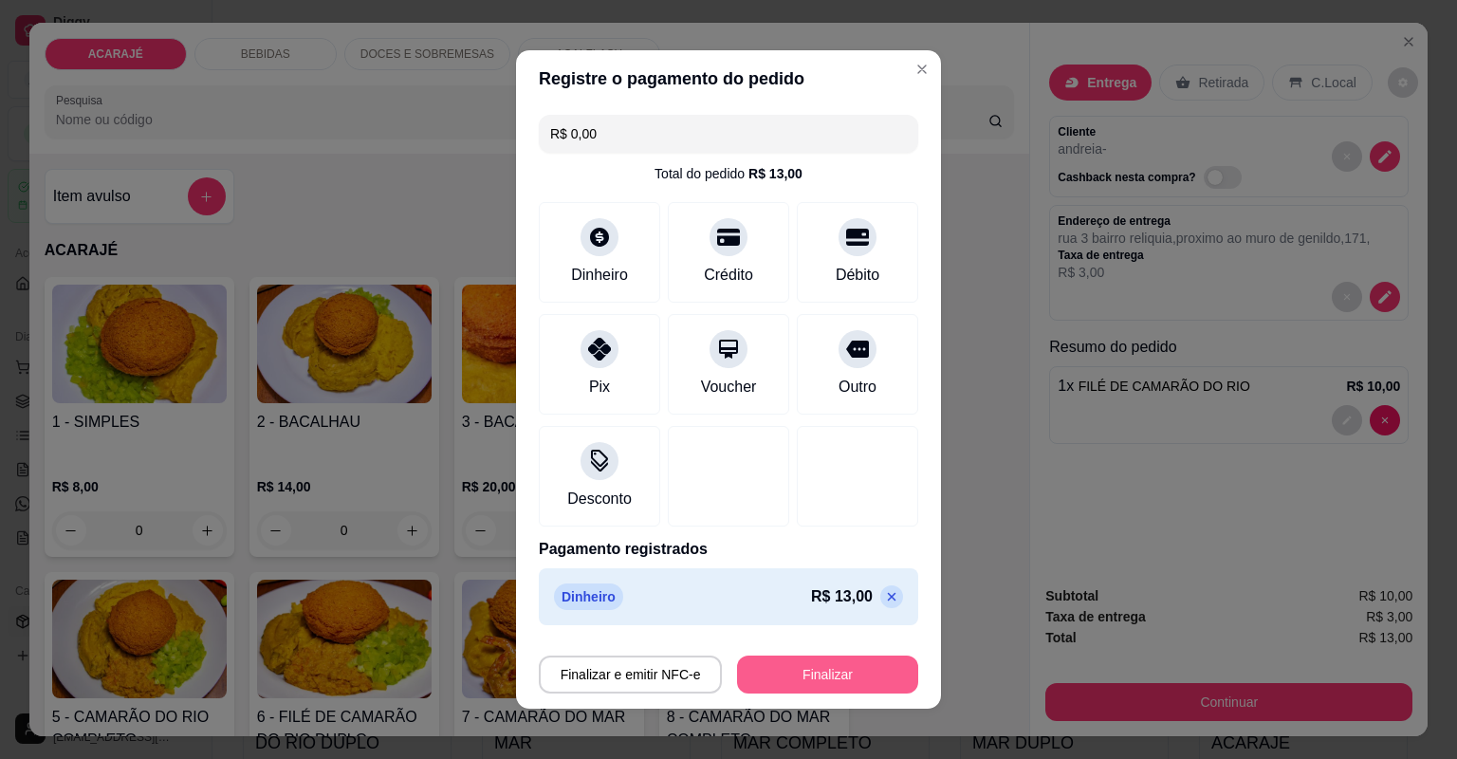
click at [823, 668] on button "Finalizar" at bounding box center [827, 674] width 181 height 38
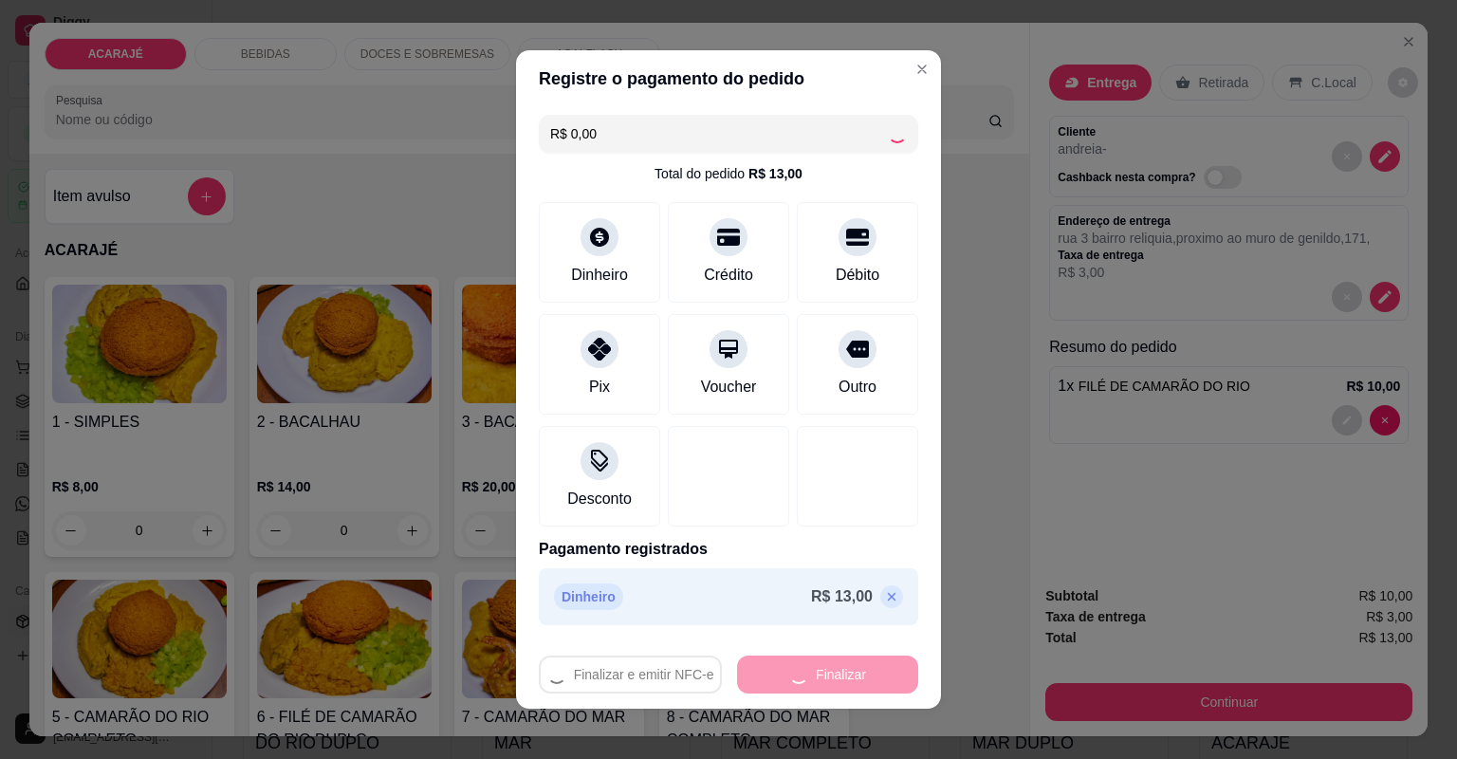
type input "0"
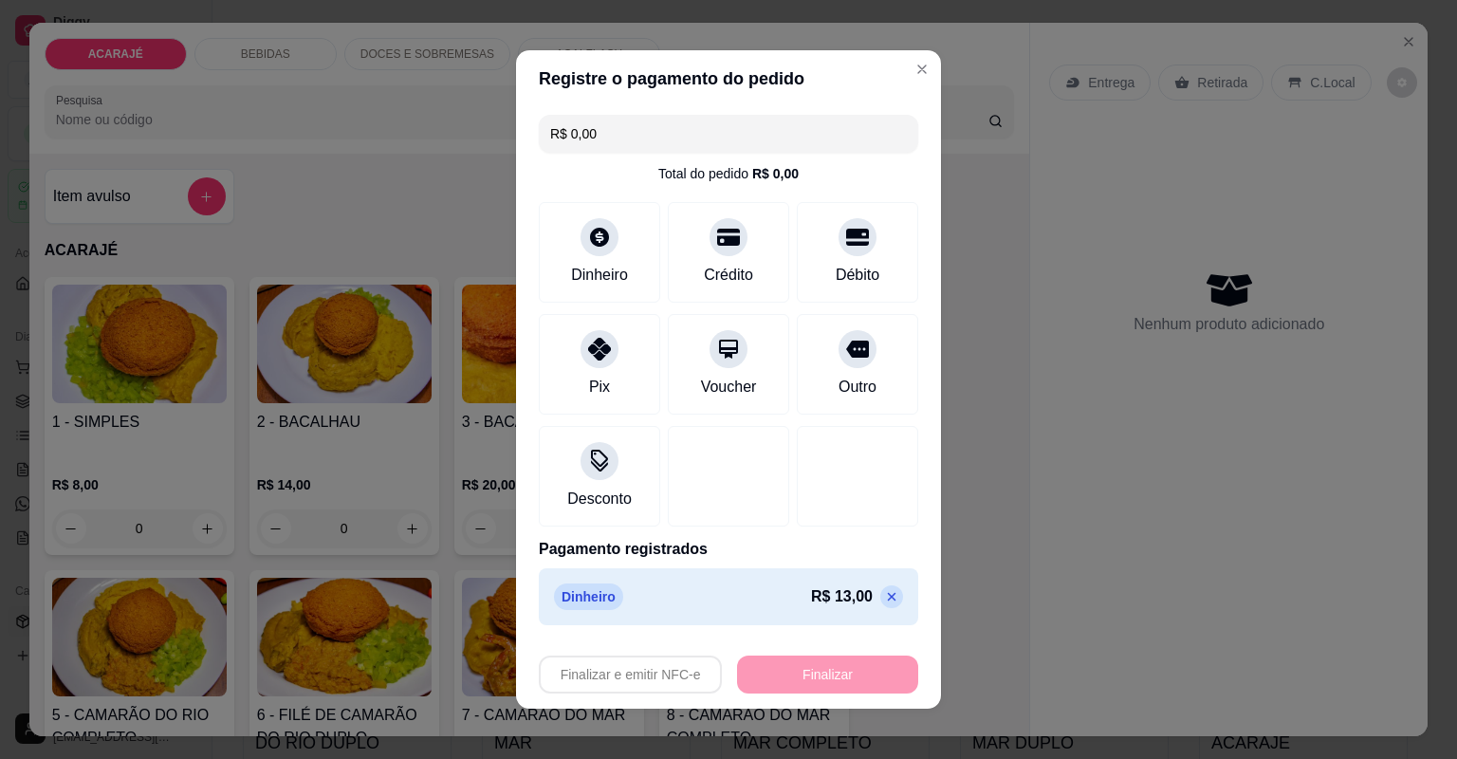
type input "-R$ 13,00"
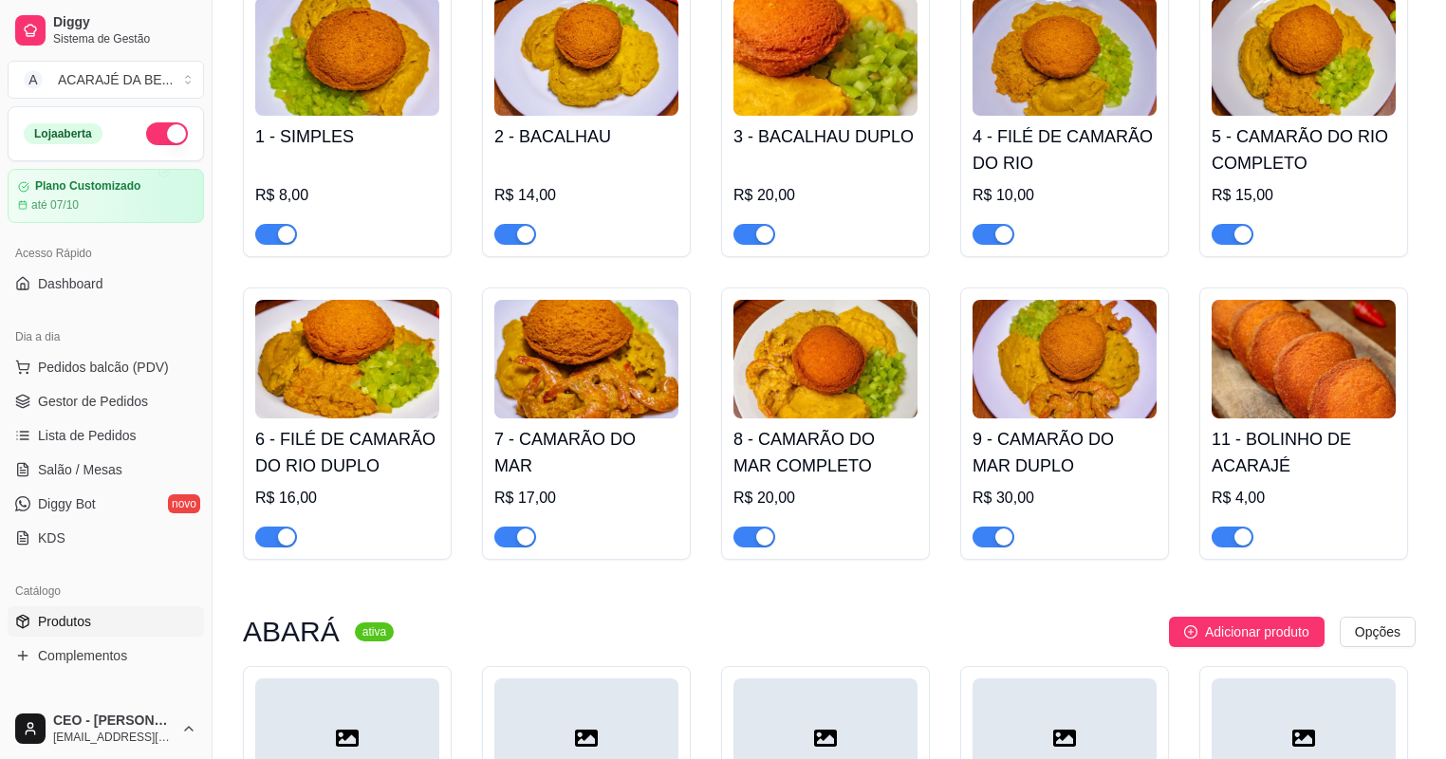
scroll to position [304, 0]
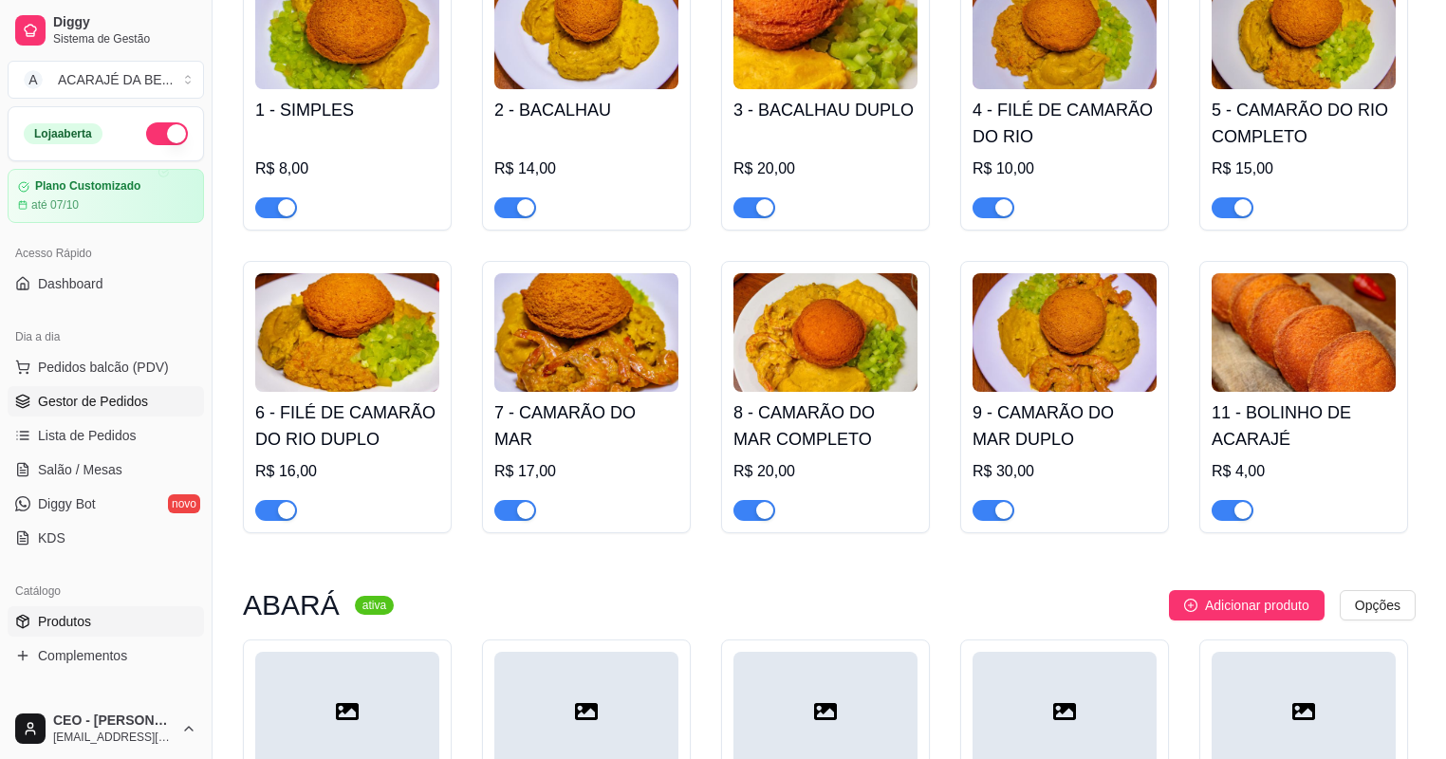
click at [106, 392] on span "Gestor de Pedidos" at bounding box center [93, 401] width 110 height 19
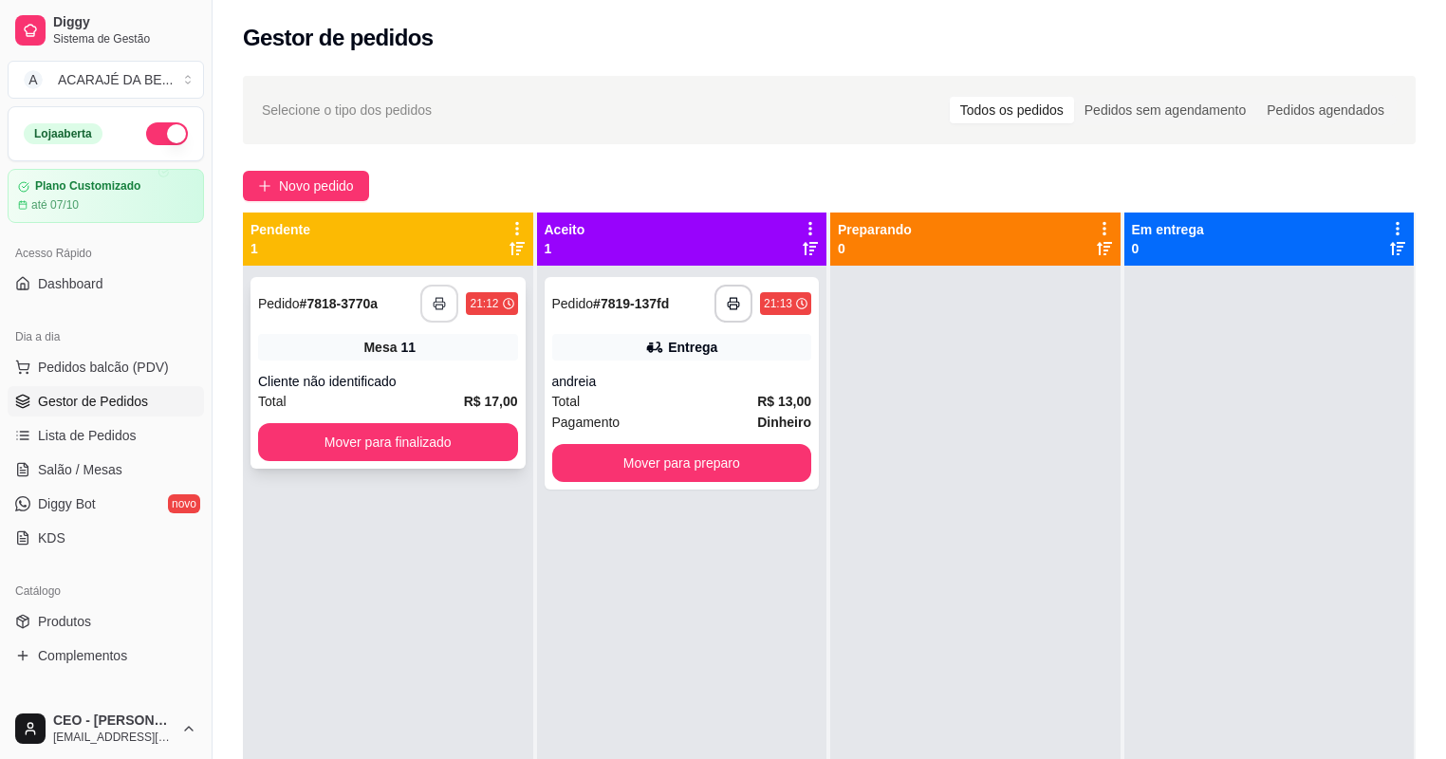
click at [433, 300] on icon "button" at bounding box center [439, 303] width 13 height 13
click at [440, 453] on button "Mover para finalizado" at bounding box center [387, 442] width 251 height 37
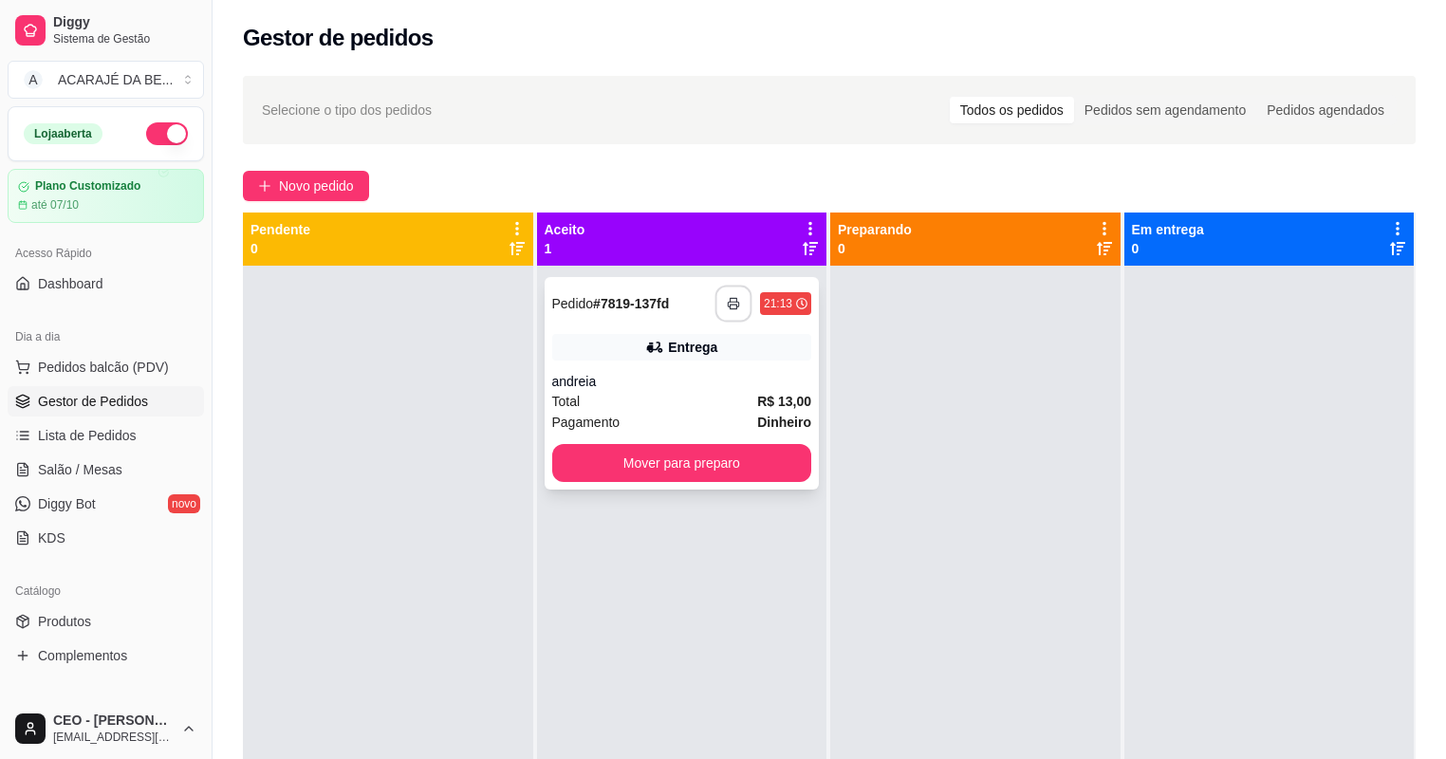
click at [720, 297] on button "button" at bounding box center [733, 304] width 37 height 37
drag, startPoint x: 729, startPoint y: 420, endPoint x: 747, endPoint y: 494, distance: 76.4
click at [747, 494] on div "**********" at bounding box center [682, 645] width 290 height 759
click at [798, 468] on button "Mover para preparo" at bounding box center [682, 463] width 260 height 38
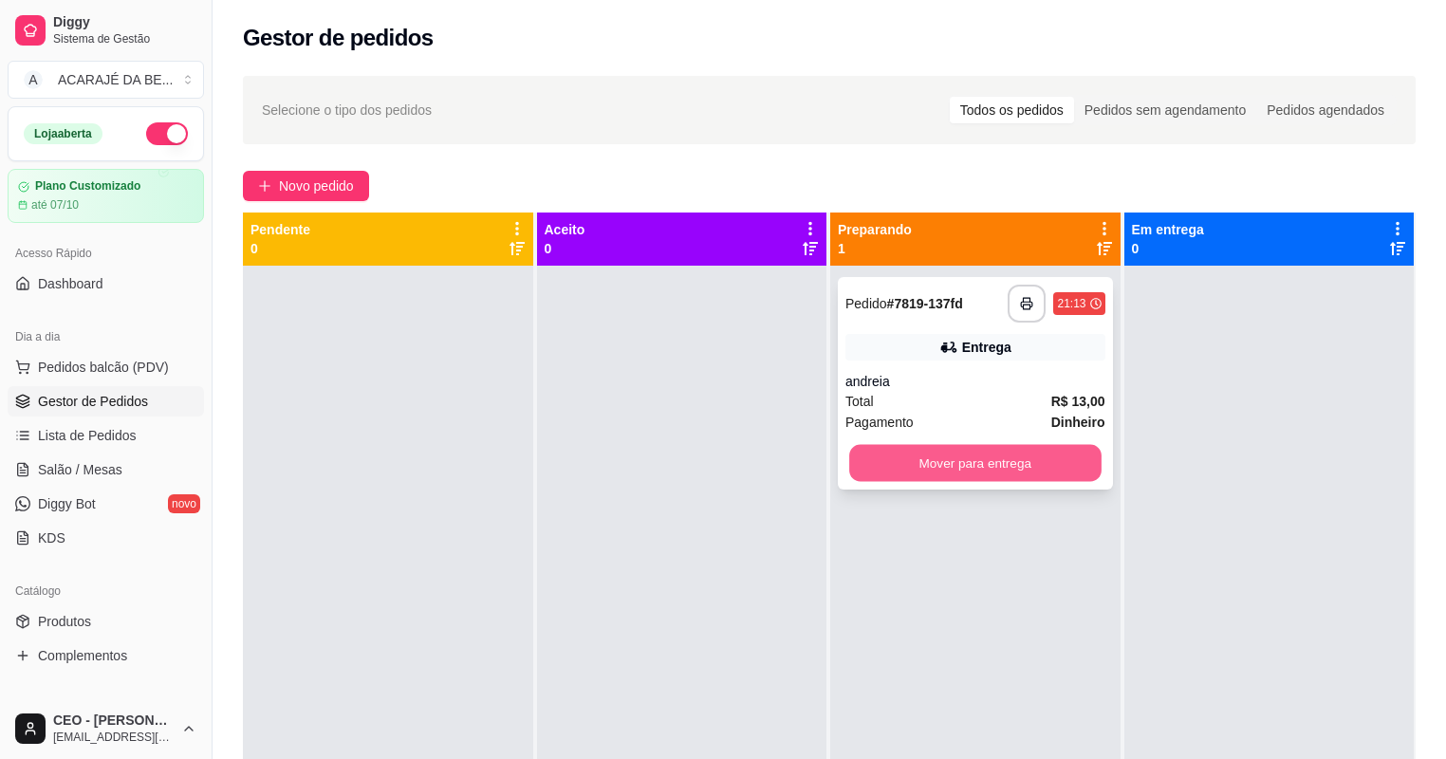
click at [899, 462] on button "Mover para entrega" at bounding box center [974, 463] width 251 height 37
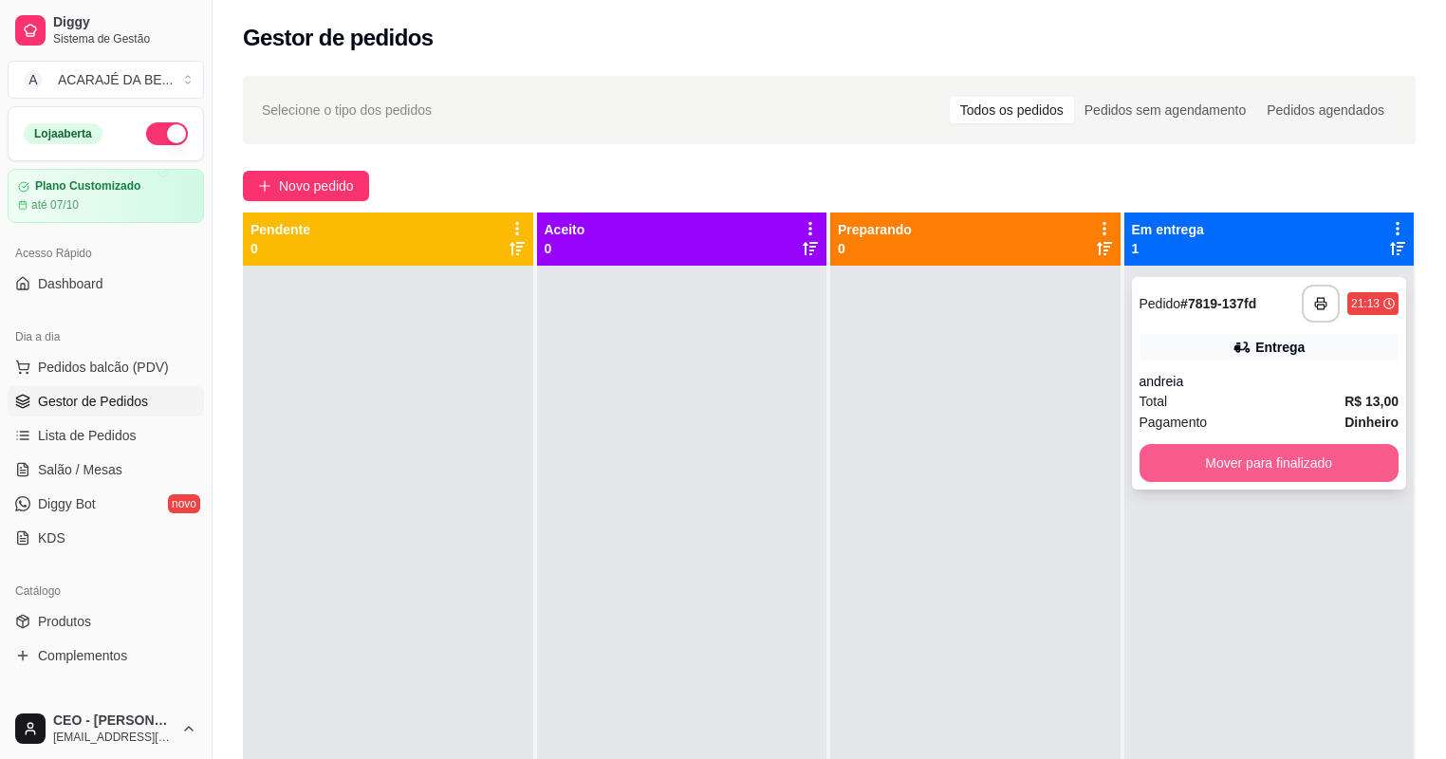
click at [1186, 450] on button "Mover para finalizado" at bounding box center [1269, 463] width 260 height 38
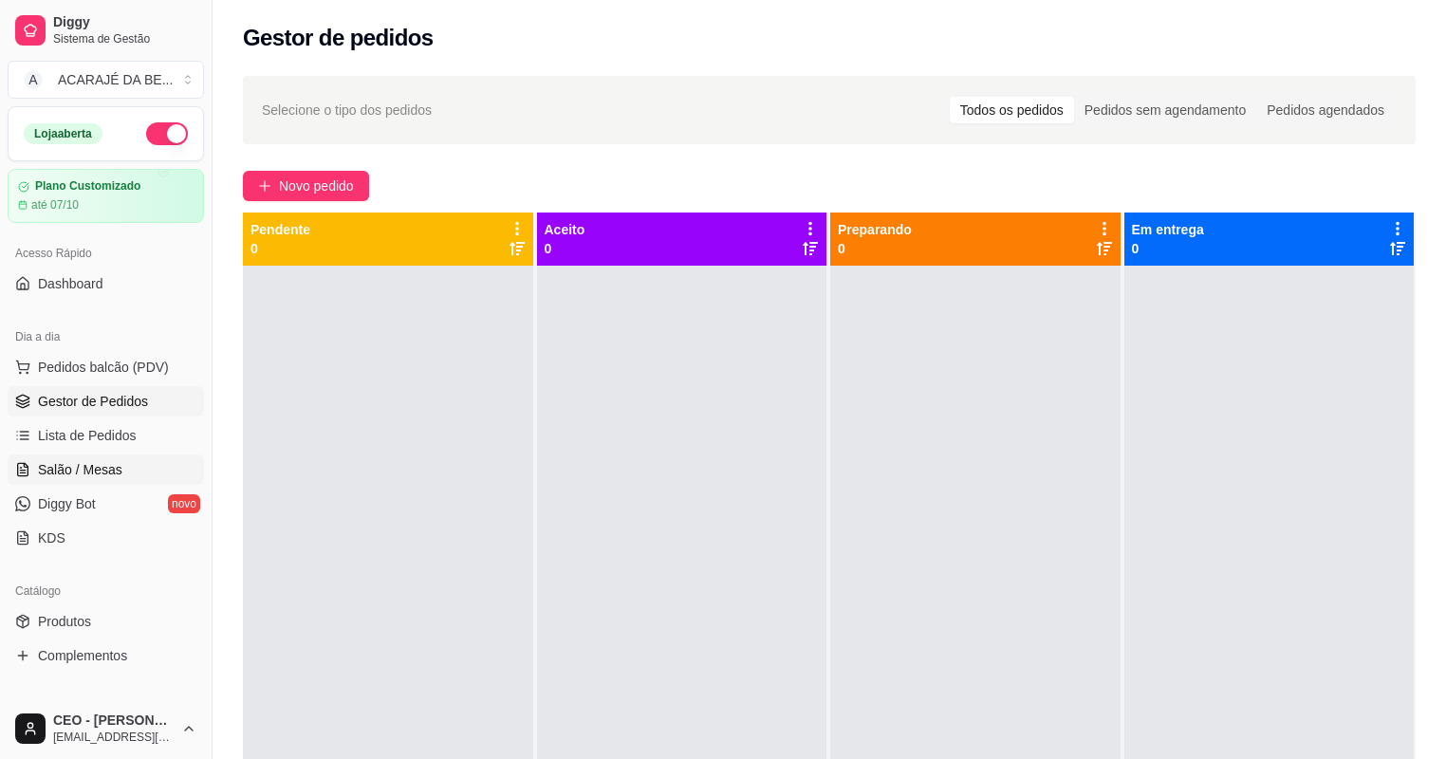
click at [159, 464] on link "Salão / Mesas" at bounding box center [106, 469] width 196 height 30
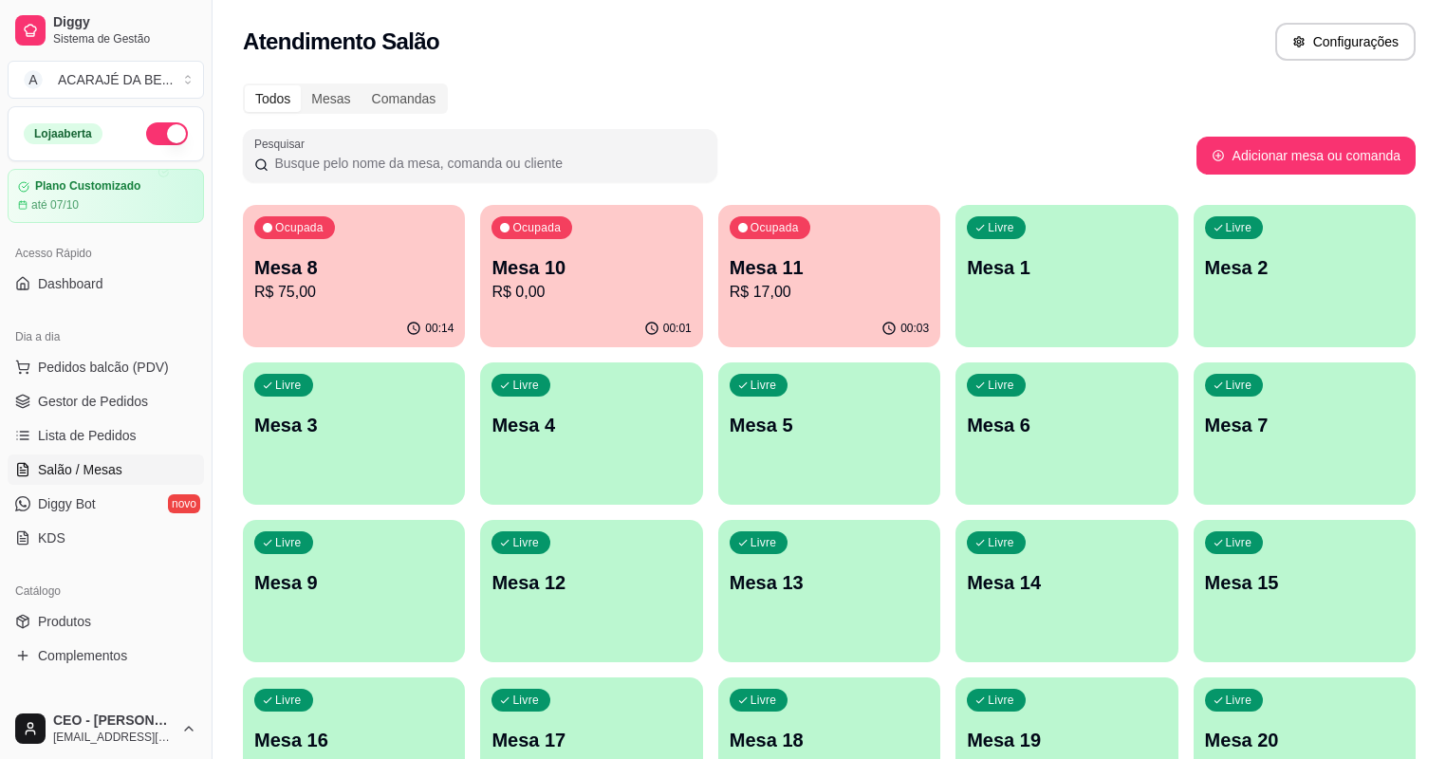
click at [729, 300] on p "R$ 17,00" at bounding box center [828, 292] width 199 height 23
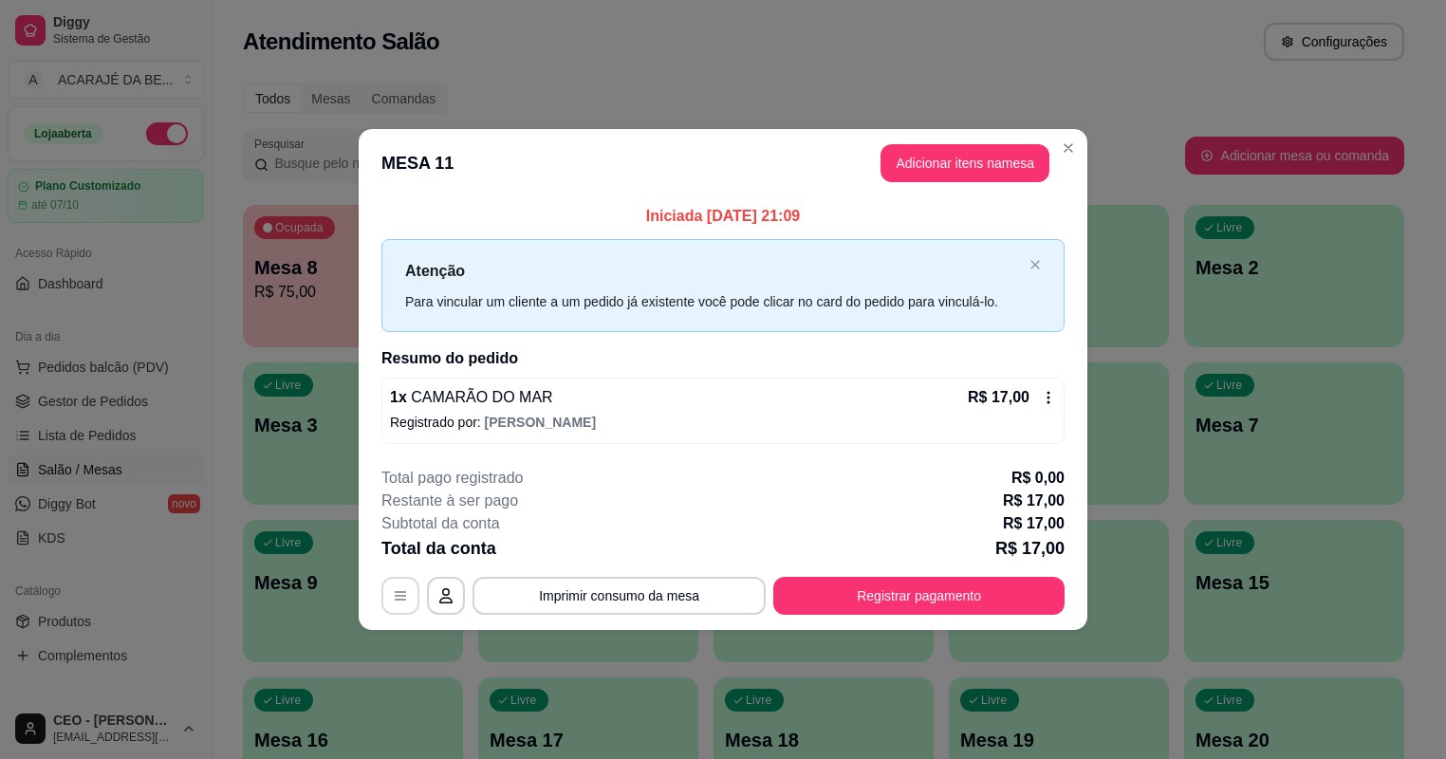
click at [394, 587] on button "button" at bounding box center [400, 596] width 38 height 38
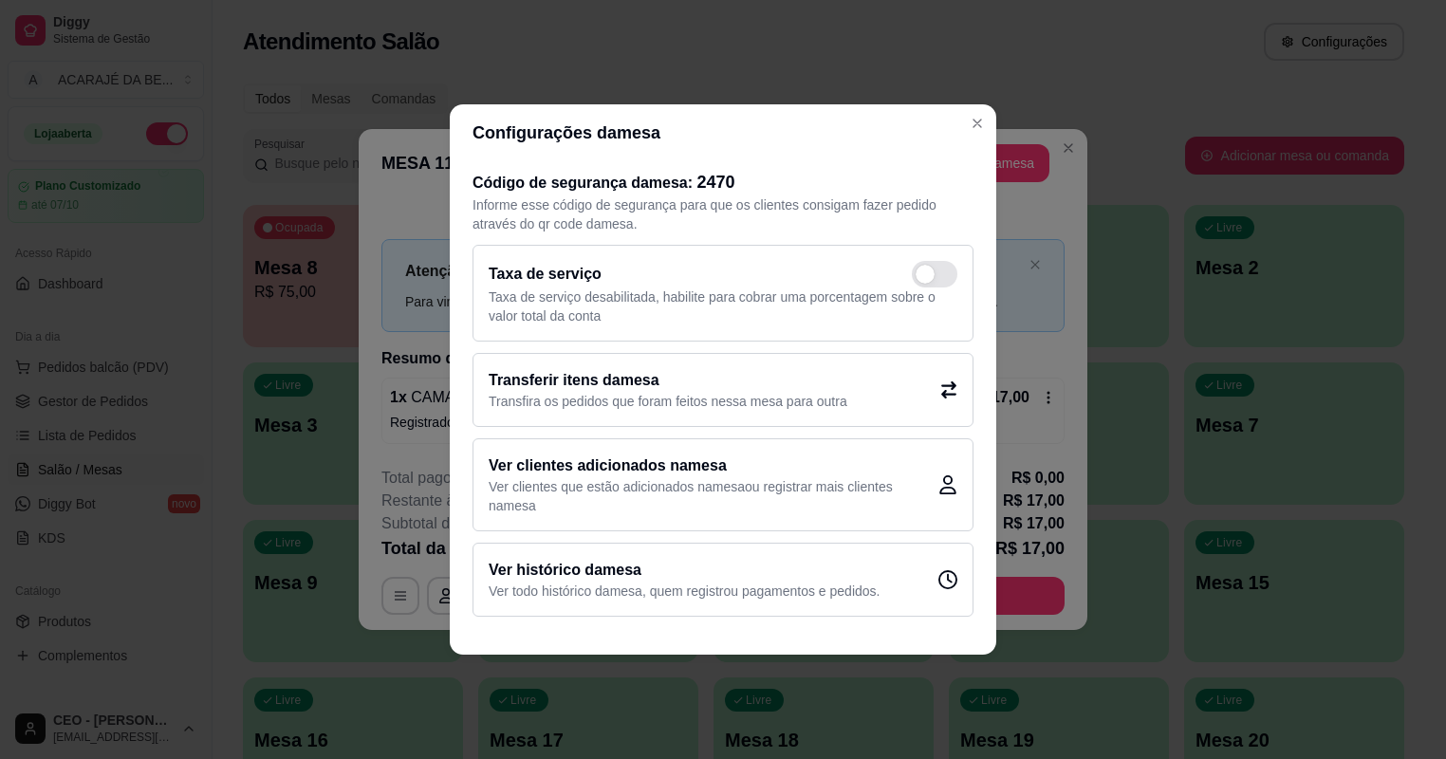
click at [695, 387] on h2 "Transferir itens da mesa" at bounding box center [668, 380] width 359 height 23
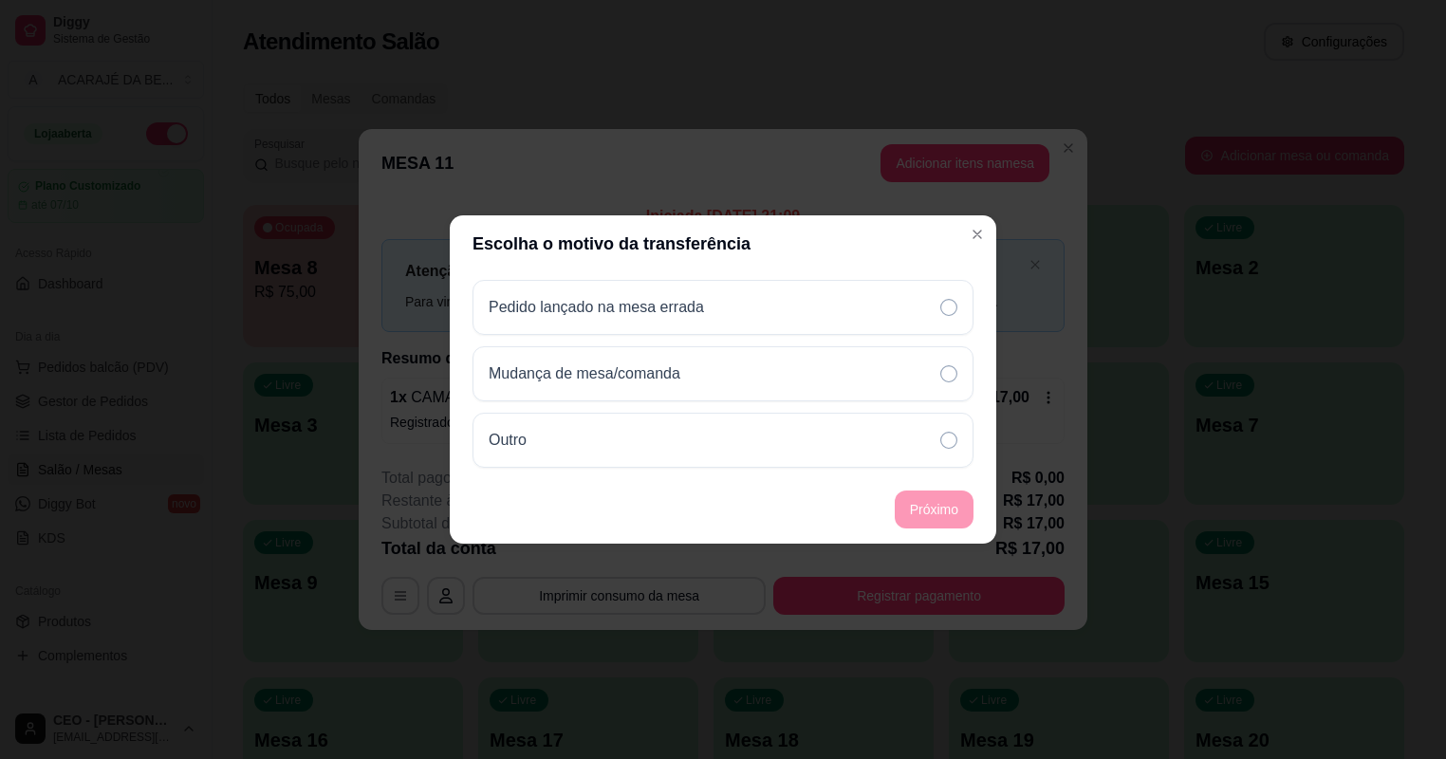
click at [463, 320] on div "Pedido lançado na mesa errada Mudança de mesa/comanda Outro" at bounding box center [723, 373] width 546 height 203
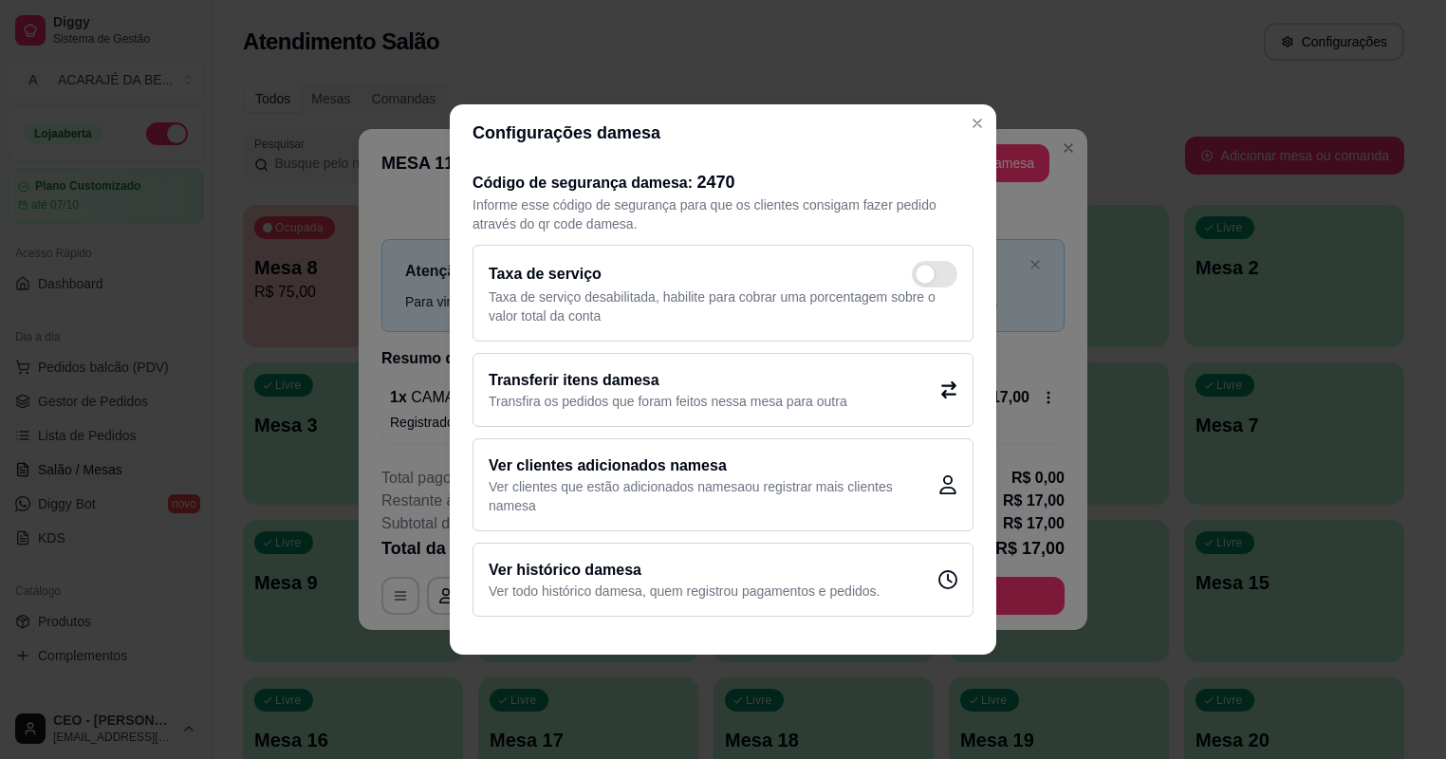
click at [784, 478] on p "Ver clientes que estão adicionados na mesa ou registrar mais clientes na mesa" at bounding box center [714, 496] width 450 height 38
click at [765, 411] on div "Transferir itens da mesa Transfira os pedidos que foram feitos nessa mesa para …" at bounding box center [722, 390] width 501 height 74
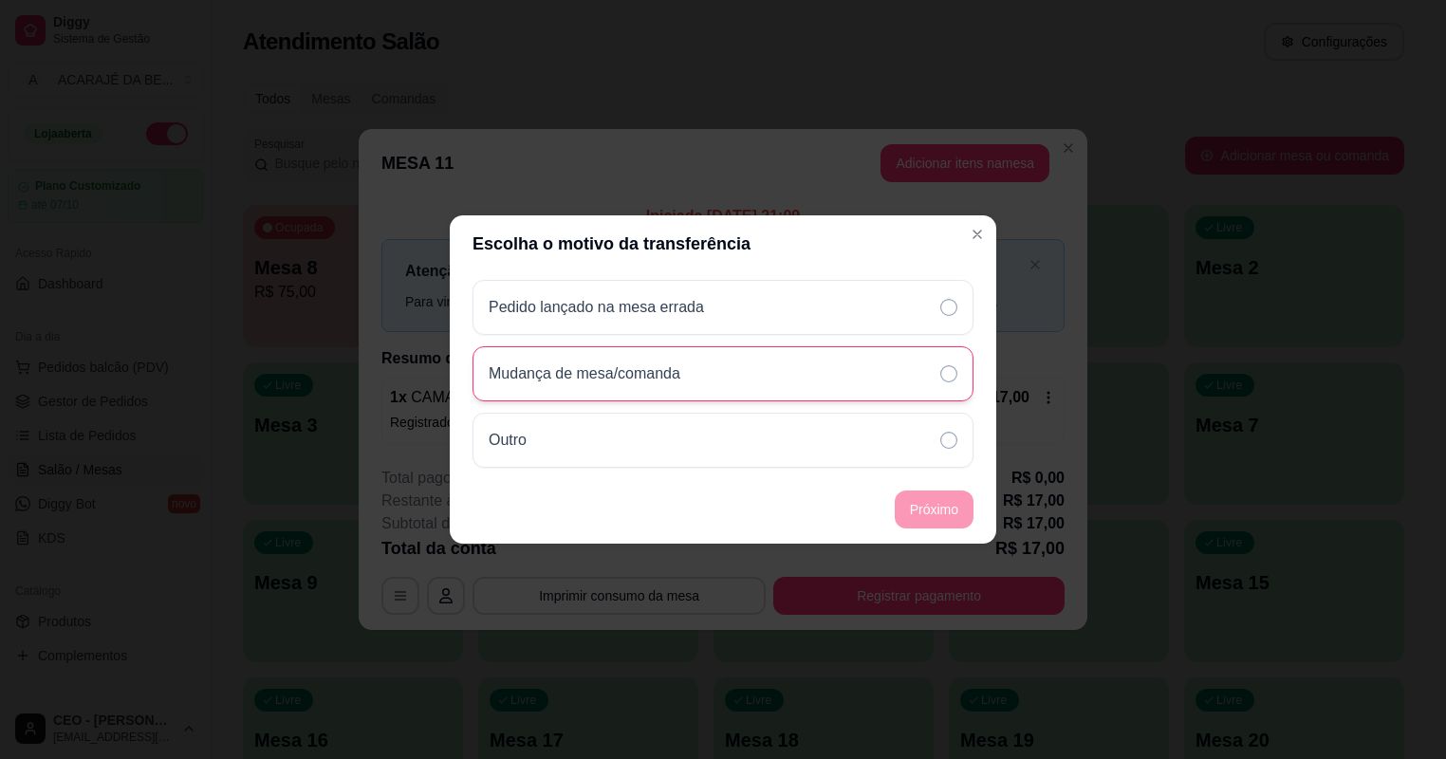
click at [676, 386] on div "Mudança de mesa/comanda" at bounding box center [722, 373] width 501 height 55
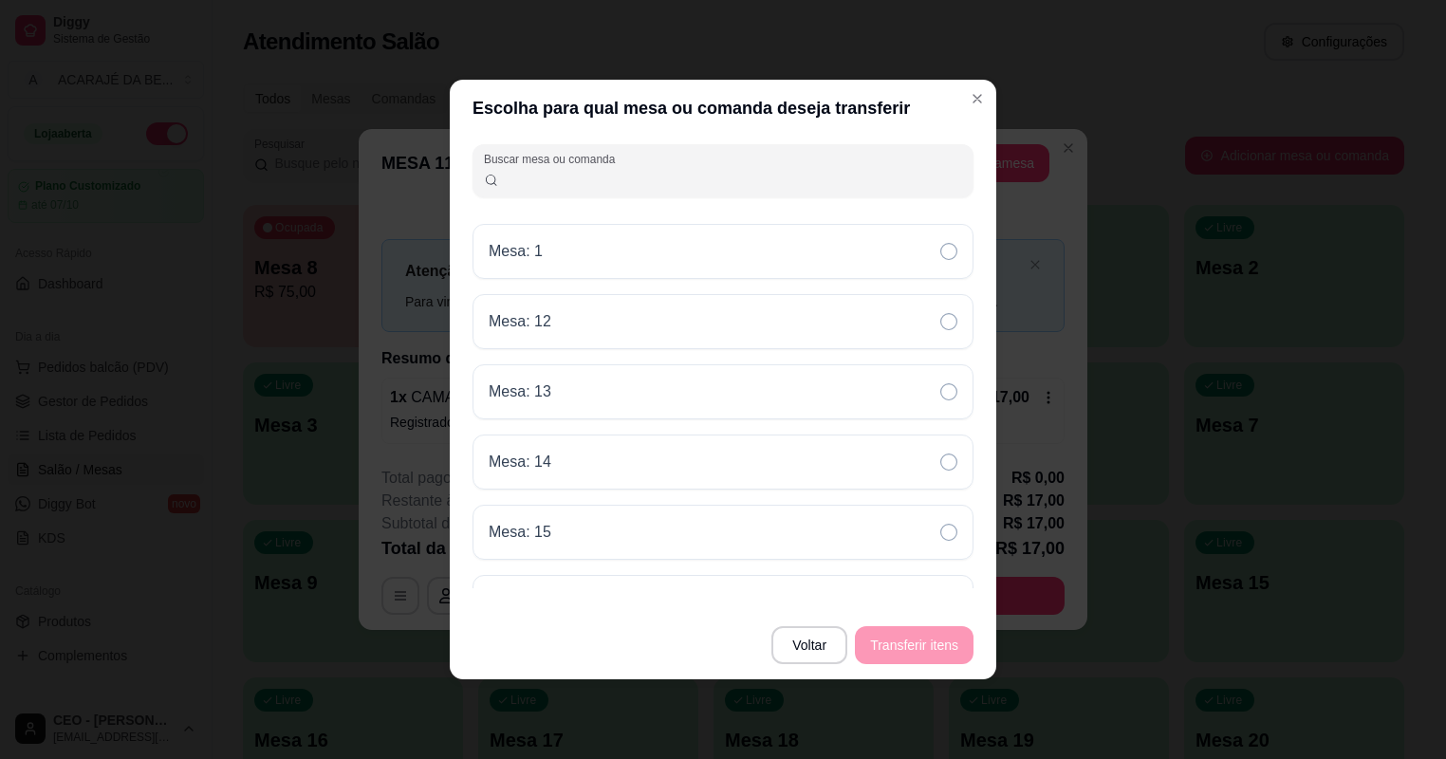
click at [950, 648] on button "Transferir itens" at bounding box center [914, 645] width 115 height 37
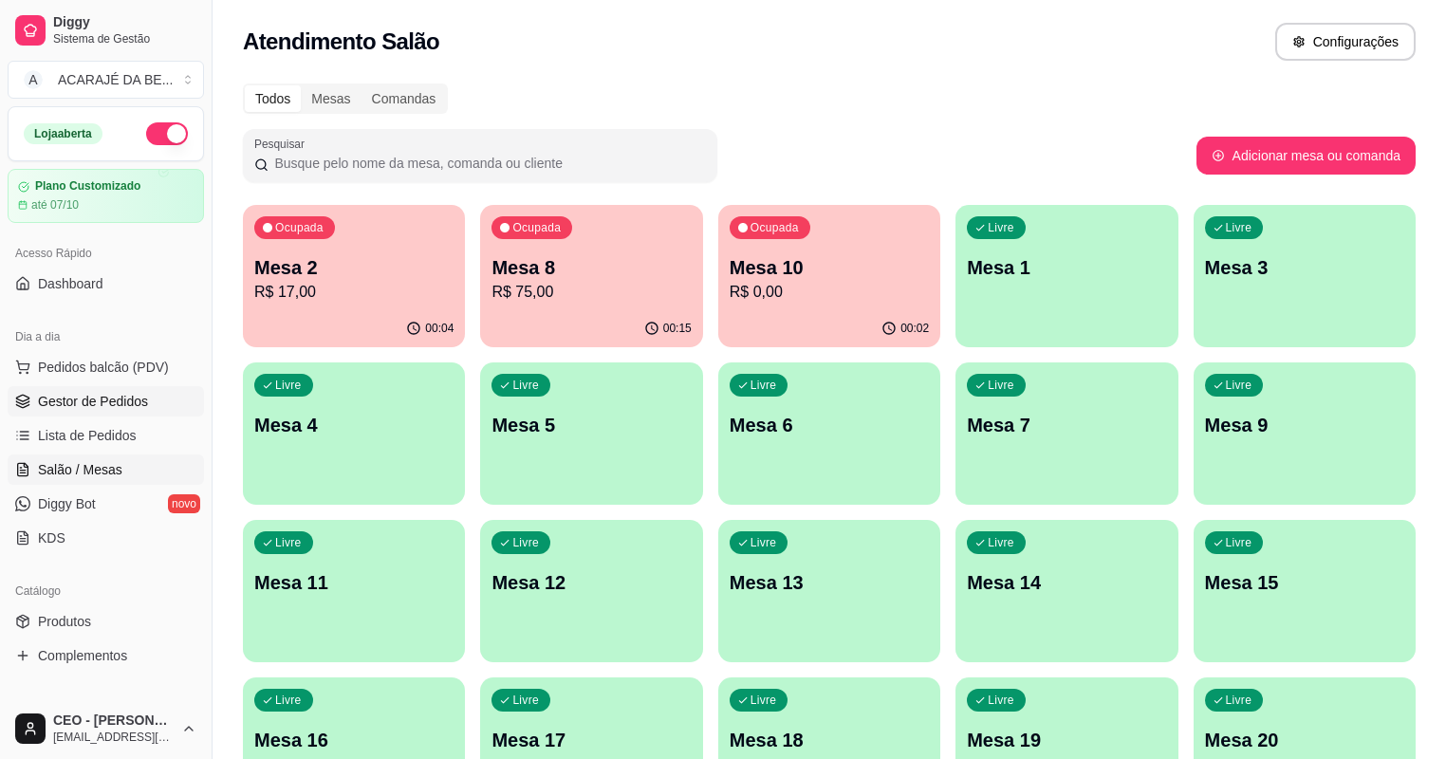
click at [116, 394] on span "Gestor de Pedidos" at bounding box center [93, 401] width 110 height 19
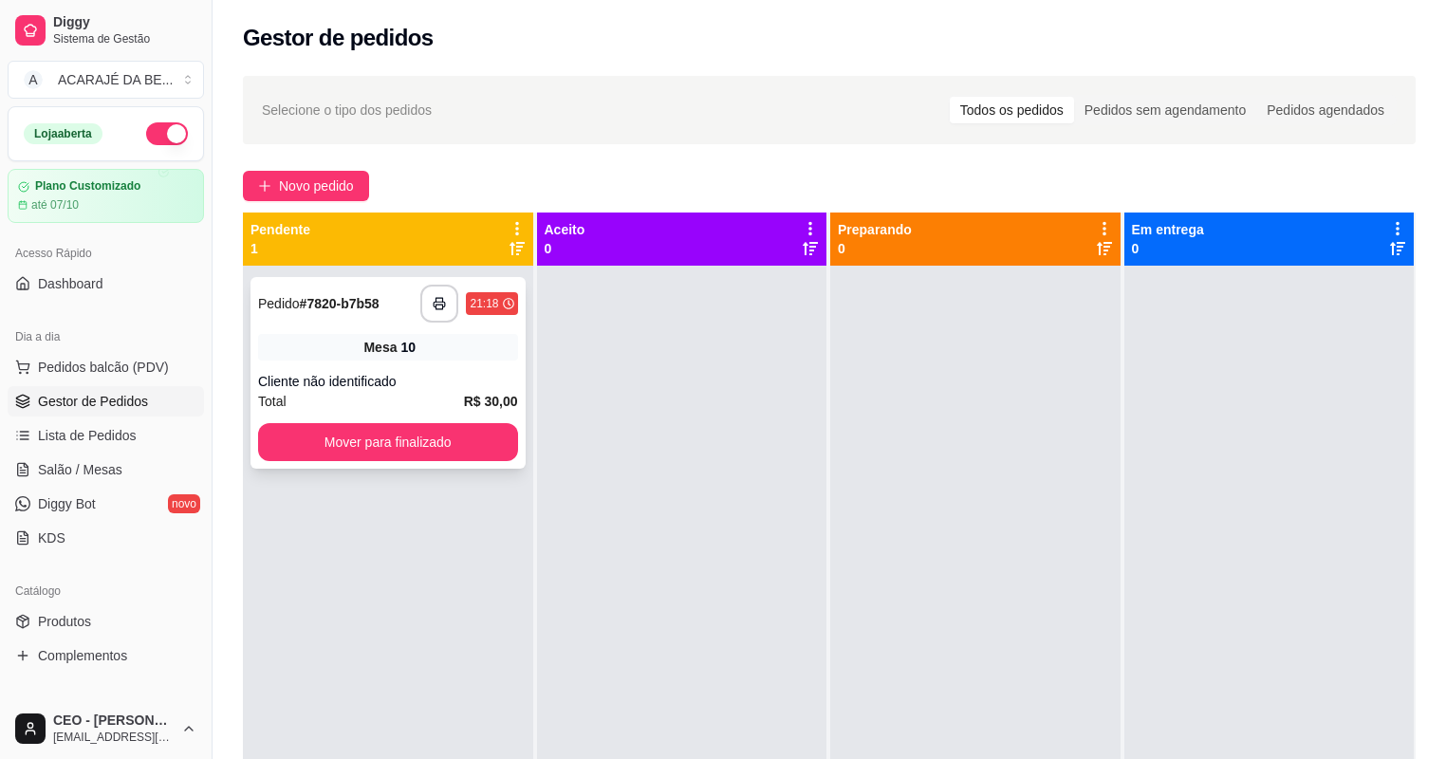
click at [417, 314] on div "**********" at bounding box center [388, 304] width 260 height 38
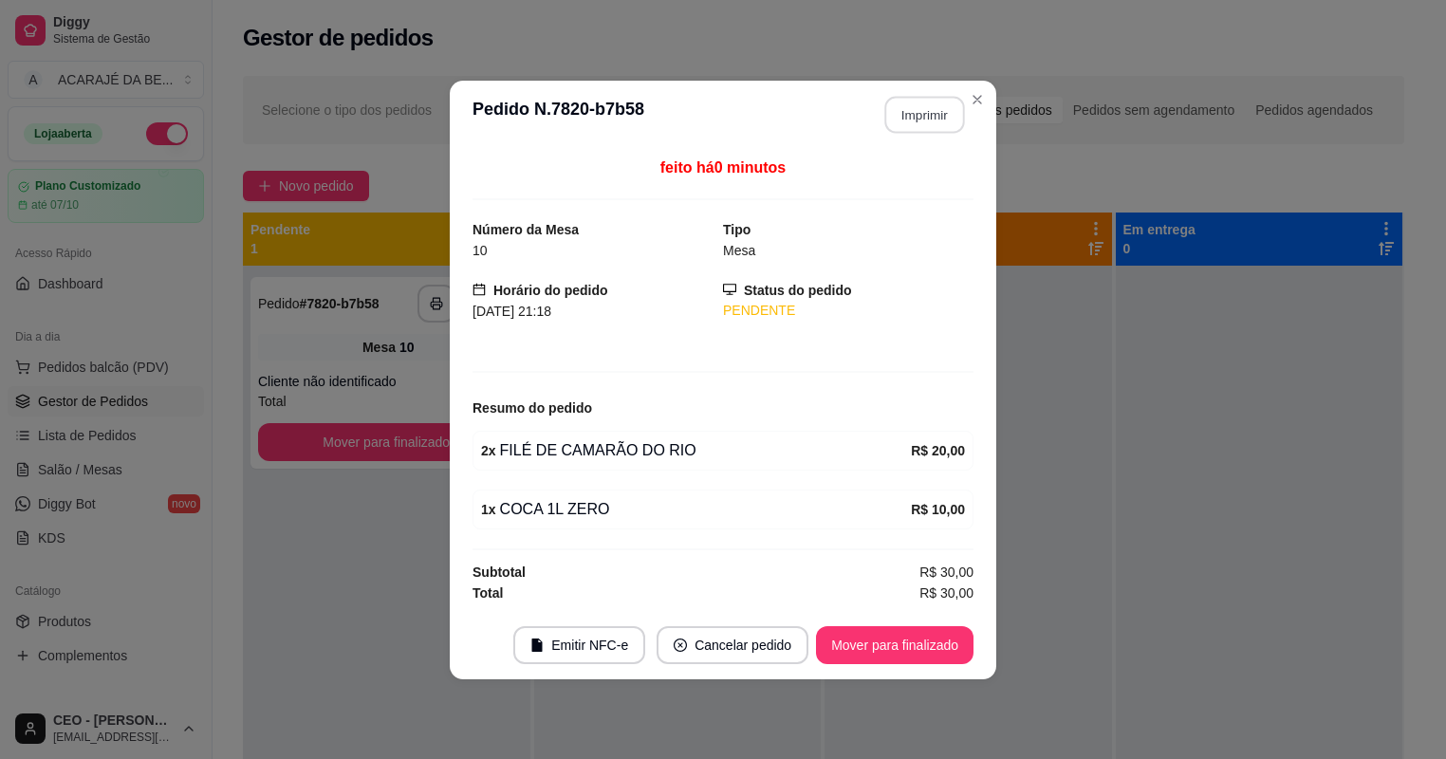
click at [922, 106] on button "Imprimir" at bounding box center [925, 114] width 80 height 37
click at [876, 630] on button "Mover para finalizado" at bounding box center [894, 645] width 157 height 38
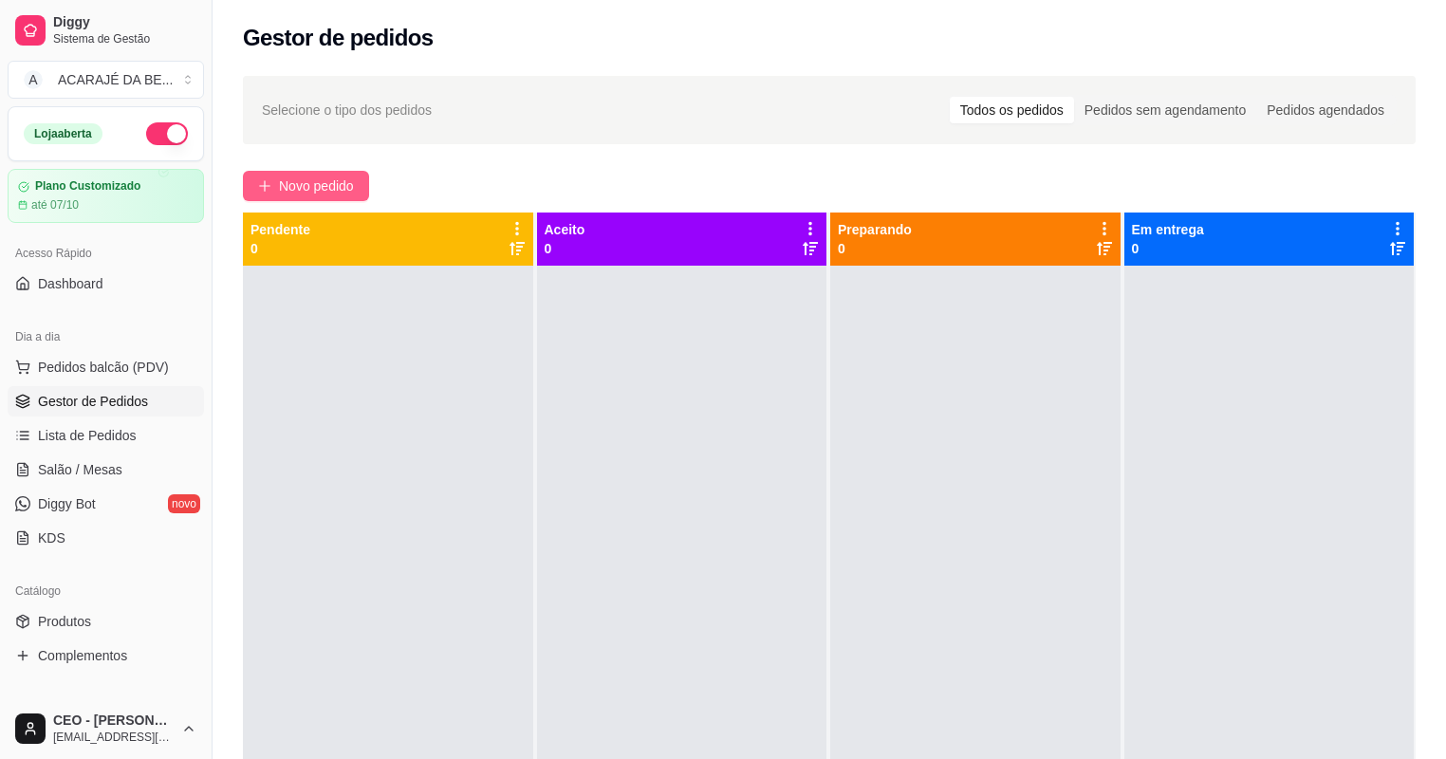
click at [321, 178] on span "Novo pedido" at bounding box center [316, 185] width 75 height 21
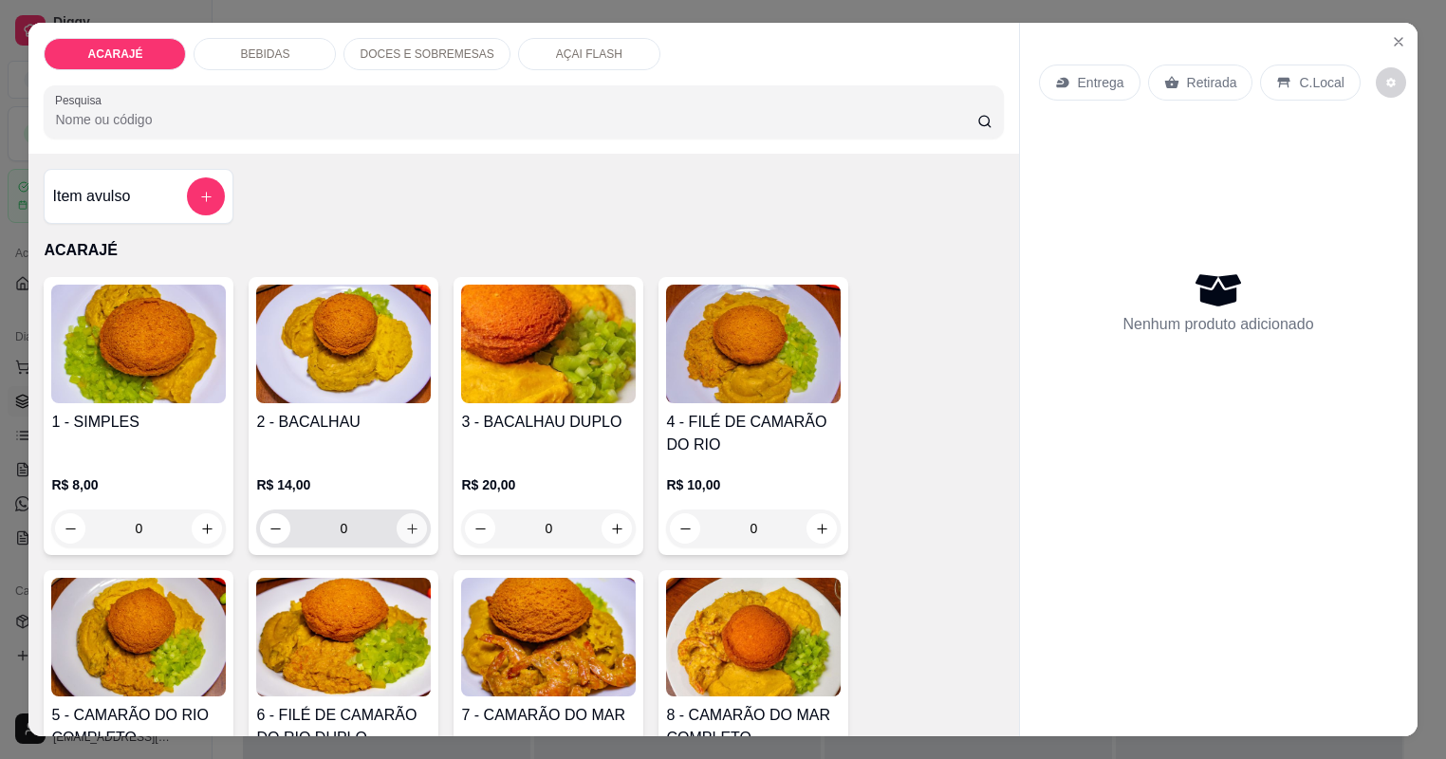
click at [414, 523] on icon "increase-product-quantity" at bounding box center [412, 529] width 14 height 14
type input "1"
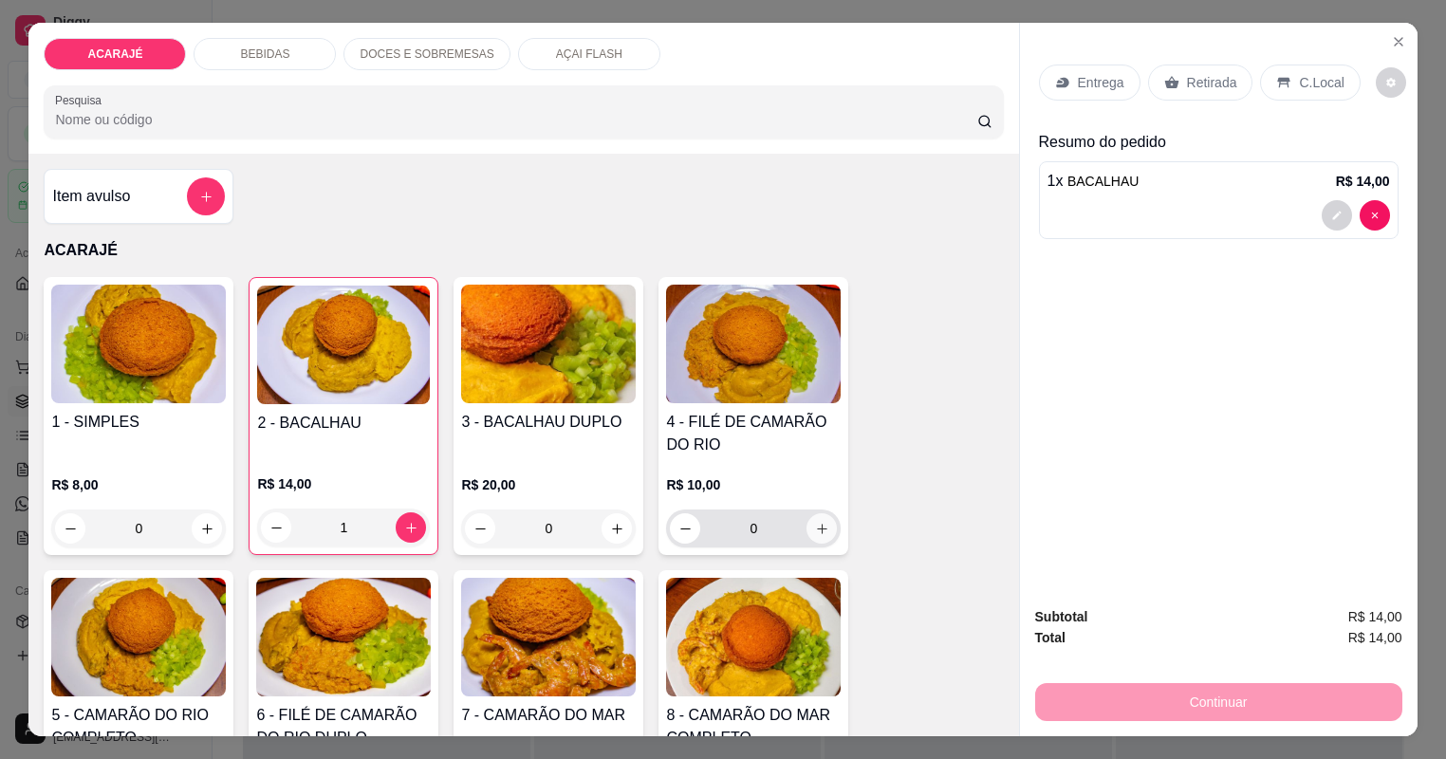
click at [822, 522] on icon "increase-product-quantity" at bounding box center [822, 529] width 14 height 14
type input "1"
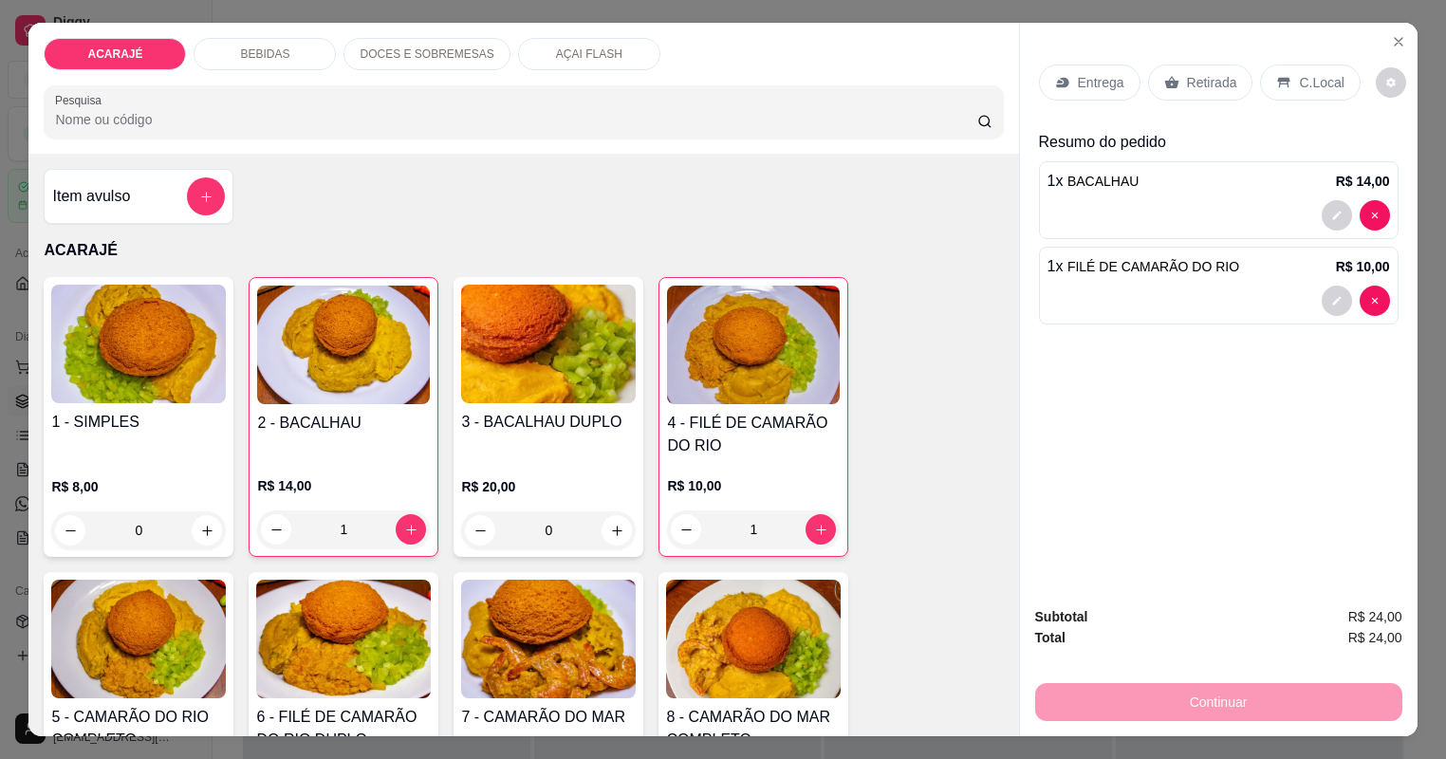
click at [1203, 84] on p "Retirada" at bounding box center [1212, 82] width 50 height 19
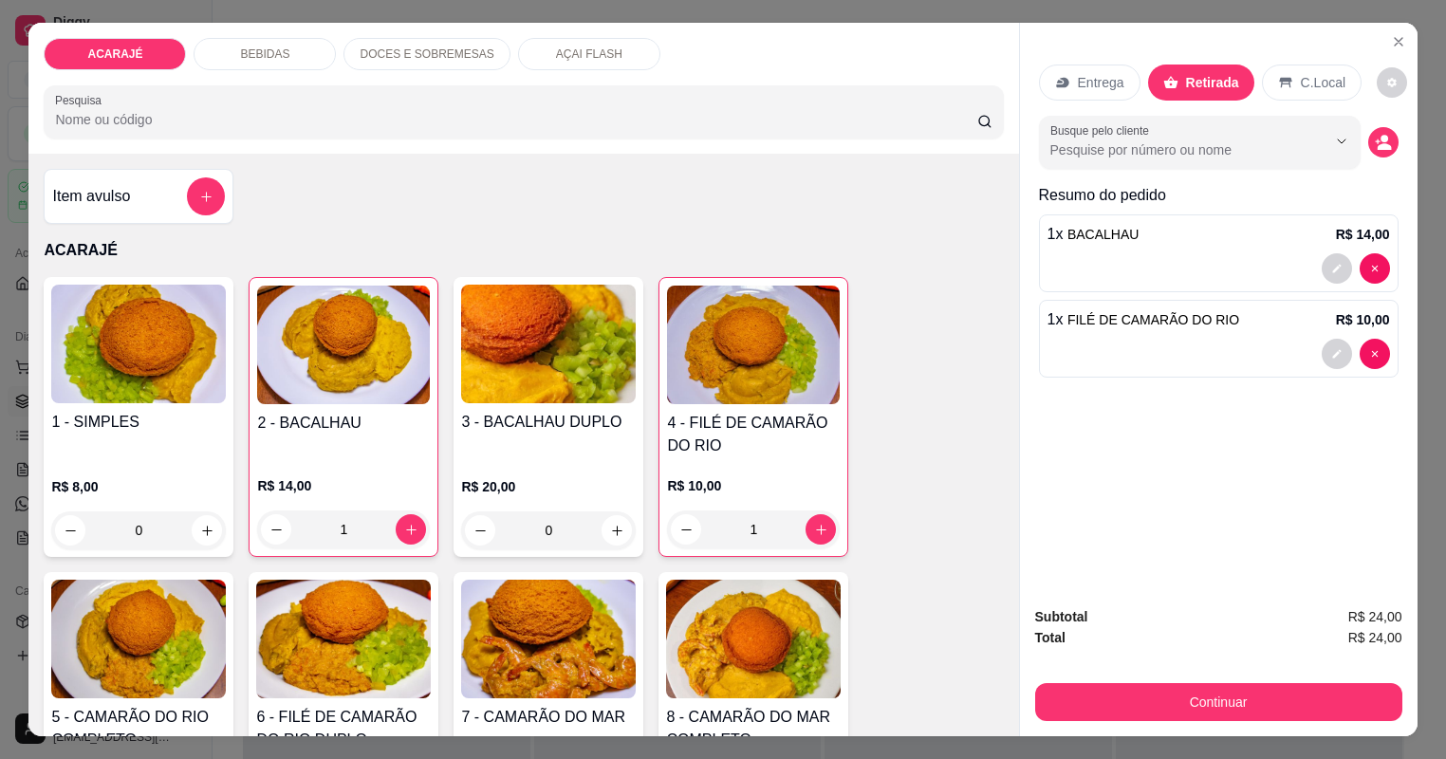
drag, startPoint x: 1212, startPoint y: 680, endPoint x: 1196, endPoint y: 672, distance: 18.2
click at [1212, 678] on div "Continuar" at bounding box center [1218, 699] width 367 height 43
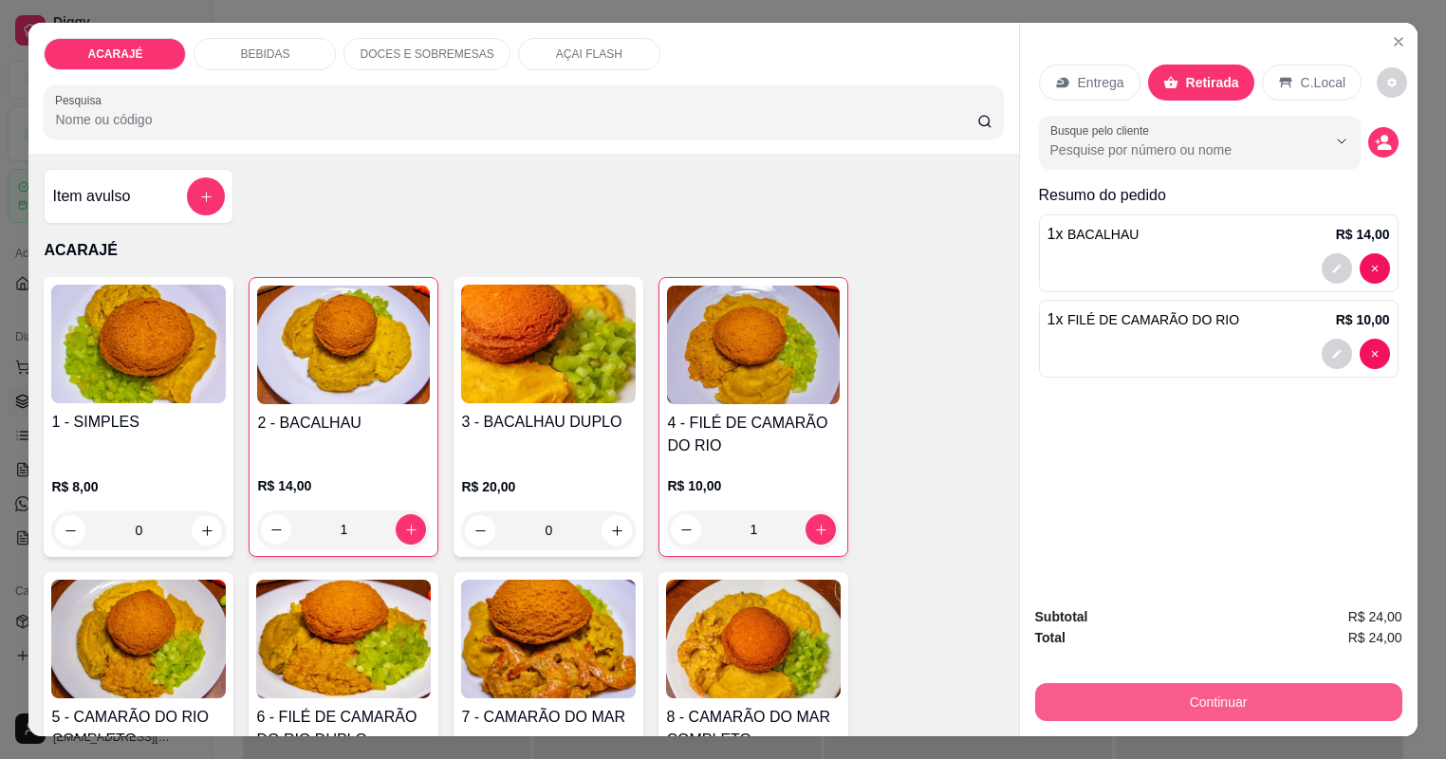
click at [1301, 712] on button "Continuar" at bounding box center [1218, 702] width 367 height 38
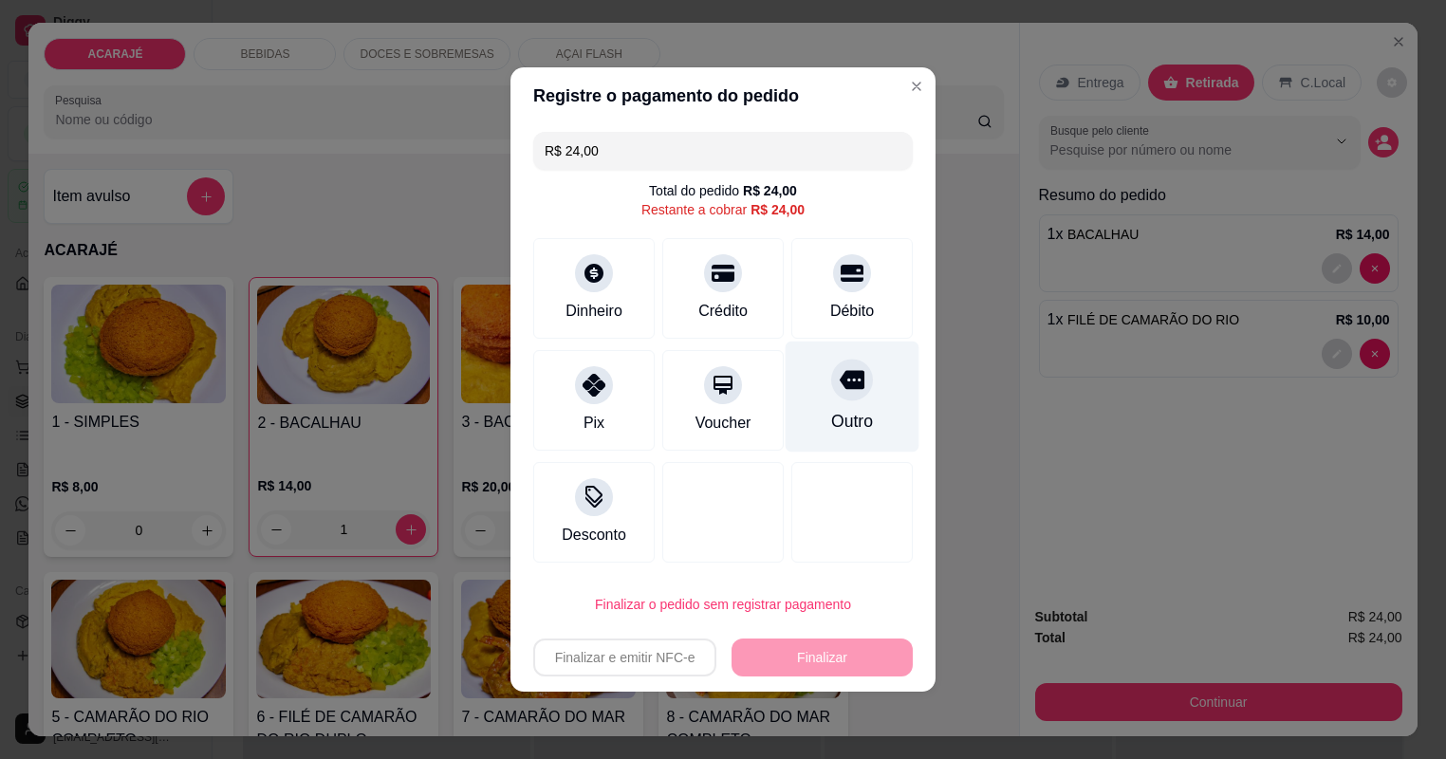
click at [838, 400] on div "Outro" at bounding box center [852, 396] width 134 height 111
type input "R$ 0,00"
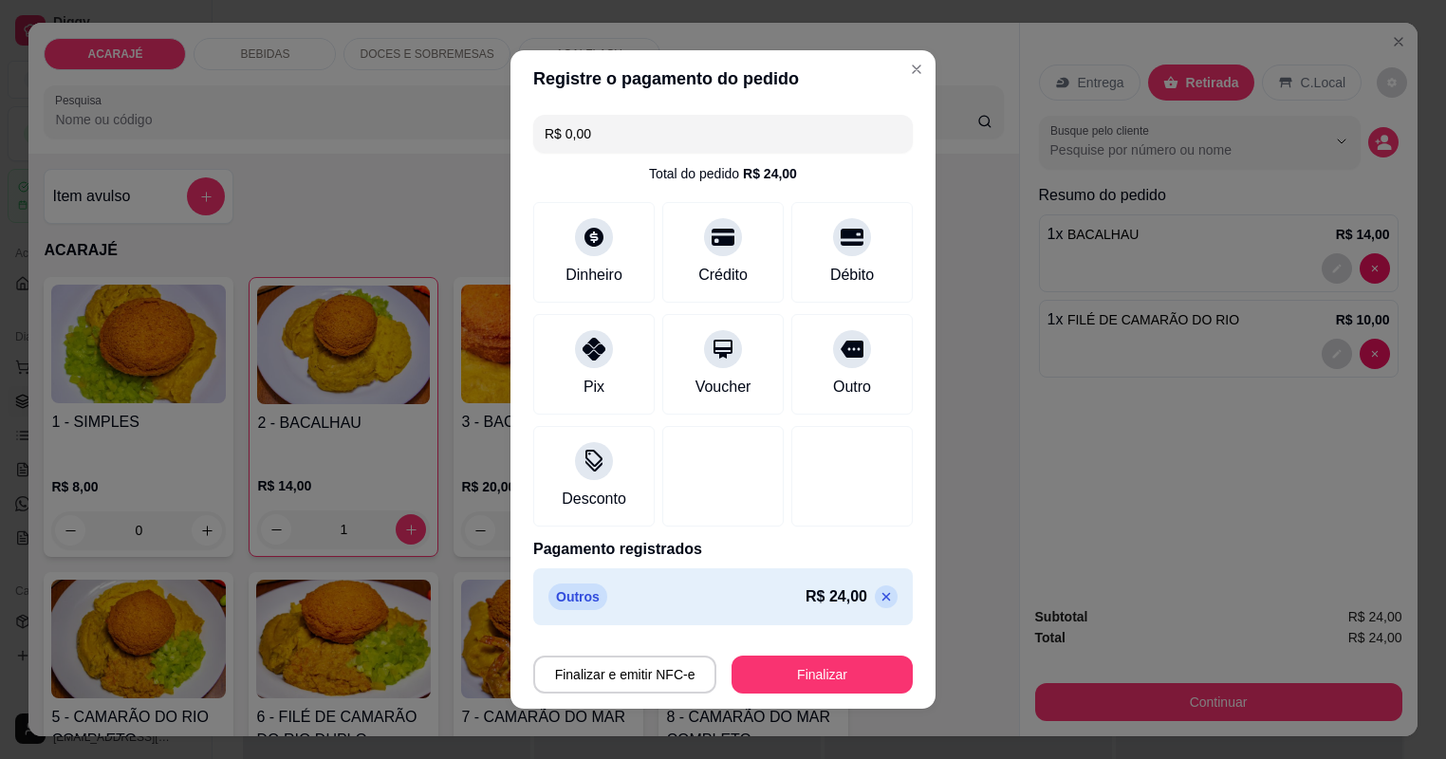
click at [863, 649] on div "Finalizar e emitir NFC-e Finalizar" at bounding box center [722, 671] width 379 height 46
click at [861, 674] on button "Finalizar" at bounding box center [821, 674] width 181 height 38
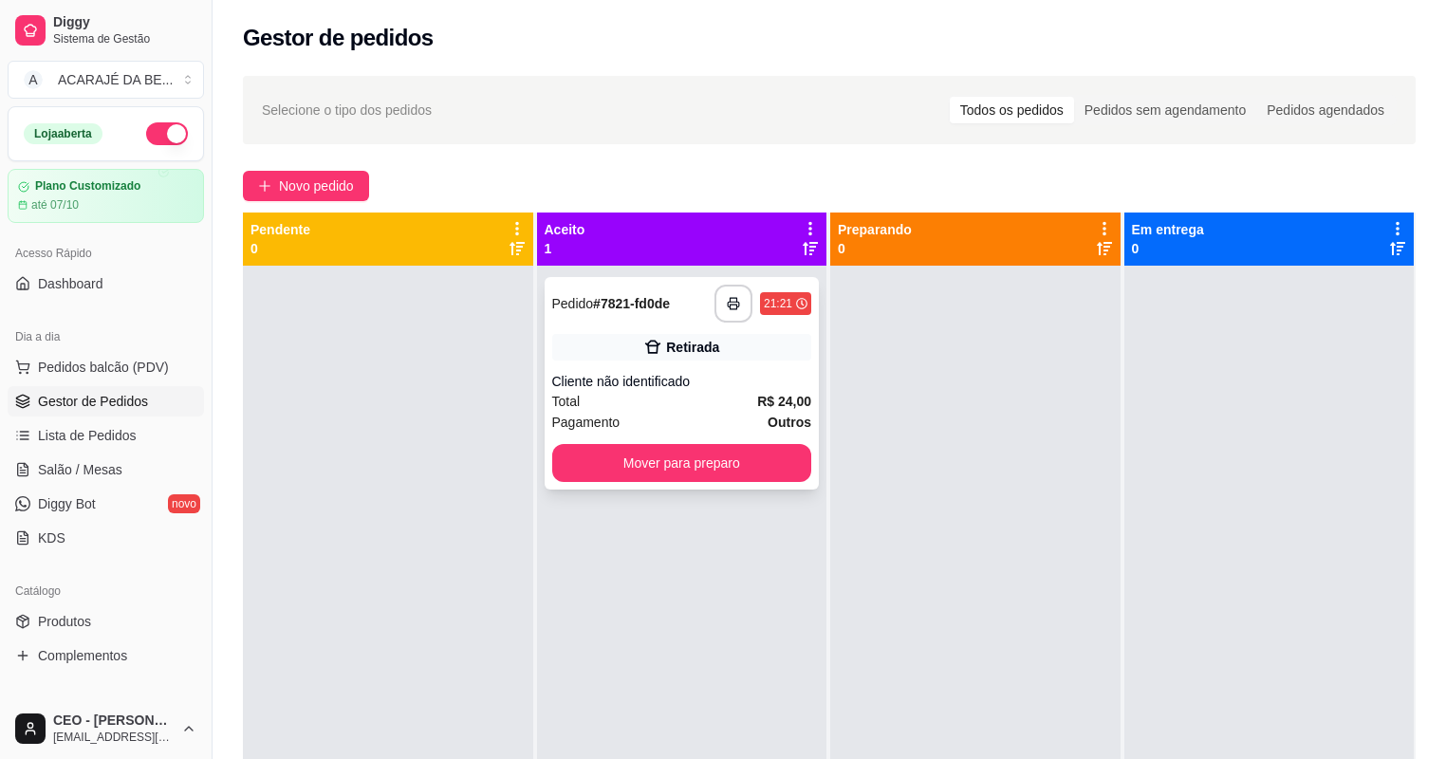
drag, startPoint x: 676, startPoint y: 433, endPoint x: 664, endPoint y: 408, distance: 27.6
click at [664, 408] on div "**********" at bounding box center [681, 383] width 275 height 212
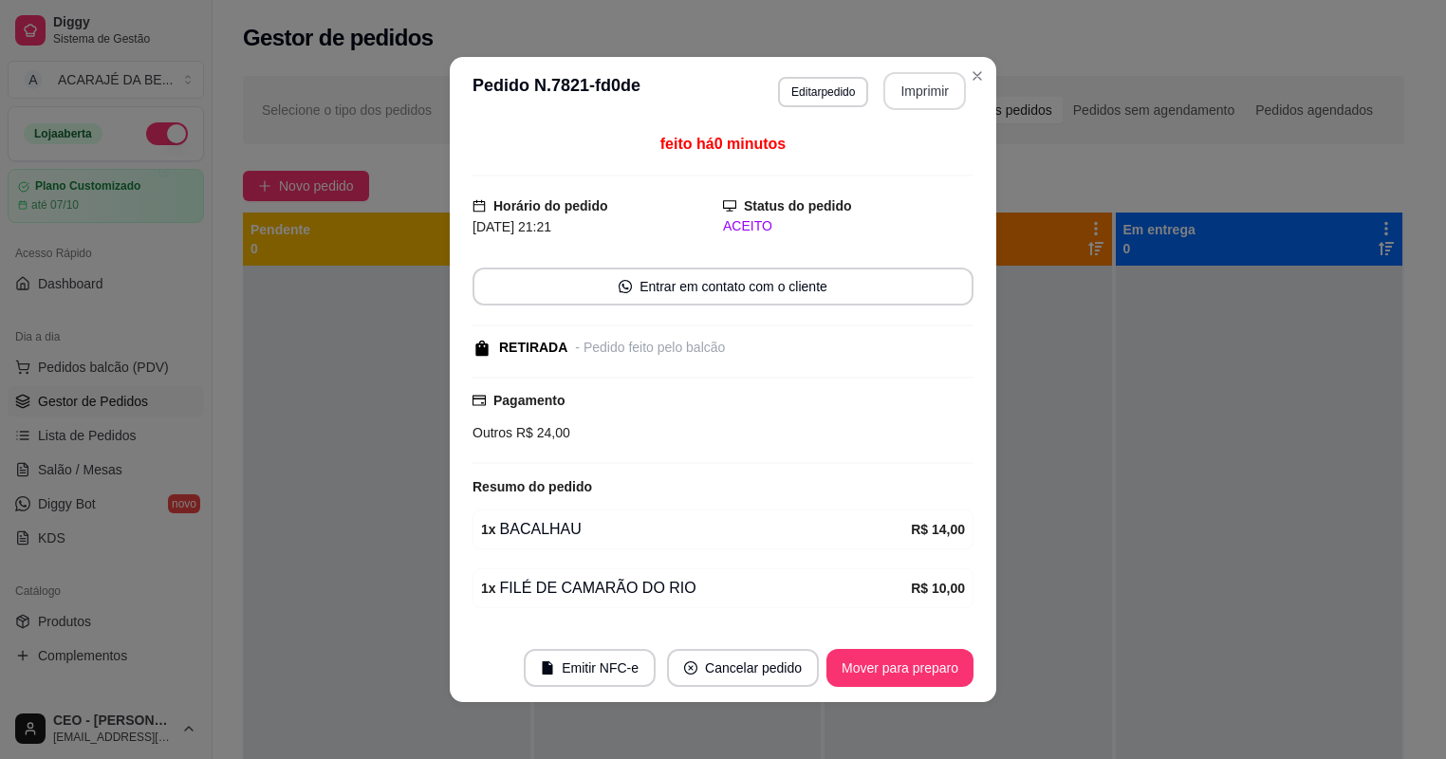
click at [929, 84] on button "Imprimir" at bounding box center [924, 91] width 83 height 38
click at [931, 661] on button "Mover para preparo" at bounding box center [899, 668] width 147 height 38
click at [931, 662] on div "Mover para preparo" at bounding box center [887, 668] width 174 height 38
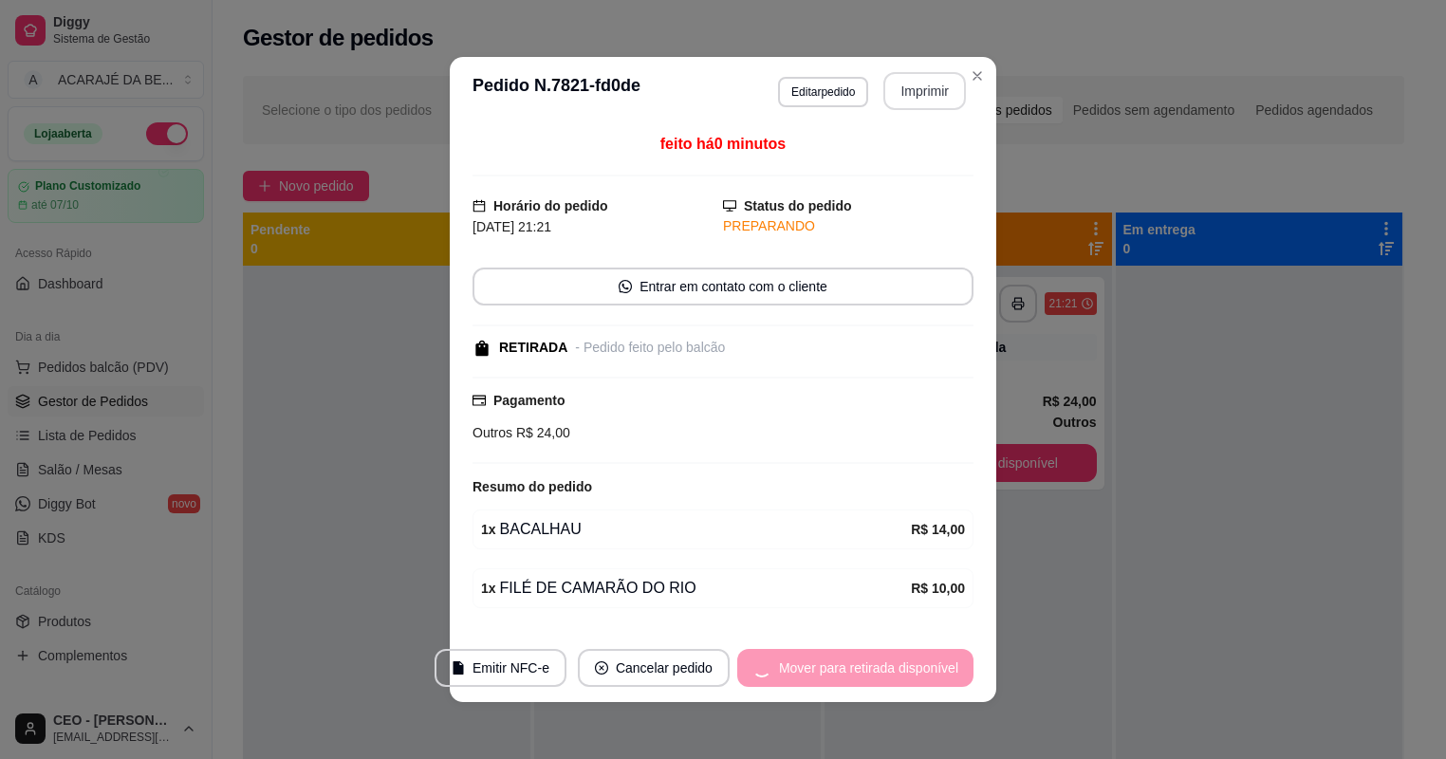
click at [931, 662] on div "Mover para retirada disponível" at bounding box center [855, 668] width 236 height 38
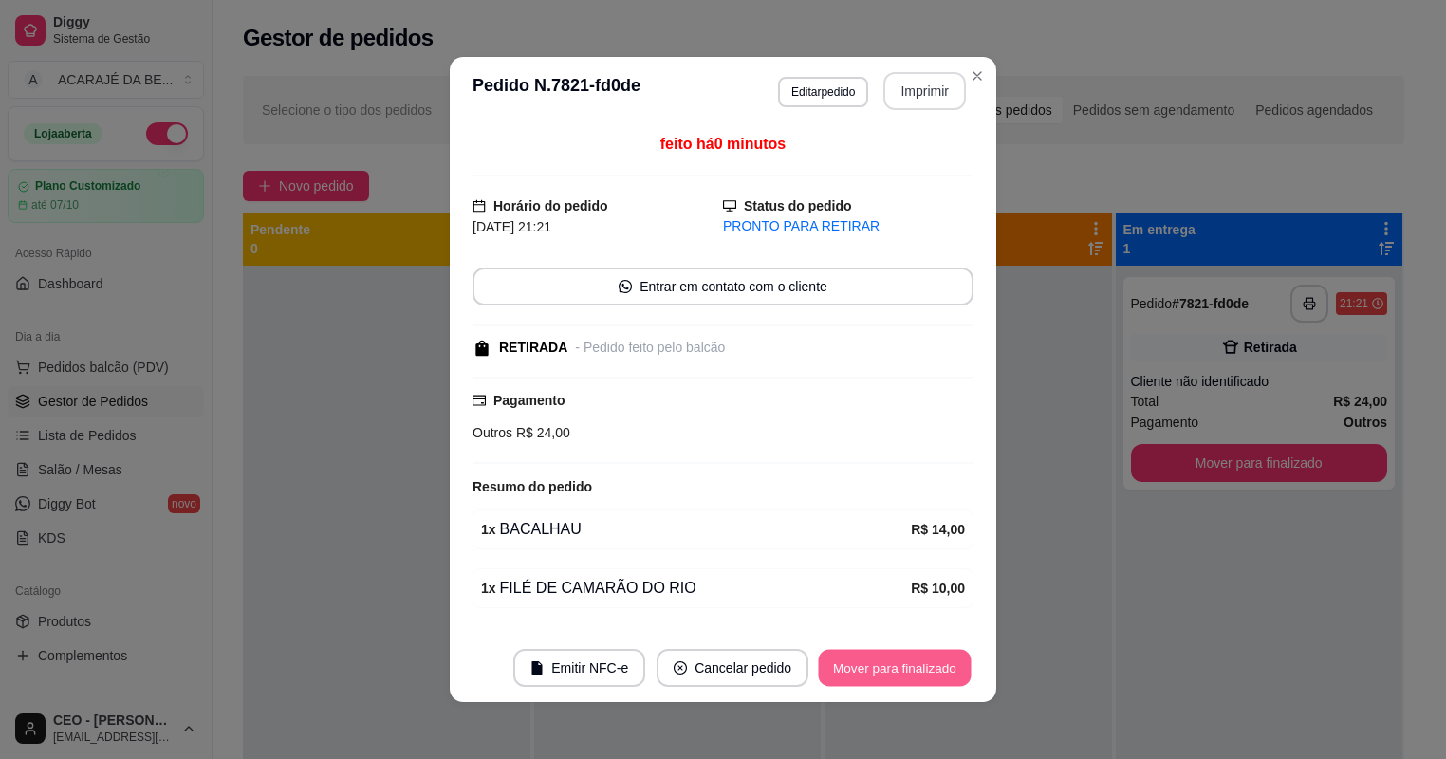
click at [931, 662] on button "Mover para finalizado" at bounding box center [895, 668] width 153 height 37
click at [931, 662] on div "Mover para finalizado" at bounding box center [881, 668] width 184 height 38
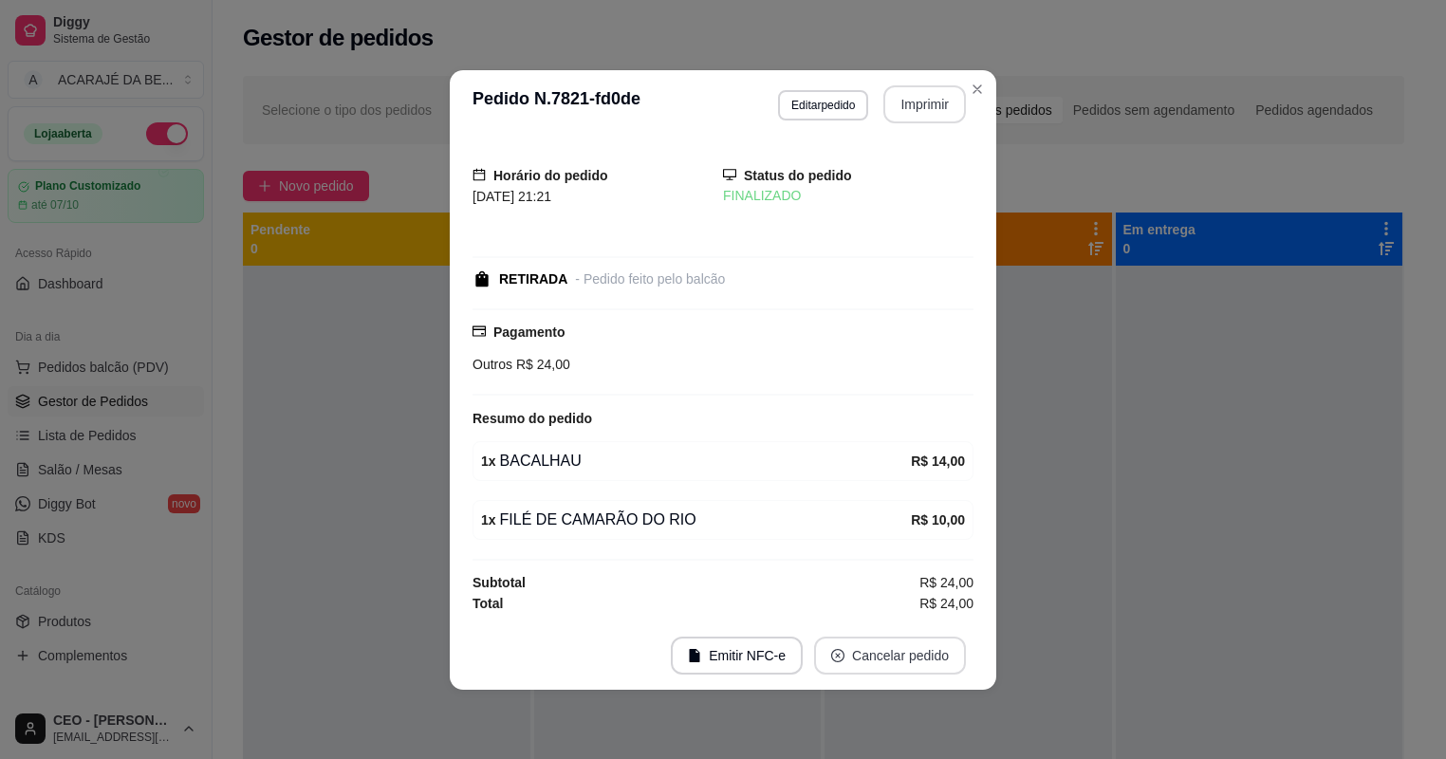
click at [930, 663] on button "Cancelar pedido" at bounding box center [890, 655] width 152 height 38
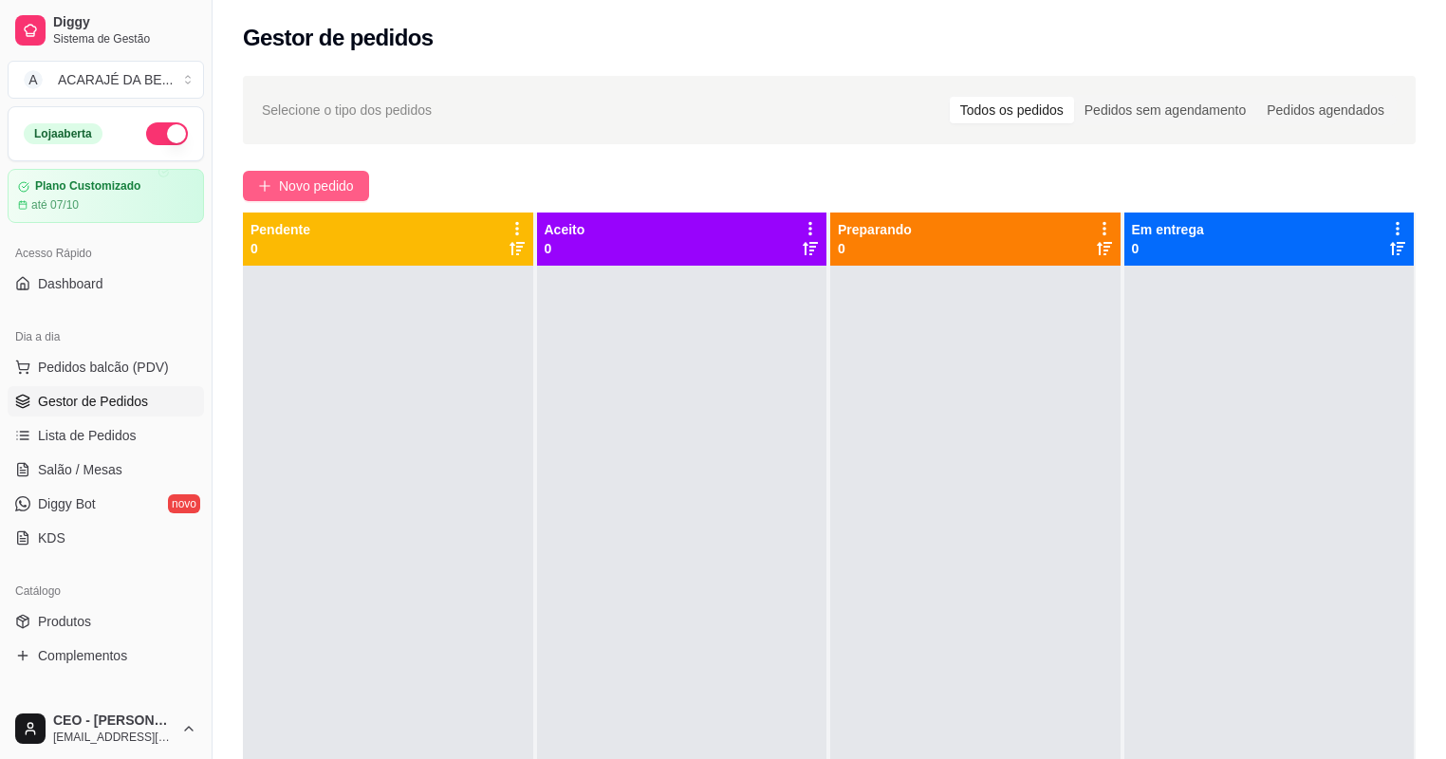
click at [333, 181] on span "Novo pedido" at bounding box center [316, 185] width 75 height 21
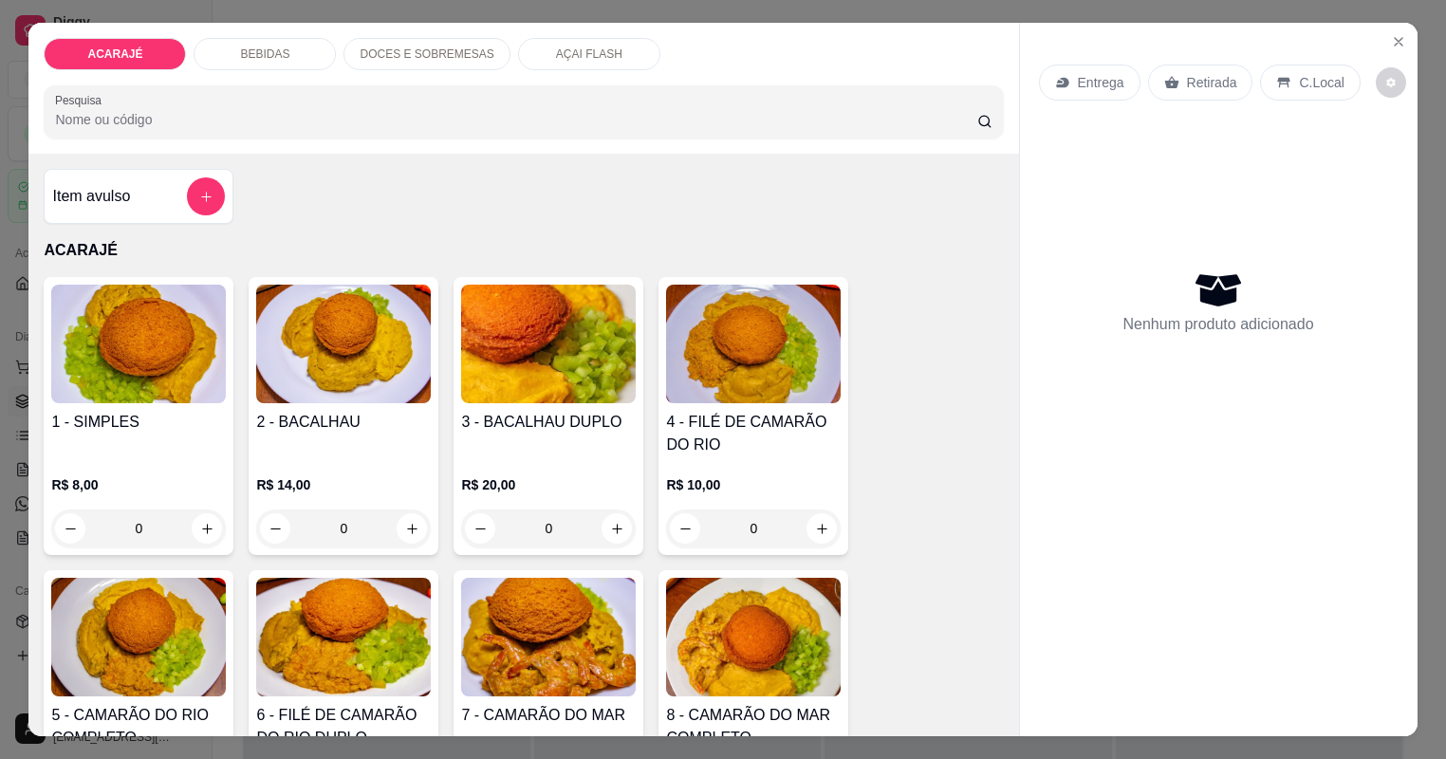
type input "1"
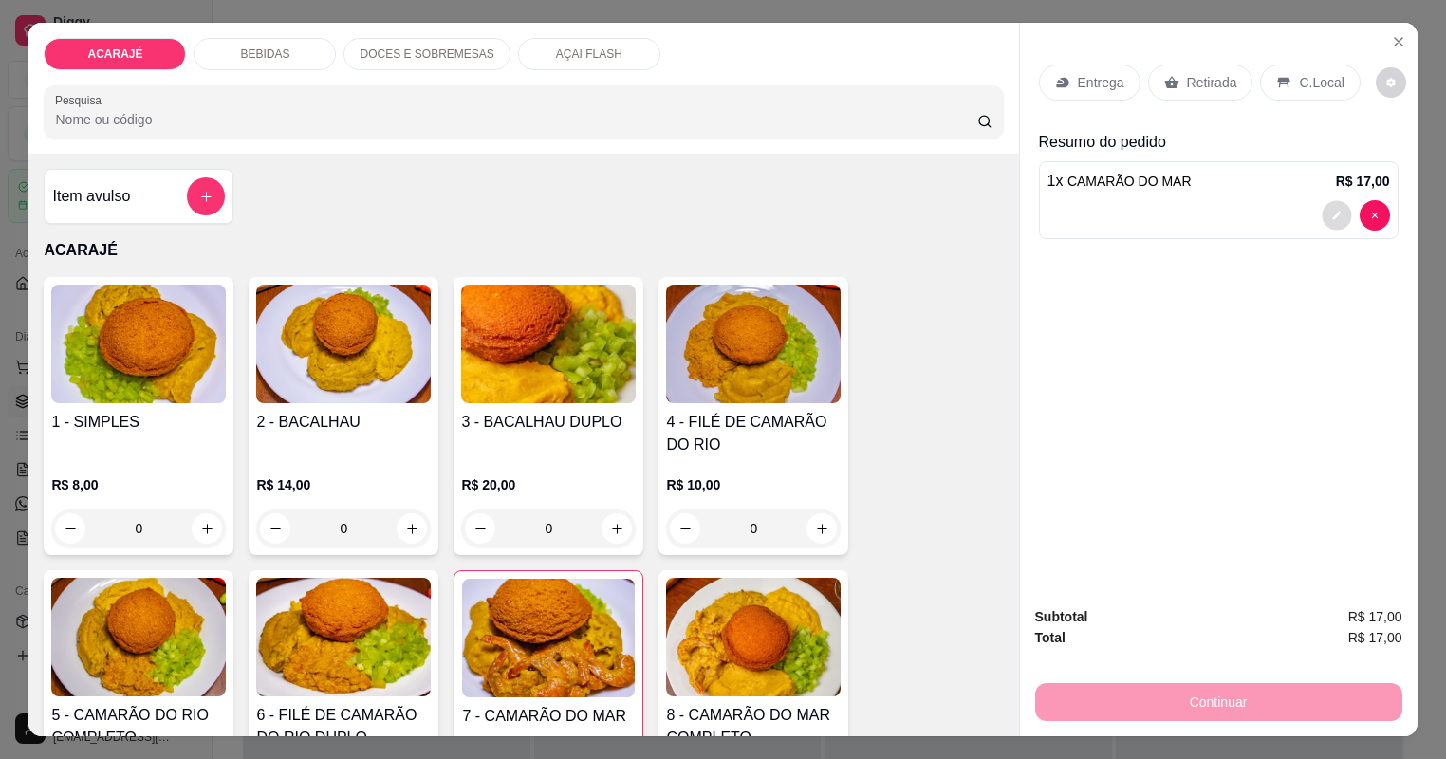
click at [1339, 223] on button "decrease-product-quantity" at bounding box center [1335, 214] width 29 height 29
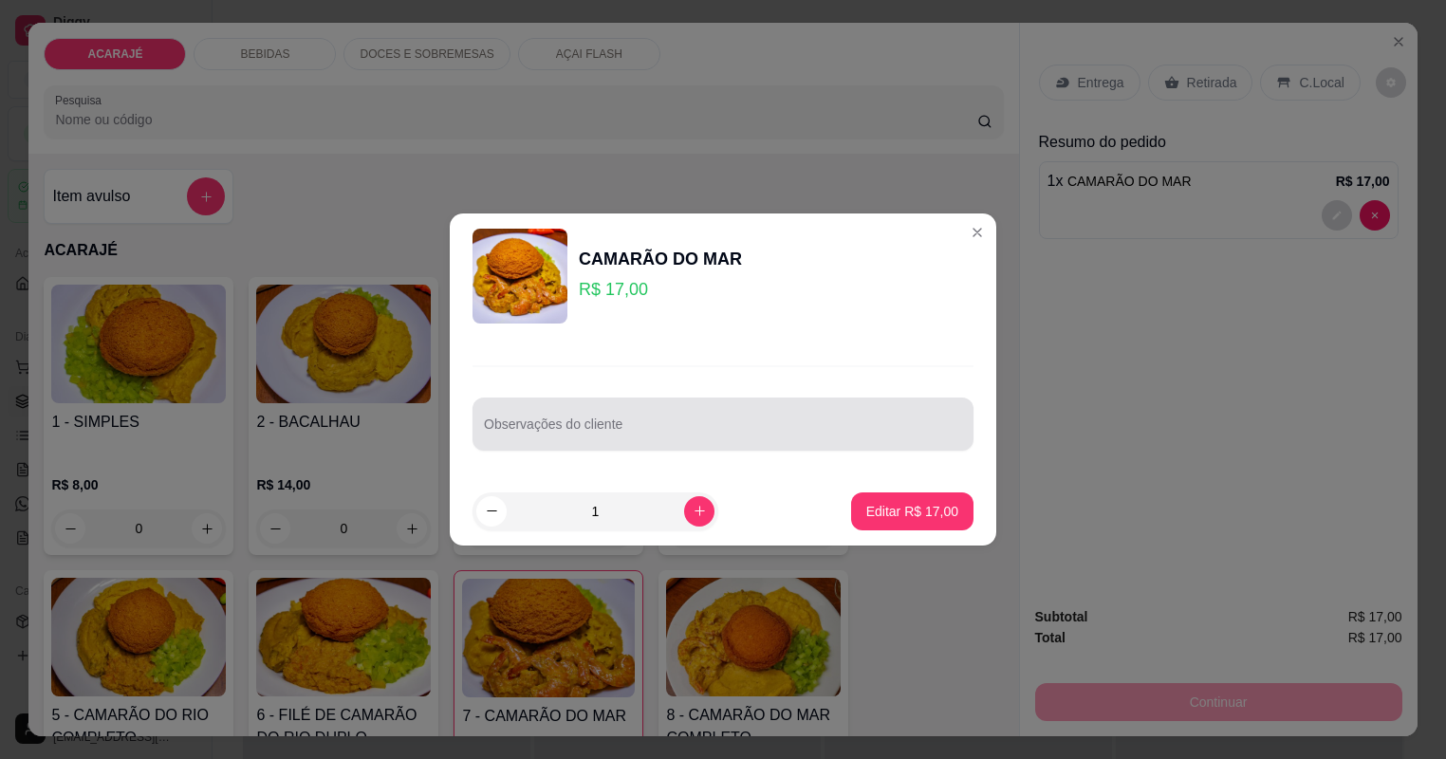
drag, startPoint x: 668, startPoint y: 421, endPoint x: 655, endPoint y: 410, distance: 16.8
click at [661, 417] on div at bounding box center [723, 424] width 478 height 38
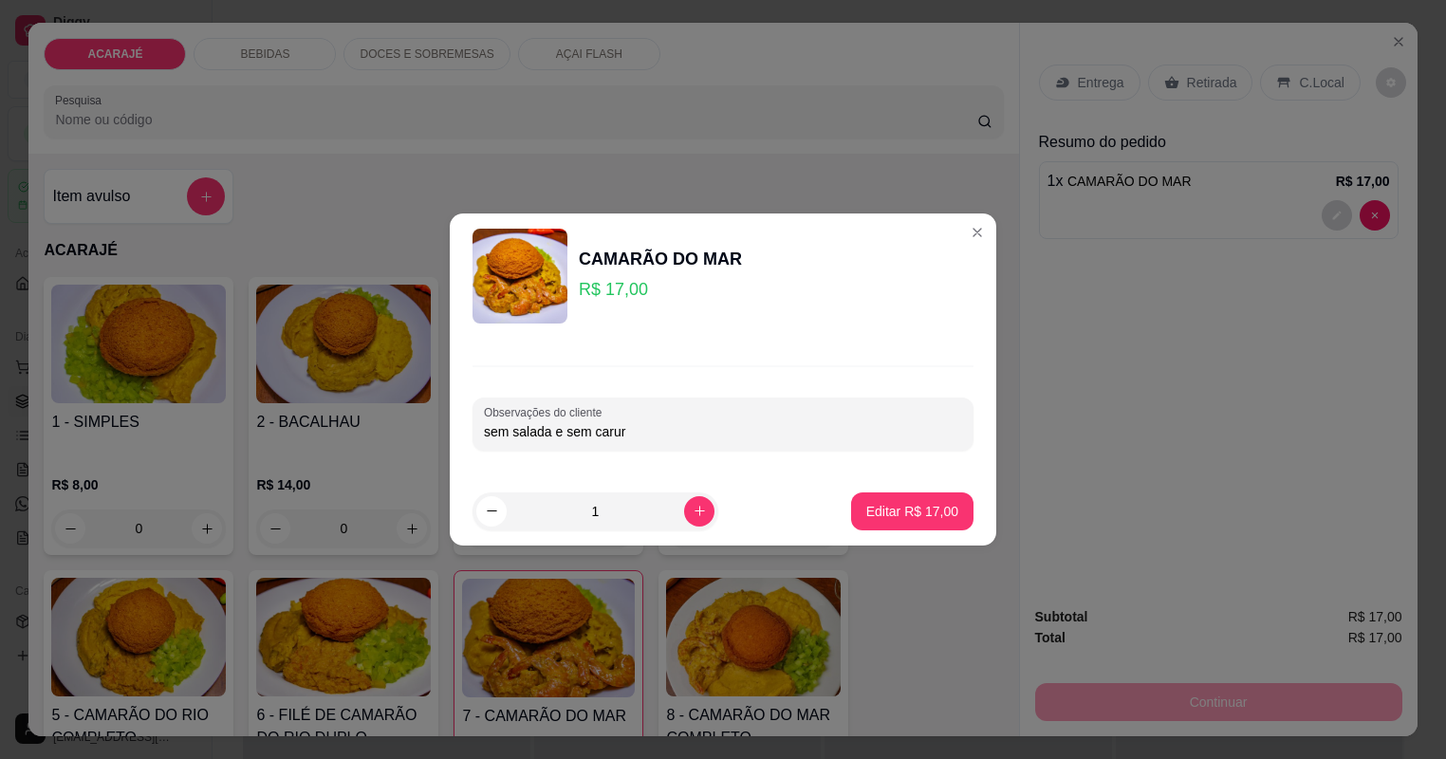
type input "sem salada e sem caruru"
click at [913, 513] on p "Editar R$ 17,00" at bounding box center [912, 511] width 92 height 19
type input "0"
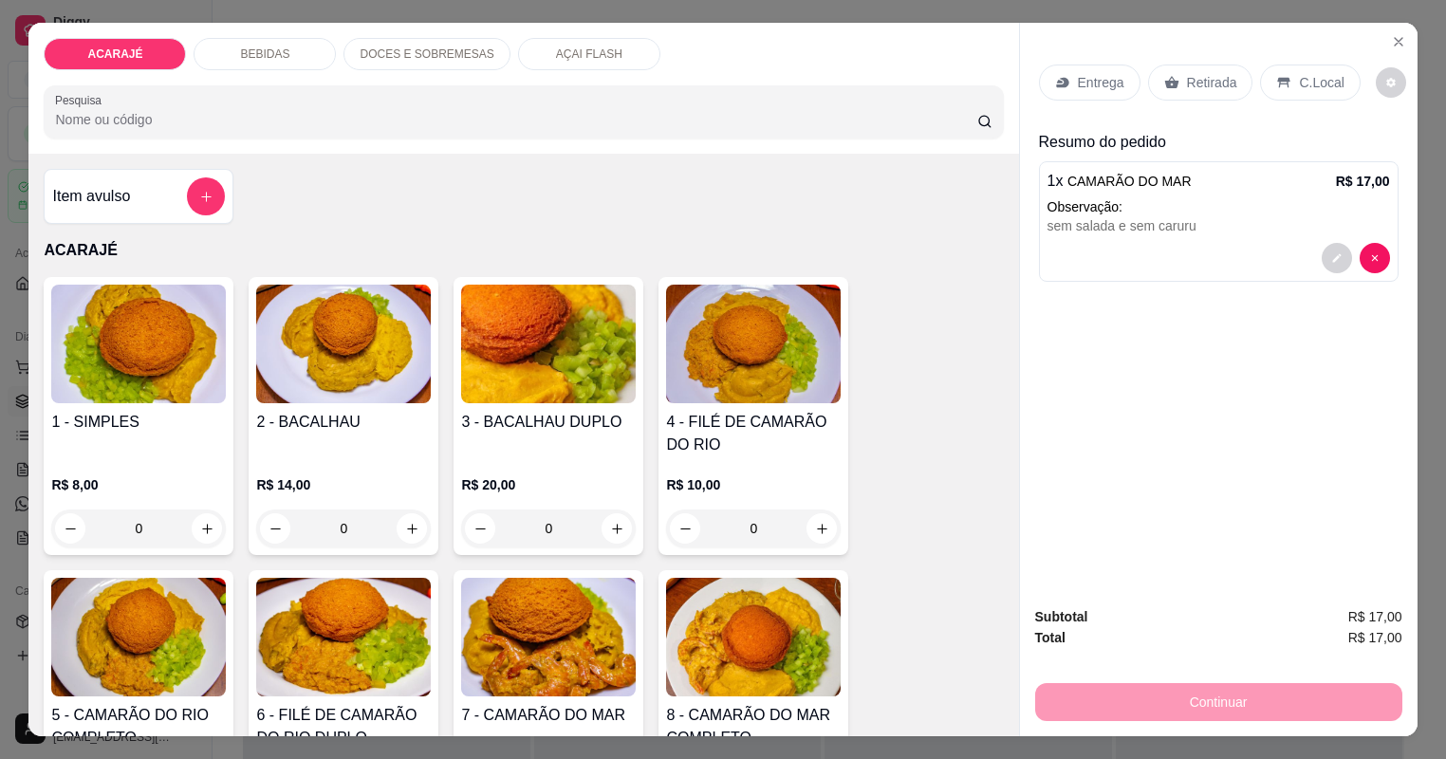
click at [1199, 94] on div "Retirada" at bounding box center [1200, 83] width 105 height 36
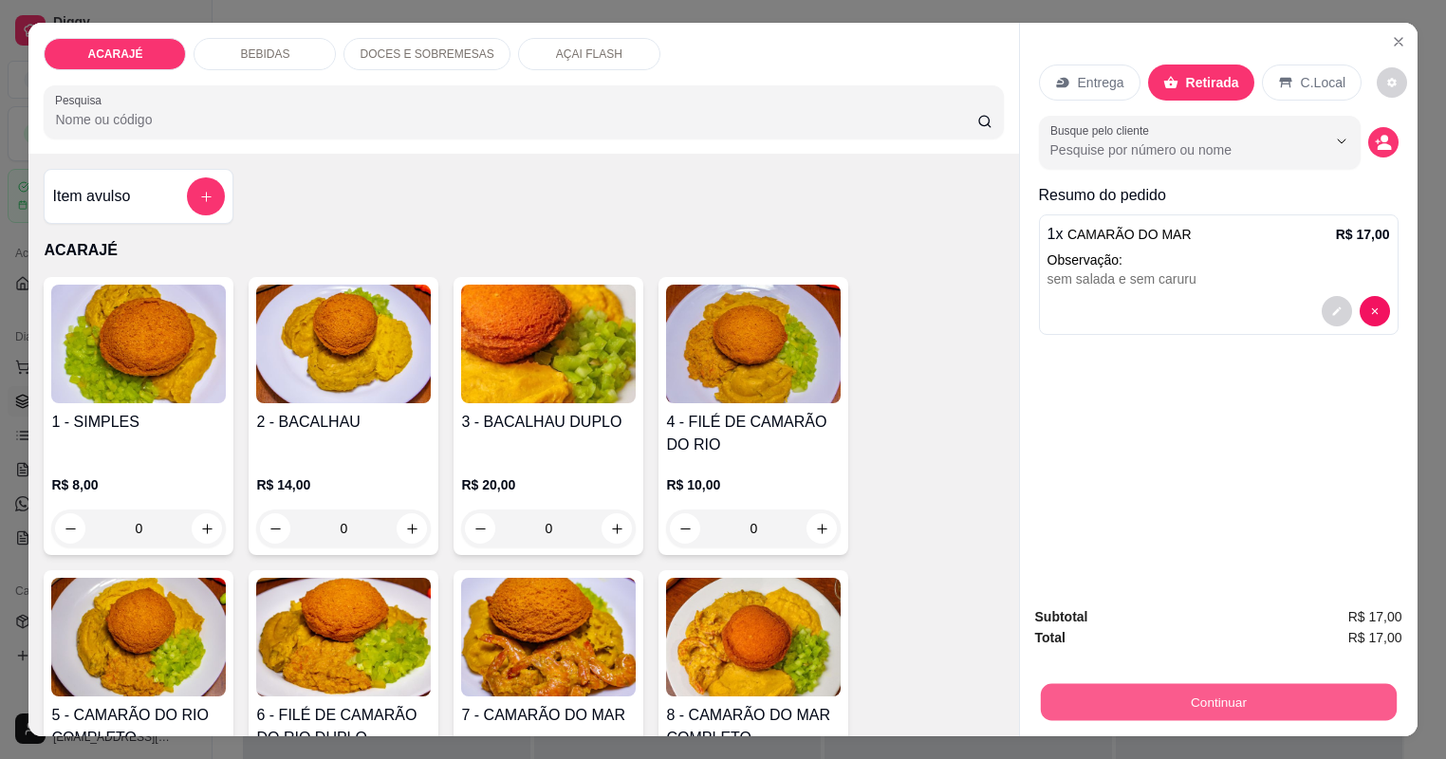
click at [1193, 713] on button "Continuar" at bounding box center [1218, 702] width 356 height 37
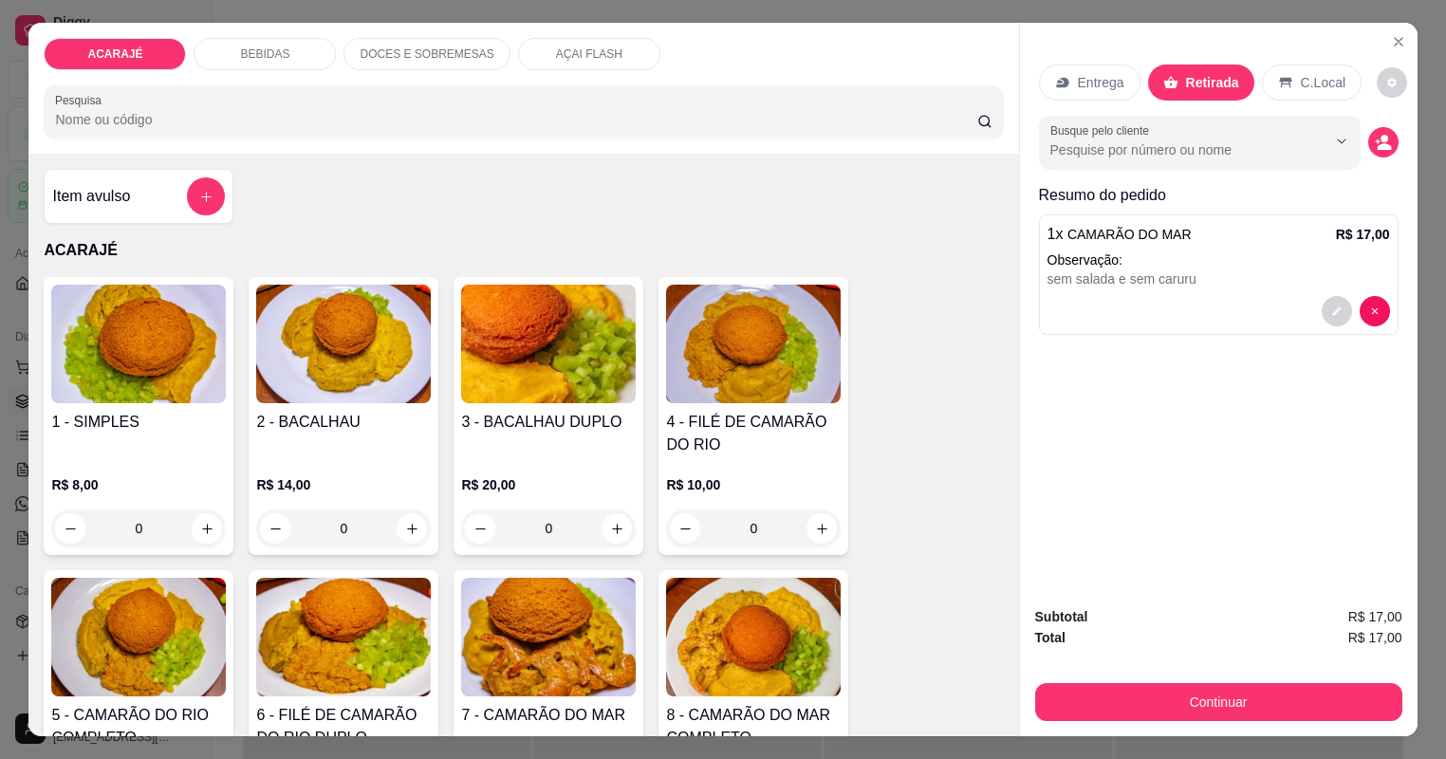
click at [1085, 76] on p "Entrega" at bounding box center [1101, 82] width 46 height 19
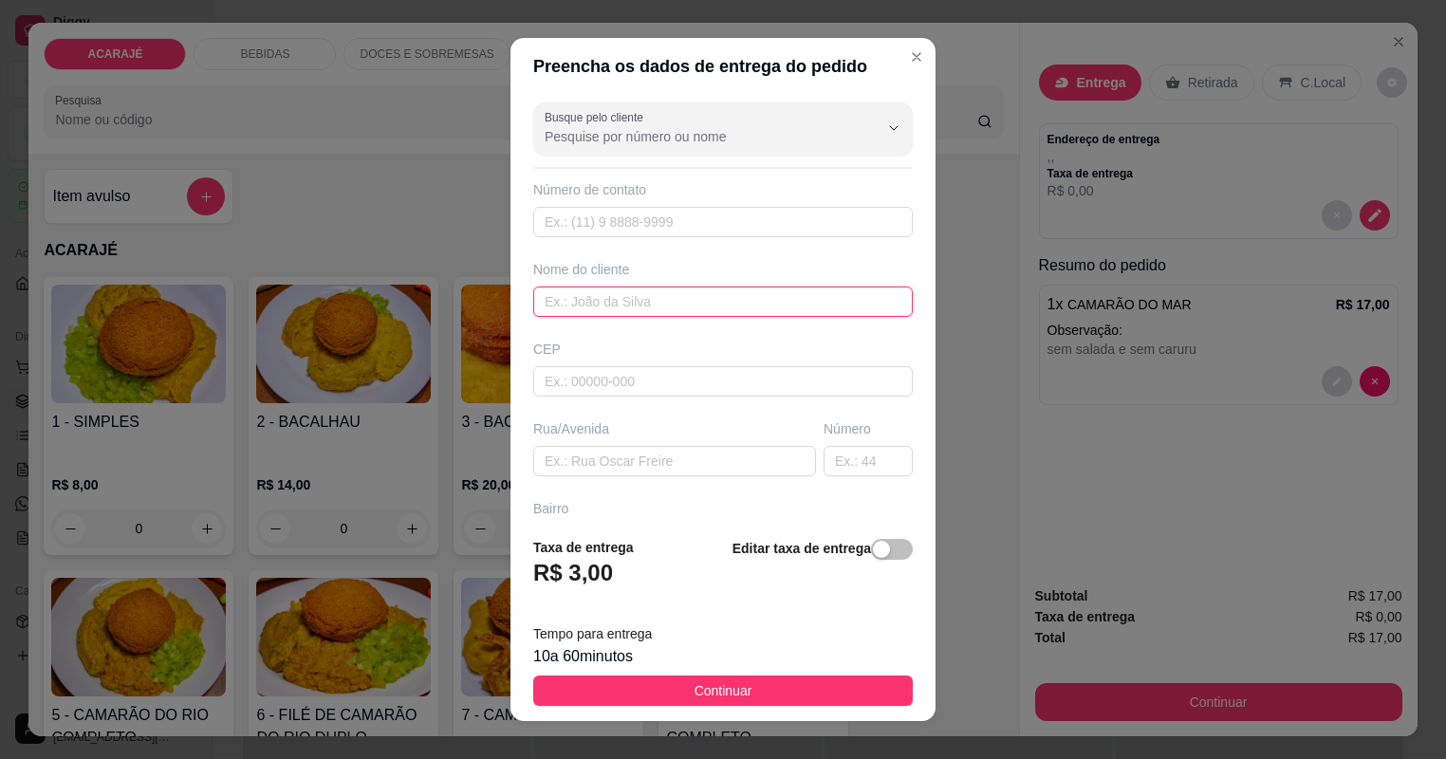
drag, startPoint x: 657, startPoint y: 286, endPoint x: 657, endPoint y: 301, distance: 14.2
click at [657, 296] on input "text" at bounding box center [722, 301] width 379 height 30
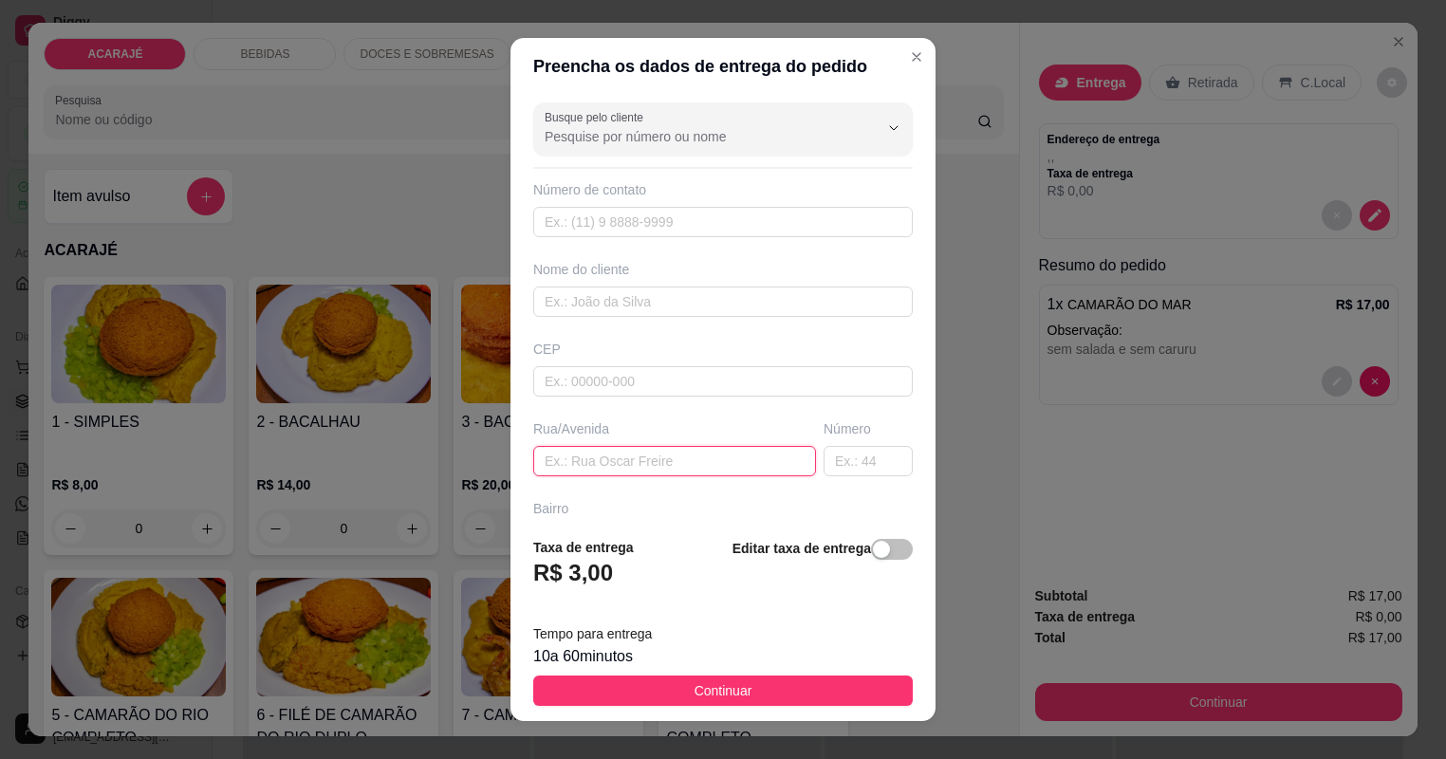
click at [623, 452] on input "text" at bounding box center [674, 461] width 283 height 30
paste input "É na [STREET_ADDRESS]"
type input "É na [STREET_ADDRESS]"
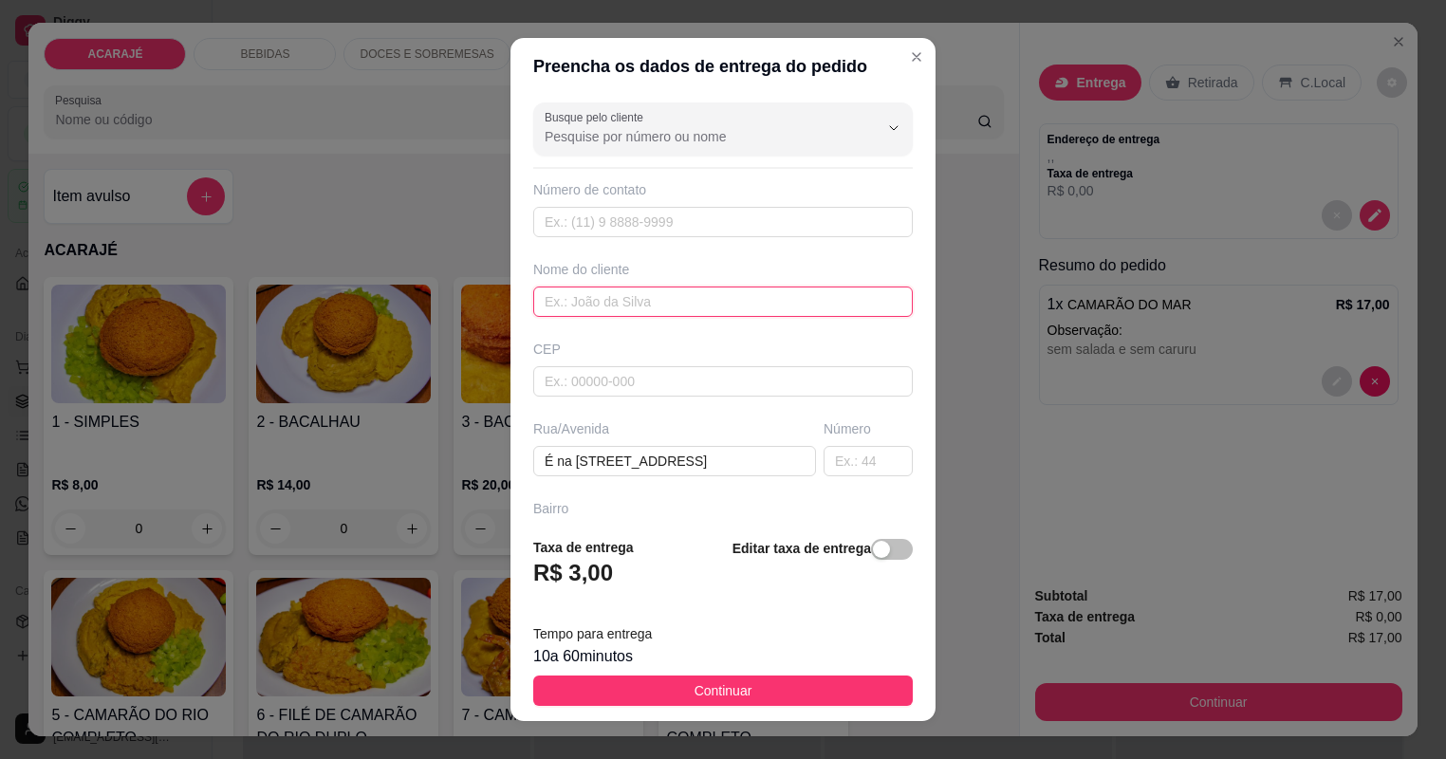
click at [659, 300] on input "text" at bounding box center [722, 301] width 379 height 30
type input "larrick"
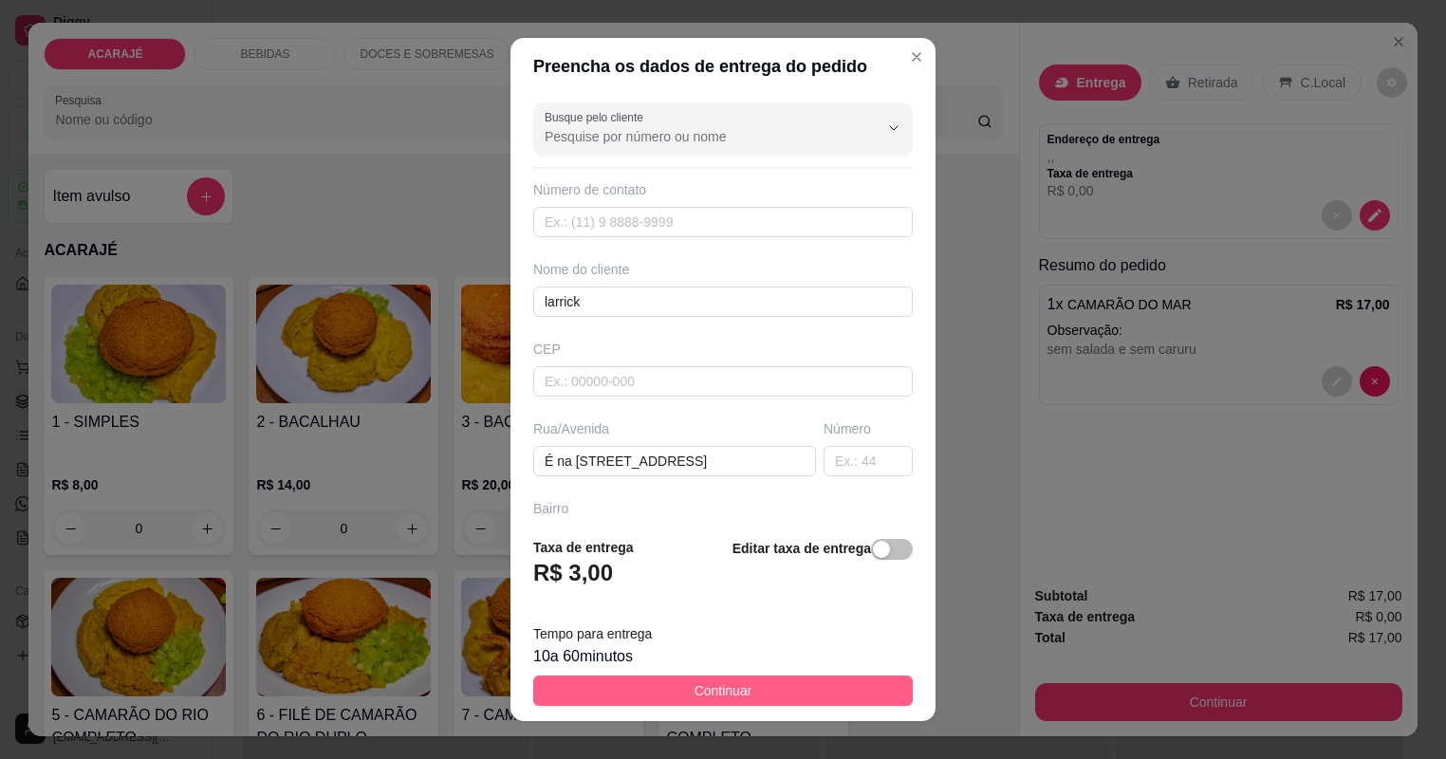
click at [793, 701] on footer "Taxa de entrega R$ 3,00 Editar taxa de entrega Tempo para entrega 10 a 60 minut…" at bounding box center [722, 621] width 425 height 199
click at [837, 681] on button "Continuar" at bounding box center [722, 690] width 379 height 30
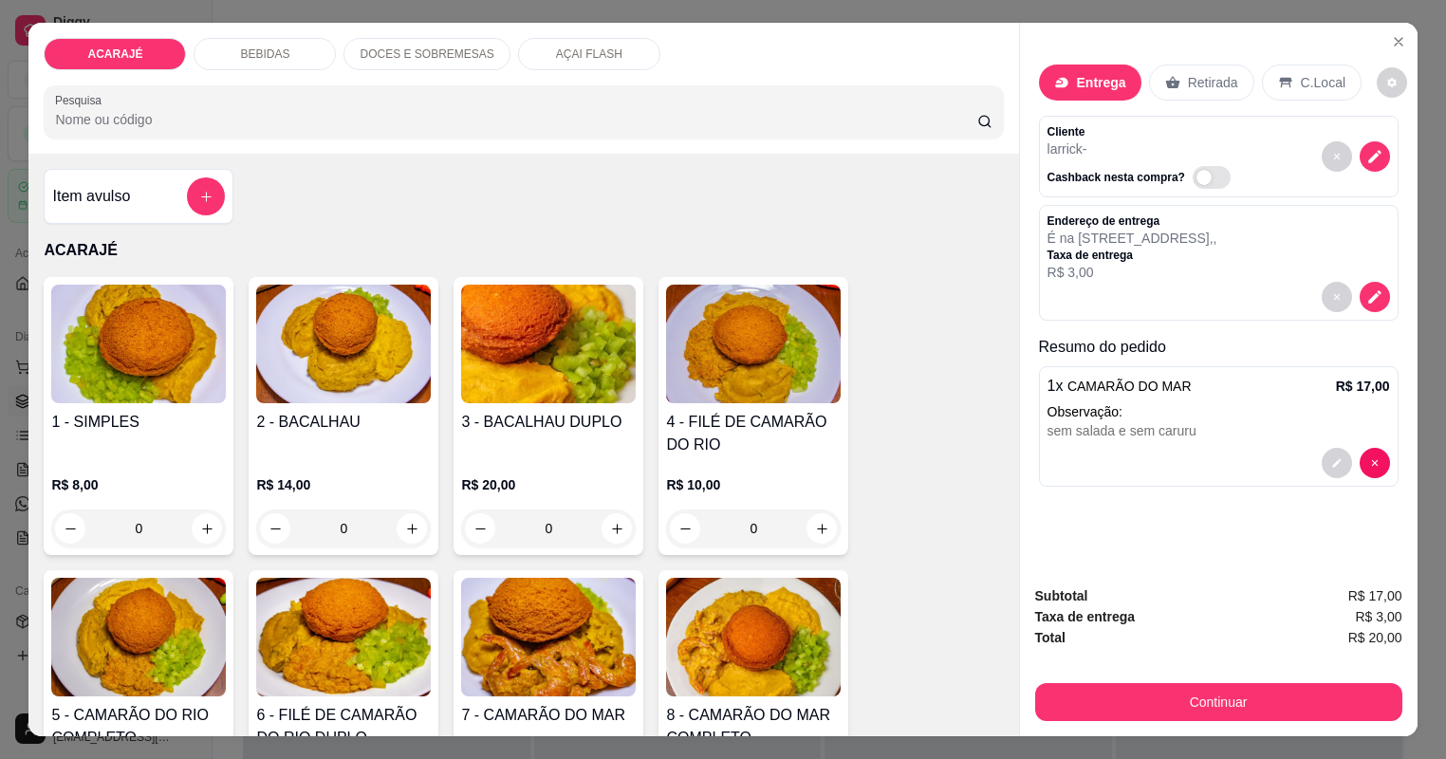
click at [1100, 681] on div "Subtotal R$ 17,00 Taxa de entrega R$ 3,00 Total R$ 20,00 Continuar" at bounding box center [1218, 653] width 367 height 136
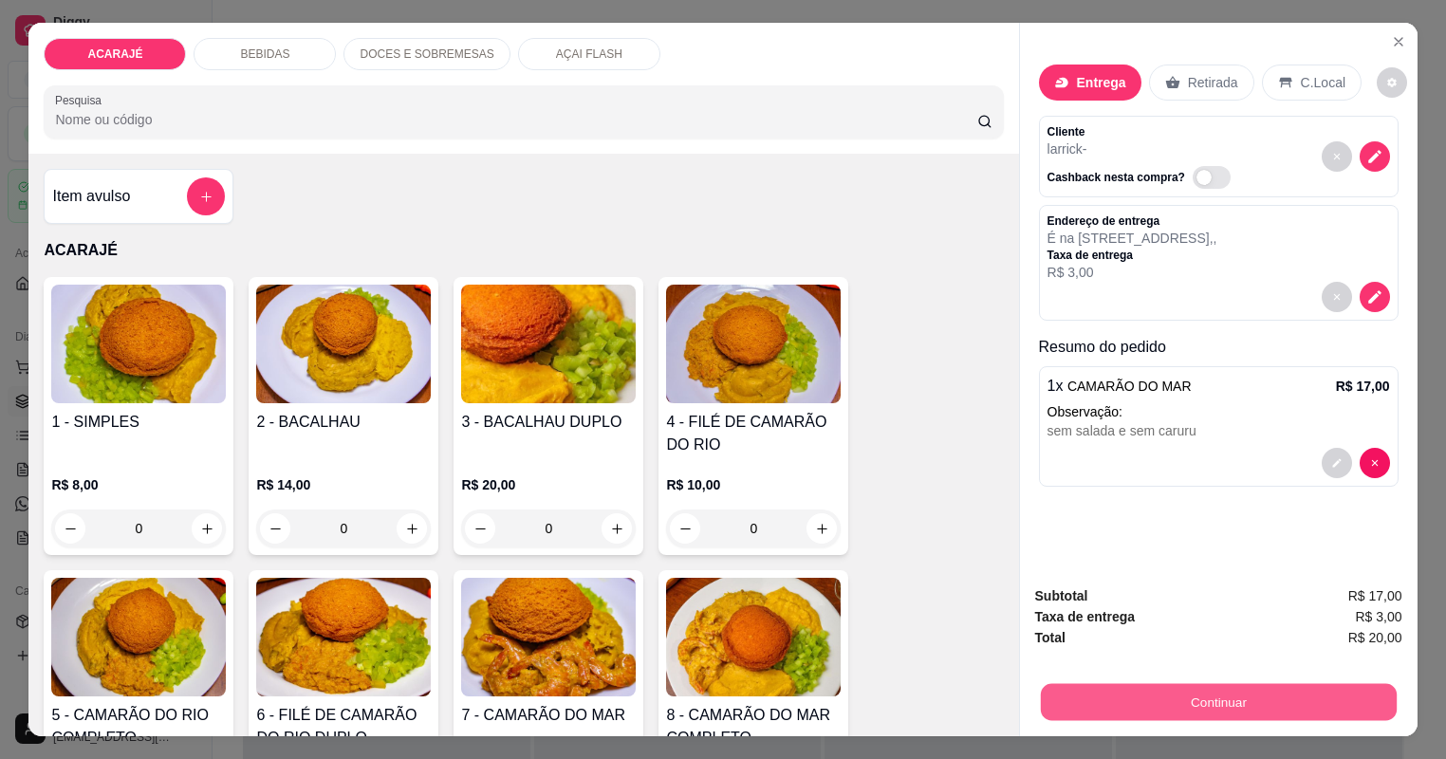
click at [1068, 697] on button "Continuar" at bounding box center [1218, 702] width 356 height 37
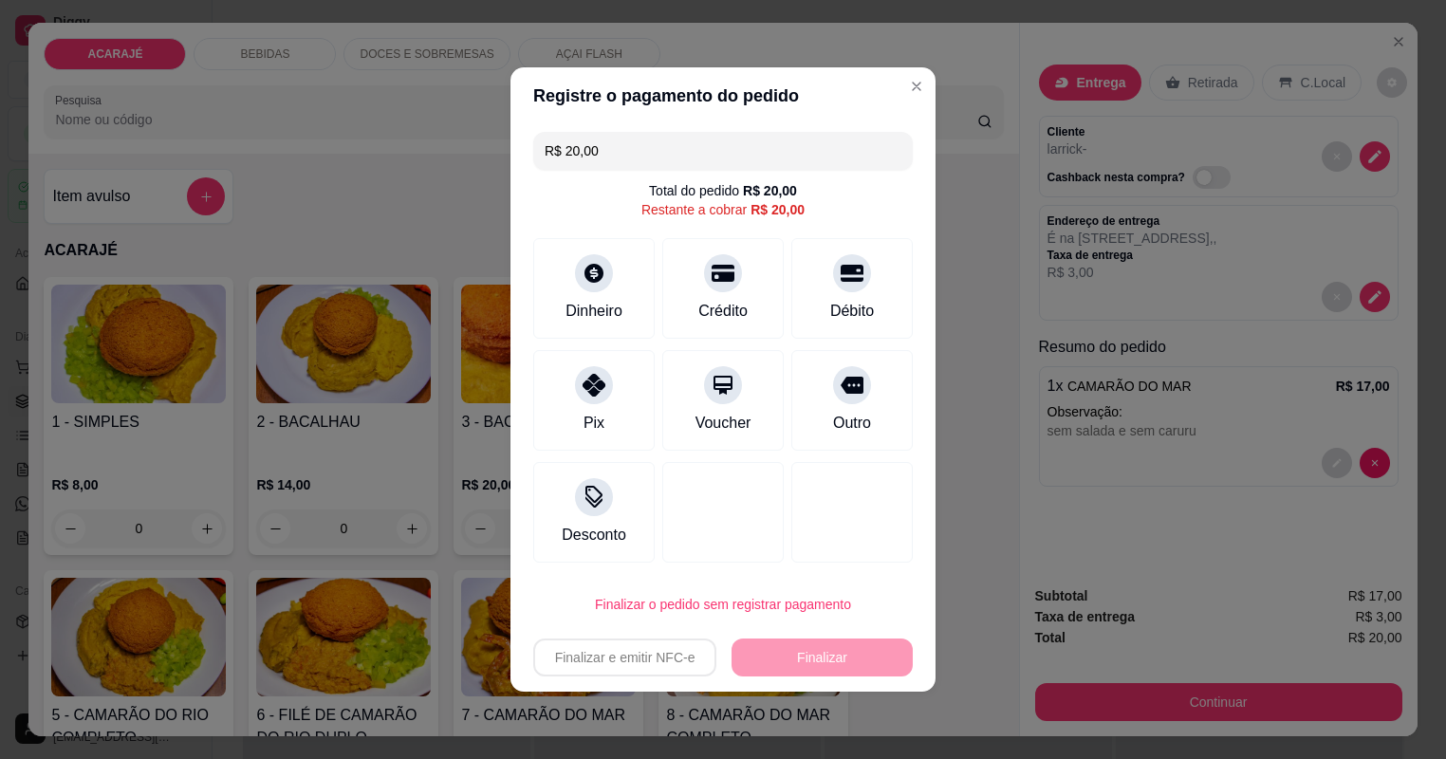
drag, startPoint x: 637, startPoint y: 372, endPoint x: 683, endPoint y: 417, distance: 64.4
click at [655, 388] on div "Pix" at bounding box center [593, 400] width 121 height 101
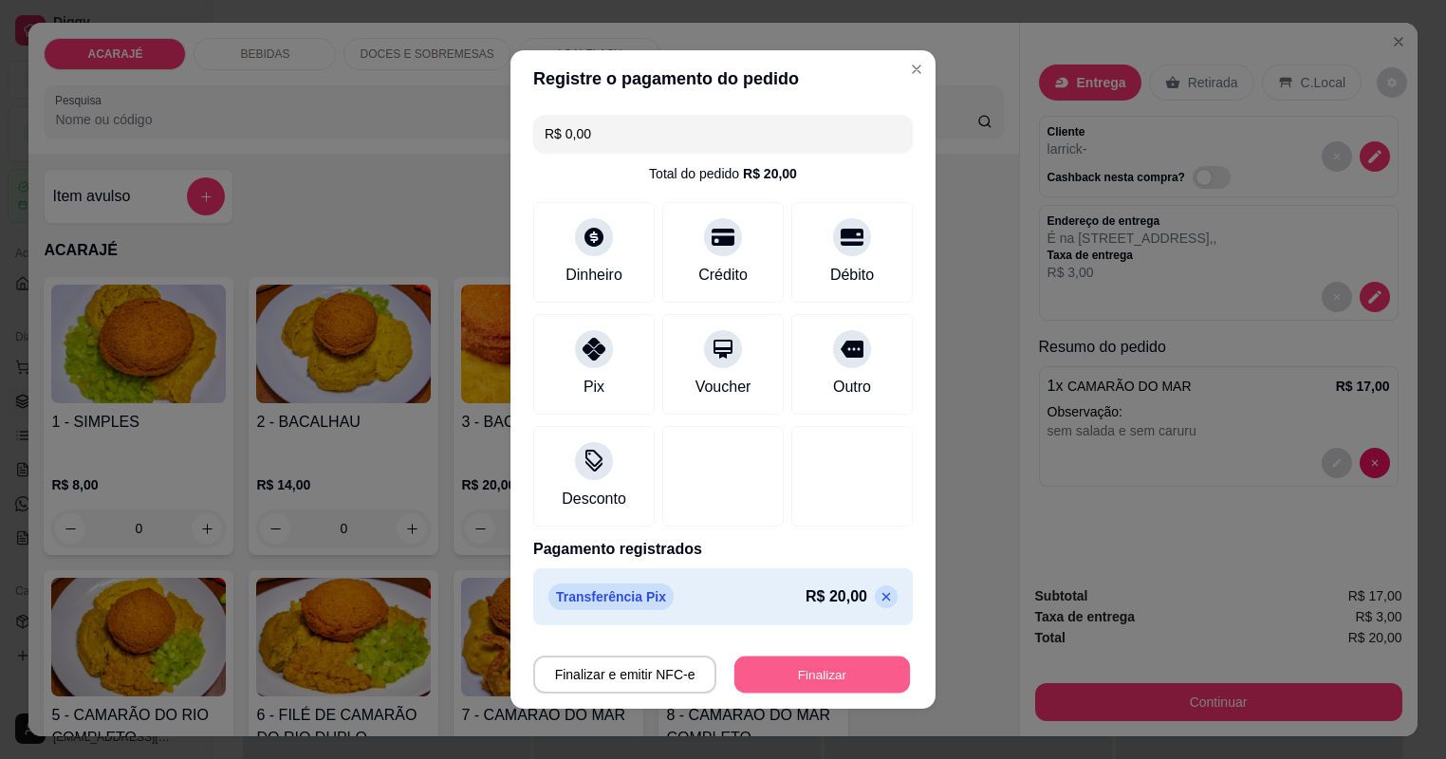
click at [829, 681] on button "Finalizar" at bounding box center [821, 674] width 175 height 37
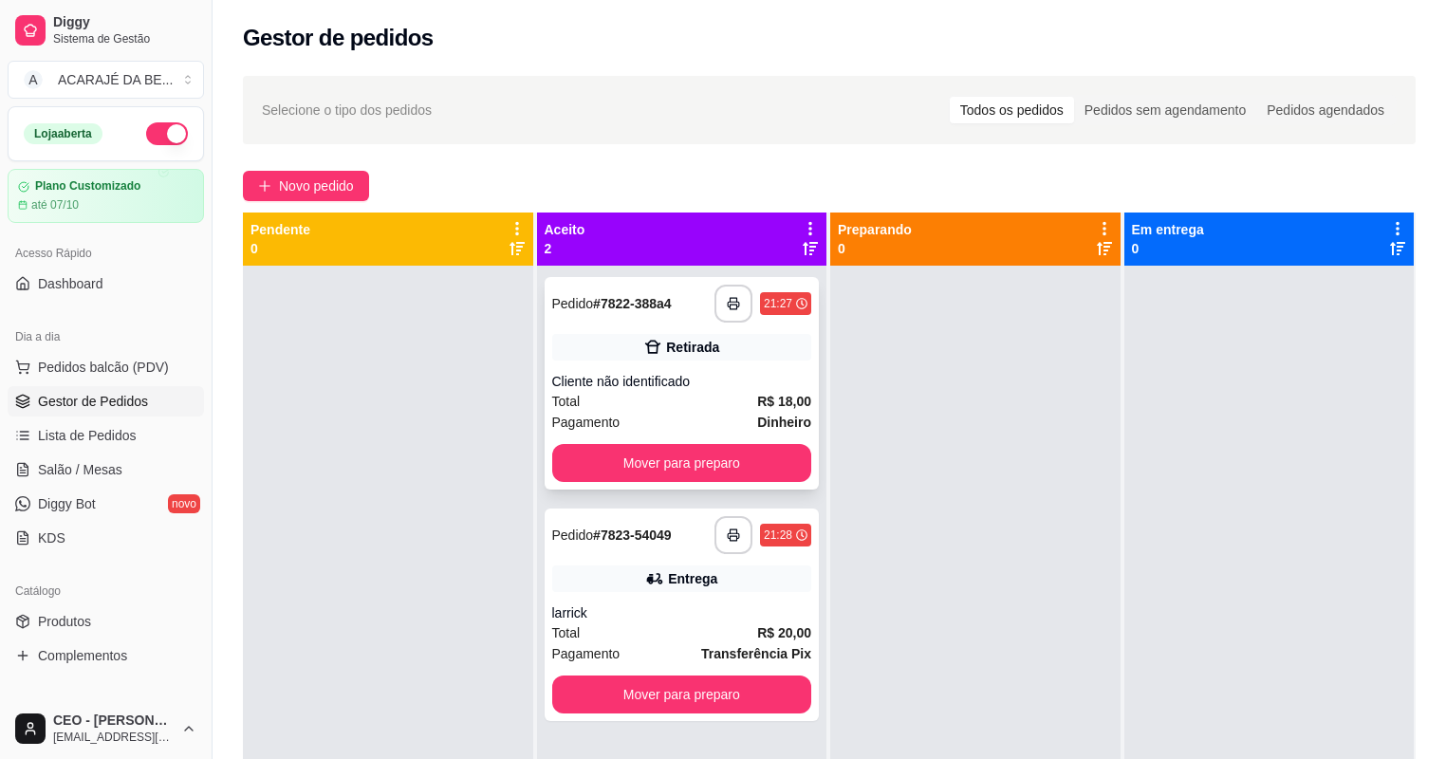
click at [720, 369] on div "**********" at bounding box center [681, 383] width 275 height 212
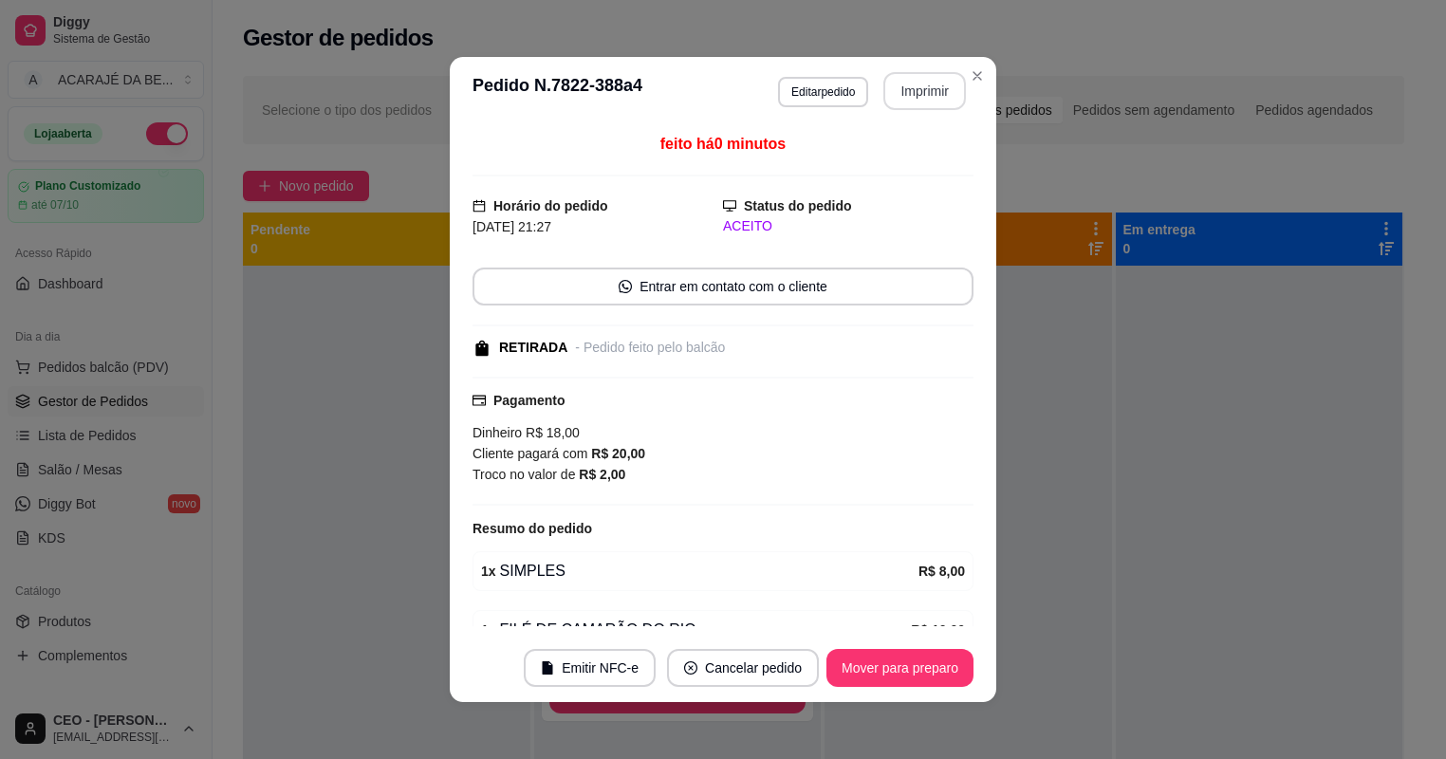
click at [931, 101] on button "Imprimir" at bounding box center [924, 91] width 83 height 38
click at [895, 692] on footer "Emitir NFC-e Cancelar pedido Mover para preparo" at bounding box center [723, 668] width 546 height 68
click at [907, 669] on button "Mover para preparo" at bounding box center [899, 668] width 142 height 37
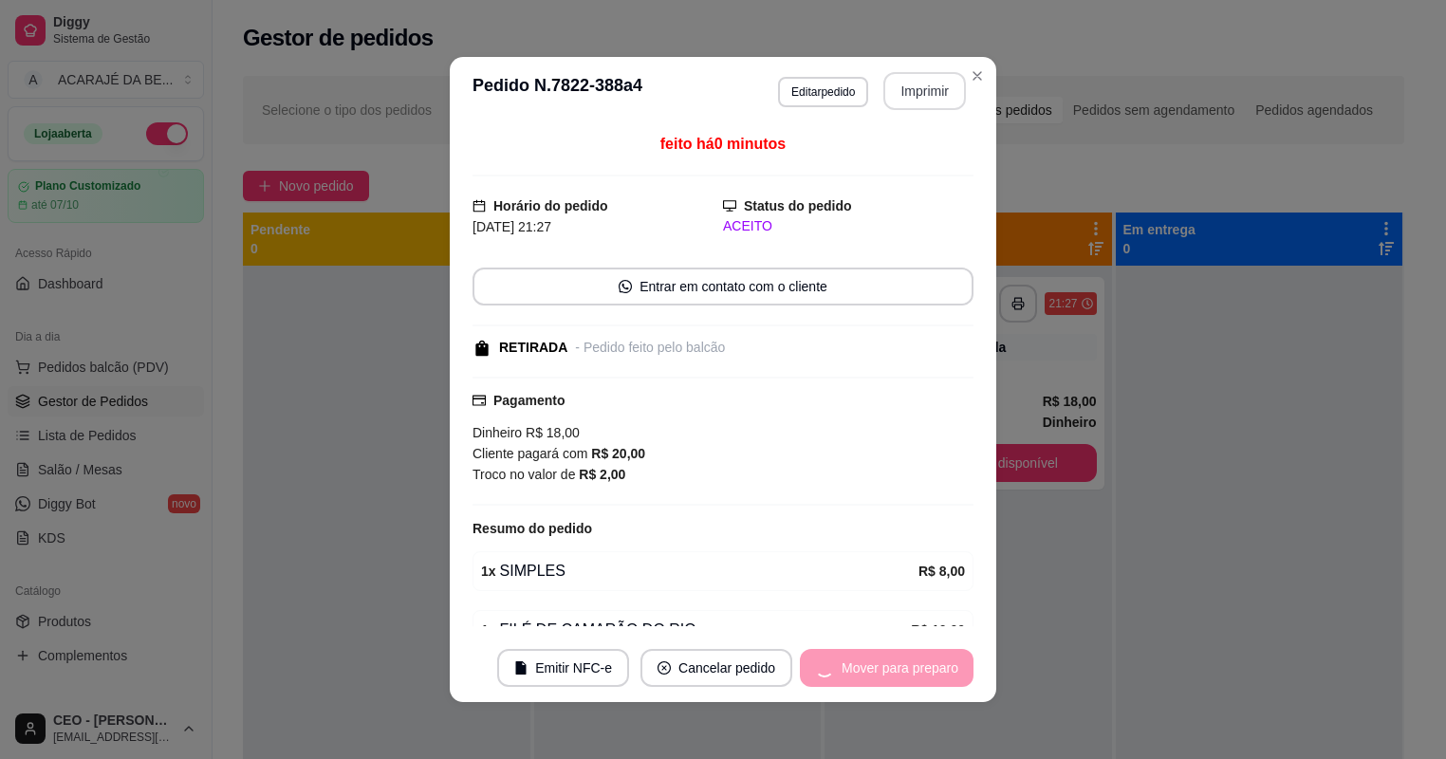
click at [923, 668] on div "Mover para preparo" at bounding box center [887, 668] width 174 height 38
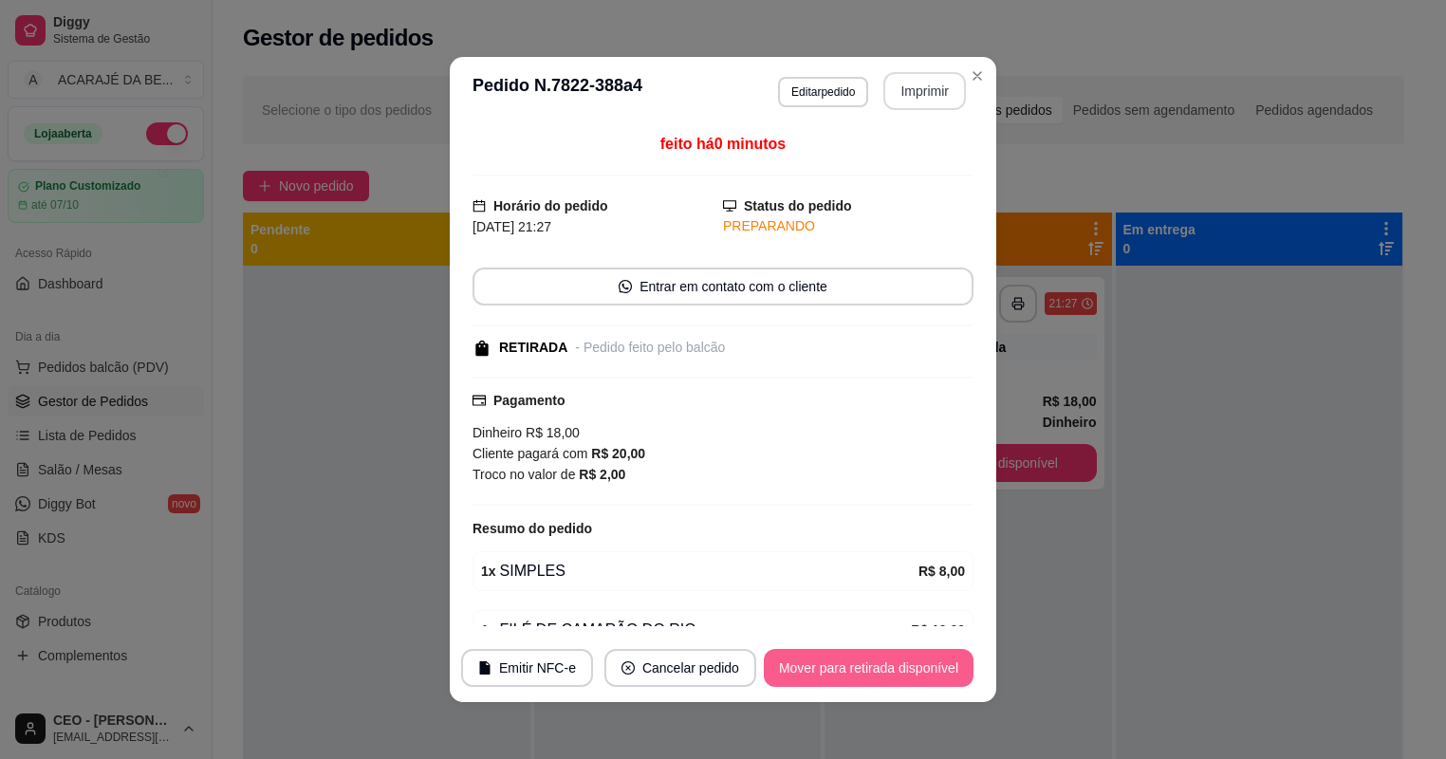
click at [925, 668] on button "Mover para retirada disponível" at bounding box center [869, 668] width 210 height 38
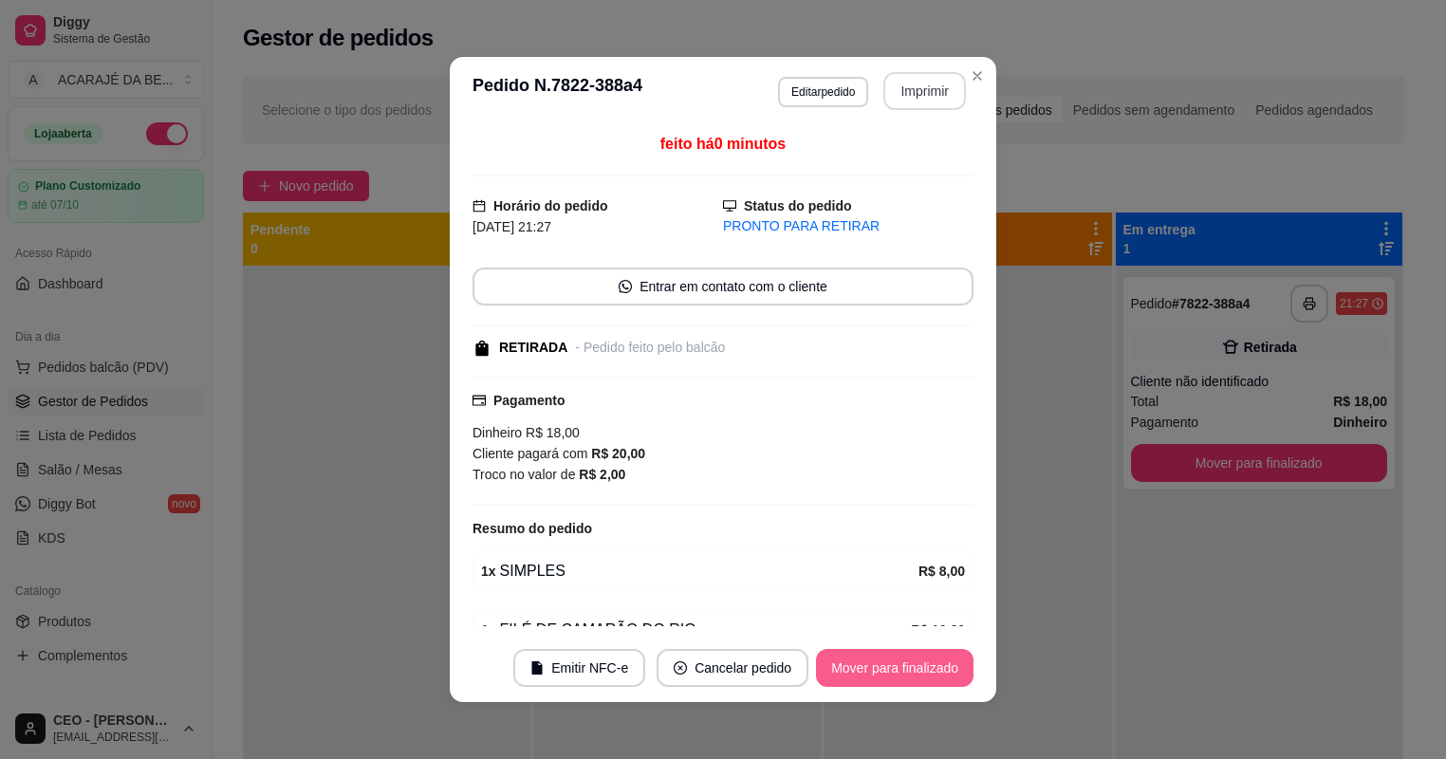
click at [949, 660] on button "Mover para finalizado" at bounding box center [894, 668] width 157 height 38
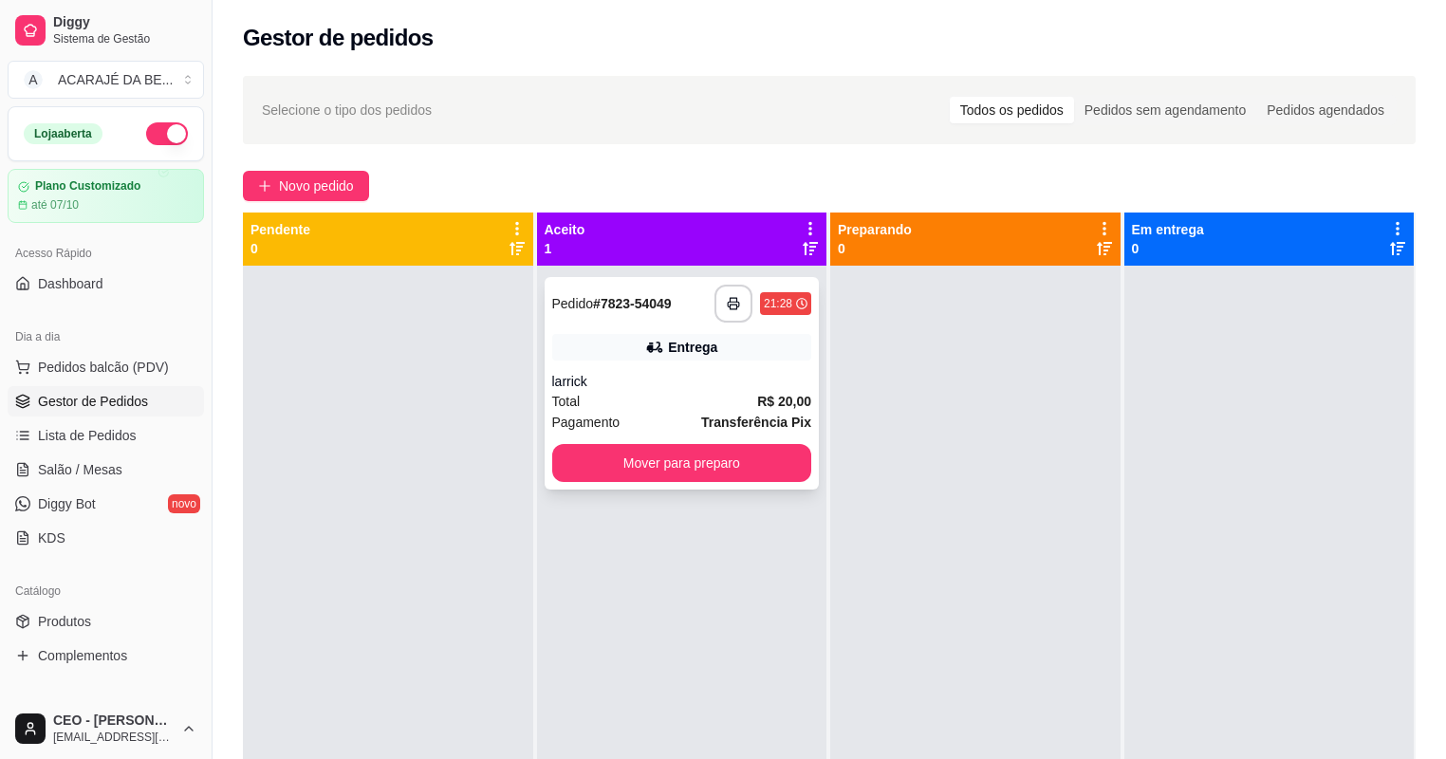
click at [644, 298] on strong "# 7823-54049" at bounding box center [632, 303] width 79 height 15
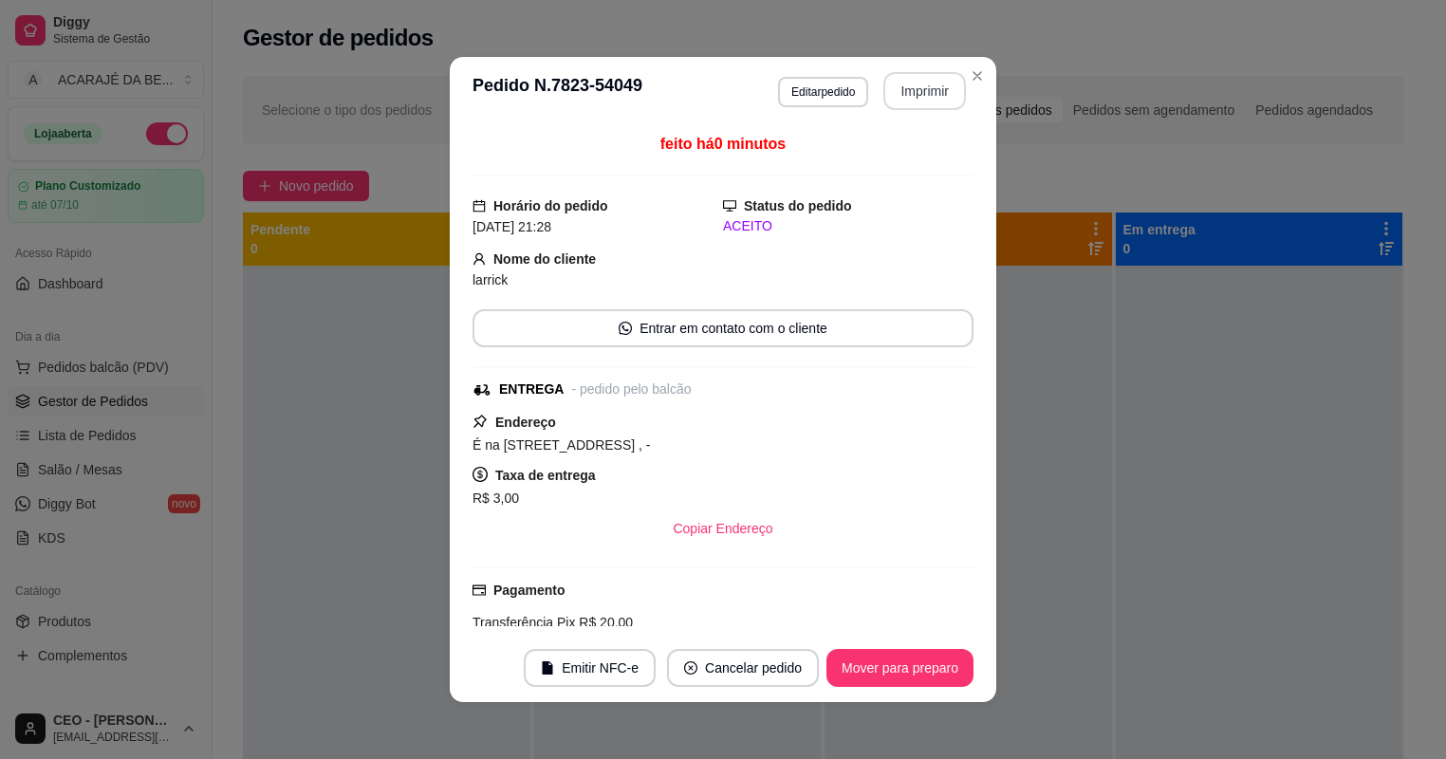
click at [933, 91] on button "Imprimir" at bounding box center [924, 91] width 83 height 38
click at [946, 644] on footer "Emitir NFC-e Cancelar pedido Mover para preparo" at bounding box center [723, 668] width 546 height 68
click at [941, 655] on button "Mover para preparo" at bounding box center [899, 668] width 147 height 38
click at [941, 655] on div "Mover para preparo" at bounding box center [887, 668] width 174 height 38
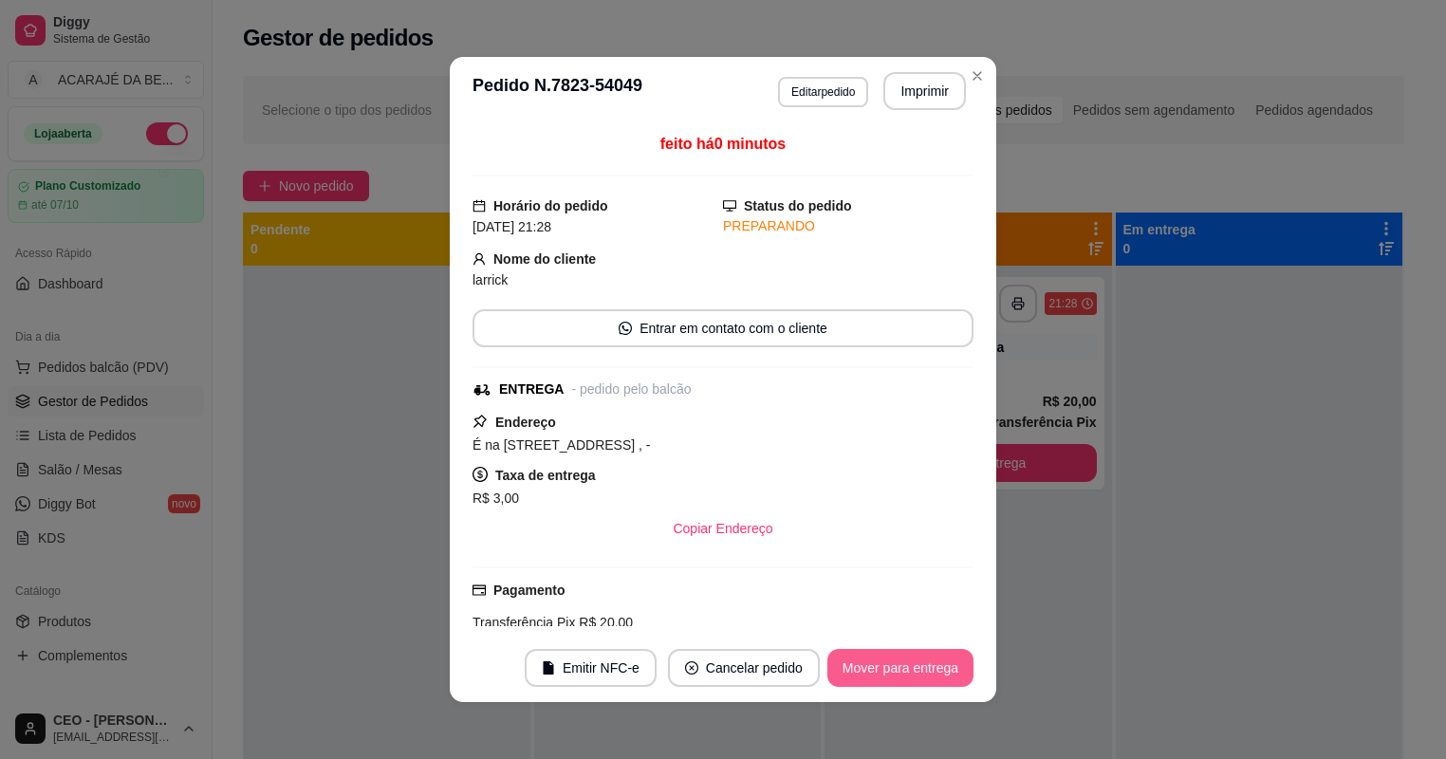
click at [932, 652] on button "Mover para entrega" at bounding box center [900, 668] width 146 height 38
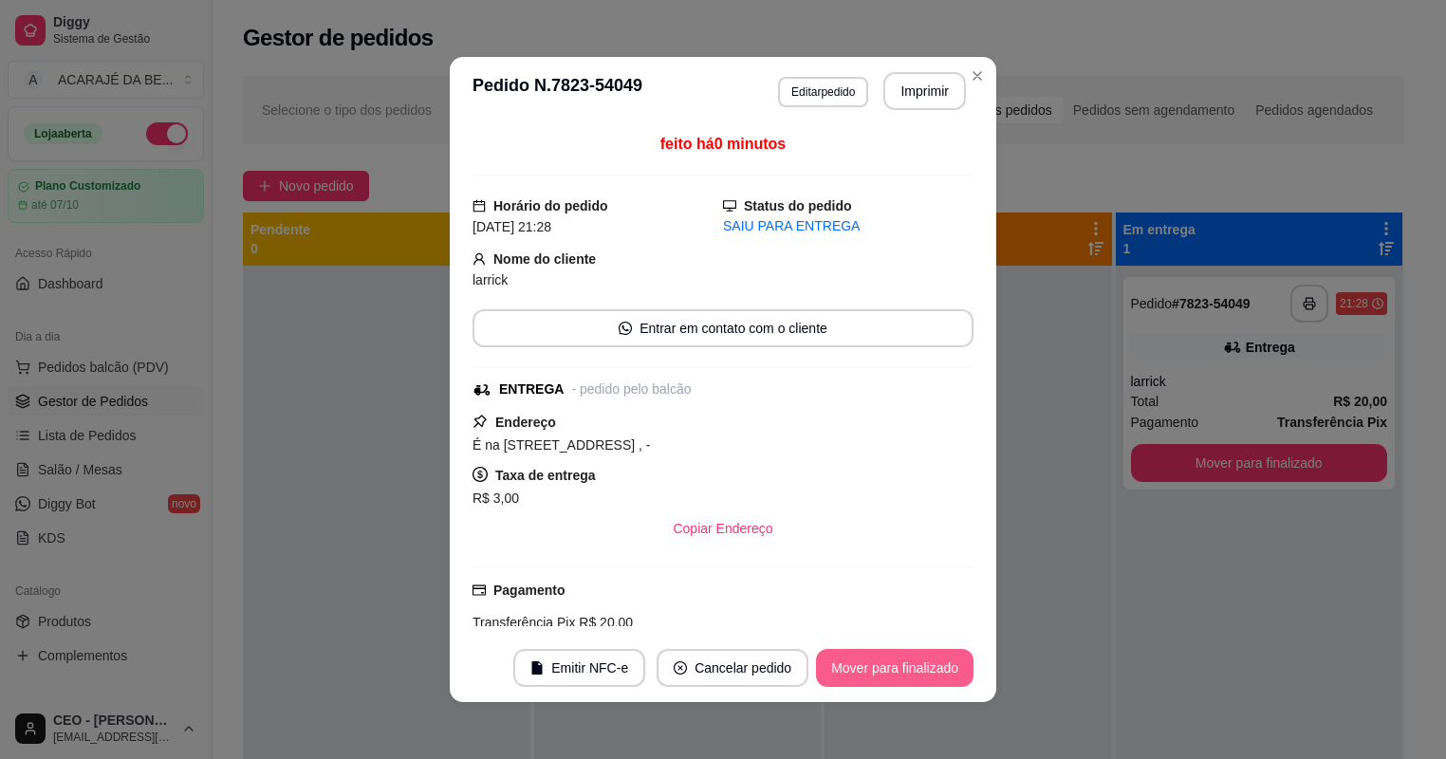
click at [936, 670] on button "Mover para finalizado" at bounding box center [894, 668] width 157 height 38
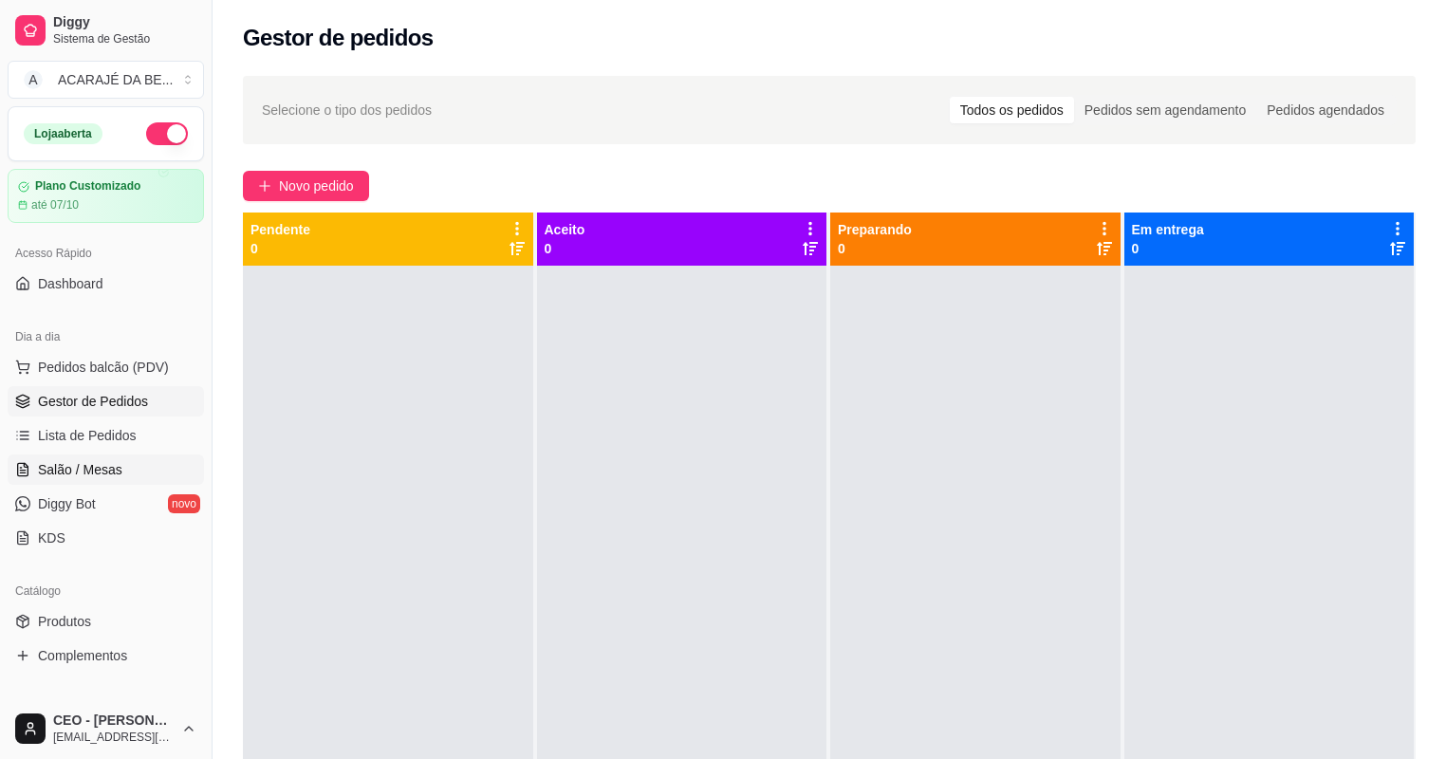
click at [133, 467] on link "Salão / Mesas" at bounding box center [106, 469] width 196 height 30
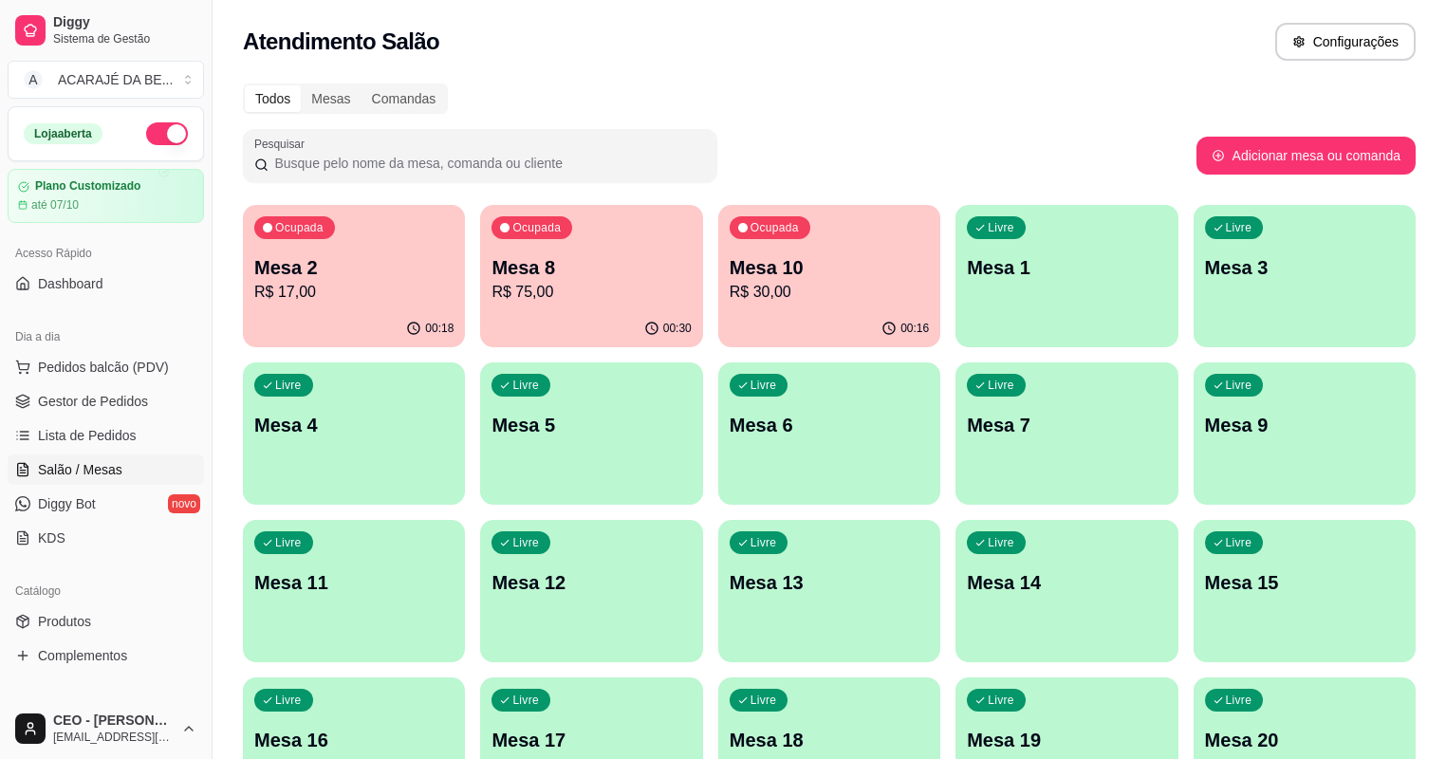
click at [512, 304] on div "Ocupada Mesa 8 R$ 75,00" at bounding box center [591, 257] width 222 height 105
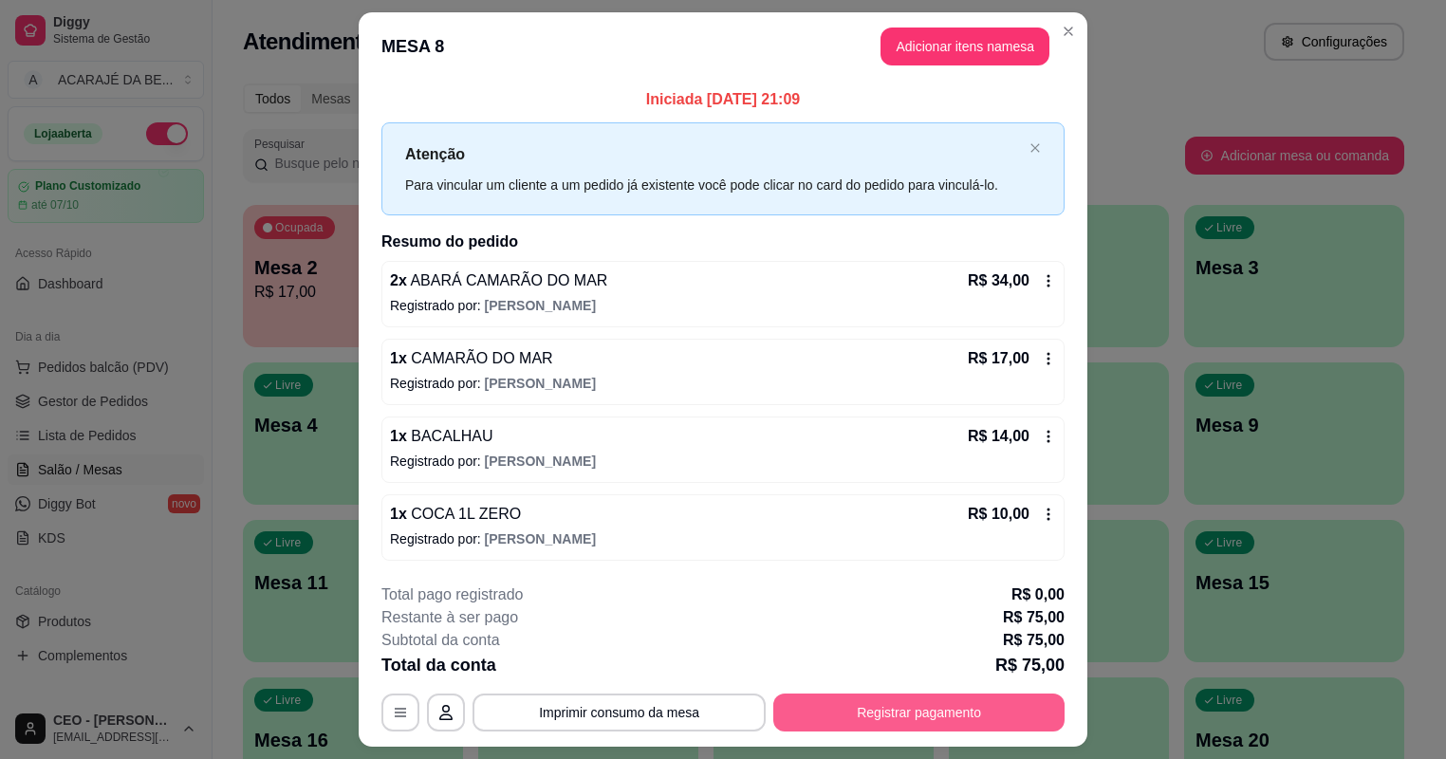
click at [973, 693] on button "Registrar pagamento" at bounding box center [918, 712] width 291 height 38
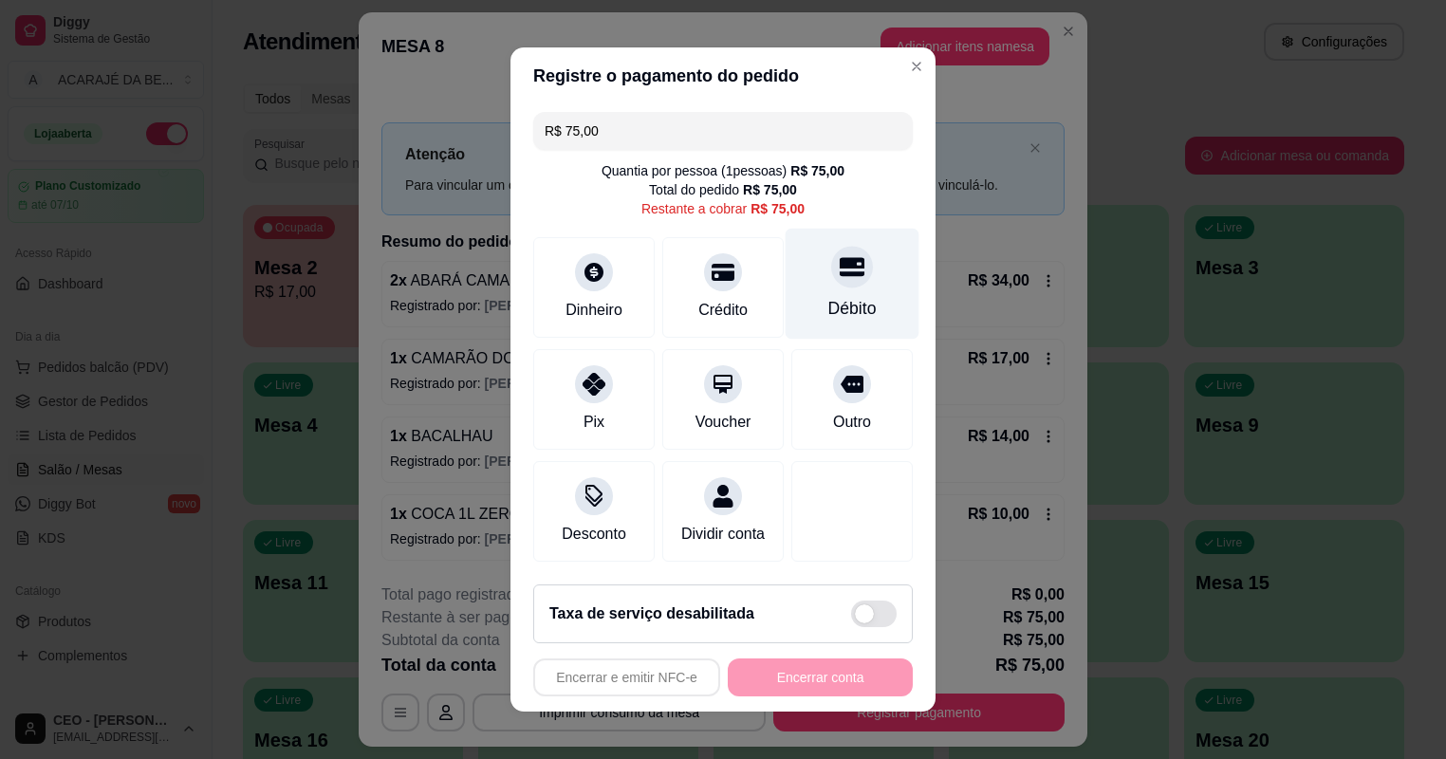
click at [858, 287] on div "Débito" at bounding box center [852, 284] width 134 height 111
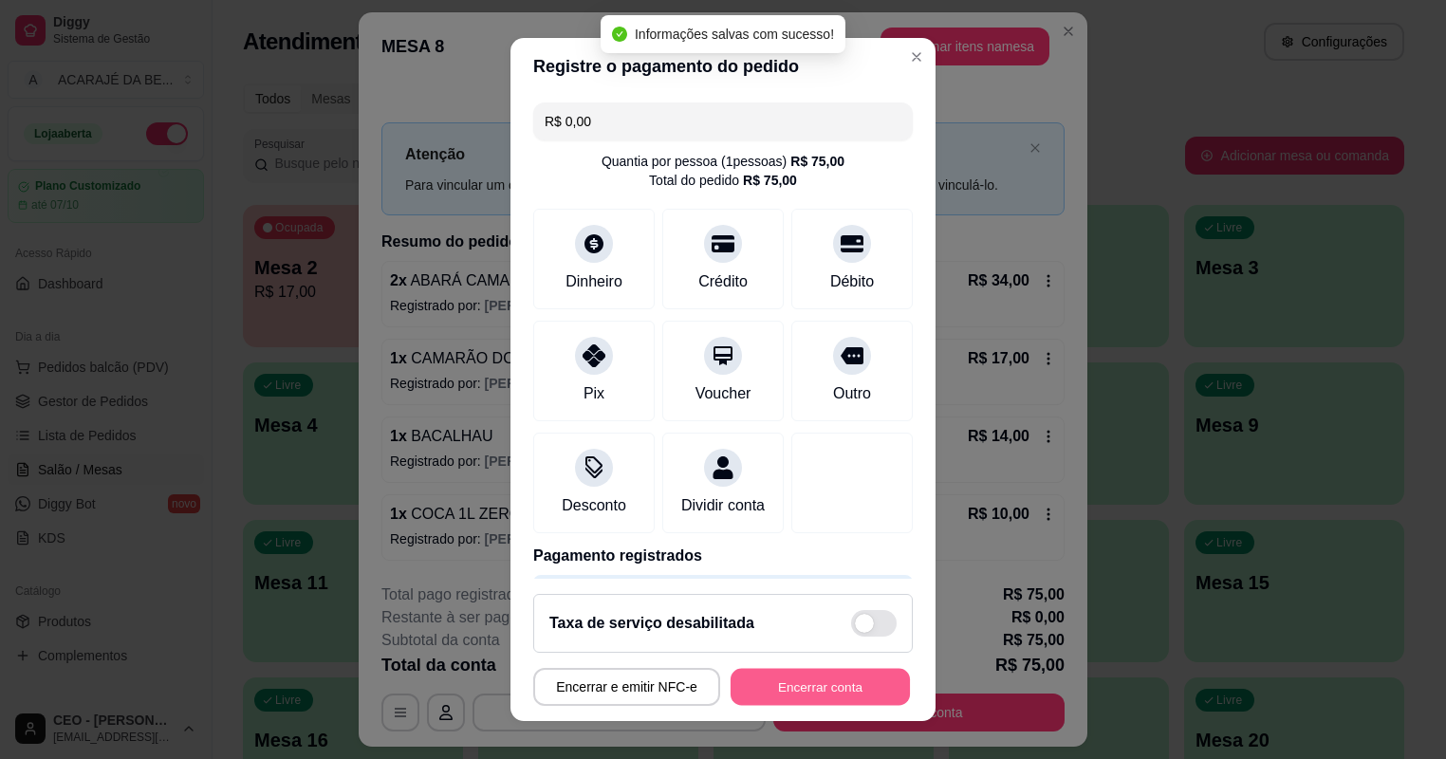
click at [820, 679] on button "Encerrar conta" at bounding box center [819, 687] width 179 height 37
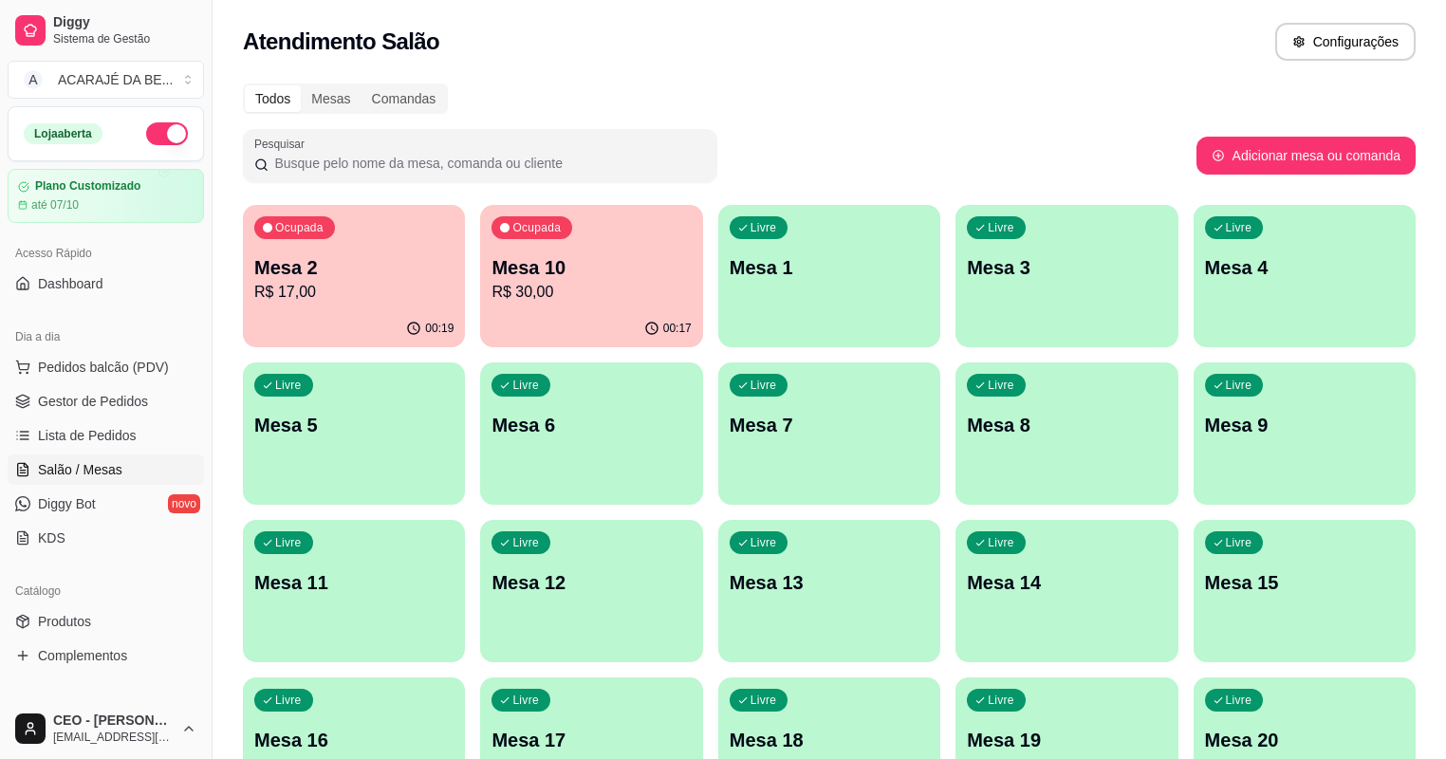
click at [279, 298] on div "Ocupada Mesa 2 R$ 17,00" at bounding box center [354, 257] width 222 height 105
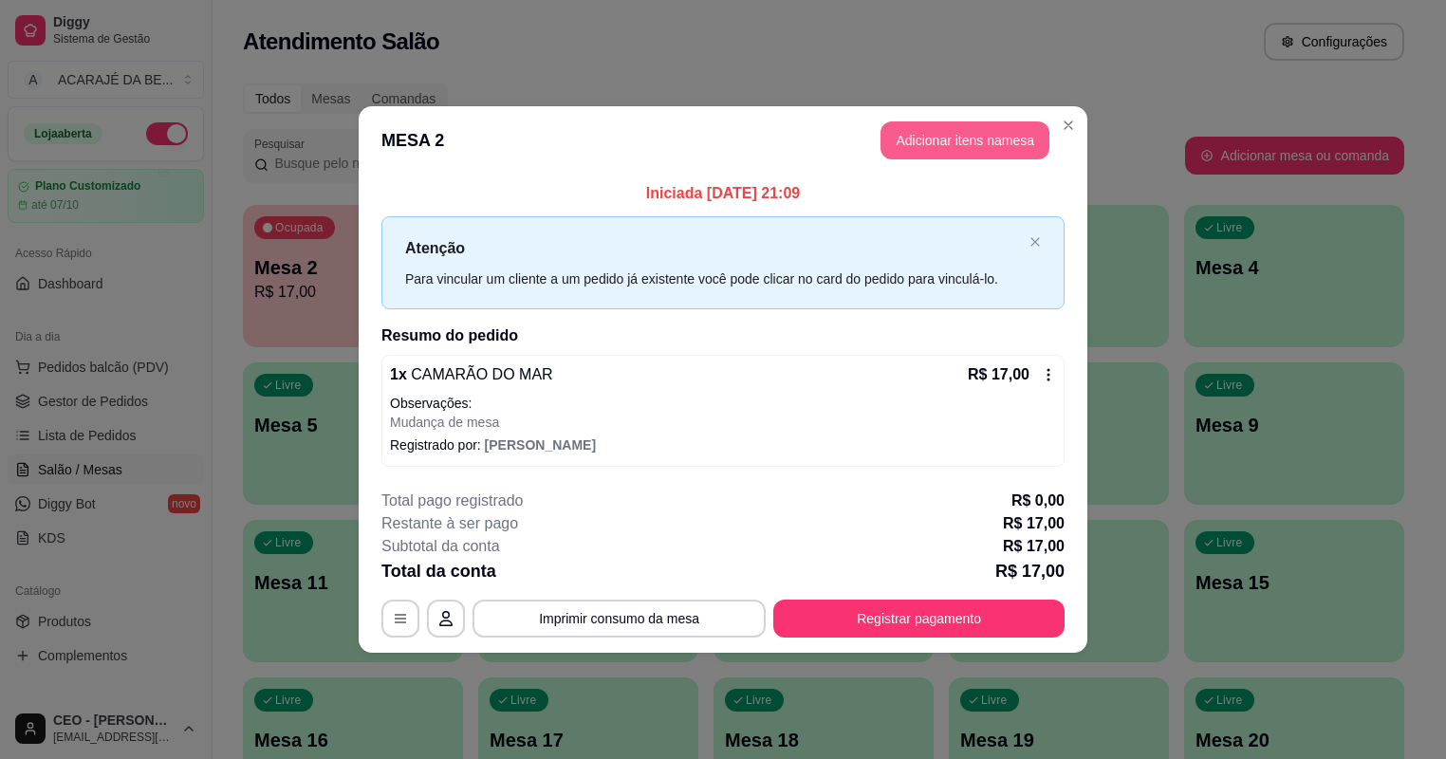
click at [979, 154] on button "Adicionar itens na mesa" at bounding box center [964, 140] width 169 height 38
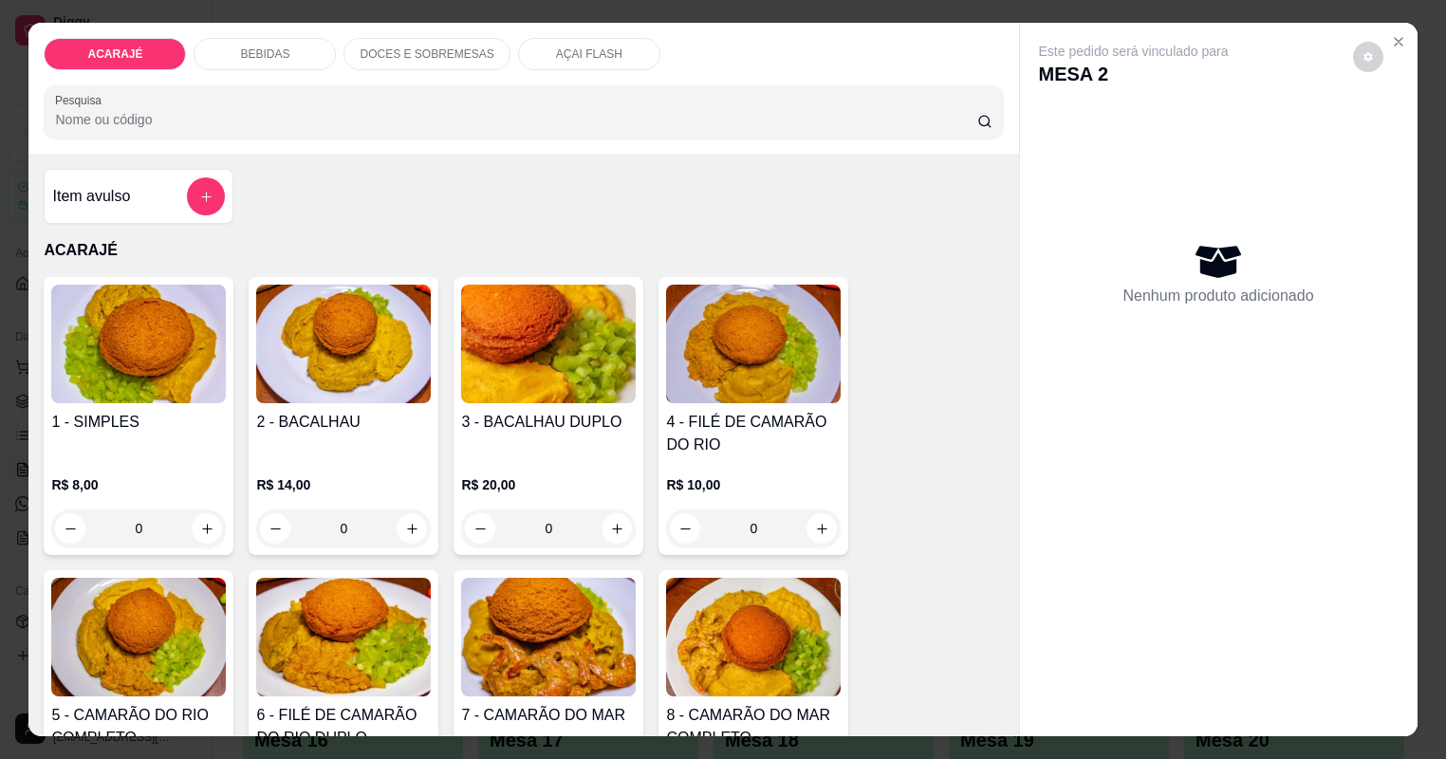
click at [231, 59] on div "BEBIDAS" at bounding box center [265, 54] width 142 height 32
type input "1"
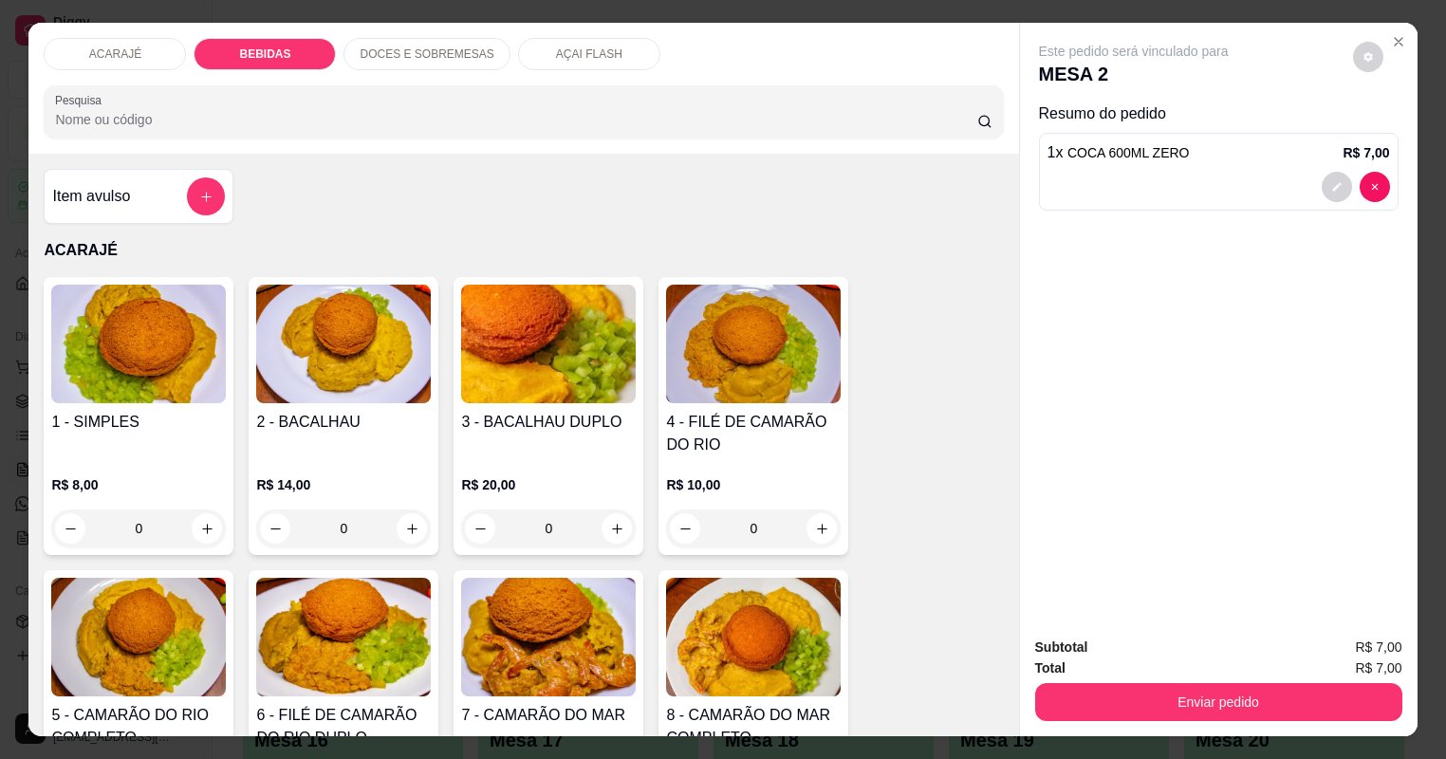
click at [1157, 687] on div "Subtotal R$ 7,00 Total R$ 7,00 Enviar pedido" at bounding box center [1218, 678] width 397 height 115
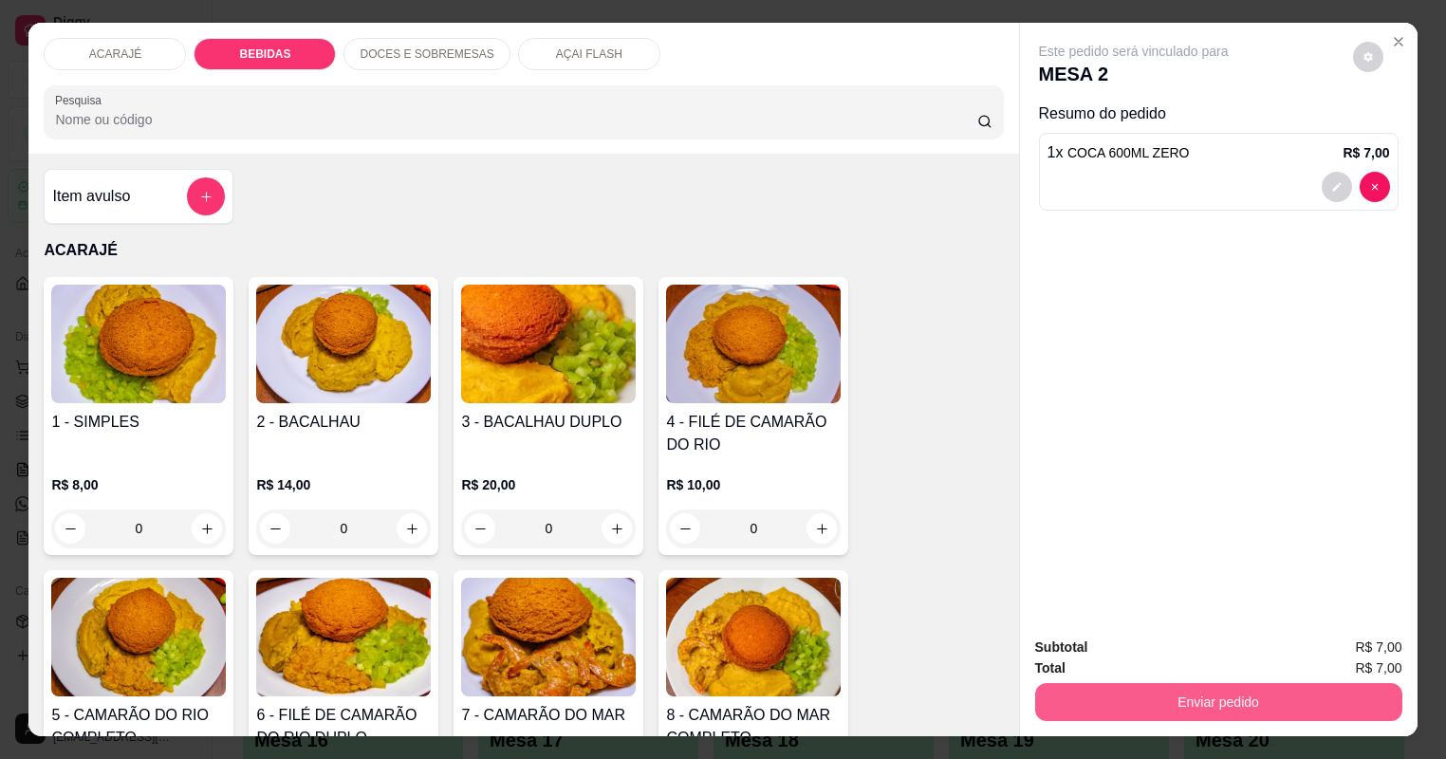
click at [1336, 683] on button "Enviar pedido" at bounding box center [1218, 702] width 367 height 38
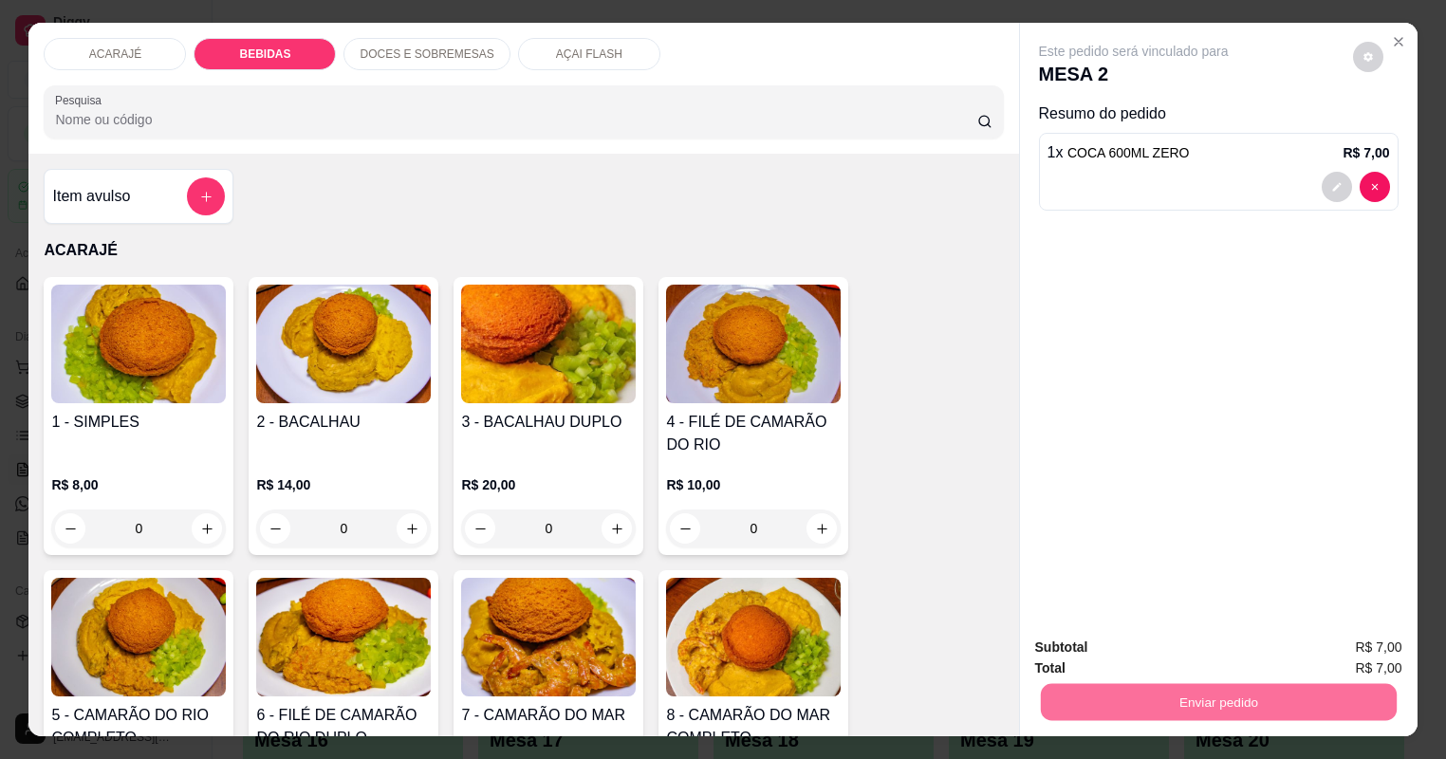
click at [1150, 611] on button "Não registrar e enviar pedido" at bounding box center [1167, 617] width 197 height 36
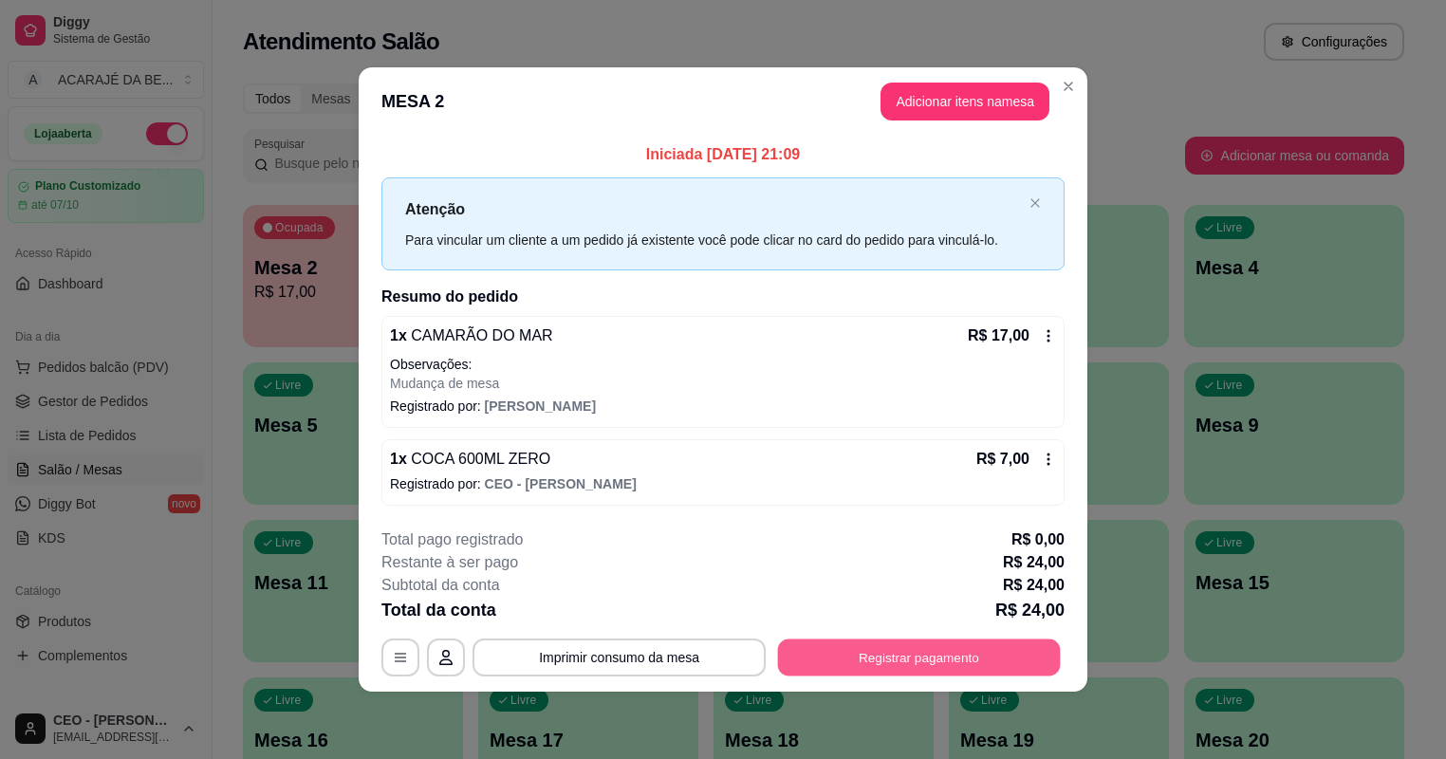
click at [940, 653] on button "Registrar pagamento" at bounding box center [919, 656] width 283 height 37
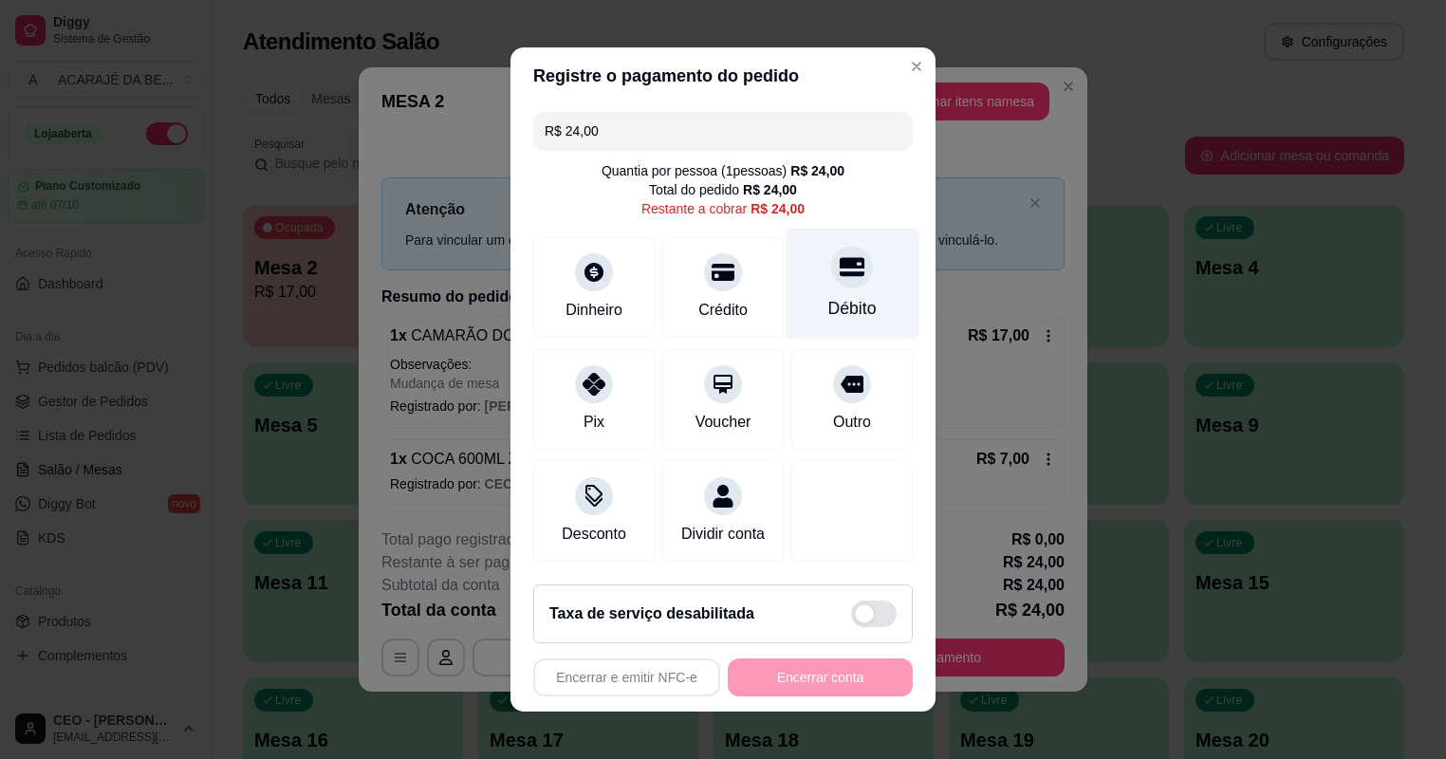
click at [840, 272] on icon at bounding box center [851, 266] width 25 height 25
click at [821, 670] on div "Encerrar e emitir NFC-e Encerrar conta" at bounding box center [722, 677] width 379 height 38
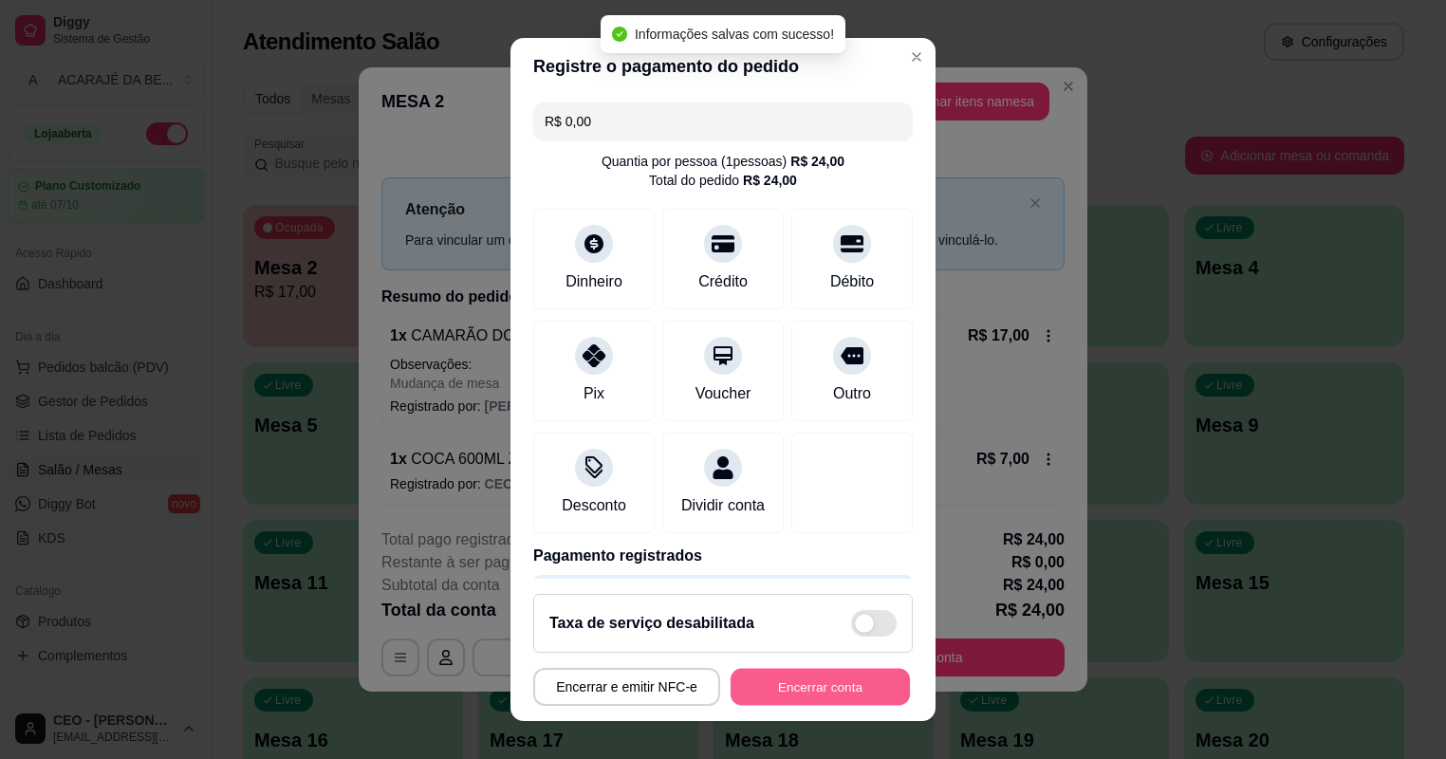
click at [817, 672] on button "Encerrar conta" at bounding box center [819, 687] width 179 height 37
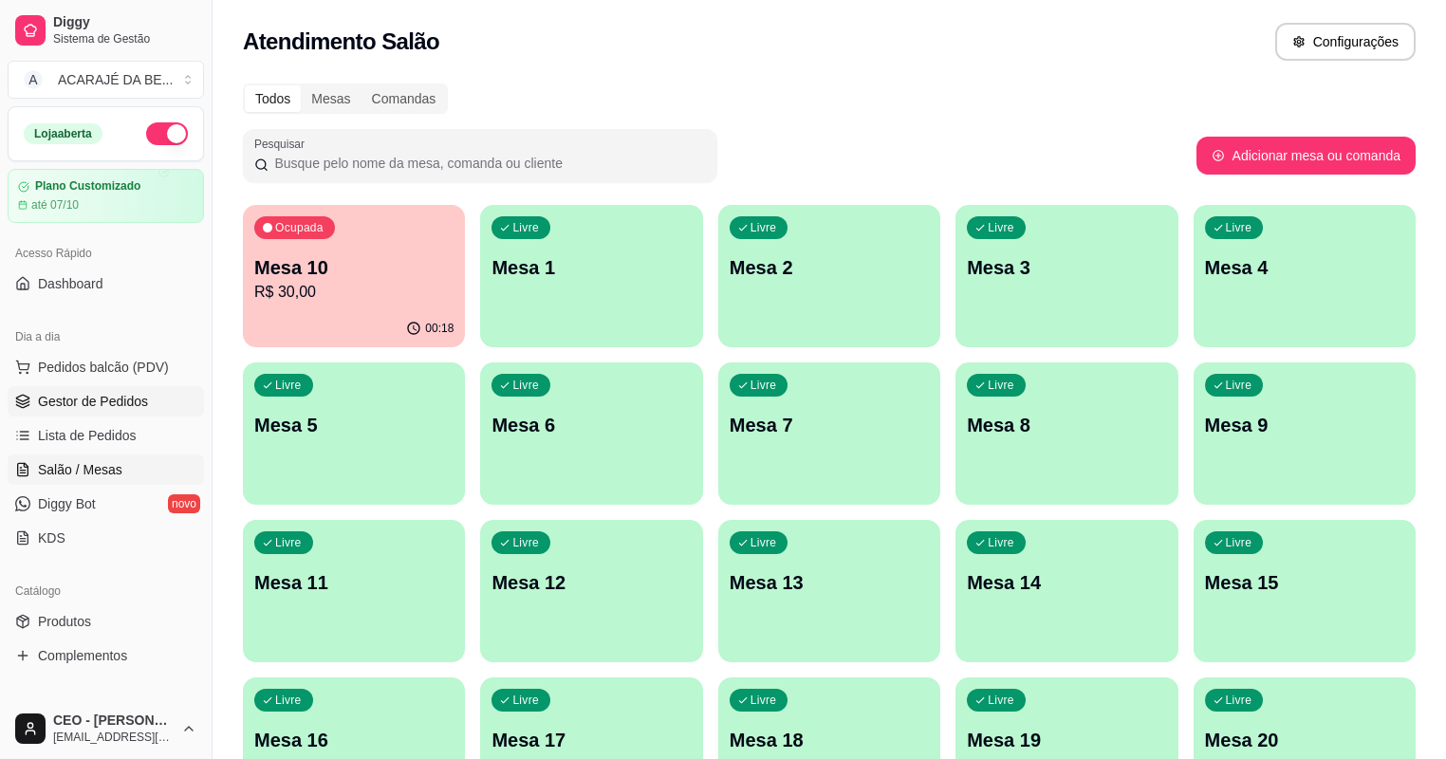
click at [102, 386] on link "Gestor de Pedidos" at bounding box center [106, 401] width 196 height 30
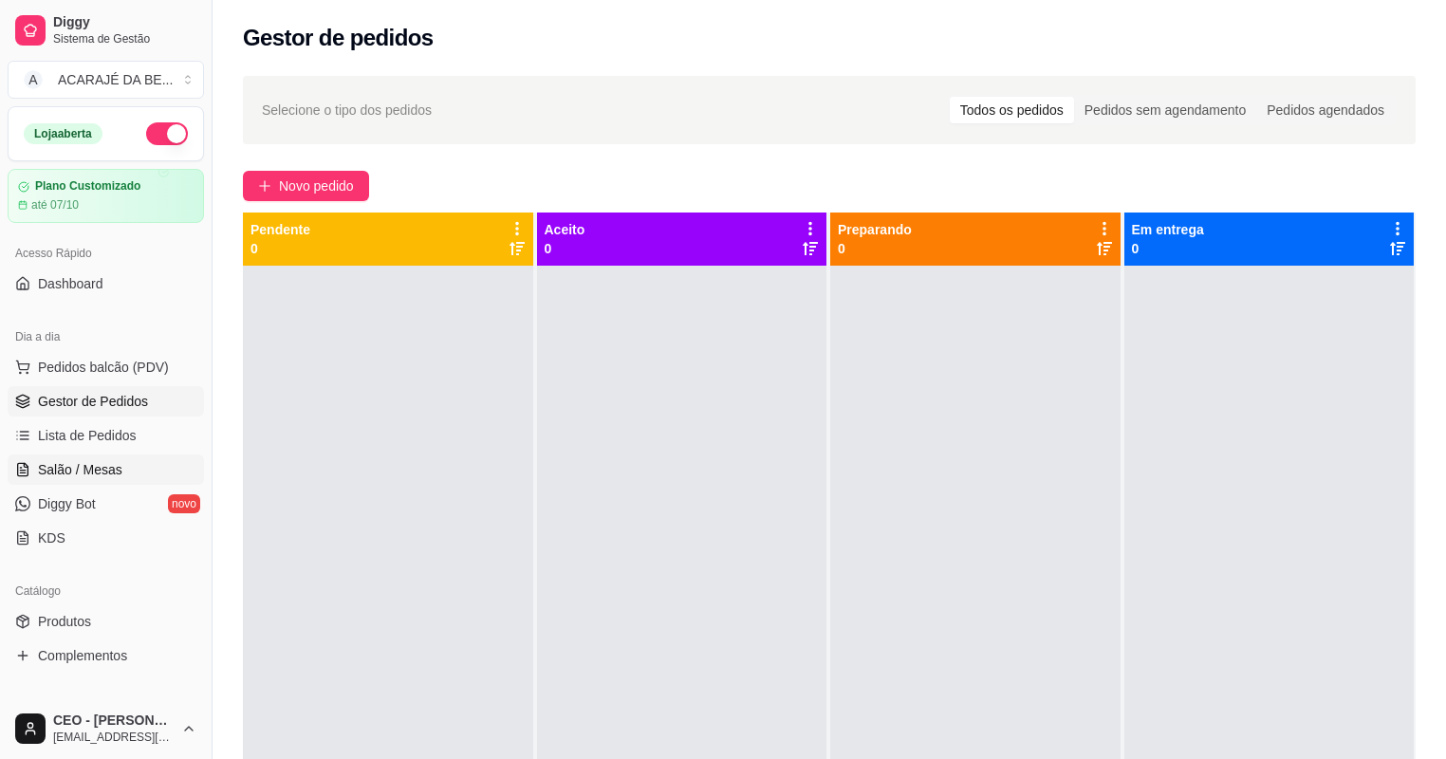
click at [96, 478] on link "Salão / Mesas" at bounding box center [106, 469] width 196 height 30
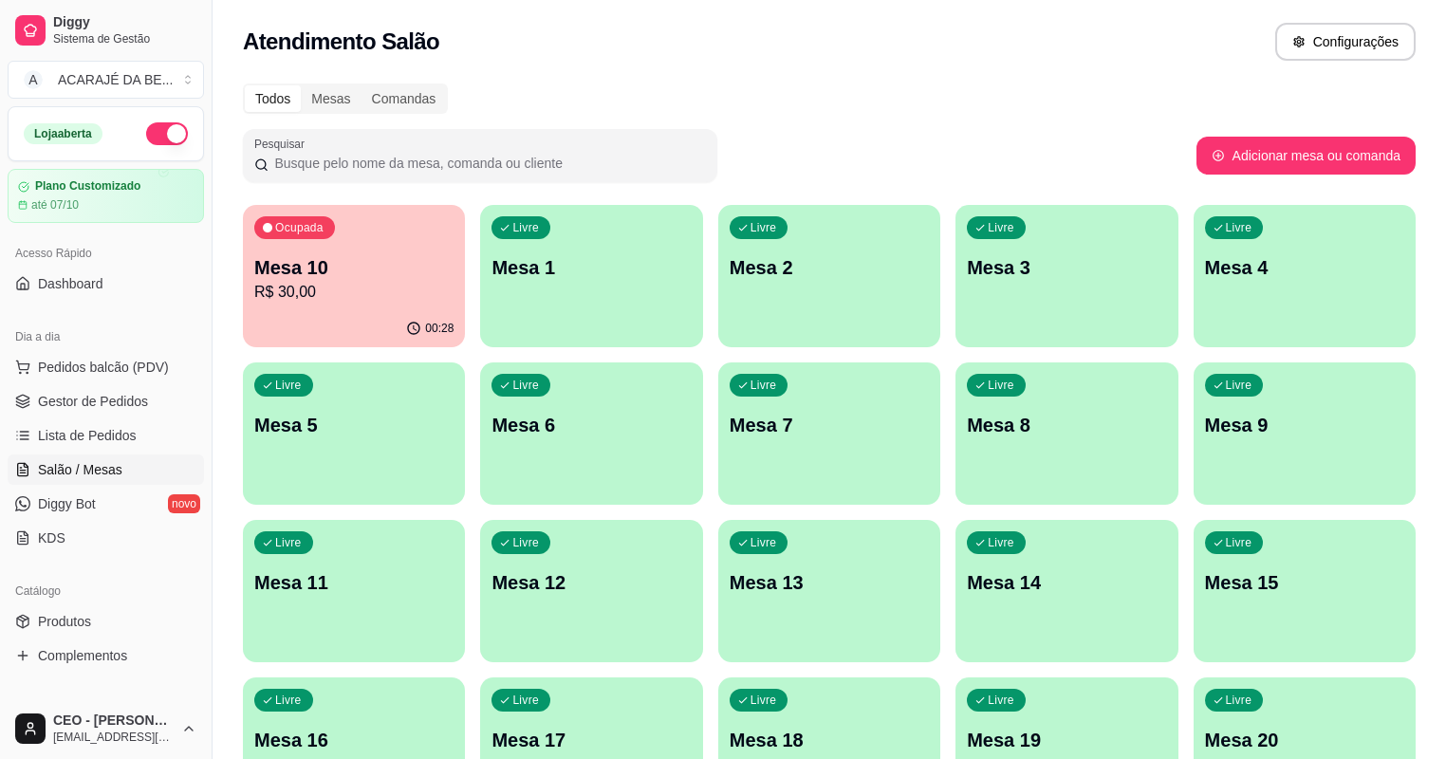
click at [266, 264] on p "Mesa 10" at bounding box center [353, 267] width 199 height 27
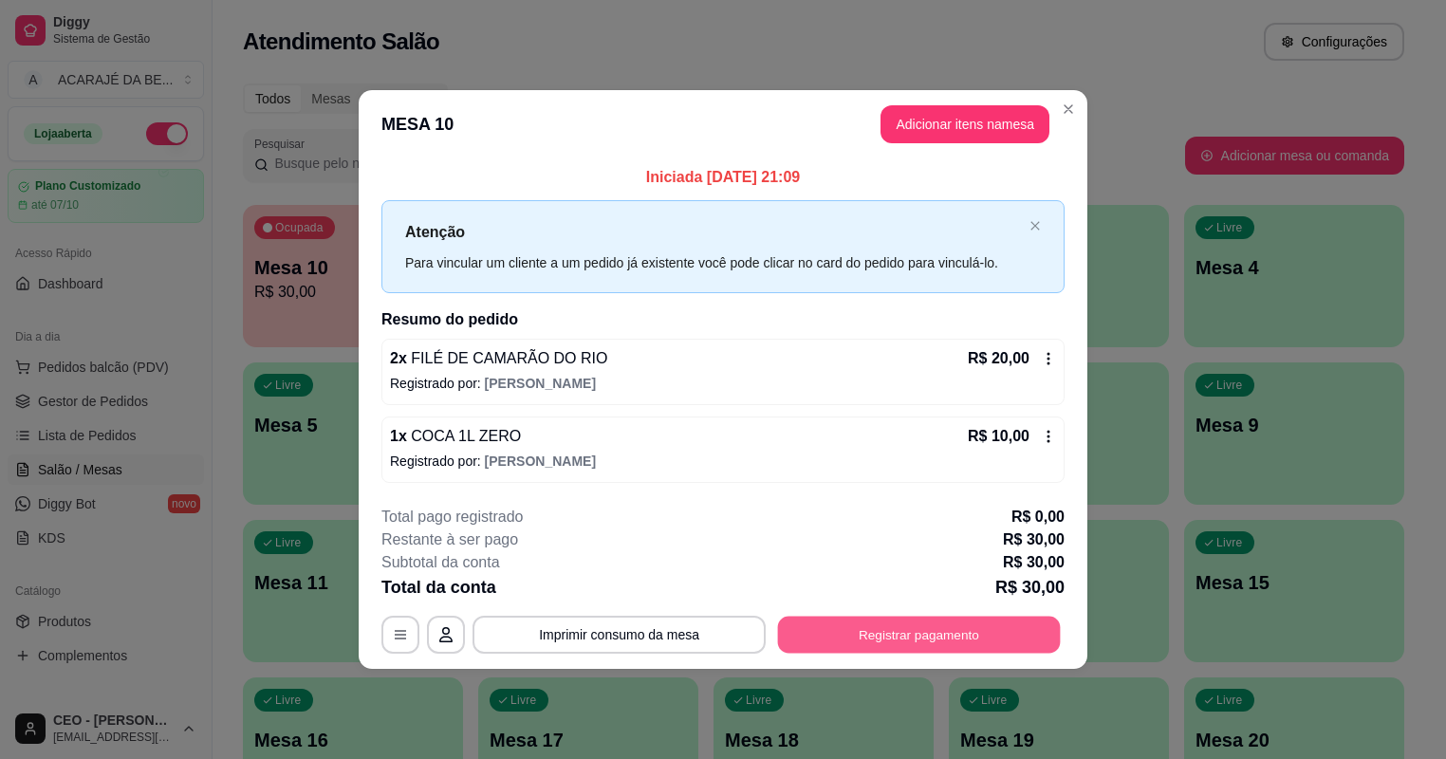
click at [858, 620] on button "Registrar pagamento" at bounding box center [919, 634] width 283 height 37
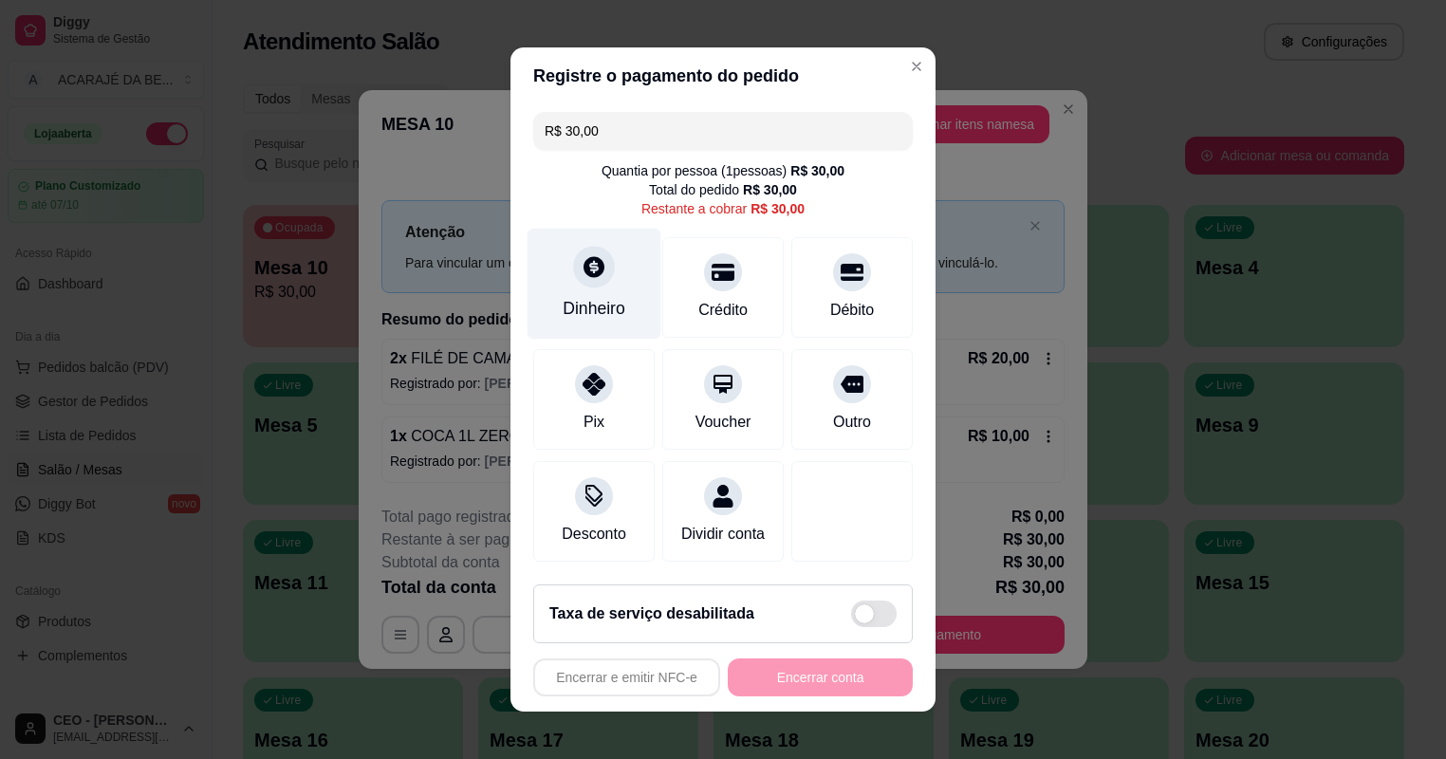
click at [606, 267] on div at bounding box center [594, 267] width 42 height 42
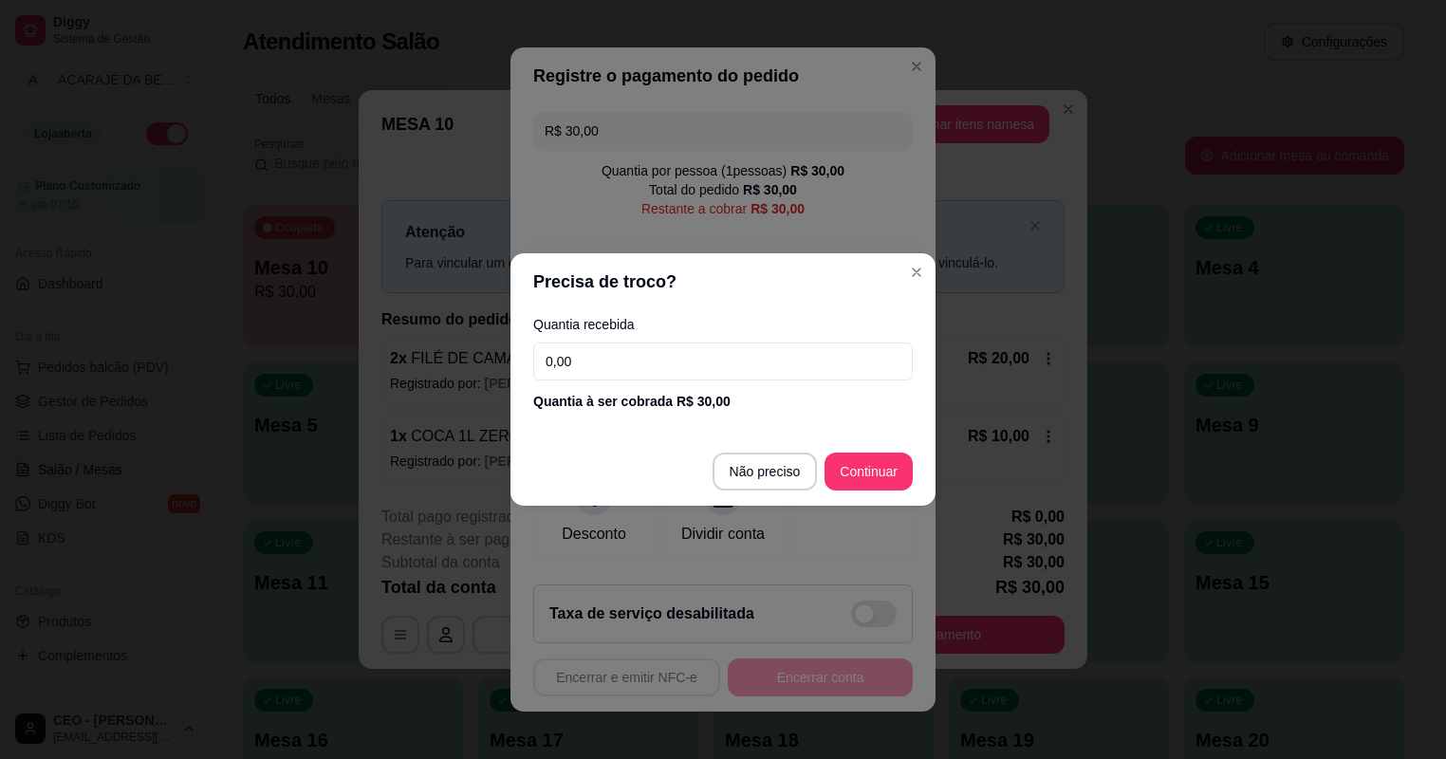
click at [612, 360] on input "0,00" at bounding box center [722, 361] width 379 height 38
type input "10,00"
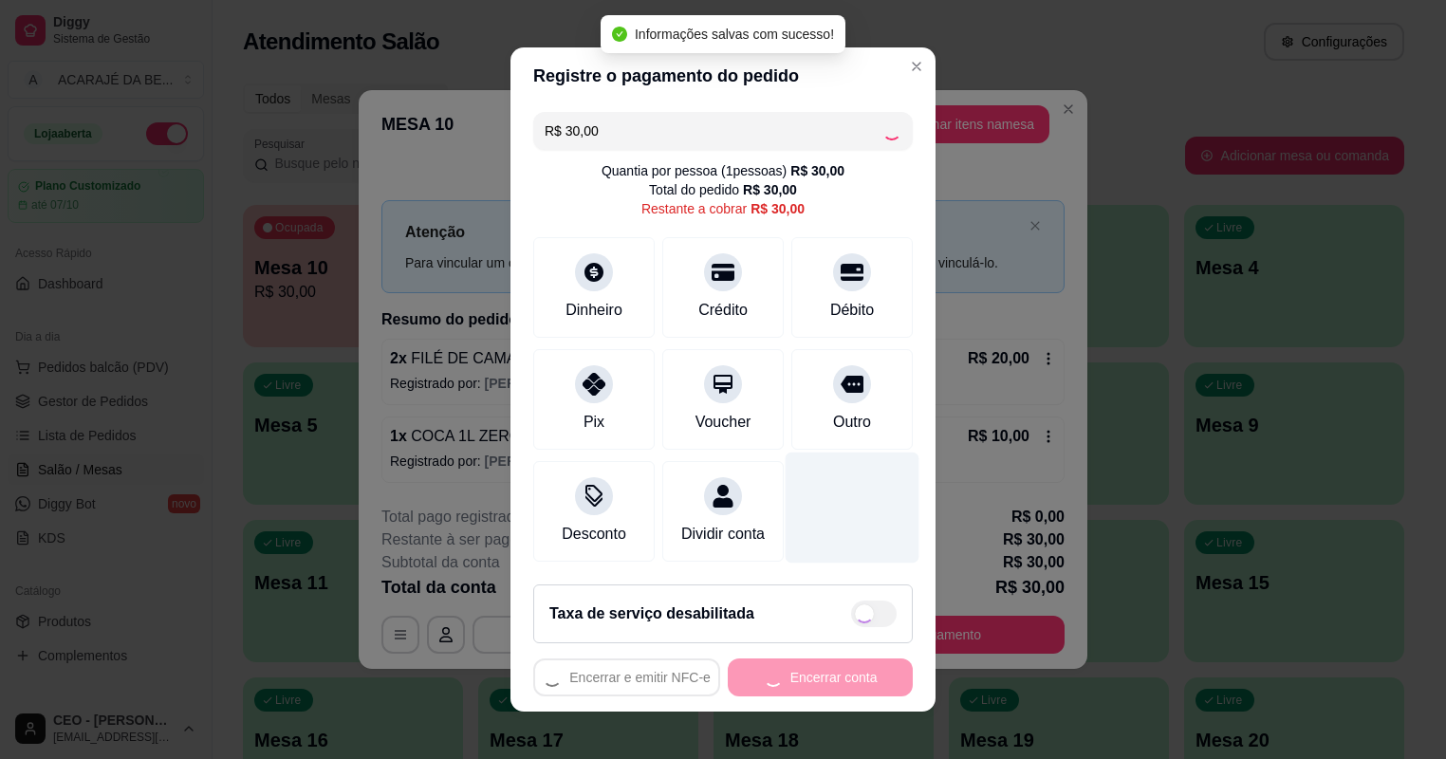
type input "R$ 0,00"
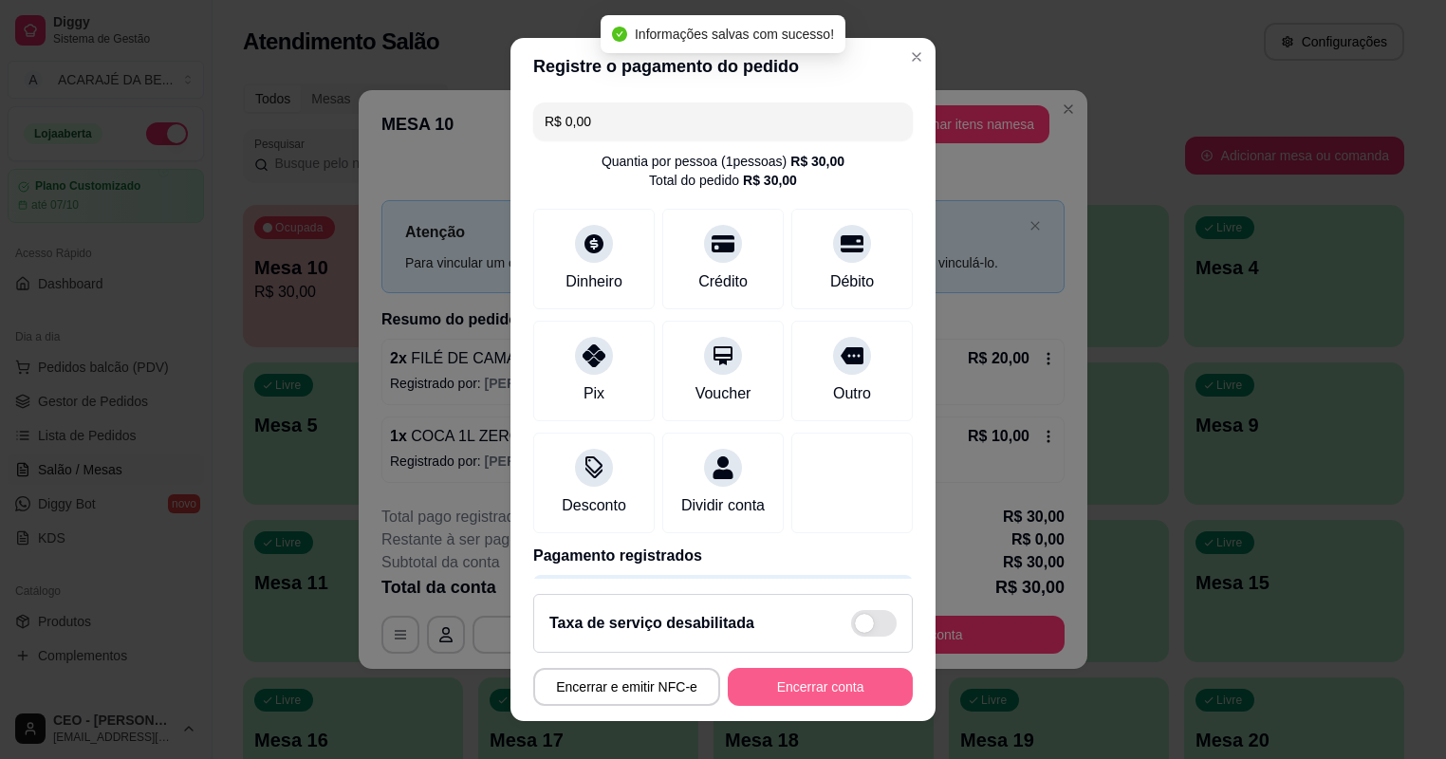
click at [820, 693] on button "Encerrar conta" at bounding box center [820, 687] width 185 height 38
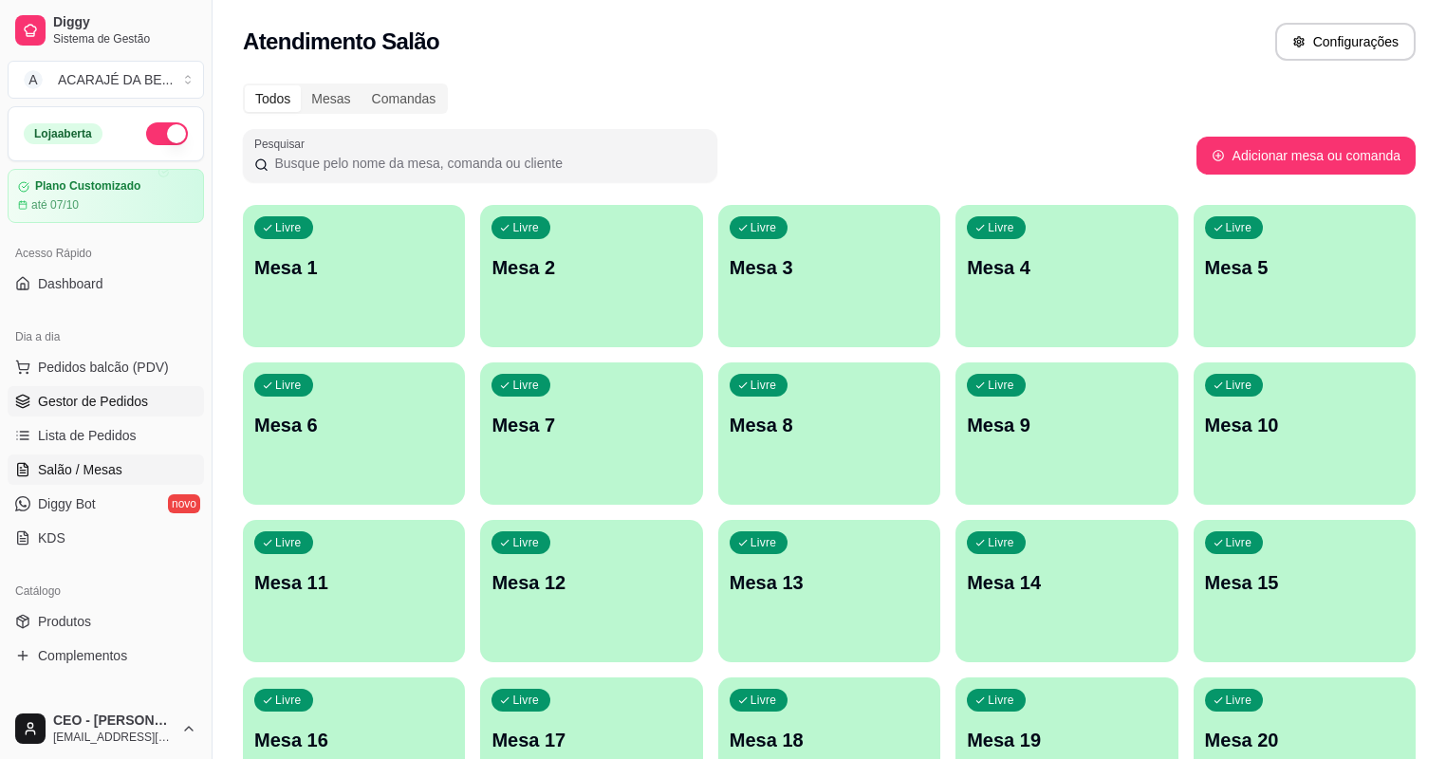
click at [91, 404] on span "Gestor de Pedidos" at bounding box center [93, 401] width 110 height 19
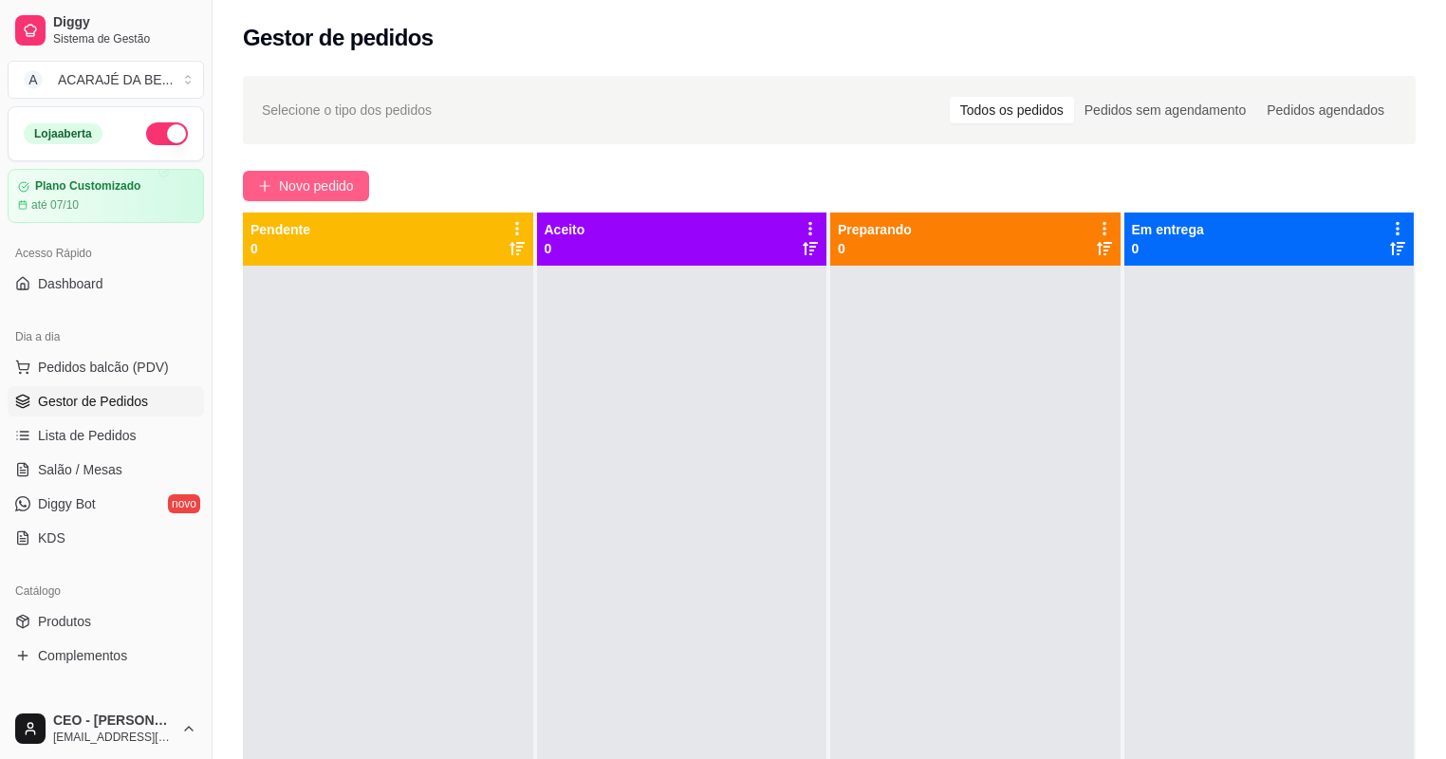
click at [292, 182] on span "Novo pedido" at bounding box center [316, 185] width 75 height 21
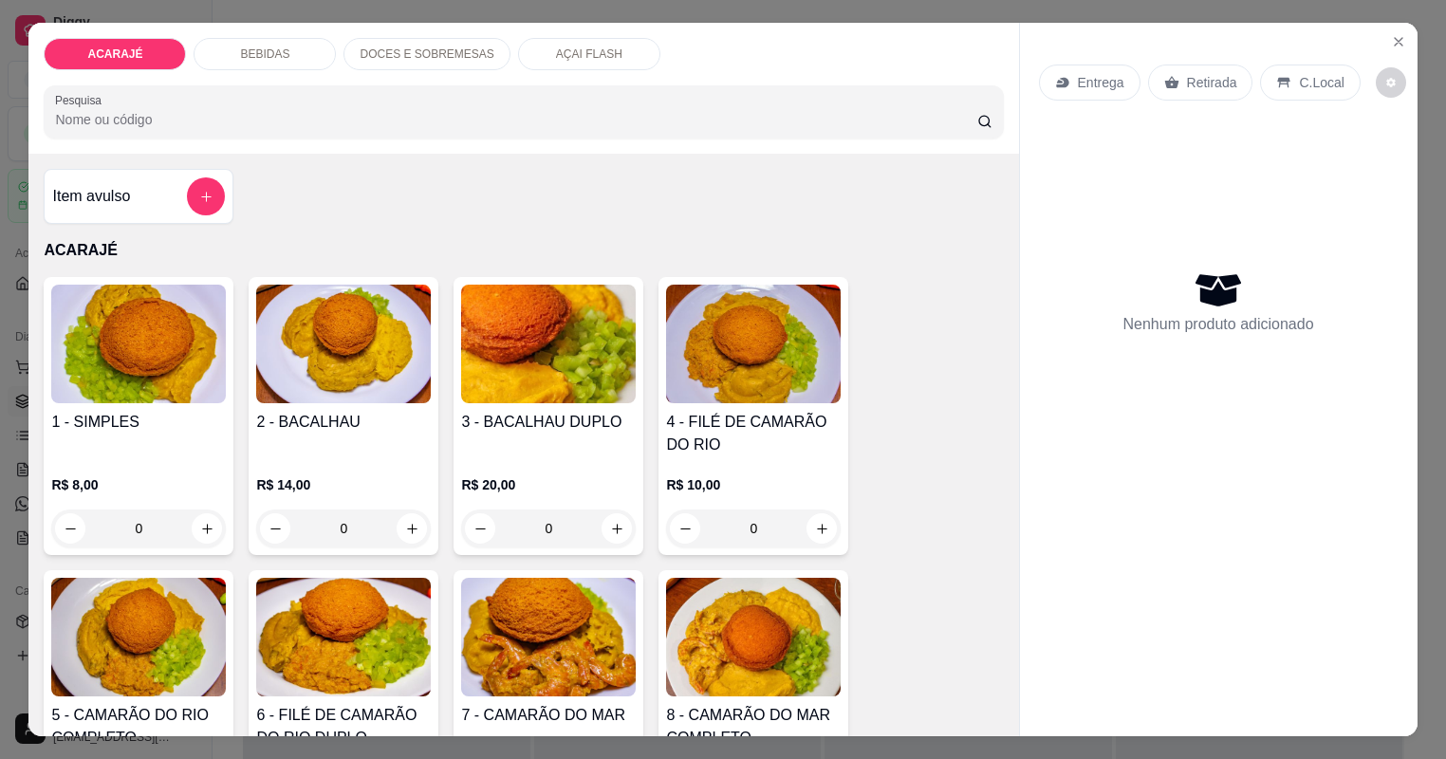
type input "1"
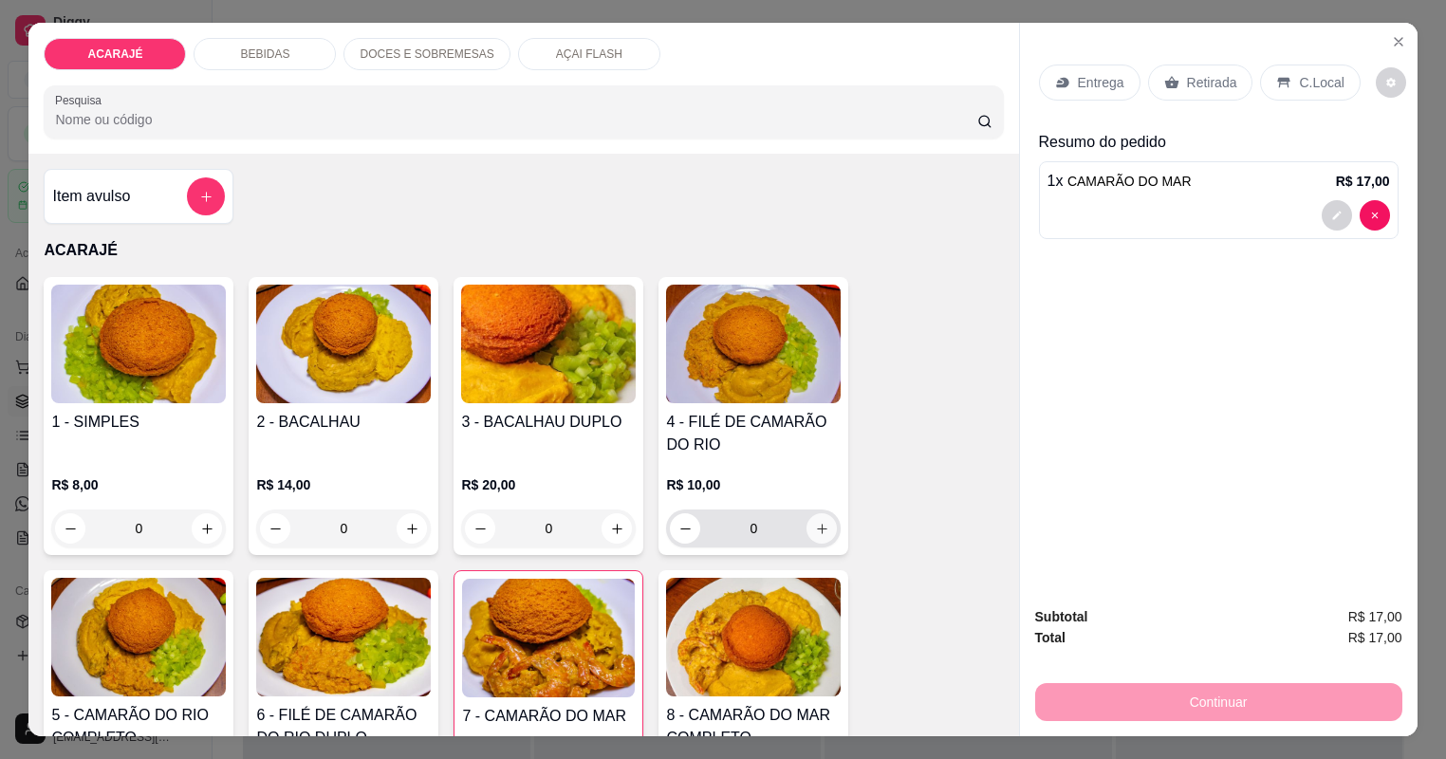
click at [823, 277] on div "4 - FILÉ DE CAMARÃO DO RIO R$ 10,00 0" at bounding box center [753, 416] width 190 height 278
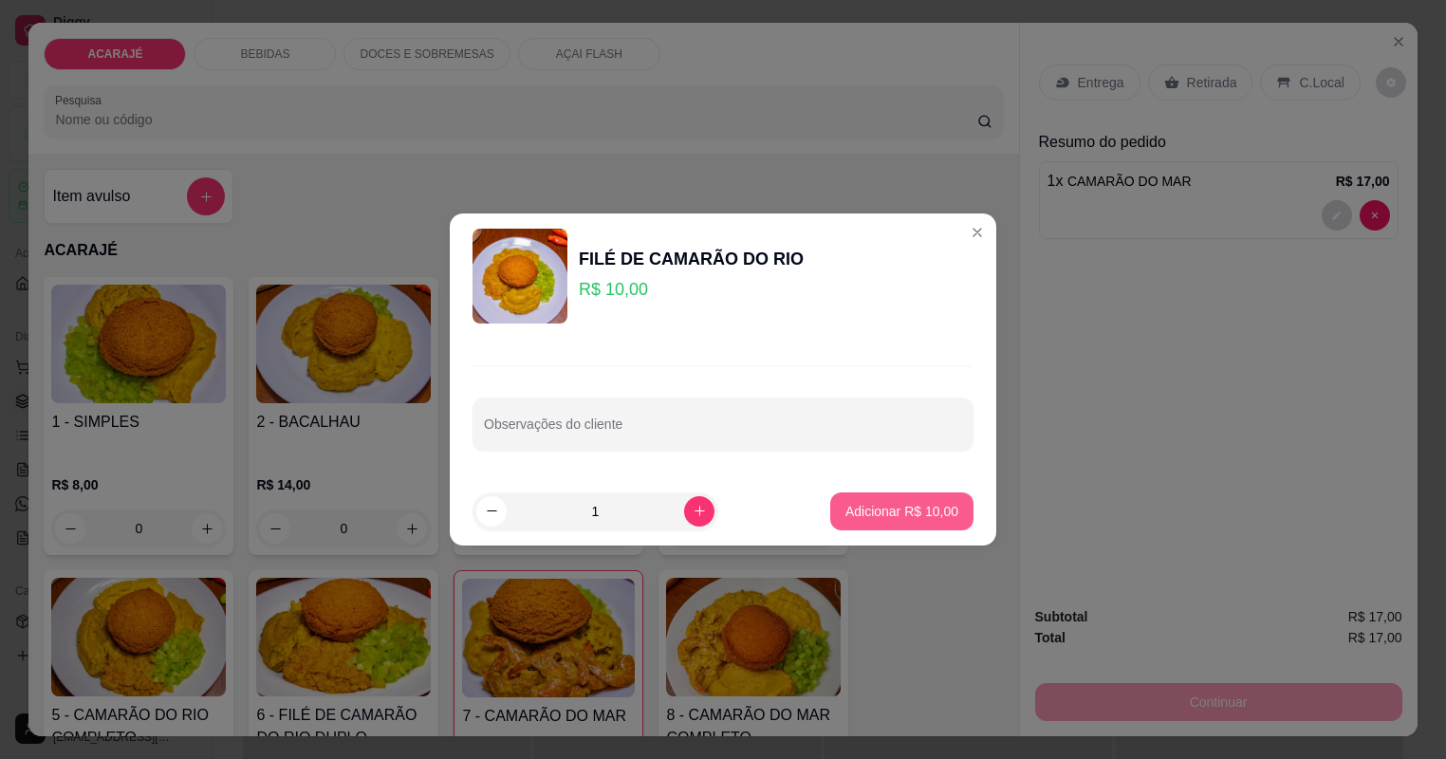
click at [934, 525] on button "Adicionar R$ 10,00" at bounding box center [901, 511] width 143 height 38
type input "1"
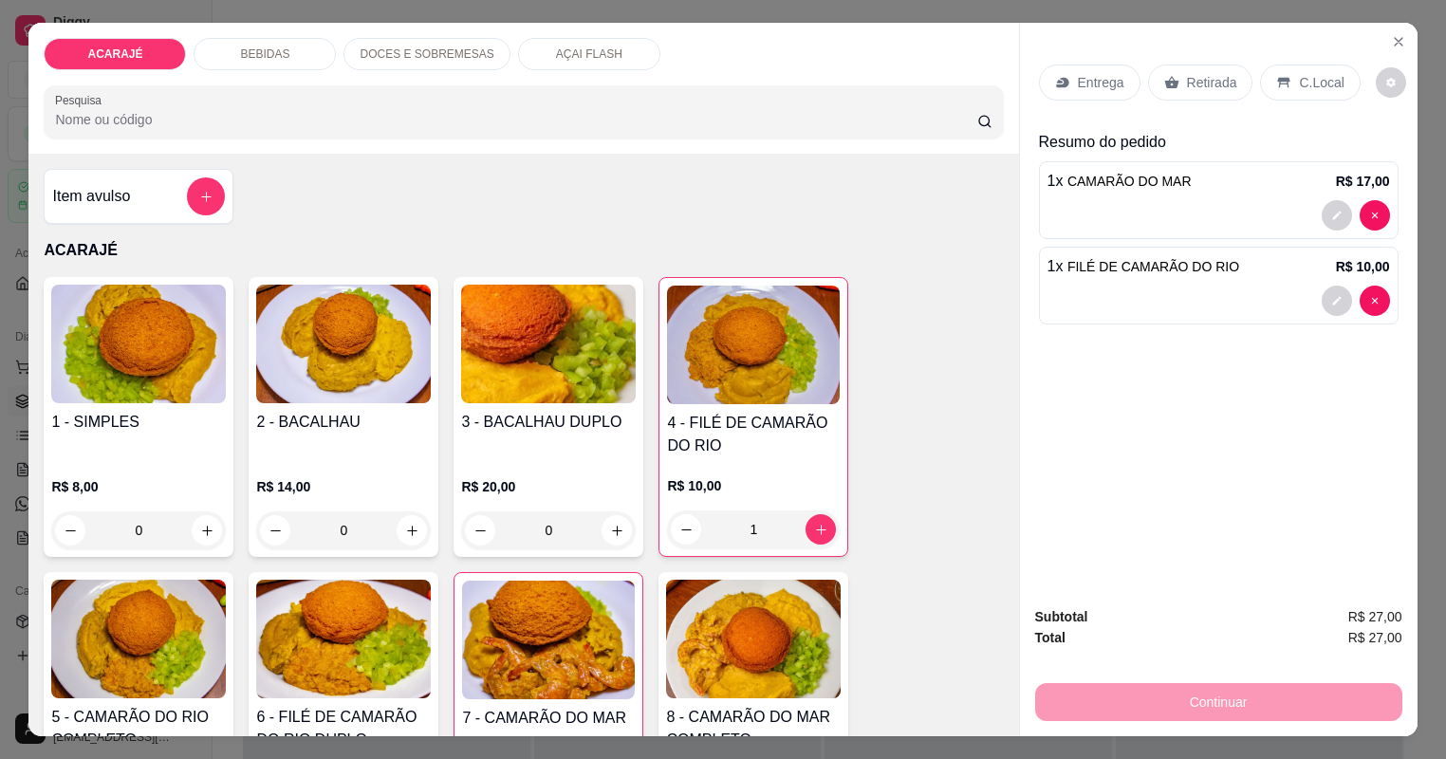
click at [1083, 80] on p "Entrega" at bounding box center [1101, 82] width 46 height 19
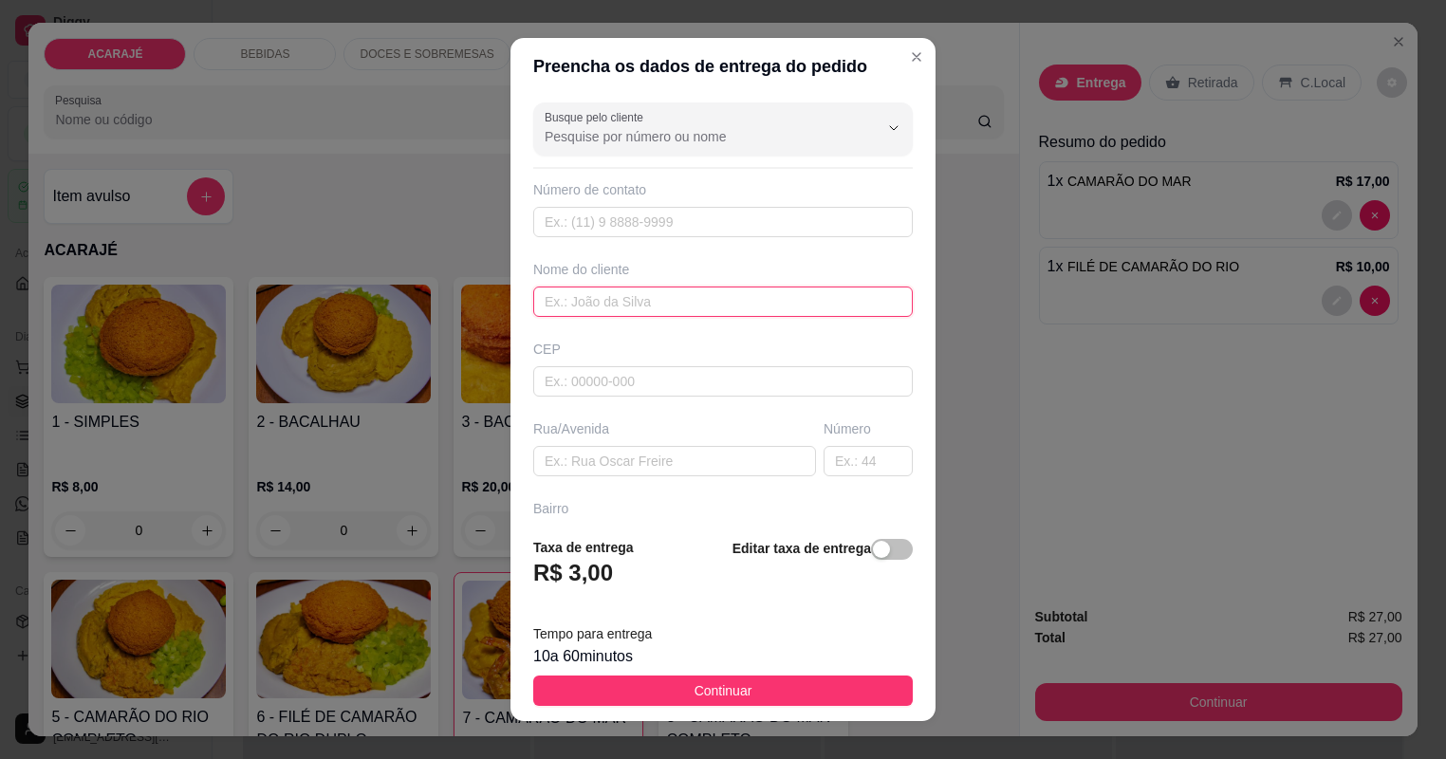
click at [827, 296] on input "text" at bounding box center [722, 301] width 379 height 30
type input "duda"
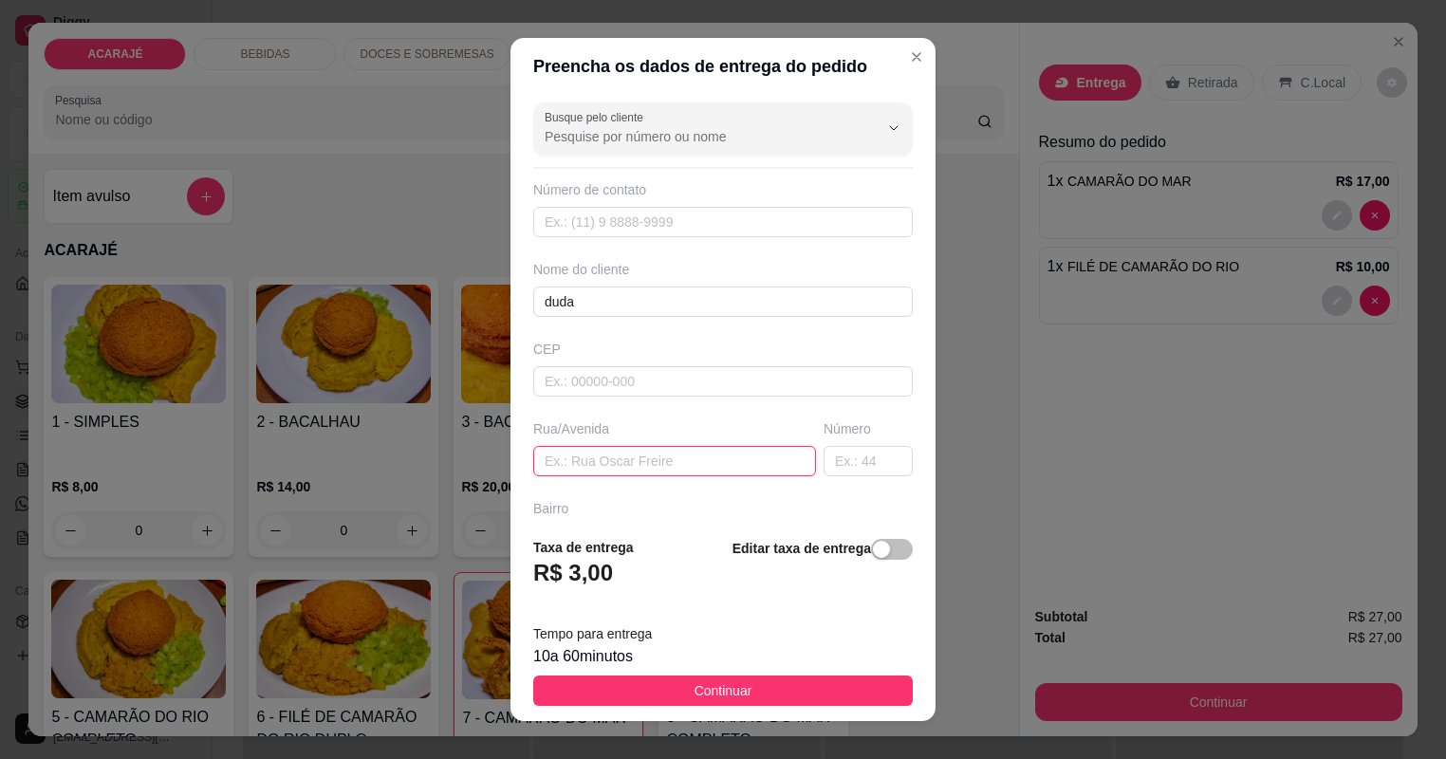
click at [706, 470] on input "text" at bounding box center [674, 461] width 283 height 30
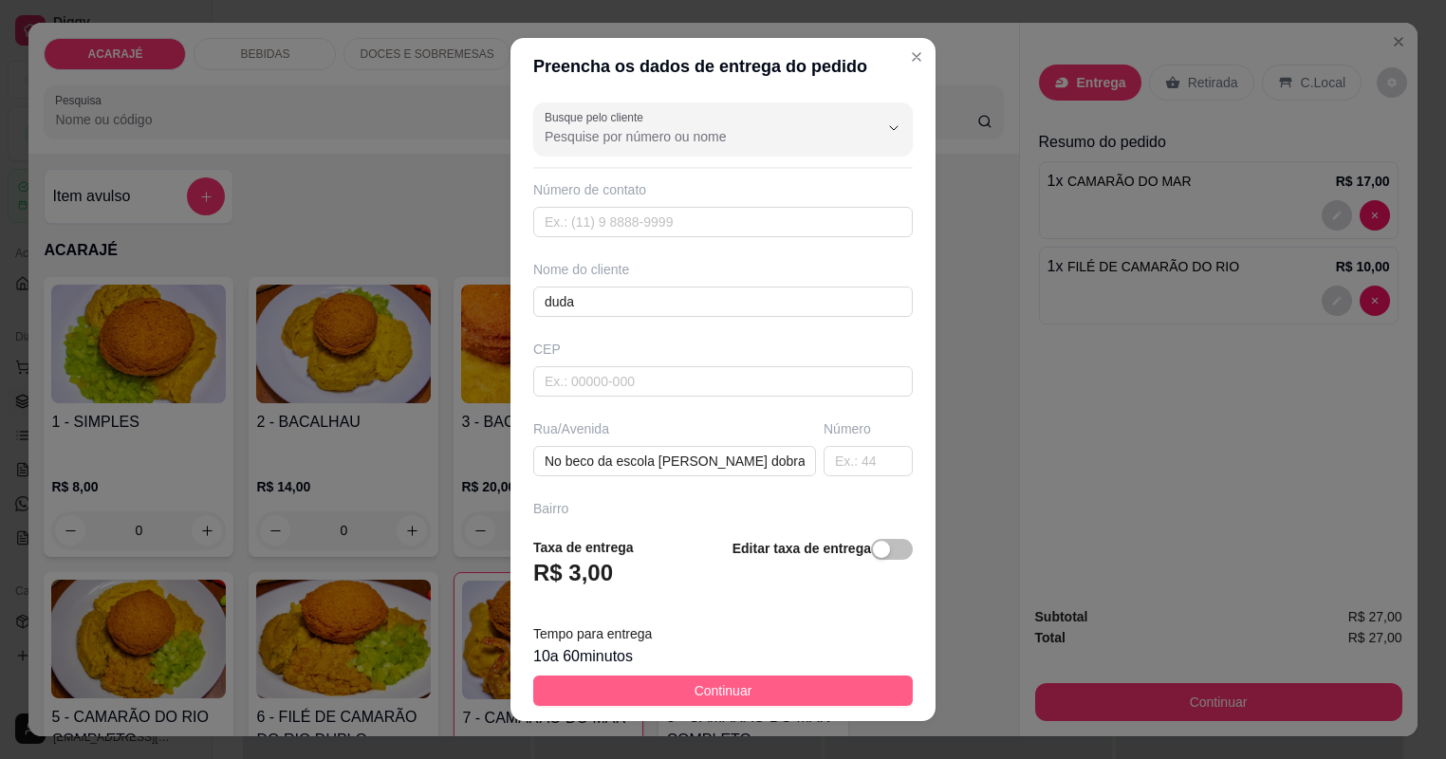
click at [797, 677] on button "Continuar" at bounding box center [722, 690] width 379 height 30
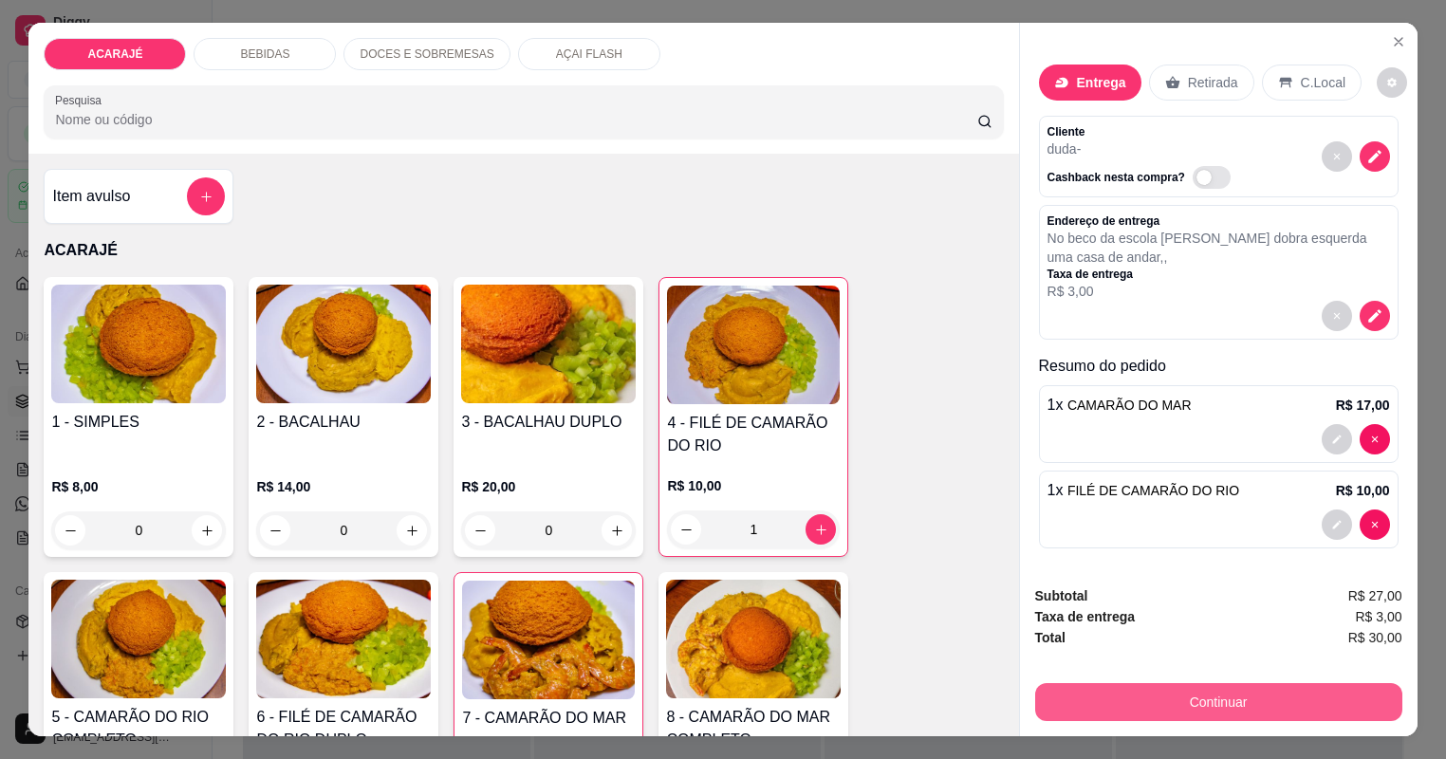
click at [1126, 699] on button "Continuar" at bounding box center [1218, 702] width 367 height 38
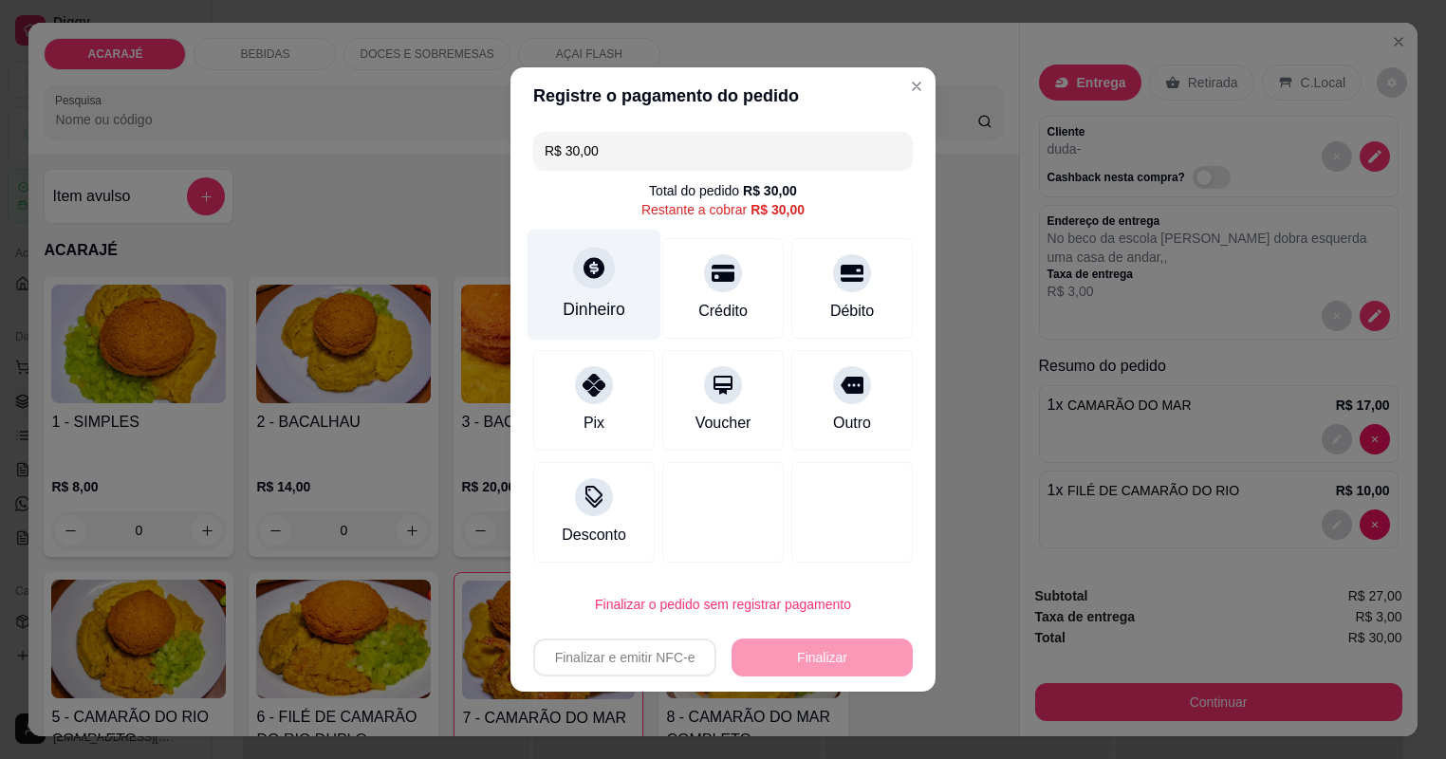
click at [588, 304] on div "Dinheiro" at bounding box center [594, 309] width 63 height 25
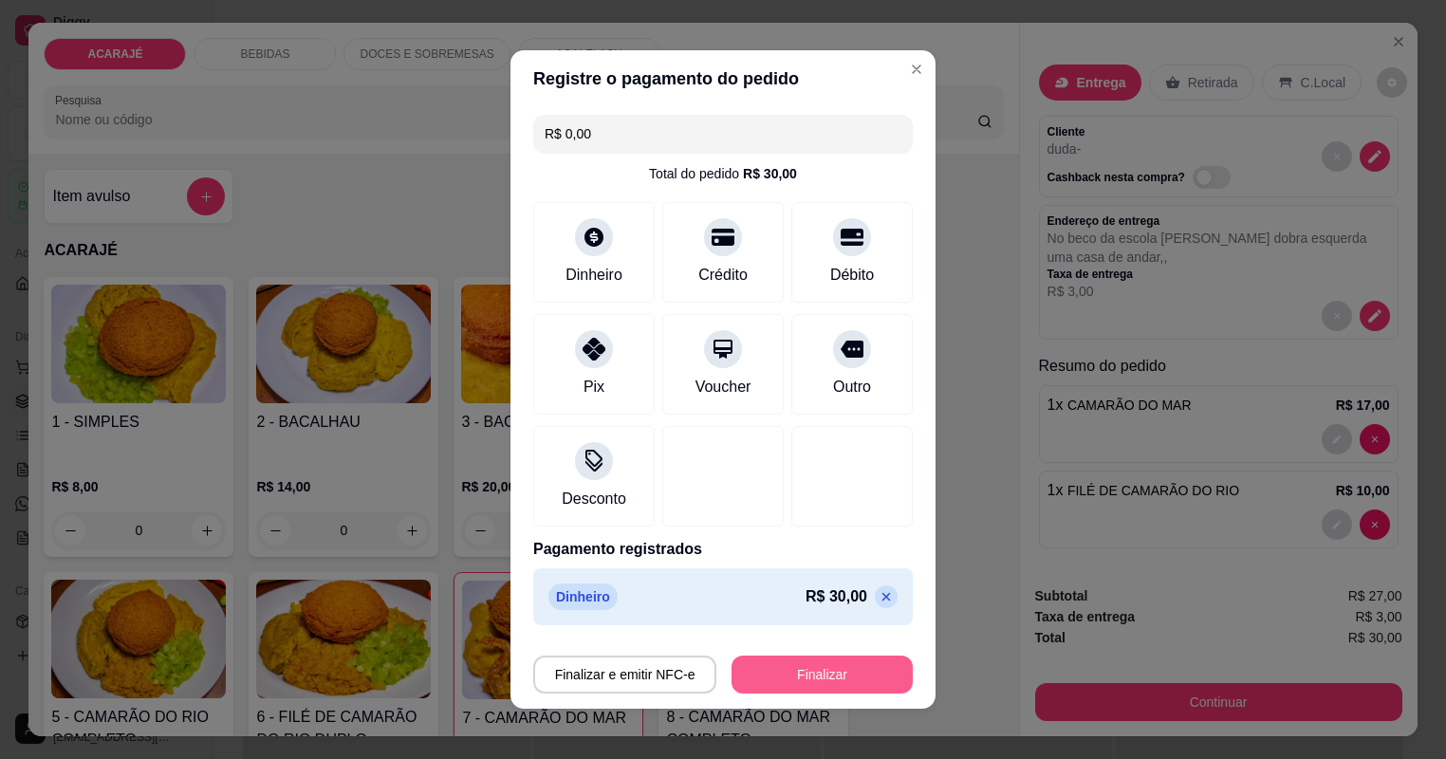
click at [820, 666] on button "Finalizar" at bounding box center [821, 674] width 181 height 38
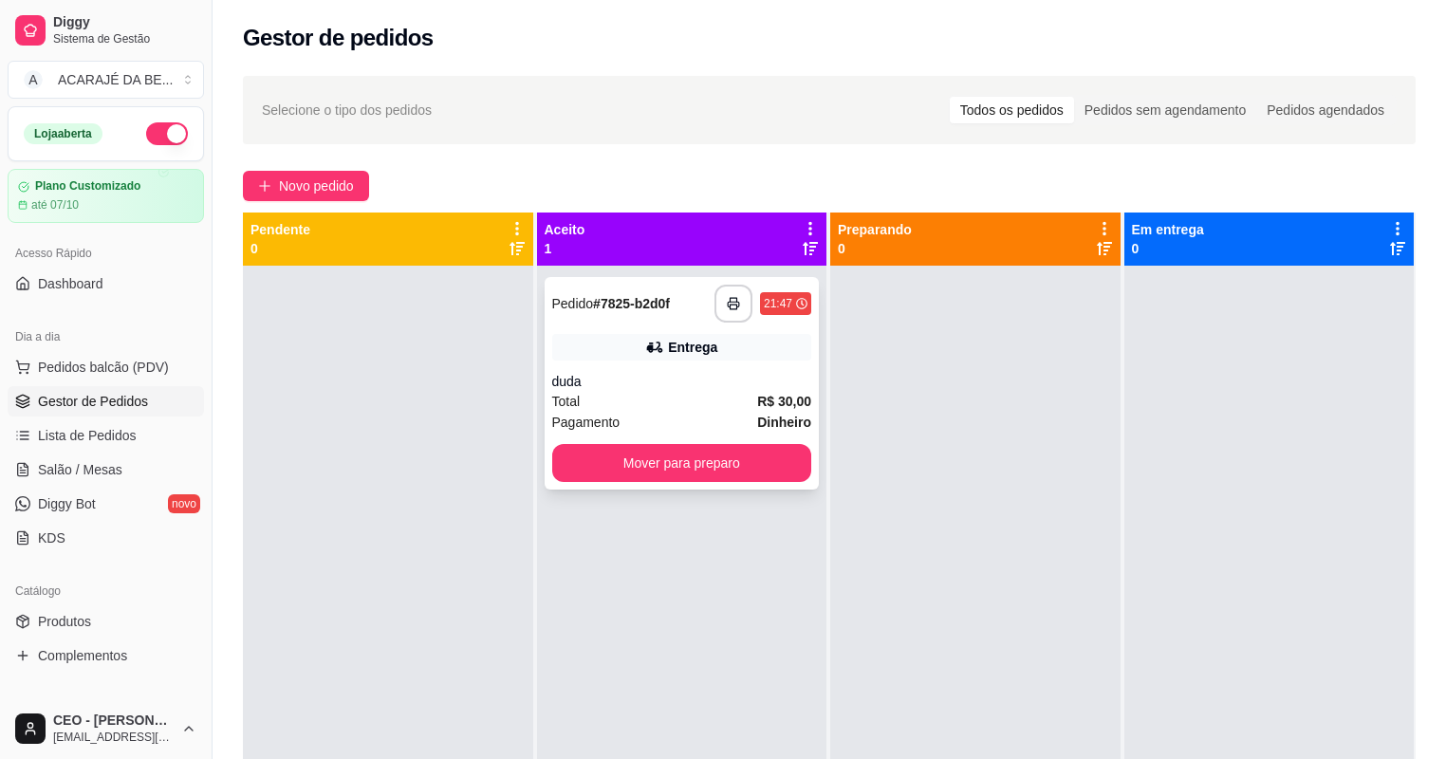
click at [599, 339] on div "Entrega" at bounding box center [682, 347] width 260 height 27
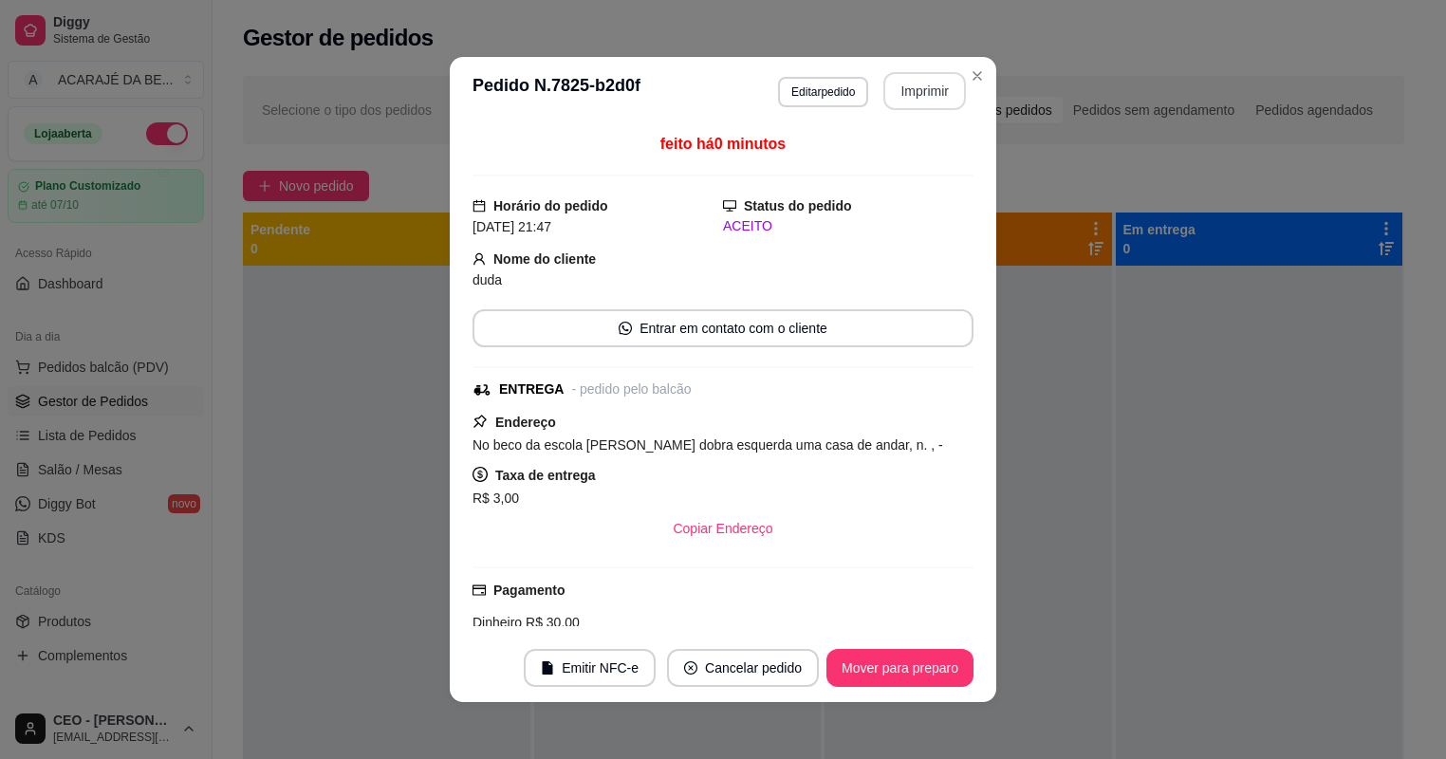
click at [926, 87] on button "Imprimir" at bounding box center [924, 91] width 83 height 38
click at [858, 673] on button "Mover para preparo" at bounding box center [899, 668] width 147 height 38
click at [861, 673] on button "Mover para preparo" at bounding box center [899, 668] width 147 height 38
click at [861, 673] on div "Mover para preparo" at bounding box center [887, 668] width 174 height 38
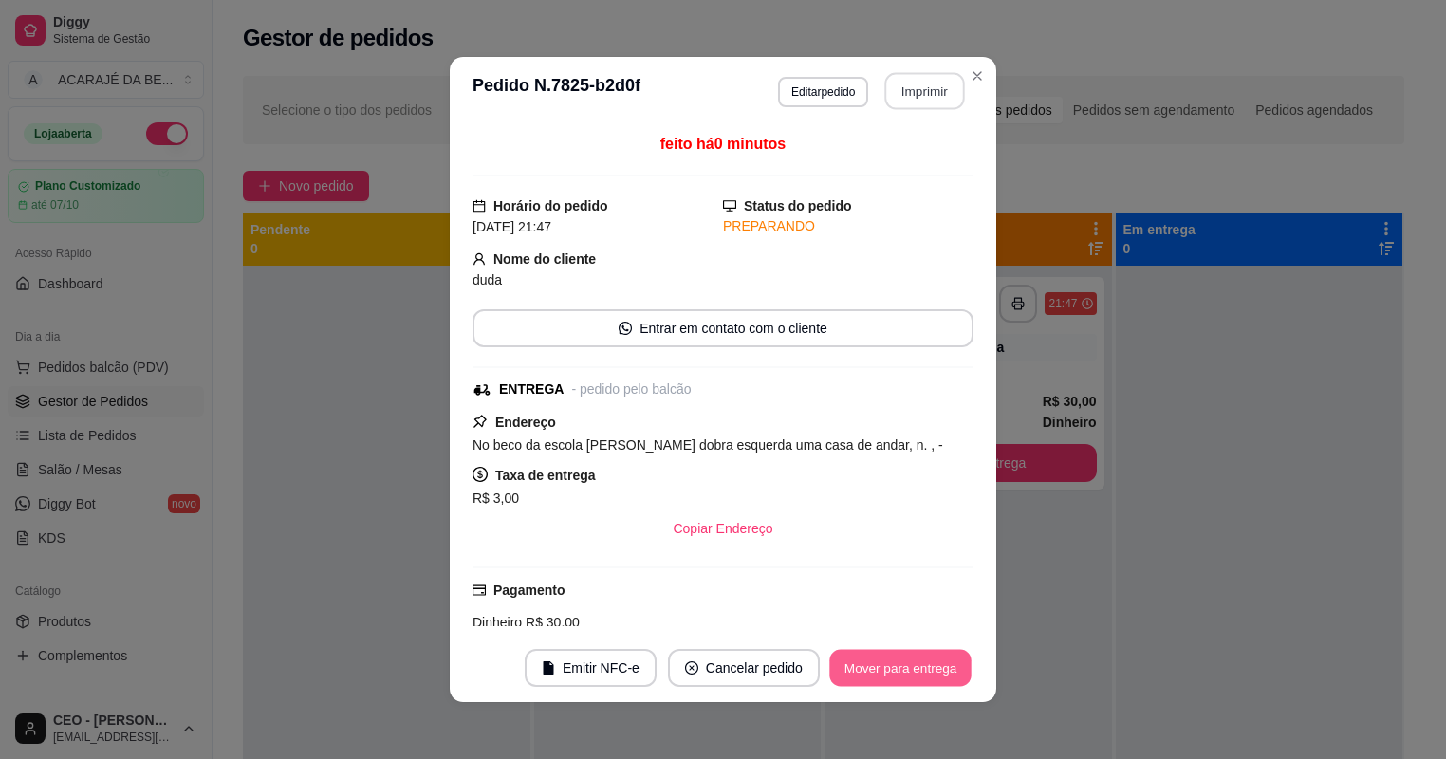
click at [861, 673] on button "Mover para entrega" at bounding box center [900, 668] width 142 height 37
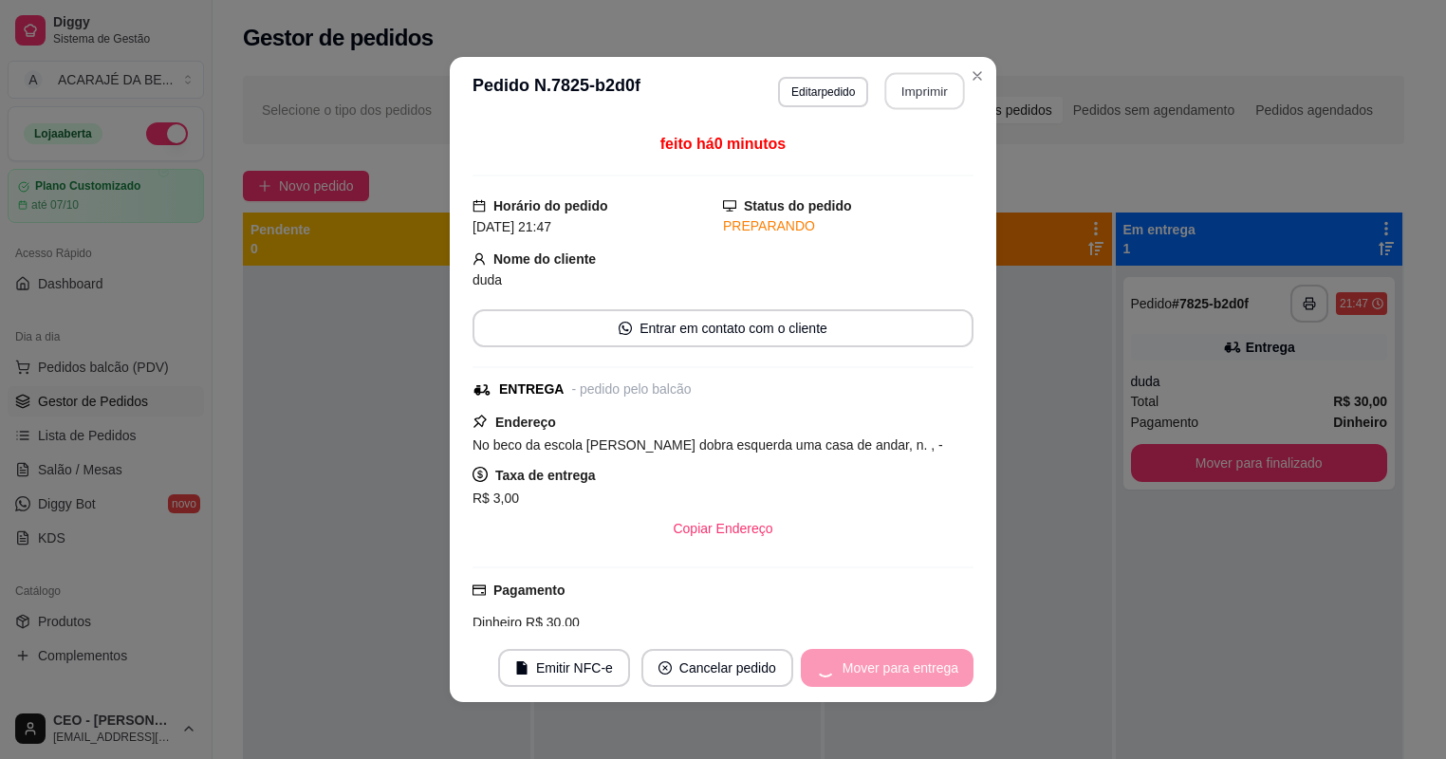
click at [861, 673] on div "Mover para entrega" at bounding box center [887, 668] width 173 height 38
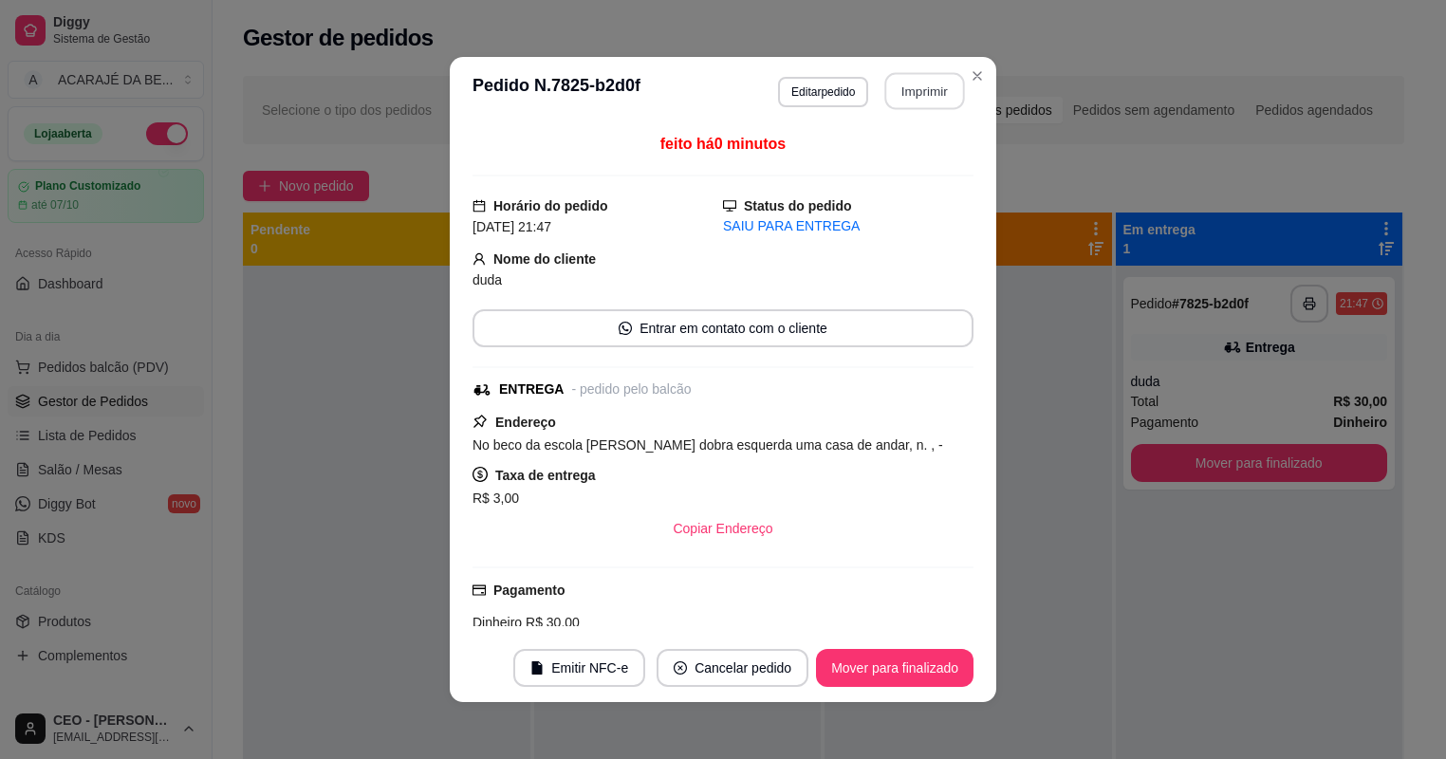
click at [861, 673] on button "Mover para finalizado" at bounding box center [894, 668] width 157 height 38
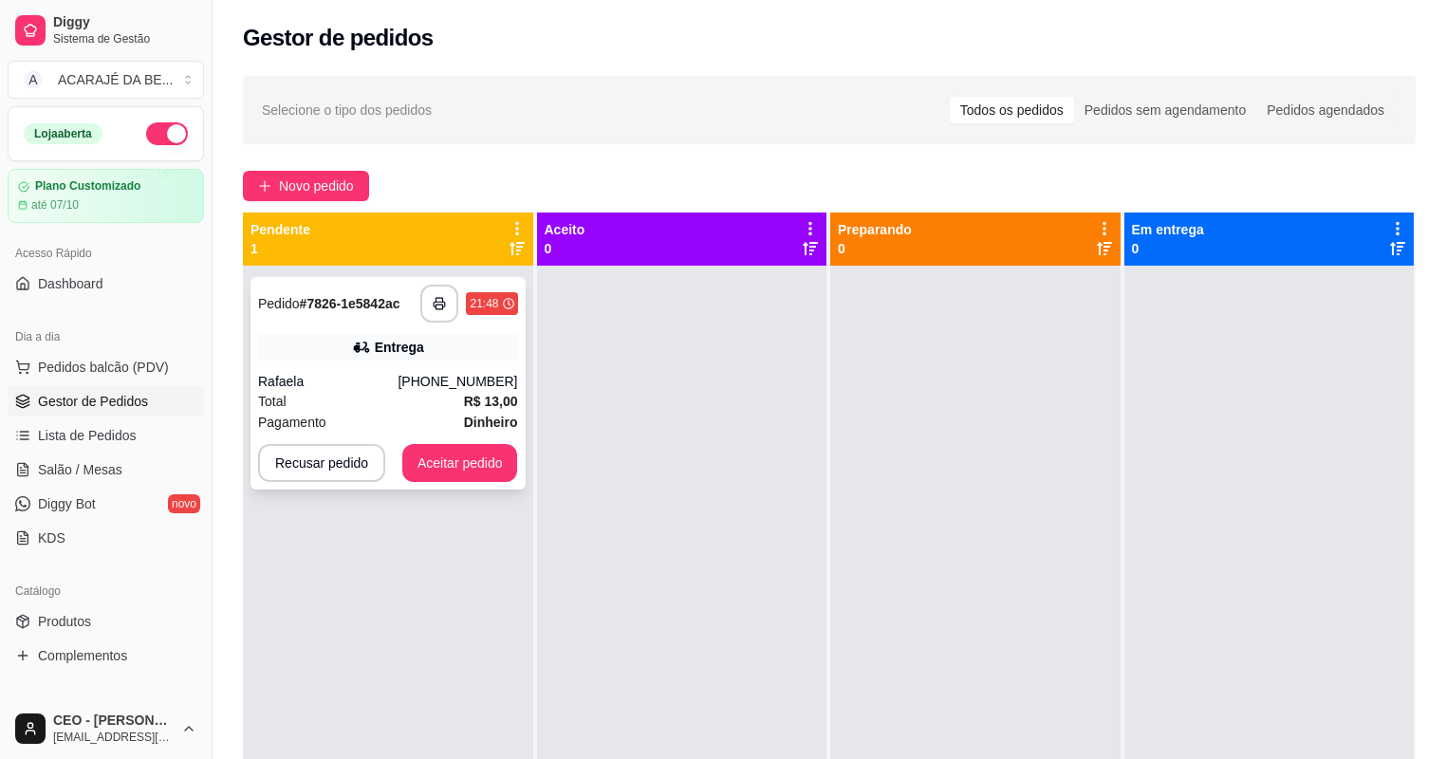
click at [273, 388] on div "Rafaela" at bounding box center [327, 381] width 139 height 19
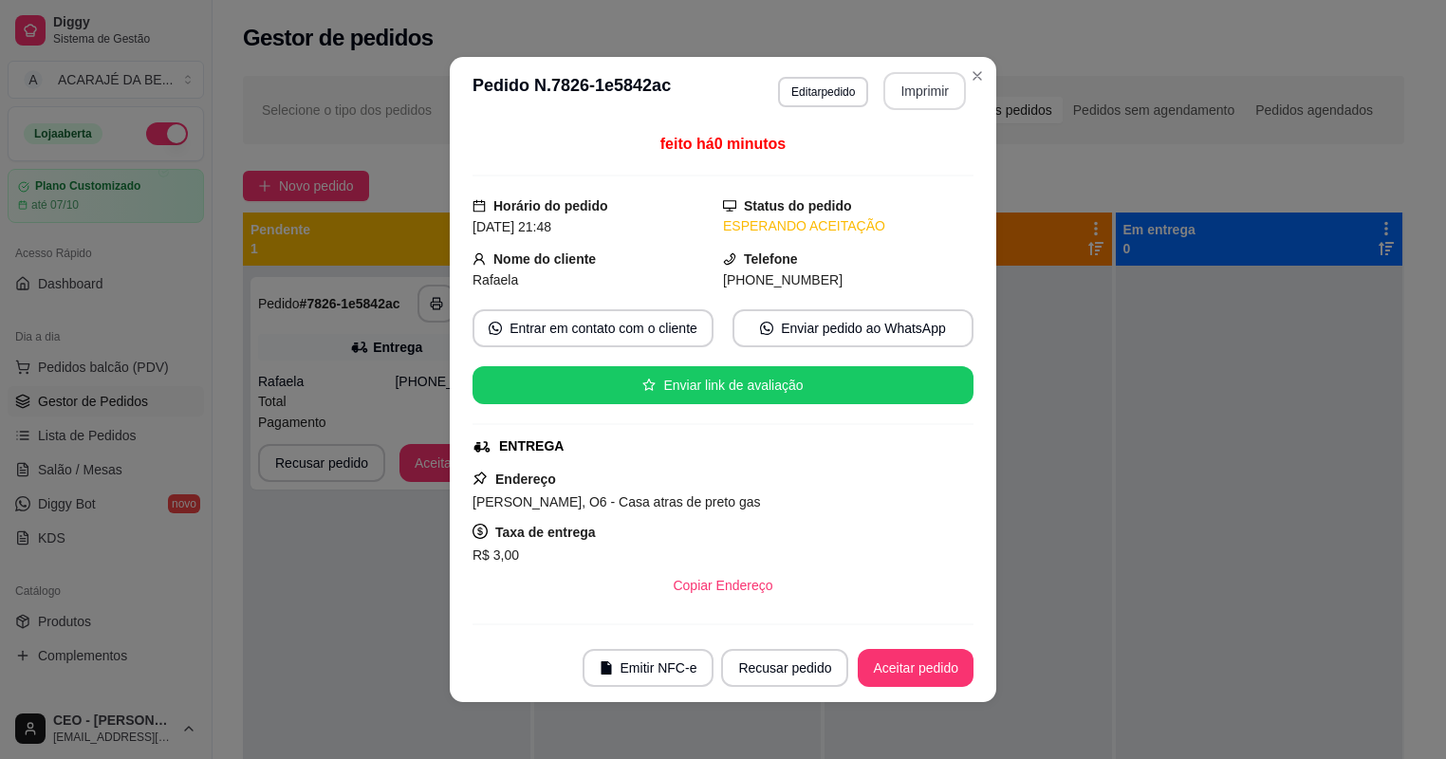
click at [897, 95] on button "Imprimir" at bounding box center [924, 91] width 83 height 38
click at [942, 666] on button "Aceitar pedido" at bounding box center [916, 668] width 116 height 38
drag, startPoint x: 897, startPoint y: 95, endPoint x: 942, endPoint y: 665, distance: 571.8
click at [942, 665] on div "Recusar pedido Aceitar pedido" at bounding box center [820, 668] width 305 height 38
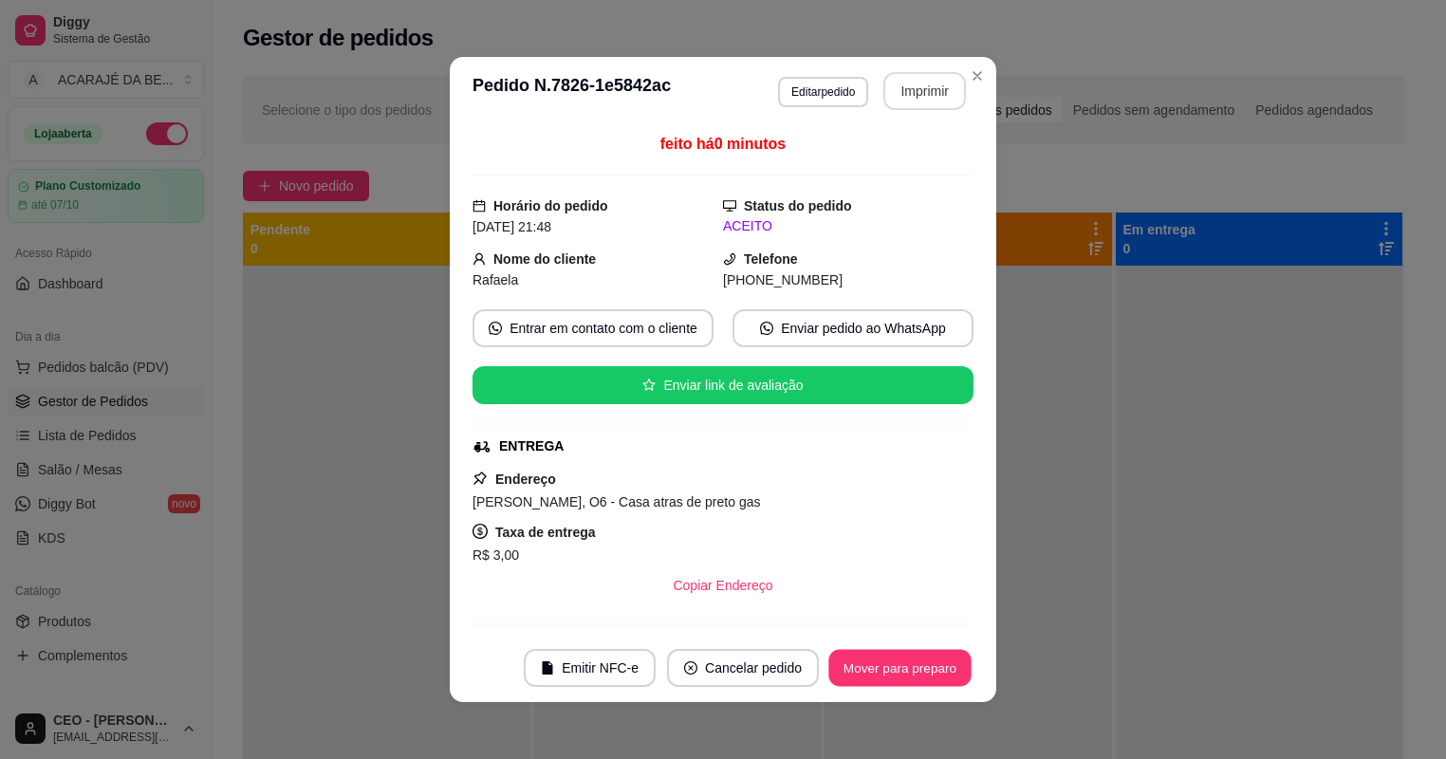
click at [941, 665] on button "Mover para preparo" at bounding box center [899, 668] width 142 height 37
click at [941, 665] on div "Mover para preparo" at bounding box center [887, 668] width 174 height 38
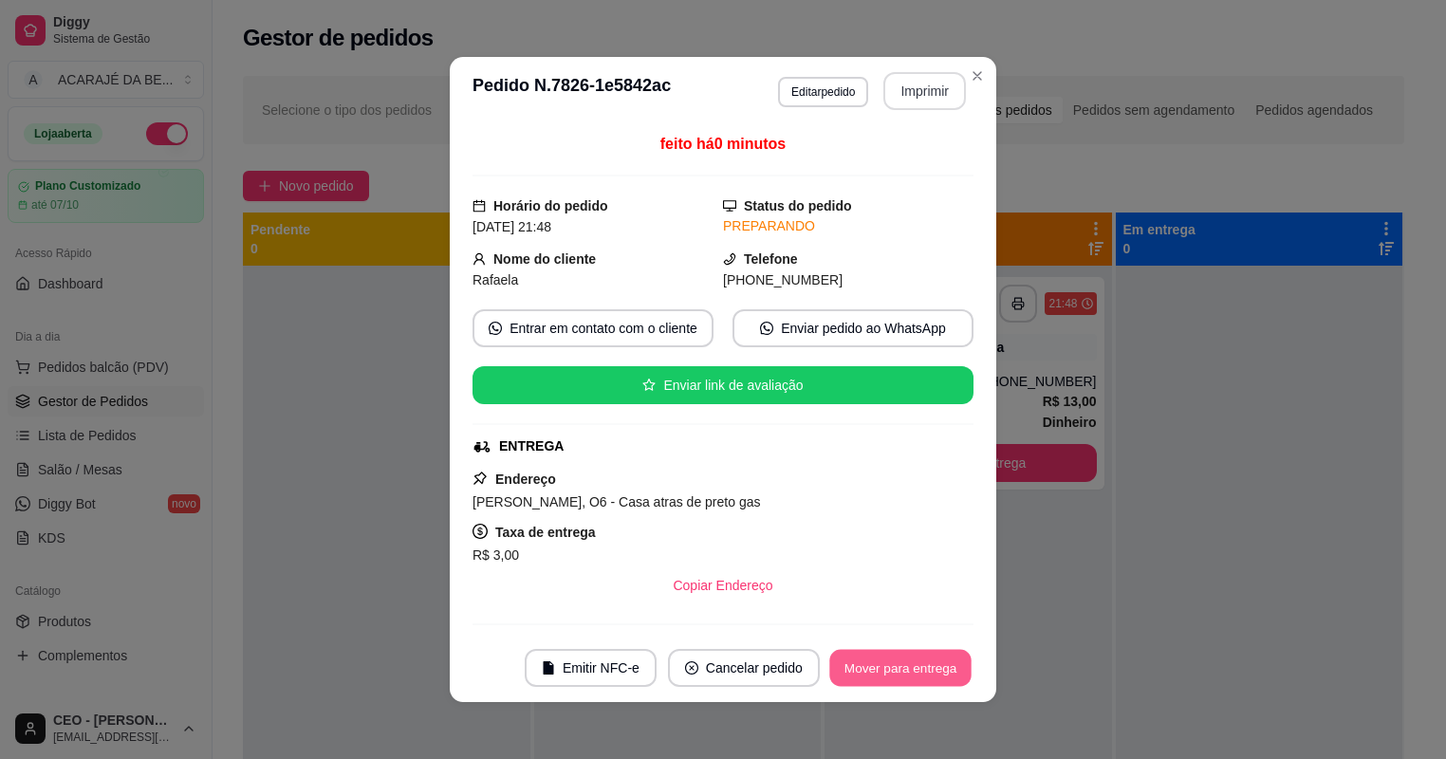
click at [941, 665] on button "Mover para entrega" at bounding box center [900, 668] width 142 height 37
click at [941, 665] on div "Mover para entrega" at bounding box center [900, 668] width 146 height 38
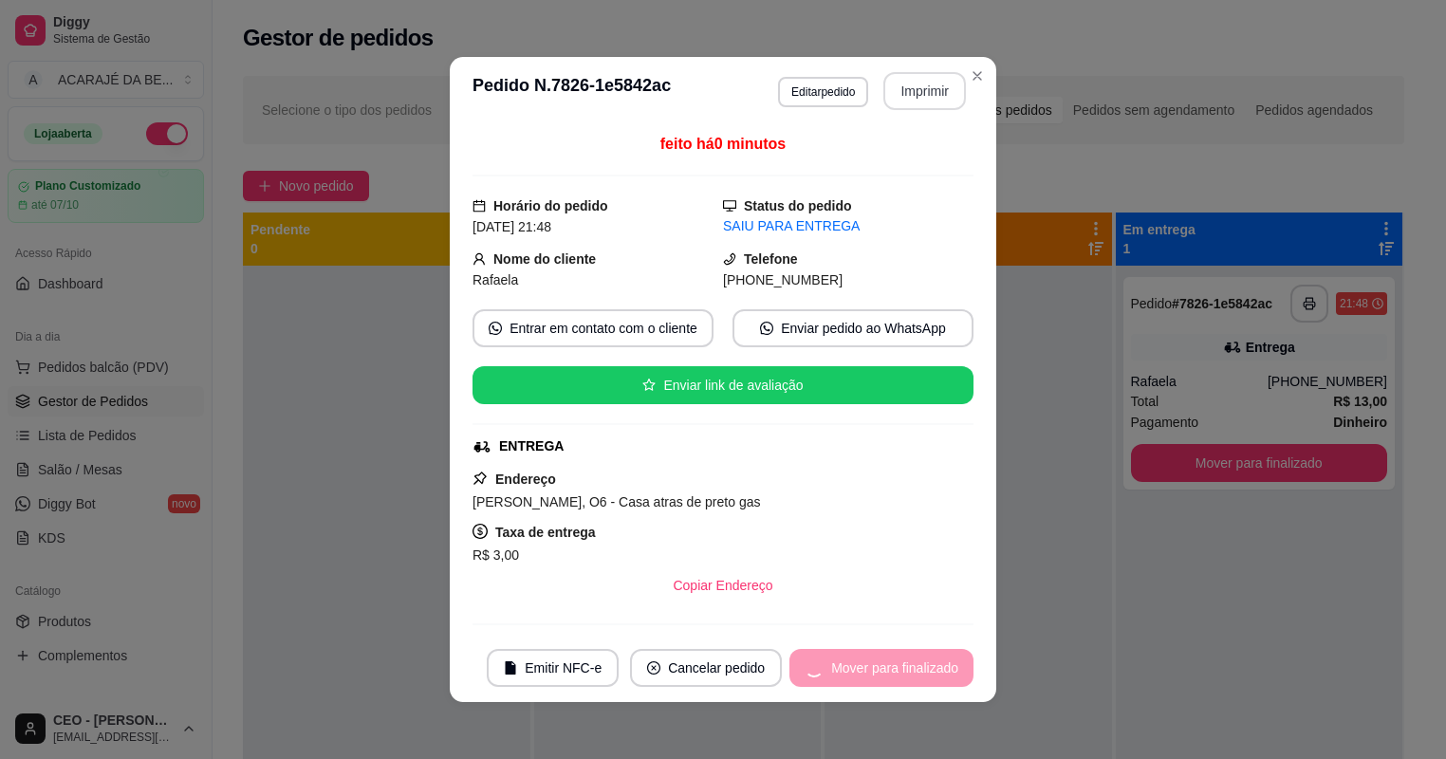
click at [941, 665] on div "Mover para finalizado" at bounding box center [881, 668] width 184 height 38
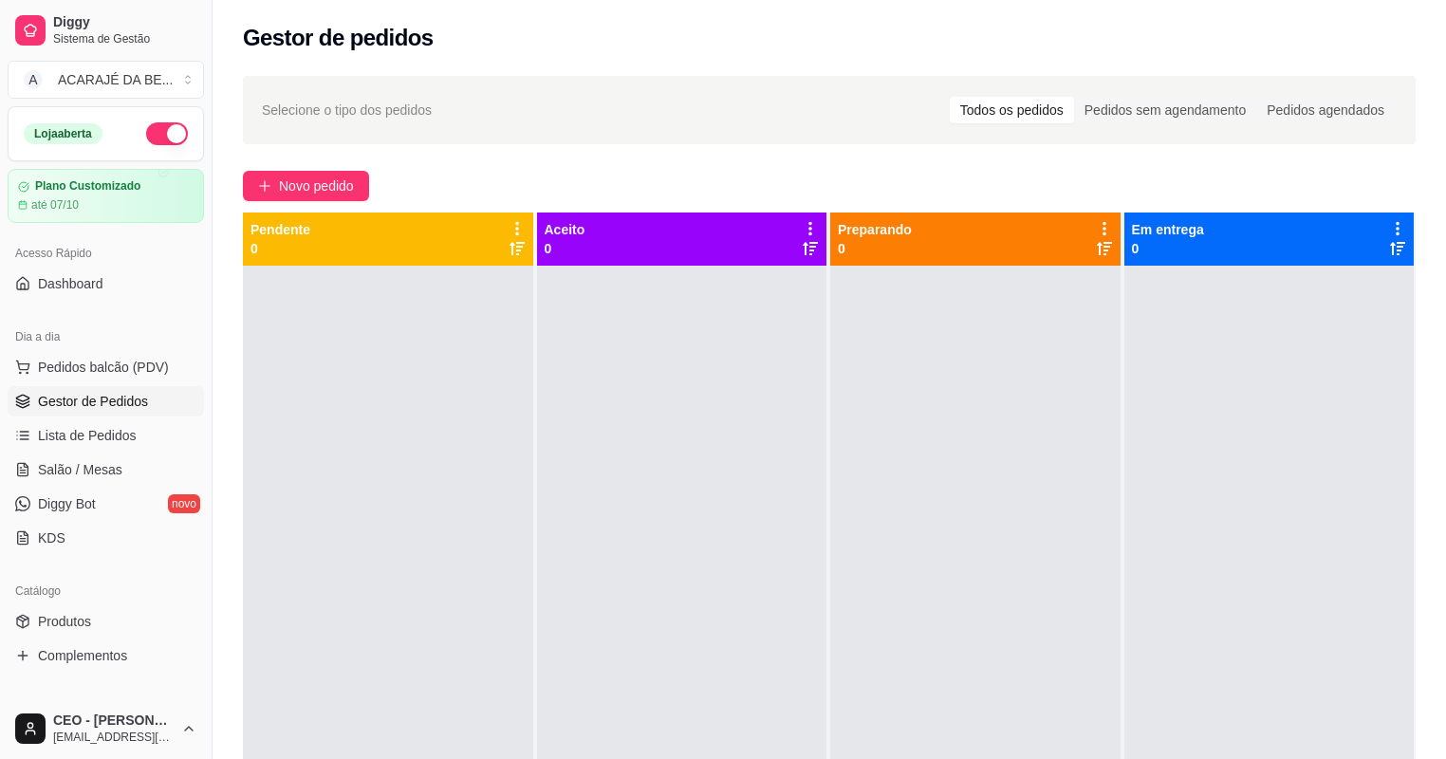
click at [456, 462] on div at bounding box center [388, 645] width 290 height 759
click at [276, 186] on button "Novo pedido" at bounding box center [306, 186] width 126 height 30
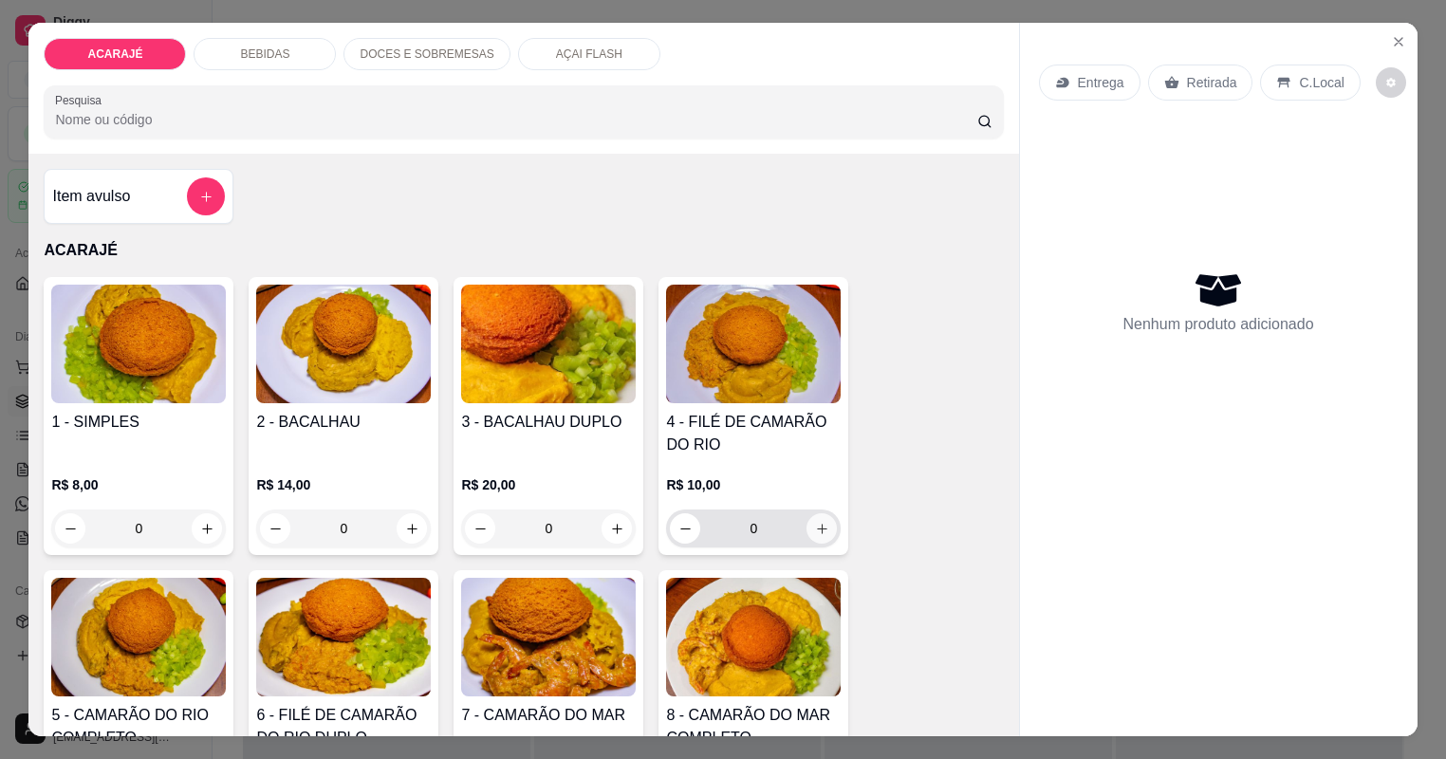
click at [813, 513] on button "increase-product-quantity" at bounding box center [821, 528] width 30 height 30
type input "1"
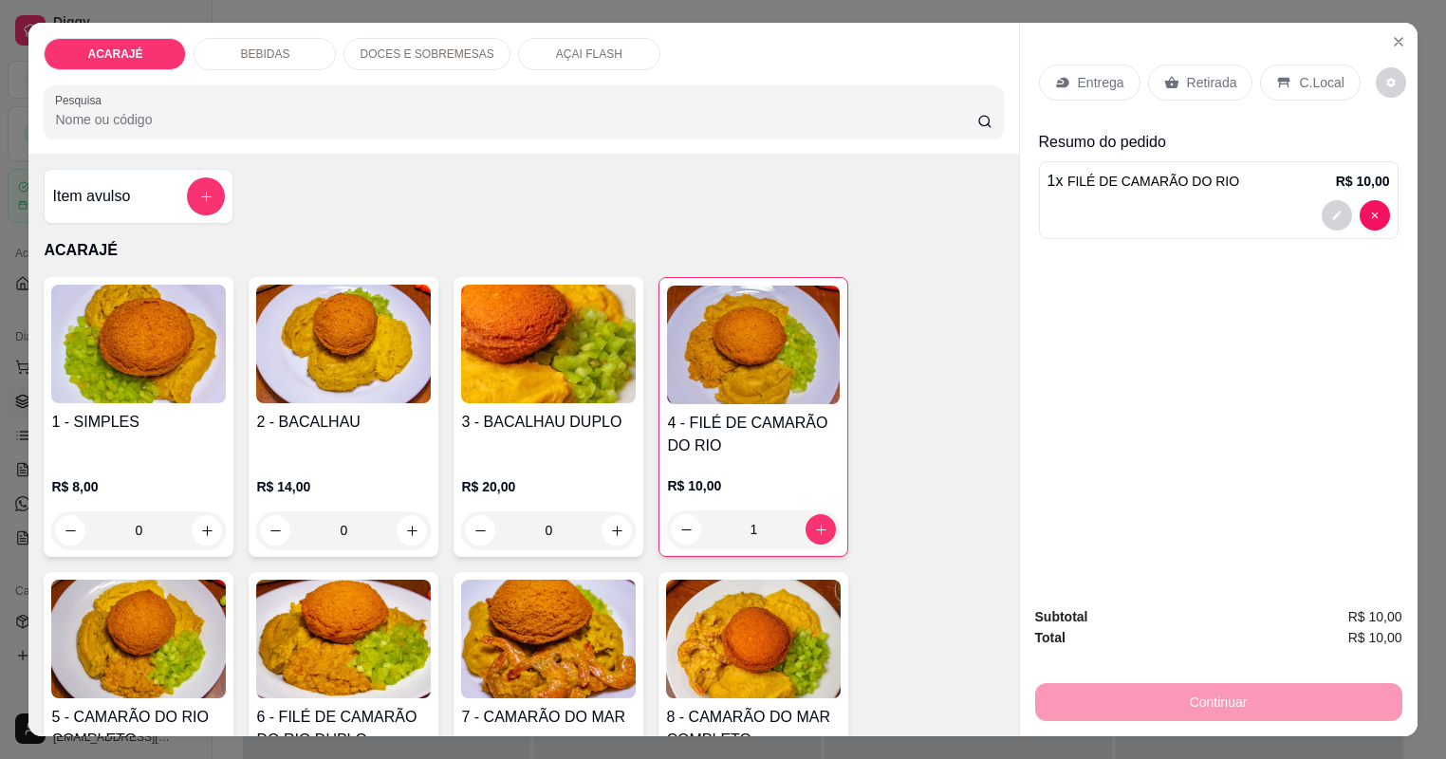
click at [1210, 69] on div "Retirada" at bounding box center [1200, 83] width 105 height 36
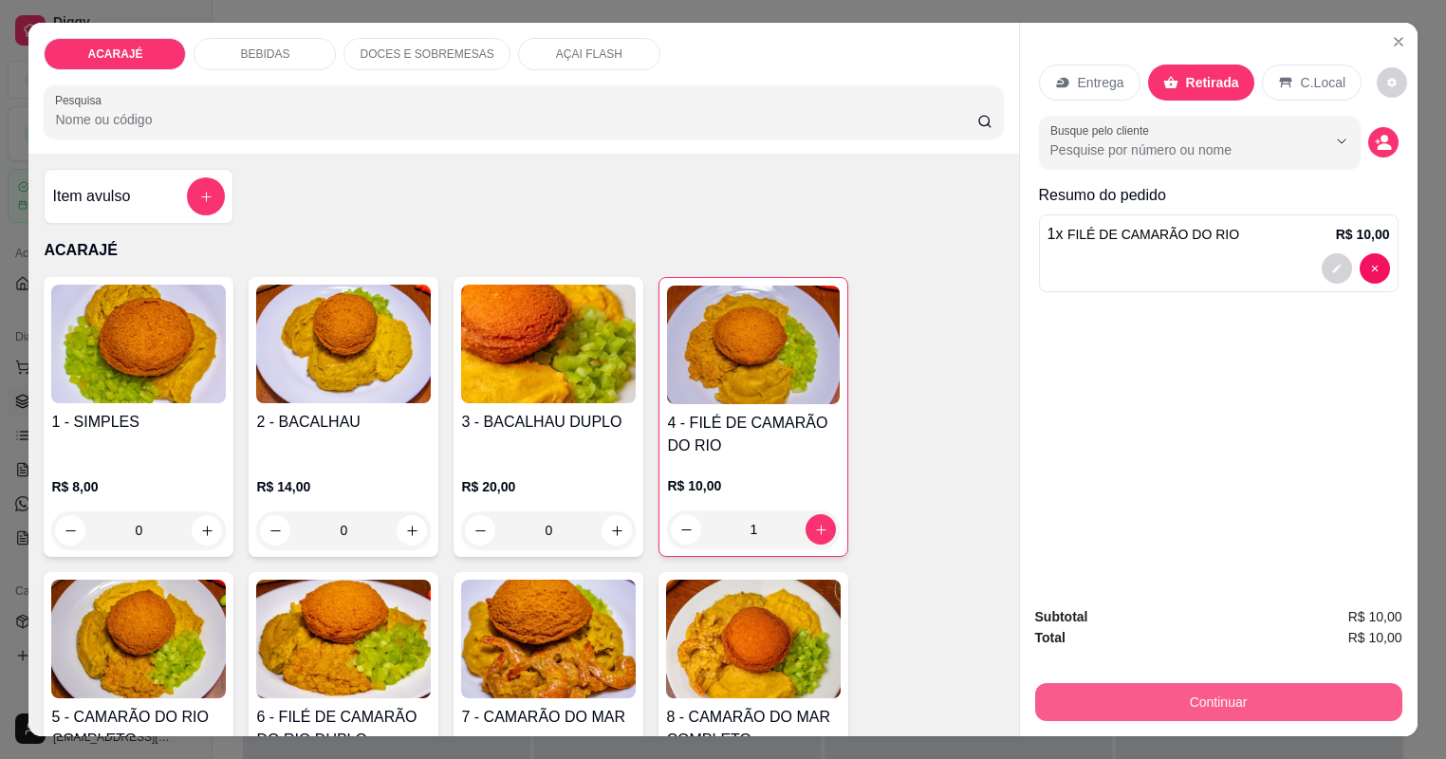
click at [1265, 710] on button "Continuar" at bounding box center [1218, 702] width 367 height 38
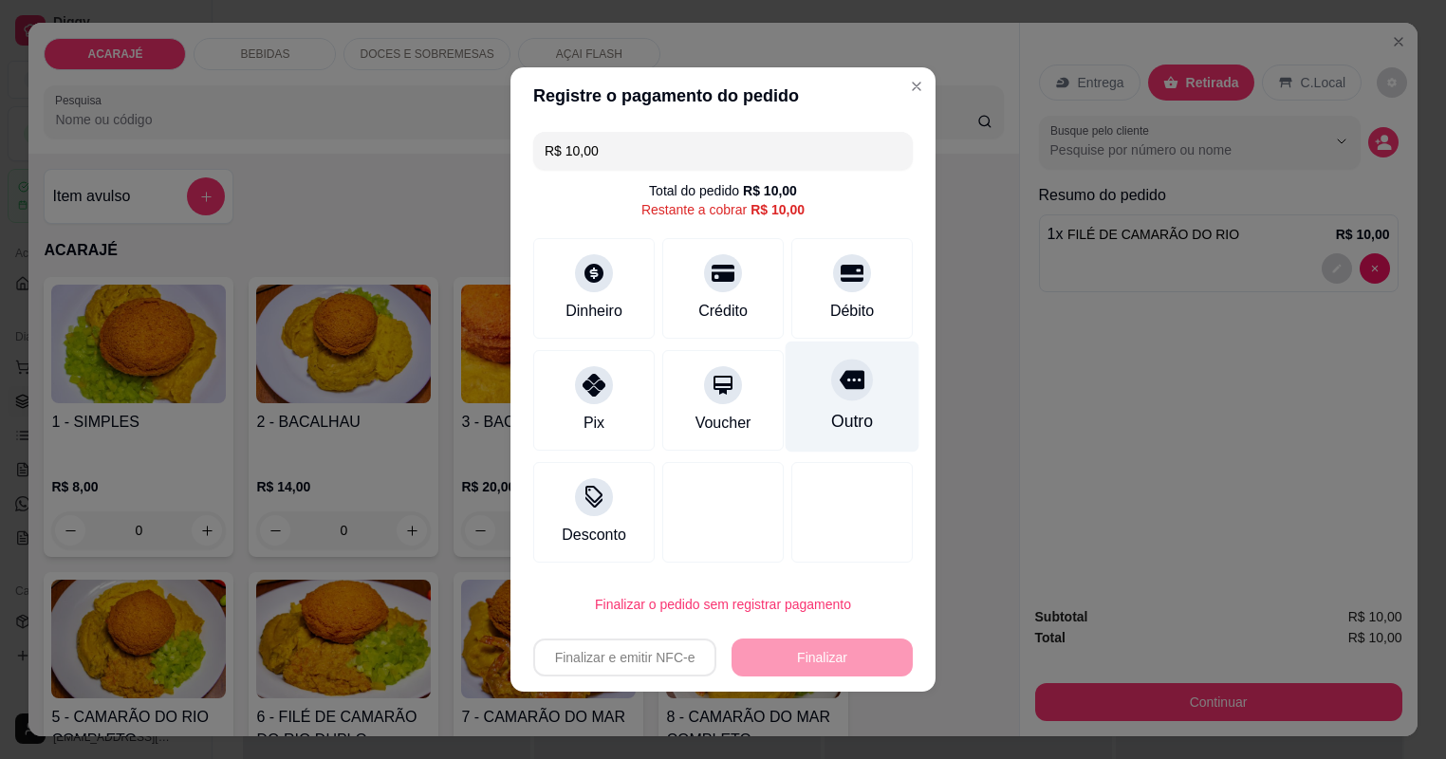
click at [861, 423] on div "Outro" at bounding box center [852, 421] width 42 height 25
type input "R$ 0,00"
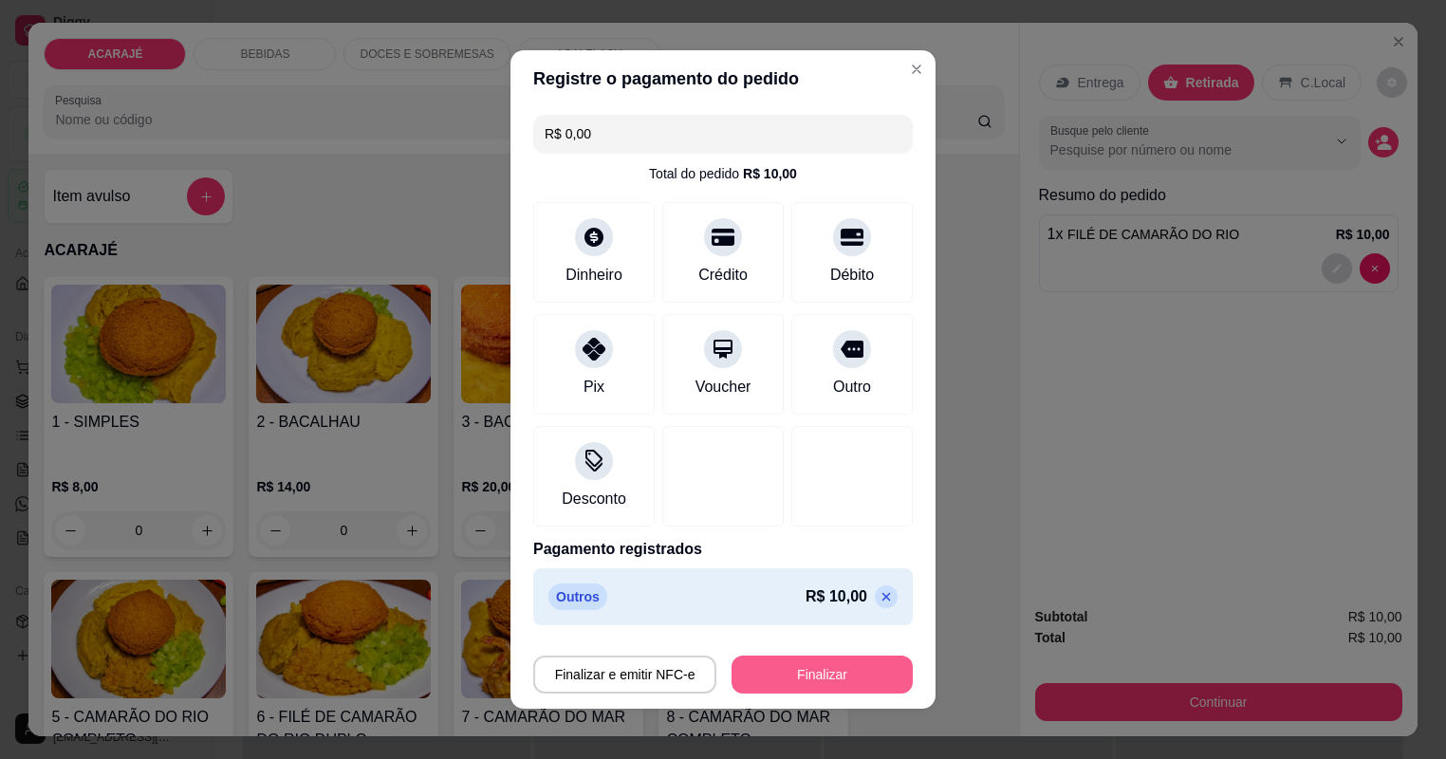
click at [792, 666] on button "Finalizar" at bounding box center [821, 674] width 181 height 38
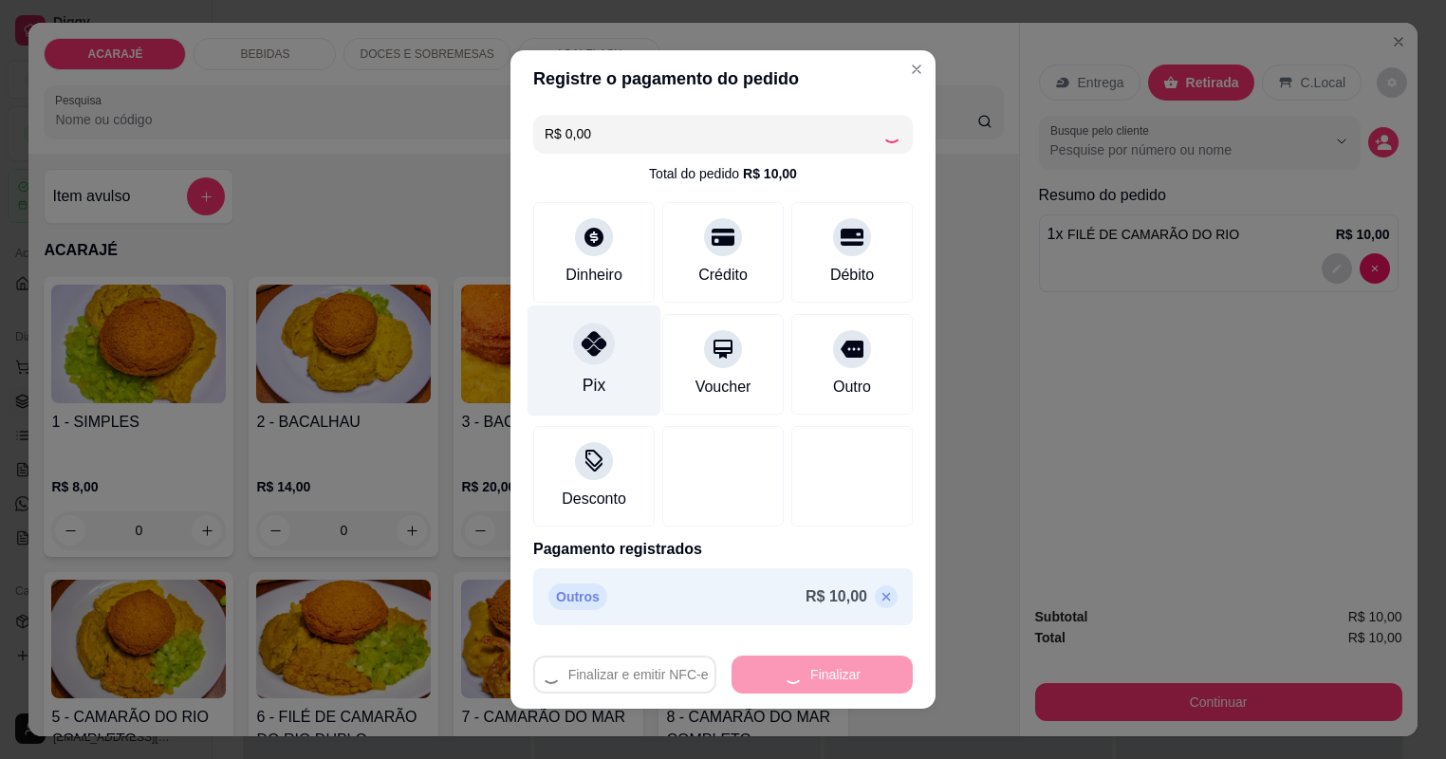
type input "0"
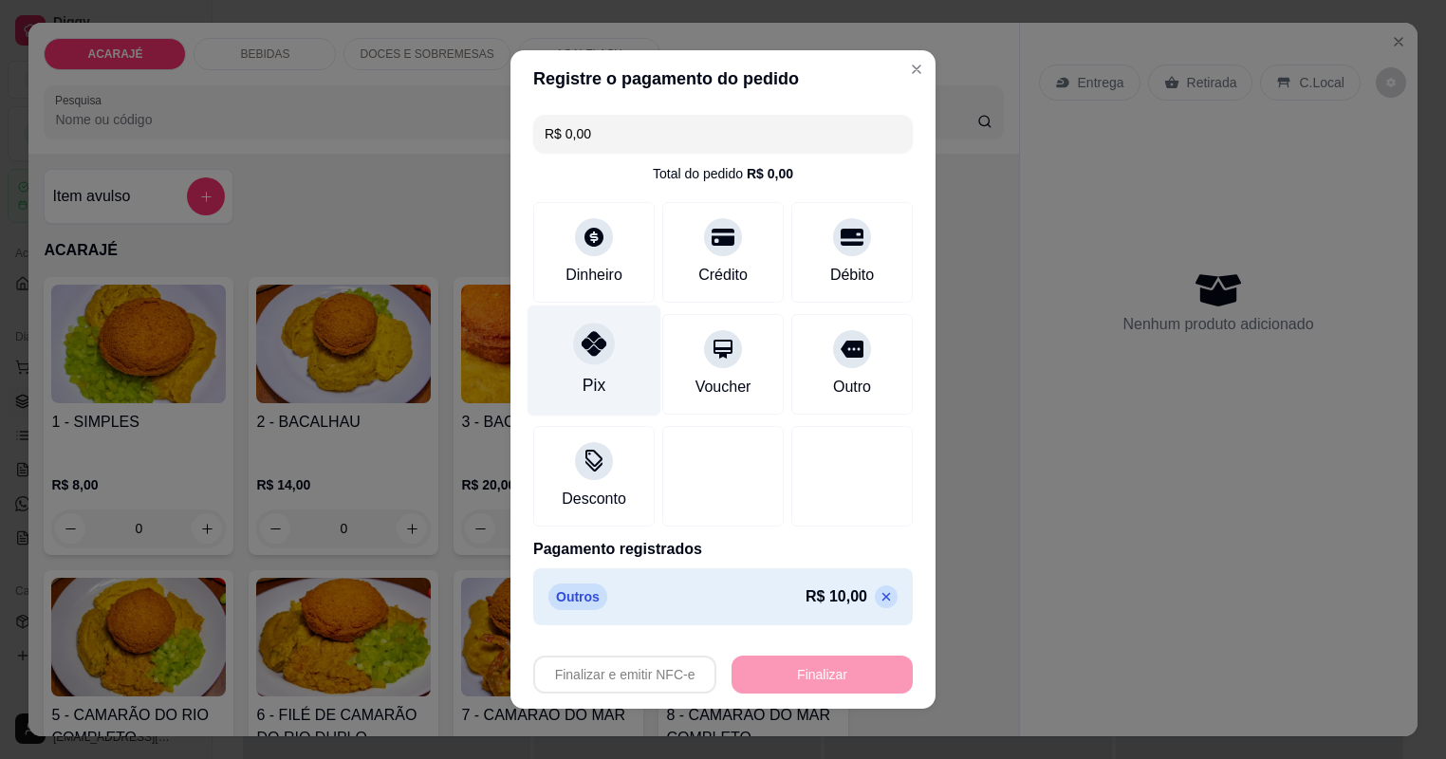
type input "-R$ 10,00"
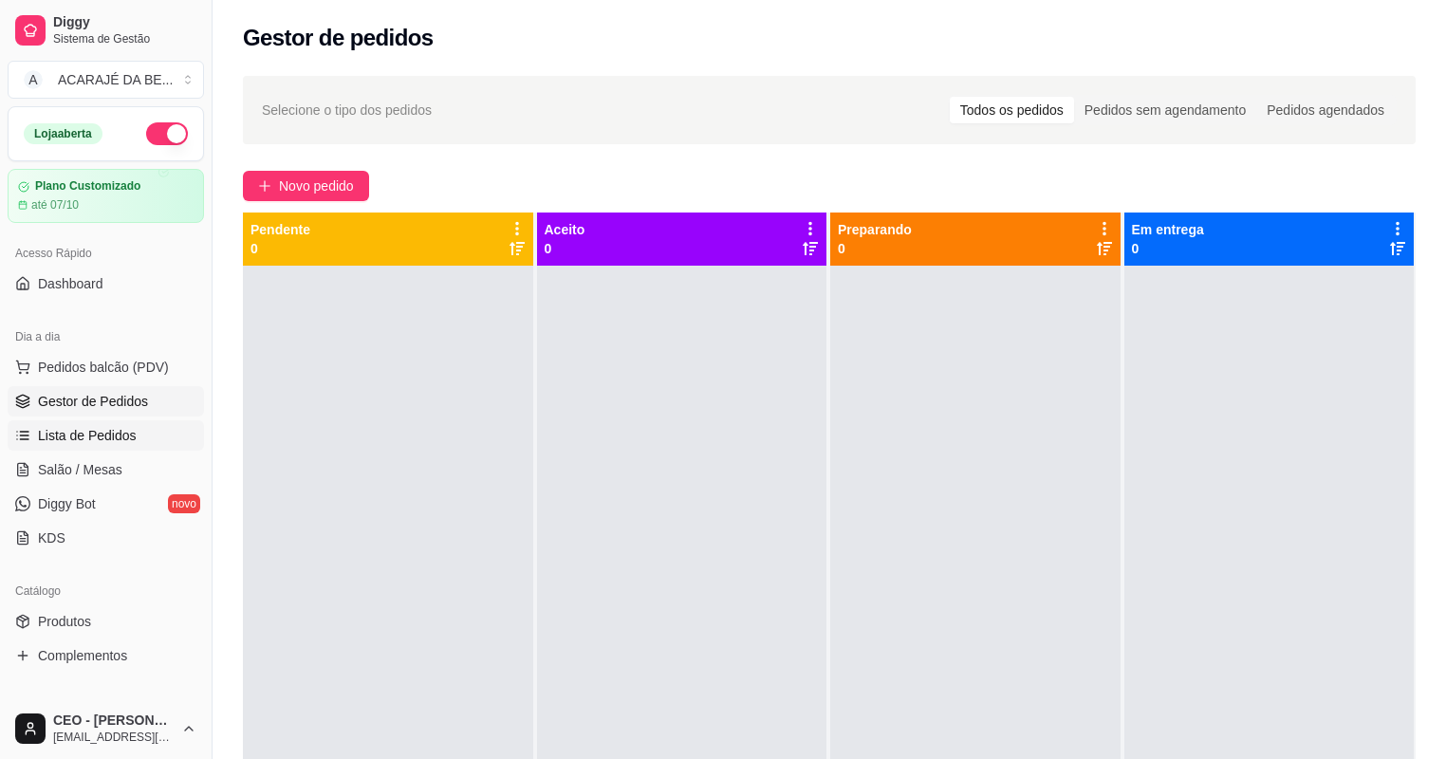
click at [87, 440] on span "Lista de Pedidos" at bounding box center [87, 435] width 99 height 19
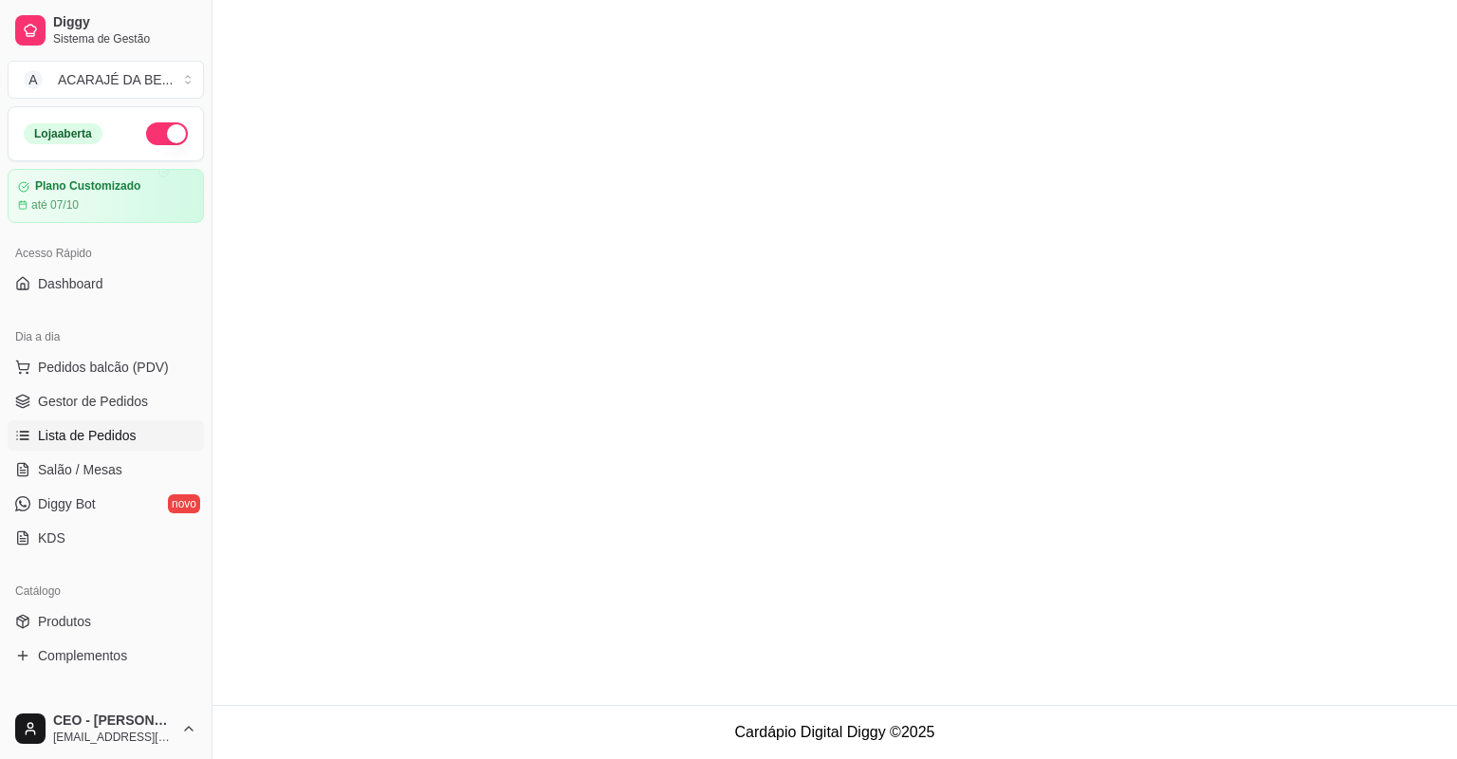
click at [101, 382] on ul "Pedidos balcão (PDV) Gestor de Pedidos Lista de Pedidos Salão / Mesas Diggy Bot…" at bounding box center [106, 452] width 196 height 201
click at [99, 406] on span "Gestor de Pedidos" at bounding box center [93, 401] width 110 height 19
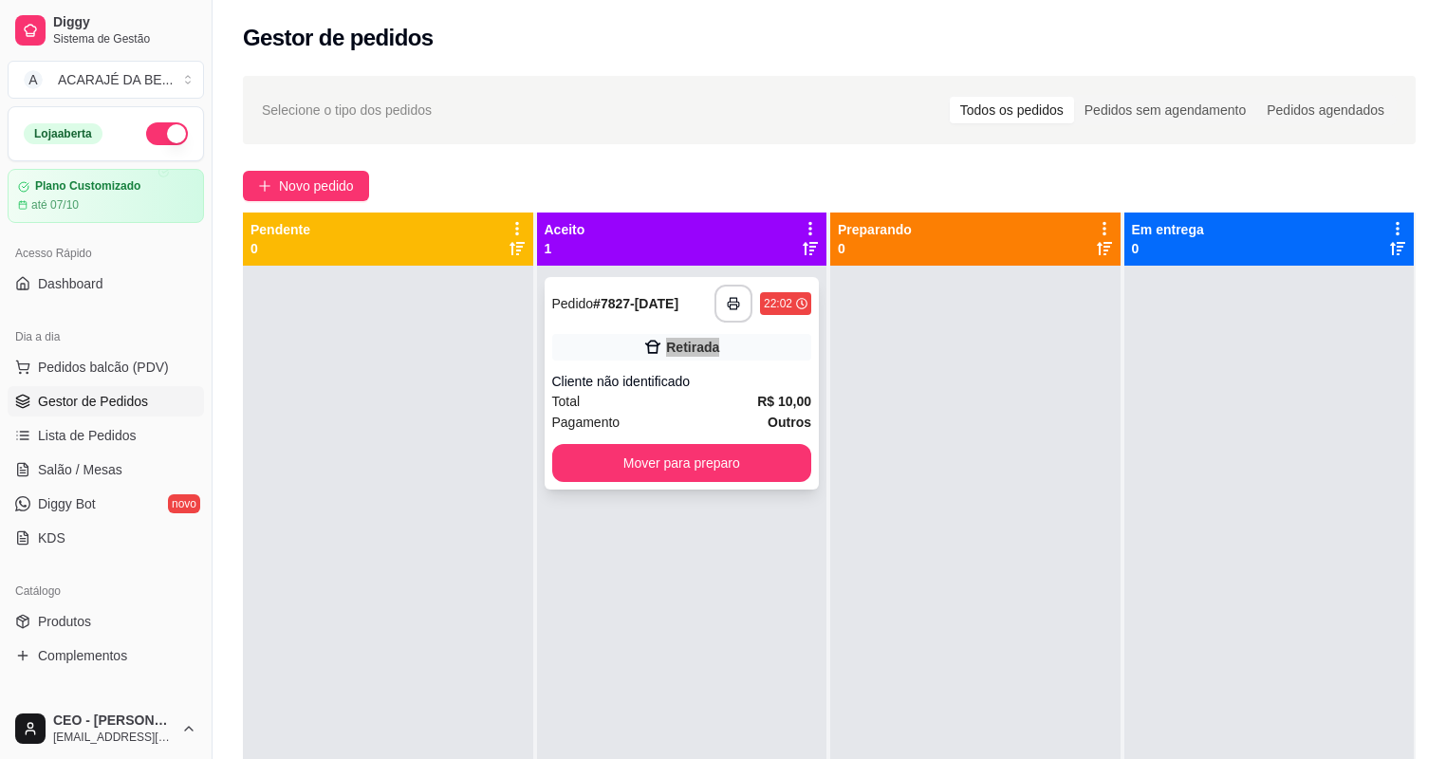
click at [793, 329] on div "**********" at bounding box center [681, 383] width 275 height 212
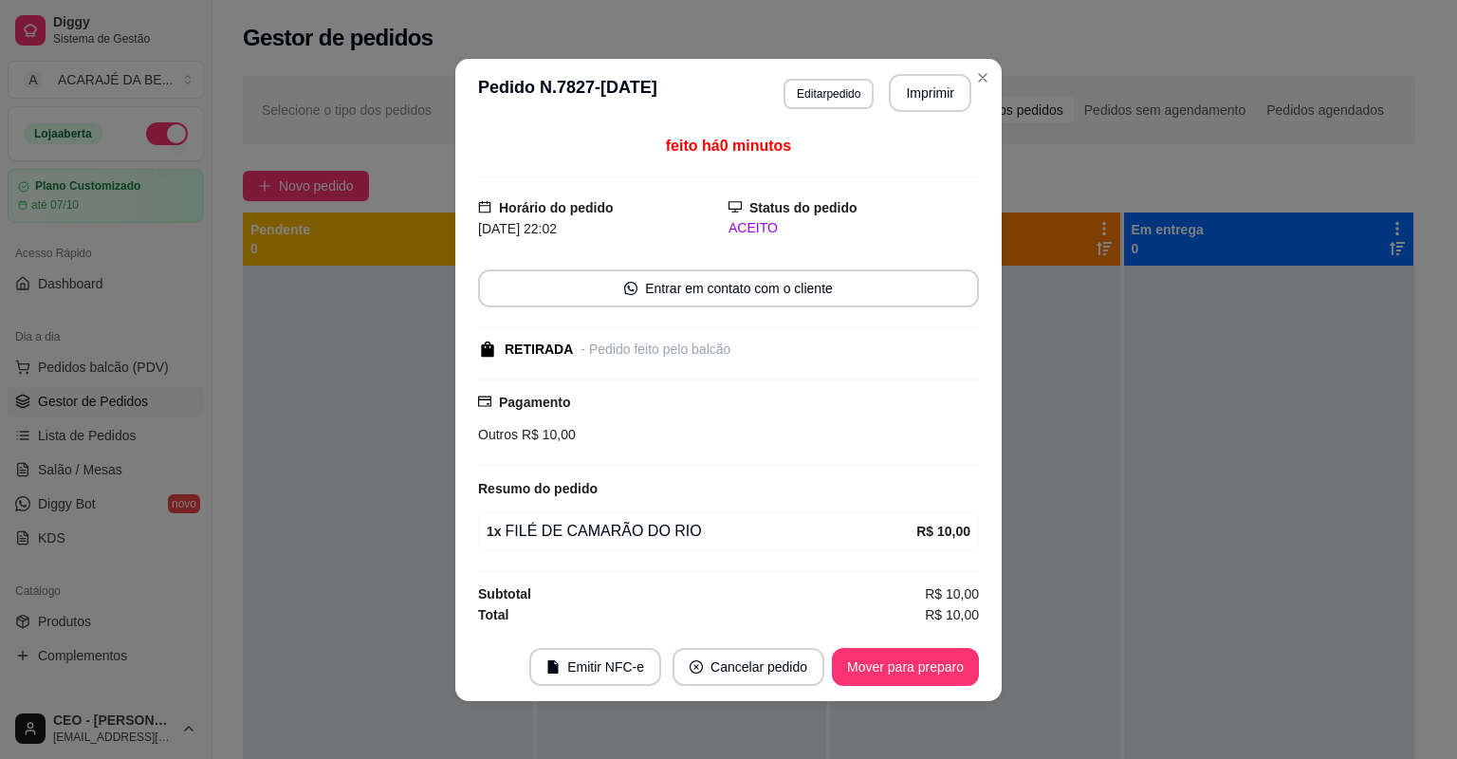
click at [889, 101] on button "Imprimir" at bounding box center [930, 93] width 83 height 38
click at [872, 654] on button "Mover para preparo" at bounding box center [905, 667] width 147 height 38
click at [872, 654] on div "Mover para preparo" at bounding box center [892, 667] width 174 height 38
click at [873, 656] on div "Mover para preparo" at bounding box center [892, 667] width 174 height 38
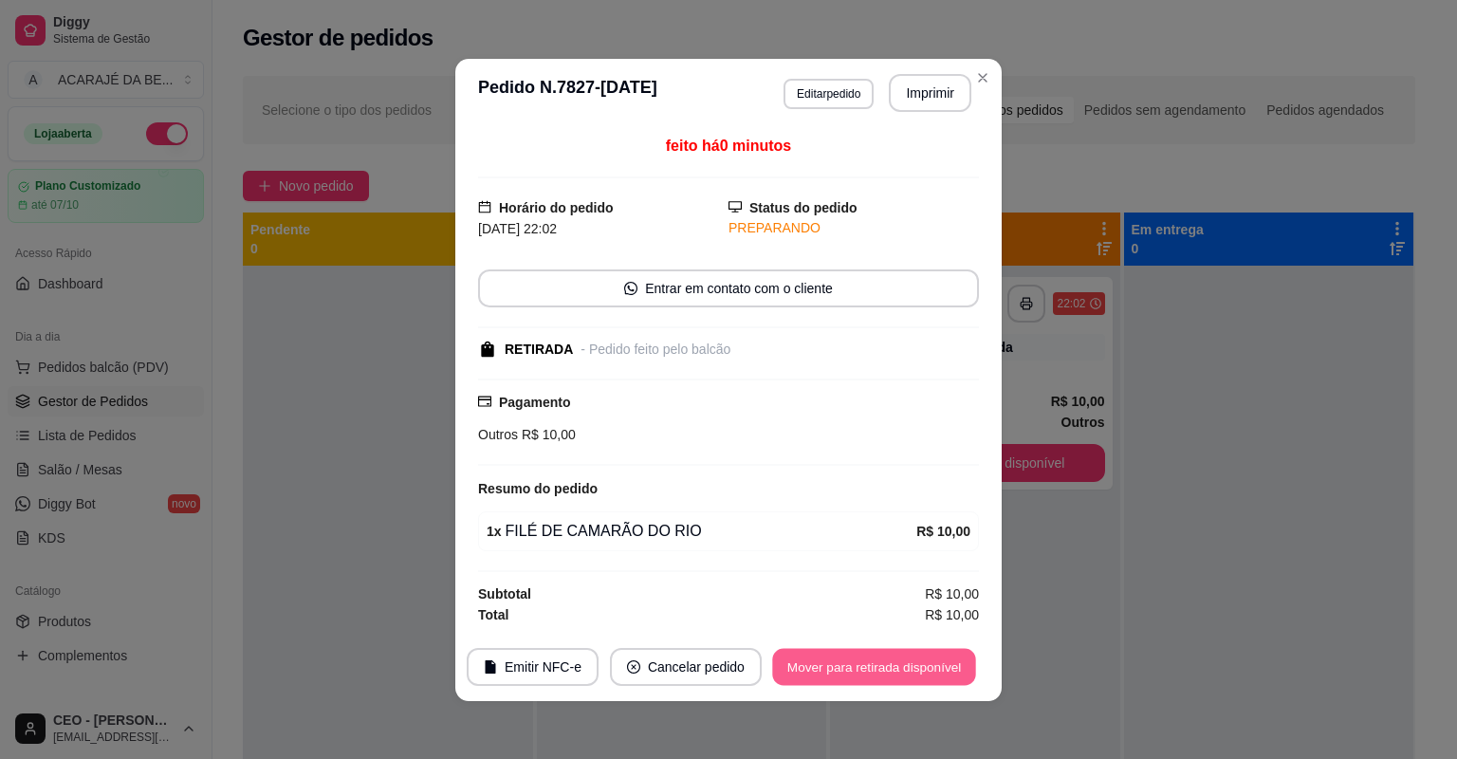
click at [875, 656] on button "Mover para retirada disponível" at bounding box center [873, 666] width 203 height 37
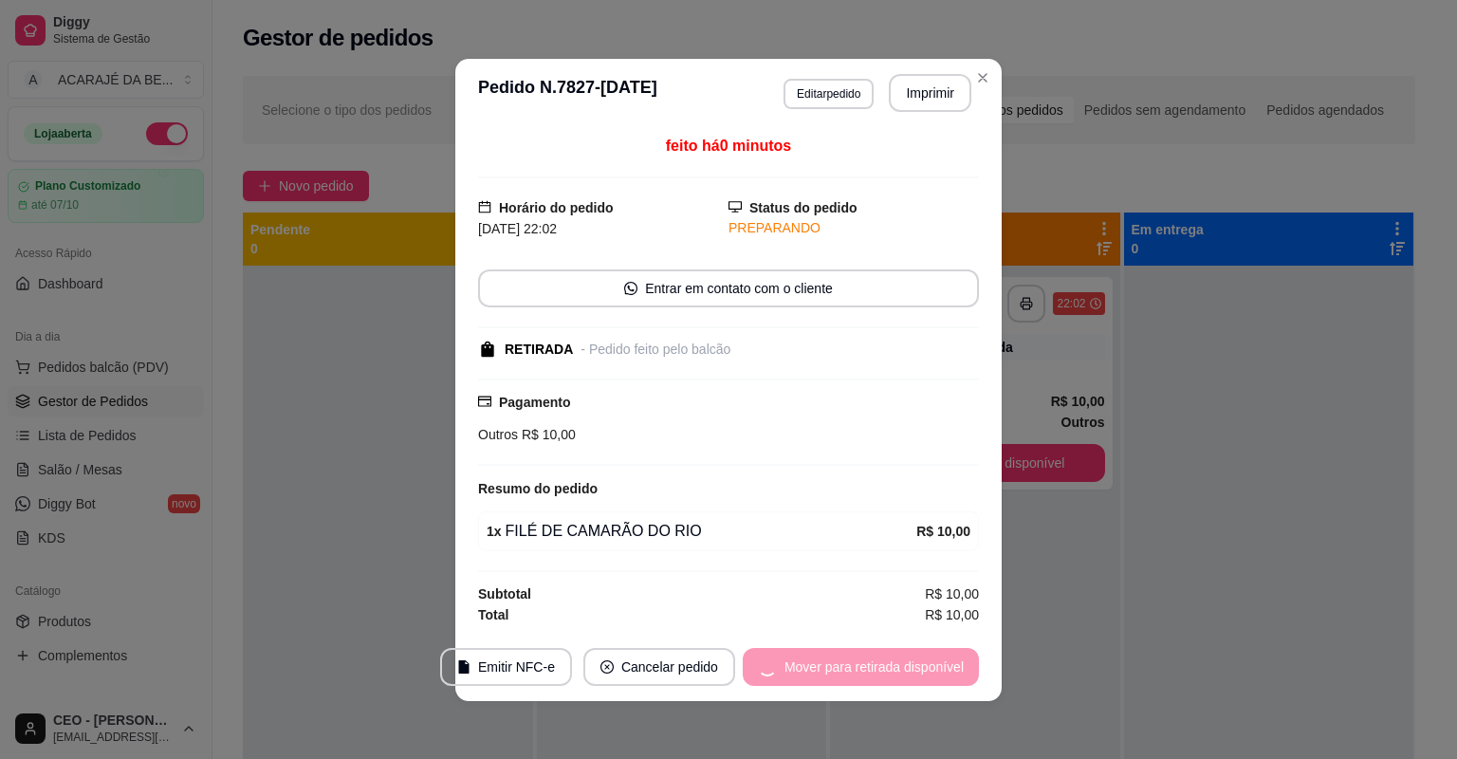
click at [875, 656] on div "Mover para retirada disponível" at bounding box center [861, 667] width 236 height 38
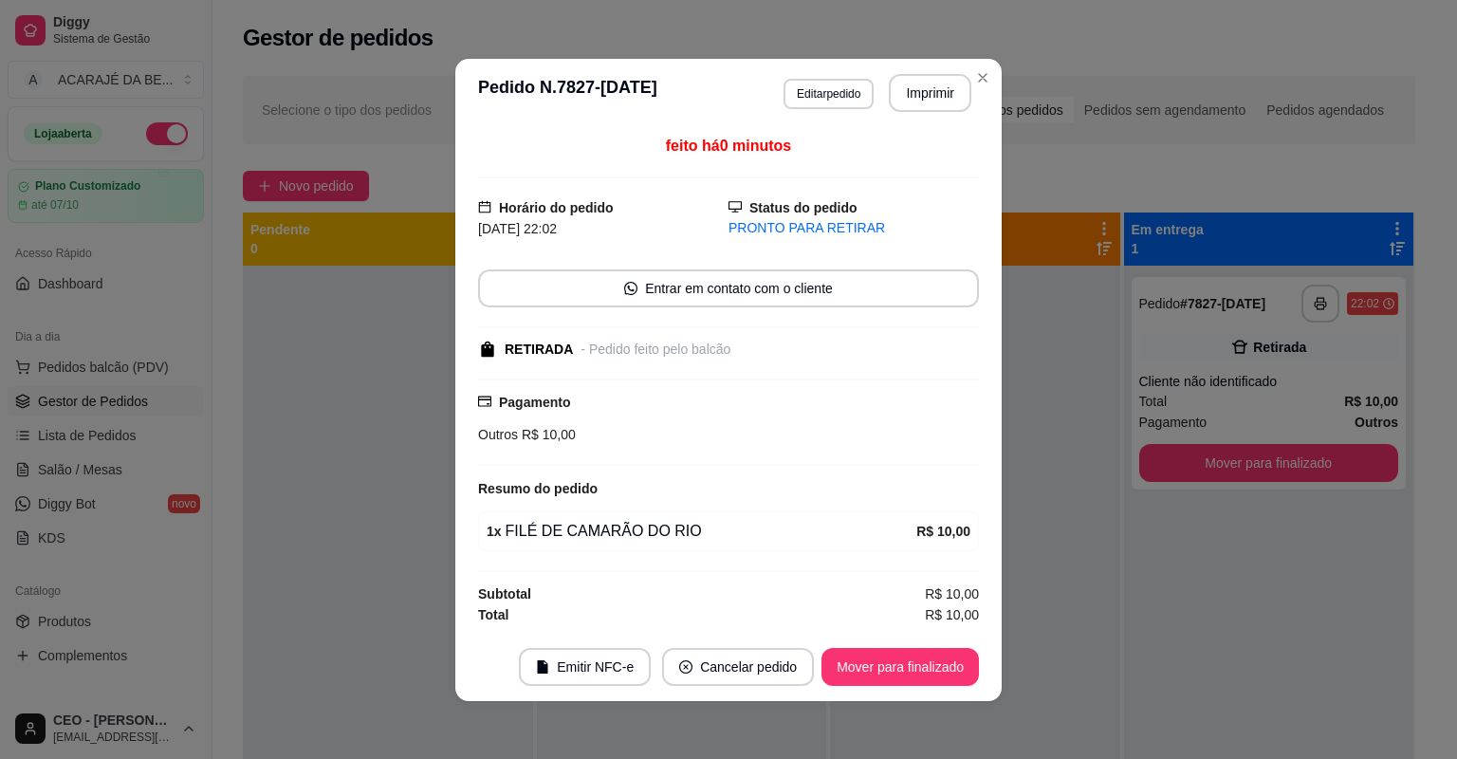
click at [876, 656] on button "Mover para finalizado" at bounding box center [899, 667] width 157 height 38
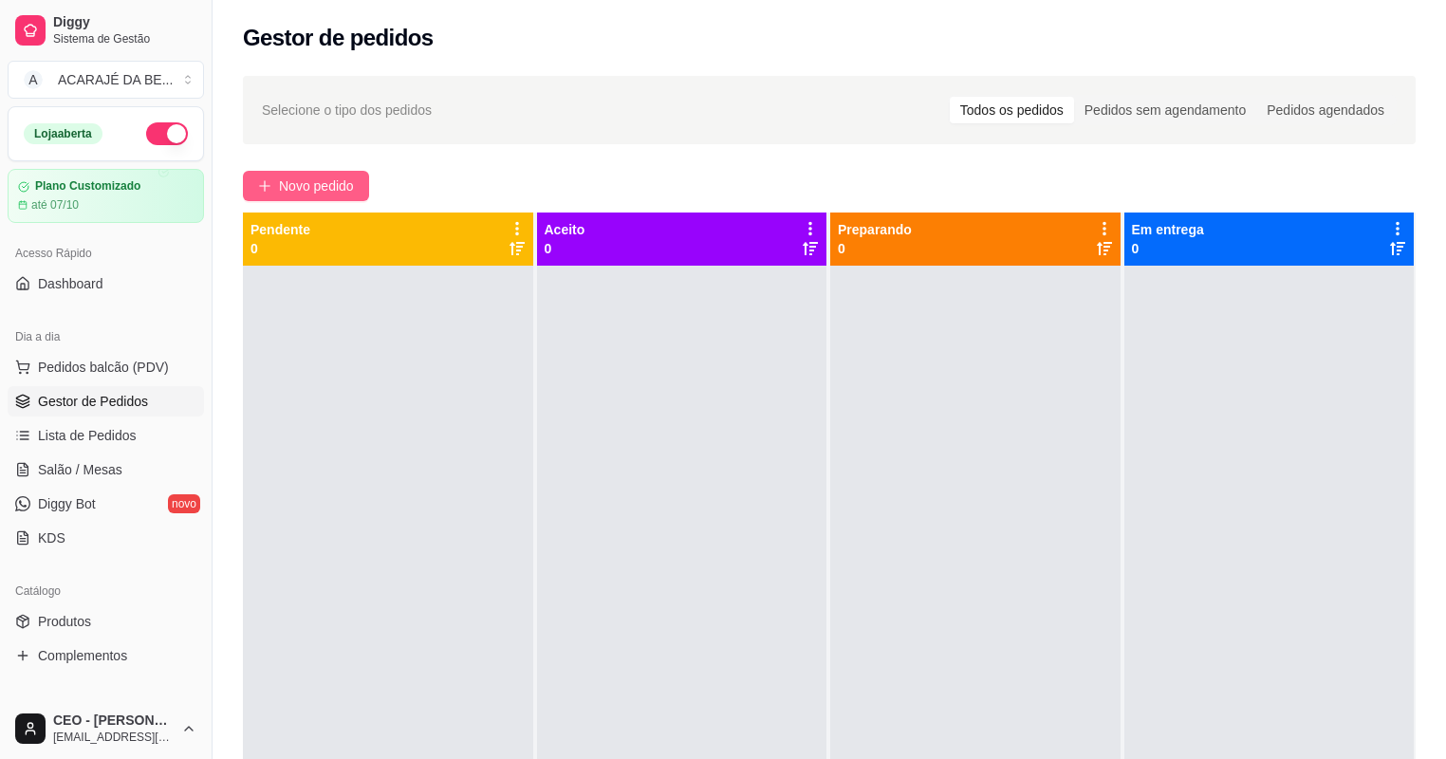
click at [296, 180] on span "Novo pedido" at bounding box center [316, 185] width 75 height 21
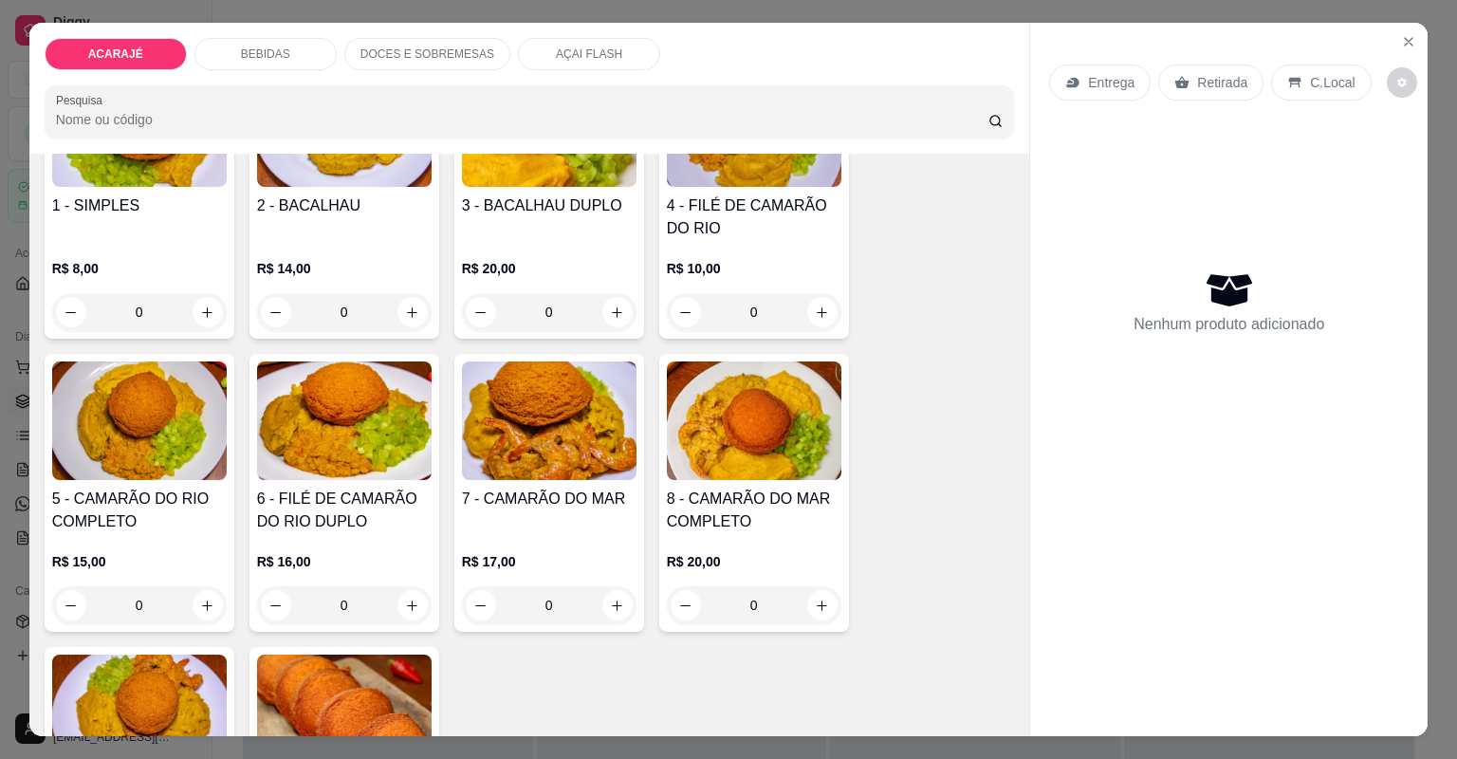
scroll to position [304, 0]
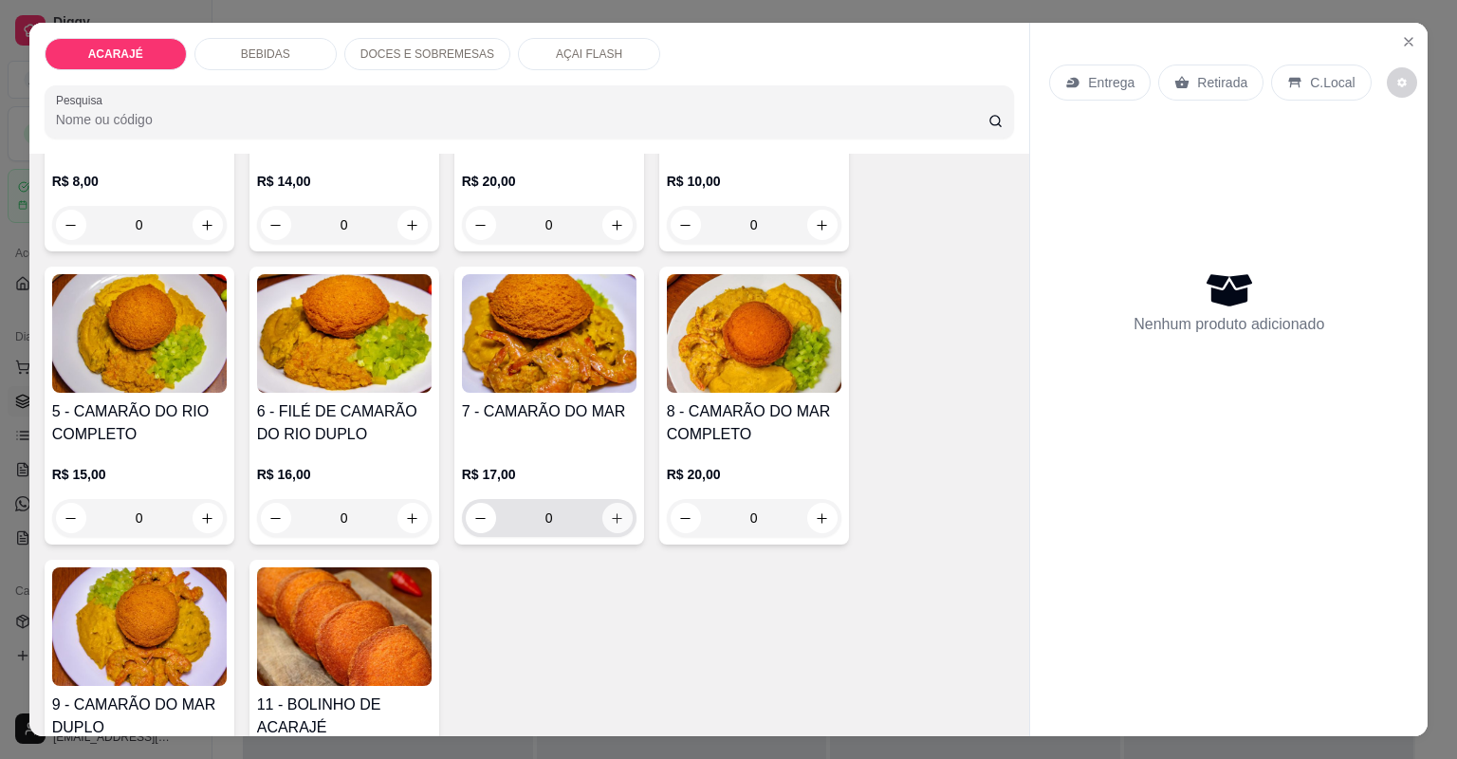
click at [611, 514] on icon "increase-product-quantity" at bounding box center [617, 518] width 14 height 14
type input "1"
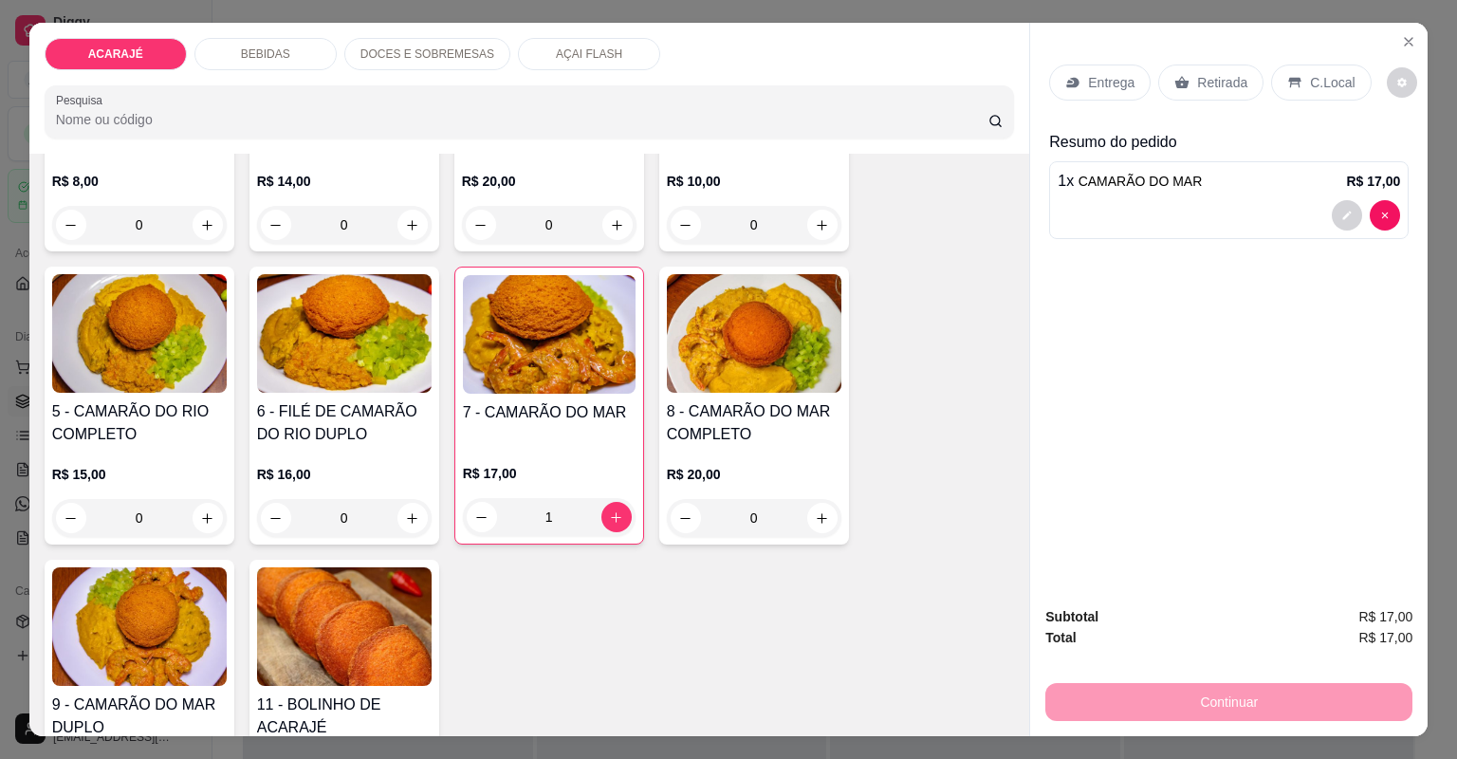
click at [1210, 87] on p "Retirada" at bounding box center [1222, 82] width 50 height 19
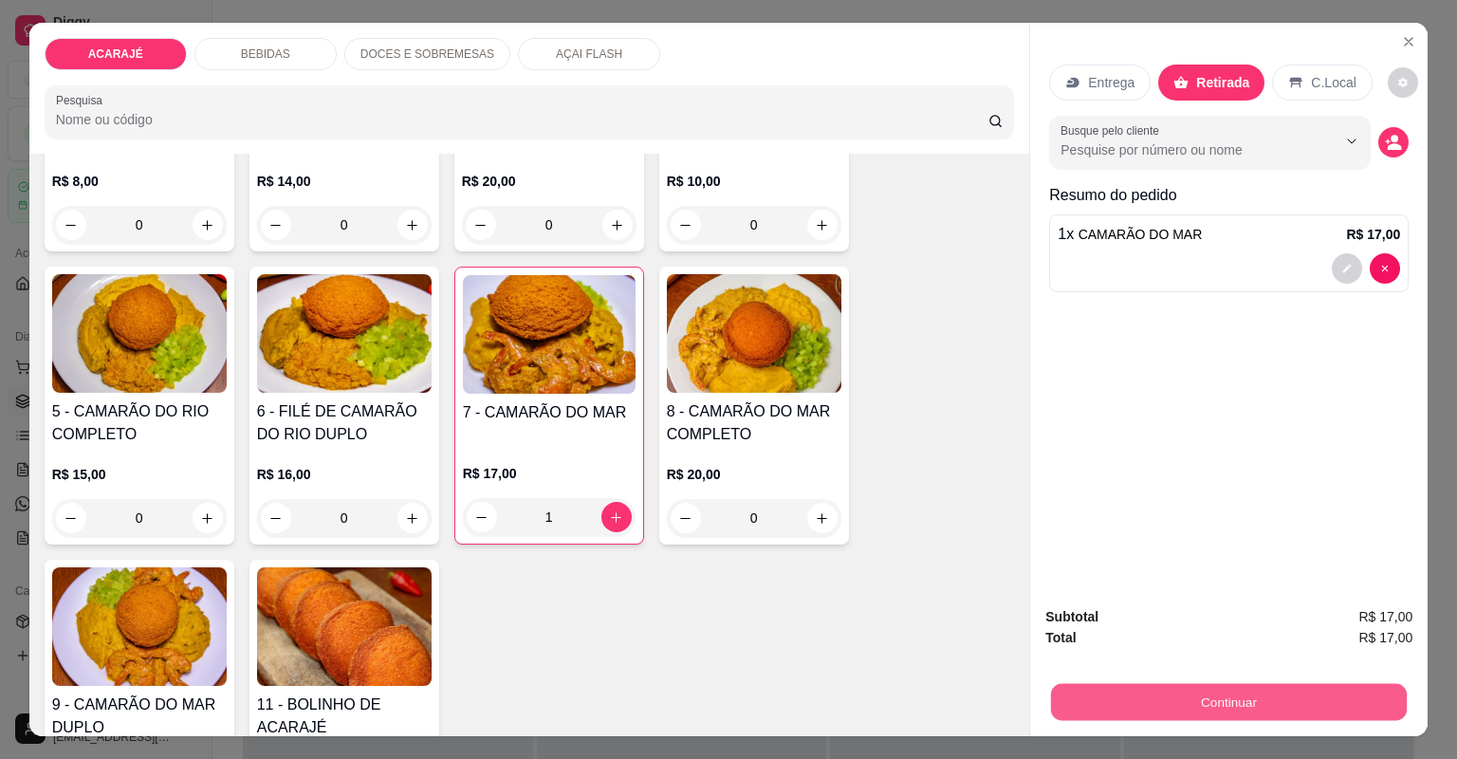
click at [1168, 707] on button "Continuar" at bounding box center [1229, 702] width 356 height 37
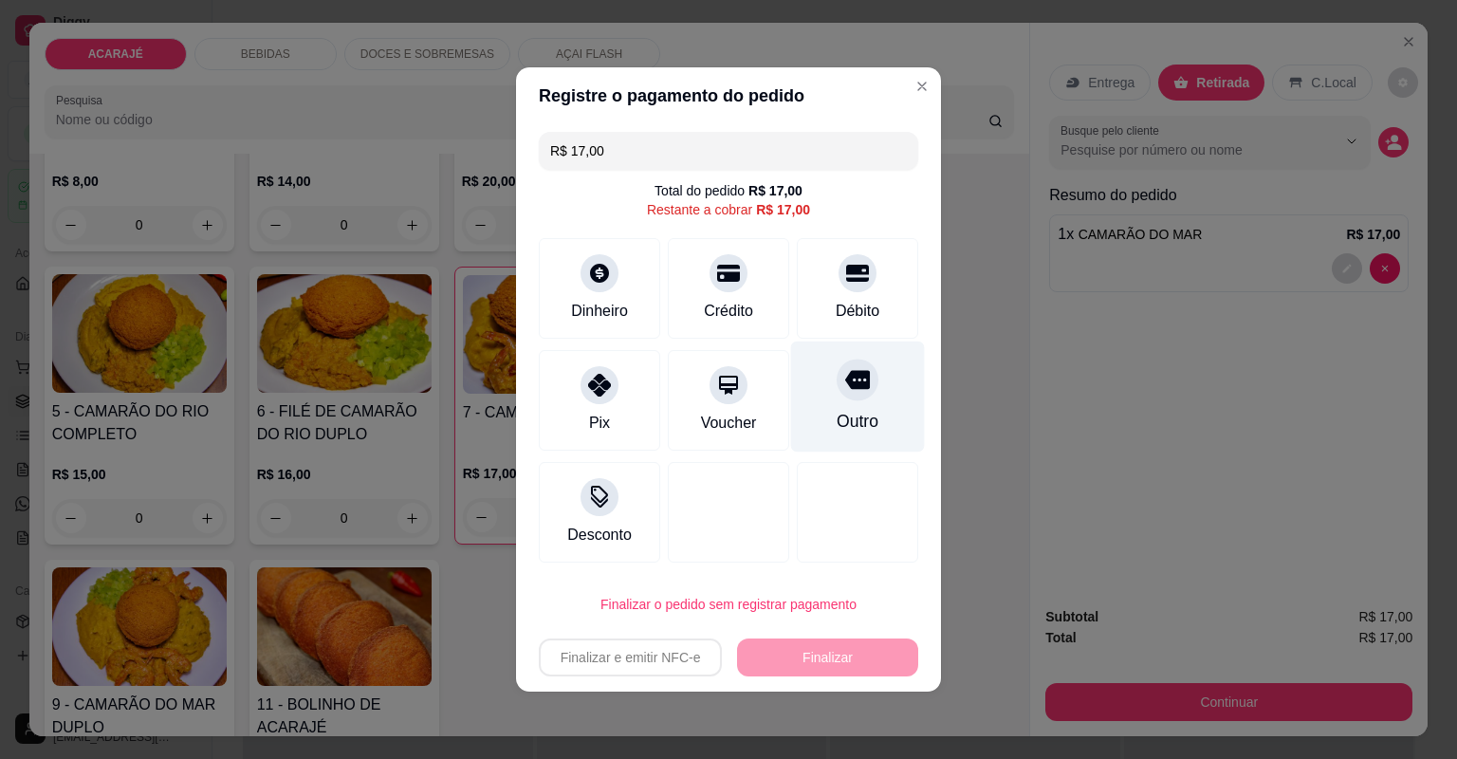
click at [849, 385] on icon at bounding box center [857, 380] width 25 height 19
type input "R$ 0,00"
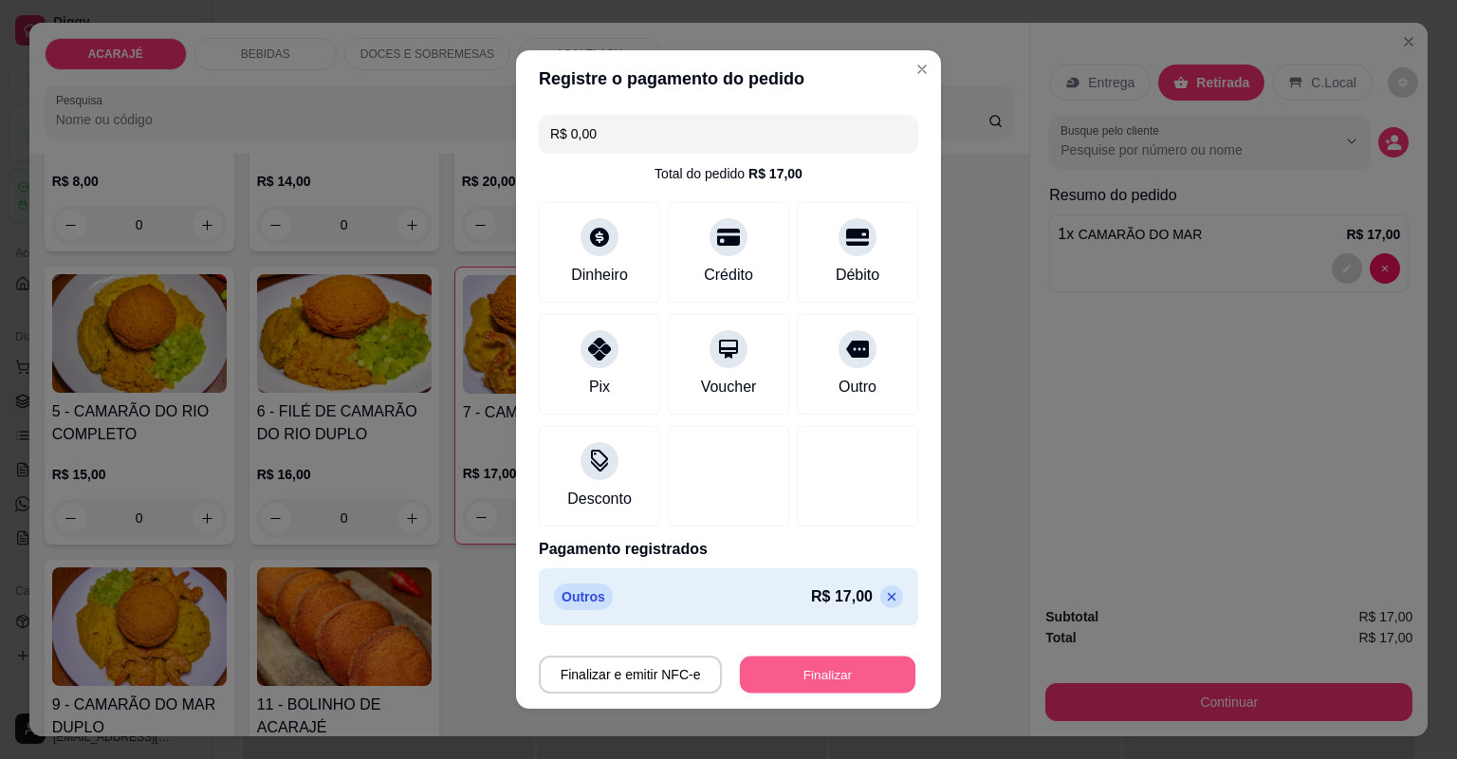
click at [762, 675] on button "Finalizar" at bounding box center [827, 674] width 175 height 37
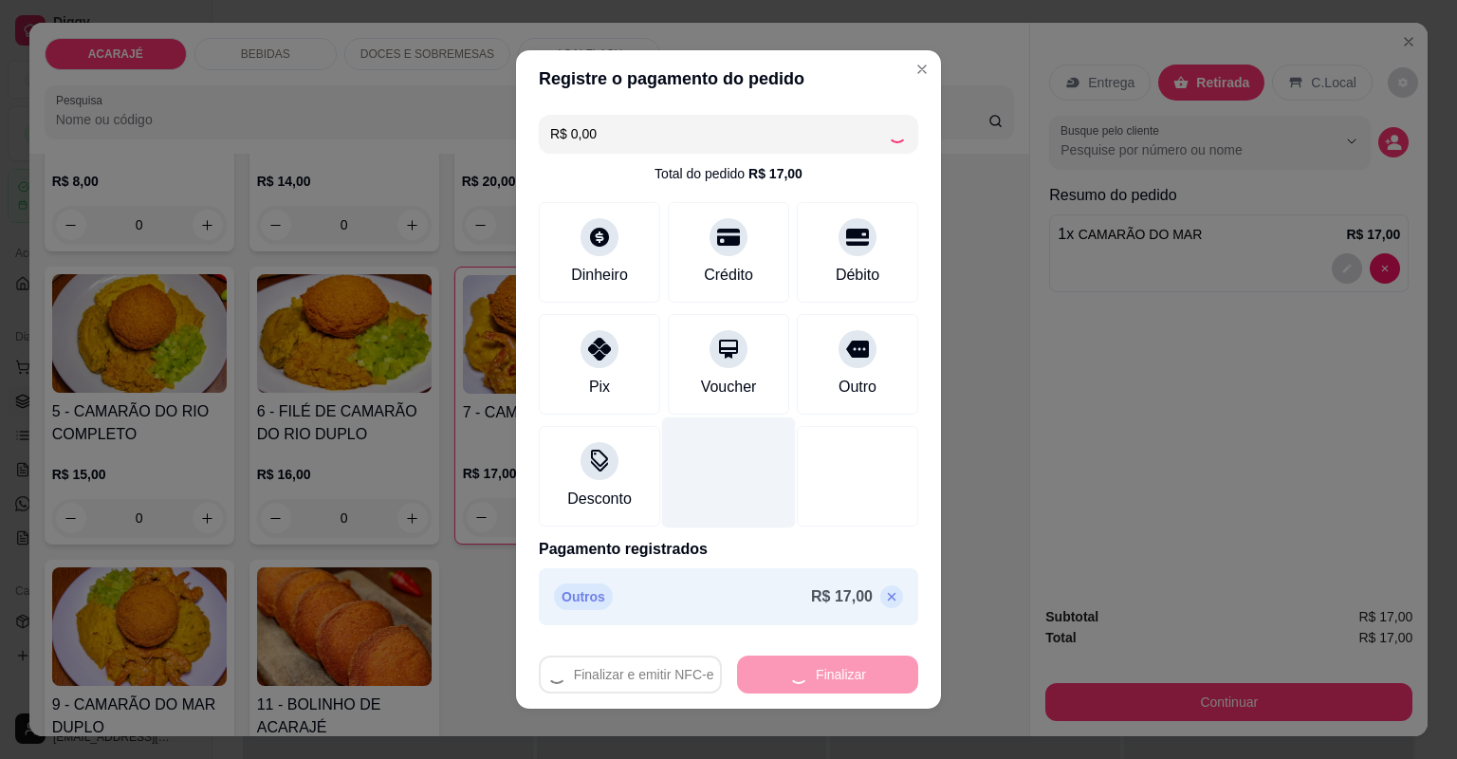
type input "0"
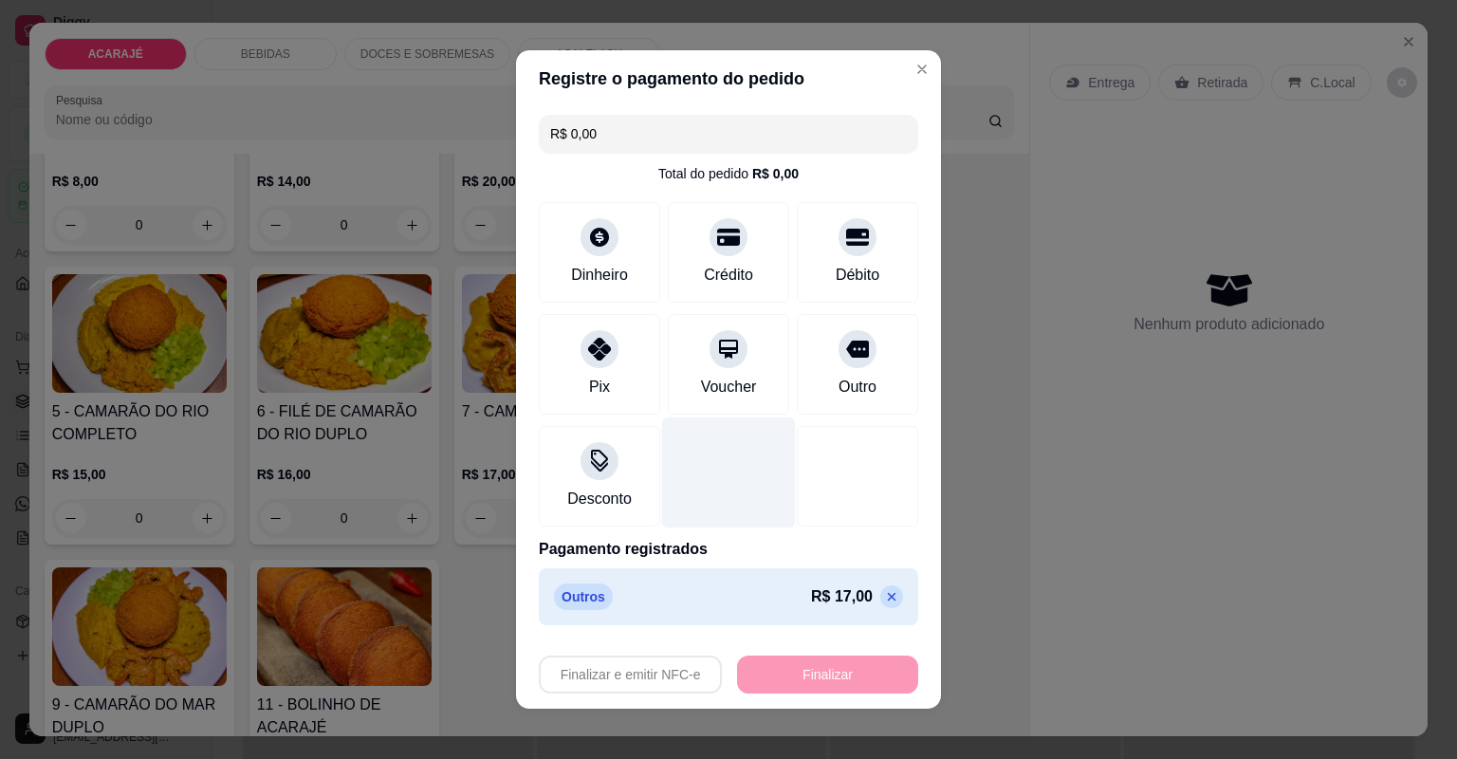
type input "-R$ 17,00"
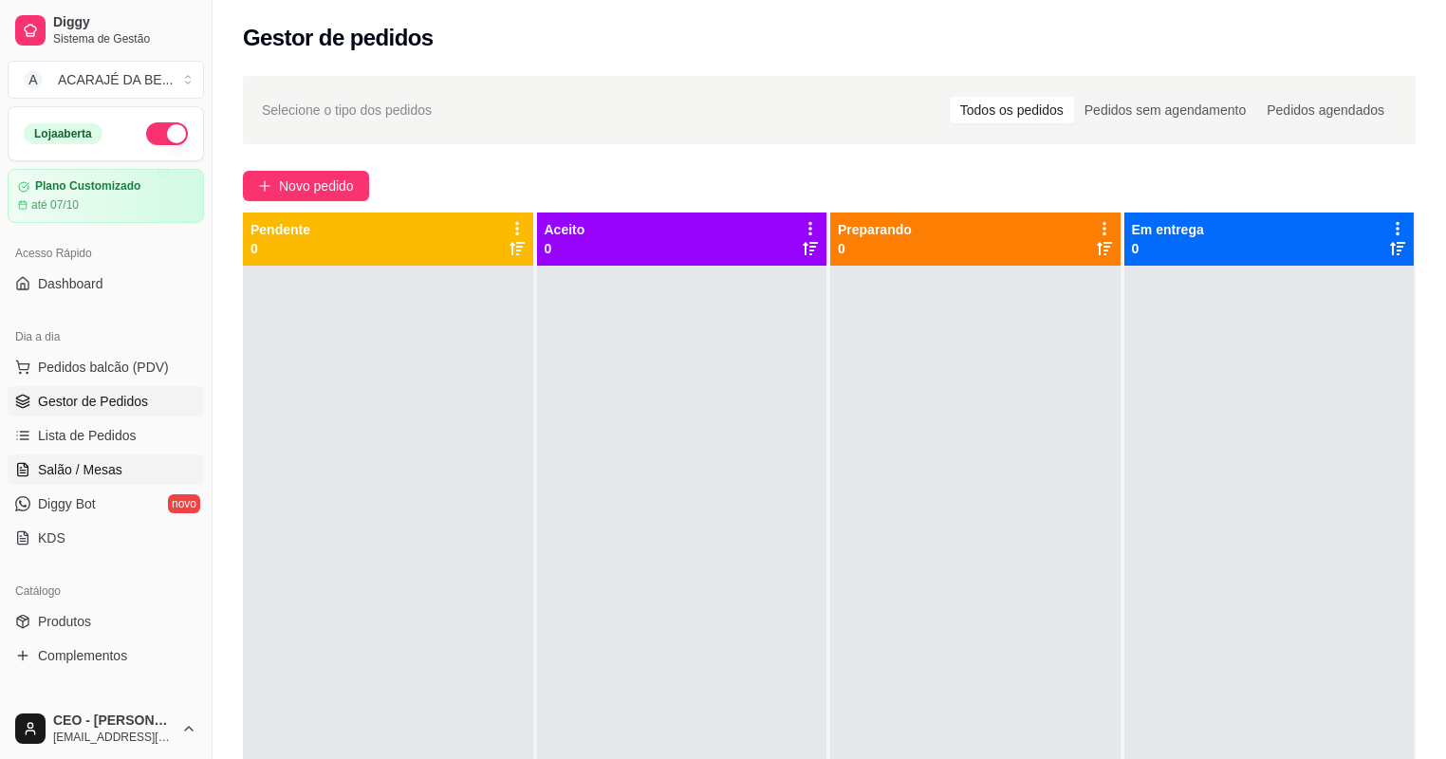
click at [122, 459] on link "Salão / Mesas" at bounding box center [106, 469] width 196 height 30
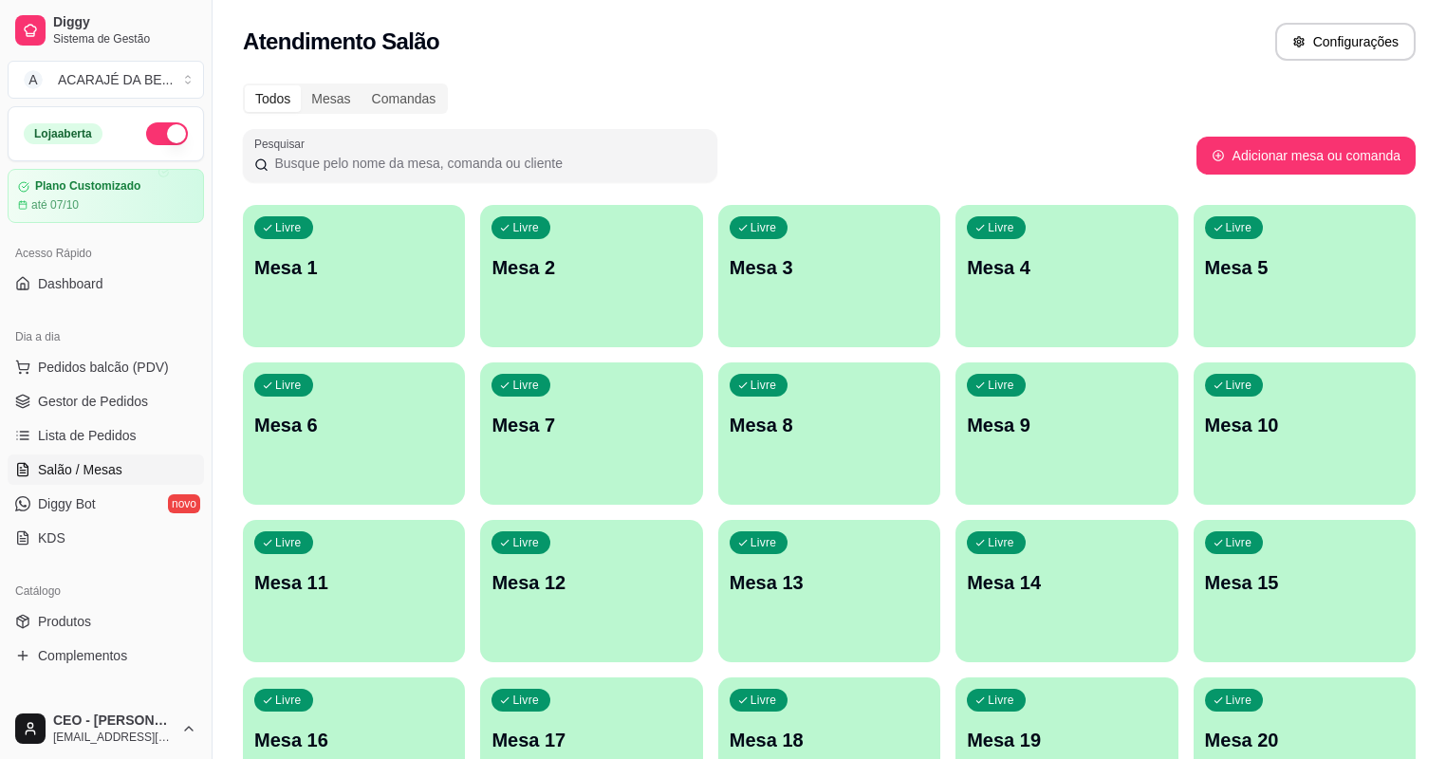
click at [544, 254] on p "Mesa 2" at bounding box center [590, 267] width 199 height 27
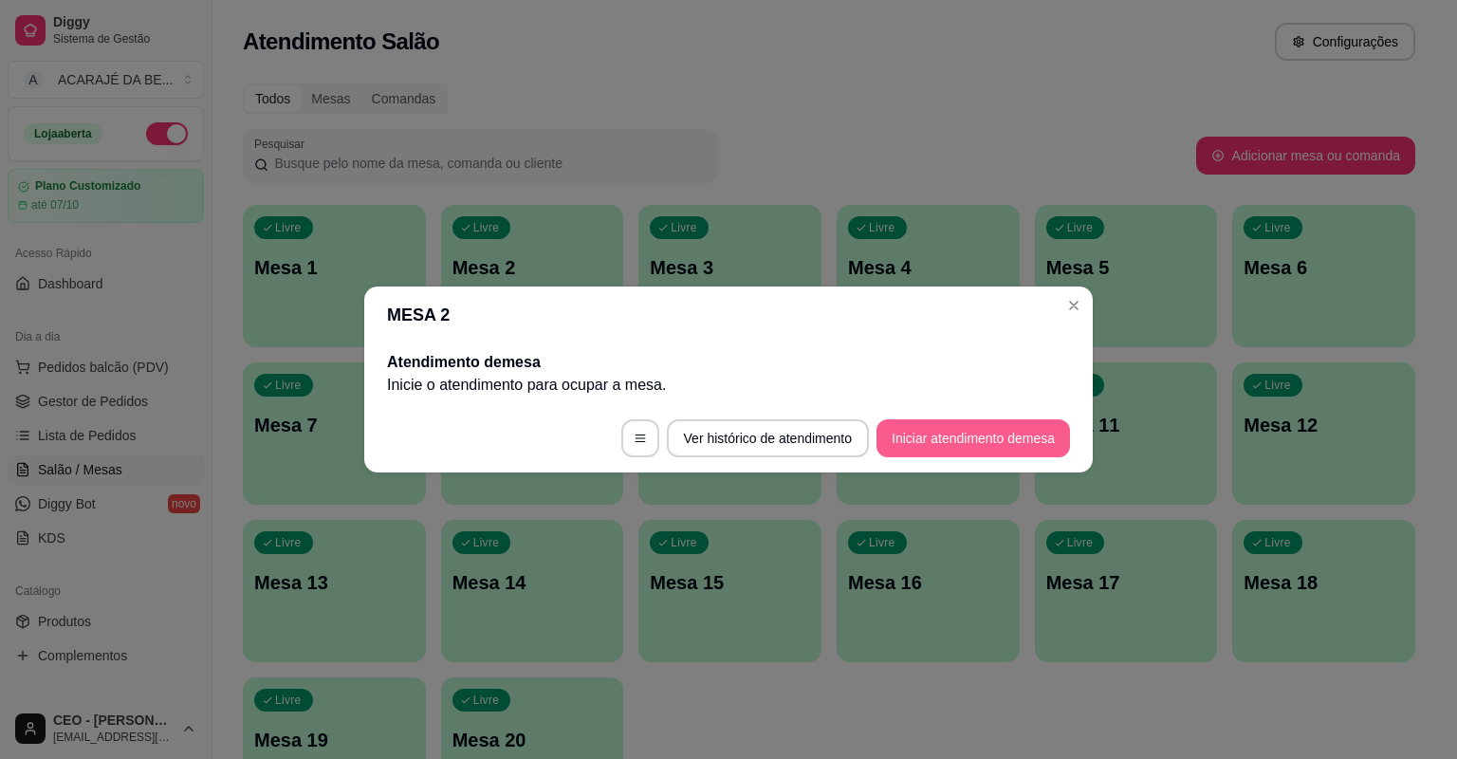
click at [1009, 425] on button "Iniciar atendimento de mesa" at bounding box center [973, 438] width 194 height 38
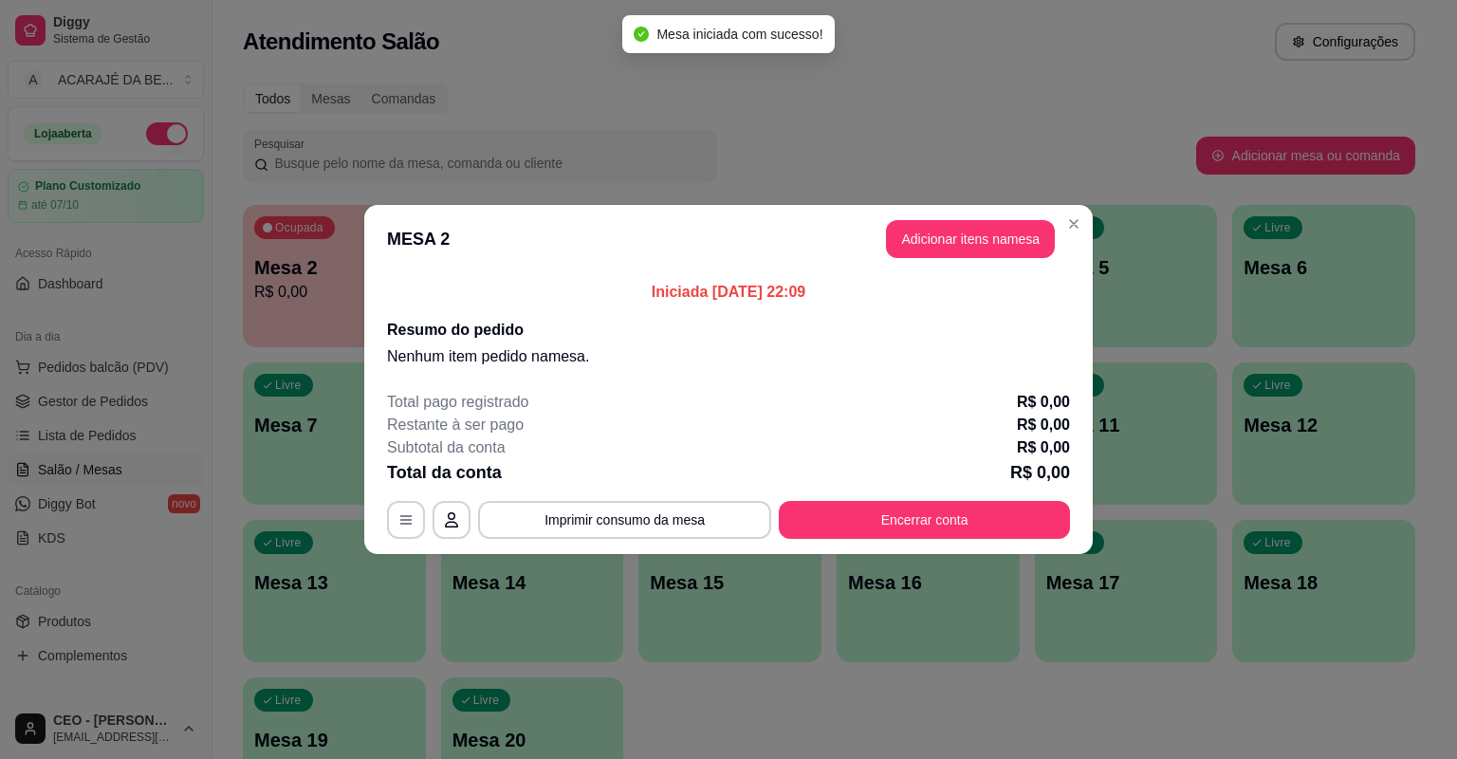
click at [976, 258] on header "MESA 2 Adicionar itens na mesa" at bounding box center [728, 239] width 729 height 68
click at [980, 246] on button "Adicionar itens na mesa" at bounding box center [970, 239] width 169 height 38
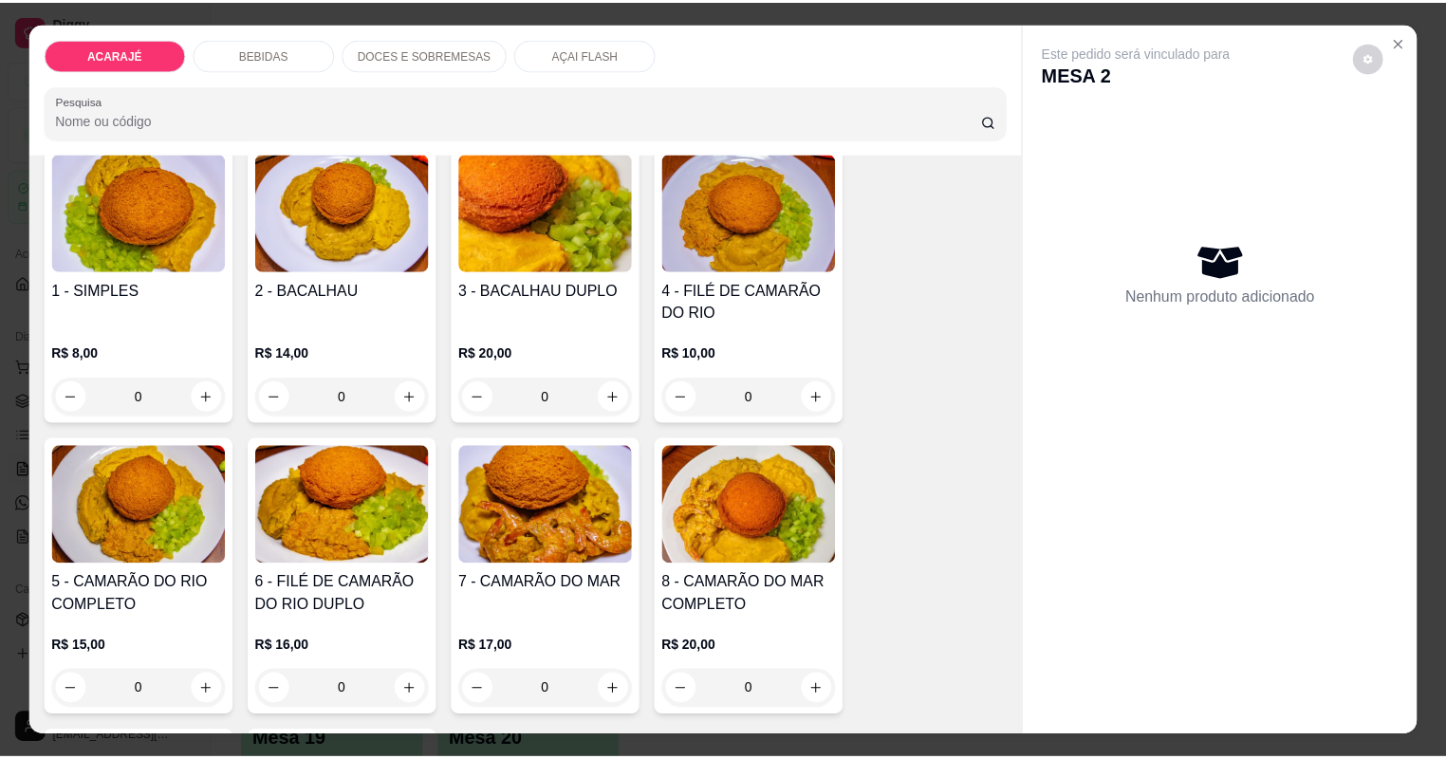
scroll to position [152, 0]
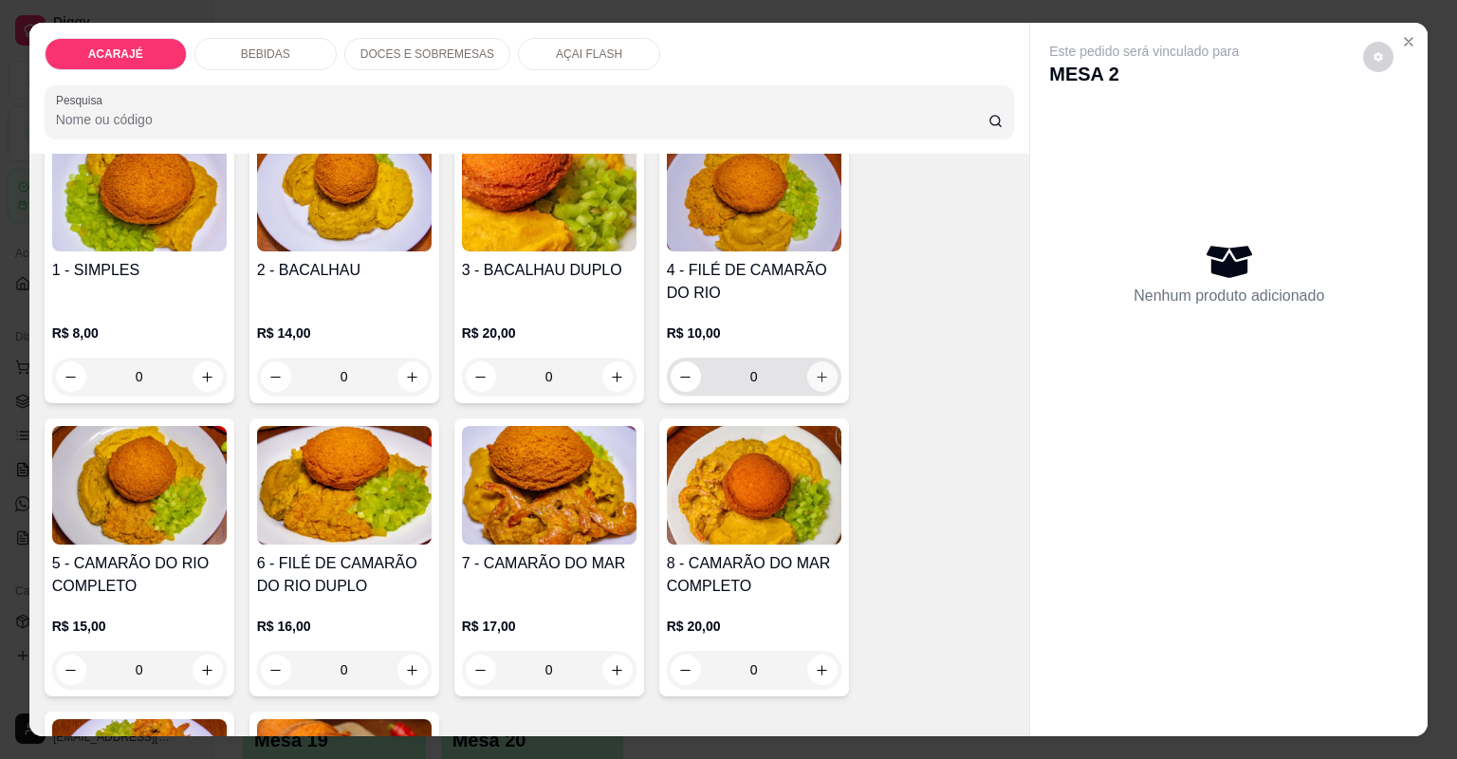
click at [815, 380] on icon "increase-product-quantity" at bounding box center [822, 377] width 14 height 14
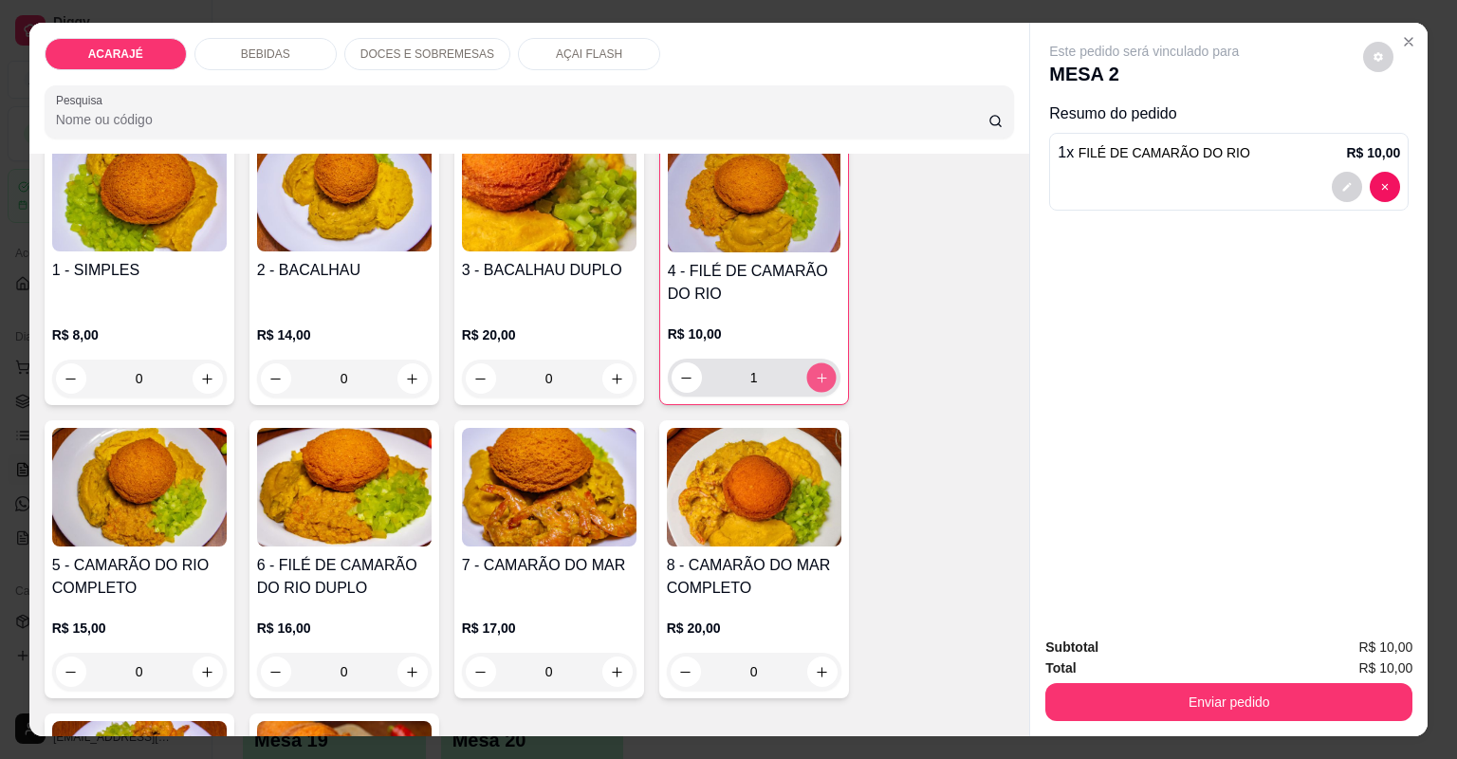
click at [814, 380] on icon "increase-product-quantity" at bounding box center [821, 378] width 14 height 14
type input "3"
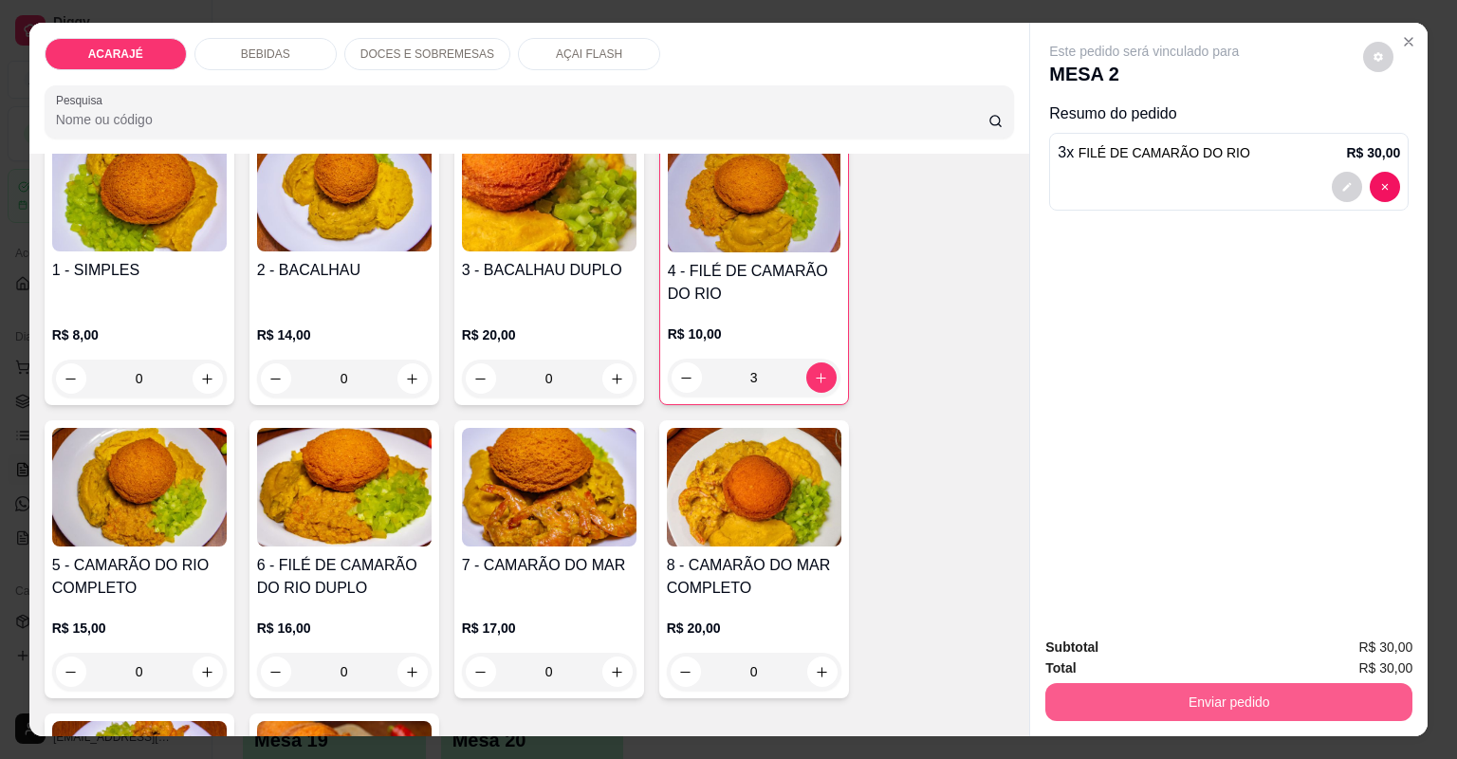
click at [1119, 702] on button "Enviar pedido" at bounding box center [1228, 702] width 367 height 38
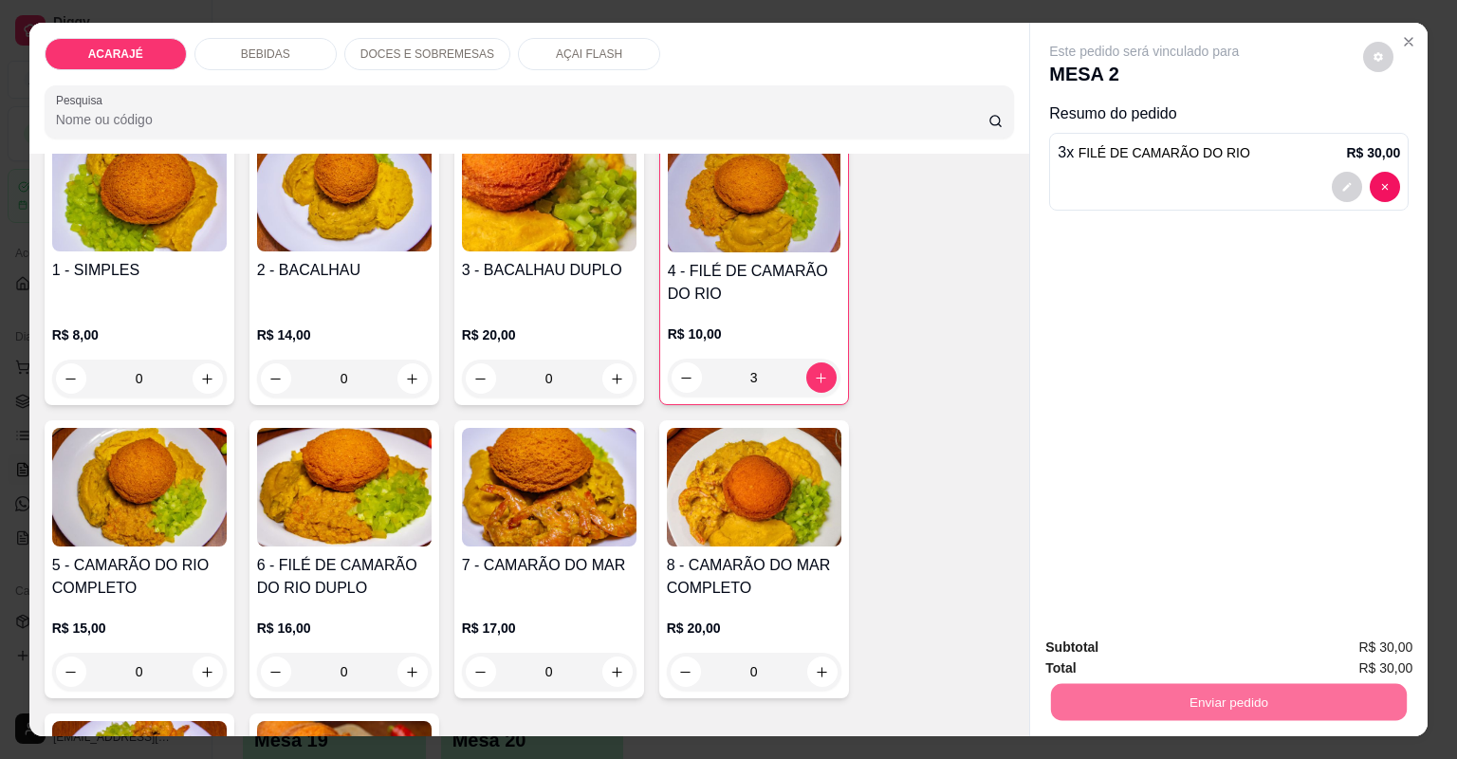
click at [1130, 637] on button "Não registrar e enviar pedido" at bounding box center [1167, 655] width 197 height 36
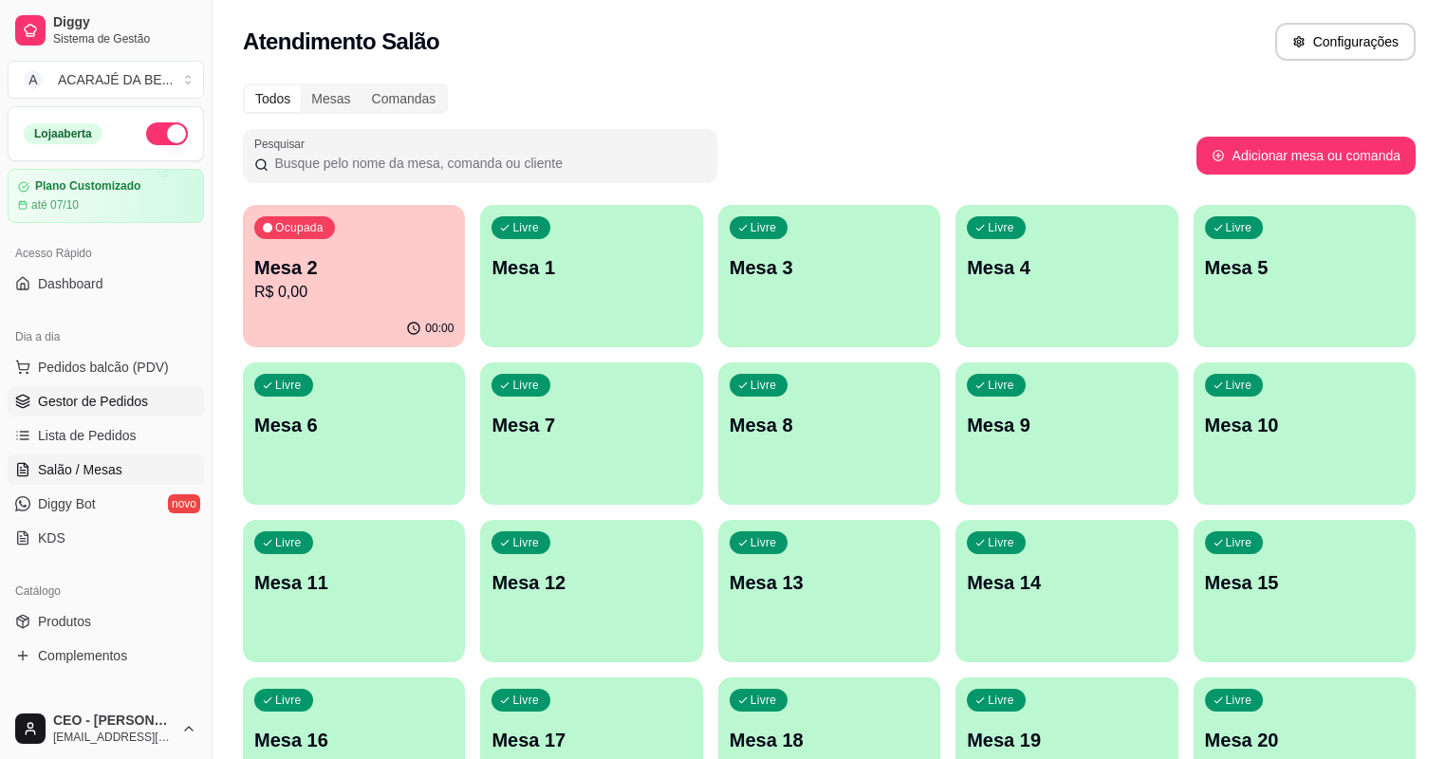
click at [87, 409] on span "Gestor de Pedidos" at bounding box center [93, 401] width 110 height 19
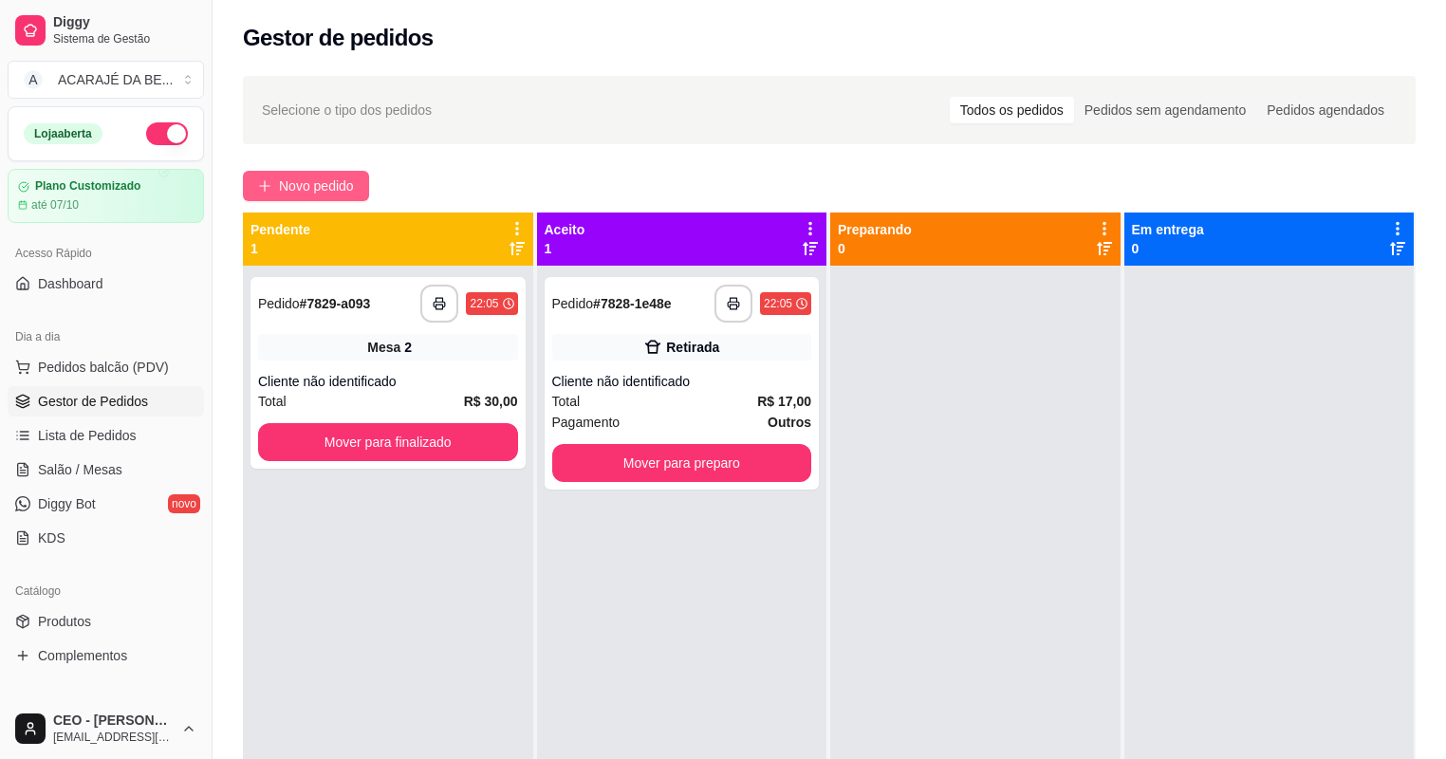
click at [311, 175] on button "Novo pedido" at bounding box center [306, 186] width 126 height 30
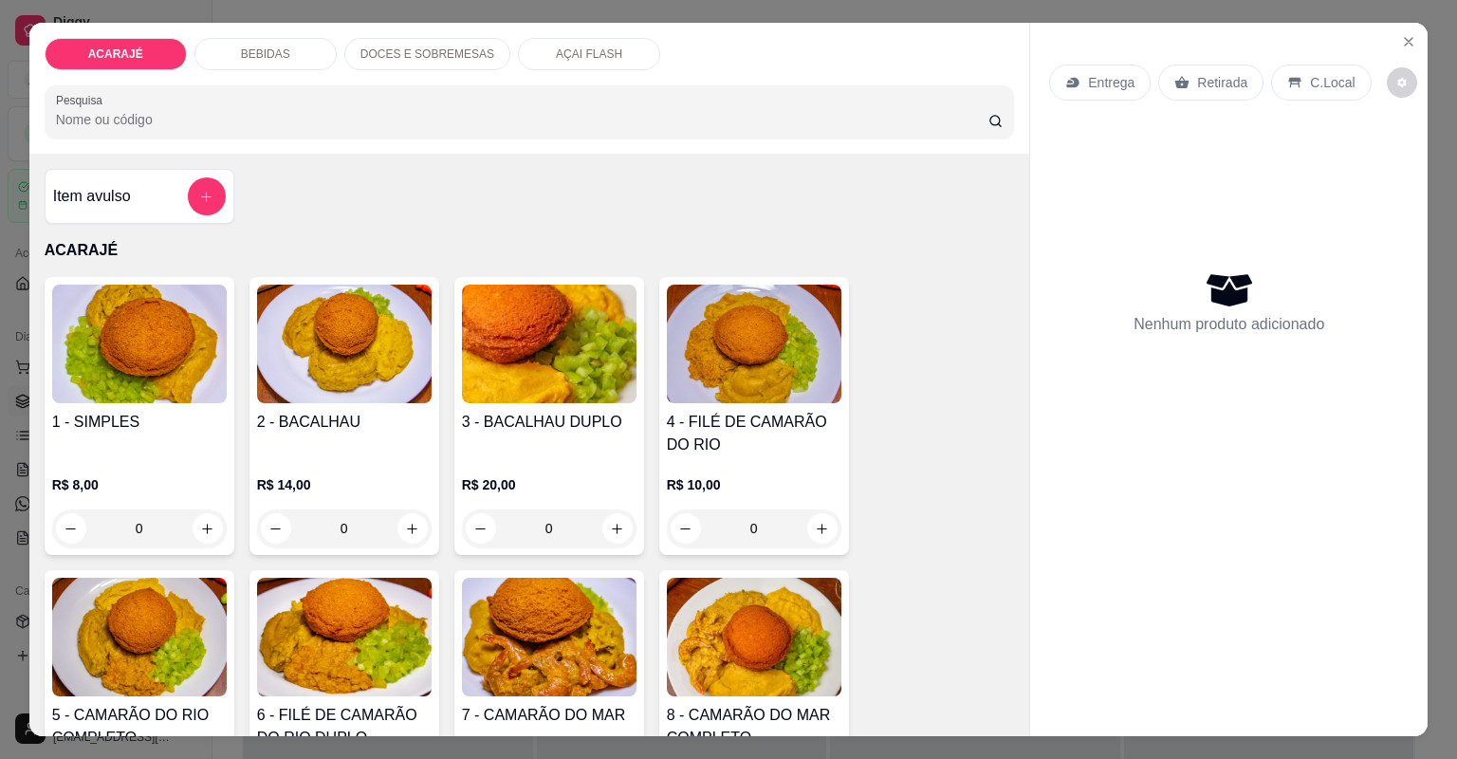
click at [1100, 221] on div "Nenhum produto adicionado" at bounding box center [1229, 302] width 360 height 372
click at [1401, 44] on icon "Close" at bounding box center [1408, 41] width 15 height 15
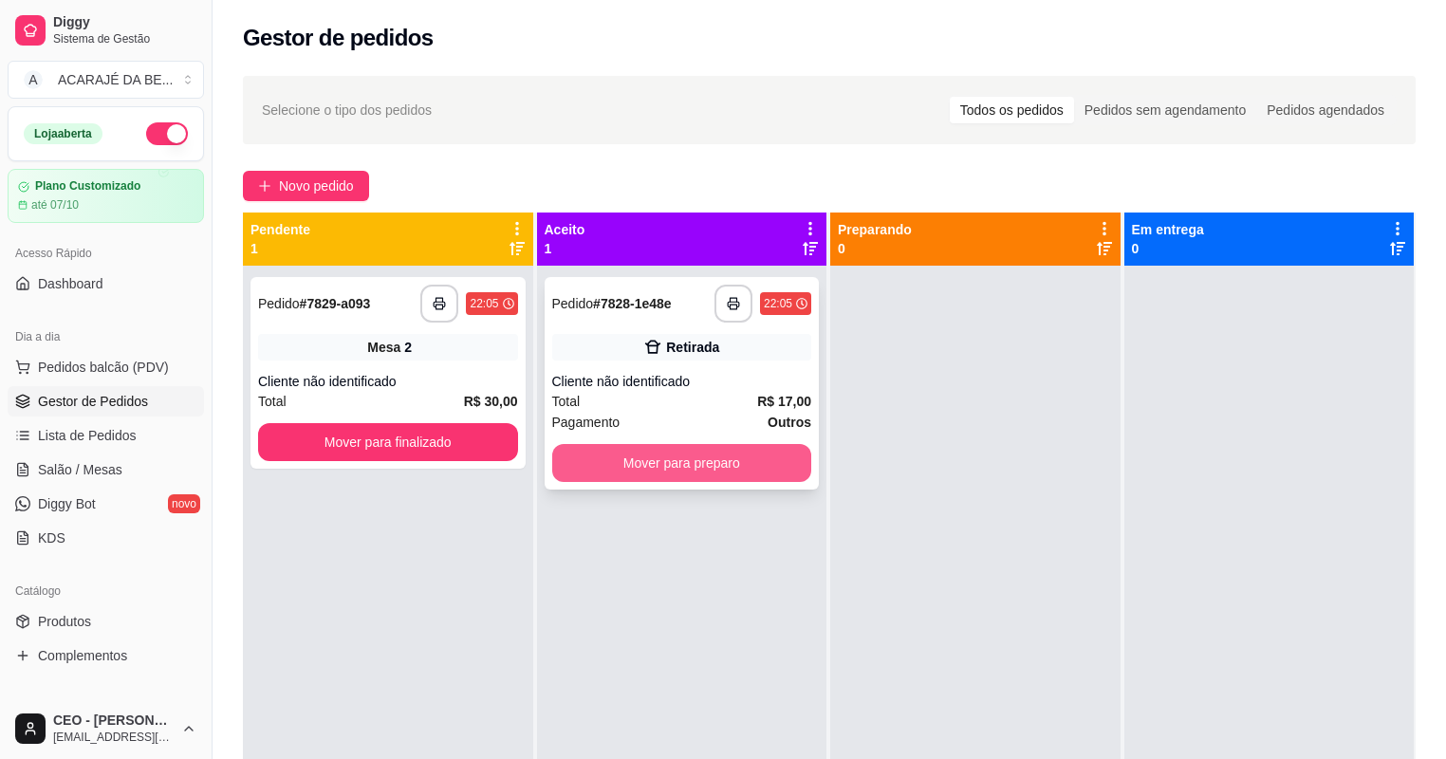
click at [656, 454] on button "Mover para preparo" at bounding box center [682, 463] width 260 height 38
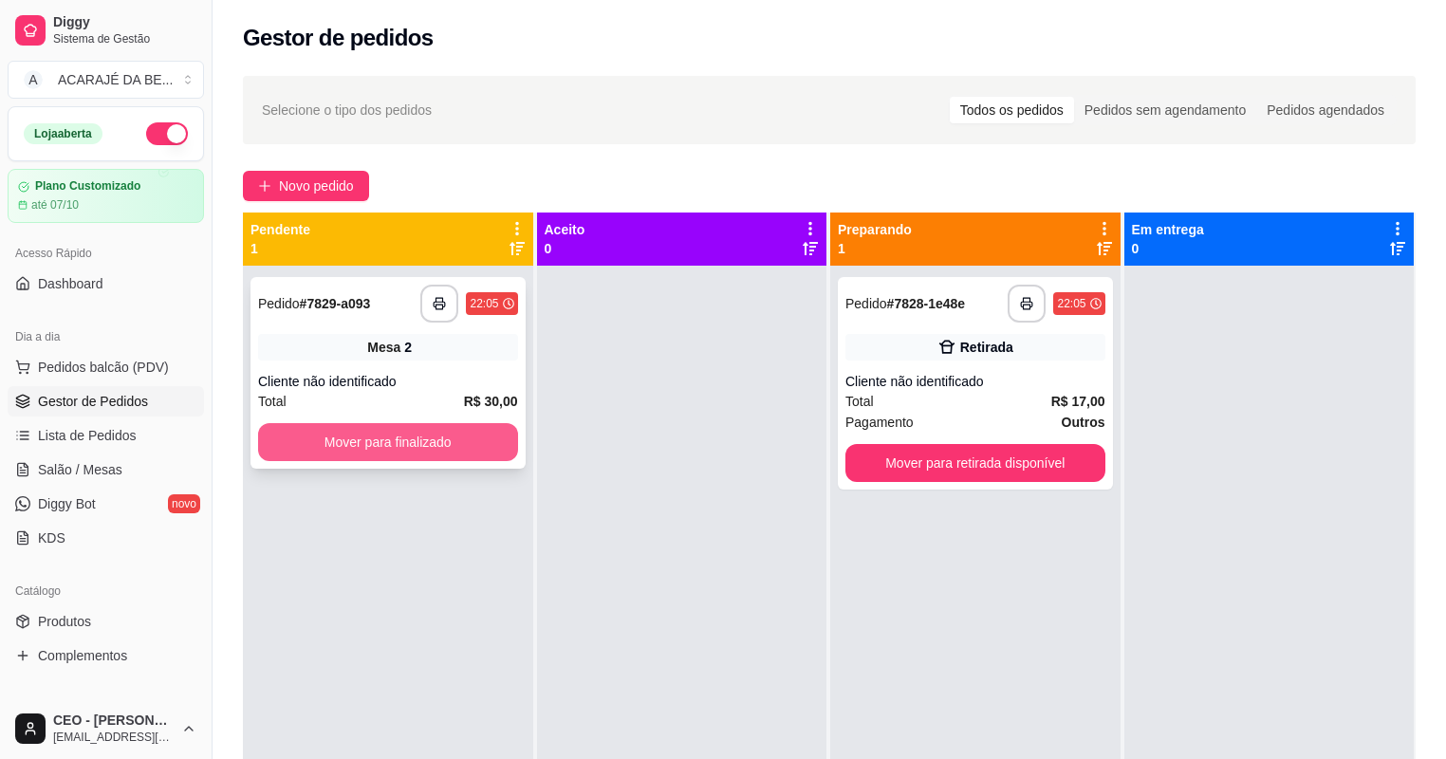
click at [458, 428] on button "Mover para finalizado" at bounding box center [388, 442] width 260 height 38
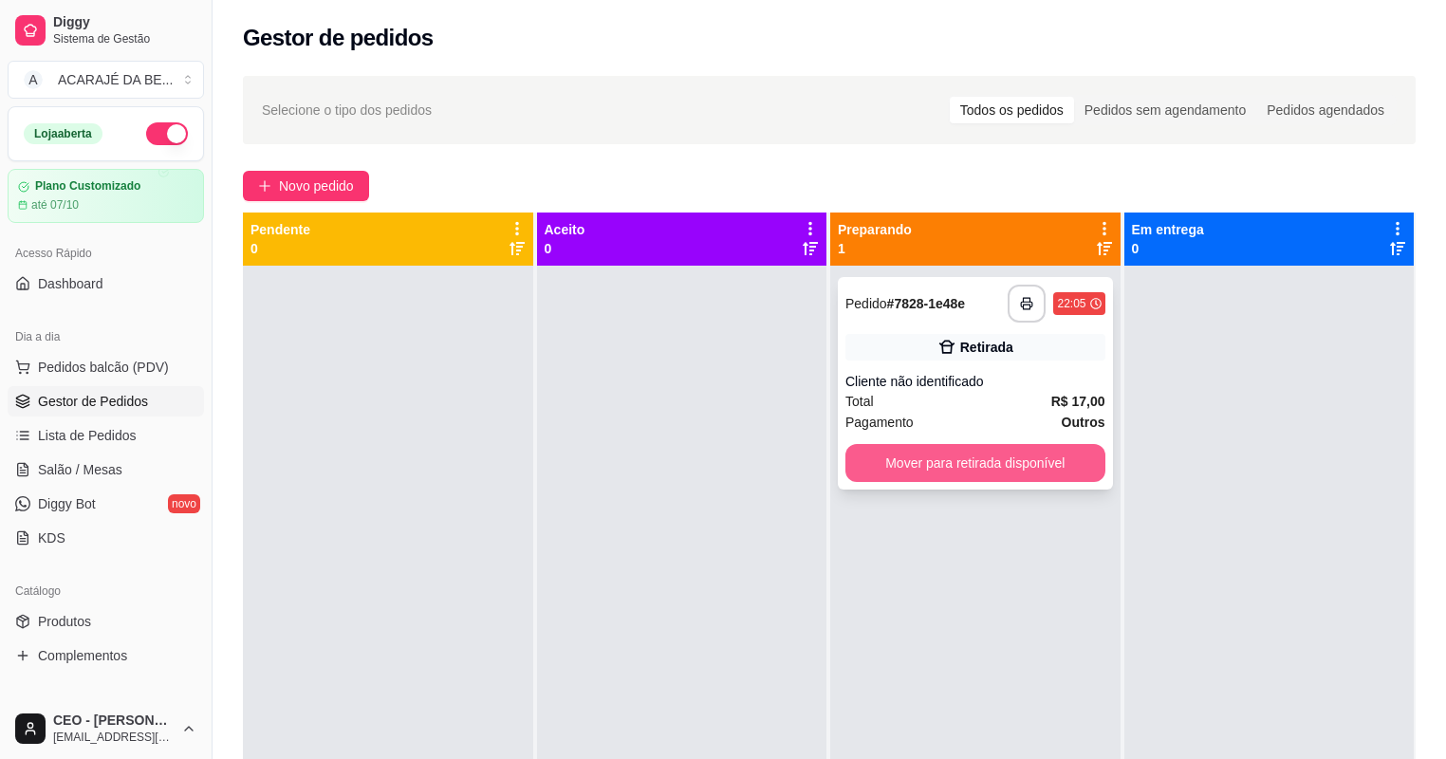
click at [998, 460] on button "Mover para retirada disponível" at bounding box center [975, 463] width 260 height 38
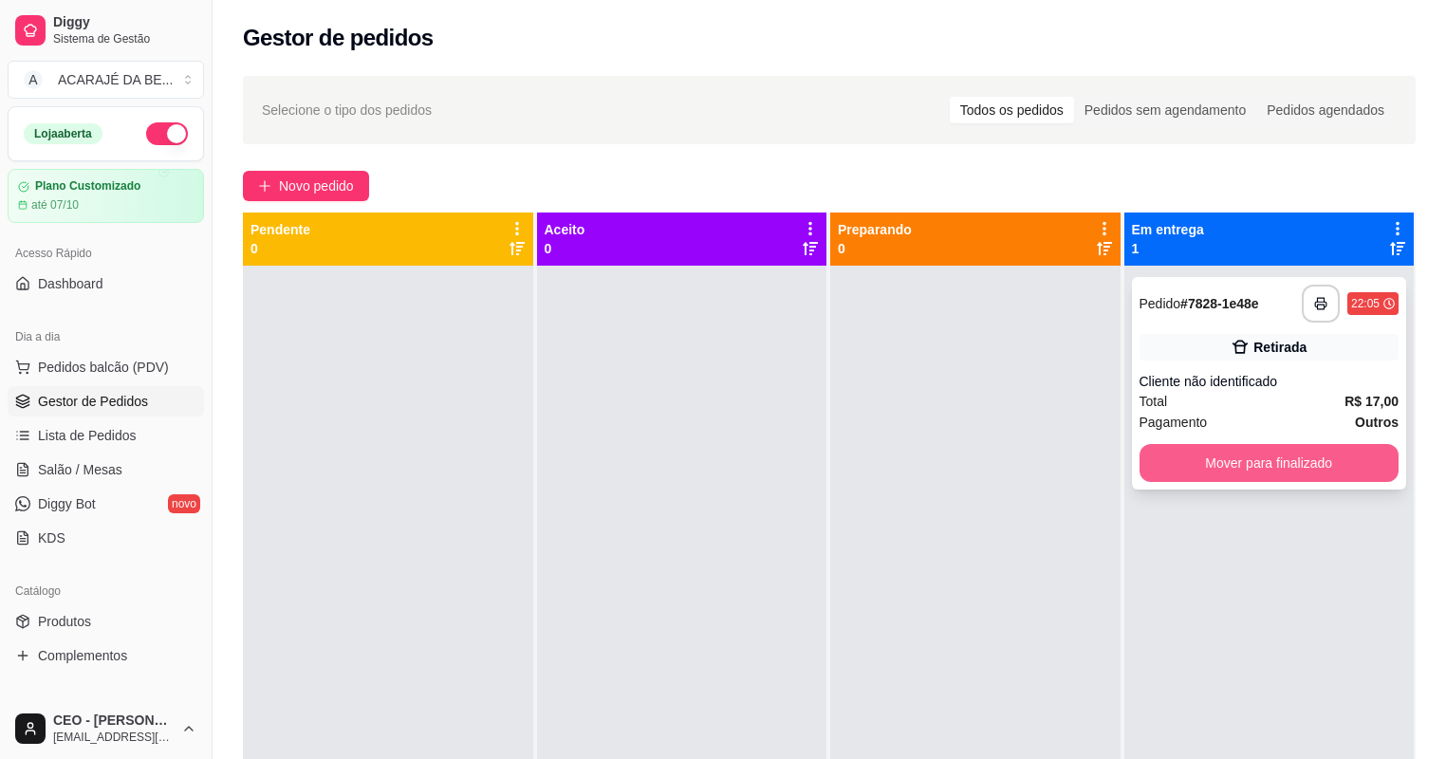
click at [1208, 455] on button "Mover para finalizado" at bounding box center [1269, 463] width 260 height 38
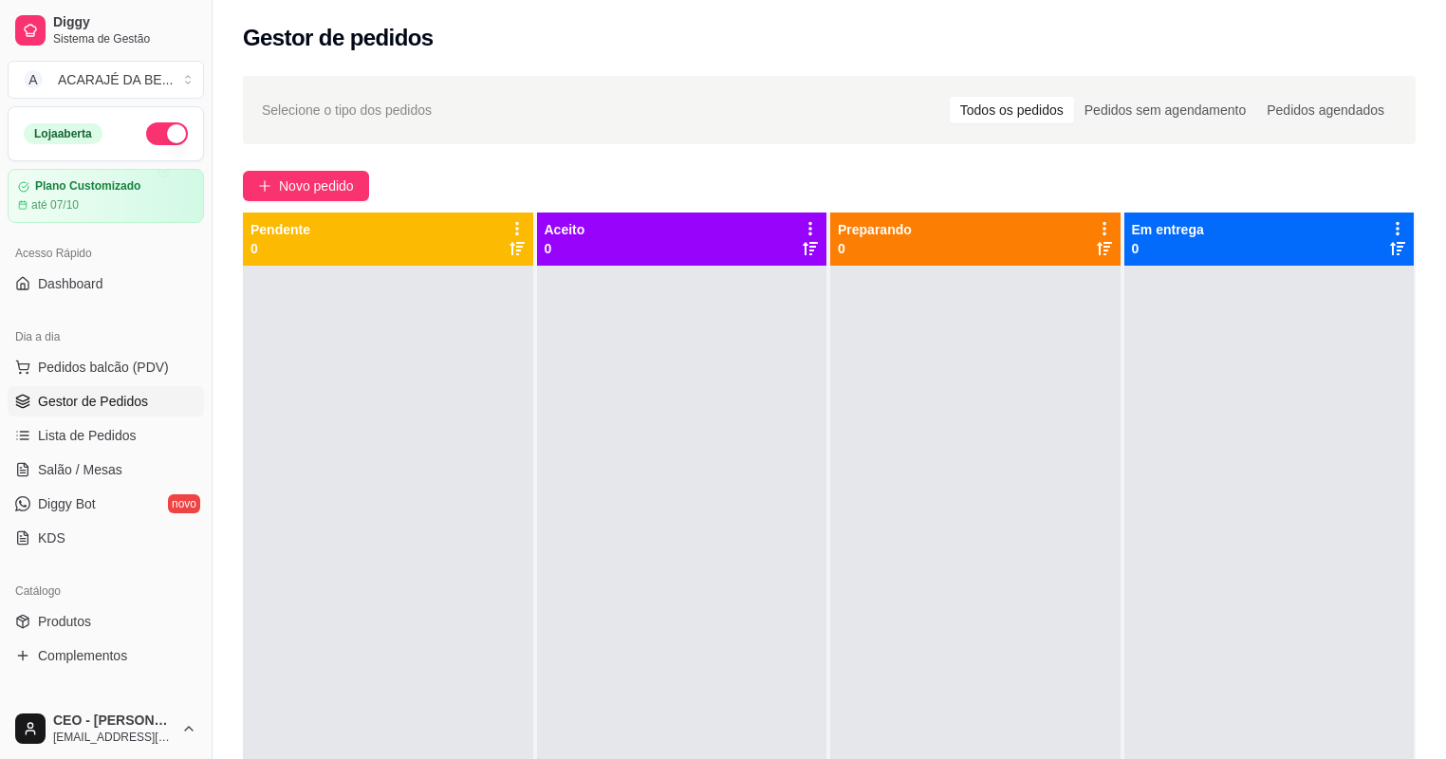
click at [299, 168] on div "Selecione o tipo dos pedidos Todos os pedidos Pedidos sem agendamento Pedidos a…" at bounding box center [828, 530] width 1233 height 930
click at [326, 194] on span "Novo pedido" at bounding box center [316, 185] width 75 height 21
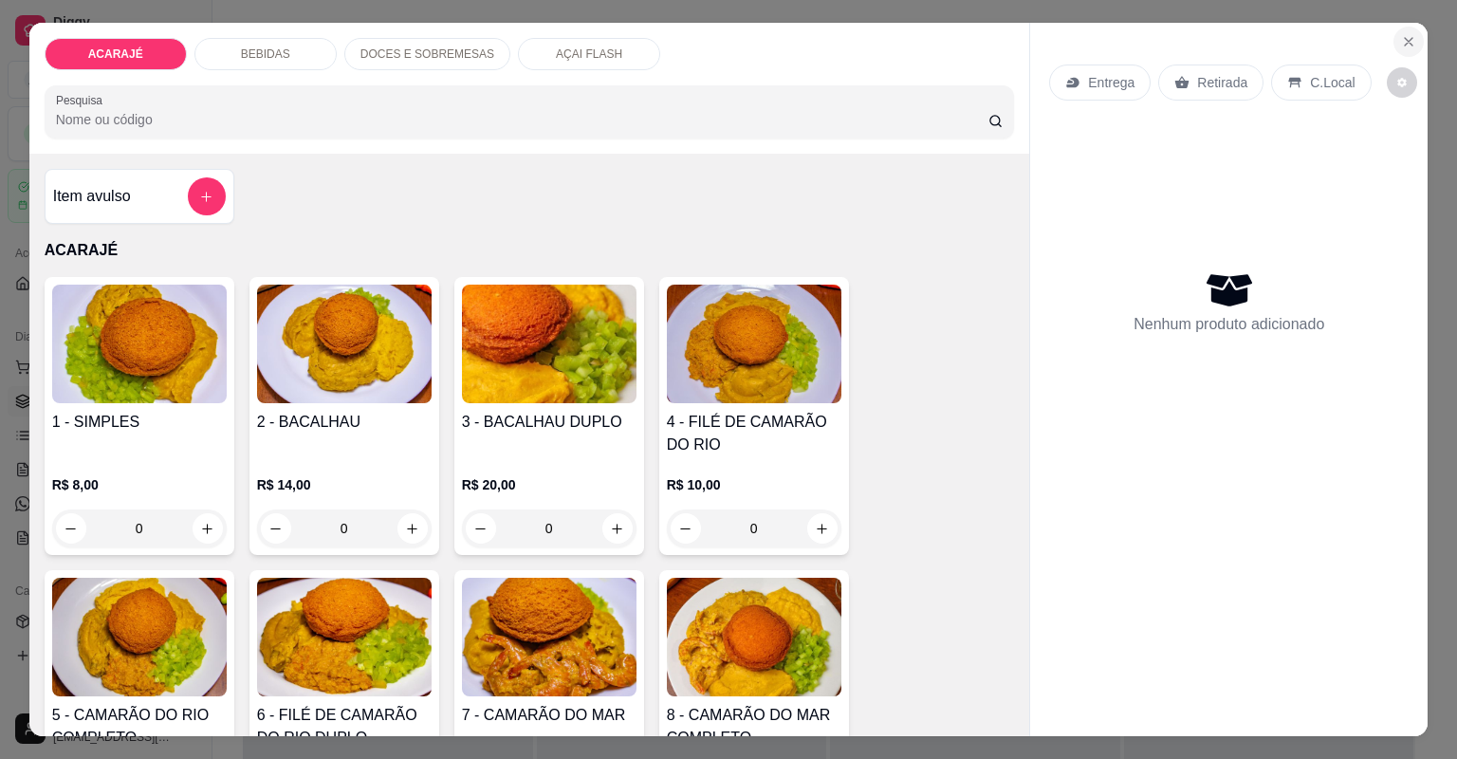
click at [1396, 33] on button "Close" at bounding box center [1408, 42] width 30 height 30
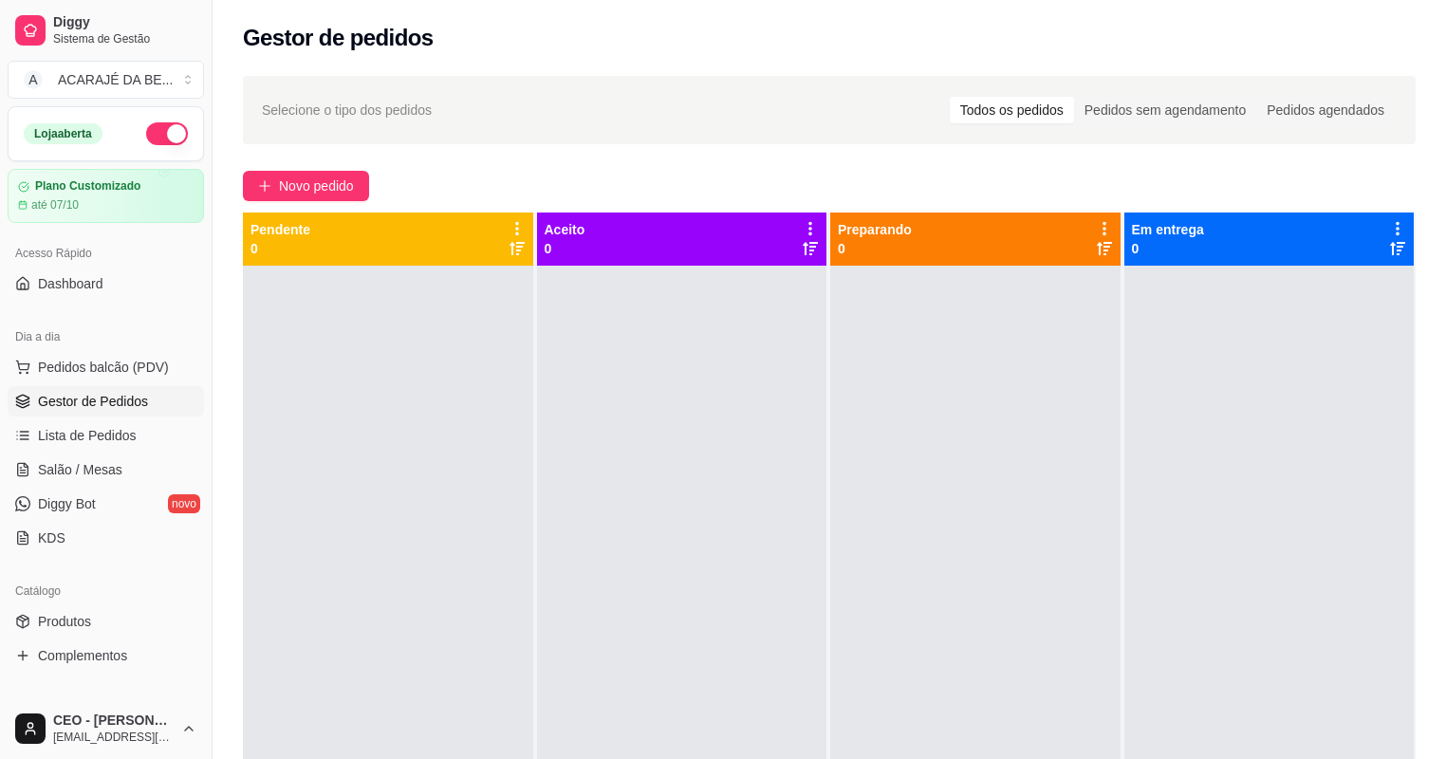
drag, startPoint x: 160, startPoint y: 122, endPoint x: 167, endPoint y: 144, distance: 22.8
click at [160, 123] on button "button" at bounding box center [167, 133] width 42 height 23
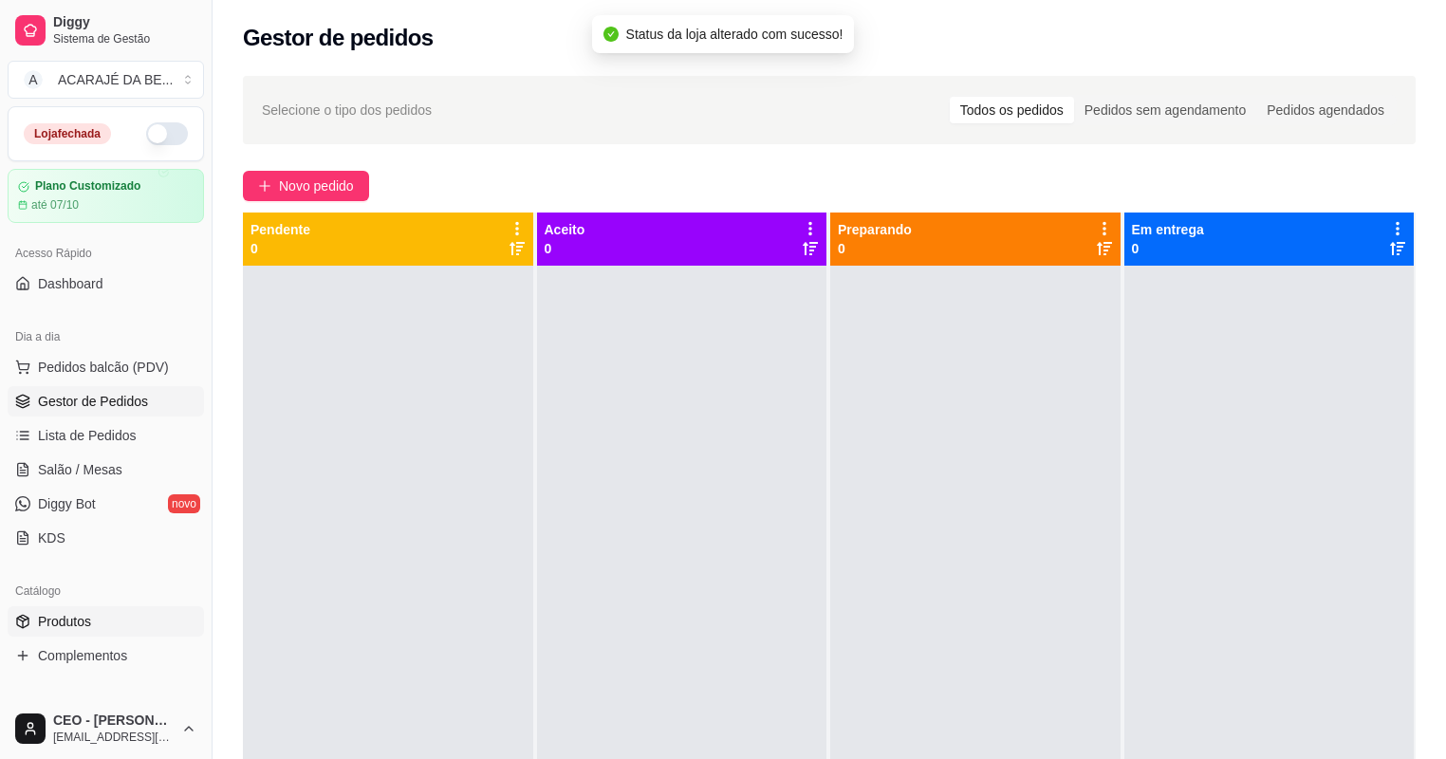
click at [117, 622] on link "Produtos" at bounding box center [106, 621] width 196 height 30
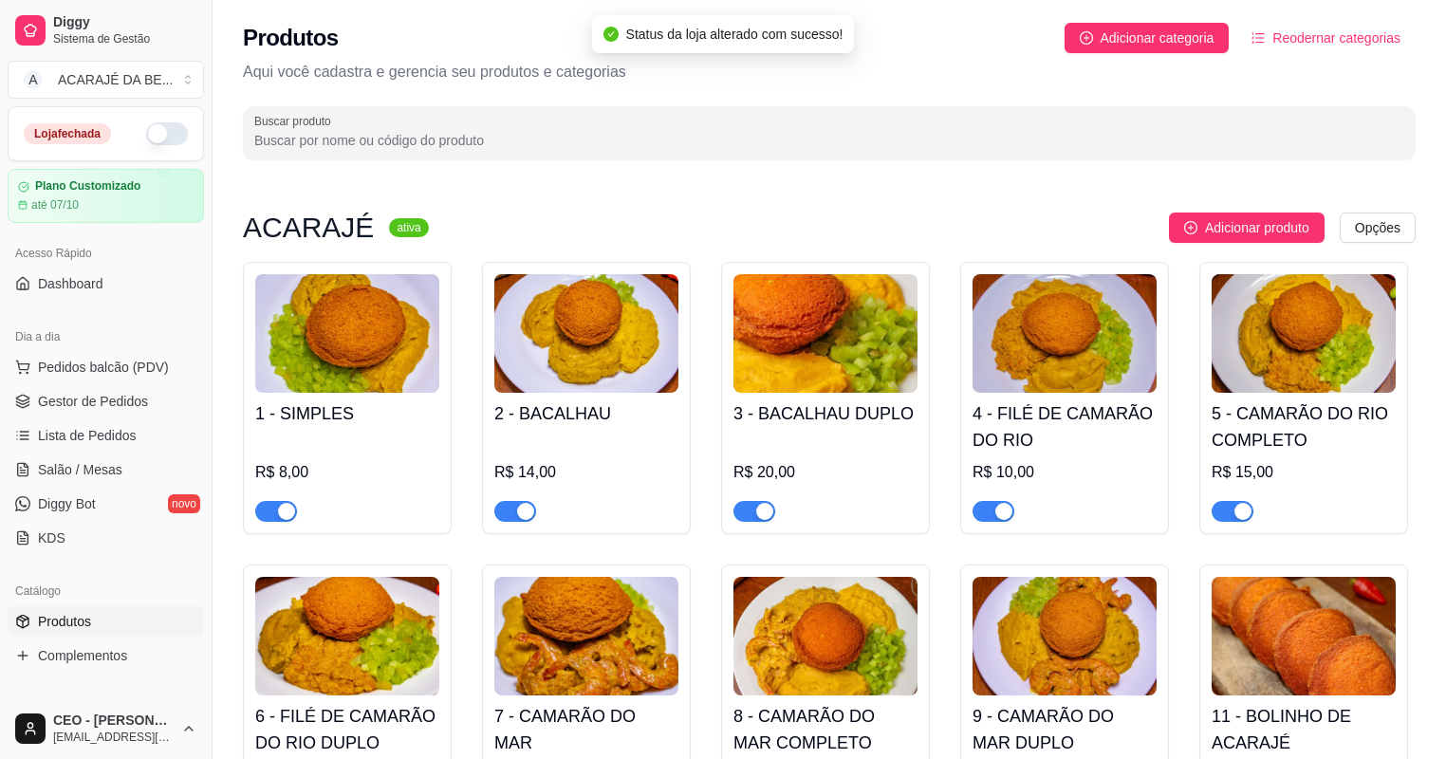
scroll to position [304, 0]
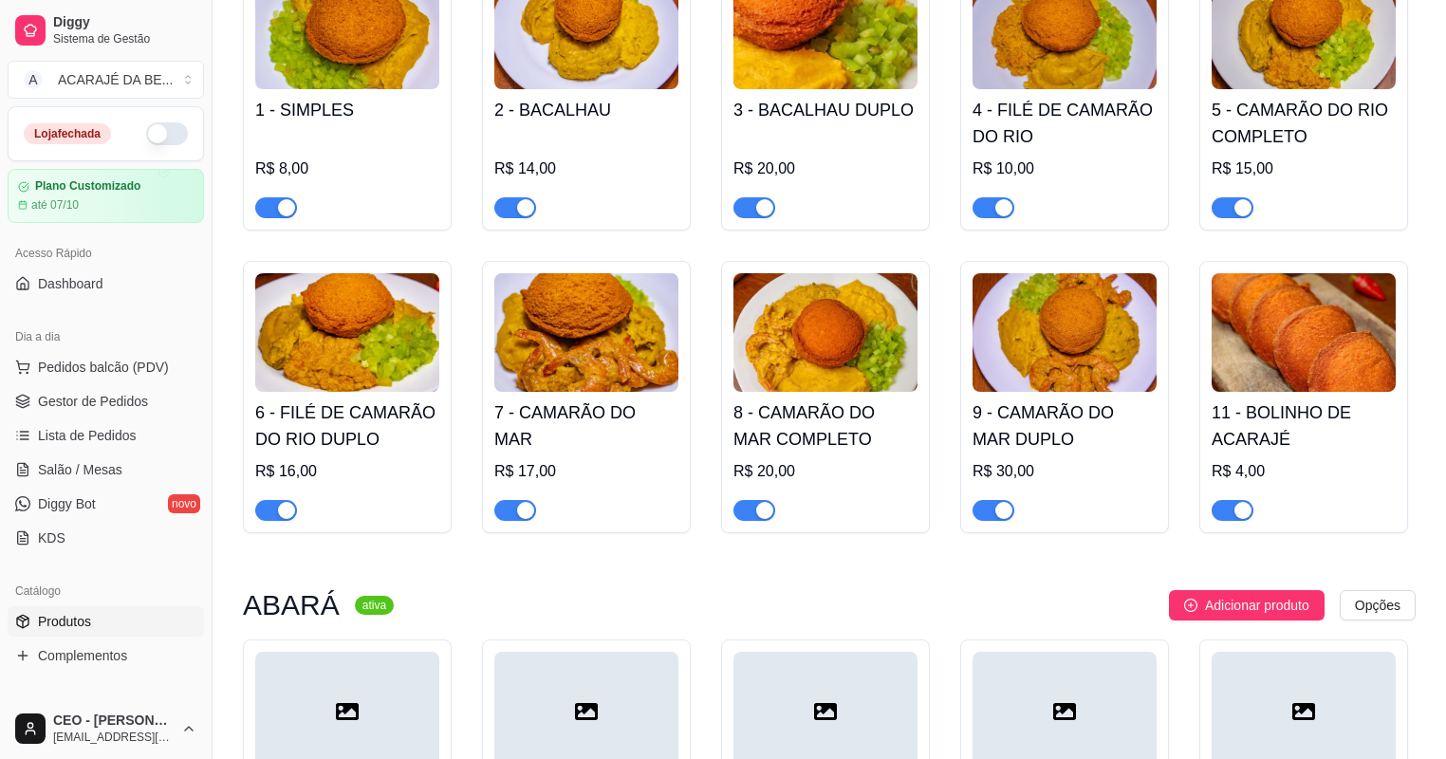
click at [271, 212] on span "button" at bounding box center [276, 207] width 42 height 21
click at [274, 514] on span "button" at bounding box center [276, 510] width 42 height 21
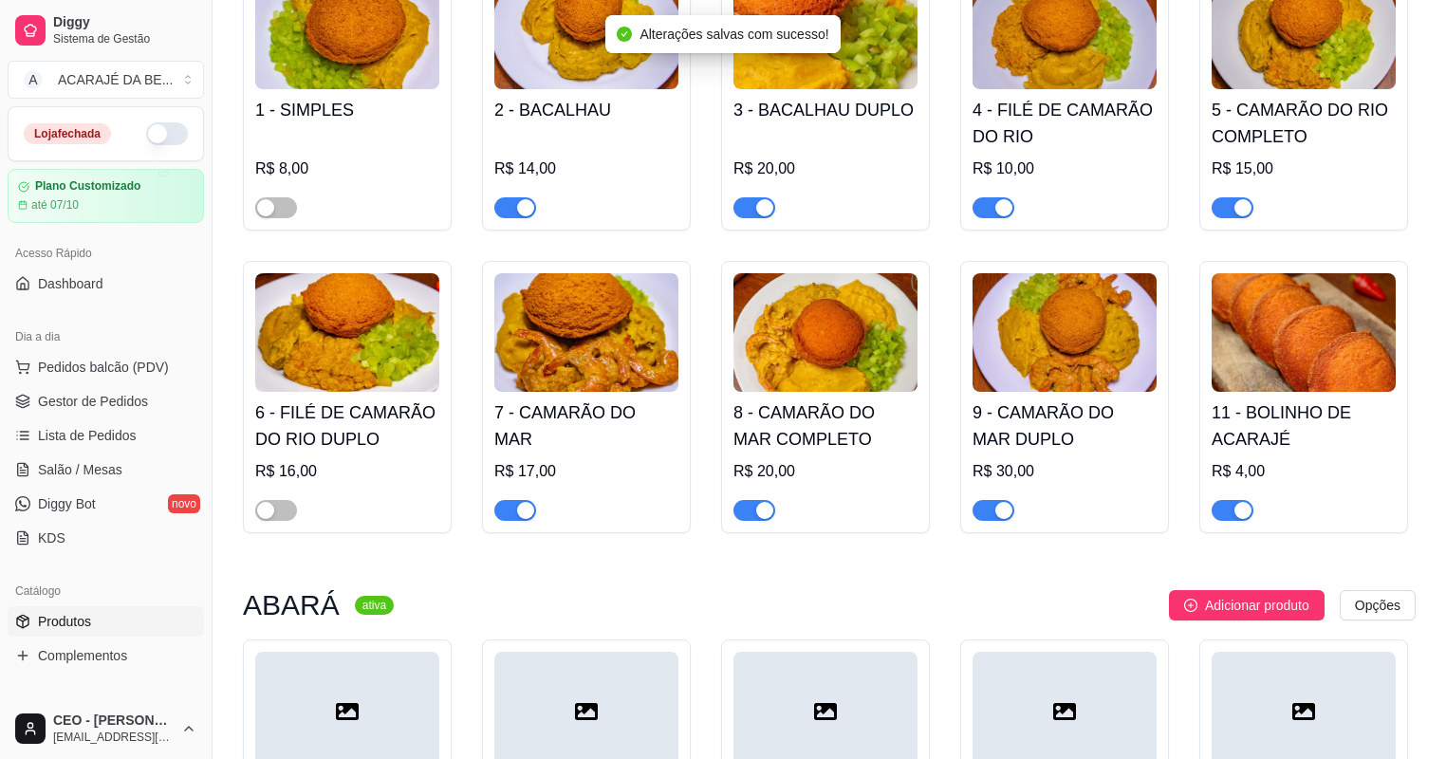
click at [519, 512] on div "button" at bounding box center [525, 510] width 17 height 17
click at [505, 213] on span "button" at bounding box center [515, 207] width 42 height 21
click at [752, 207] on span "button" at bounding box center [754, 207] width 42 height 21
drag, startPoint x: 755, startPoint y: 513, endPoint x: 793, endPoint y: 510, distance: 38.0
click at [756, 513] on div "button" at bounding box center [764, 510] width 17 height 17
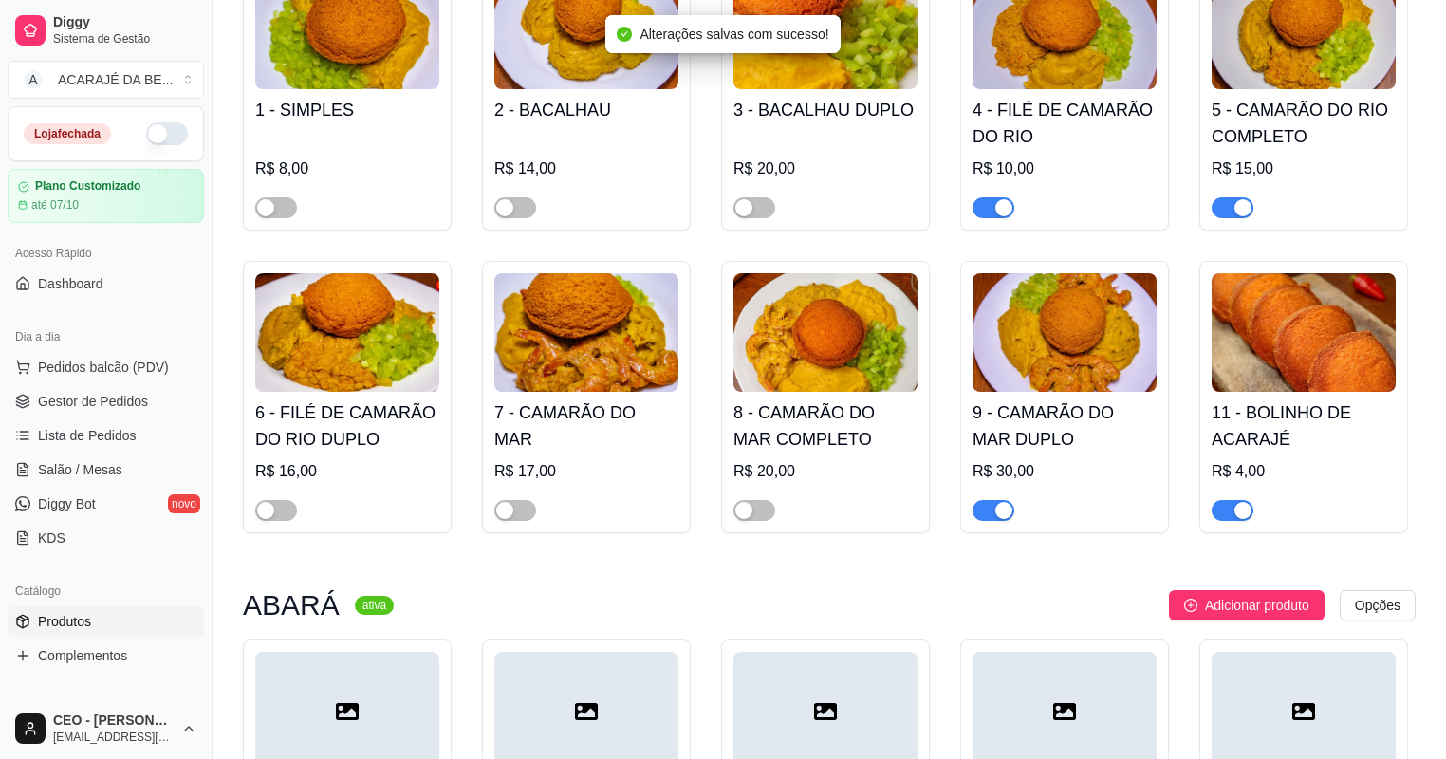
click at [994, 518] on span "button" at bounding box center [993, 510] width 42 height 21
click at [995, 212] on div "button" at bounding box center [1003, 207] width 17 height 17
drag, startPoint x: 1216, startPoint y: 213, endPoint x: 1209, endPoint y: 231, distance: 19.2
click at [1217, 213] on span "button" at bounding box center [1232, 207] width 42 height 21
click at [1236, 515] on div "button" at bounding box center [1242, 510] width 17 height 17
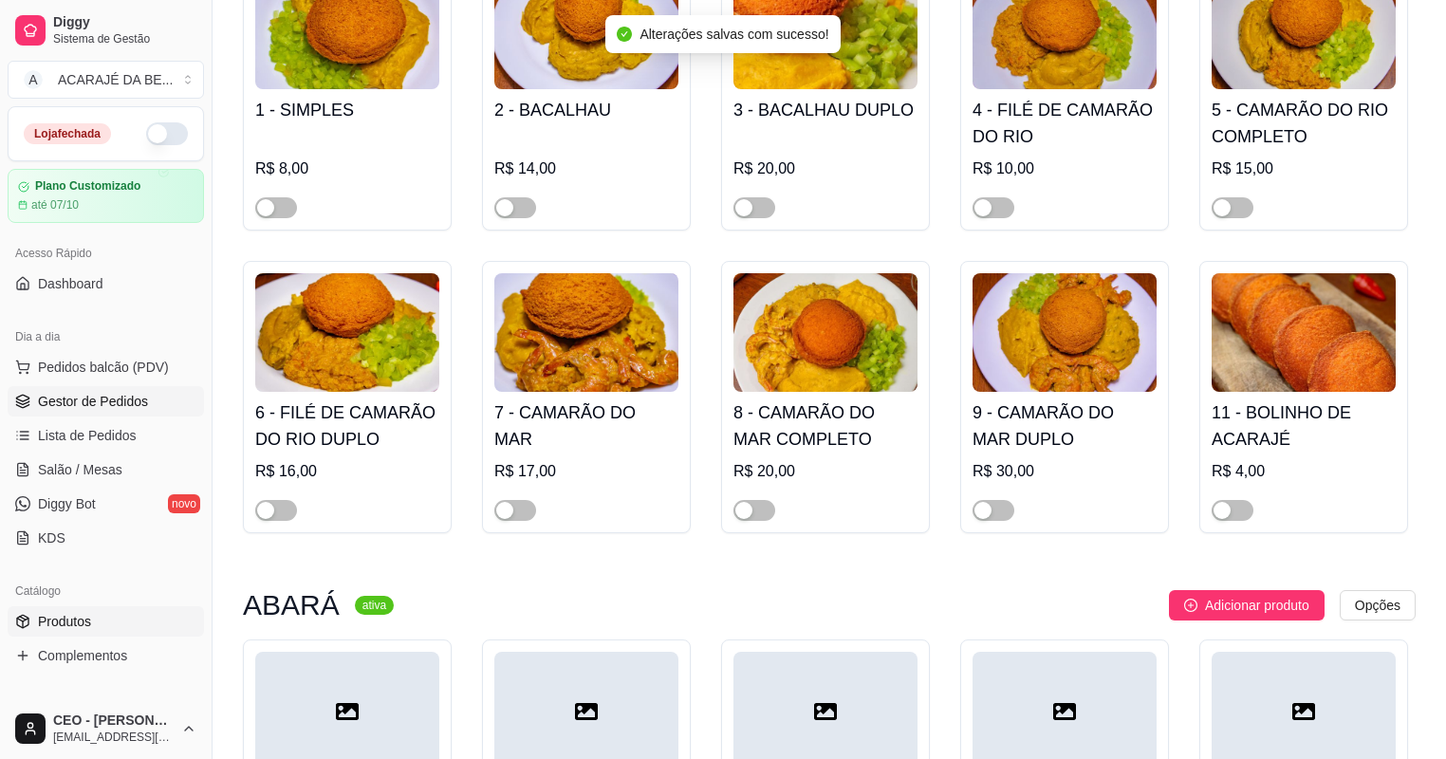
click at [80, 410] on link "Gestor de Pedidos" at bounding box center [106, 401] width 196 height 30
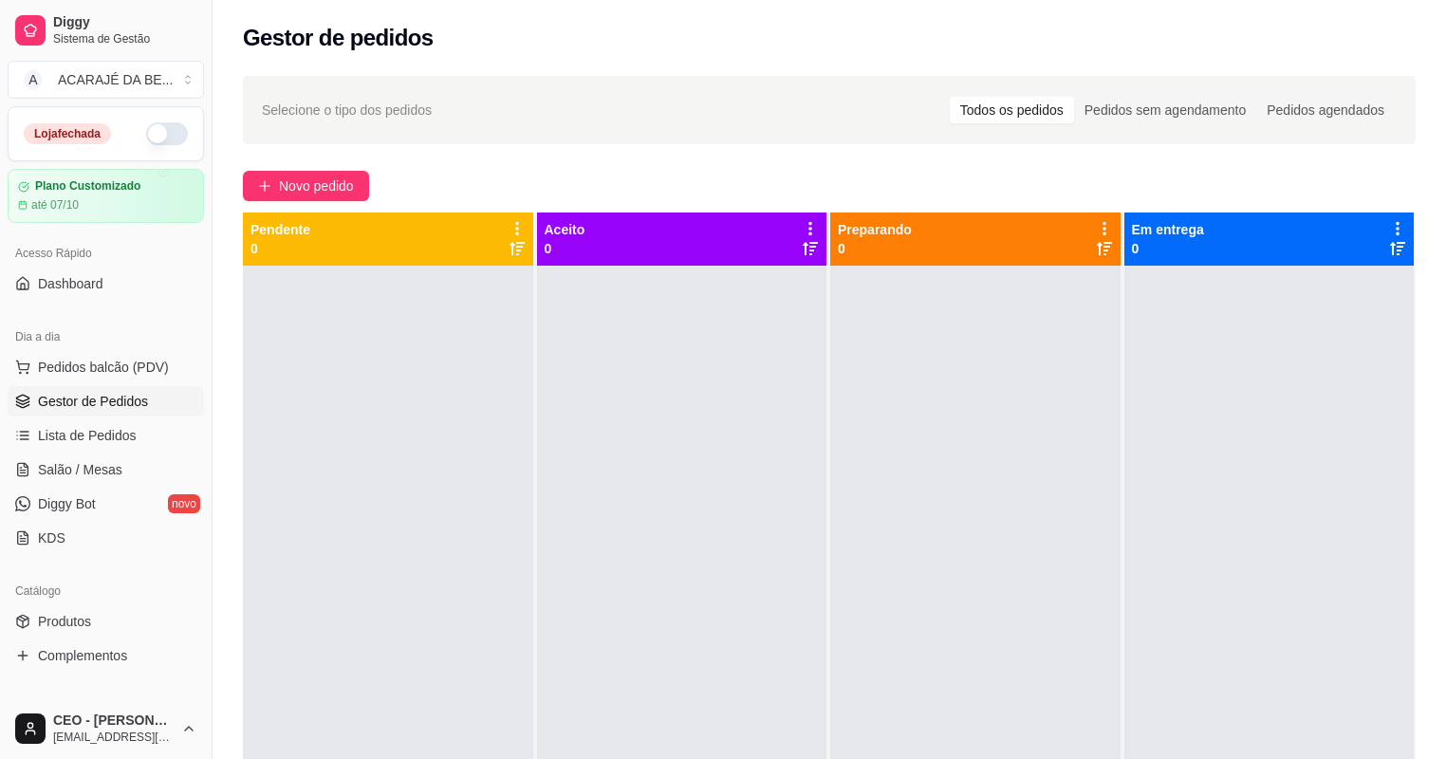
click at [199, 465] on div "Dia a dia Pedidos balcão (PDV) Gestor de Pedidos Lista de Pedidos Salão / Mesas…" at bounding box center [106, 437] width 212 height 247
click at [99, 480] on link "Salão / Mesas" at bounding box center [106, 469] width 196 height 30
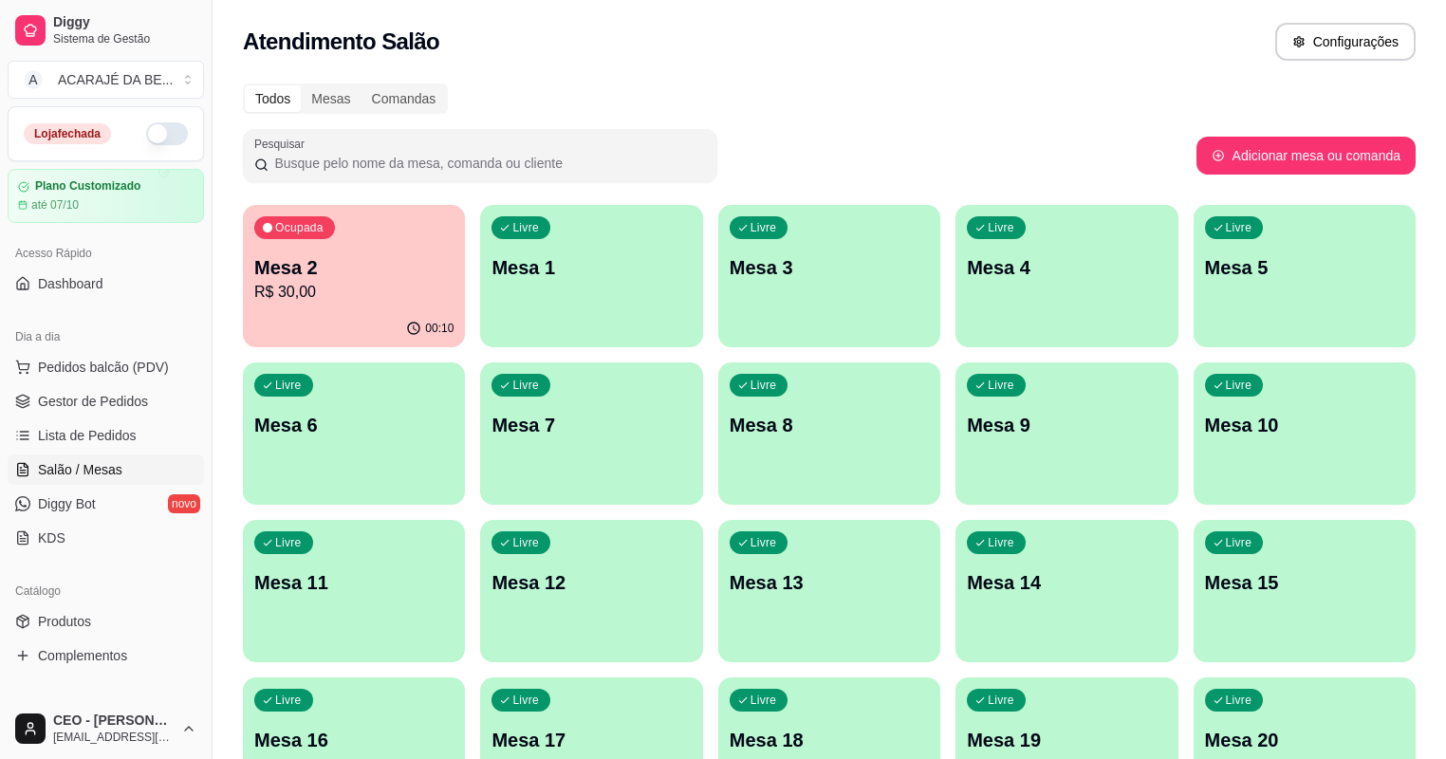
click at [350, 272] on p "Mesa 2" at bounding box center [353, 267] width 199 height 27
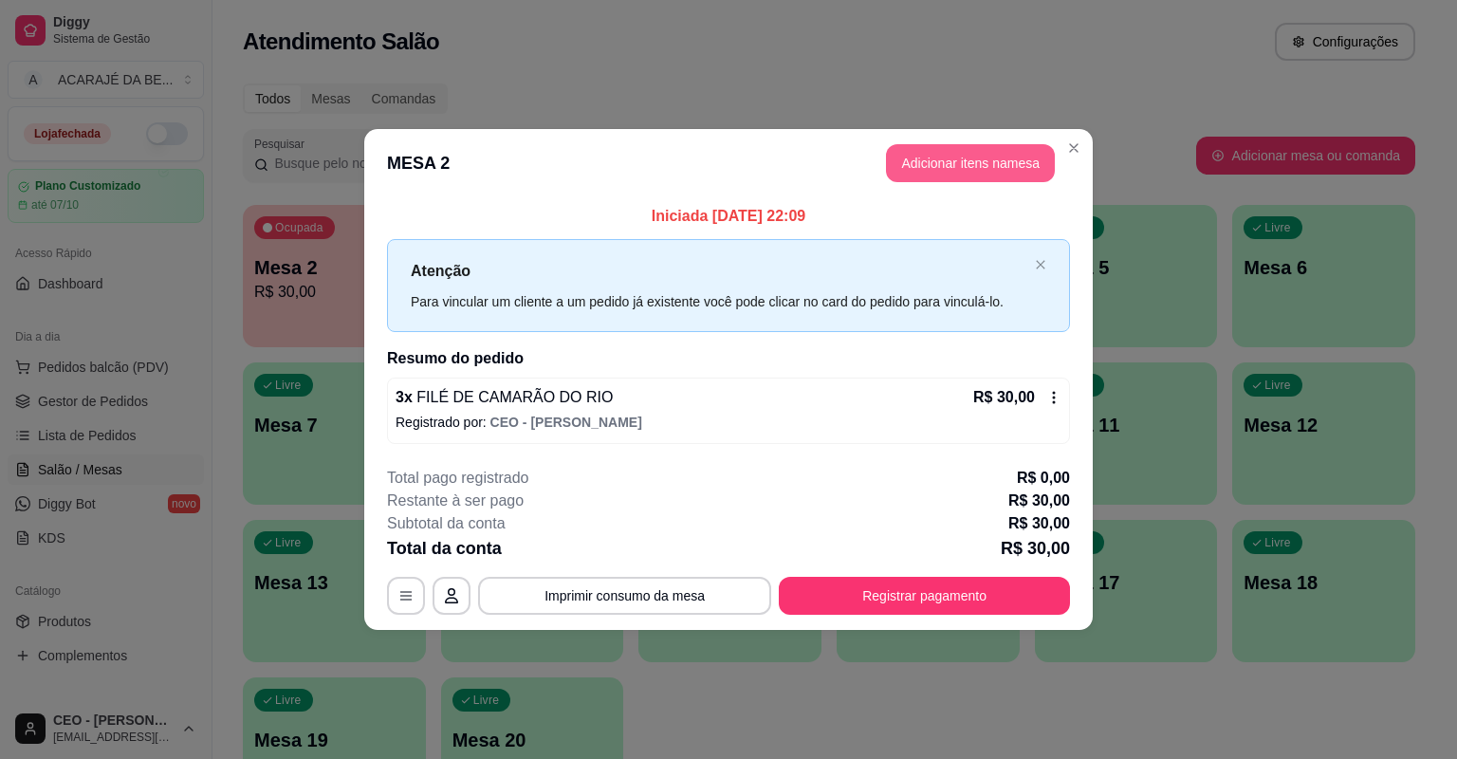
click at [975, 145] on button "Adicionar itens na mesa" at bounding box center [970, 163] width 169 height 38
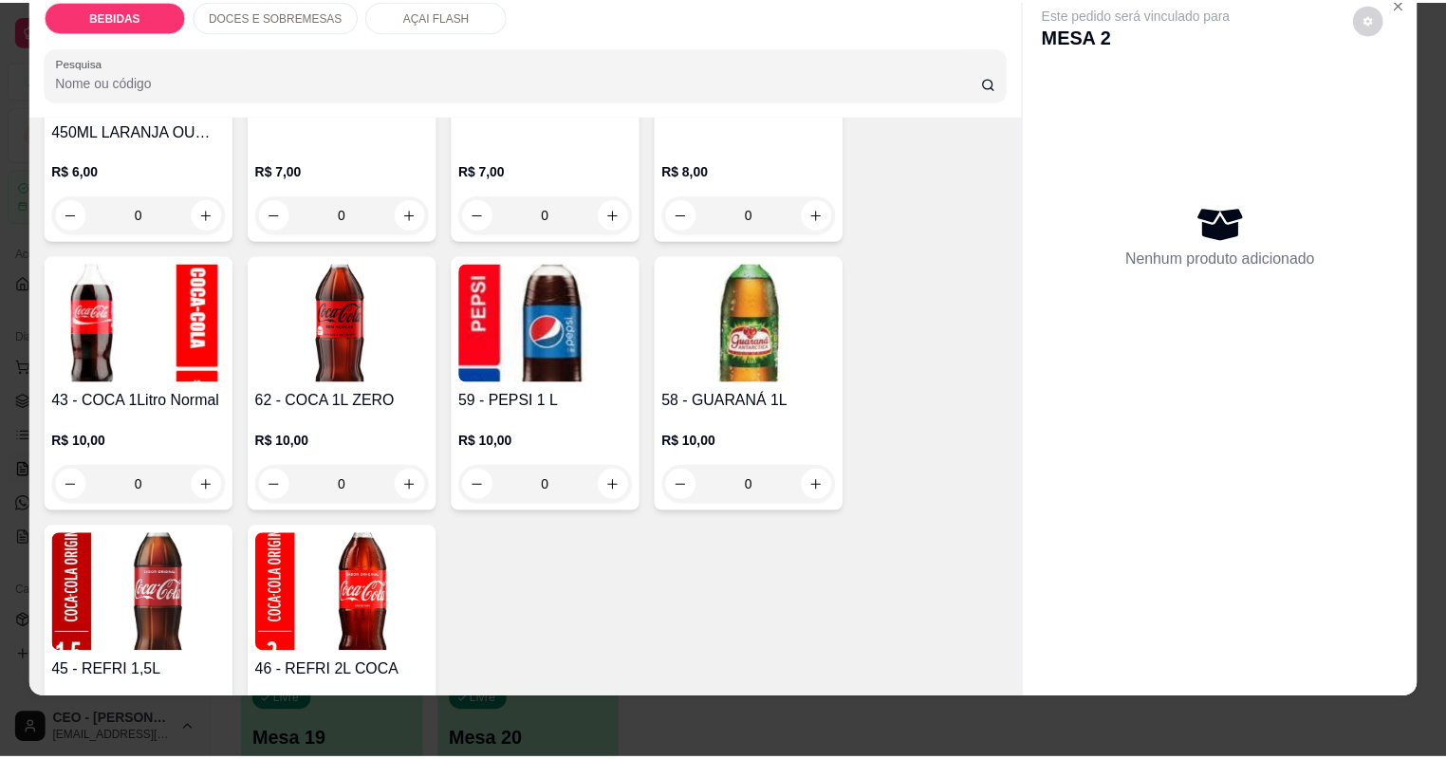
scroll to position [1138, 0]
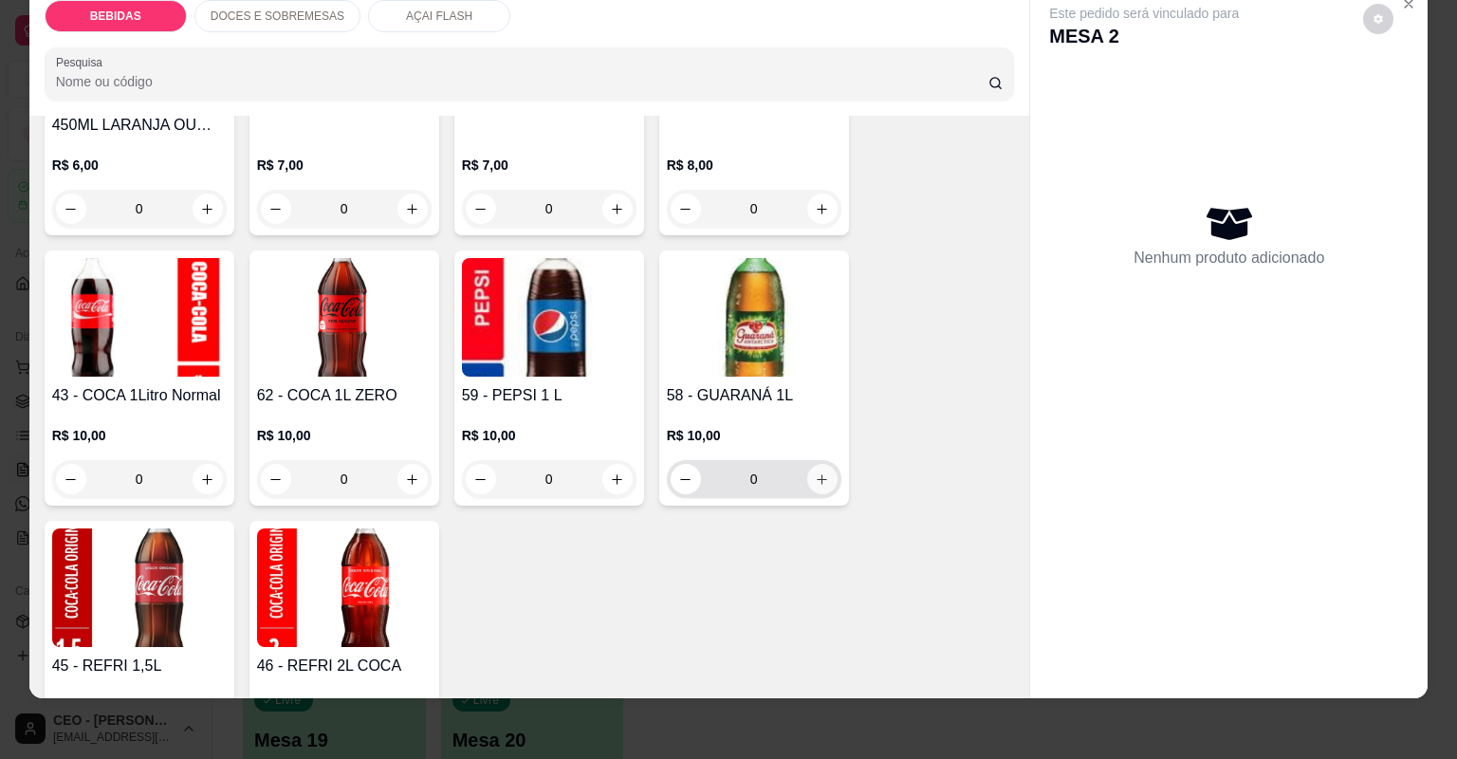
click at [818, 472] on icon "increase-product-quantity" at bounding box center [822, 479] width 14 height 14
type input "1"
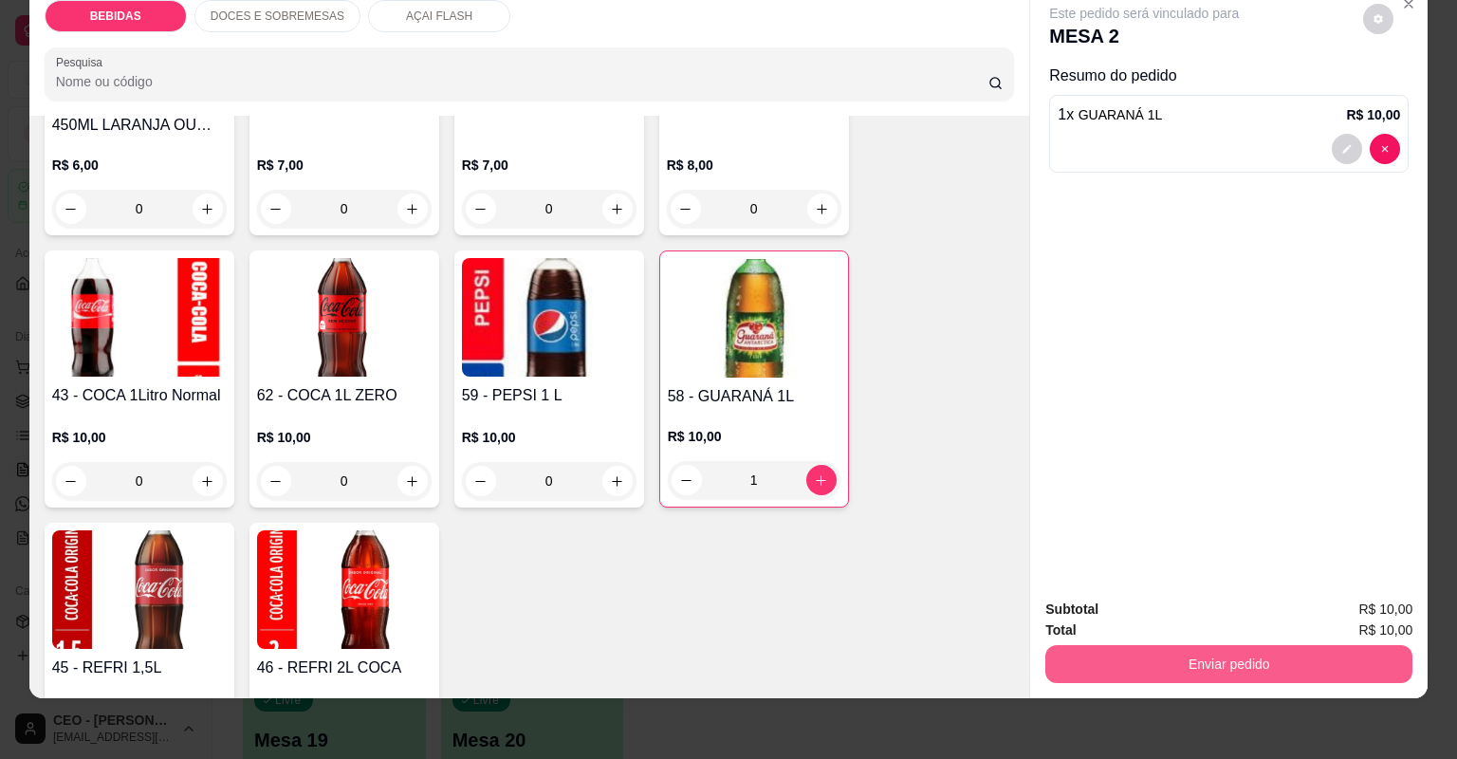
click at [1137, 662] on button "Enviar pedido" at bounding box center [1228, 664] width 367 height 38
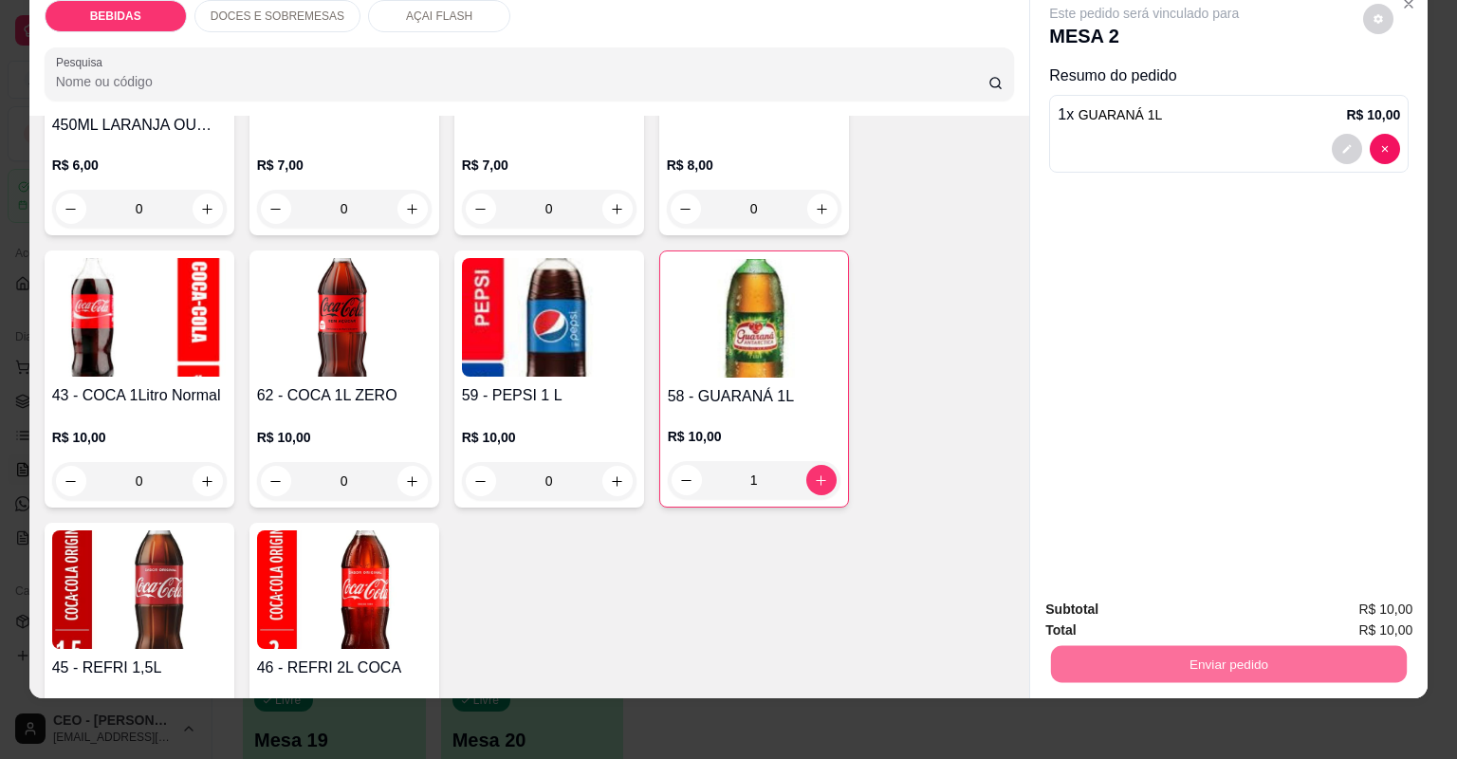
click at [1175, 619] on button "Não registrar e enviar pedido" at bounding box center [1167, 617] width 197 height 36
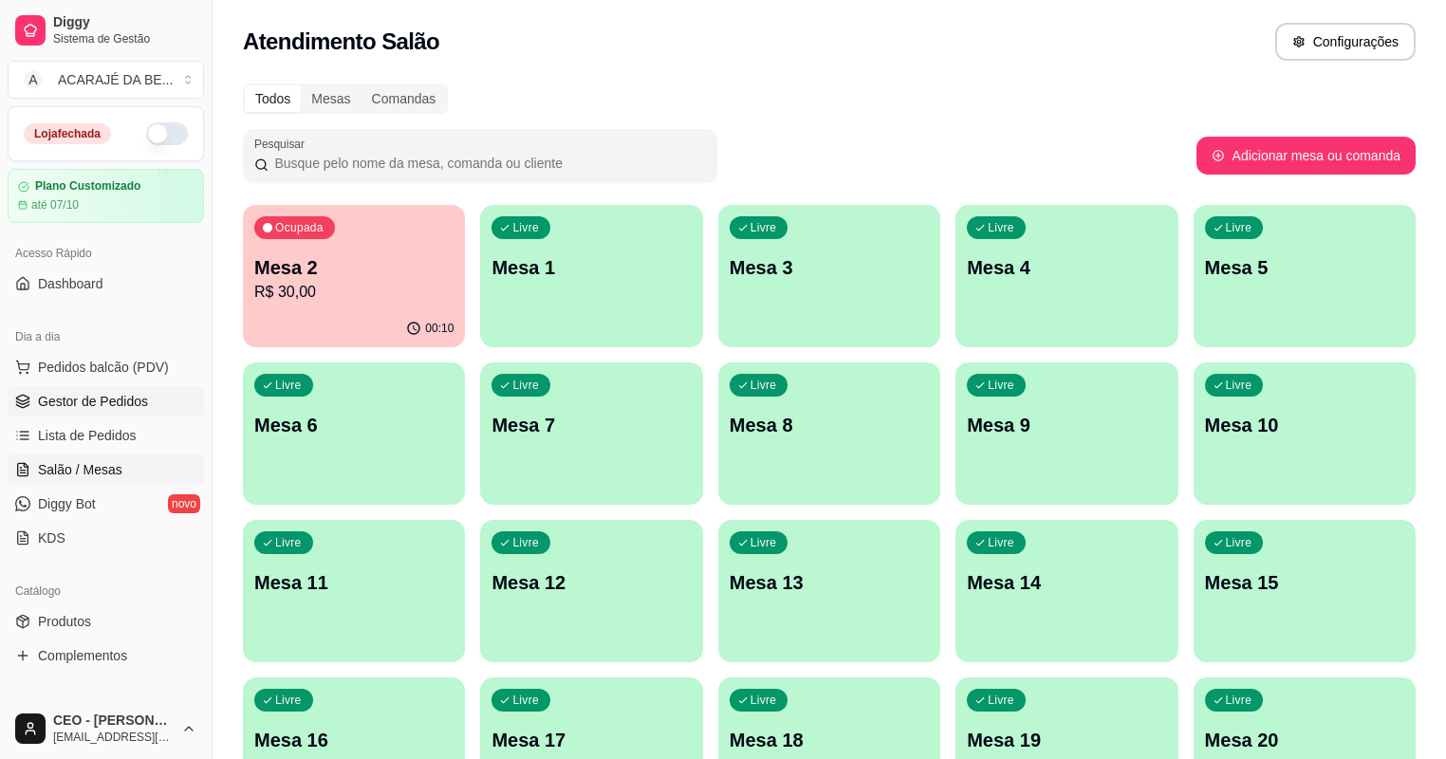
click at [117, 399] on span "Gestor de Pedidos" at bounding box center [93, 401] width 110 height 19
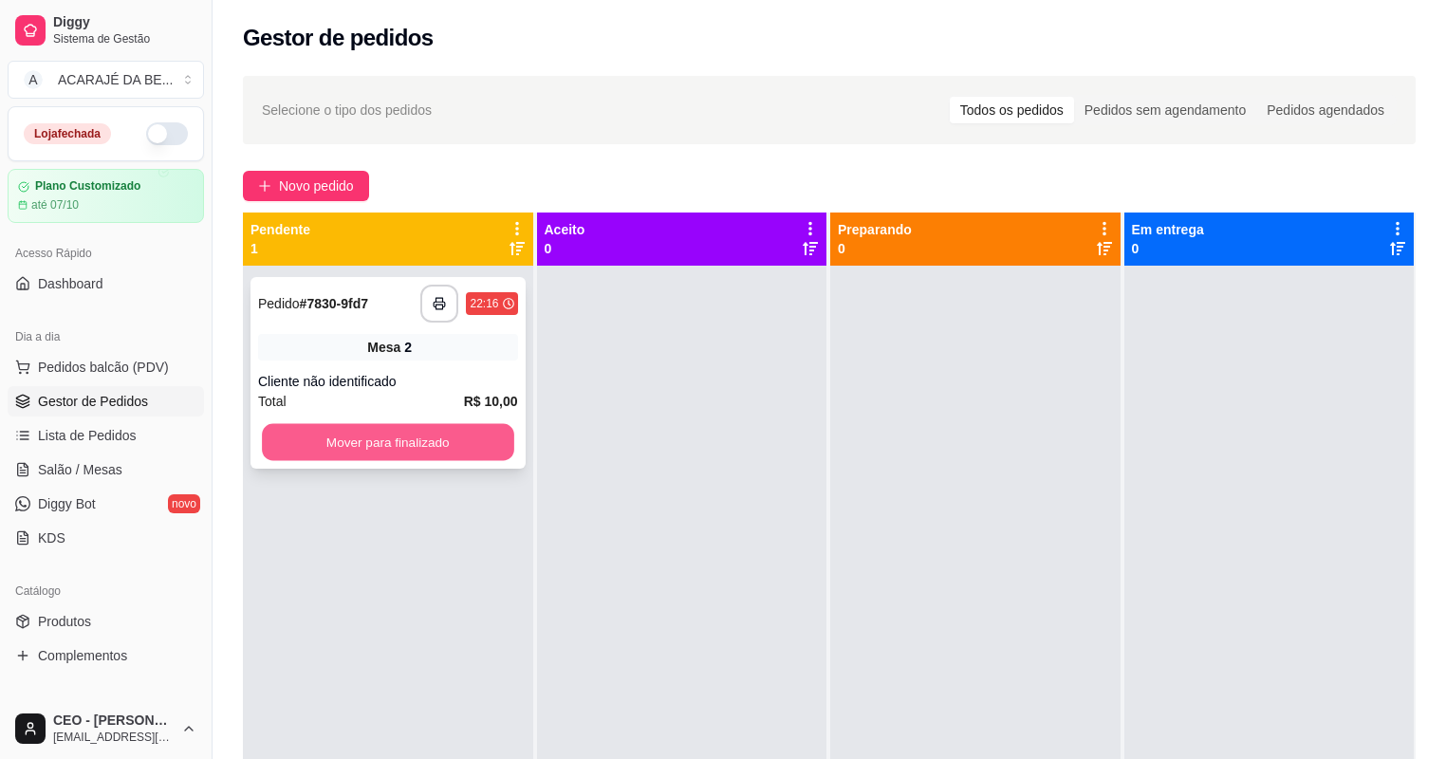
click at [422, 438] on button "Mover para finalizado" at bounding box center [387, 442] width 251 height 37
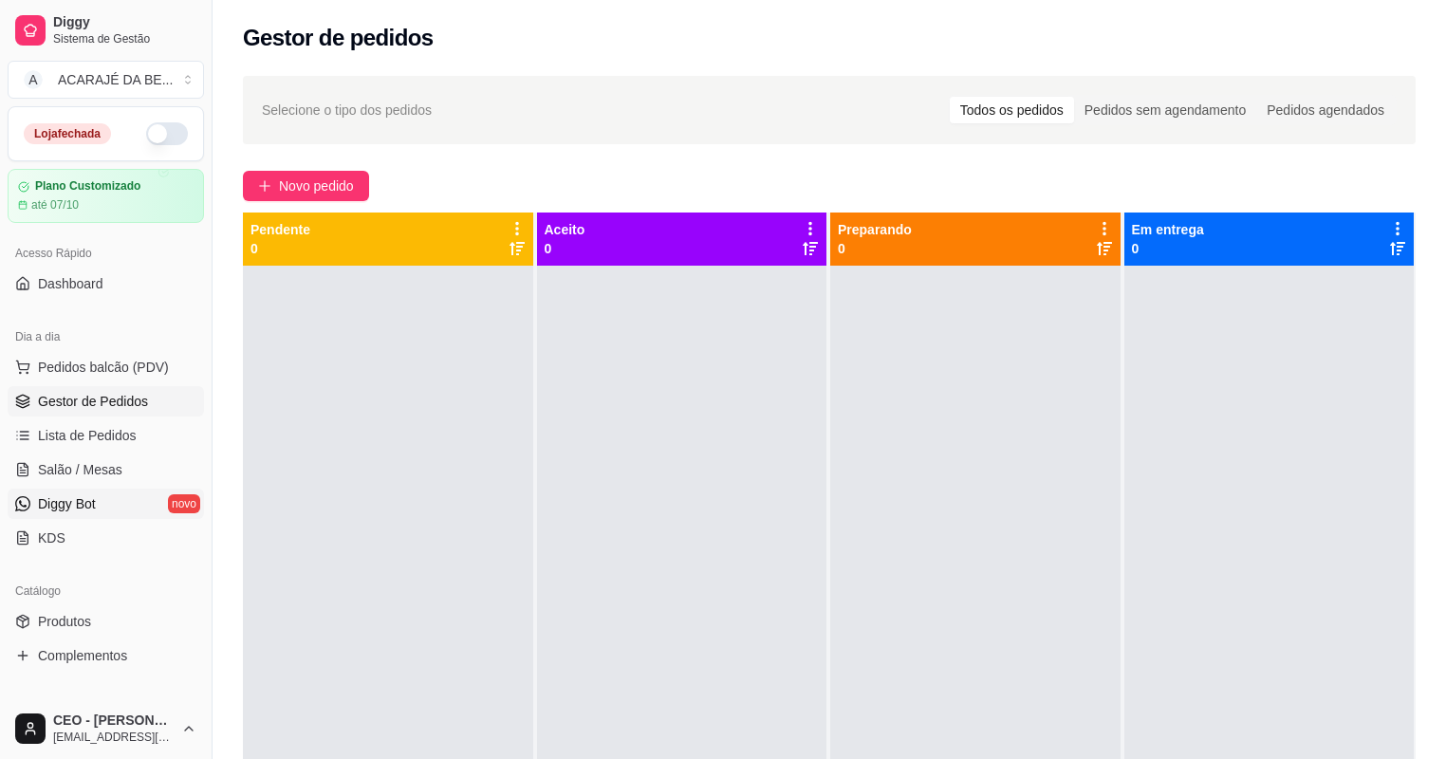
drag, startPoint x: 141, startPoint y: 482, endPoint x: 159, endPoint y: 512, distance: 35.3
click at [144, 482] on link "Salão / Mesas" at bounding box center [106, 469] width 196 height 30
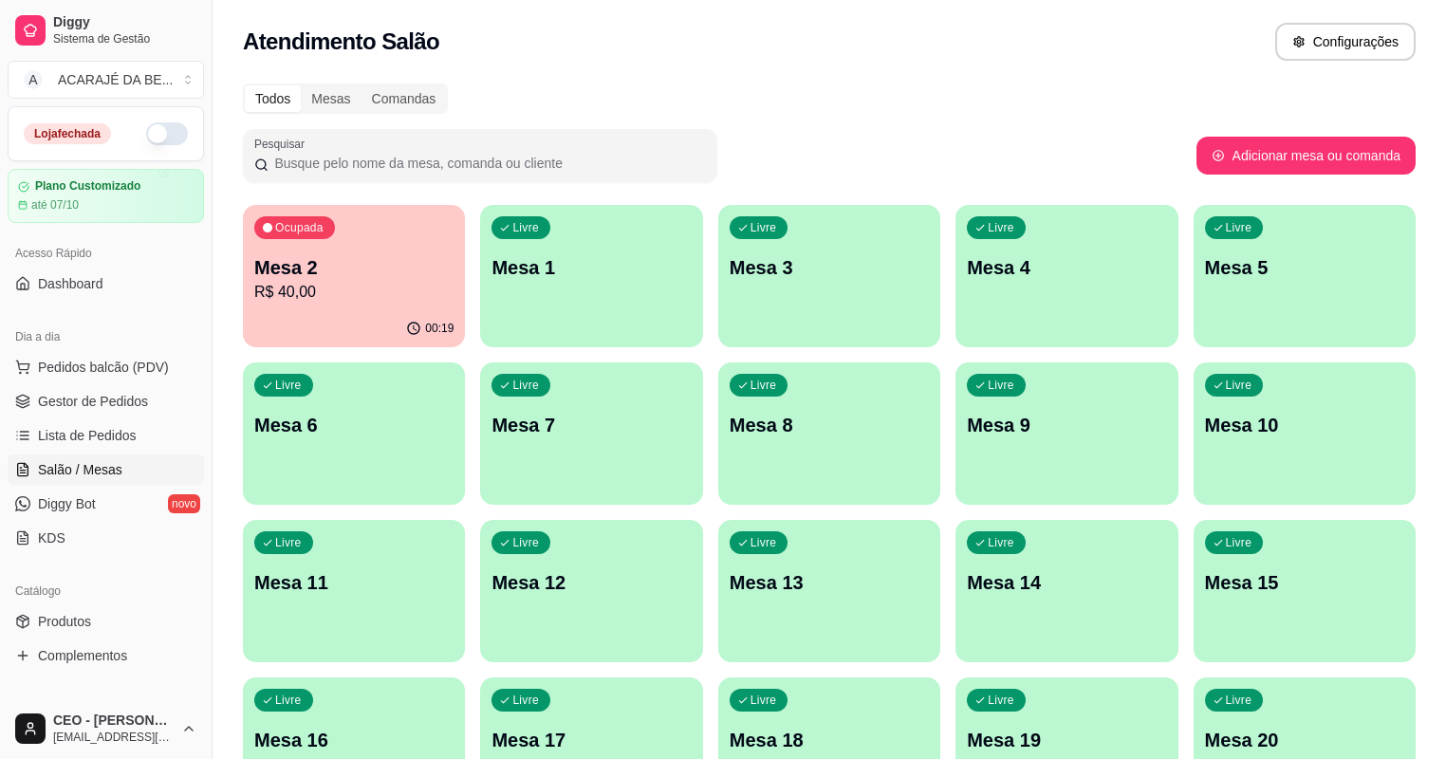
click at [293, 238] on div "Ocupada" at bounding box center [294, 227] width 81 height 23
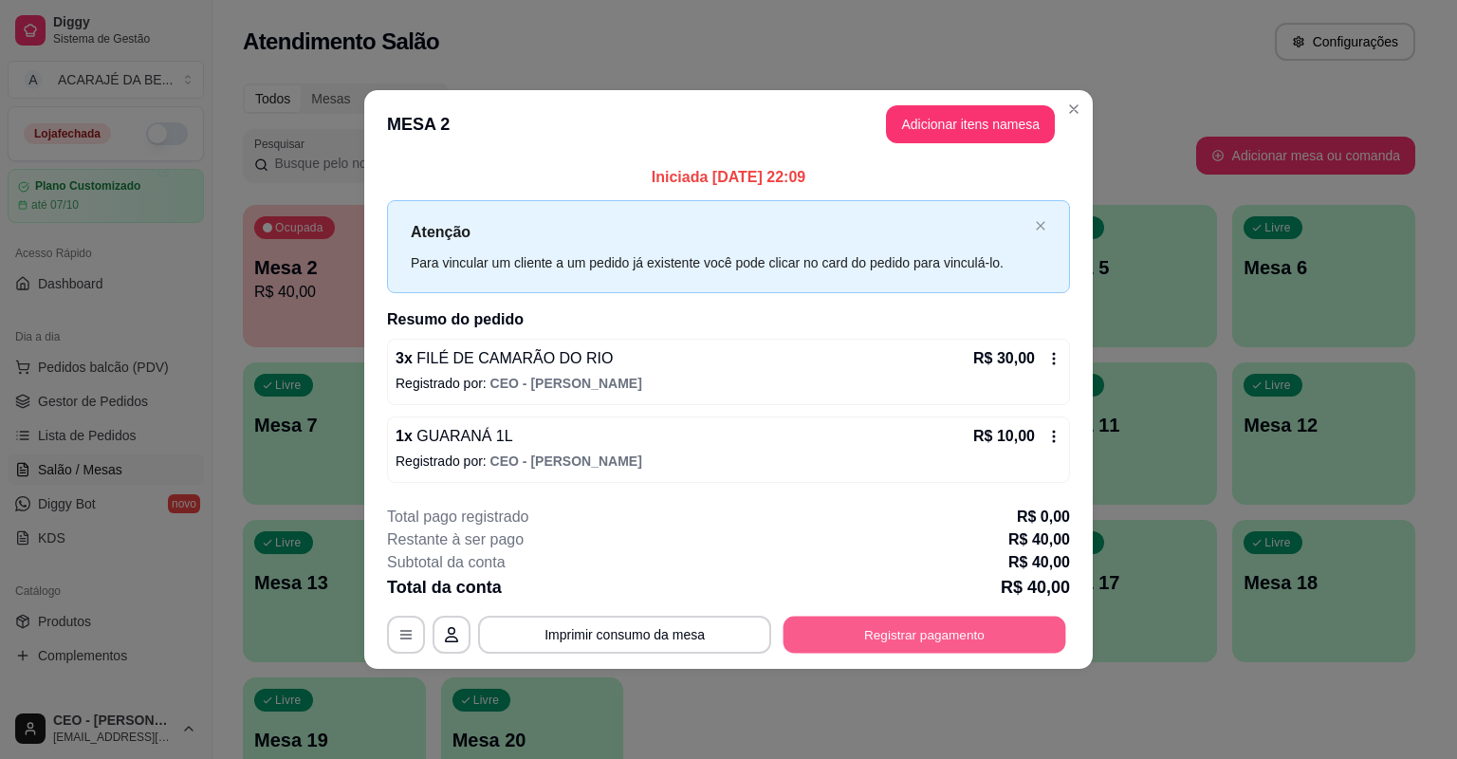
click at [943, 631] on button "Registrar pagamento" at bounding box center [925, 634] width 283 height 37
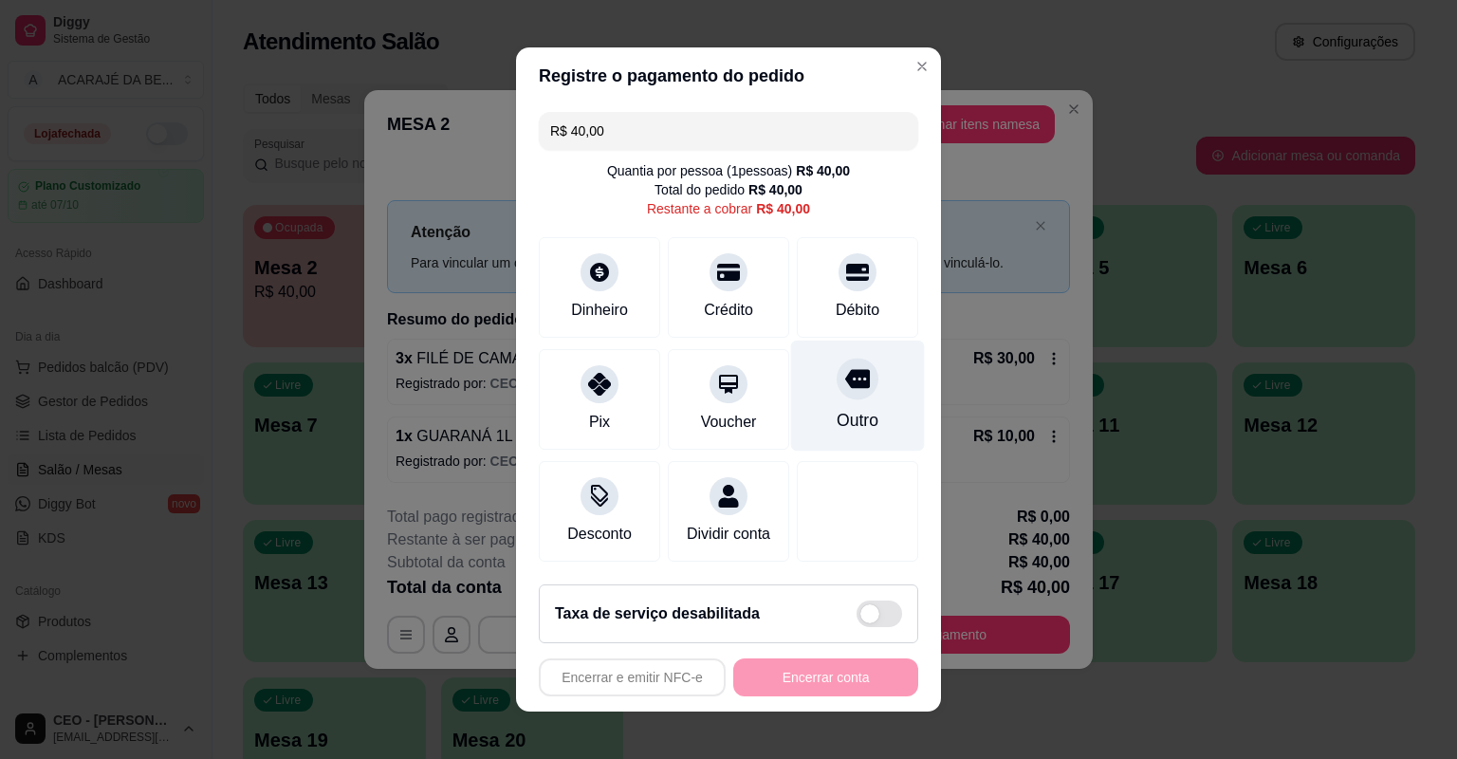
click at [840, 420] on div "Outro" at bounding box center [858, 420] width 42 height 25
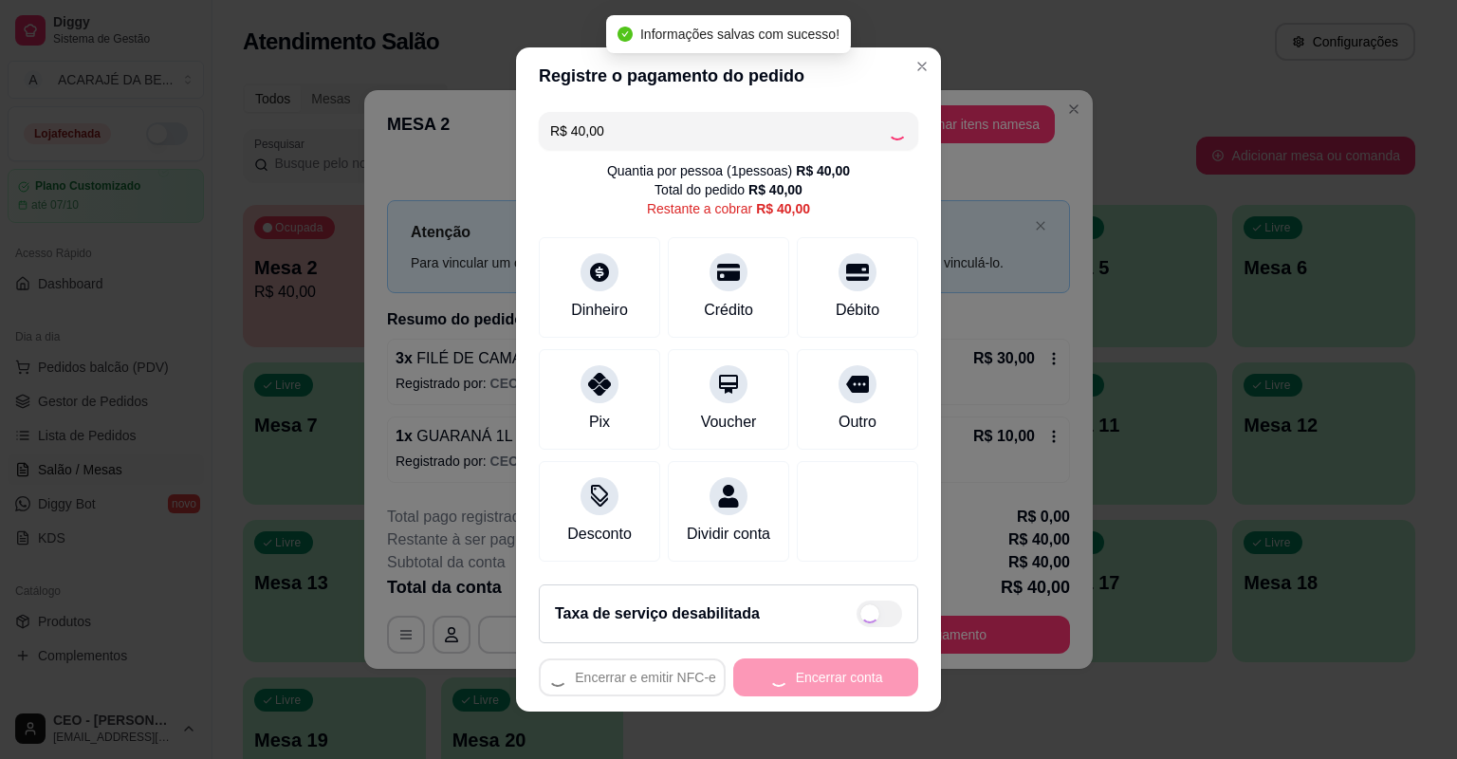
type input "R$ 0,00"
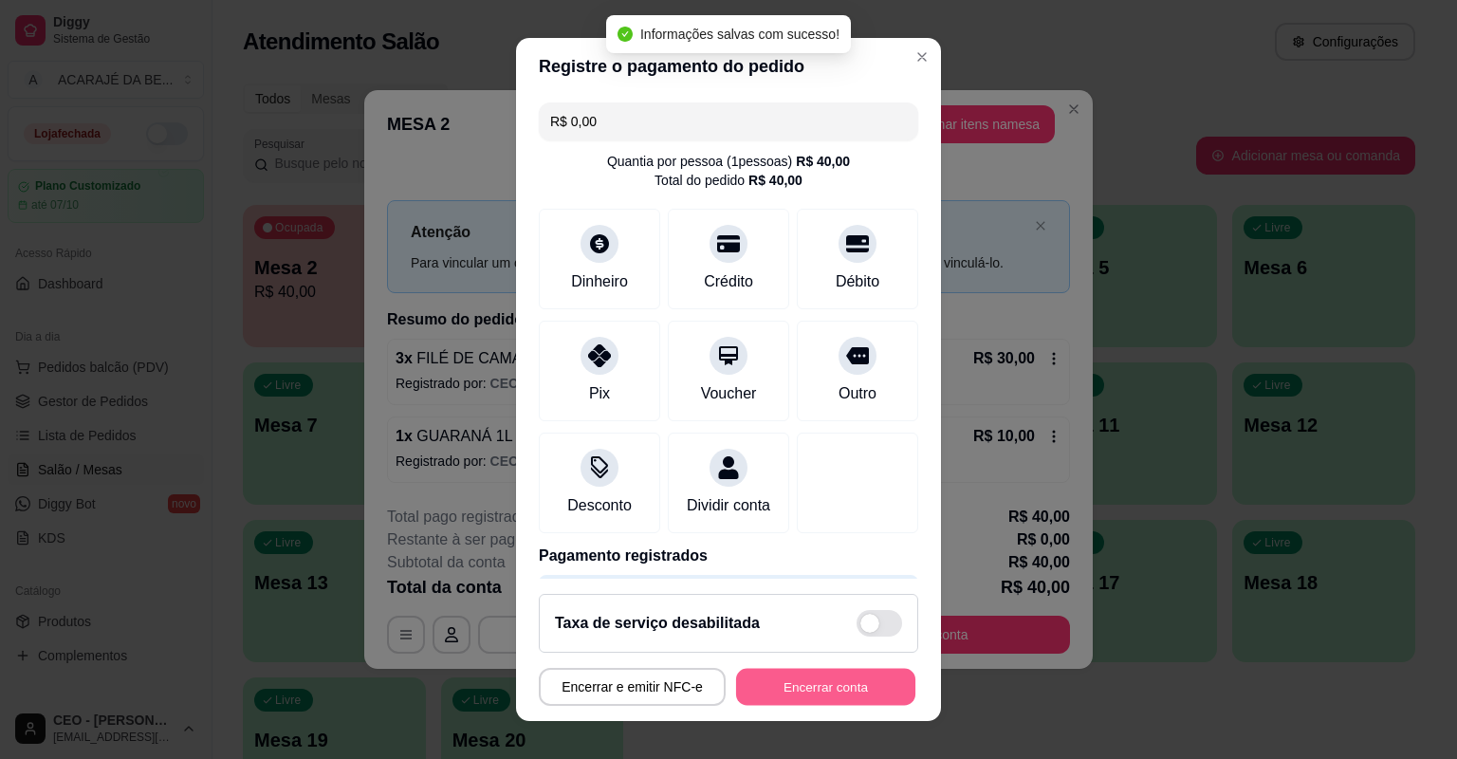
click at [807, 680] on button "Encerrar conta" at bounding box center [825, 687] width 179 height 37
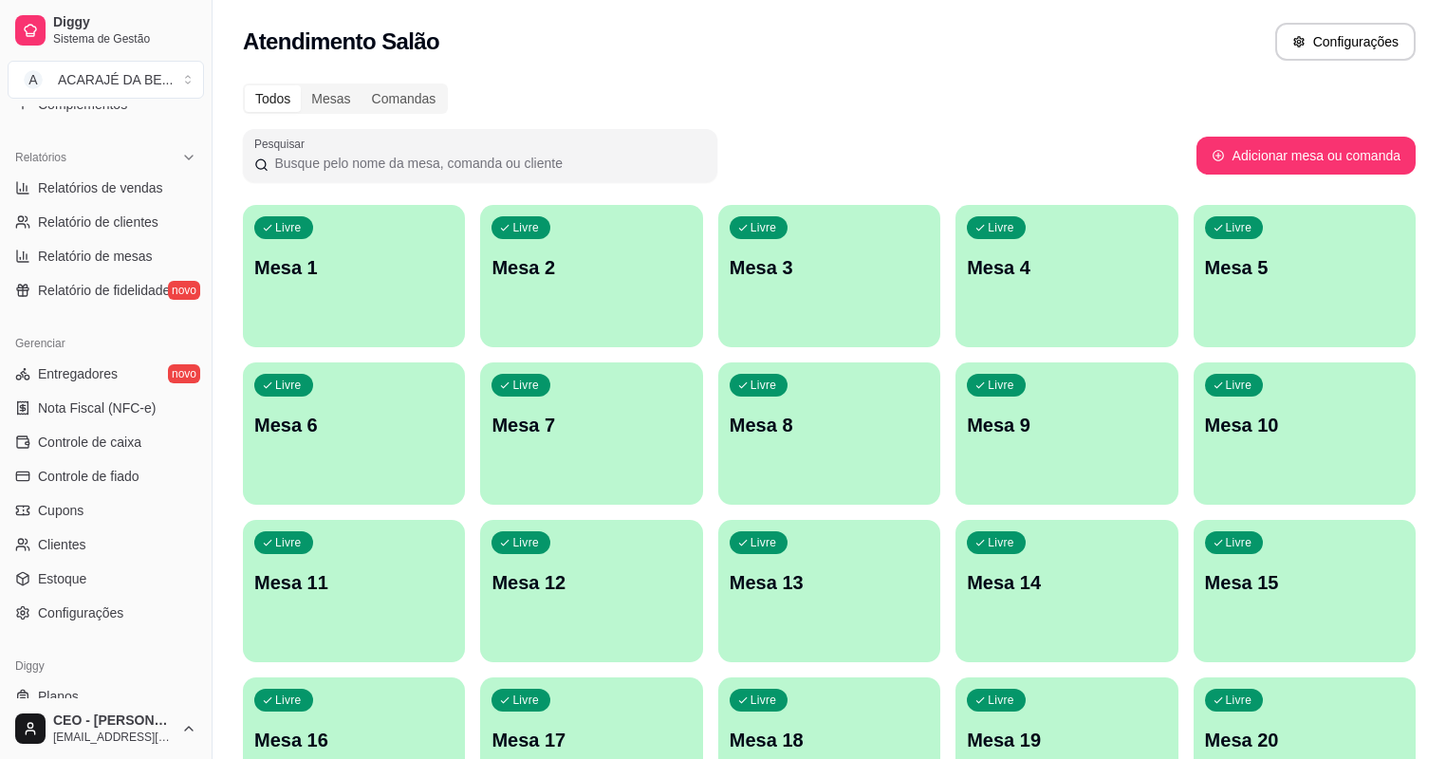
scroll to position [605, 0]
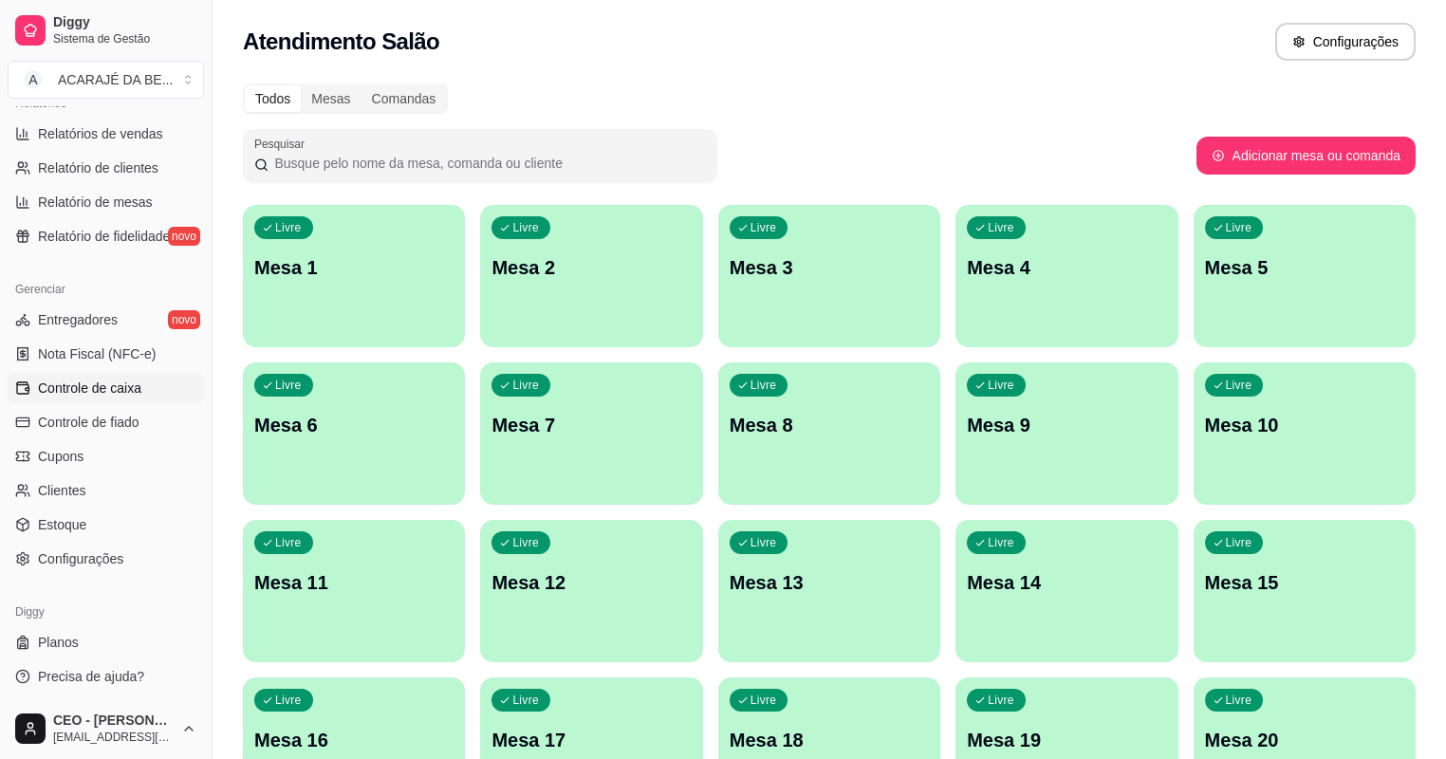
click at [128, 391] on span "Controle de caixa" at bounding box center [89, 387] width 103 height 19
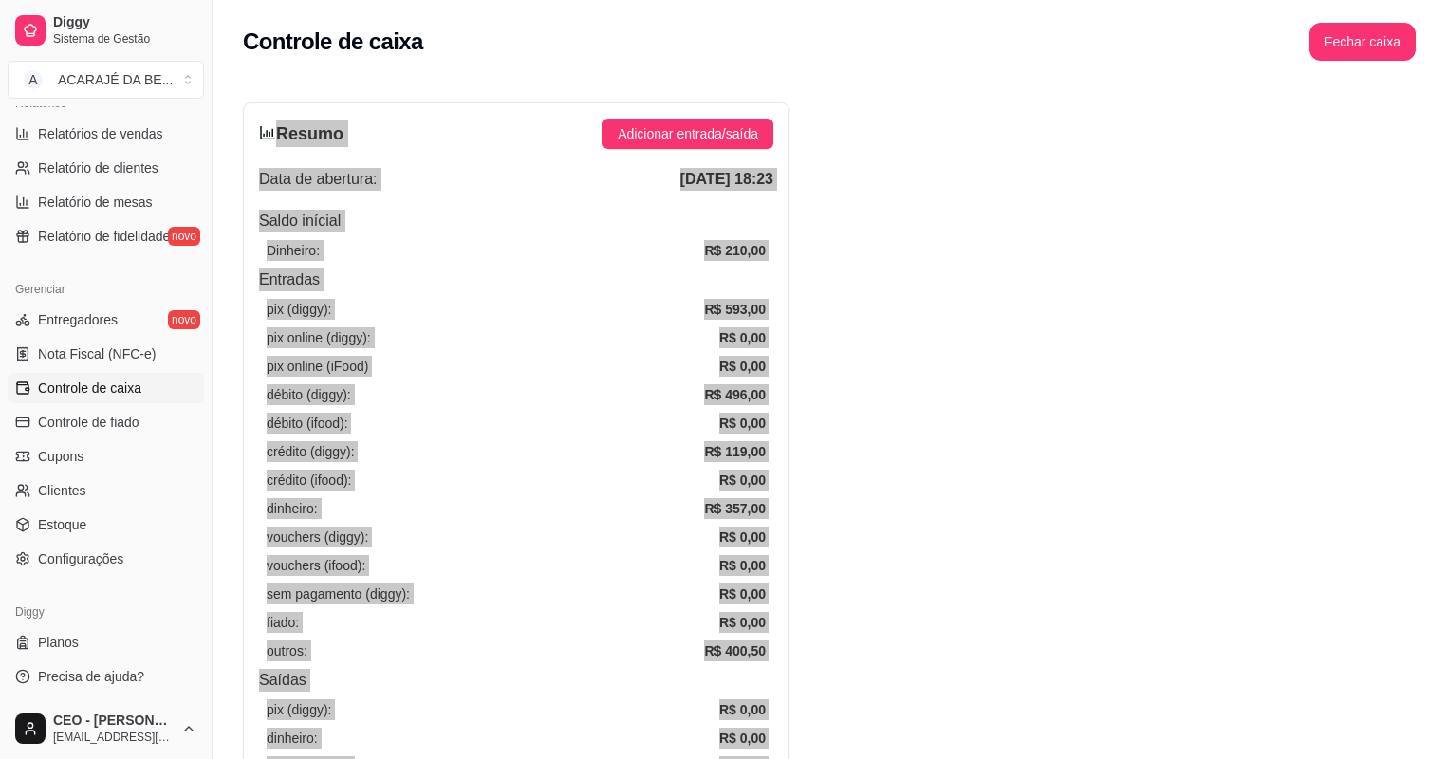
drag, startPoint x: 766, startPoint y: 236, endPoint x: 471, endPoint y: -25, distance: 393.8
click at [471, 0] on html "Diggy Sistema de Gestão A ACARAJÉ DA BE ... Loja fechada Plano Customizado até …" at bounding box center [723, 379] width 1446 height 759
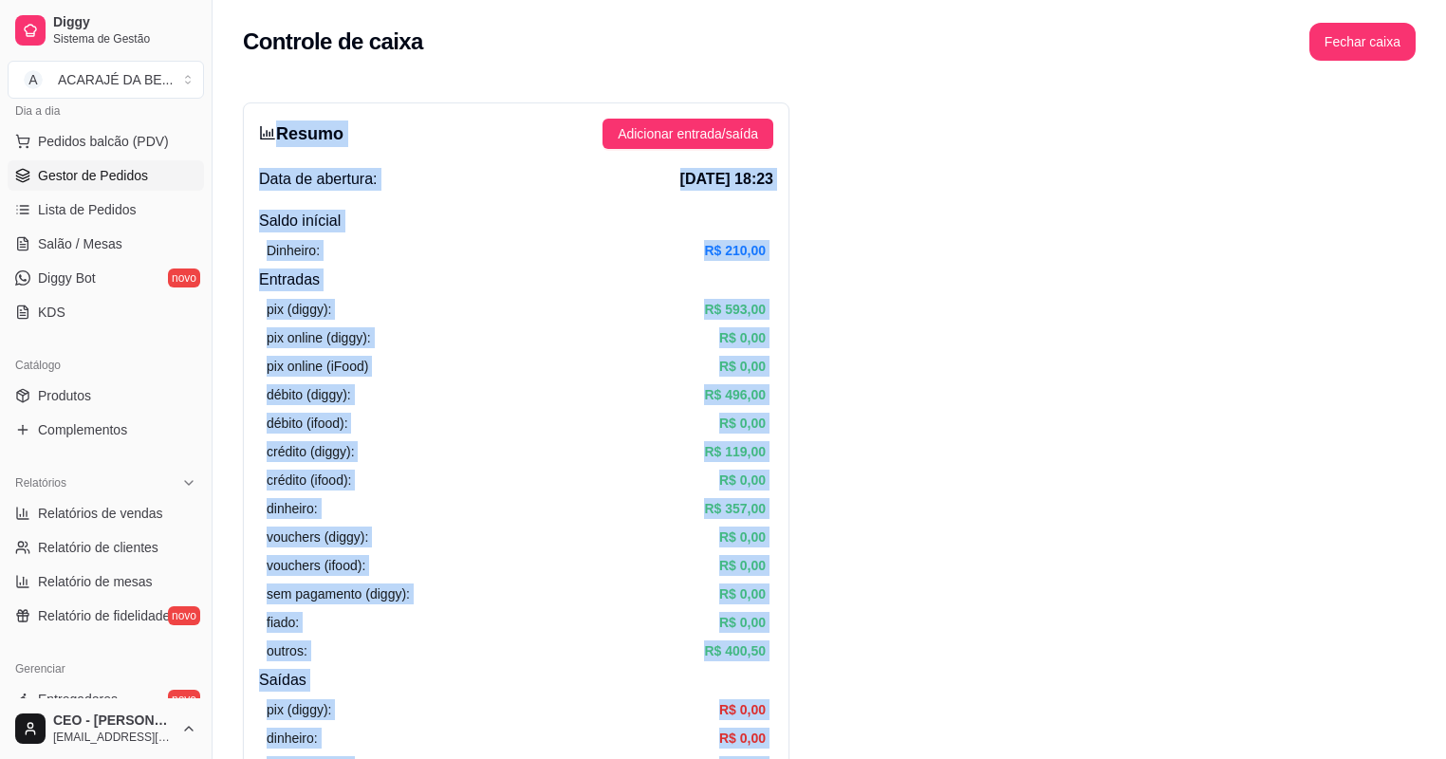
scroll to position [150, 0]
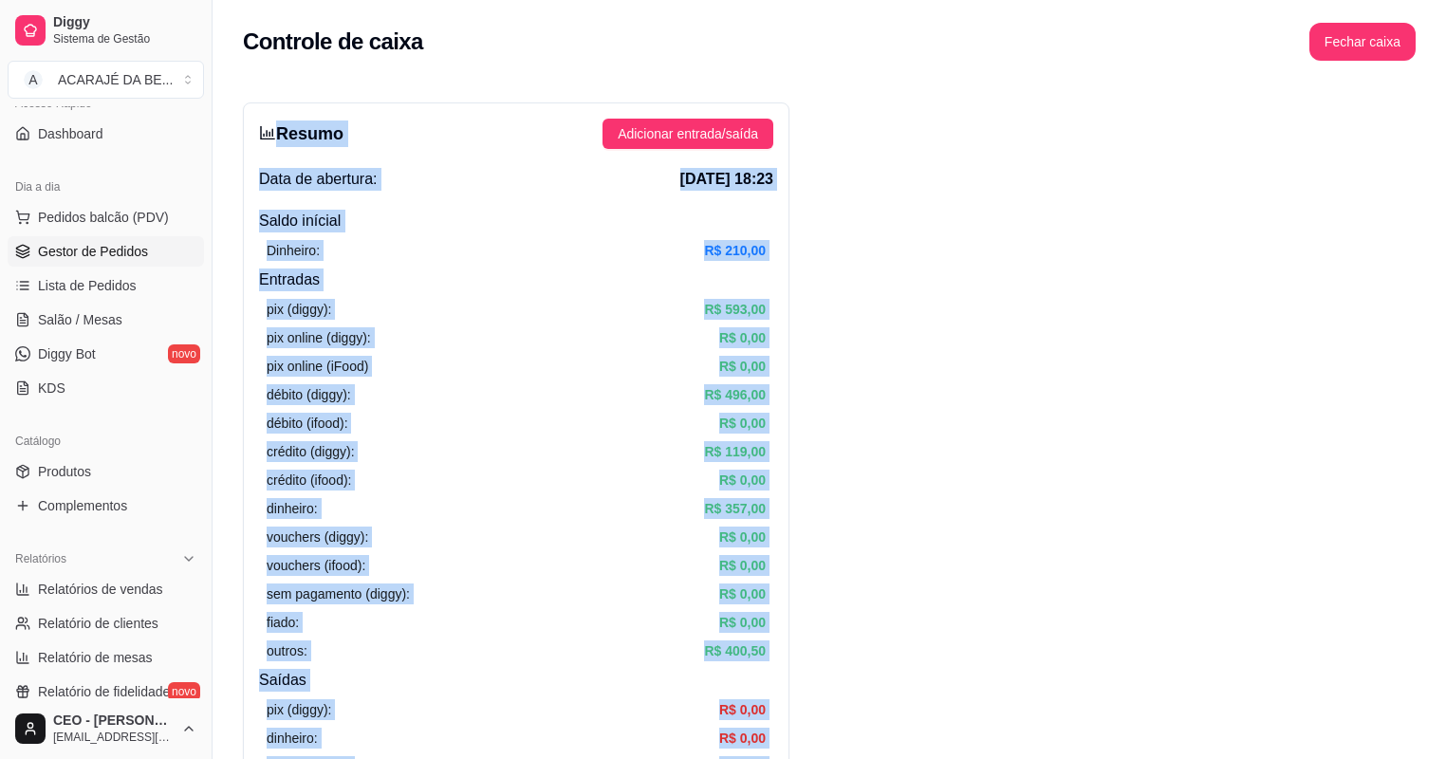
click at [90, 244] on span "Gestor de Pedidos" at bounding box center [93, 251] width 110 height 19
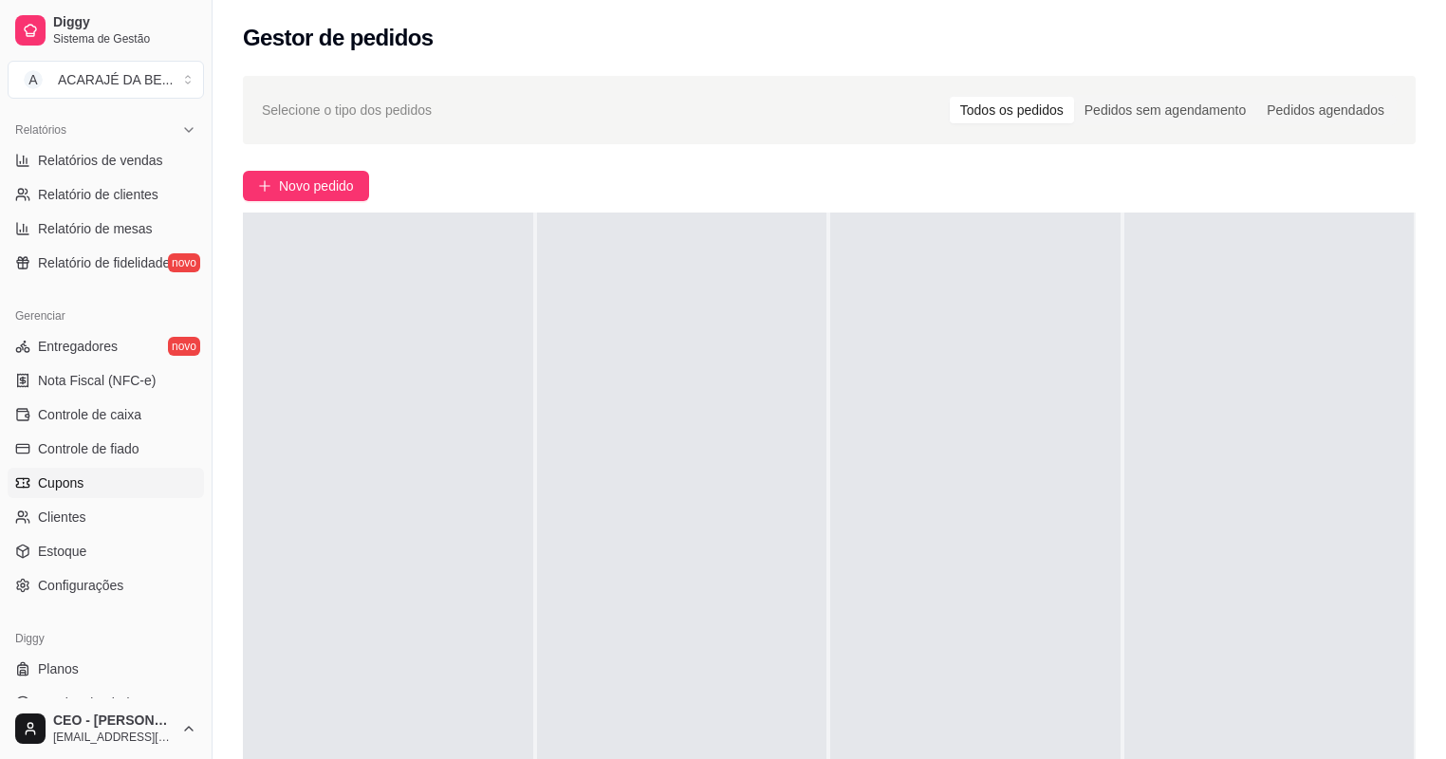
scroll to position [605, 0]
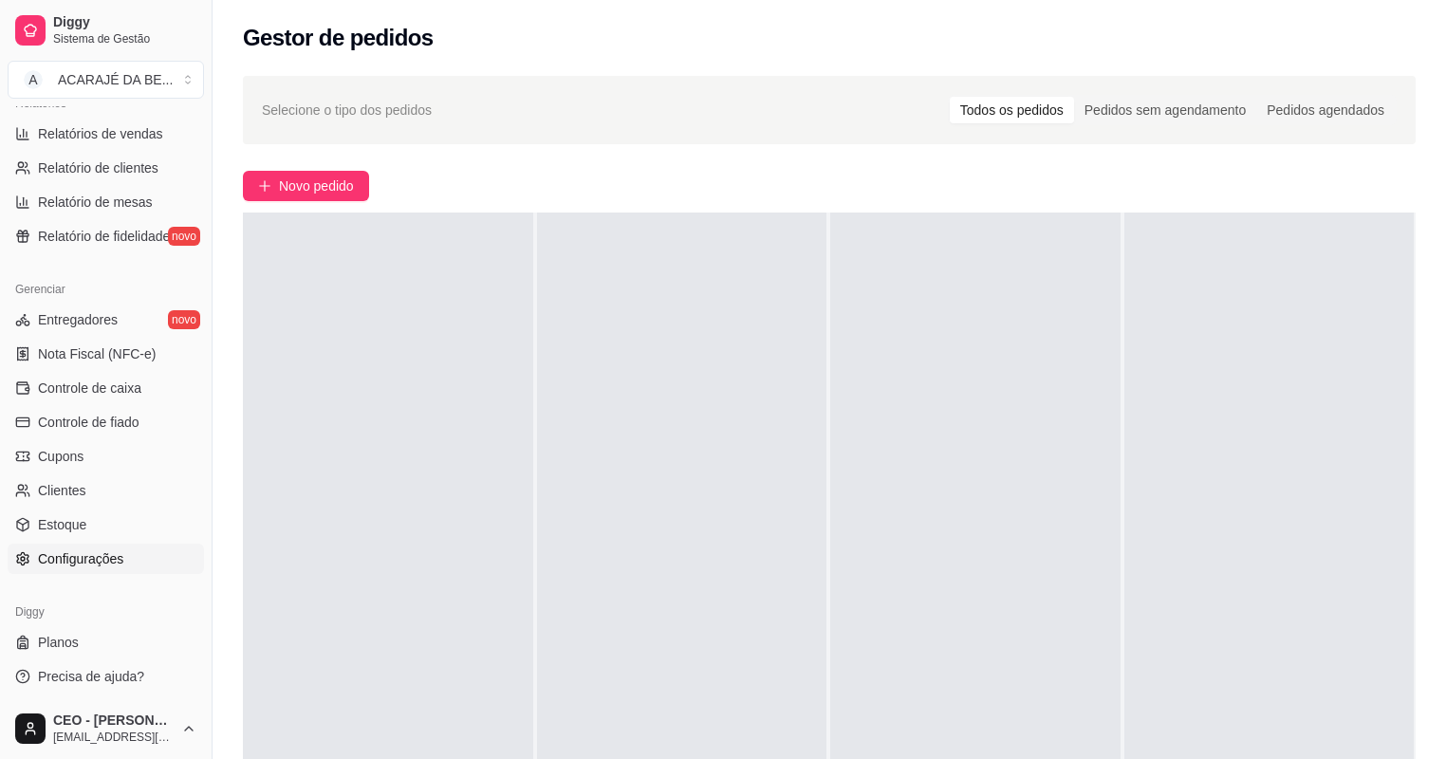
click at [106, 552] on span "Configurações" at bounding box center [80, 558] width 85 height 19
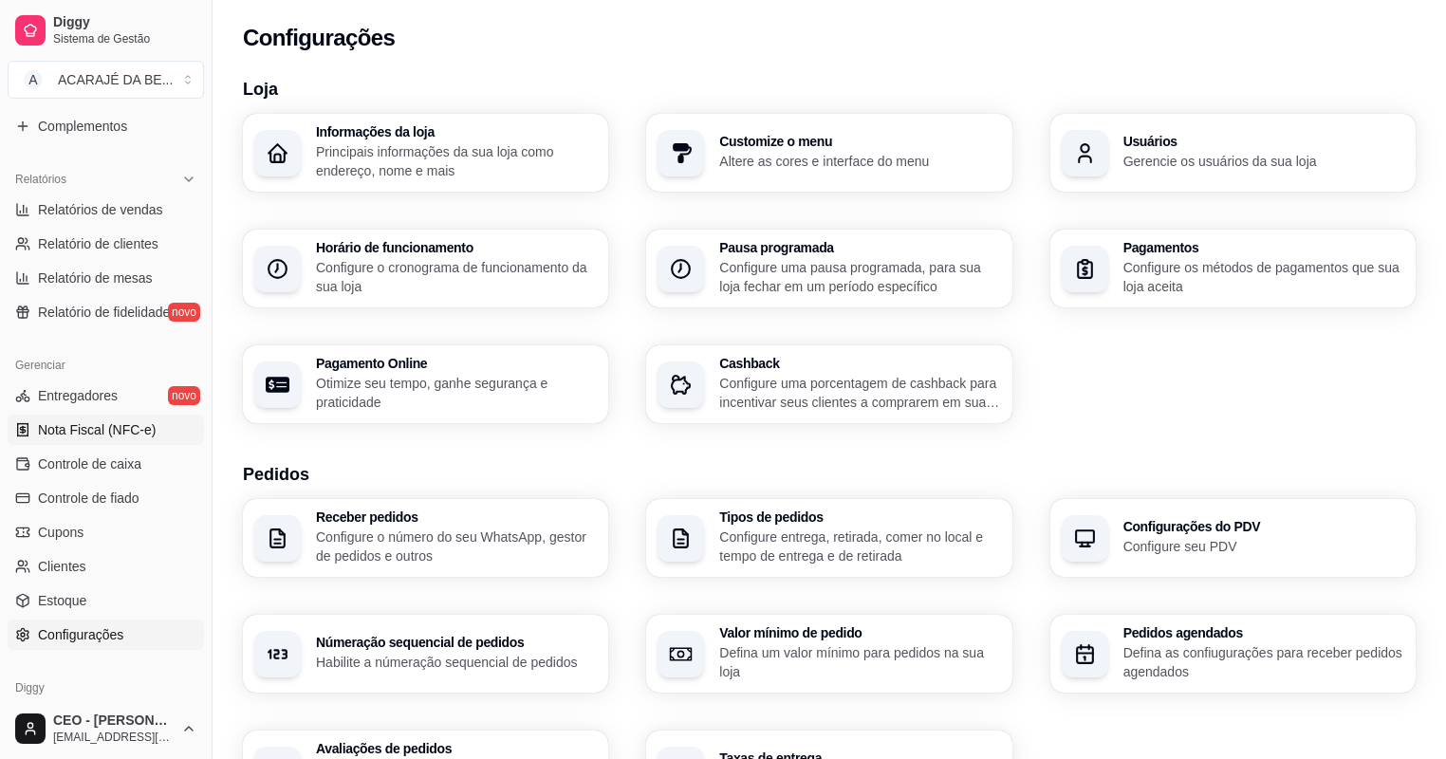
scroll to position [453, 0]
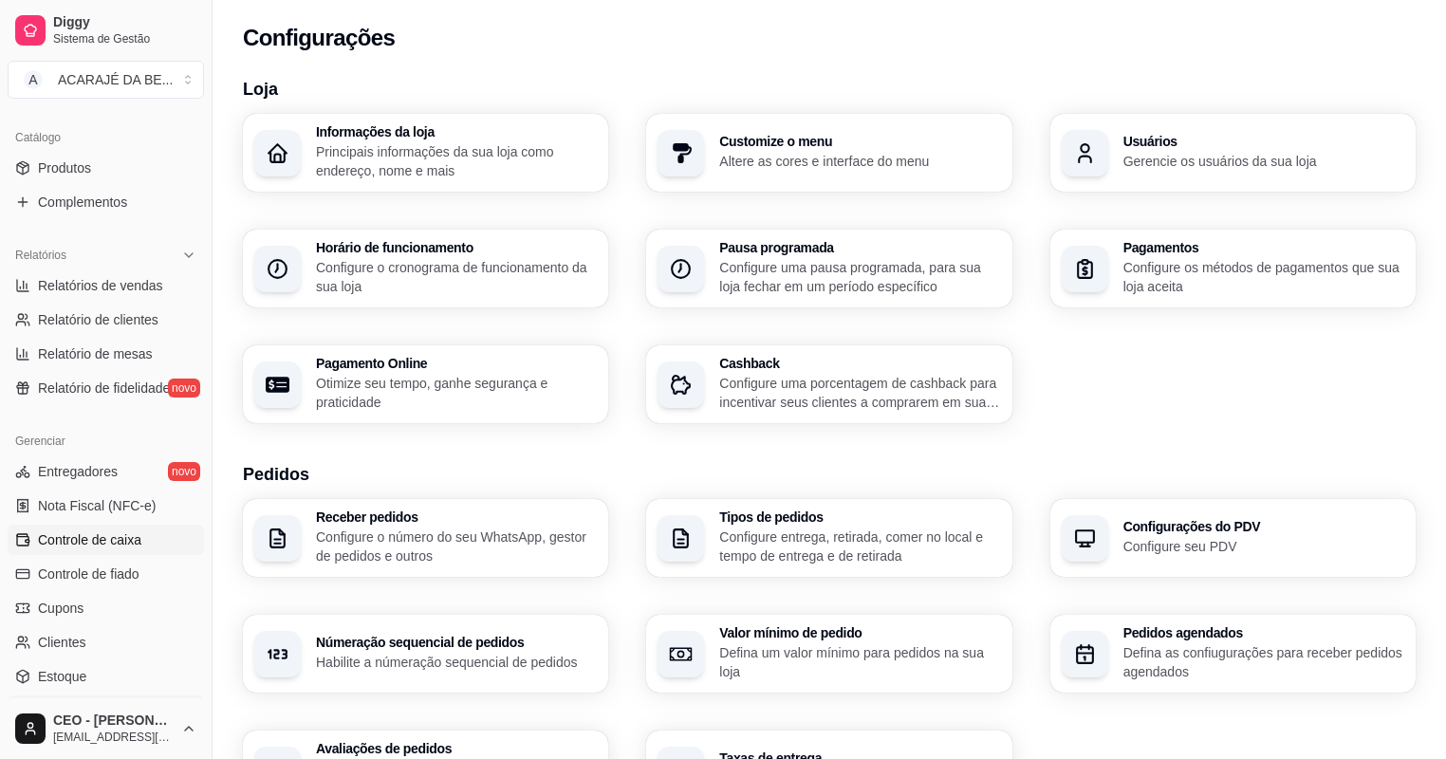
click at [120, 534] on span "Controle de caixa" at bounding box center [89, 539] width 103 height 19
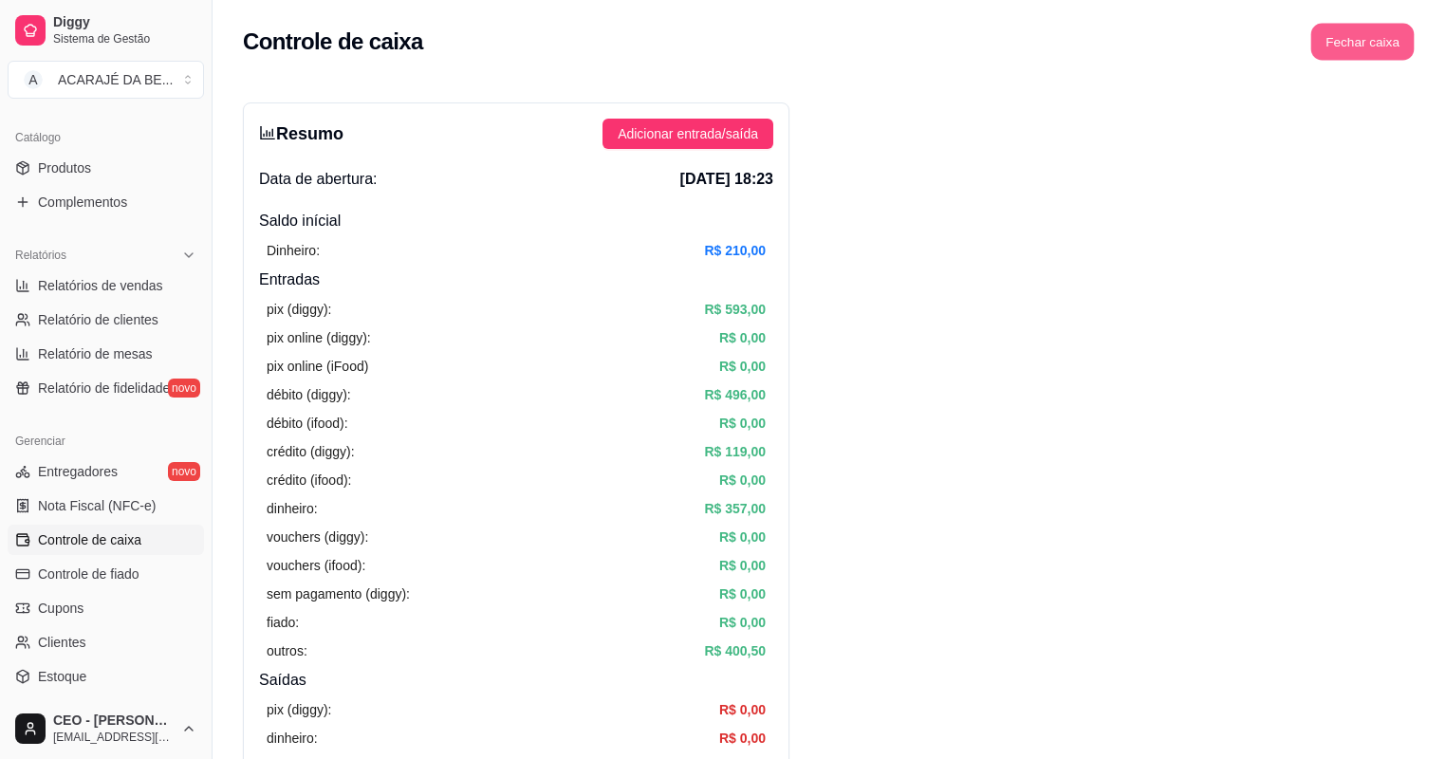
click at [1373, 46] on button "Fechar caixa" at bounding box center [1362, 42] width 103 height 37
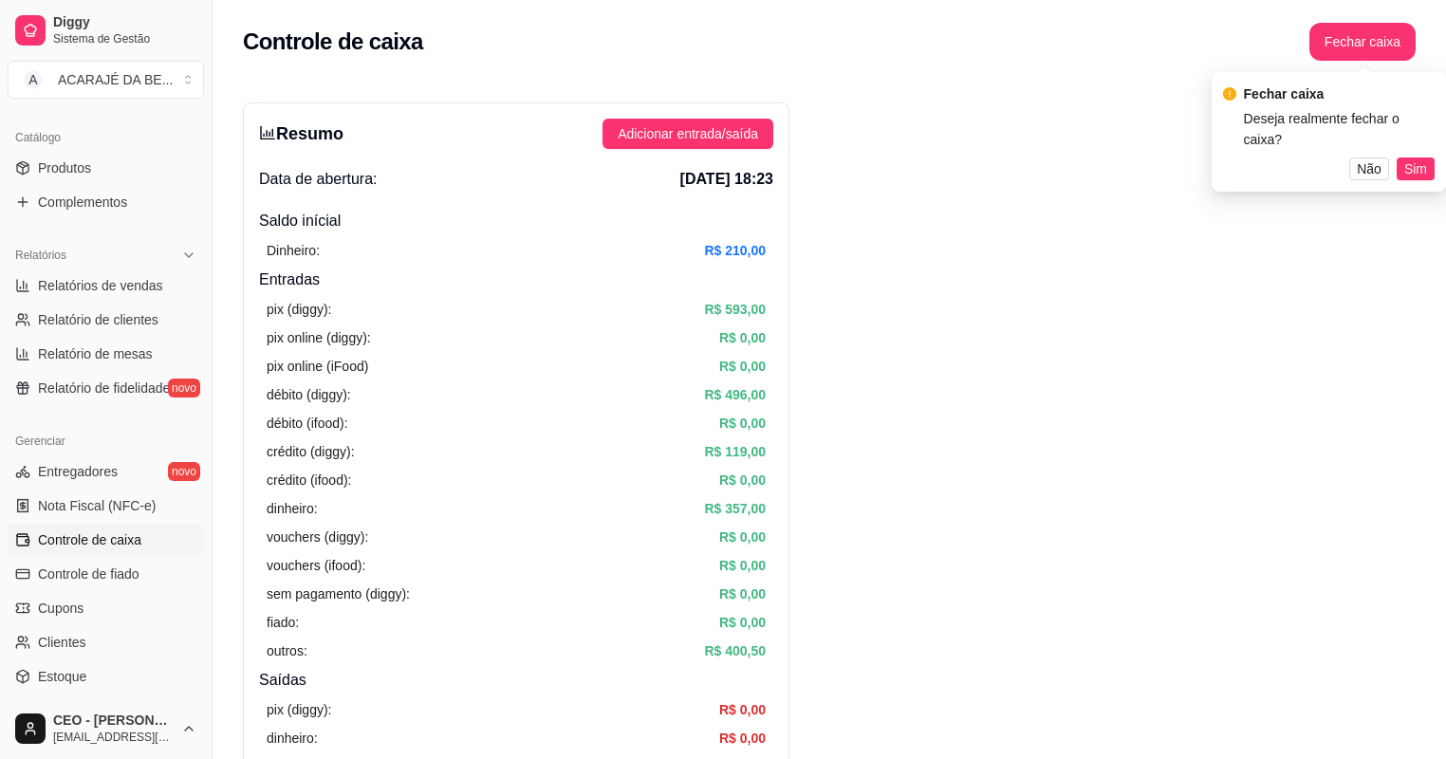
click at [1413, 158] on span "Sim" at bounding box center [1415, 168] width 23 height 21
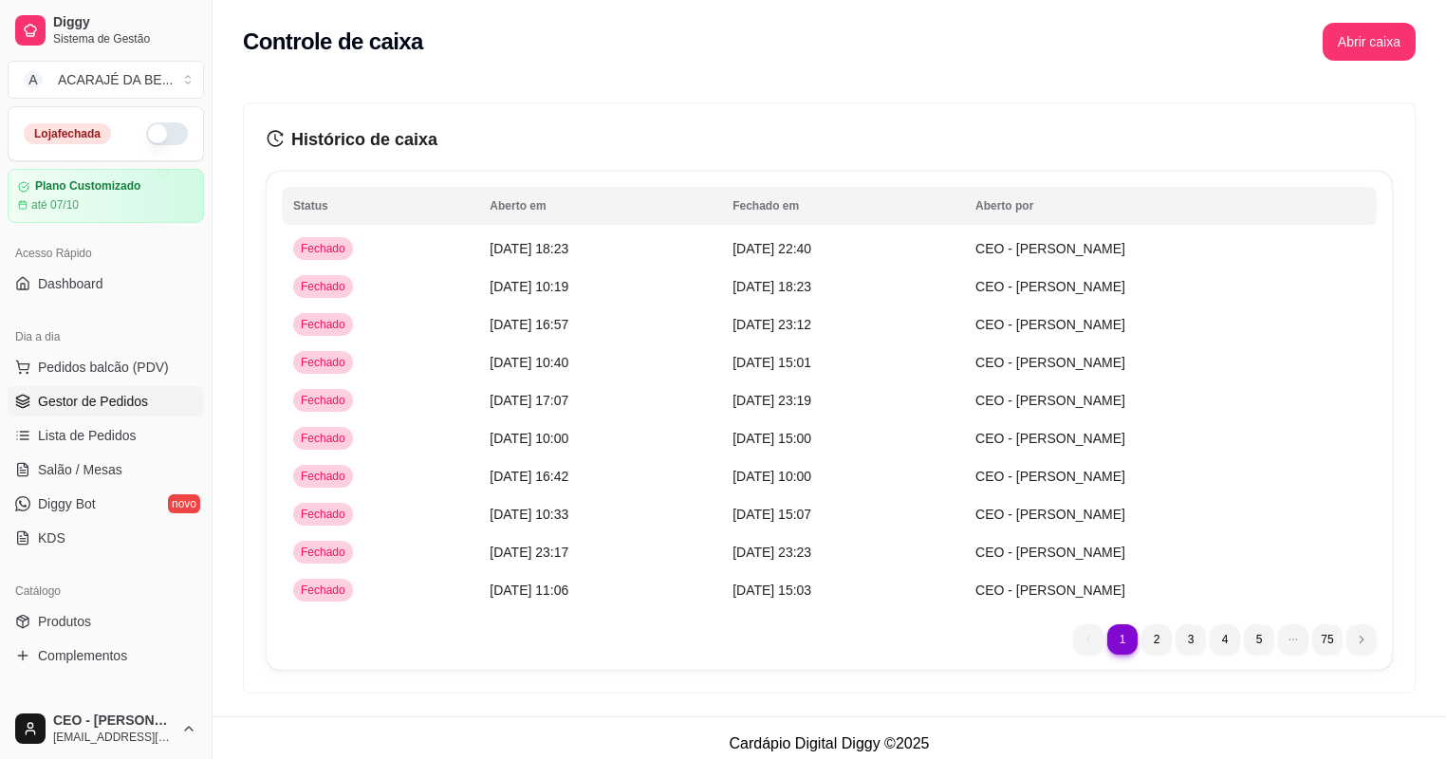
click at [110, 407] on span "Gestor de Pedidos" at bounding box center [93, 401] width 110 height 19
